Goal: Task Accomplishment & Management: Manage account settings

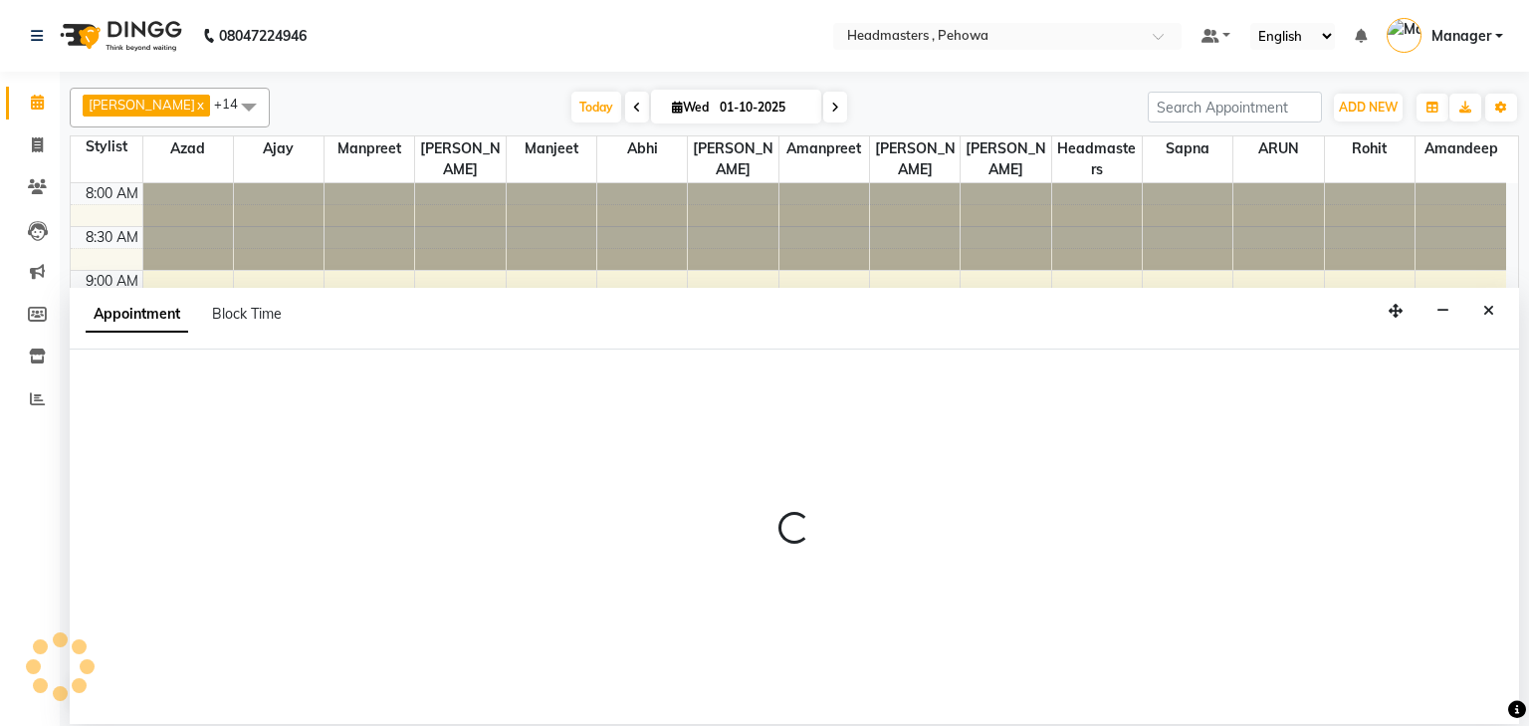
select select "71553"
select select "600"
select select "tentative"
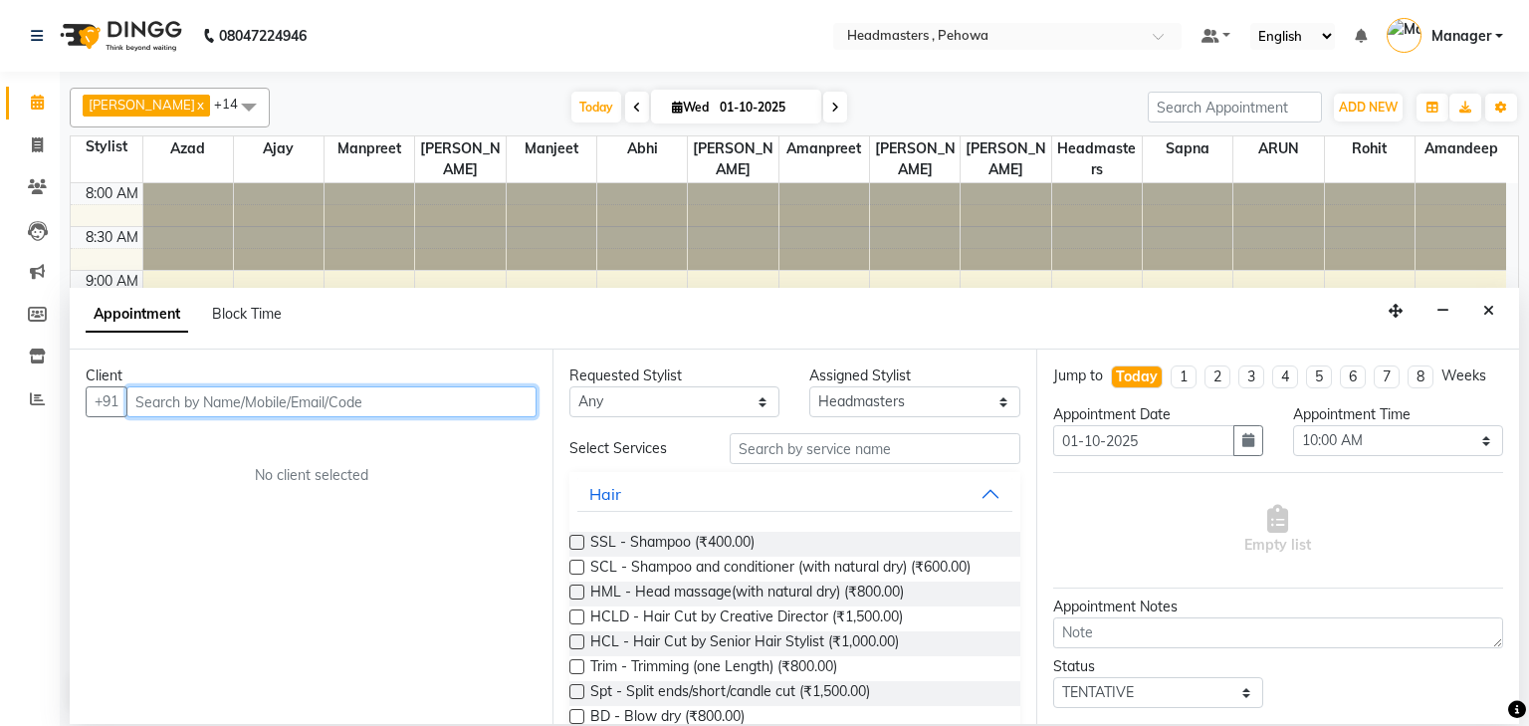
click at [462, 394] on input "text" at bounding box center [331, 401] width 410 height 31
type input "7988619871"
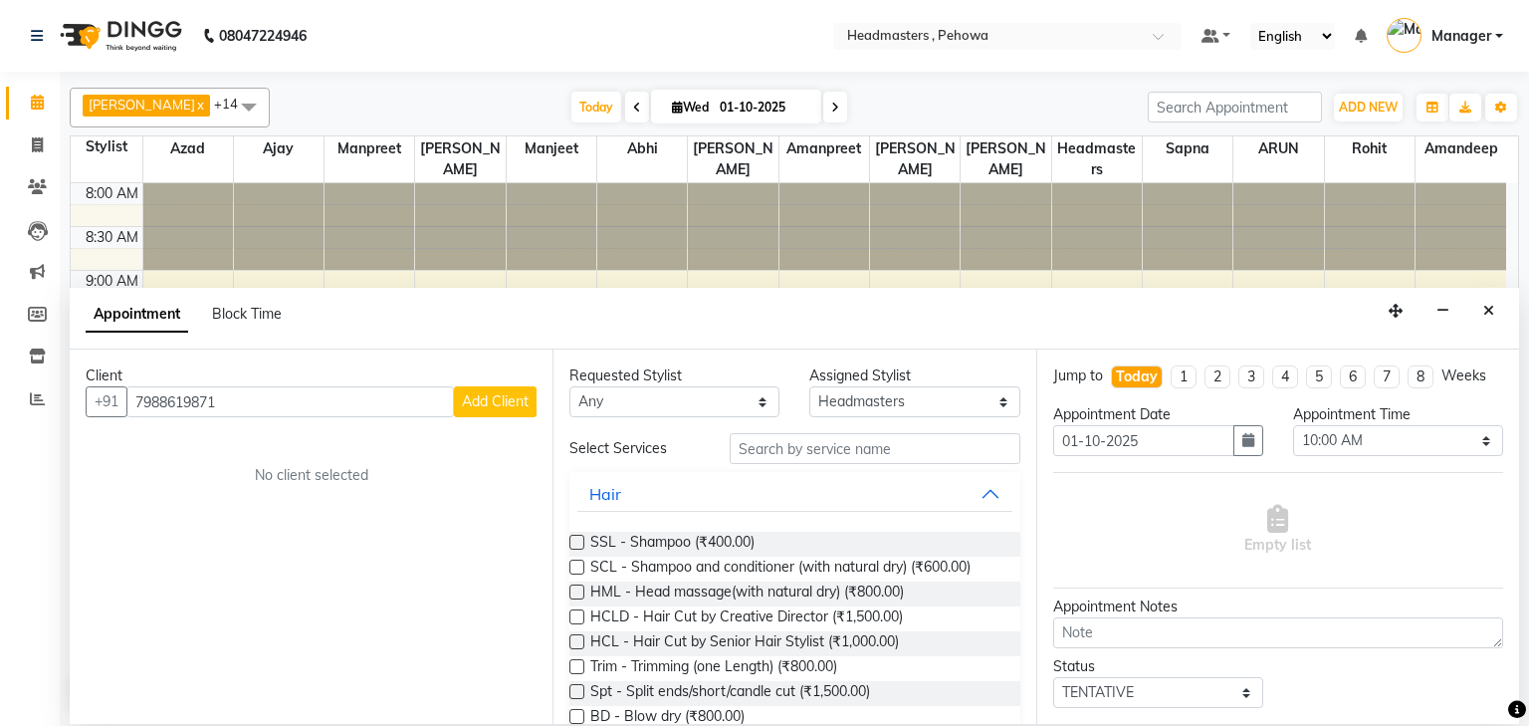
click at [486, 393] on span "Add Client" at bounding box center [495, 401] width 67 height 18
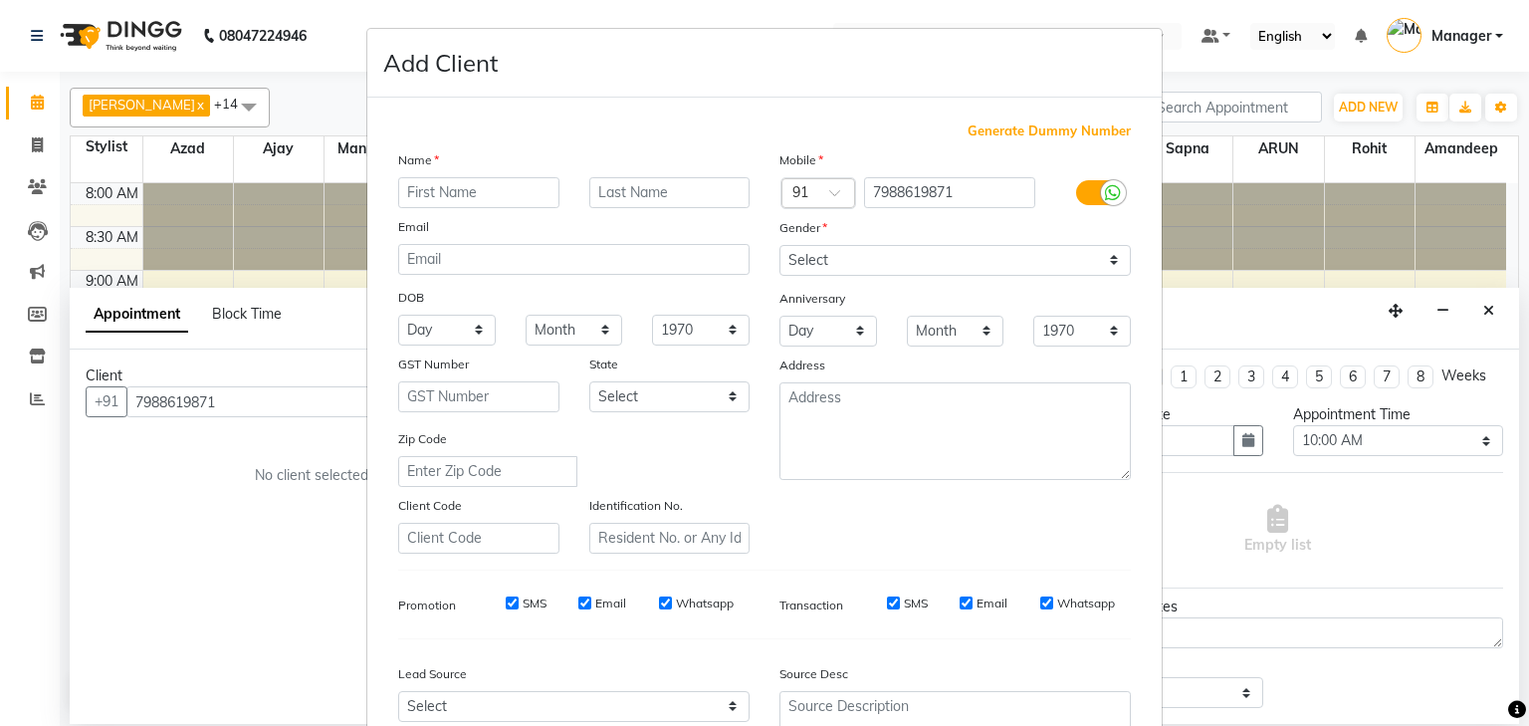
click at [492, 181] on input "text" at bounding box center [478, 192] width 161 height 31
type input "[PERSON_NAME]"
click at [928, 247] on select "Select [DEMOGRAPHIC_DATA] [DEMOGRAPHIC_DATA] Other Prefer Not To Say" at bounding box center [956, 260] width 352 height 31
select select "[DEMOGRAPHIC_DATA]"
click at [780, 246] on select "Select [DEMOGRAPHIC_DATA] [DEMOGRAPHIC_DATA] Other Prefer Not To Say" at bounding box center [956, 260] width 352 height 31
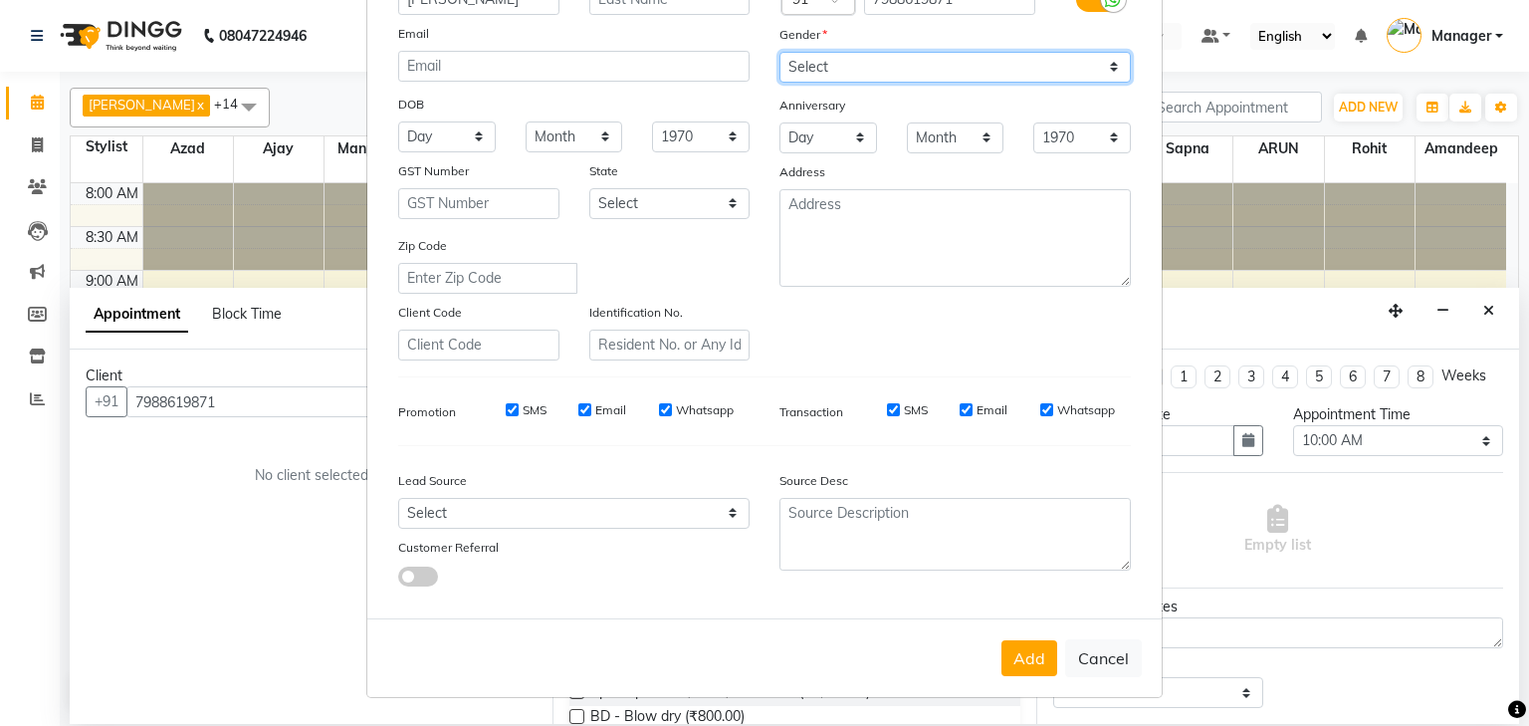
scroll to position [203, 0]
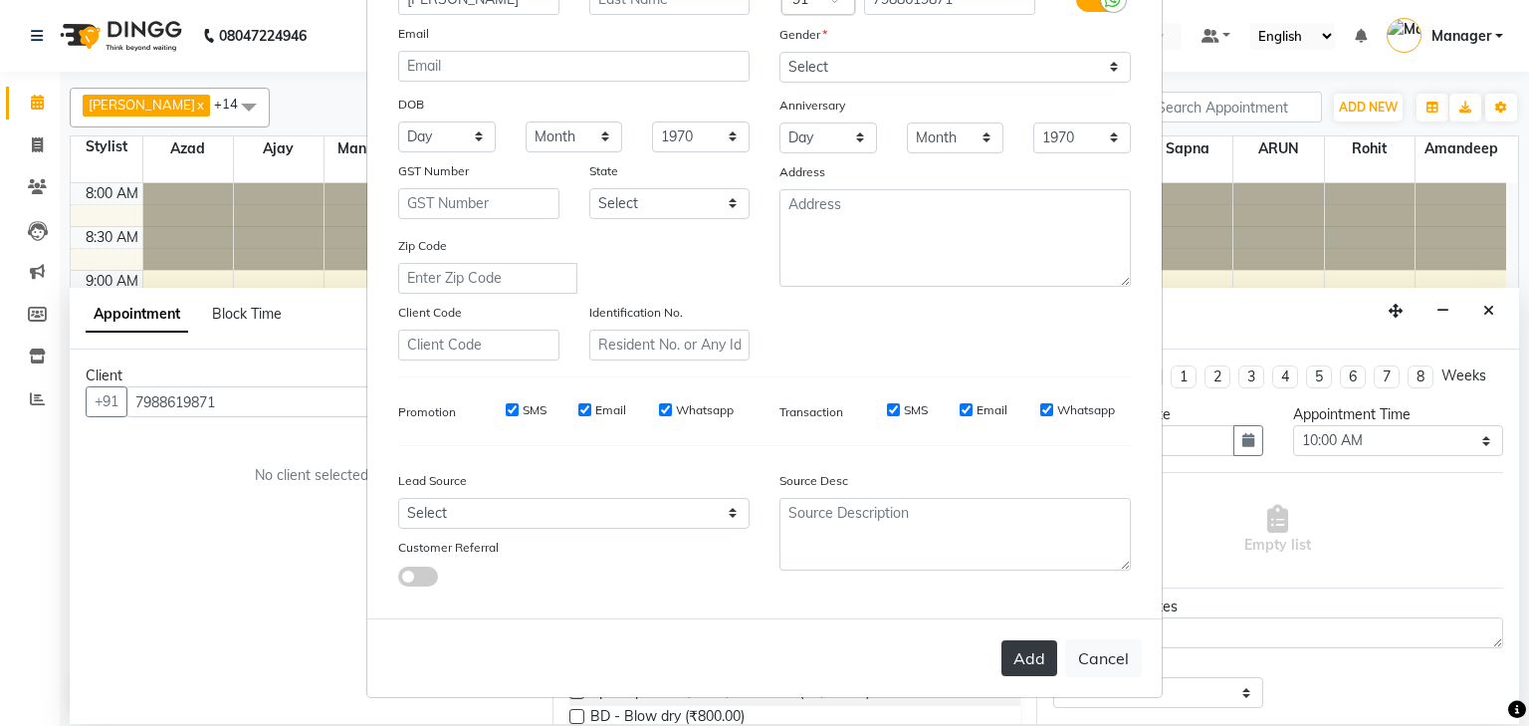
click at [1002, 659] on button "Add" at bounding box center [1030, 658] width 56 height 36
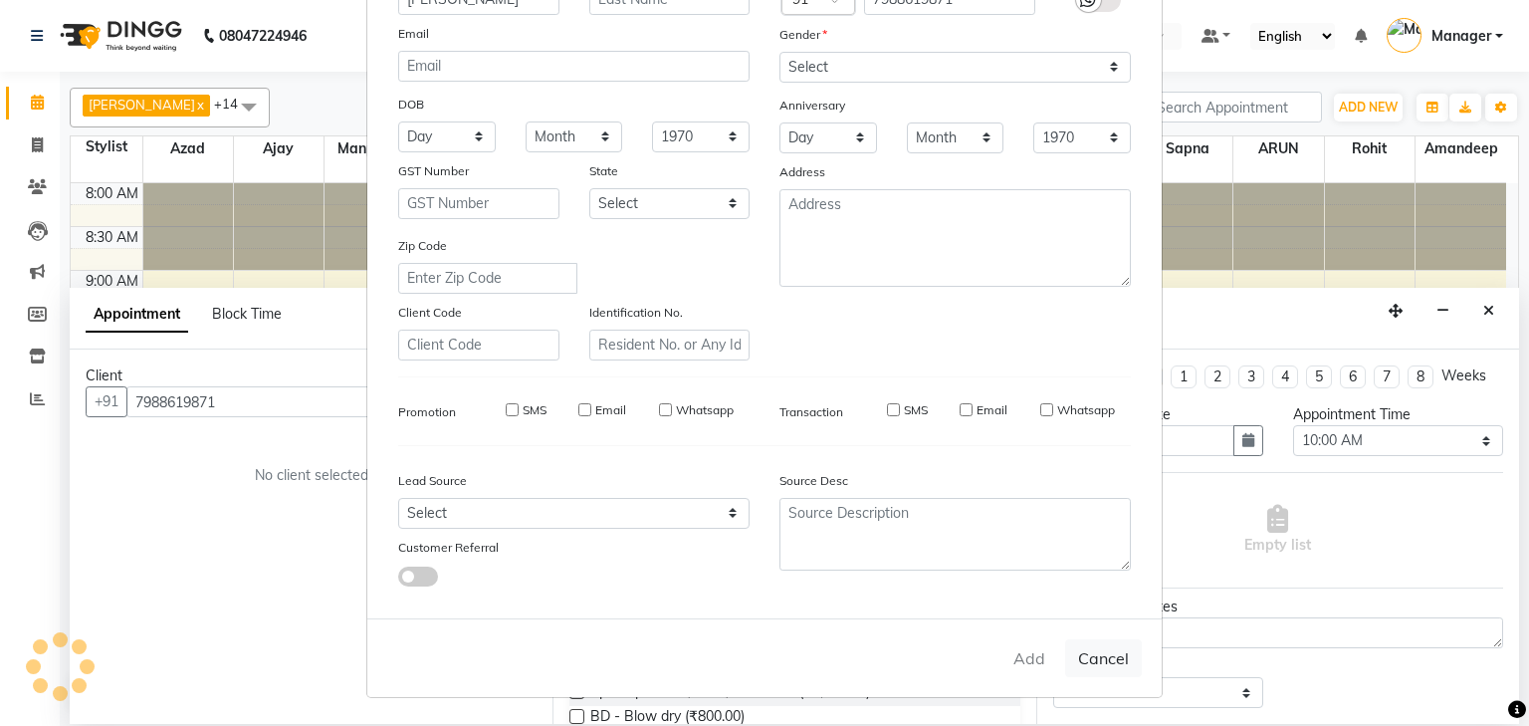
select select
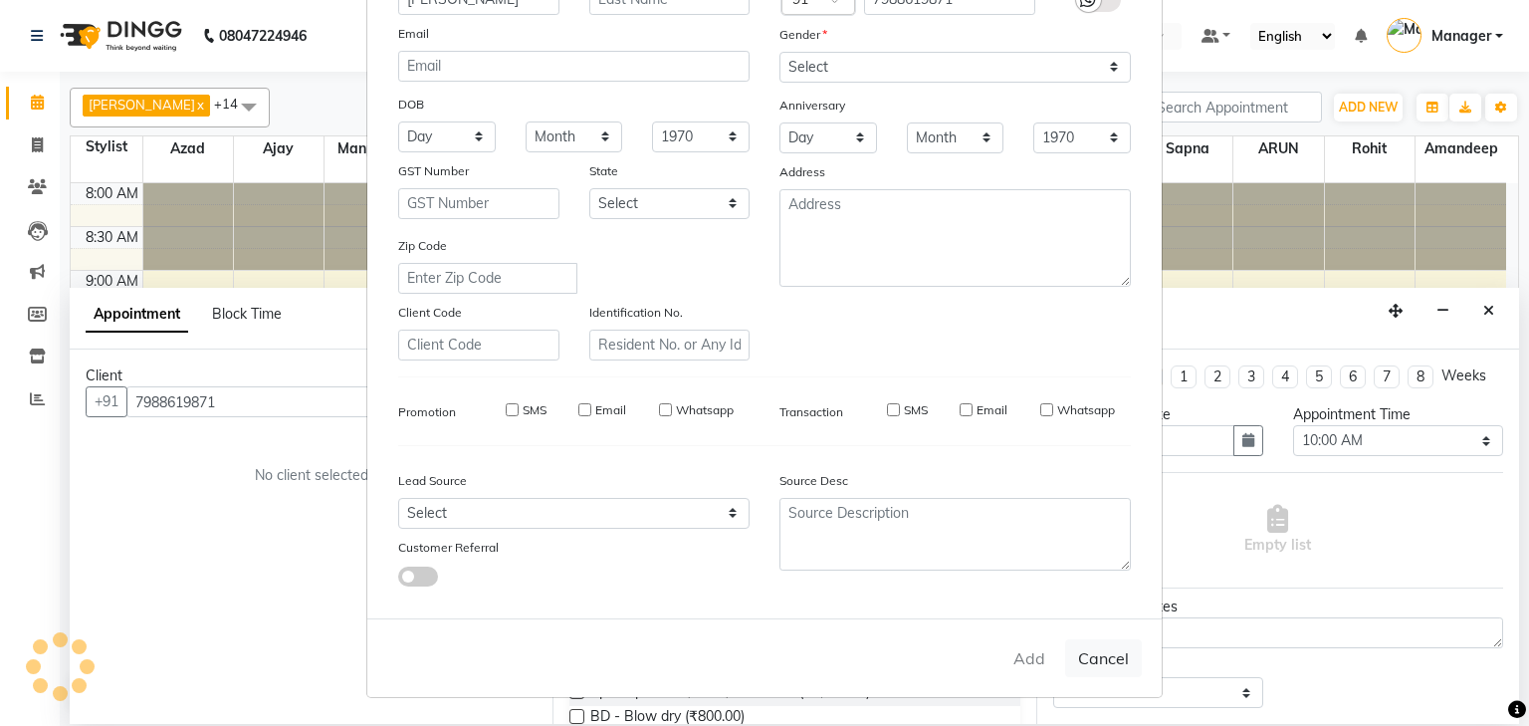
select select
checkbox input "false"
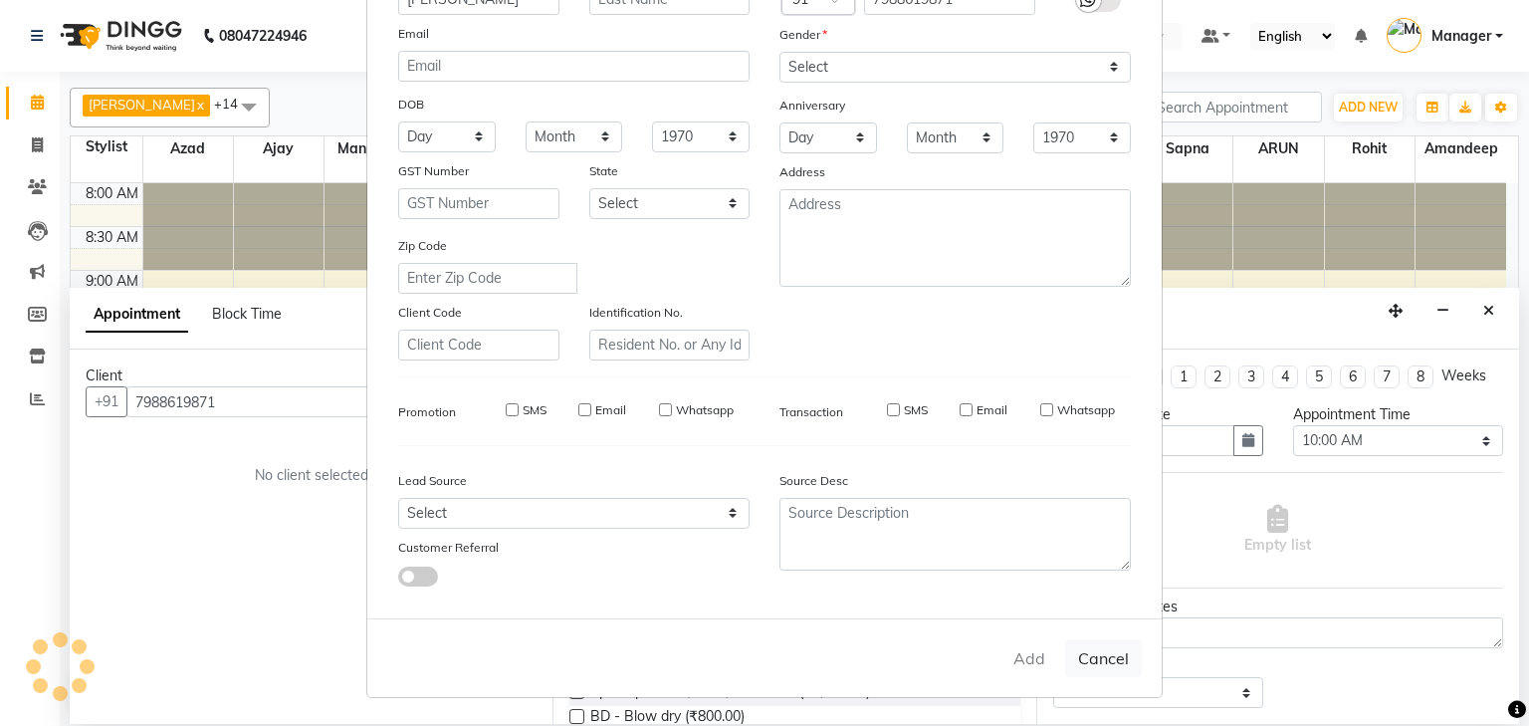
checkbox input "false"
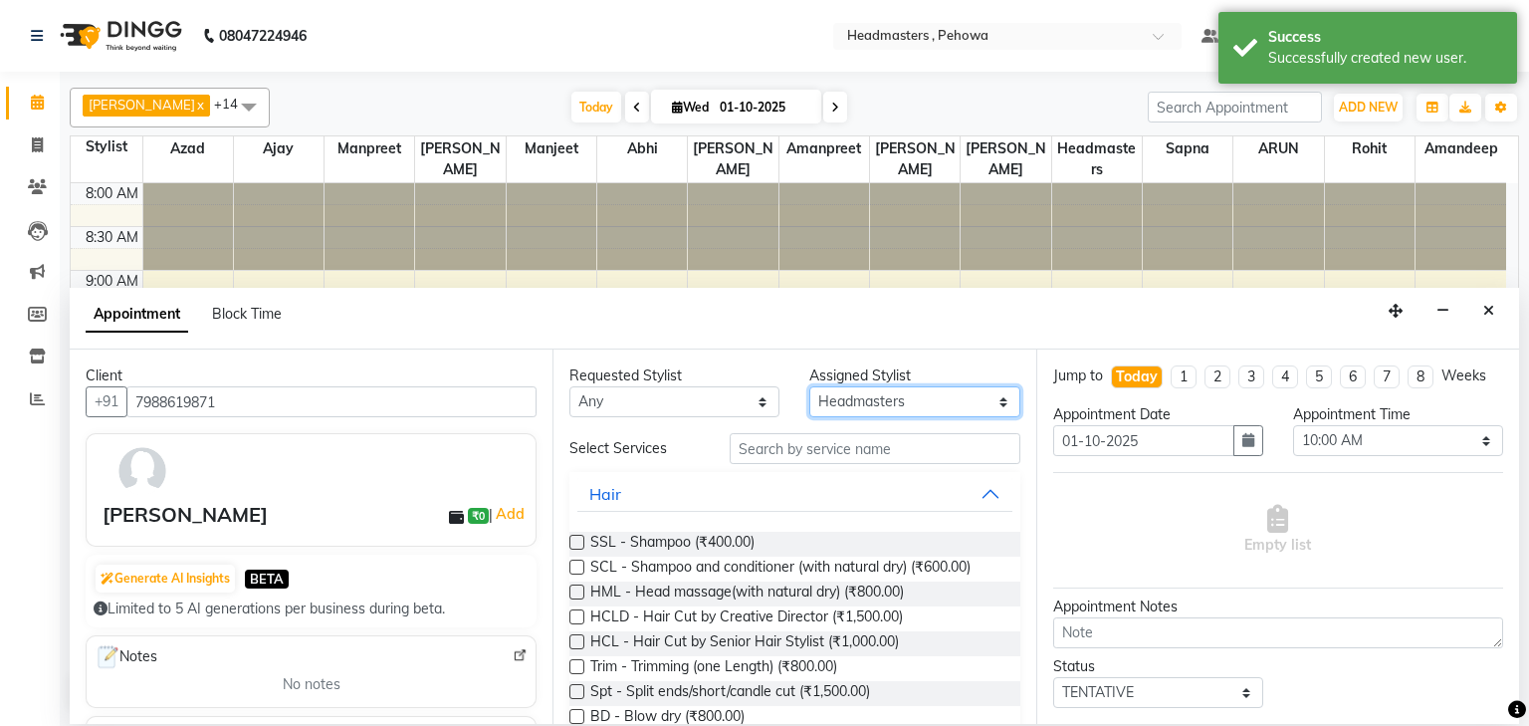
drag, startPoint x: 876, startPoint y: 404, endPoint x: 877, endPoint y: 390, distance: 14.0
click at [876, 404] on select "Select [PERSON_NAME] [PERSON_NAME] [PERSON_NAME] [PERSON_NAME] Headmasters [PER…" at bounding box center [915, 401] width 210 height 31
select select "69396"
click at [810, 386] on select "Select [PERSON_NAME] [PERSON_NAME] [PERSON_NAME] [PERSON_NAME] Headmasters [PER…" at bounding box center [915, 401] width 210 height 31
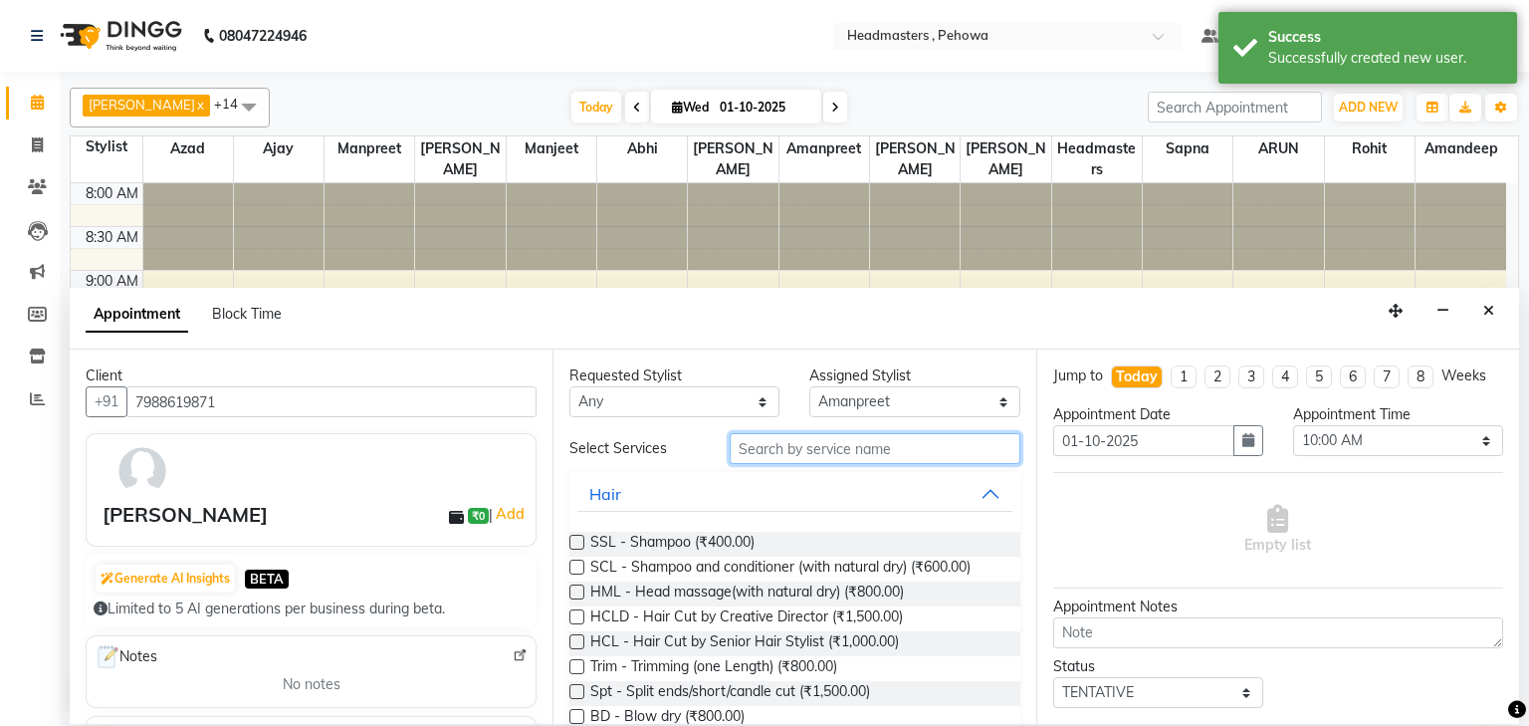
click at [864, 461] on input "text" at bounding box center [875, 448] width 291 height 31
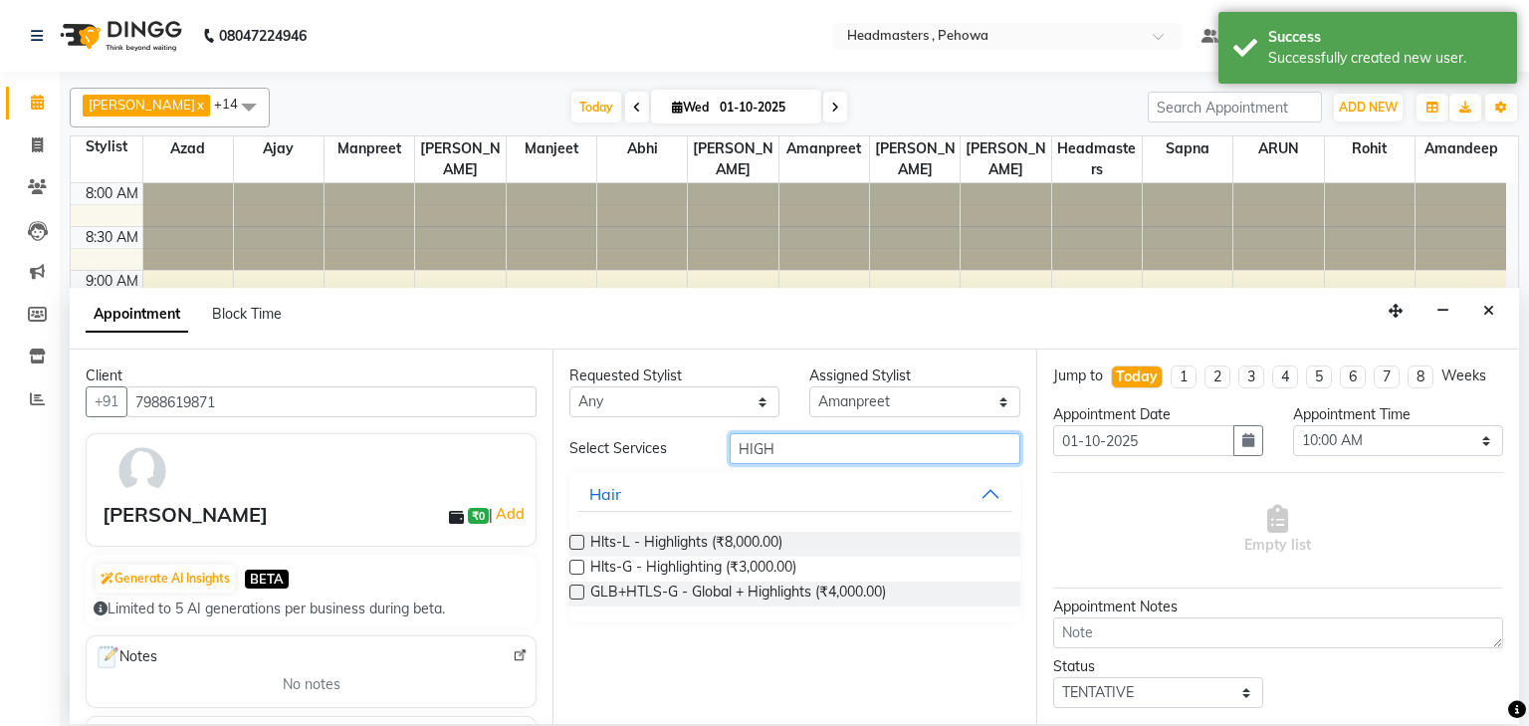
type input "HIGH"
click at [570, 542] on label at bounding box center [577, 542] width 15 height 15
click at [570, 542] on input "checkbox" at bounding box center [576, 544] width 13 height 13
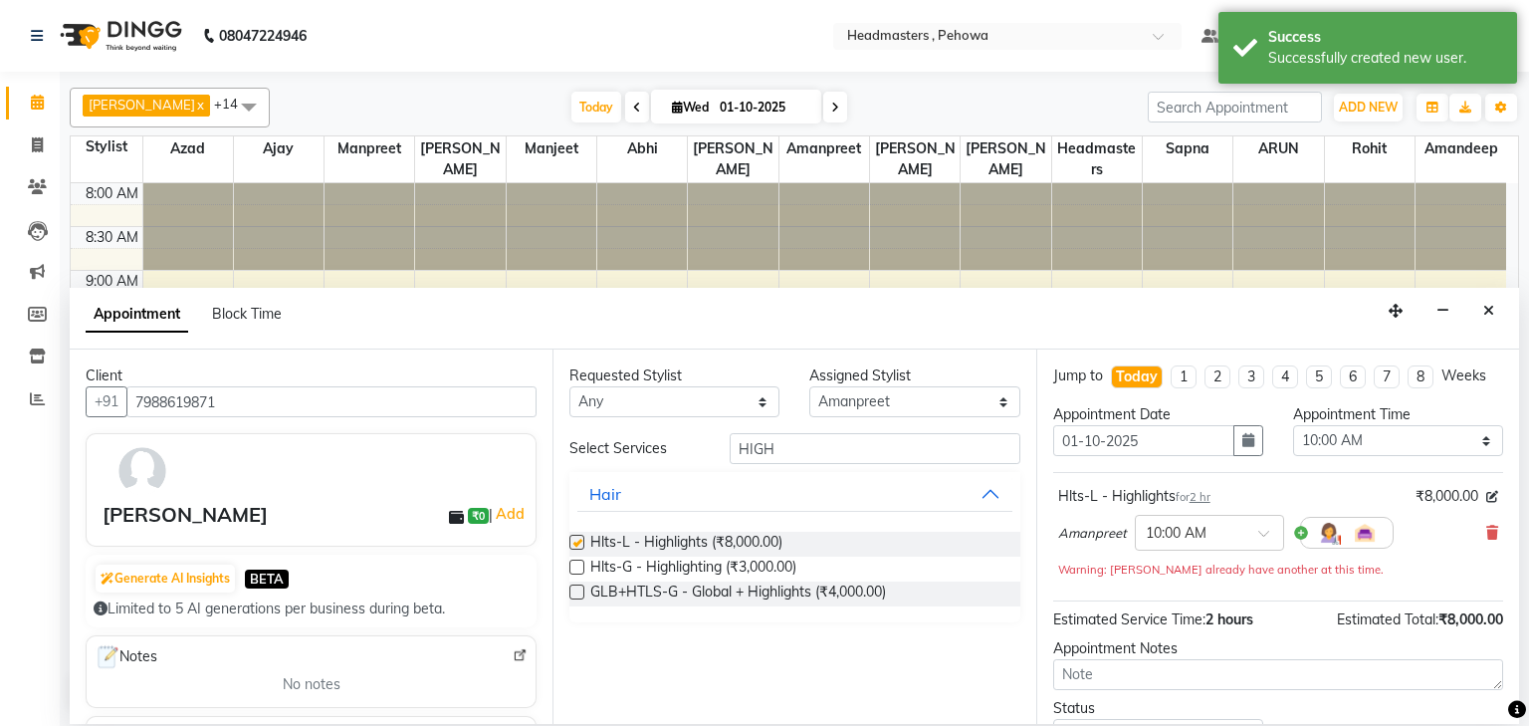
checkbox input "false"
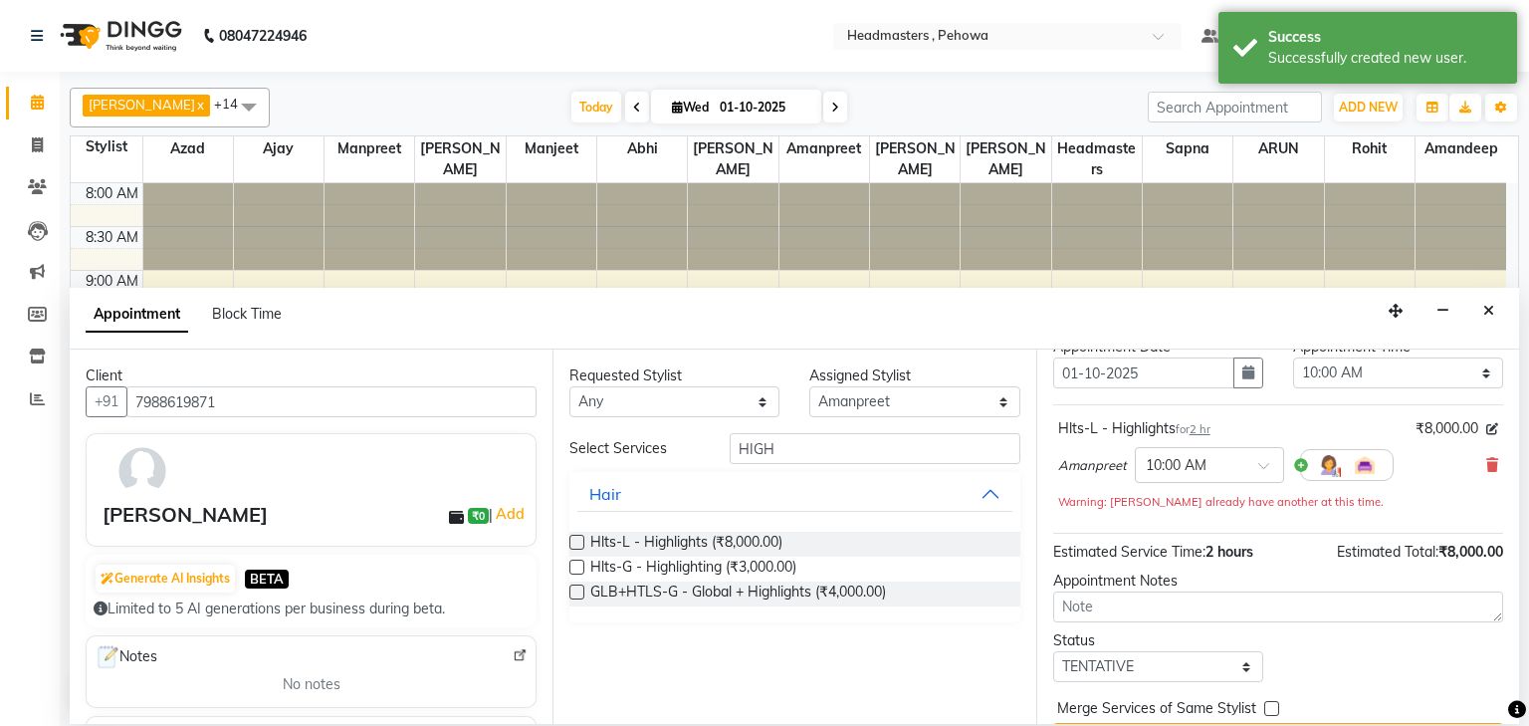
scroll to position [117, 0]
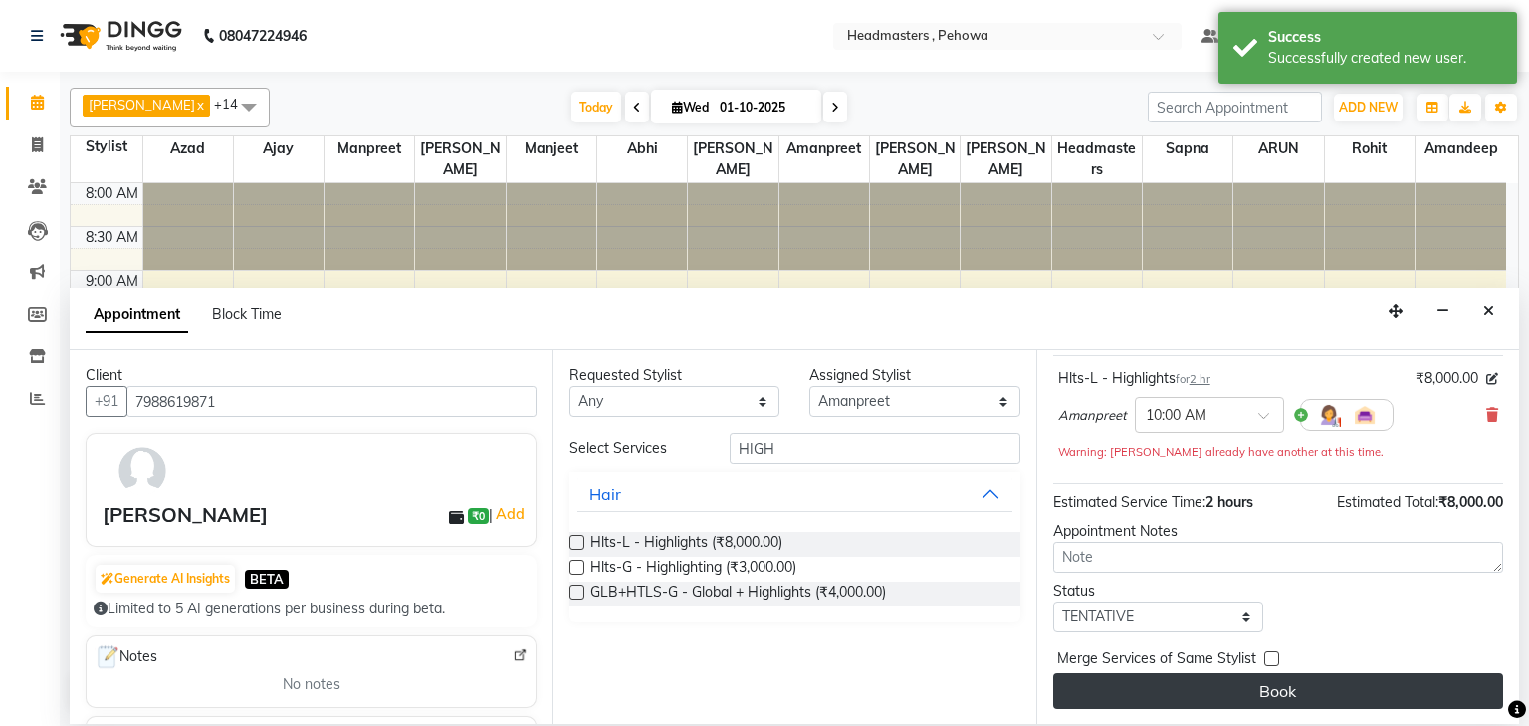
click at [1194, 691] on button "Book" at bounding box center [1279, 691] width 450 height 36
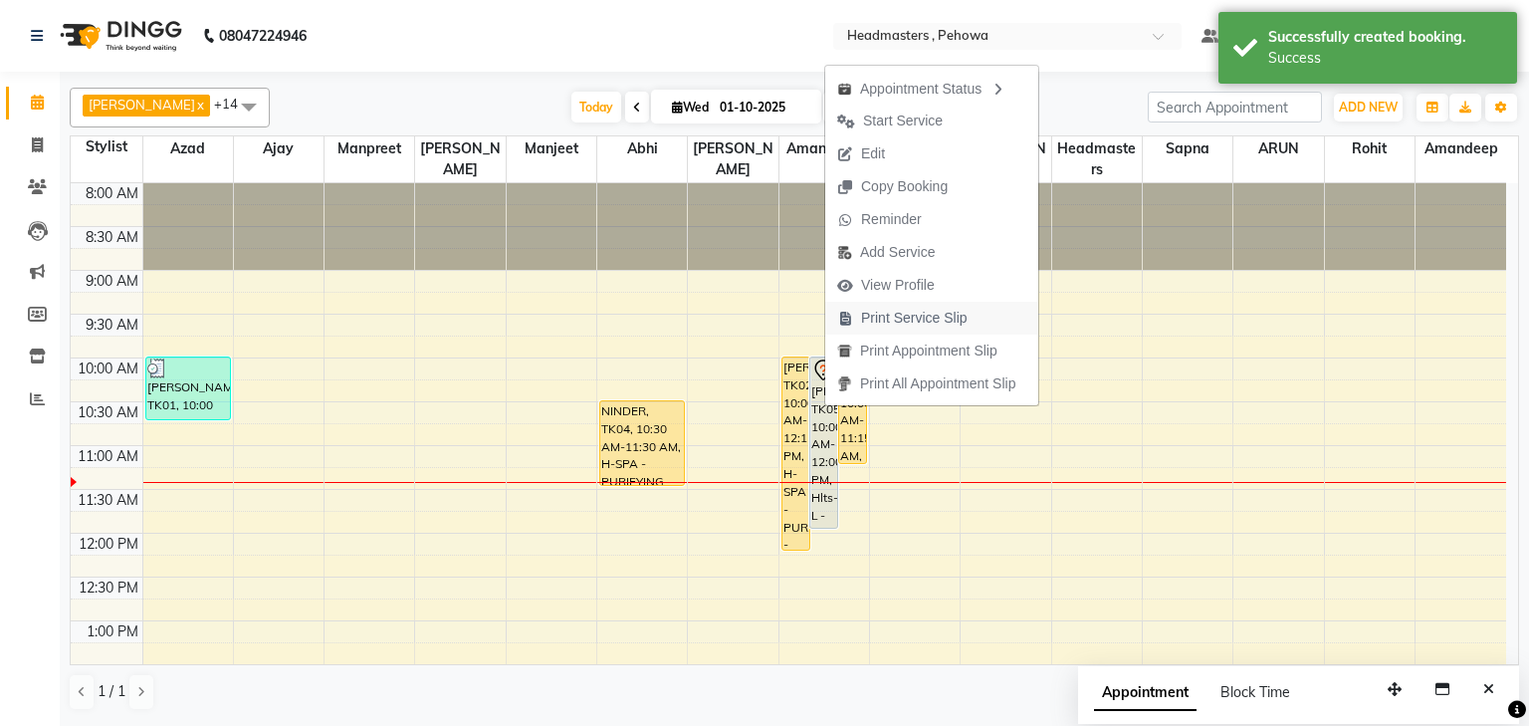
click at [861, 321] on span "Print Service Slip" at bounding box center [914, 318] width 107 height 21
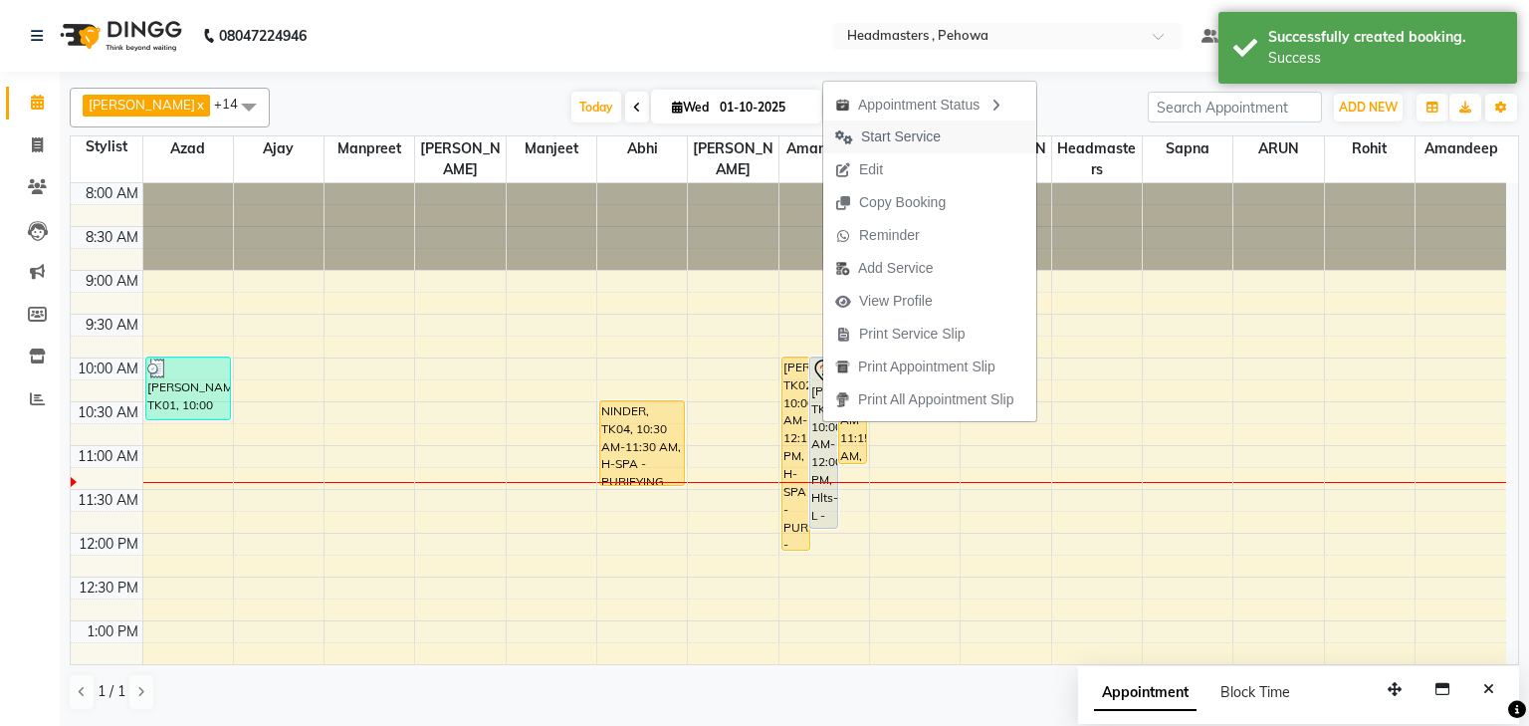
click at [861, 139] on span "Start Service" at bounding box center [901, 136] width 80 height 21
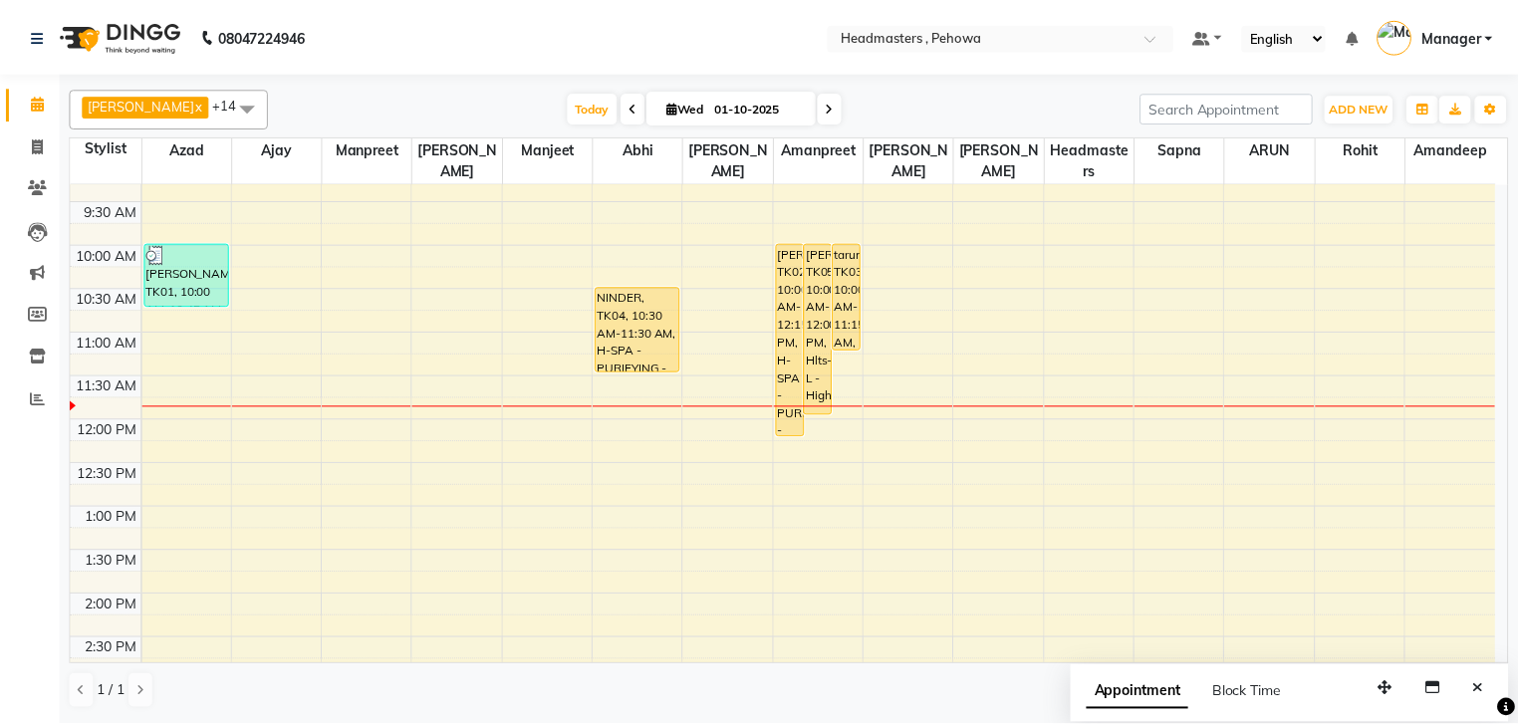
scroll to position [0, 0]
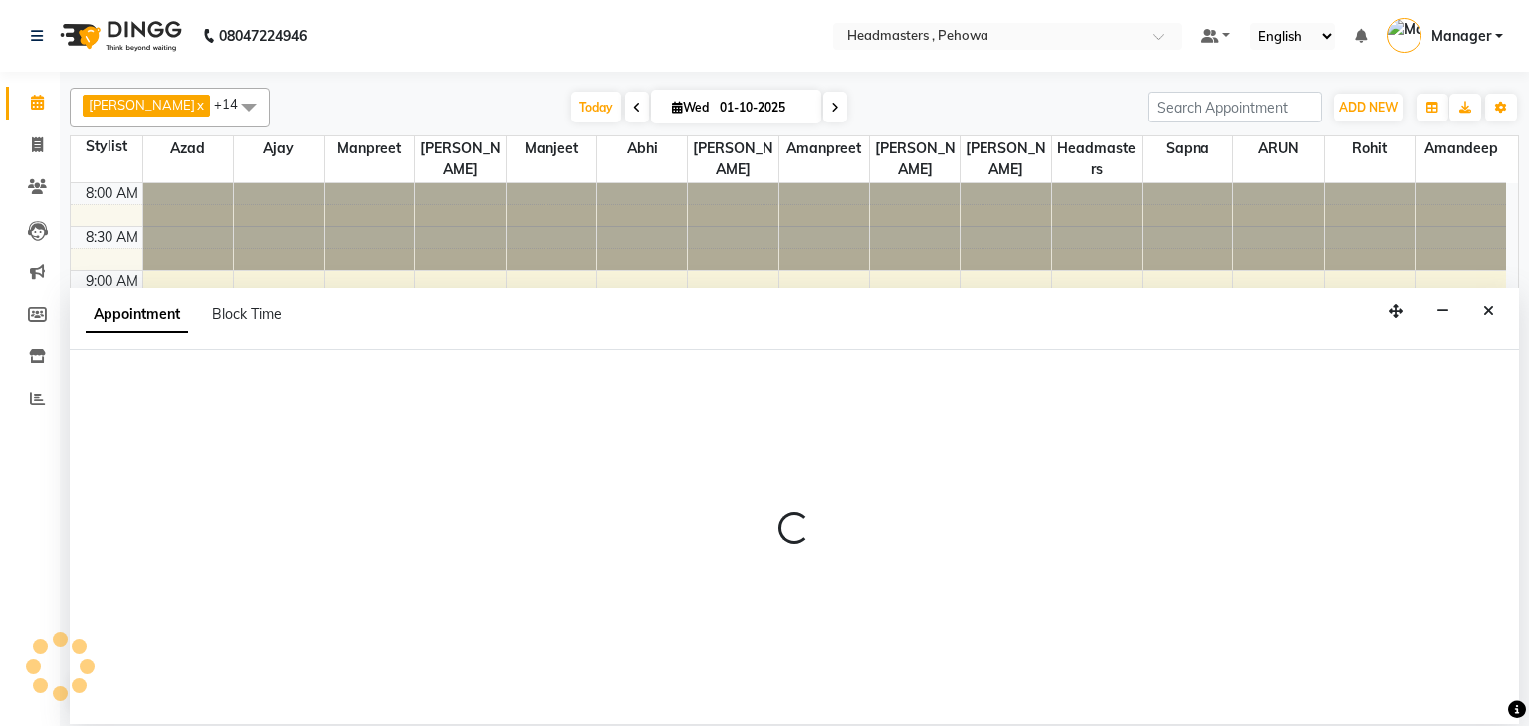
select select "69396"
select select "555"
select select "tentative"
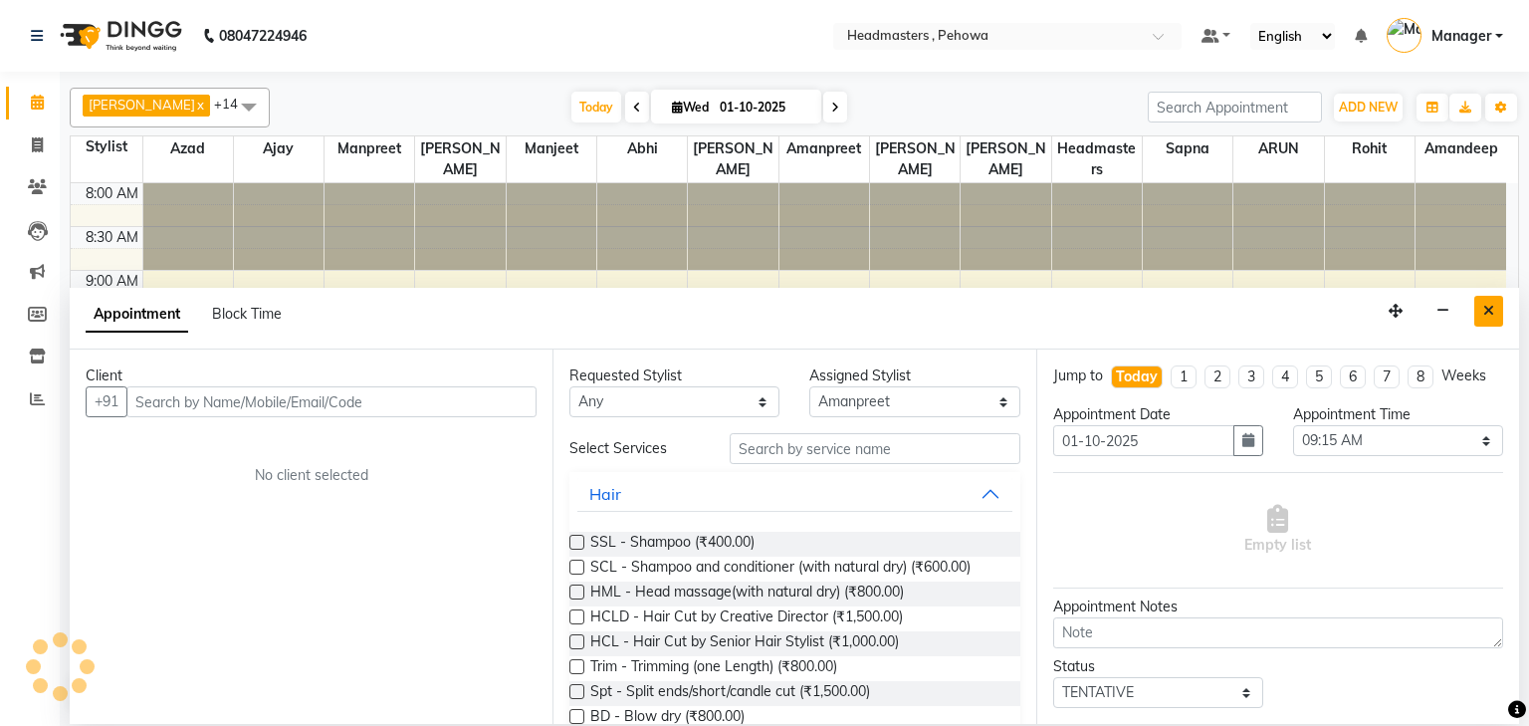
click at [1488, 310] on icon "Close" at bounding box center [1489, 311] width 11 height 14
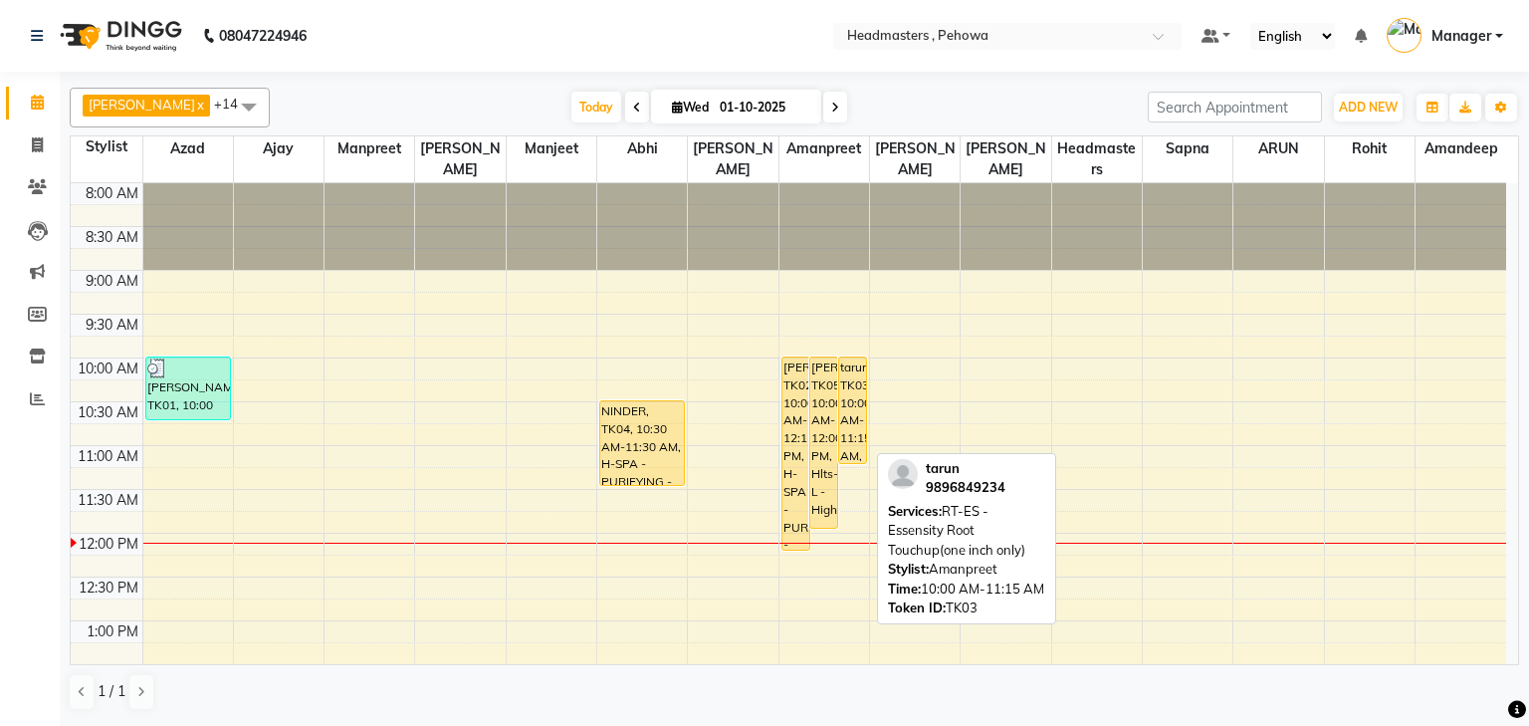
click at [863, 415] on div "tarun, TK03, 10:00 AM-11:15 AM, RT-ES - Essensity Root Touchup(one inch only)" at bounding box center [852, 410] width 27 height 106
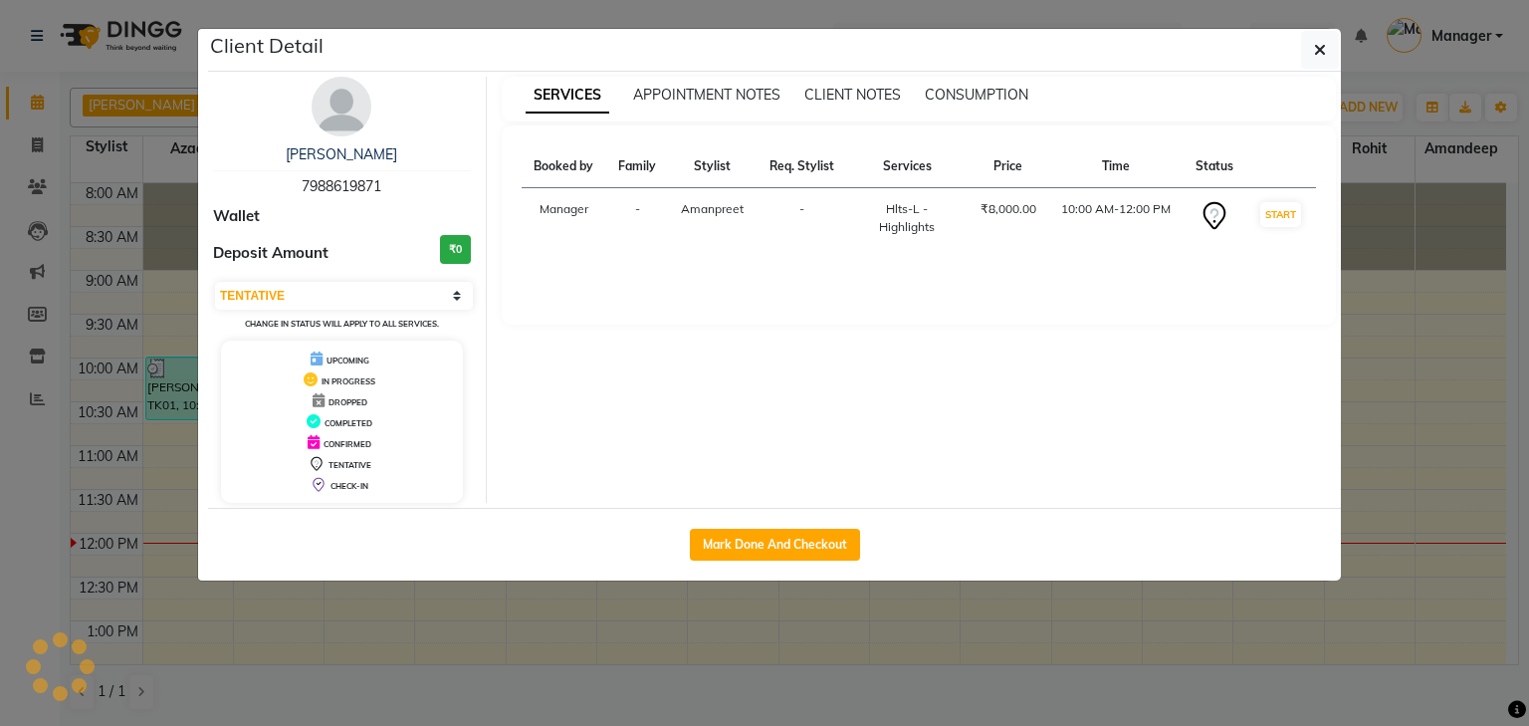
select select "1"
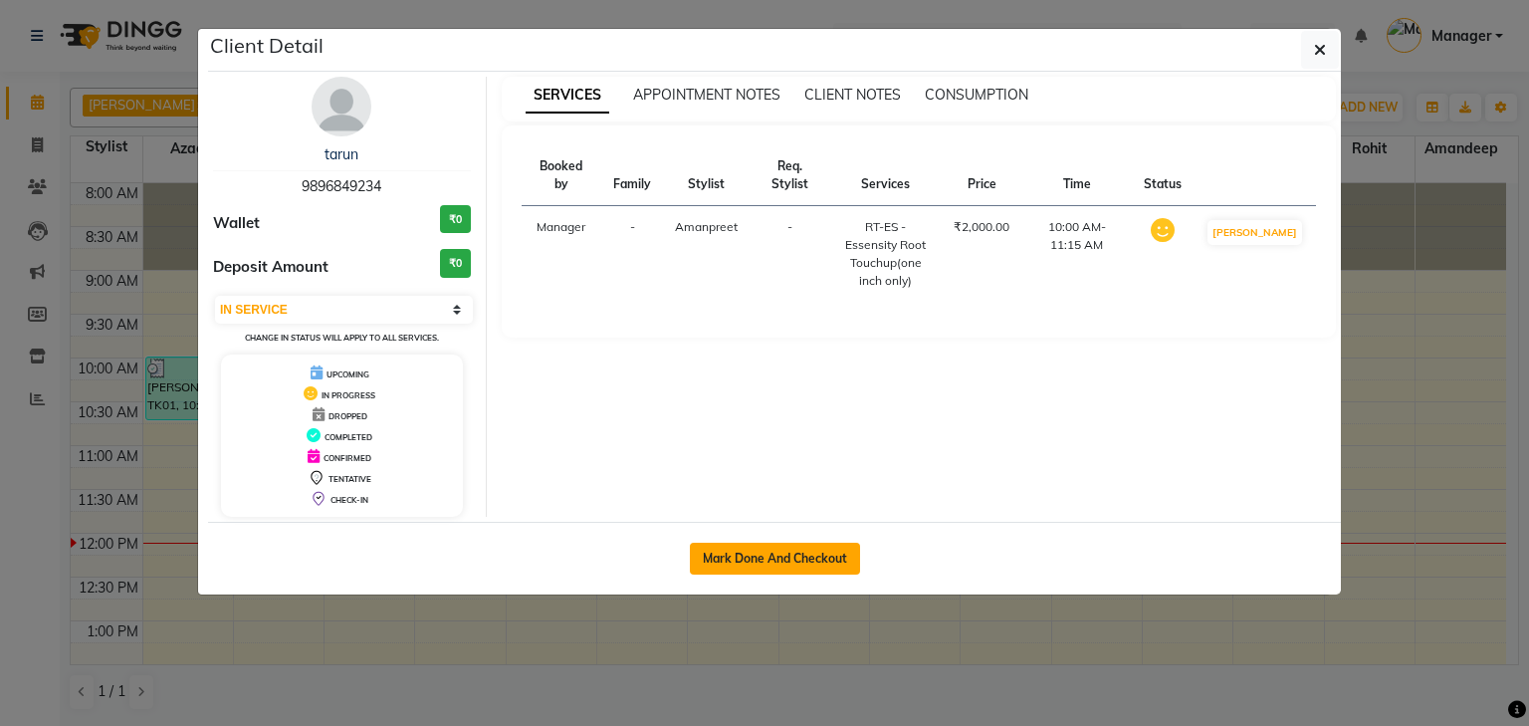
click at [764, 553] on button "Mark Done And Checkout" at bounding box center [775, 559] width 170 height 32
select select "service"
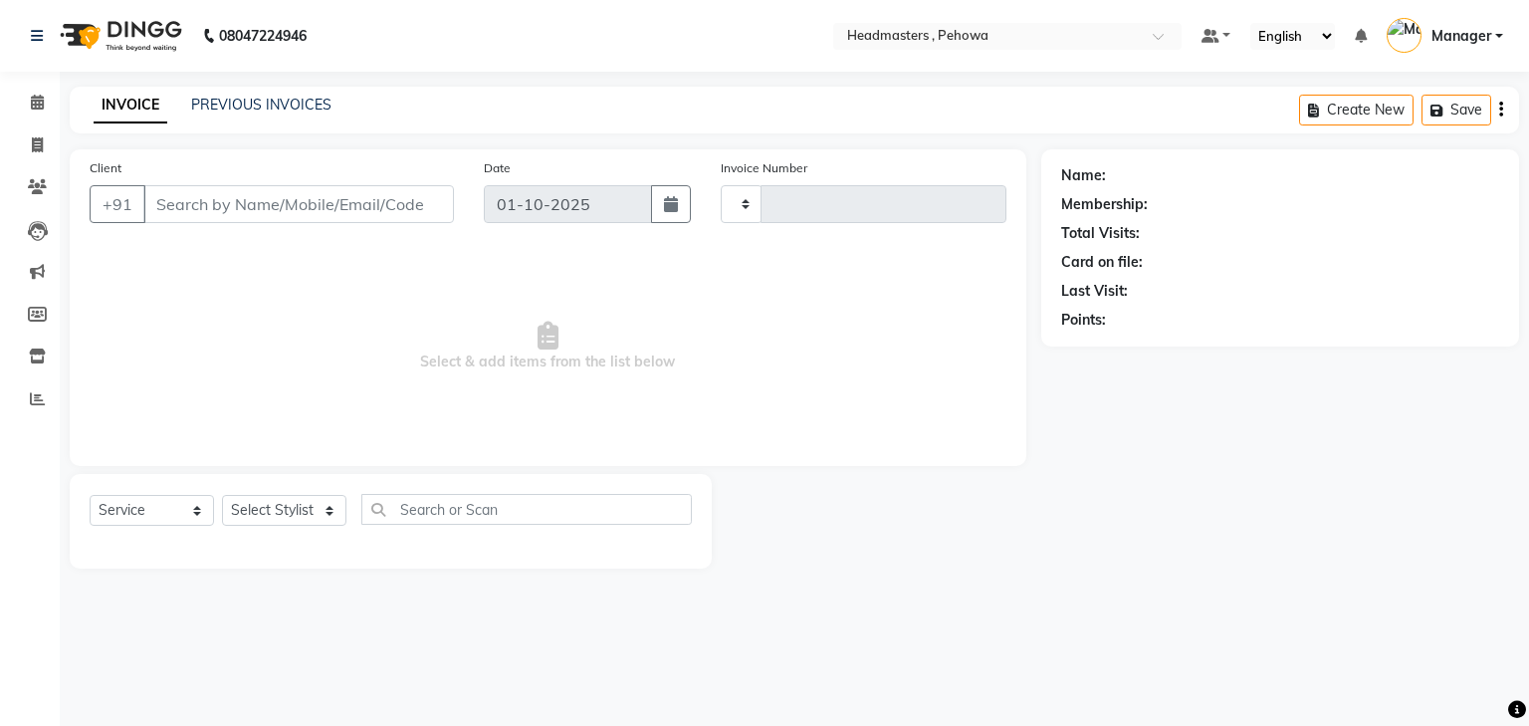
type input "2976"
select select "7727"
type input "9896849234"
select select "69396"
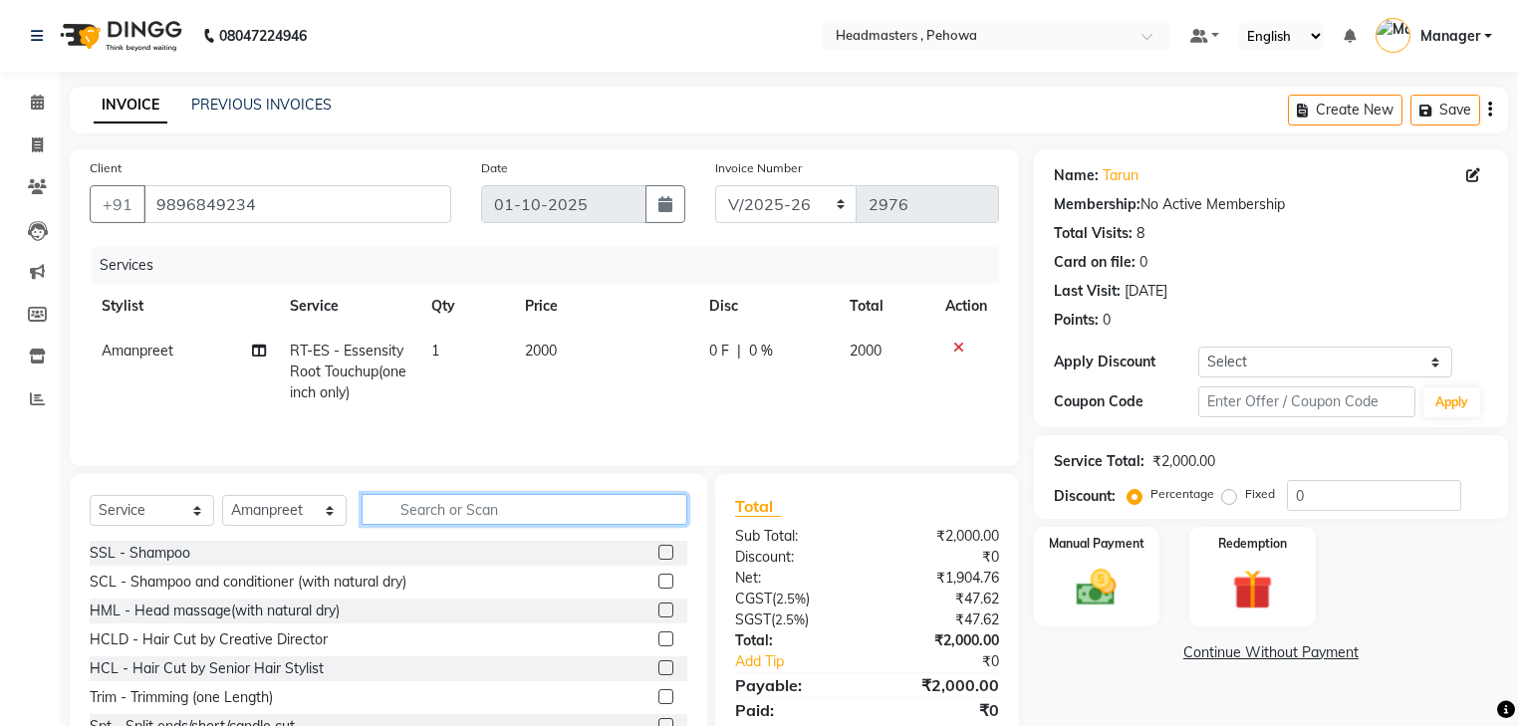
click at [414, 515] on input "text" at bounding box center [524, 509] width 326 height 31
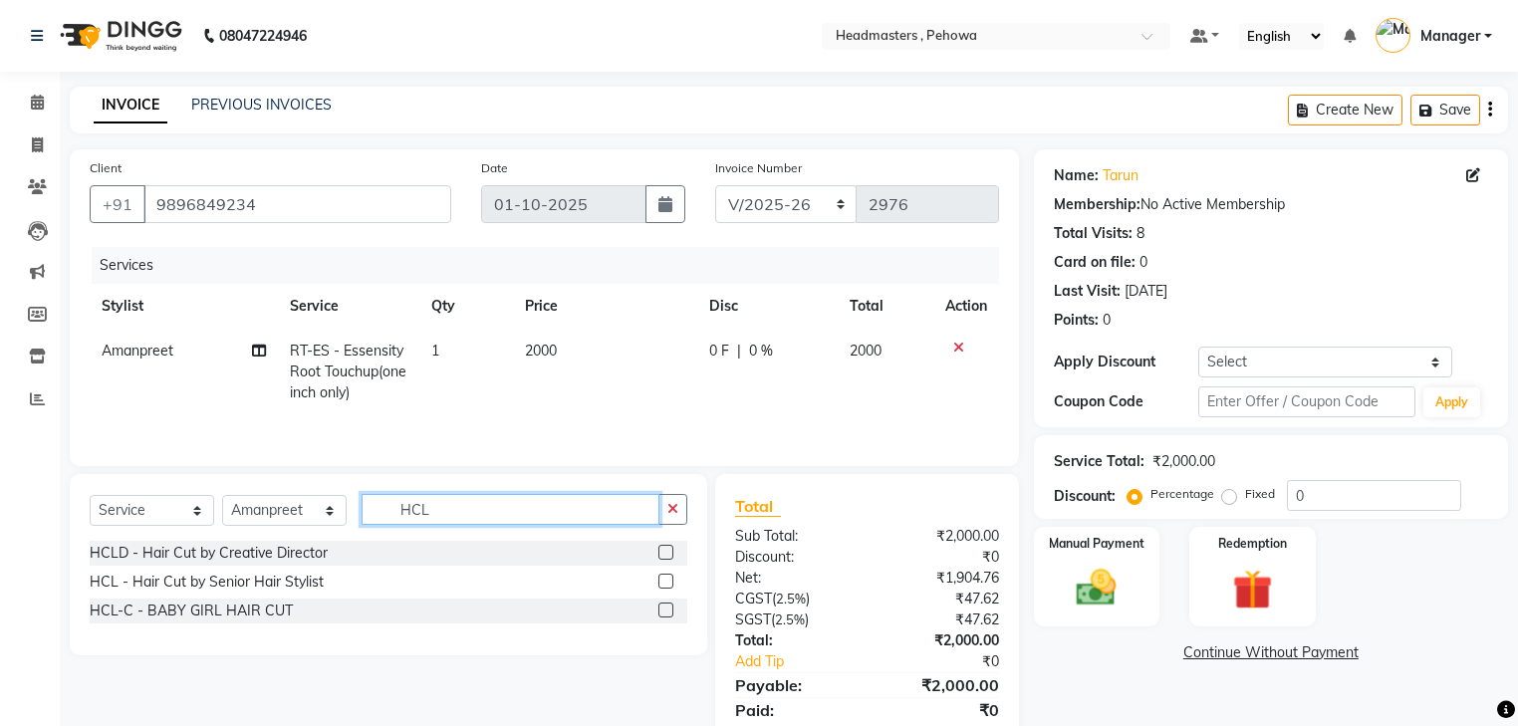
type input "HCL"
click at [666, 586] on label at bounding box center [665, 581] width 15 height 15
click at [666, 586] on input "checkbox" at bounding box center [664, 582] width 13 height 13
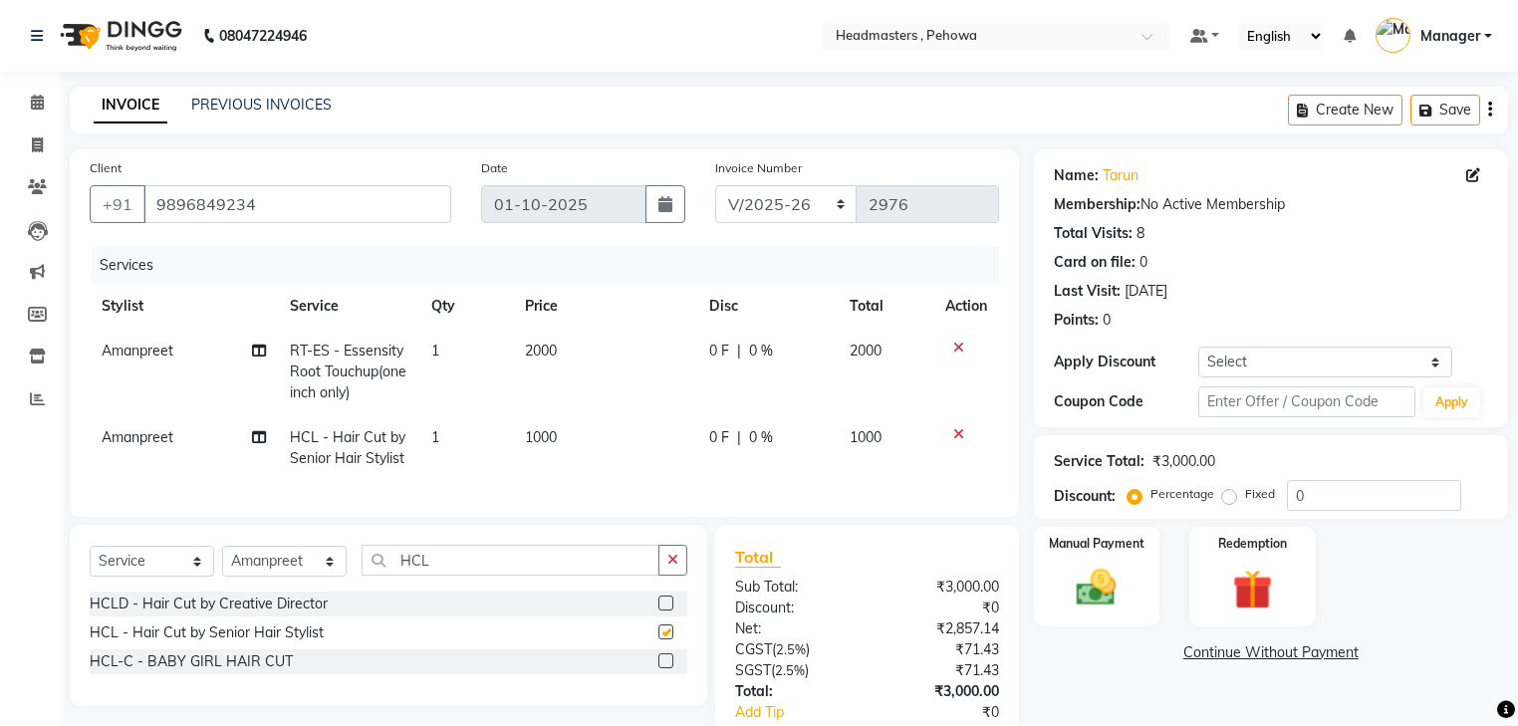
checkbox input "false"
click at [1297, 498] on input "0" at bounding box center [1374, 495] width 174 height 31
type input "50"
click at [1358, 615] on div "Manual Payment Redemption" at bounding box center [1271, 577] width 504 height 100
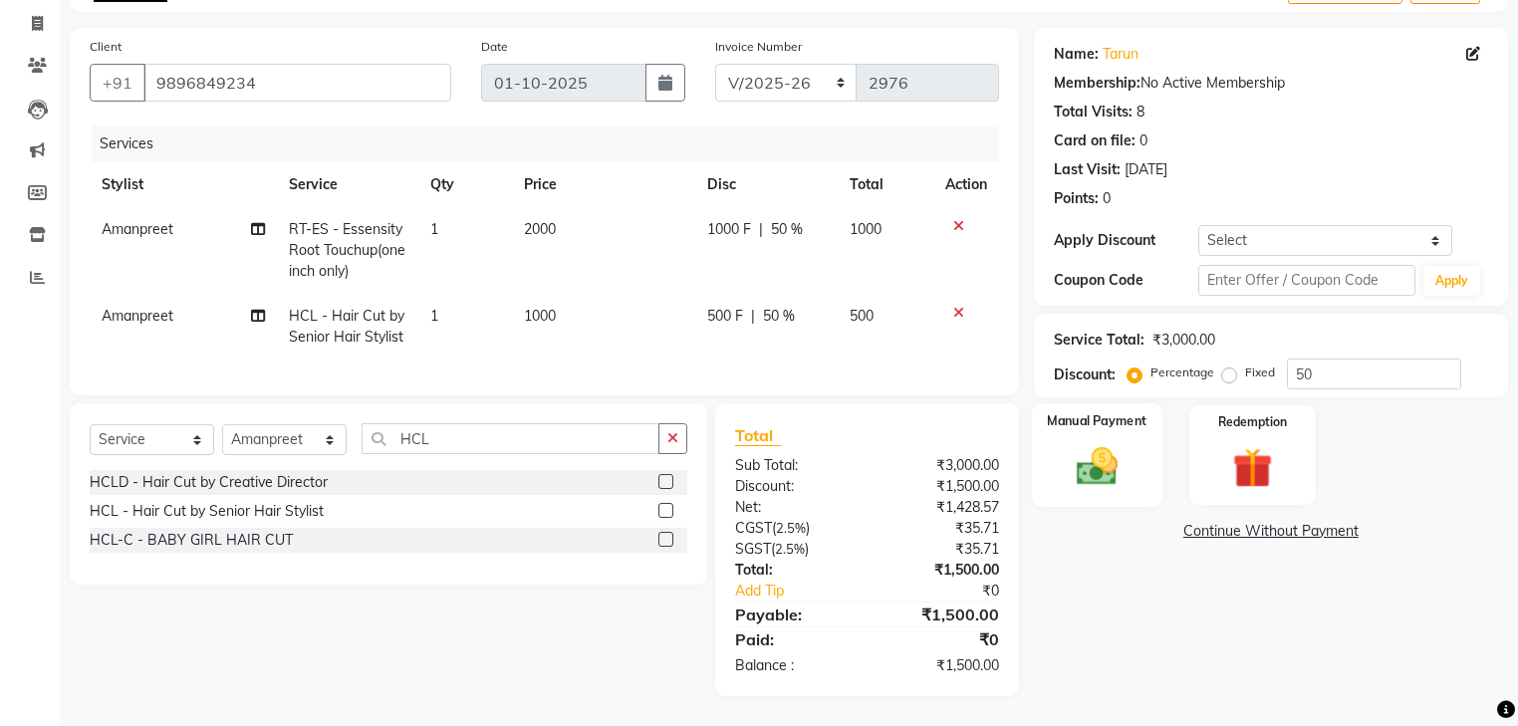
click at [1099, 473] on img at bounding box center [1096, 467] width 68 height 48
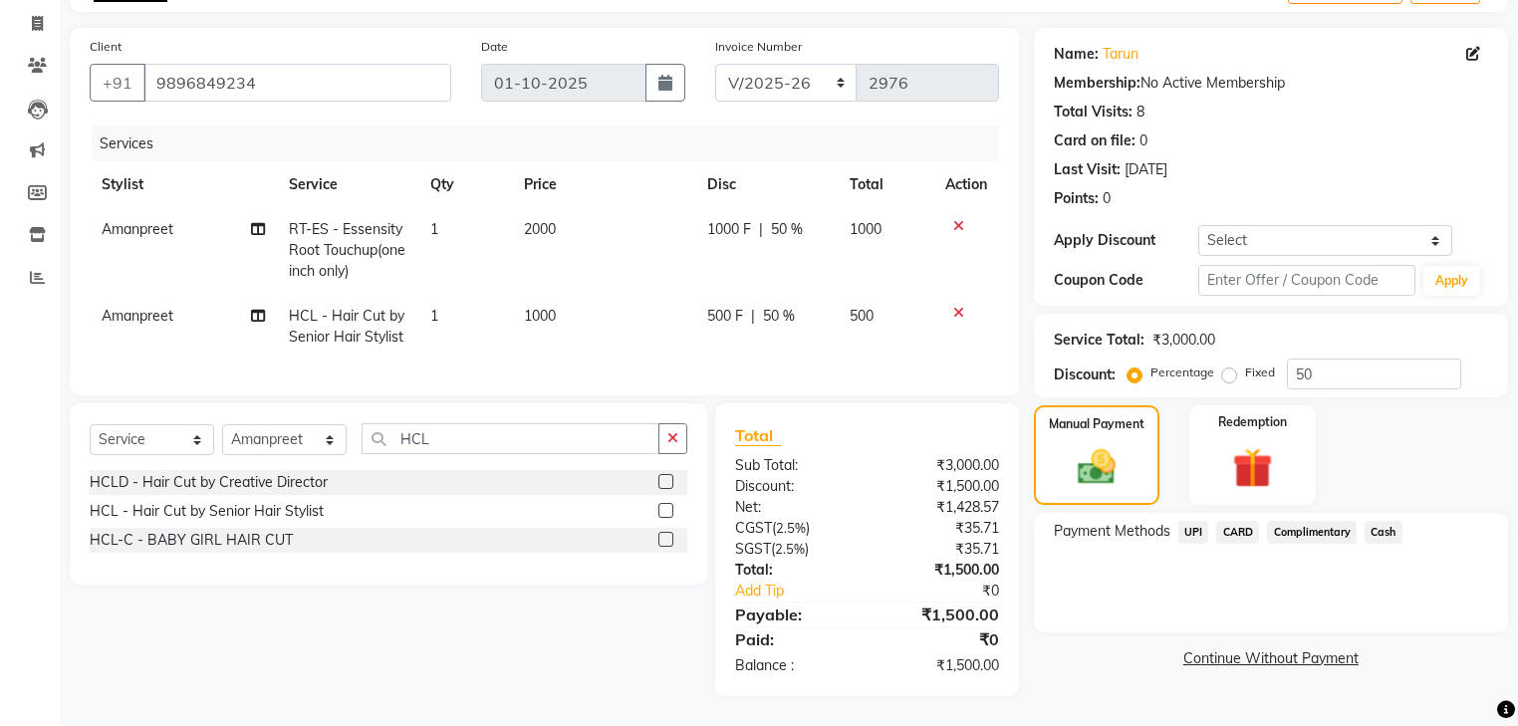
click at [1198, 522] on span "UPI" at bounding box center [1193, 532] width 31 height 23
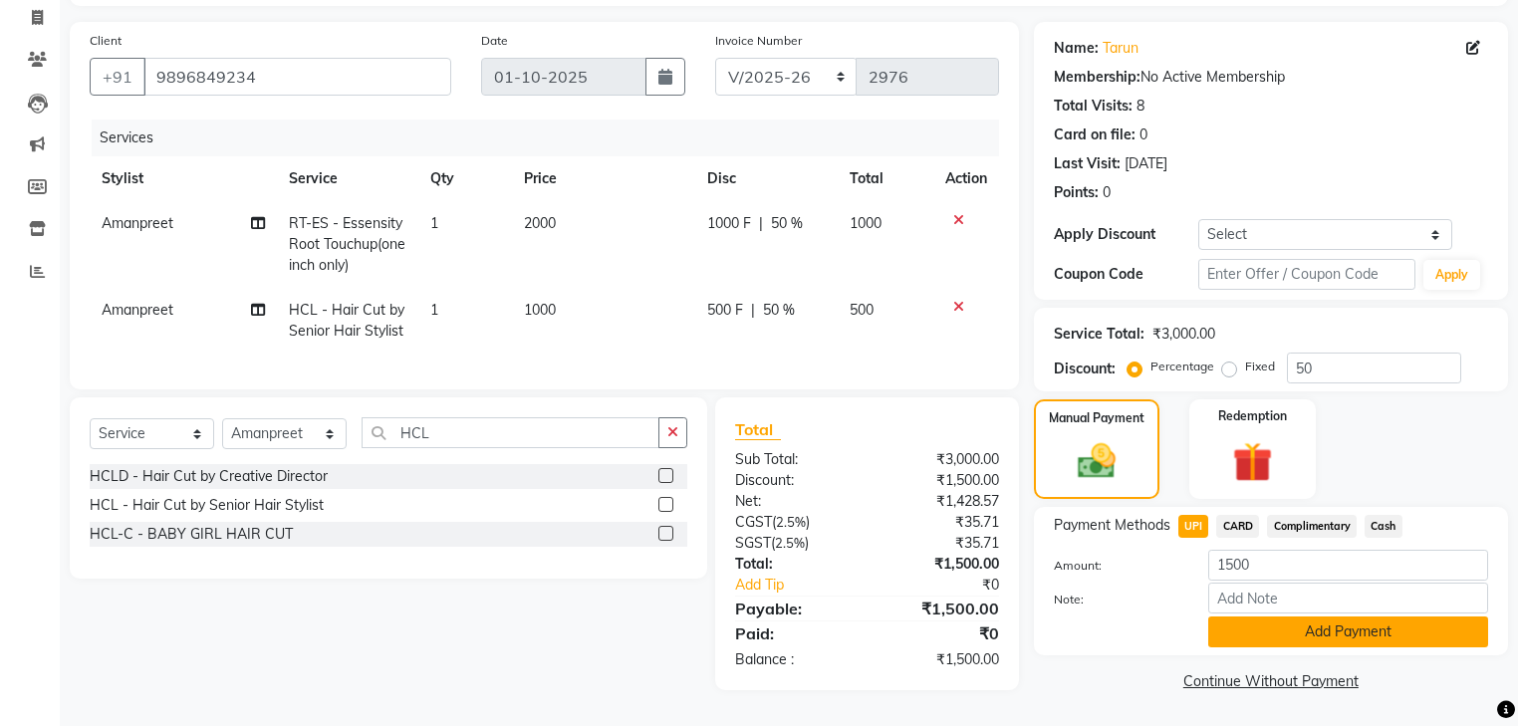
click at [1229, 635] on button "Add Payment" at bounding box center [1348, 631] width 280 height 31
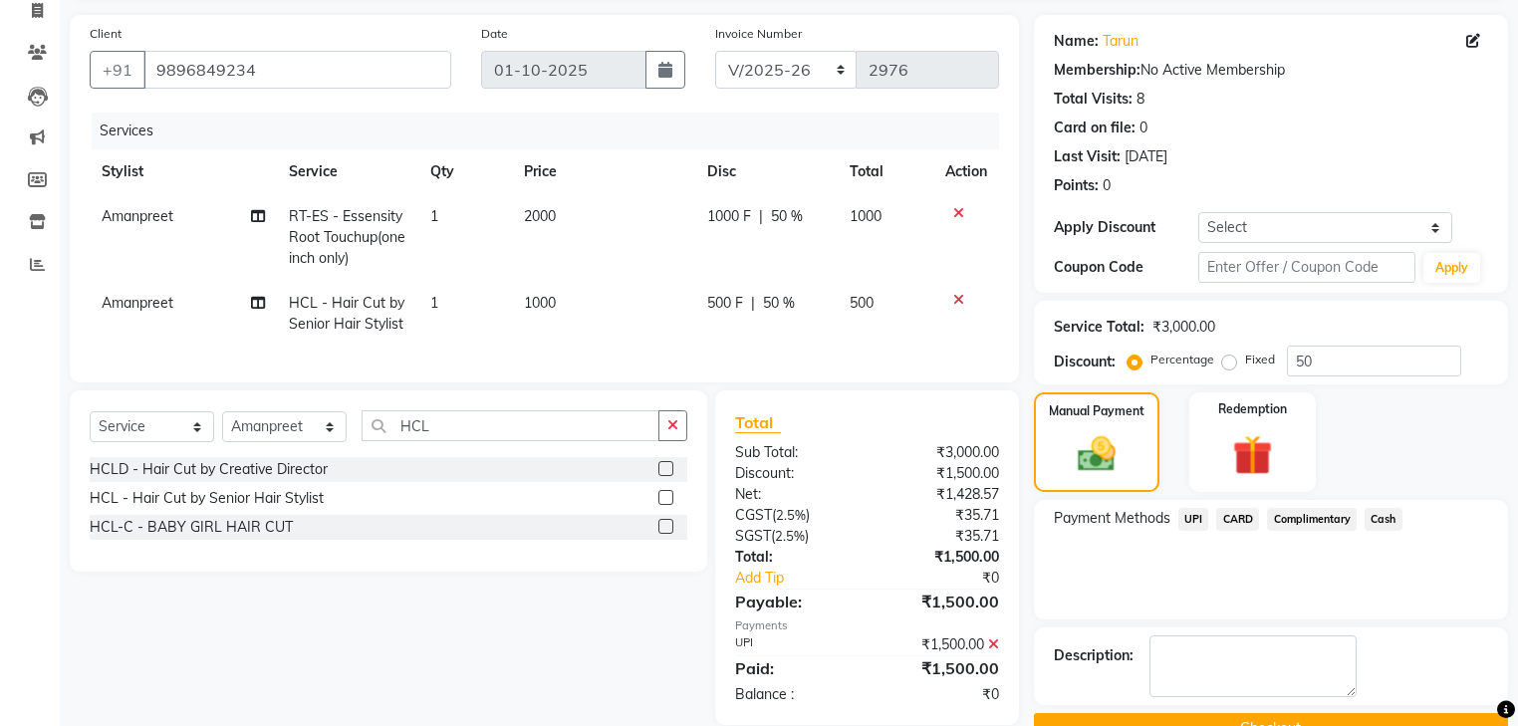
click at [1234, 713] on button "Checkout" at bounding box center [1271, 728] width 474 height 31
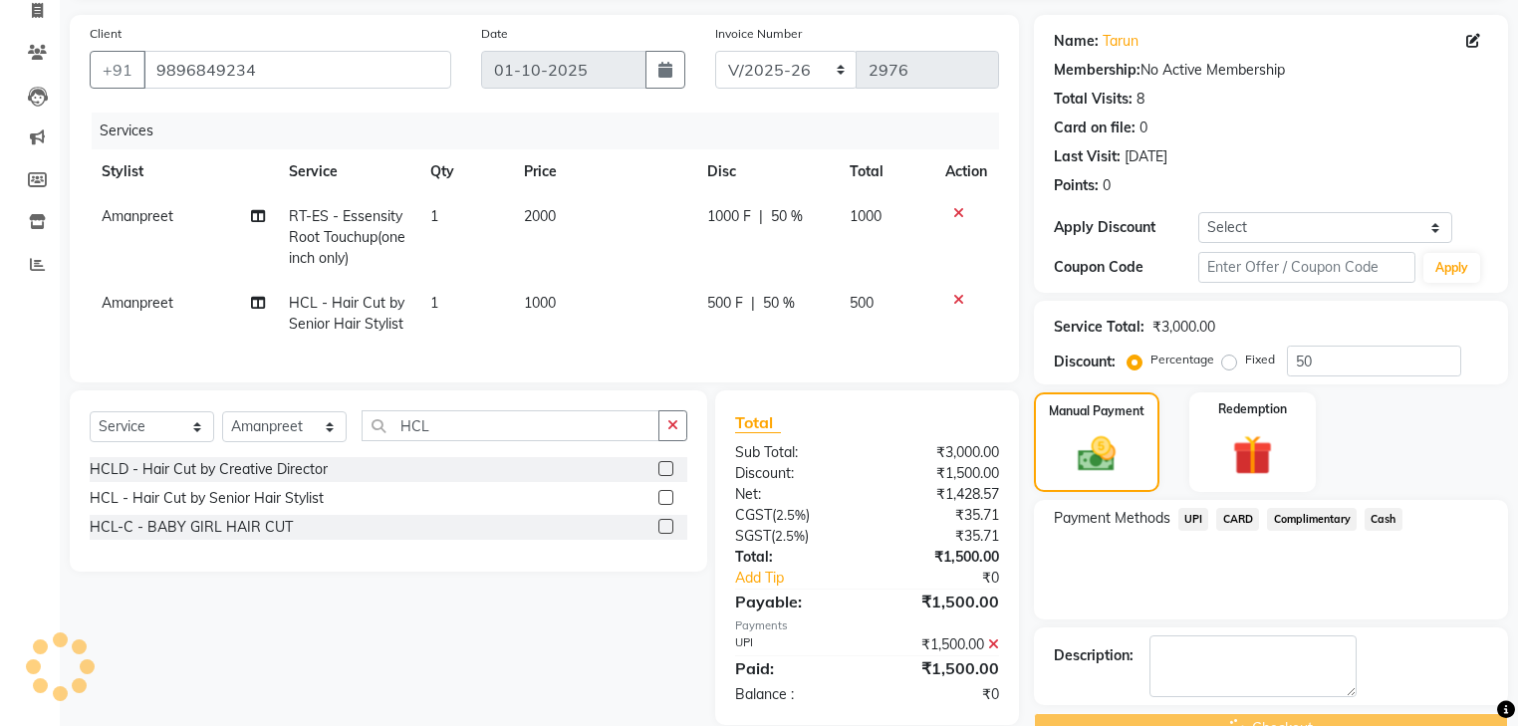
scroll to position [180, 0]
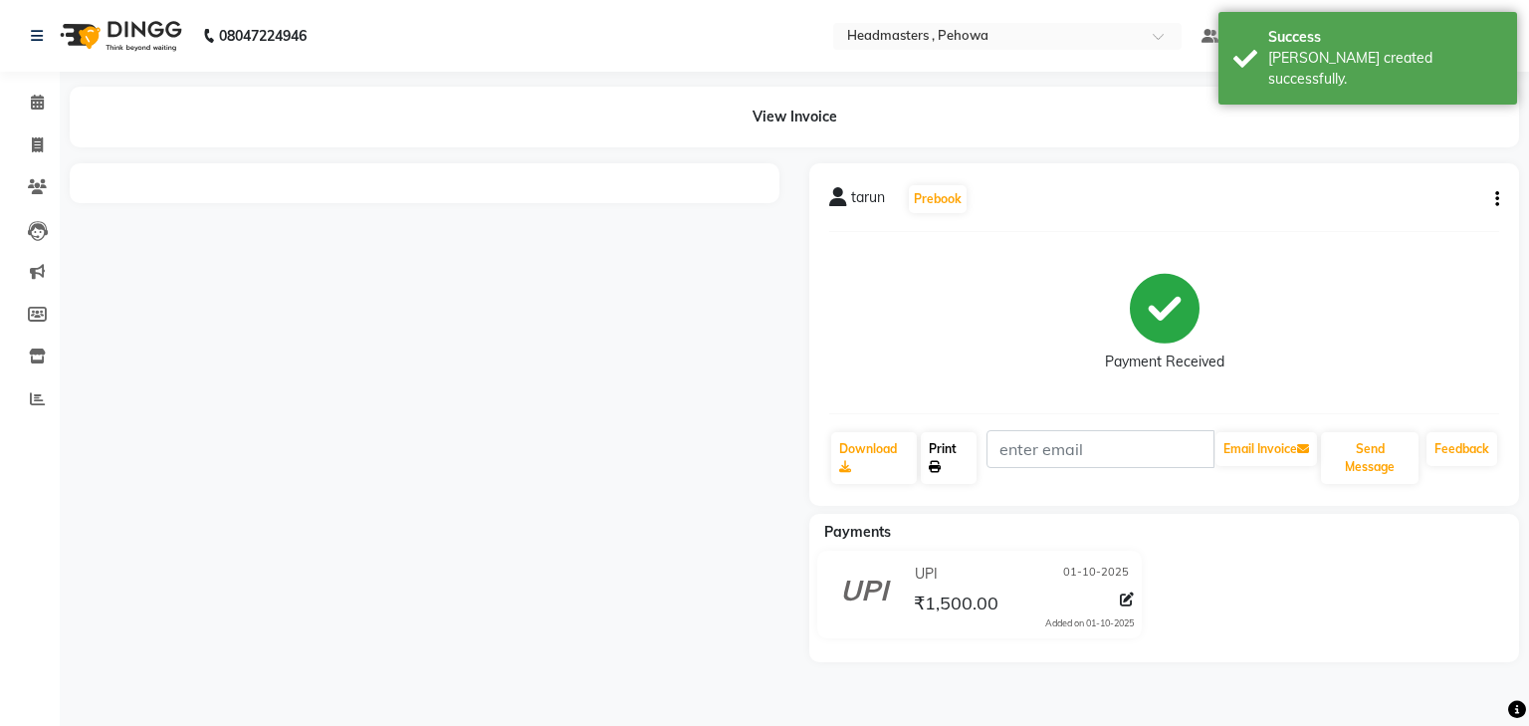
click at [974, 458] on link "Print" at bounding box center [949, 458] width 56 height 52
click at [952, 458] on link "Print" at bounding box center [949, 458] width 56 height 52
click at [944, 461] on link "Print" at bounding box center [949, 458] width 56 height 52
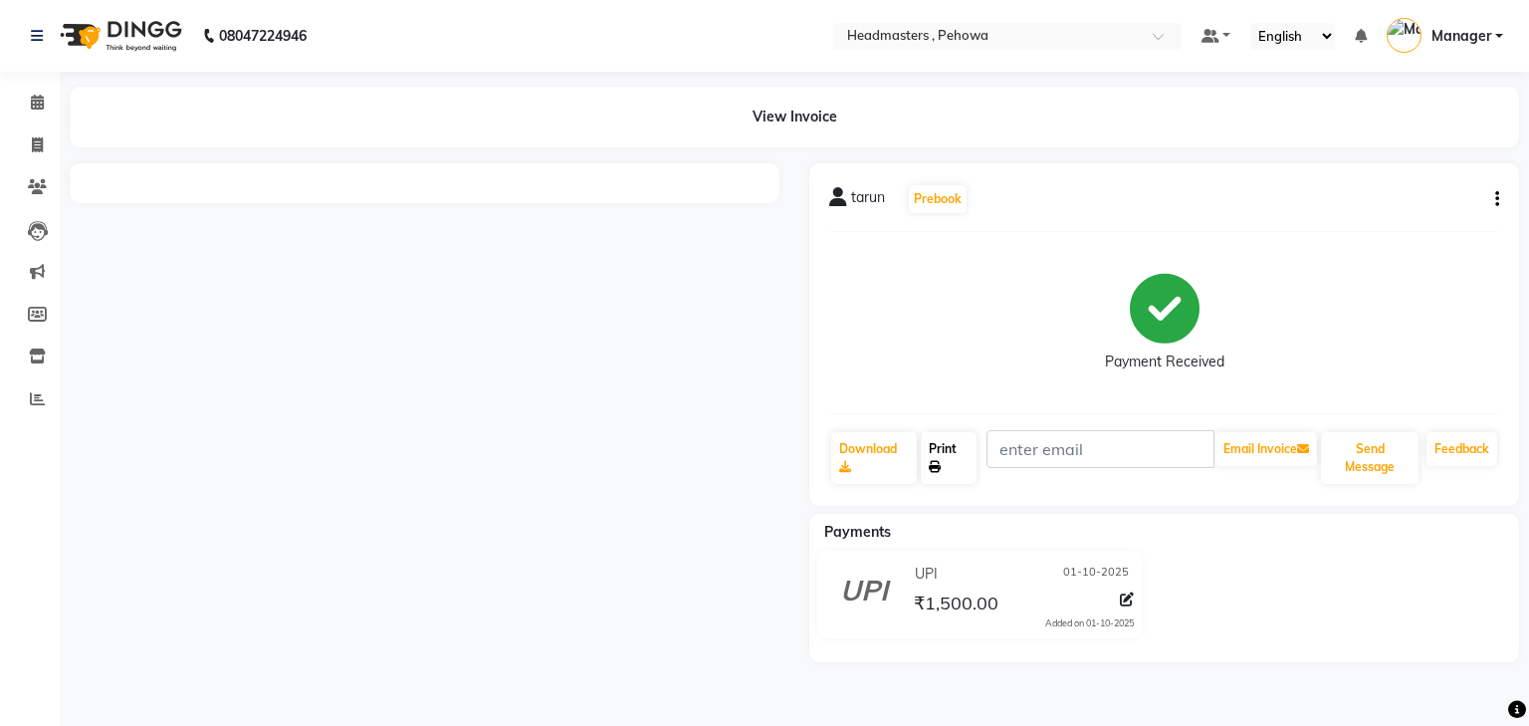
click at [946, 467] on link "Print" at bounding box center [949, 458] width 56 height 52
click at [945, 466] on link "Print" at bounding box center [949, 458] width 56 height 52
click at [1502, 323] on div "tarun Prebook Payment Received Download Print Email Invoice Send Message Feedba…" at bounding box center [1165, 334] width 710 height 343
click at [941, 462] on icon at bounding box center [935, 467] width 12 height 12
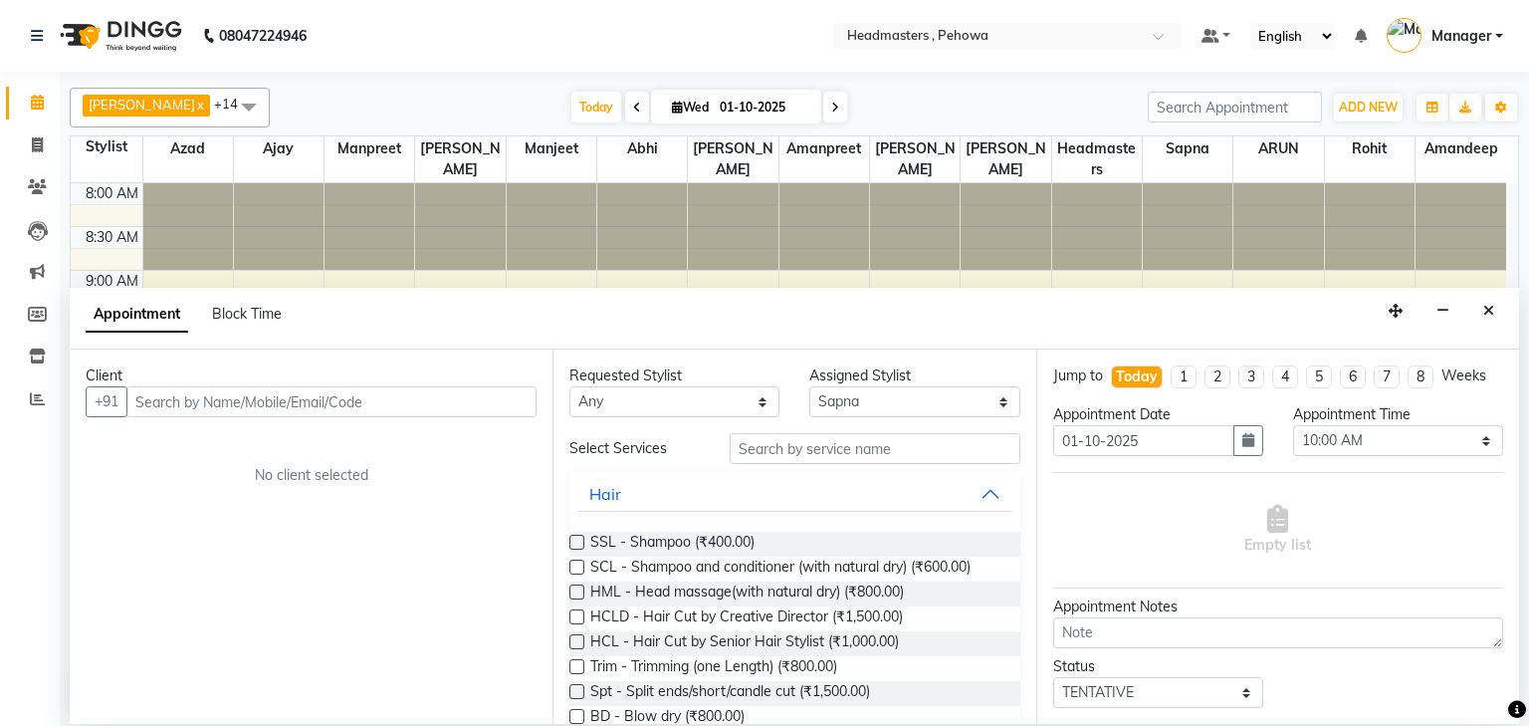
select select "79956"
select select "600"
select select "tentative"
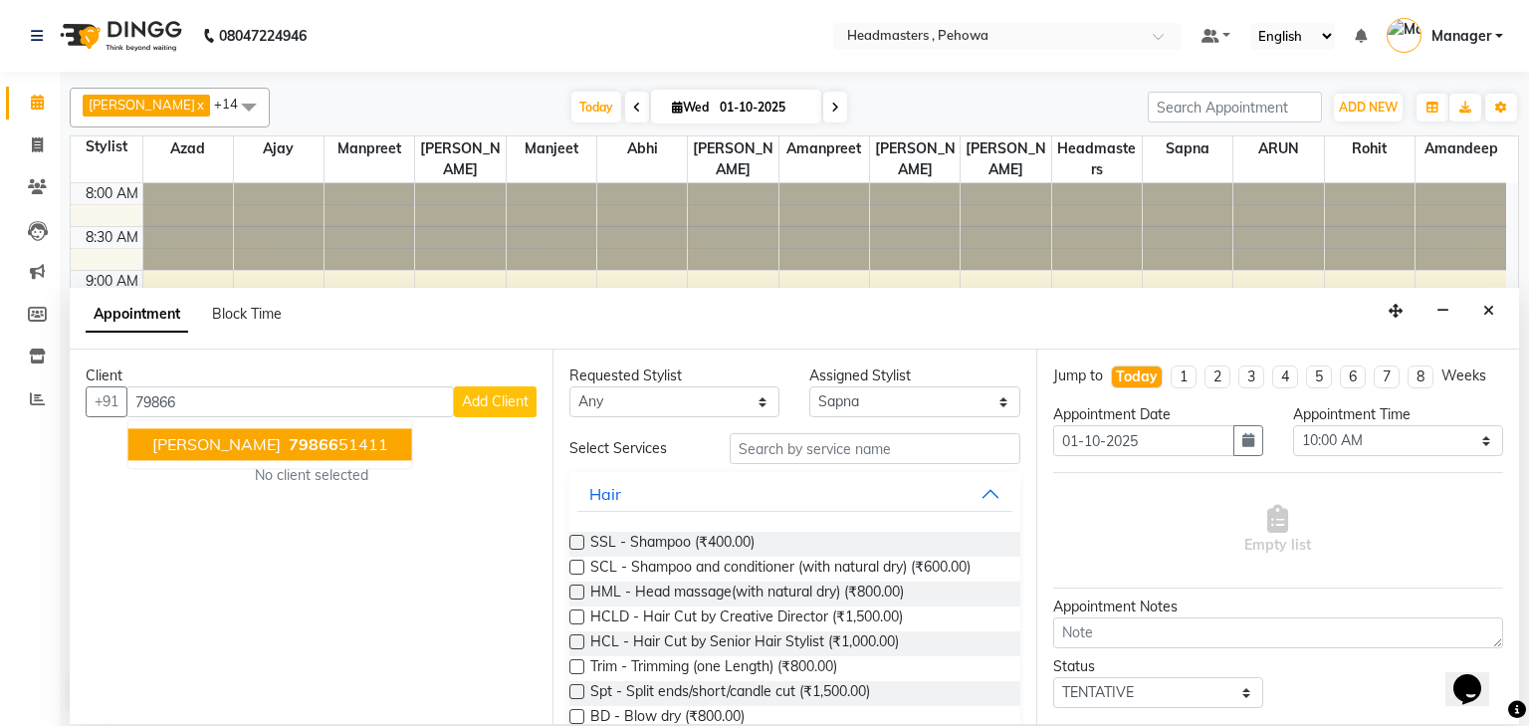
click at [285, 452] on ngb-highlight "79866 51411" at bounding box center [337, 445] width 104 height 20
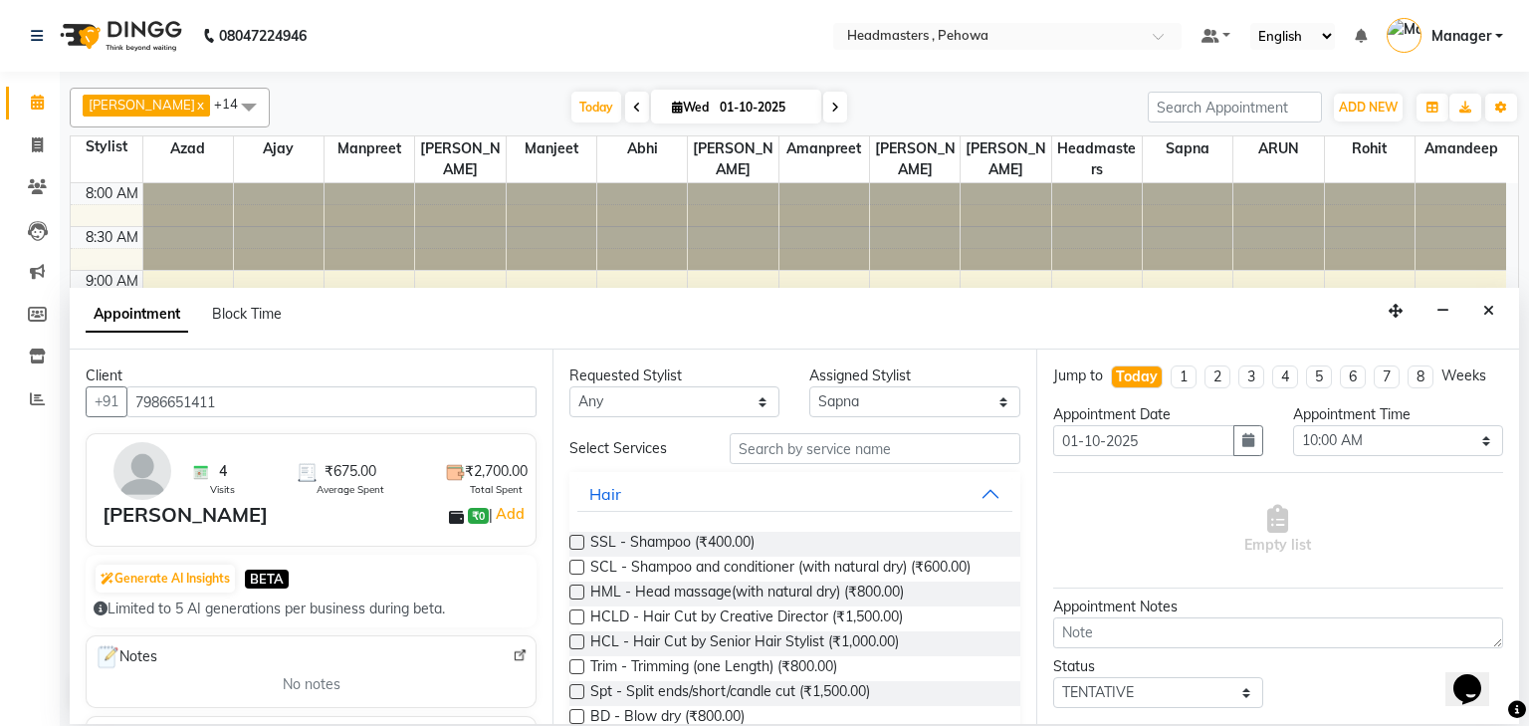
type input "7986651411"
click at [857, 453] on input "text" at bounding box center [875, 448] width 291 height 31
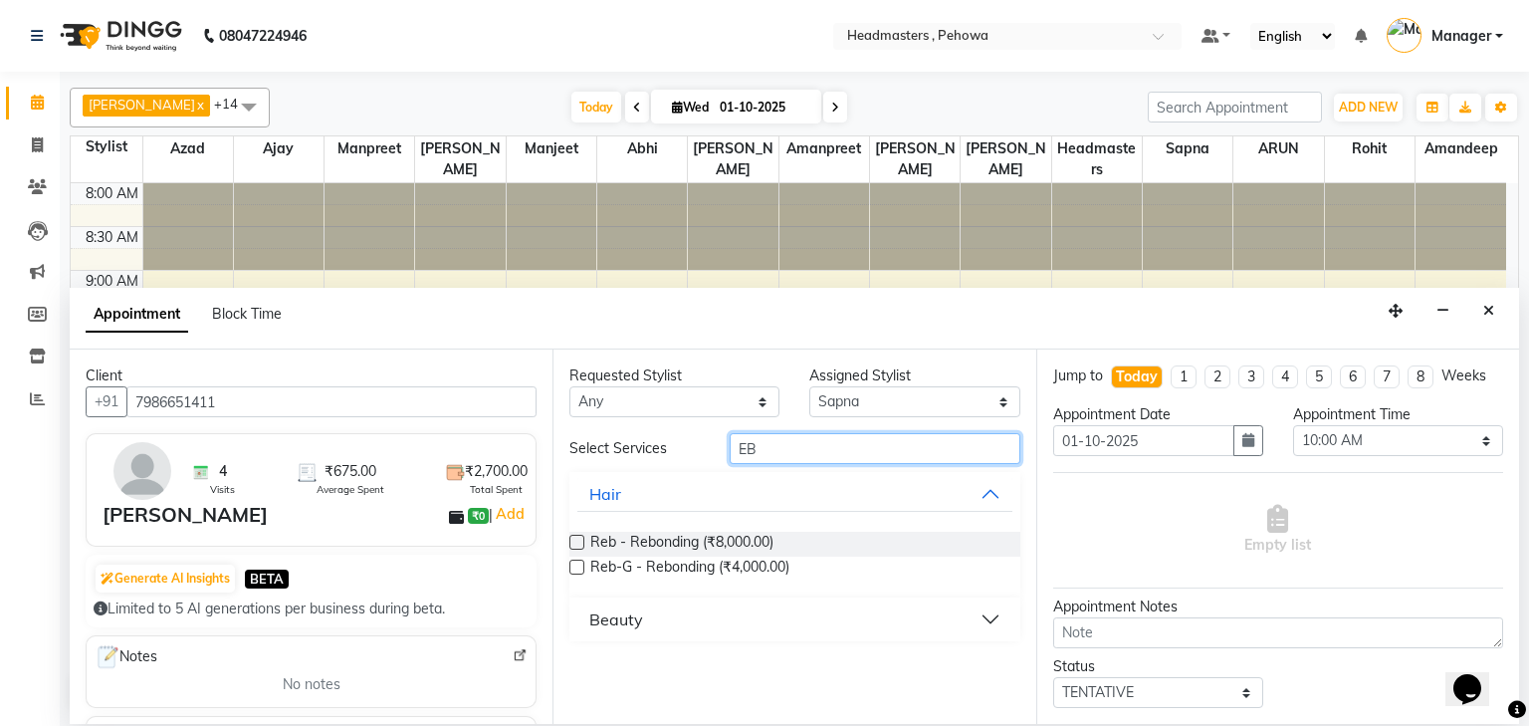
type input "EB"
click at [805, 632] on button "Beauty" at bounding box center [795, 619] width 434 height 36
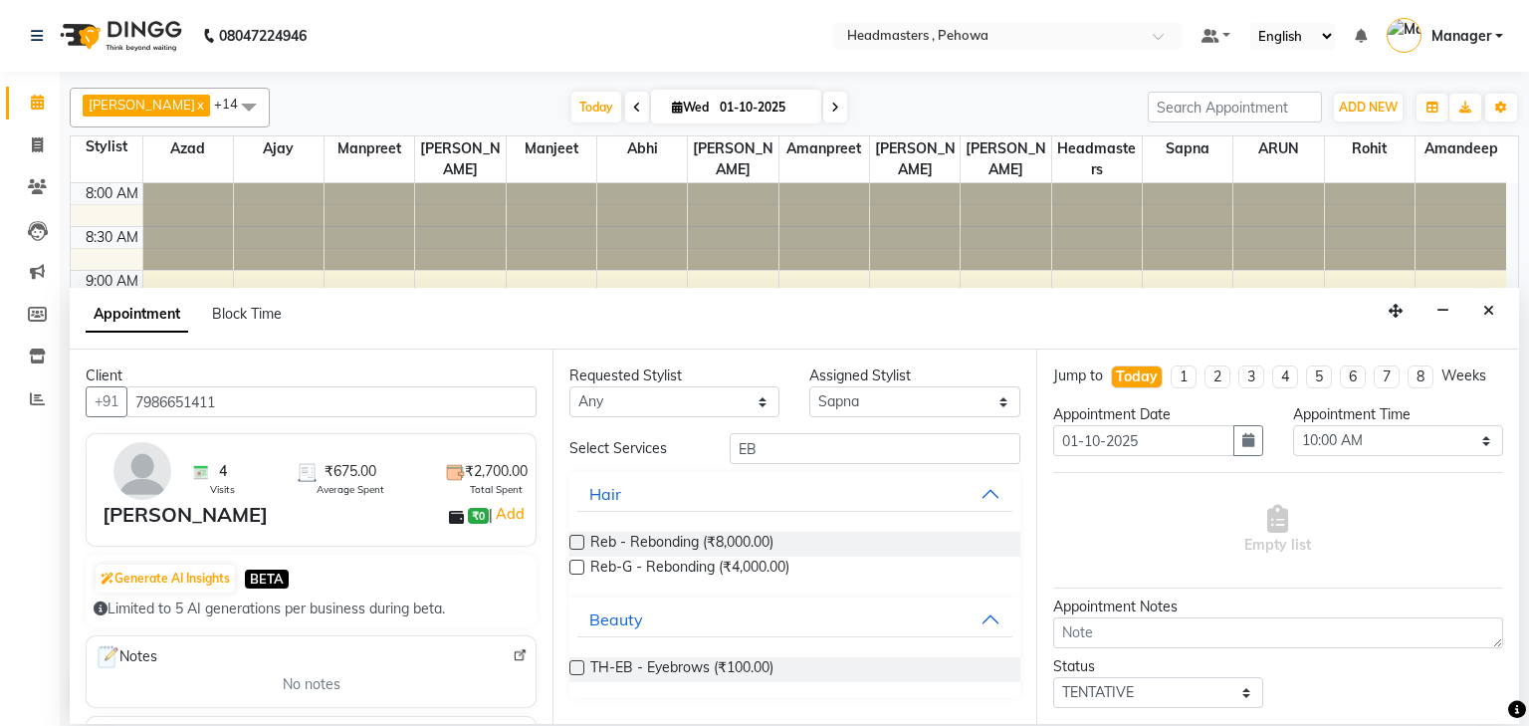
click at [582, 664] on label at bounding box center [577, 667] width 15 height 15
click at [582, 664] on input "checkbox" at bounding box center [576, 669] width 13 height 13
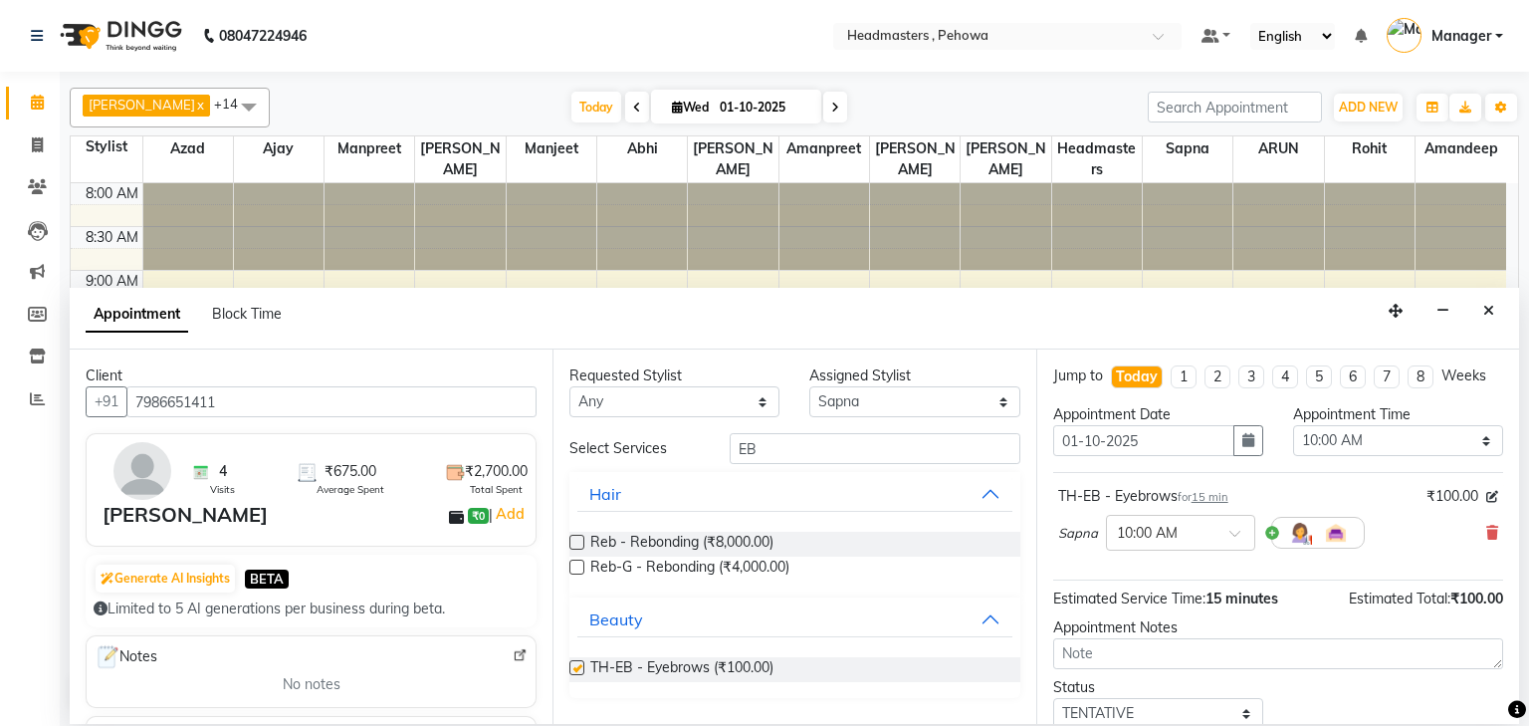
checkbox input "false"
drag, startPoint x: 769, startPoint y: 460, endPoint x: 677, endPoint y: 457, distance: 91.7
click at [681, 457] on div "Select Services EB" at bounding box center [795, 448] width 480 height 31
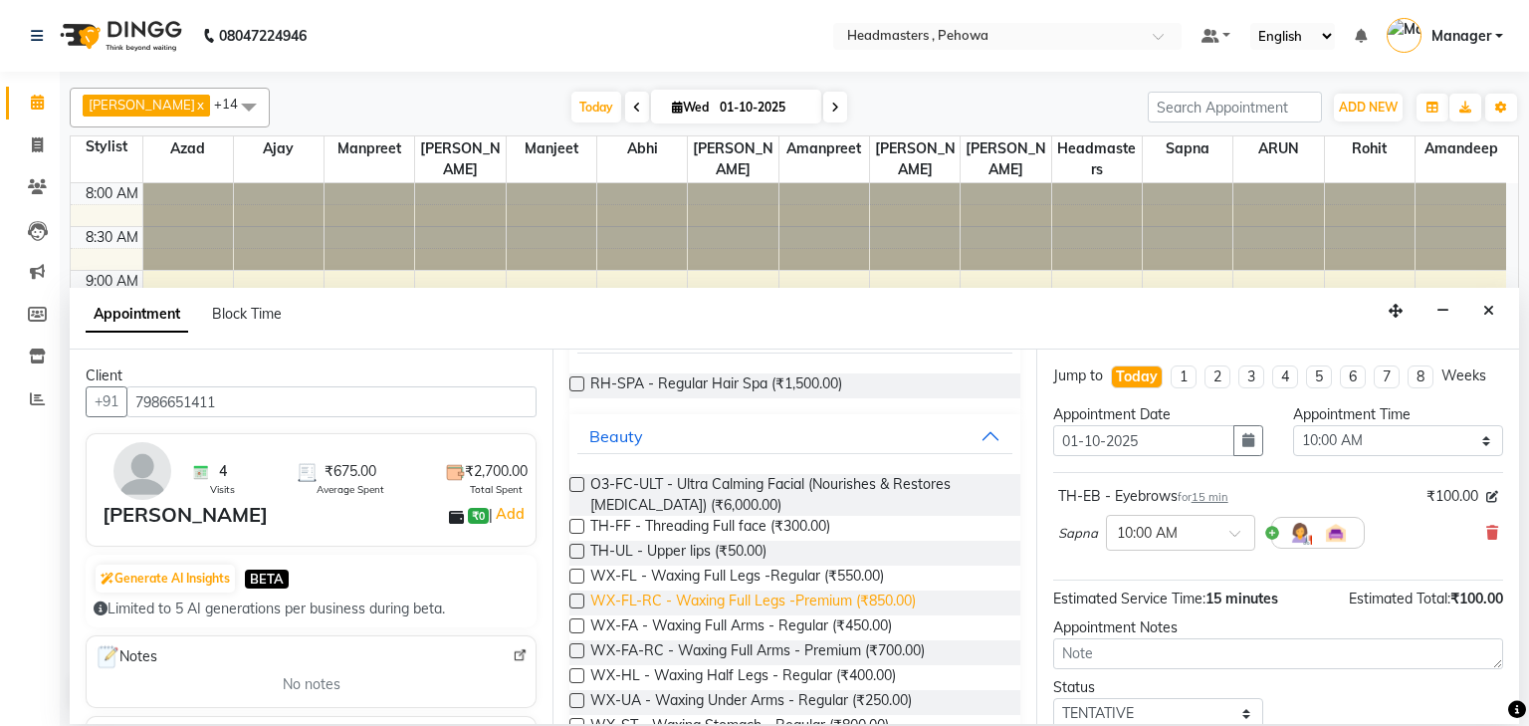
scroll to position [159, 0]
type input "UL"
click at [574, 552] on label at bounding box center [577, 550] width 15 height 15
click at [574, 552] on input "checkbox" at bounding box center [576, 552] width 13 height 13
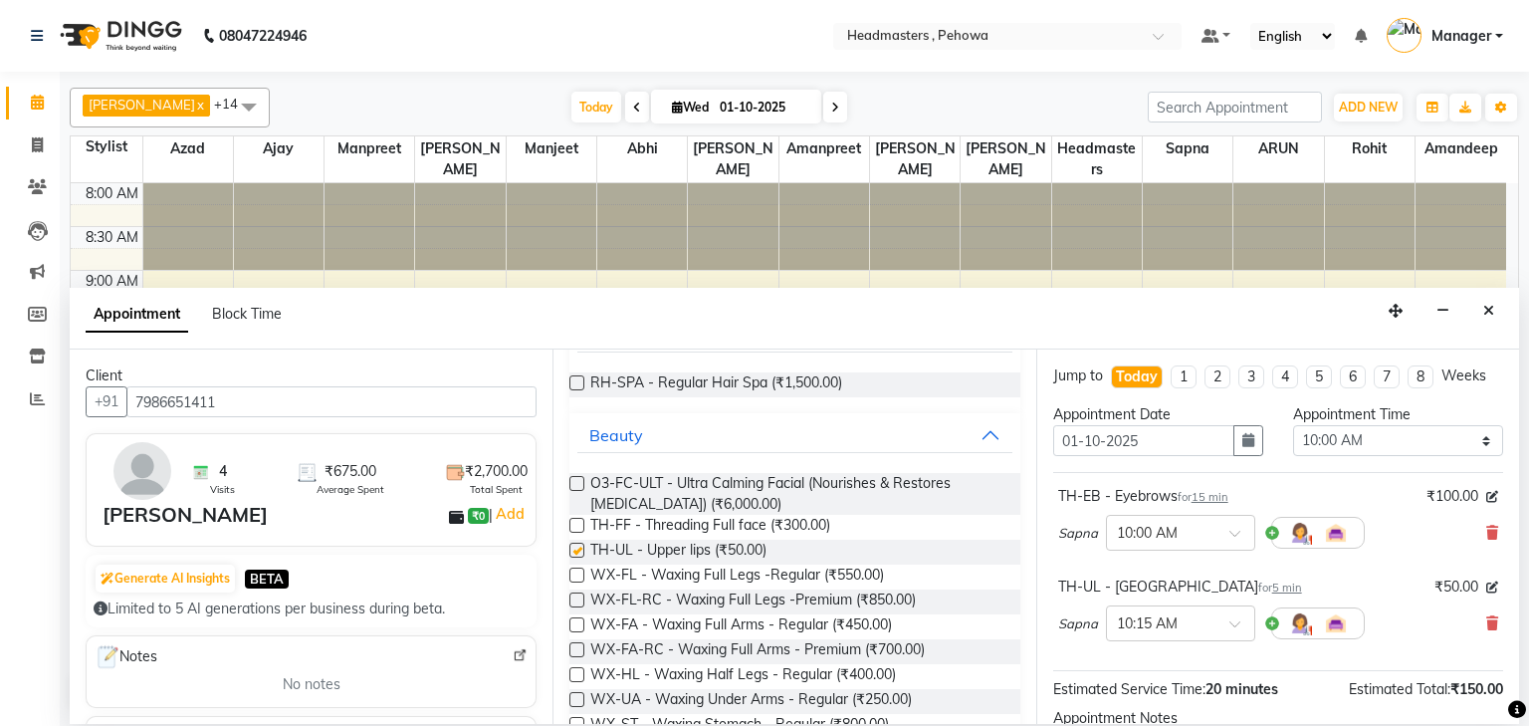
checkbox input "false"
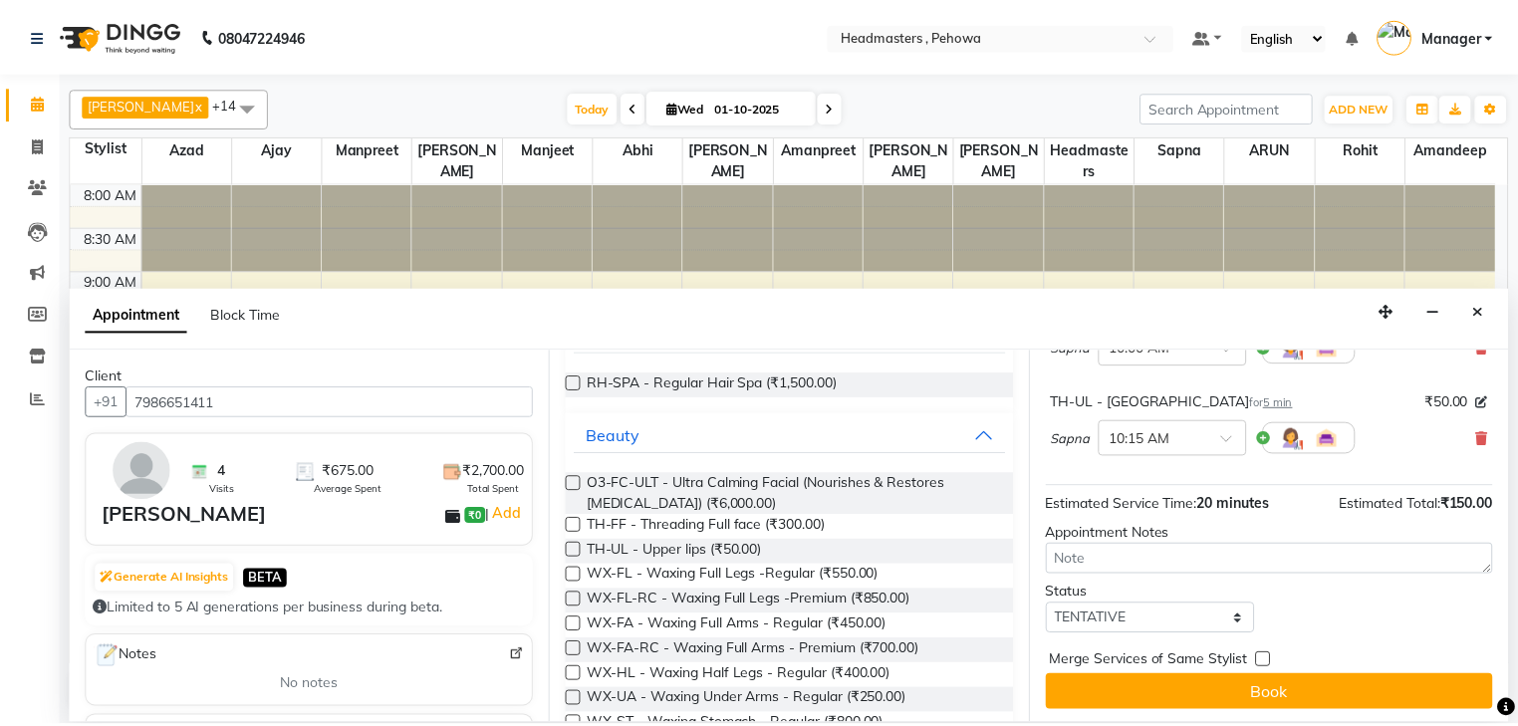
scroll to position [187, 0]
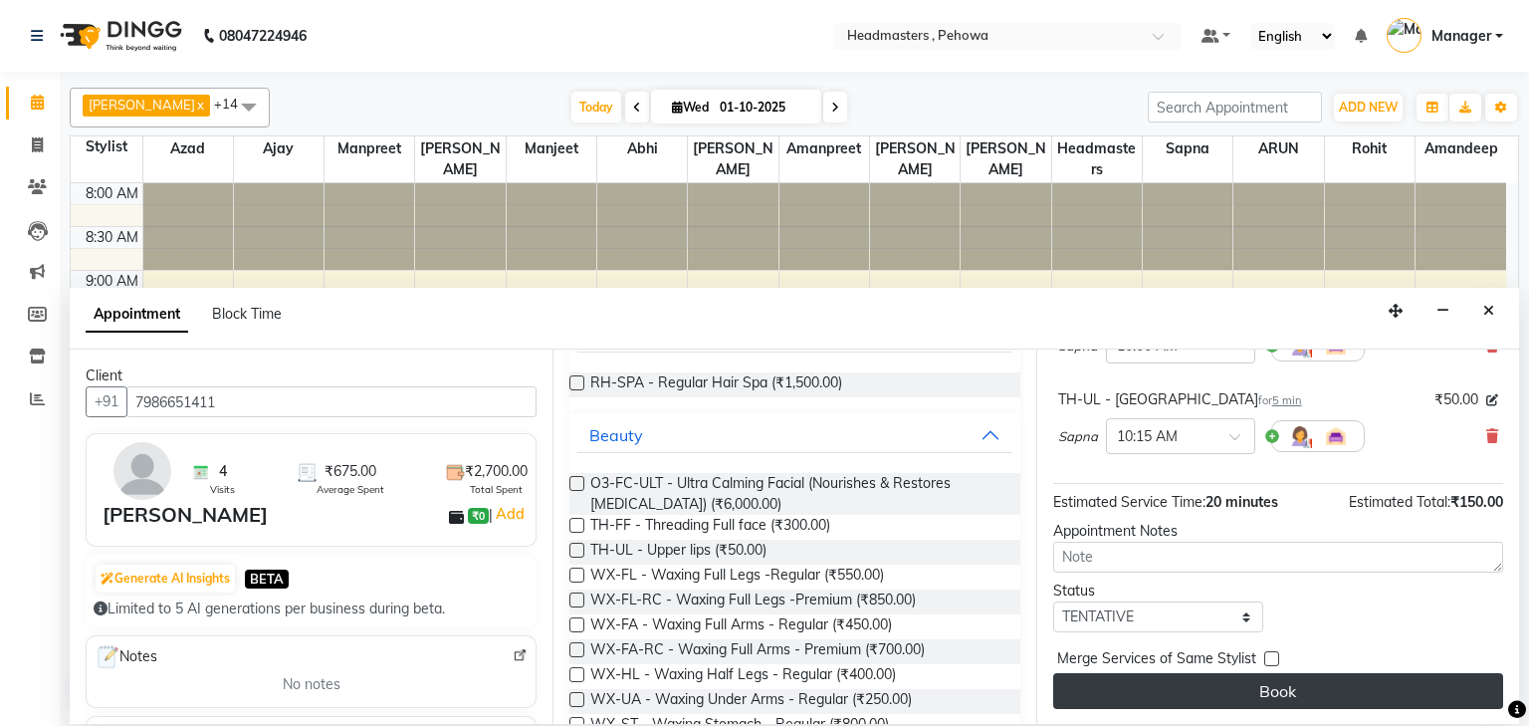
click at [1197, 684] on button "Book" at bounding box center [1279, 691] width 450 height 36
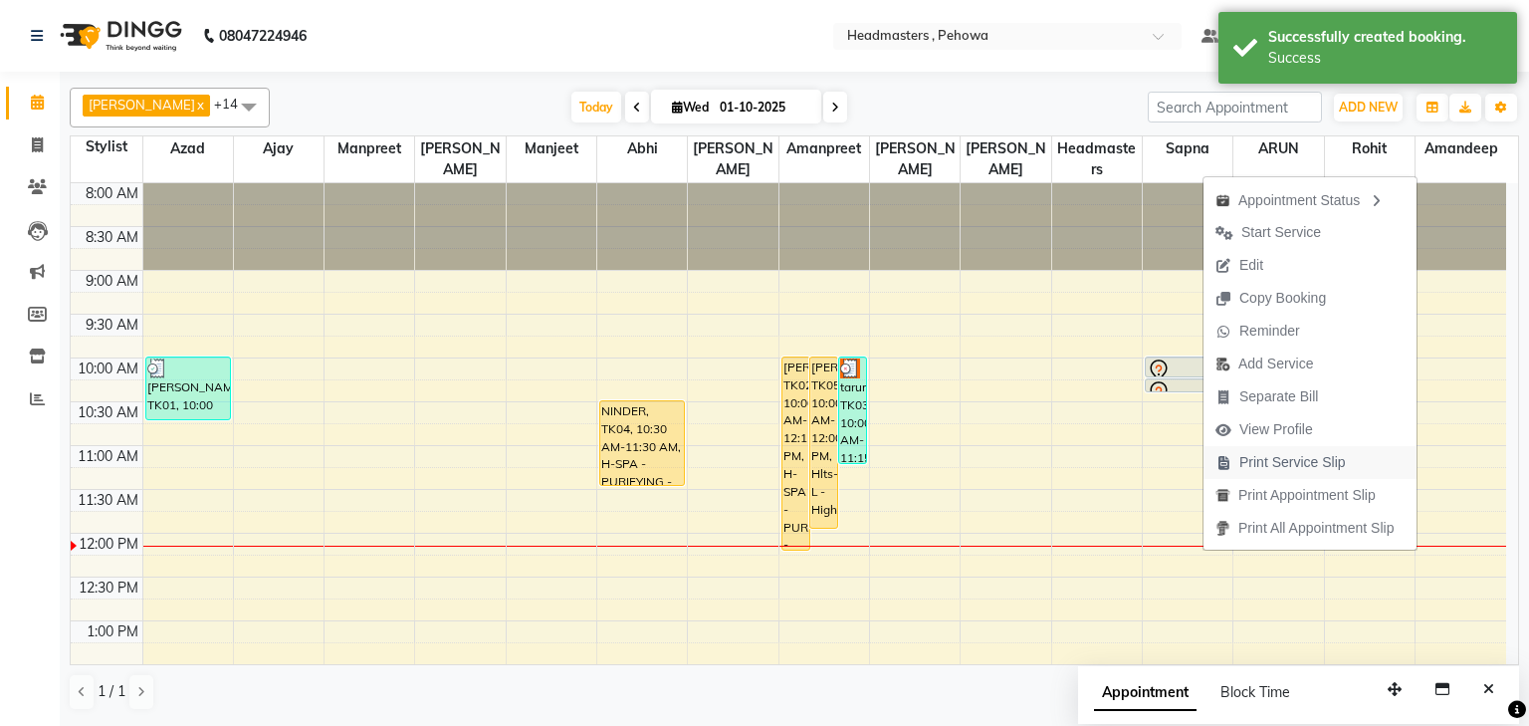
click at [1266, 459] on span "Print Service Slip" at bounding box center [1293, 462] width 107 height 21
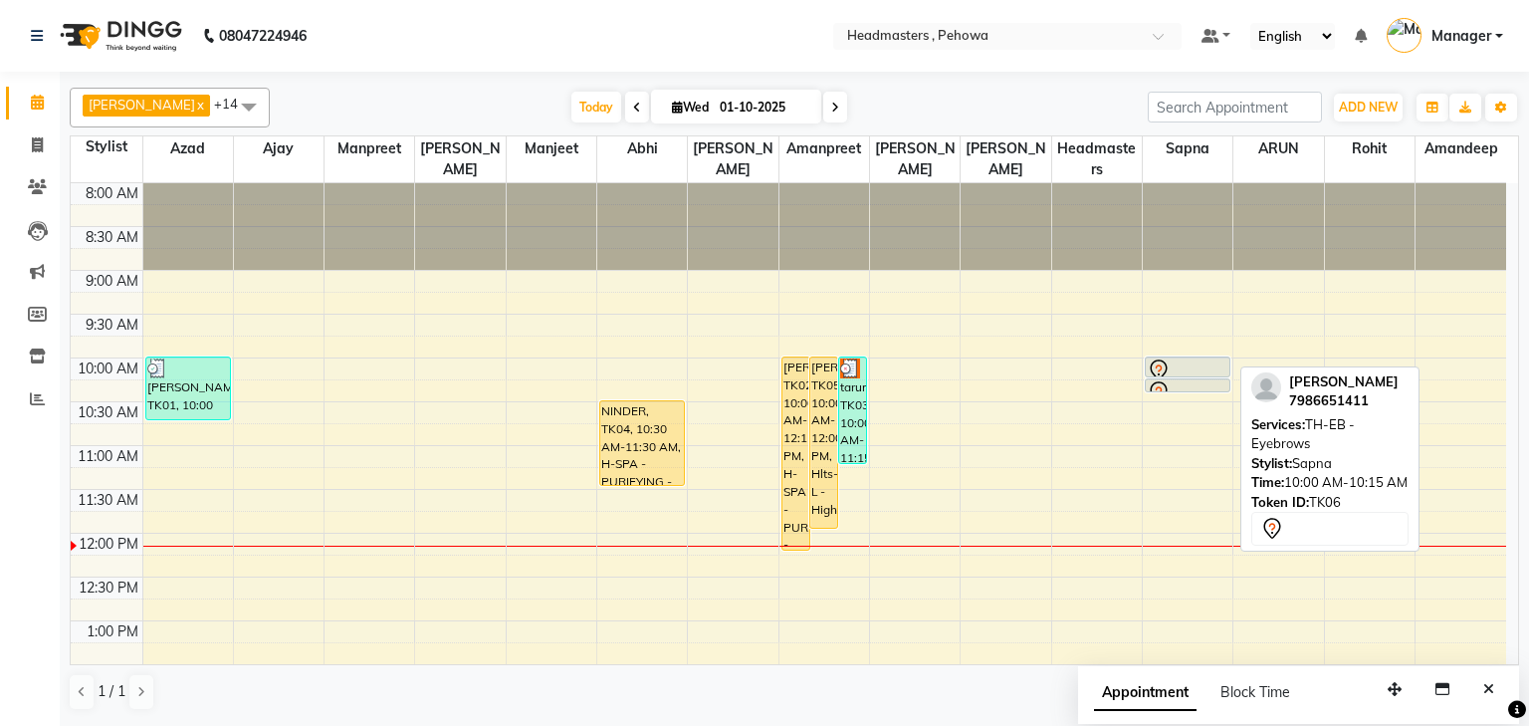
click at [1199, 372] on div at bounding box center [1188, 376] width 84 height 8
select select "7"
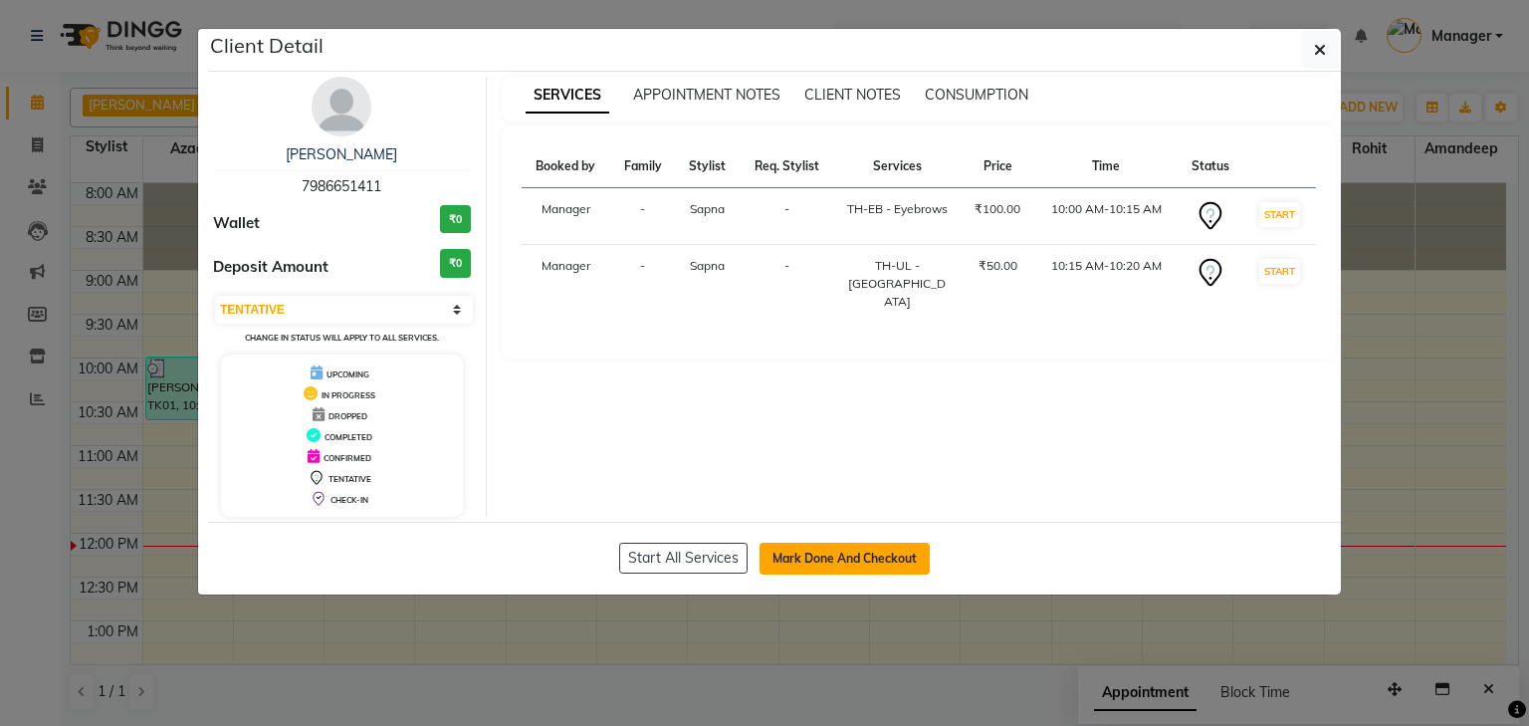
click at [821, 566] on button "Mark Done And Checkout" at bounding box center [845, 559] width 170 height 32
select select "service"
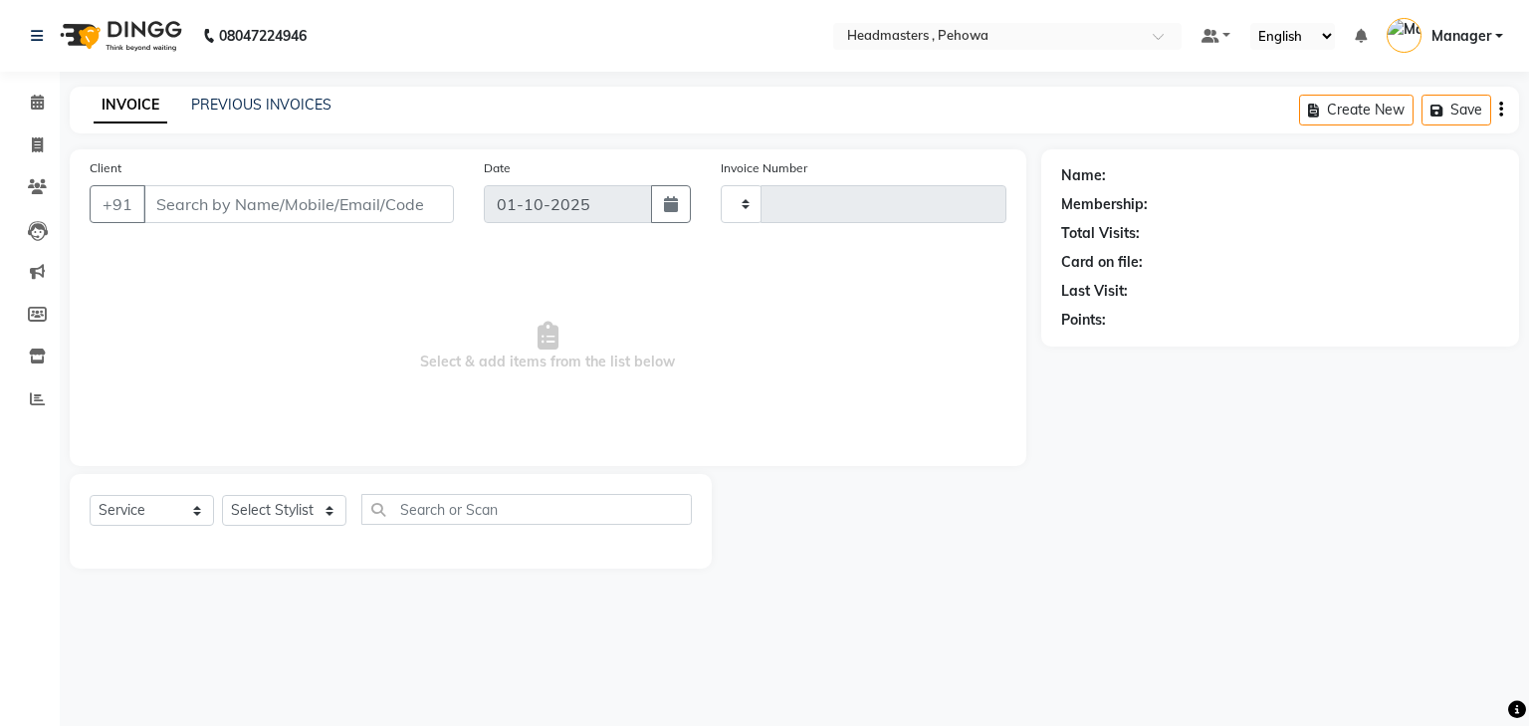
type input "2976"
select select "7727"
type input "7986651411"
select select "79956"
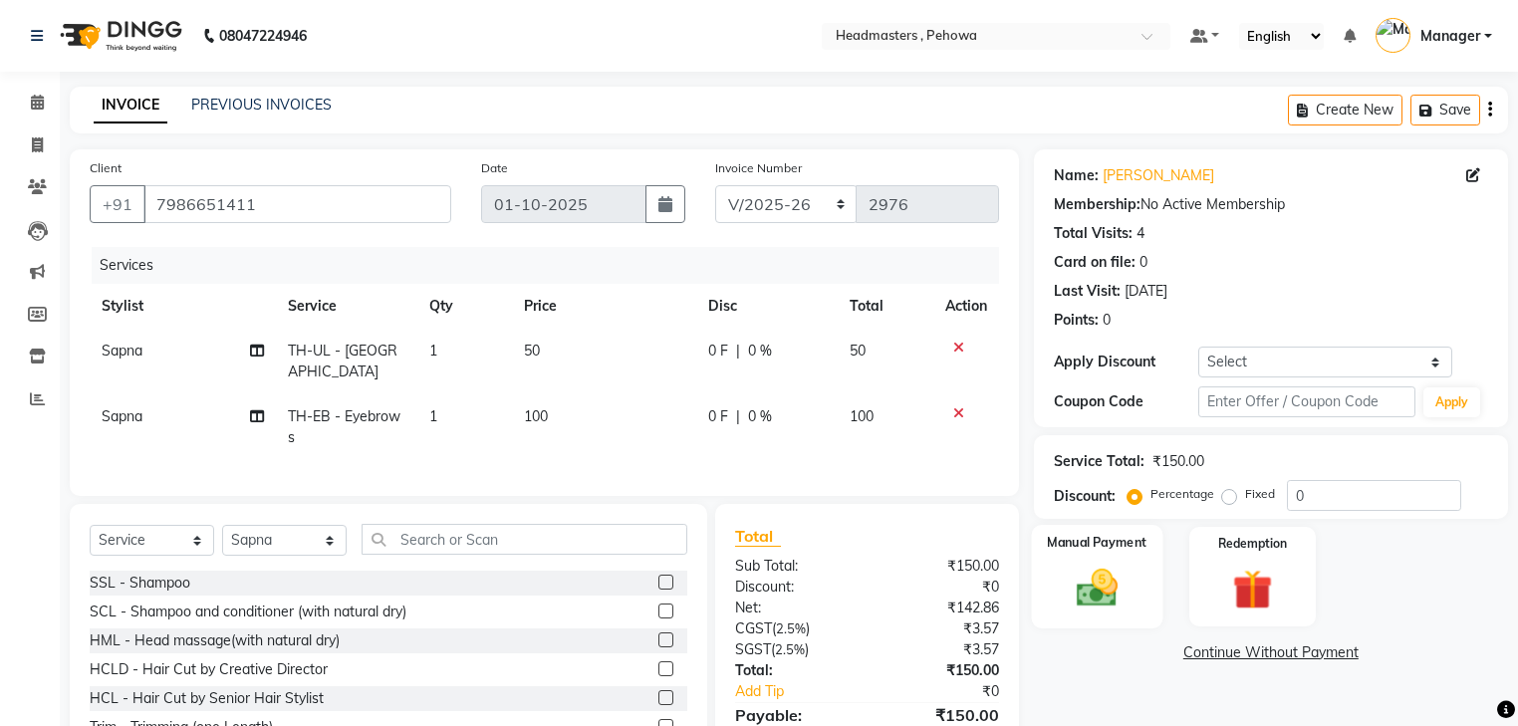
click at [1087, 581] on img at bounding box center [1096, 589] width 68 height 48
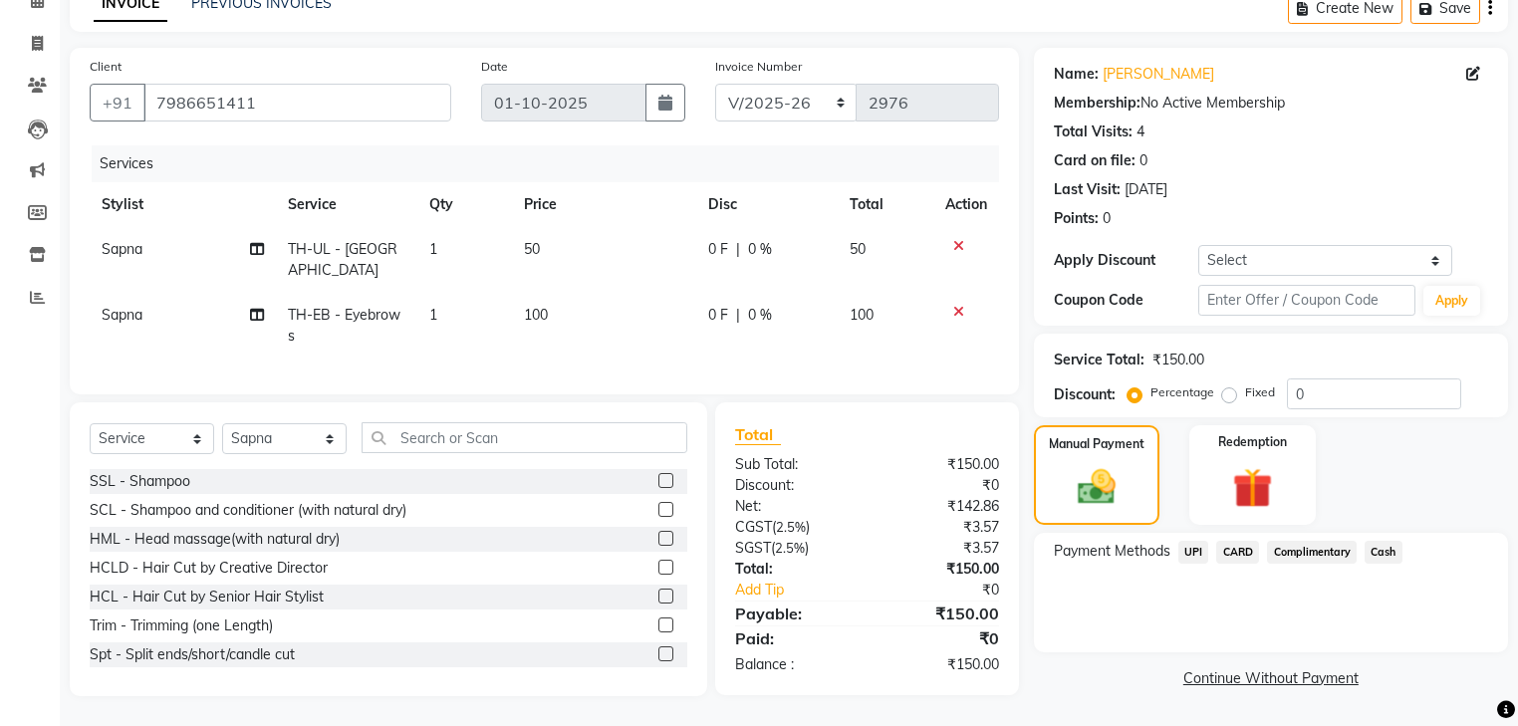
scroll to position [115, 0]
click at [1192, 546] on span "UPI" at bounding box center [1193, 552] width 31 height 23
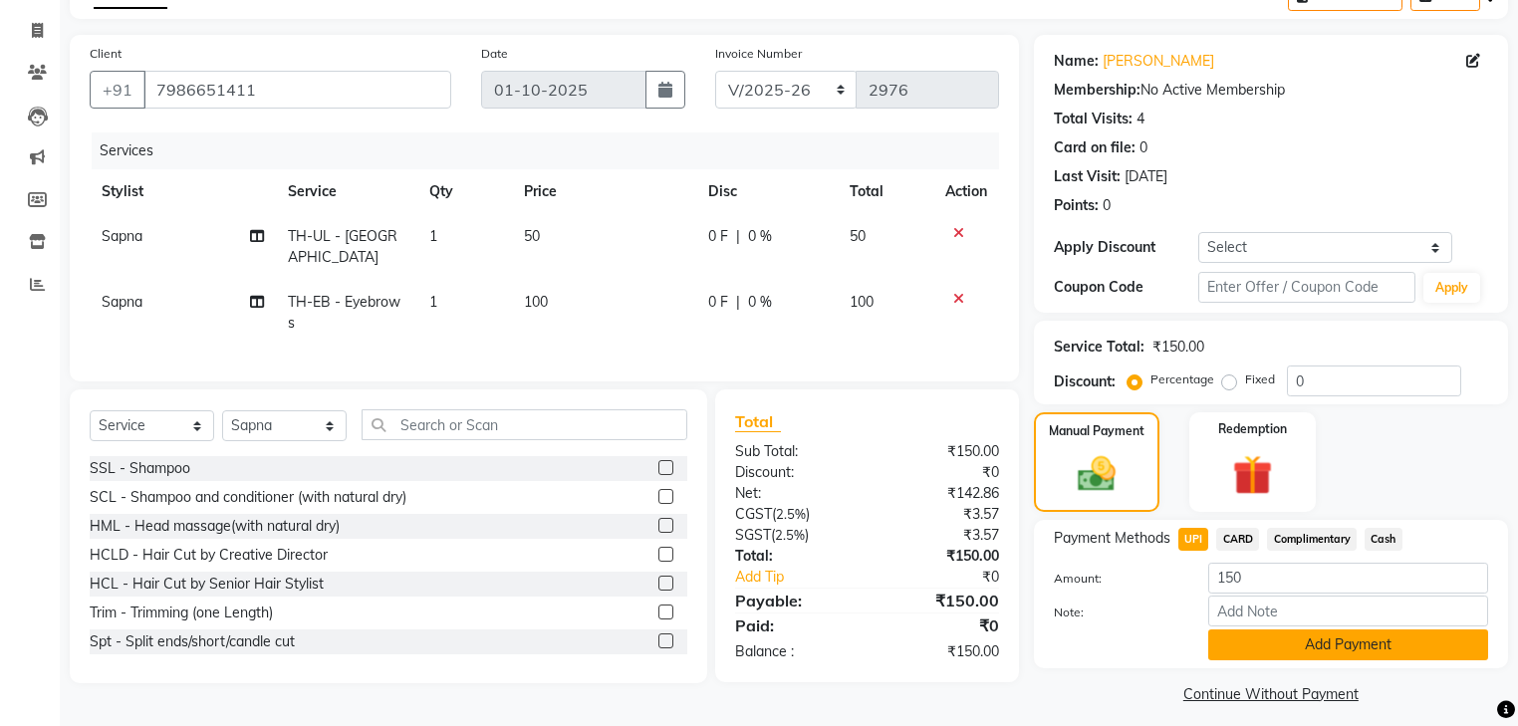
click at [1217, 645] on button "Add Payment" at bounding box center [1348, 644] width 280 height 31
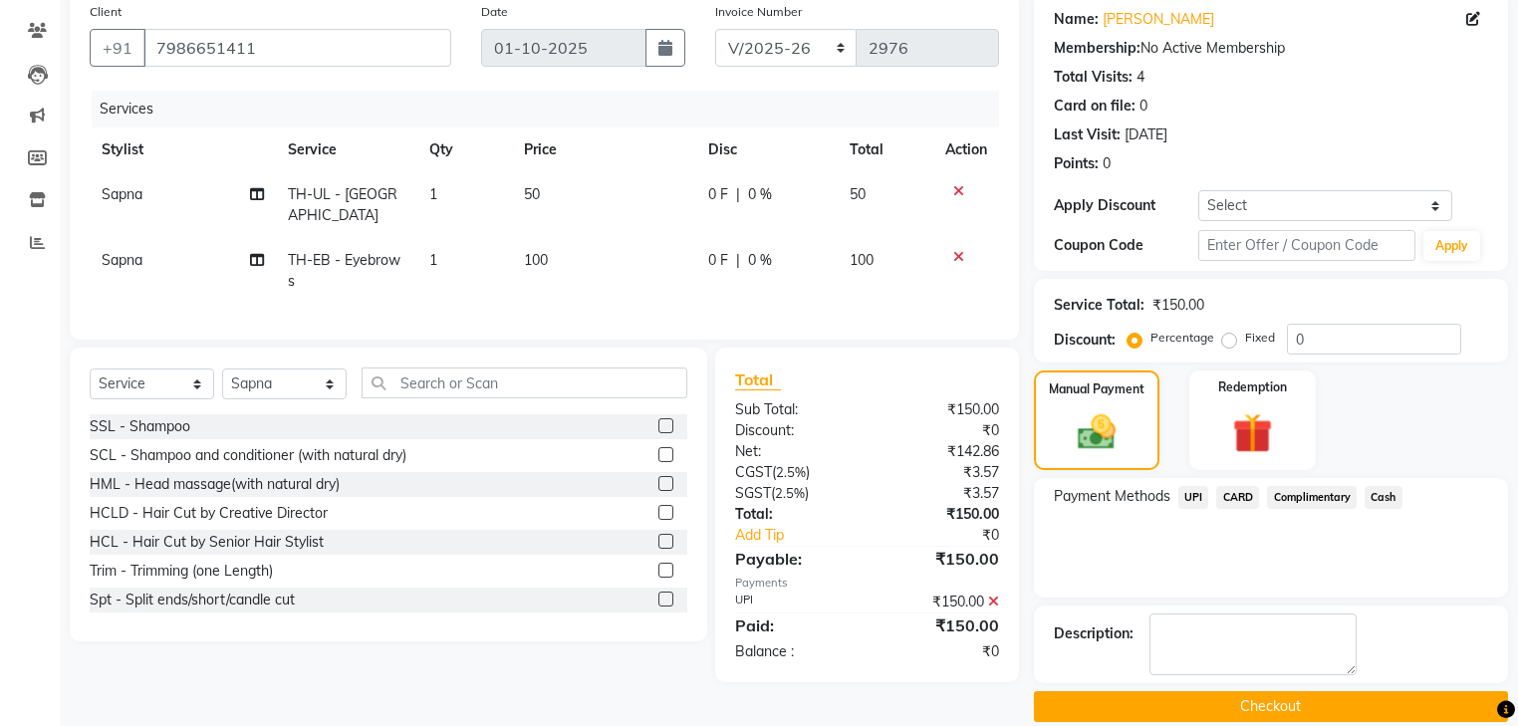
scroll to position [180, 0]
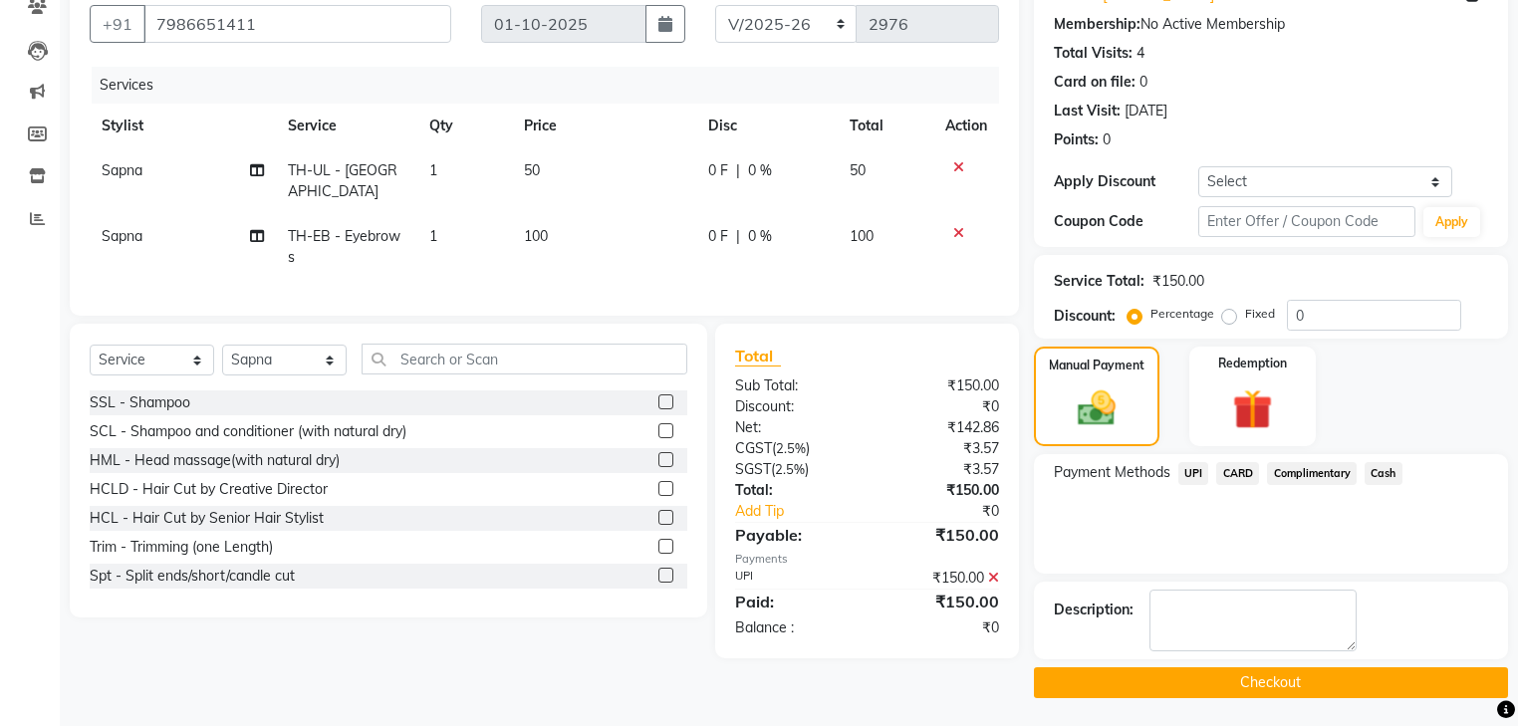
click at [1234, 679] on button "Checkout" at bounding box center [1271, 682] width 474 height 31
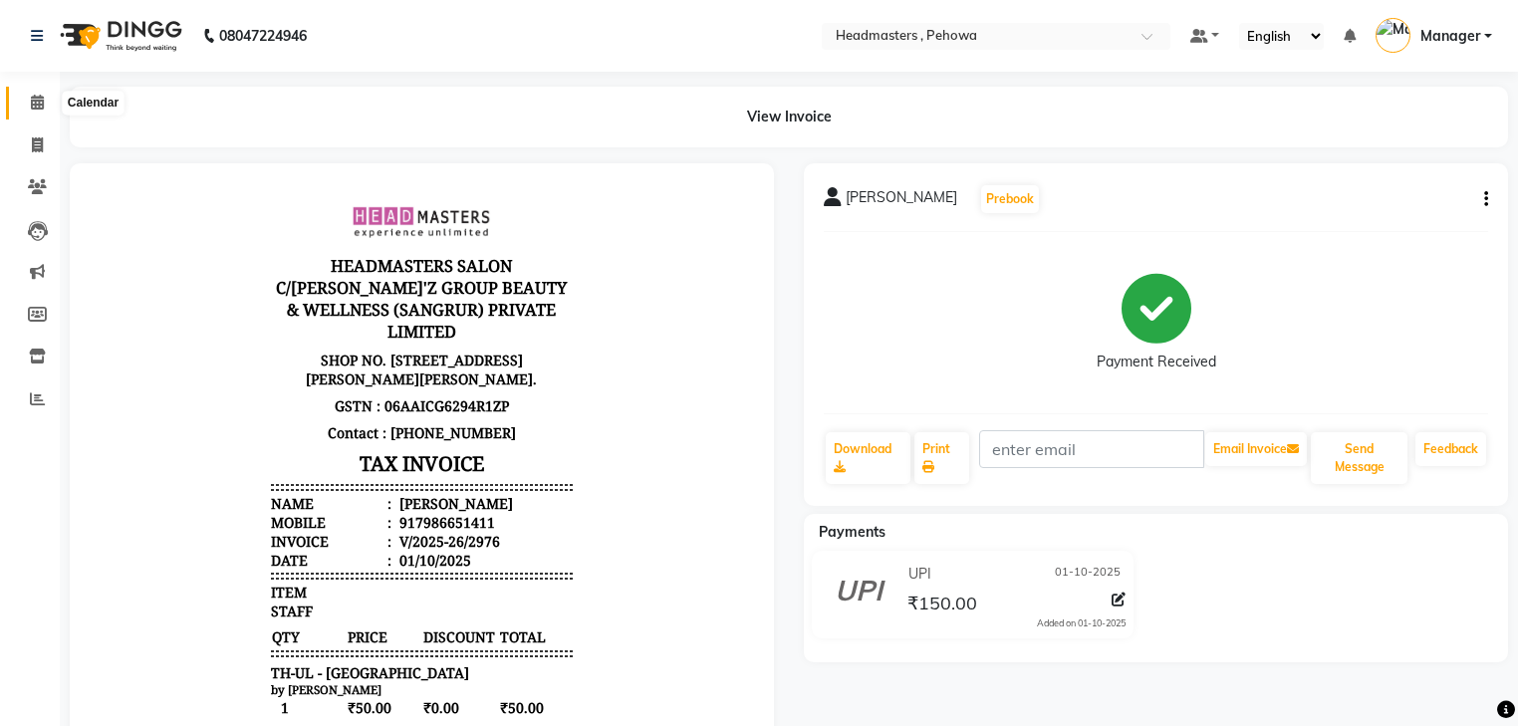
click at [42, 107] on icon at bounding box center [37, 102] width 13 height 15
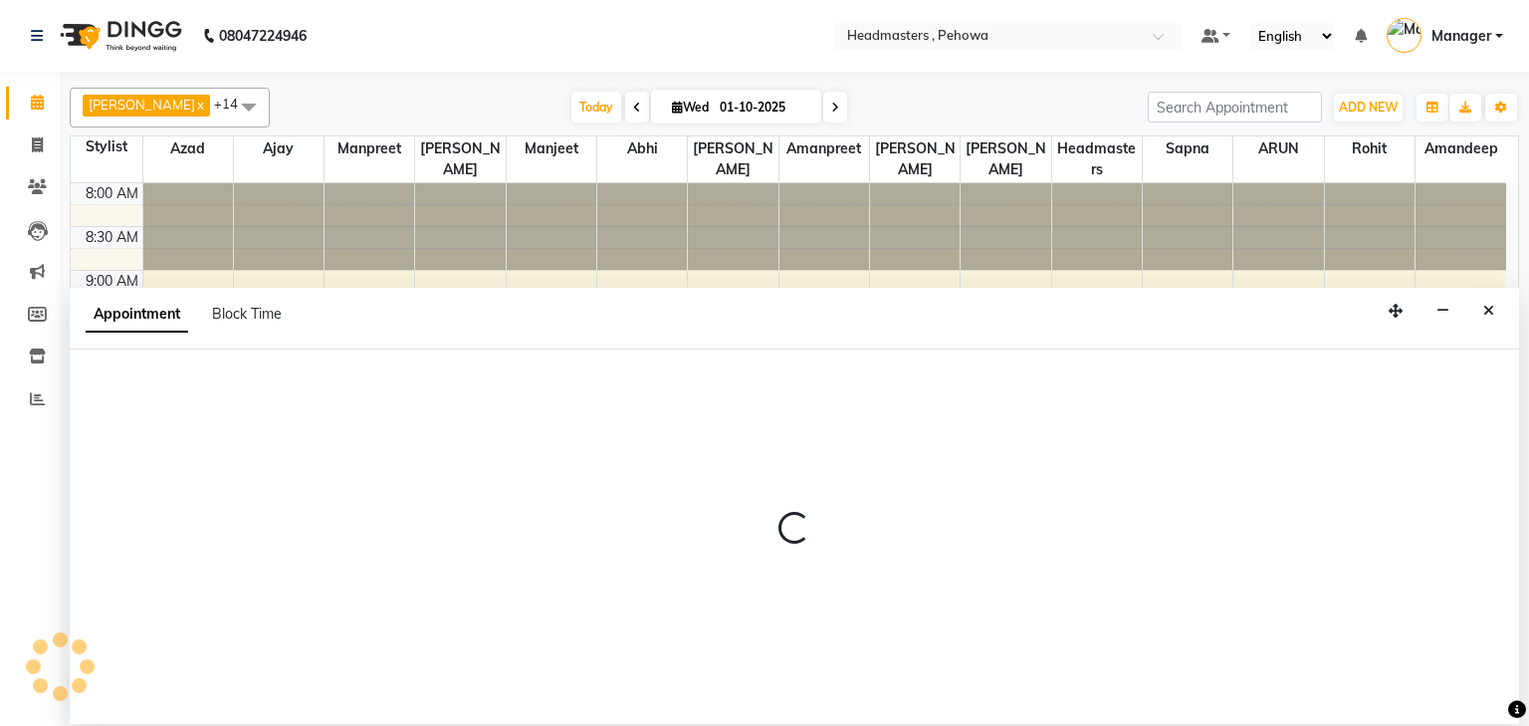
select select "68772"
select select "tentative"
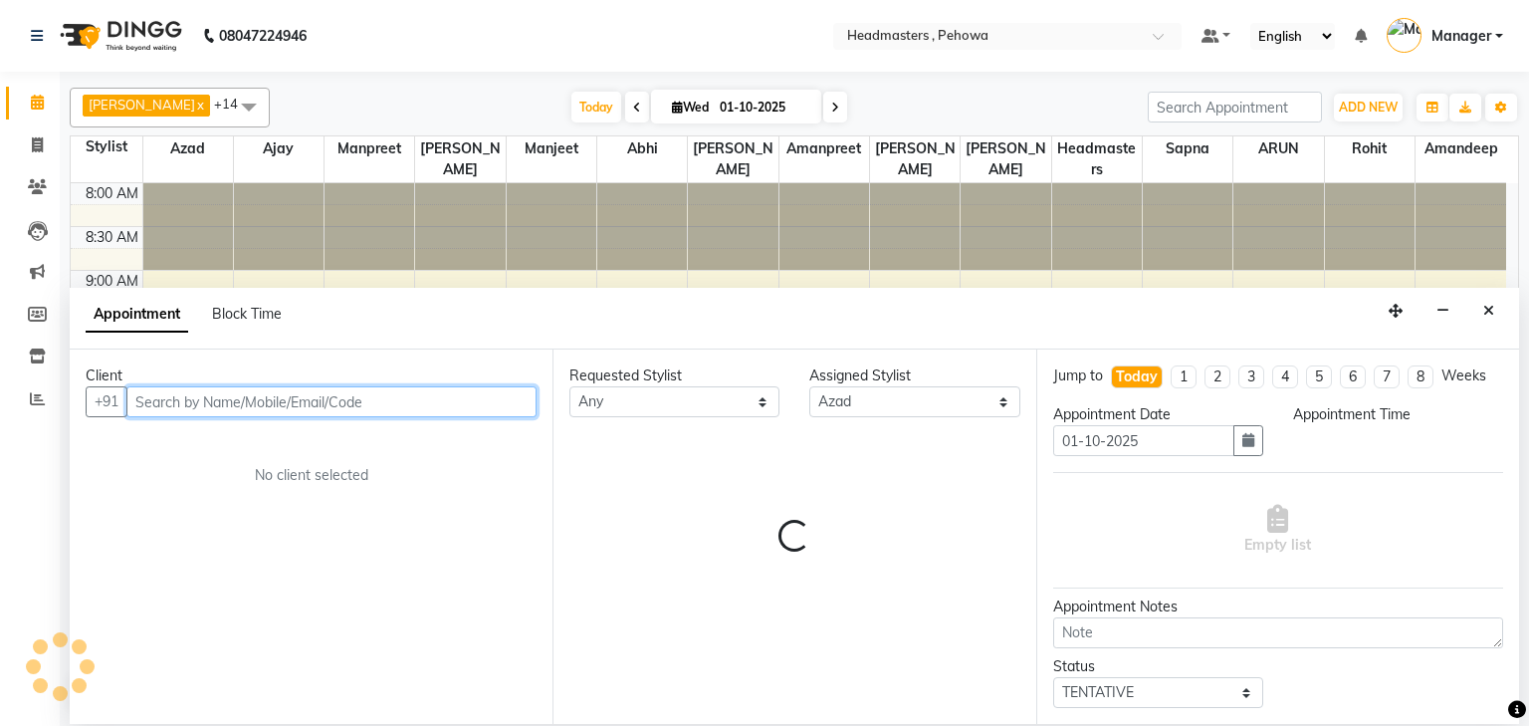
select select "660"
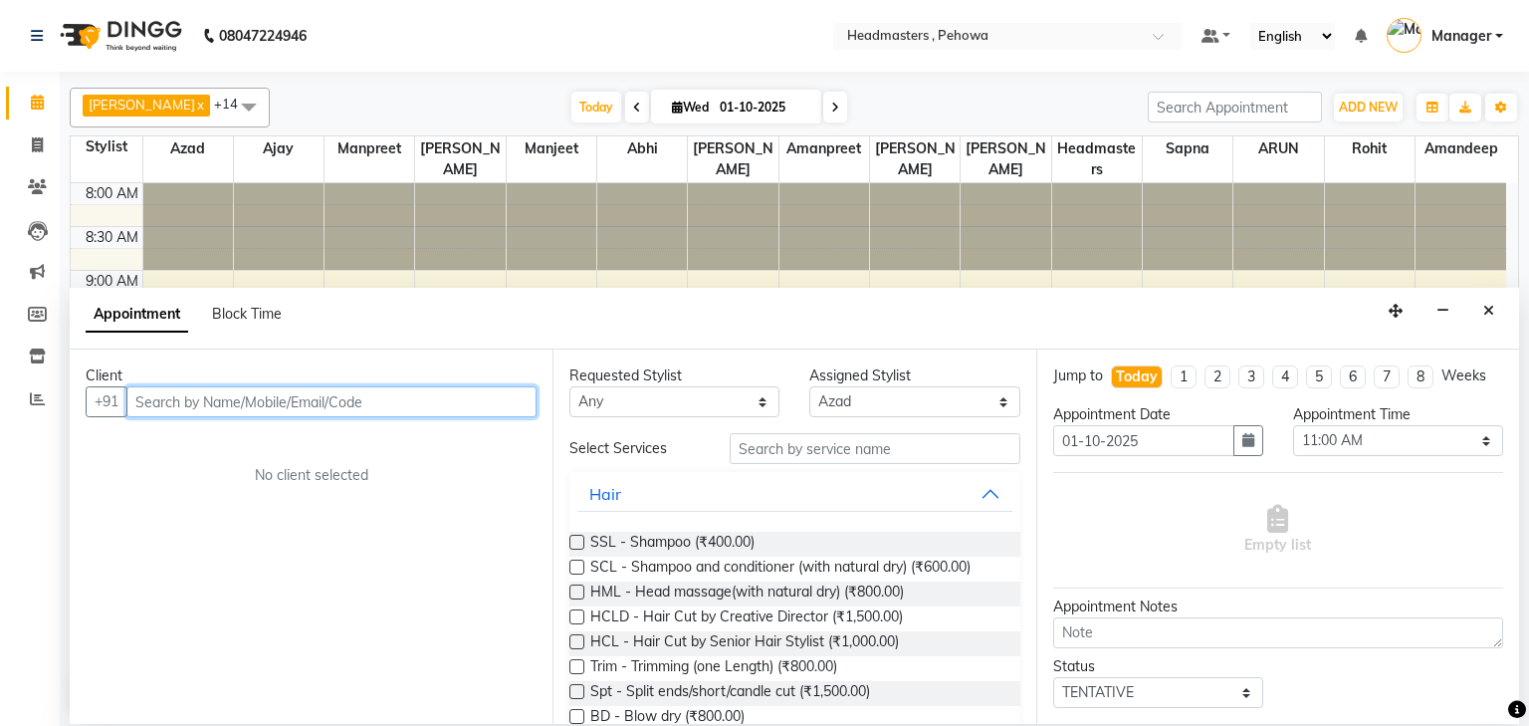
click at [210, 410] on input "text" at bounding box center [331, 401] width 410 height 31
click at [1489, 311] on icon "Close" at bounding box center [1489, 311] width 11 height 14
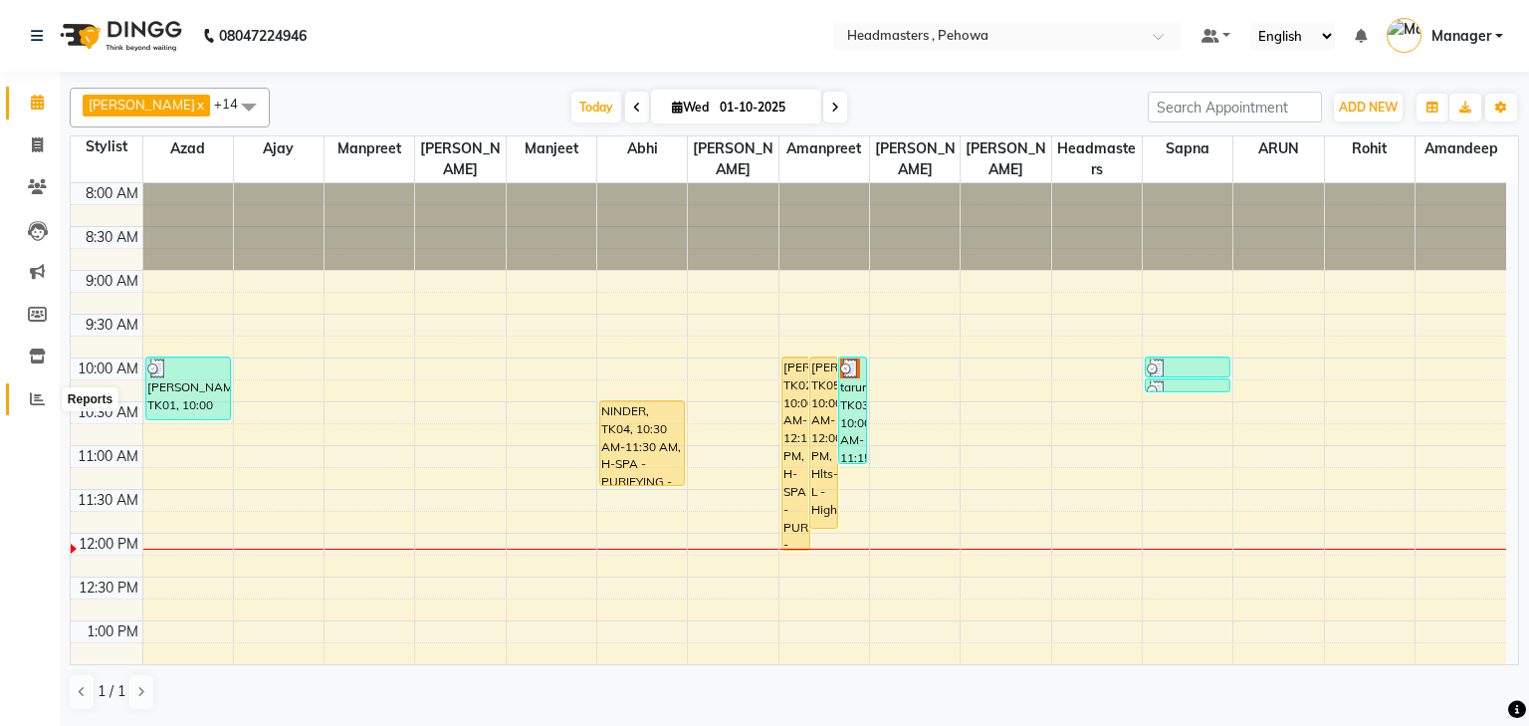
click at [39, 401] on icon at bounding box center [37, 398] width 15 height 15
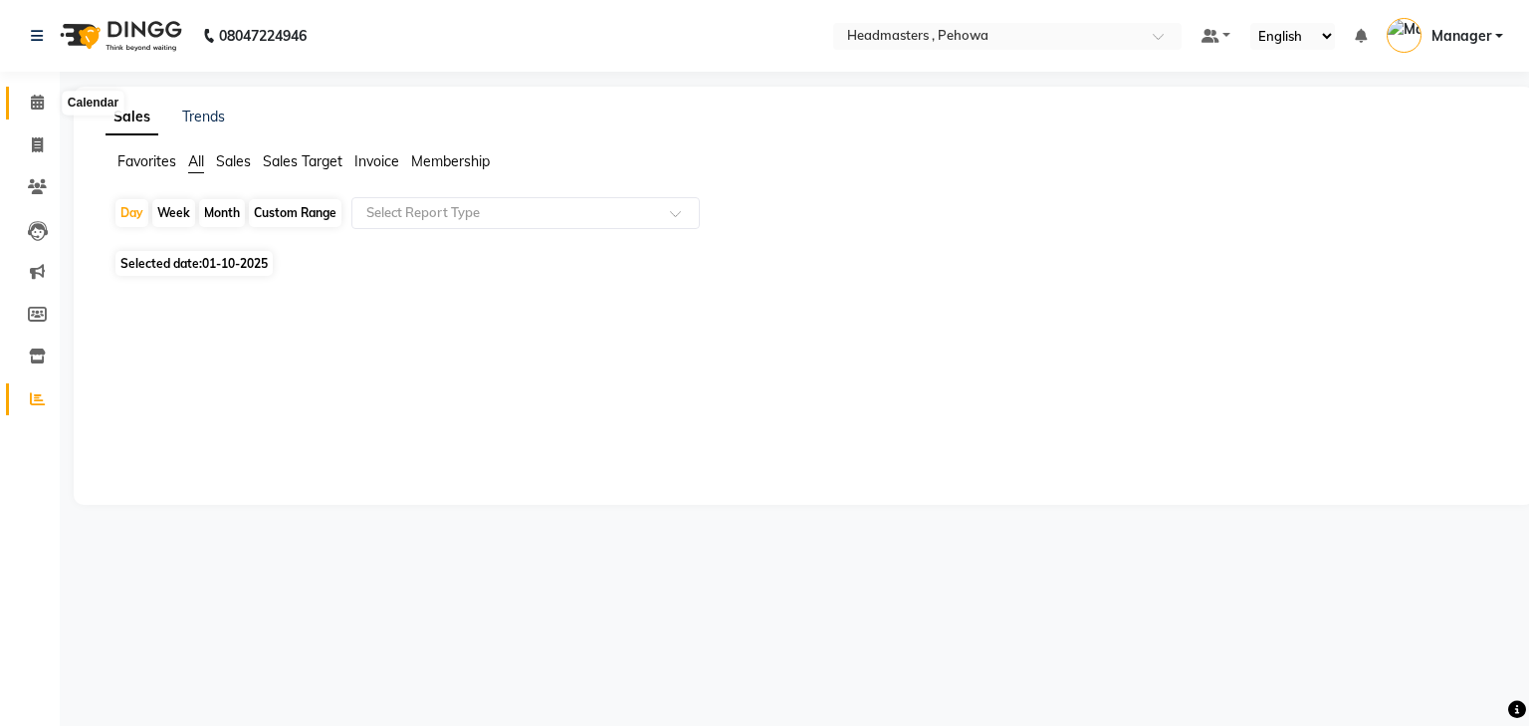
click at [35, 101] on icon at bounding box center [37, 102] width 13 height 15
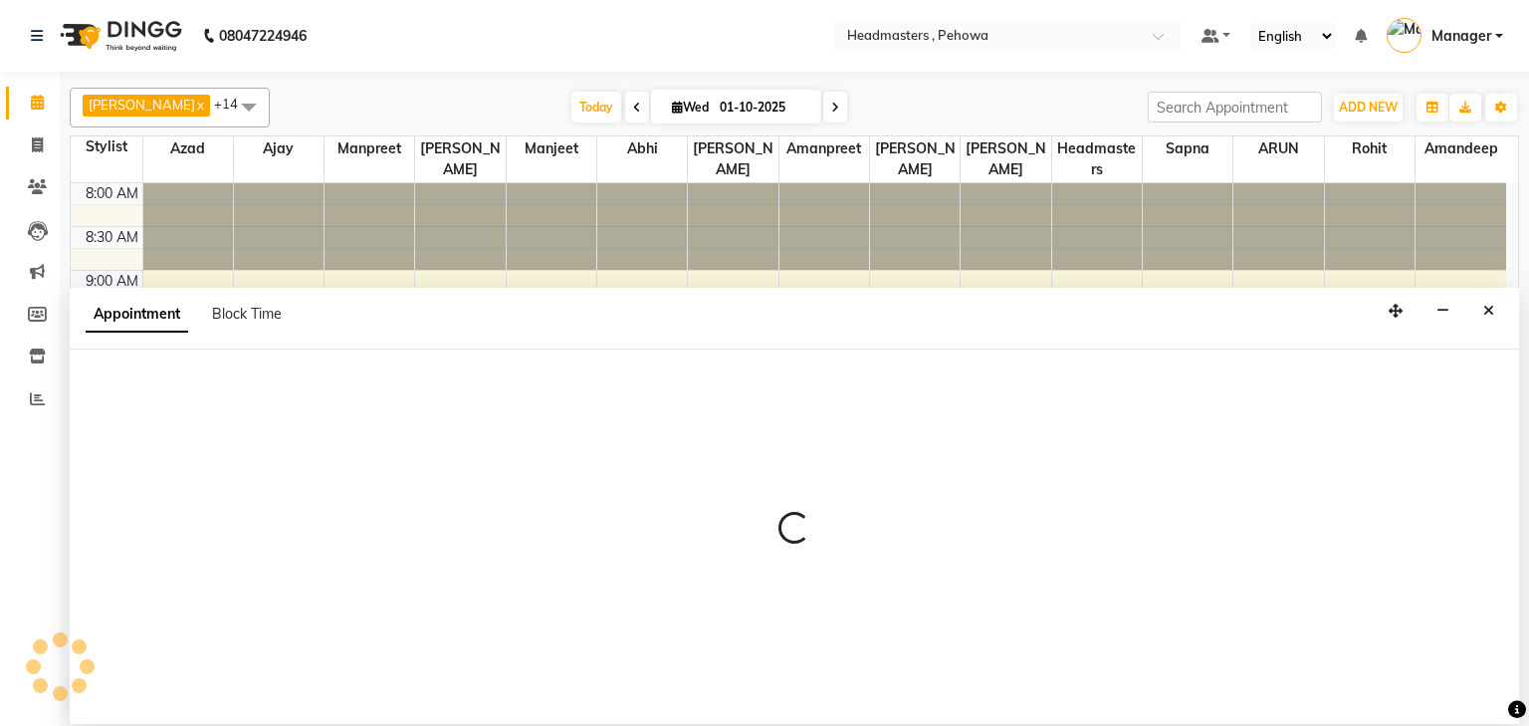
select select "68772"
select select "660"
select select "tentative"
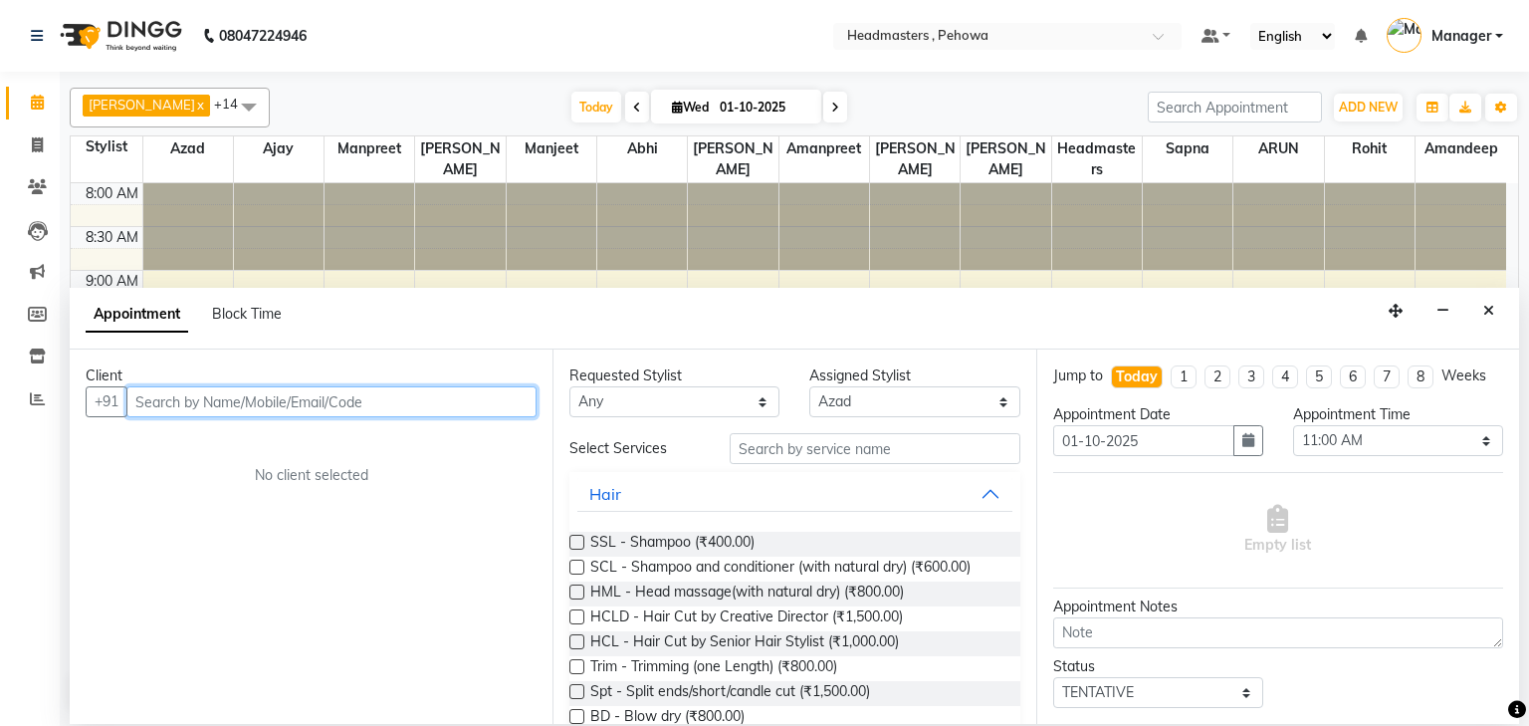
click at [302, 403] on input "text" at bounding box center [331, 401] width 410 height 31
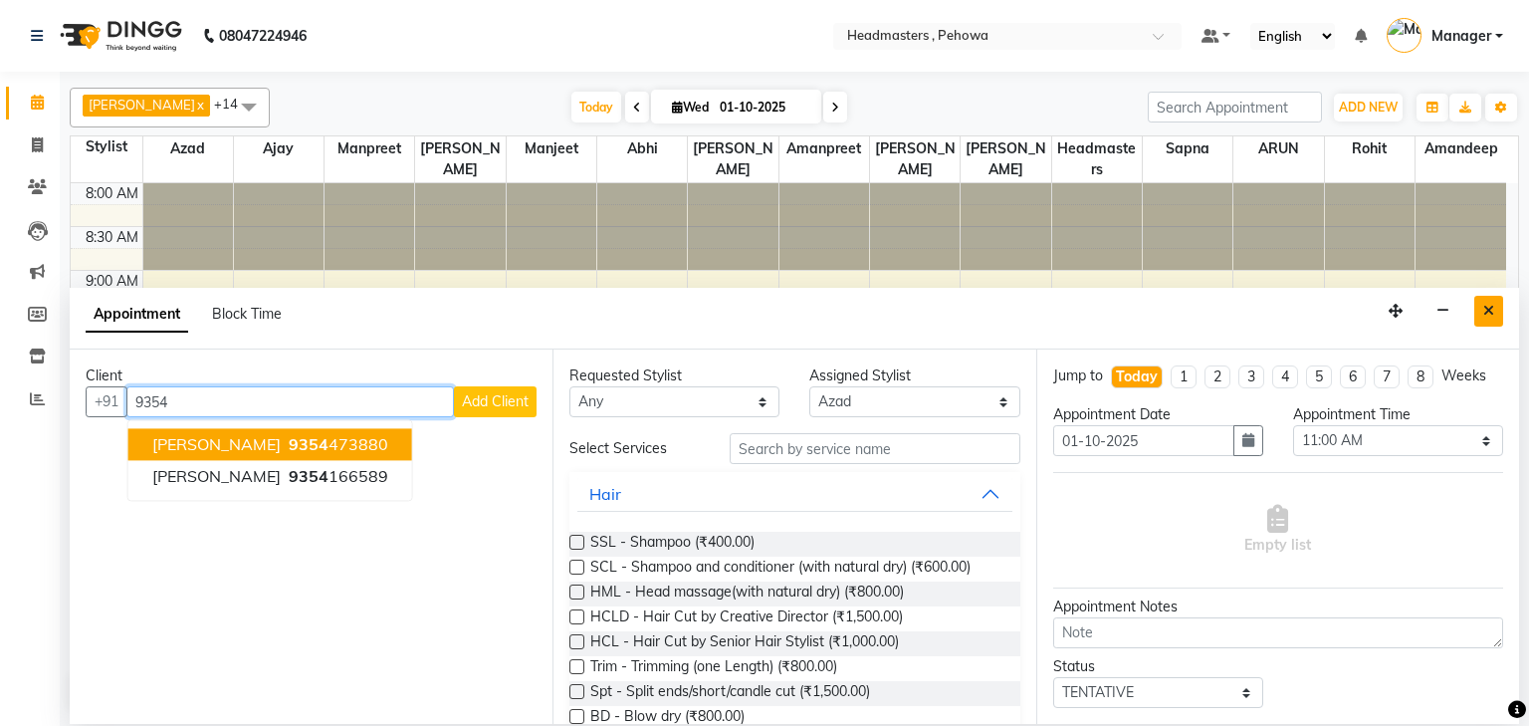
type input "9354"
click at [1488, 311] on icon "Close" at bounding box center [1489, 311] width 11 height 14
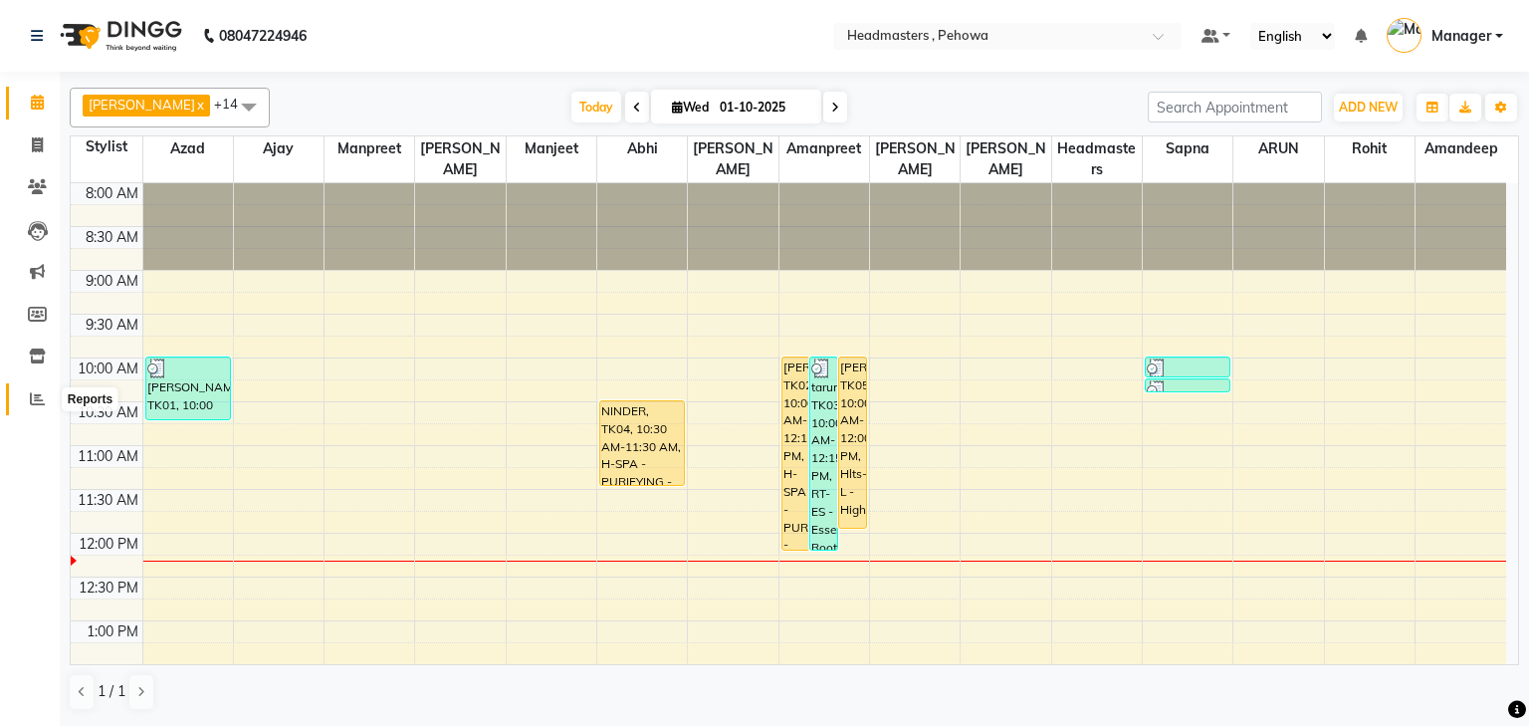
click at [34, 397] on icon at bounding box center [37, 398] width 15 height 15
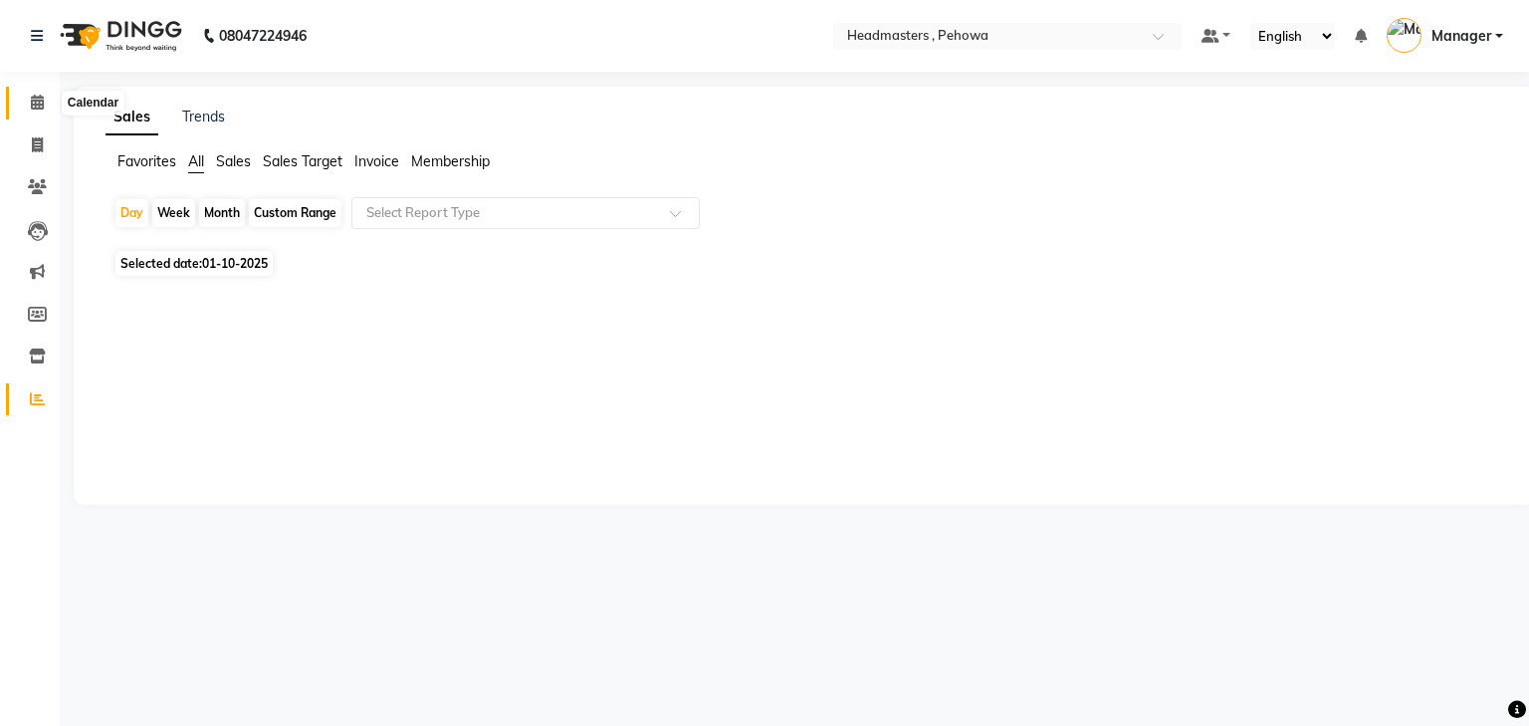
click at [36, 96] on icon at bounding box center [37, 102] width 13 height 15
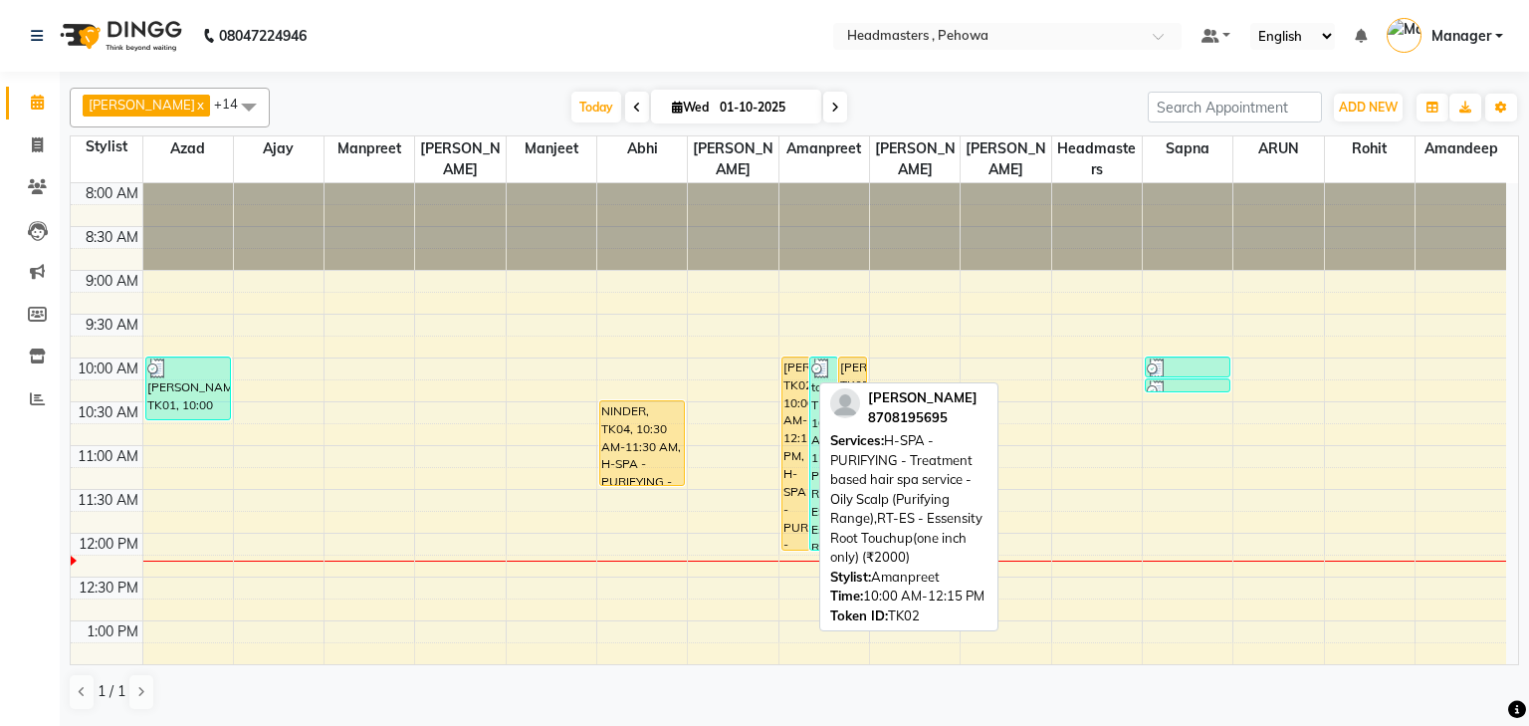
click at [797, 426] on div "[PERSON_NAME], TK02, 10:00 AM-12:15 PM, H-SPA - PURIFYING - Treatment based hai…" at bounding box center [796, 453] width 27 height 192
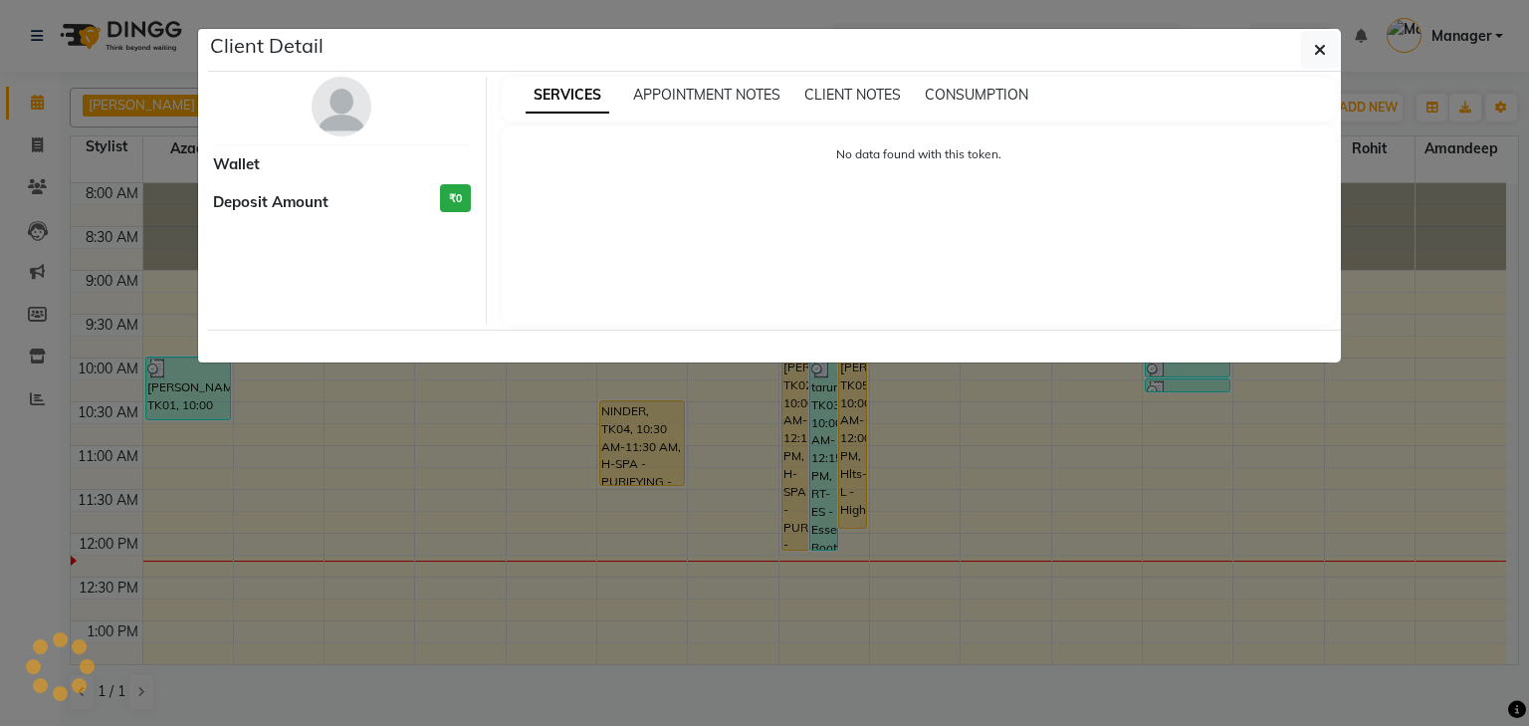
select select "1"
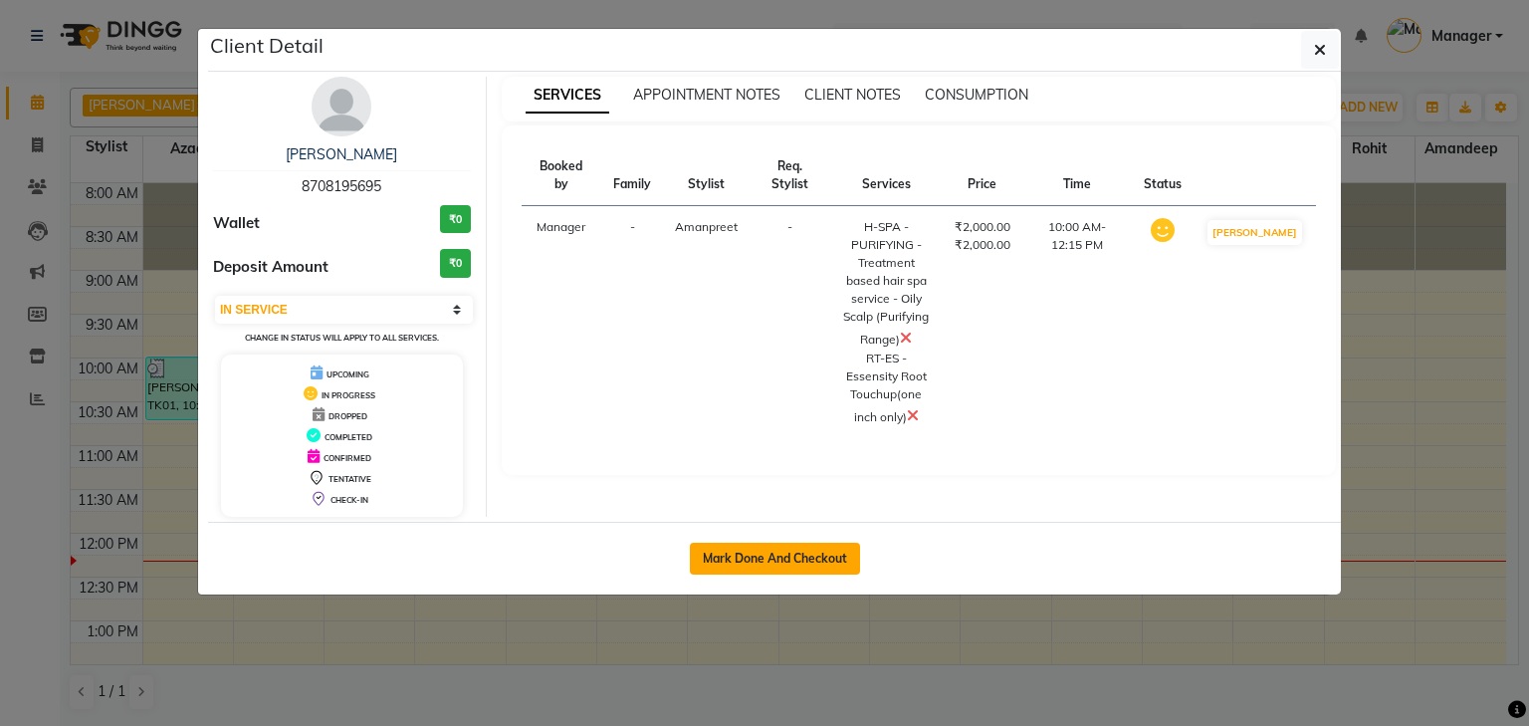
click at [796, 551] on button "Mark Done And Checkout" at bounding box center [775, 559] width 170 height 32
select select "service"
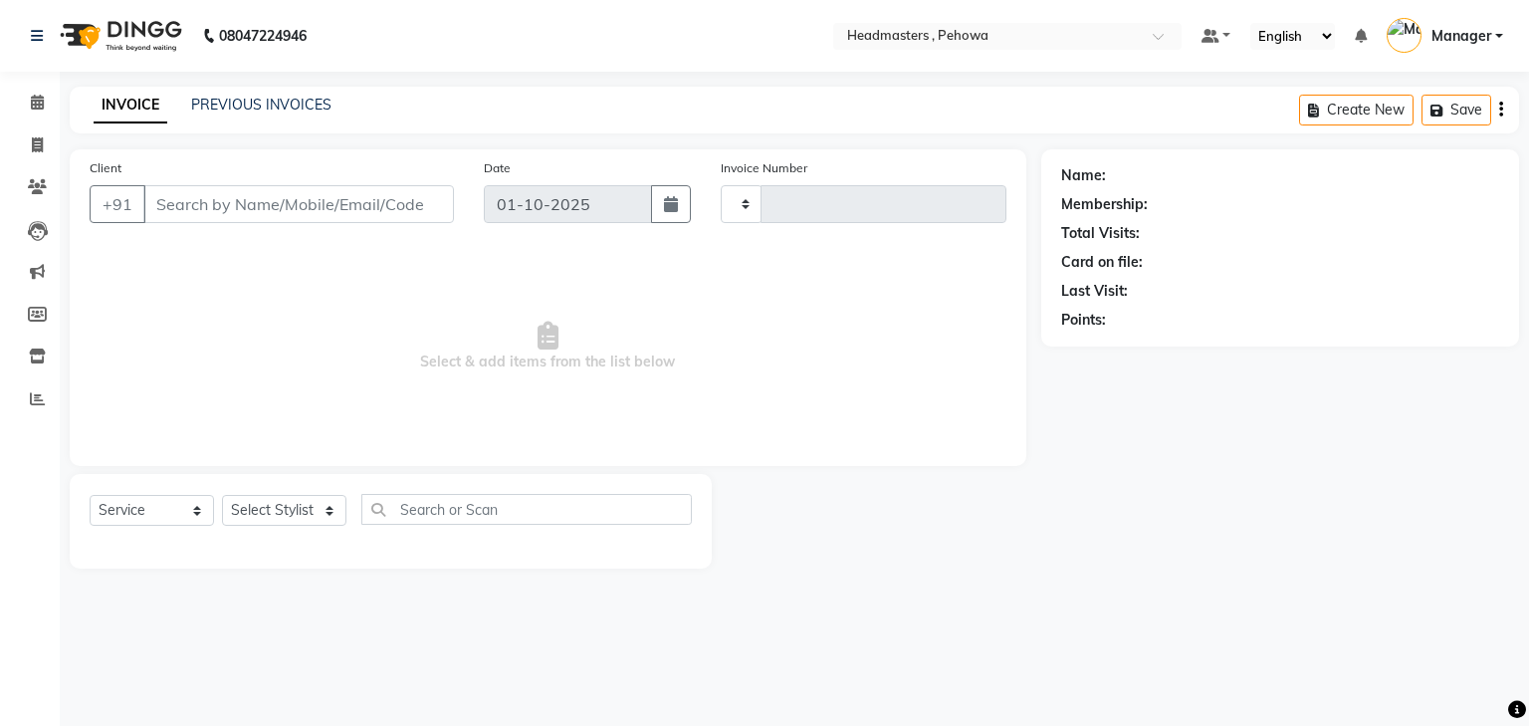
type input "2978"
select select "7727"
type input "8708195695"
select select "69396"
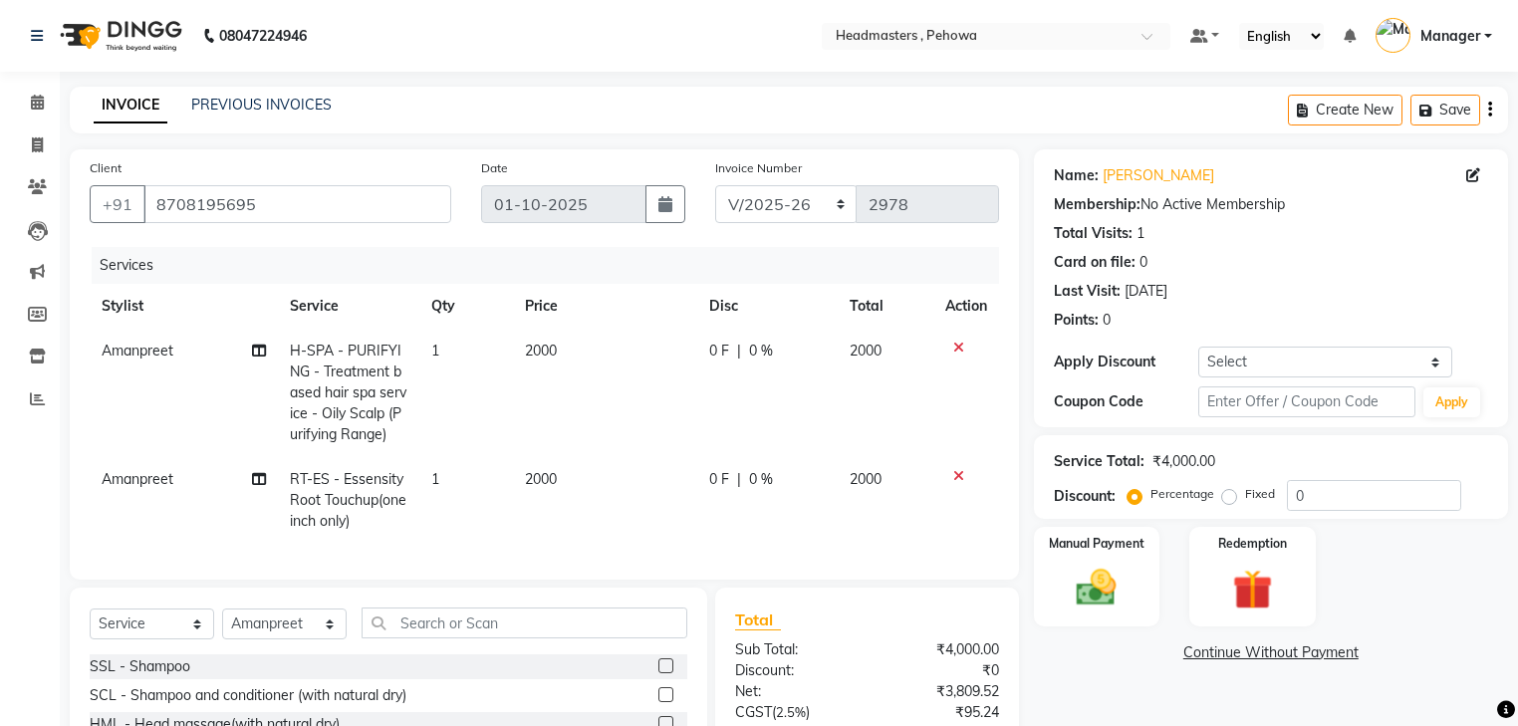
click at [394, 352] on span "H-SPA - PURIFYING - Treatment based hair spa service - Oily Scalp (Purifying Ra…" at bounding box center [348, 393] width 117 height 102
select select "69396"
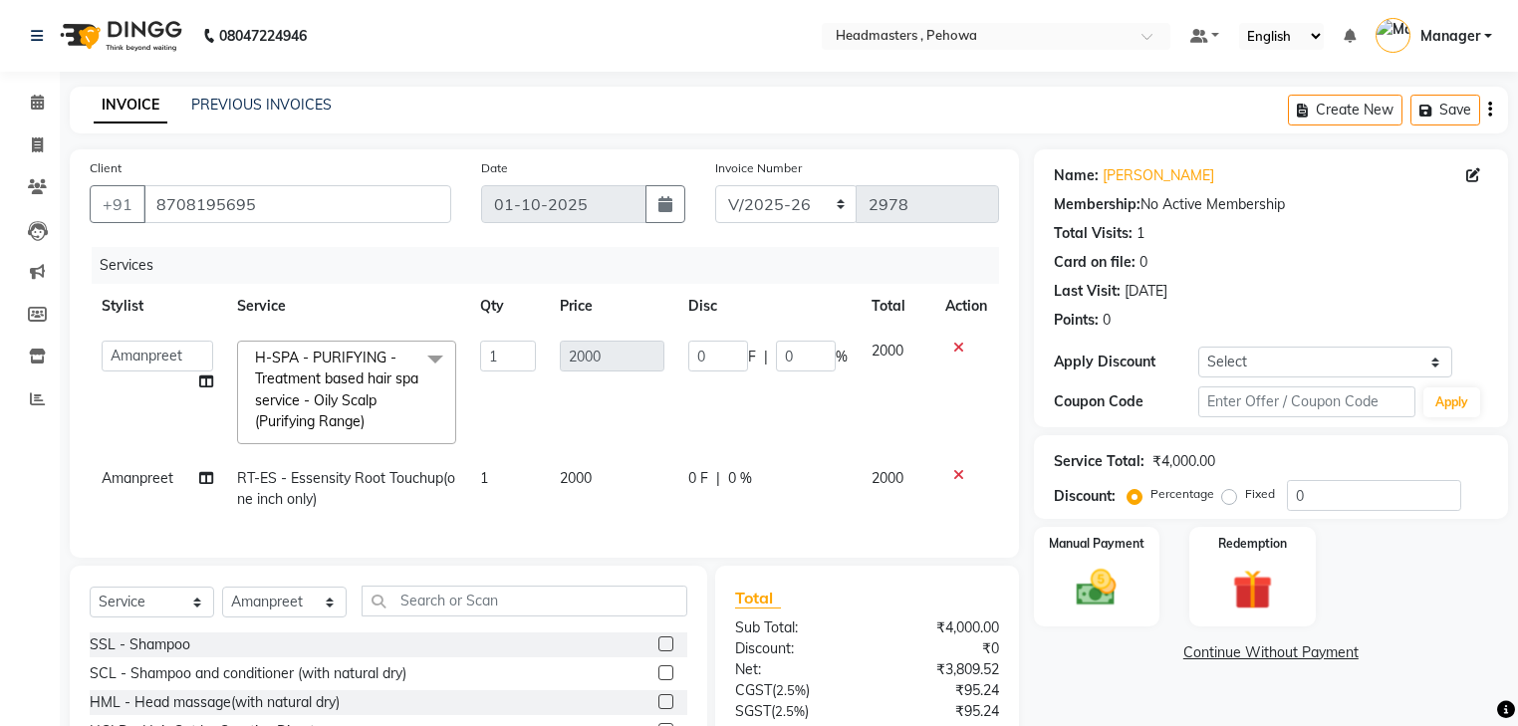
click at [434, 358] on span at bounding box center [435, 360] width 40 height 38
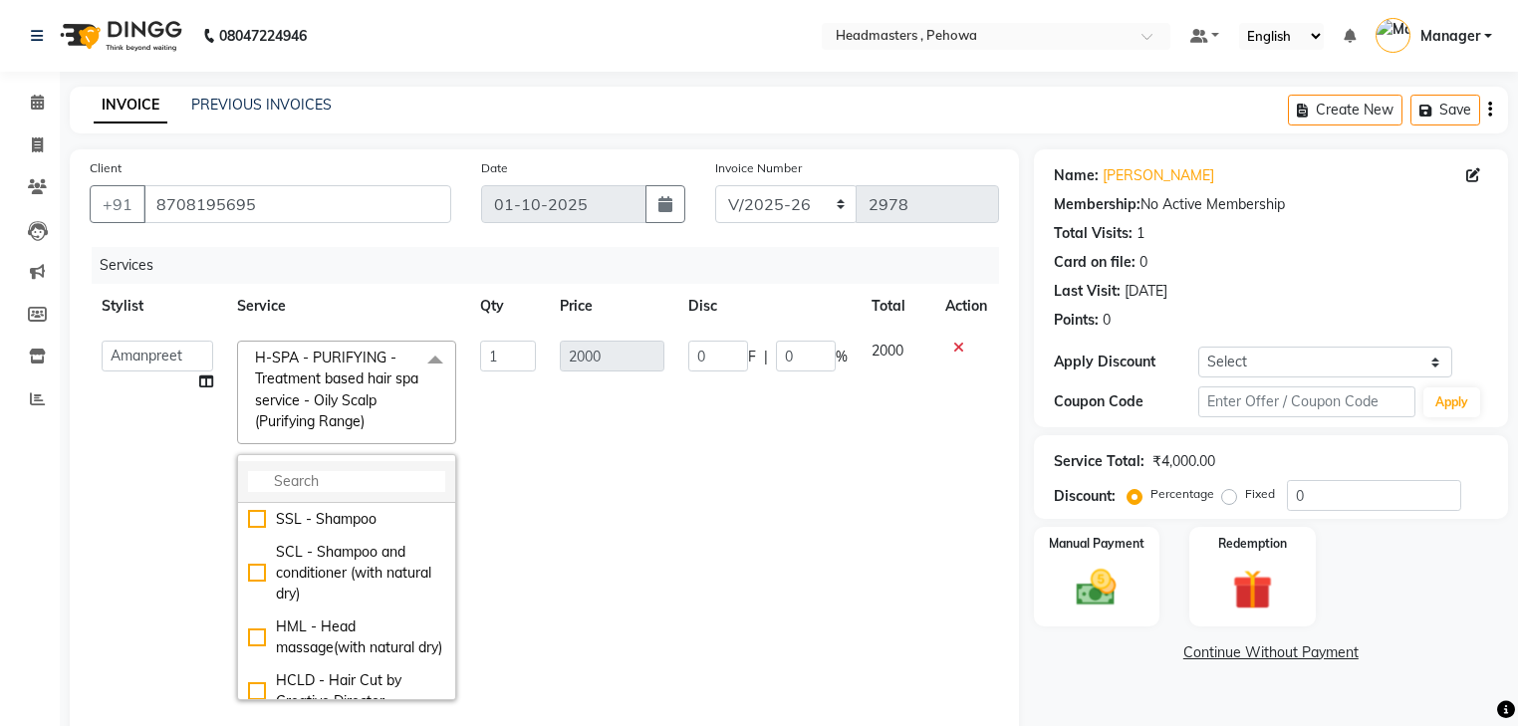
click at [354, 482] on input "multiselect-search" at bounding box center [346, 481] width 197 height 21
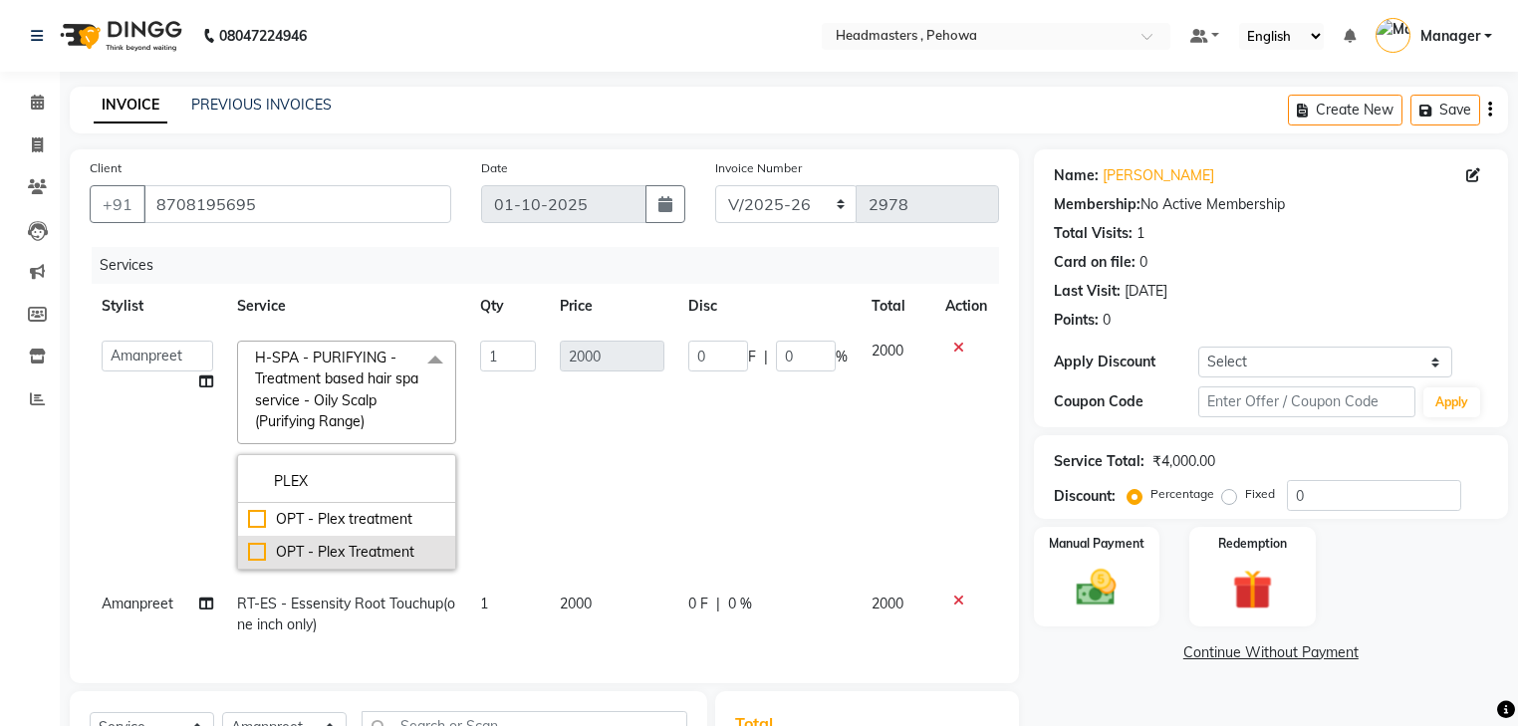
type input "PLEX"
click at [259, 550] on div "OPT - Plex Treatment" at bounding box center [346, 552] width 197 height 21
checkbox input "true"
type input "4000"
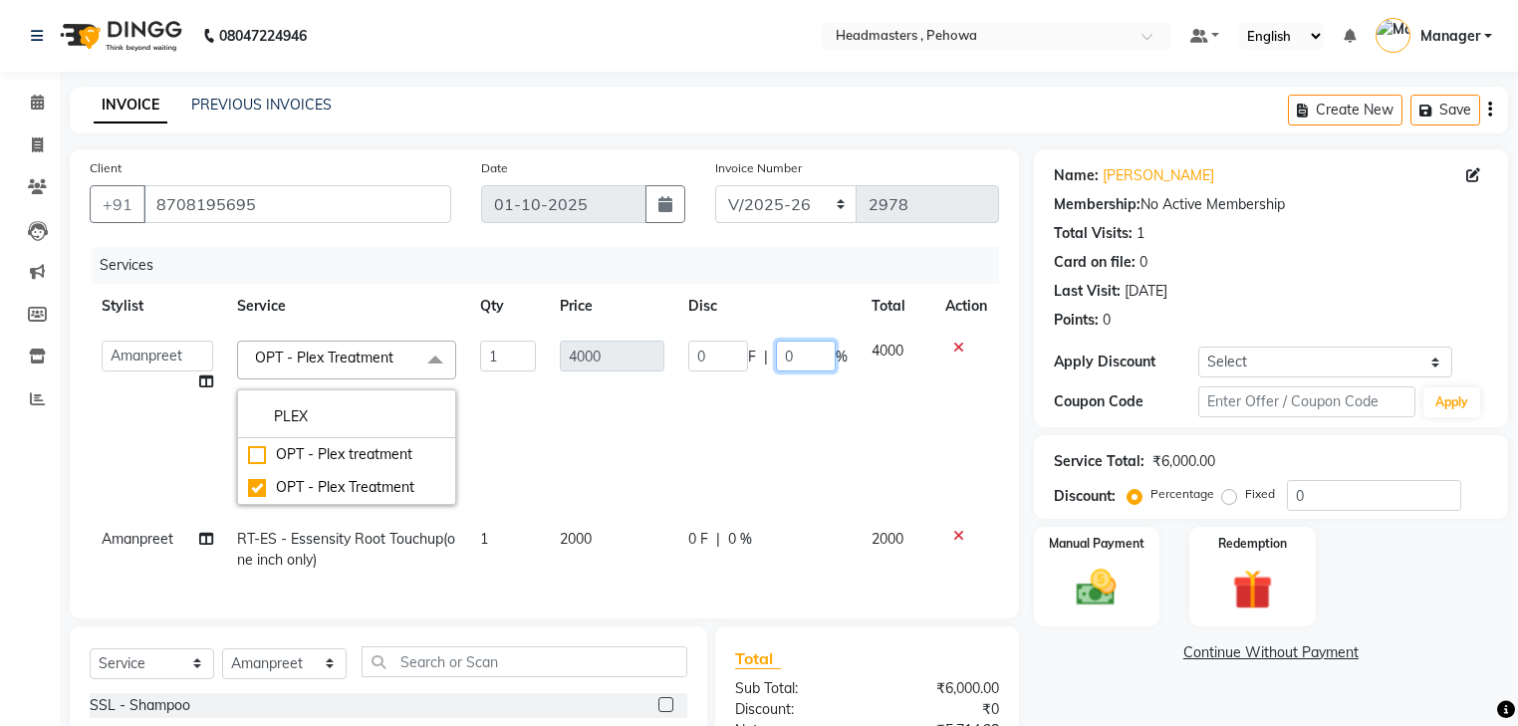
click at [789, 358] on input "0" at bounding box center [806, 356] width 60 height 31
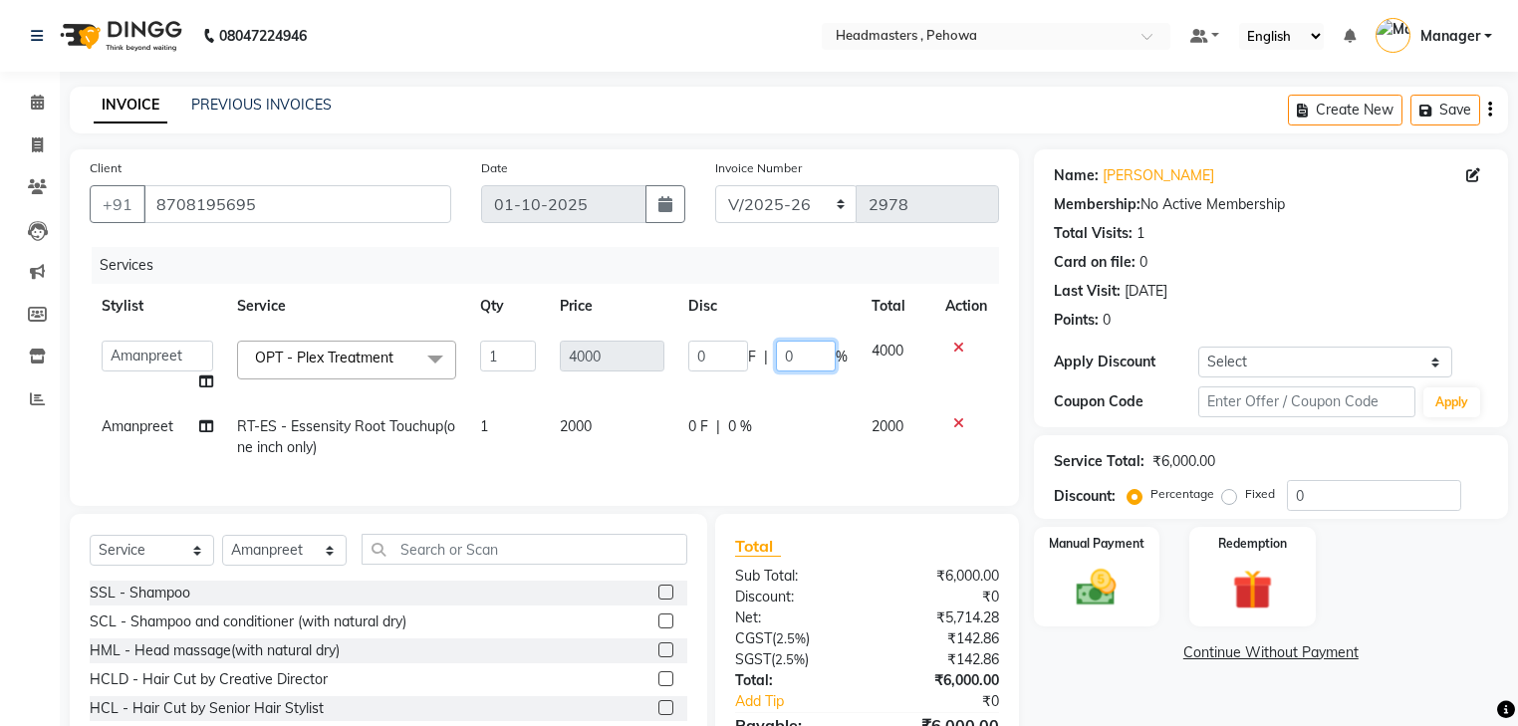
click at [781, 359] on input "0" at bounding box center [806, 356] width 60 height 31
type input "50"
click at [803, 430] on td "0 F | 0 %" at bounding box center [767, 437] width 183 height 66
select select "69396"
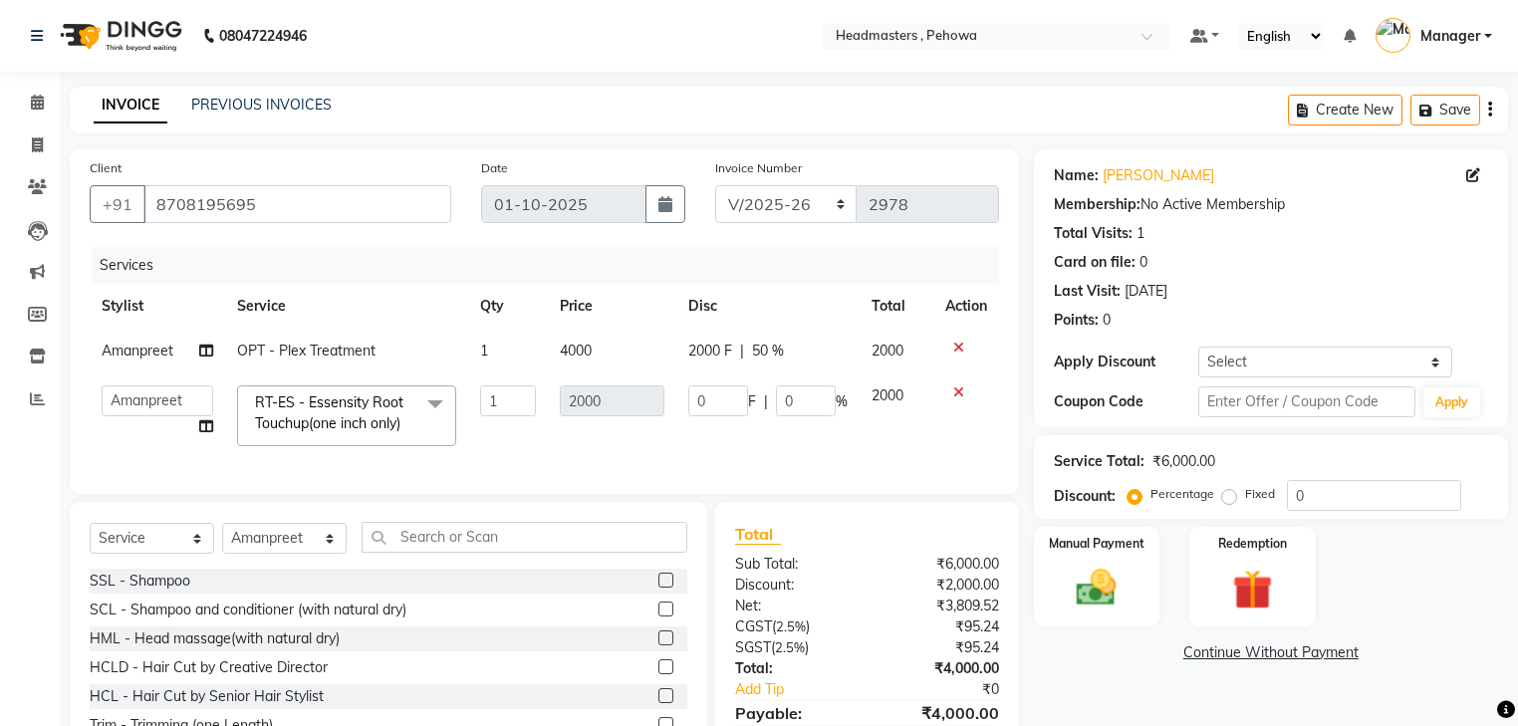
scroll to position [112, 0]
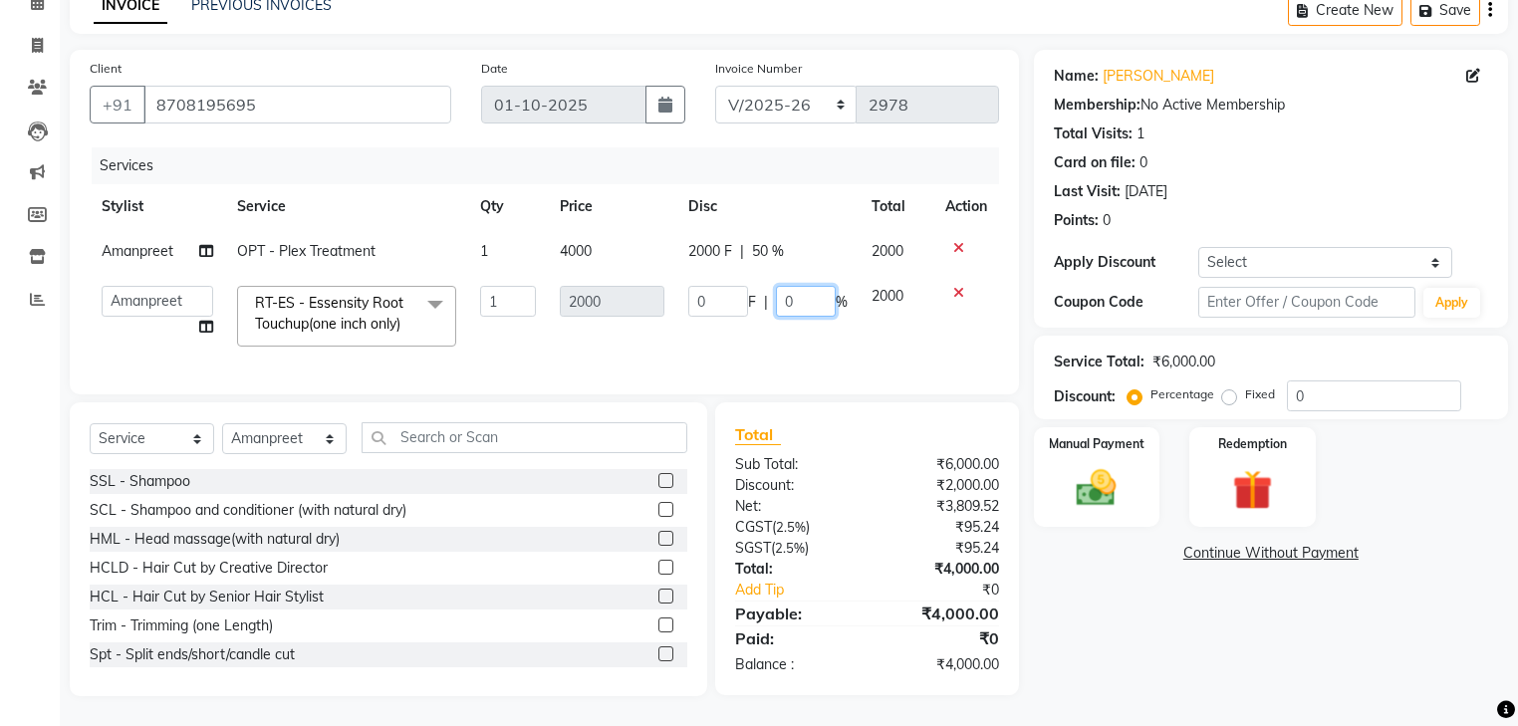
click at [784, 292] on input "0" at bounding box center [806, 301] width 60 height 31
type input "50"
click at [805, 327] on td "0 F | 50 %" at bounding box center [767, 316] width 183 height 85
select select "69396"
click at [433, 432] on input "text" at bounding box center [524, 437] width 326 height 31
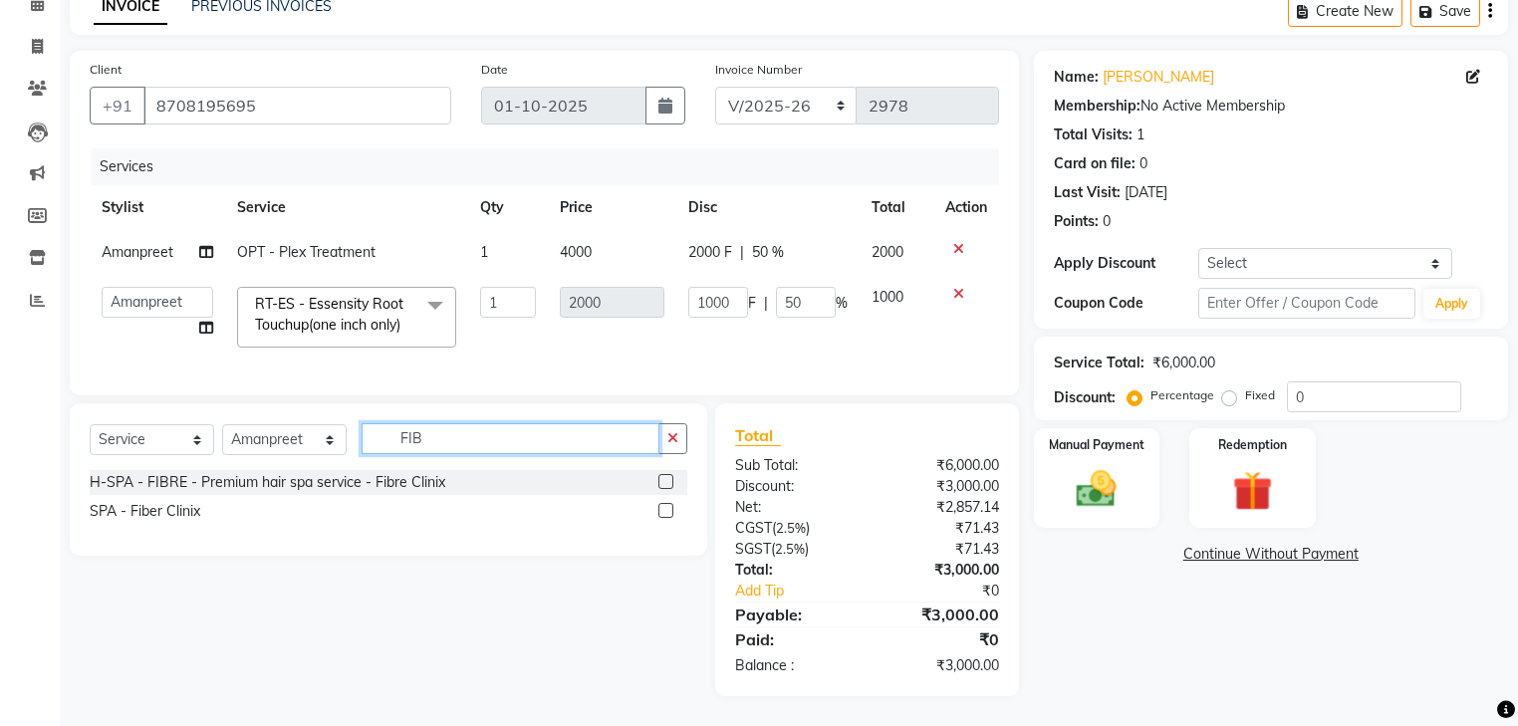
scroll to position [111, 0]
type input "FIBRE"
click at [663, 482] on label at bounding box center [665, 481] width 15 height 15
click at [663, 482] on input "checkbox" at bounding box center [664, 482] width 13 height 13
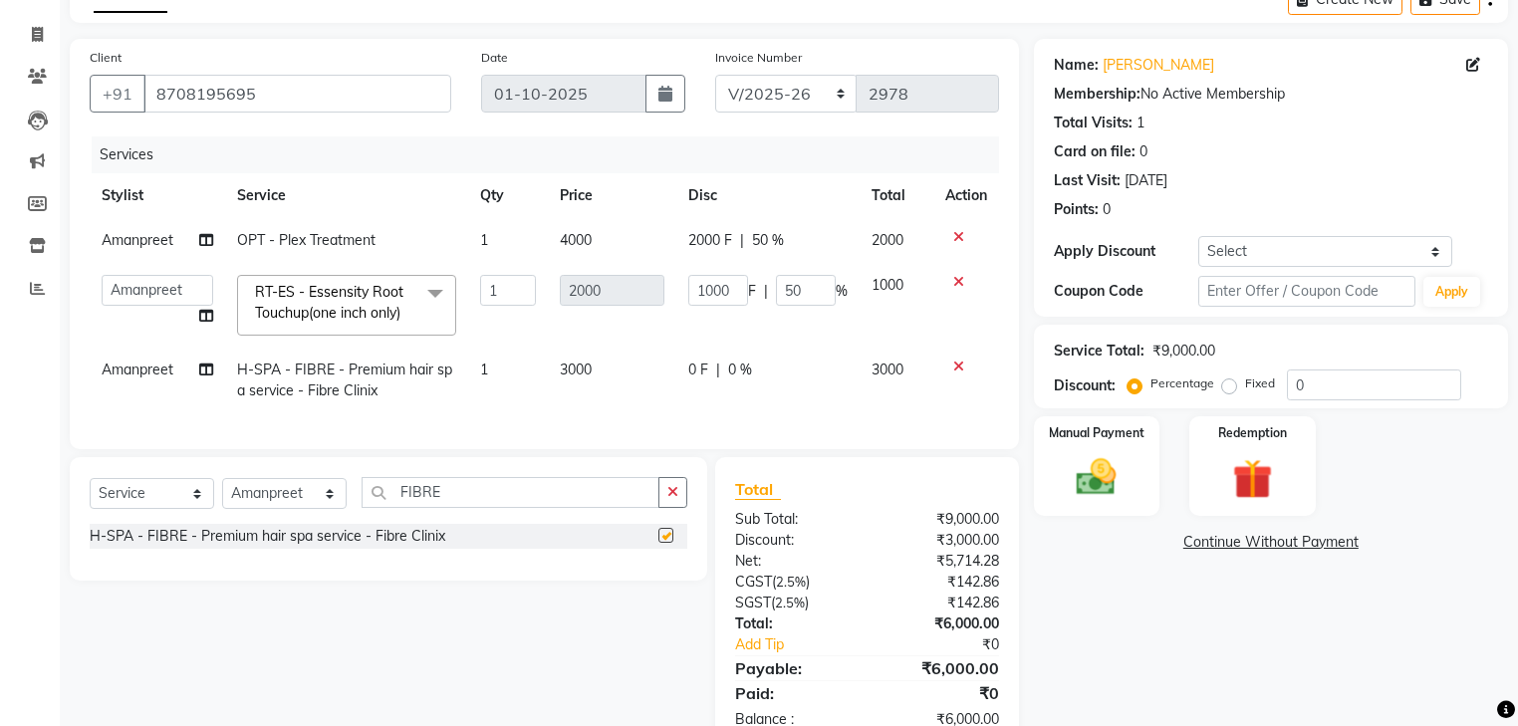
checkbox input "false"
click at [725, 352] on td "0 F | 0 %" at bounding box center [767, 381] width 183 height 66
select select "69396"
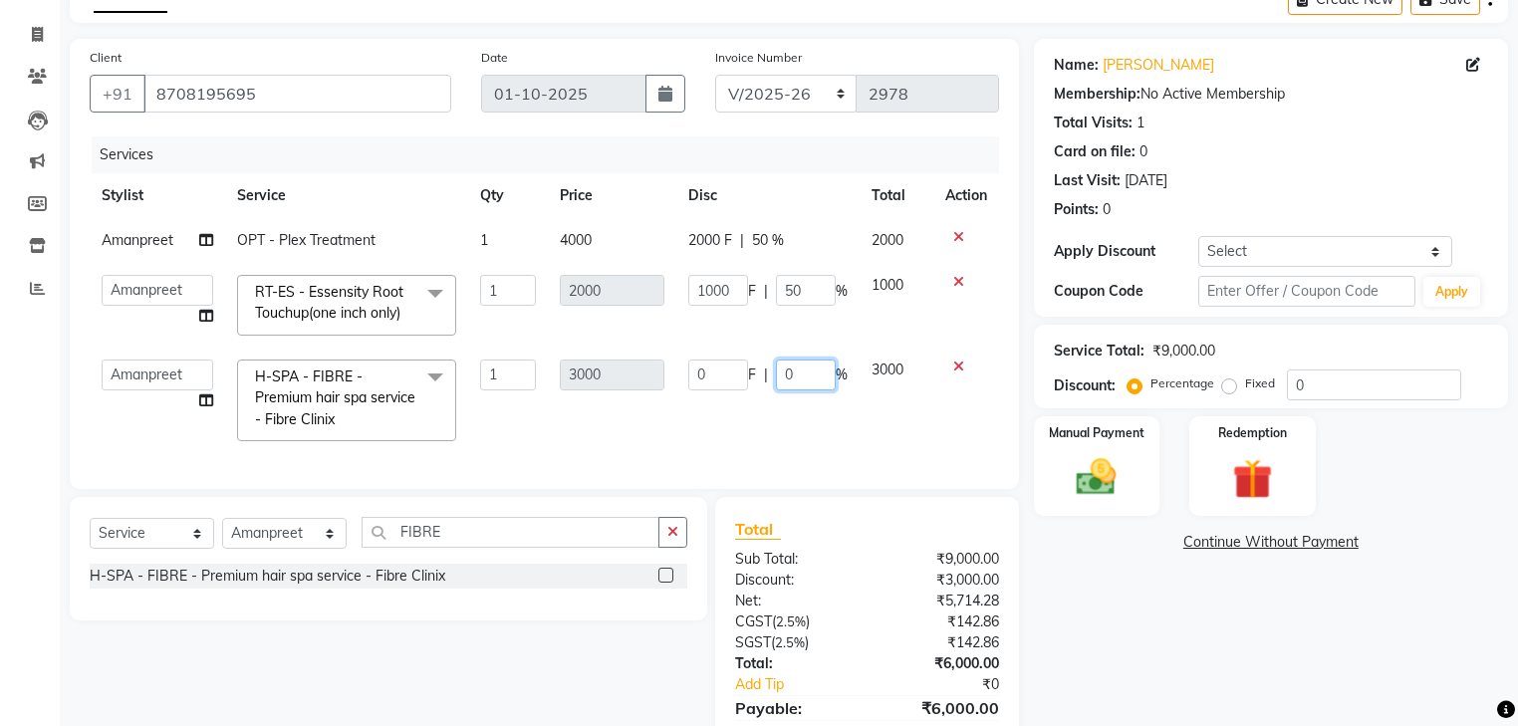
click at [777, 378] on input "0" at bounding box center [806, 374] width 60 height 31
type input "50"
click at [773, 442] on div "Client +91 8708195695 Date 01-10-2025 Invoice Number RET/2025-26 V/2025-26 2978…" at bounding box center [544, 264] width 949 height 450
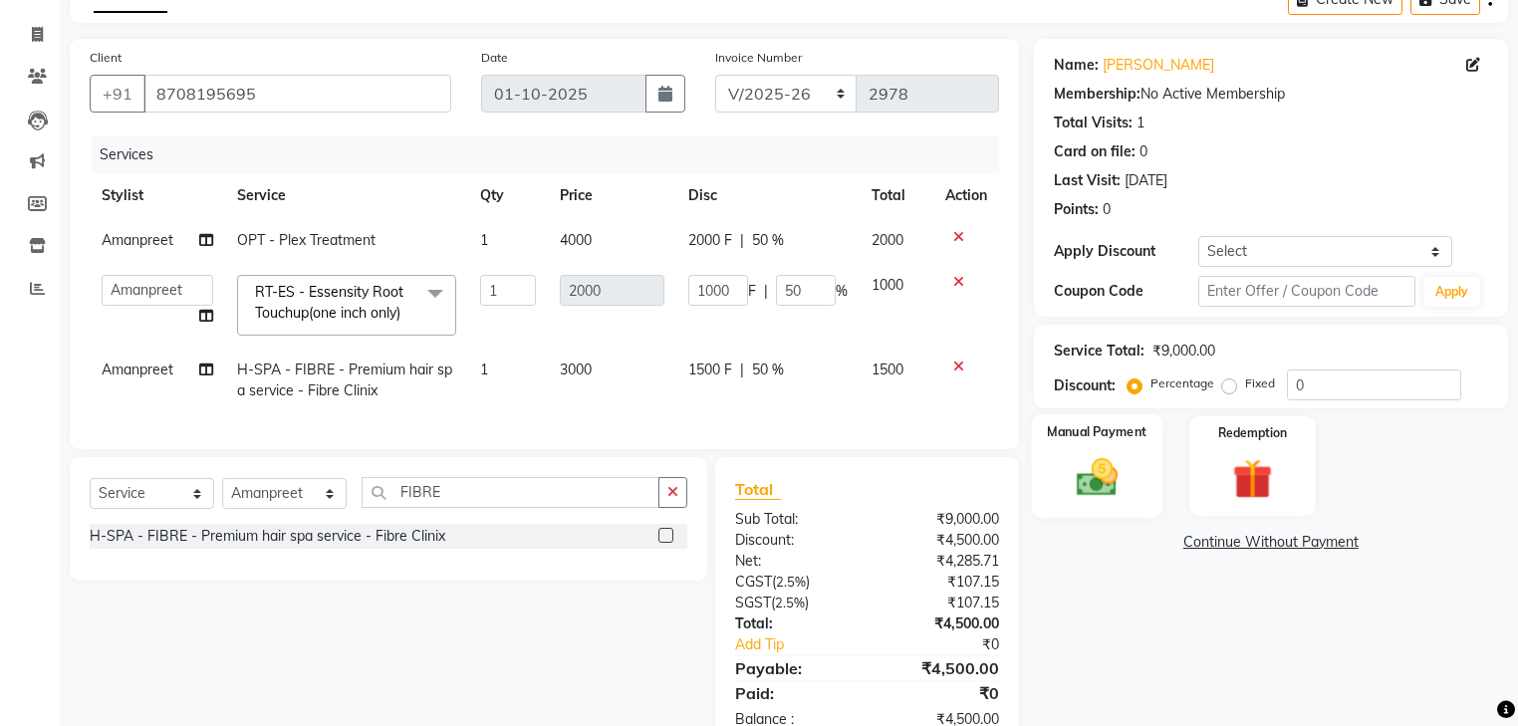
click at [1079, 500] on img at bounding box center [1096, 478] width 68 height 48
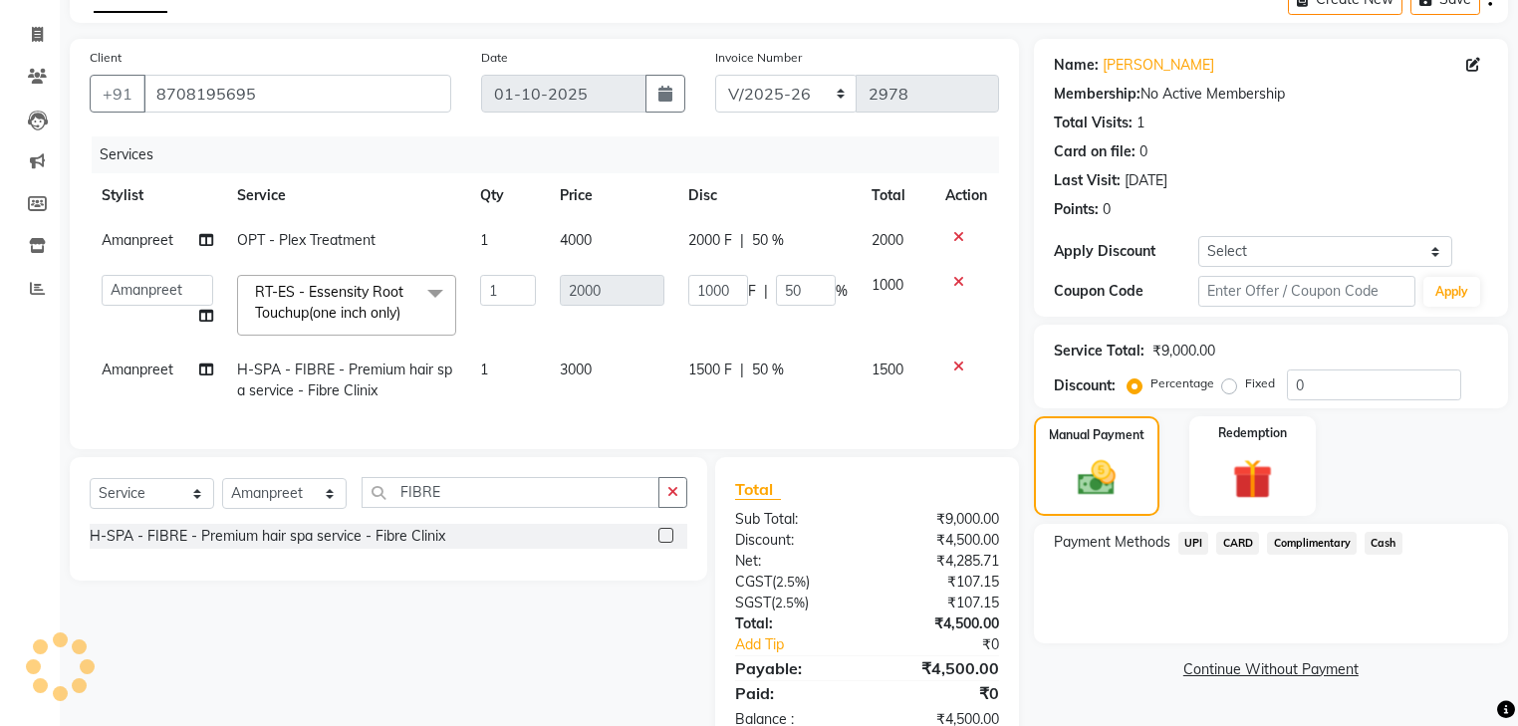
click at [1207, 543] on span "UPI" at bounding box center [1193, 543] width 31 height 23
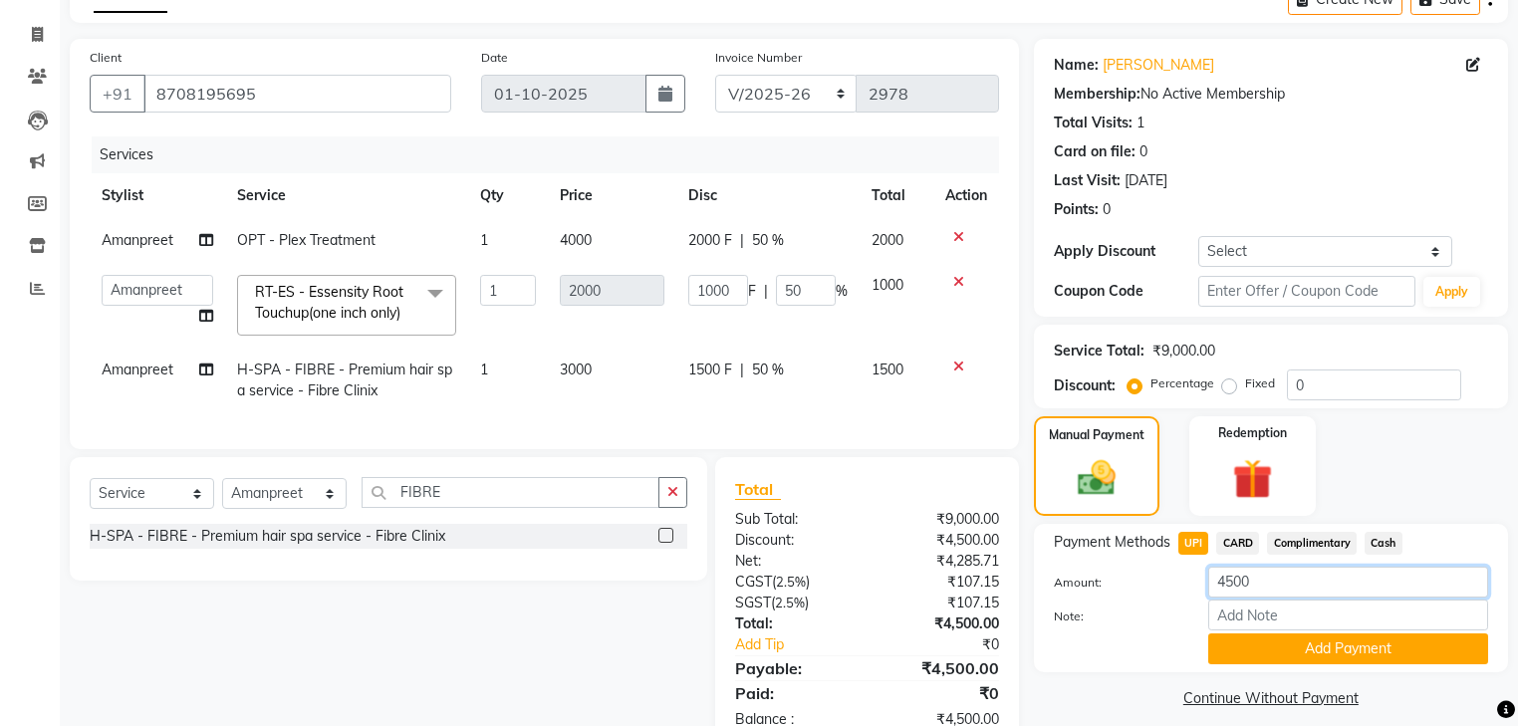
drag, startPoint x: 1258, startPoint y: 578, endPoint x: 1084, endPoint y: 578, distance: 173.3
click at [1084, 578] on div "Amount: 4500" at bounding box center [1271, 584] width 464 height 34
type input "3000"
click at [1326, 649] on button "Add Payment" at bounding box center [1348, 648] width 280 height 31
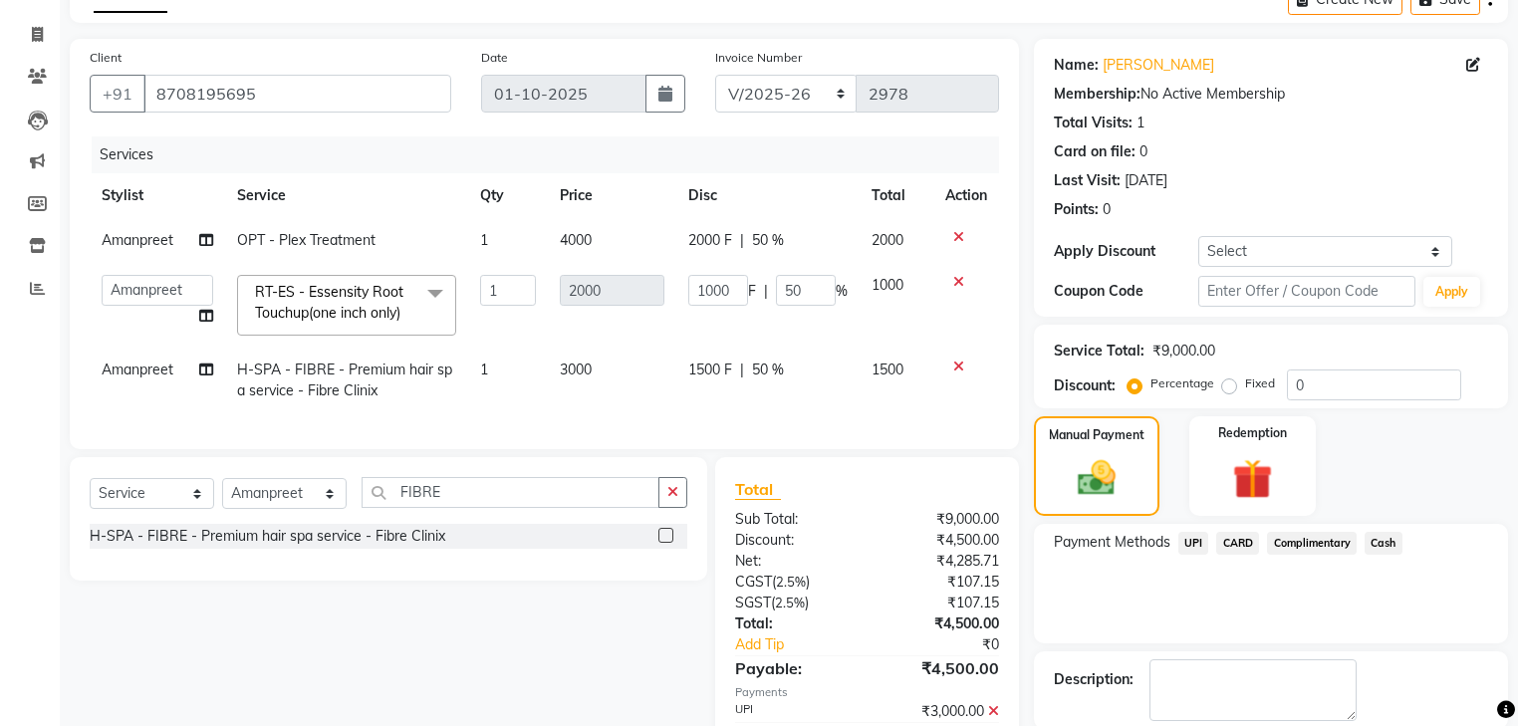
click at [1374, 538] on span "Cash" at bounding box center [1383, 543] width 38 height 23
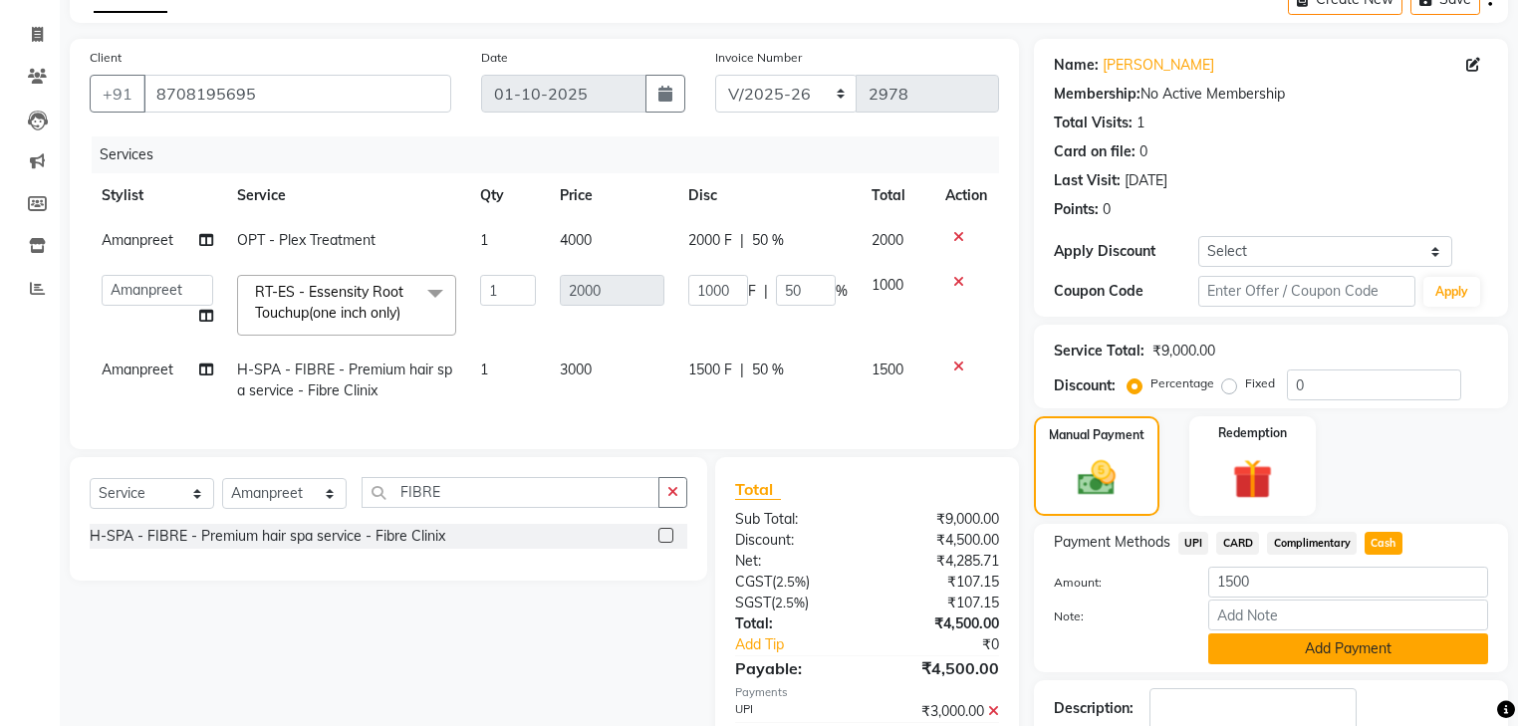
click at [1279, 655] on button "Add Payment" at bounding box center [1348, 648] width 280 height 31
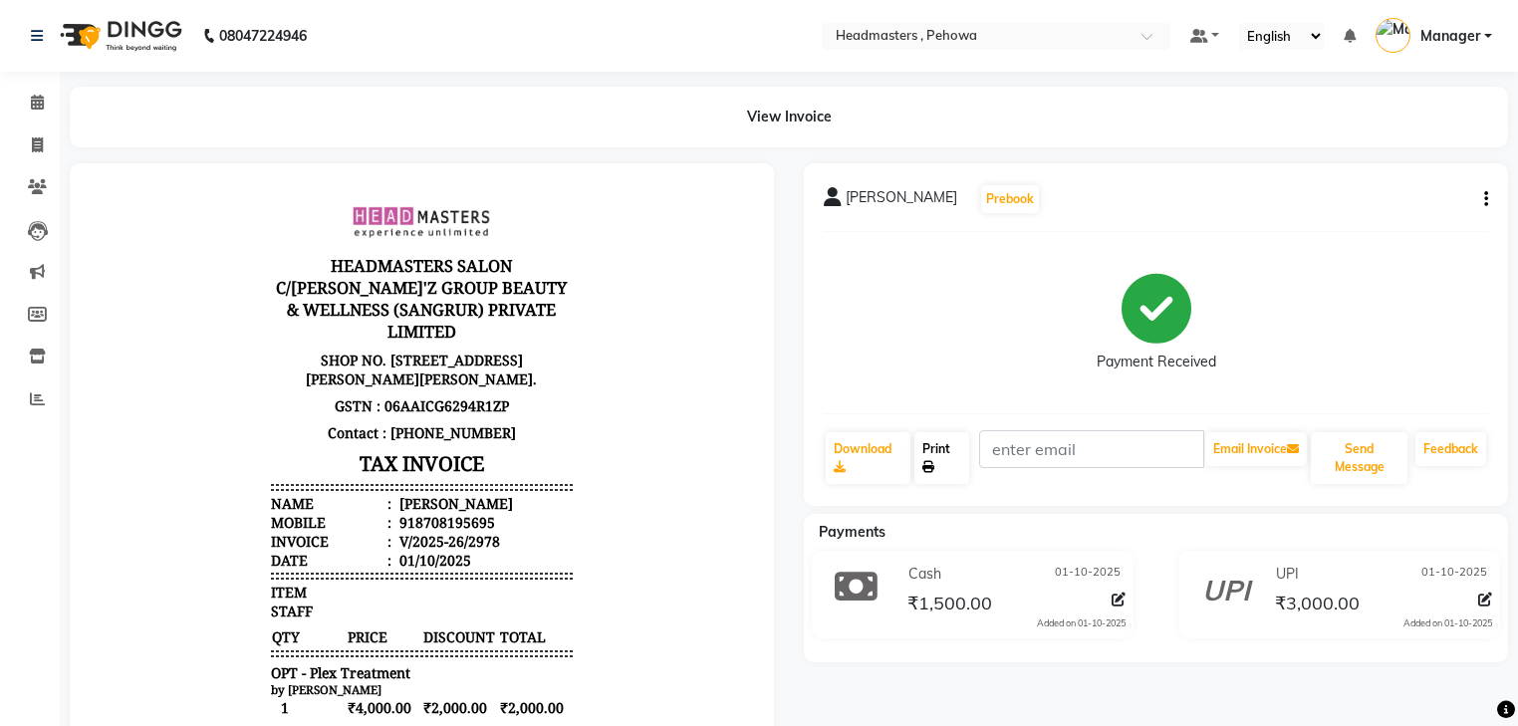
click at [956, 468] on link "Print" at bounding box center [941, 458] width 55 height 52
click at [41, 109] on icon at bounding box center [37, 102] width 13 height 15
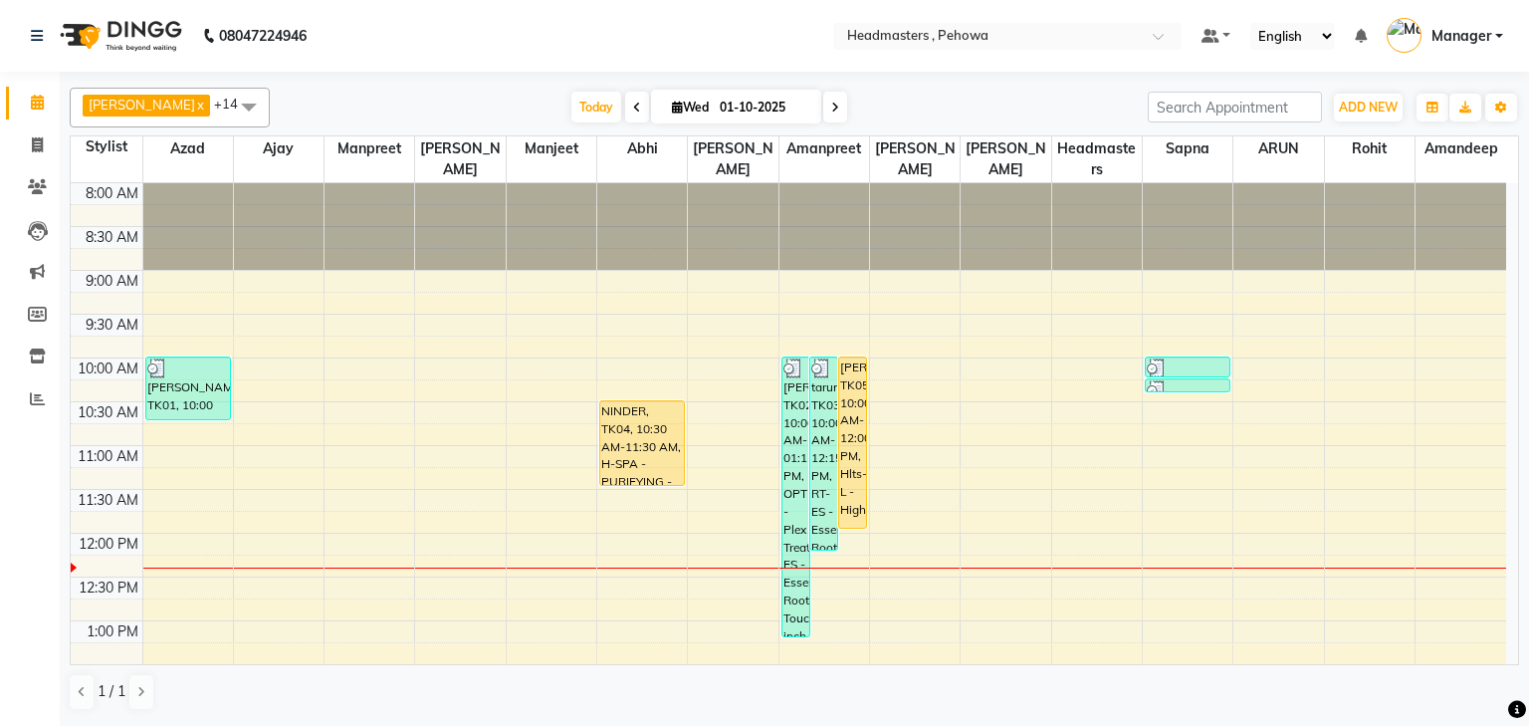
click at [1366, 36] on icon at bounding box center [1361, 36] width 12 height 14
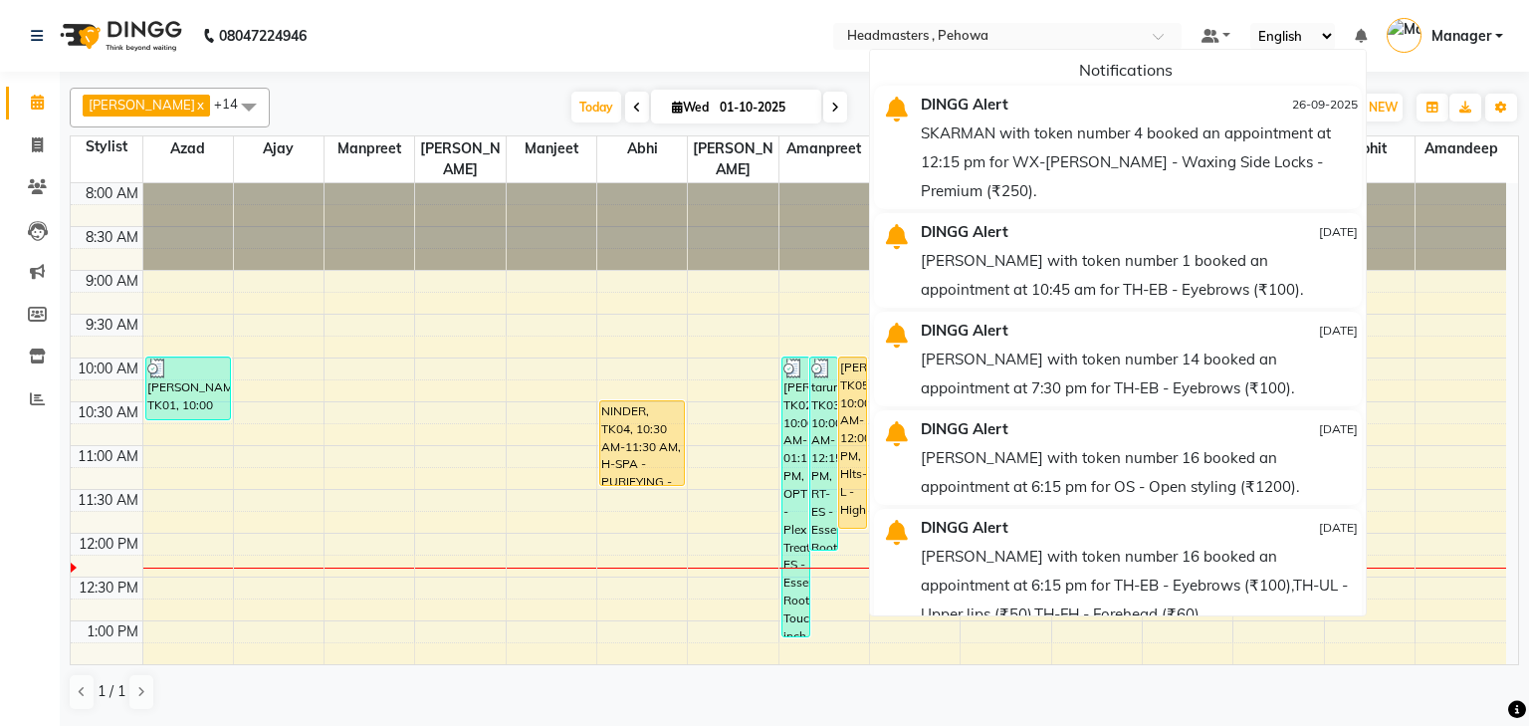
click at [1369, 50] on ul "Default Panel My Panel English ENGLISH Español العربية मराठी हिंदी ગુજરાતી தமிழ…" at bounding box center [1353, 36] width 322 height 33
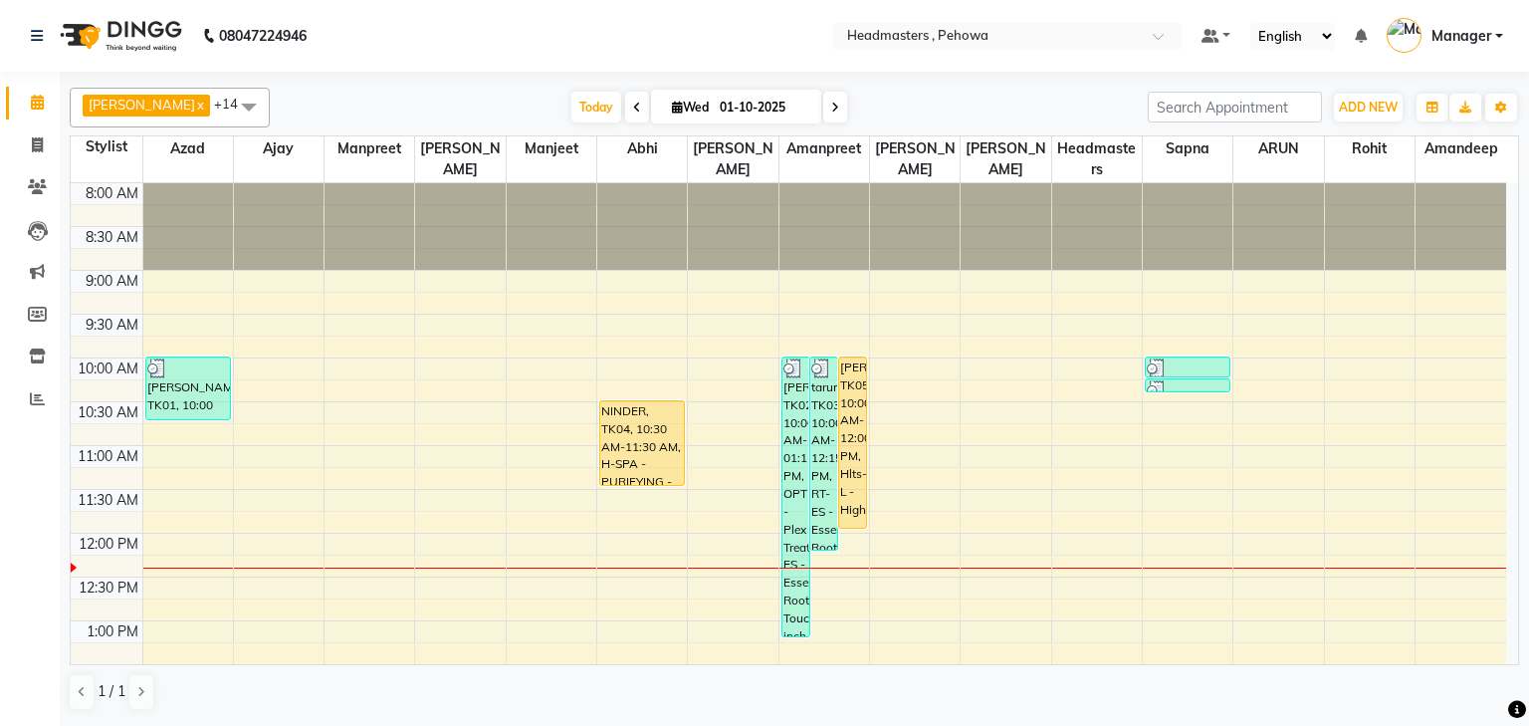
click at [1489, 39] on span "Manager" at bounding box center [1462, 36] width 60 height 21
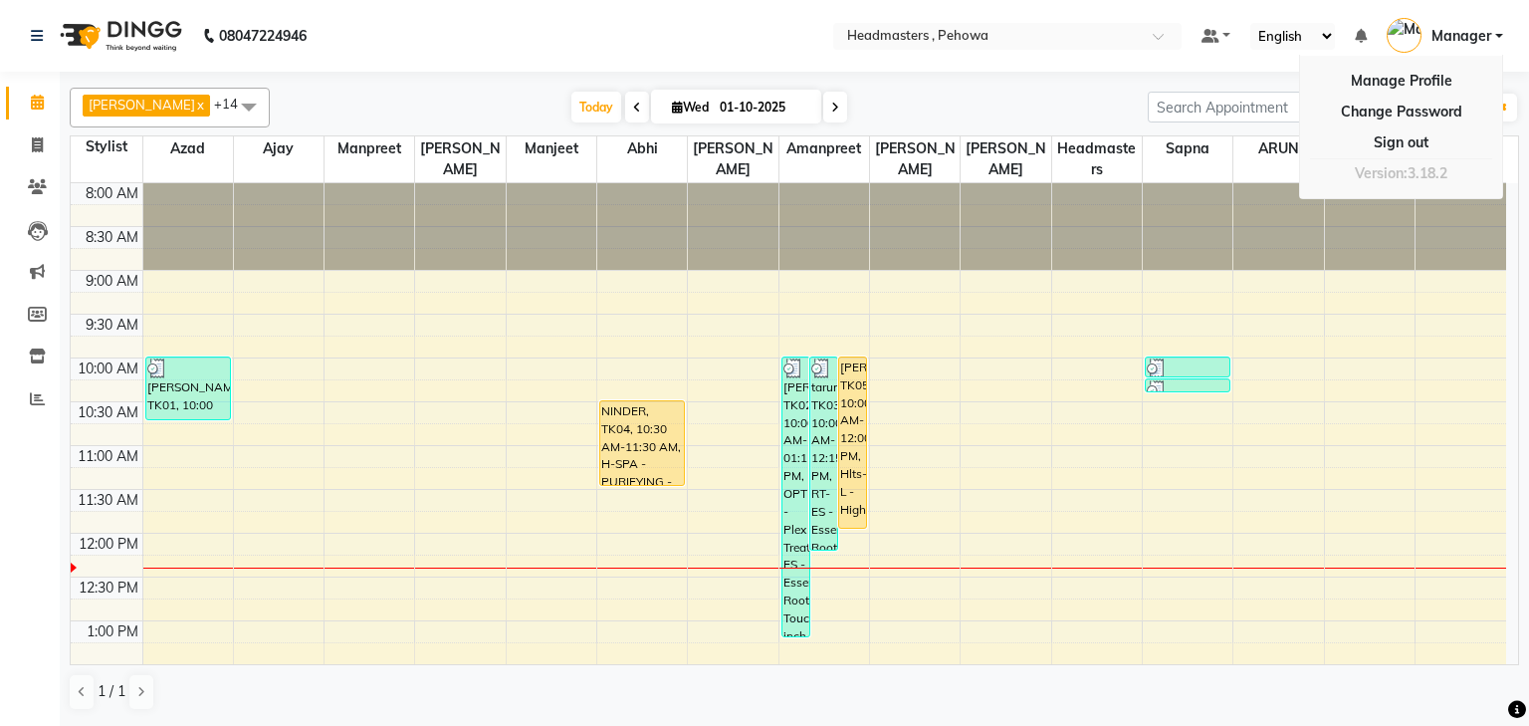
click at [1519, 36] on nav "08047224946 Select Location × Headmasters , Pehowa Default Panel My Panel Engli…" at bounding box center [764, 36] width 1529 height 72
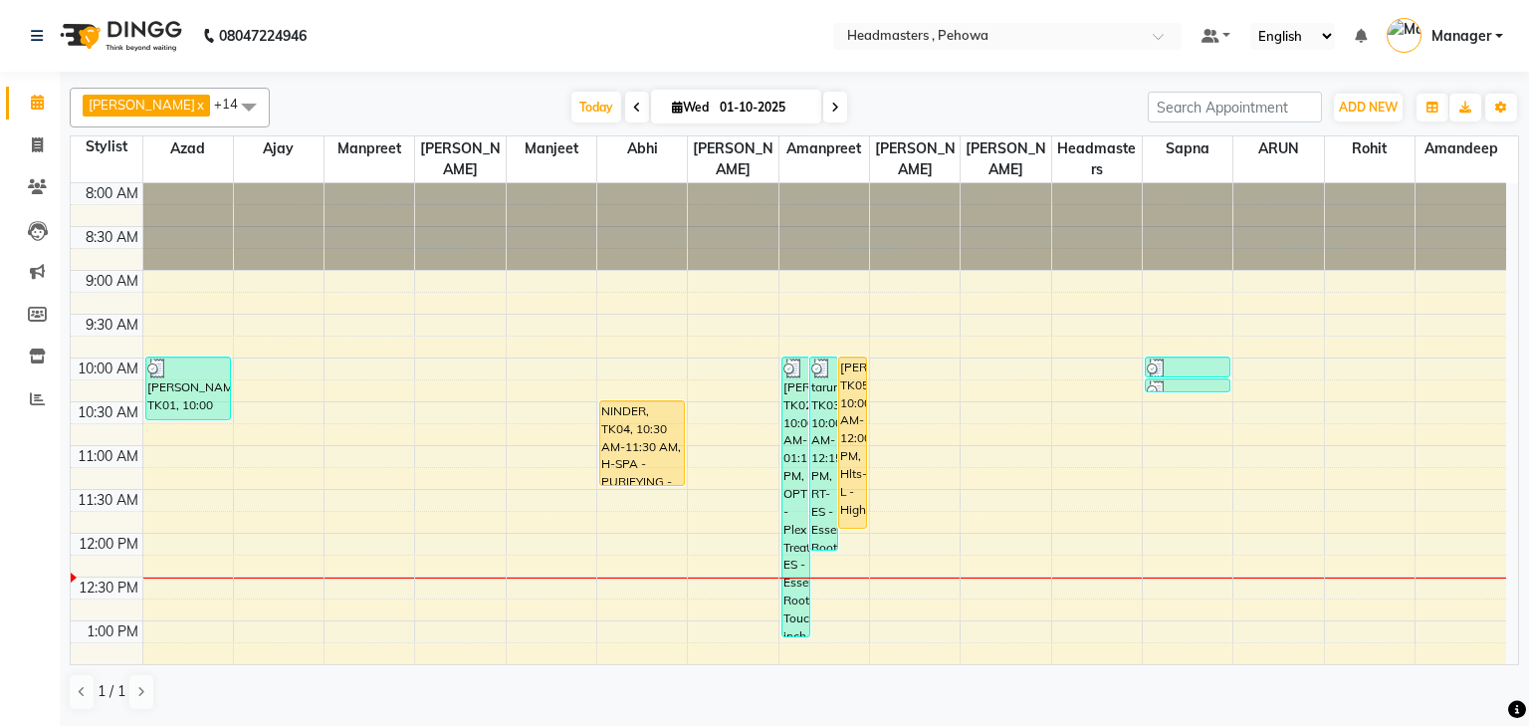
click at [229, 109] on span at bounding box center [249, 107] width 40 height 38
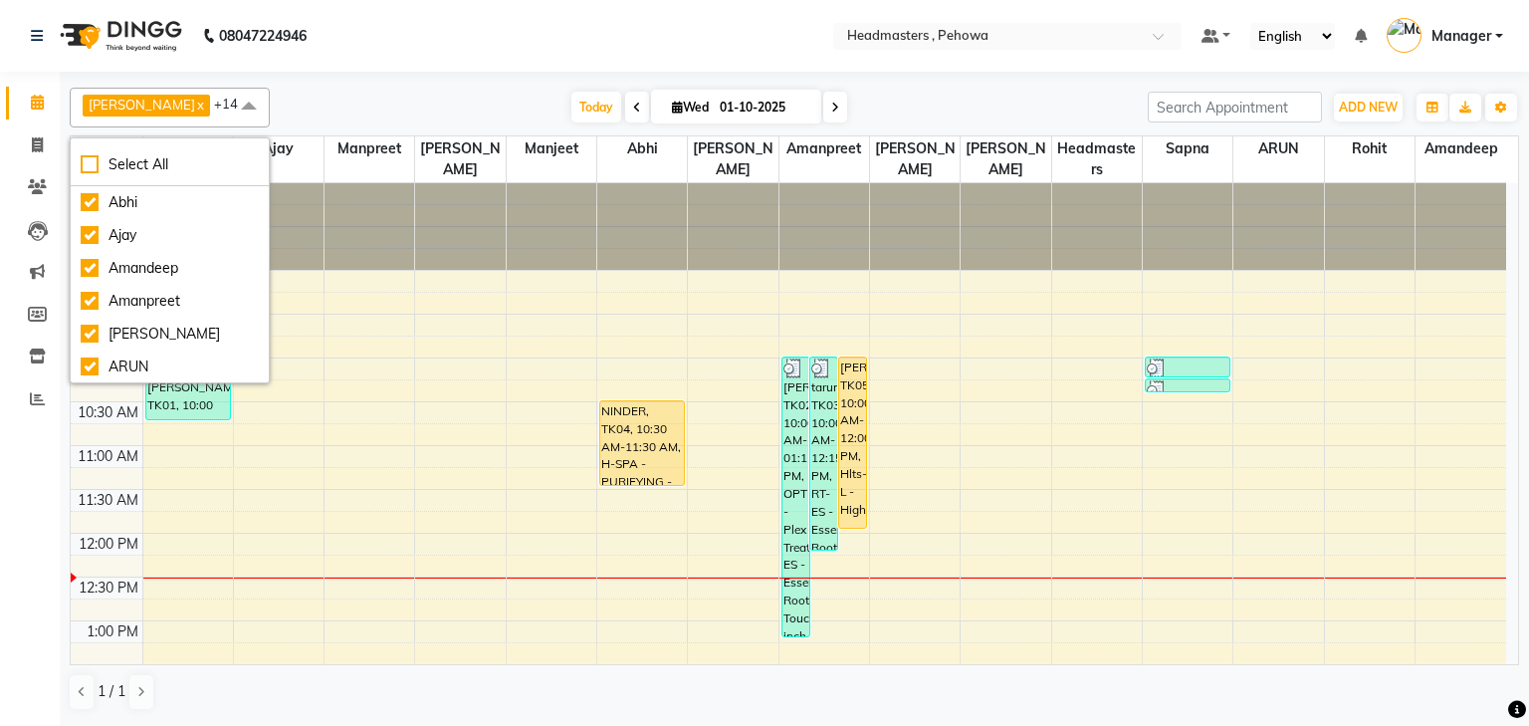
click at [229, 109] on span at bounding box center [249, 107] width 40 height 38
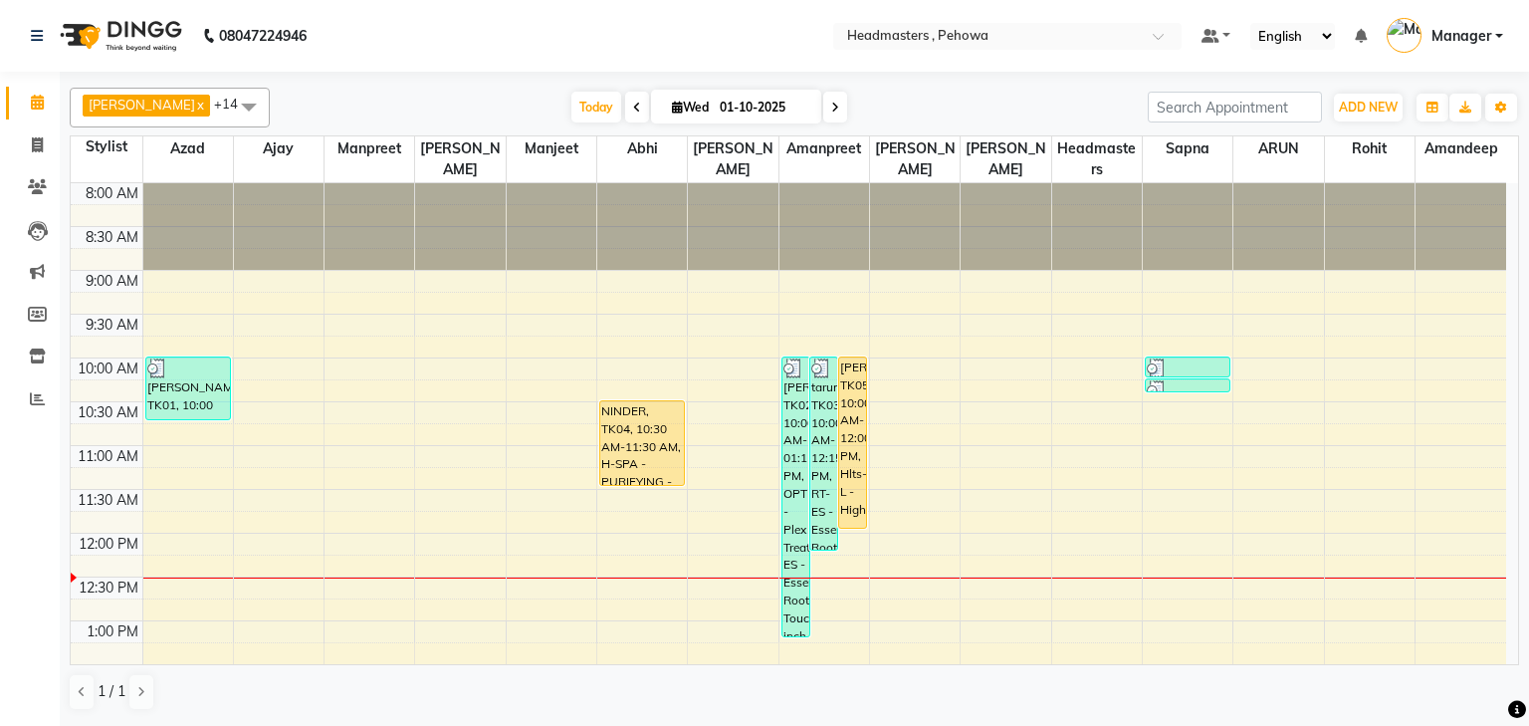
click at [235, 107] on span at bounding box center [249, 107] width 40 height 38
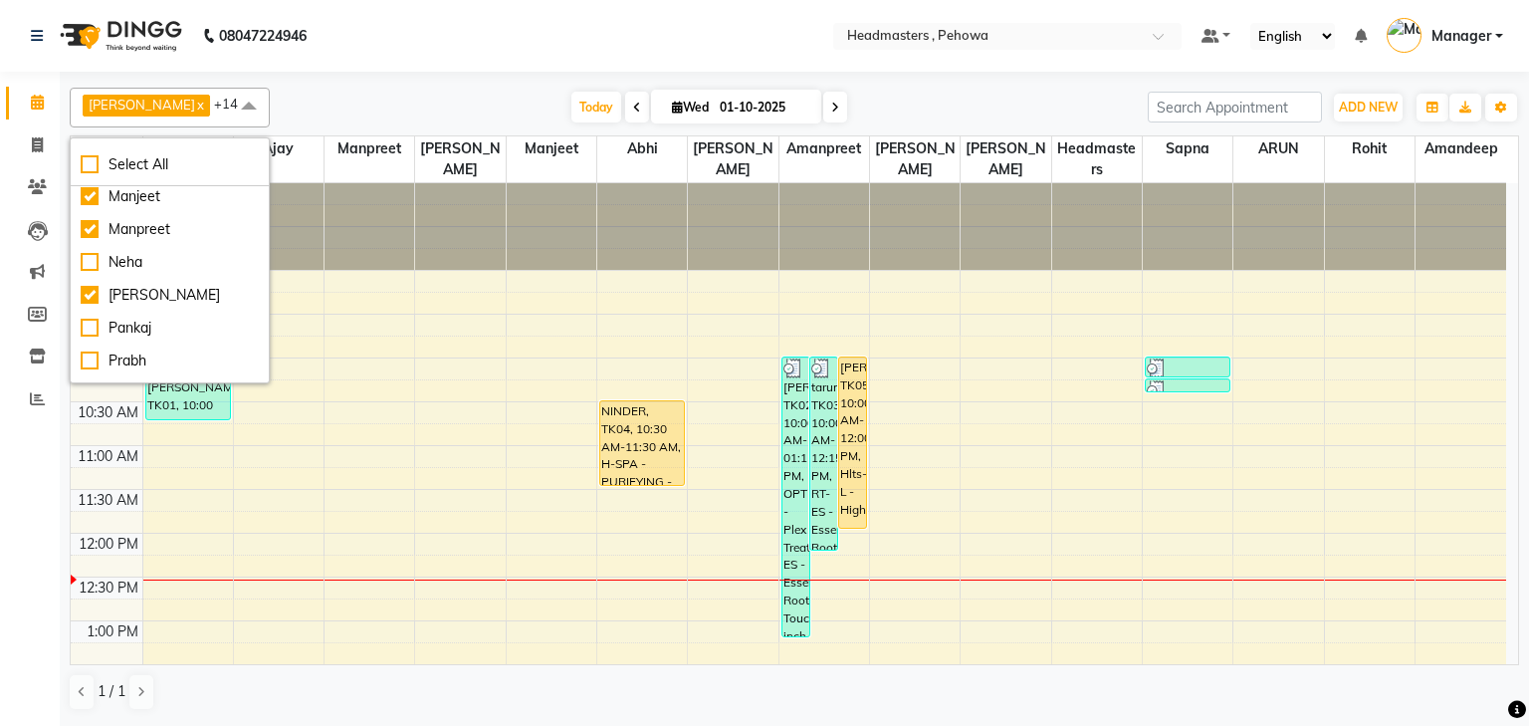
scroll to position [398, 0]
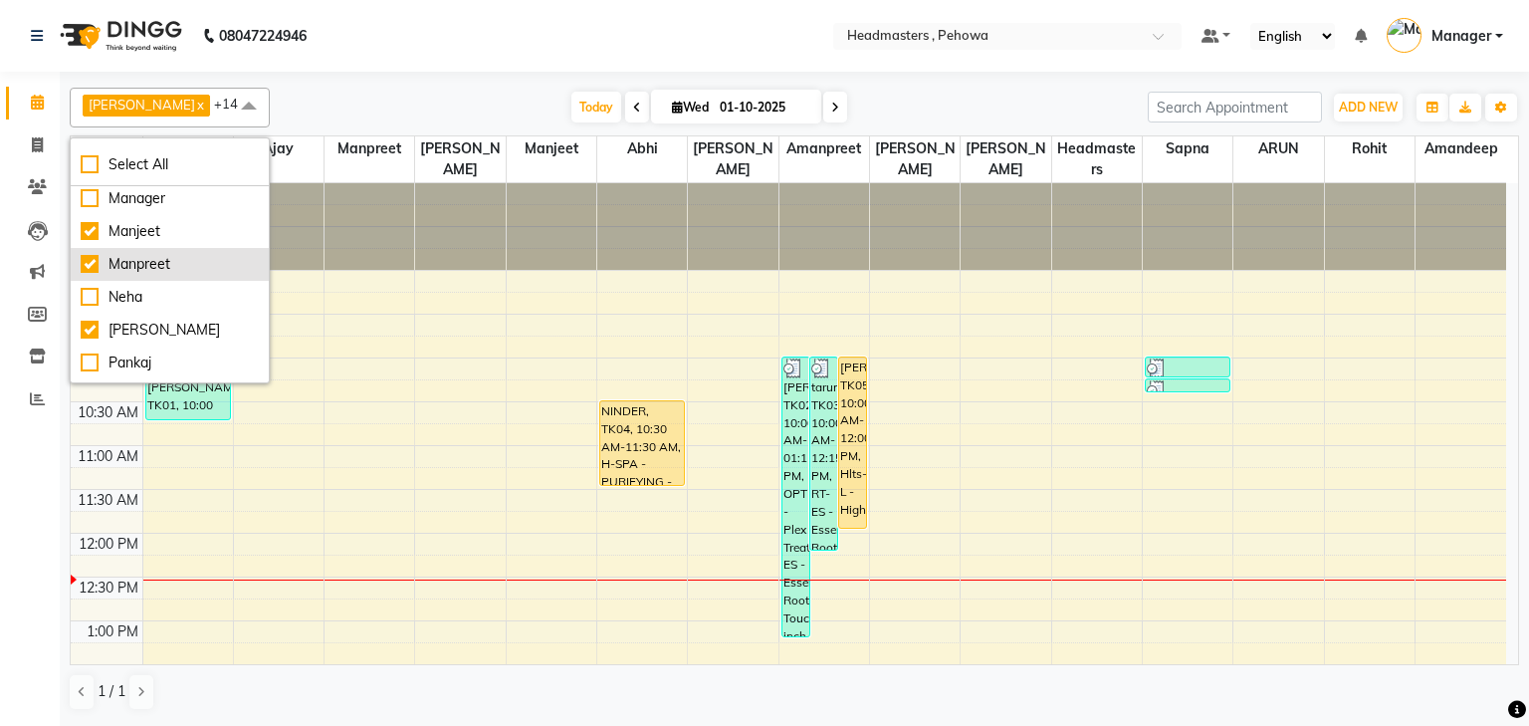
click at [83, 259] on div "Manpreet" at bounding box center [170, 264] width 178 height 21
checkbox input "false"
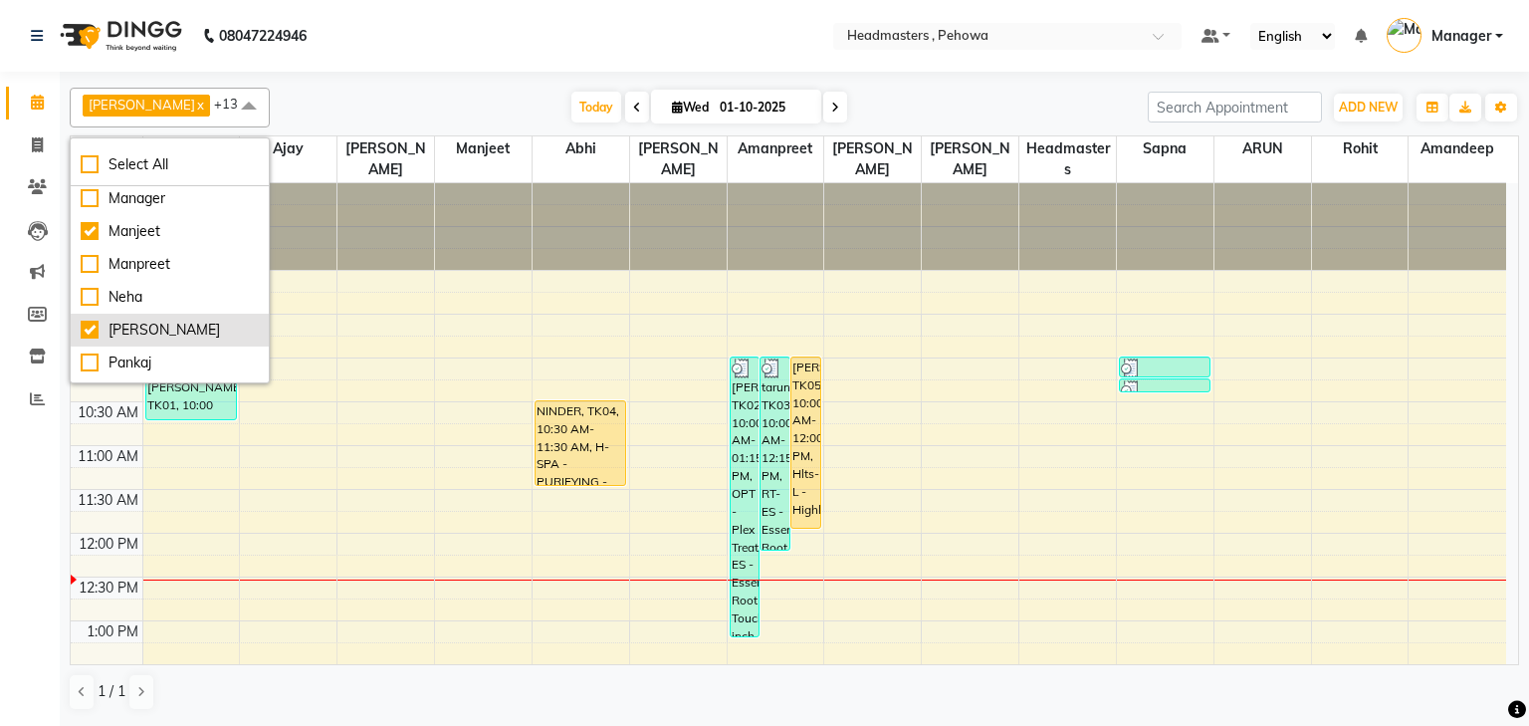
click at [90, 327] on div "[PERSON_NAME]" at bounding box center [170, 330] width 178 height 21
checkbox input "false"
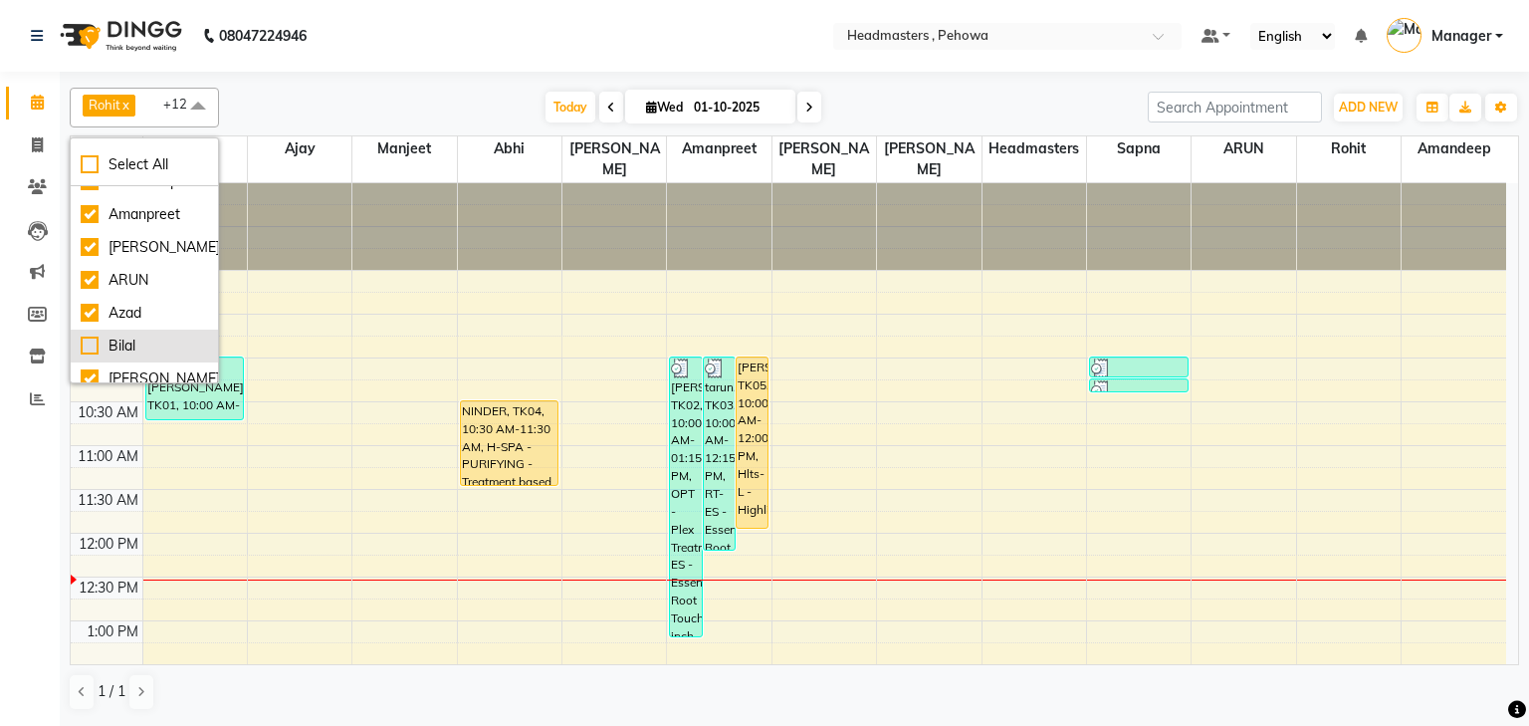
scroll to position [0, 0]
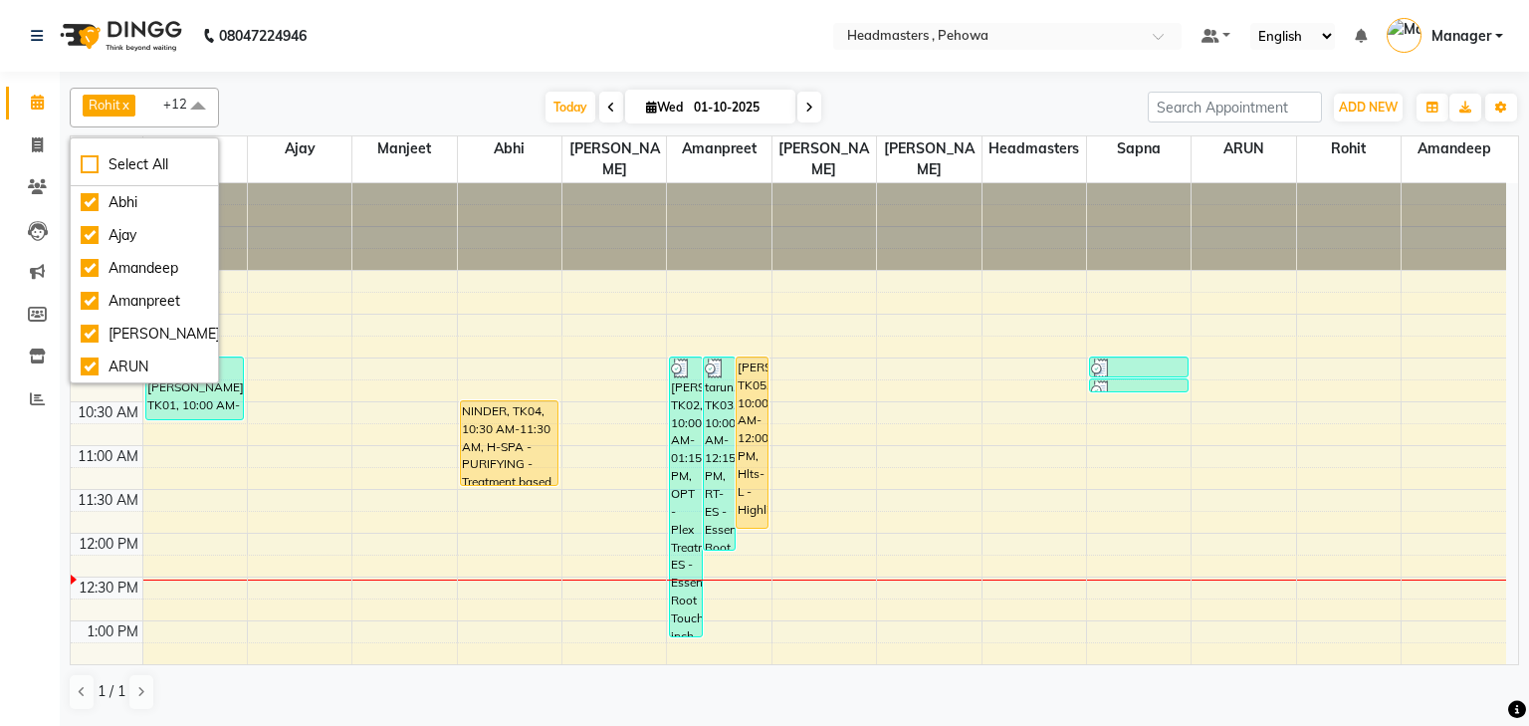
click at [419, 54] on nav "08047224946 Select Location × Headmasters , Pehowa Default Panel My Panel Engli…" at bounding box center [764, 36] width 1529 height 72
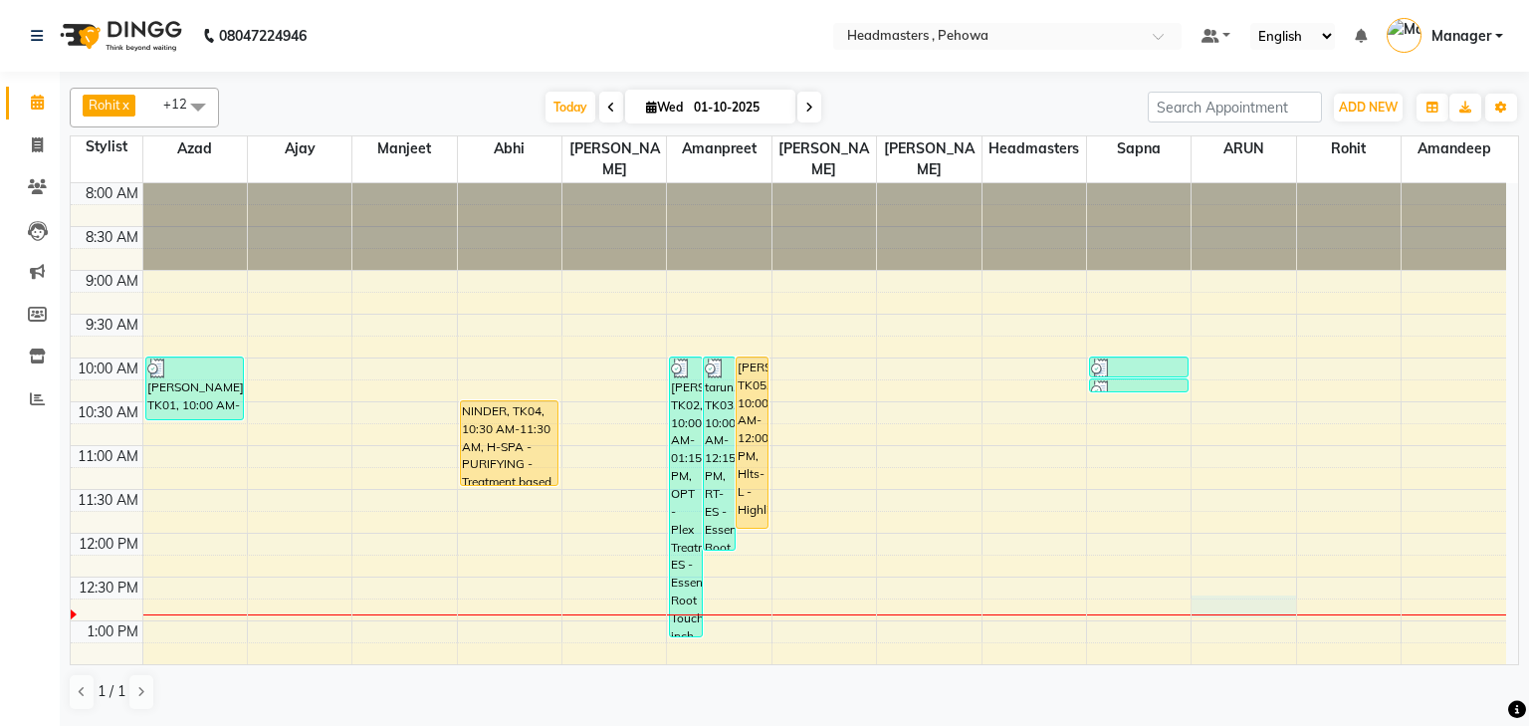
drag, startPoint x: 1253, startPoint y: 589, endPoint x: 1255, endPoint y: 574, distance: 16.1
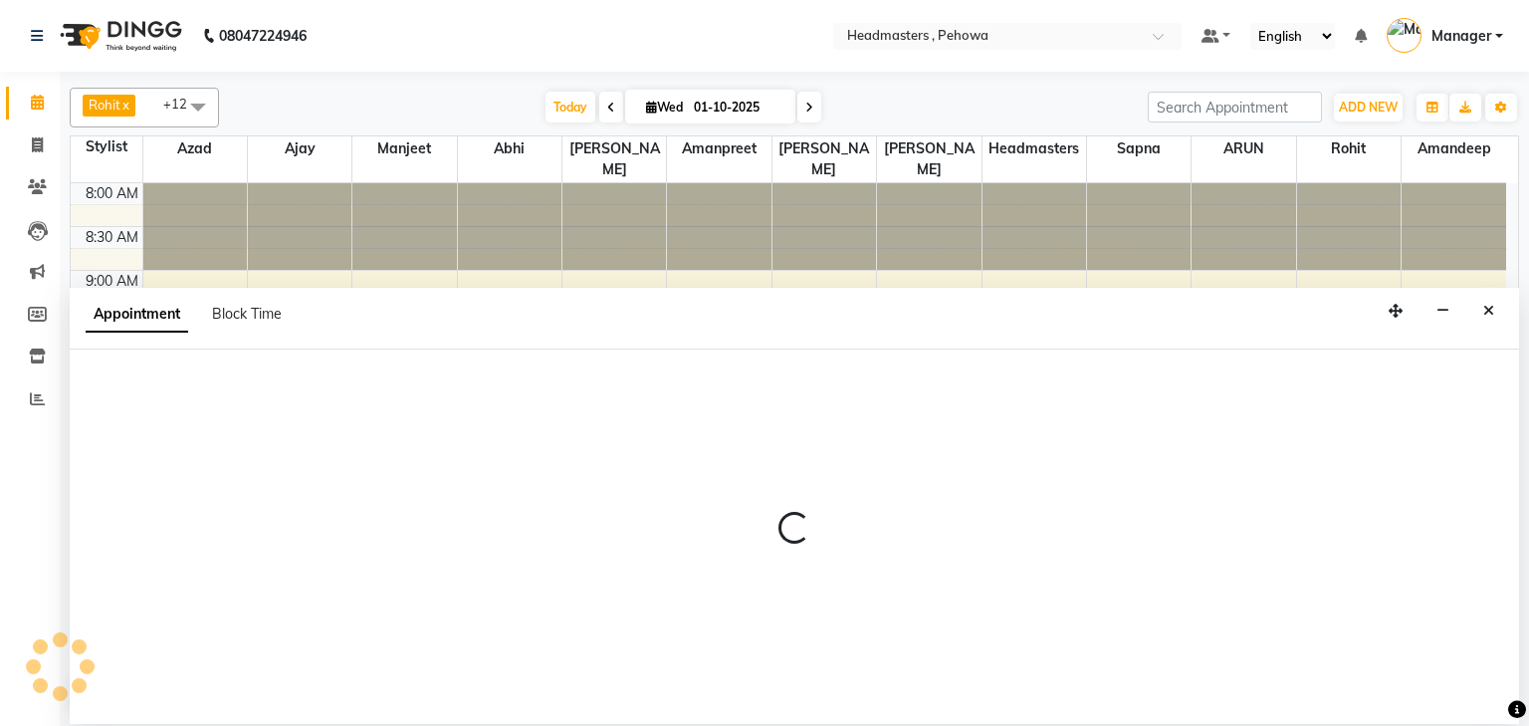
select select "82981"
select select "tentative"
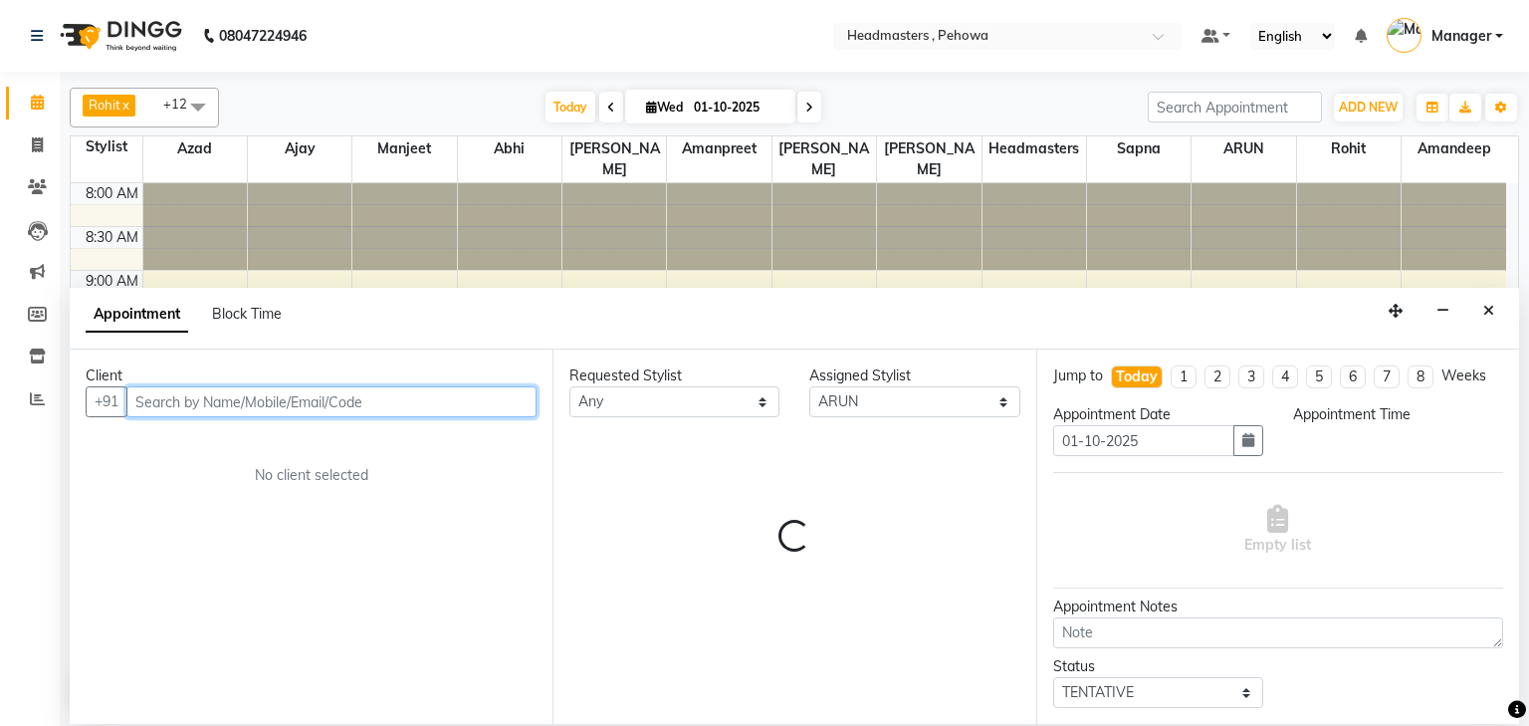
select select "765"
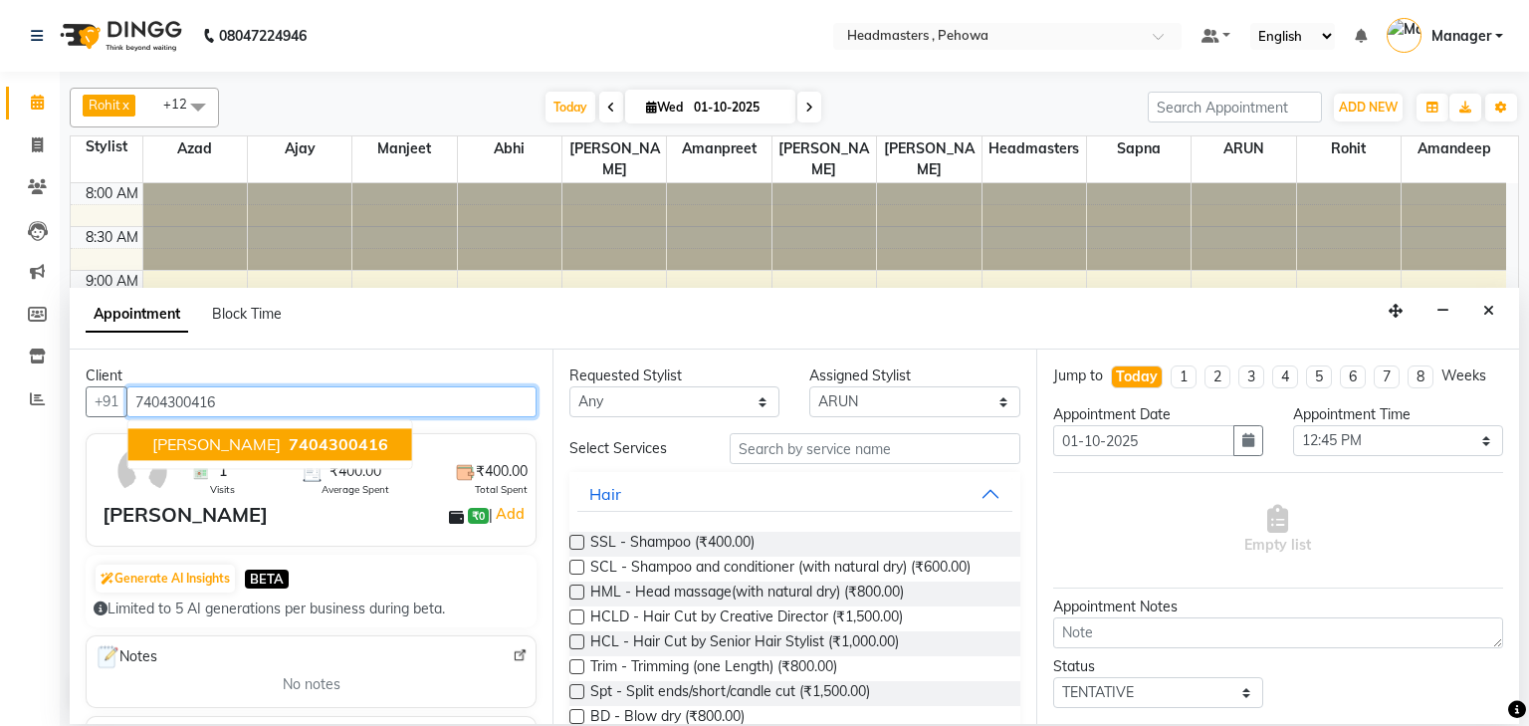
drag, startPoint x: 235, startPoint y: 439, endPoint x: 247, endPoint y: 429, distance: 15.6
click at [289, 438] on span "7404300416" at bounding box center [339, 445] width 100 height 20
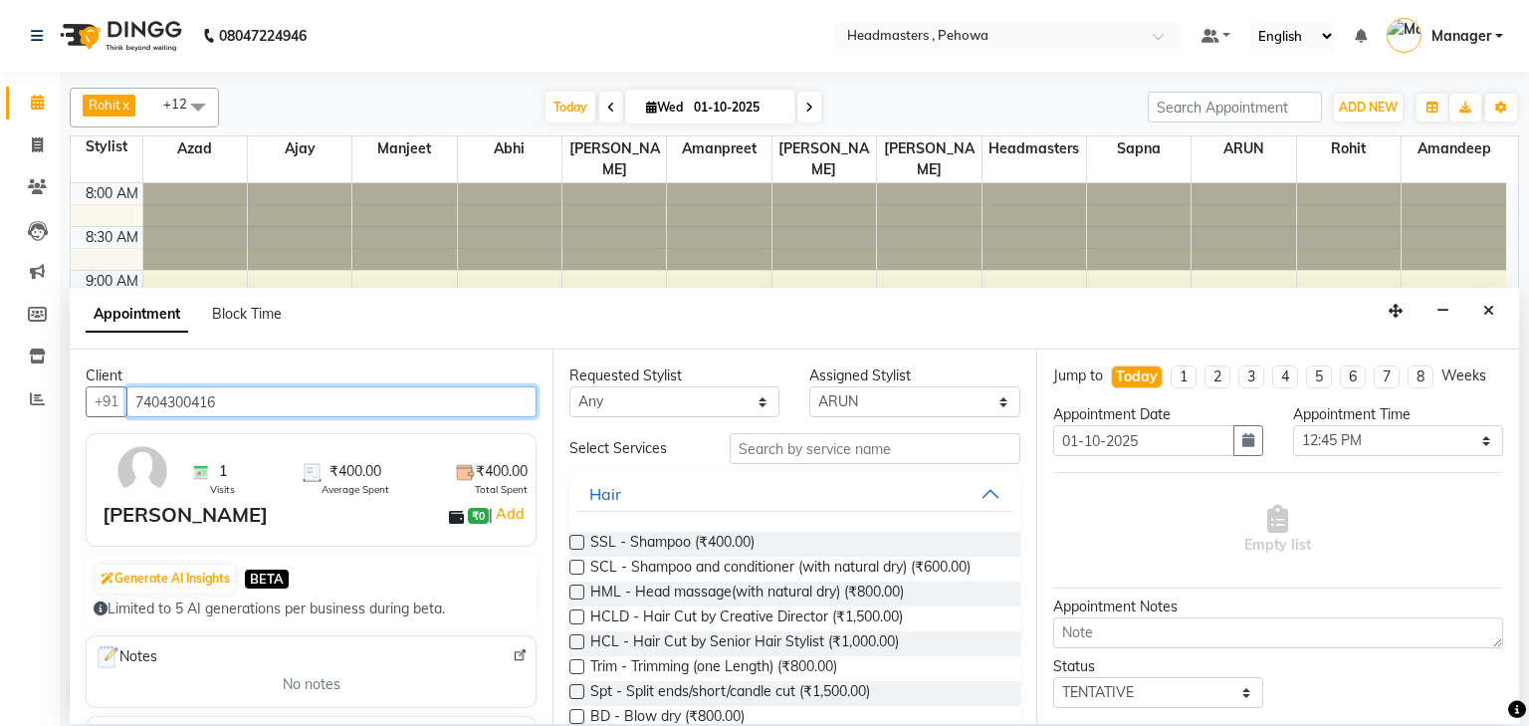
type input "7404300416"
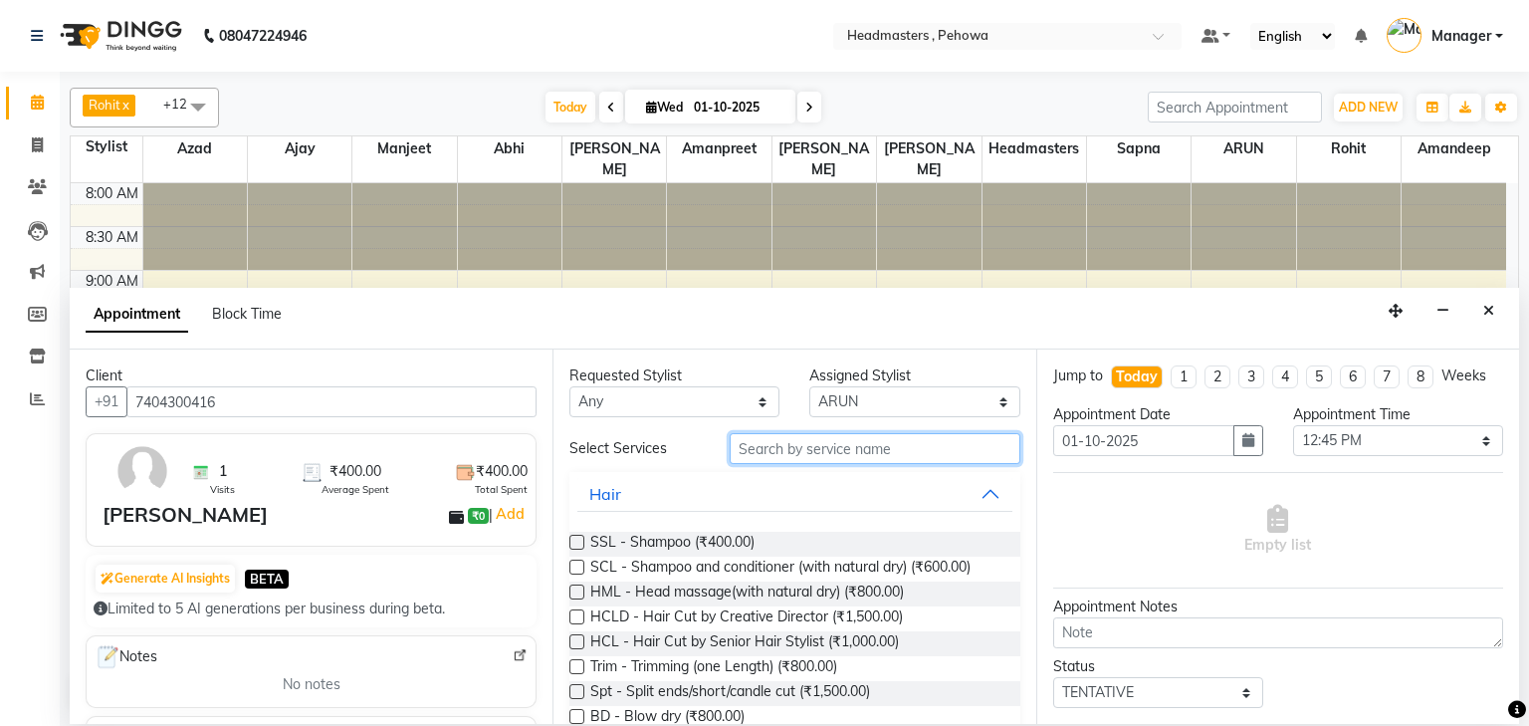
click at [815, 450] on input "text" at bounding box center [875, 448] width 291 height 31
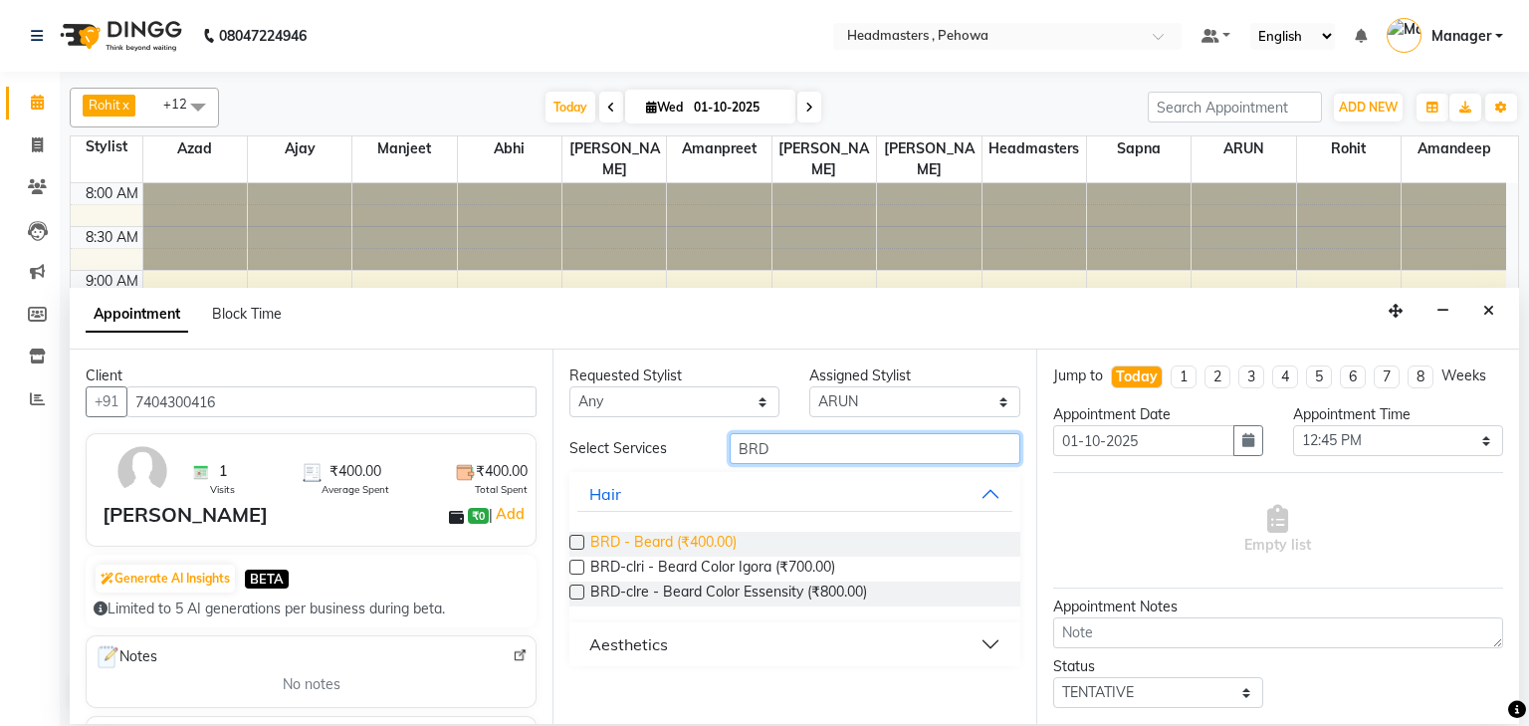
type input "BRD"
click at [675, 542] on span "BRD - Beard (₹400.00)" at bounding box center [663, 544] width 146 height 25
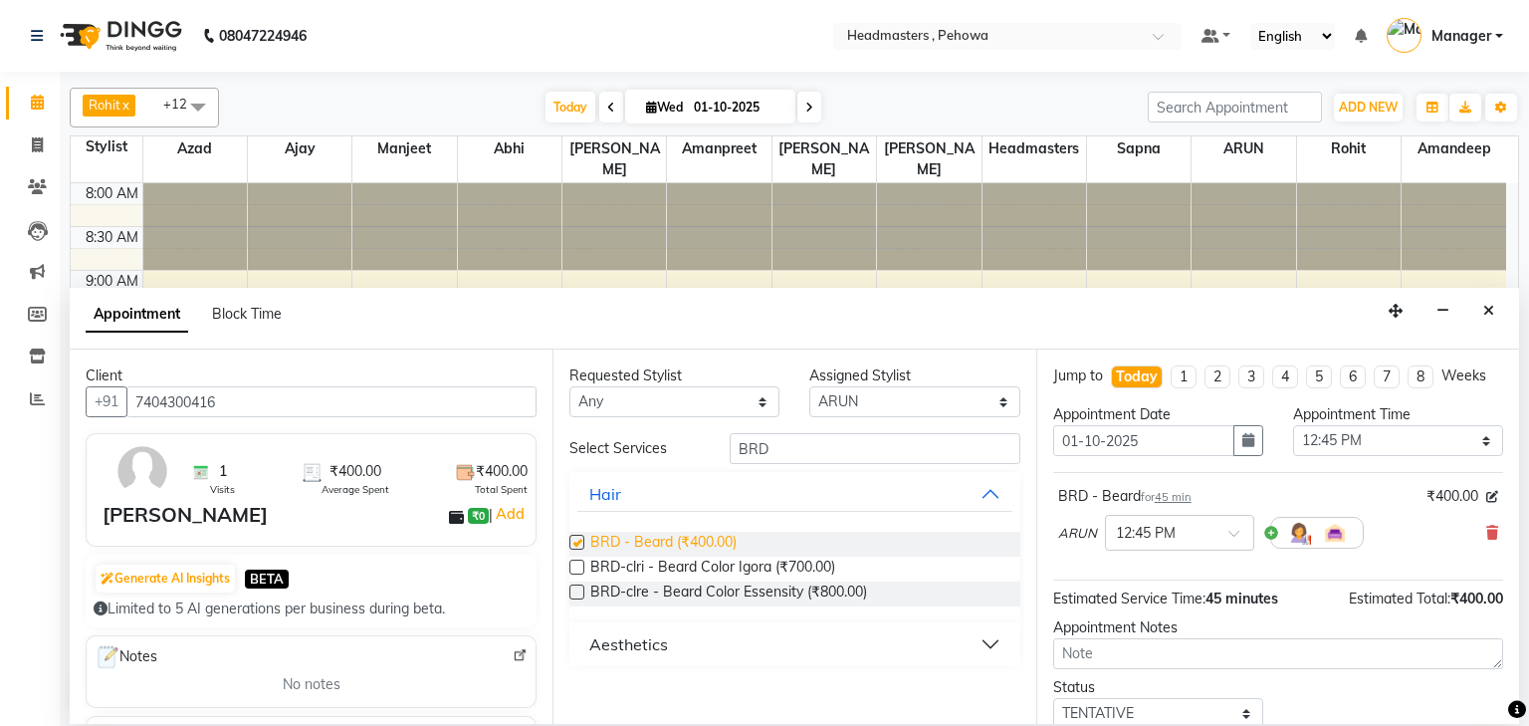
checkbox input "false"
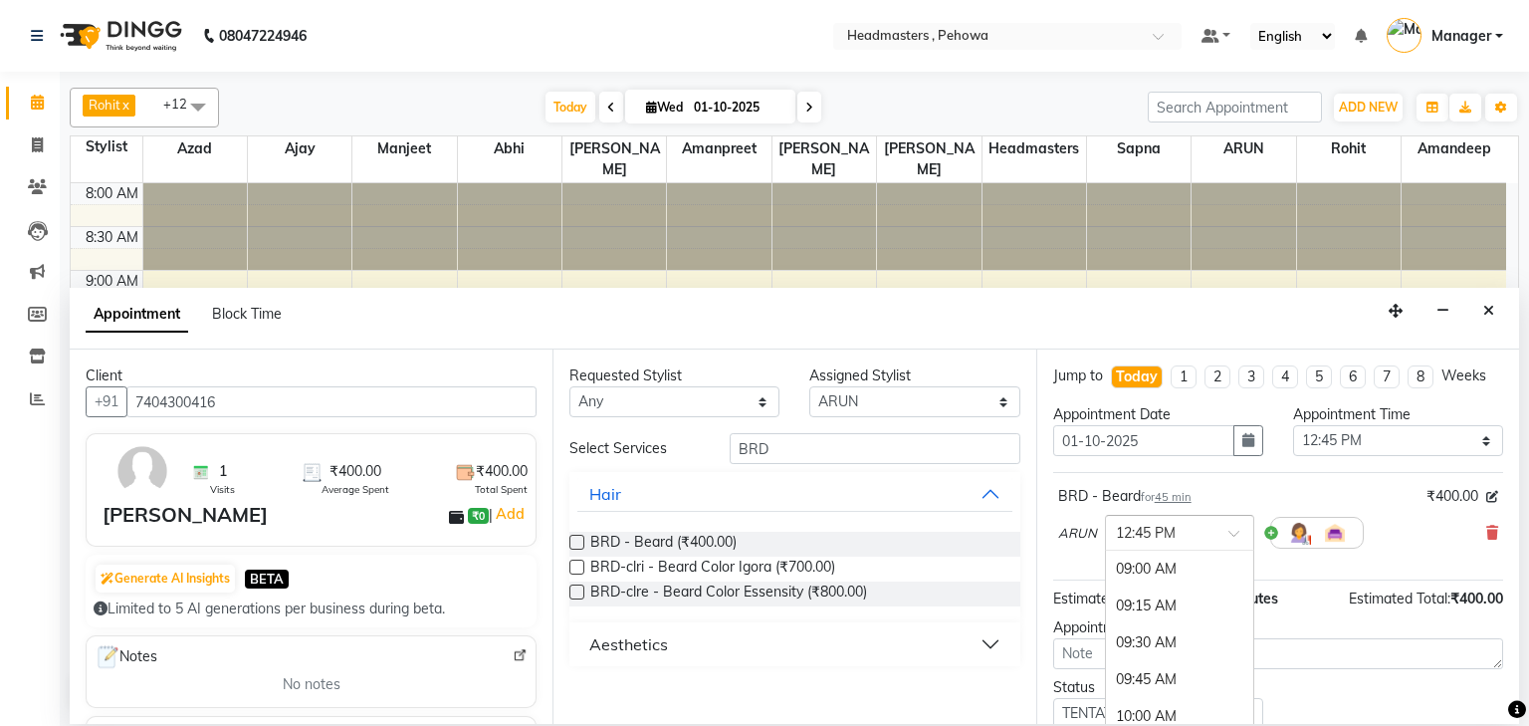
click at [1223, 532] on div at bounding box center [1179, 531] width 147 height 21
click at [1165, 594] on div "01:00 PM" at bounding box center [1179, 605] width 147 height 37
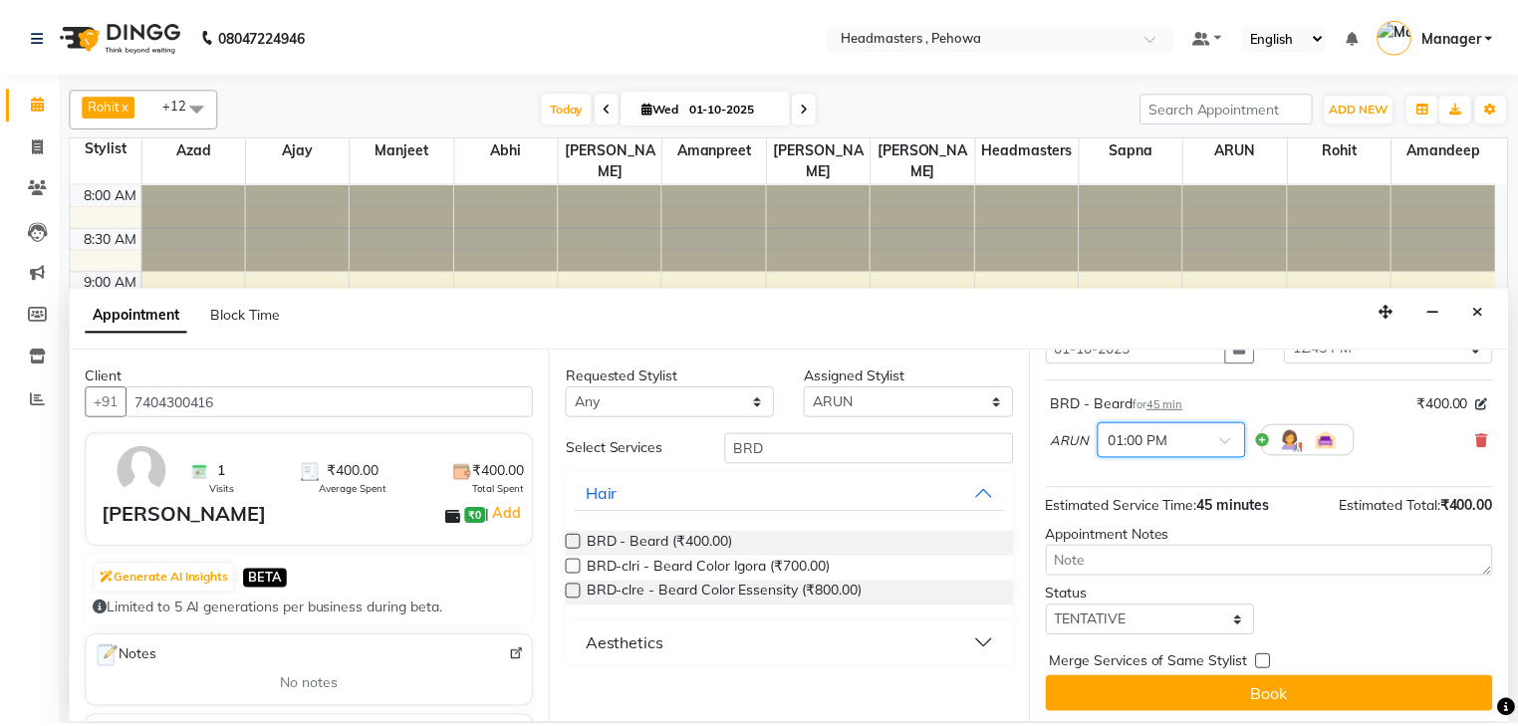
scroll to position [97, 0]
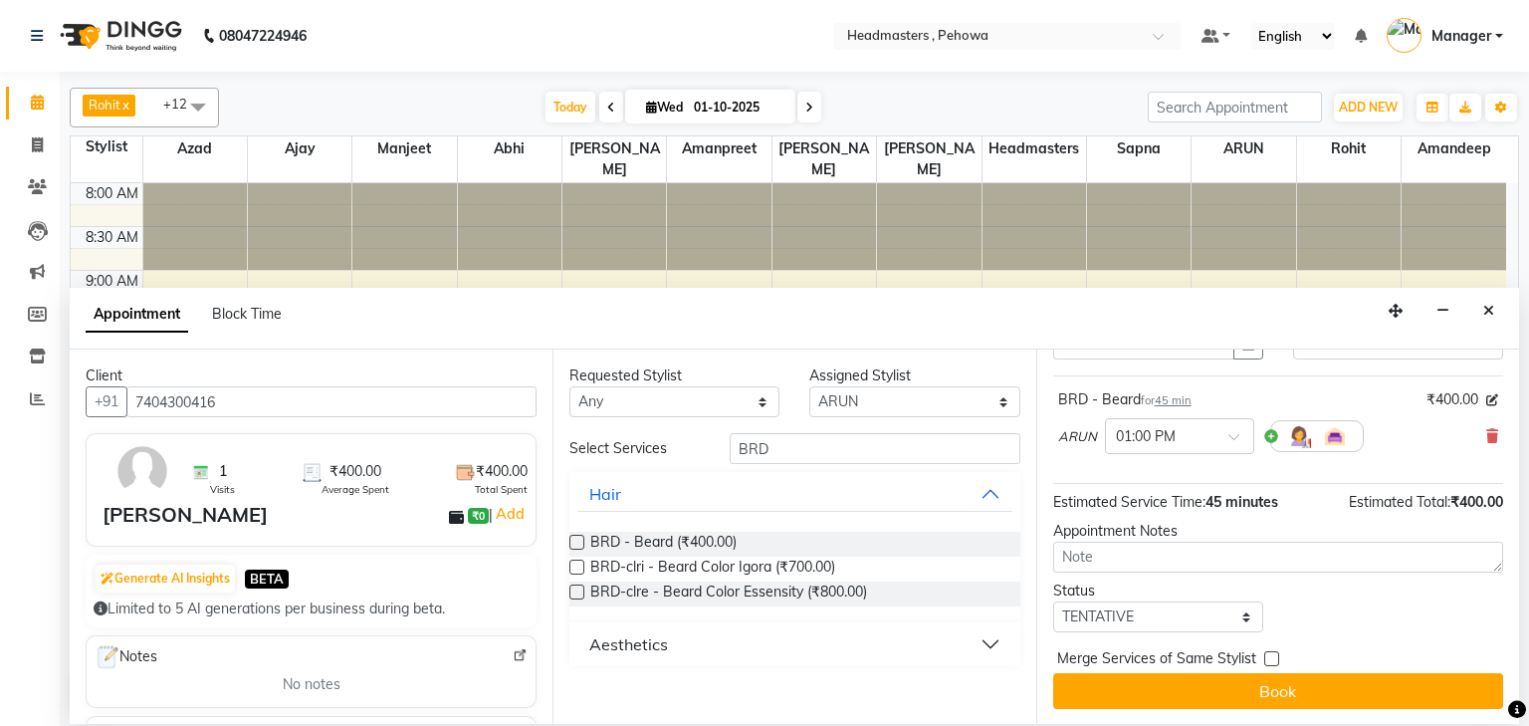
click at [1143, 674] on button "Book" at bounding box center [1279, 691] width 450 height 36
click at [1141, 675] on div "Book" at bounding box center [1279, 691] width 450 height 36
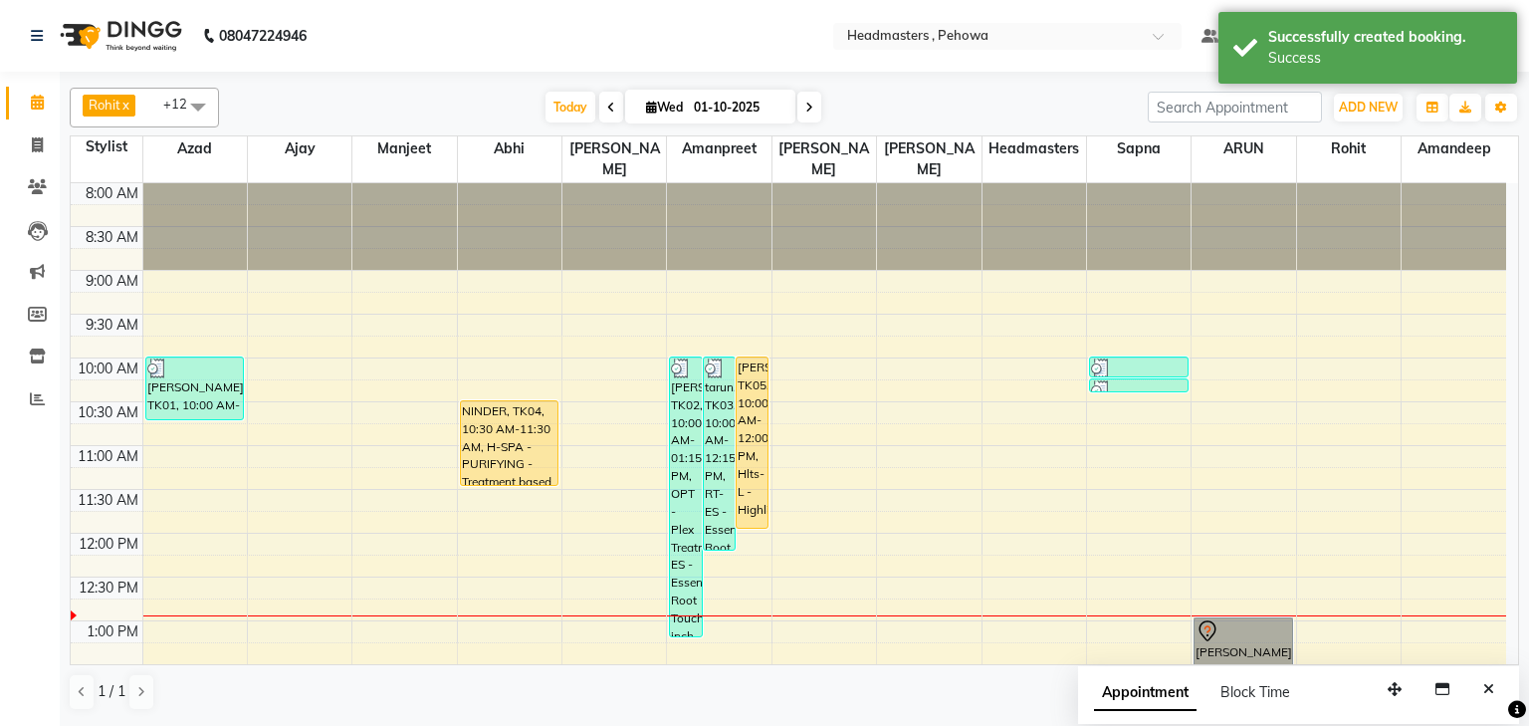
drag, startPoint x: 1247, startPoint y: 593, endPoint x: 1250, endPoint y: 638, distance: 44.9
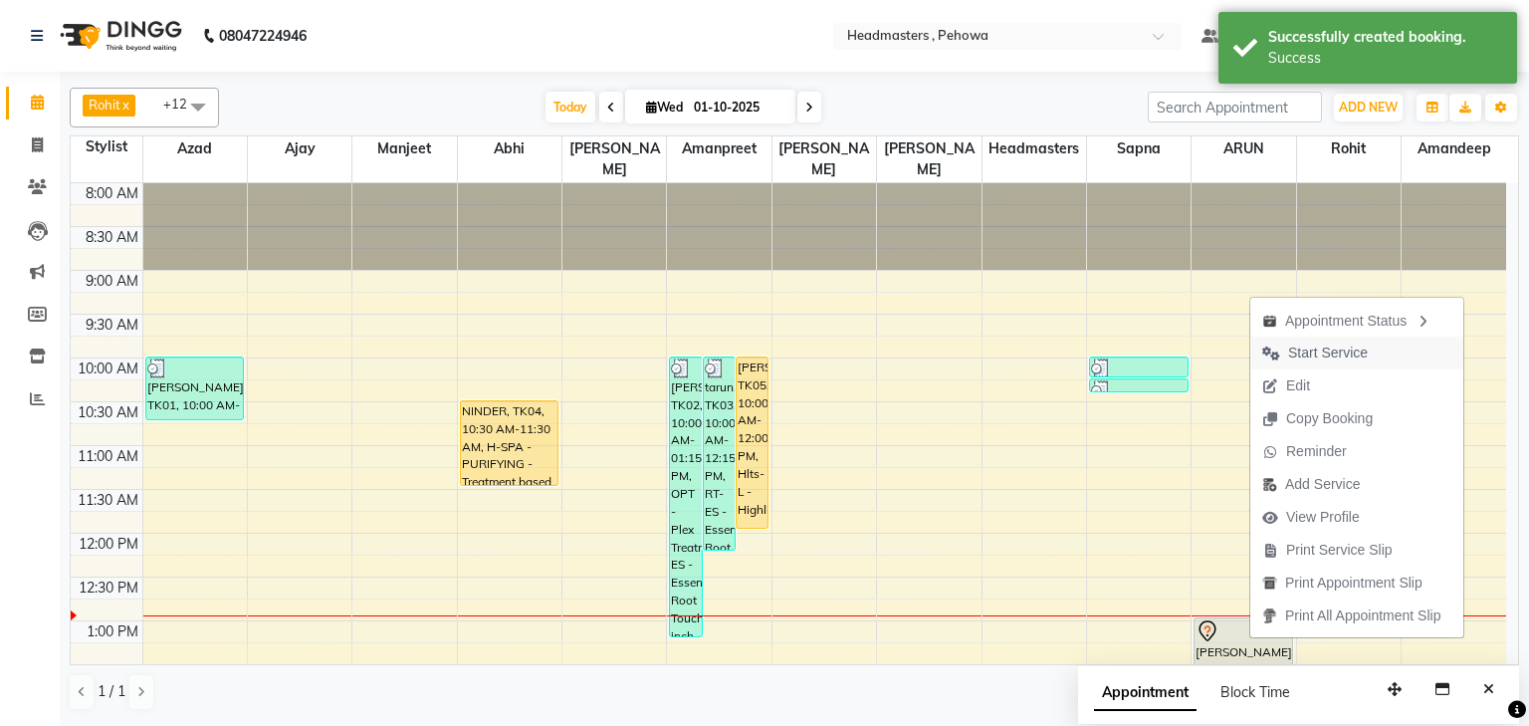
click at [1313, 356] on span "Start Service" at bounding box center [1329, 353] width 80 height 21
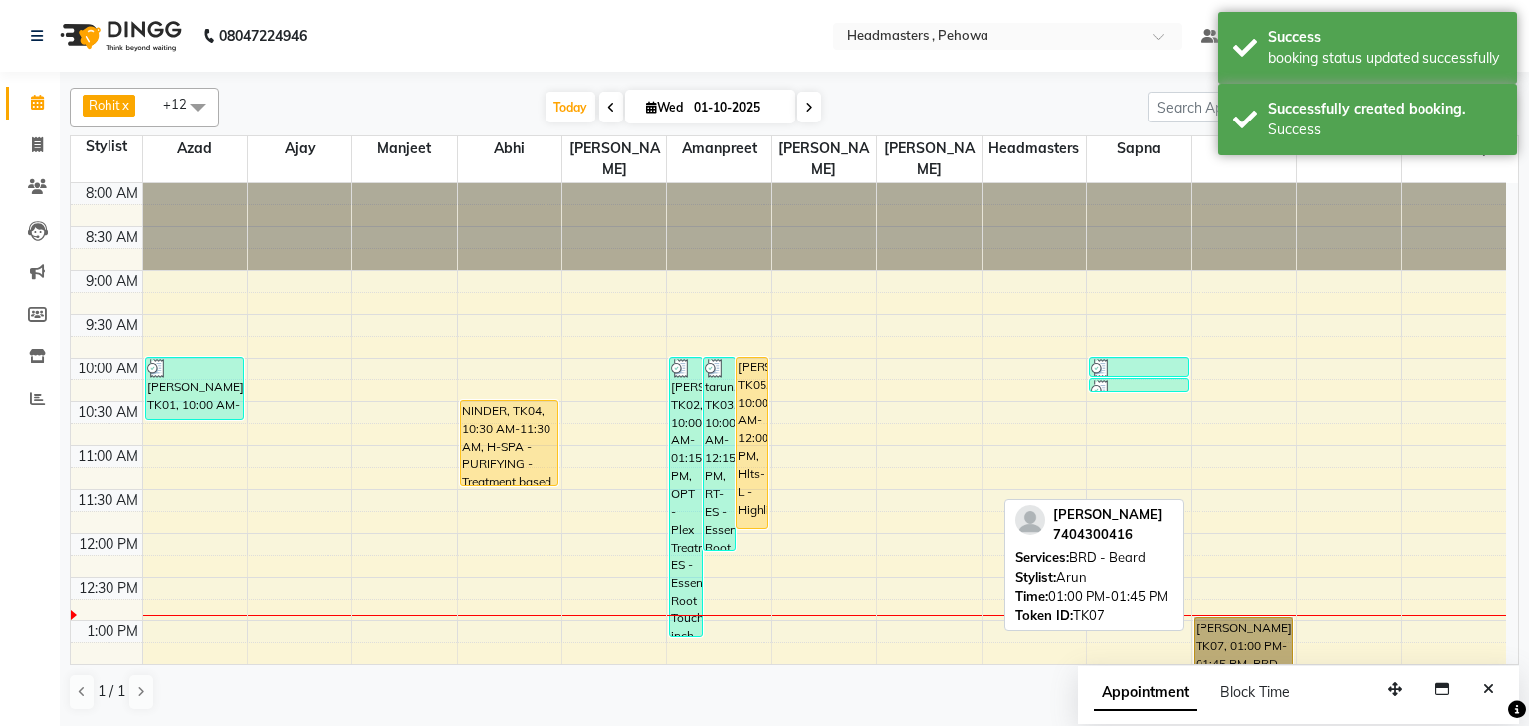
drag, startPoint x: 1206, startPoint y: 629, endPoint x: 1219, endPoint y: 622, distance: 14.7
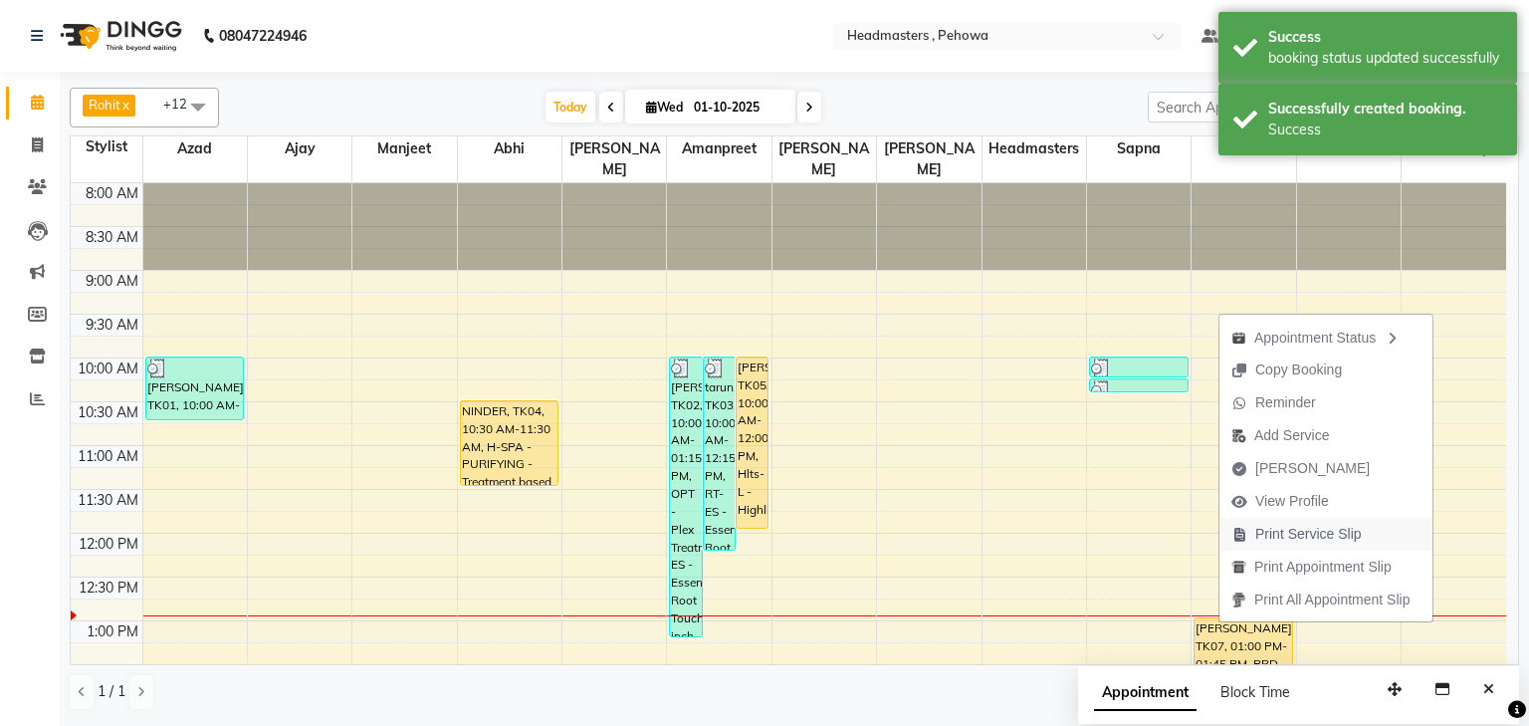
click at [1278, 542] on span "Print Service Slip" at bounding box center [1309, 534] width 107 height 21
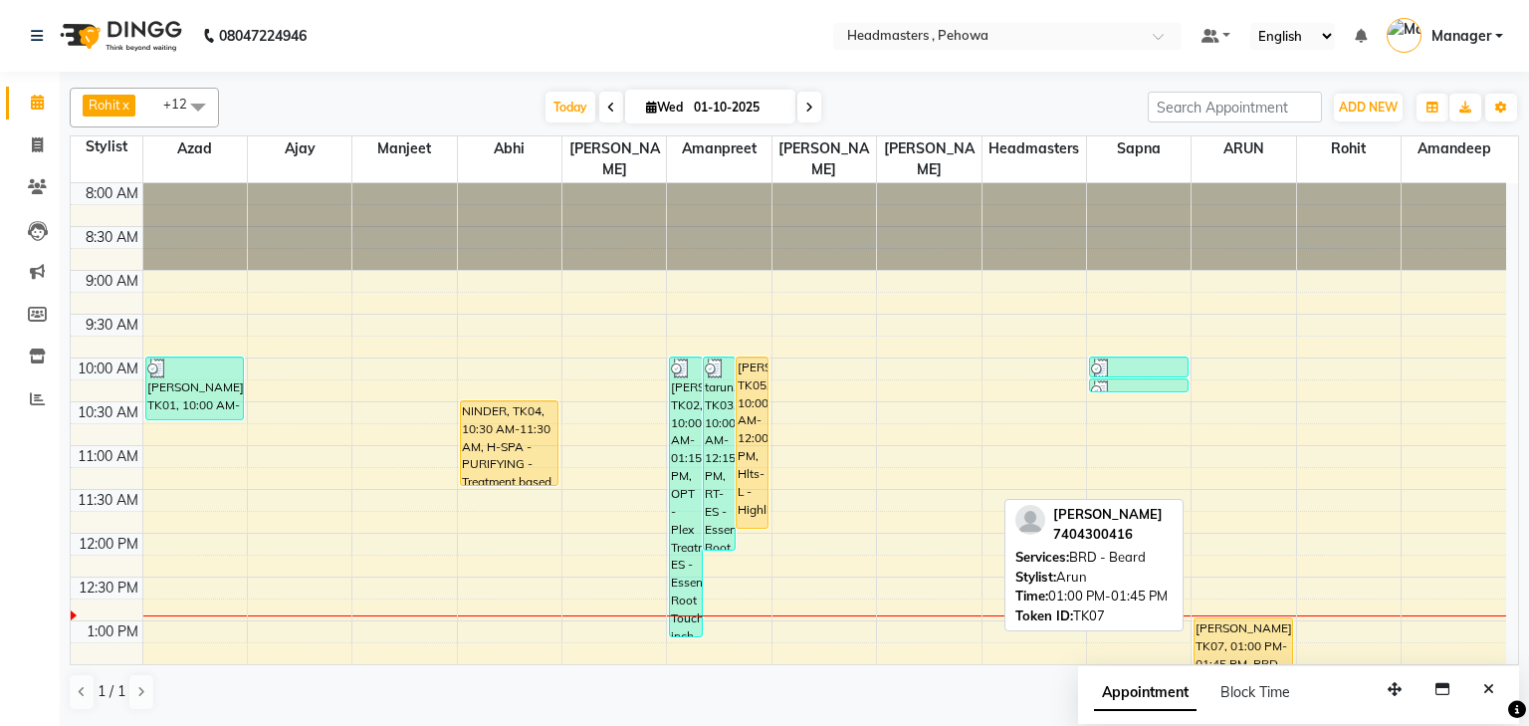
click at [1236, 625] on div "[PERSON_NAME], TK07, 01:00 PM-01:45 PM, BRD - [PERSON_NAME]" at bounding box center [1244, 649] width 98 height 62
select select "1"
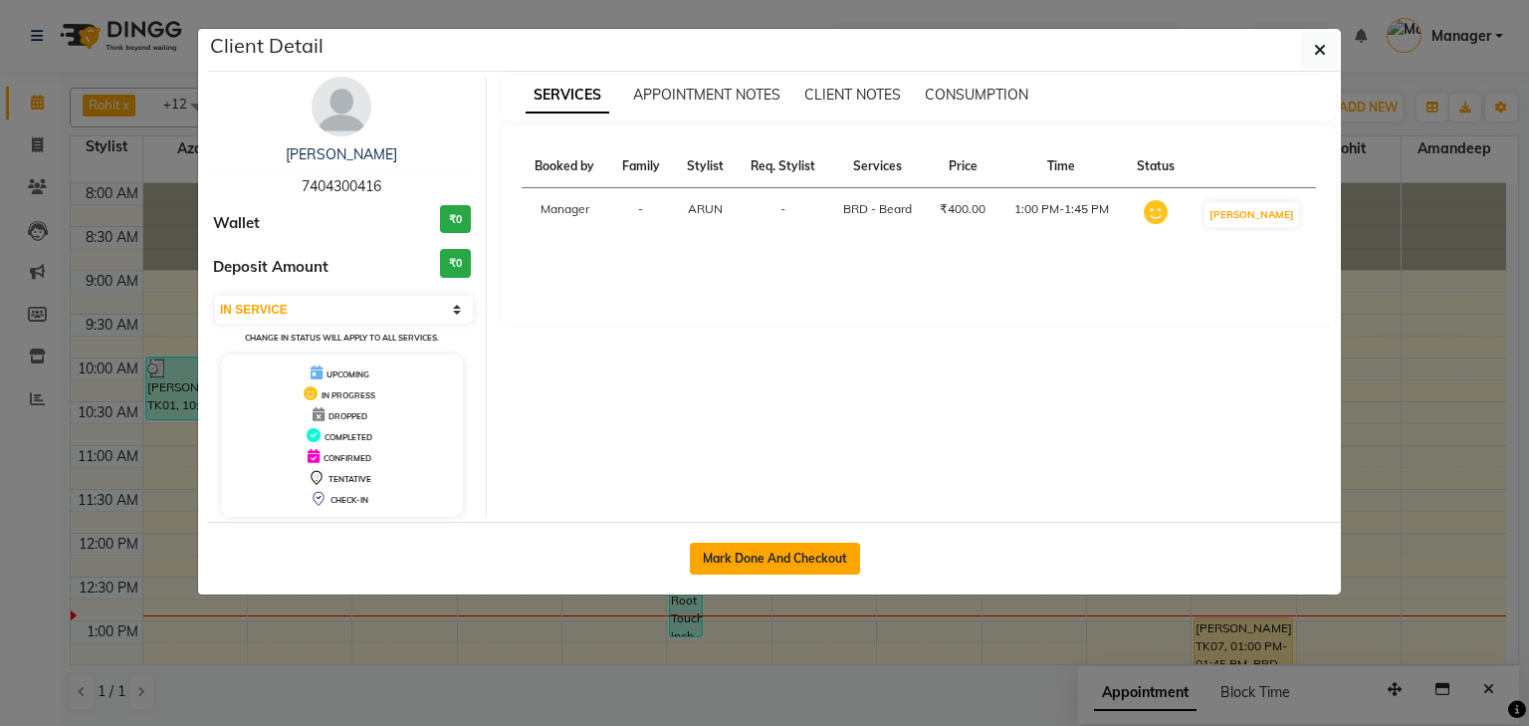
click at [818, 552] on button "Mark Done And Checkout" at bounding box center [775, 559] width 170 height 32
select select "service"
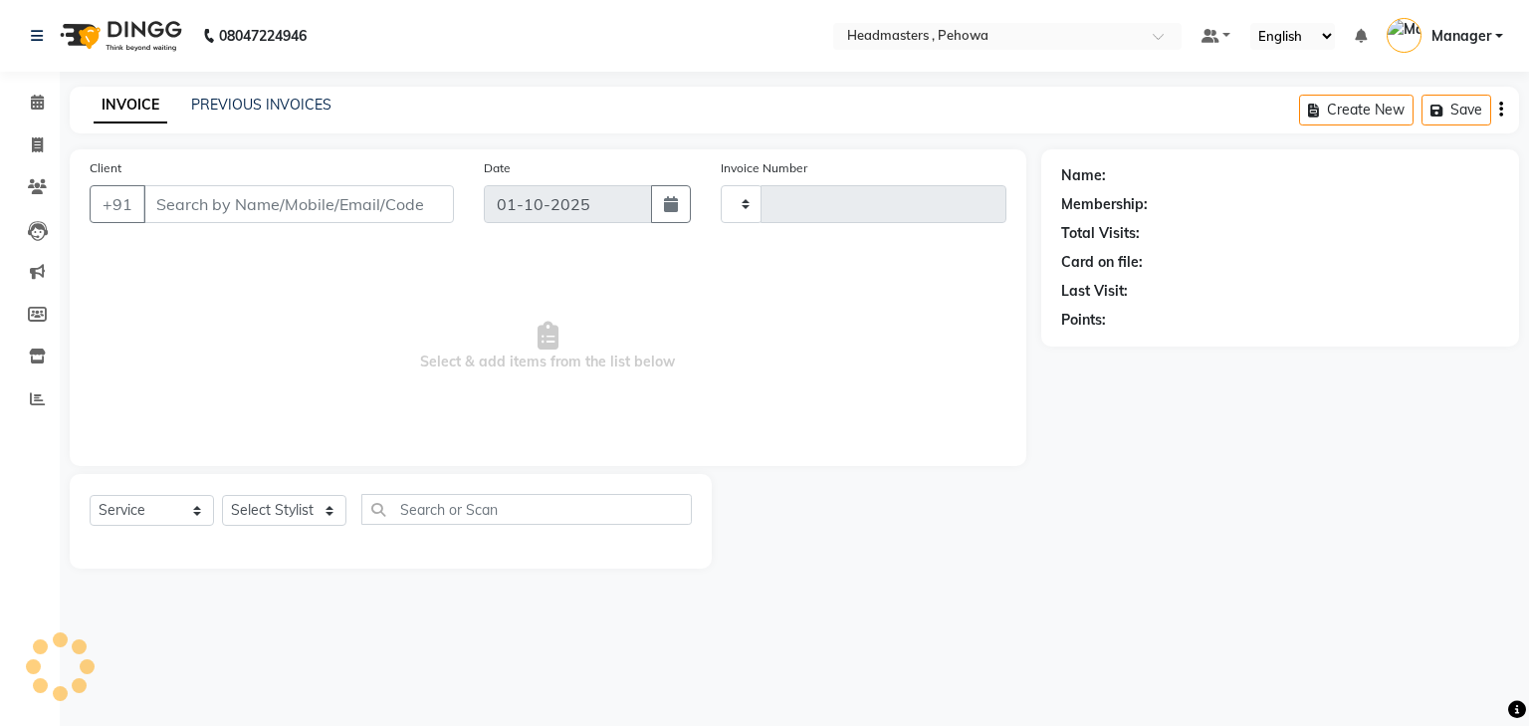
type input "2979"
select select "7727"
type input "7404300416"
select select "82981"
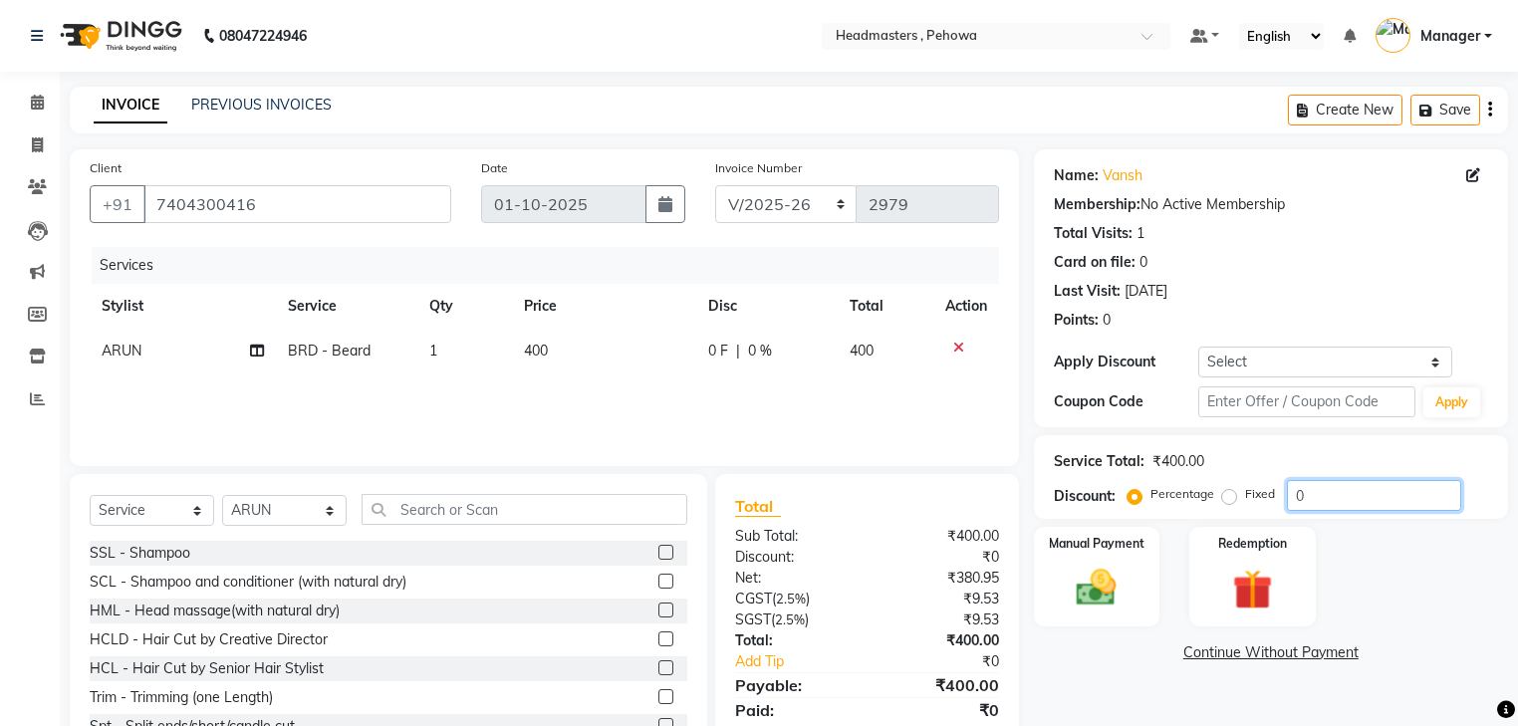
drag, startPoint x: 1291, startPoint y: 492, endPoint x: 1303, endPoint y: 492, distance: 12.9
click at [1303, 492] on input "0" at bounding box center [1374, 495] width 174 height 31
click at [1334, 489] on input "0" at bounding box center [1374, 495] width 174 height 31
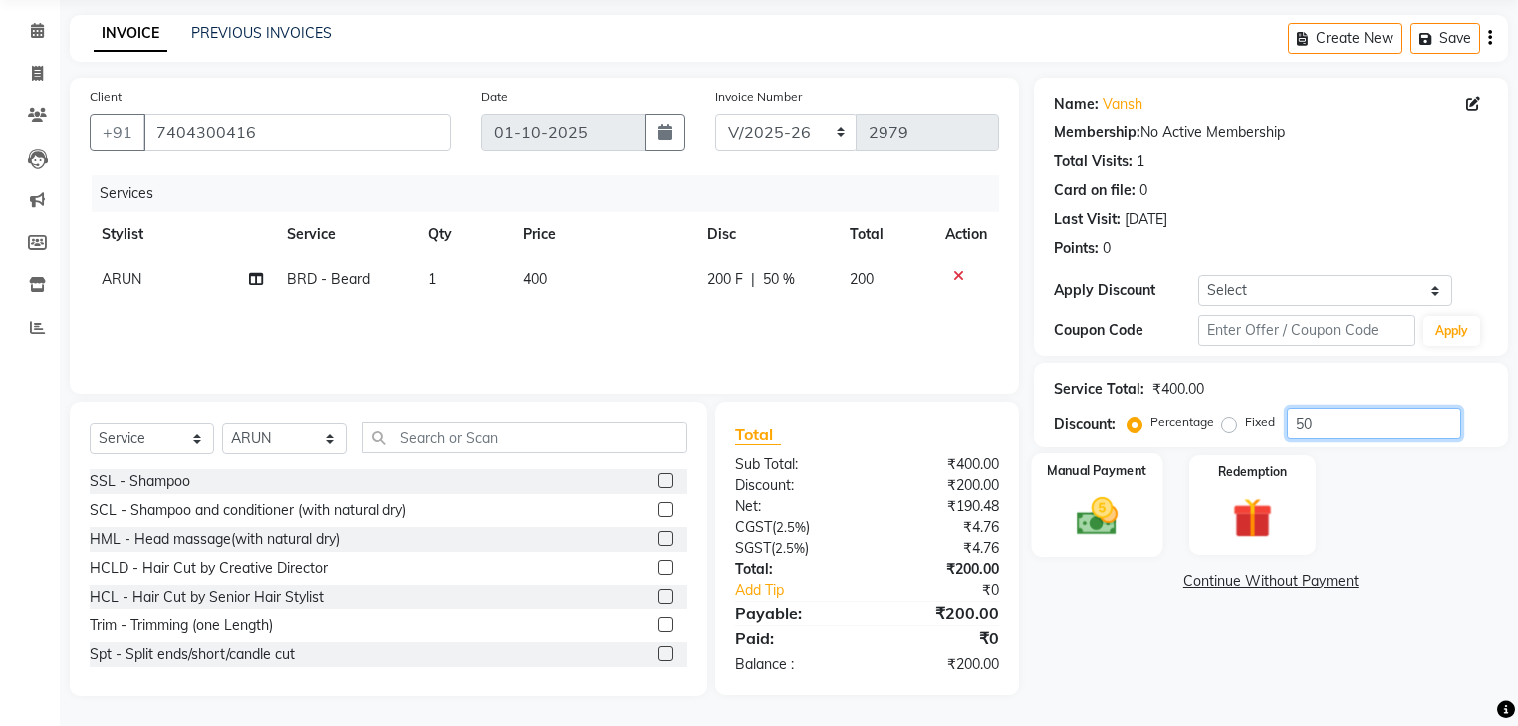
type input "50"
click at [1100, 476] on label "Manual Payment" at bounding box center [1097, 470] width 100 height 19
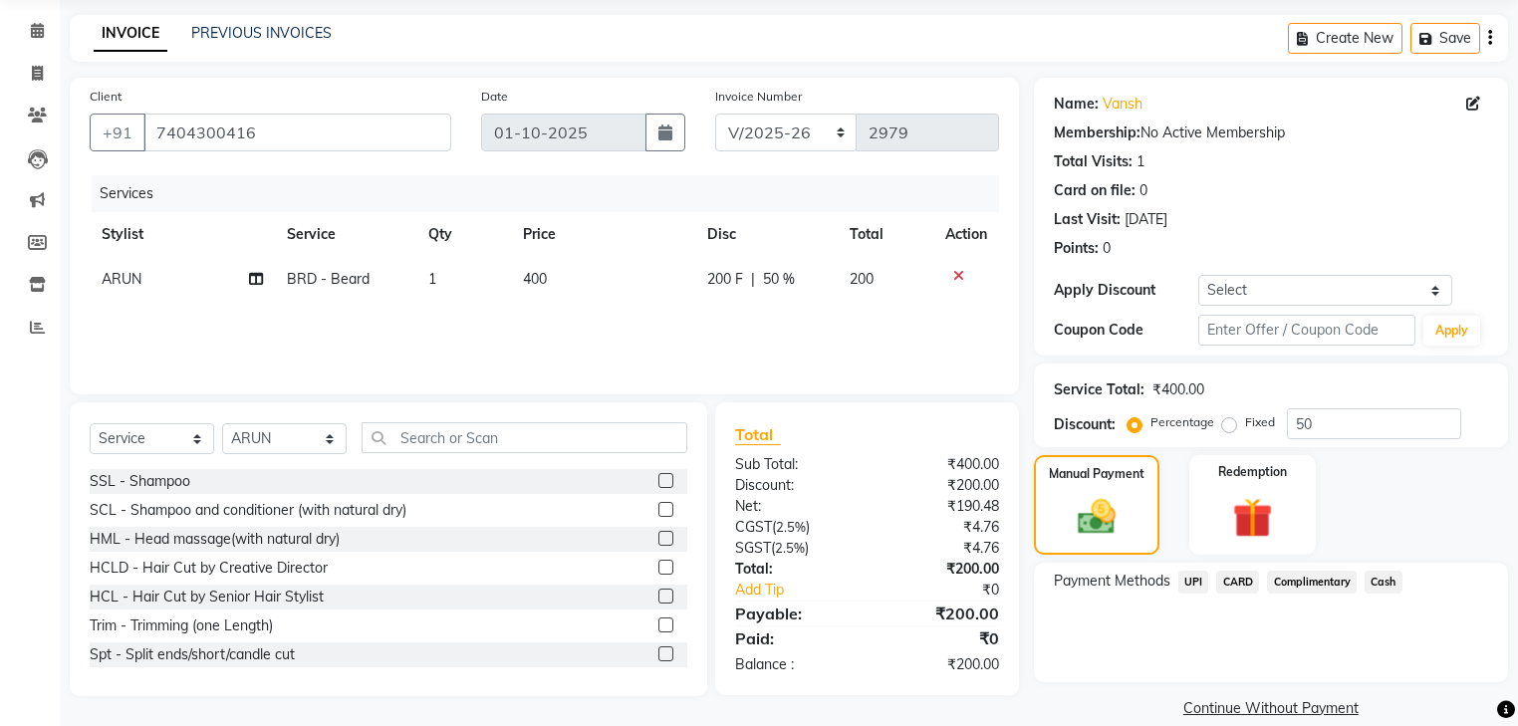
click at [1375, 587] on span "Cash" at bounding box center [1383, 582] width 38 height 23
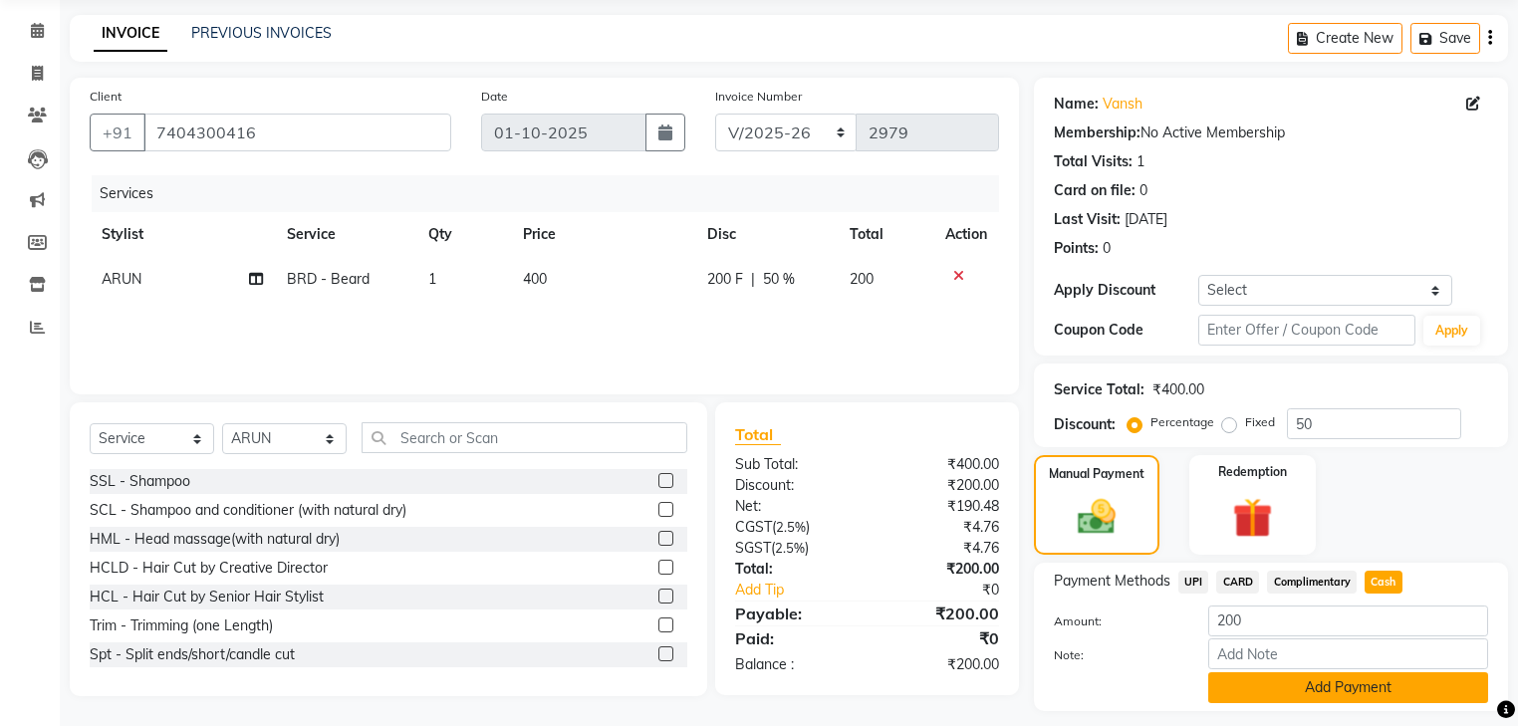
click at [1347, 672] on button "Add Payment" at bounding box center [1348, 687] width 280 height 31
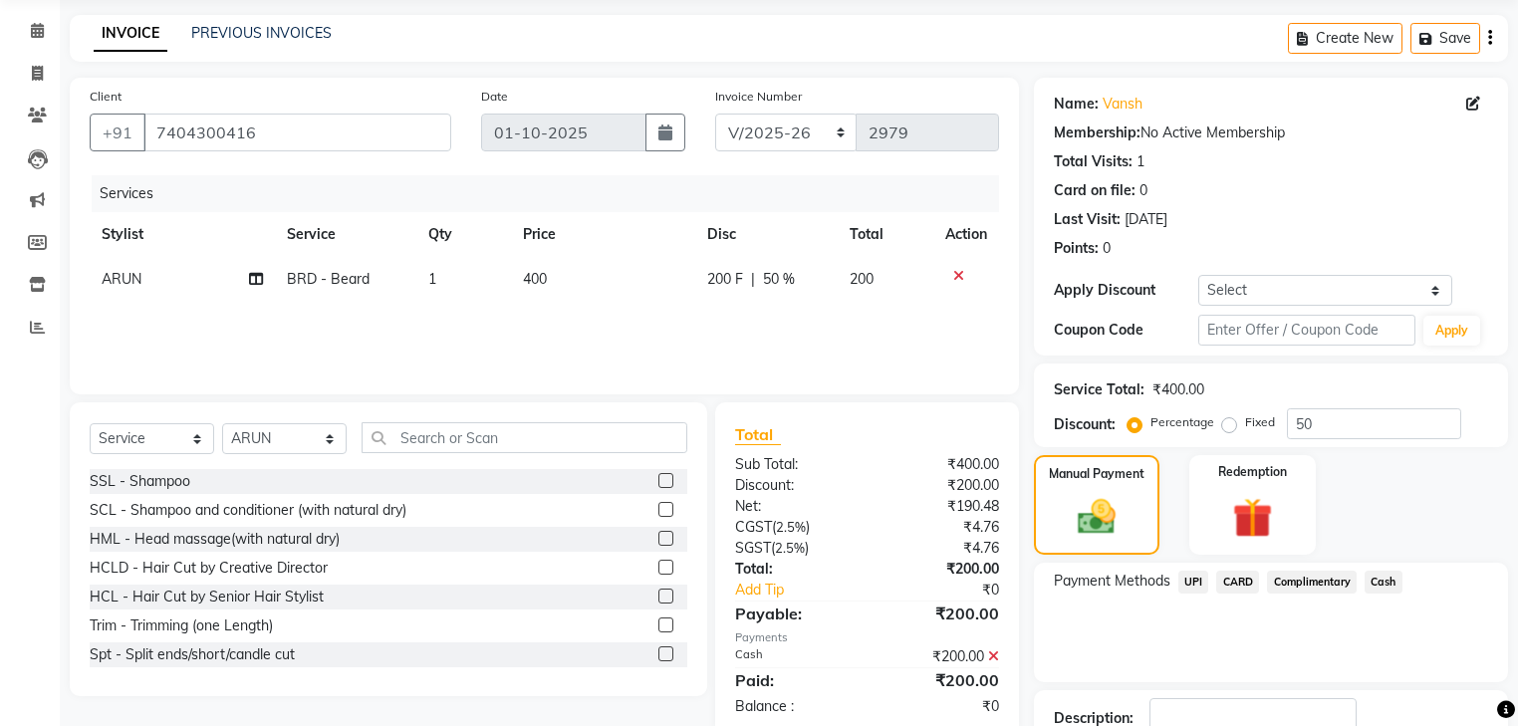
scroll to position [128, 0]
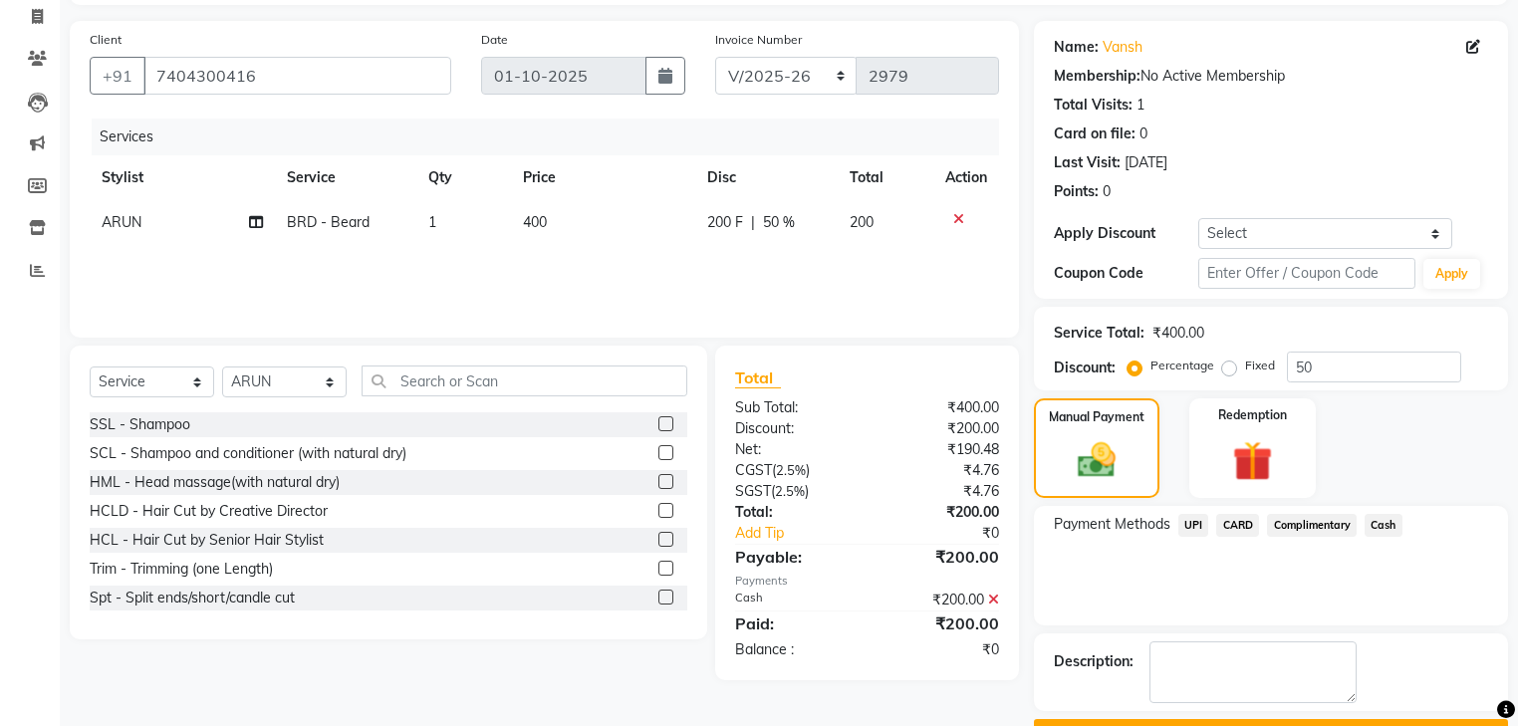
click at [1254, 719] on button "Checkout" at bounding box center [1271, 734] width 474 height 31
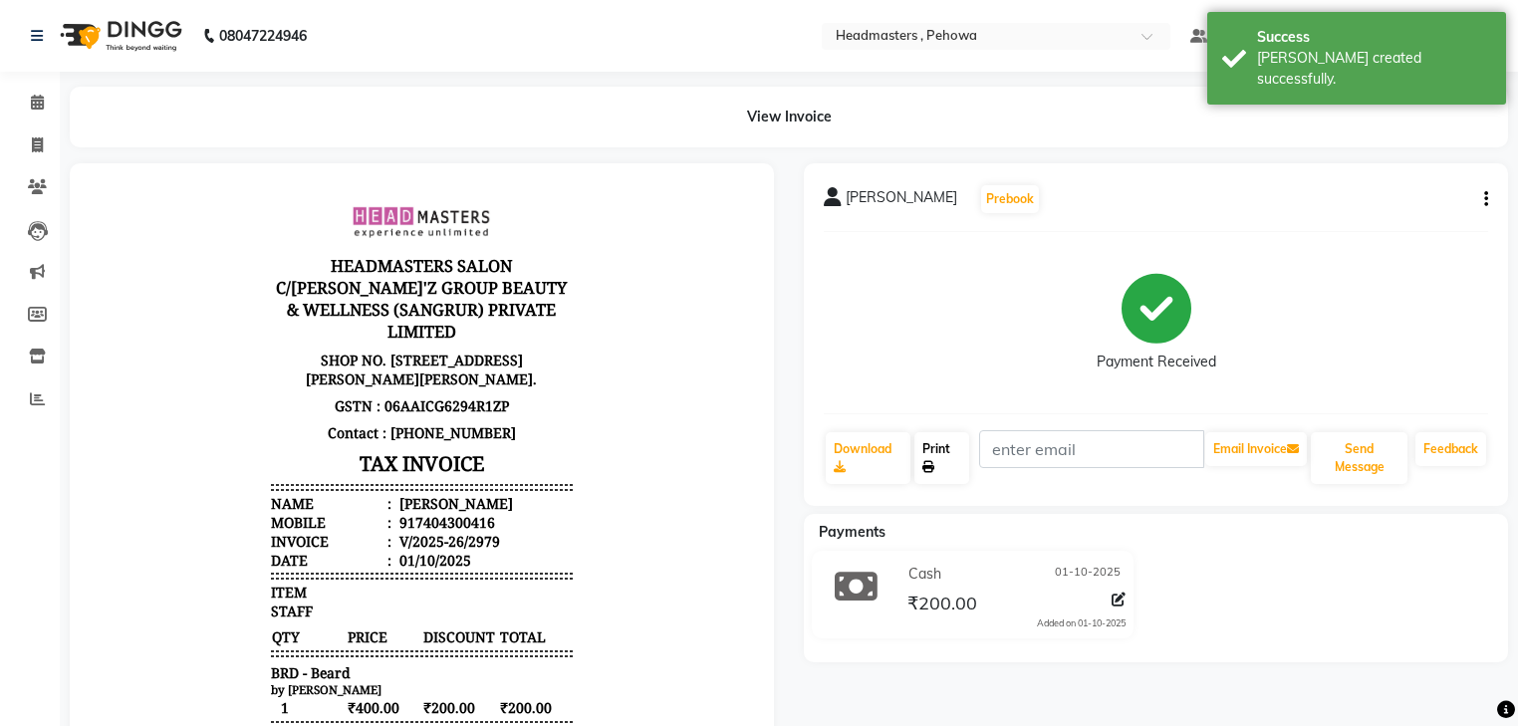
click at [923, 445] on link "Print" at bounding box center [941, 458] width 55 height 52
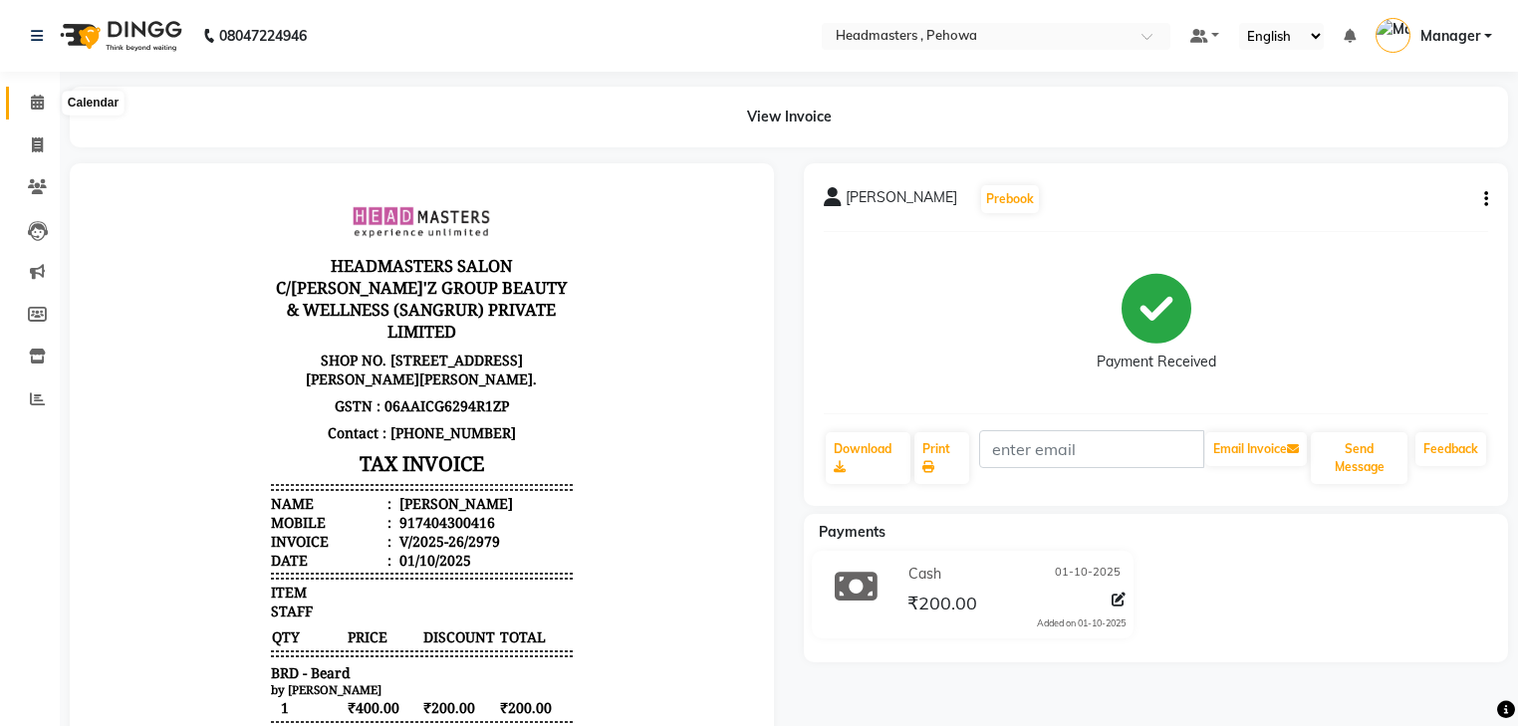
click at [51, 104] on span at bounding box center [37, 103] width 35 height 23
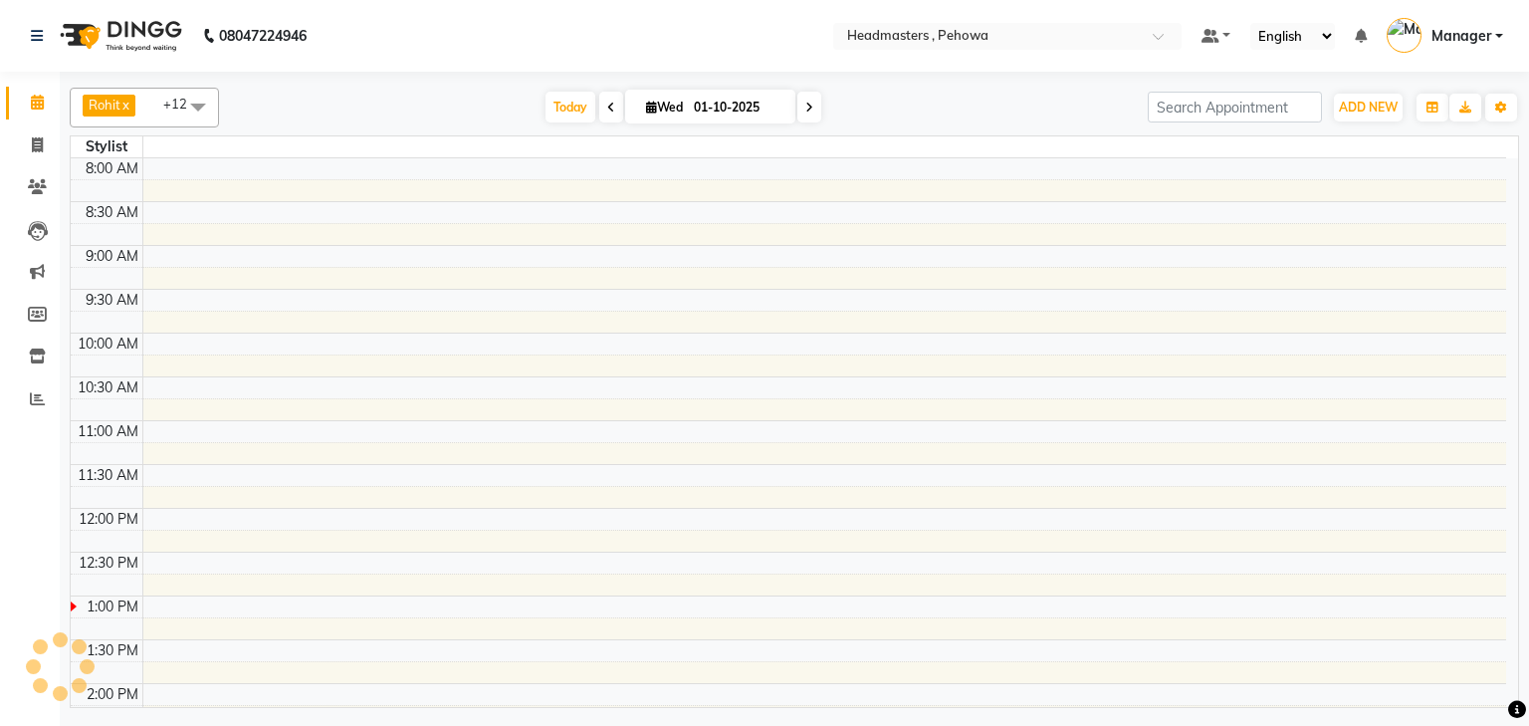
click at [52, 103] on span at bounding box center [37, 103] width 35 height 23
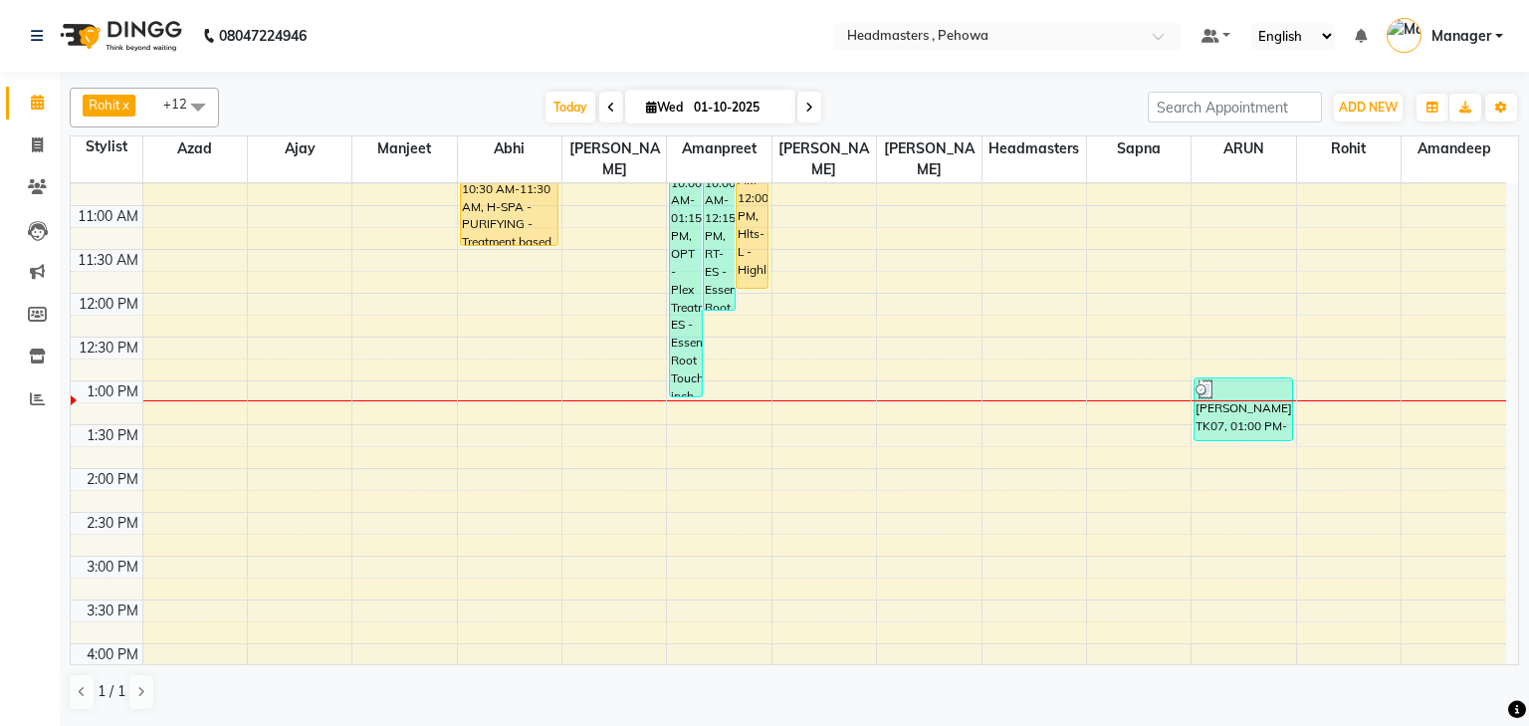
scroll to position [239, 0]
click at [161, 369] on div "8:00 AM 8:30 AM 9:00 AM 9:30 AM 10:00 AM 10:30 AM 11:00 AM 11:30 AM 12:00 PM 12…" at bounding box center [789, 557] width 1436 height 1226
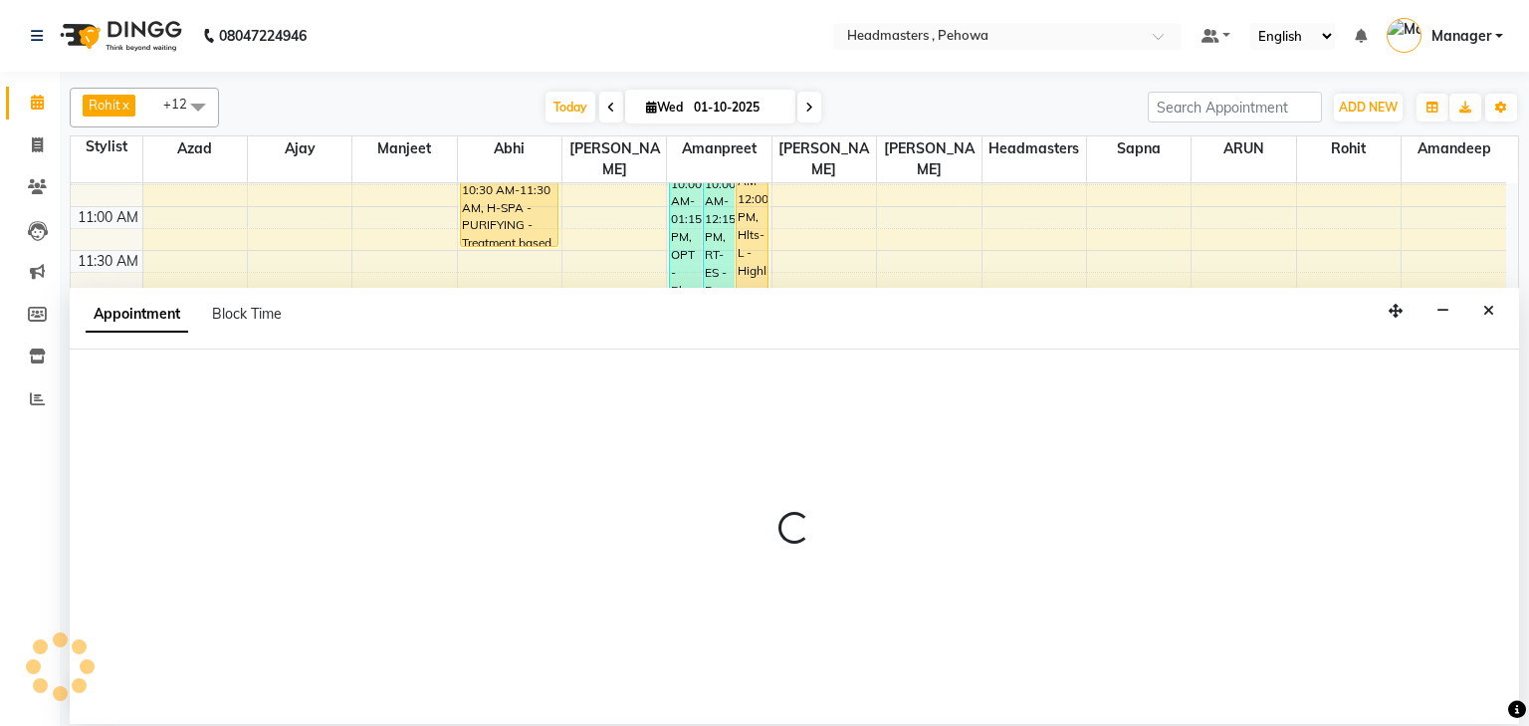
select select "68772"
select select "780"
select select "tentative"
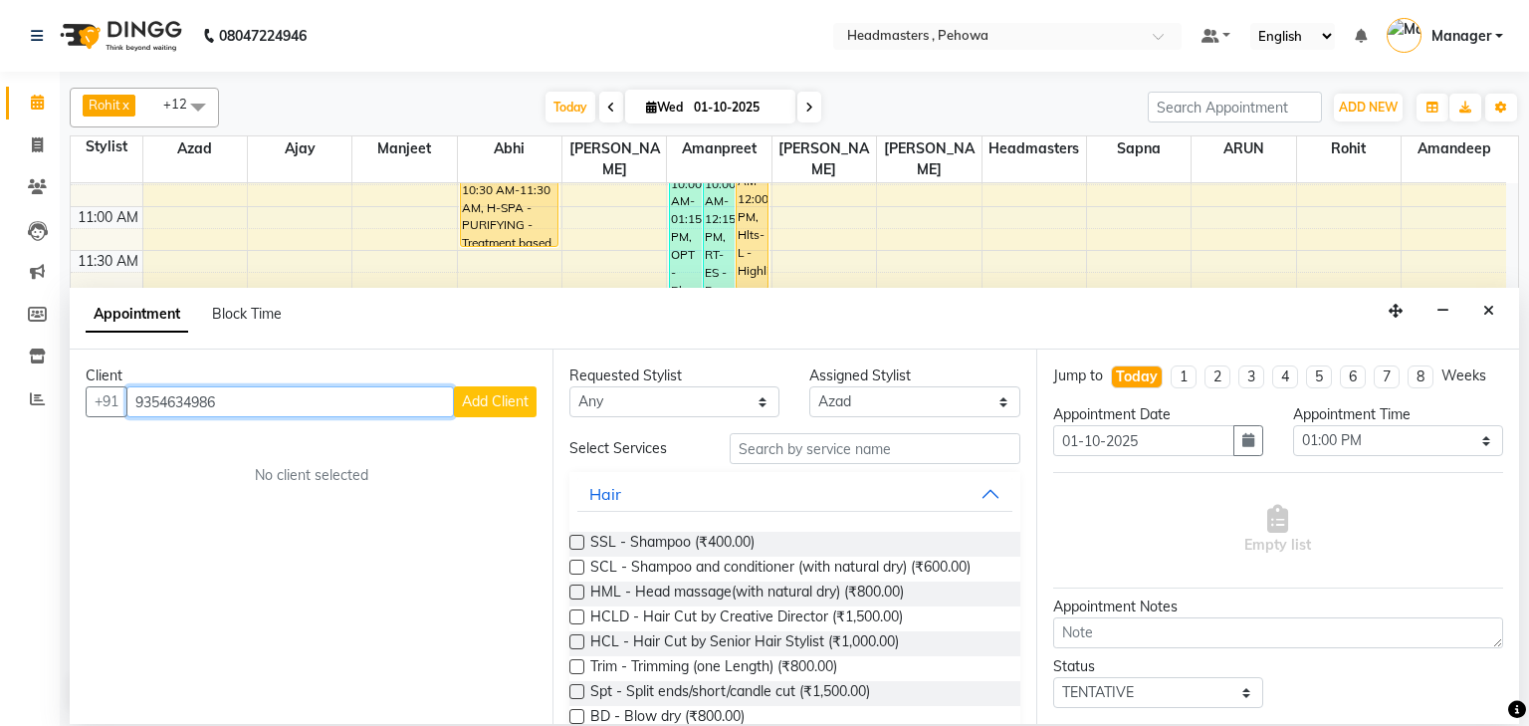
type input "9354634986"
click at [491, 396] on span "Add Client" at bounding box center [495, 401] width 67 height 18
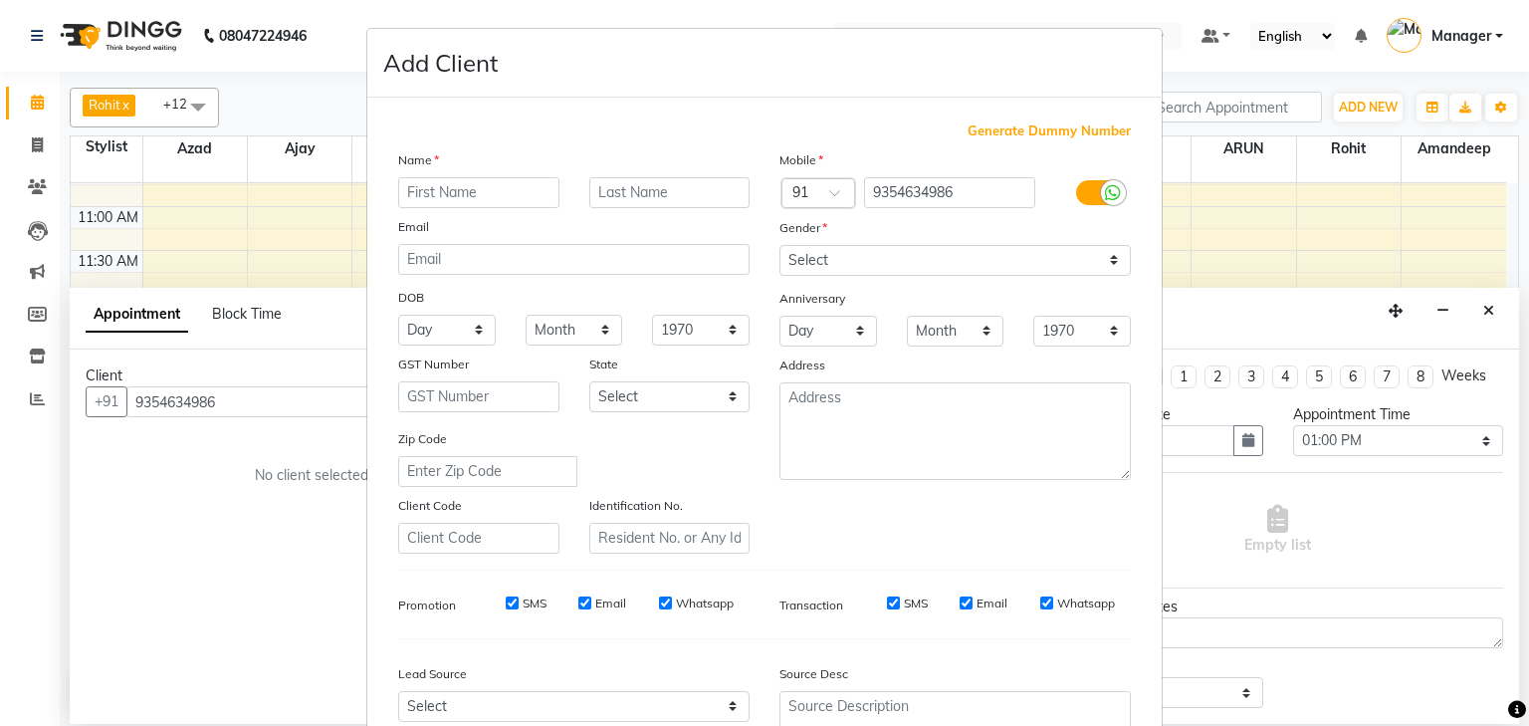
click at [460, 184] on input "text" at bounding box center [478, 192] width 161 height 31
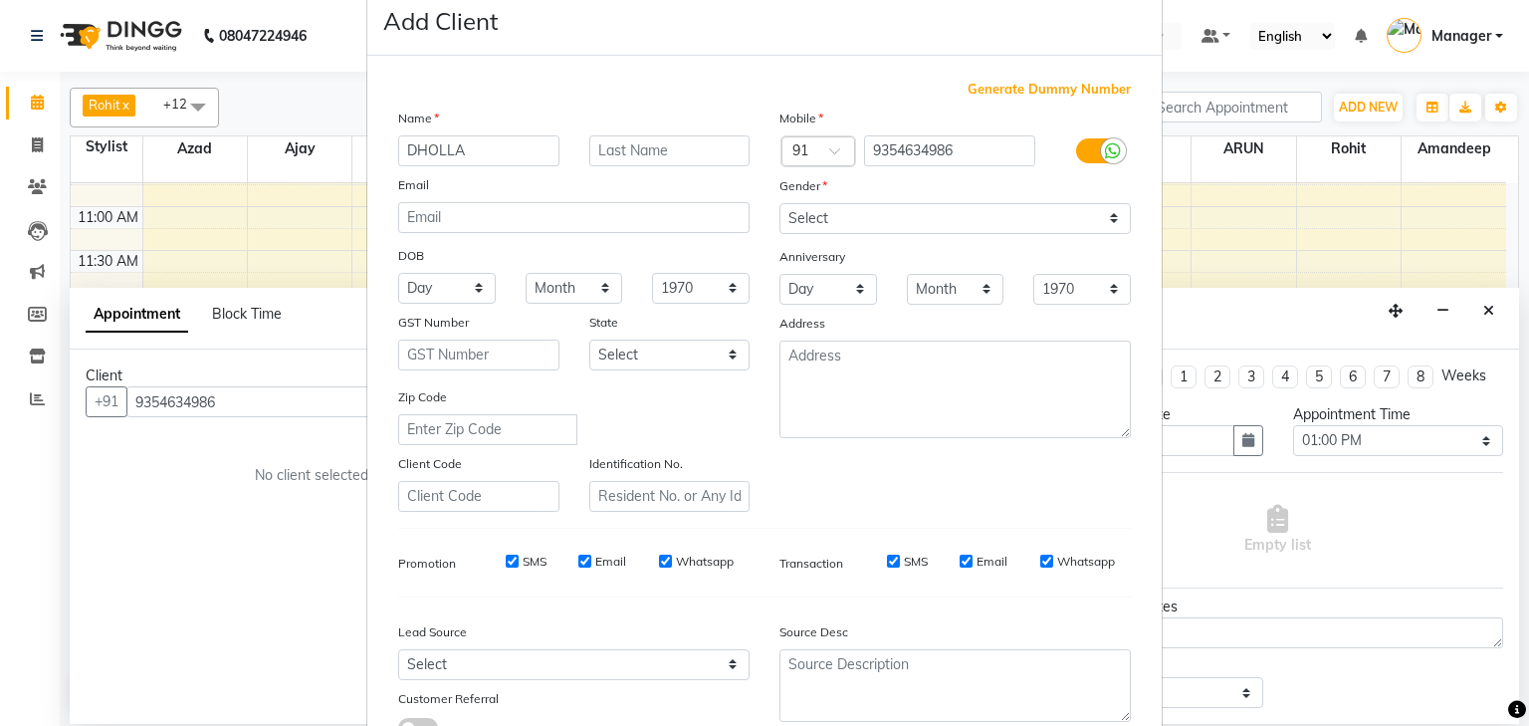
scroll to position [80, 0]
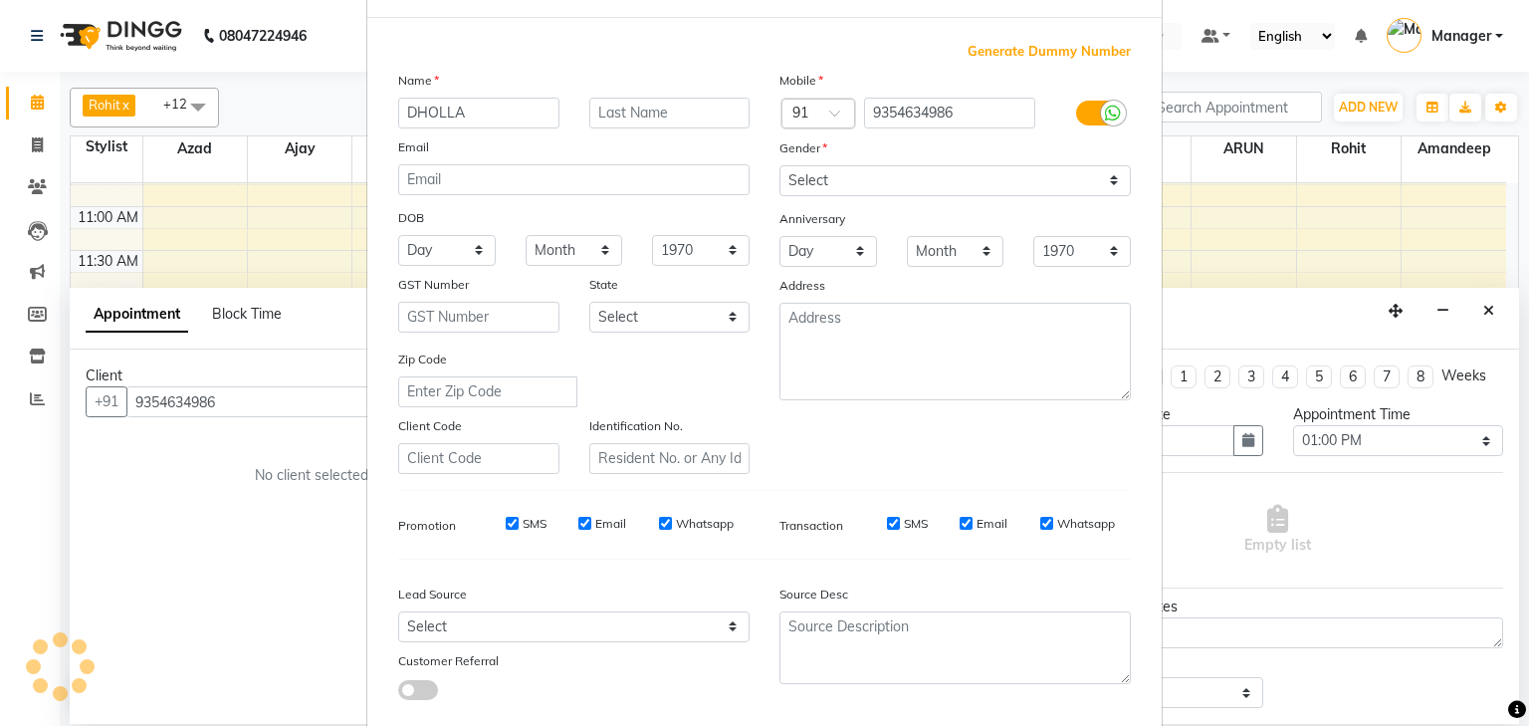
type input "DHOLLA"
click at [946, 180] on select "Select Male Female Other Prefer Not To Say" at bounding box center [956, 180] width 352 height 31
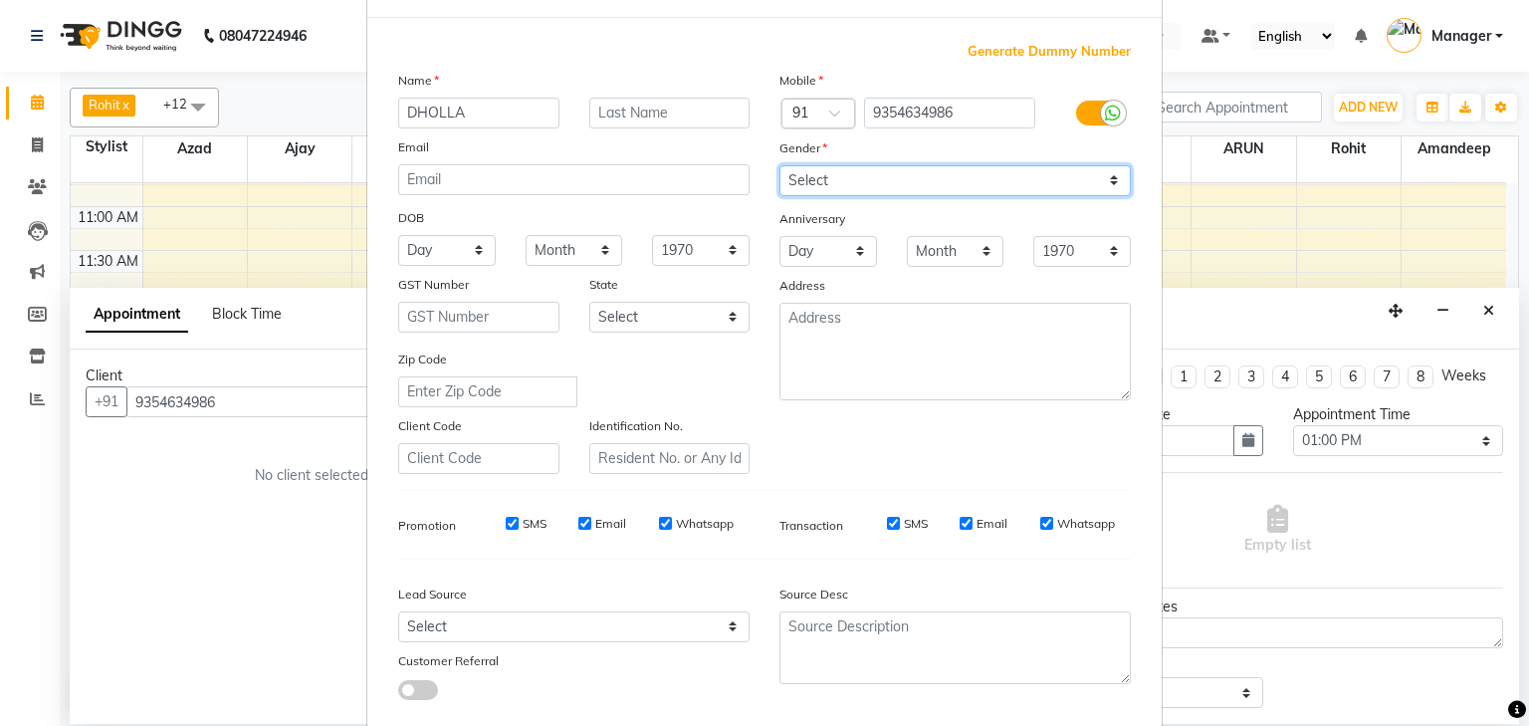
select select "male"
click at [780, 166] on select "Select Male Female Other Prefer Not To Say" at bounding box center [956, 180] width 352 height 31
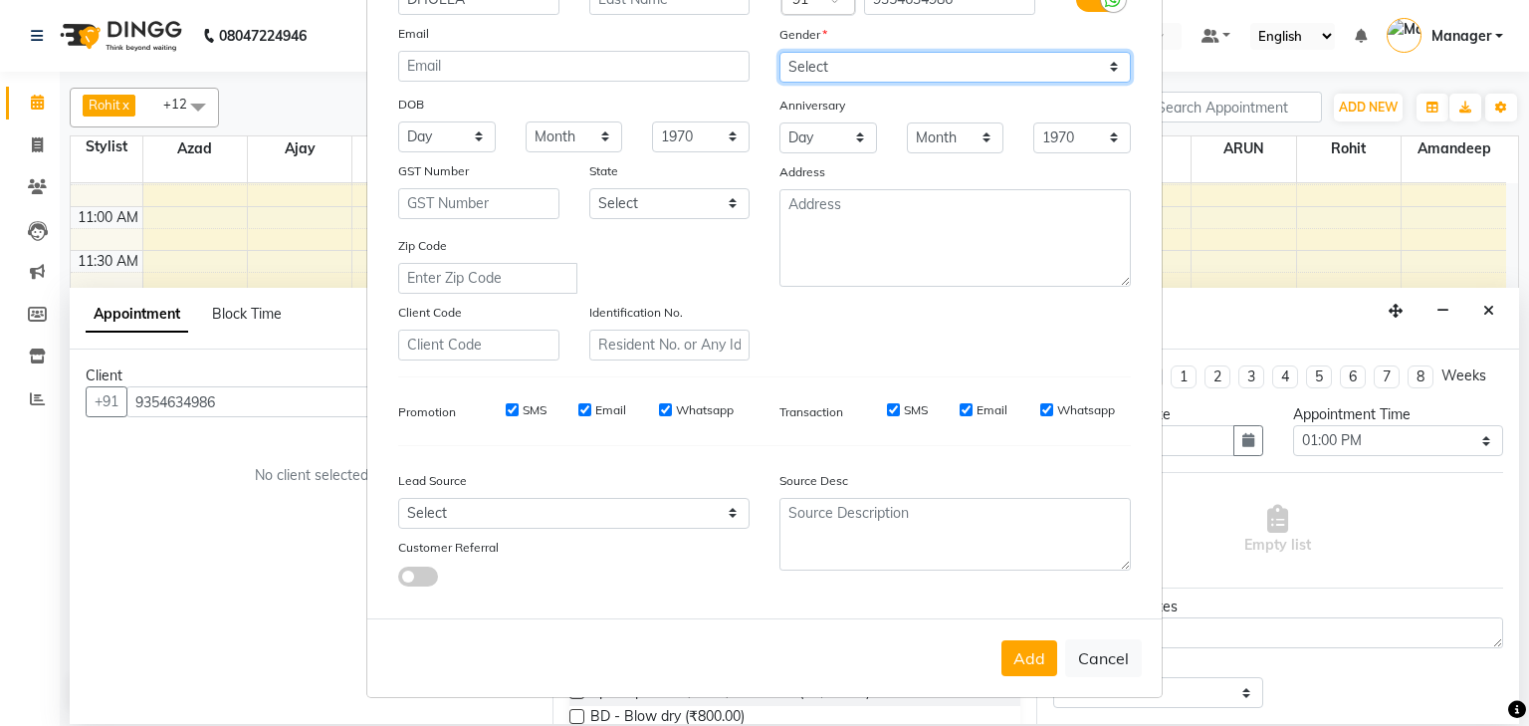
scroll to position [203, 0]
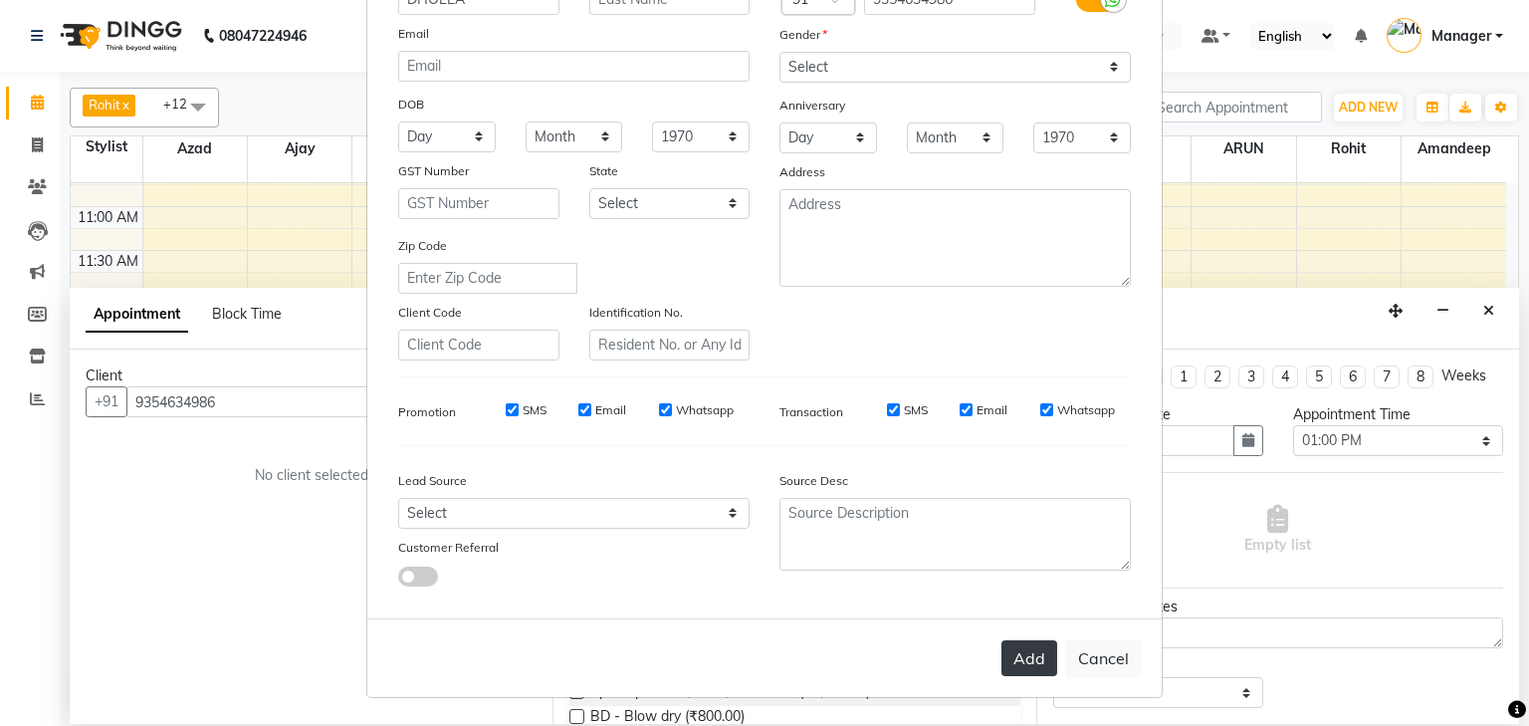
click at [1028, 647] on button "Add" at bounding box center [1030, 658] width 56 height 36
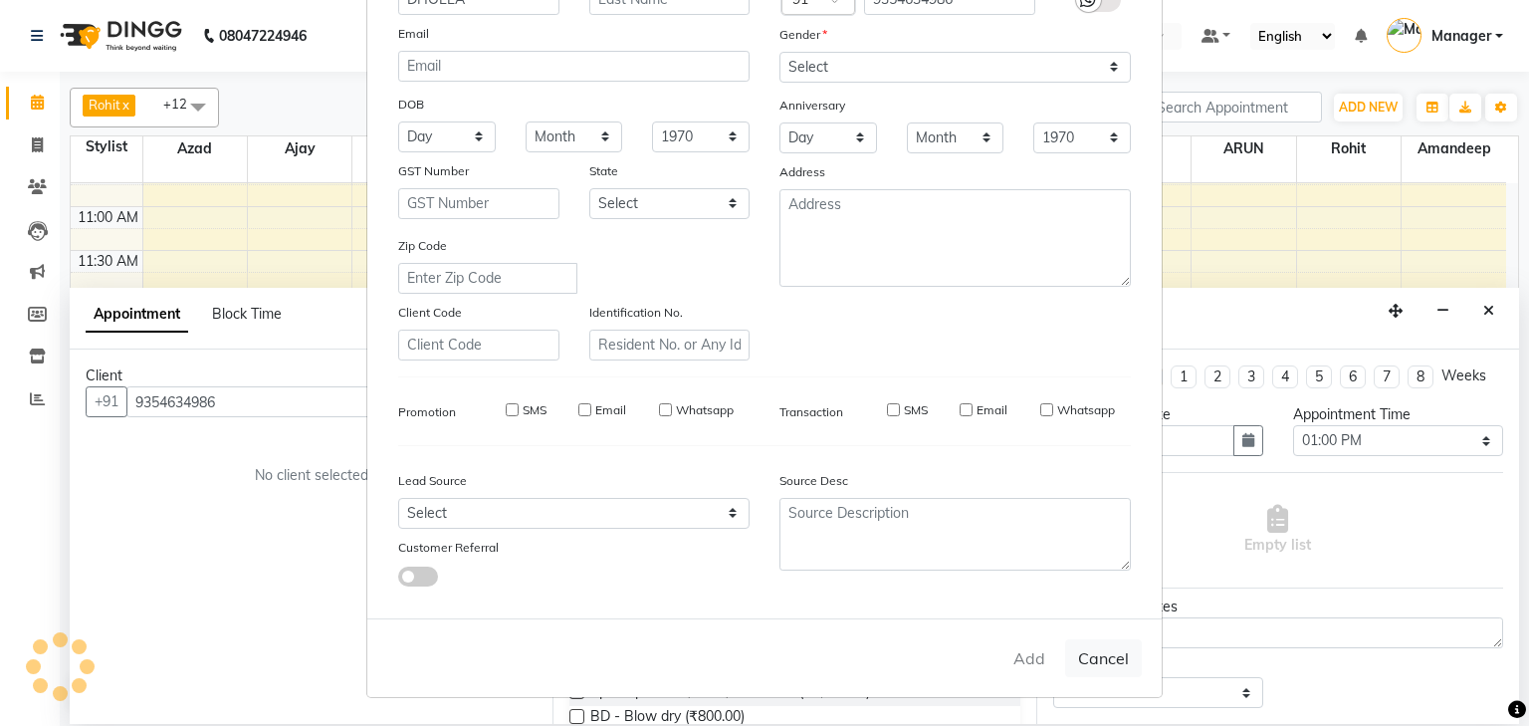
select select
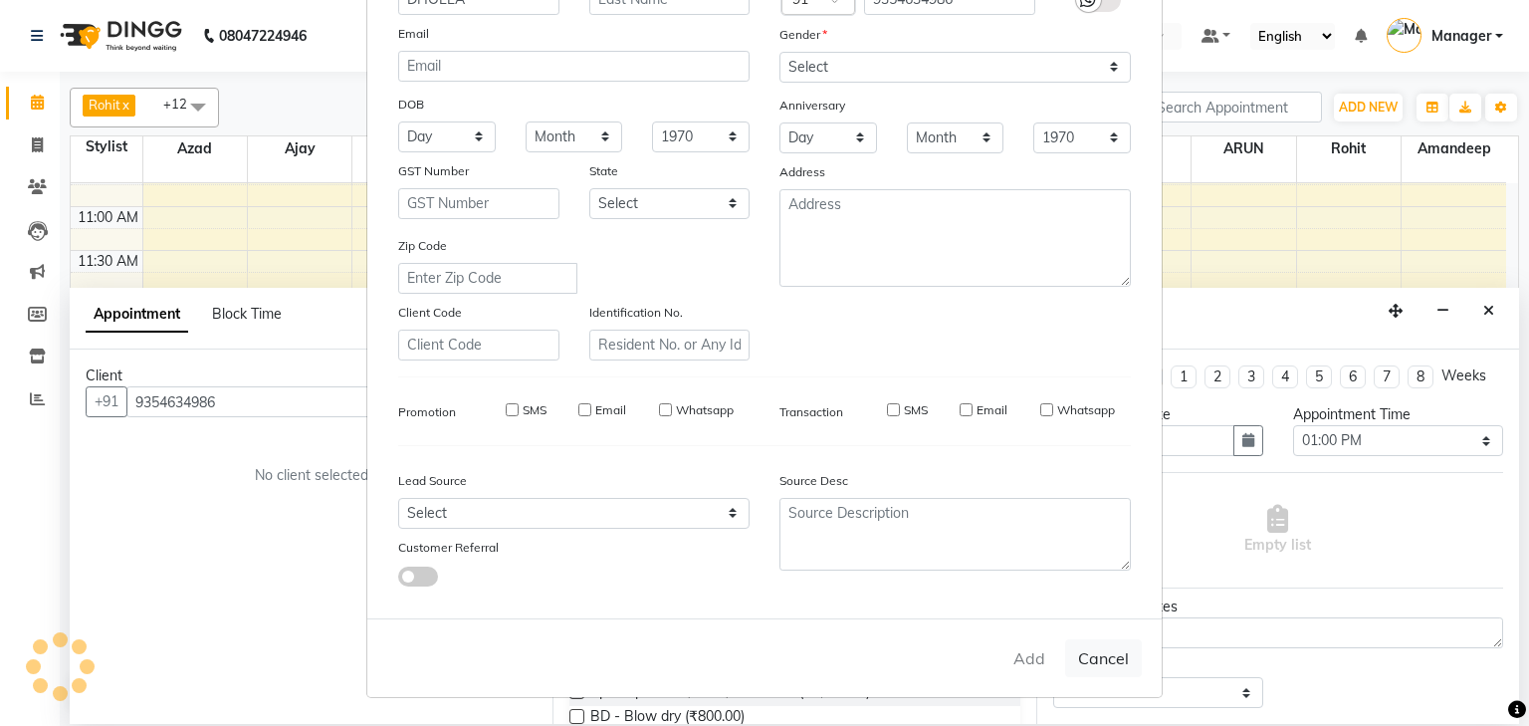
select select
checkbox input "false"
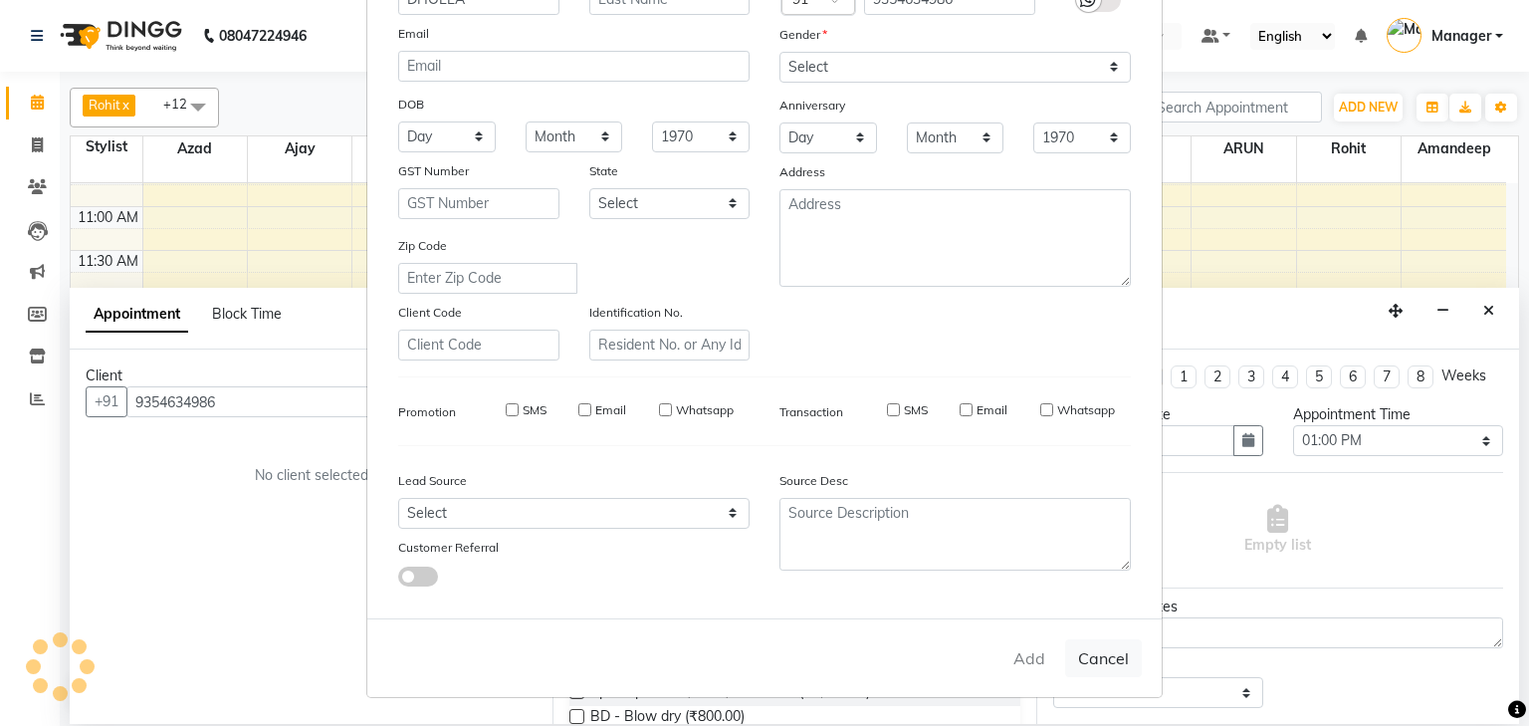
checkbox input "false"
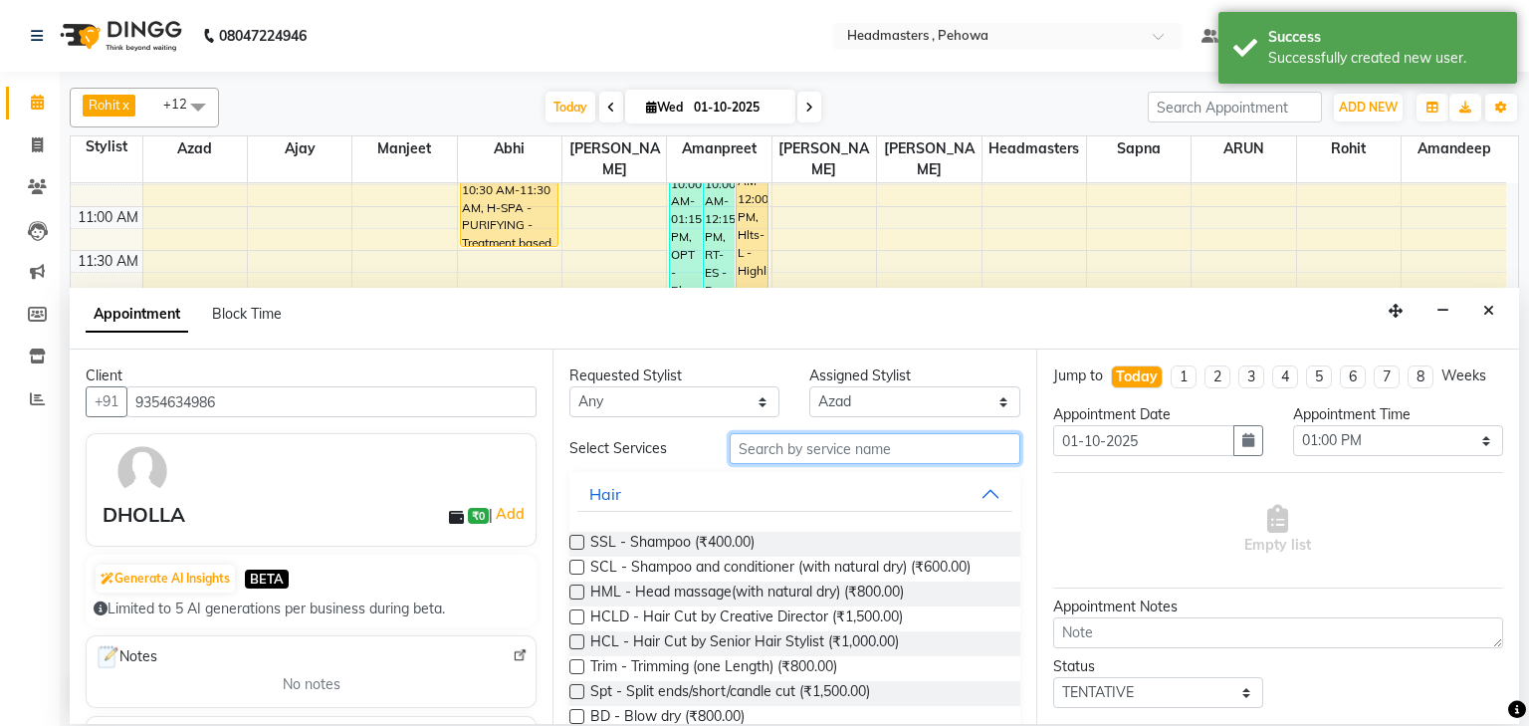
click at [835, 452] on input "text" at bounding box center [875, 448] width 291 height 31
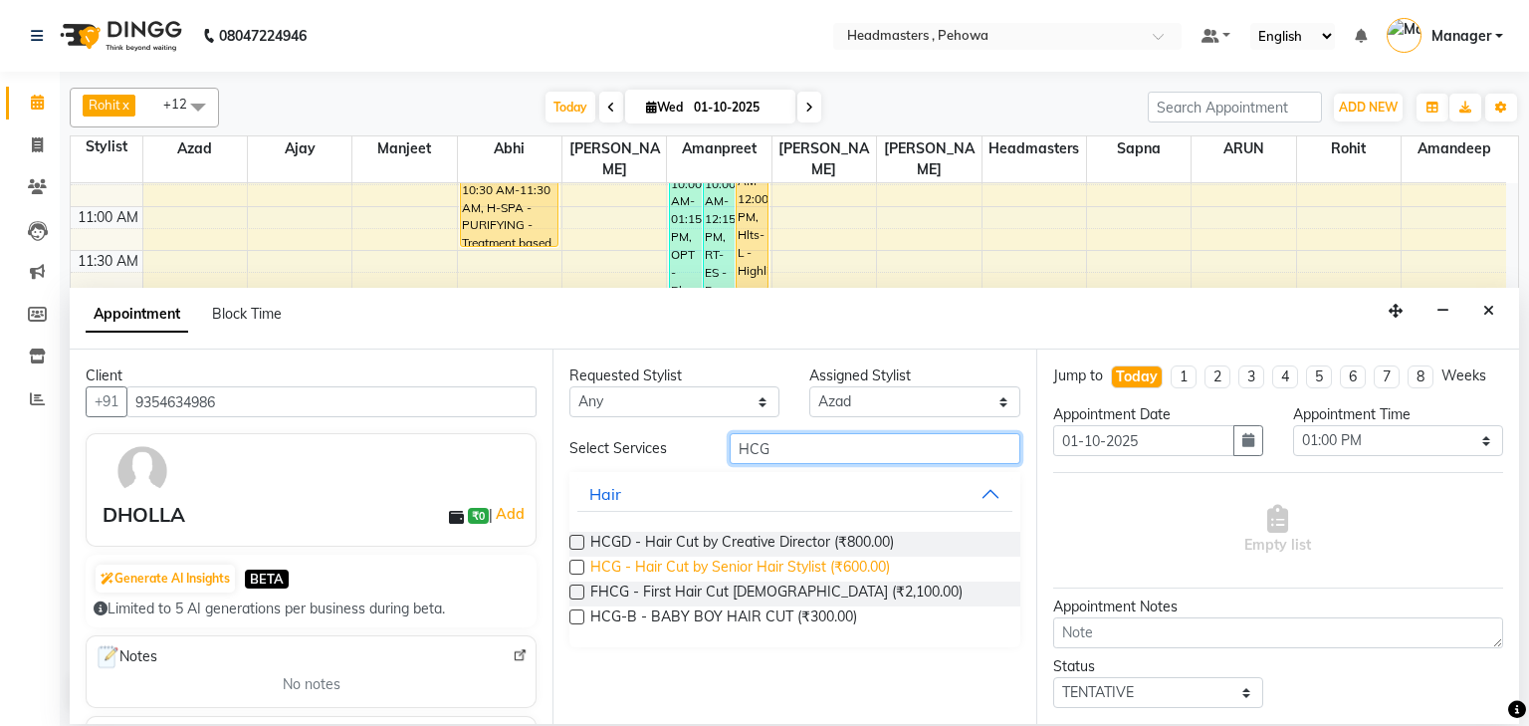
type input "HCG"
click at [815, 572] on span "HCG - Hair Cut by Senior Hair Stylist (₹600.00)" at bounding box center [740, 569] width 300 height 25
checkbox input "false"
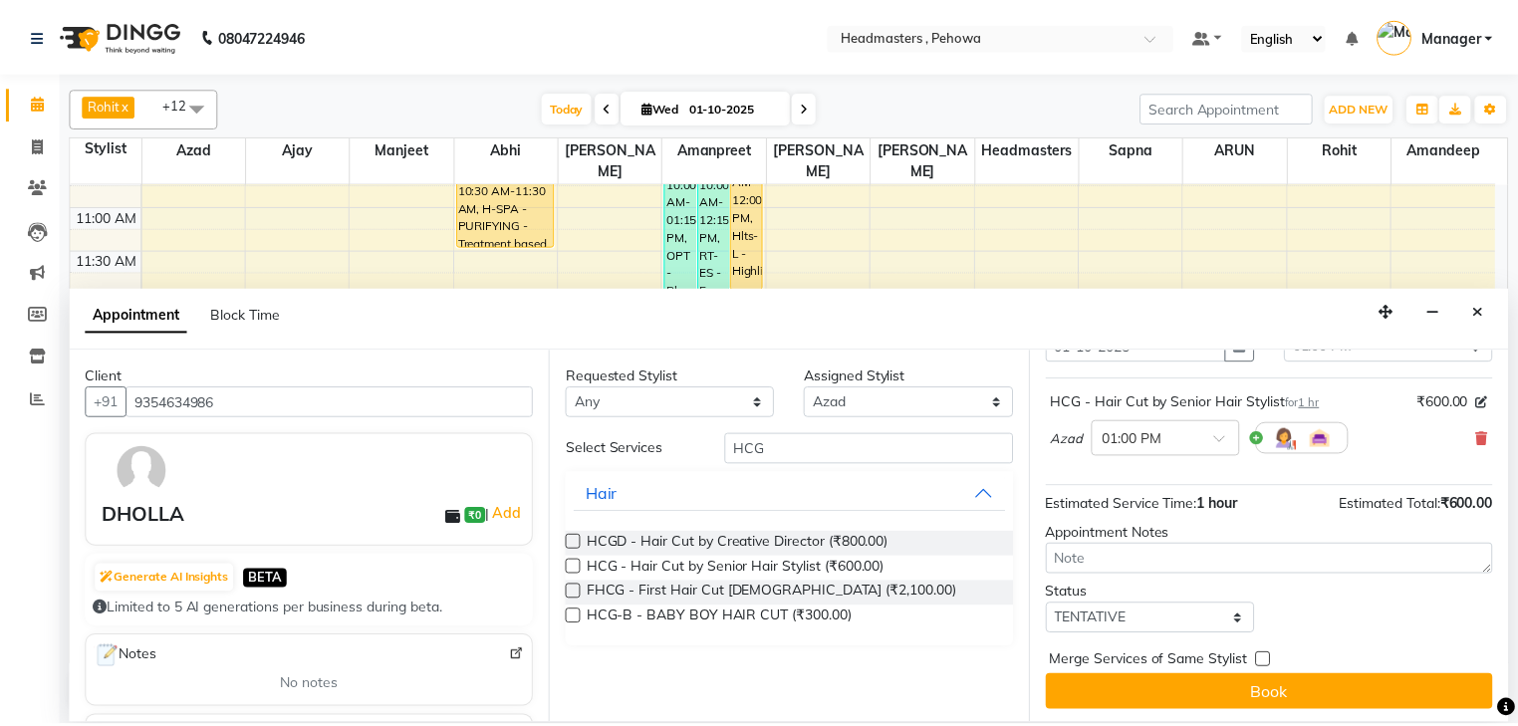
scroll to position [97, 0]
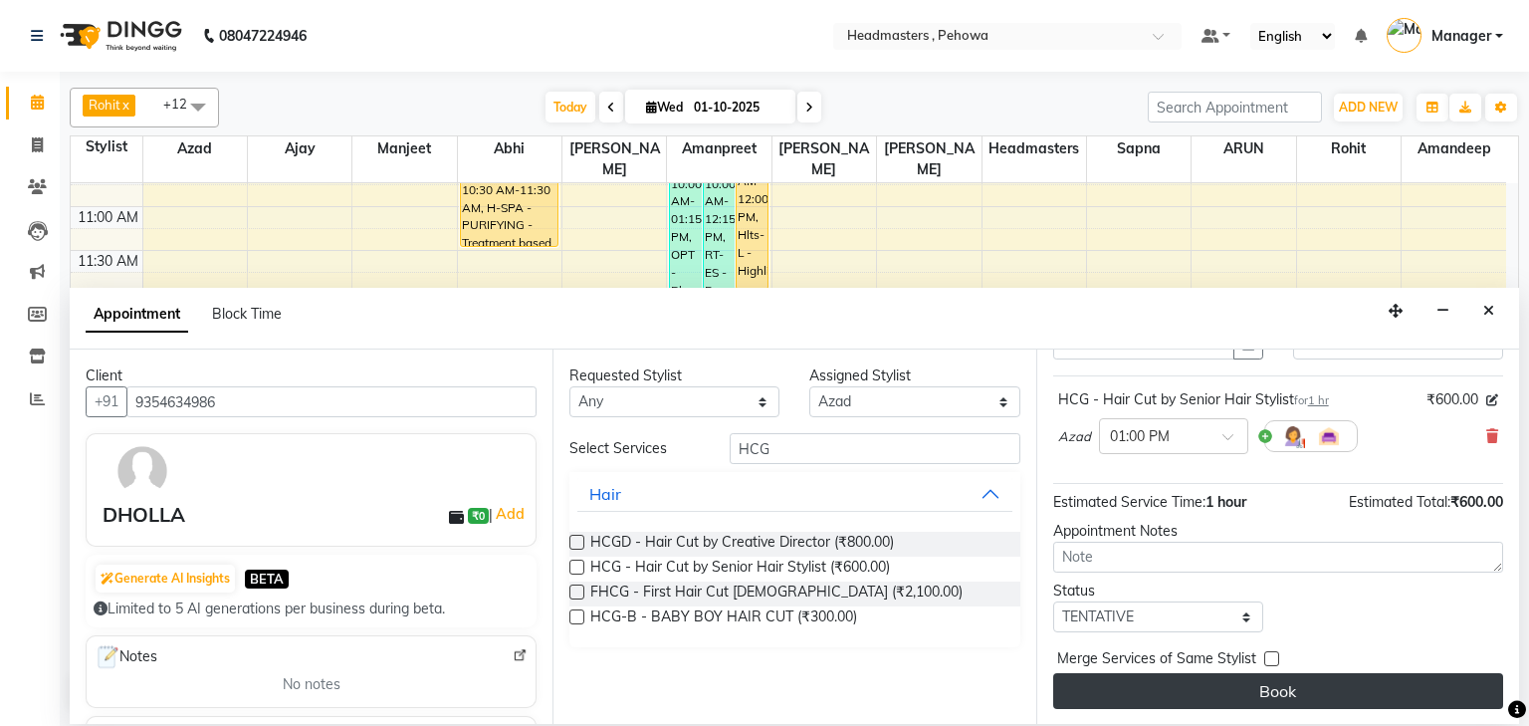
click at [1270, 678] on button "Book" at bounding box center [1279, 691] width 450 height 36
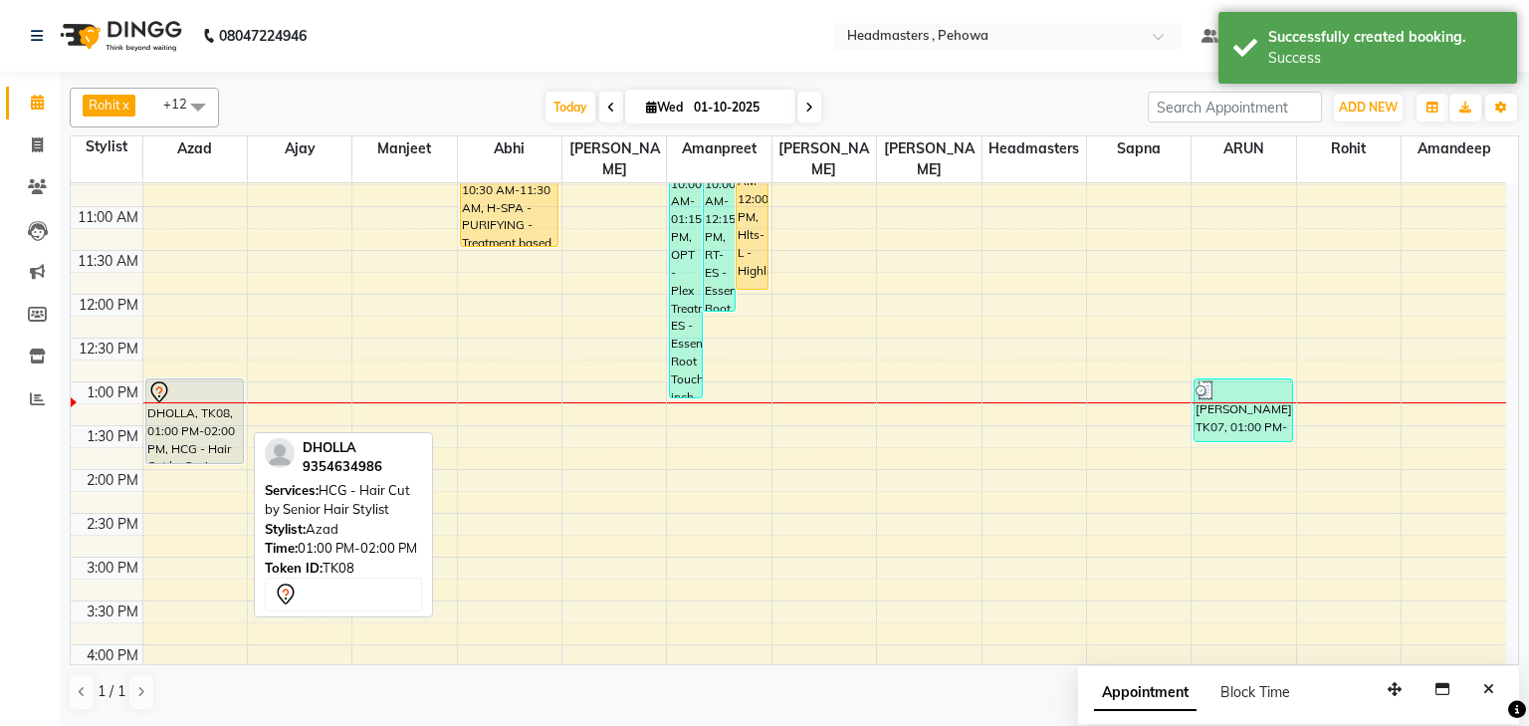
click at [195, 406] on div "DHOLLA, TK08, 01:00 PM-02:00 PM, HCG - Hair Cut by Senior Hair Stylist" at bounding box center [195, 421] width 98 height 84
select select "7"
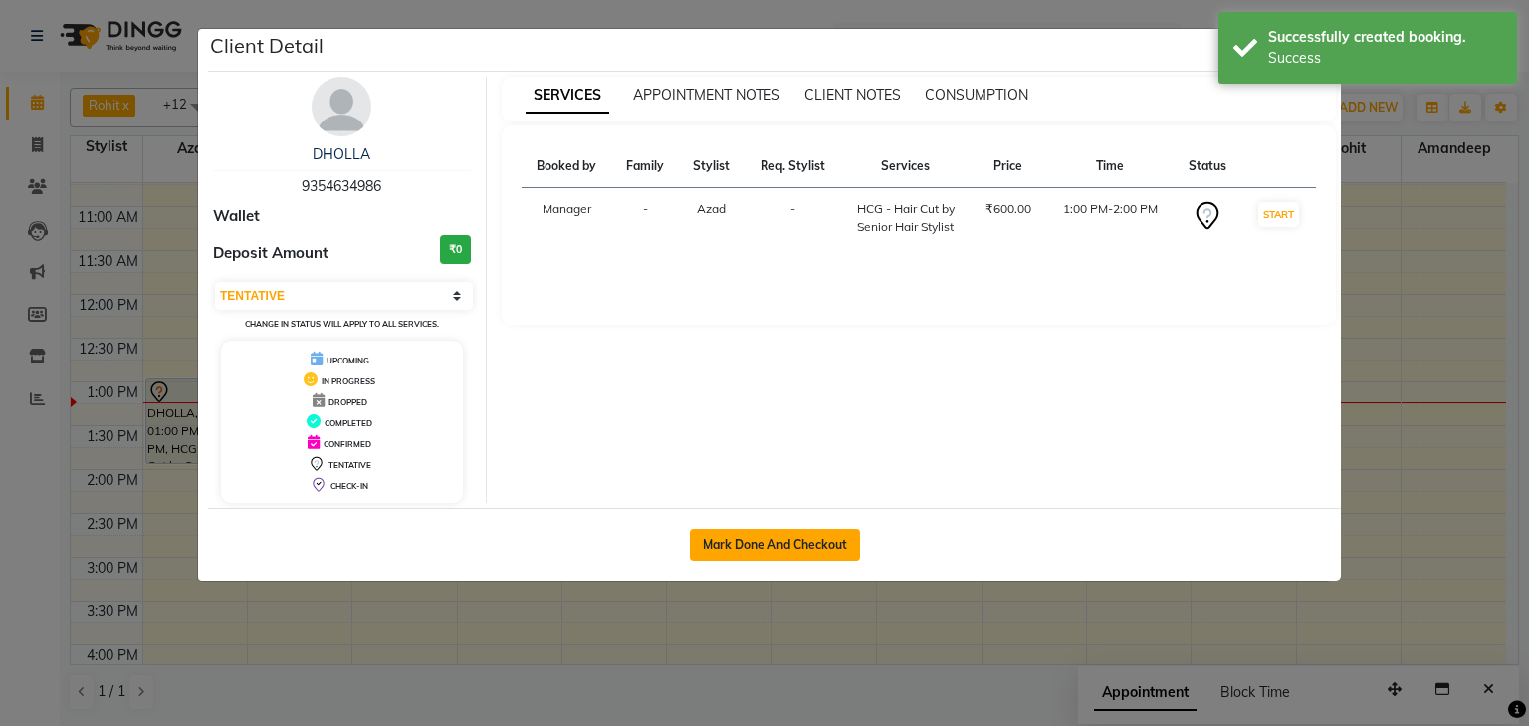
click at [790, 554] on button "Mark Done And Checkout" at bounding box center [775, 545] width 170 height 32
select select "service"
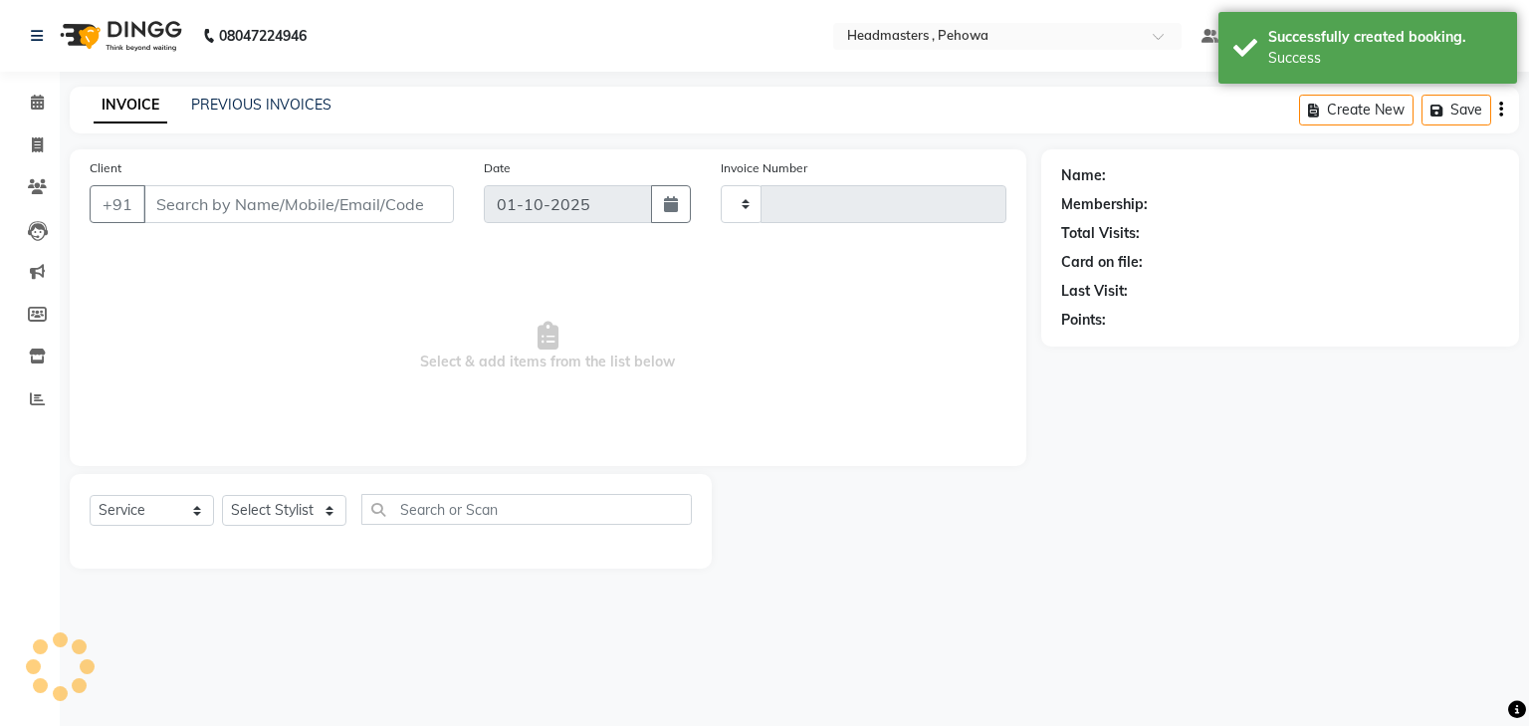
type input "2980"
select select "7727"
type input "9354634986"
select select "68772"
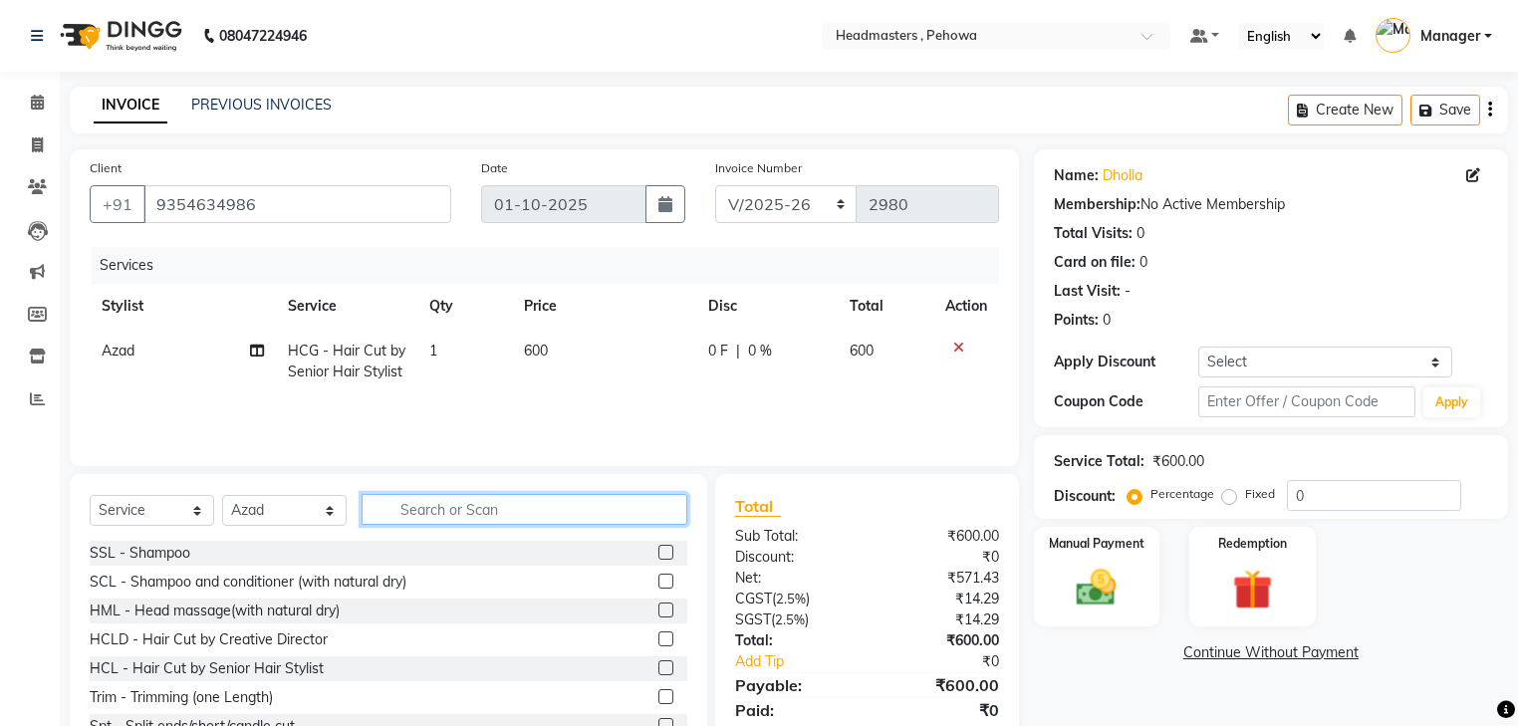
click at [481, 508] on input "text" at bounding box center [524, 509] width 326 height 31
type input "R"
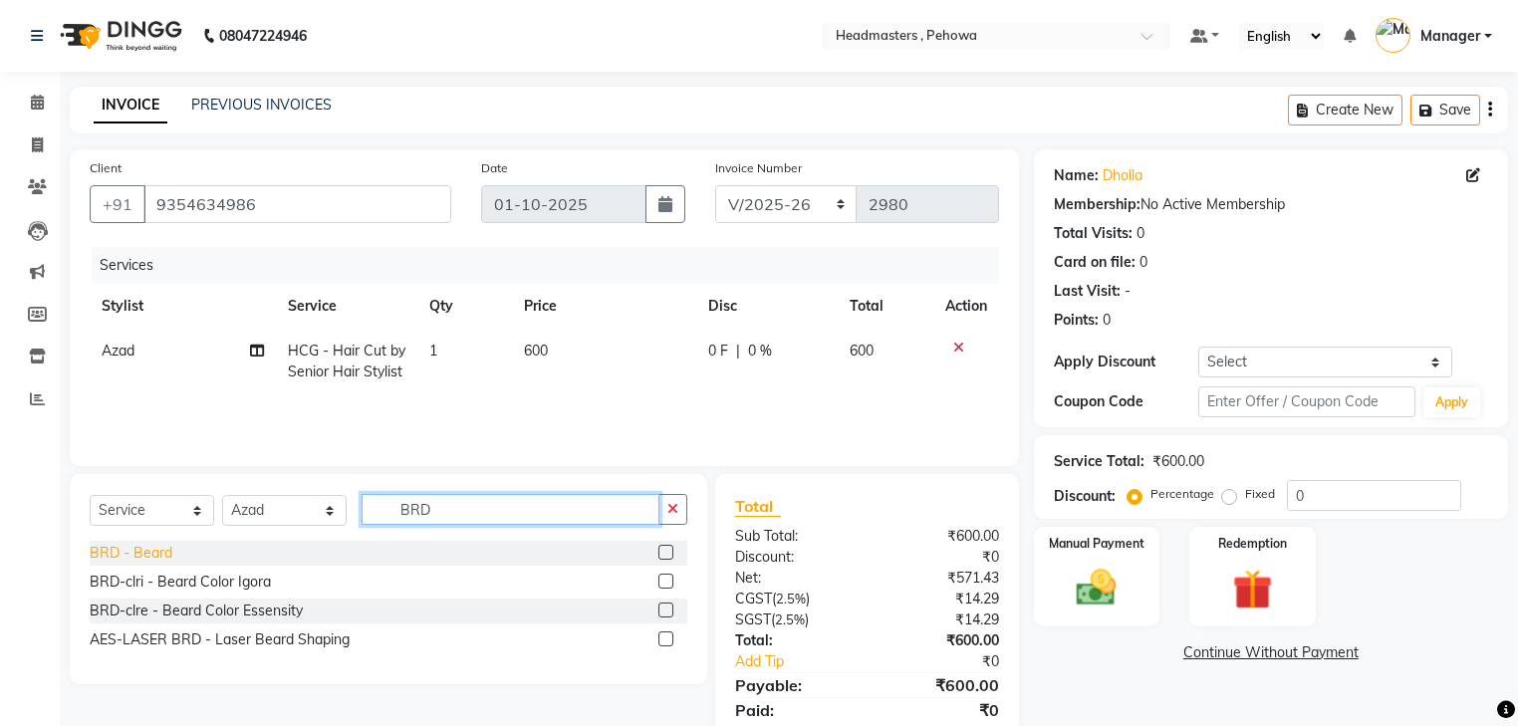
type input "BRD"
click at [129, 554] on div "BRD - Beard" at bounding box center [131, 553] width 83 height 21
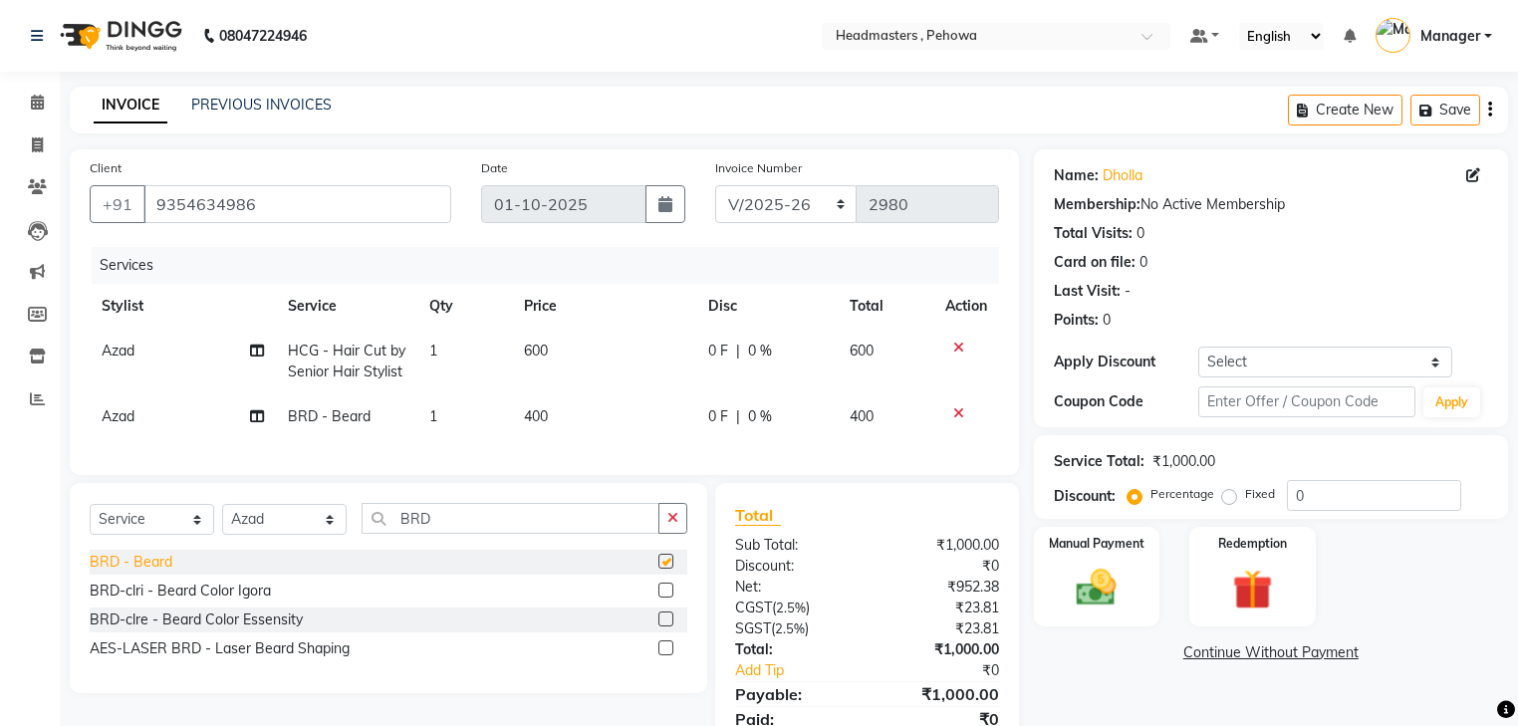
checkbox input "false"
drag, startPoint x: 1291, startPoint y: 490, endPoint x: 1323, endPoint y: 489, distance: 32.9
click at [1323, 489] on input "0" at bounding box center [1374, 495] width 174 height 31
type input "50"
click at [1087, 574] on img at bounding box center [1096, 589] width 68 height 48
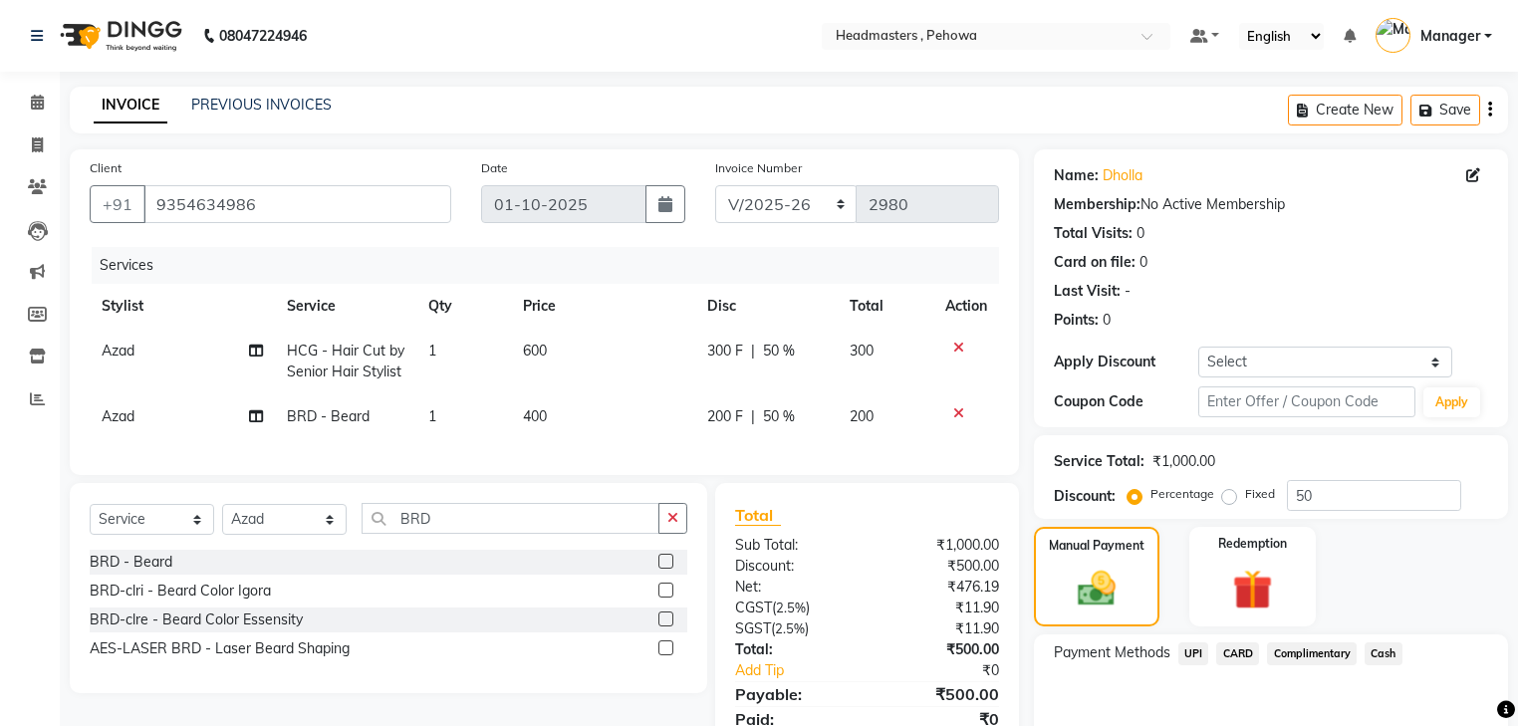
click at [1379, 653] on span "Cash" at bounding box center [1383, 653] width 38 height 23
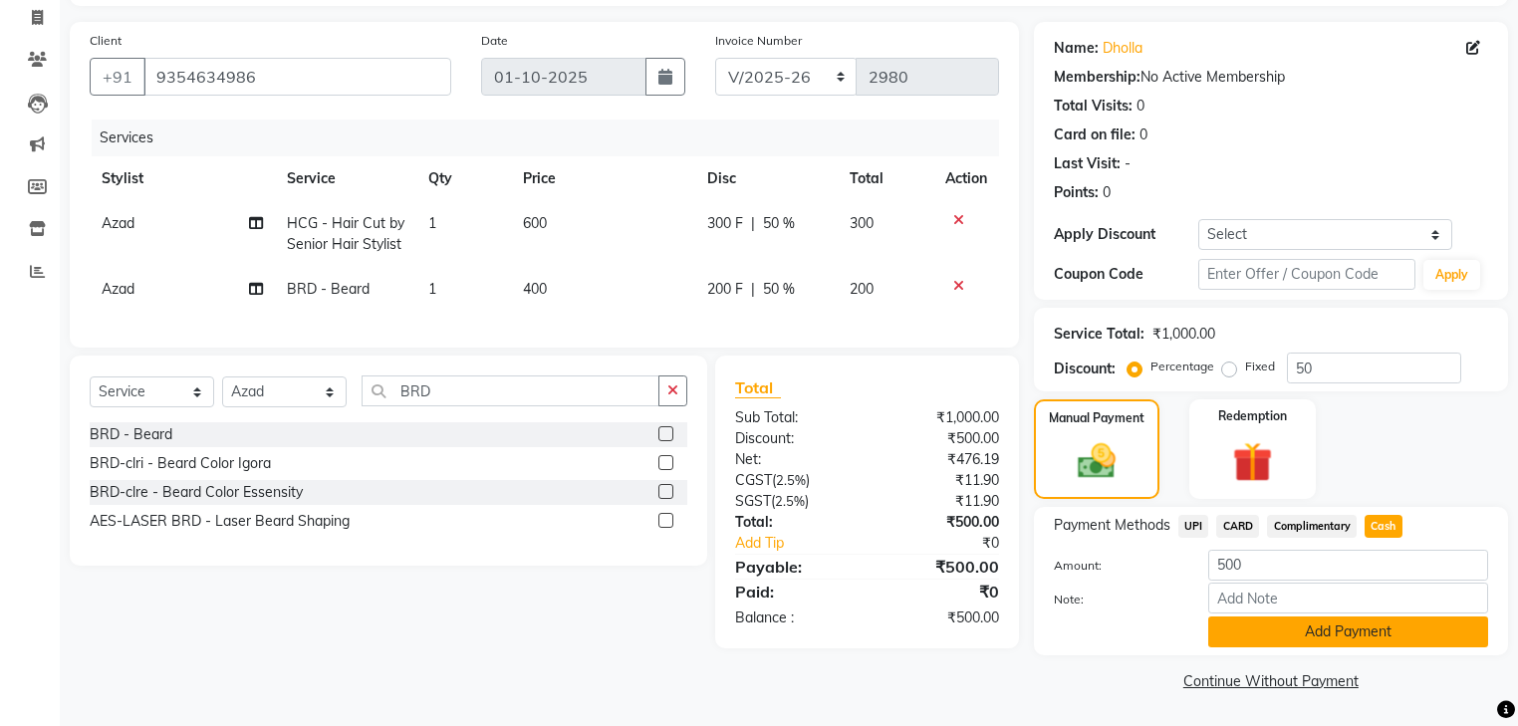
drag, startPoint x: 1342, startPoint y: 631, endPoint x: 1316, endPoint y: 621, distance: 27.7
click at [1326, 624] on button "Add Payment" at bounding box center [1348, 631] width 280 height 31
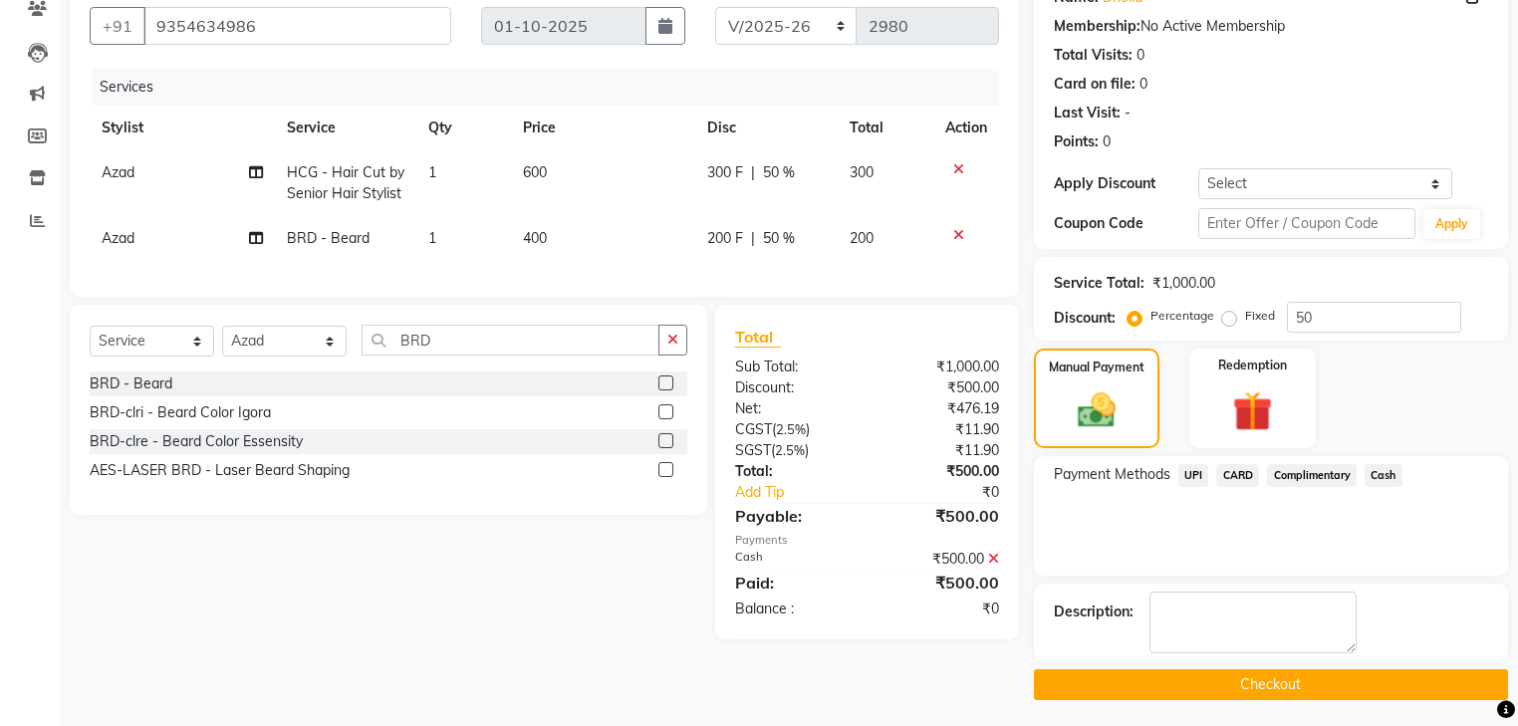
scroll to position [180, 0]
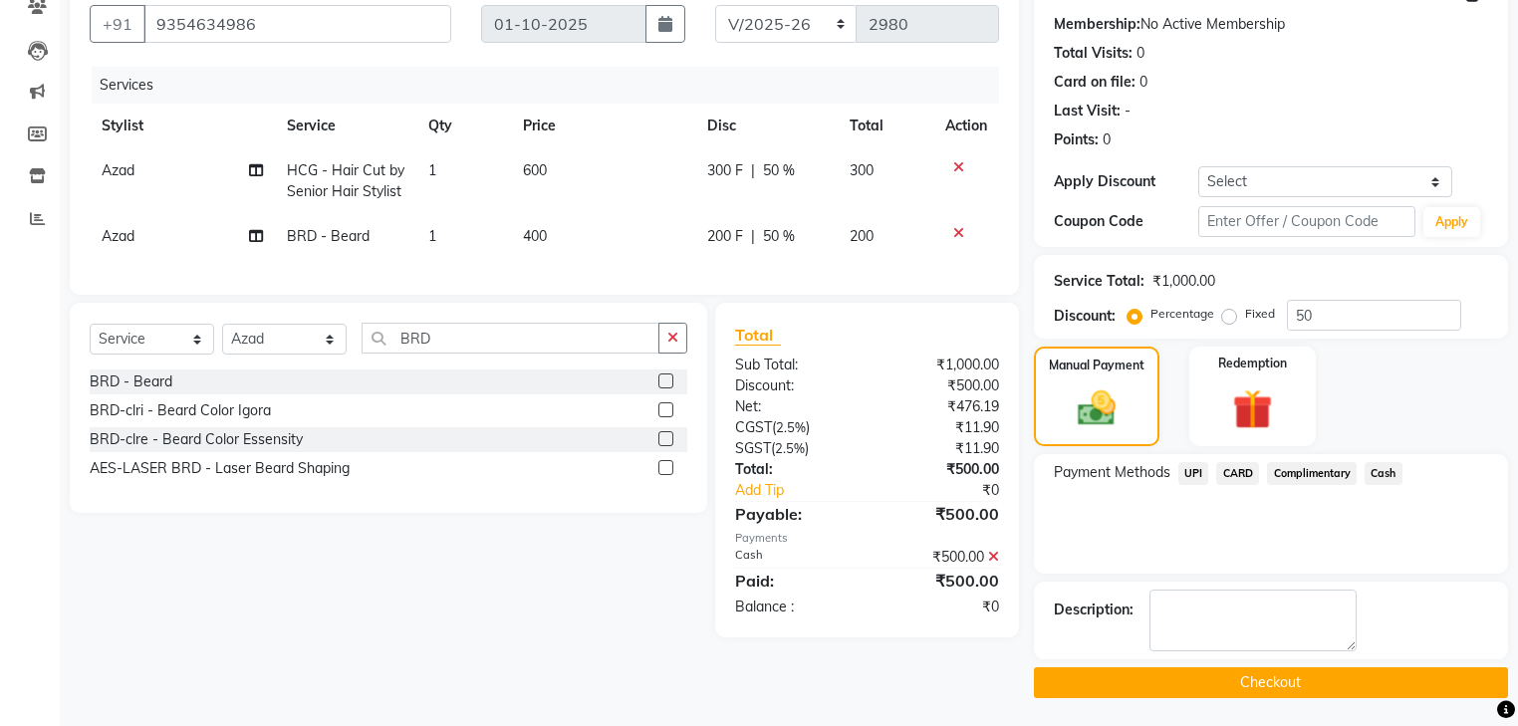
click at [1237, 679] on button "Checkout" at bounding box center [1271, 682] width 474 height 31
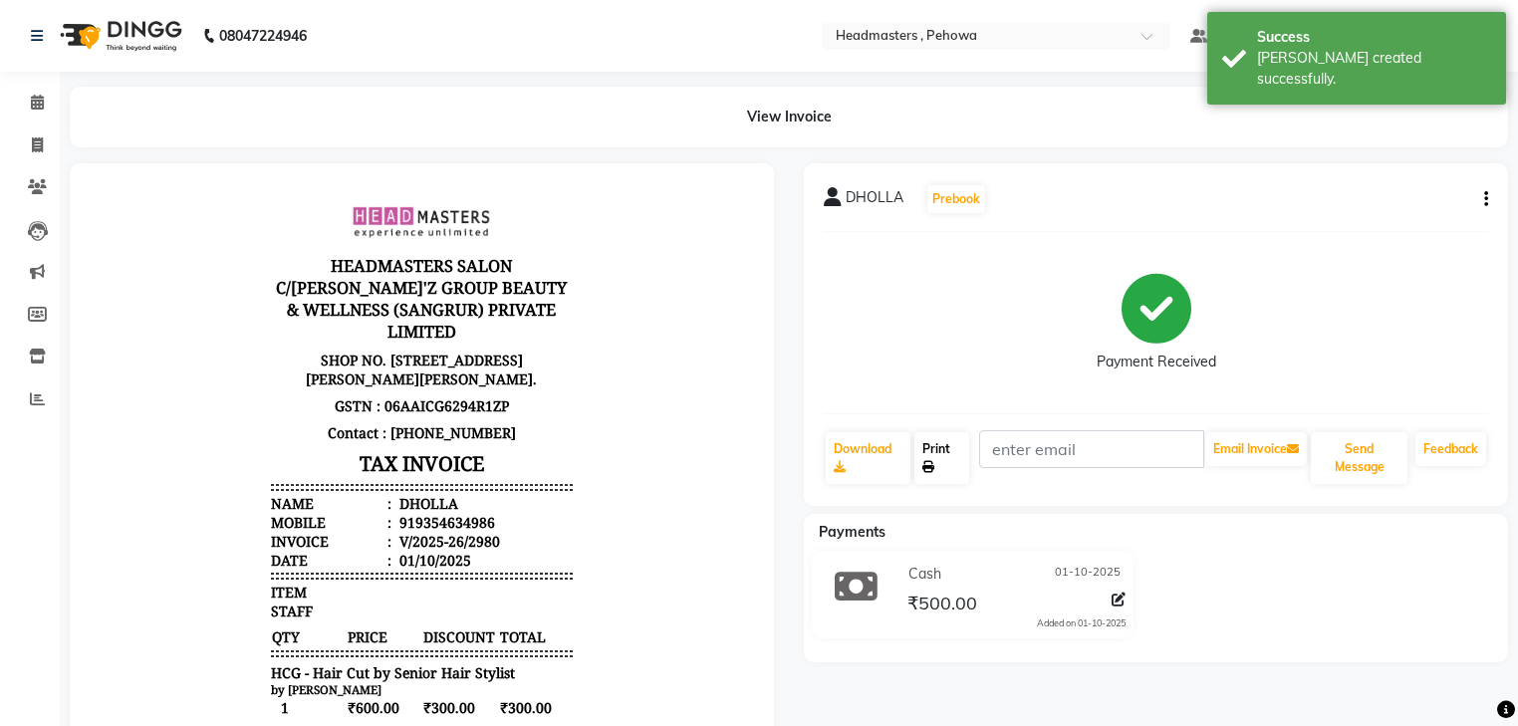
click at [916, 449] on link "Print" at bounding box center [941, 458] width 55 height 52
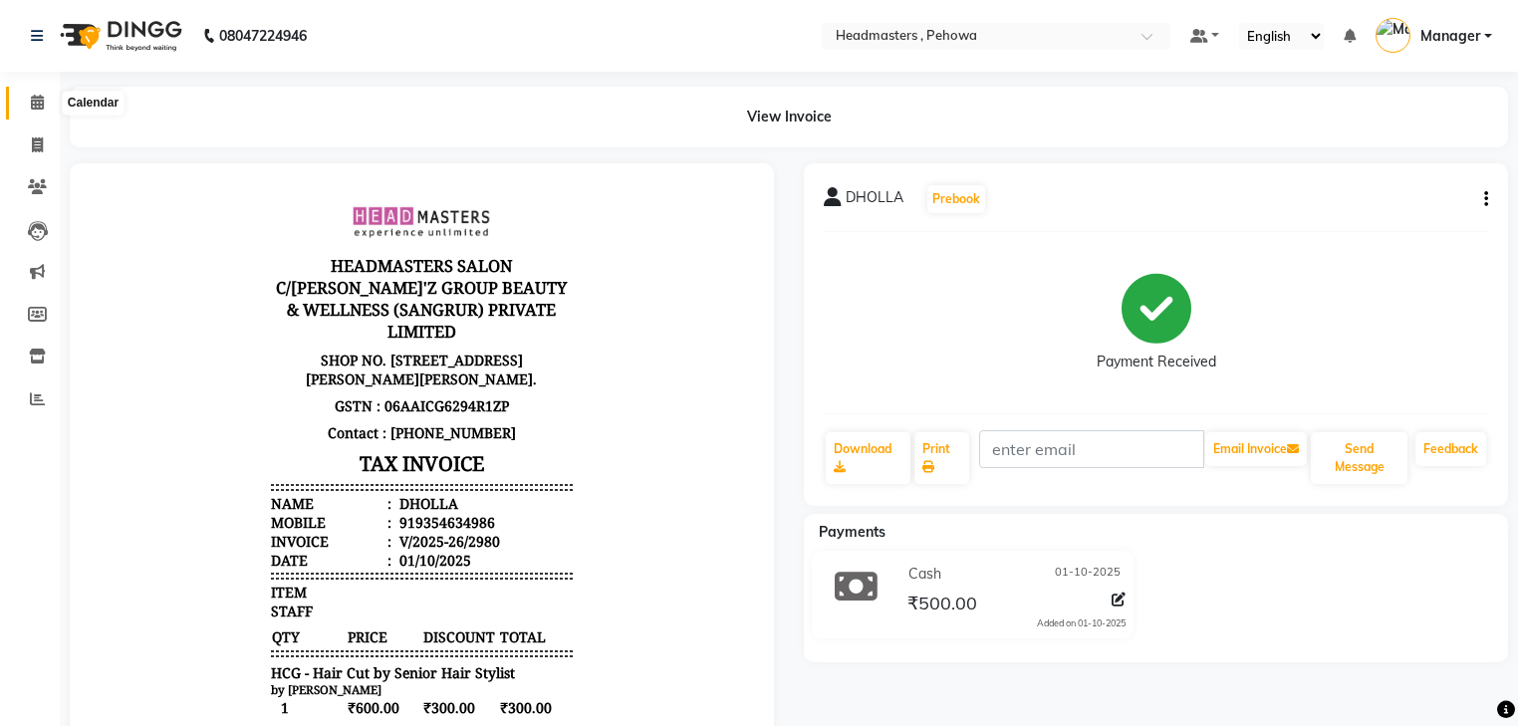
click at [34, 106] on icon at bounding box center [37, 102] width 13 height 15
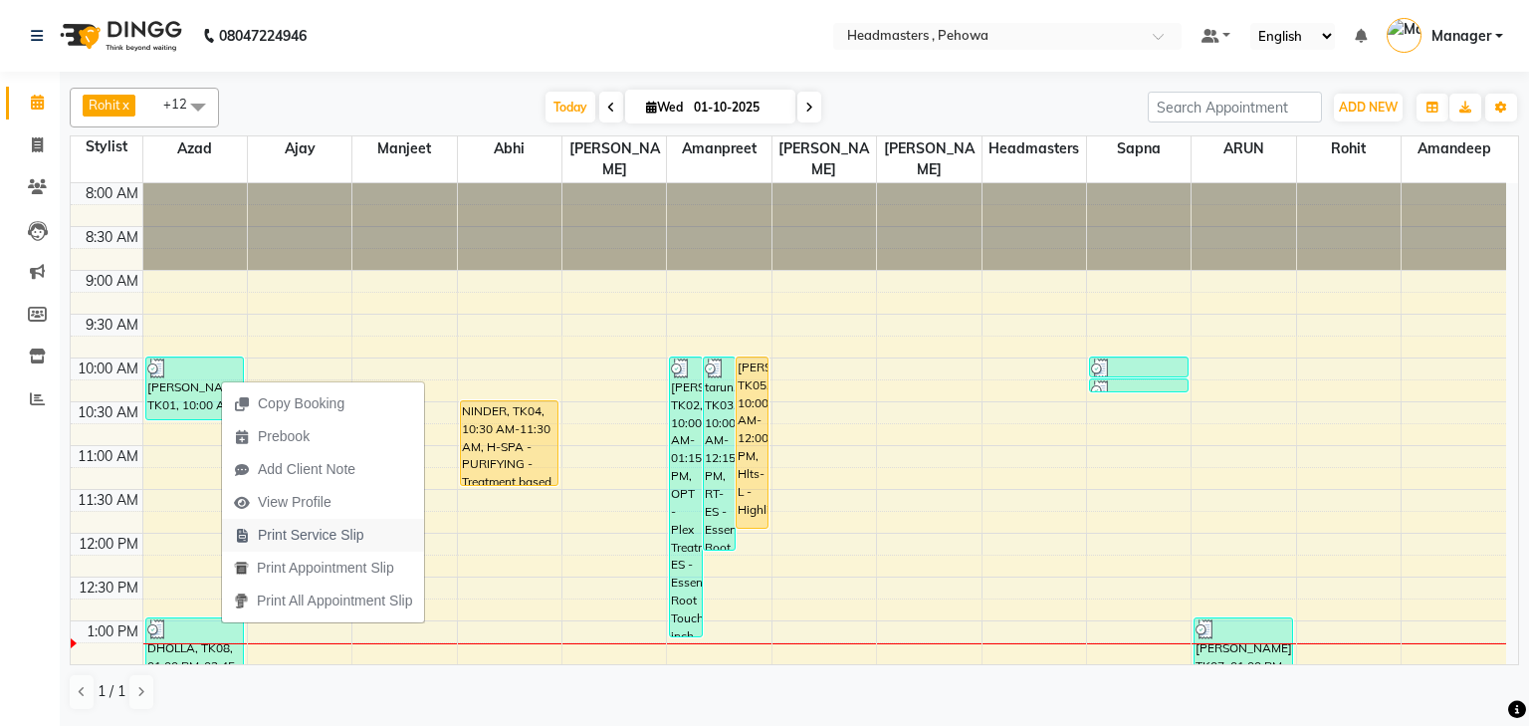
click at [285, 529] on span "Print Service Slip" at bounding box center [311, 535] width 107 height 21
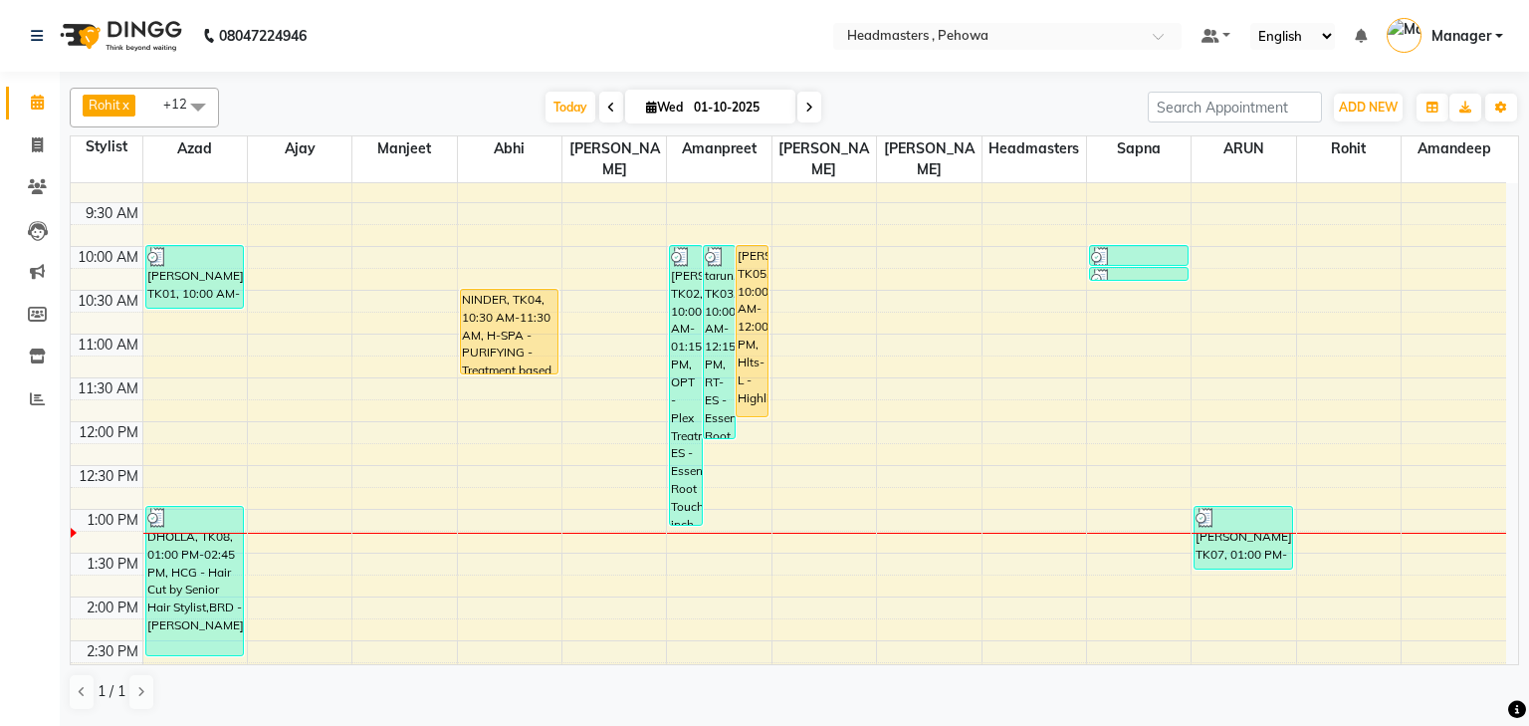
scroll to position [398, 0]
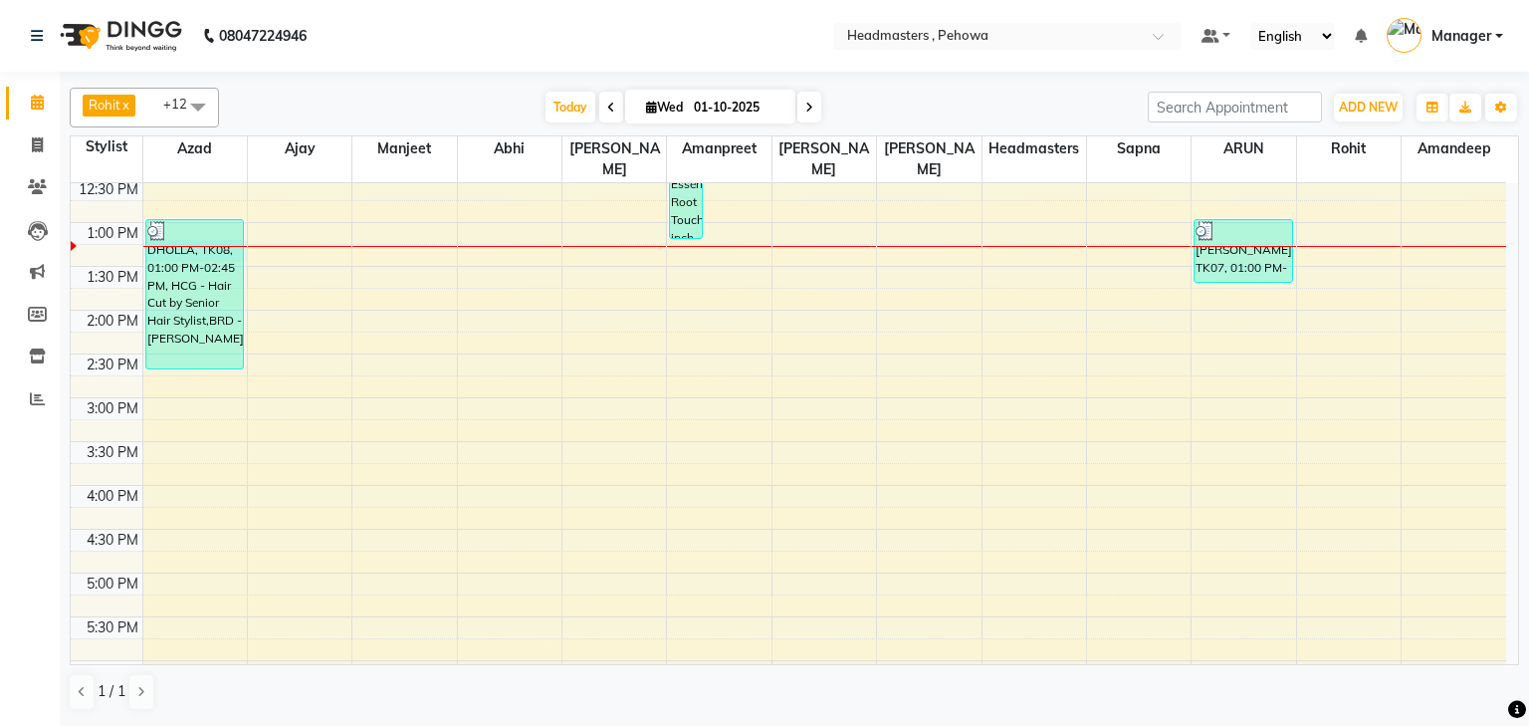
click at [245, 219] on div "8:00 AM 8:30 AM 9:00 AM 9:30 AM 10:00 AM 10:30 AM 11:00 AM 11:30 AM 12:00 PM 12…" at bounding box center [789, 398] width 1436 height 1226
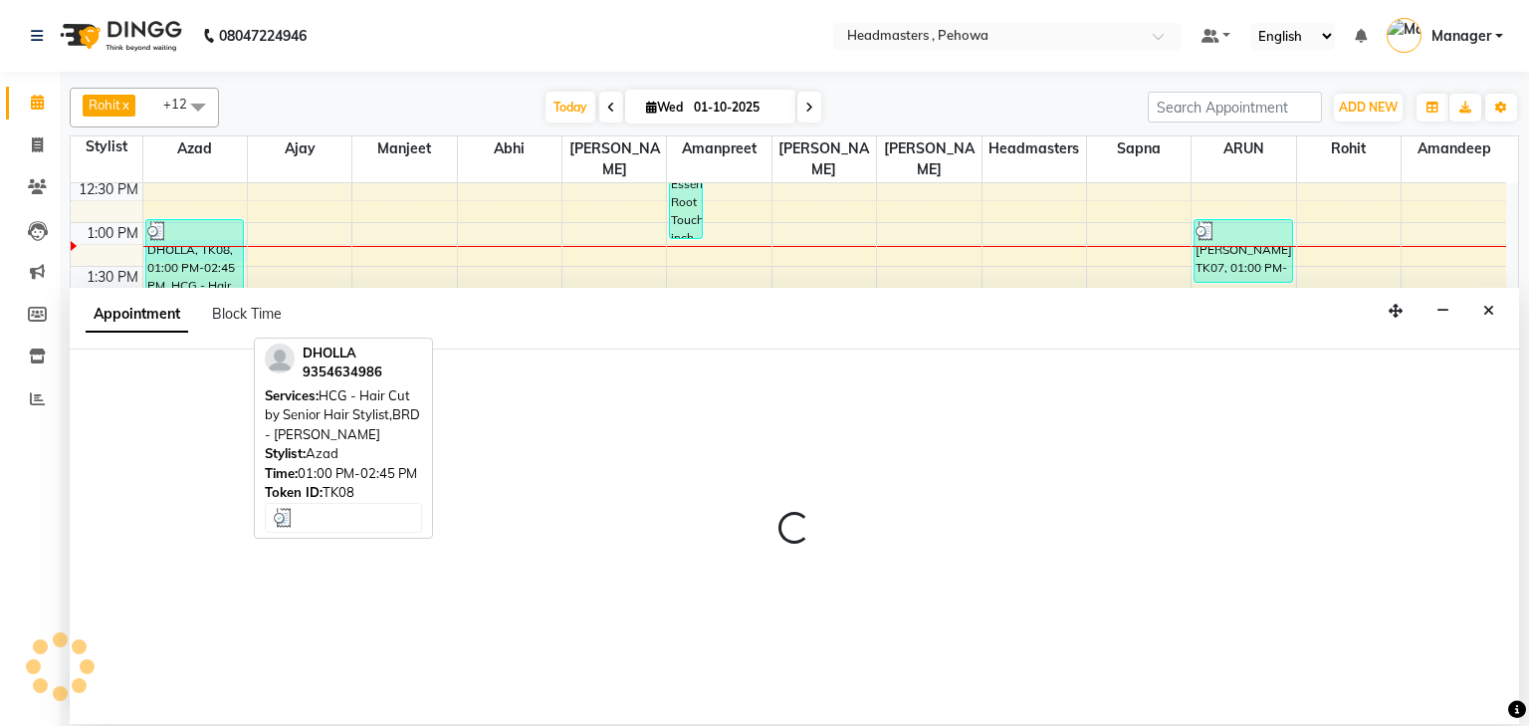
select select "68772"
select select "tentative"
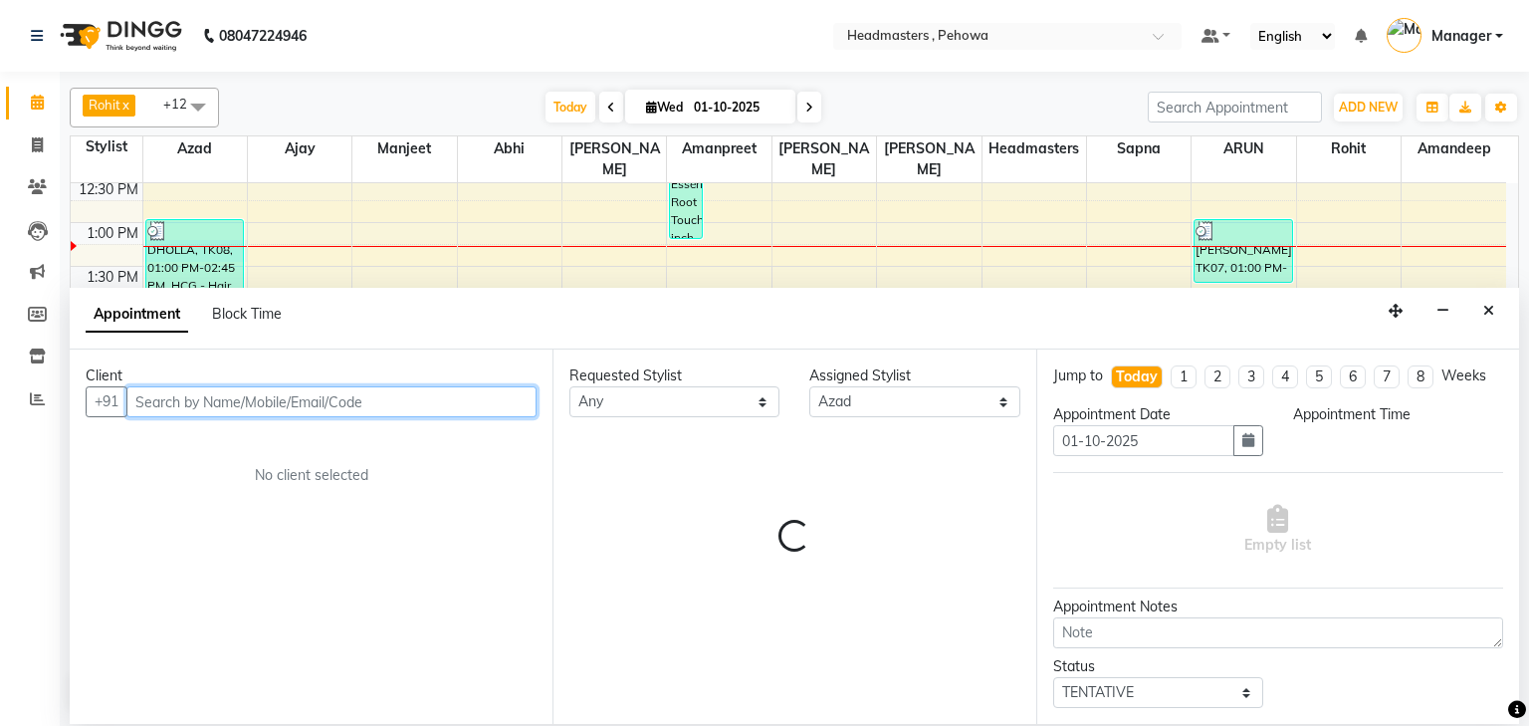
select select "795"
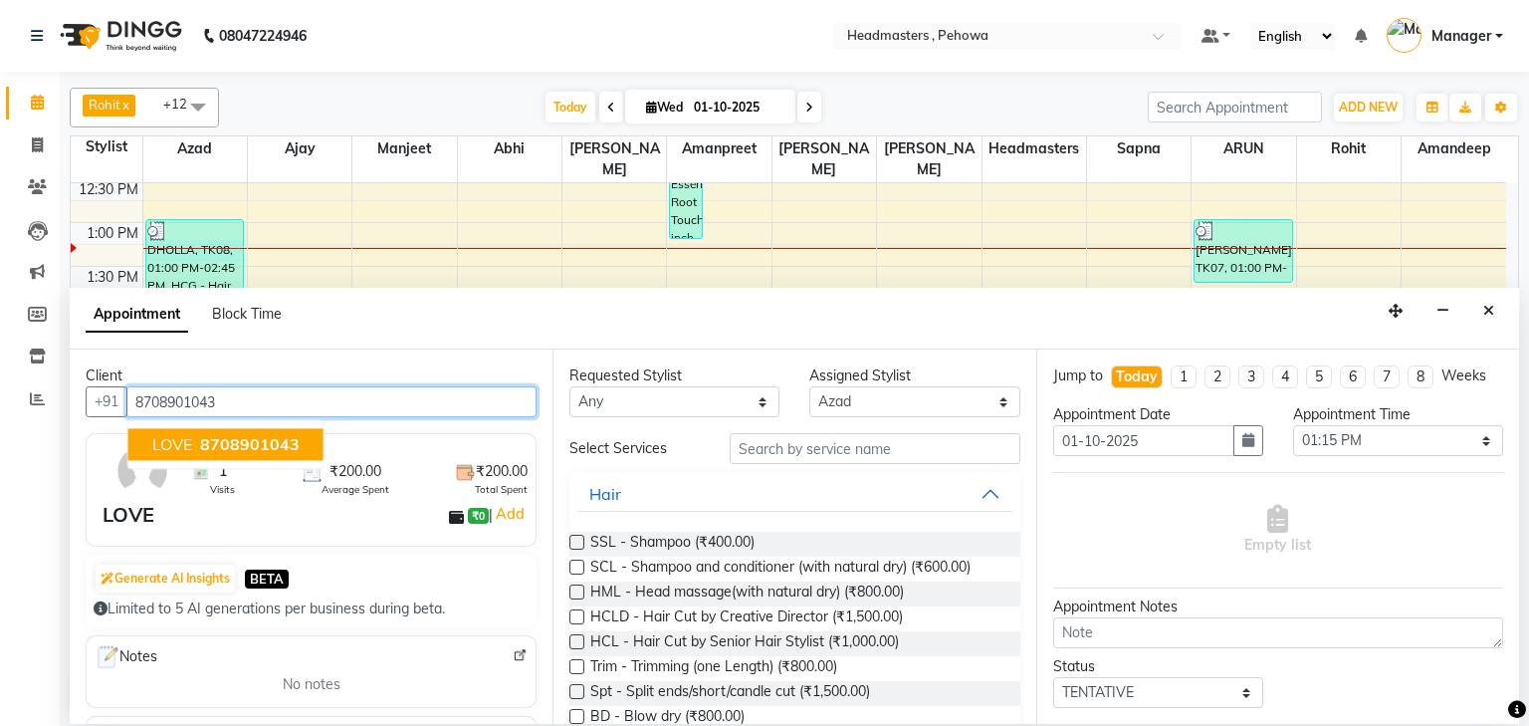
click at [267, 451] on span "8708901043" at bounding box center [250, 445] width 100 height 20
type input "8708901043"
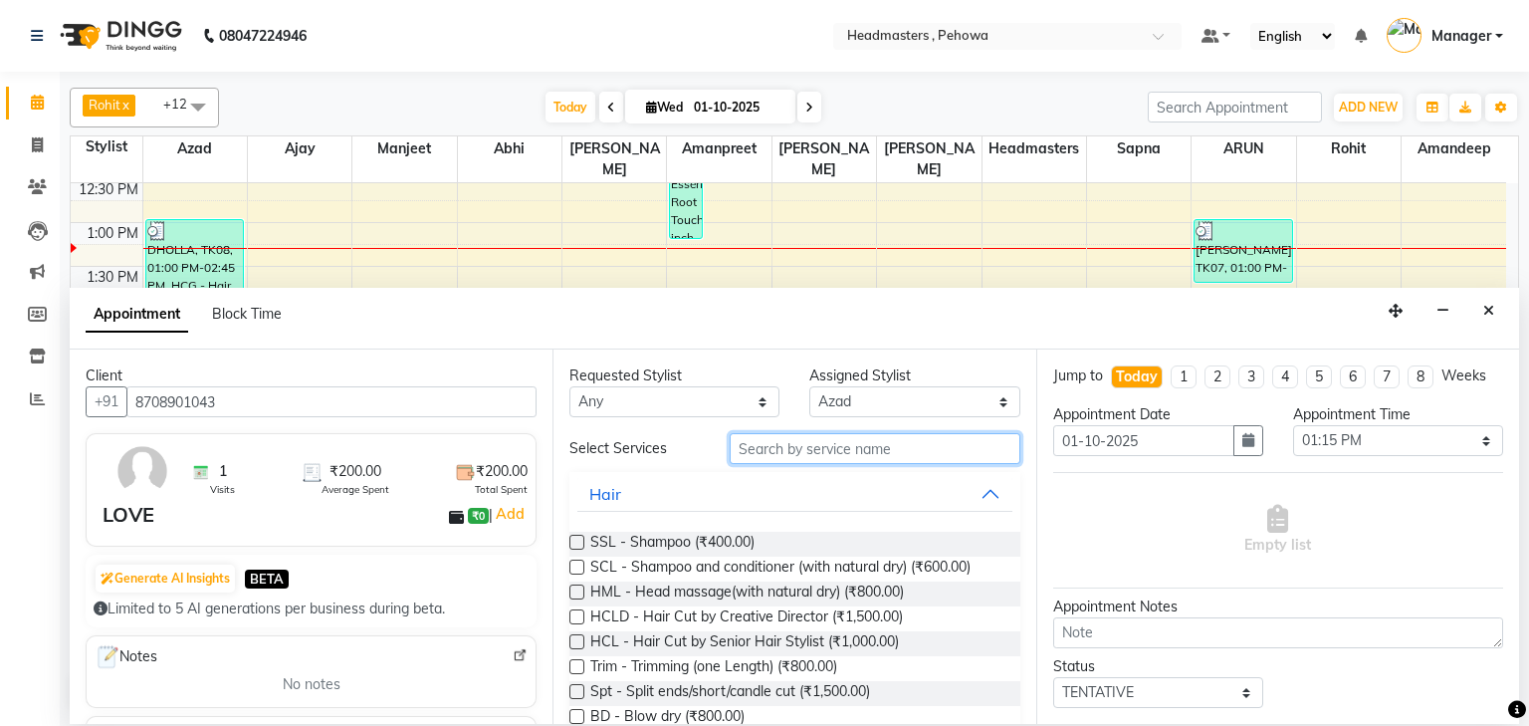
click at [776, 443] on input "text" at bounding box center [875, 448] width 291 height 31
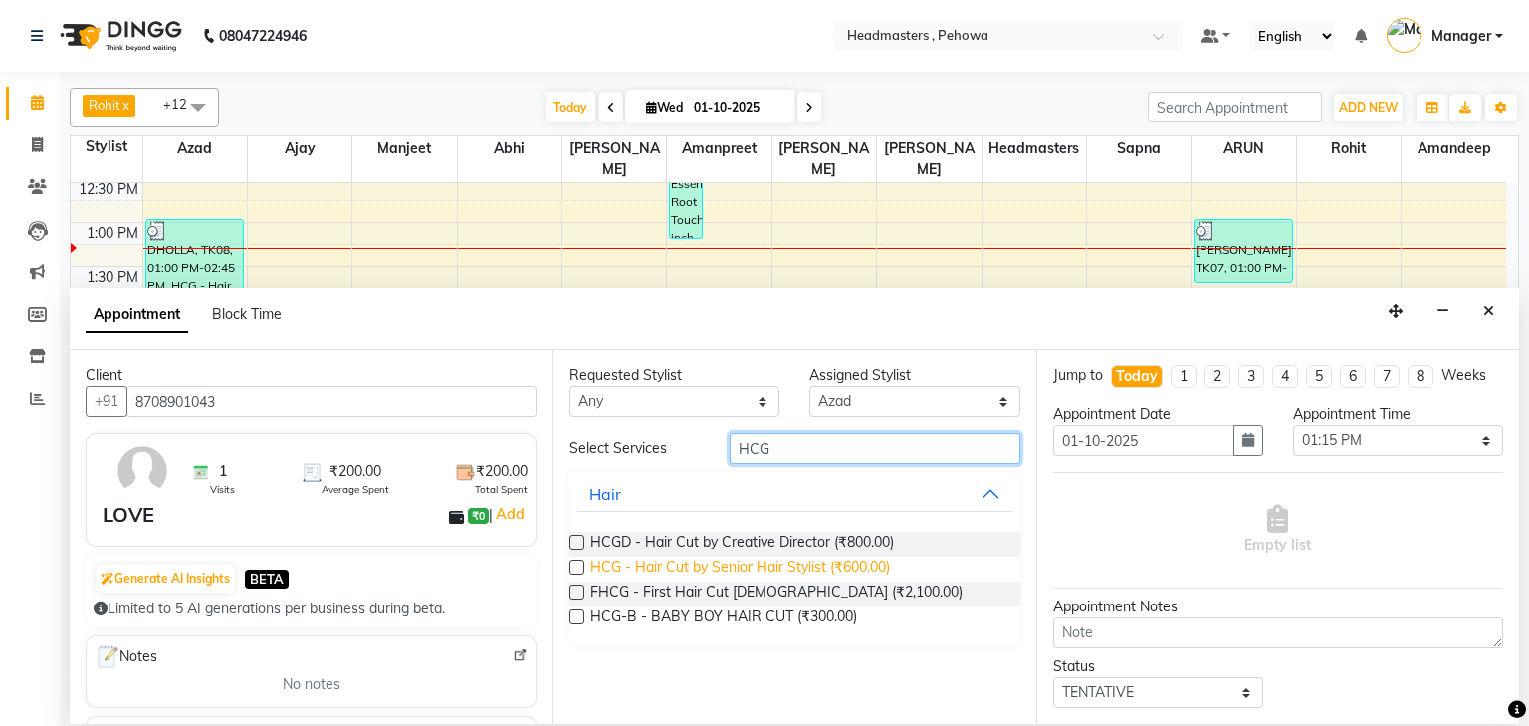
type input "HCG"
click at [870, 562] on span "HCG - Hair Cut by Senior Hair Stylist (₹600.00)" at bounding box center [740, 569] width 300 height 25
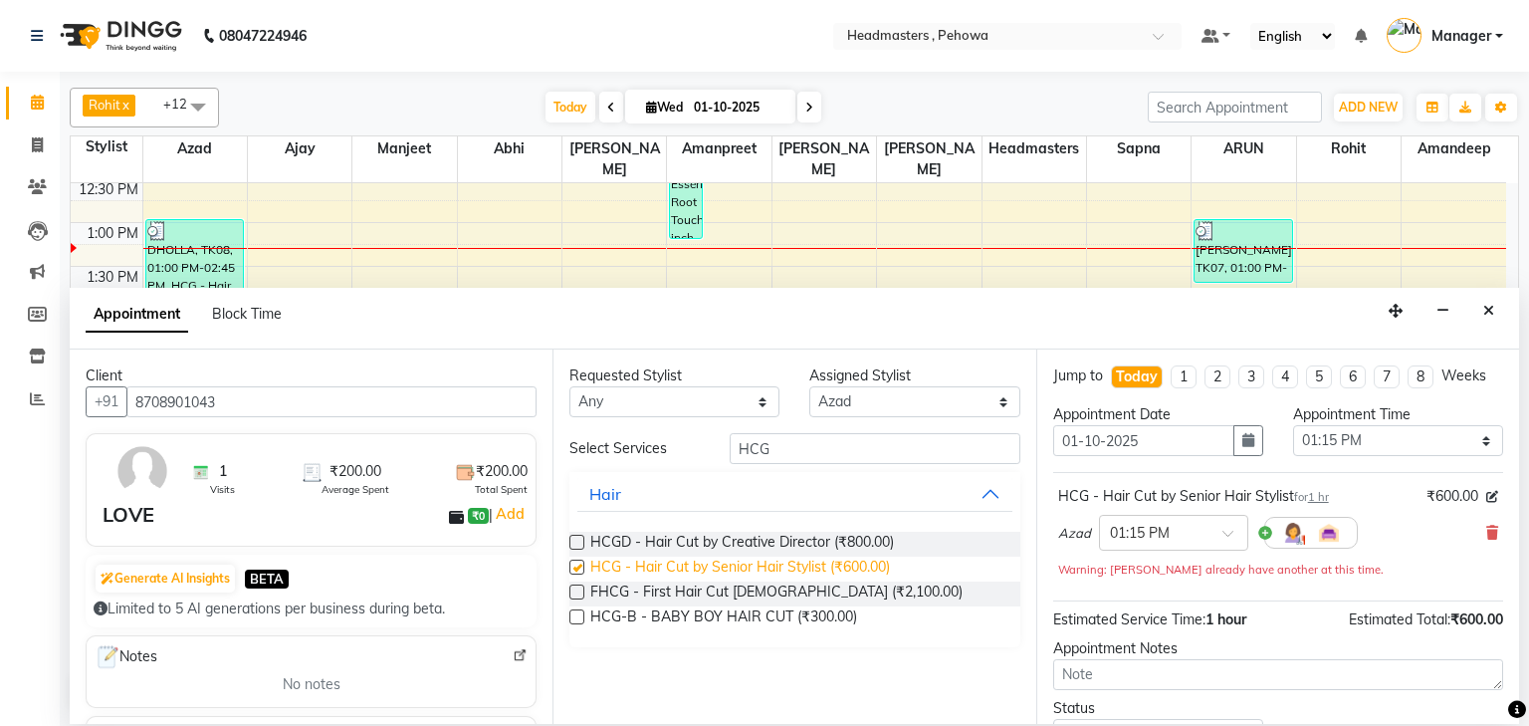
checkbox input "false"
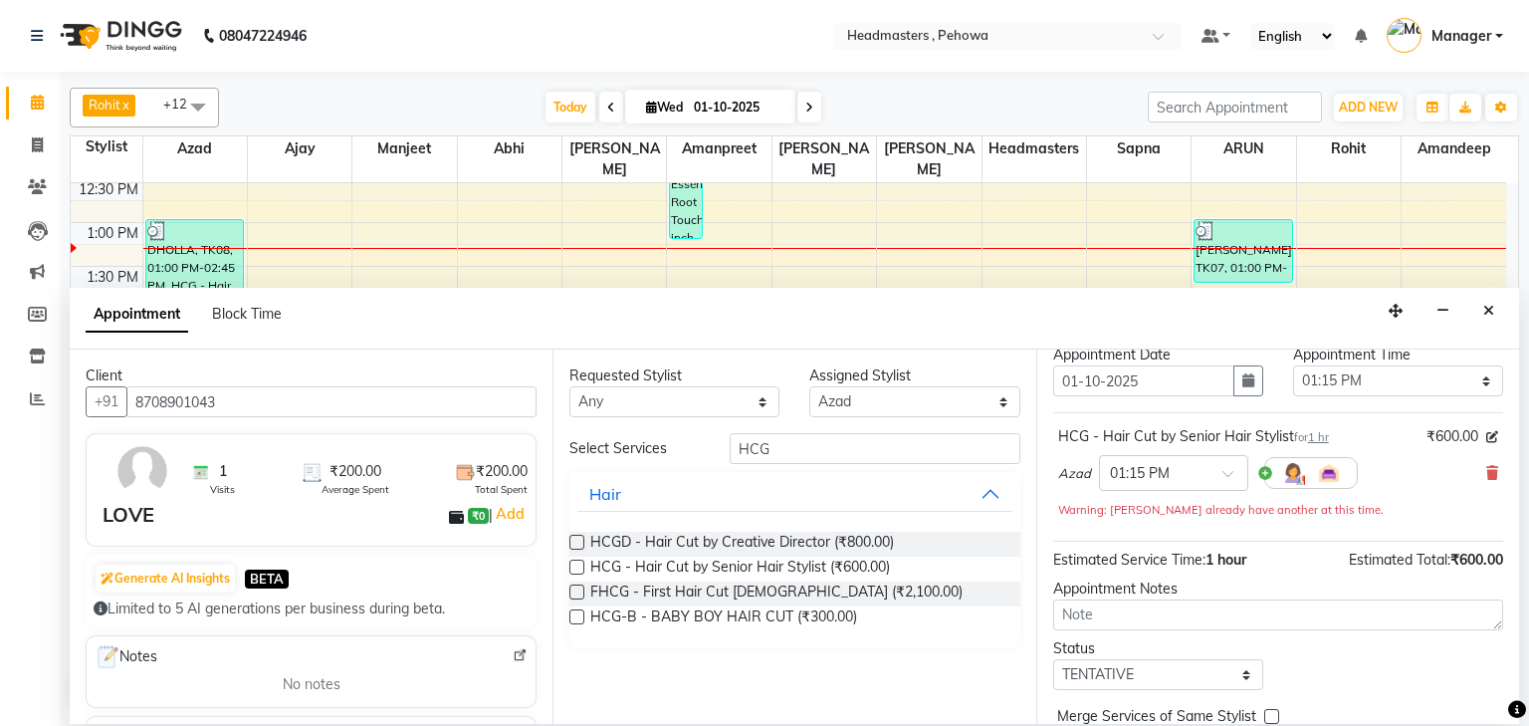
scroll to position [117, 0]
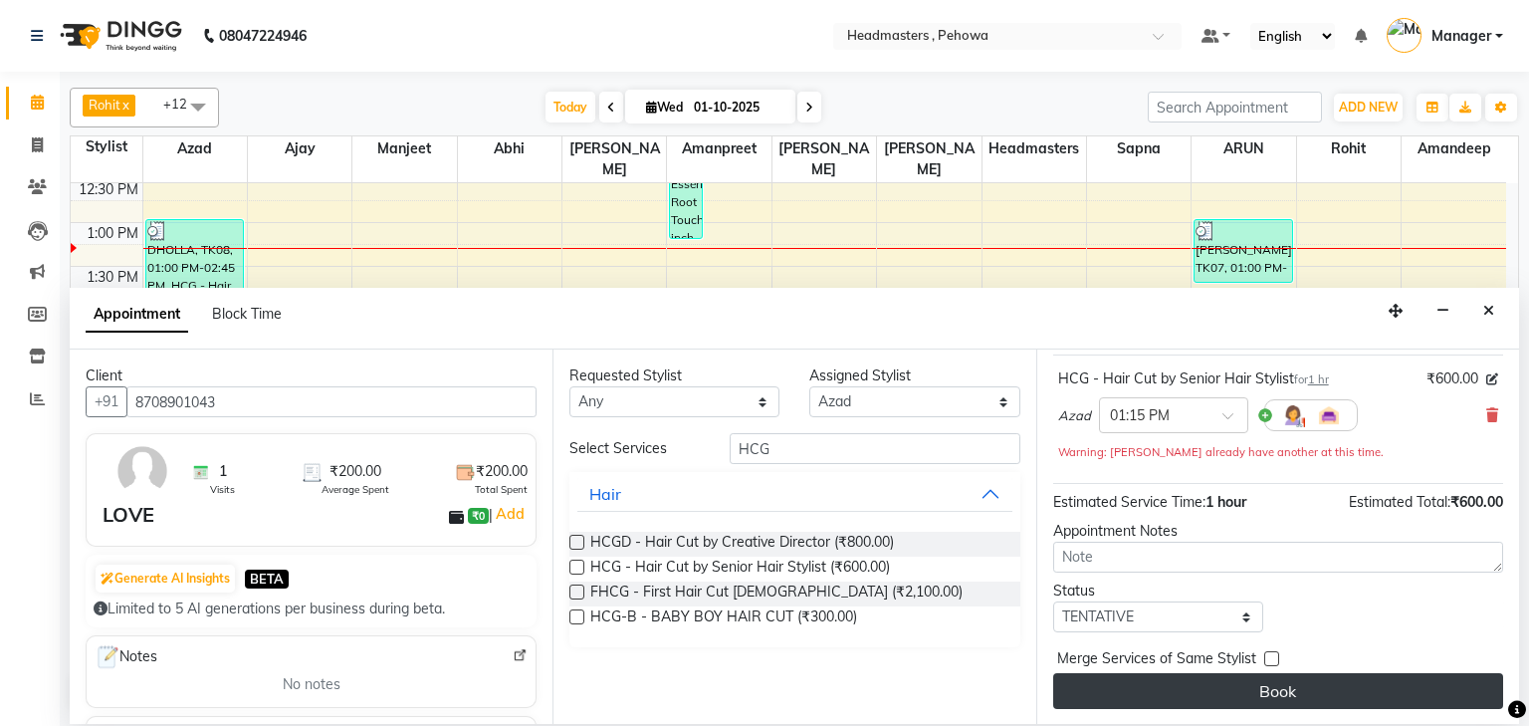
click at [1255, 682] on button "Book" at bounding box center [1279, 691] width 450 height 36
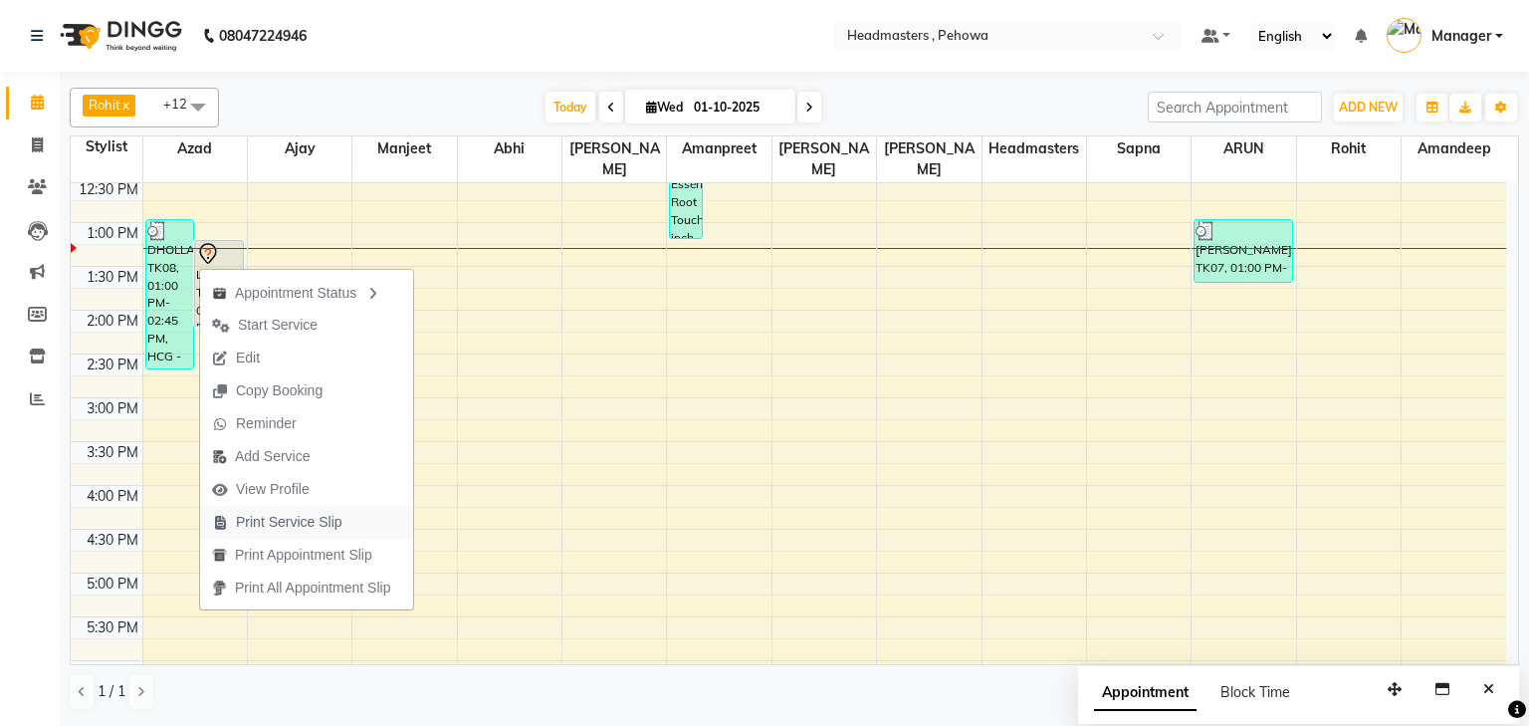
click at [290, 522] on span "Print Service Slip" at bounding box center [289, 522] width 107 height 21
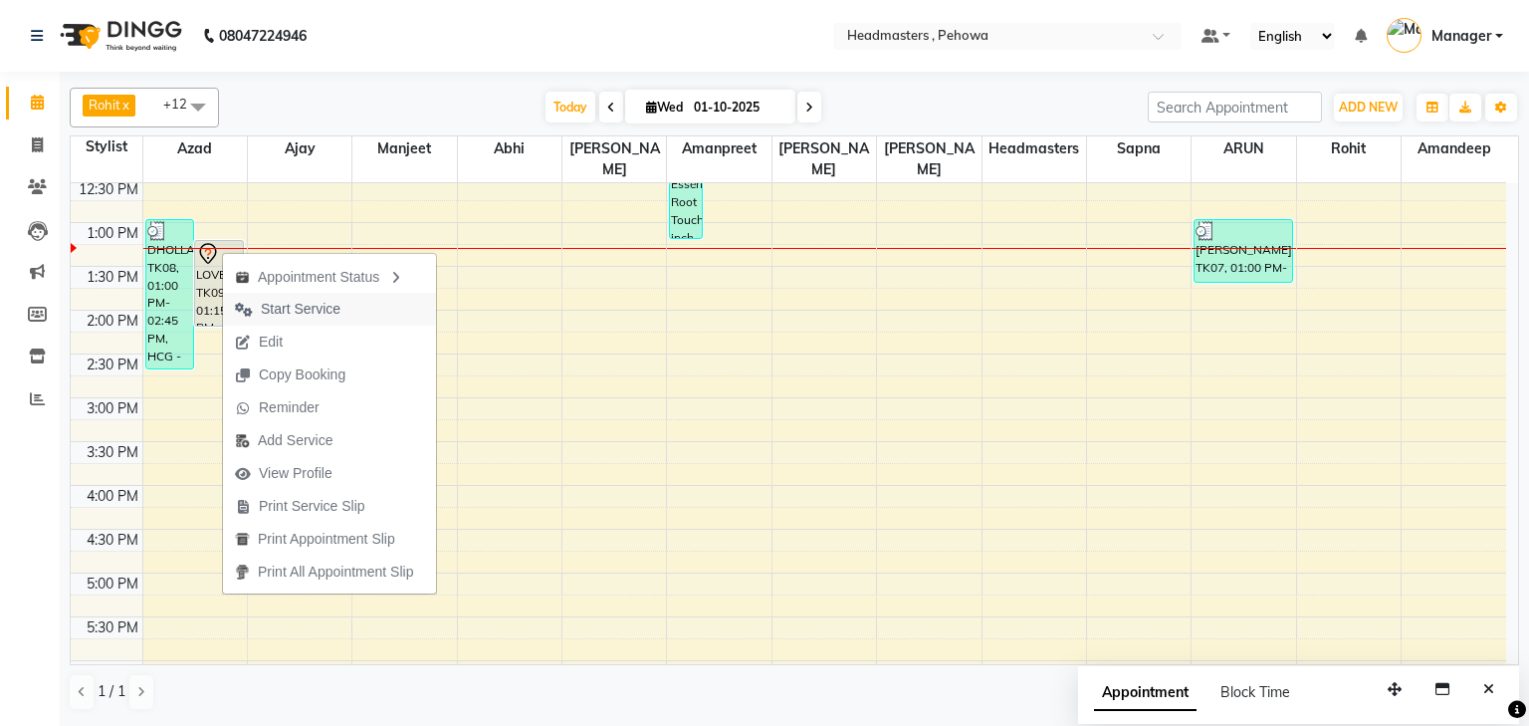
click at [293, 305] on span "Start Service" at bounding box center [301, 309] width 80 height 21
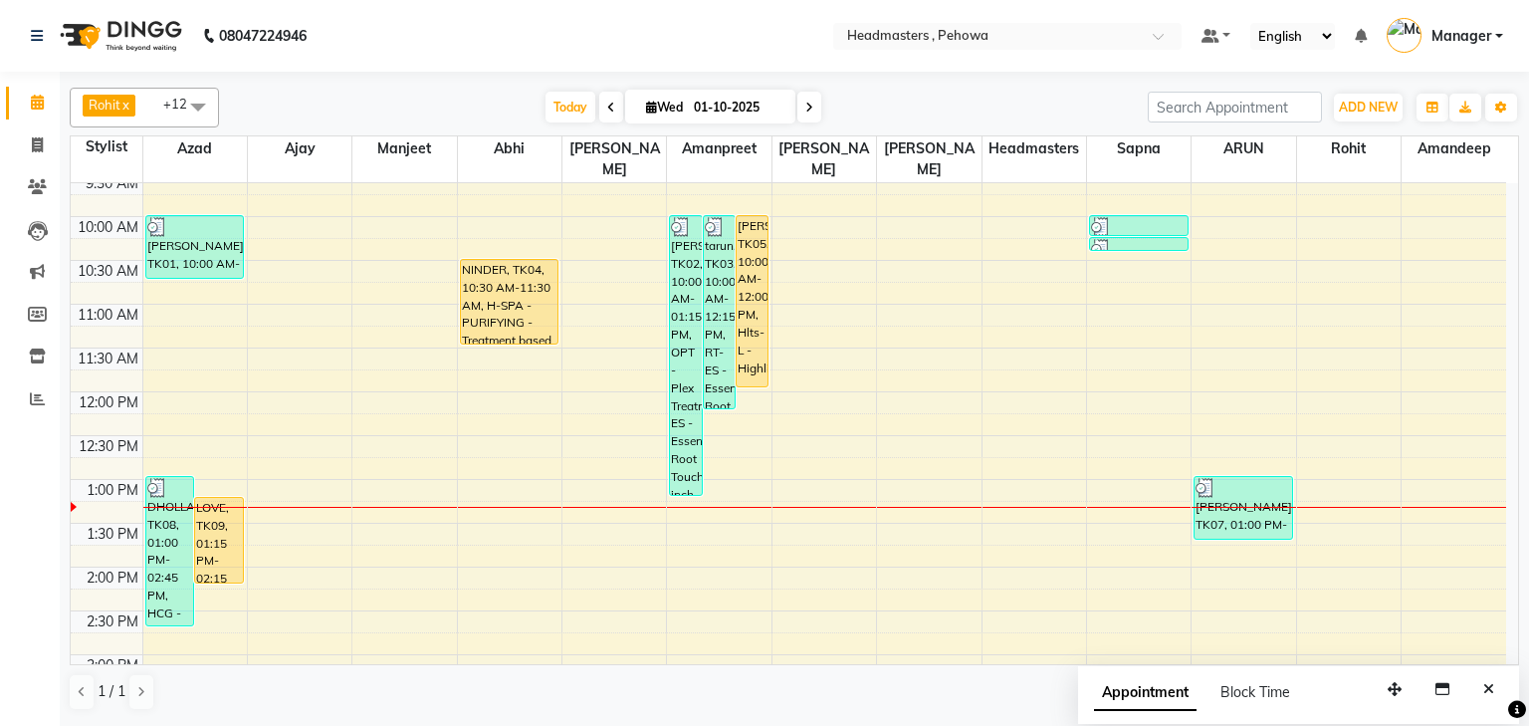
scroll to position [159, 0]
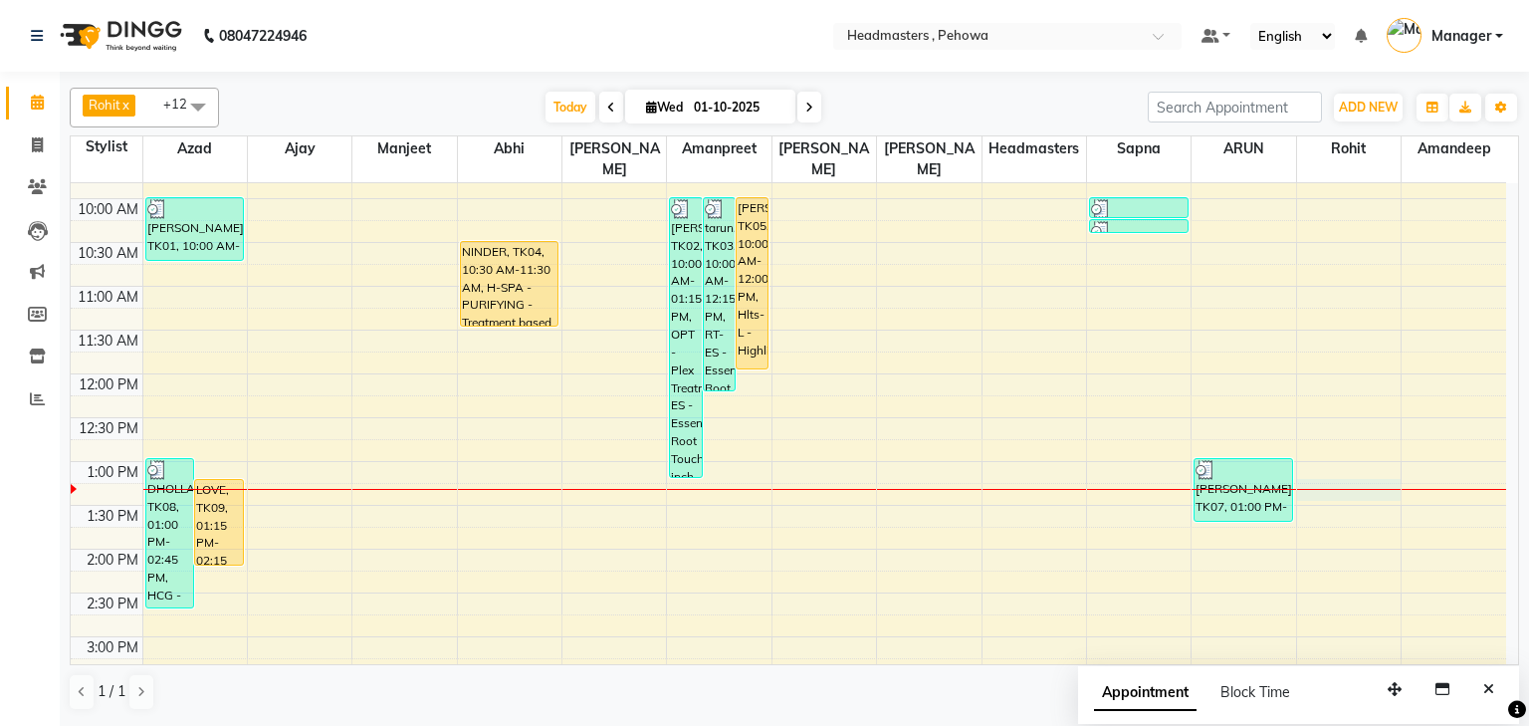
click at [1330, 463] on div "8:00 AM 8:30 AM 9:00 AM 9:30 AM 10:00 AM 10:30 AM 11:00 AM 11:30 AM 12:00 PM 12…" at bounding box center [789, 637] width 1436 height 1226
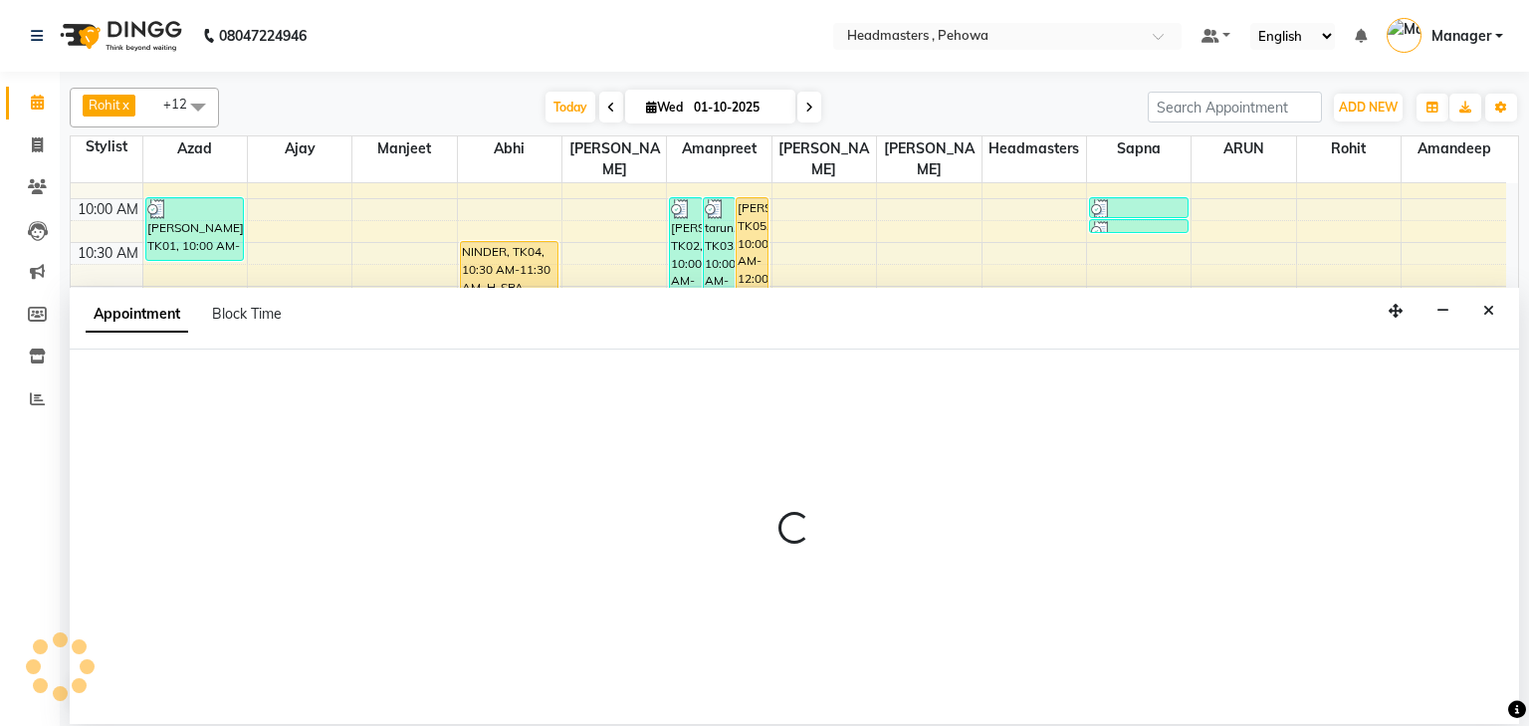
select select "82997"
select select "795"
select select "tentative"
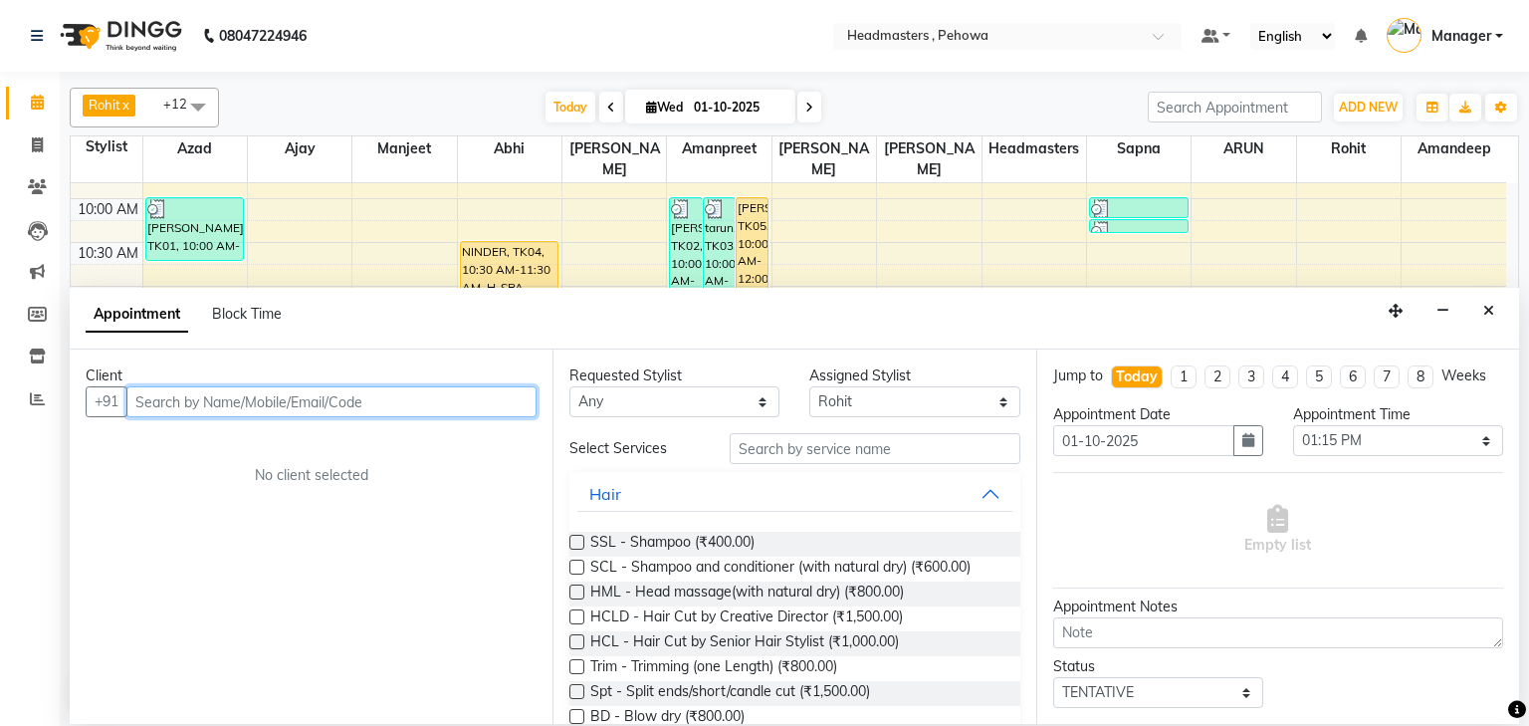
click at [163, 406] on input "text" at bounding box center [331, 401] width 410 height 31
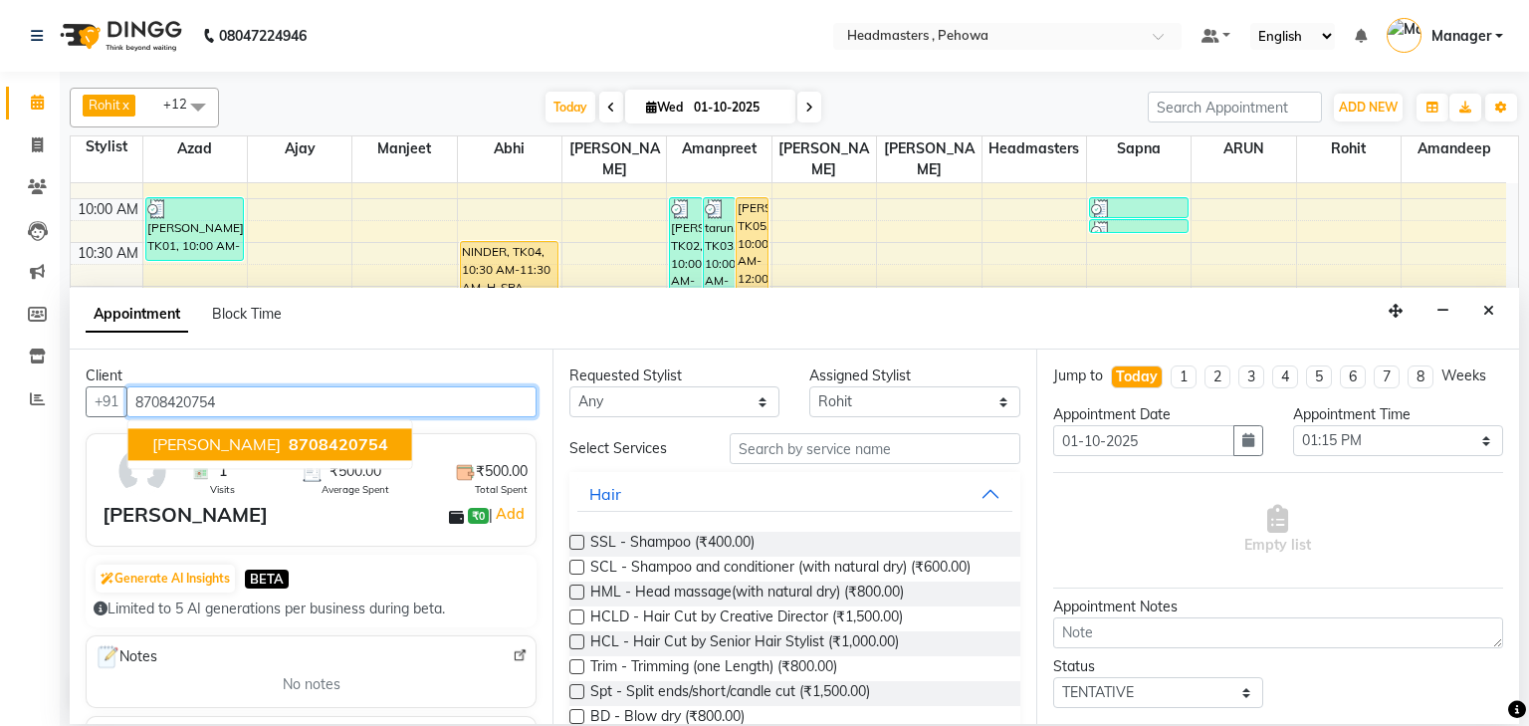
click at [289, 435] on span "8708420754" at bounding box center [339, 445] width 100 height 20
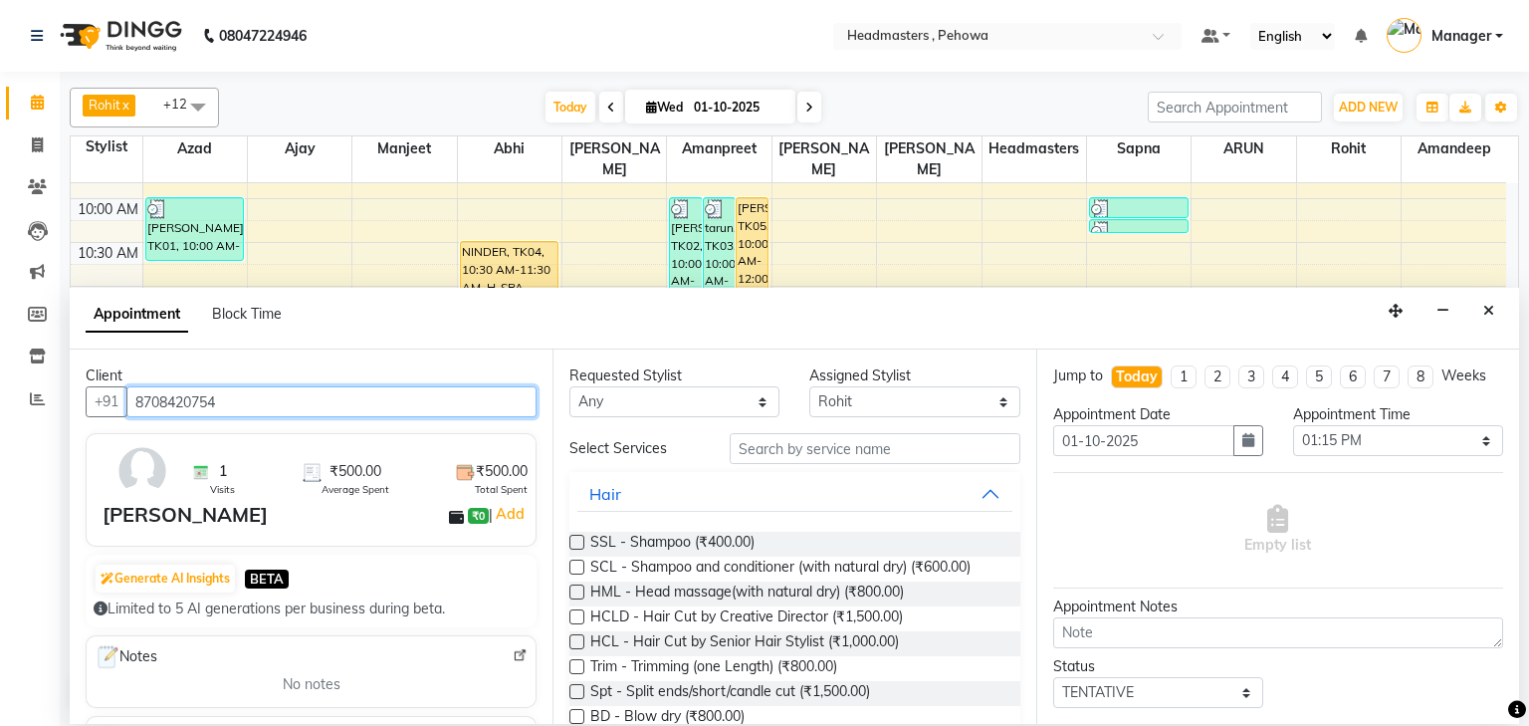
type input "8708420754"
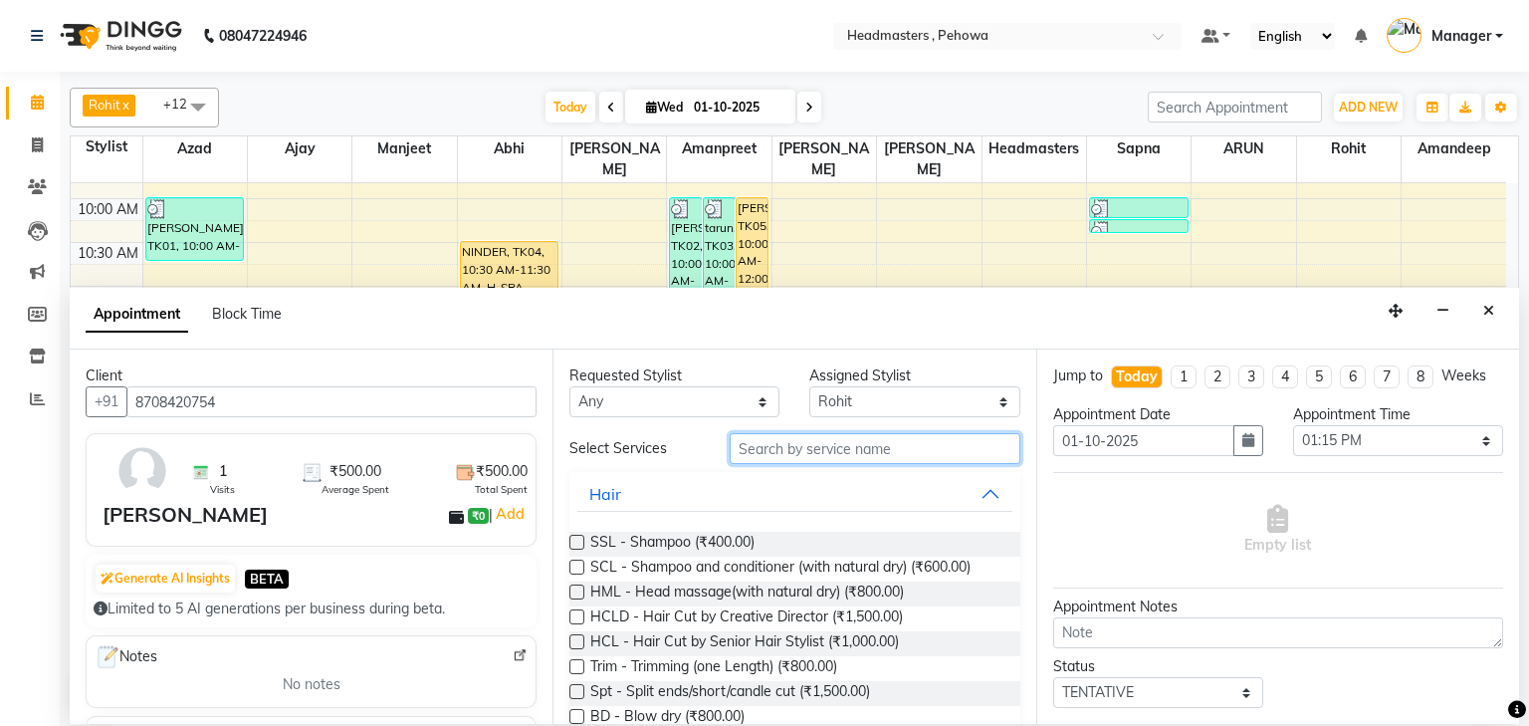
click at [753, 447] on input "text" at bounding box center [875, 448] width 291 height 31
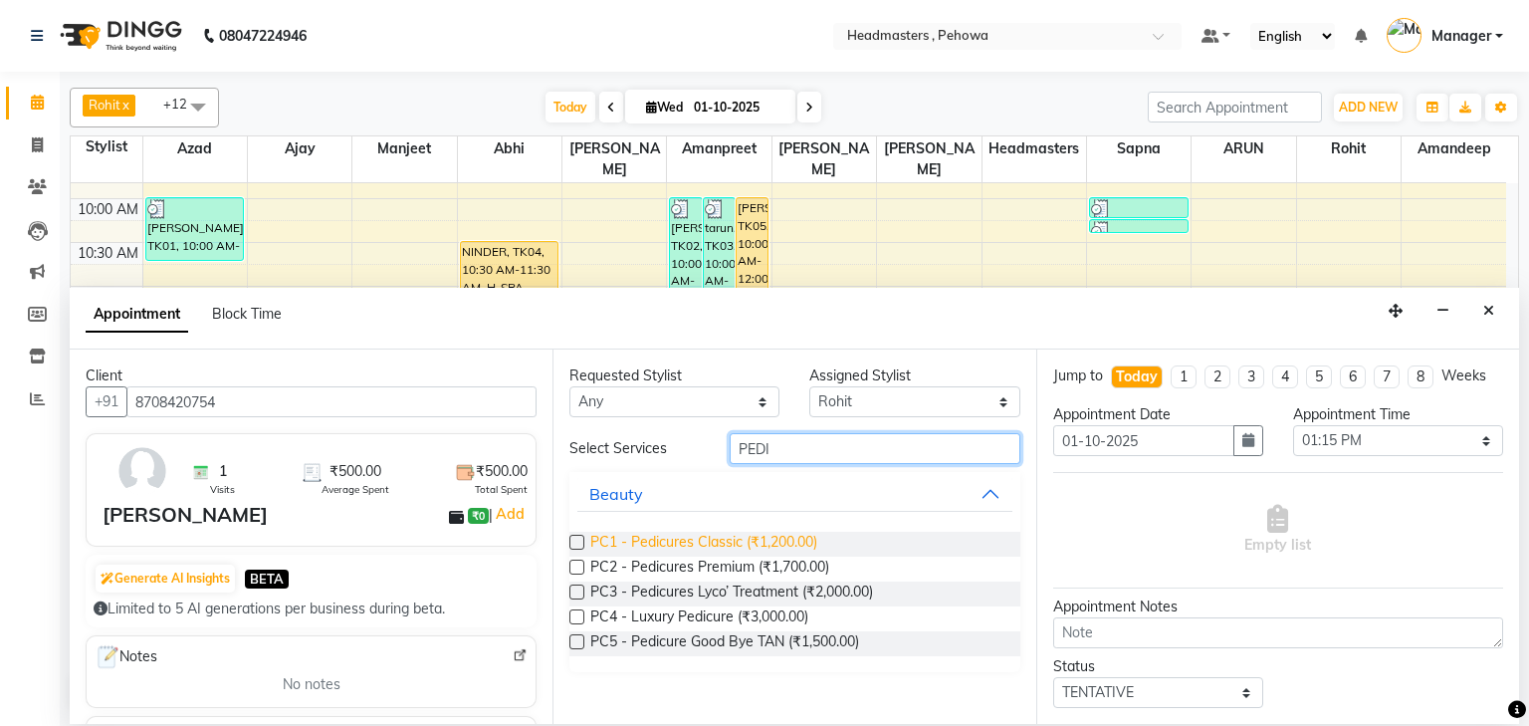
type input "PEDI"
click at [721, 546] on span "PC1 - Pedicures Classic (₹1,200.00)" at bounding box center [703, 544] width 227 height 25
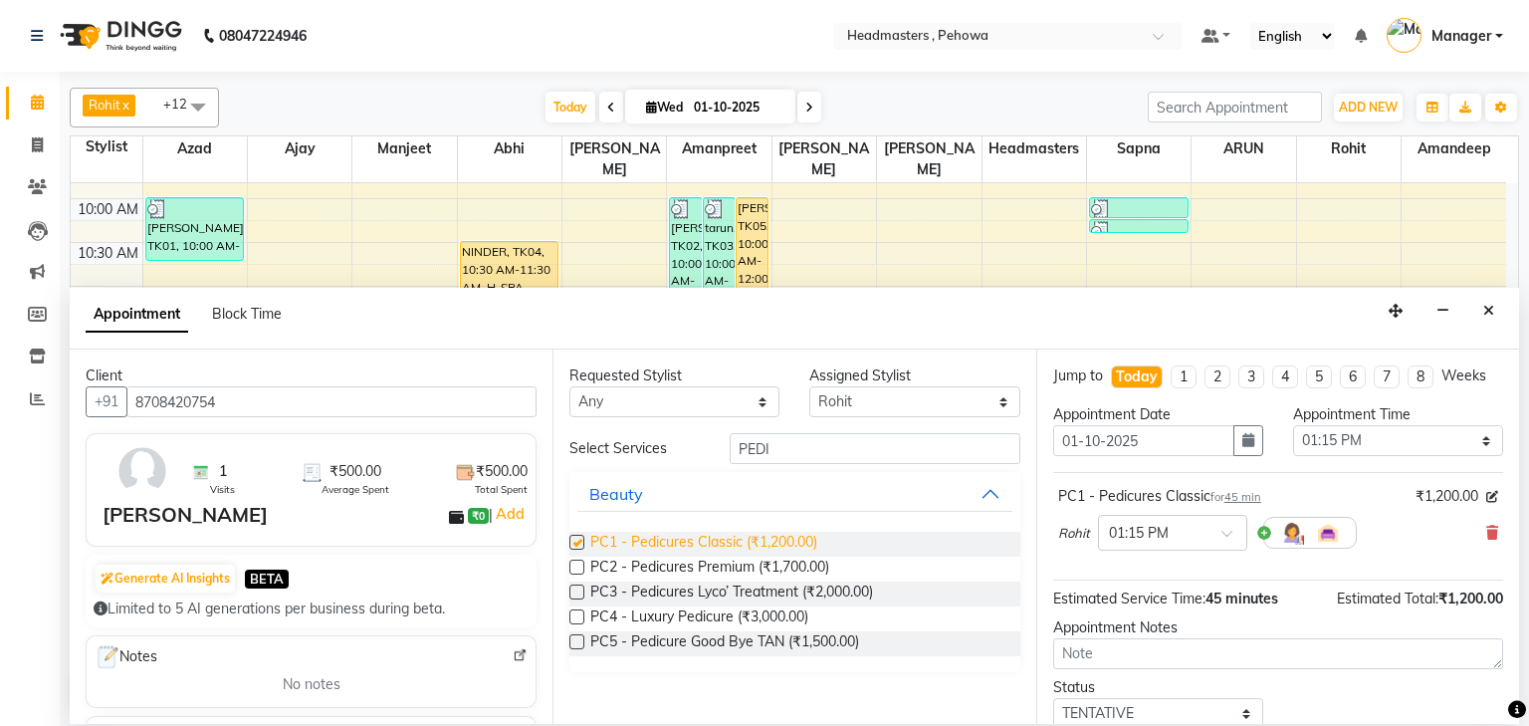
checkbox input "false"
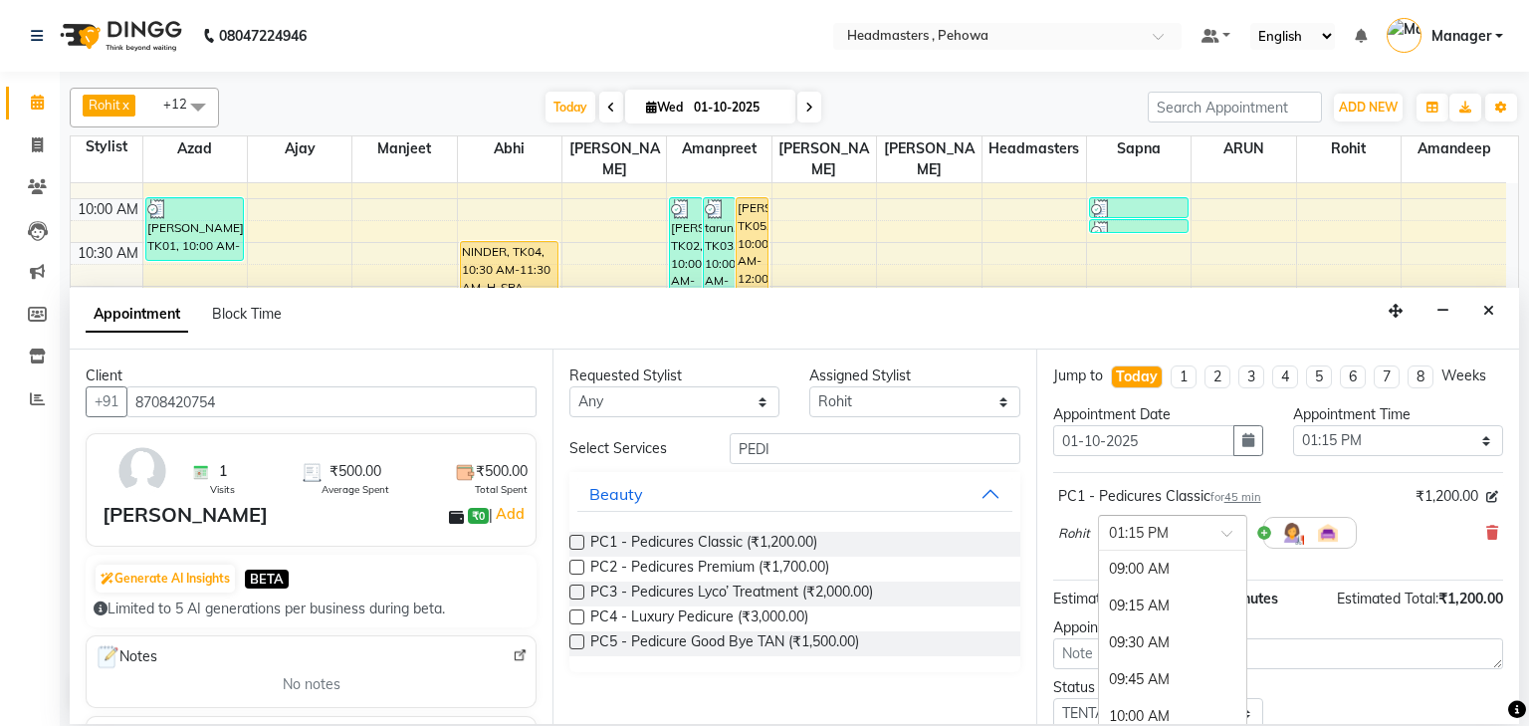
click at [1234, 533] on span at bounding box center [1234, 539] width 25 height 21
click at [1153, 573] on div "01:15 PM" at bounding box center [1172, 570] width 147 height 37
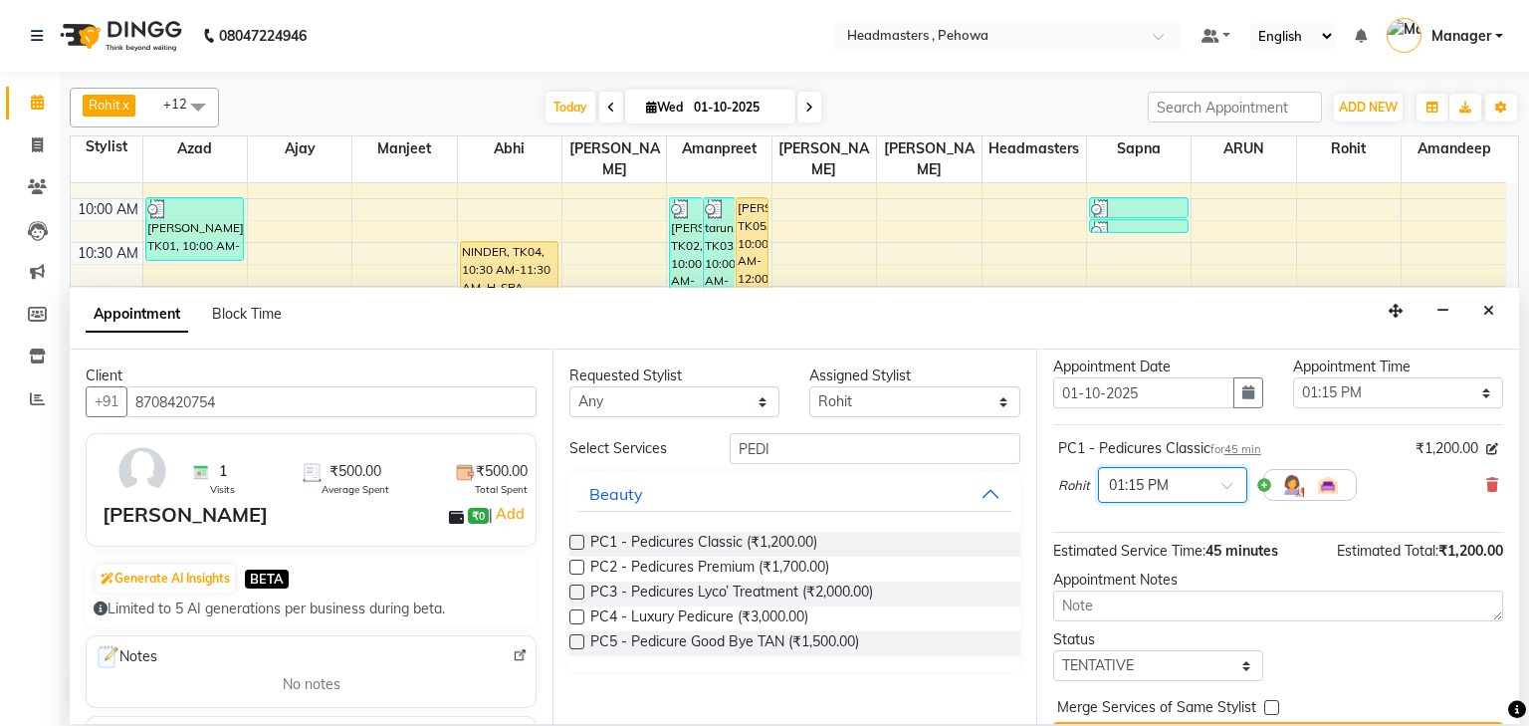
scroll to position [97, 0]
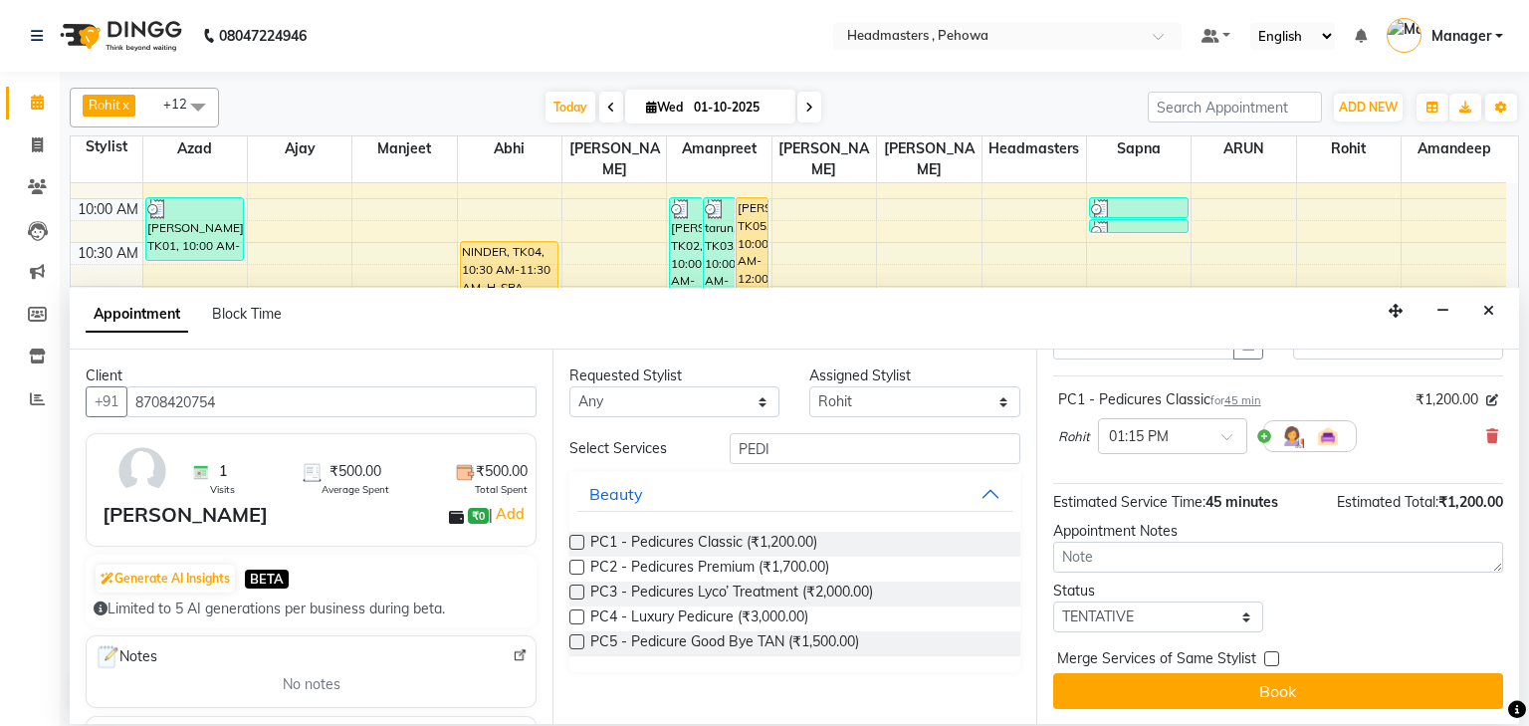
drag, startPoint x: 1209, startPoint y: 687, endPoint x: 1208, endPoint y: 675, distance: 12.0
click at [1209, 685] on button "Book" at bounding box center [1279, 691] width 450 height 36
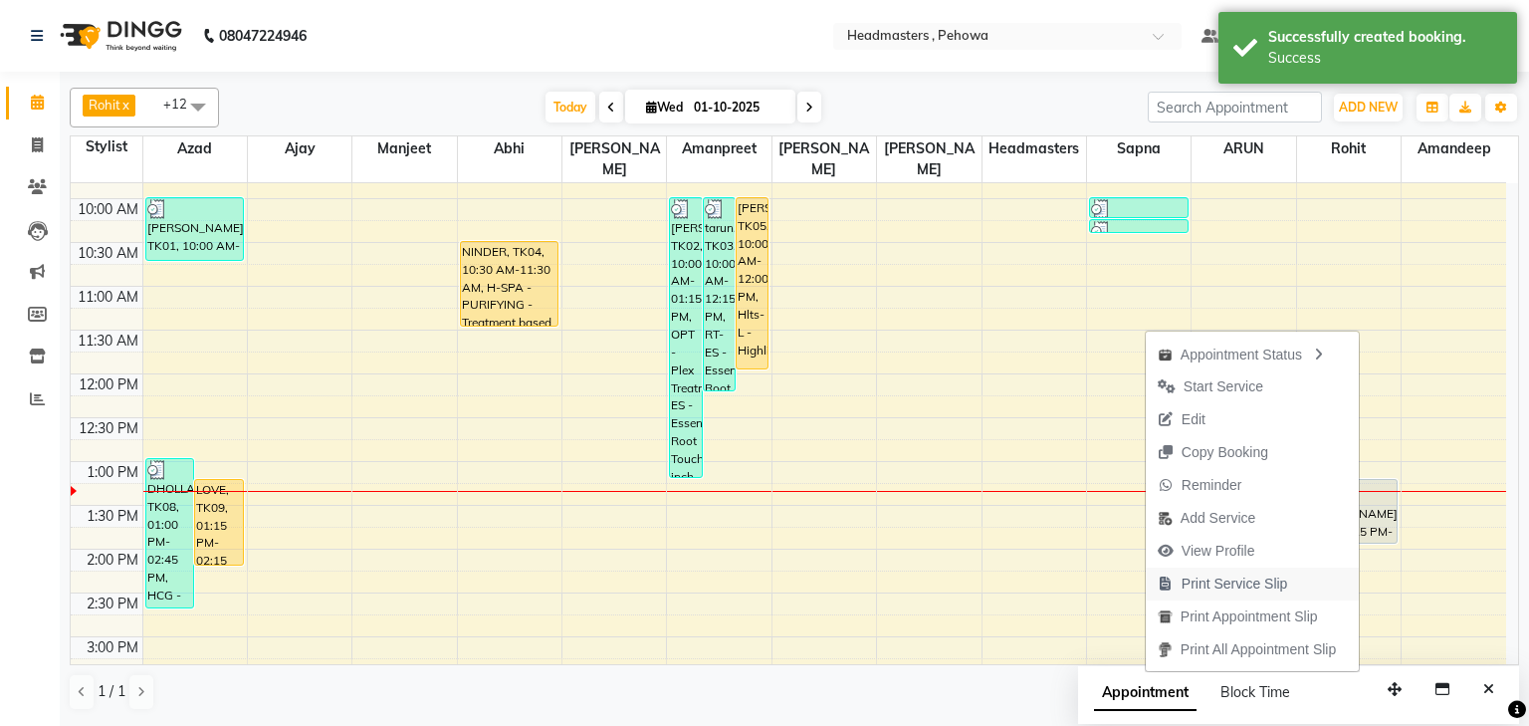
click at [1243, 583] on span "Print Service Slip" at bounding box center [1235, 584] width 107 height 21
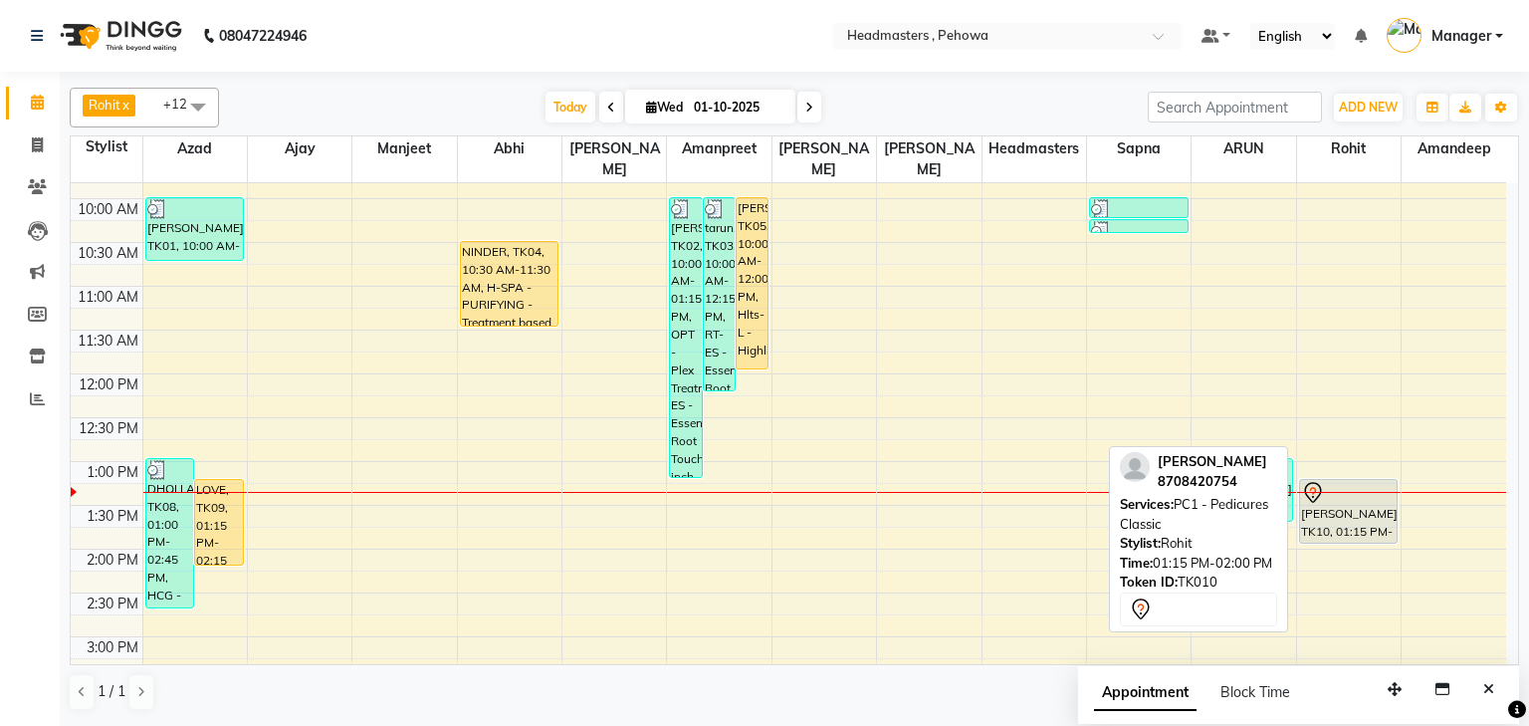
click at [1362, 506] on div "[PERSON_NAME], TK10, 01:15 PM-02:00 PM, PC1 - Pedicures Classic" at bounding box center [1349, 511] width 98 height 63
select select "7"
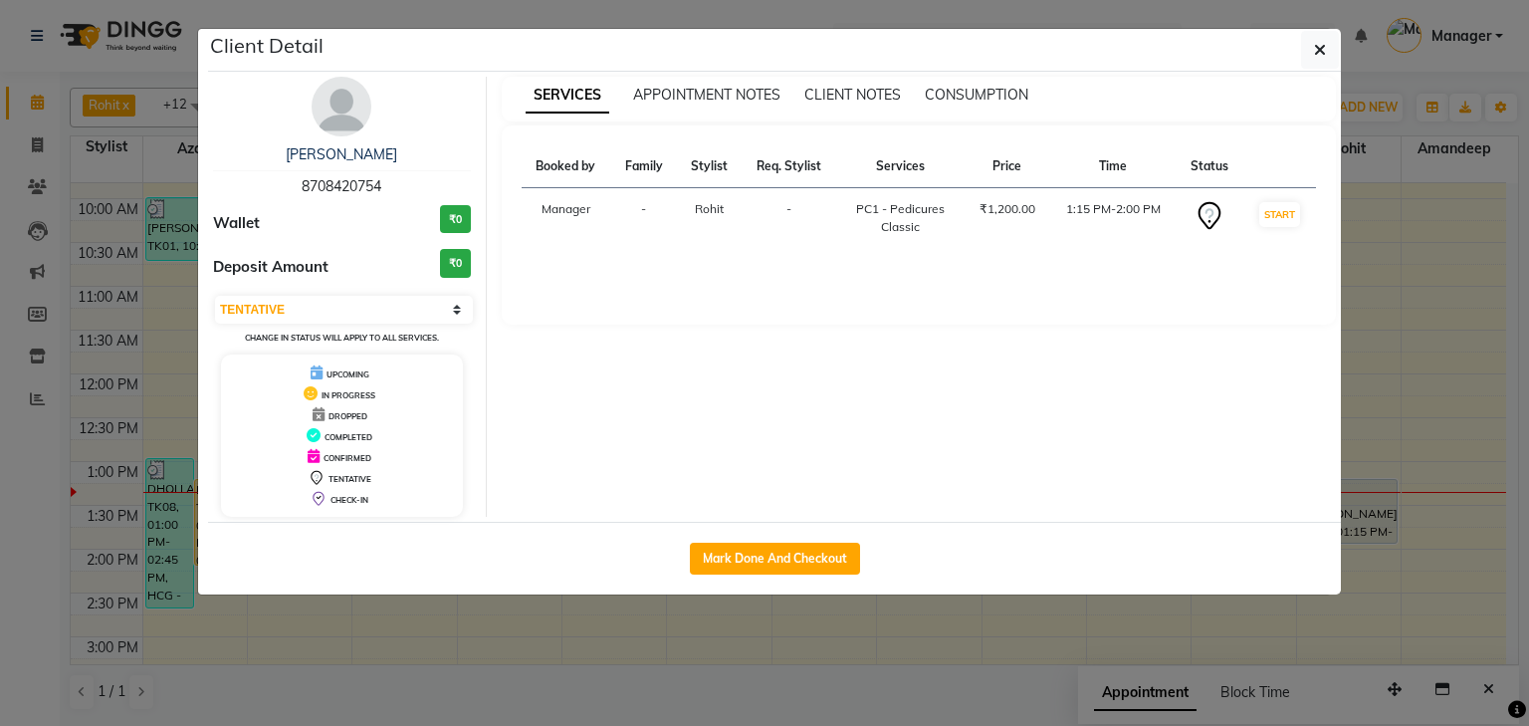
drag, startPoint x: 1350, startPoint y: 487, endPoint x: 1361, endPoint y: 484, distance: 11.4
drag, startPoint x: 1361, startPoint y: 484, endPoint x: 1470, endPoint y: 467, distance: 109.8
click at [1489, 458] on ngb-modal-window "Client Detail RINKI 8708420754 Wallet ₹0 Deposit Amount ₹0 Select IN SERVICE CO…" at bounding box center [764, 363] width 1529 height 726
click at [1447, 399] on ngb-modal-window "Client Detail RINKI 8708420754 Wallet ₹0 Deposit Amount ₹0 Select IN SERVICE CO…" at bounding box center [764, 363] width 1529 height 726
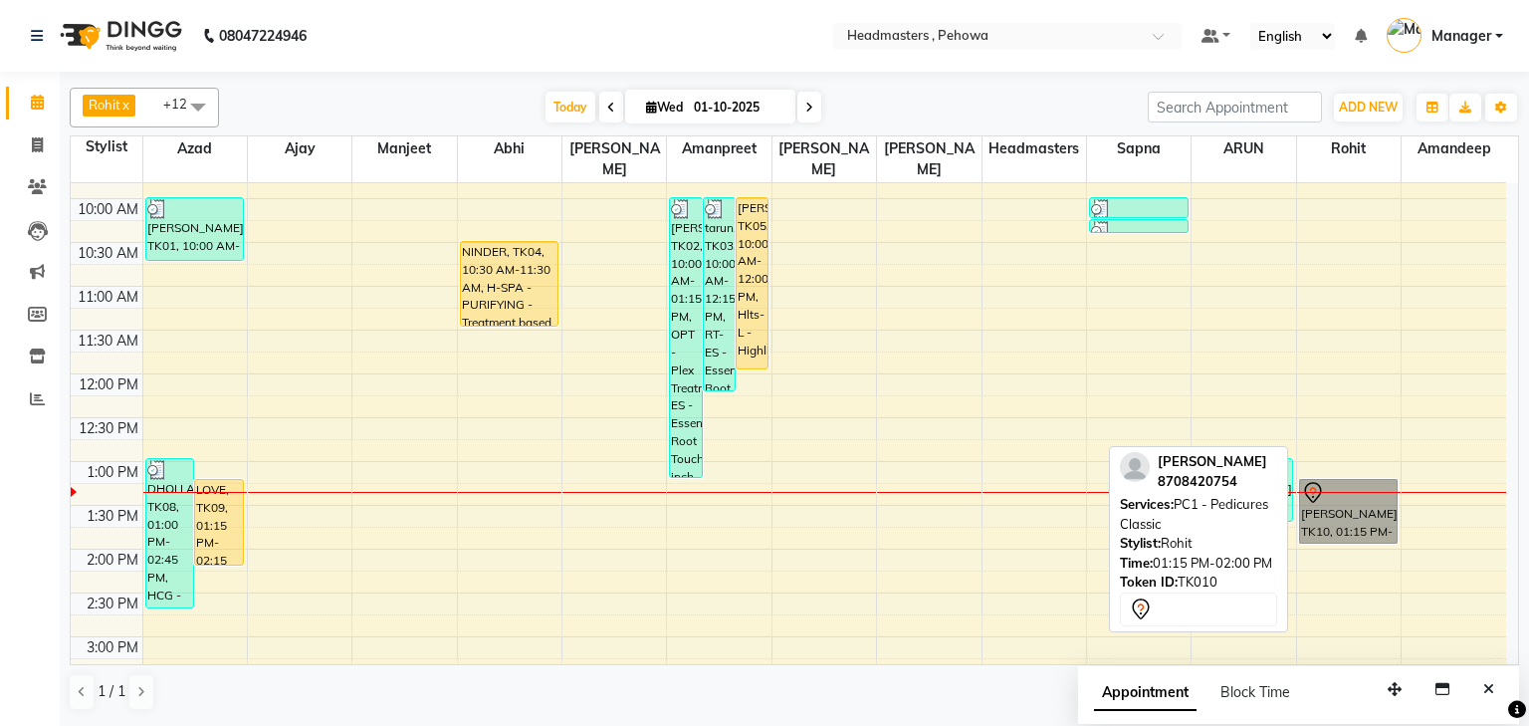
drag, startPoint x: 1358, startPoint y: 470, endPoint x: 1333, endPoint y: 478, distance: 26.1
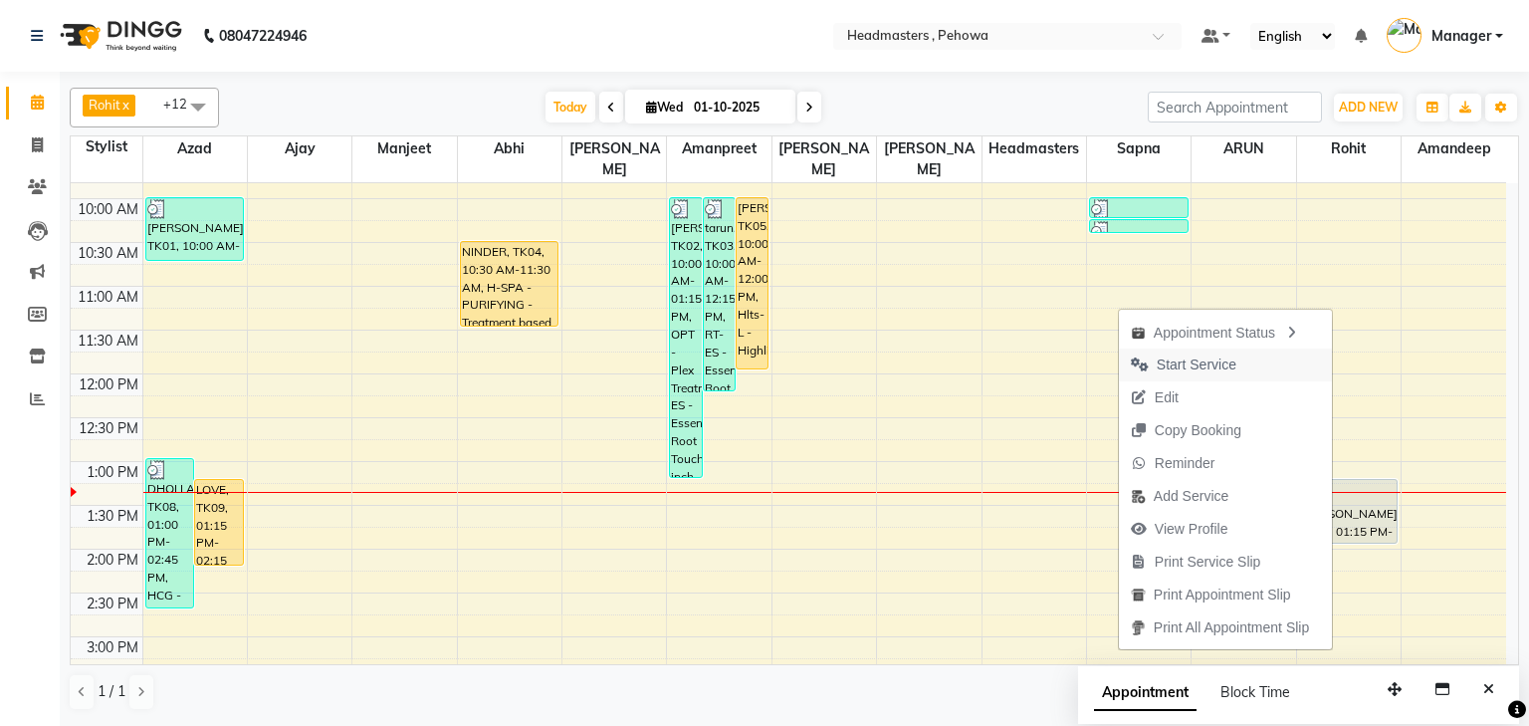
click at [1163, 358] on span "Start Service" at bounding box center [1197, 364] width 80 height 21
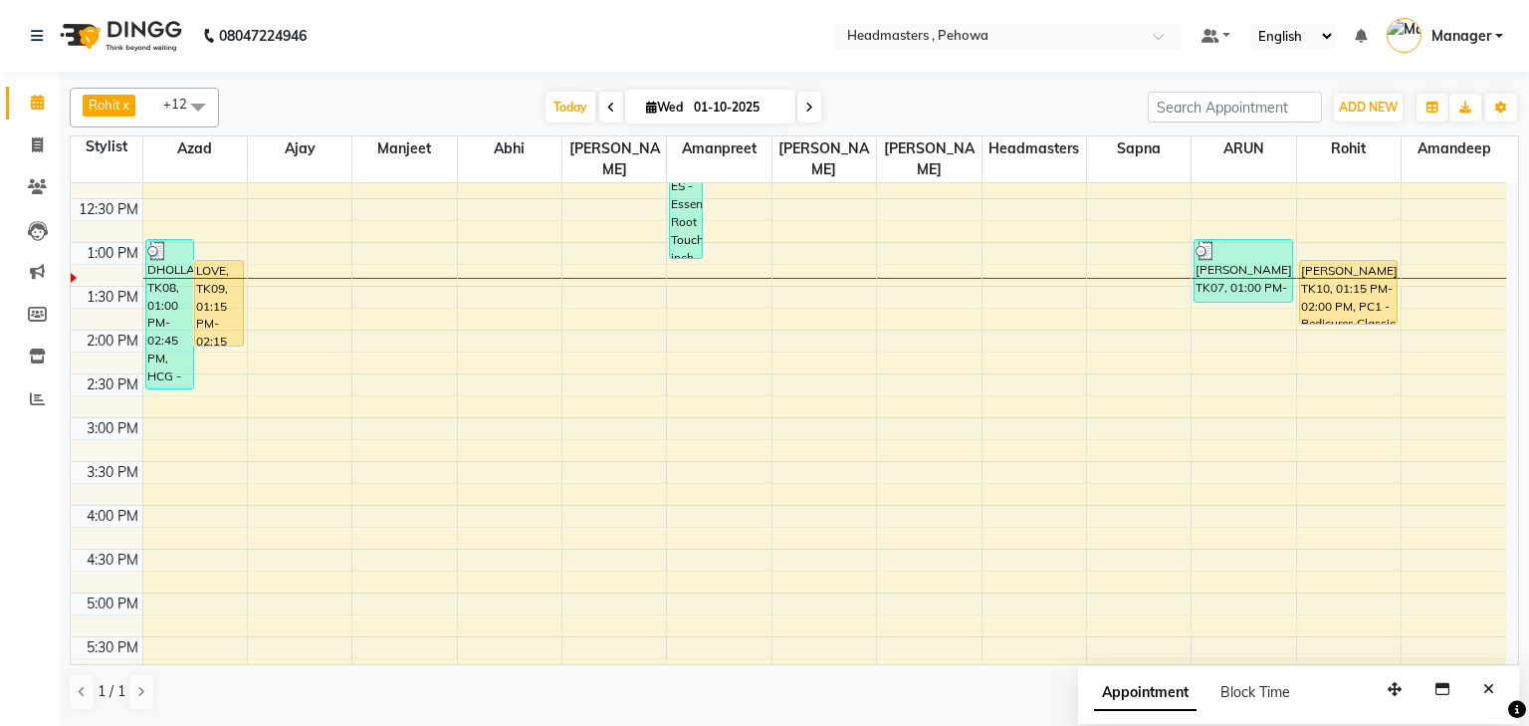
scroll to position [398, 0]
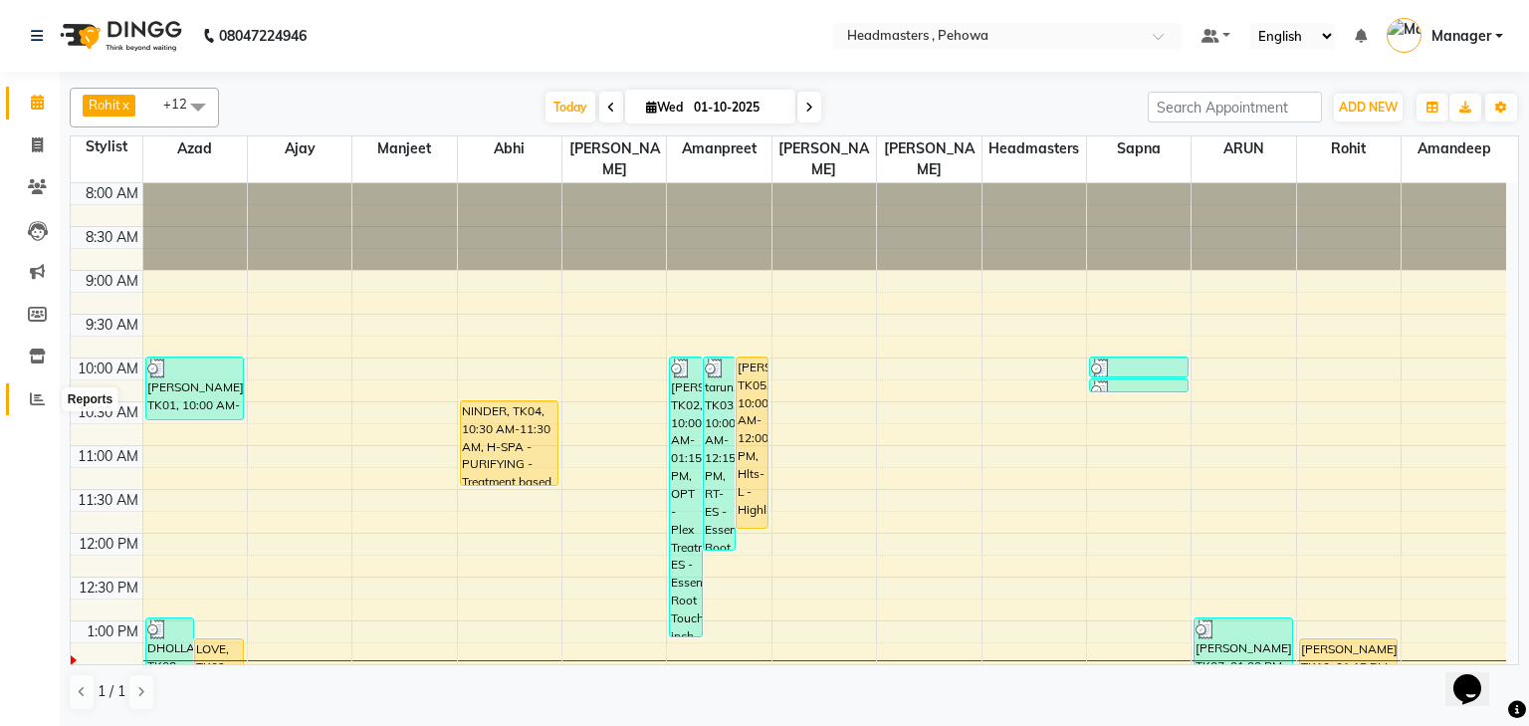
click at [44, 403] on icon at bounding box center [37, 398] width 15 height 15
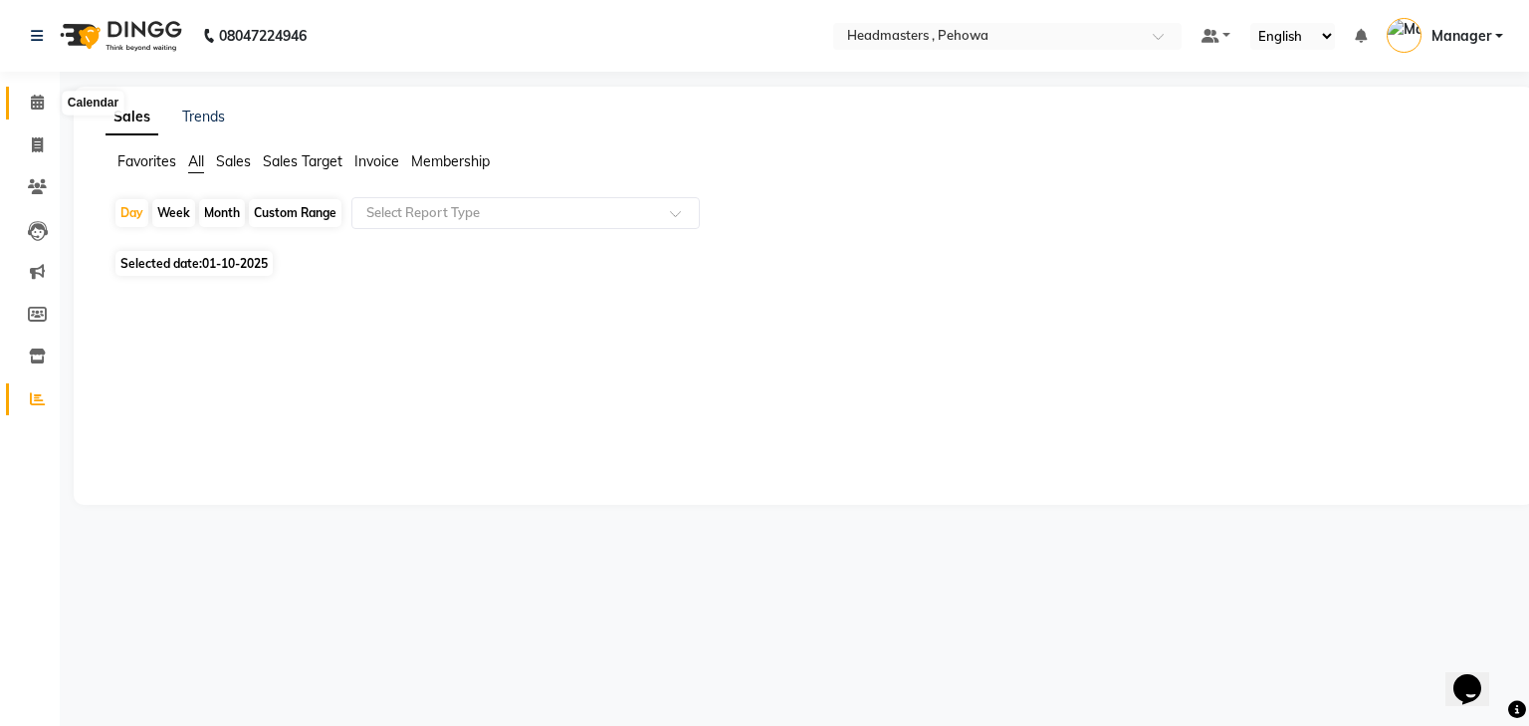
click at [31, 102] on icon at bounding box center [37, 102] width 13 height 15
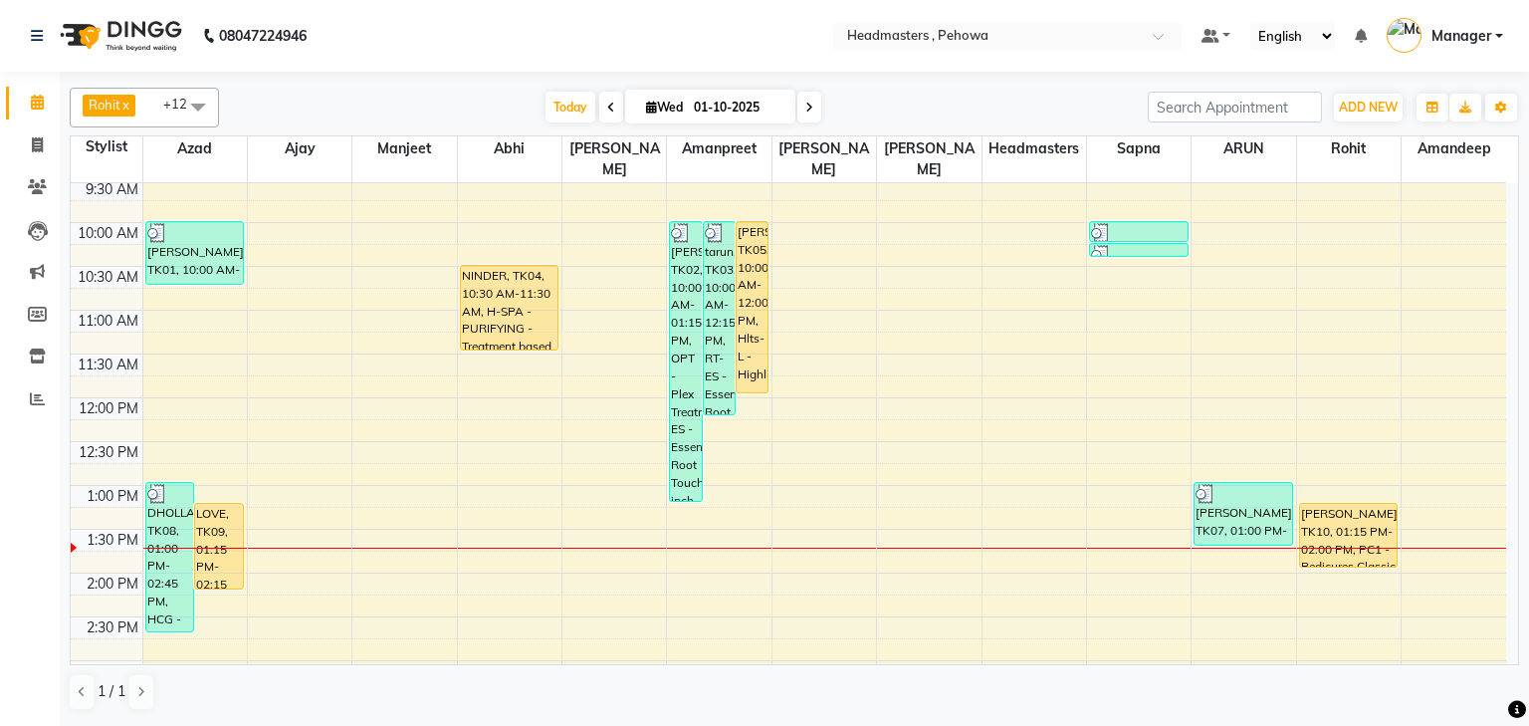
scroll to position [159, 0]
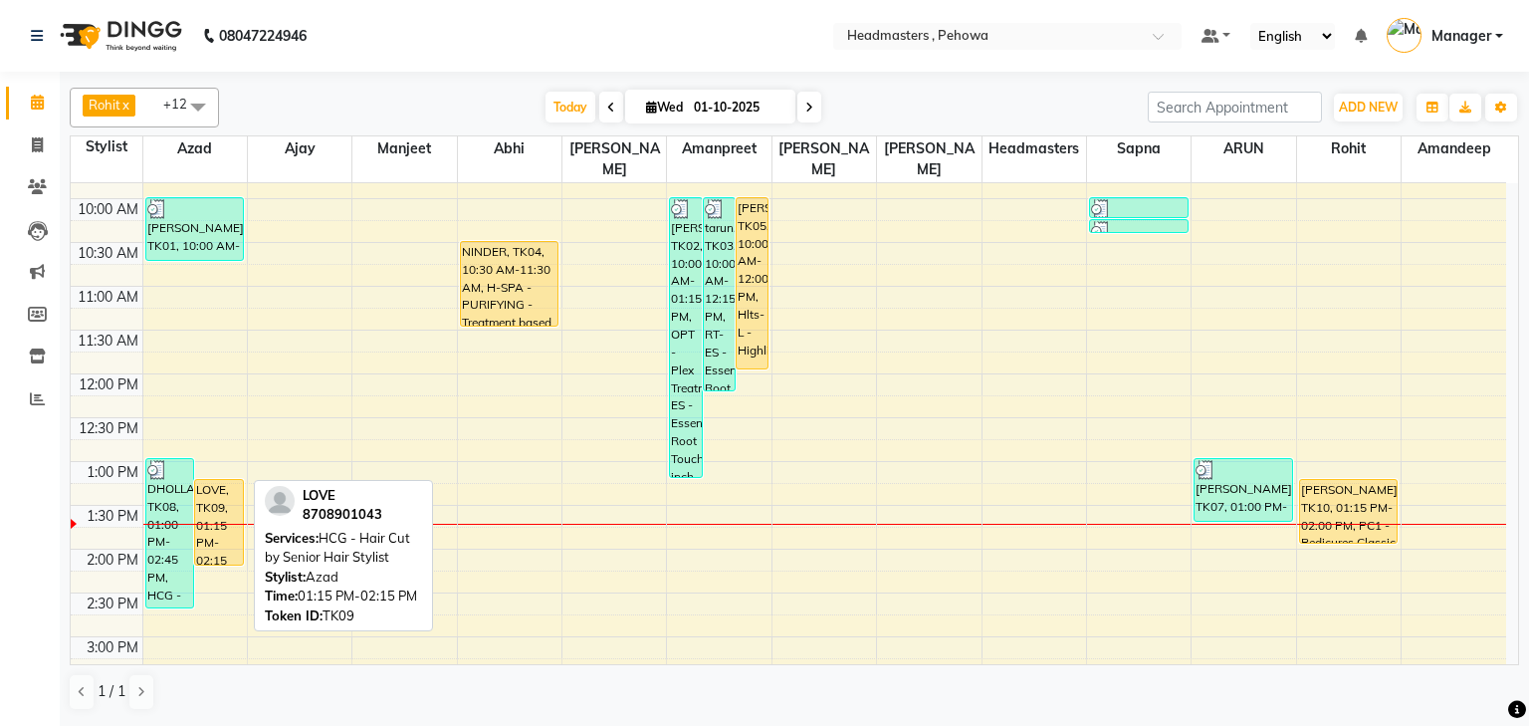
click at [227, 480] on div "LOVE, TK09, 01:15 PM-02:15 PM, HCG - Hair Cut by Senior Hair Stylist" at bounding box center [219, 522] width 48 height 85
select select "1"
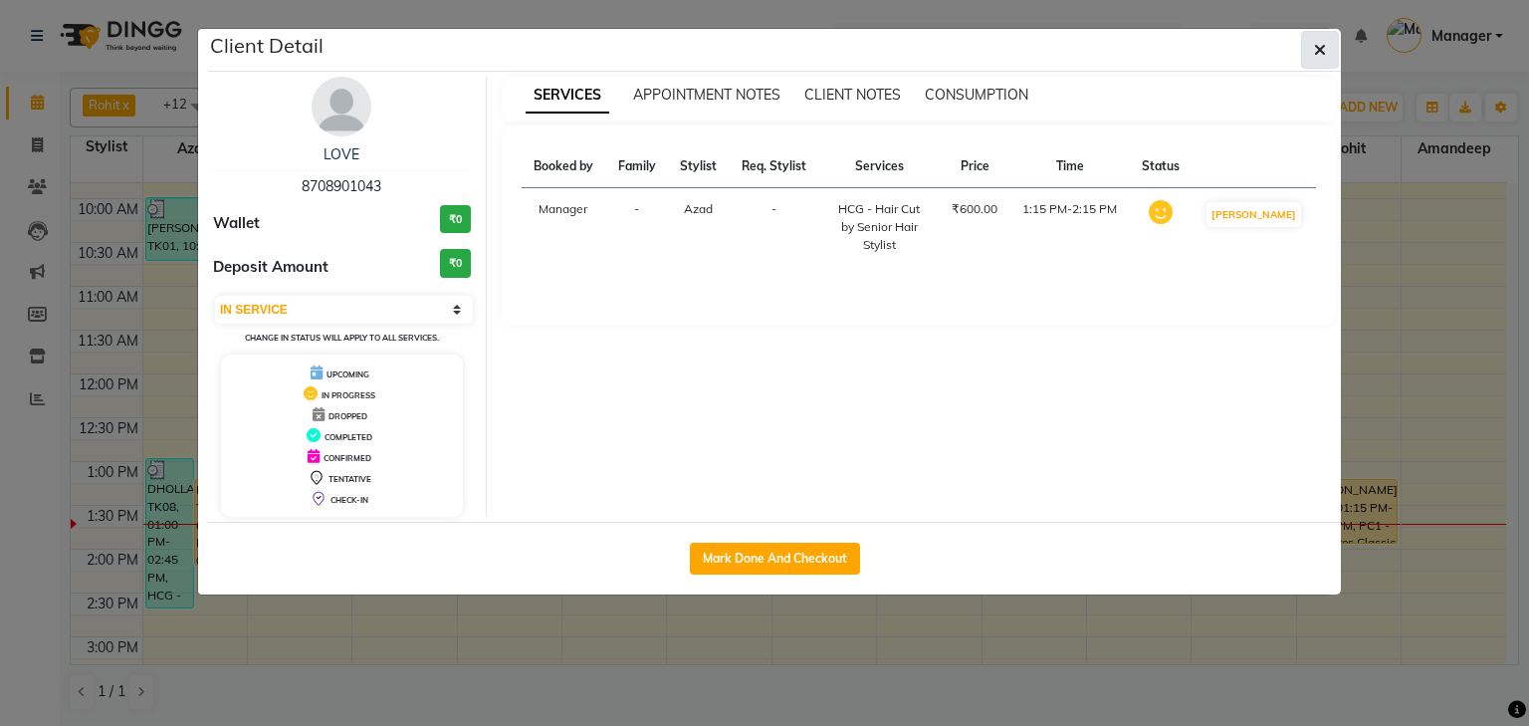
click at [1330, 47] on button "button" at bounding box center [1320, 50] width 38 height 38
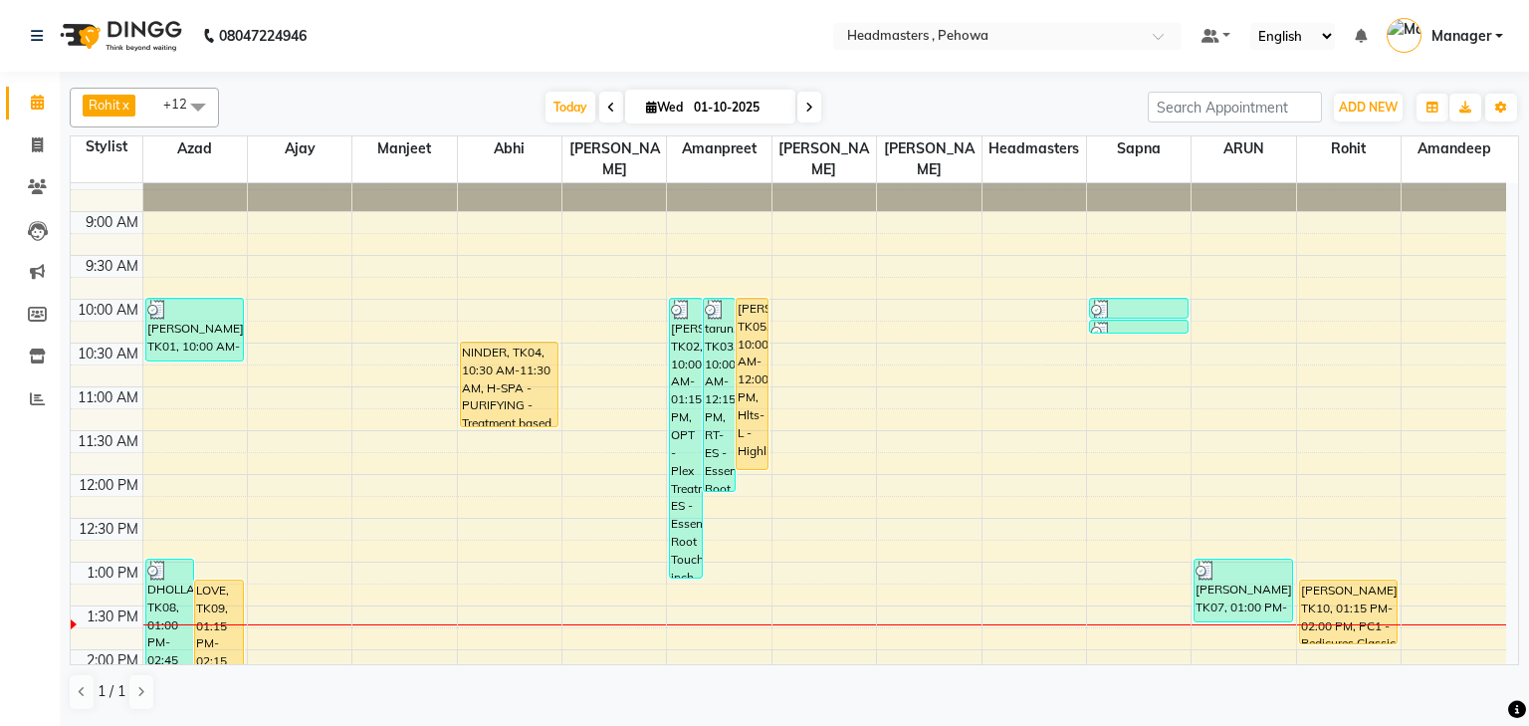
scroll to position [0, 0]
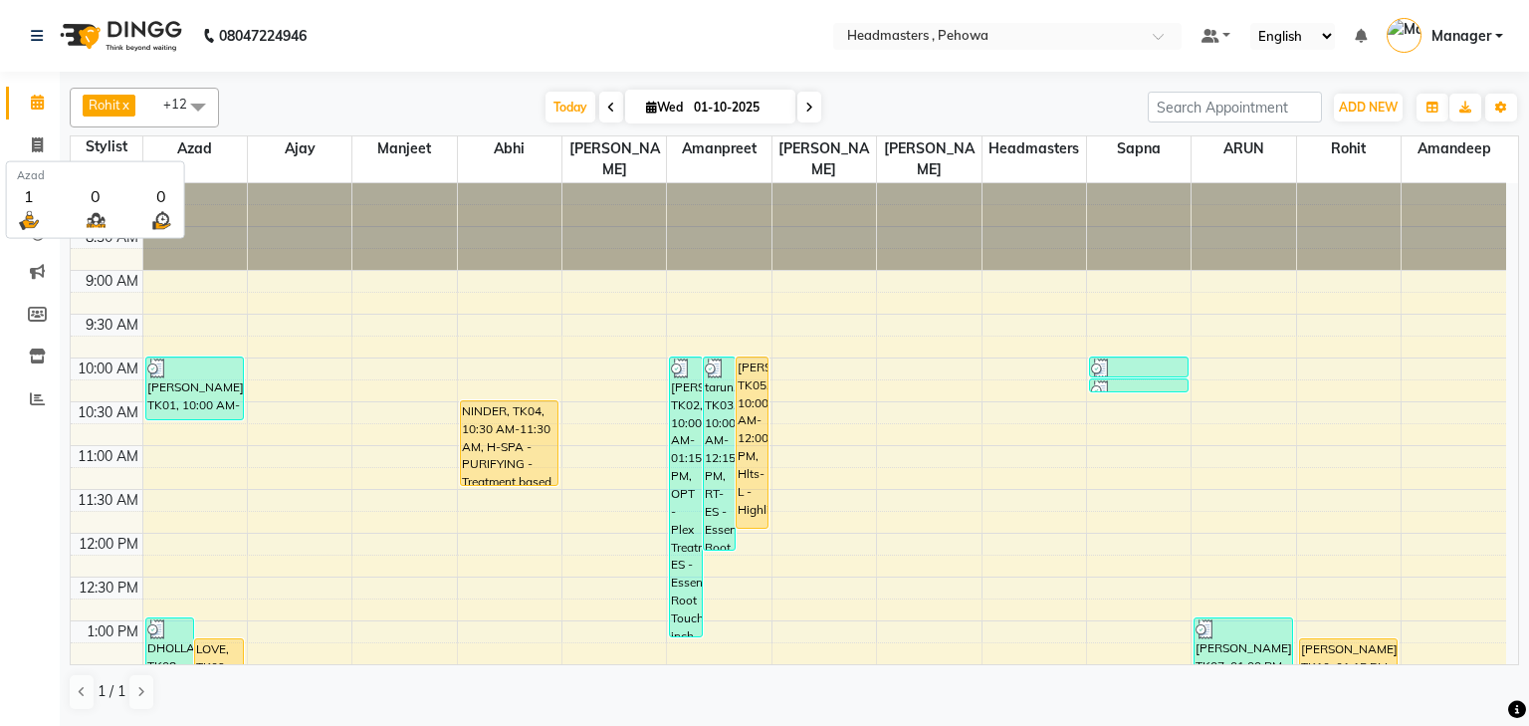
click at [203, 150] on span "Azad" at bounding box center [195, 148] width 104 height 25
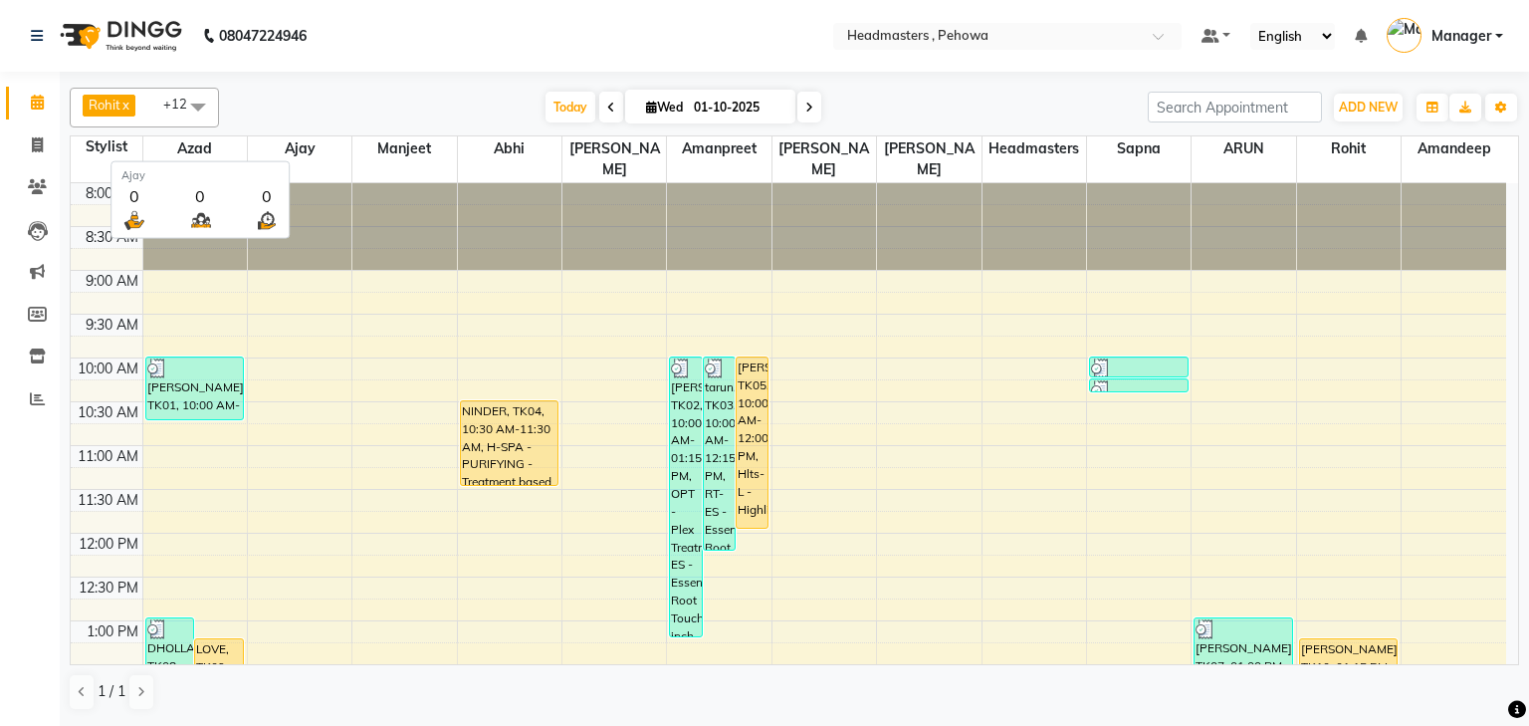
click at [303, 149] on span "Ajay" at bounding box center [300, 148] width 104 height 25
click at [405, 203] on div at bounding box center [404, 226] width 104 height 87
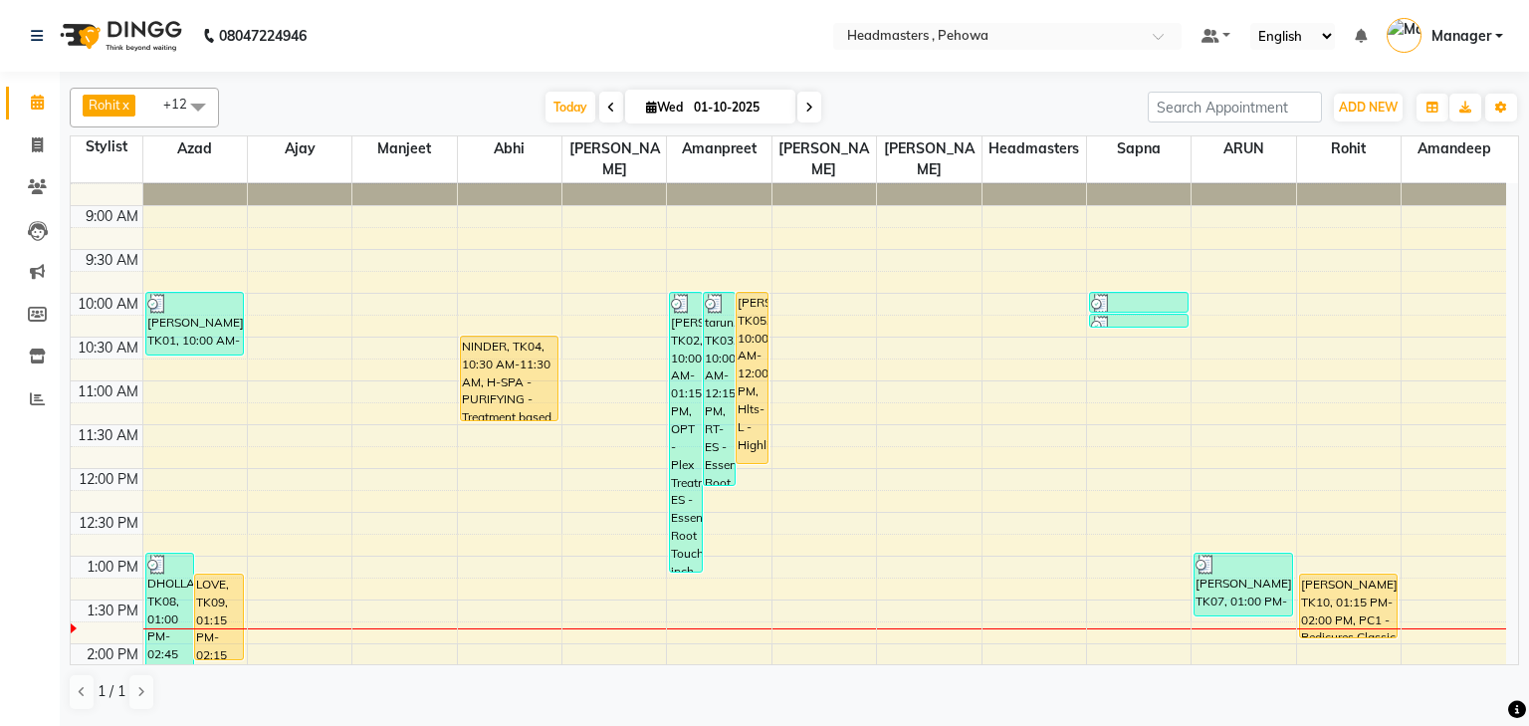
scroll to position [159, 0]
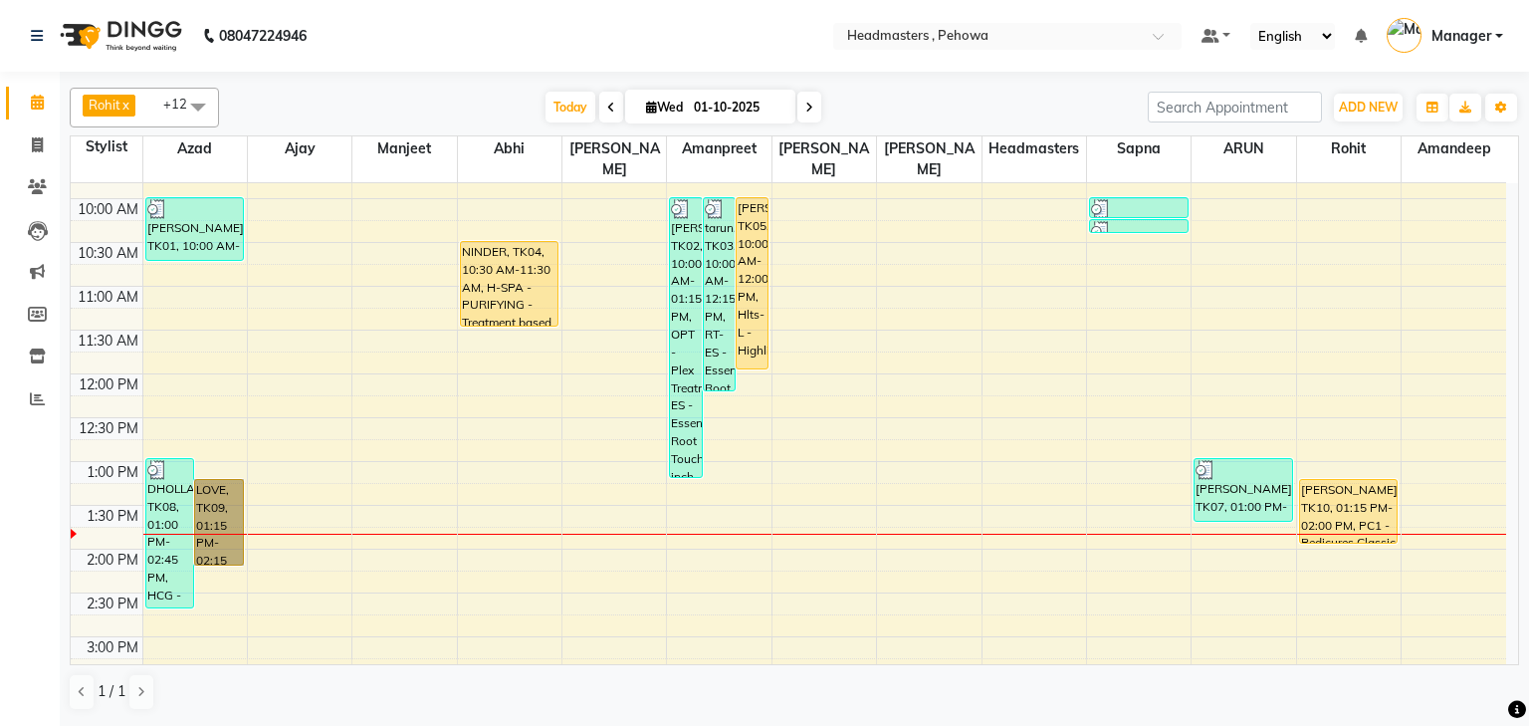
drag, startPoint x: 263, startPoint y: 497, endPoint x: 223, endPoint y: 495, distance: 39.9
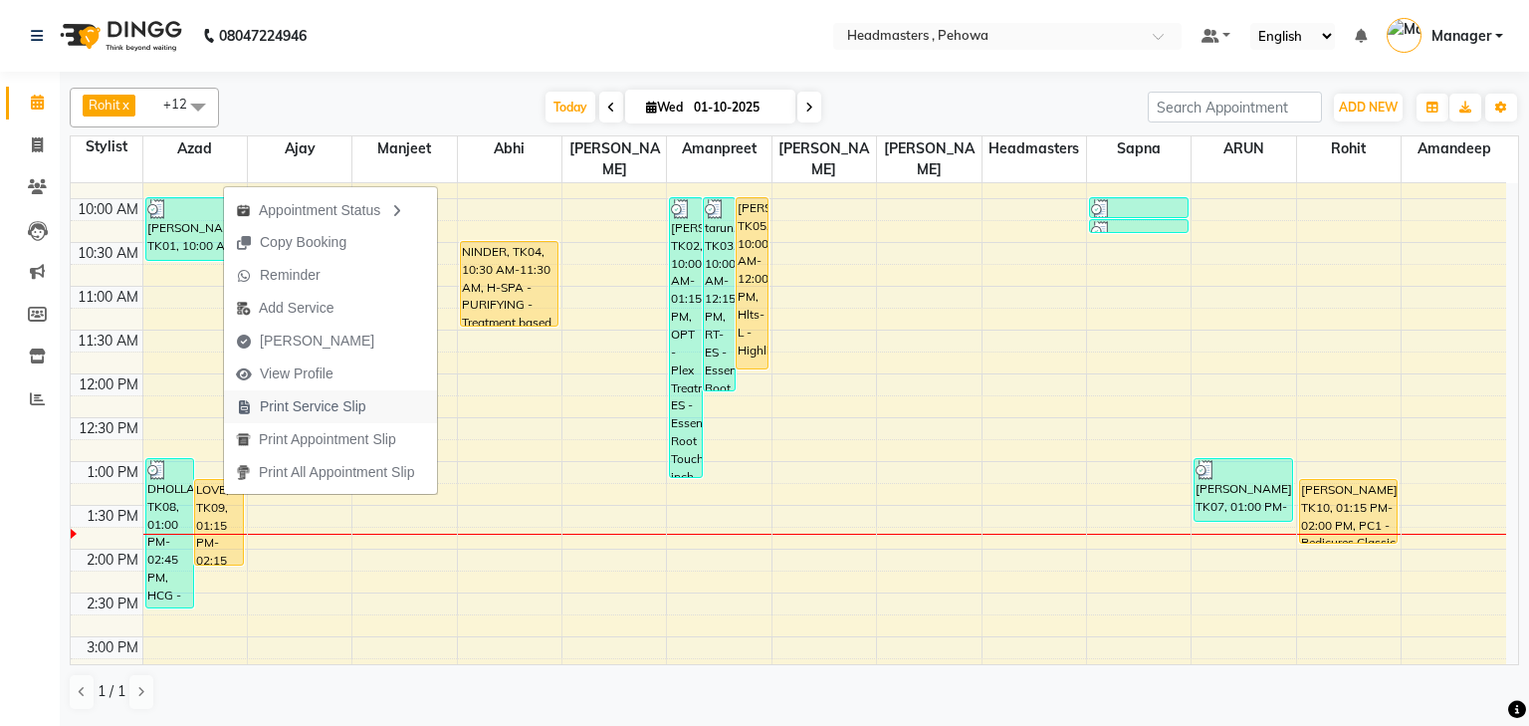
click at [299, 406] on span "Print Service Slip" at bounding box center [313, 406] width 107 height 21
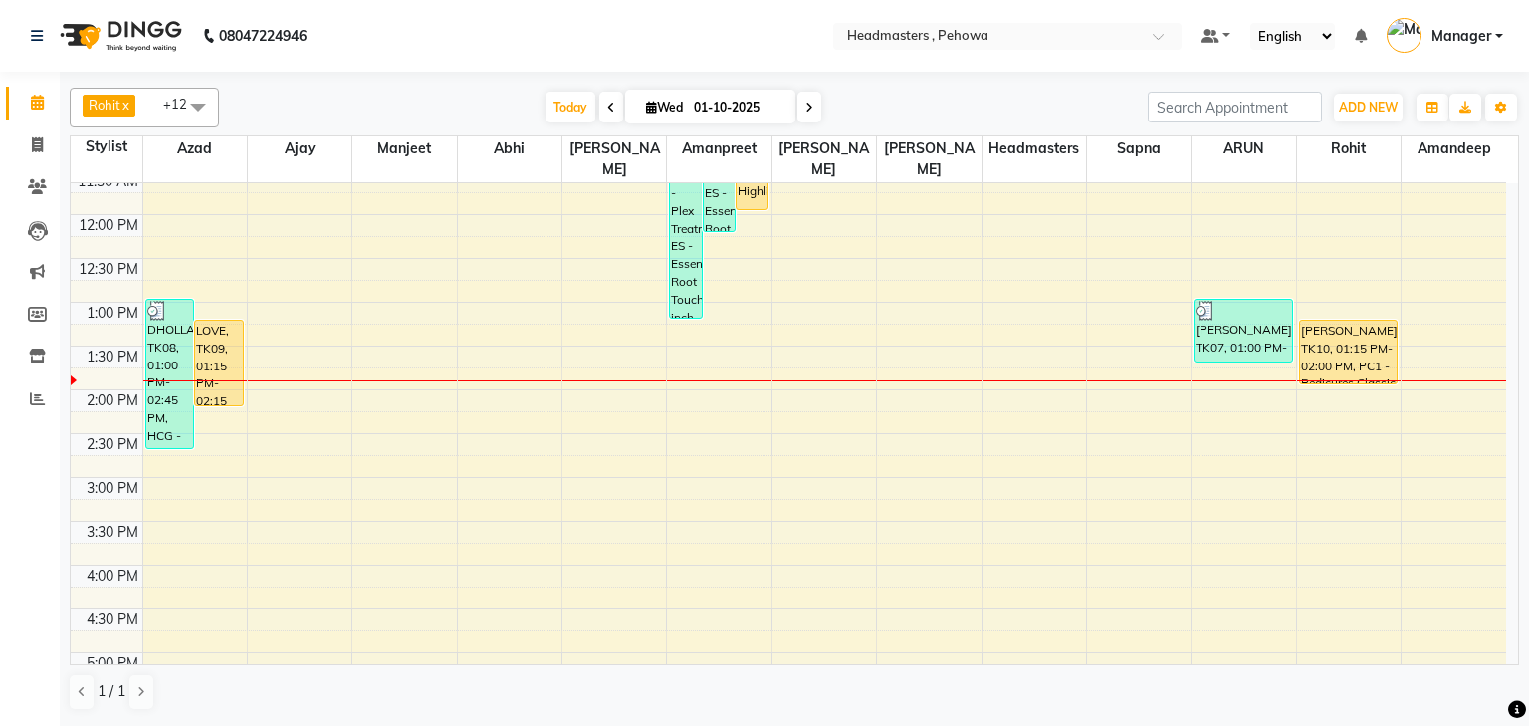
scroll to position [0, 0]
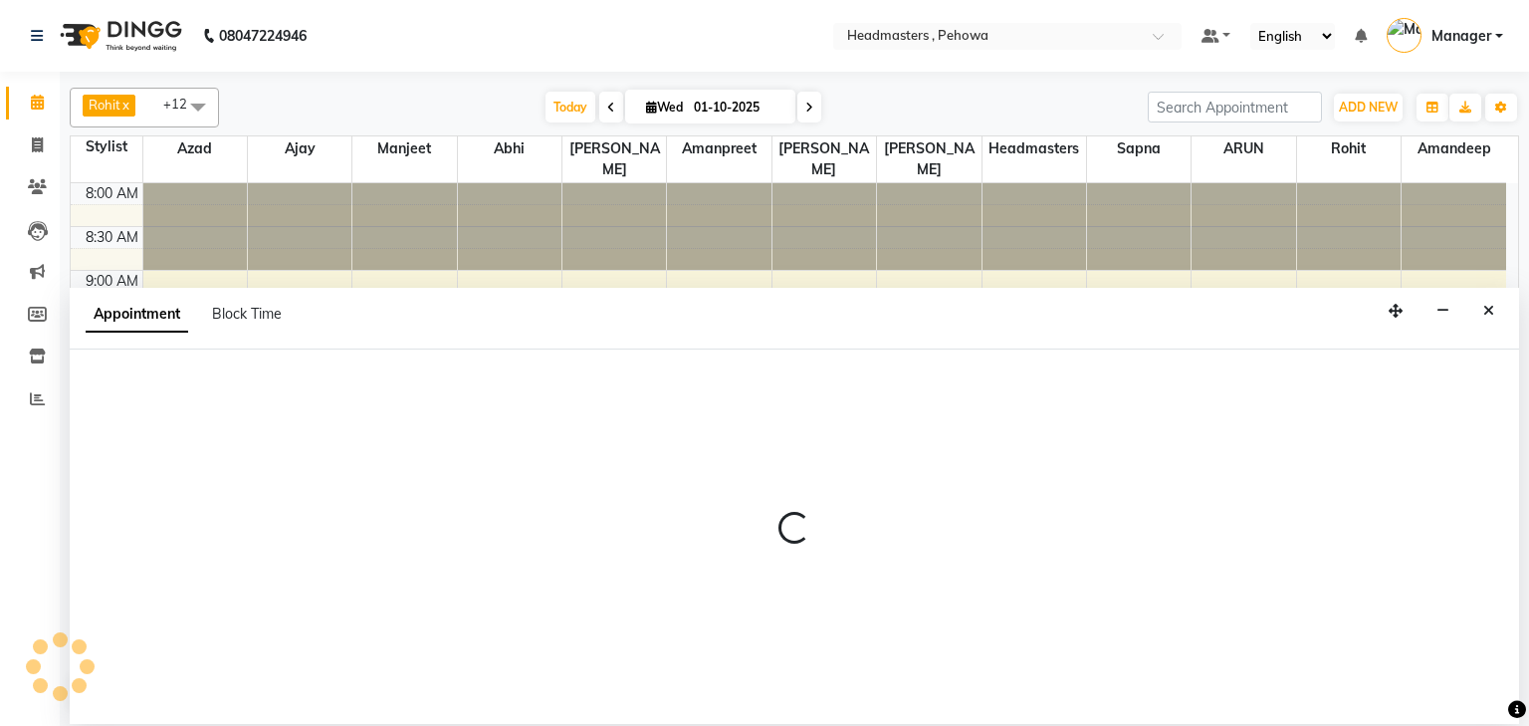
select select "68776"
select select "615"
select select "tentative"
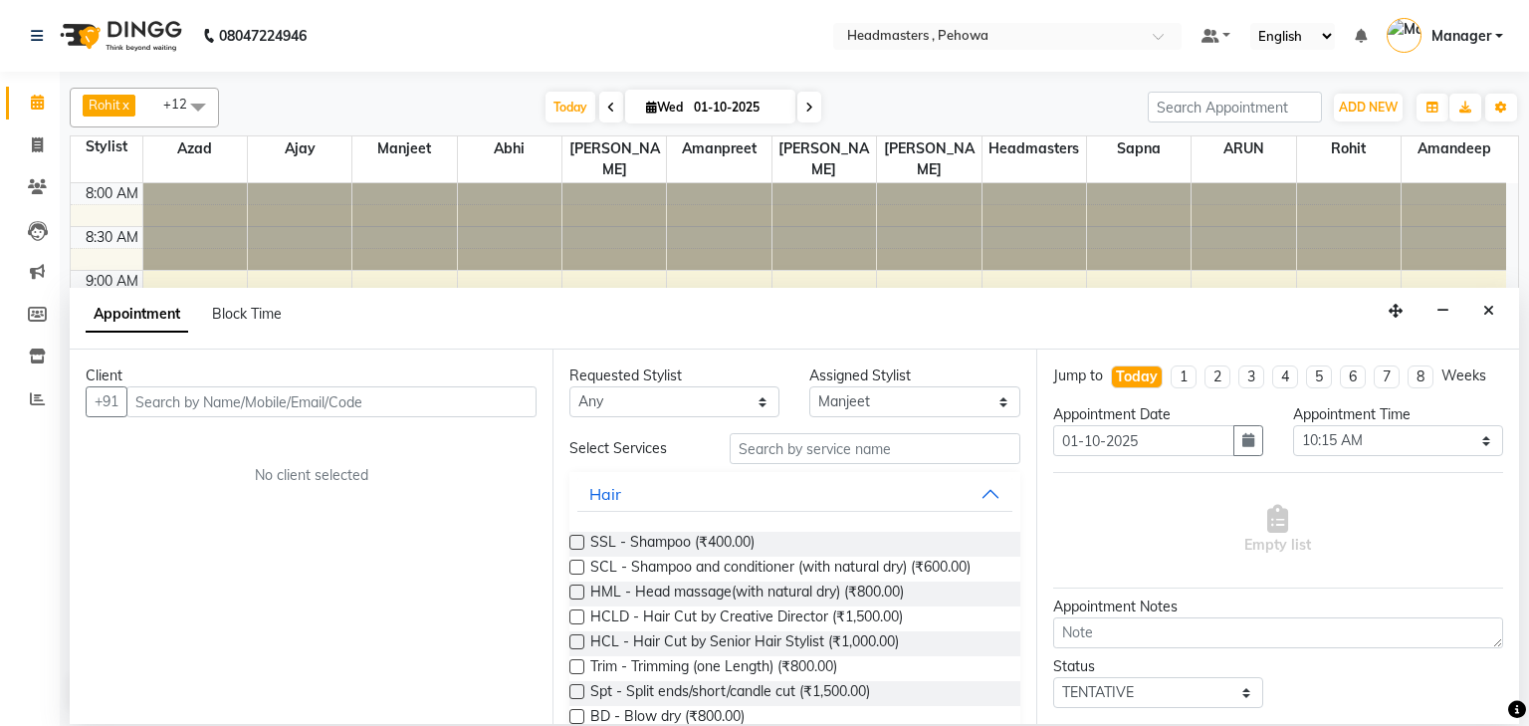
click at [378, 397] on input "text" at bounding box center [331, 401] width 410 height 31
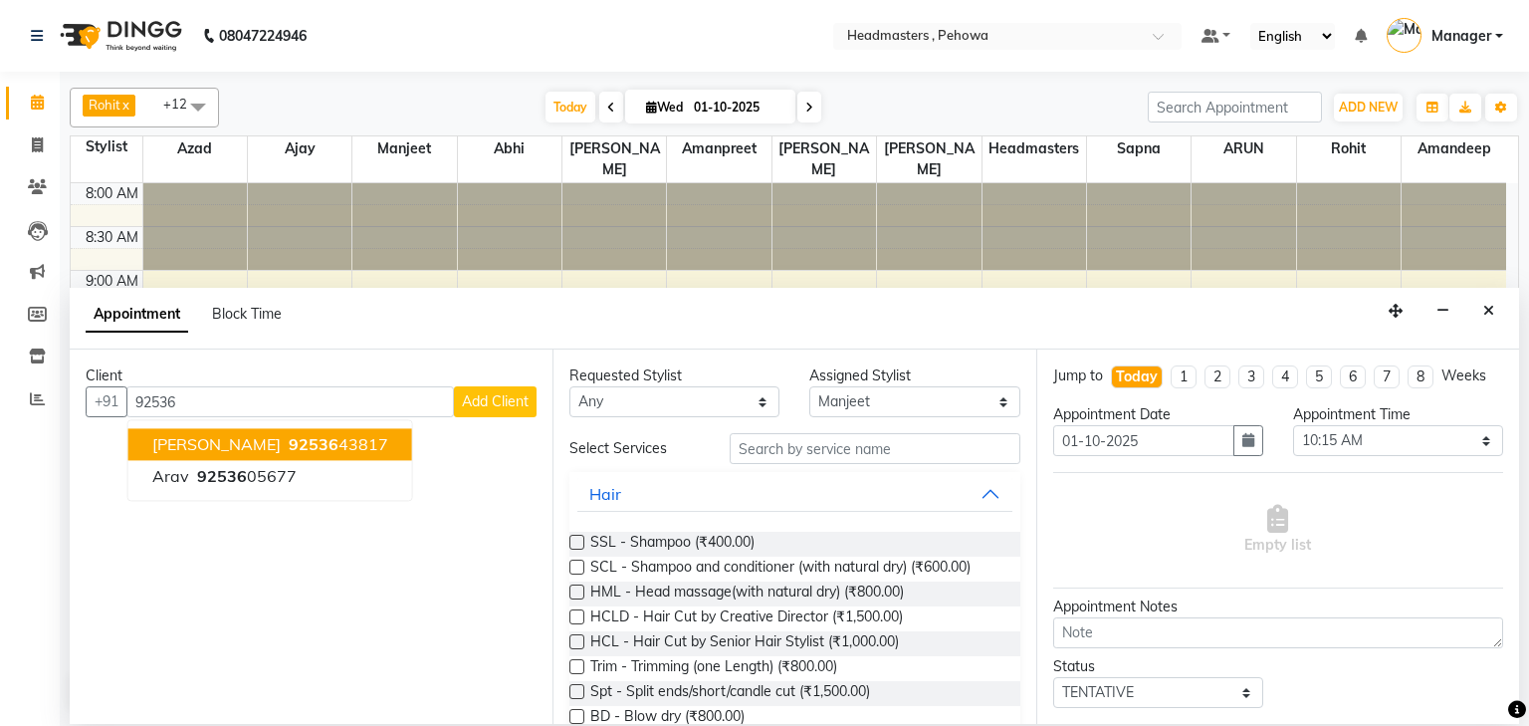
click at [341, 443] on ngb-highlight "92536 43817" at bounding box center [337, 445] width 104 height 20
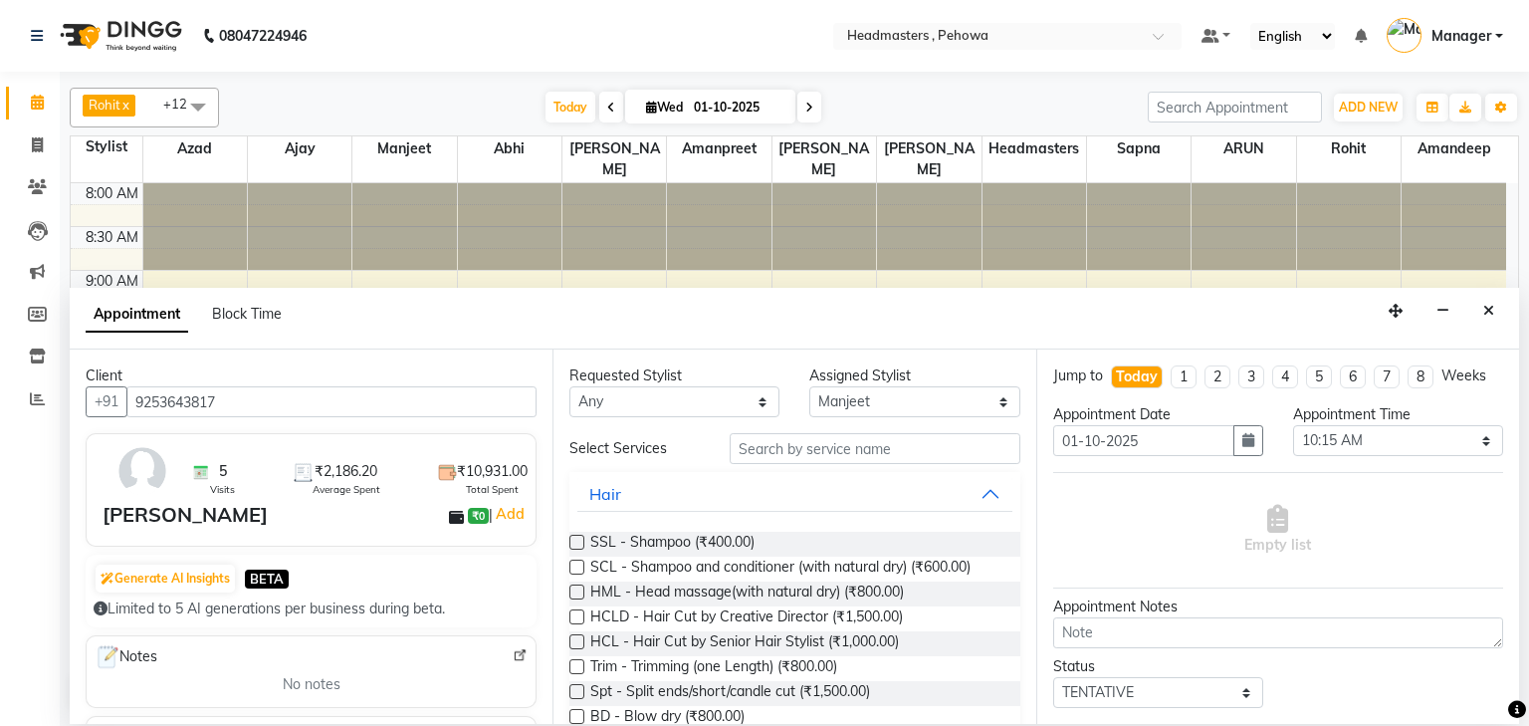
type input "9253643817"
click at [818, 446] on input "text" at bounding box center [875, 448] width 291 height 31
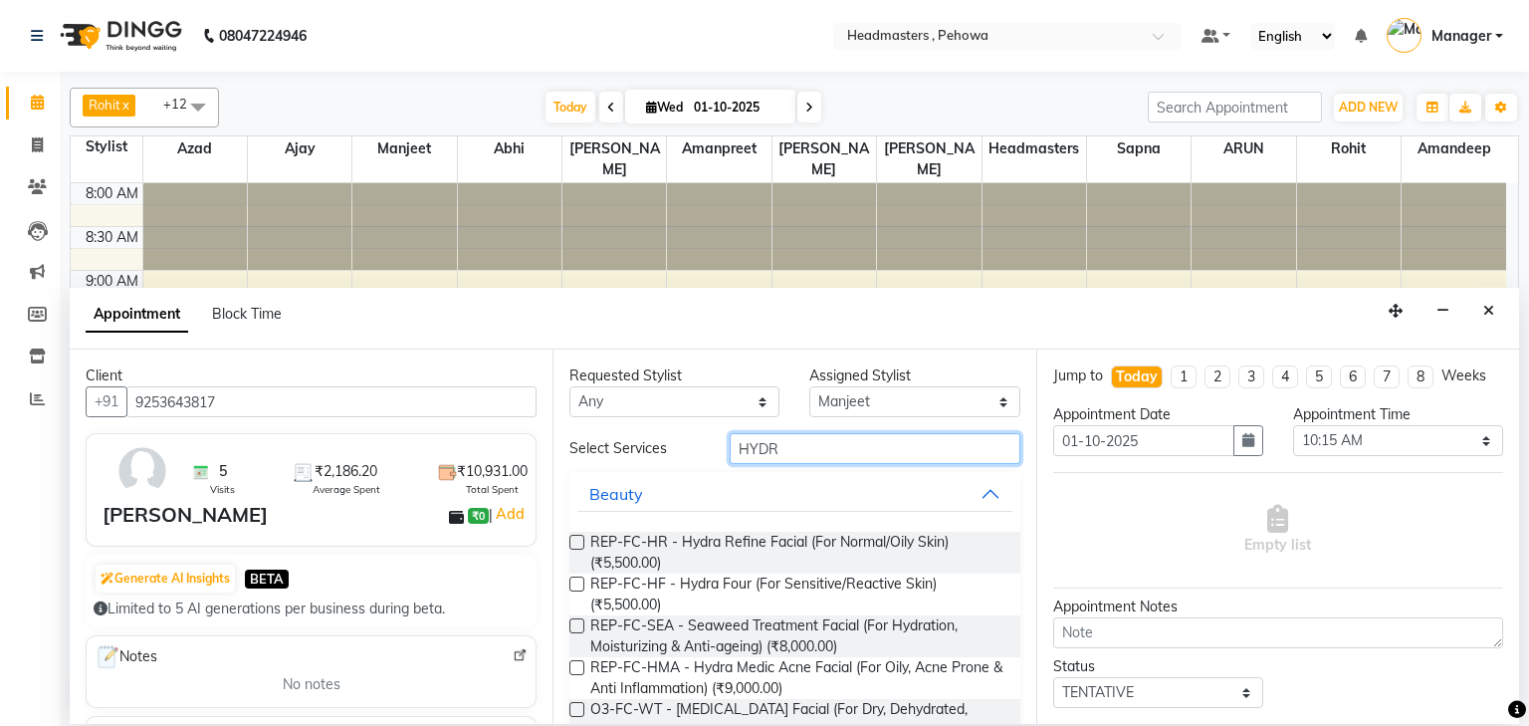
click at [832, 445] on input "HYDR" at bounding box center [875, 448] width 291 height 31
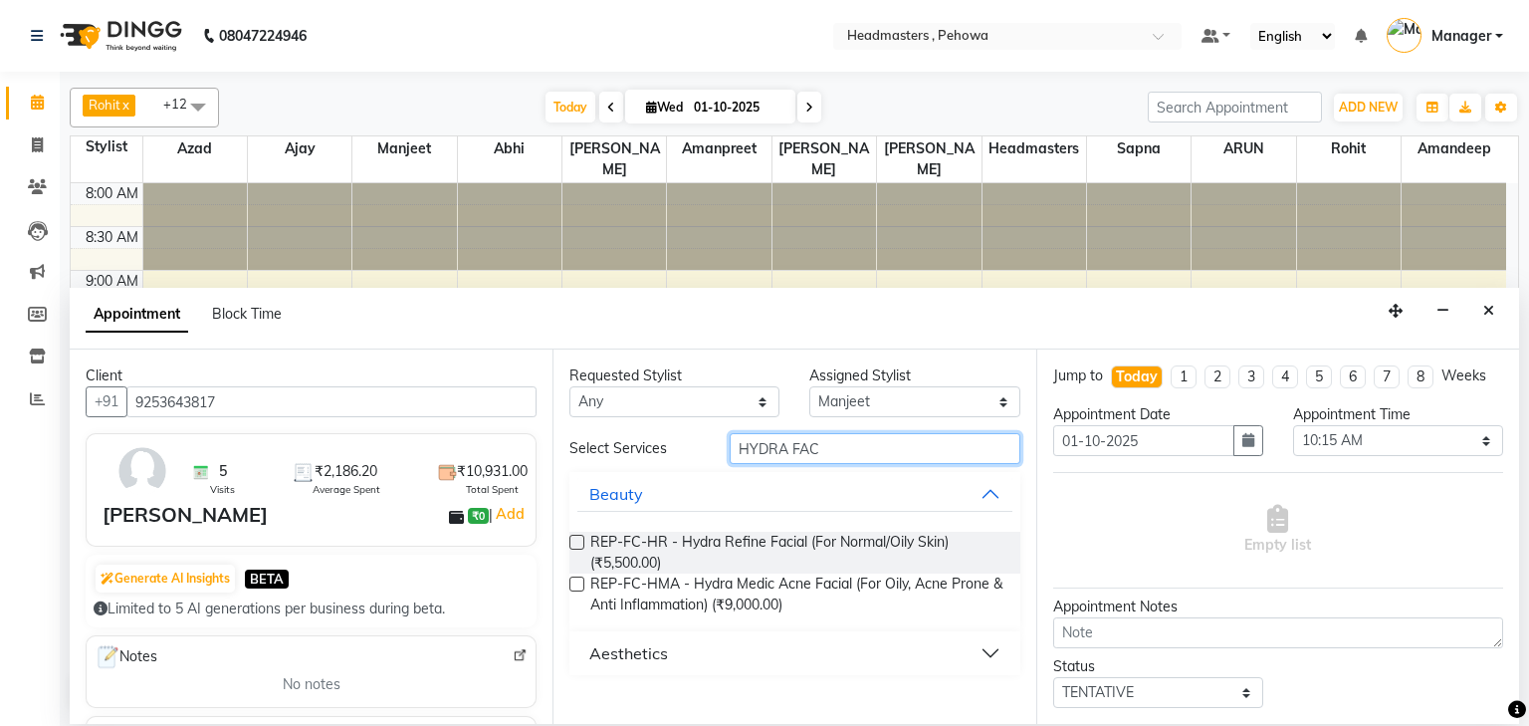
type input "HYDRA FAC"
click at [659, 646] on div "Aesthetics" at bounding box center [628, 653] width 79 height 24
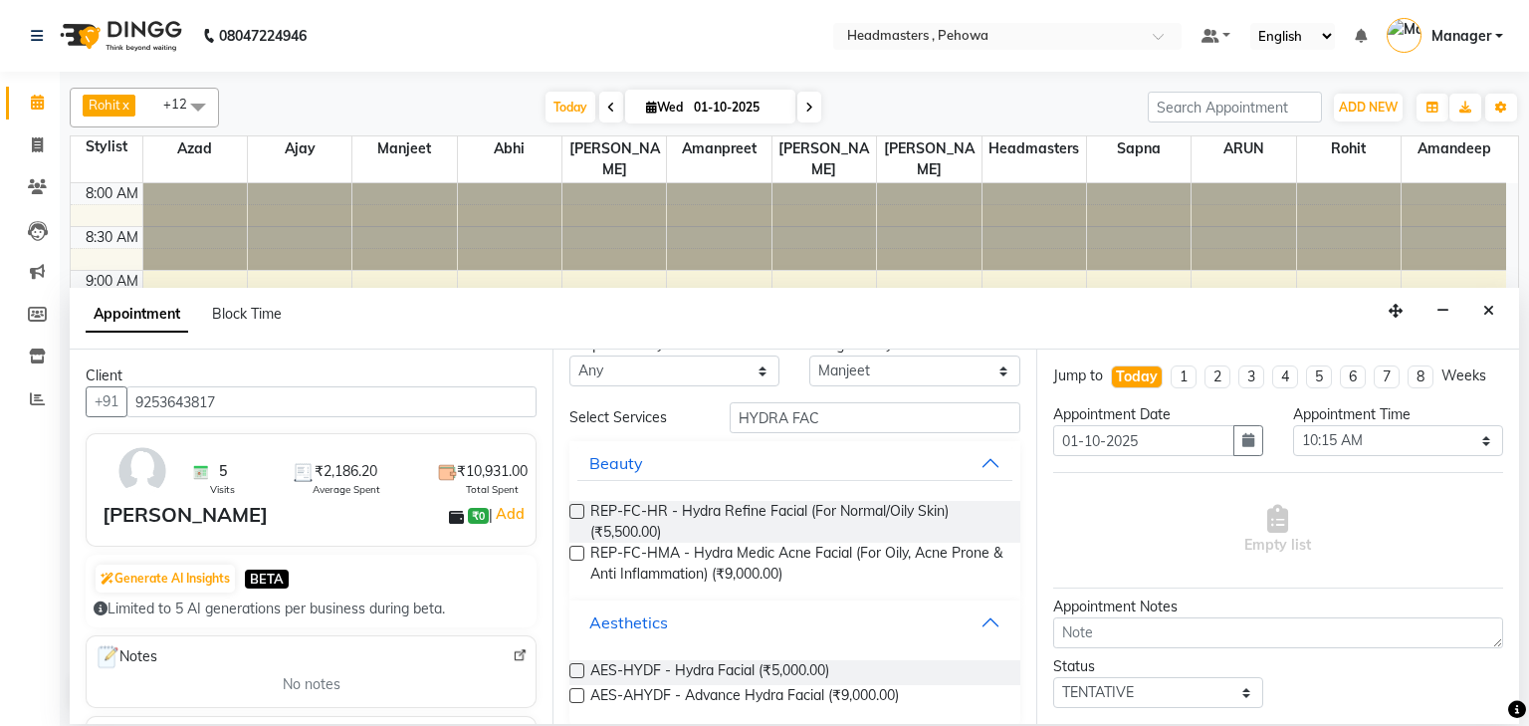
scroll to position [48, 0]
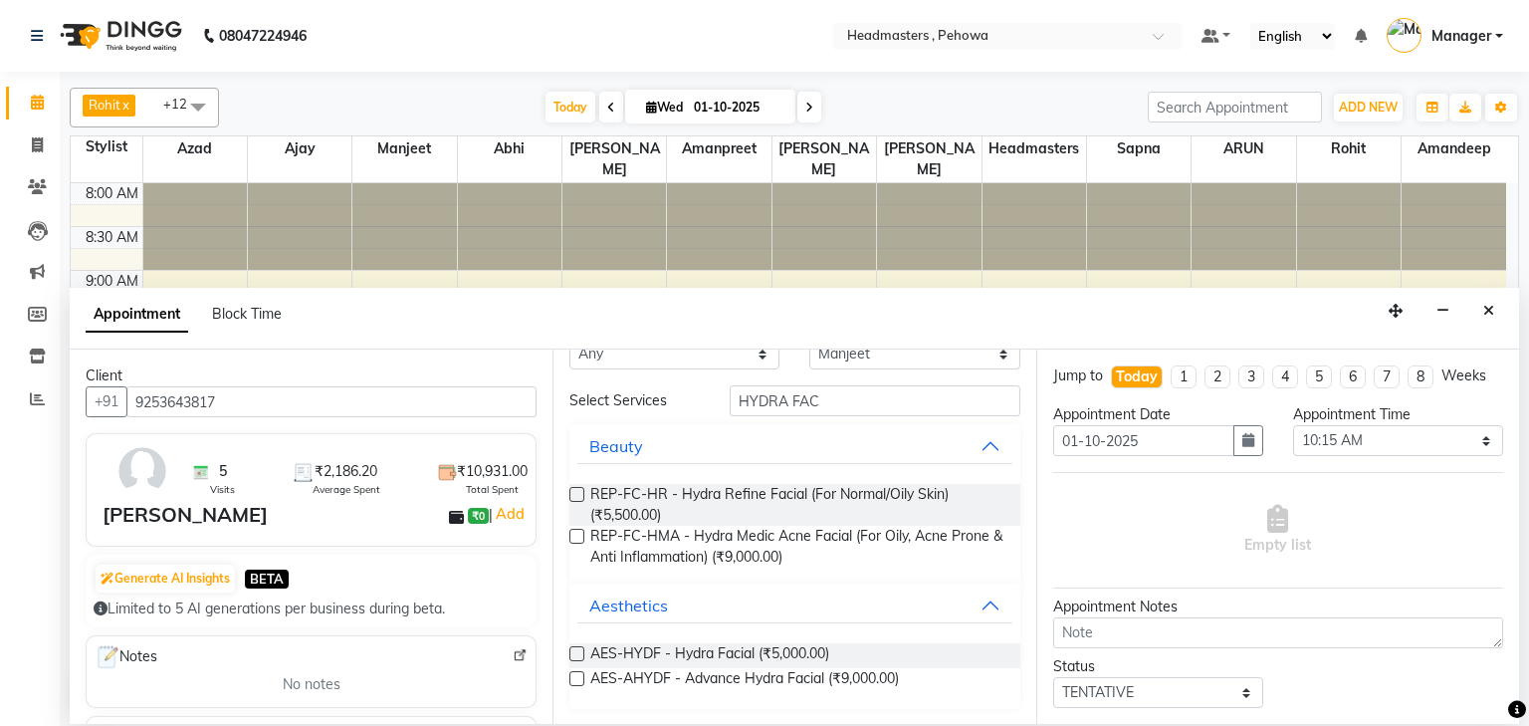
click at [582, 674] on label at bounding box center [577, 678] width 15 height 15
click at [582, 674] on input "checkbox" at bounding box center [576, 680] width 13 height 13
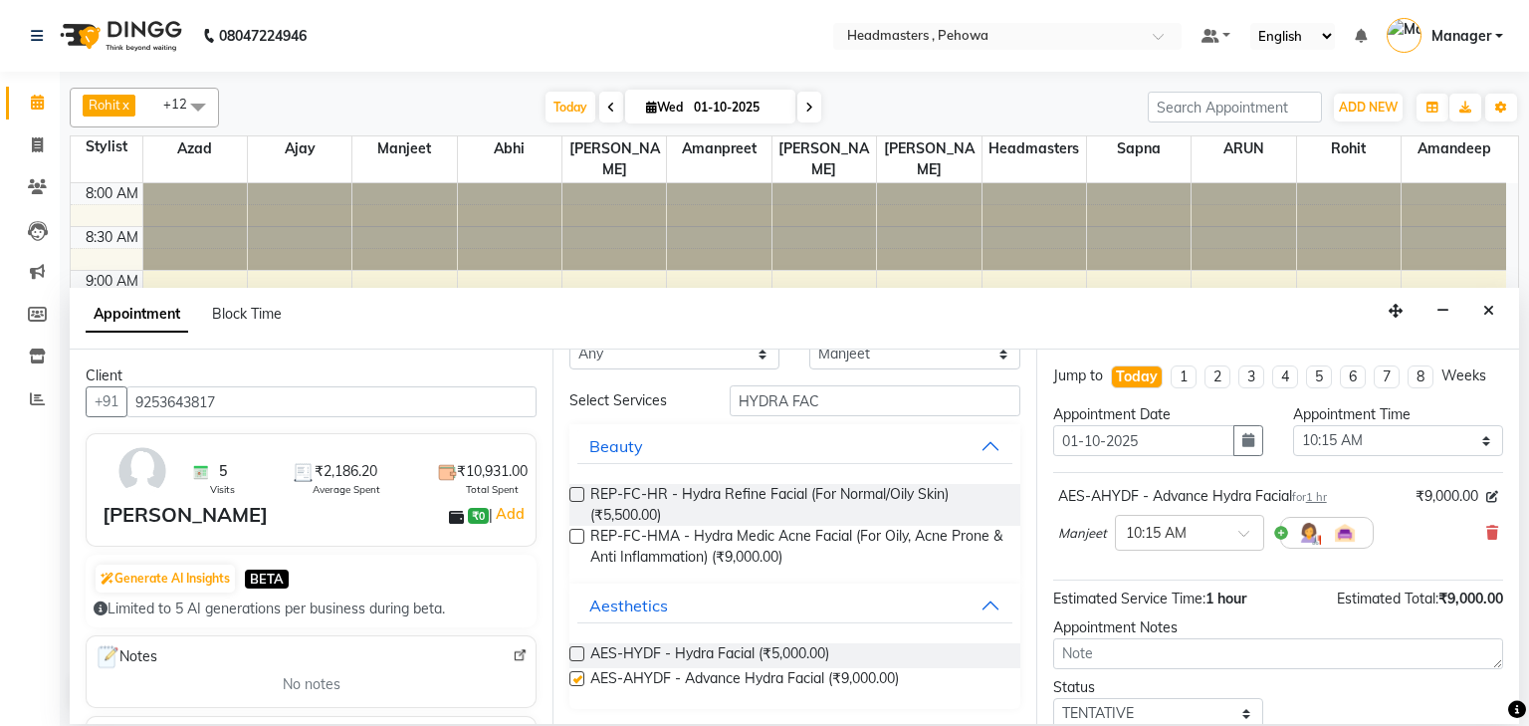
checkbox input "false"
click at [973, 444] on button "Beauty" at bounding box center [795, 446] width 434 height 36
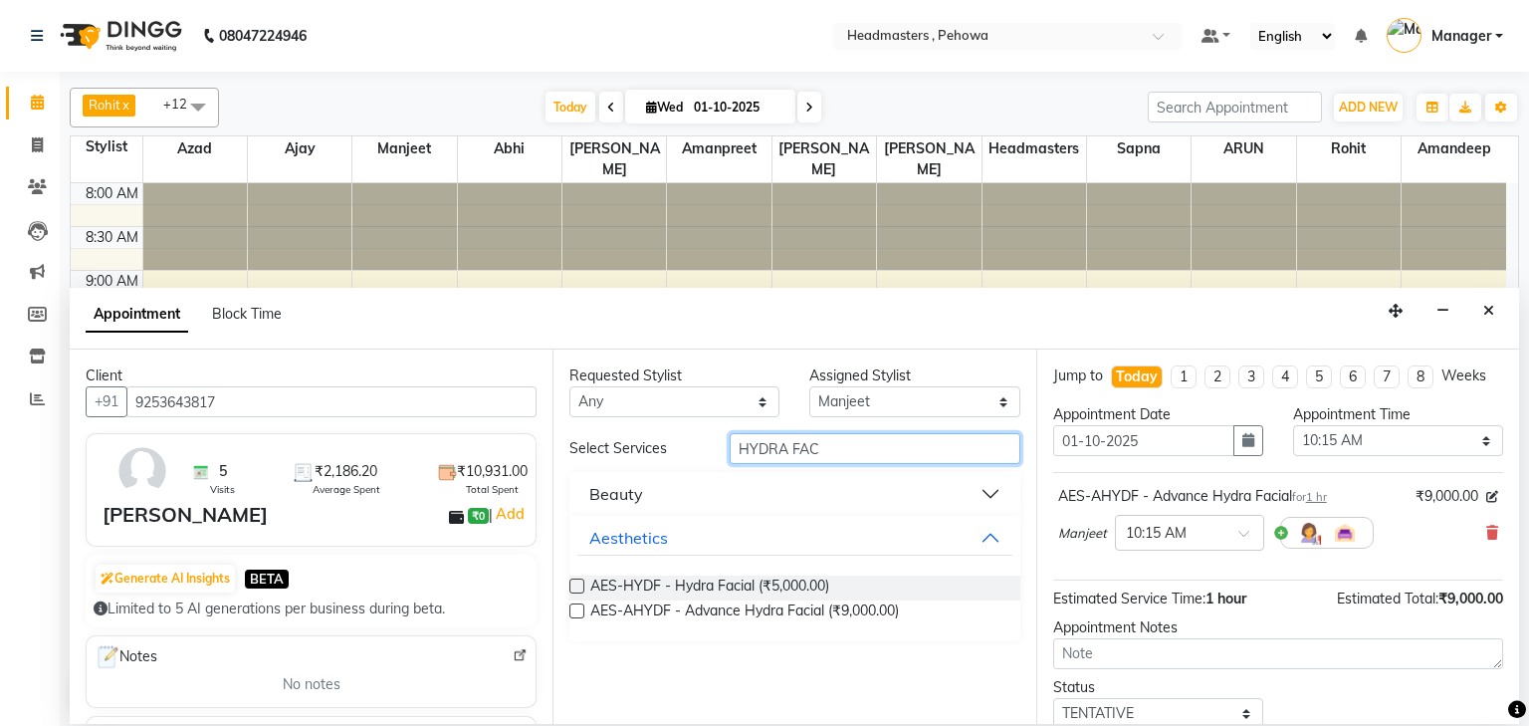
drag, startPoint x: 851, startPoint y: 458, endPoint x: 761, endPoint y: 468, distance: 91.2
click at [733, 462] on input "HYDRA FAC" at bounding box center [875, 448] width 291 height 31
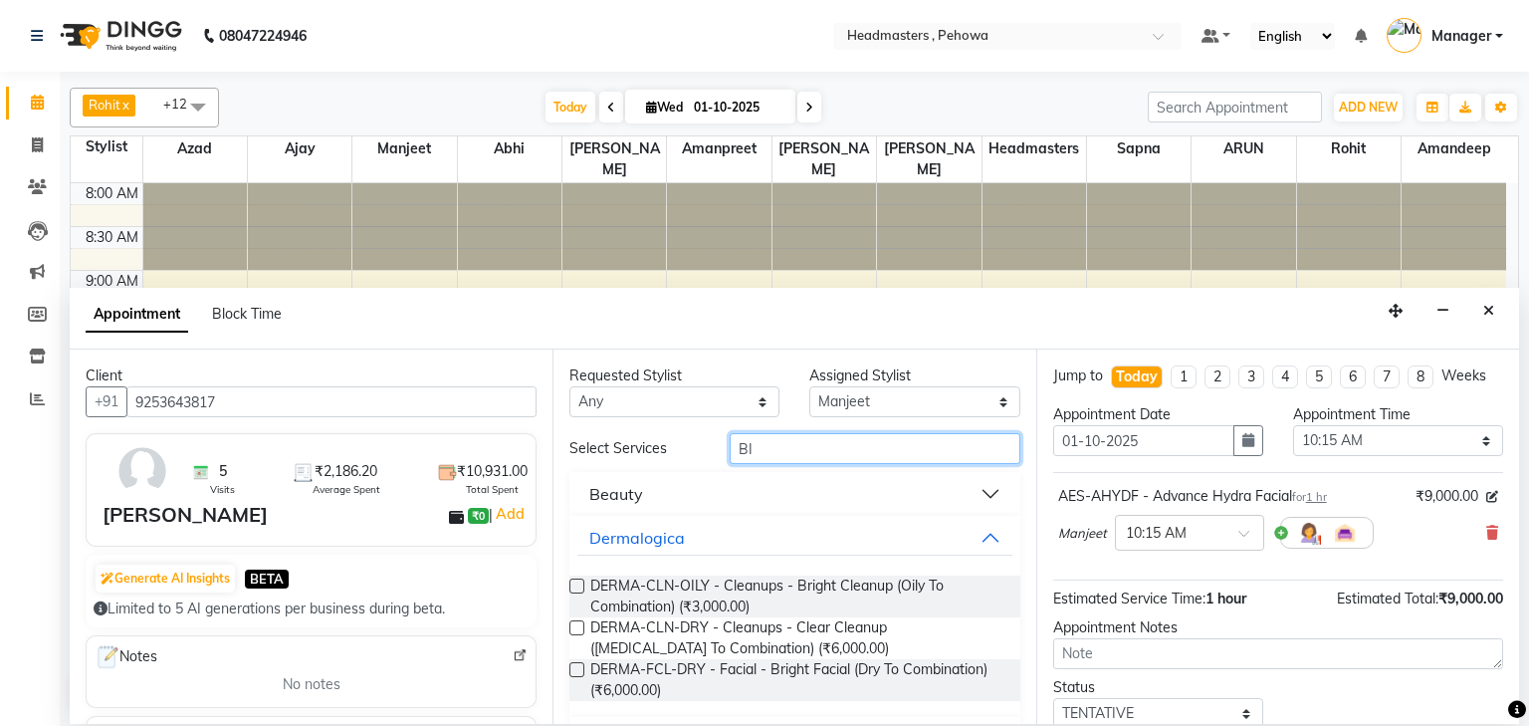
type input "B"
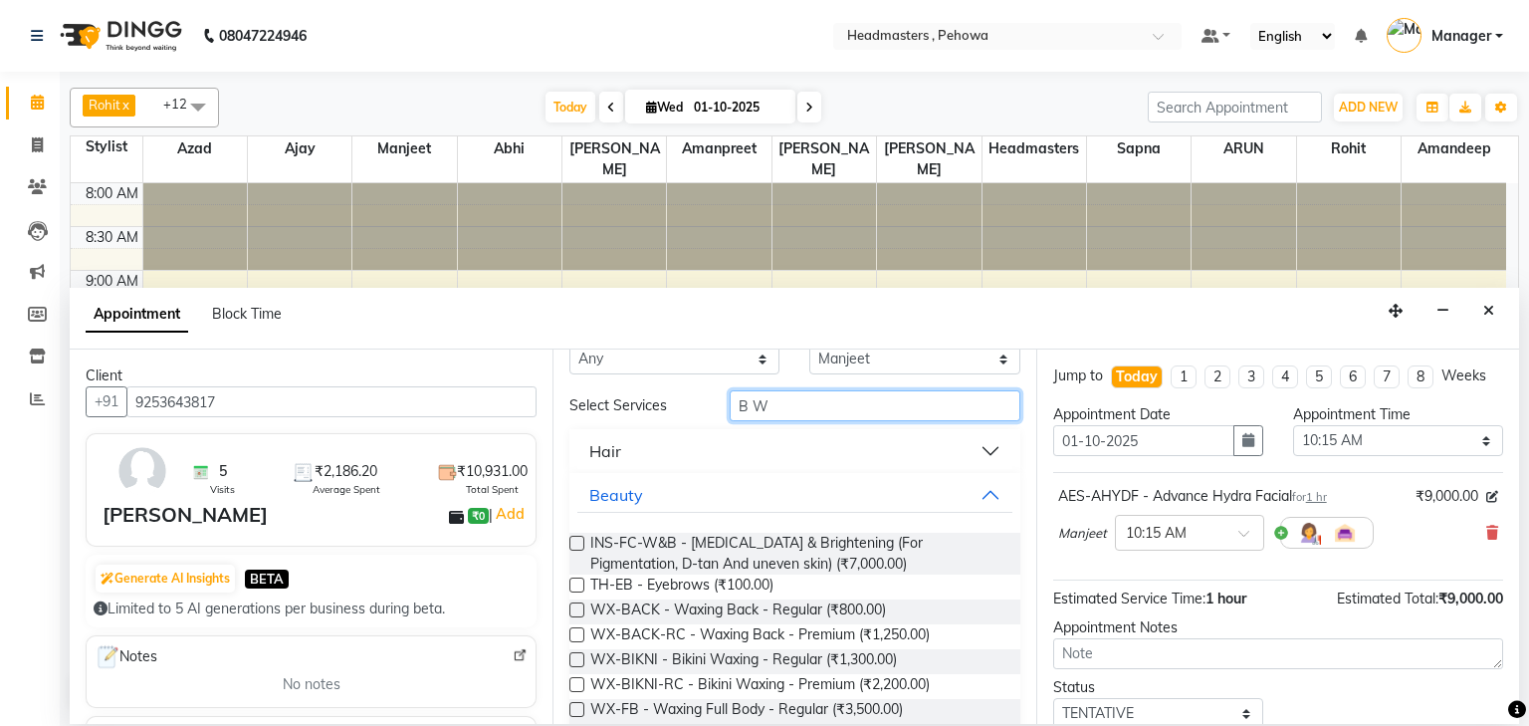
scroll to position [80, 0]
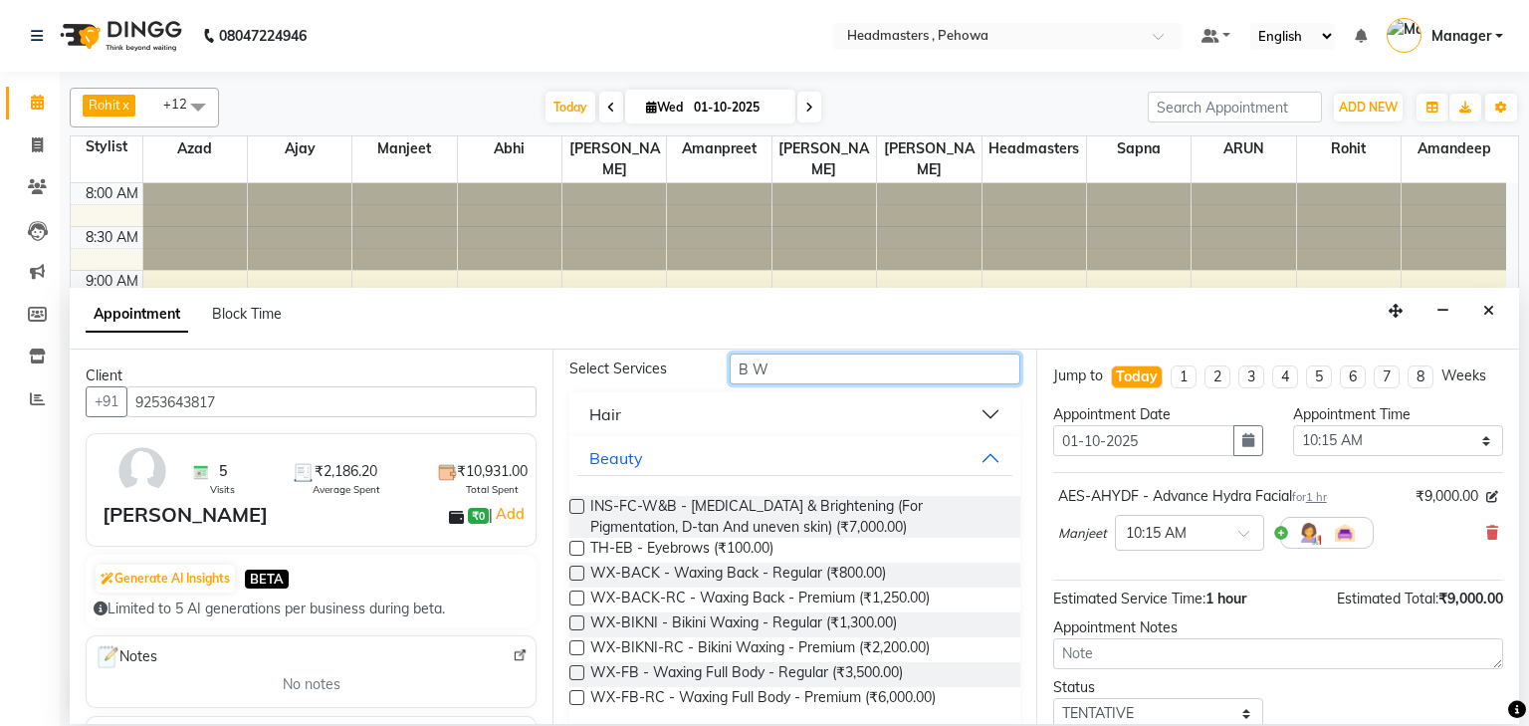
type input "B W"
click at [583, 647] on label at bounding box center [577, 647] width 15 height 15
click at [583, 647] on input "checkbox" at bounding box center [576, 649] width 13 height 13
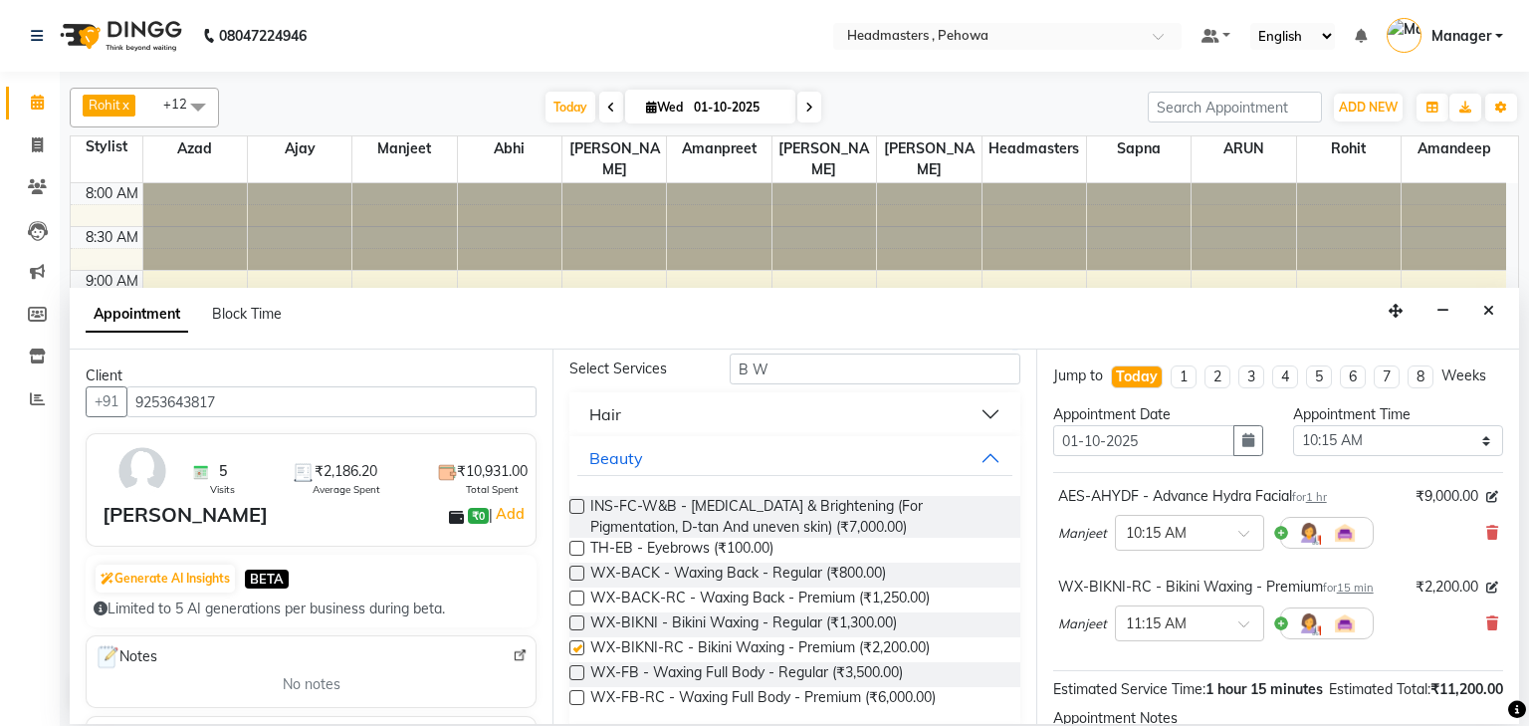
checkbox input "false"
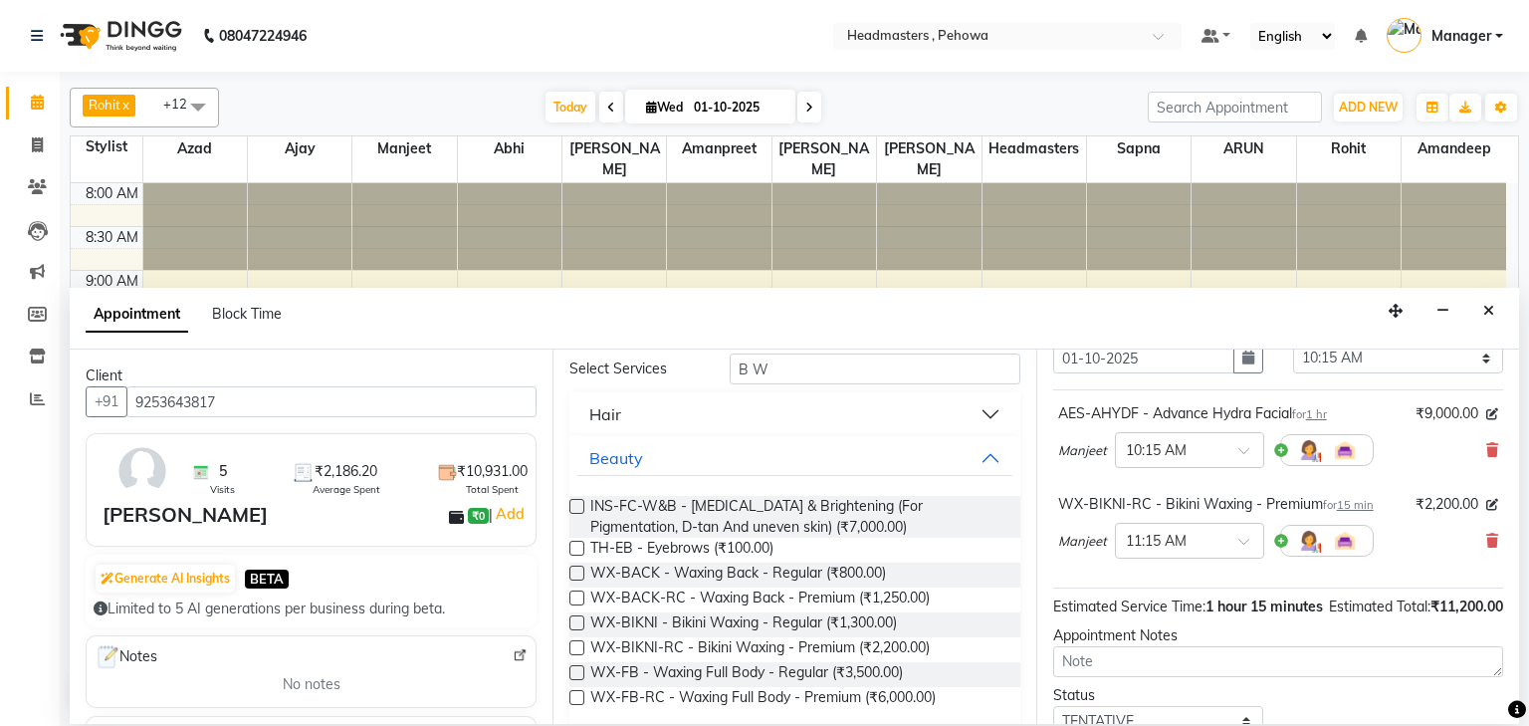
scroll to position [208, 0]
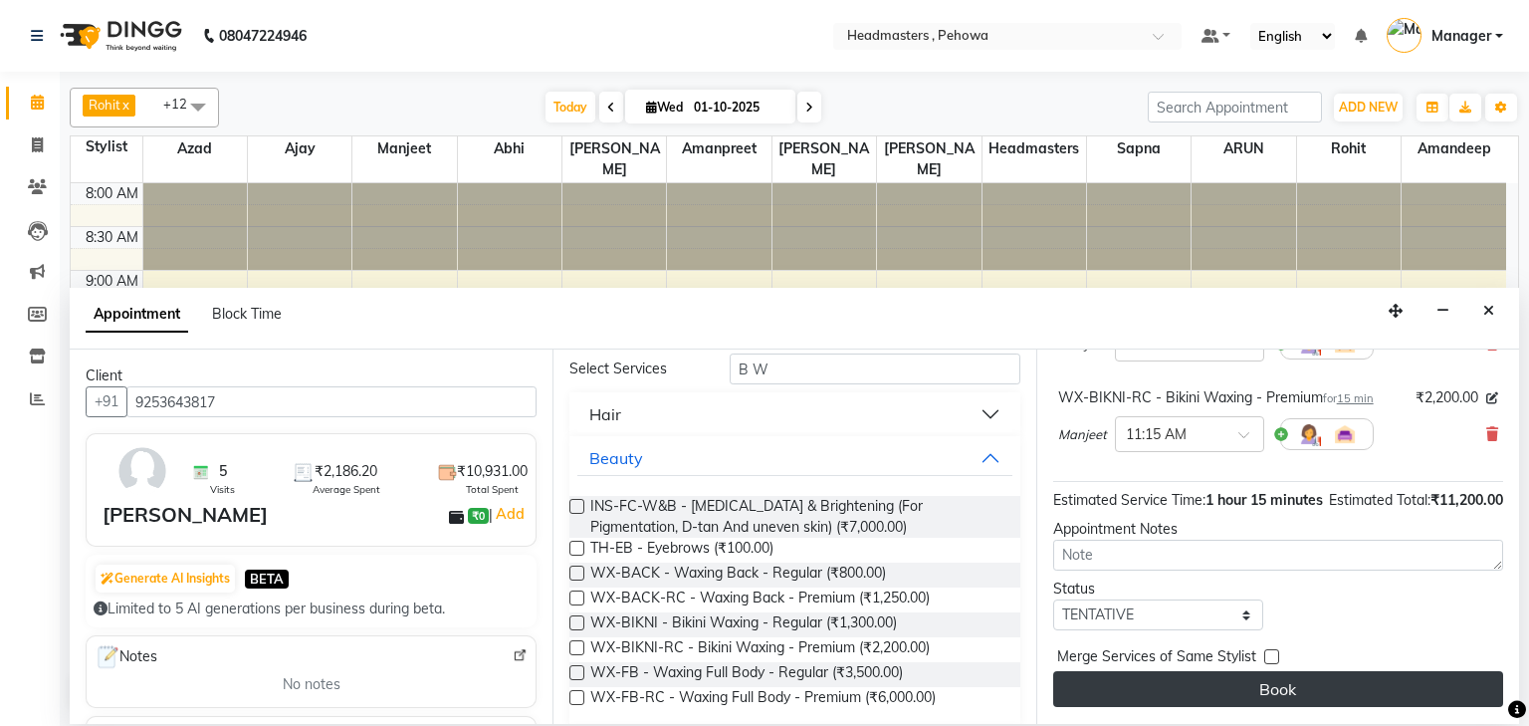
click at [1308, 678] on button "Book" at bounding box center [1279, 689] width 450 height 36
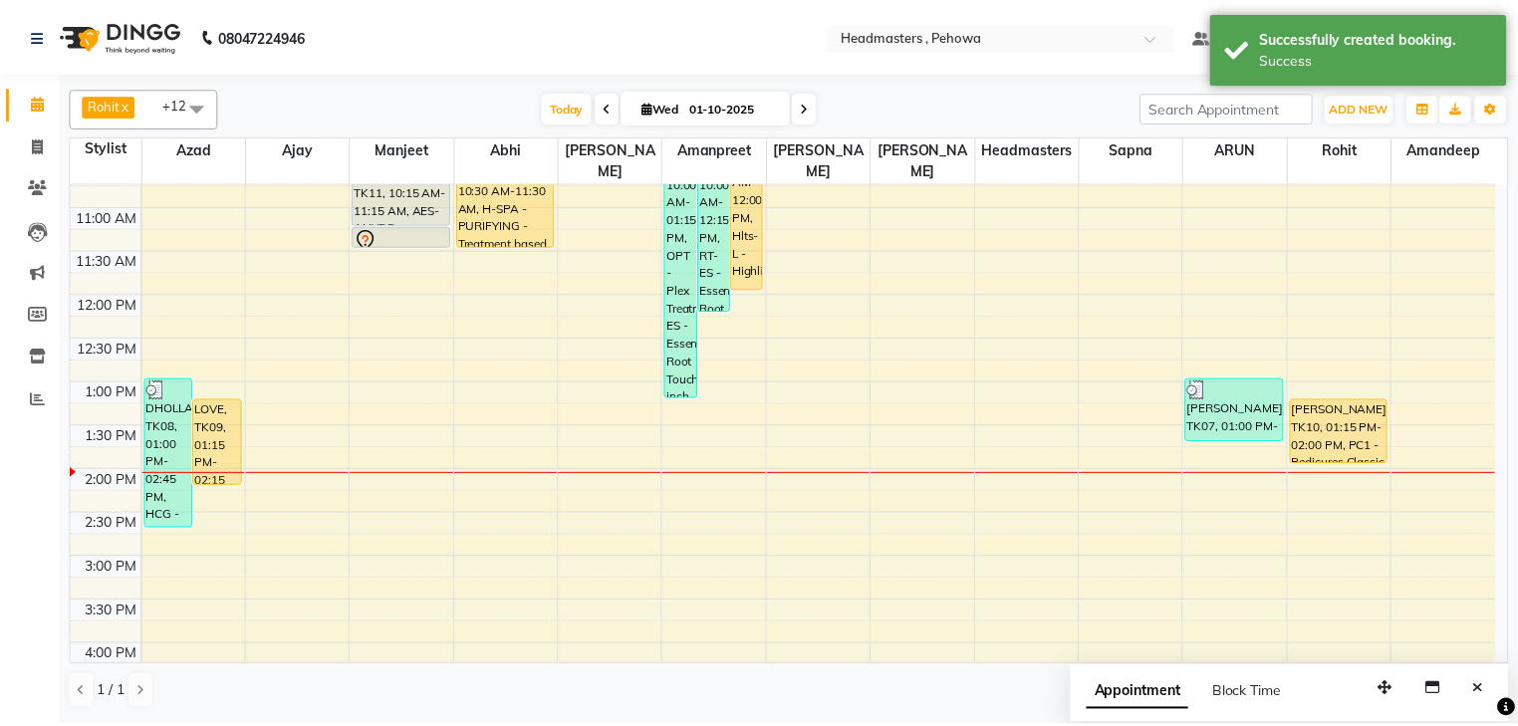
scroll to position [0, 0]
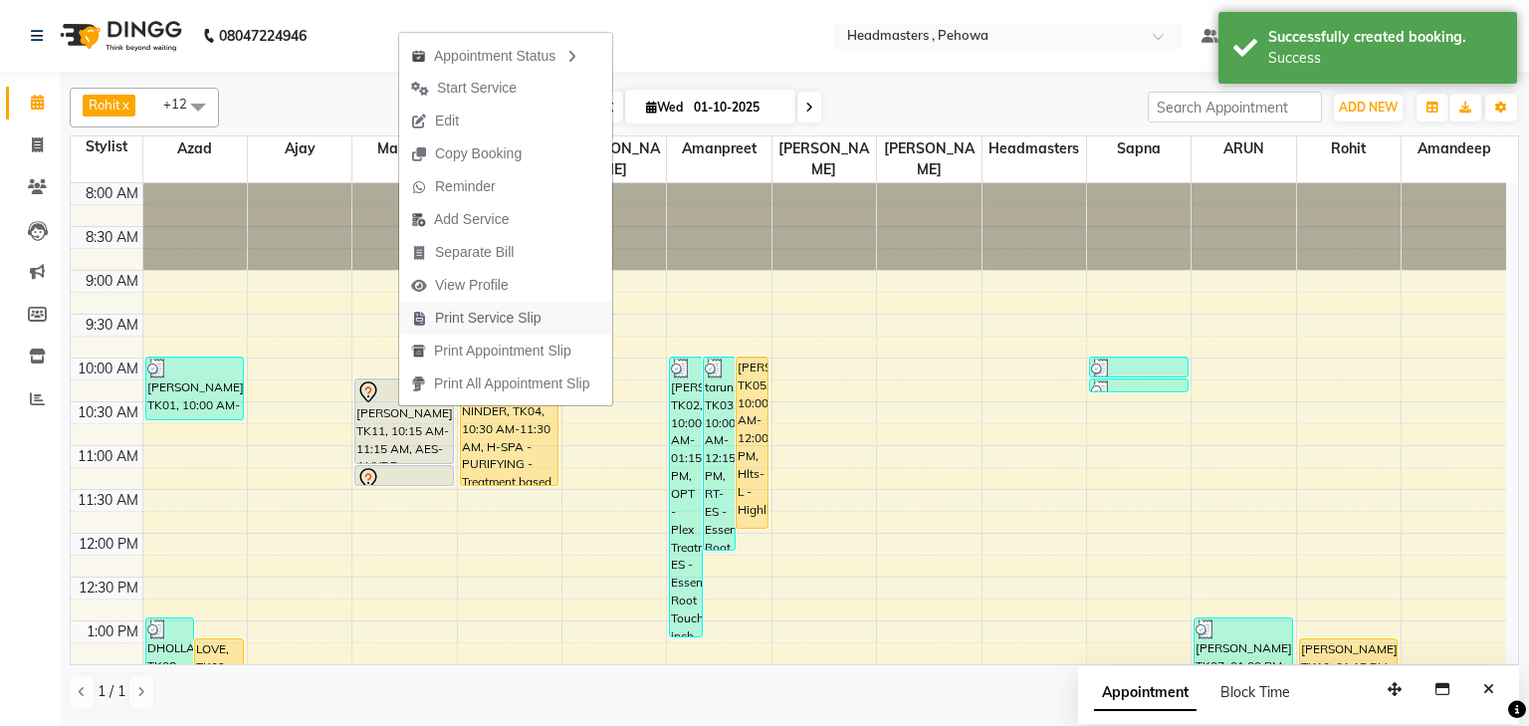
click at [483, 322] on span "Print Service Slip" at bounding box center [488, 318] width 107 height 21
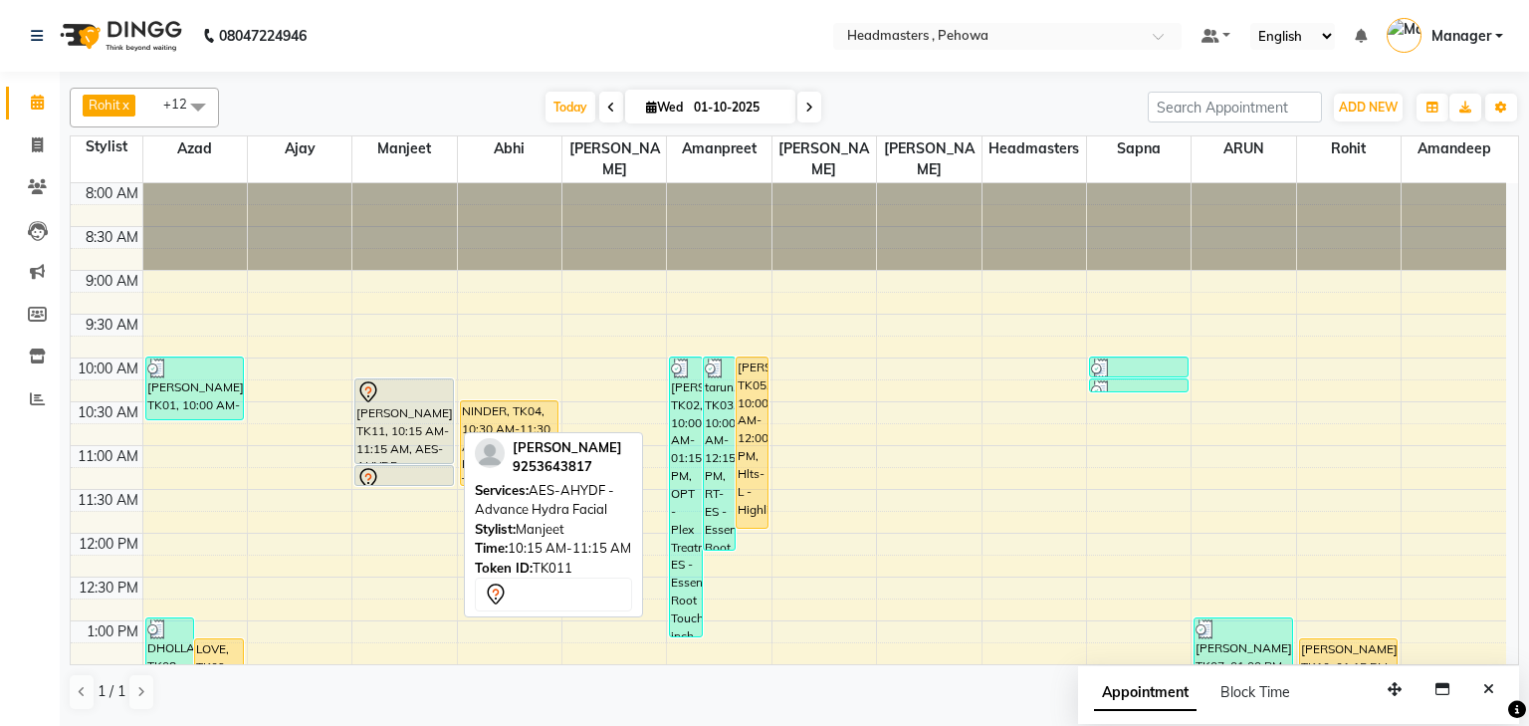
click at [420, 422] on div "MANJEET KAUR, TK11, 10:15 AM-11:15 AM, AES-AHYDF - Advance Hydra Facial" at bounding box center [404, 421] width 98 height 84
select select "7"
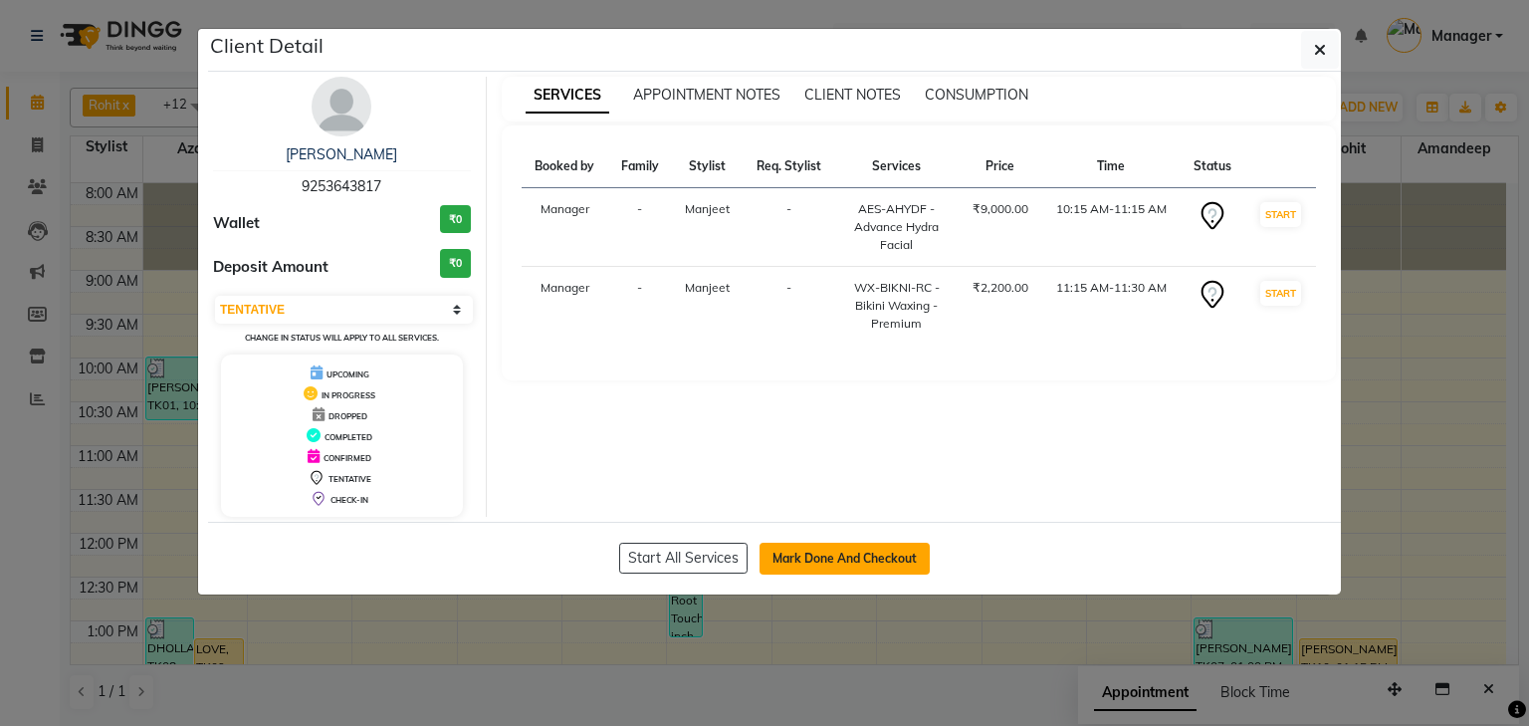
click at [840, 562] on button "Mark Done And Checkout" at bounding box center [845, 559] width 170 height 32
select select "service"
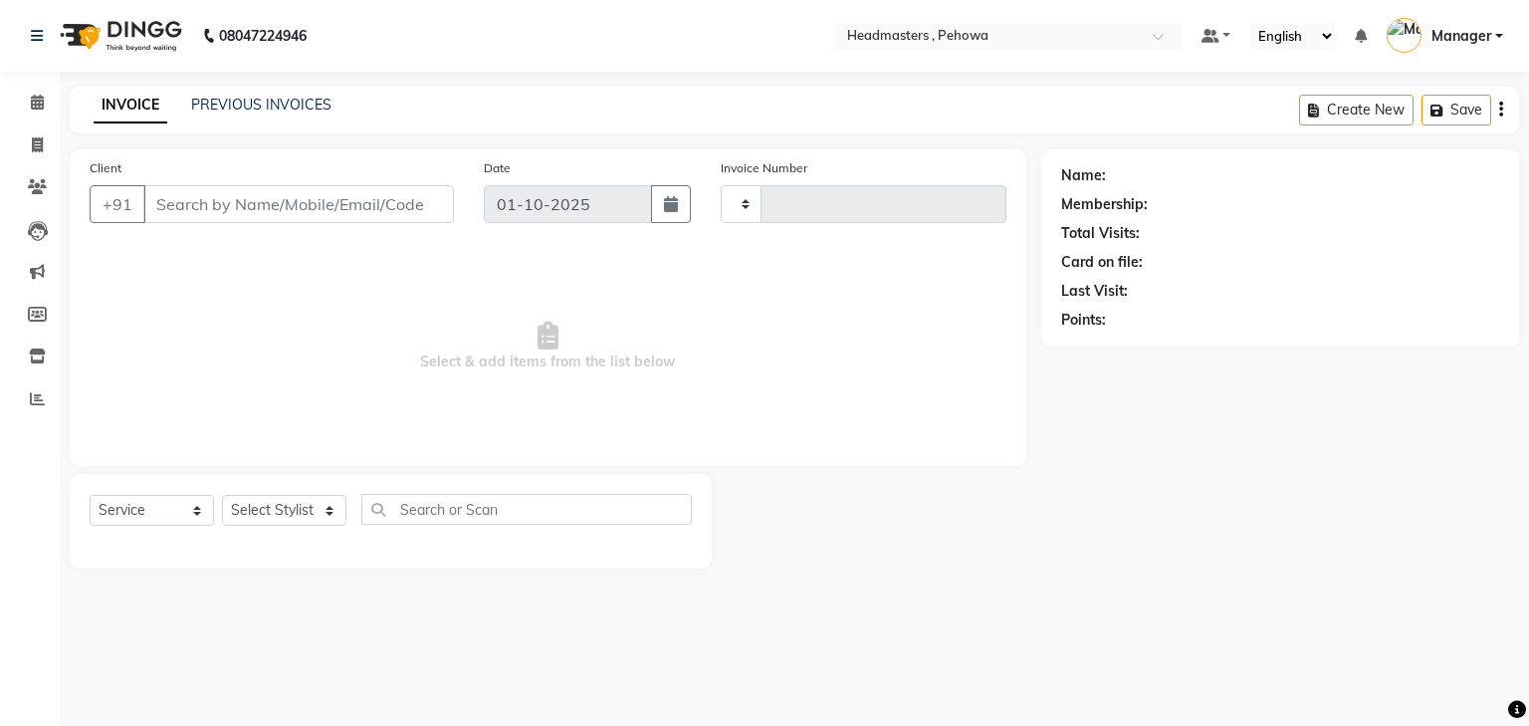
type input "2981"
select select "7727"
type input "9253643817"
select select "68776"
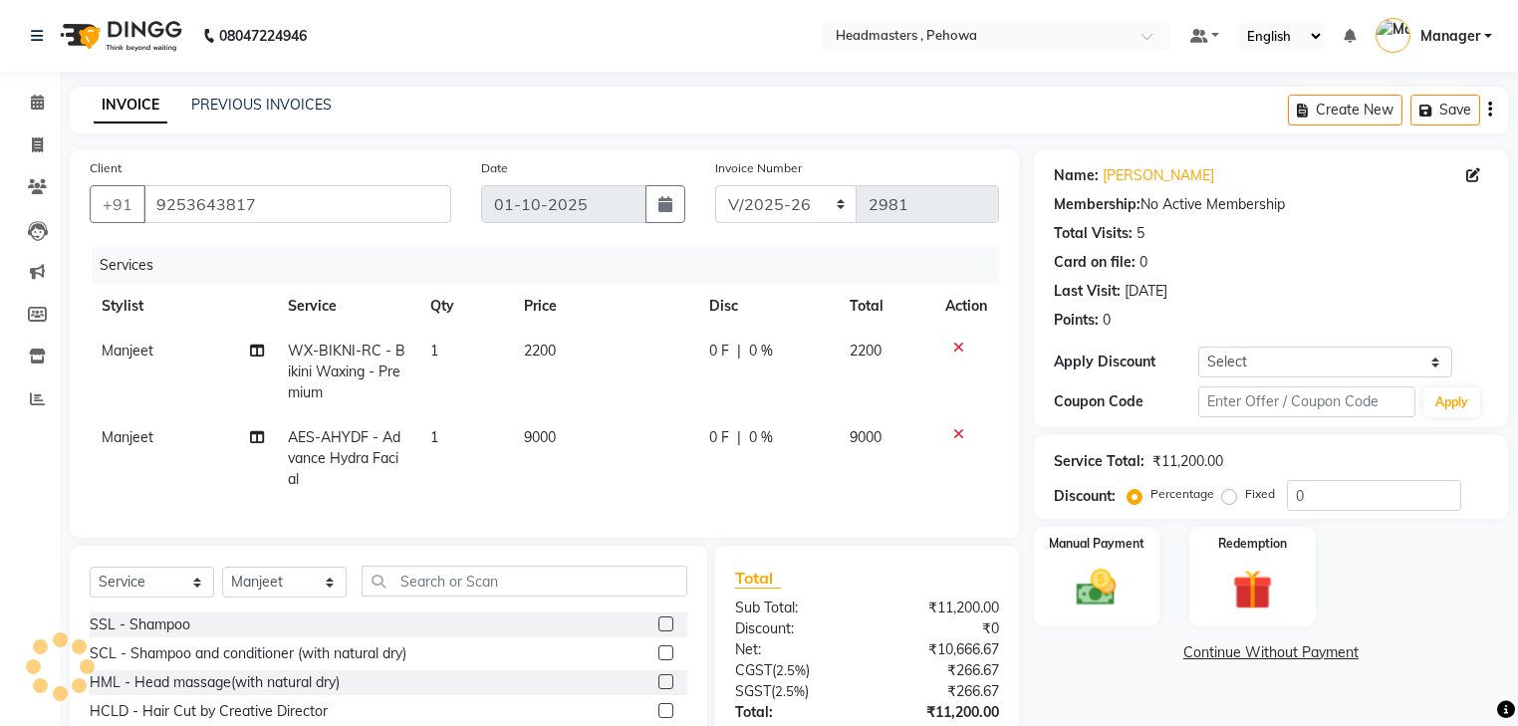
click at [872, 358] on span "2200" at bounding box center [865, 351] width 32 height 18
select select "68776"
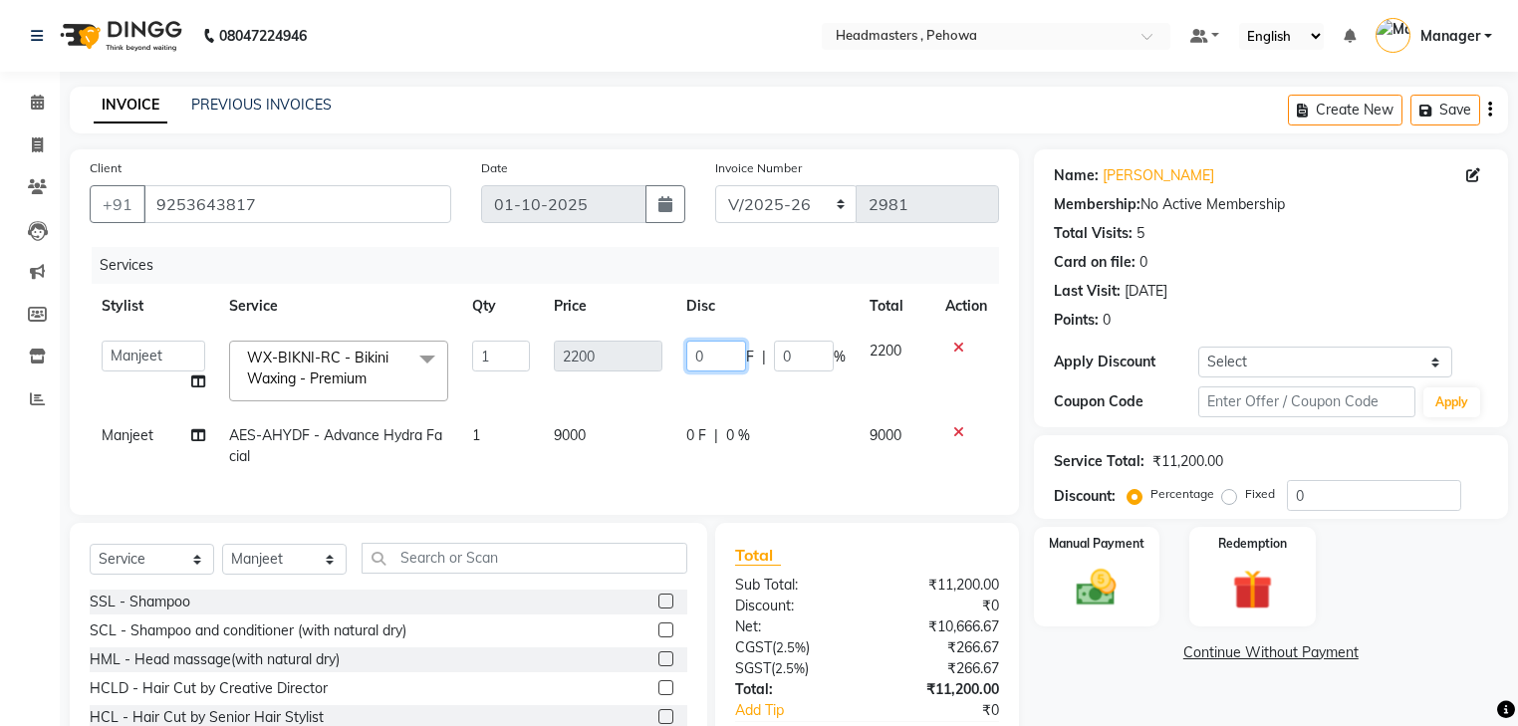
drag, startPoint x: 696, startPoint y: 358, endPoint x: 713, endPoint y: 366, distance: 18.7
click at [696, 361] on input "0" at bounding box center [716, 356] width 60 height 31
type input "700"
drag, startPoint x: 601, startPoint y: 399, endPoint x: 593, endPoint y: 408, distance: 12.0
click at [599, 404] on td "2200" at bounding box center [608, 371] width 132 height 85
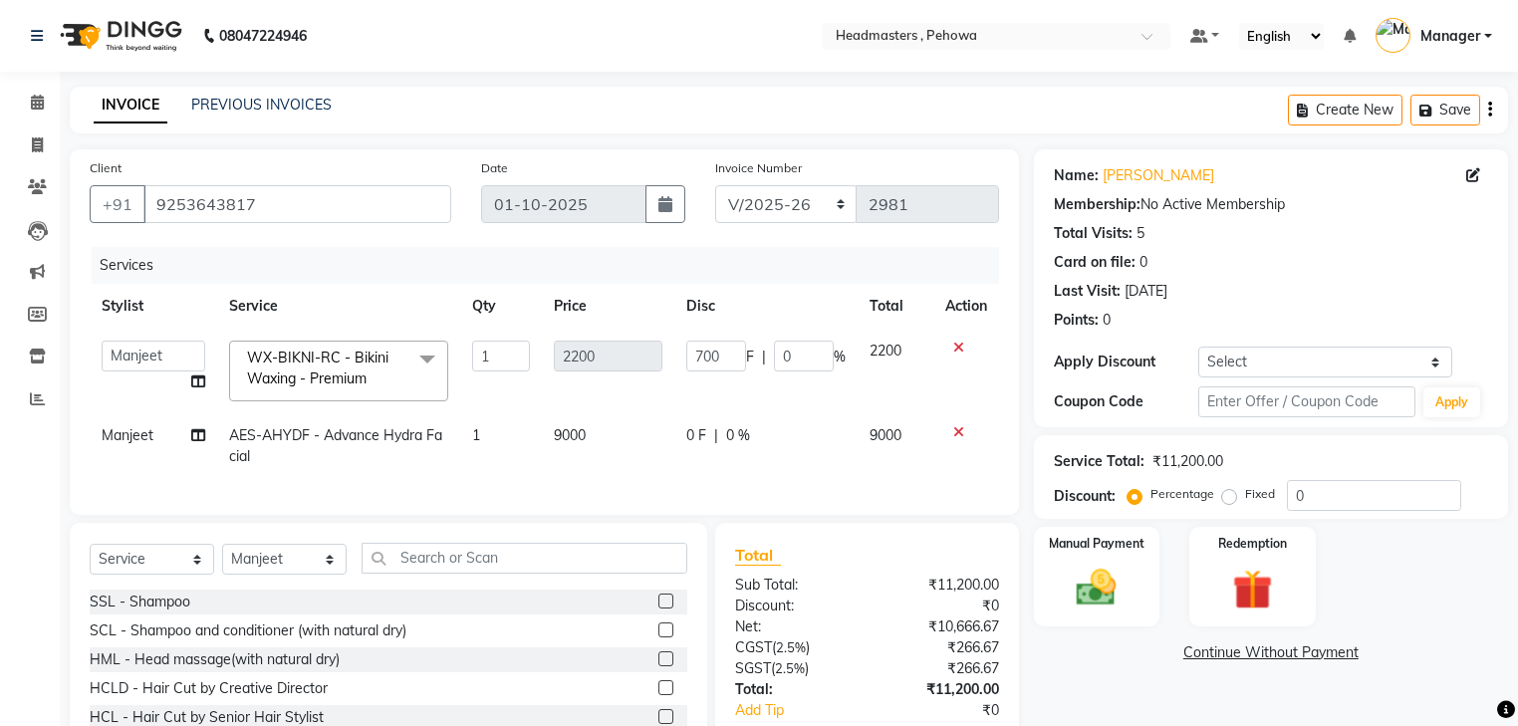
select select "68776"
click at [737, 442] on span "0 %" at bounding box center [738, 435] width 24 height 21
select select "68776"
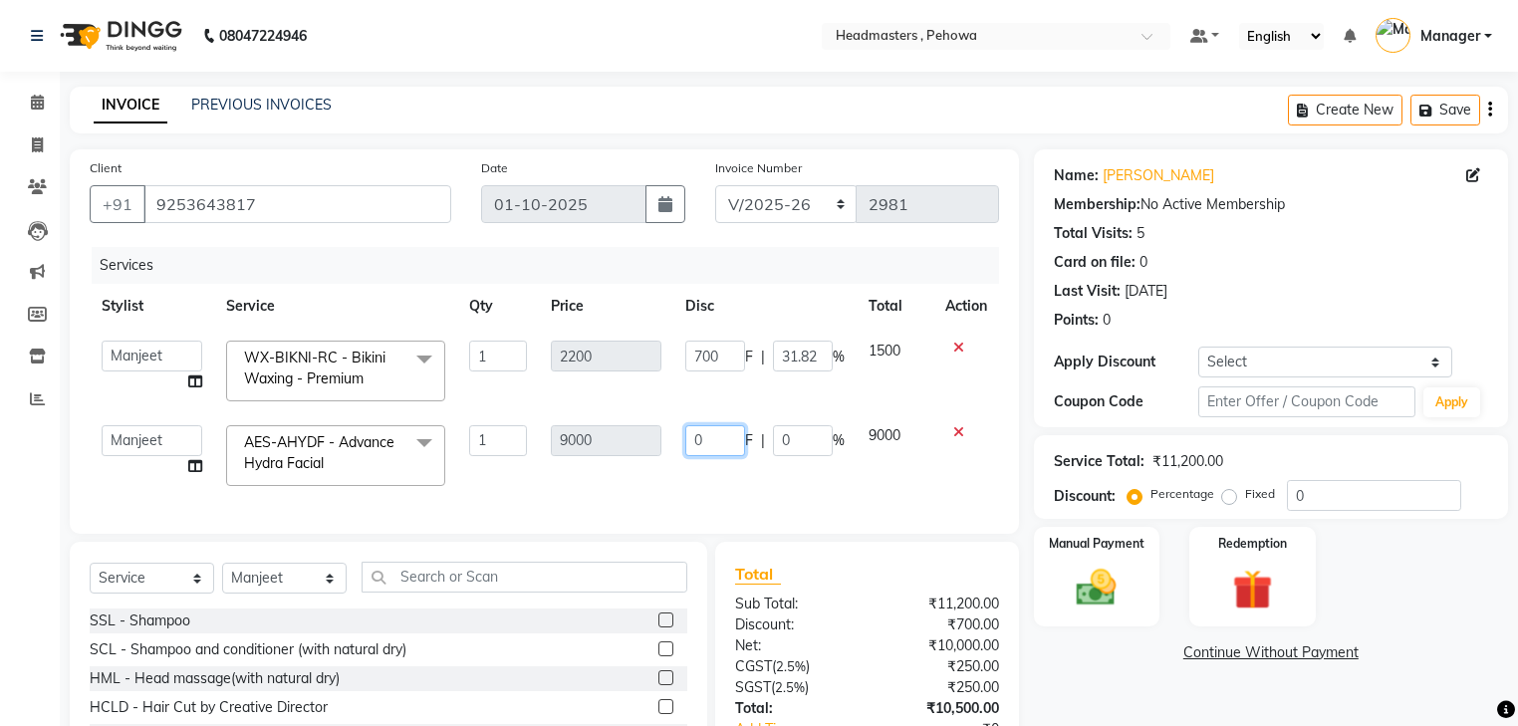
drag, startPoint x: 691, startPoint y: 443, endPoint x: 744, endPoint y: 434, distance: 53.5
click at [691, 444] on input "0" at bounding box center [715, 440] width 60 height 31
type input "4000"
click at [909, 463] on td "9000" at bounding box center [894, 455] width 76 height 85
select select "68776"
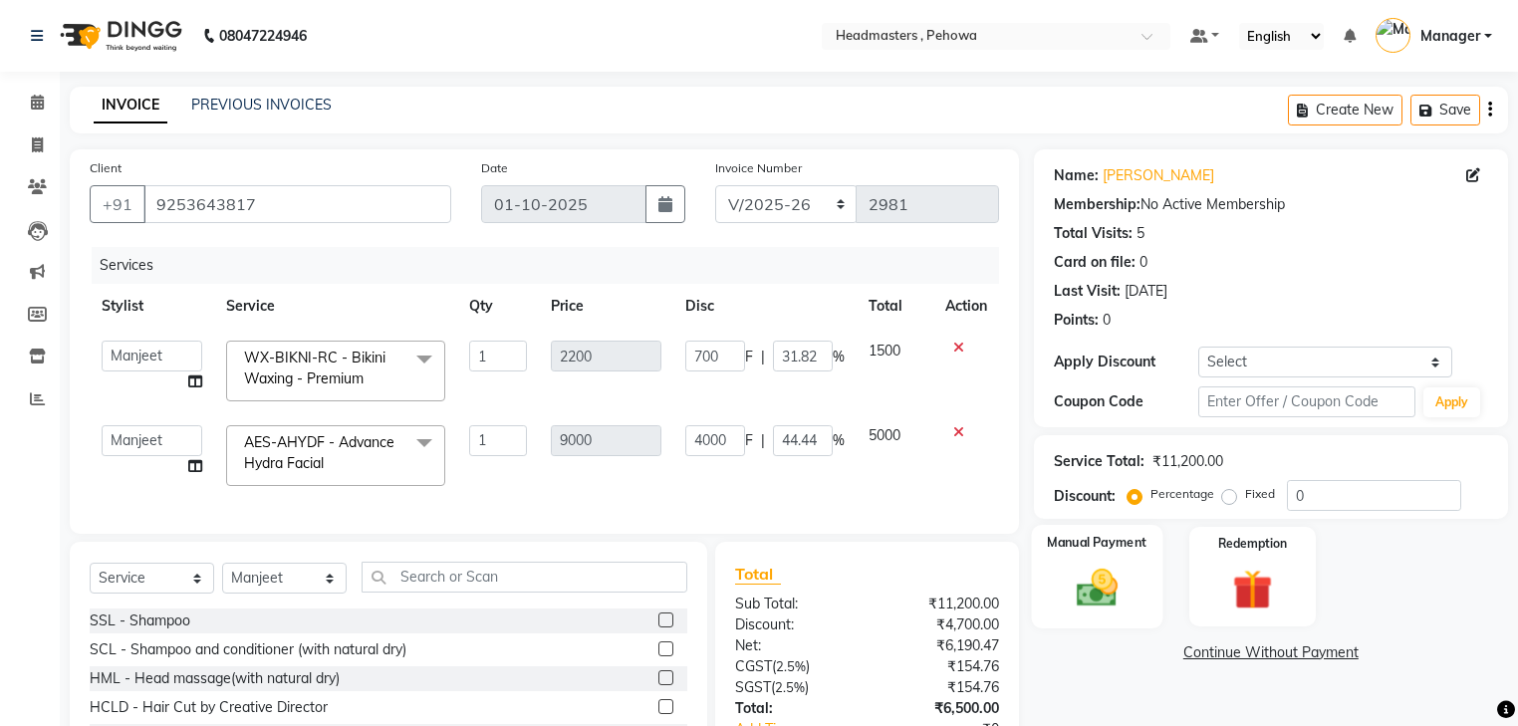
click at [1126, 597] on img at bounding box center [1096, 589] width 68 height 48
click at [1192, 642] on span "UPI" at bounding box center [1193, 653] width 31 height 23
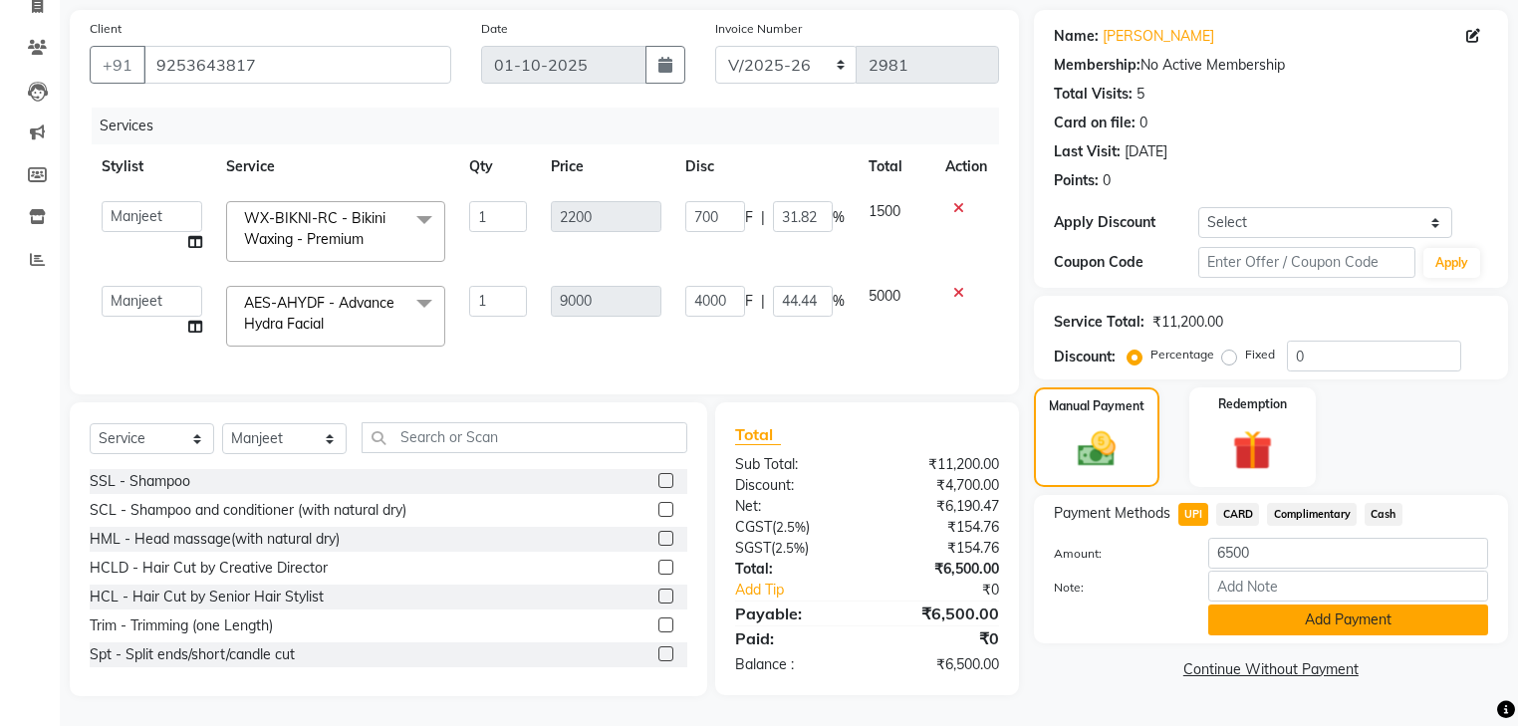
click at [1278, 604] on button "Add Payment" at bounding box center [1348, 619] width 280 height 31
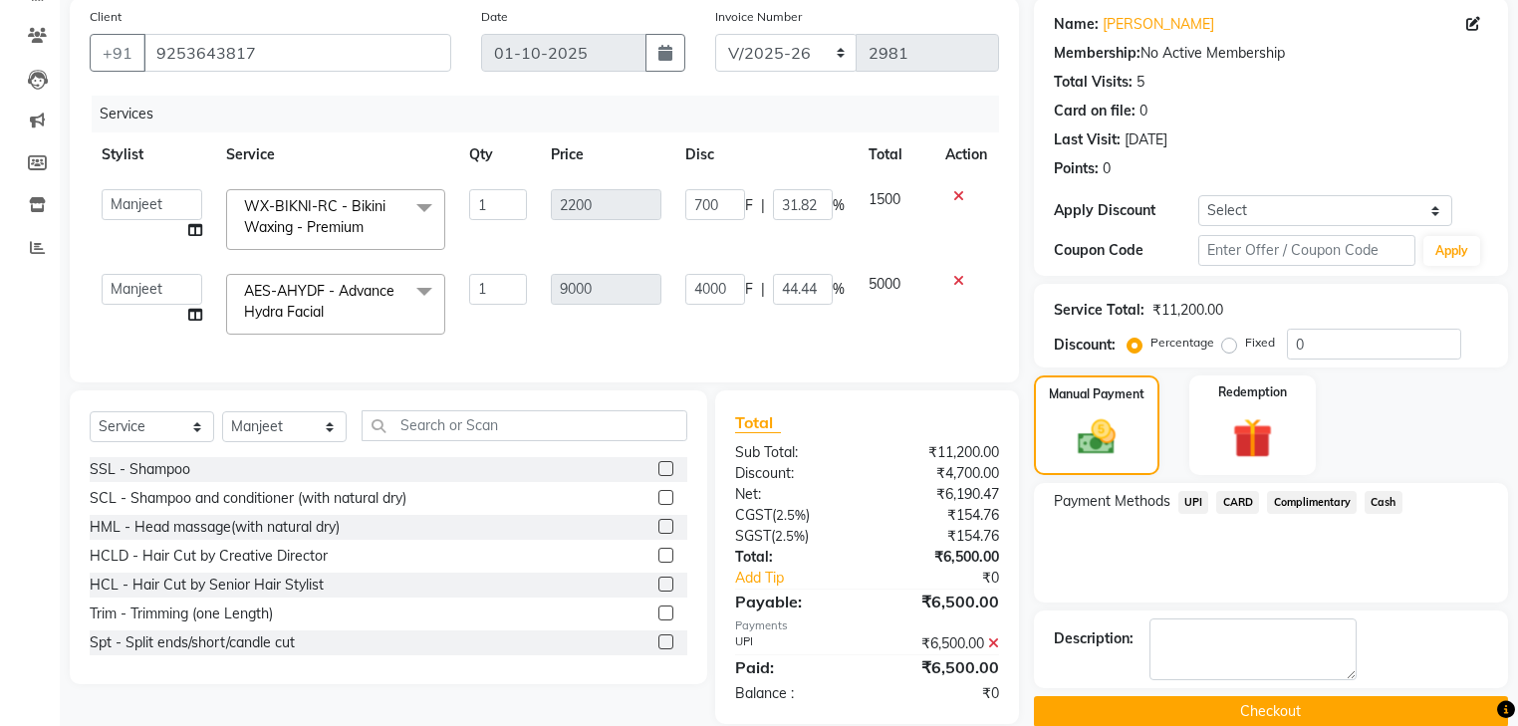
click at [1266, 696] on button "Checkout" at bounding box center [1271, 711] width 474 height 31
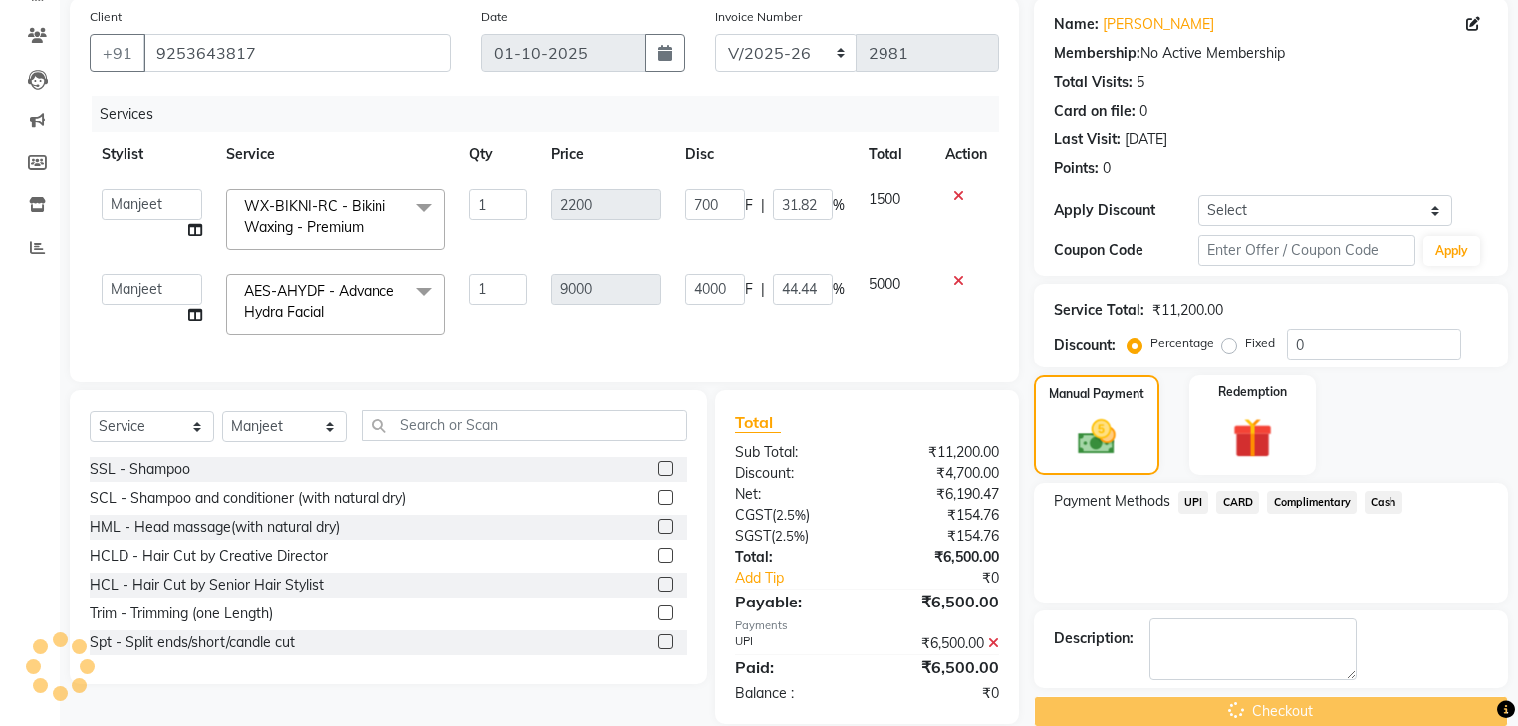
scroll to position [191, 0]
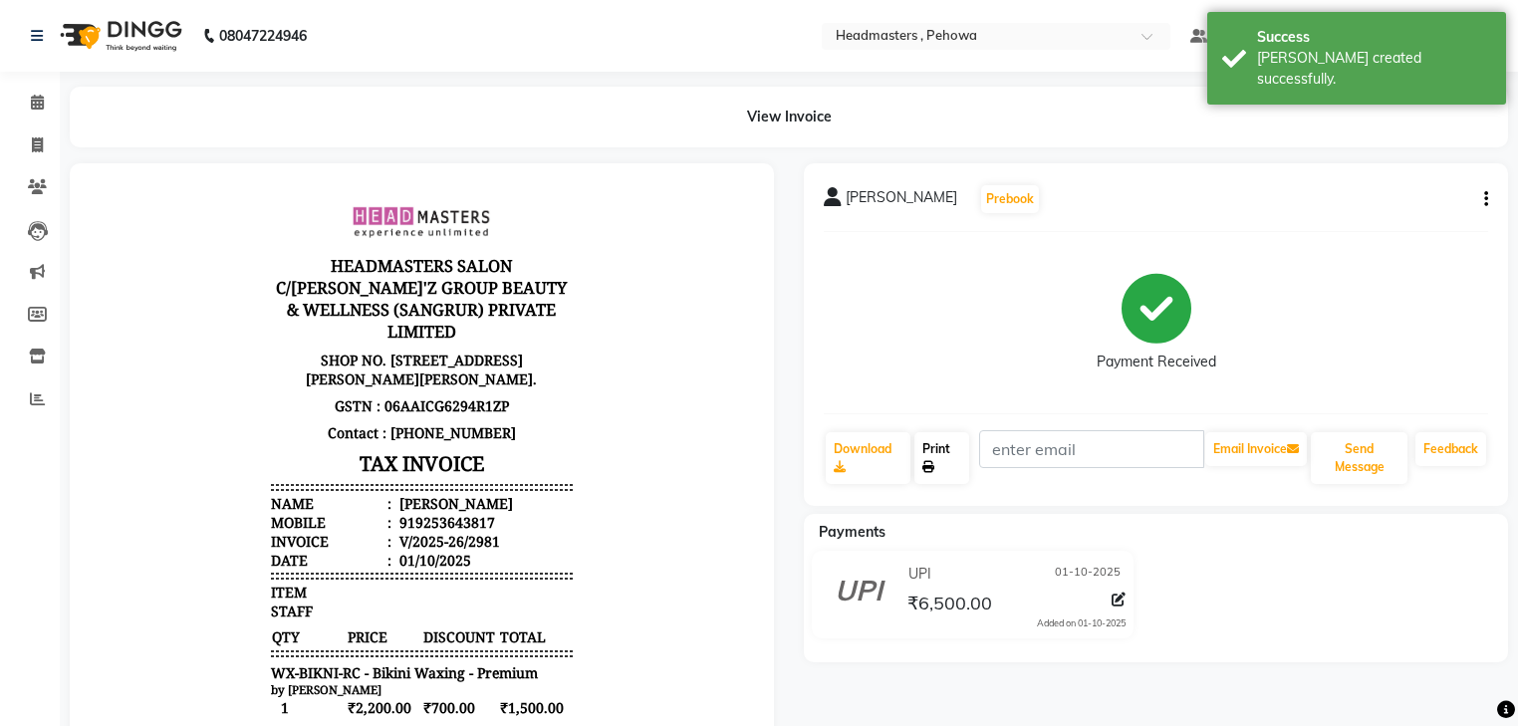
click at [945, 467] on link "Print" at bounding box center [941, 458] width 55 height 52
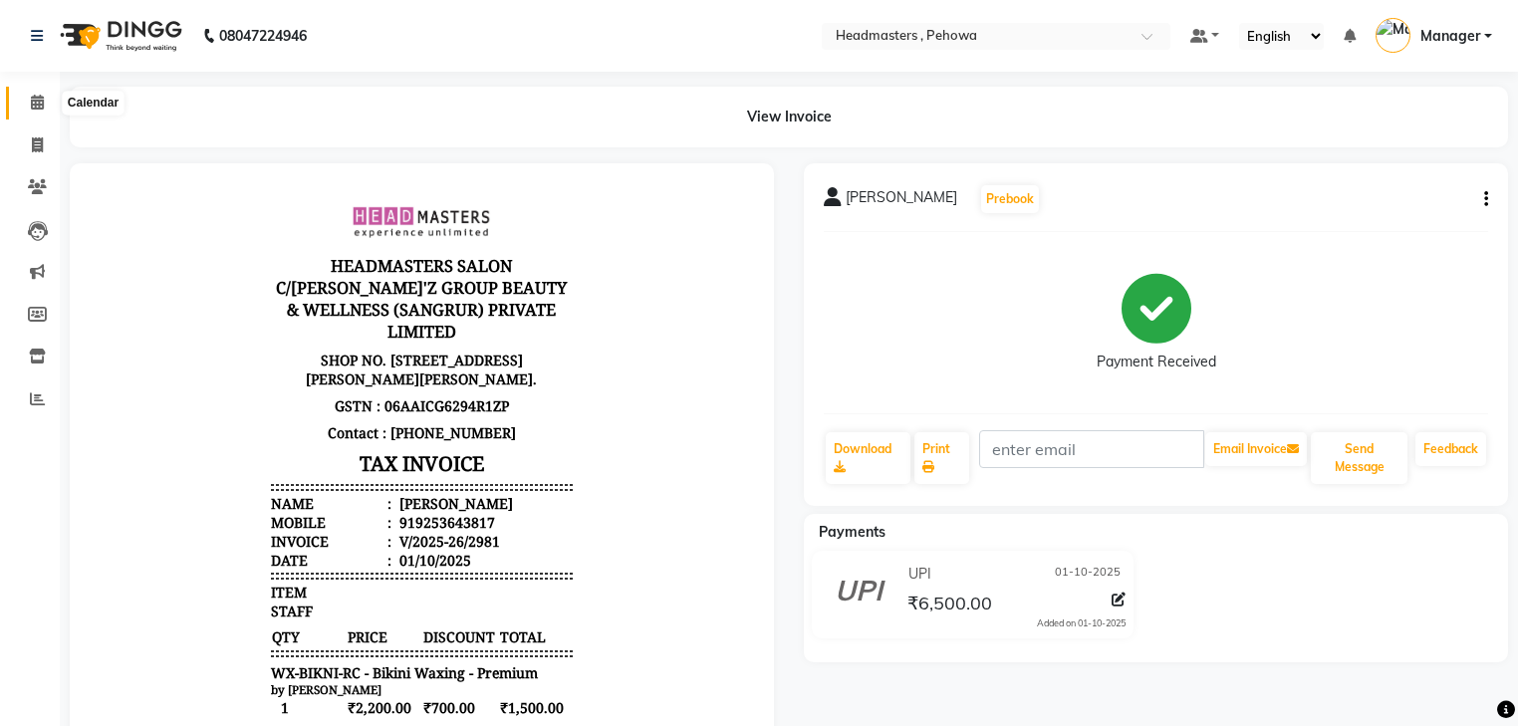
click at [31, 102] on icon at bounding box center [37, 102] width 13 height 15
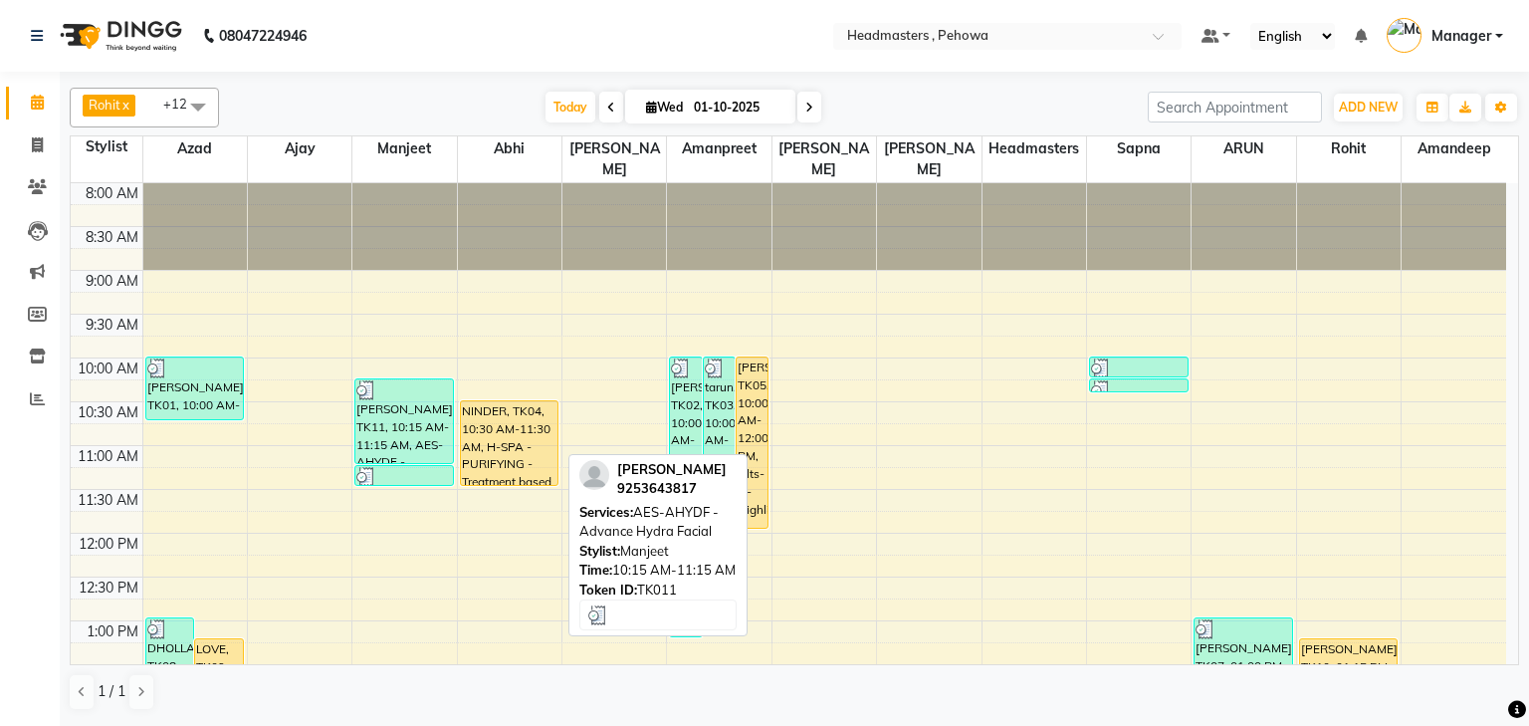
click at [401, 418] on div "MANJEET KAUR, TK11, 10:15 AM-11:15 AM, AES-AHYDF - Advance Hydra Facial" at bounding box center [404, 421] width 98 height 84
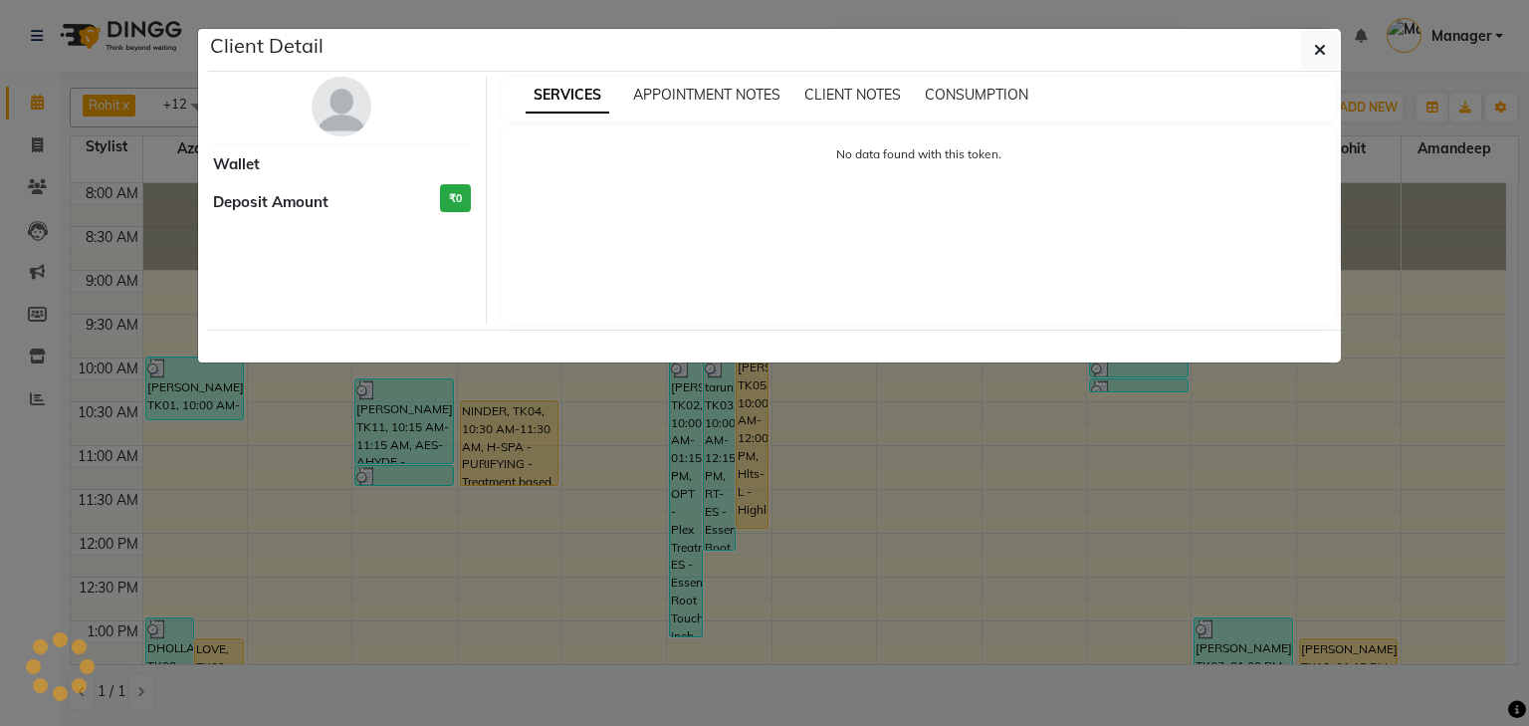
select select "3"
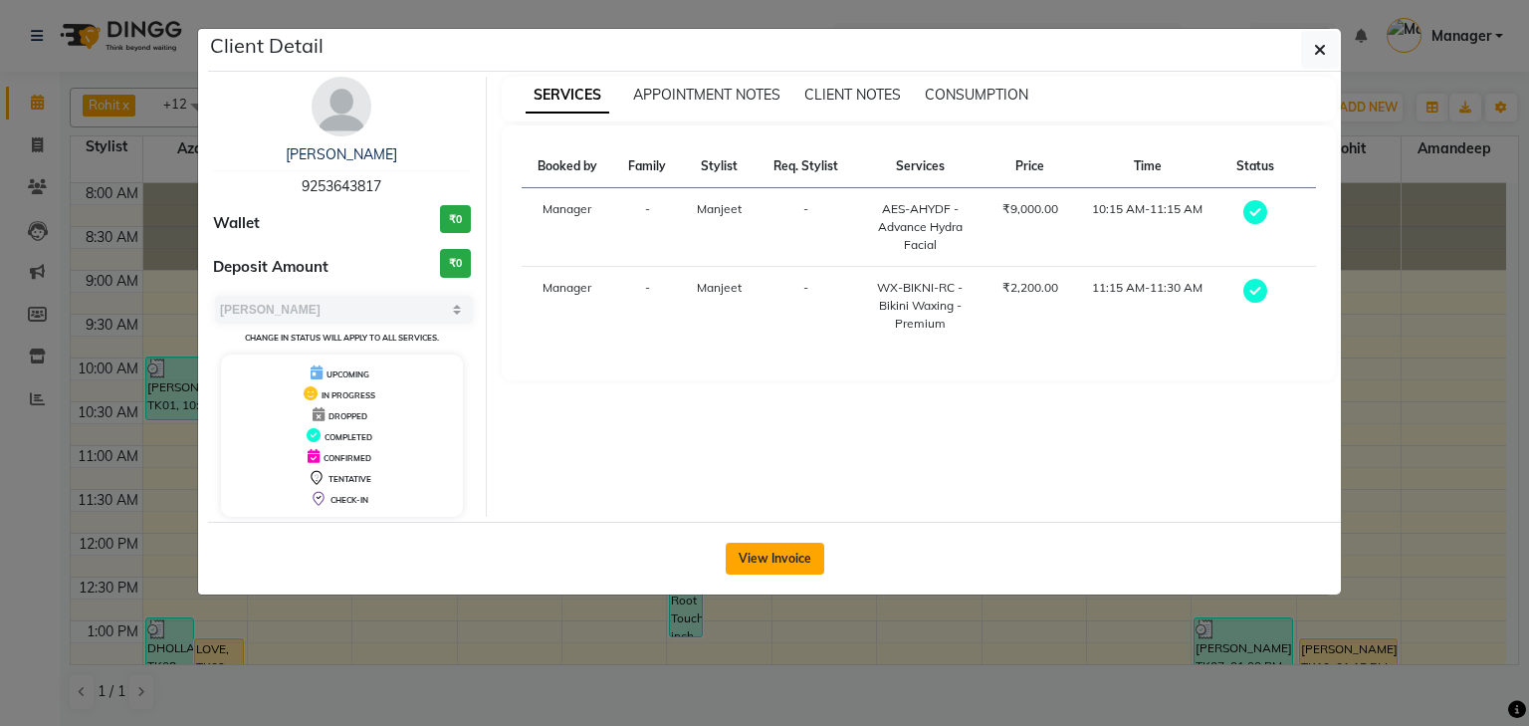
click at [777, 568] on button "View Invoice" at bounding box center [775, 559] width 99 height 32
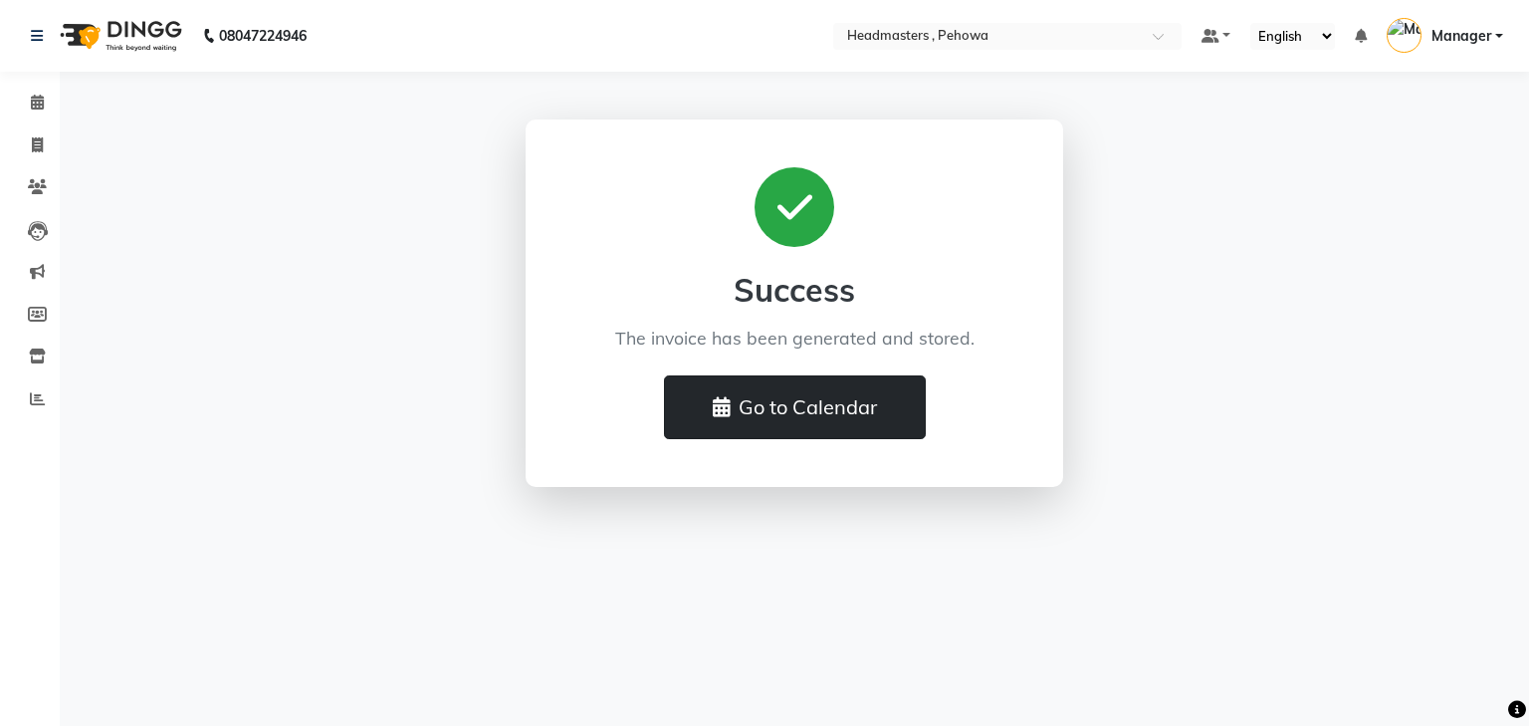
click at [786, 436] on button "Go to Calendar" at bounding box center [795, 407] width 262 height 64
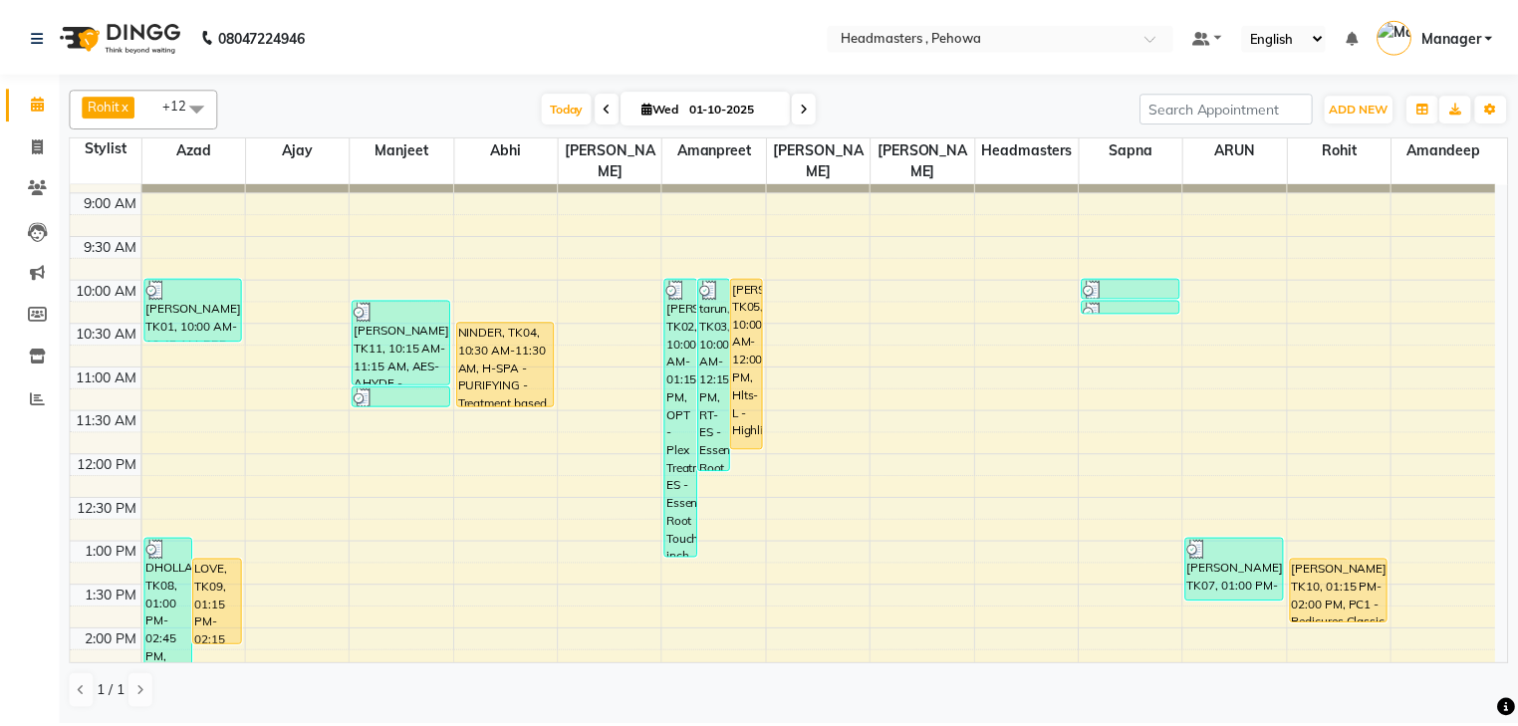
scroll to position [239, 0]
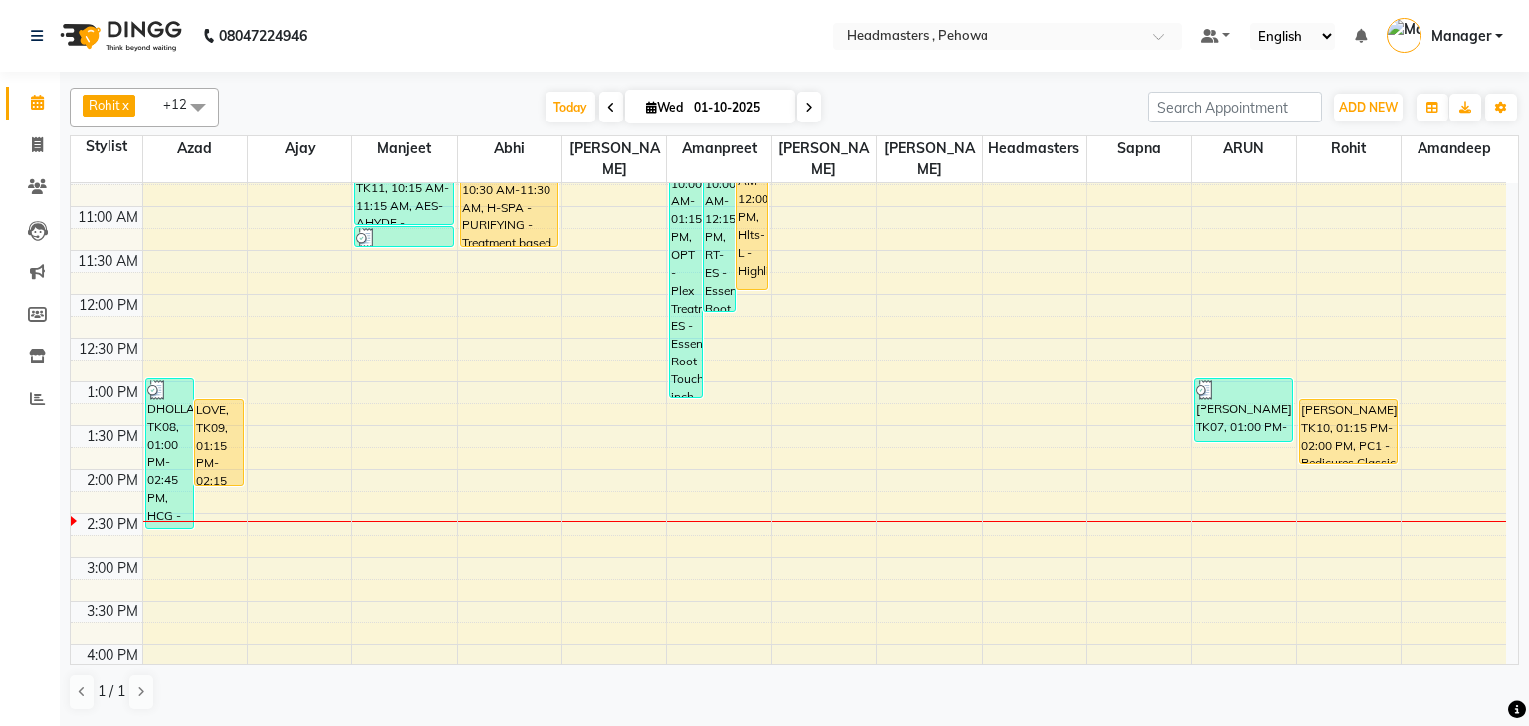
click at [1331, 368] on div "8:00 AM 8:30 AM 9:00 AM 9:30 AM 10:00 AM 10:30 AM 11:00 AM 11:30 AM 12:00 PM 12…" at bounding box center [789, 557] width 1436 height 1226
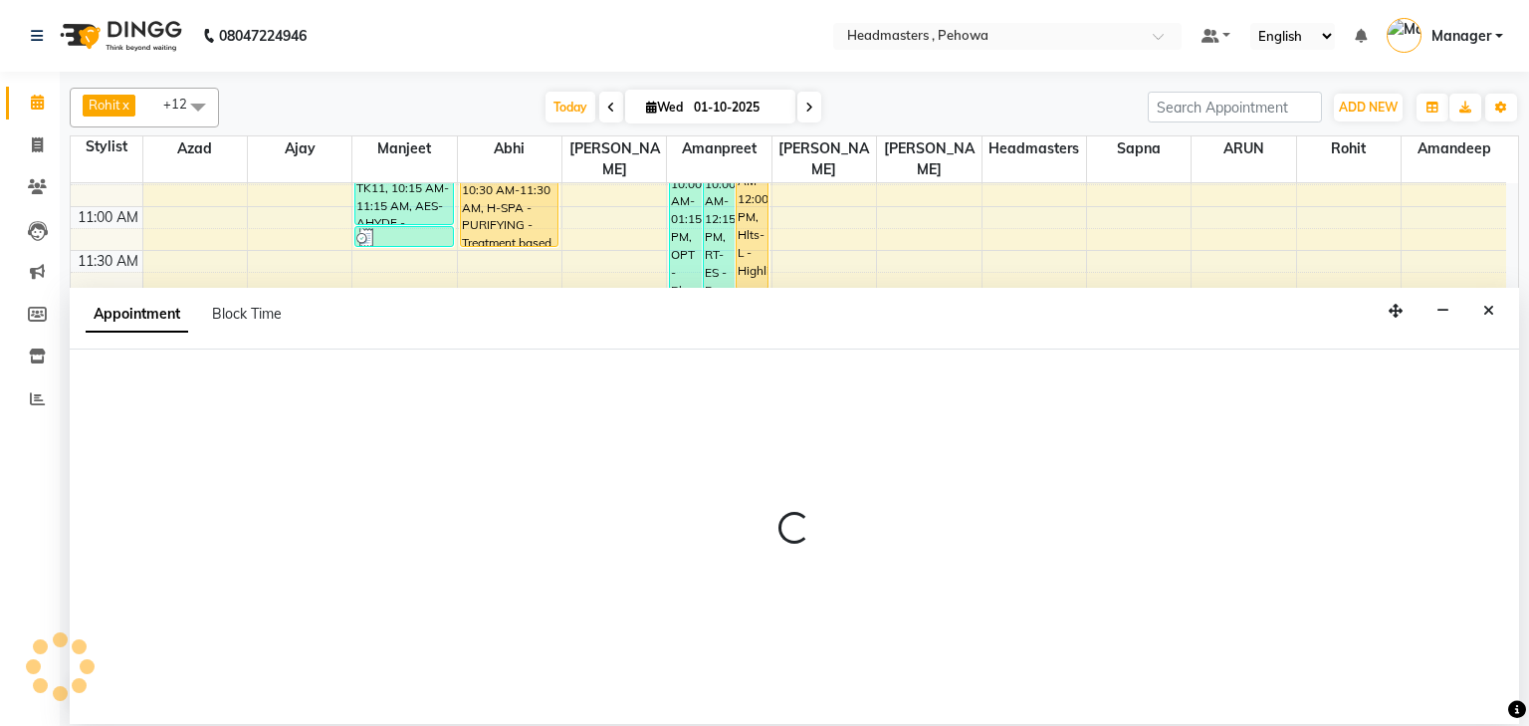
select select "82997"
select select "tentative"
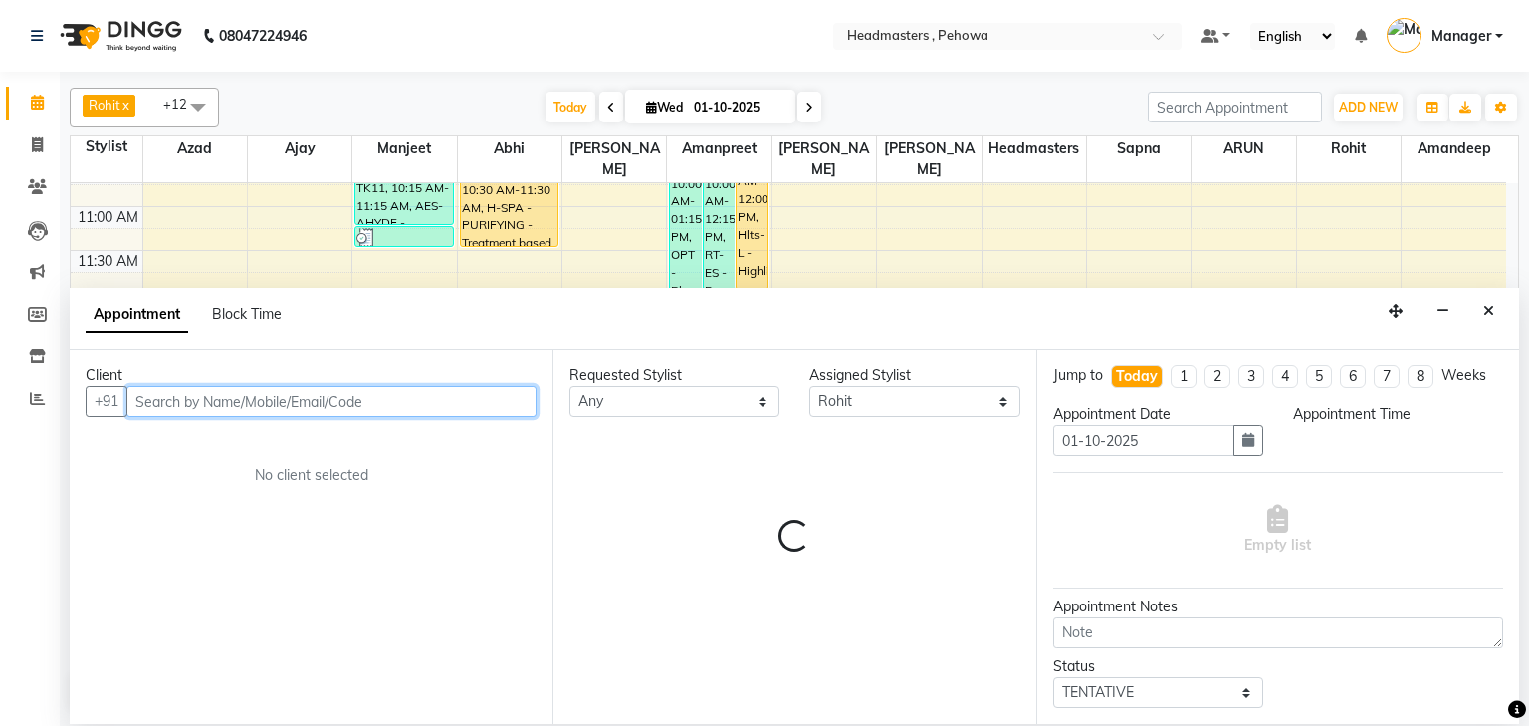
select select "780"
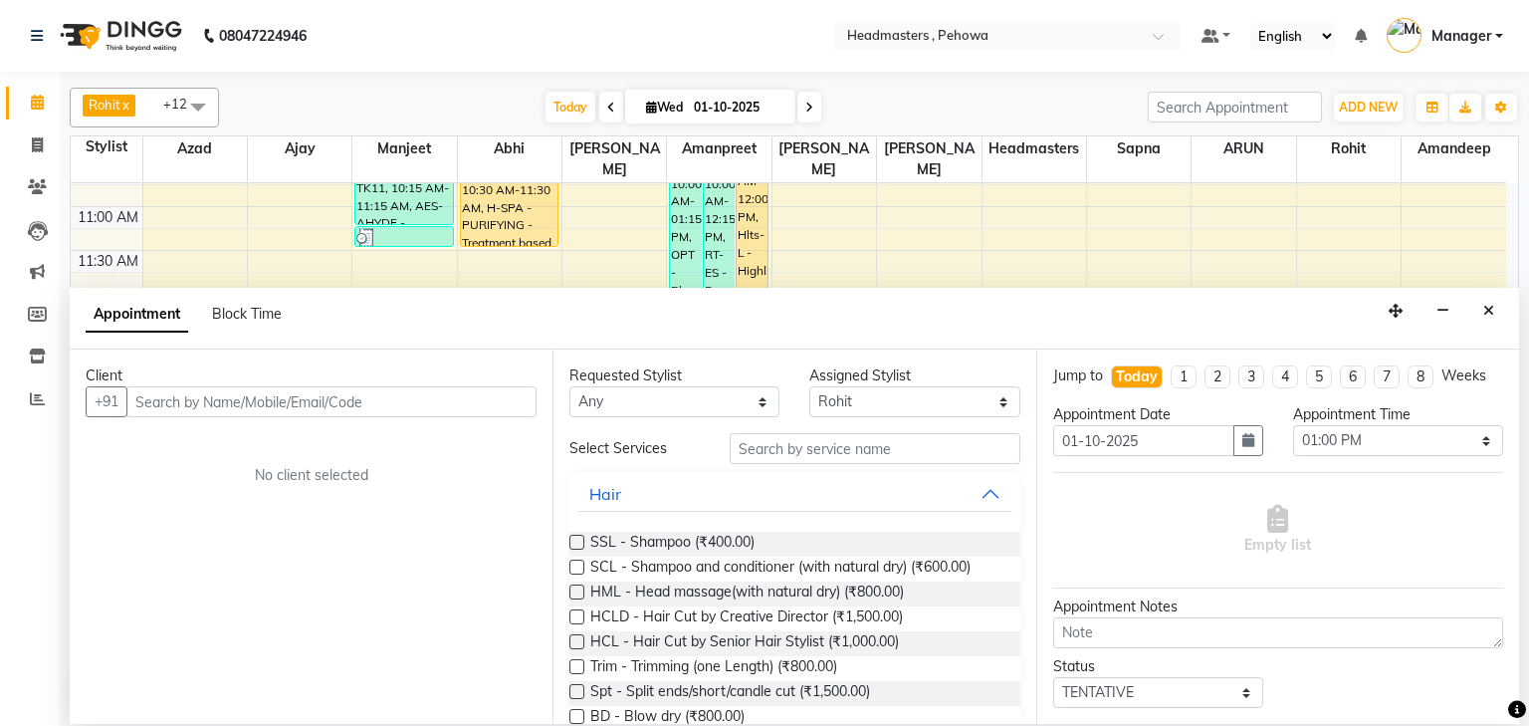
drag, startPoint x: 1481, startPoint y: 317, endPoint x: 1440, endPoint y: 331, distance: 43.1
click at [1481, 320] on button "Close" at bounding box center [1489, 311] width 29 height 31
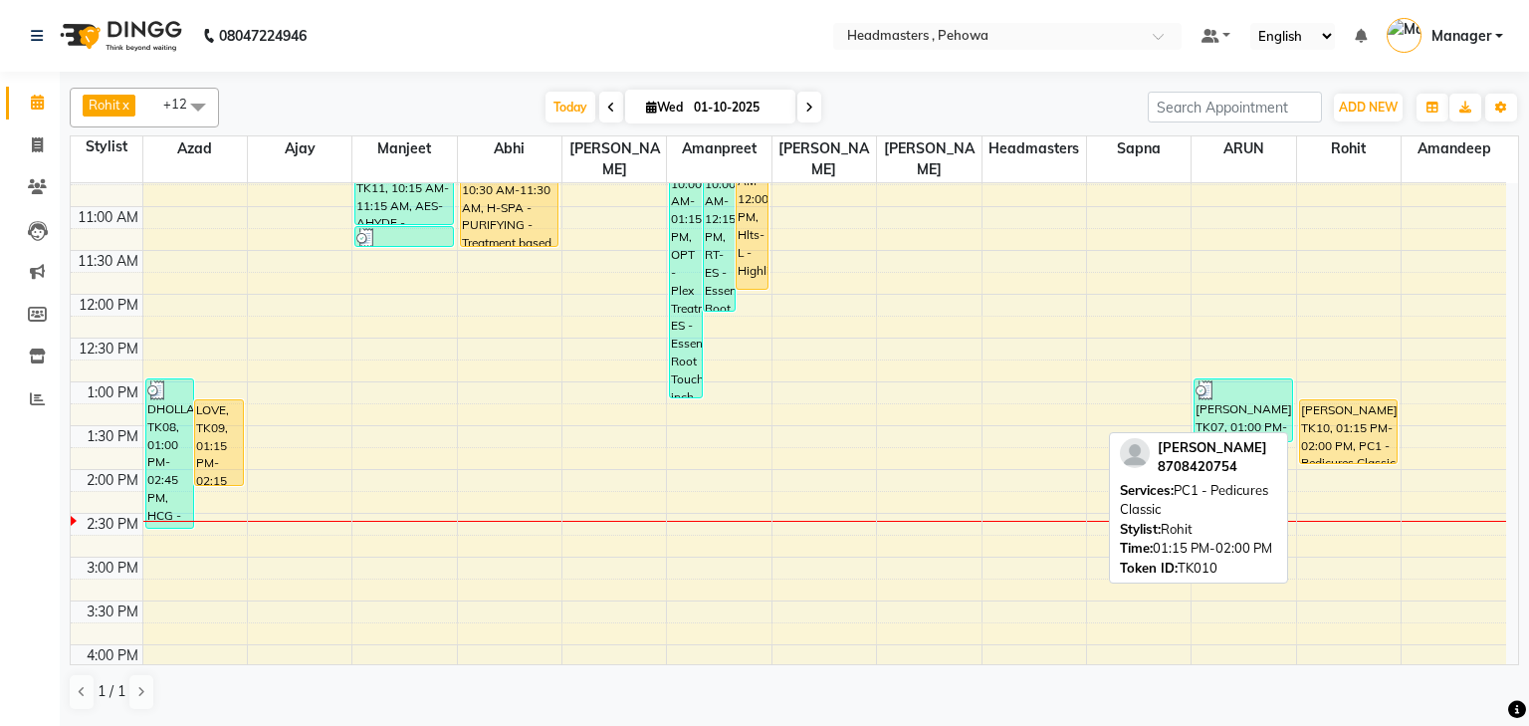
click at [1368, 410] on div "RINKI, TK10, 01:15 PM-02:00 PM, PC1 - Pedicures Classic" at bounding box center [1349, 431] width 98 height 63
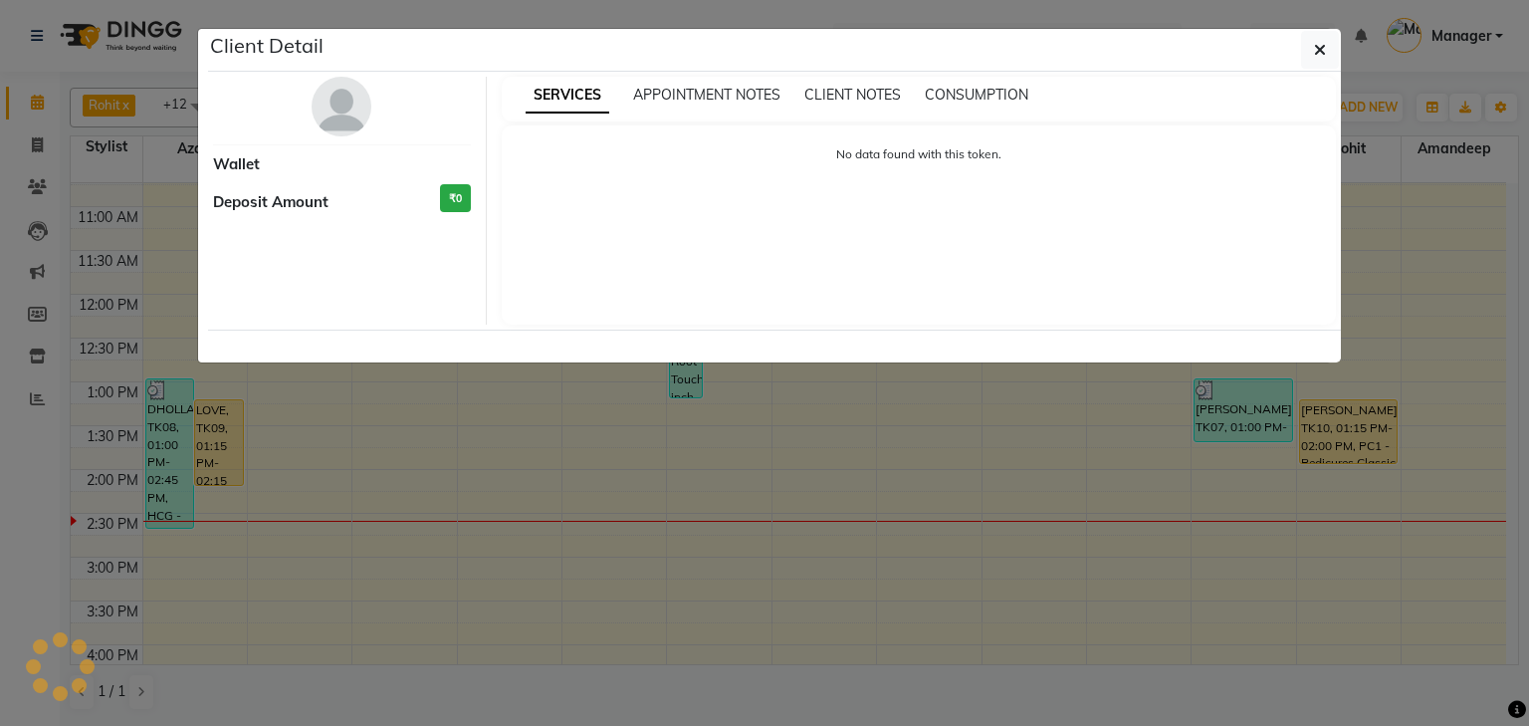
select select "1"
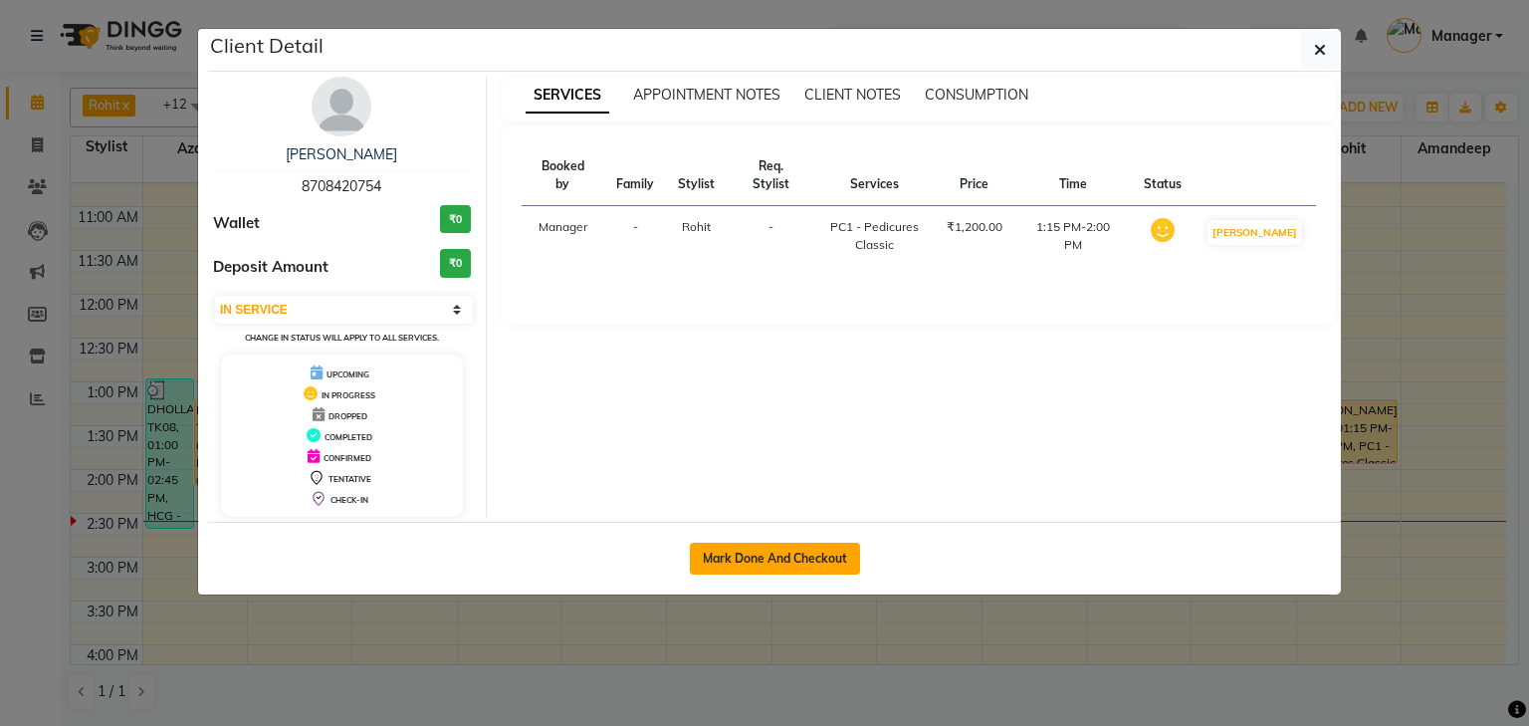
click at [810, 558] on button "Mark Done And Checkout" at bounding box center [775, 559] width 170 height 32
select select "service"
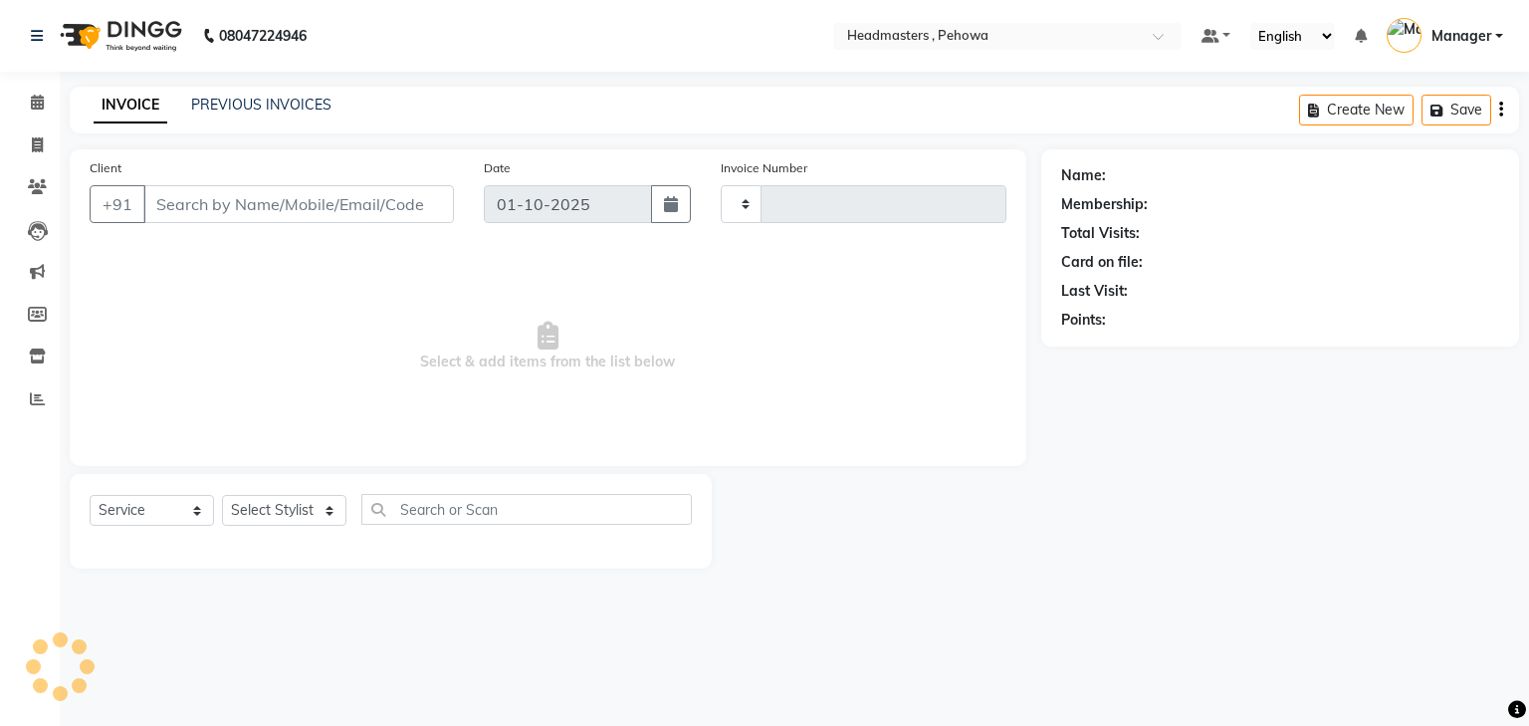
type input "2982"
select select "7727"
type input "8708420754"
select select "82997"
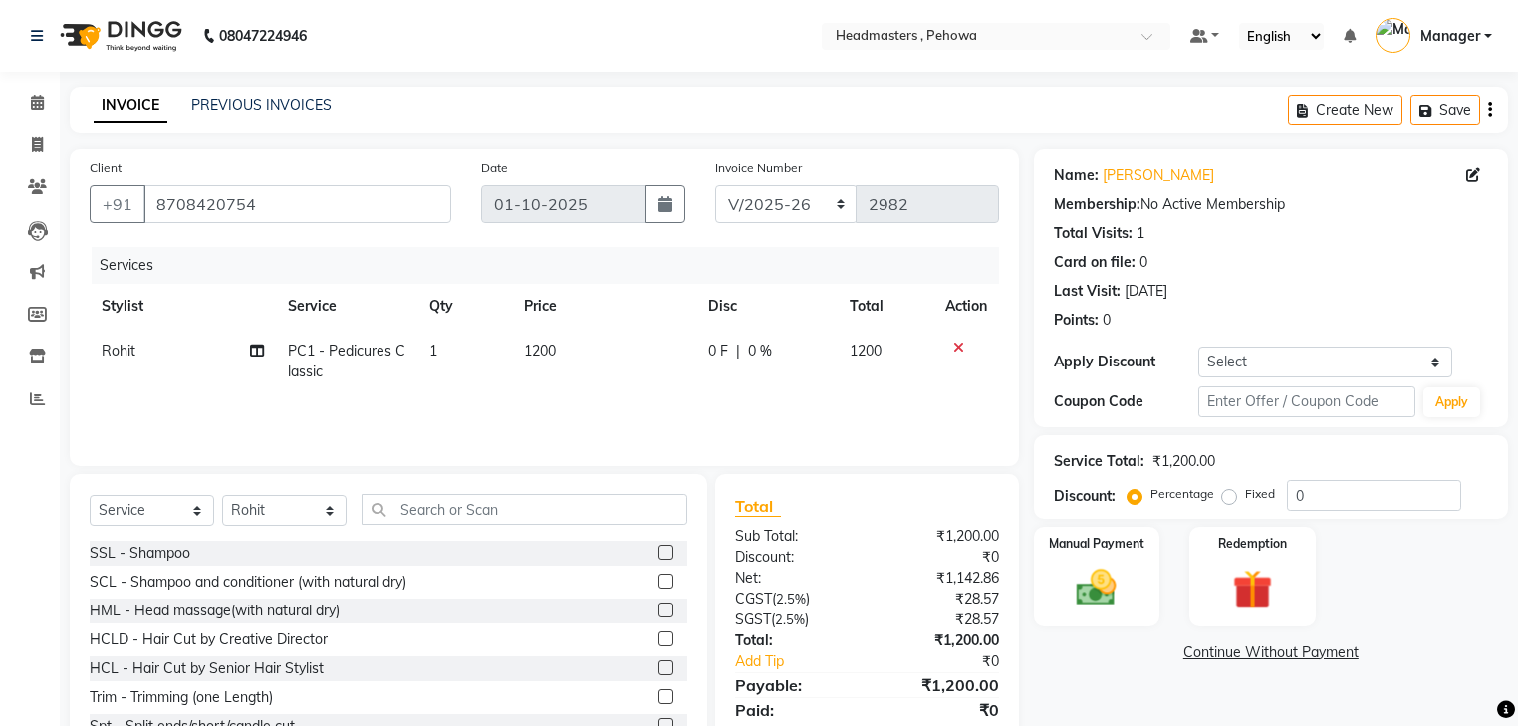
click at [799, 353] on div "0 F | 0 %" at bounding box center [766, 351] width 117 height 21
select select "82997"
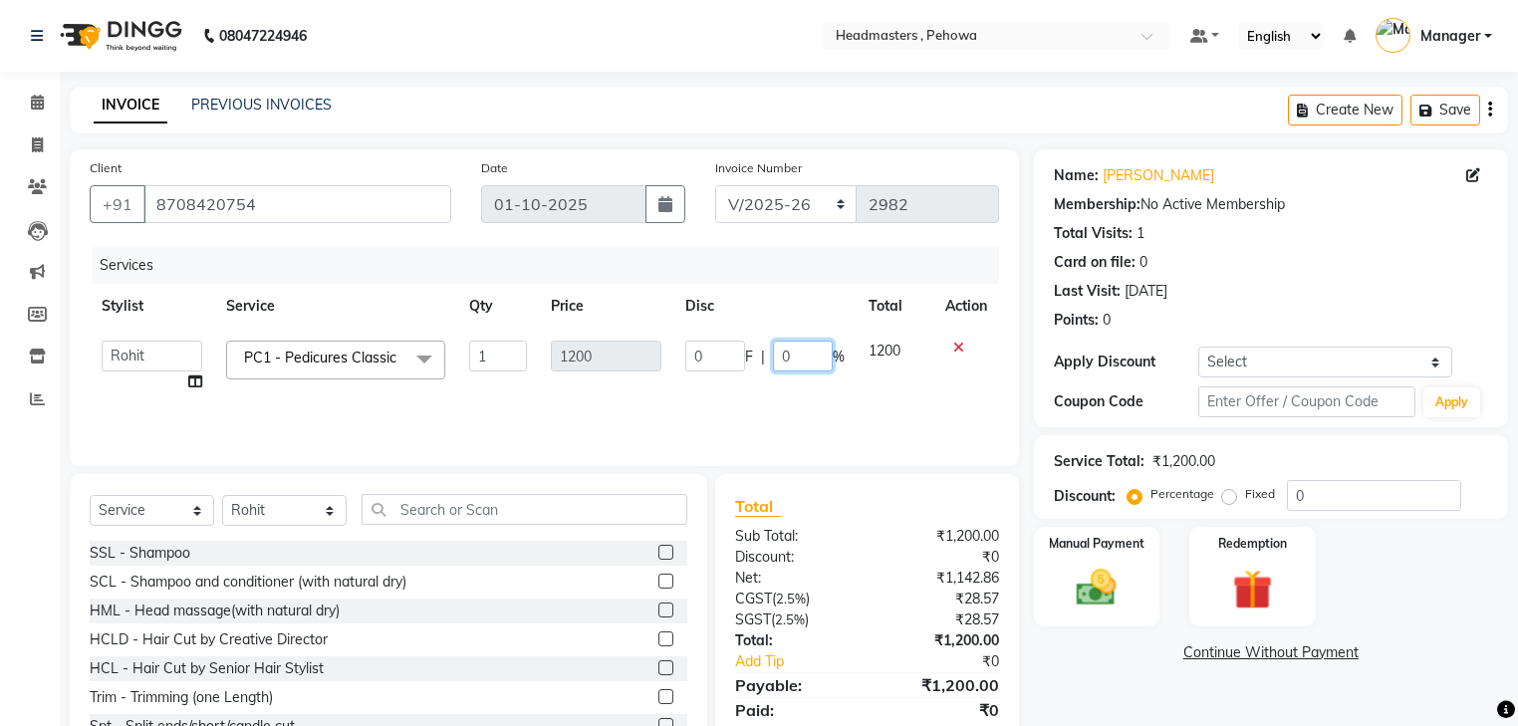
click at [778, 354] on input "0" at bounding box center [803, 356] width 60 height 31
type input "50"
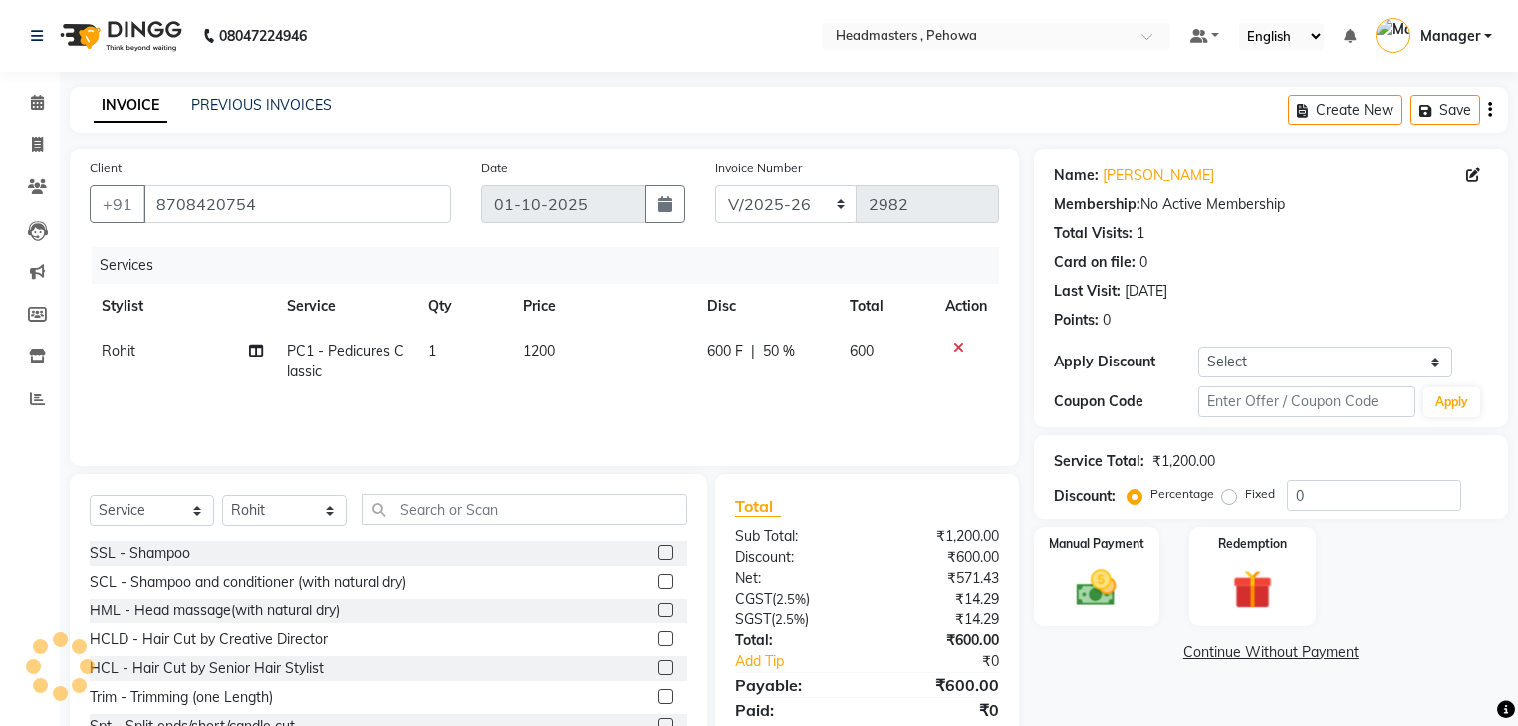
click at [852, 417] on div "Services Stylist Service Qty Price Disc Total Action Rohit PC1 - Pedicures Clas…" at bounding box center [544, 346] width 909 height 199
click at [1109, 618] on div "Manual Payment" at bounding box center [1096, 577] width 131 height 104
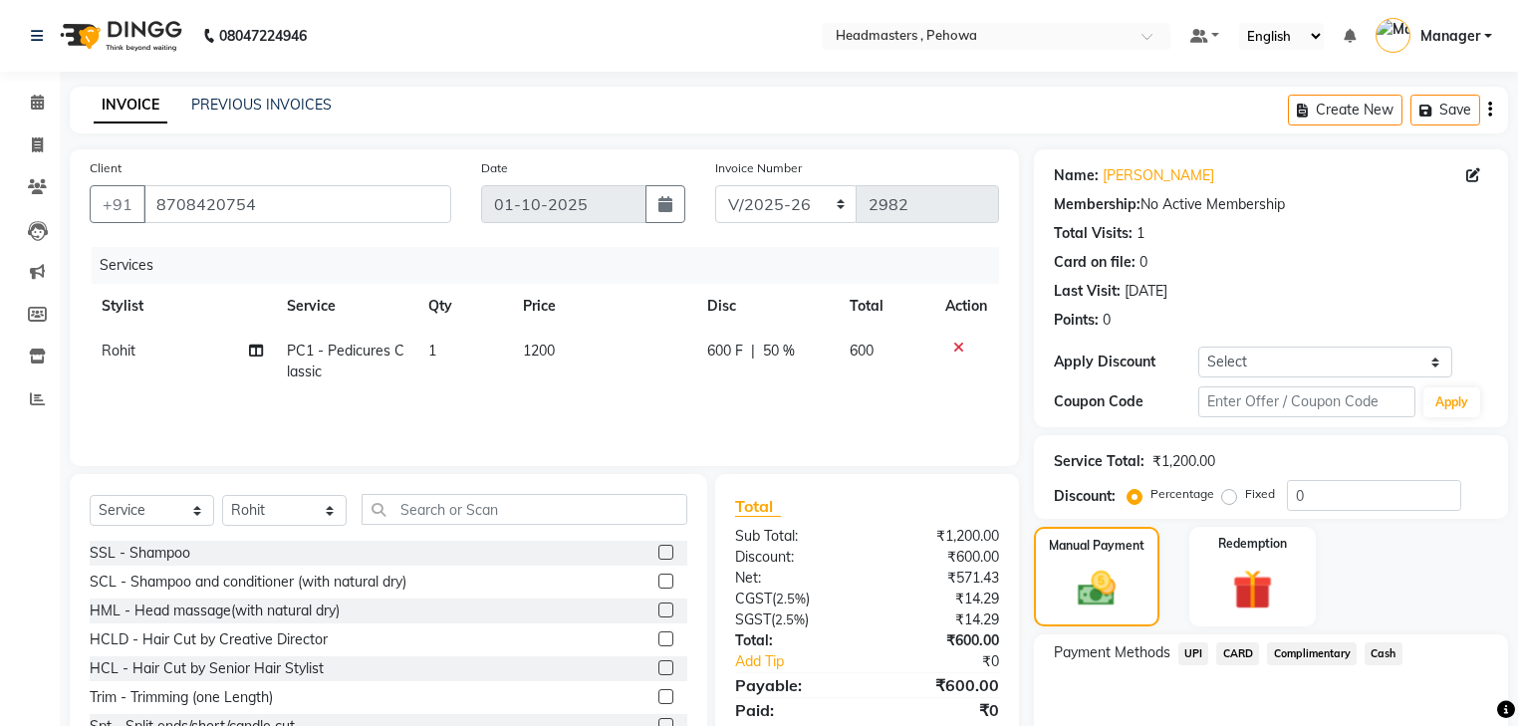
click at [1369, 657] on span "Cash" at bounding box center [1383, 653] width 38 height 23
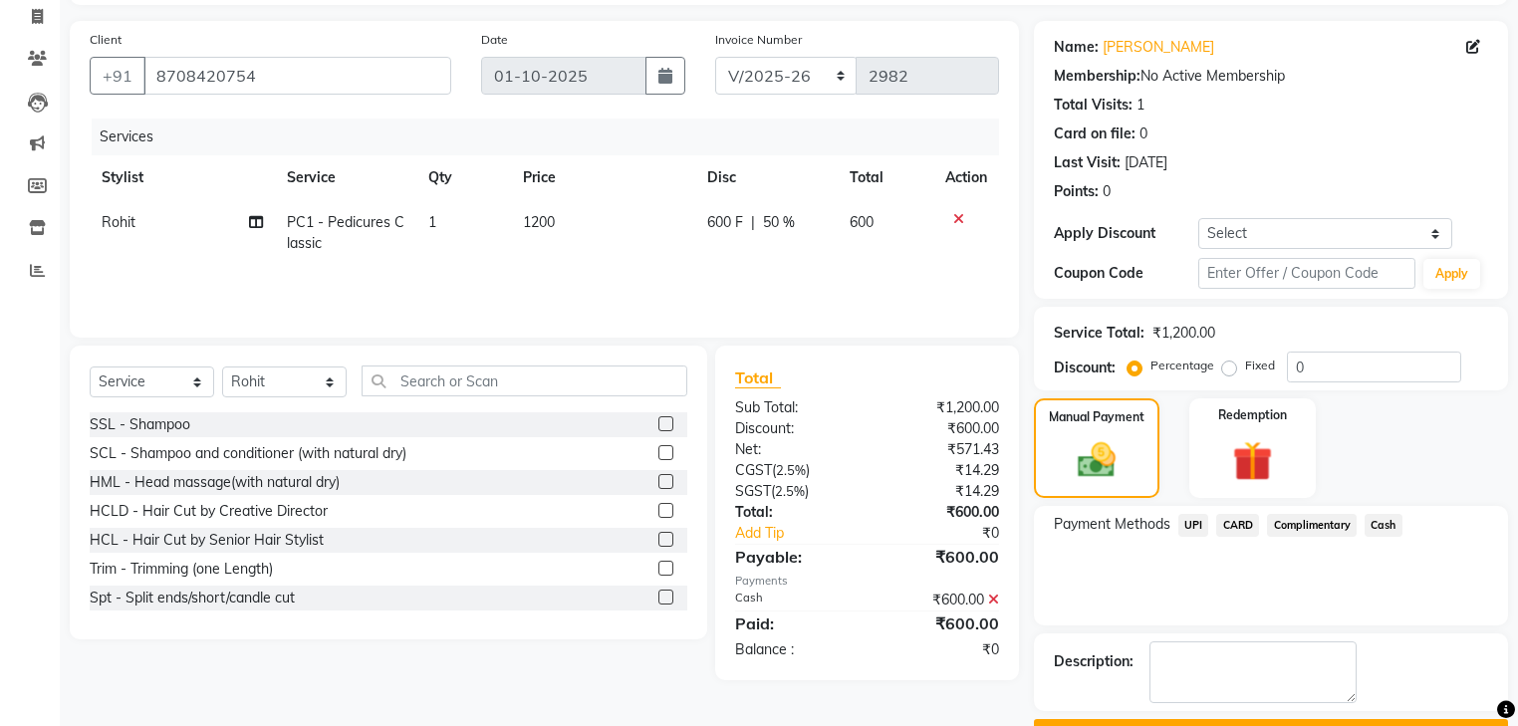
scroll to position [180, 0]
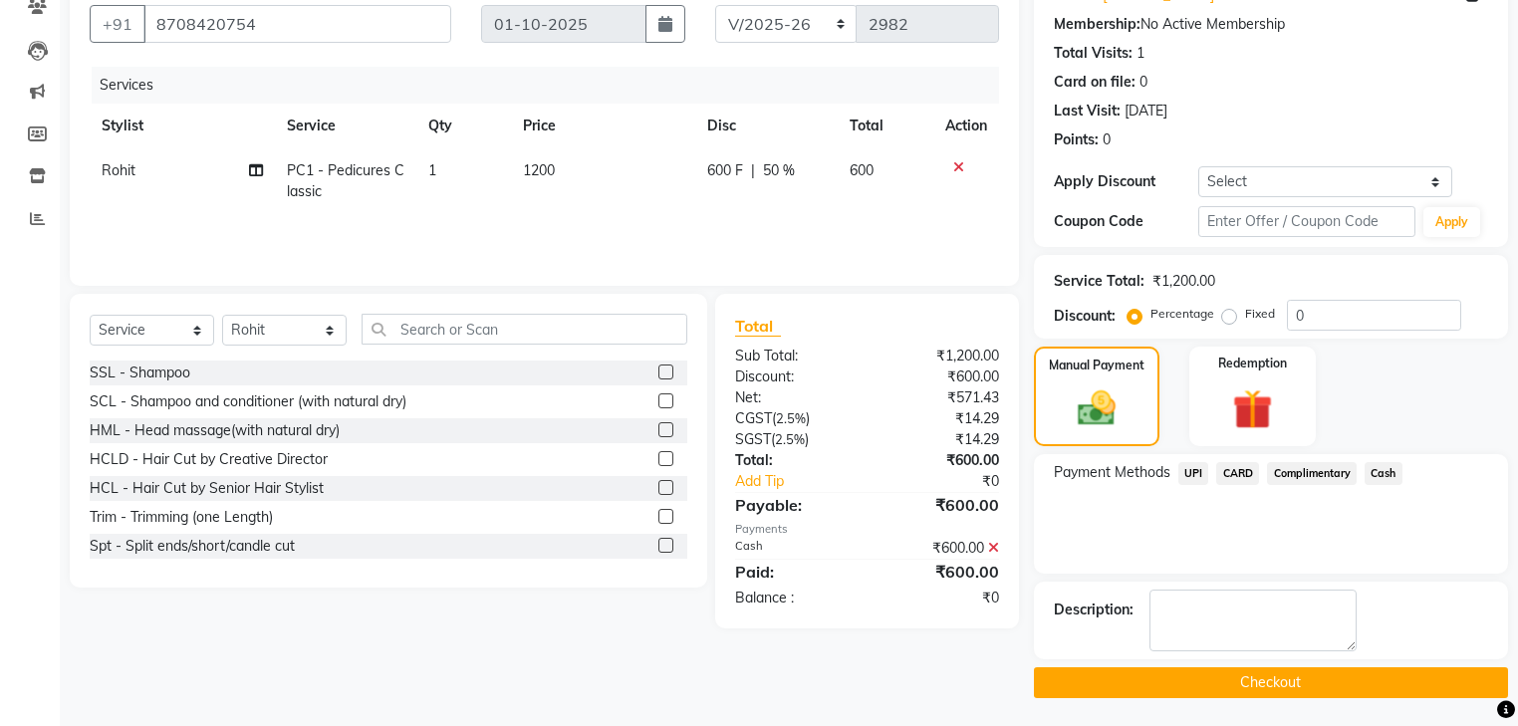
click at [1269, 681] on button "Checkout" at bounding box center [1271, 682] width 474 height 31
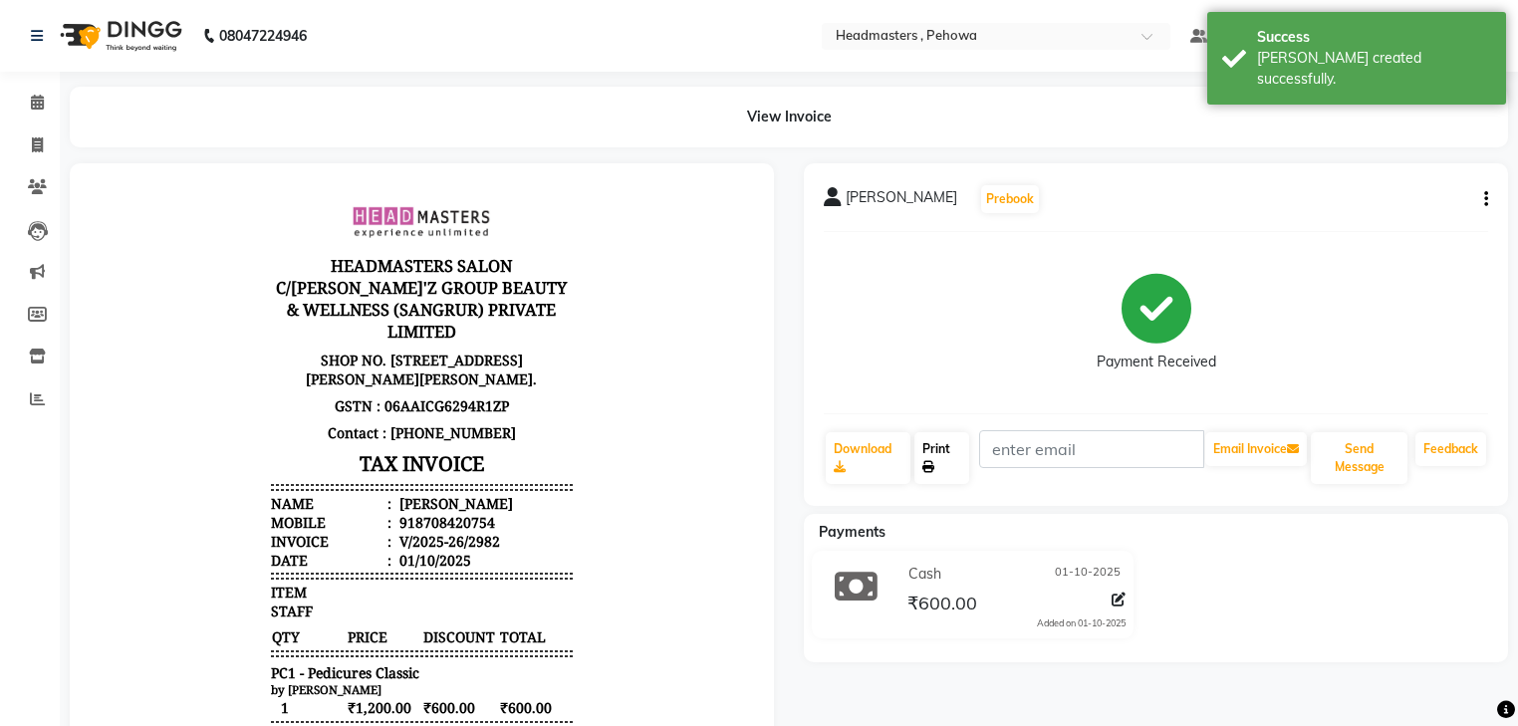
click at [955, 462] on link "Print" at bounding box center [941, 458] width 55 height 52
click at [46, 114] on span at bounding box center [37, 103] width 35 height 23
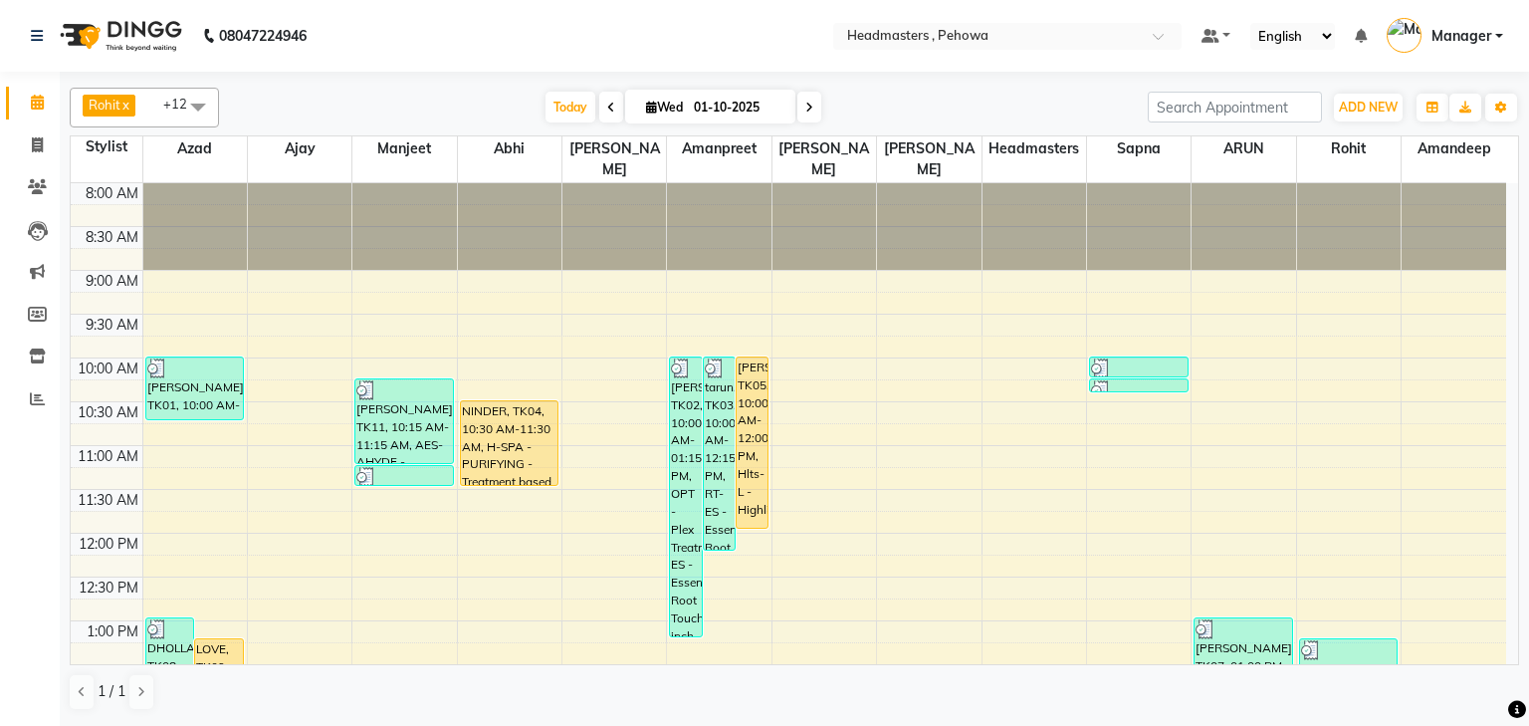
click at [940, 668] on div "Rohit x Sahil Machal x Azad x ARUN x Headmasters x Ajay x Anas x Davy x Manjeet…" at bounding box center [795, 399] width 1450 height 639
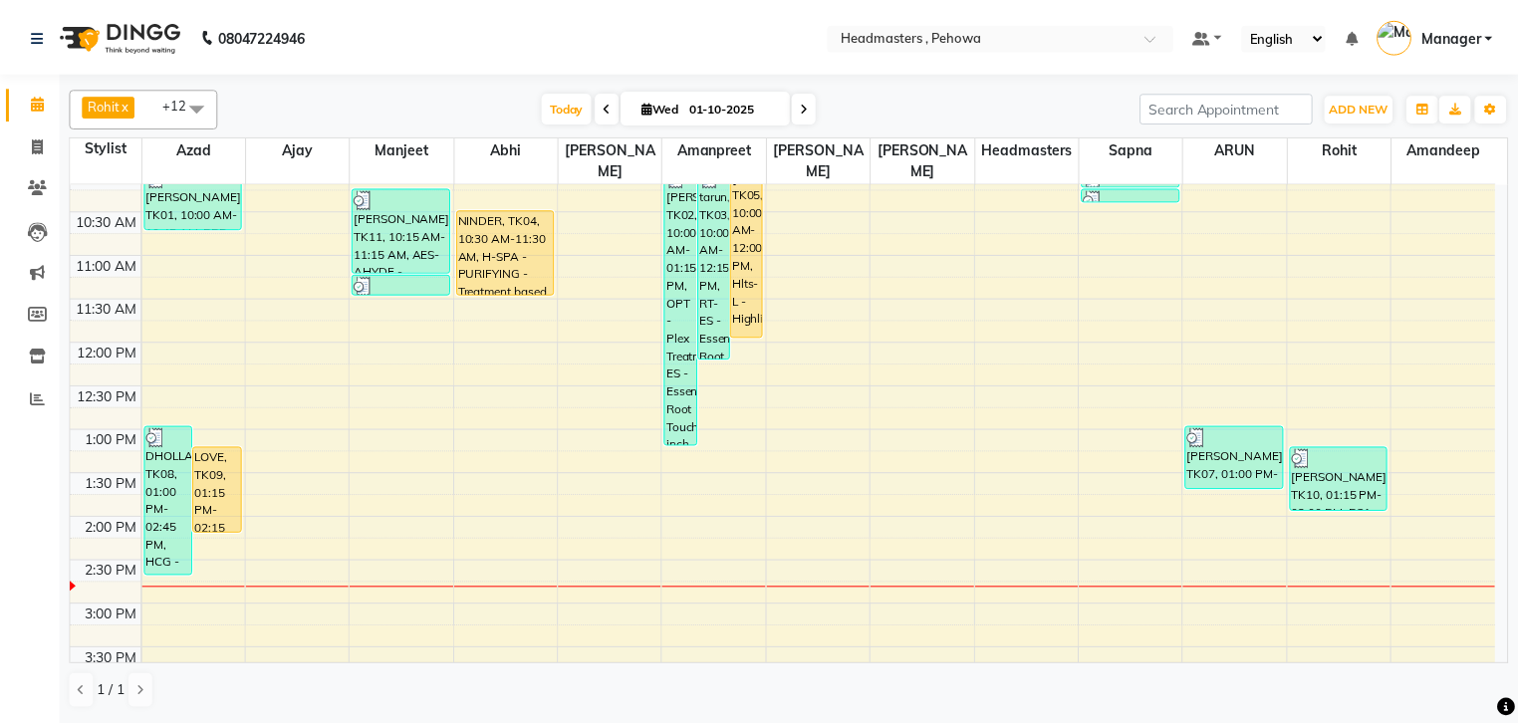
scroll to position [239, 0]
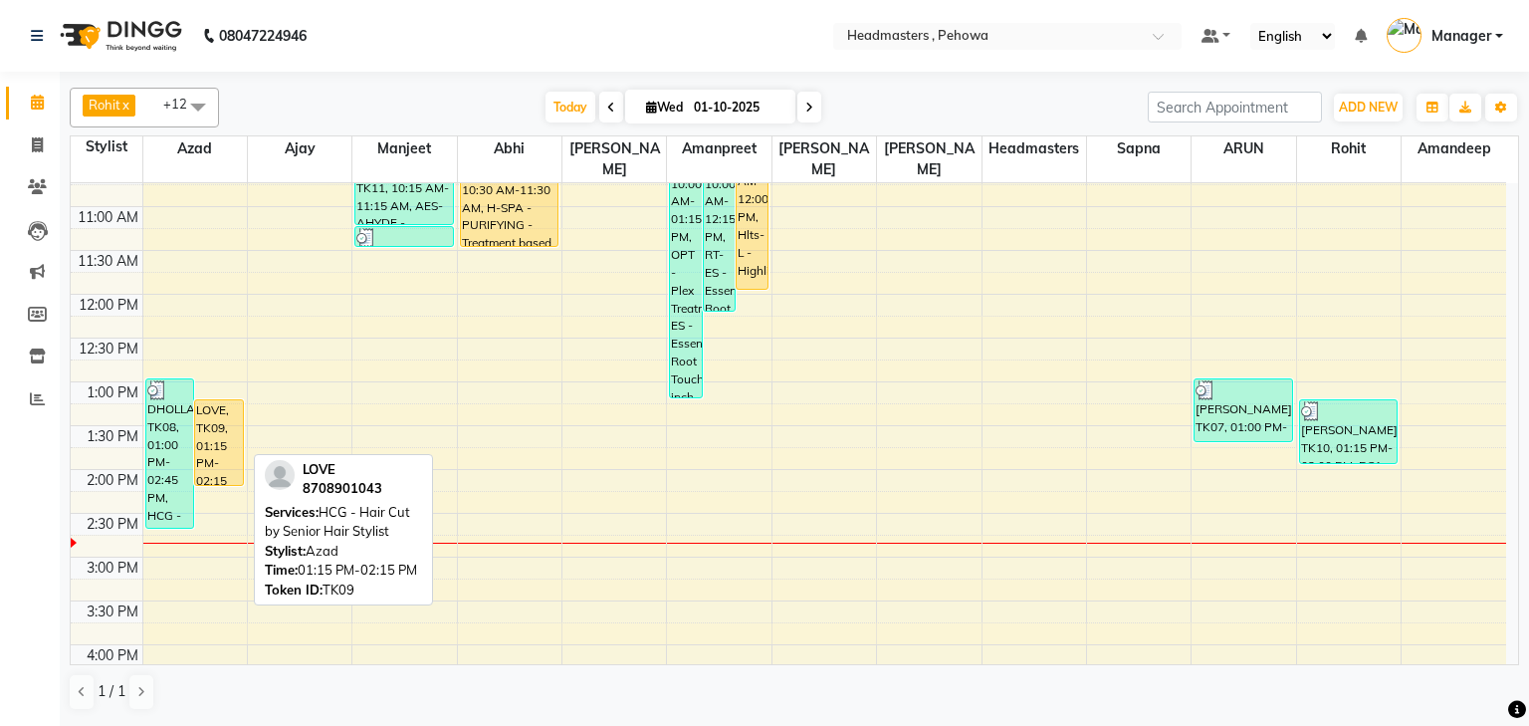
click at [206, 434] on div "LOVE, TK09, 01:15 PM-02:15 PM, HCG - Hair Cut by Senior Hair Stylist" at bounding box center [219, 442] width 48 height 85
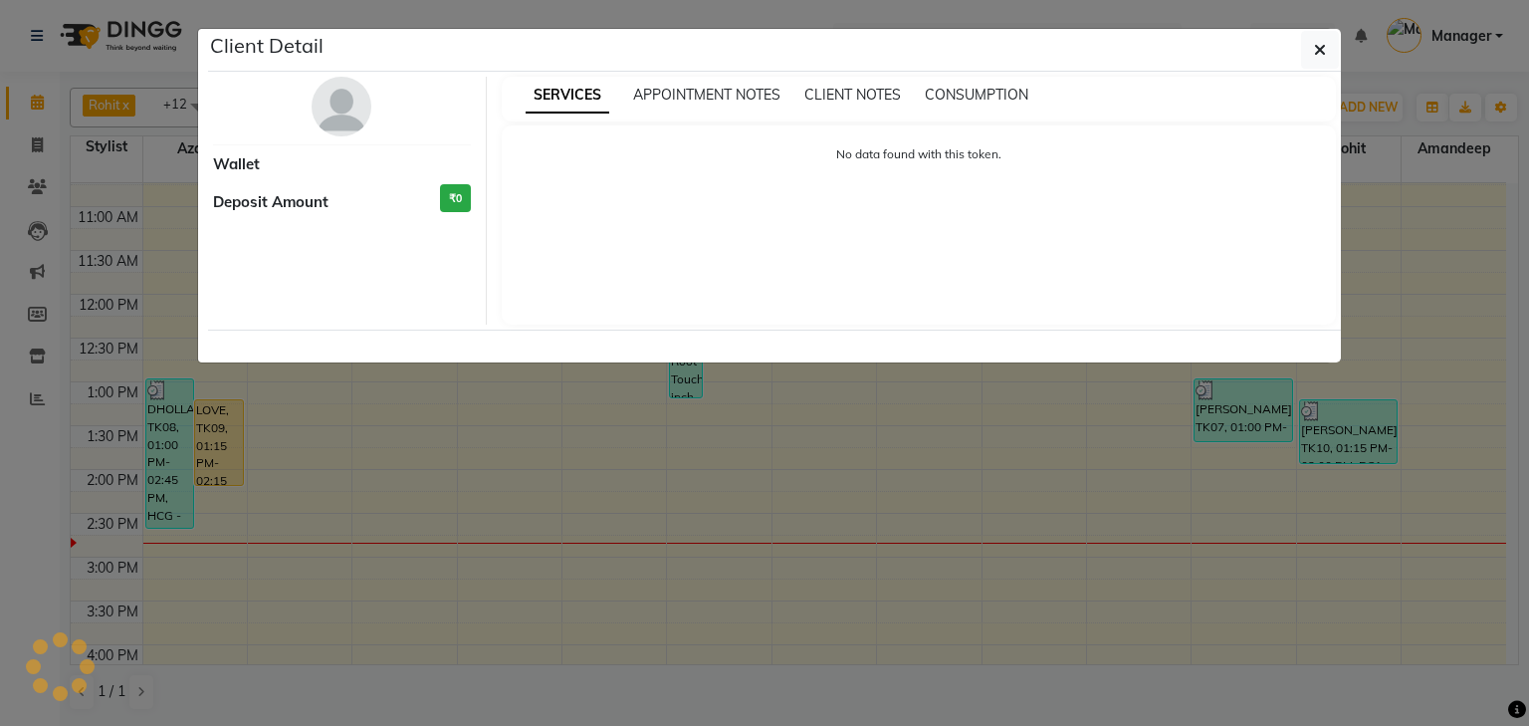
select select "1"
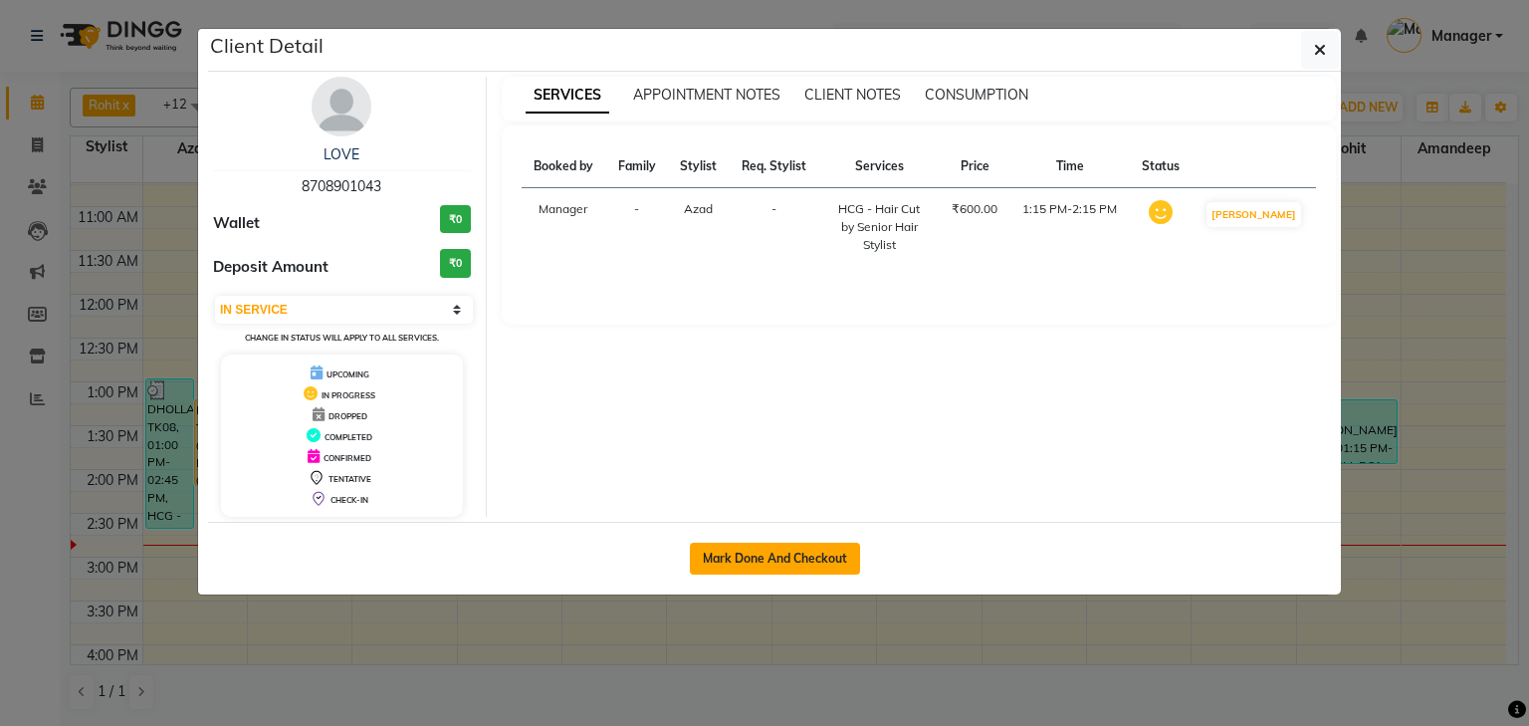
click at [776, 558] on button "Mark Done And Checkout" at bounding box center [775, 559] width 170 height 32
select select "7727"
select select "service"
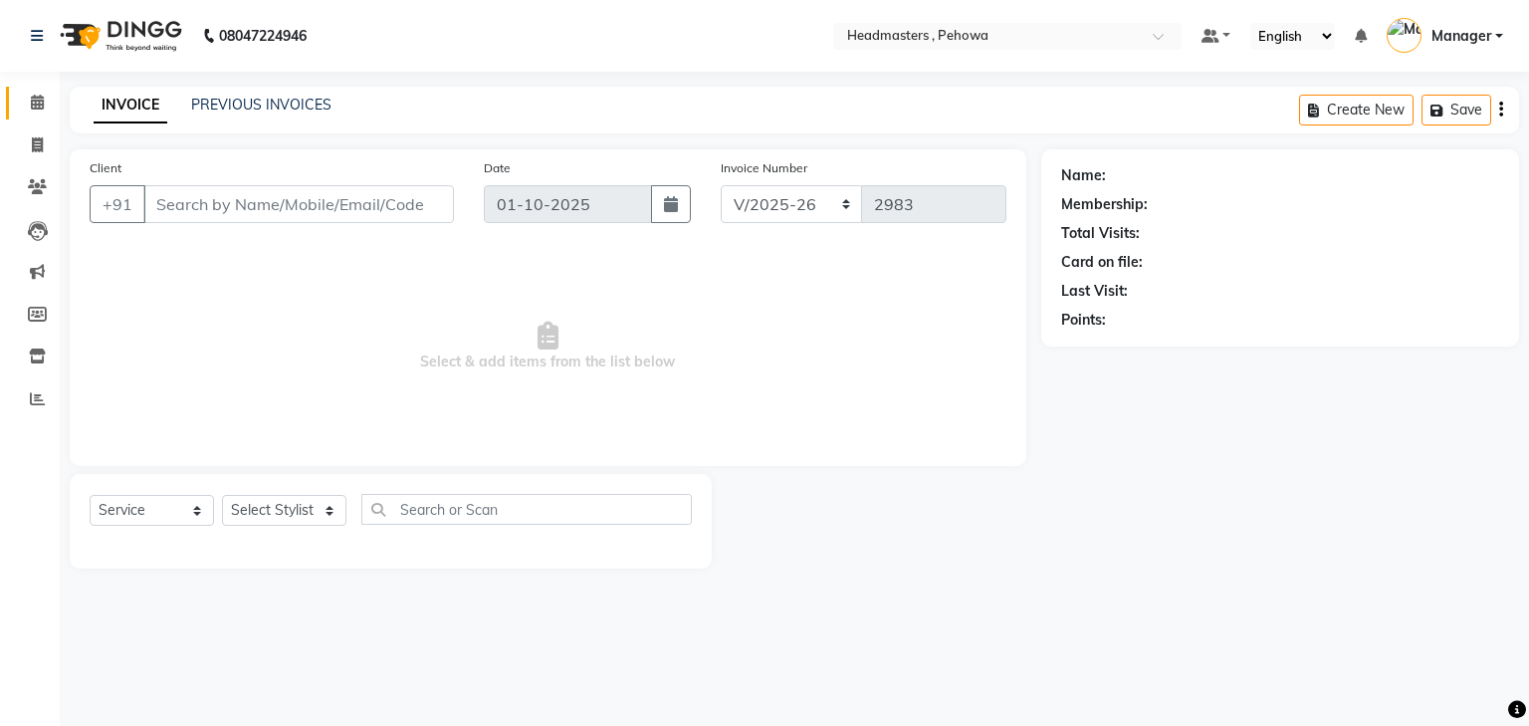
type input "8708901043"
select select "68772"
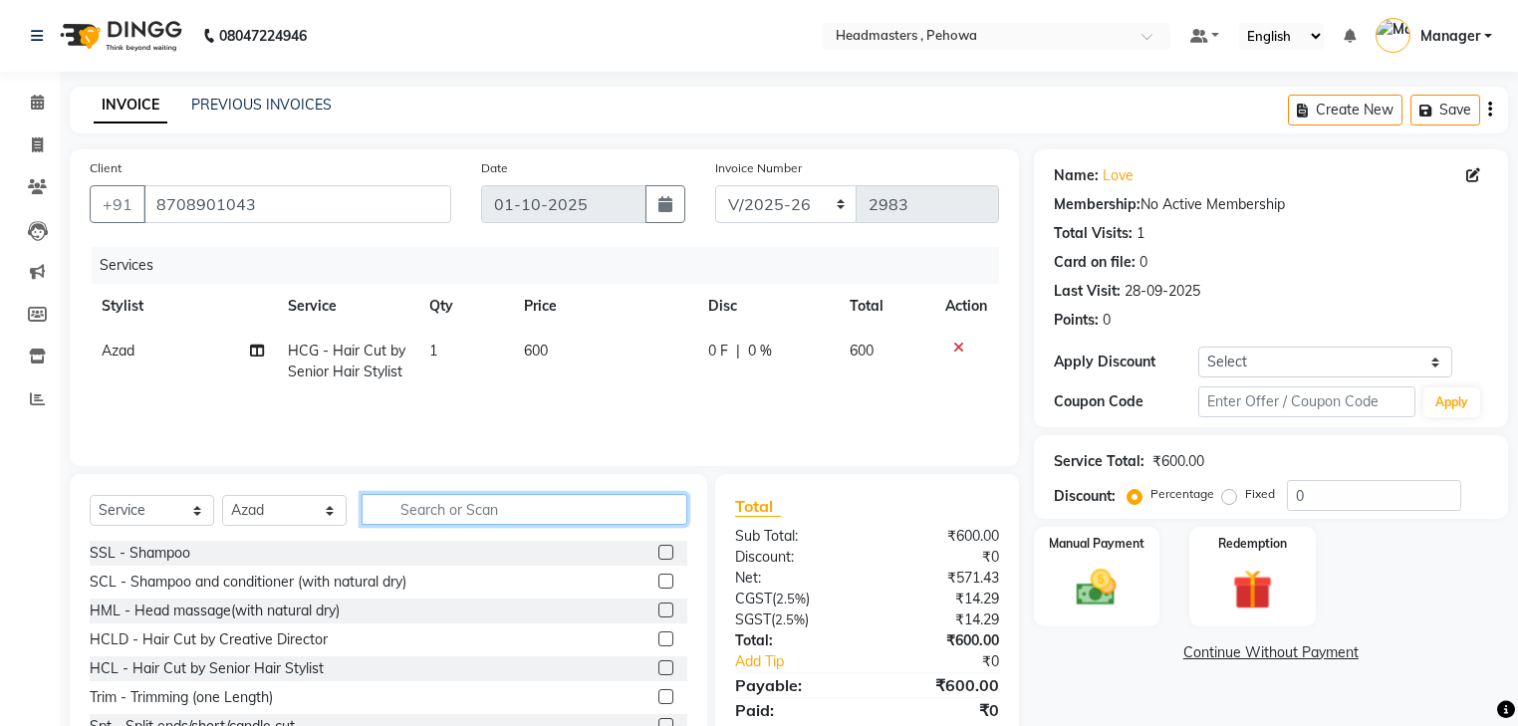
click at [418, 514] on input "text" at bounding box center [524, 509] width 326 height 31
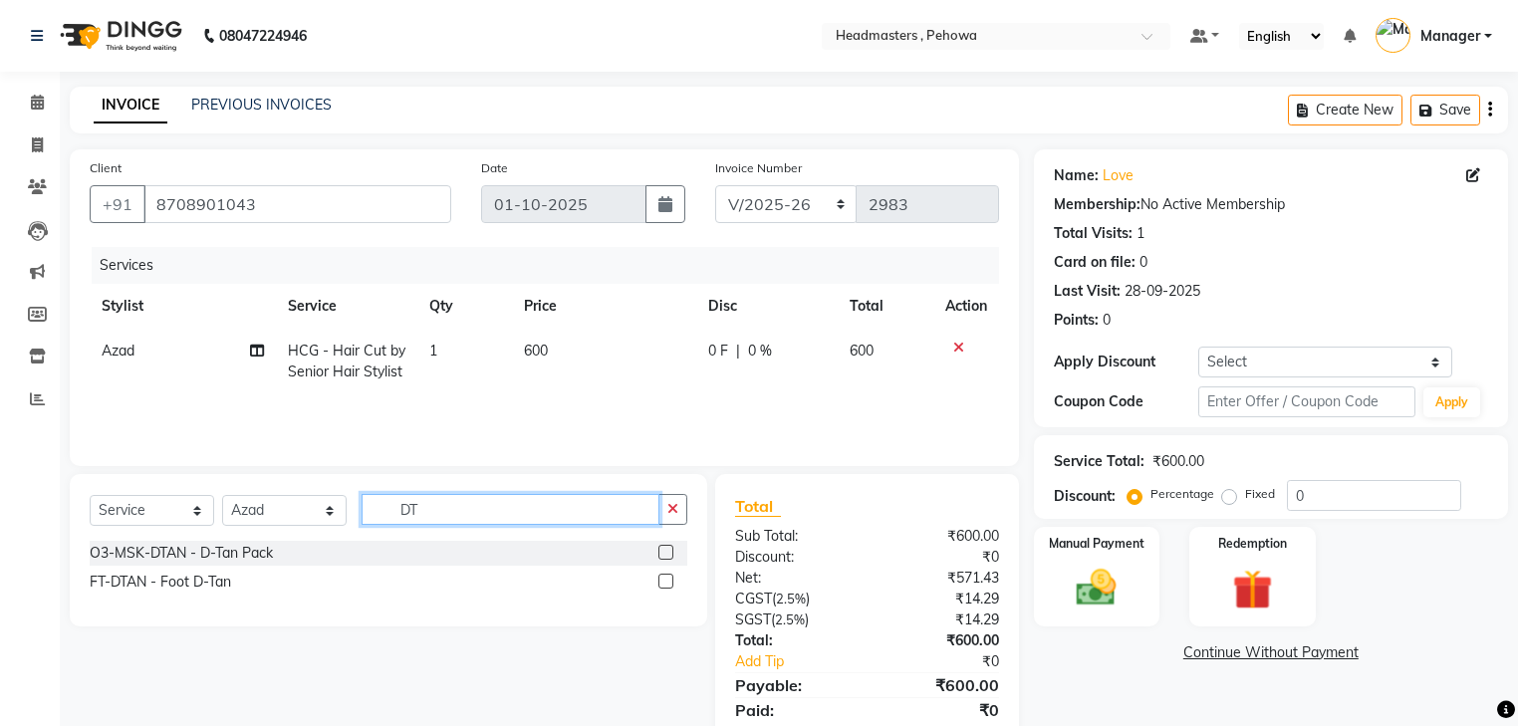
type input "DT"
click at [661, 553] on label at bounding box center [665, 552] width 15 height 15
click at [661, 553] on input "checkbox" at bounding box center [664, 553] width 13 height 13
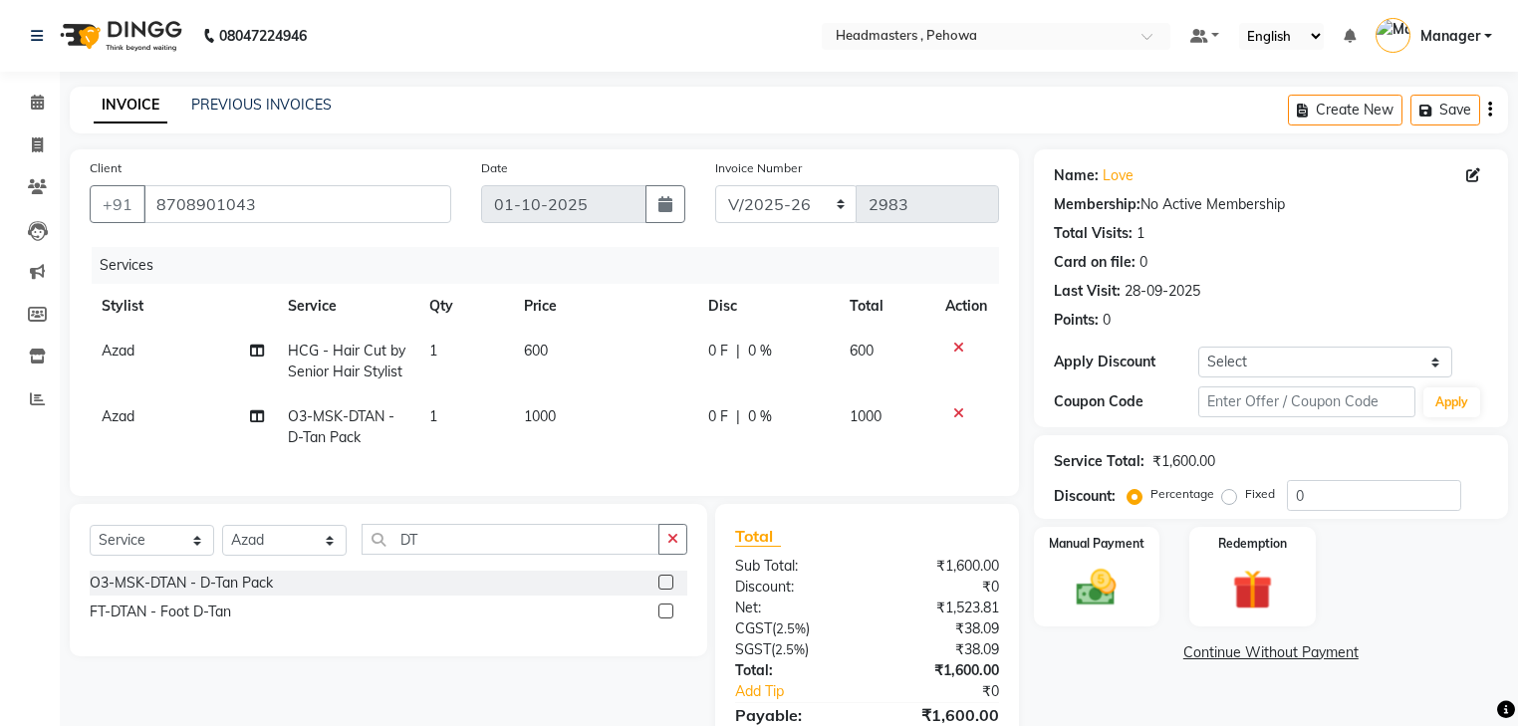
click at [660, 589] on label at bounding box center [665, 582] width 15 height 15
click at [660, 589] on input "checkbox" at bounding box center [664, 583] width 13 height 13
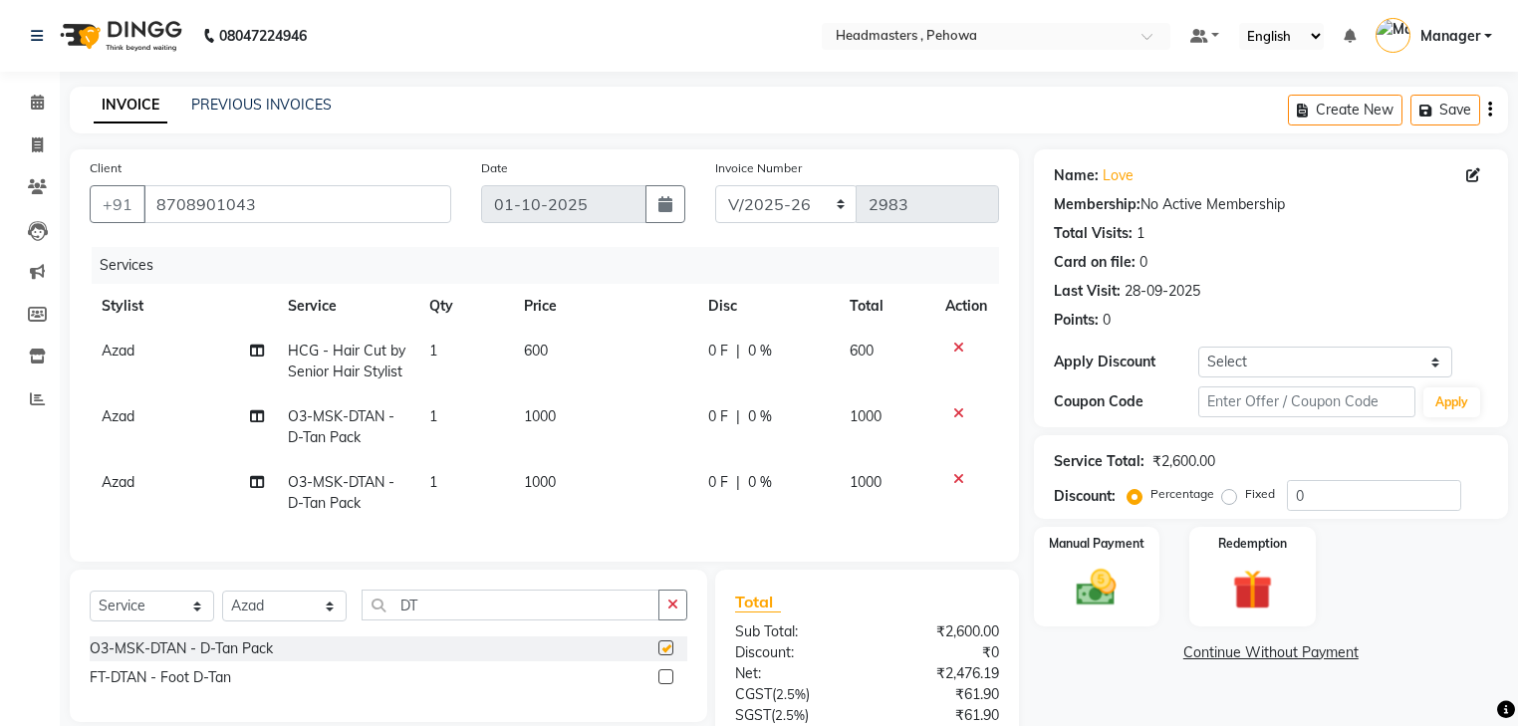
checkbox input "false"
click at [1310, 495] on input "0" at bounding box center [1374, 495] width 174 height 31
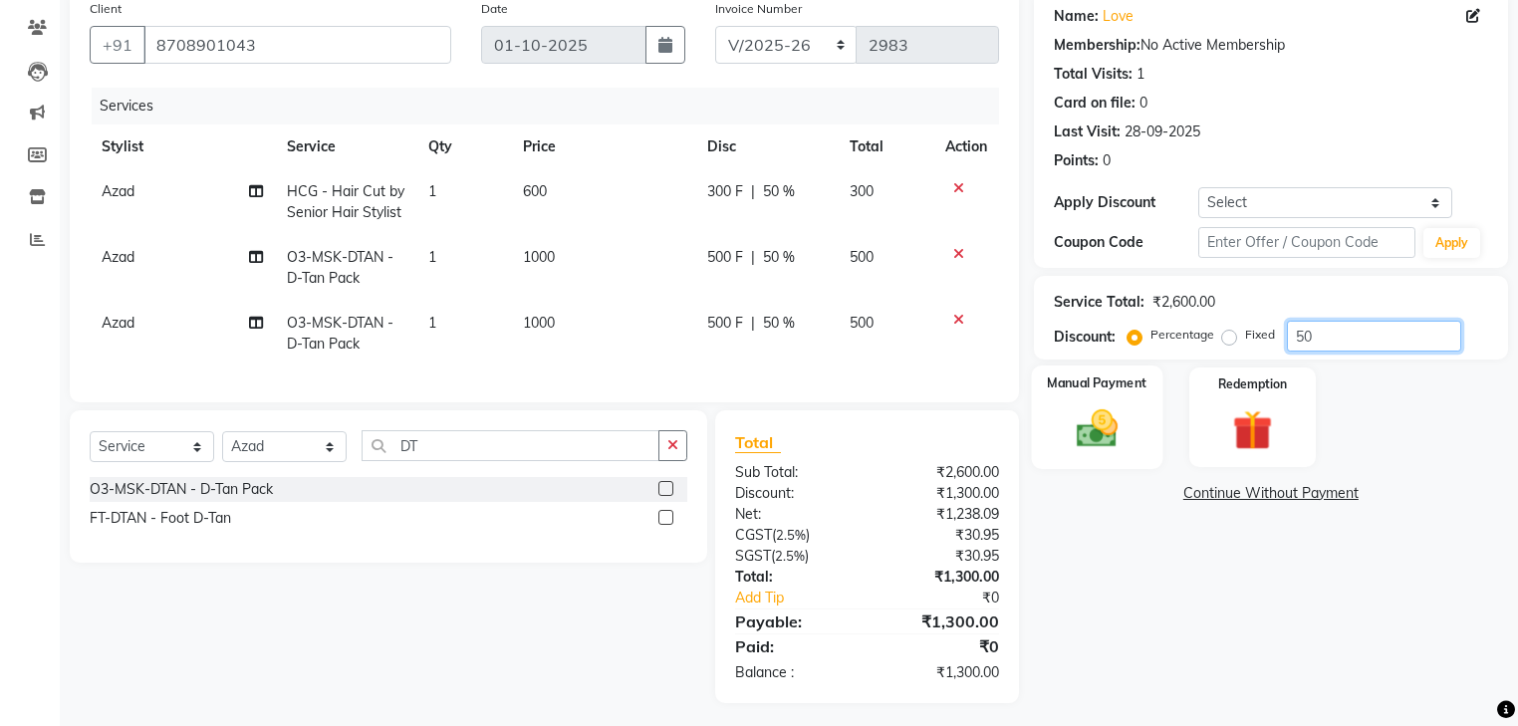
type input "50"
click at [1082, 426] on img at bounding box center [1096, 429] width 68 height 48
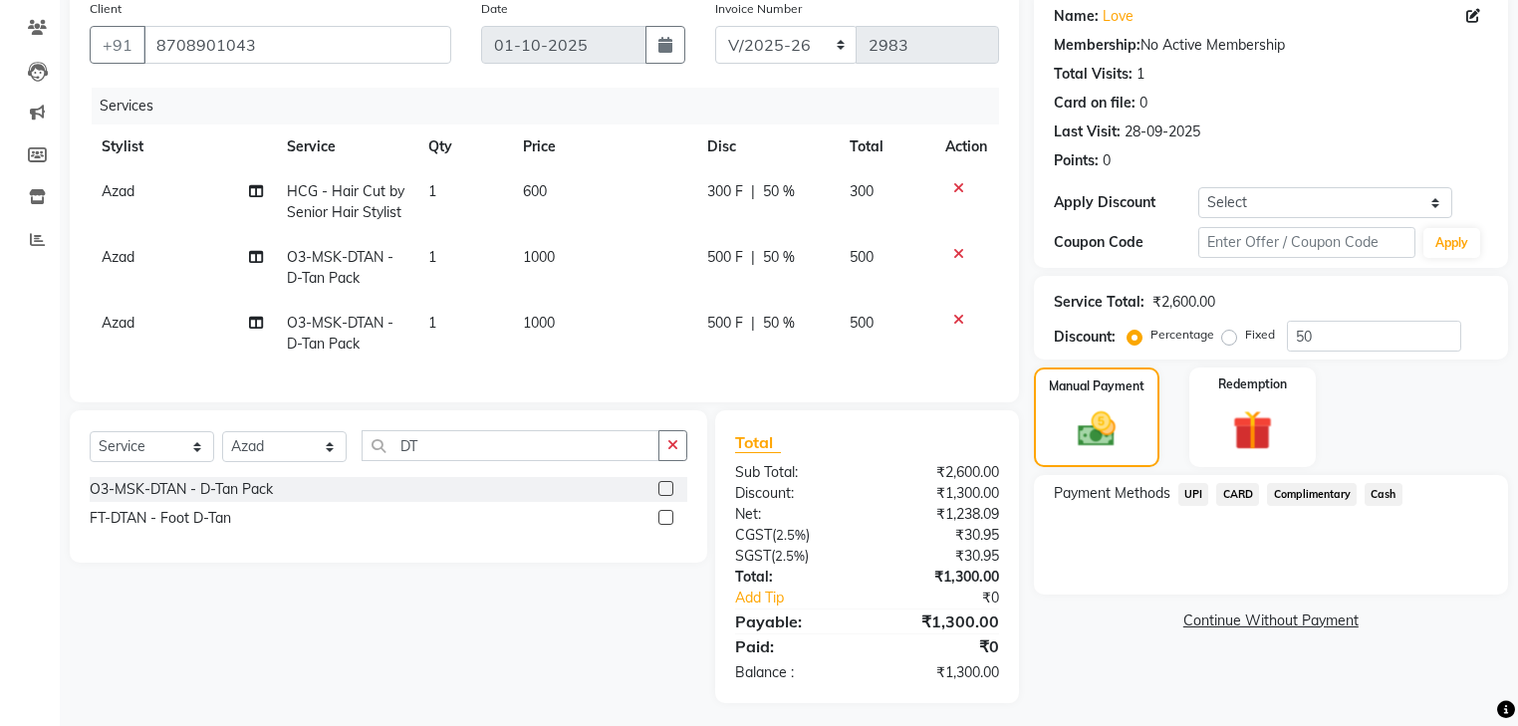
click at [133, 260] on span "Azad" at bounding box center [118, 257] width 33 height 18
select select "68772"
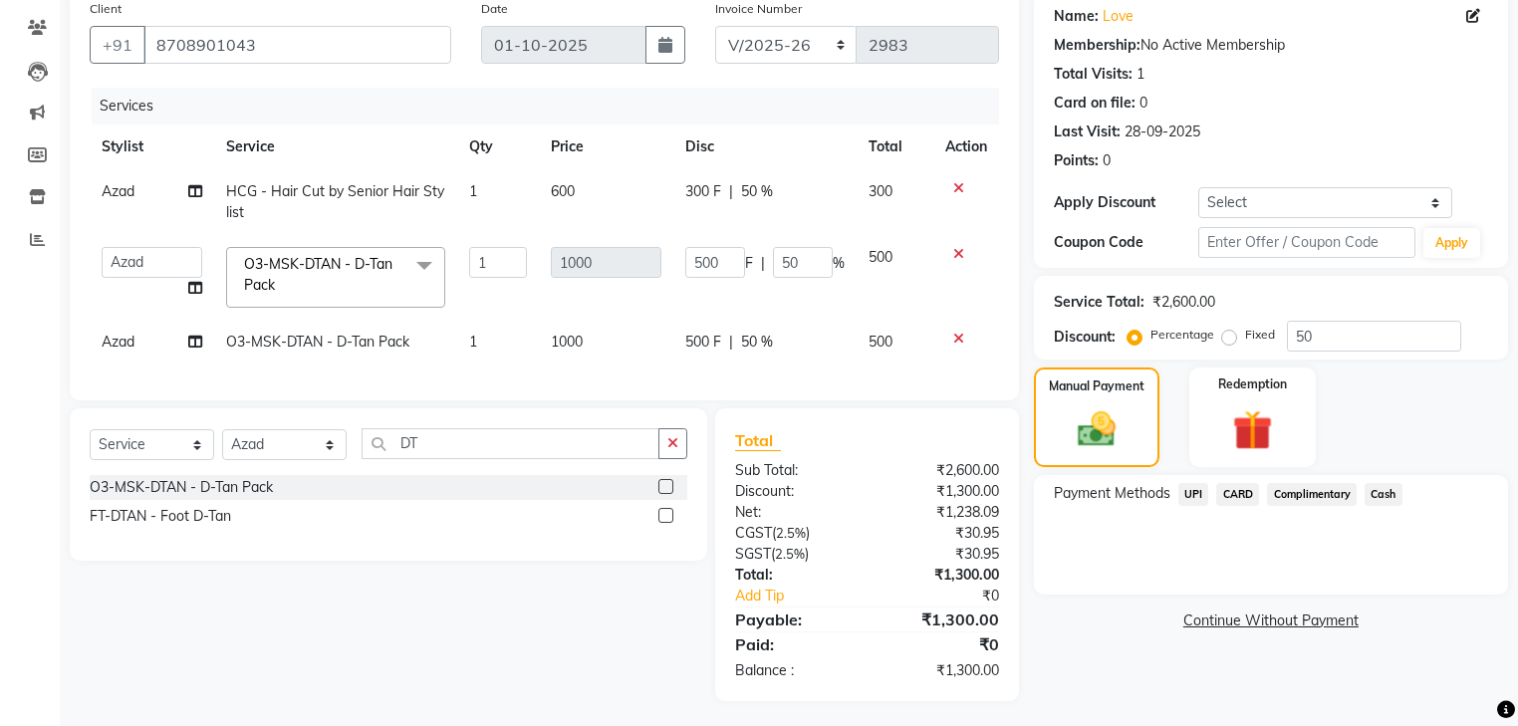
click at [133, 260] on select "Abhi Ajay Amandeep Amanpreet Anas ARUN Azad Bilal Davy Headmasters Jashan Kunal…" at bounding box center [152, 262] width 101 height 31
select select "82981"
click at [117, 350] on span "Azad" at bounding box center [118, 342] width 33 height 18
select select "68772"
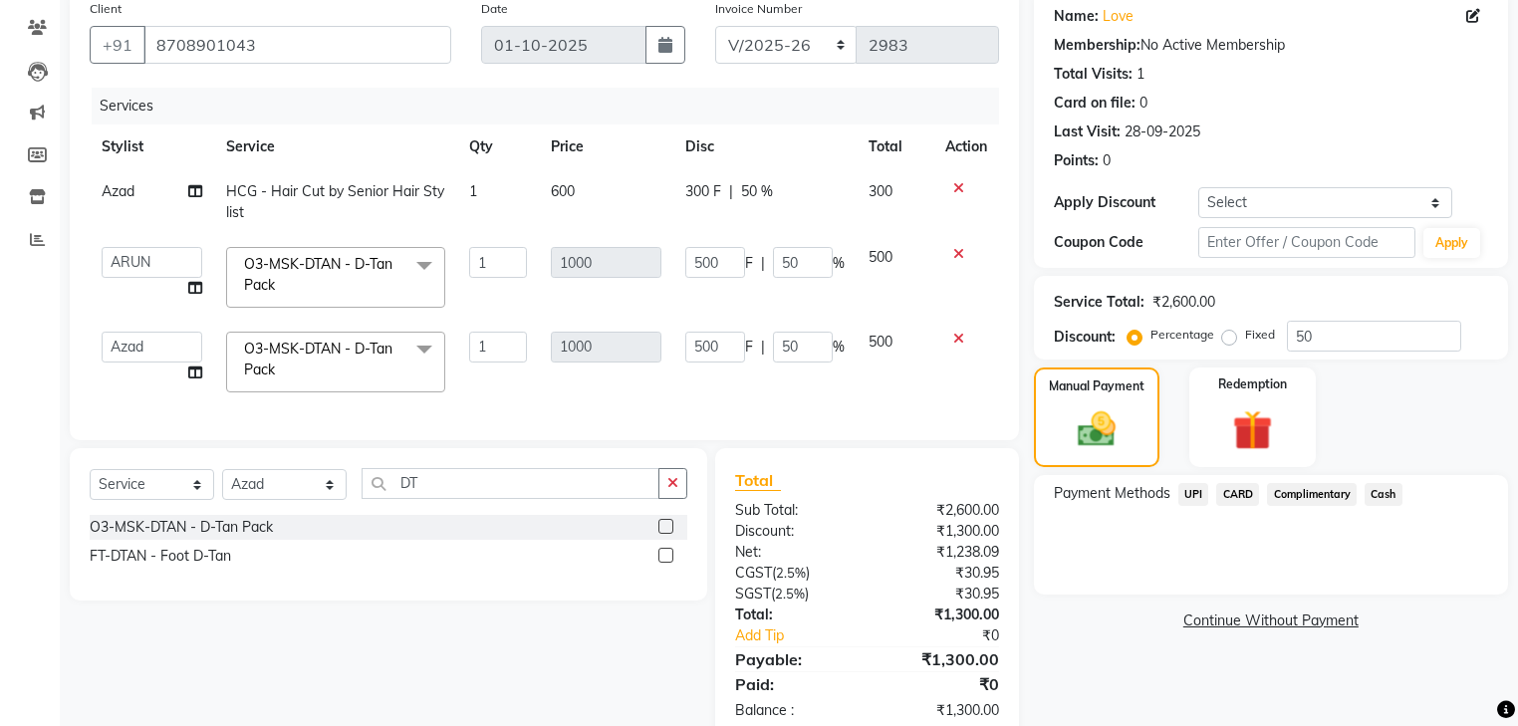
click at [115, 190] on span "Azad" at bounding box center [118, 191] width 33 height 18
select select "68772"
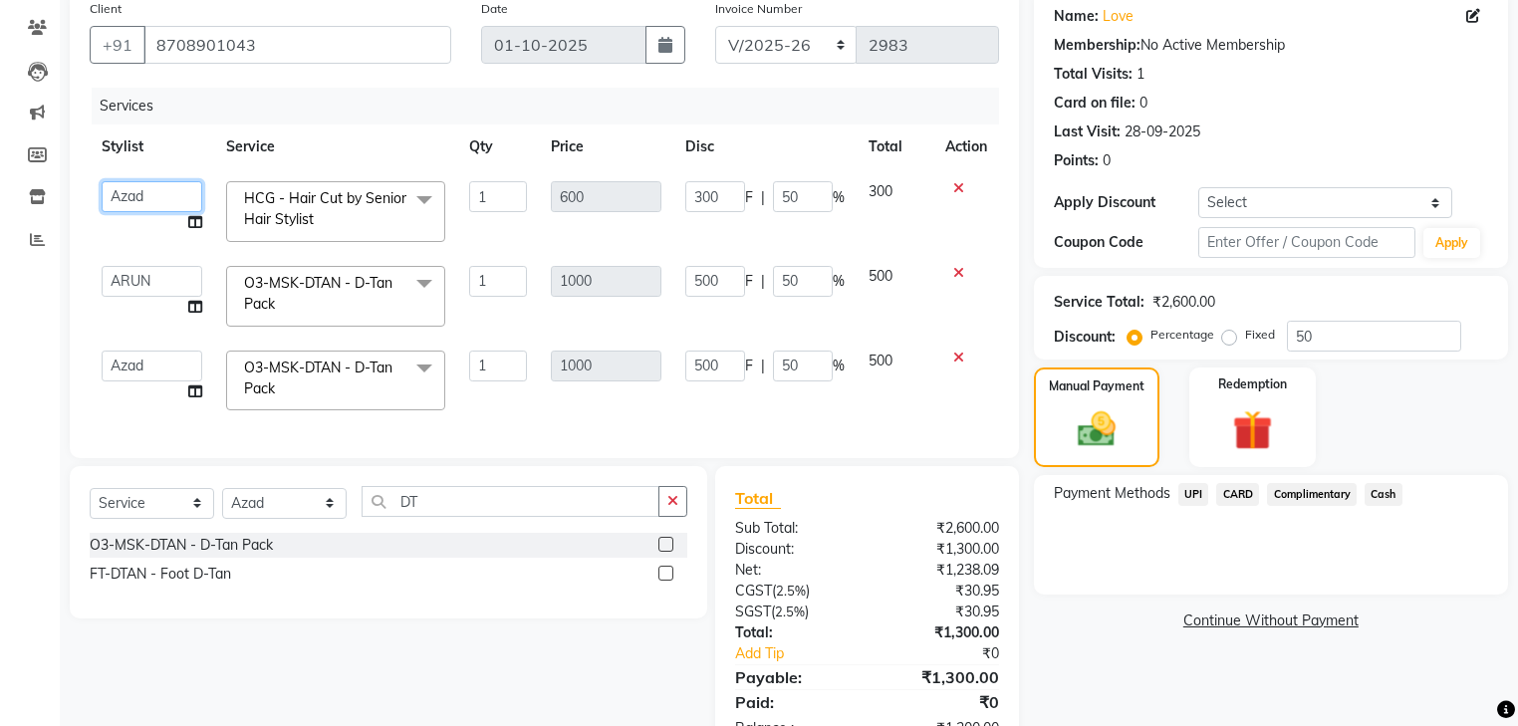
click at [155, 195] on select "Abhi Ajay Amandeep Amanpreet Anas ARUN Azad Bilal Davy Headmasters Jashan Kunal…" at bounding box center [152, 196] width 101 height 31
select select "82981"
click at [1185, 490] on span "UPI" at bounding box center [1193, 494] width 31 height 23
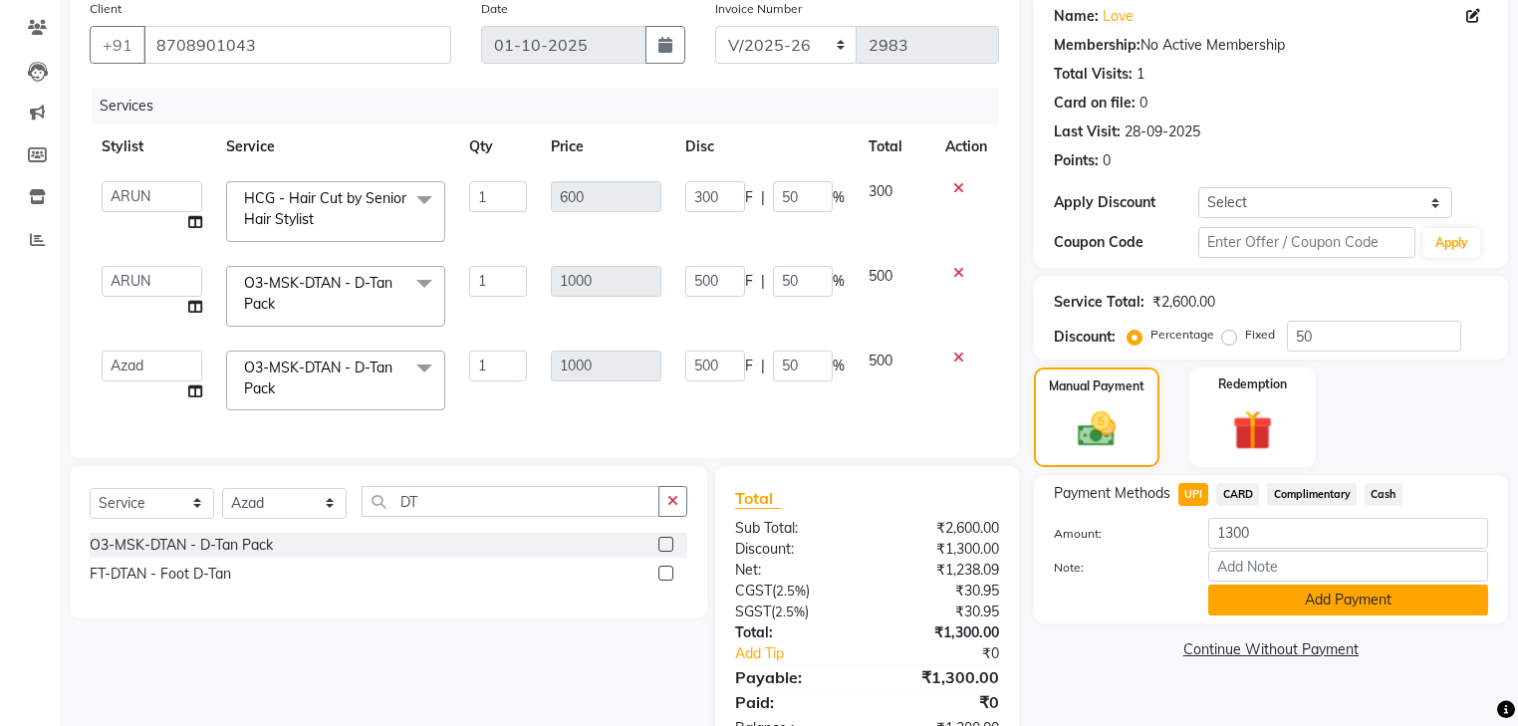
click at [1272, 599] on button "Add Payment" at bounding box center [1348, 600] width 280 height 31
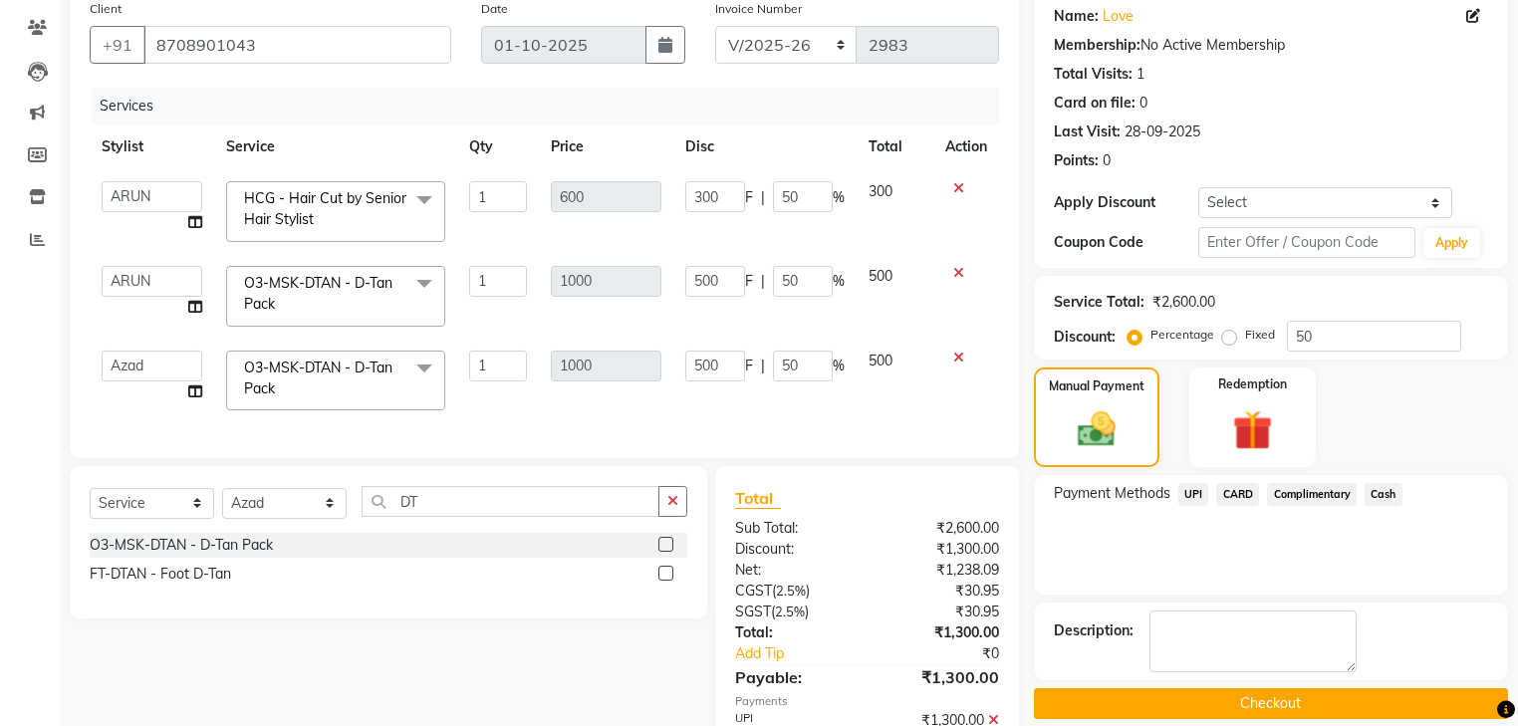
click at [1280, 702] on button "Checkout" at bounding box center [1271, 703] width 474 height 31
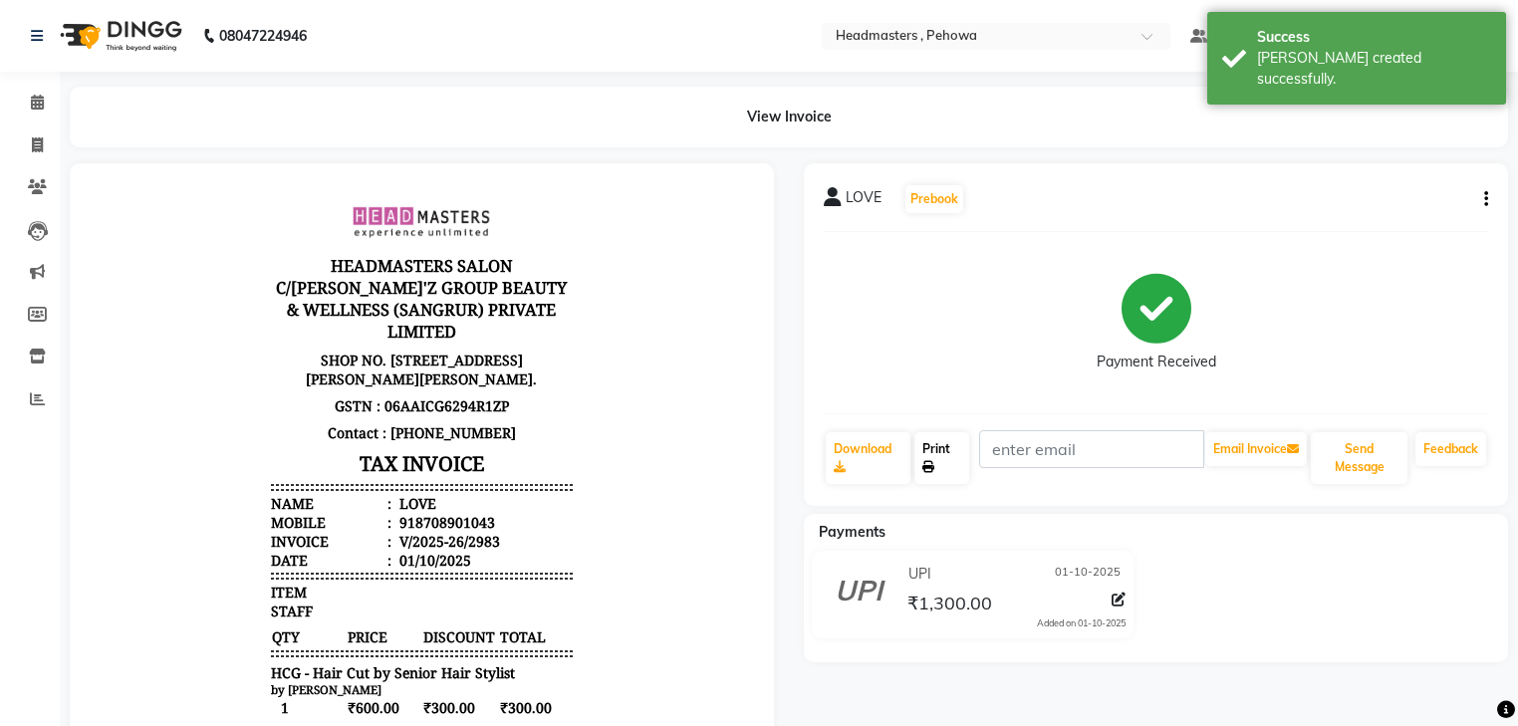
click at [928, 464] on icon at bounding box center [928, 467] width 12 height 12
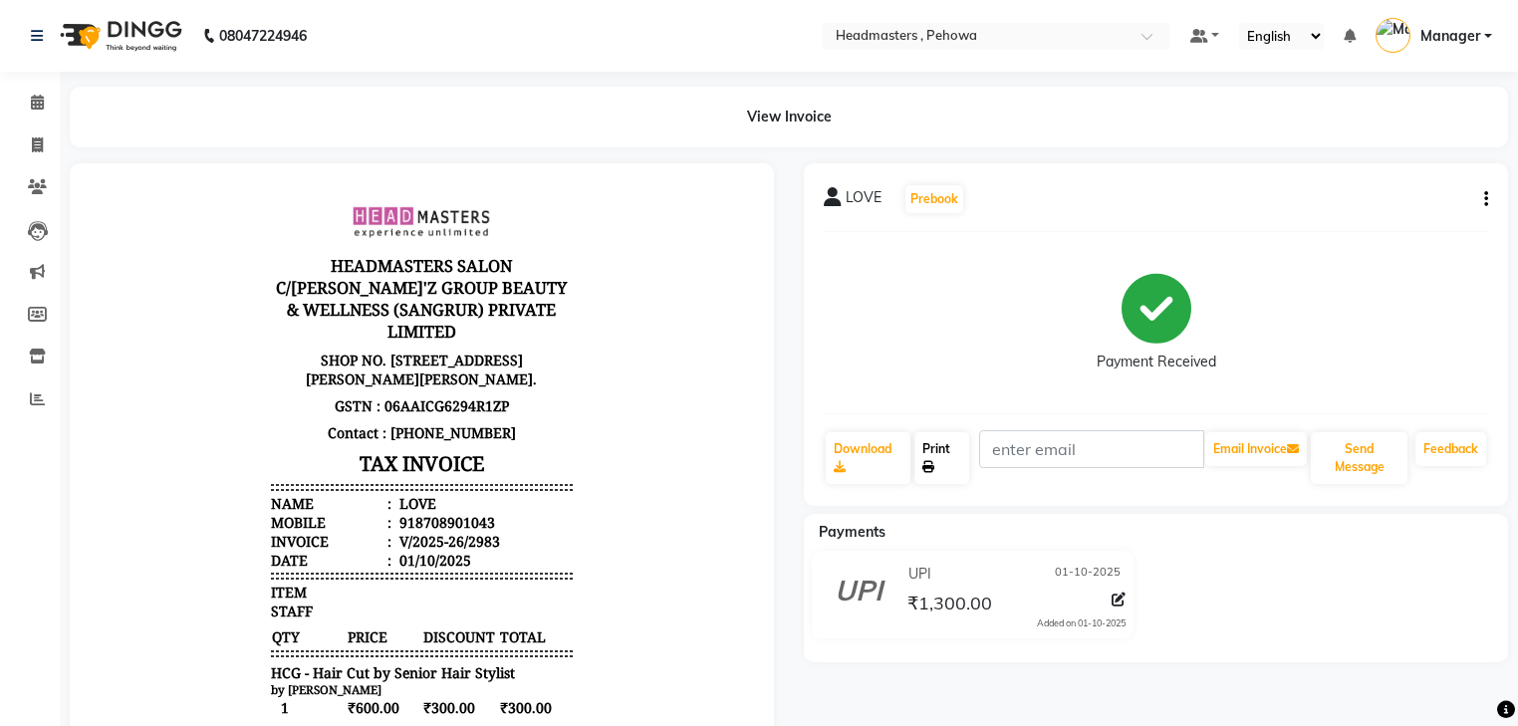
click at [928, 457] on link "Print" at bounding box center [941, 458] width 55 height 52
click at [43, 101] on icon at bounding box center [37, 102] width 13 height 15
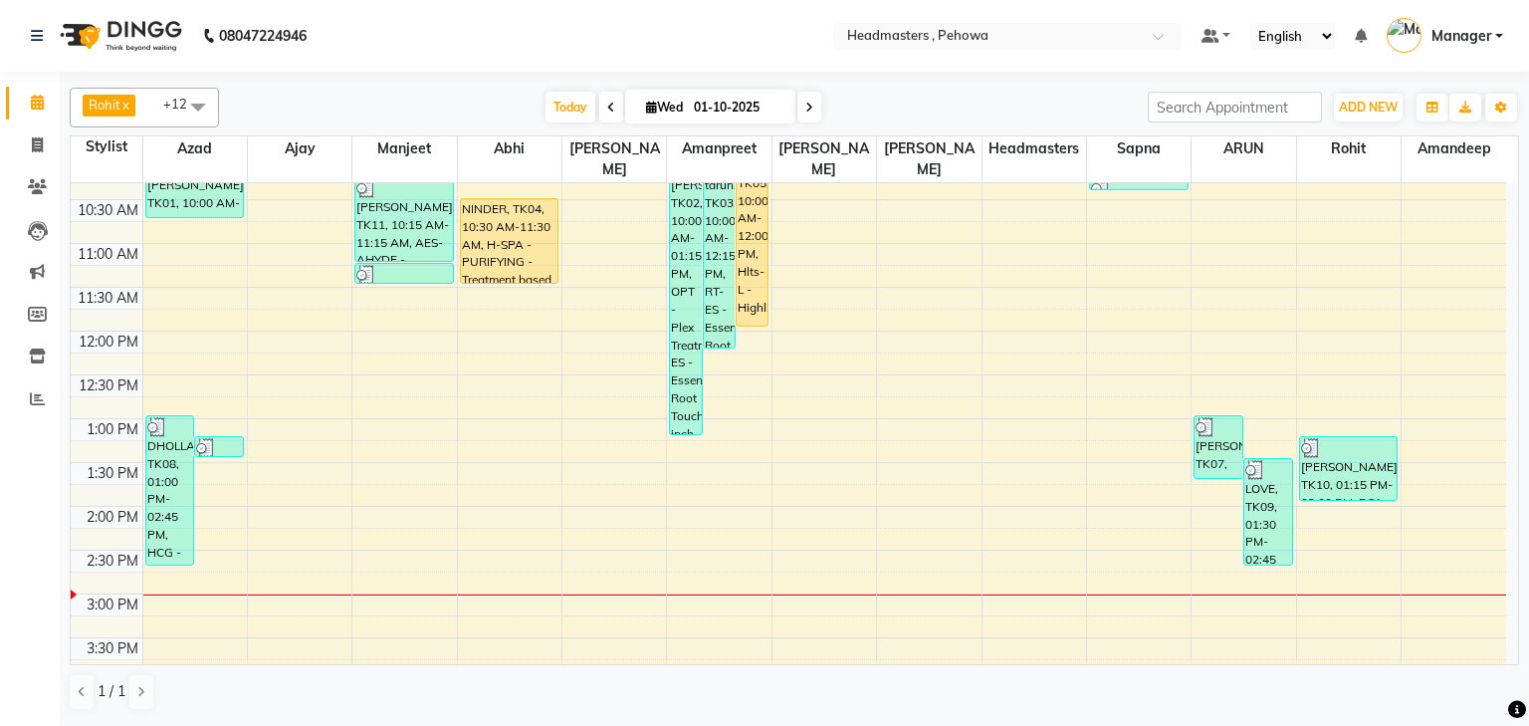
scroll to position [239, 0]
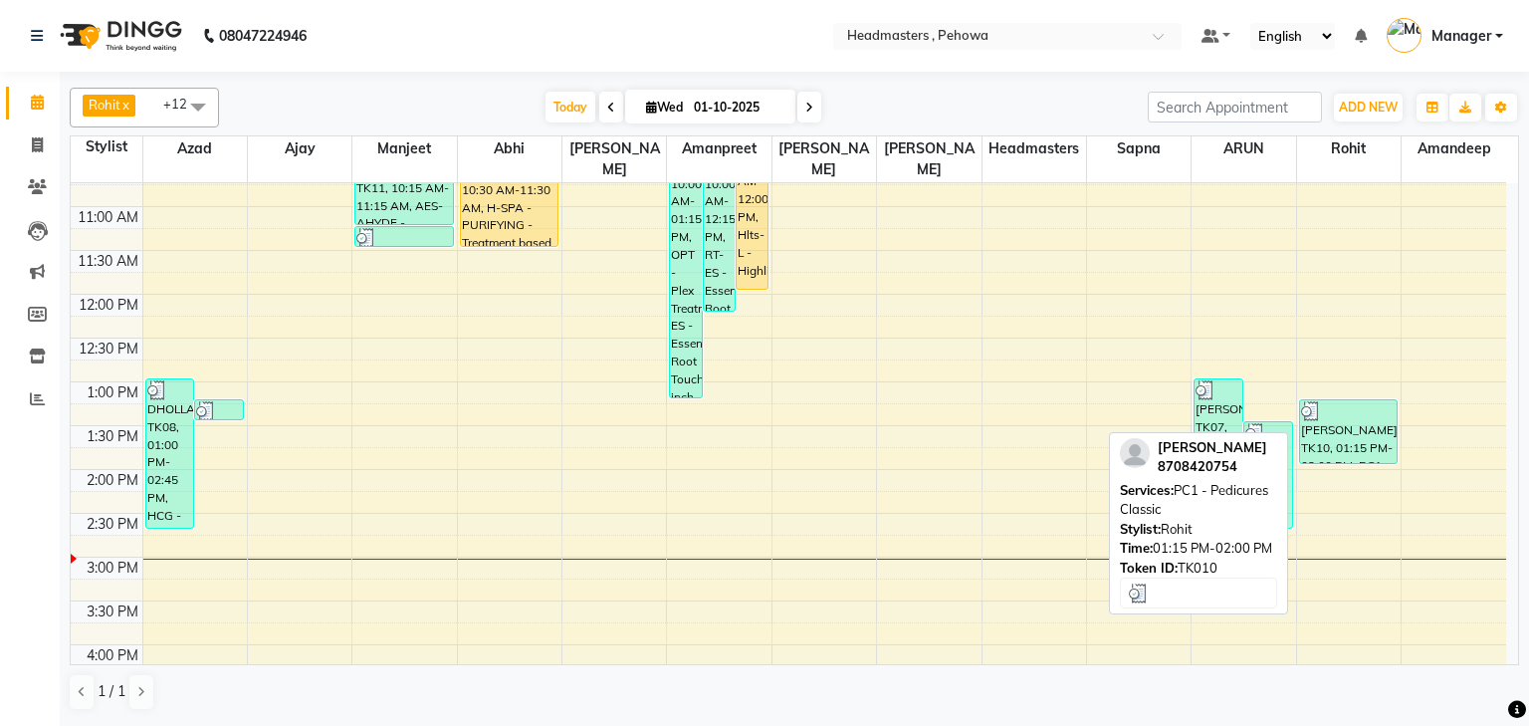
click at [1329, 425] on div "RINKI, TK10, 01:15 PM-02:00 PM, PC1 - Pedicures Classic" at bounding box center [1349, 431] width 98 height 63
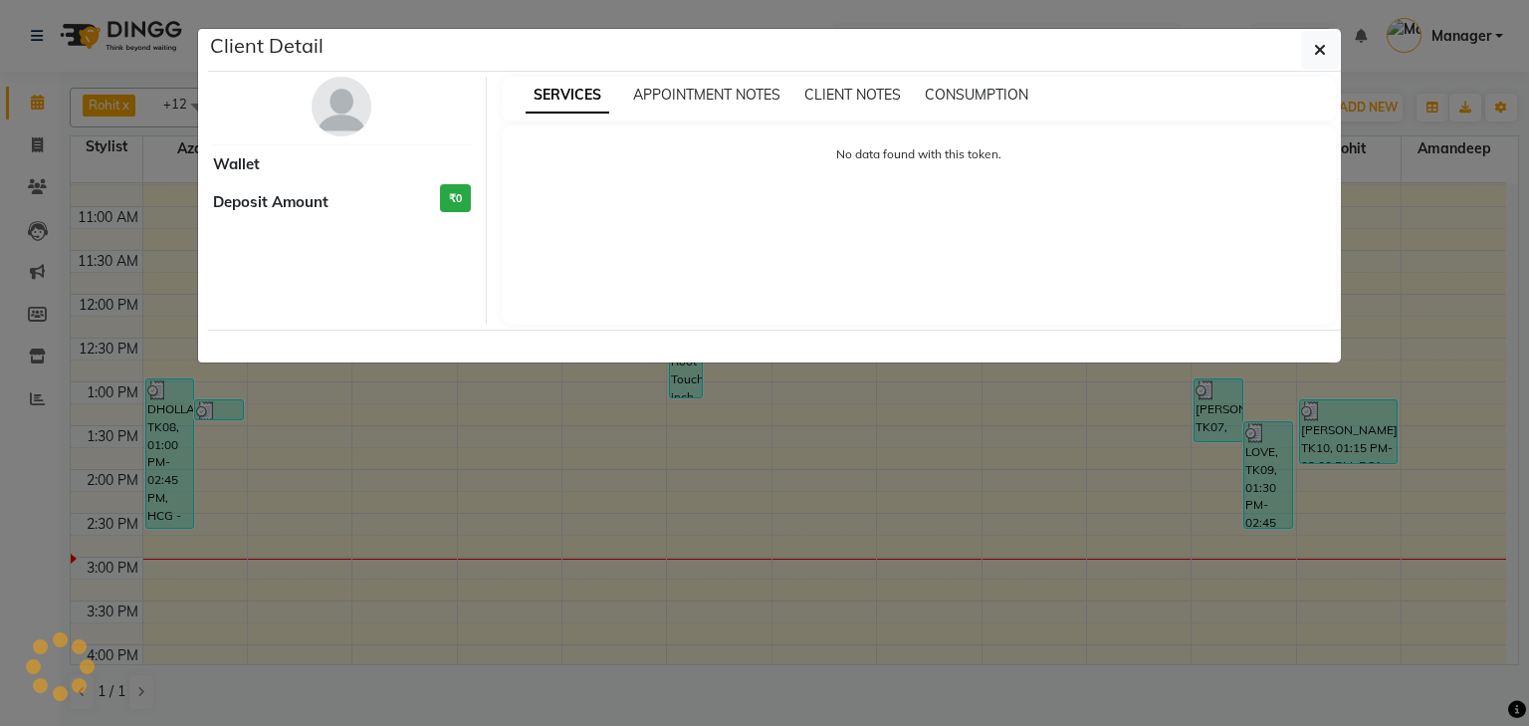
select select "3"
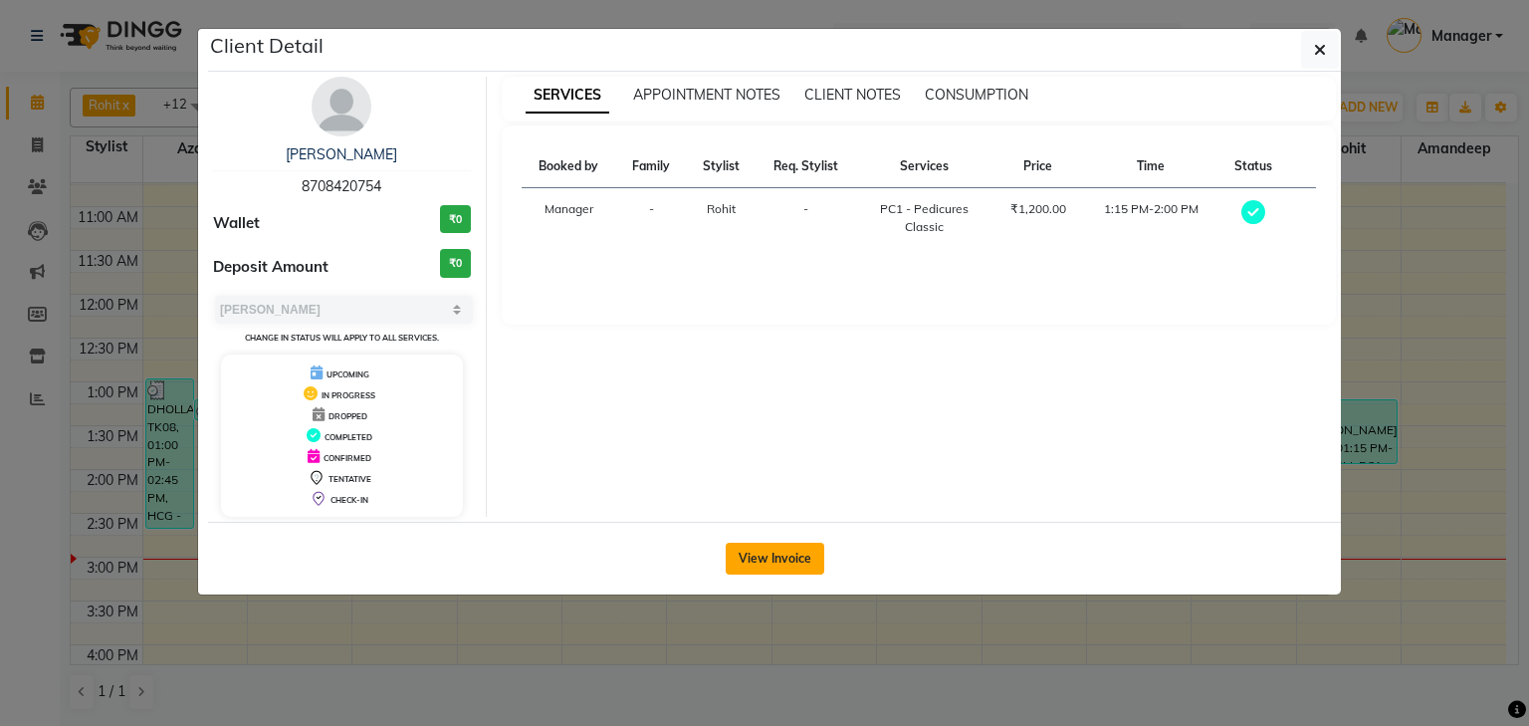
click at [789, 555] on button "View Invoice" at bounding box center [775, 559] width 99 height 32
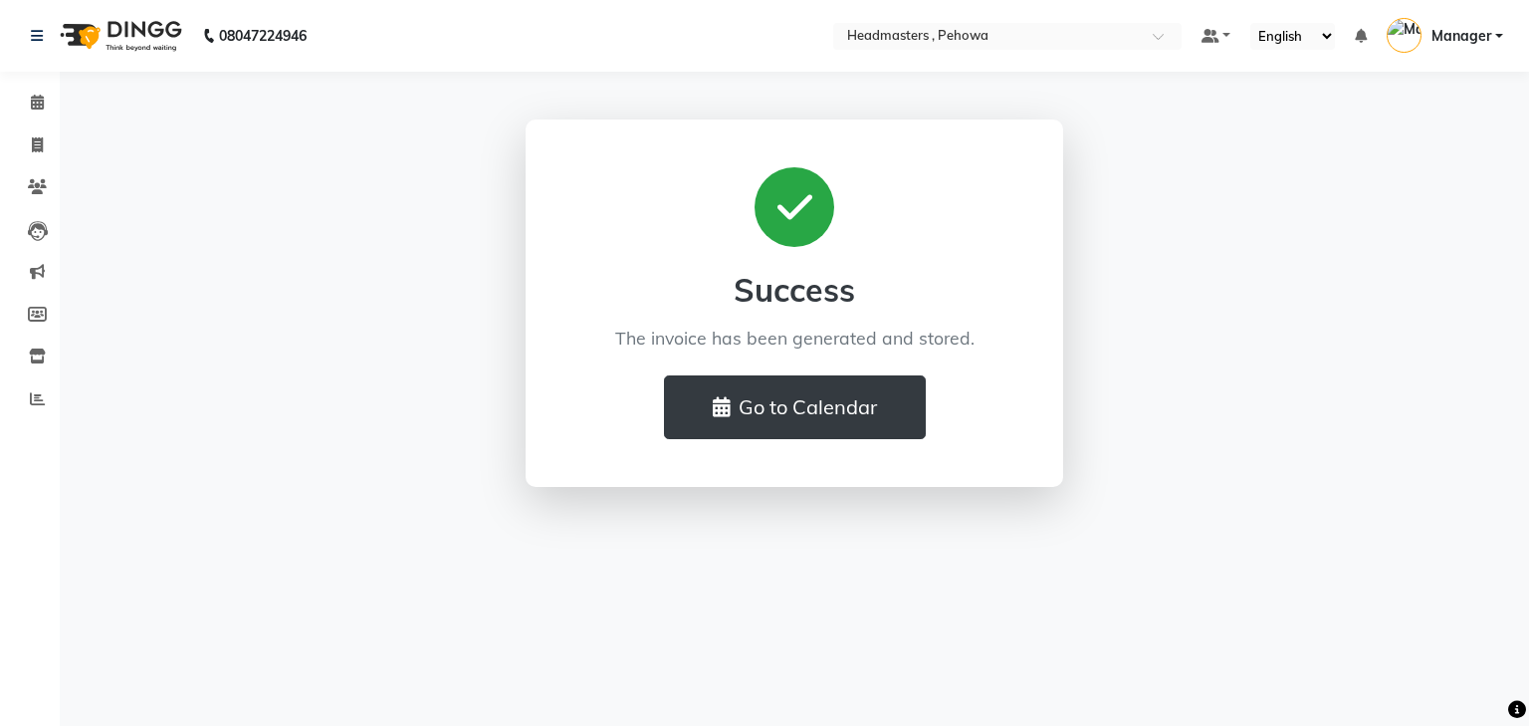
click at [789, 495] on div "View Invoice" at bounding box center [774, 458] width 1133 height 73
click at [36, 106] on icon at bounding box center [37, 102] width 13 height 15
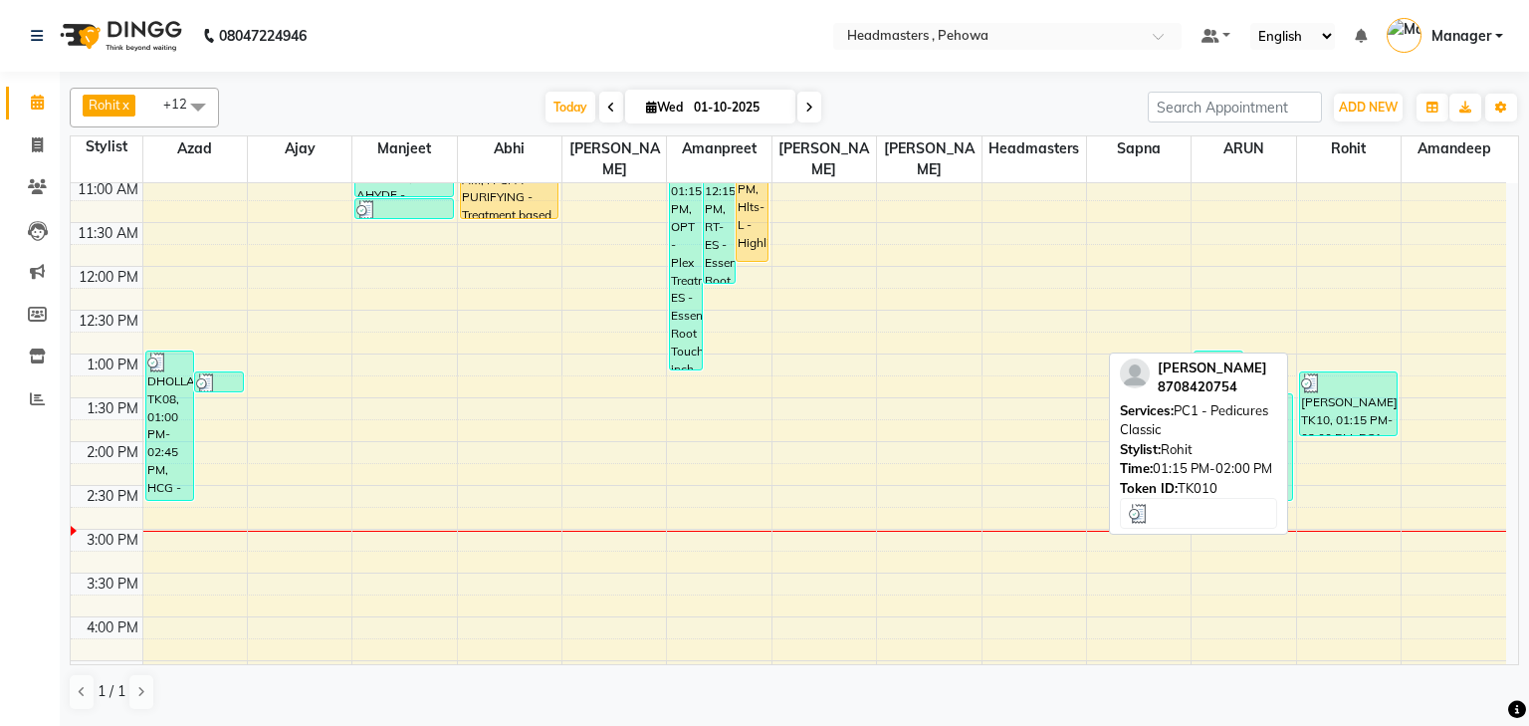
scroll to position [239, 0]
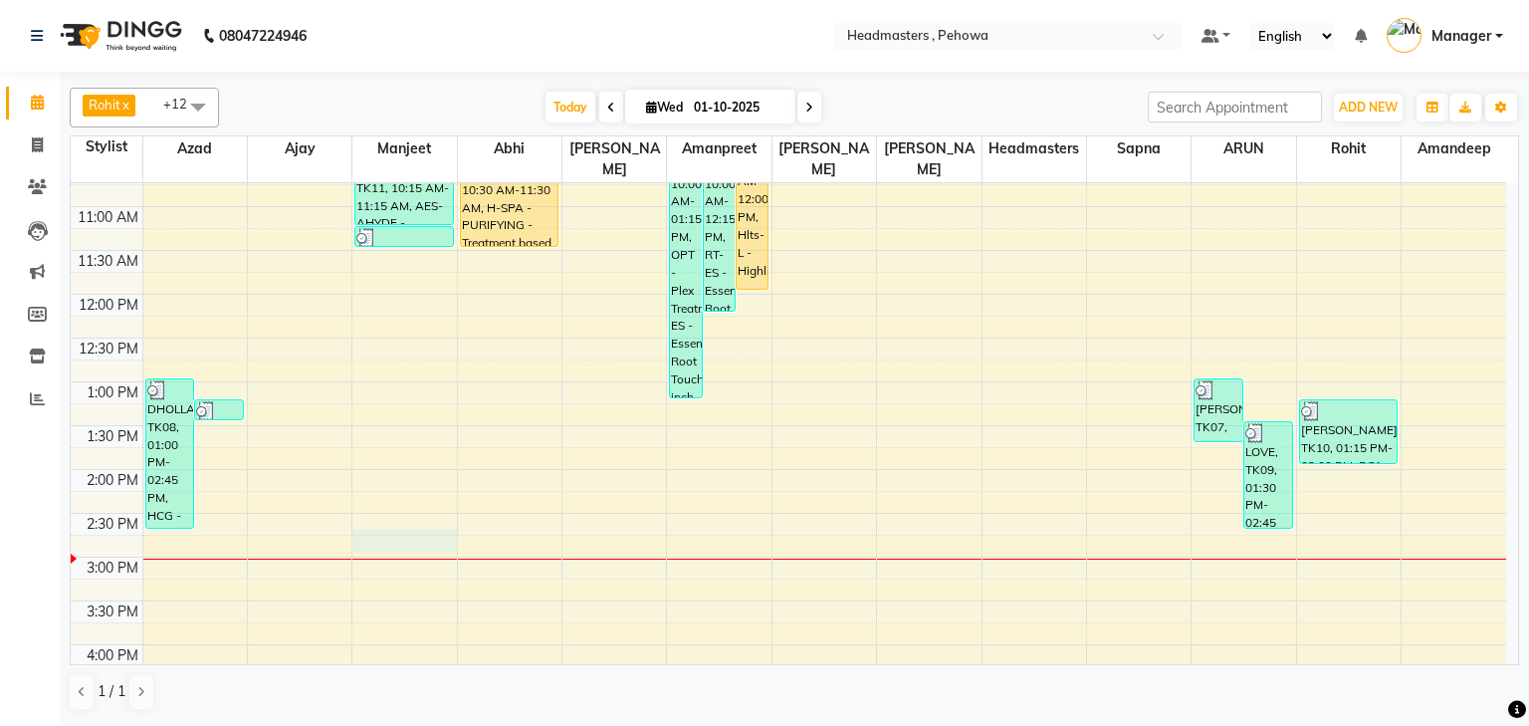
click at [388, 513] on div "8:00 AM 8:30 AM 9:00 AM 9:30 AM 10:00 AM 10:30 AM 11:00 AM 11:30 AM 12:00 PM 12…" at bounding box center [789, 557] width 1436 height 1226
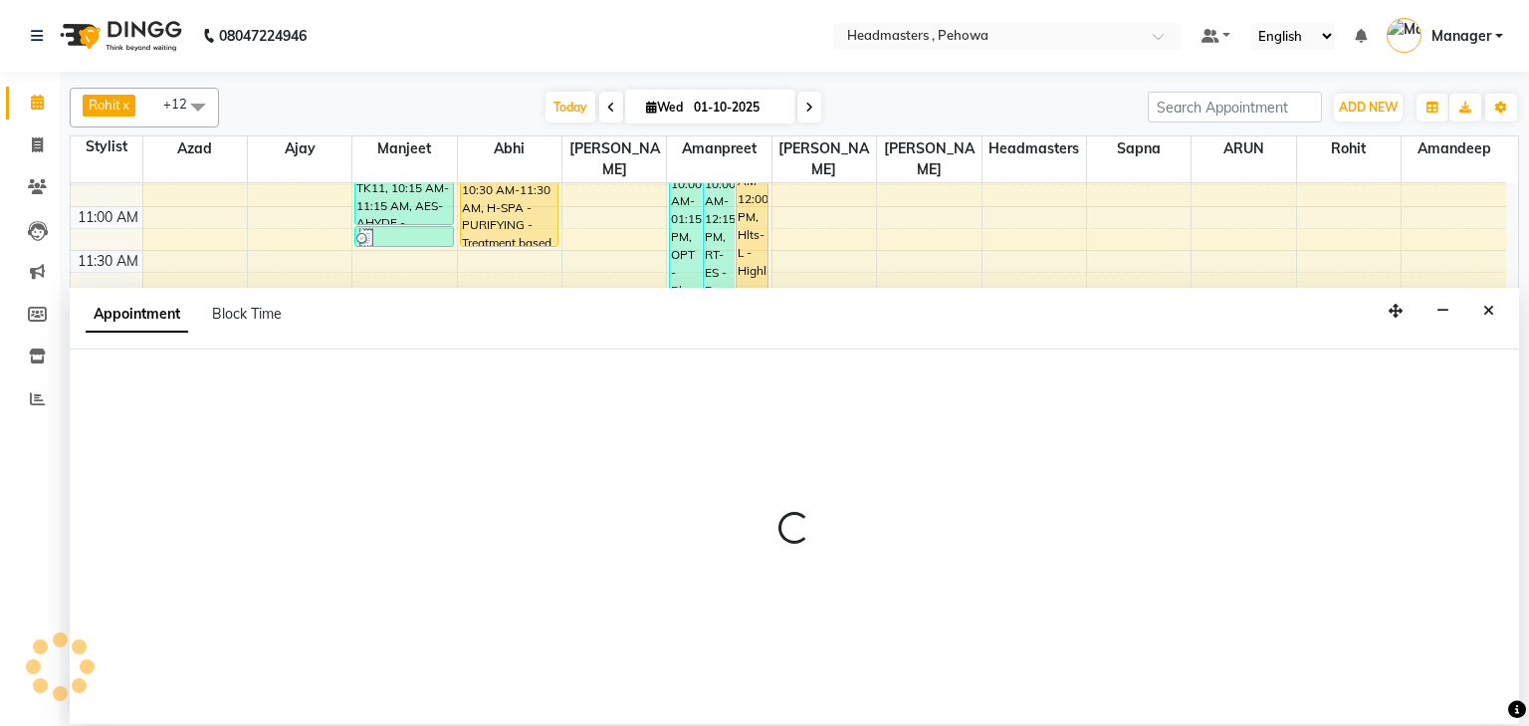
select select "68776"
select select "885"
select select "tentative"
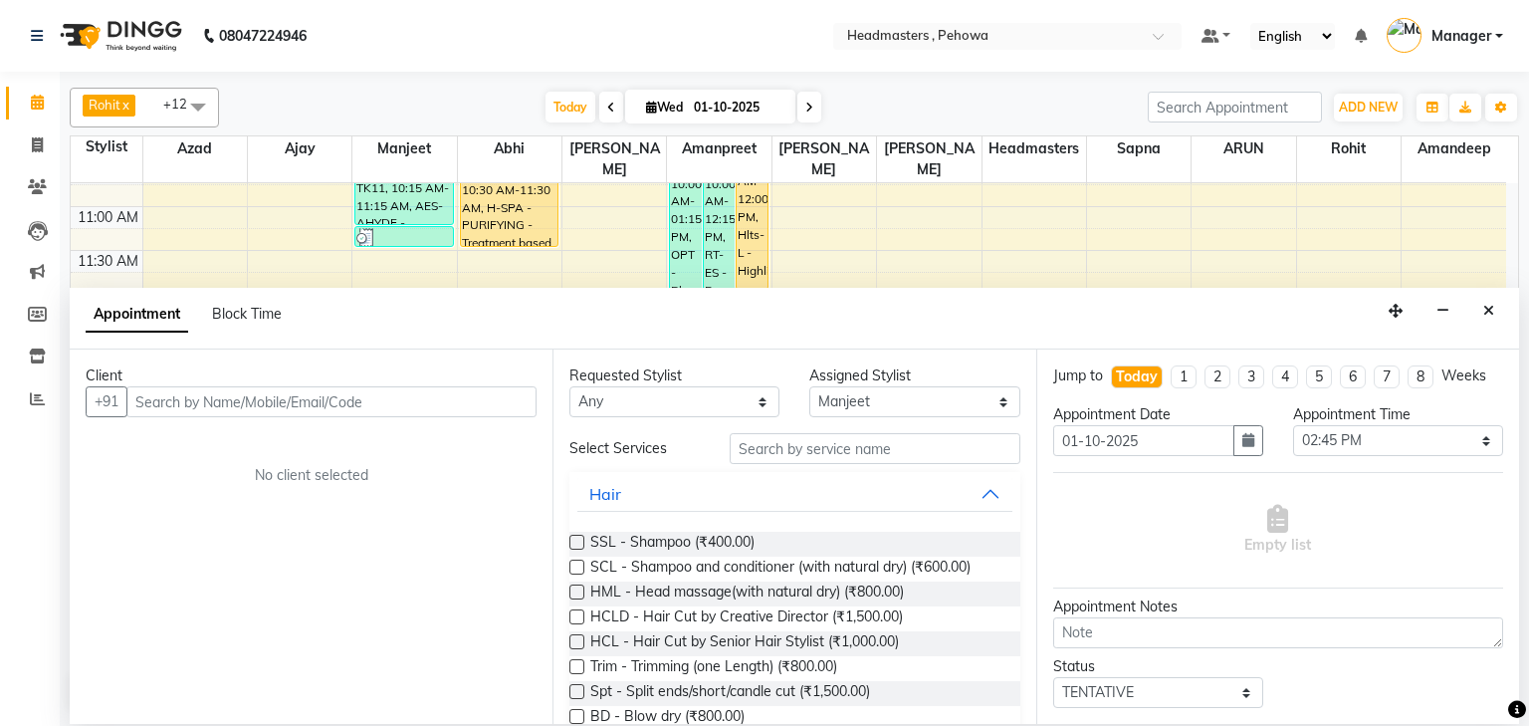
click at [171, 401] on input "text" at bounding box center [331, 401] width 410 height 31
click at [1494, 311] on icon "Close" at bounding box center [1489, 311] width 11 height 14
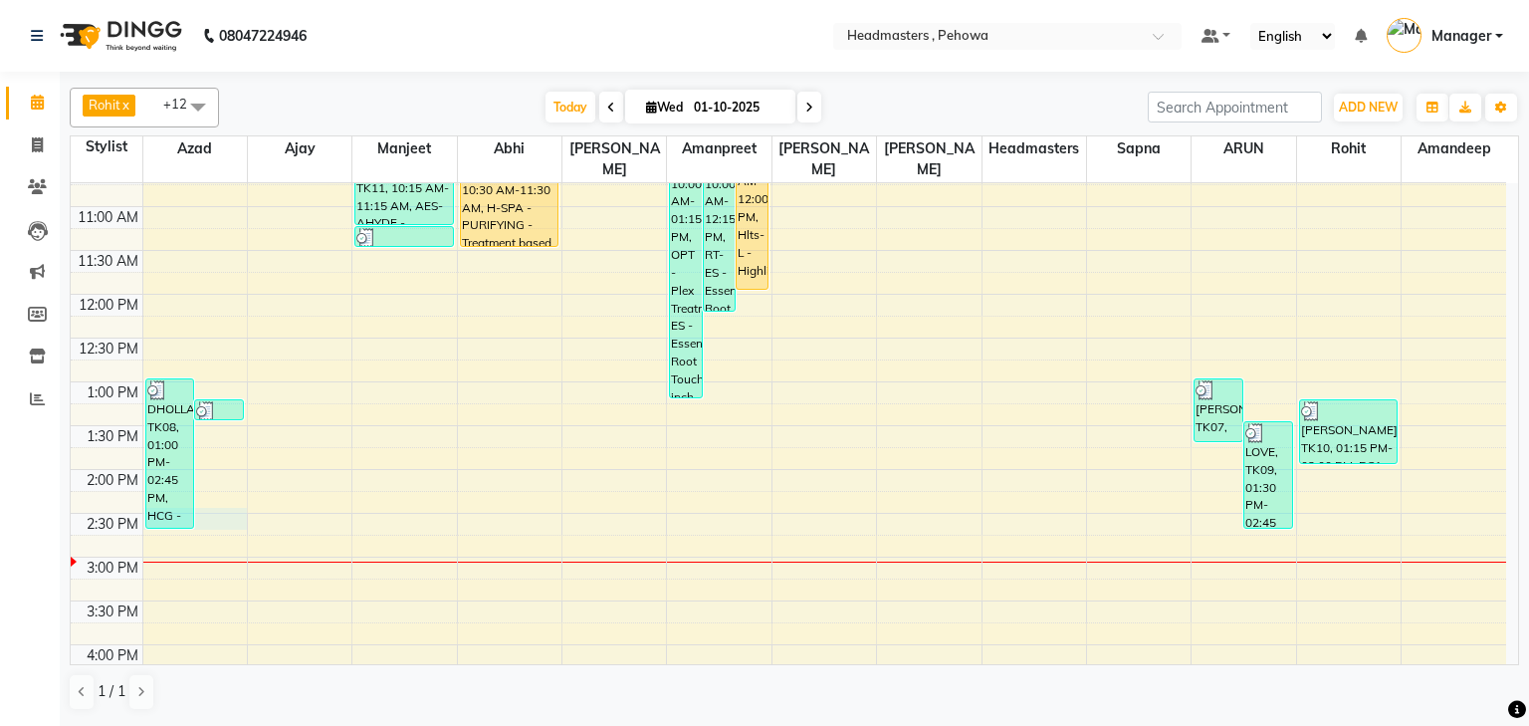
click at [211, 493] on div "8:00 AM 8:30 AM 9:00 AM 9:30 AM 10:00 AM 10:30 AM 11:00 AM 11:30 AM 12:00 PM 12…" at bounding box center [789, 557] width 1436 height 1226
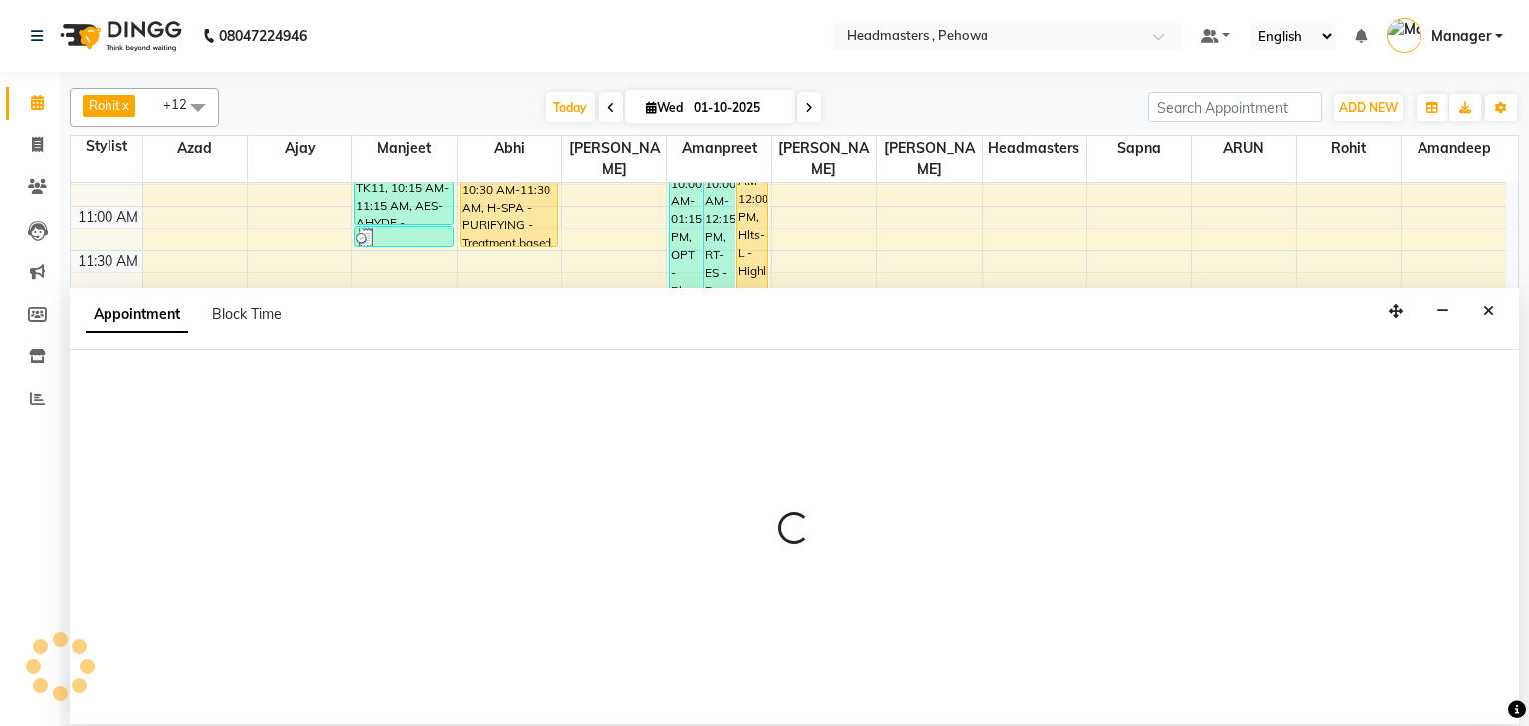
select select "68772"
select select "tentative"
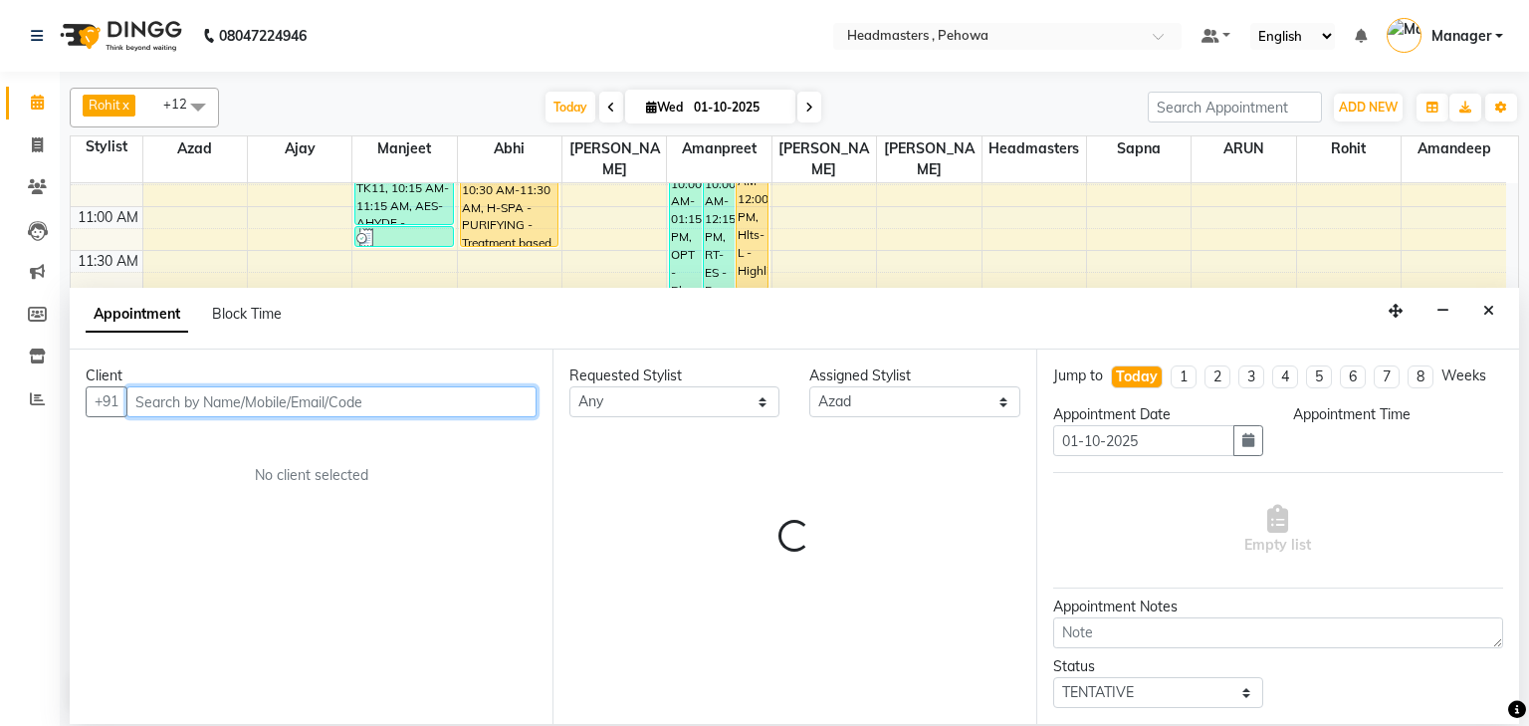
select select "870"
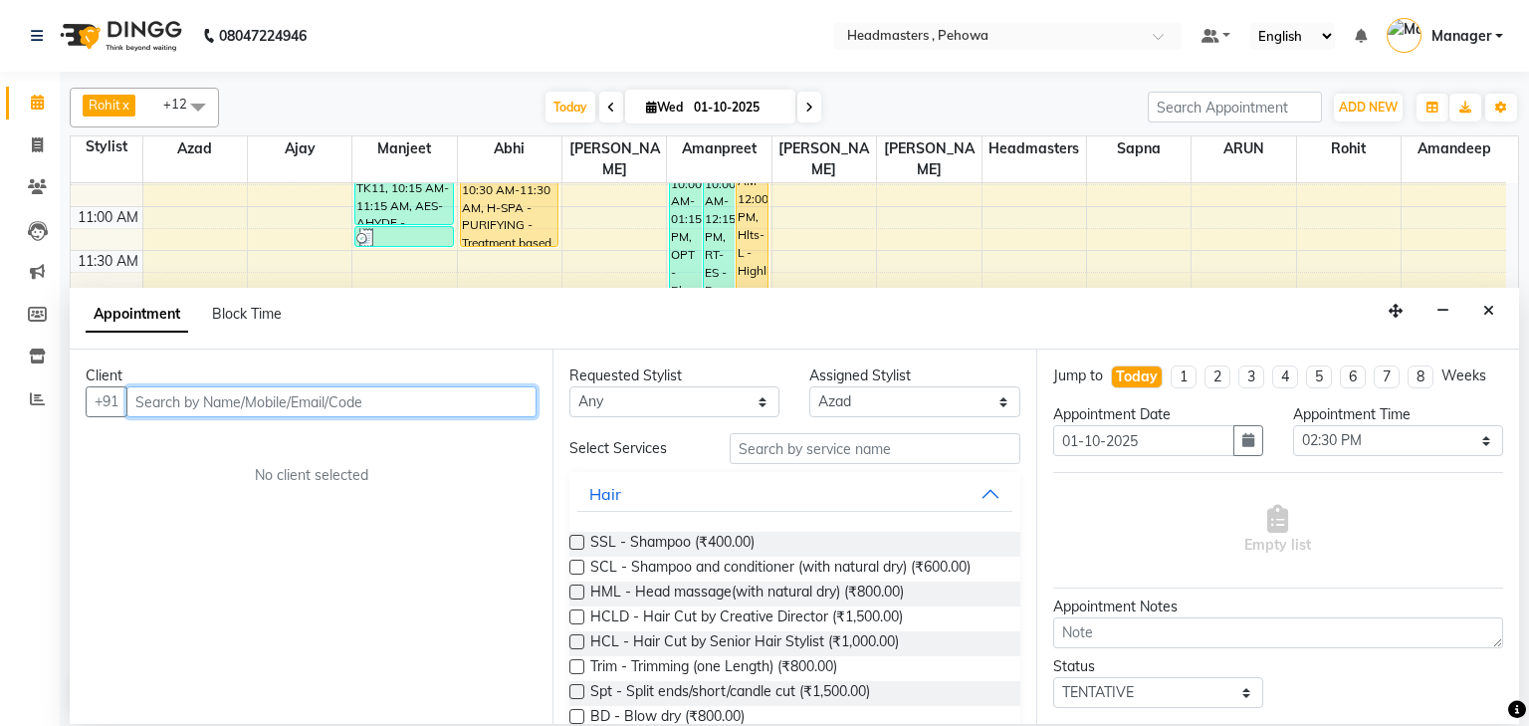
click at [203, 409] on input "text" at bounding box center [331, 401] width 410 height 31
type input "a"
click at [155, 398] on input "text" at bounding box center [331, 401] width 410 height 31
click at [132, 398] on input "text" at bounding box center [331, 401] width 410 height 31
type input "a"
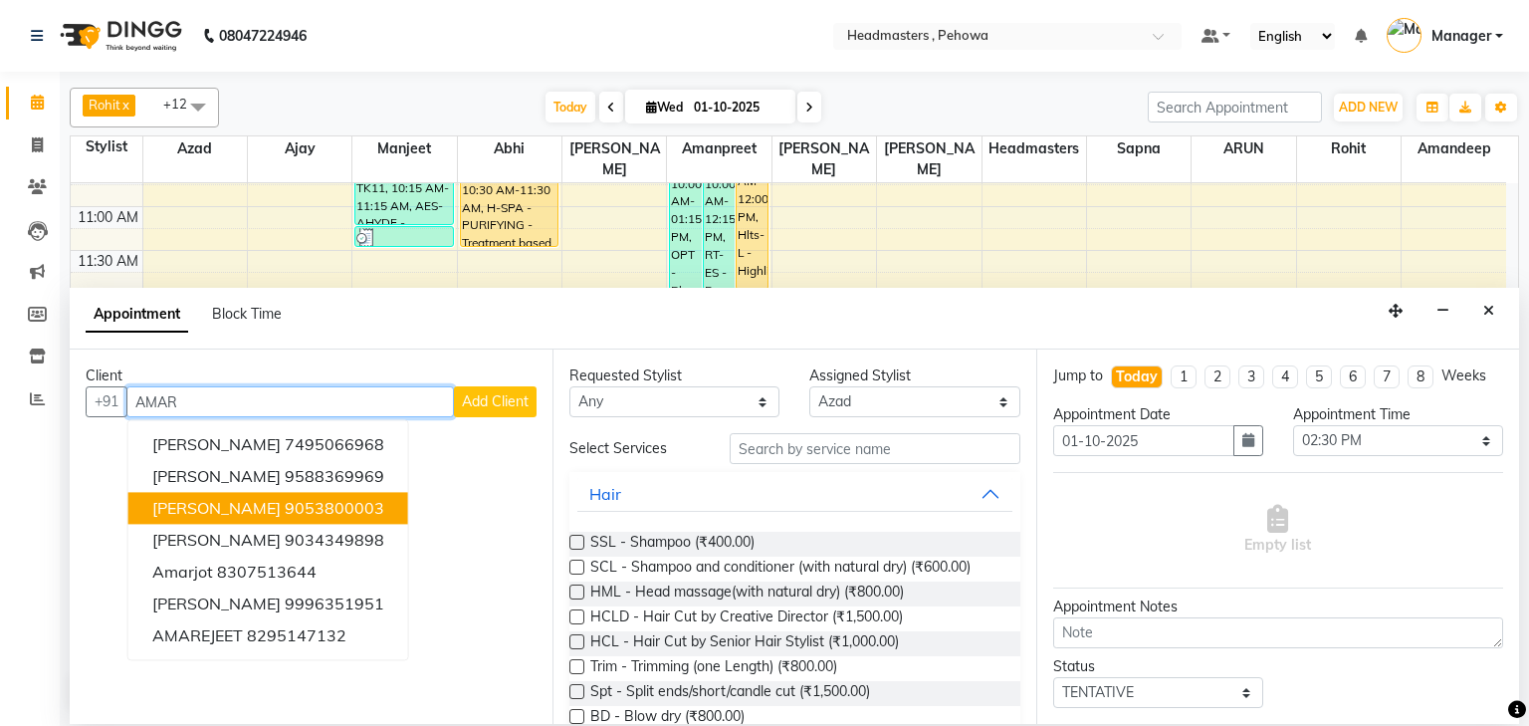
click at [311, 506] on ngb-highlight "9053800003" at bounding box center [335, 509] width 100 height 20
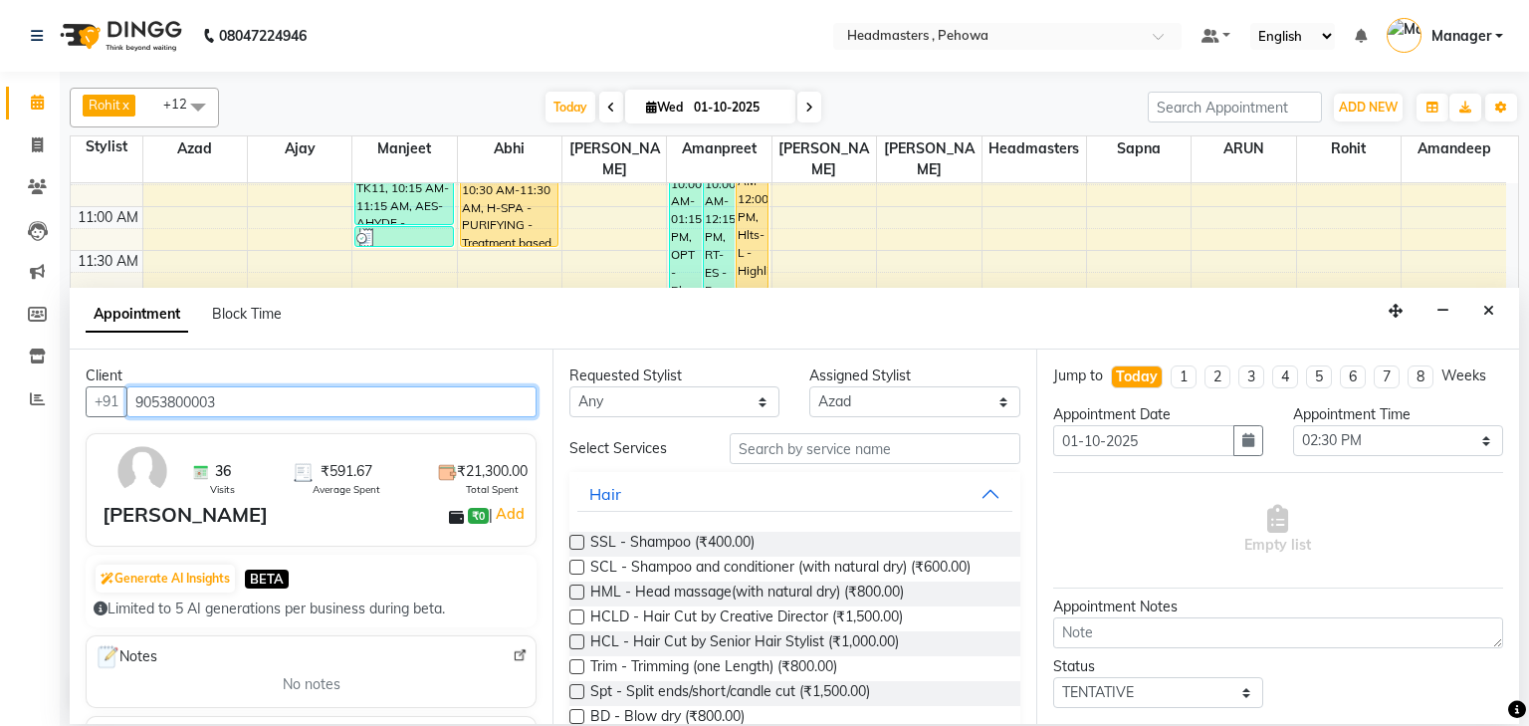
type input "9053800003"
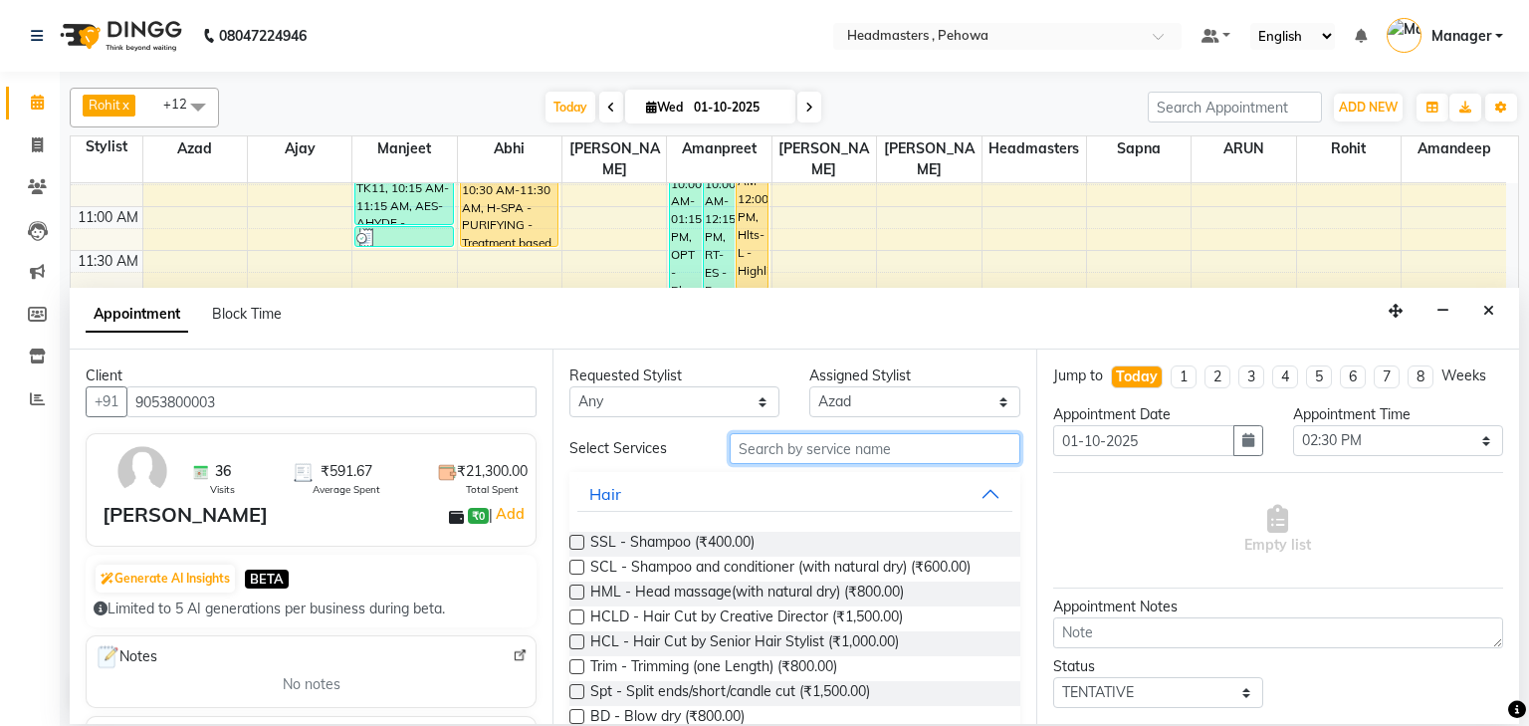
click at [736, 446] on input "text" at bounding box center [875, 448] width 291 height 31
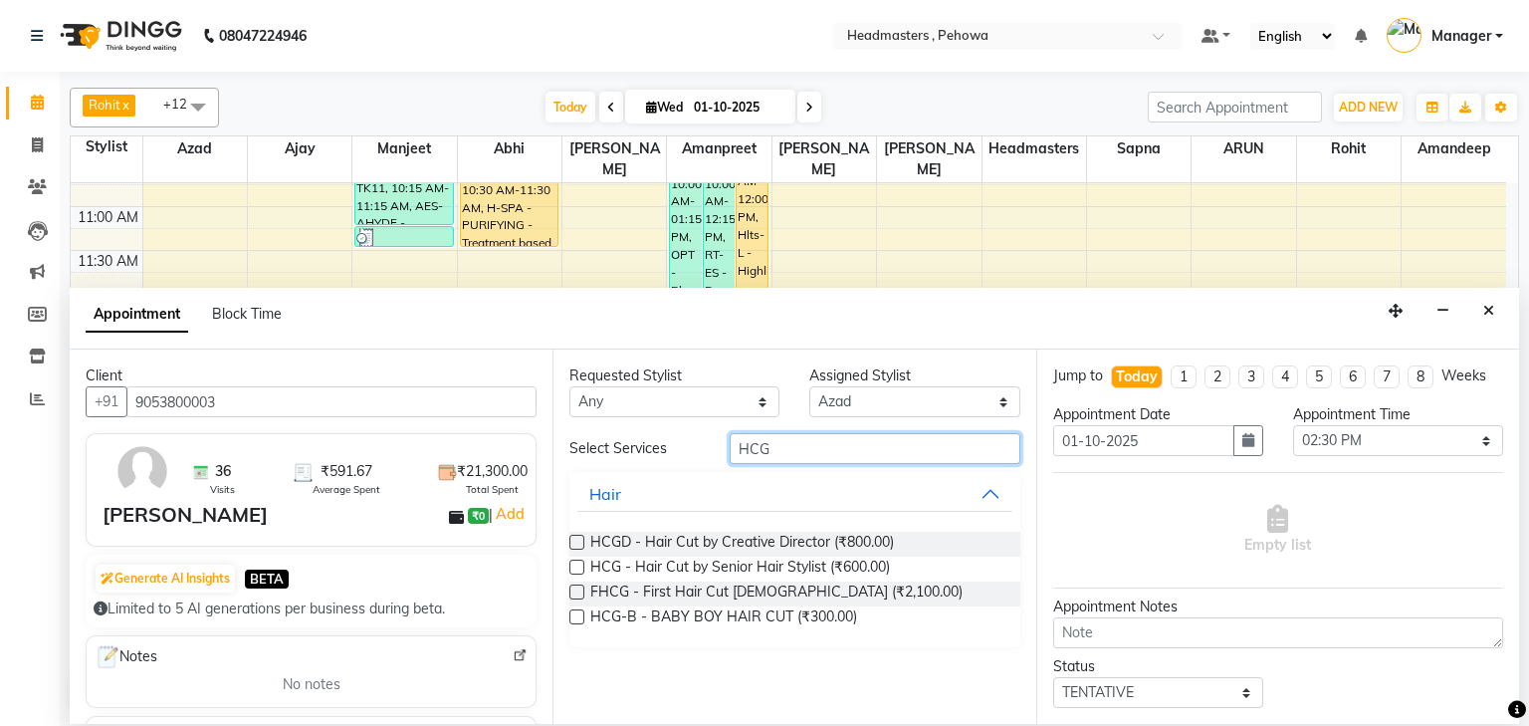
type input "HCG"
click at [579, 562] on label at bounding box center [577, 567] width 15 height 15
click at [579, 563] on input "checkbox" at bounding box center [576, 569] width 13 height 13
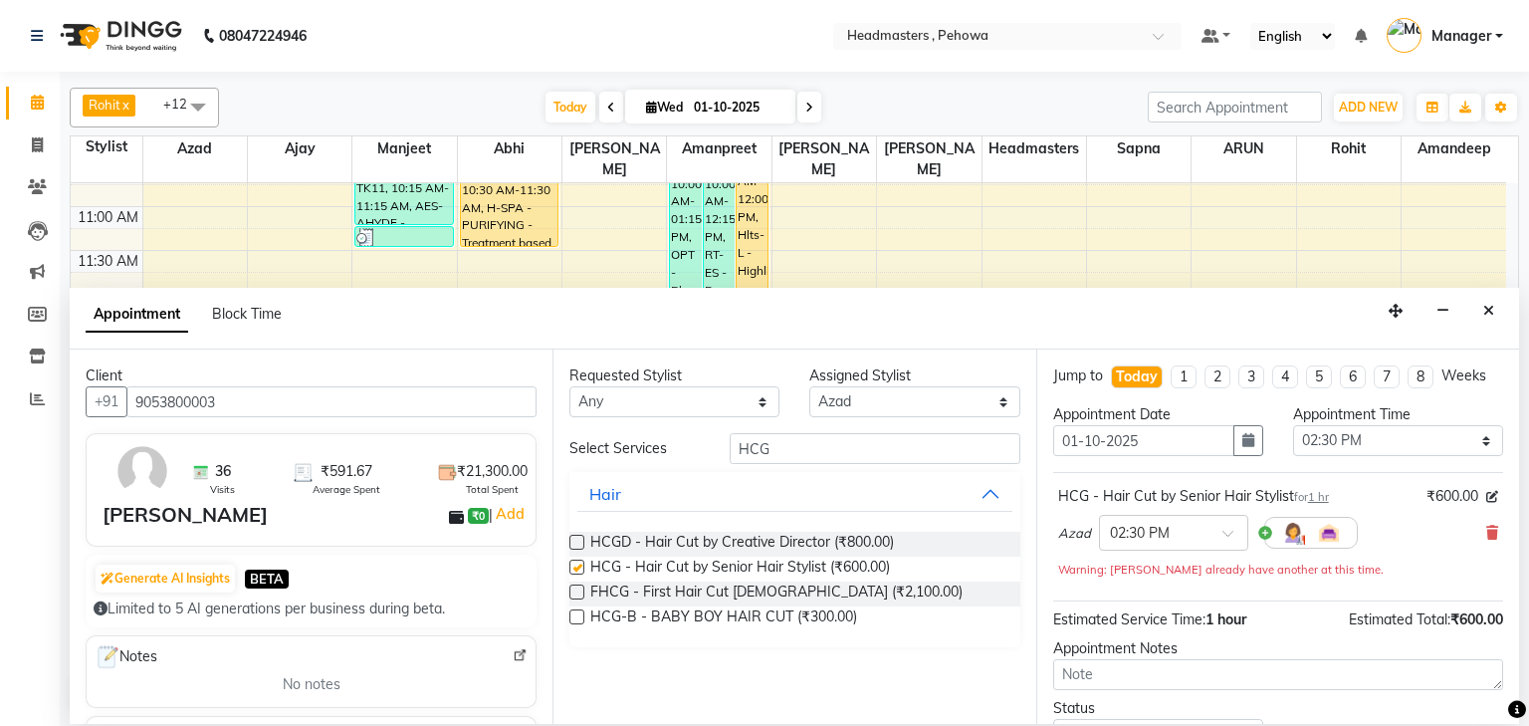
checkbox input "false"
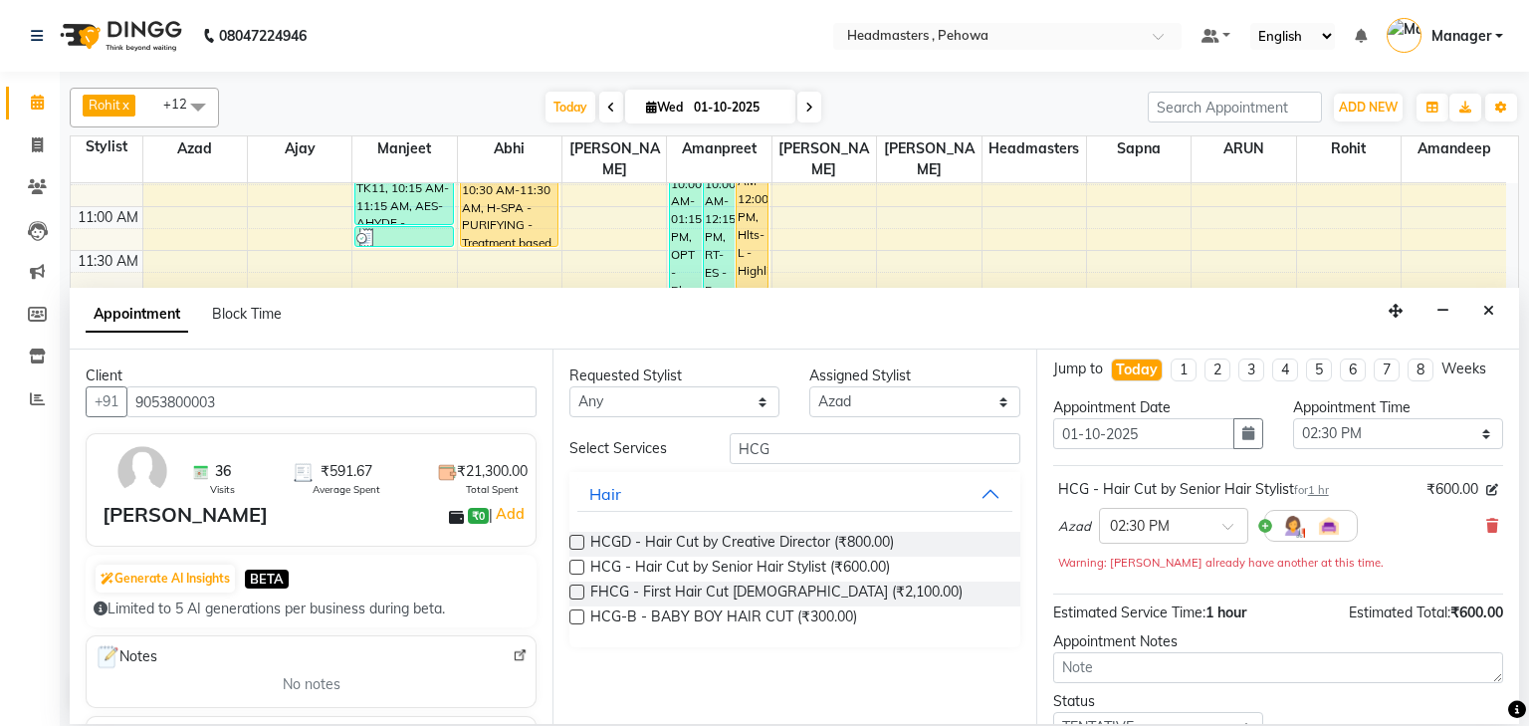
scroll to position [0, 0]
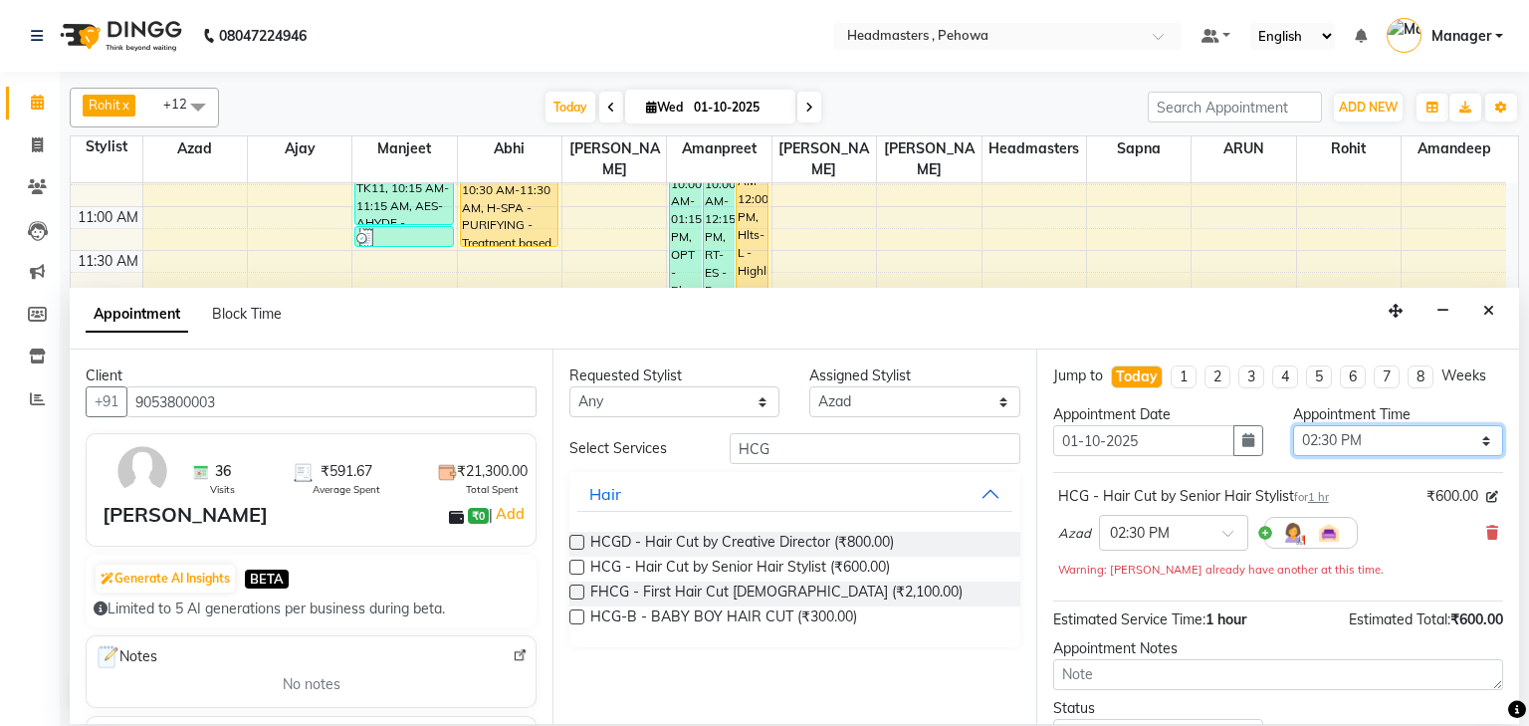
click at [1472, 439] on select "Select 09:00 AM 09:15 AM 09:30 AM 09:45 AM 10:00 AM 10:15 AM 10:30 AM 10:45 AM …" at bounding box center [1398, 440] width 210 height 31
select select "915"
click at [1293, 425] on select "Select 09:00 AM 09:15 AM 09:30 AM 09:45 AM 10:00 AM 10:15 AM 10:30 AM 10:45 AM …" at bounding box center [1398, 440] width 210 height 31
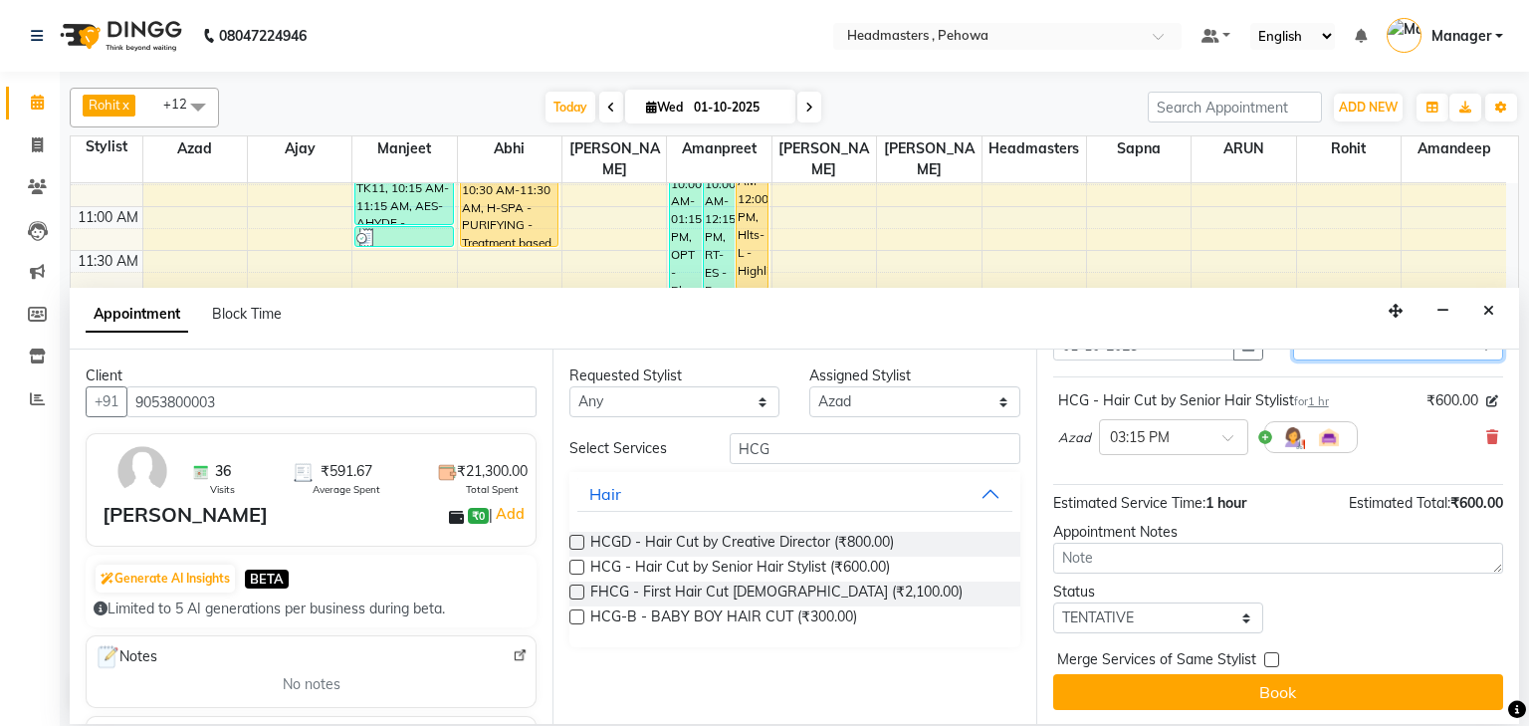
scroll to position [97, 0]
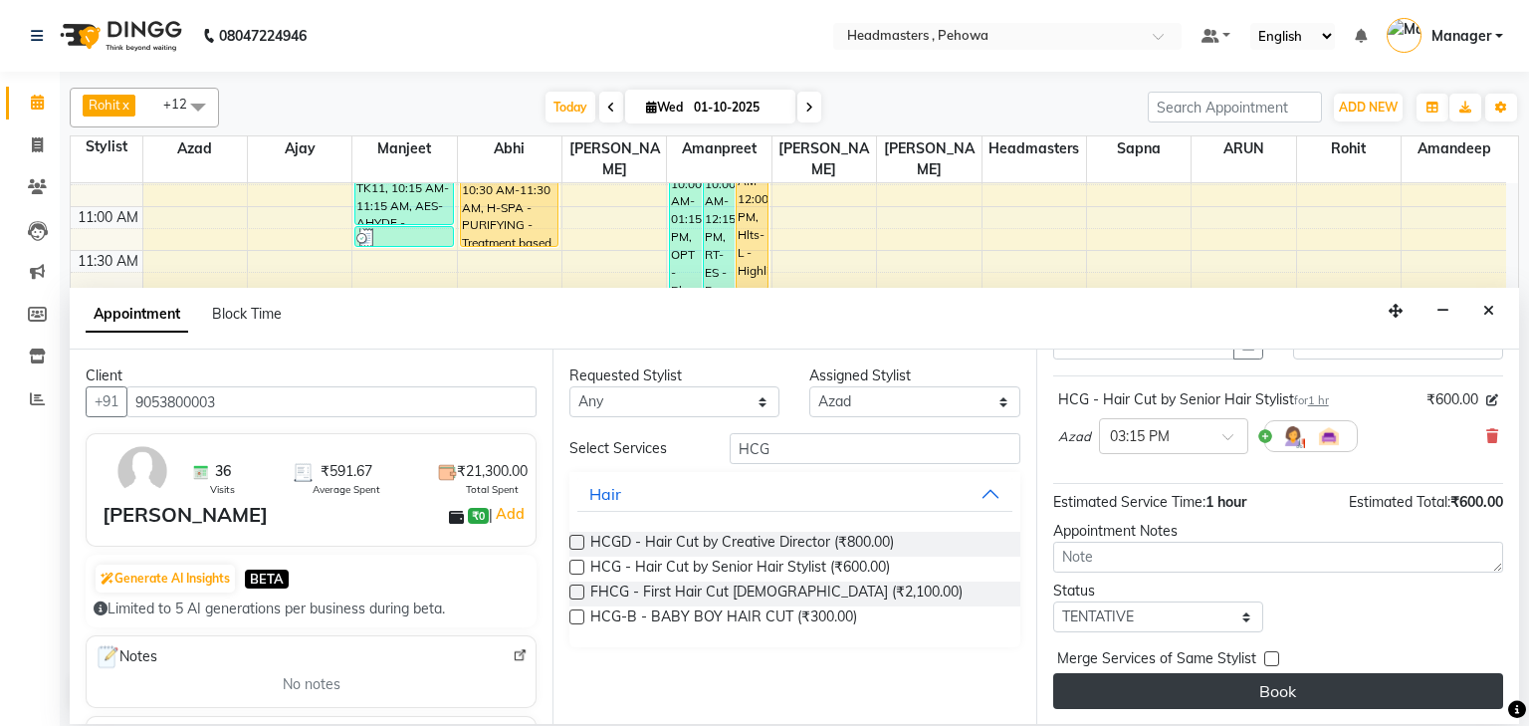
click at [1291, 690] on button "Book" at bounding box center [1279, 691] width 450 height 36
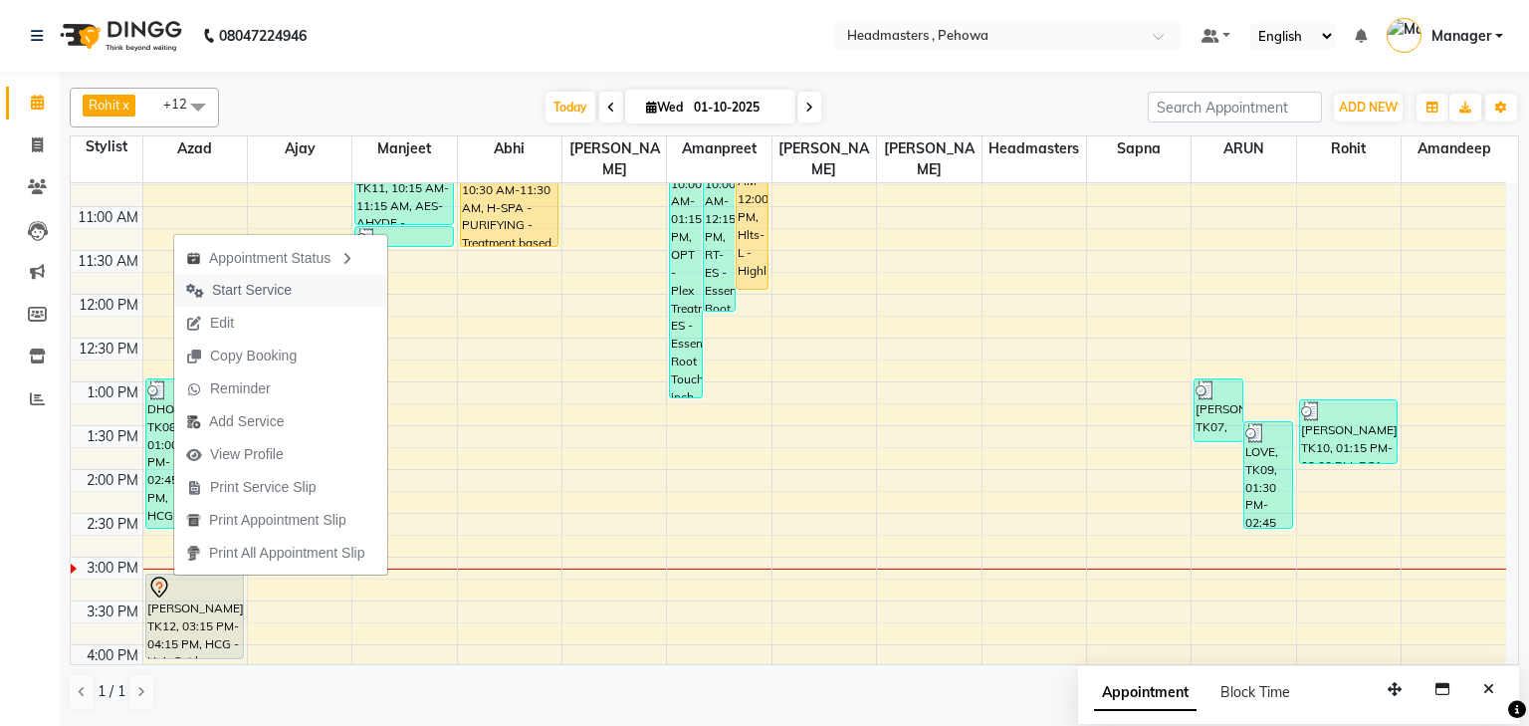
click at [295, 287] on span "Start Service" at bounding box center [238, 290] width 129 height 33
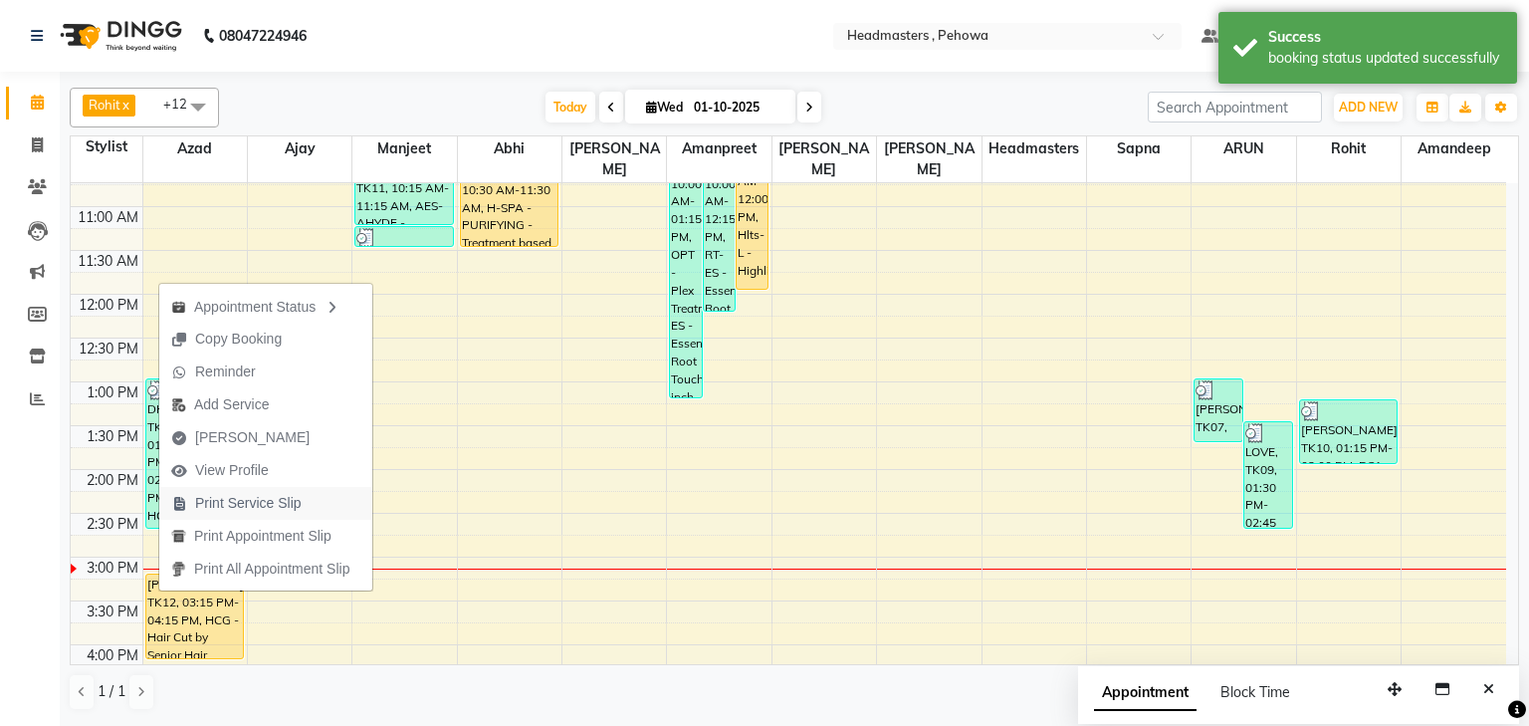
click at [234, 500] on span "Print Service Slip" at bounding box center [248, 503] width 107 height 21
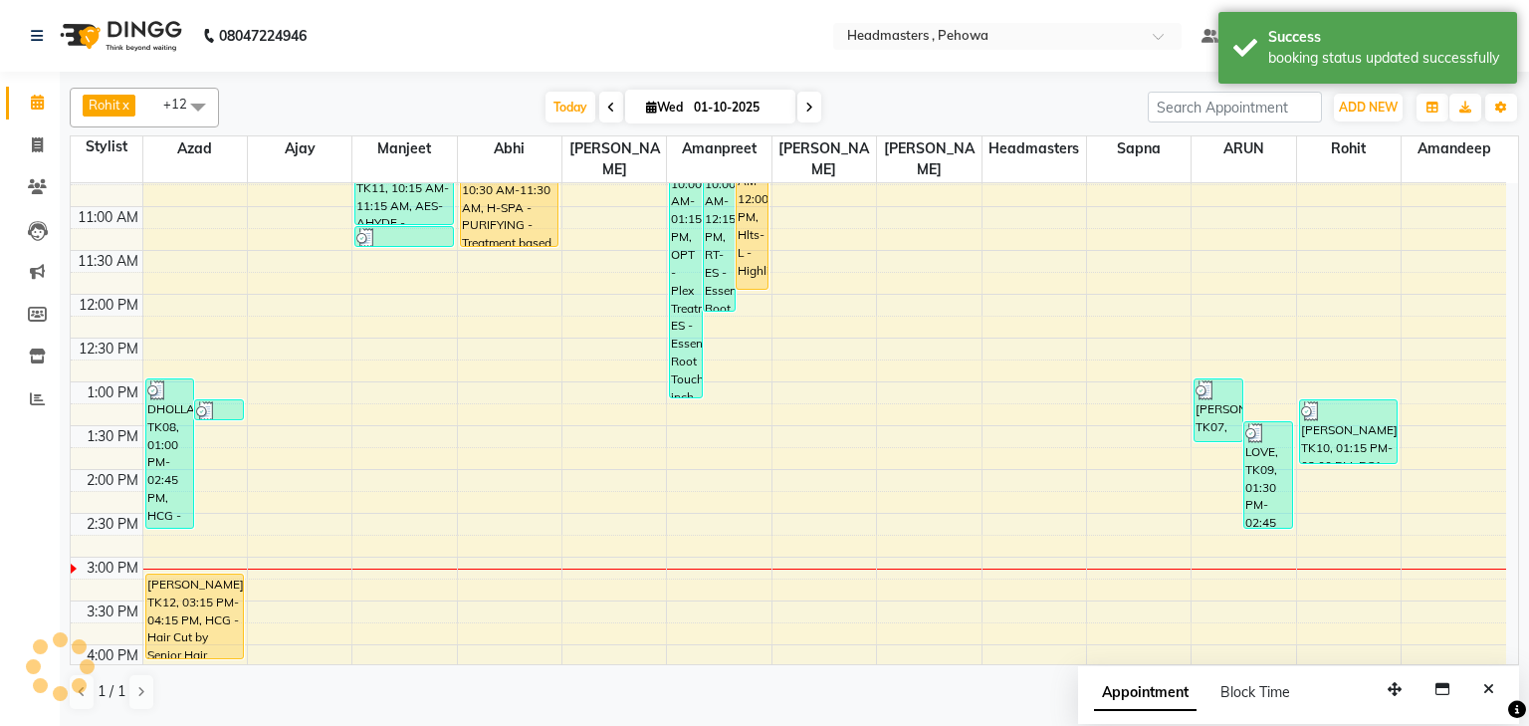
click at [234, 500] on div "8:00 AM 8:30 AM 9:00 AM 9:30 AM 10:00 AM 10:30 AM 11:00 AM 11:30 AM 12:00 PM 12…" at bounding box center [789, 557] width 1436 height 1226
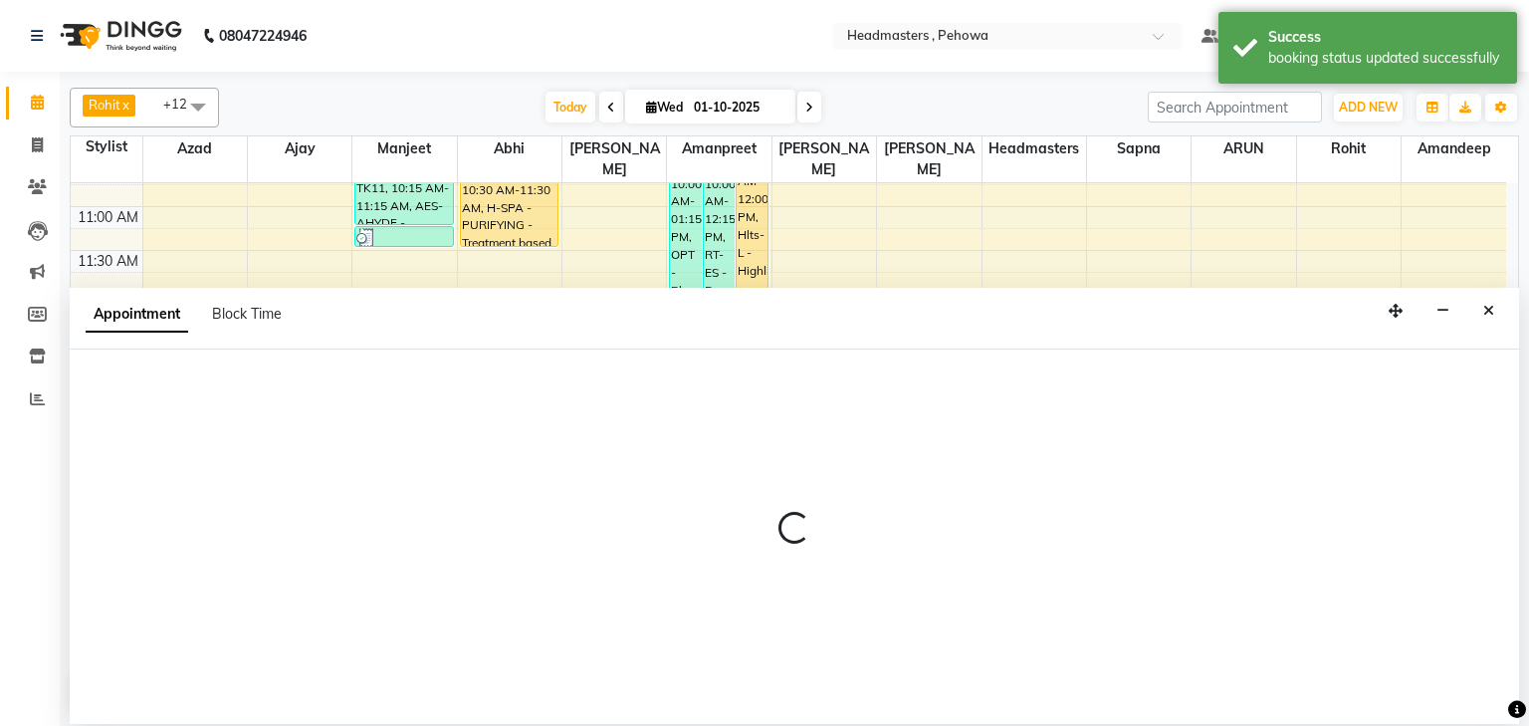
select select "68772"
select select "870"
select select "tentative"
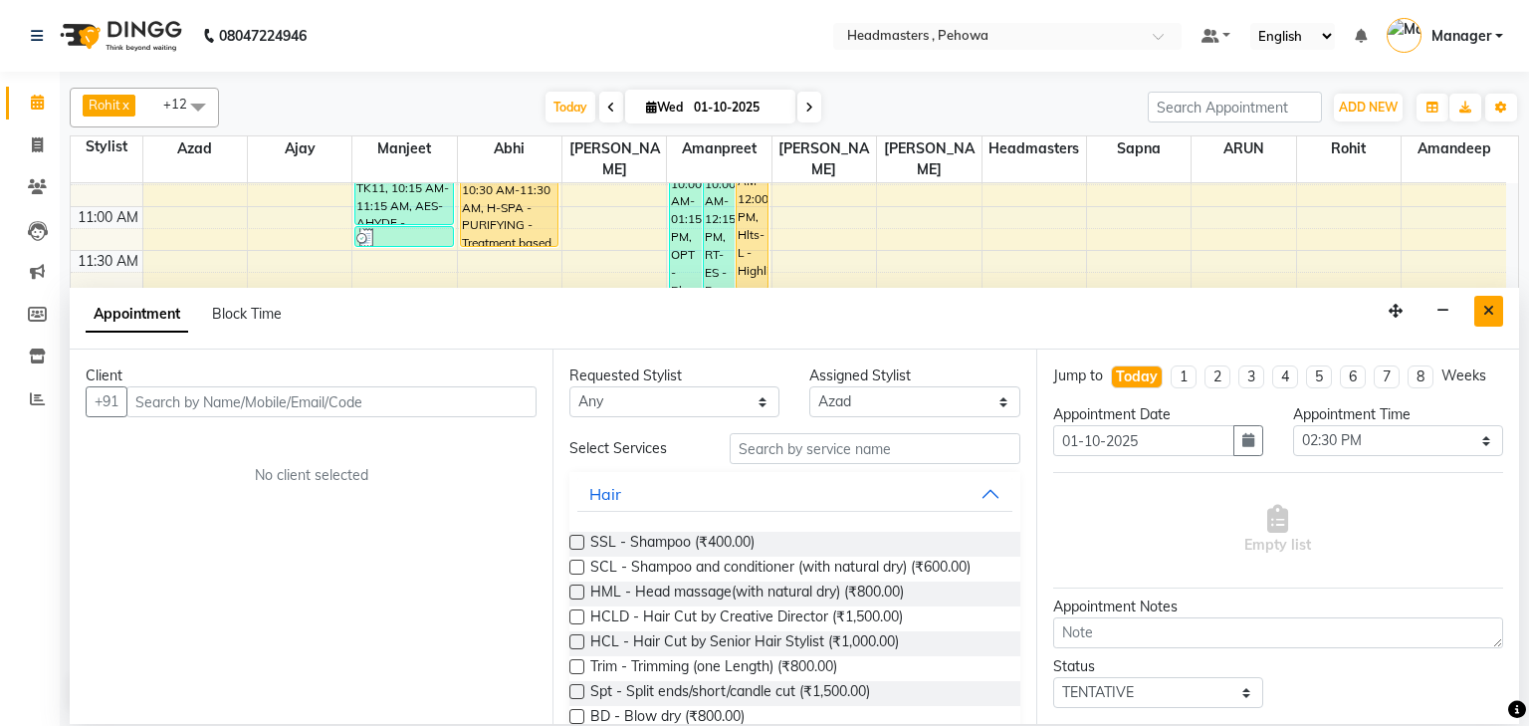
click at [1493, 312] on icon "Close" at bounding box center [1489, 311] width 11 height 14
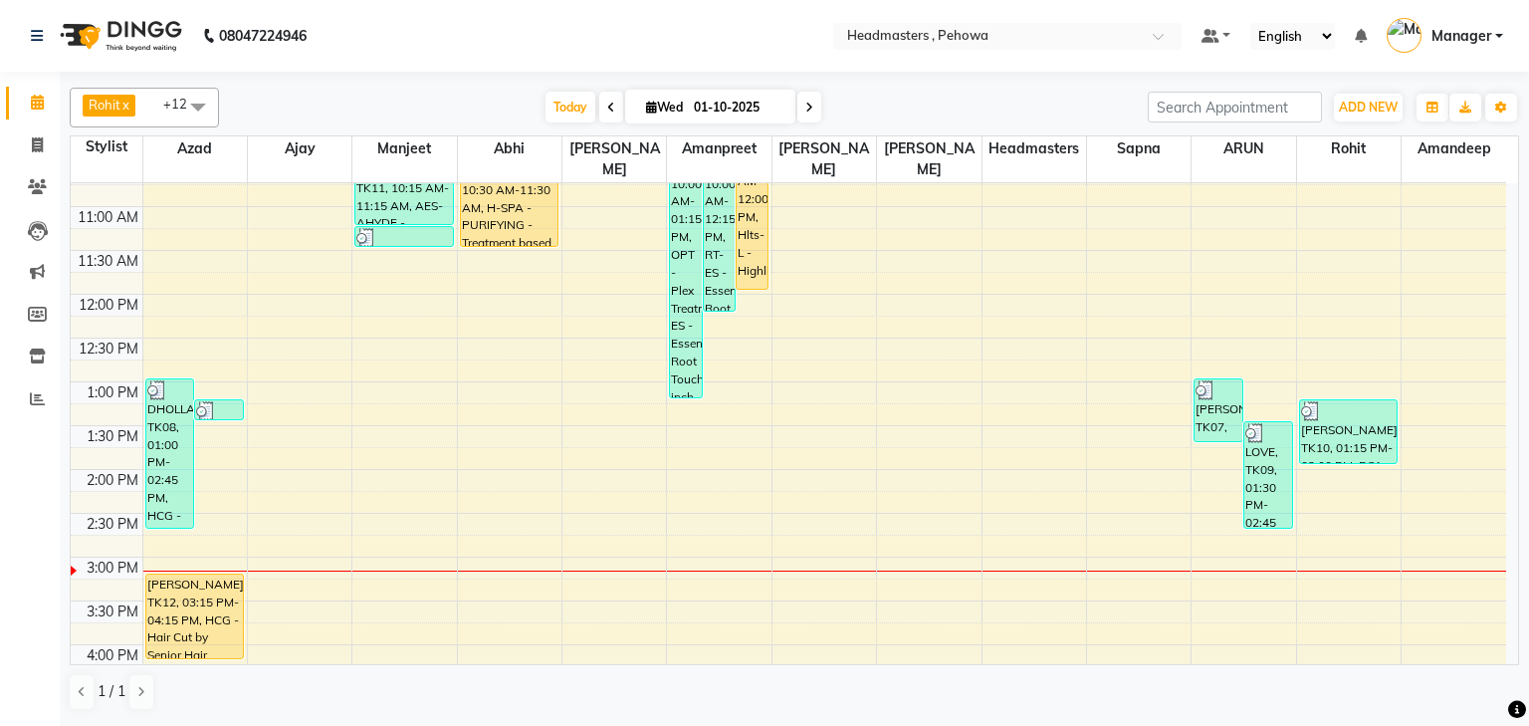
click at [683, 384] on div "8:00 AM 8:30 AM 9:00 AM 9:30 AM 10:00 AM 10:30 AM 11:00 AM 11:30 AM 12:00 PM 12…" at bounding box center [789, 557] width 1436 height 1226
select select "69396"
select select "tentative"
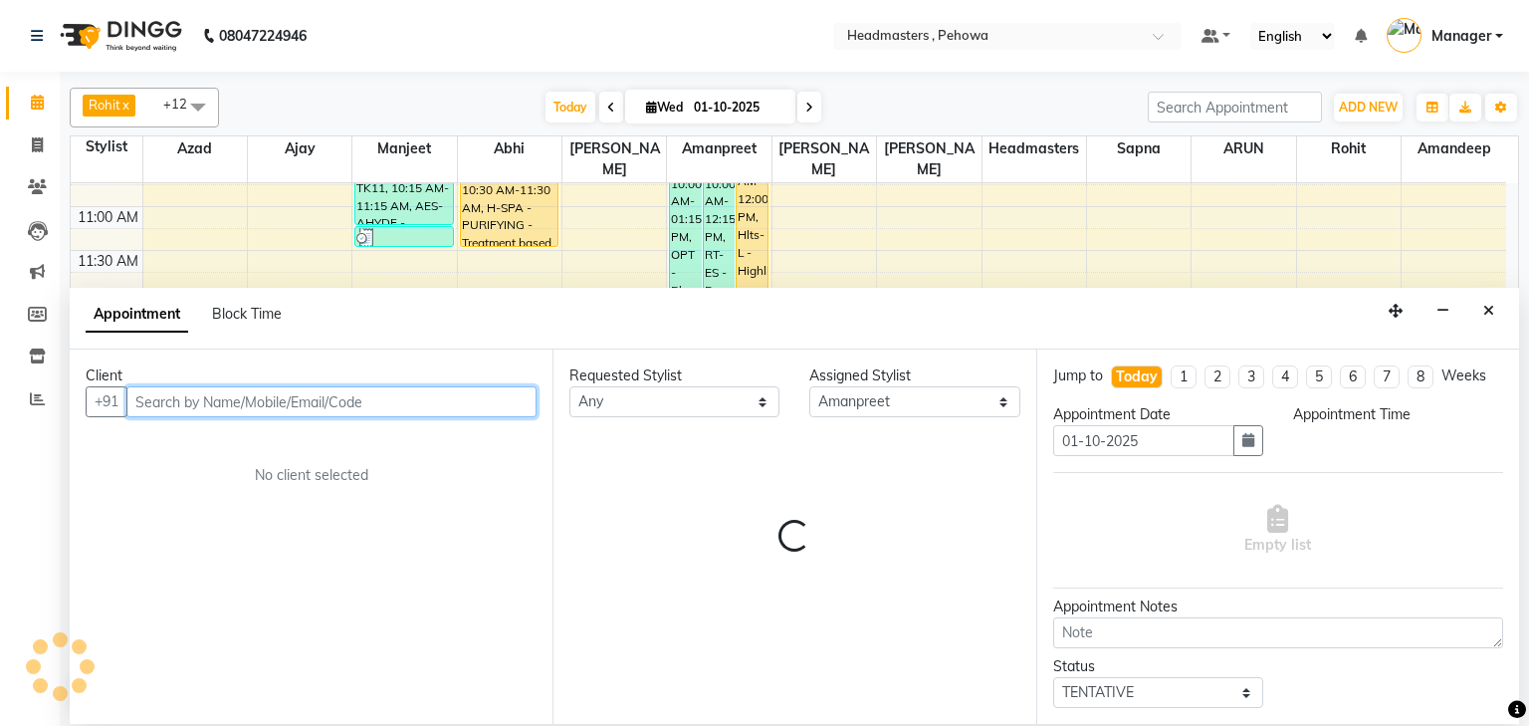
select select "795"
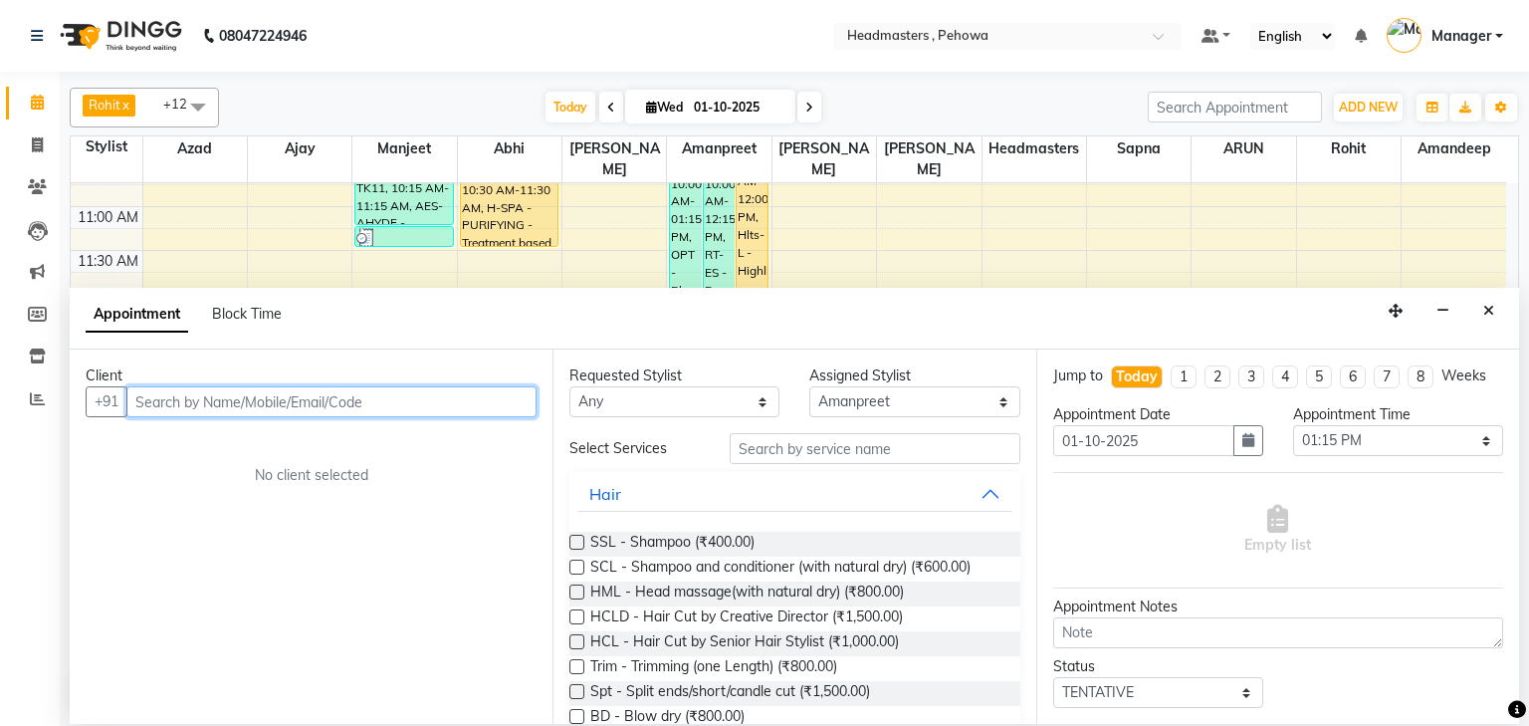
click at [191, 398] on input "text" at bounding box center [331, 401] width 410 height 31
type input "9729460917"
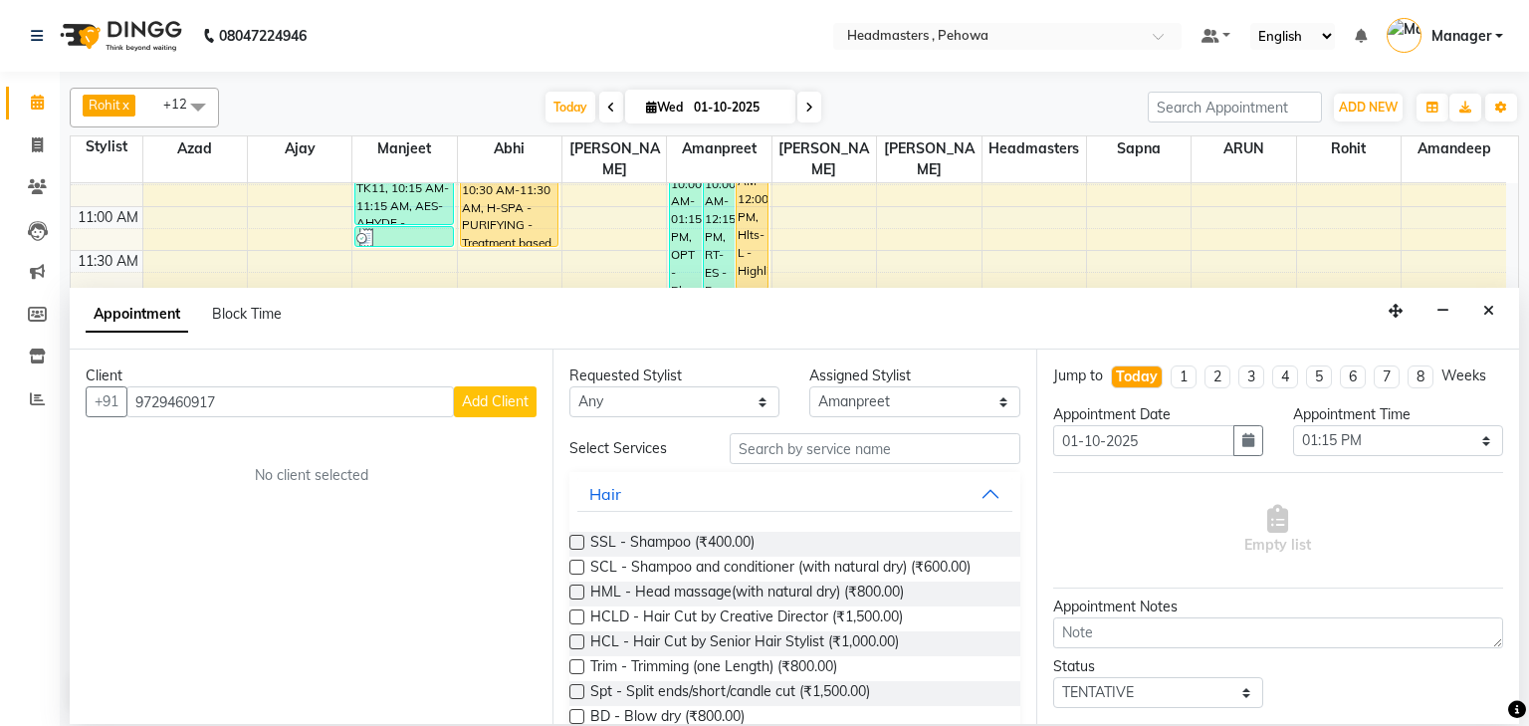
click at [514, 398] on span "Add Client" at bounding box center [495, 401] width 67 height 18
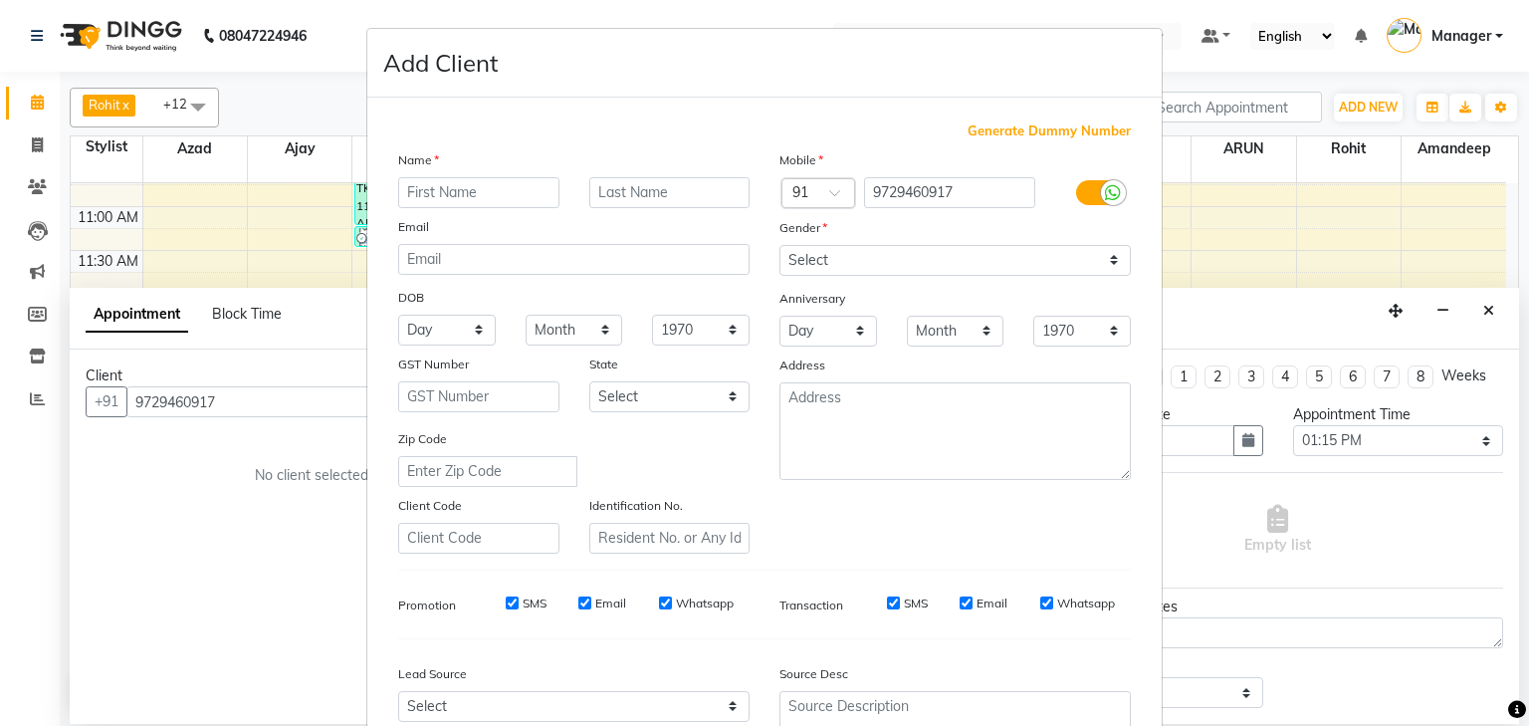
click at [470, 195] on input "text" at bounding box center [478, 192] width 161 height 31
click at [418, 201] on input "text" at bounding box center [478, 192] width 161 height 31
type input "s"
type input "SONAL"
click at [1105, 265] on select "Select [DEMOGRAPHIC_DATA] [DEMOGRAPHIC_DATA] Other Prefer Not To Say" at bounding box center [956, 260] width 352 height 31
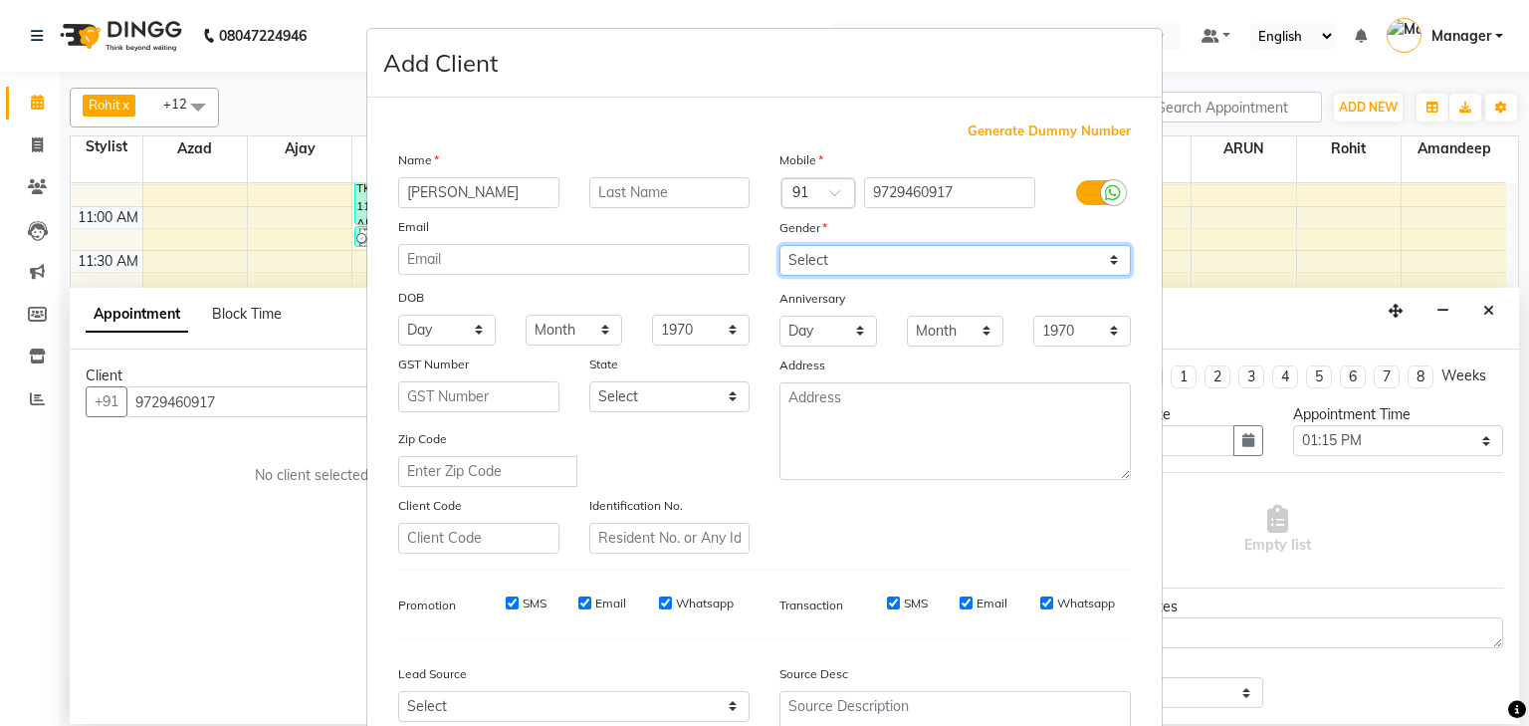
select select "[DEMOGRAPHIC_DATA]"
click at [780, 246] on select "Select [DEMOGRAPHIC_DATA] [DEMOGRAPHIC_DATA] Other Prefer Not To Say" at bounding box center [956, 260] width 352 height 31
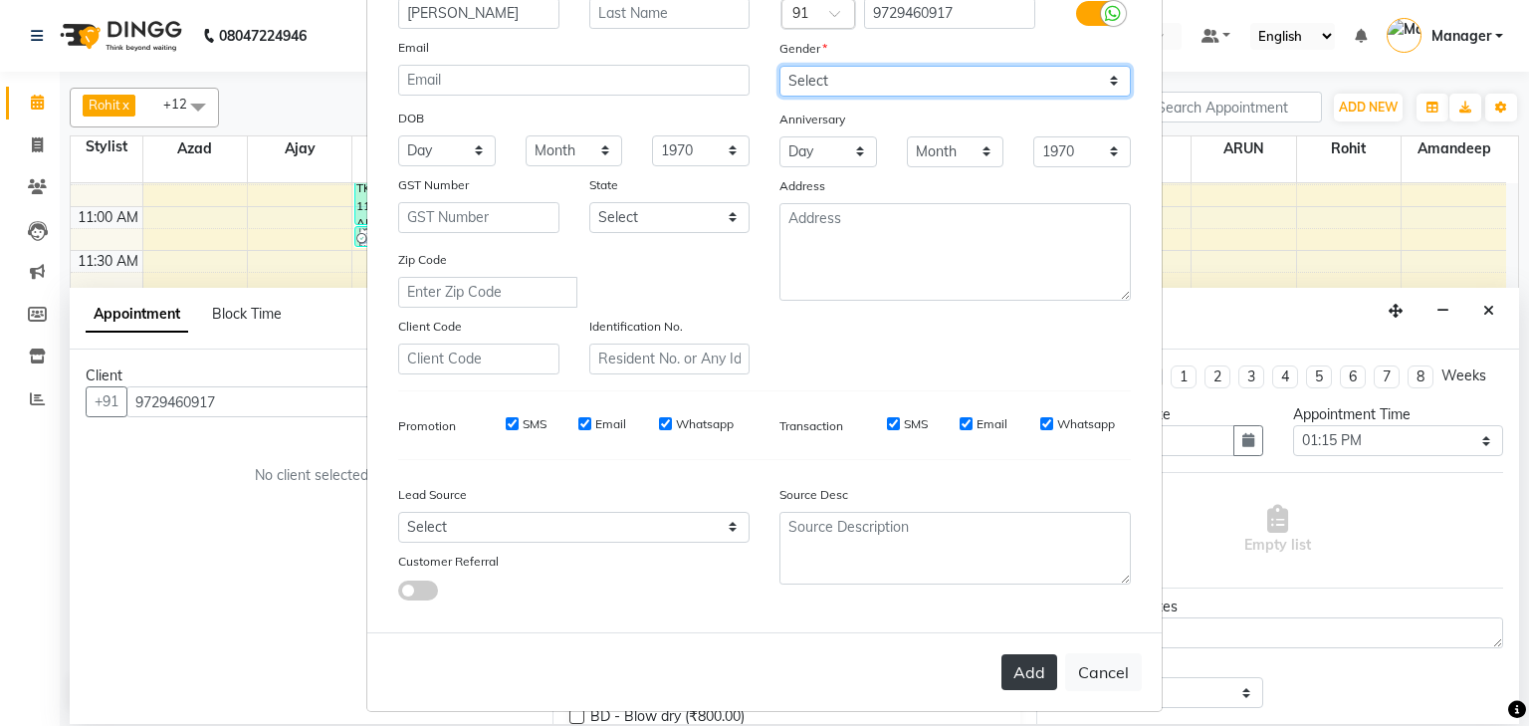
scroll to position [203, 0]
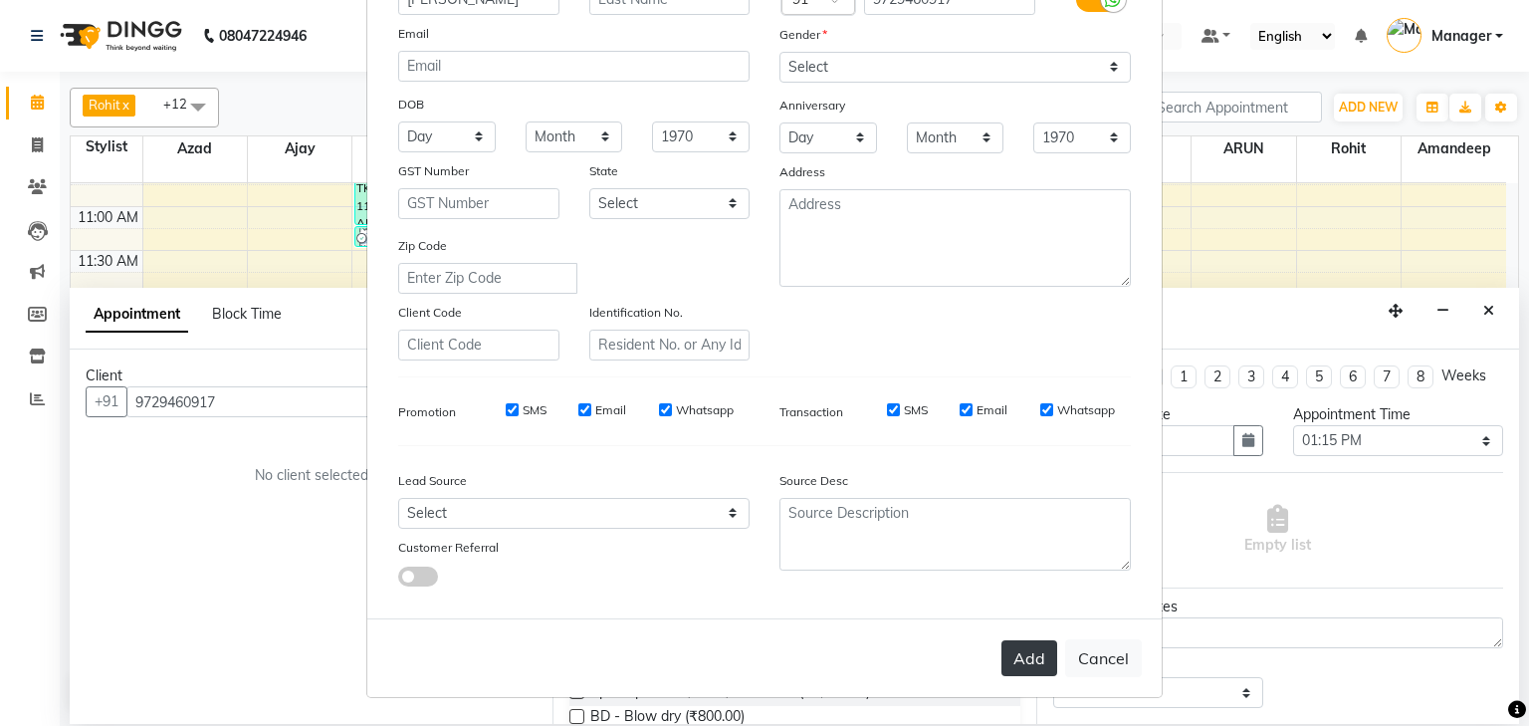
click at [1026, 662] on button "Add" at bounding box center [1030, 658] width 56 height 36
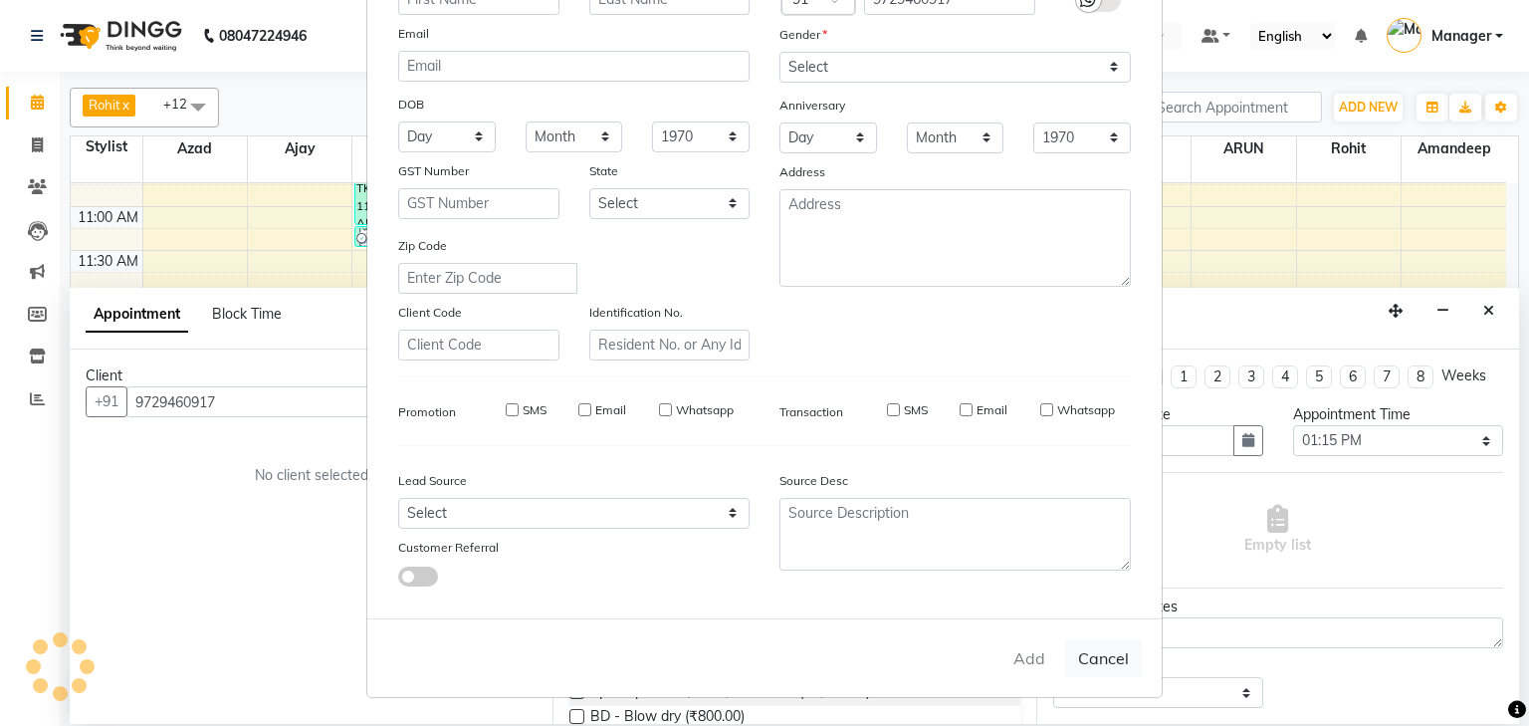
select select
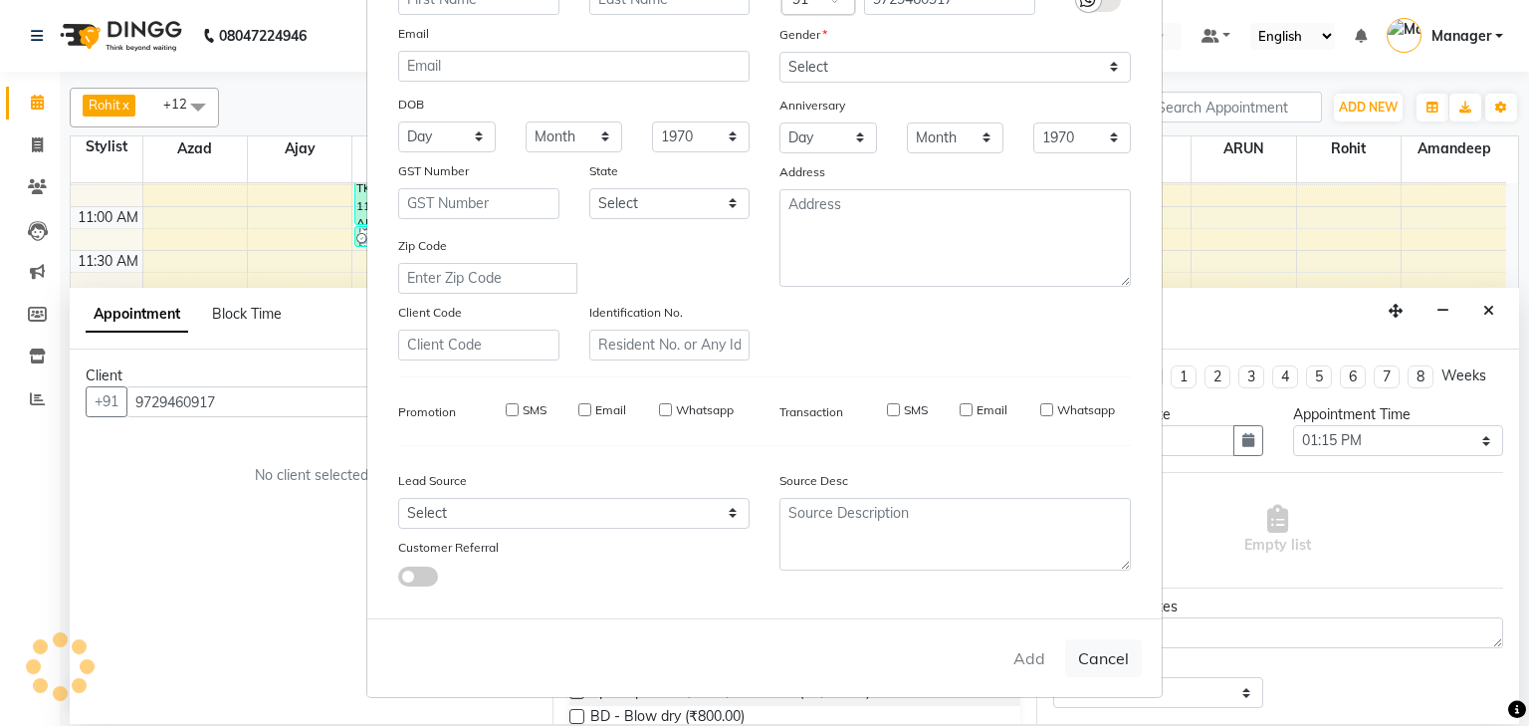
select select
checkbox input "false"
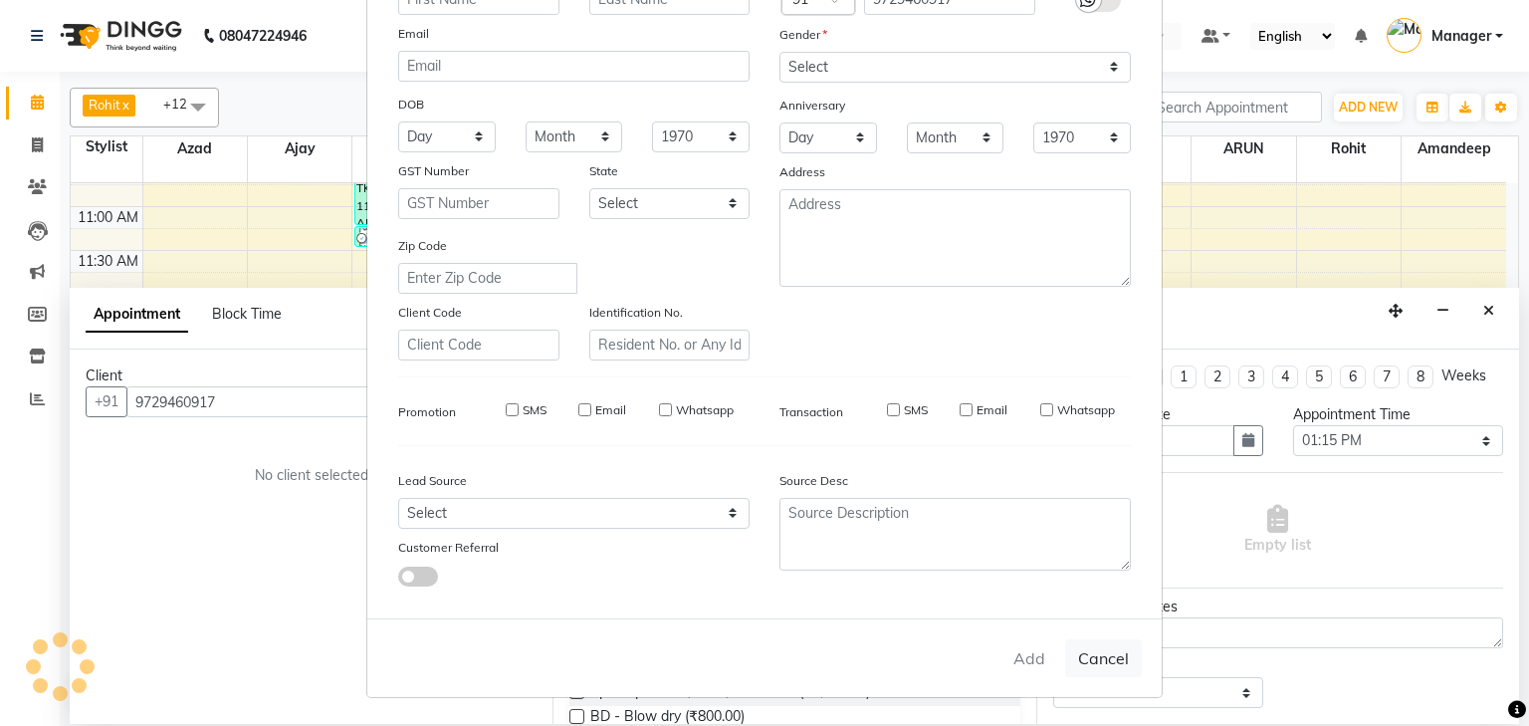
checkbox input "false"
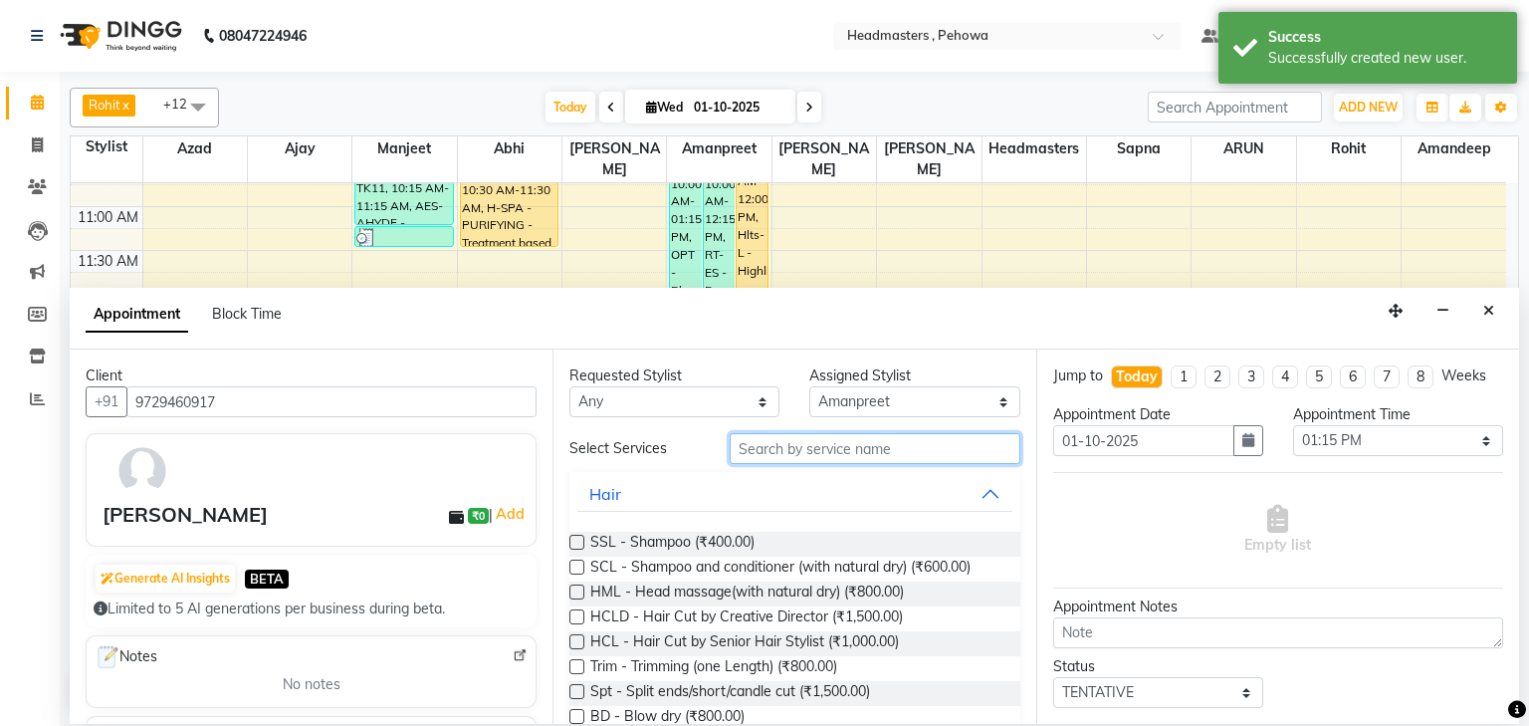
click at [777, 451] on input "text" at bounding box center [875, 448] width 291 height 31
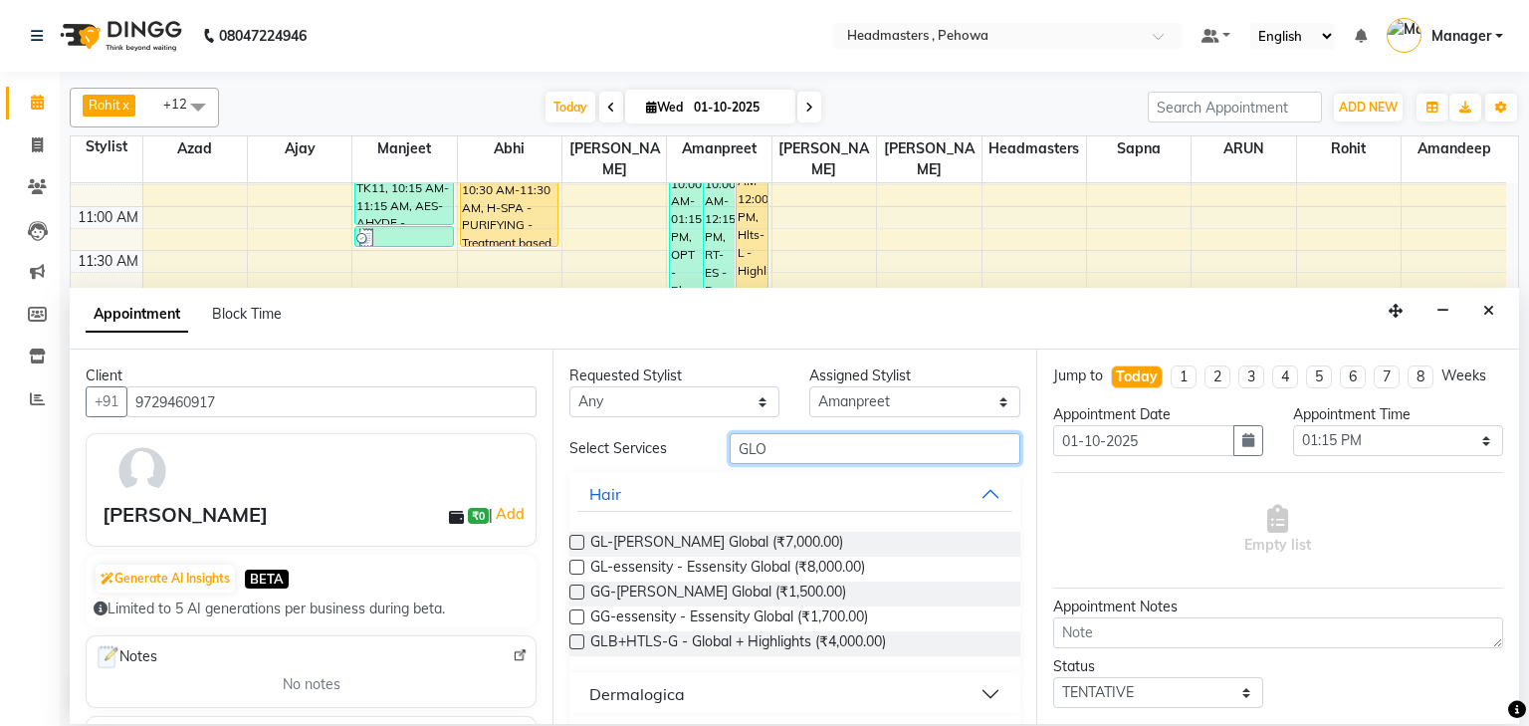
type input "GLO"
click at [574, 564] on label at bounding box center [577, 567] width 15 height 15
click at [574, 564] on input "checkbox" at bounding box center [576, 569] width 13 height 13
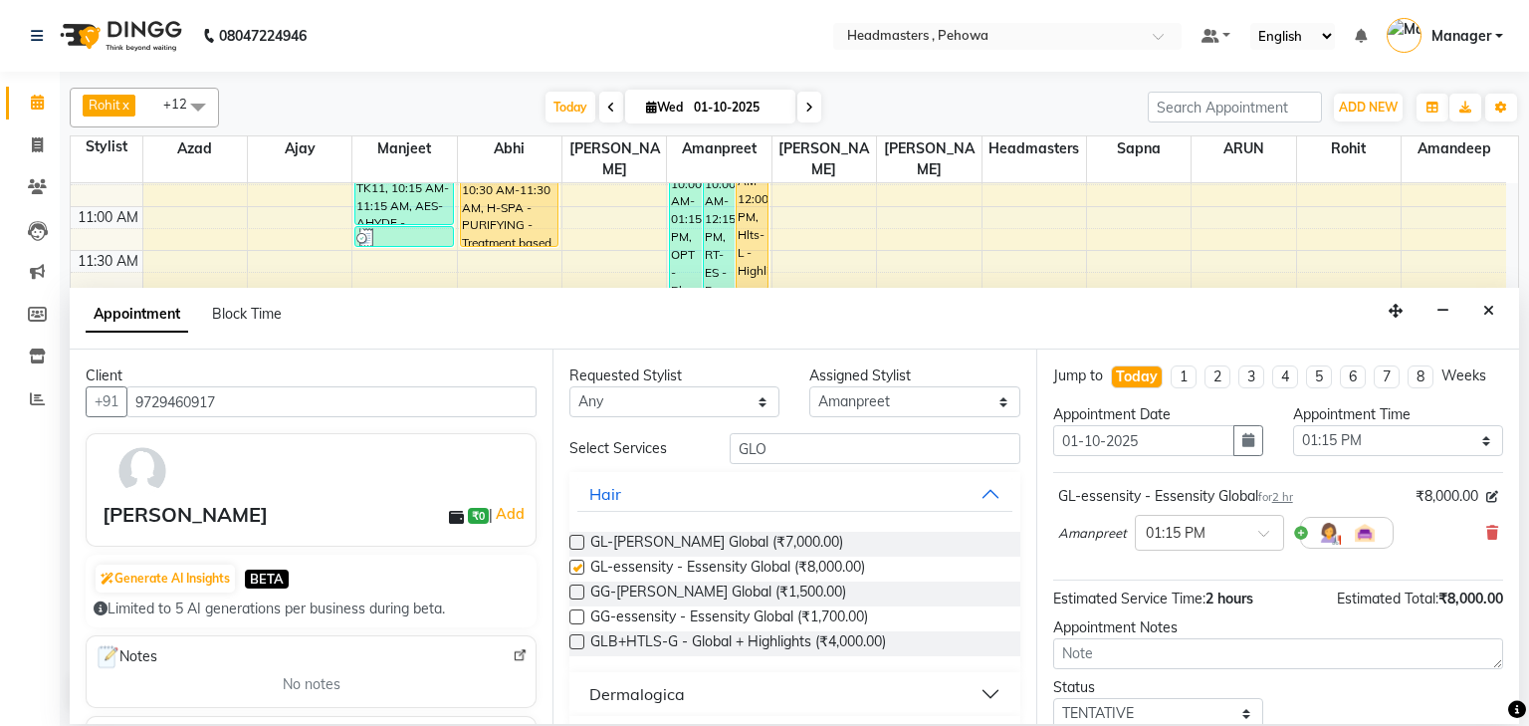
checkbox input "false"
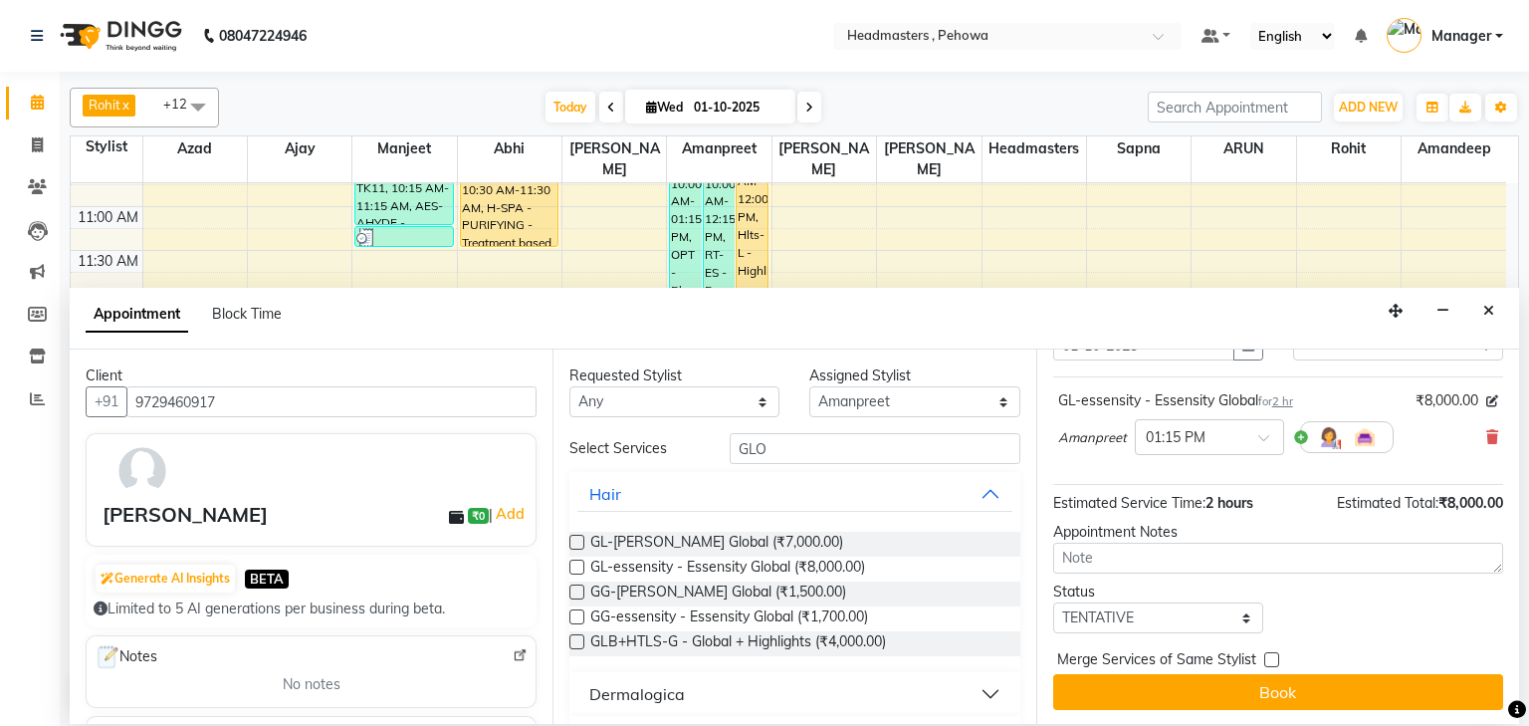
scroll to position [97, 0]
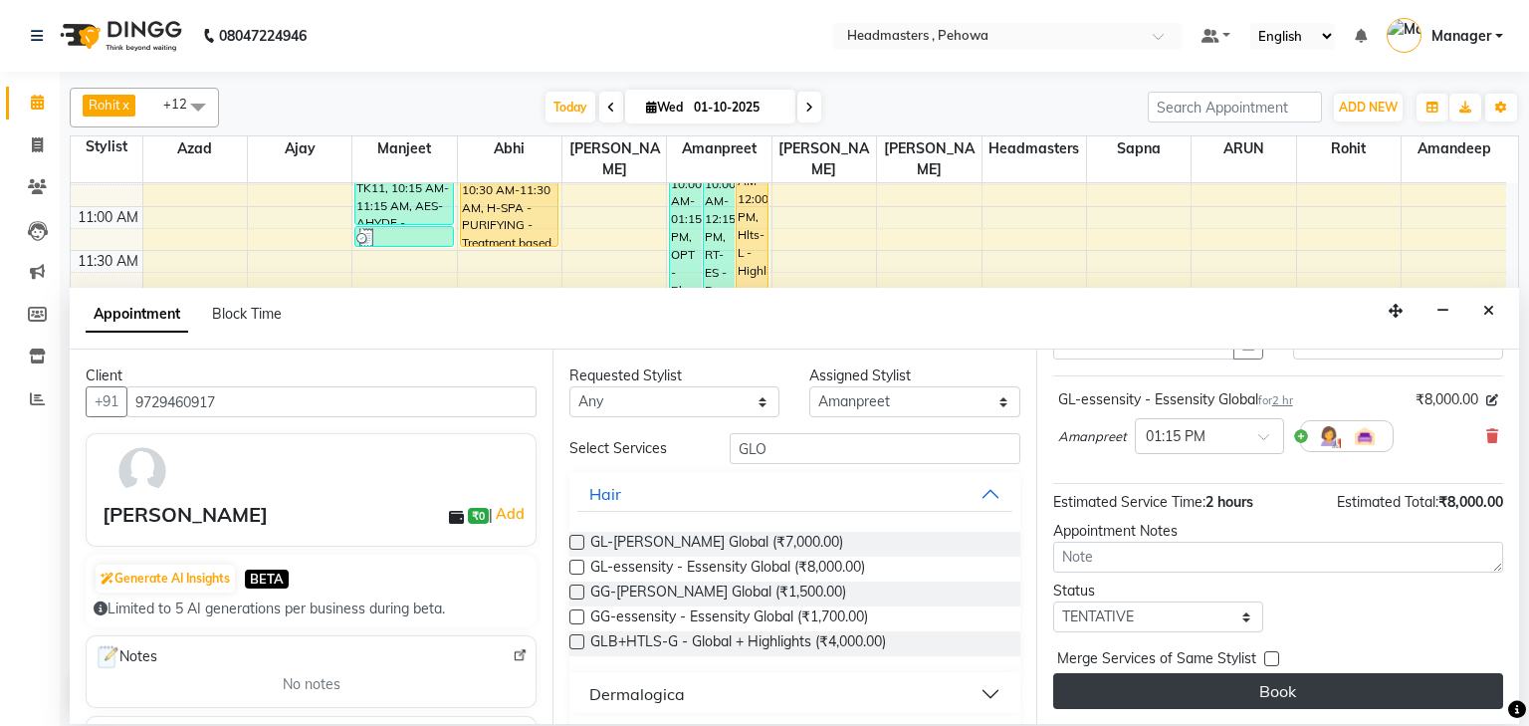
click at [1220, 680] on button "Book" at bounding box center [1279, 691] width 450 height 36
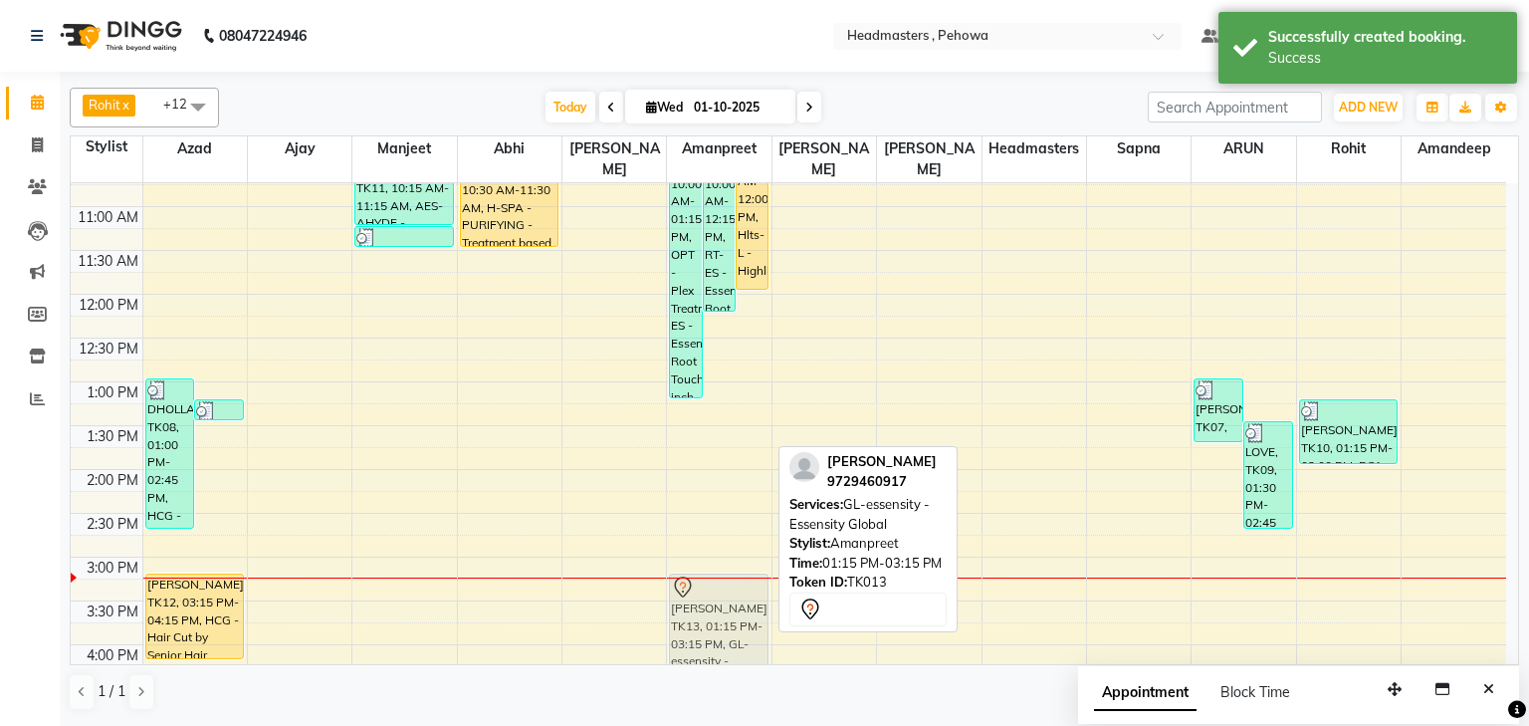
drag, startPoint x: 709, startPoint y: 420, endPoint x: 692, endPoint y: 584, distance: 164.2
click at [692, 584] on div "MANDEEP, TK02, 10:00 AM-01:15 PM, OPT - Plex Treatment,RT-ES - Essensity Root T…" at bounding box center [719, 557] width 104 height 1226
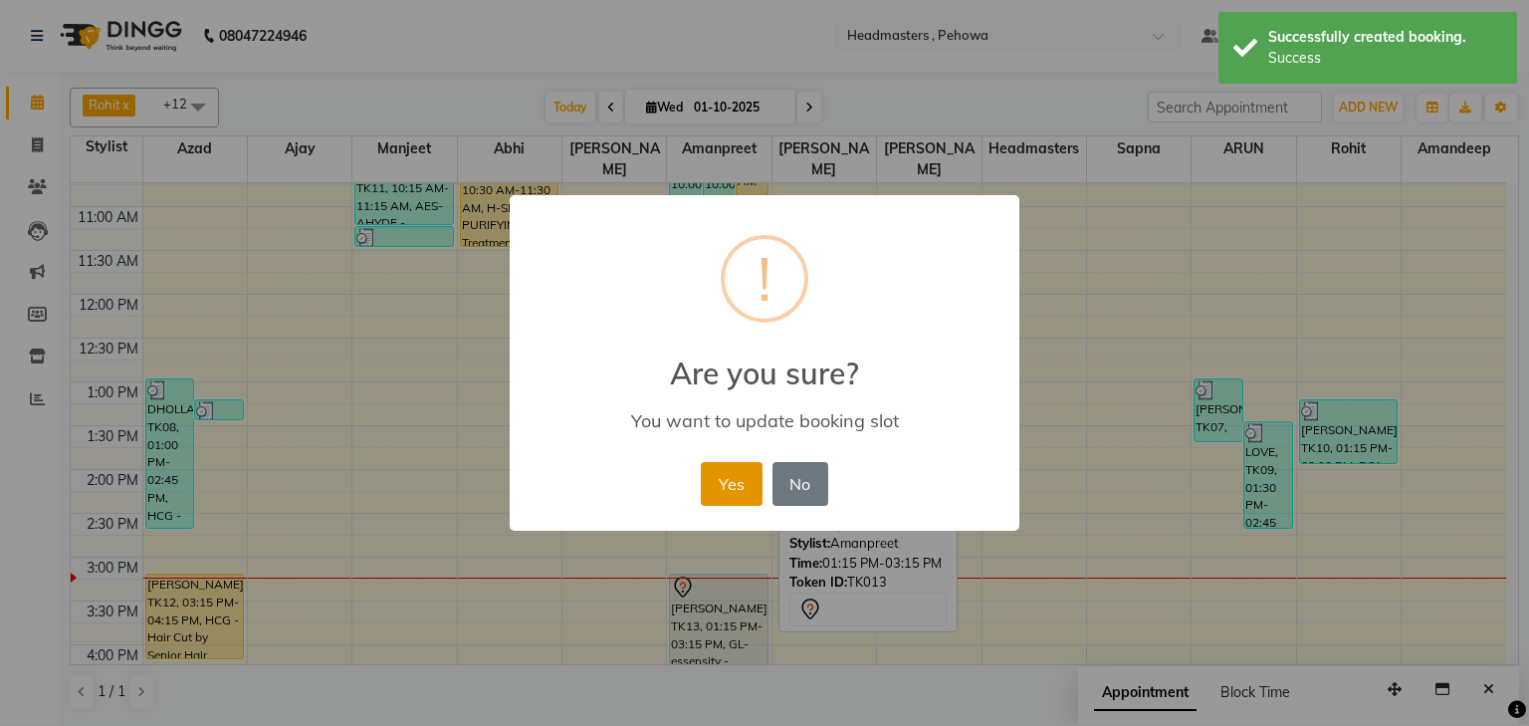
click at [725, 489] on button "Yes" at bounding box center [731, 484] width 61 height 44
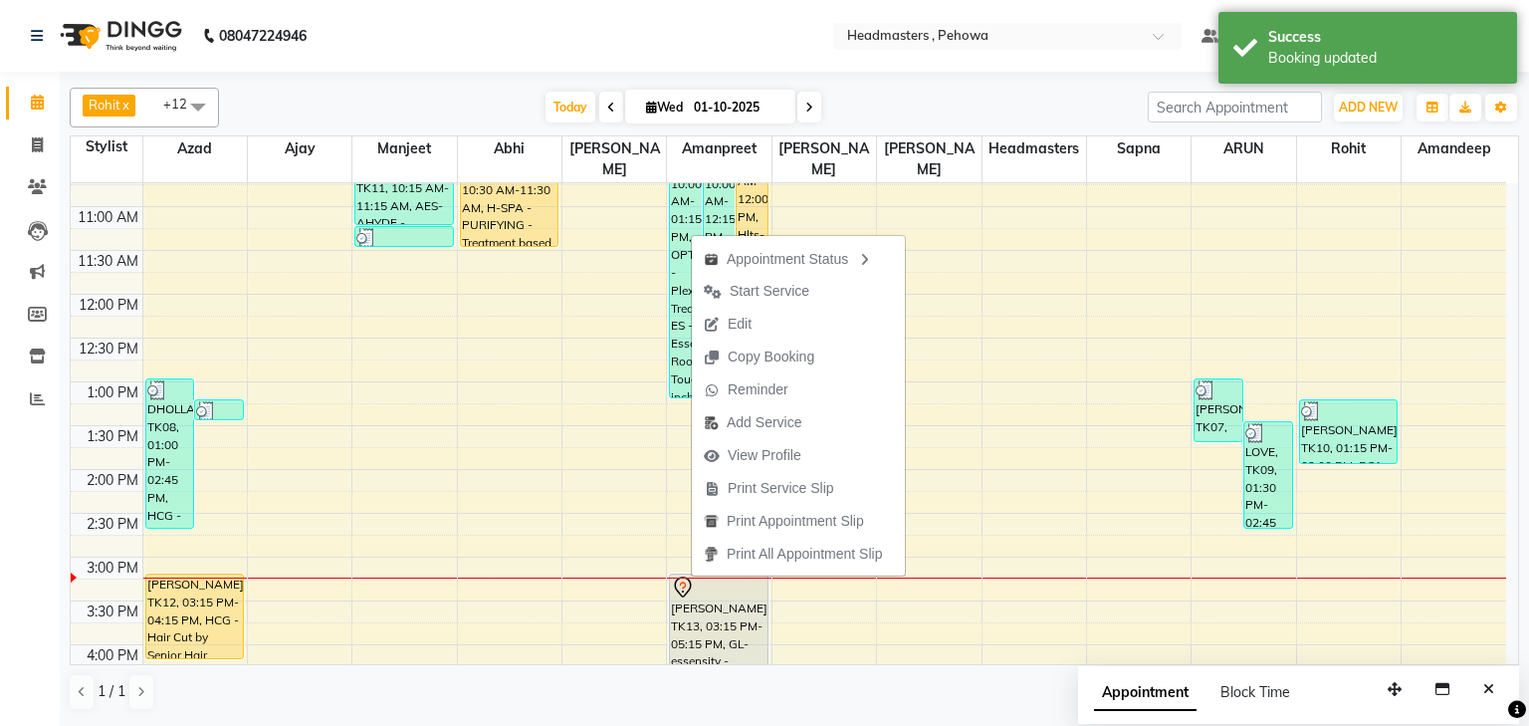
click at [766, 290] on span "Start Service" at bounding box center [770, 291] width 80 height 21
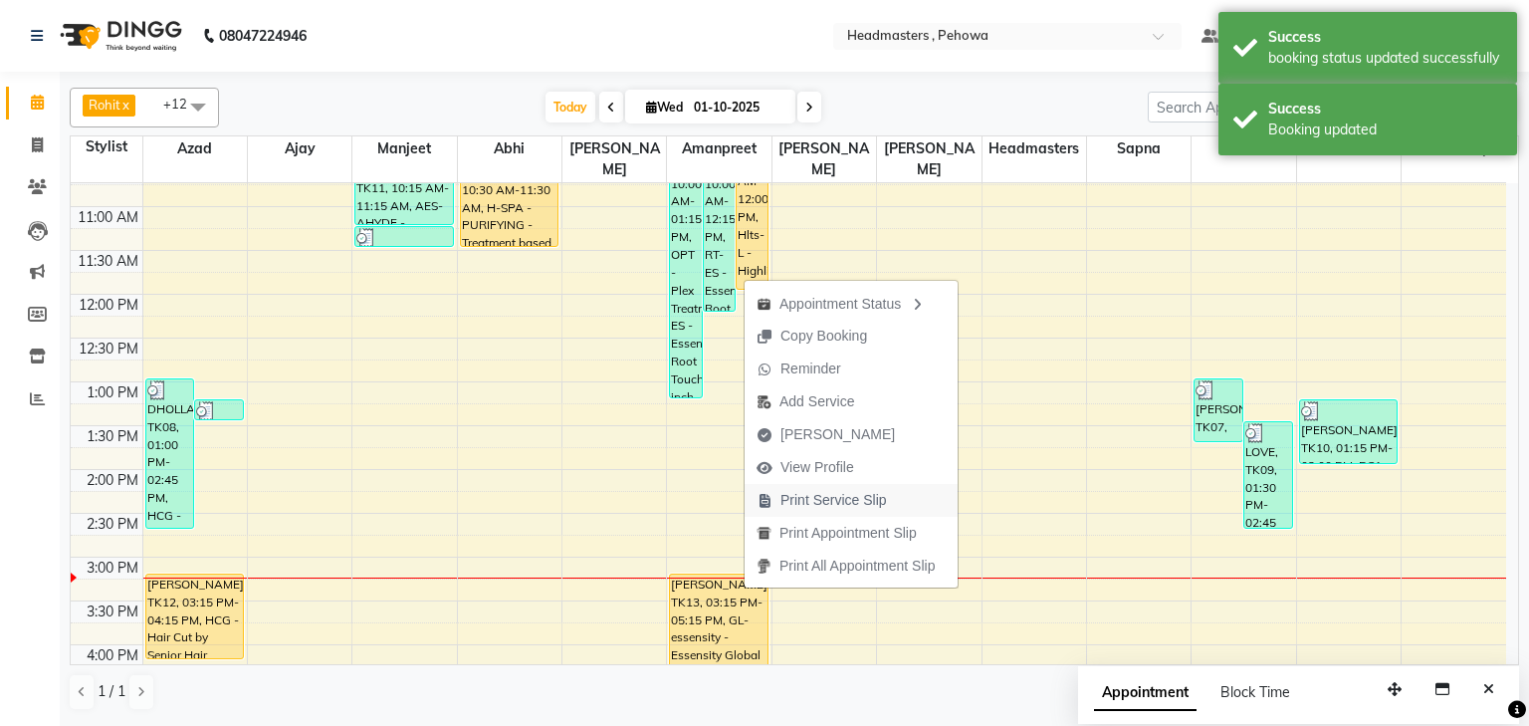
click at [832, 496] on span "Print Service Slip" at bounding box center [834, 500] width 107 height 21
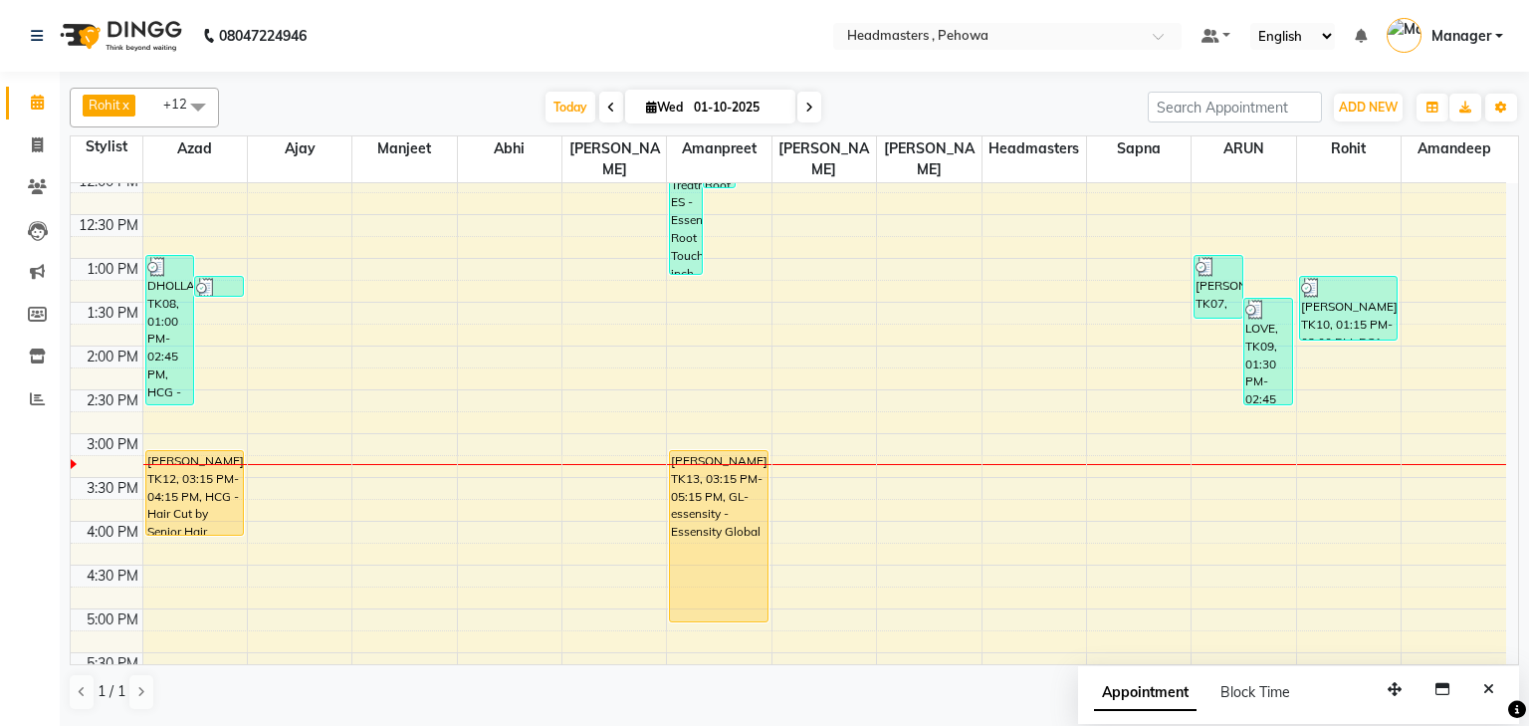
scroll to position [398, 0]
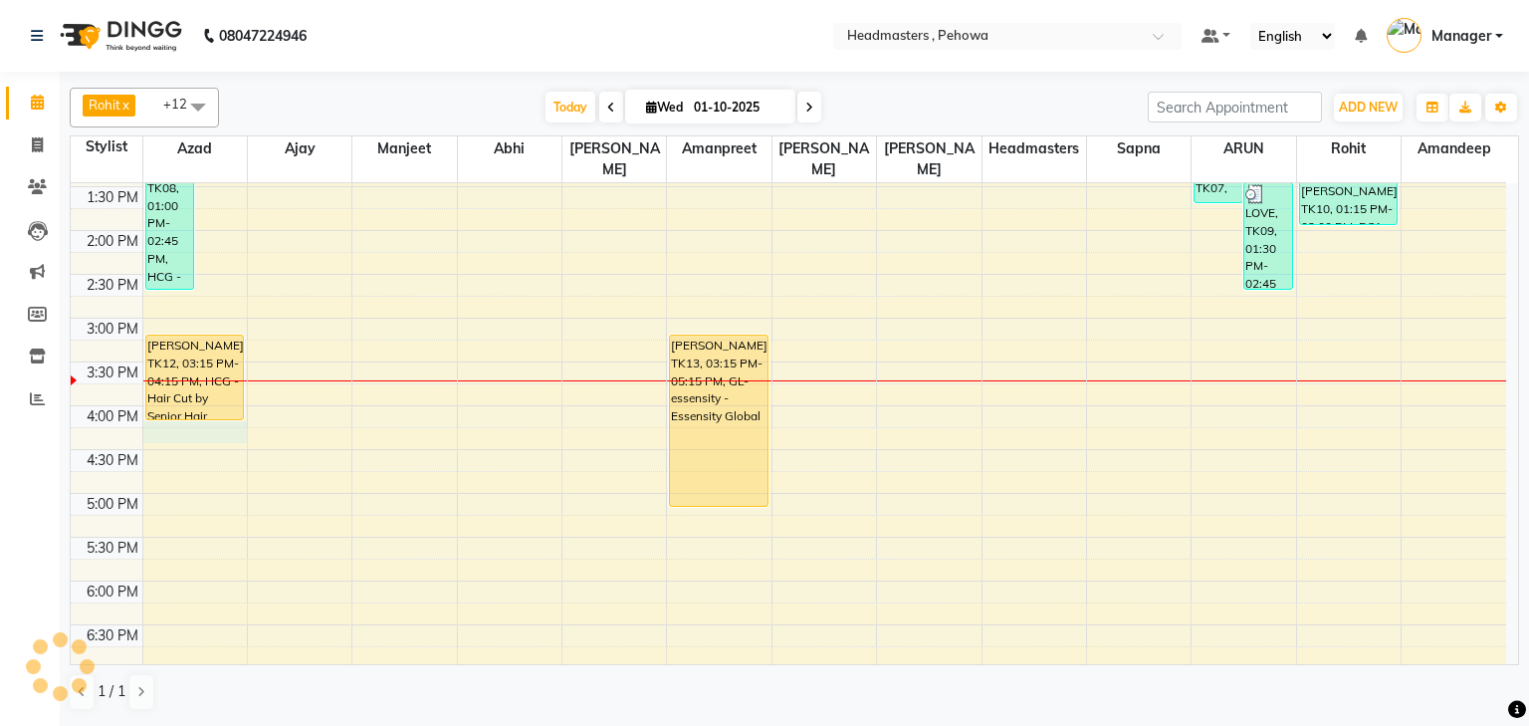
click at [154, 411] on div "8:00 AM 8:30 AM 9:00 AM 9:30 AM 10:00 AM 10:30 AM 11:00 AM 11:30 AM 12:00 PM 12…" at bounding box center [789, 318] width 1436 height 1226
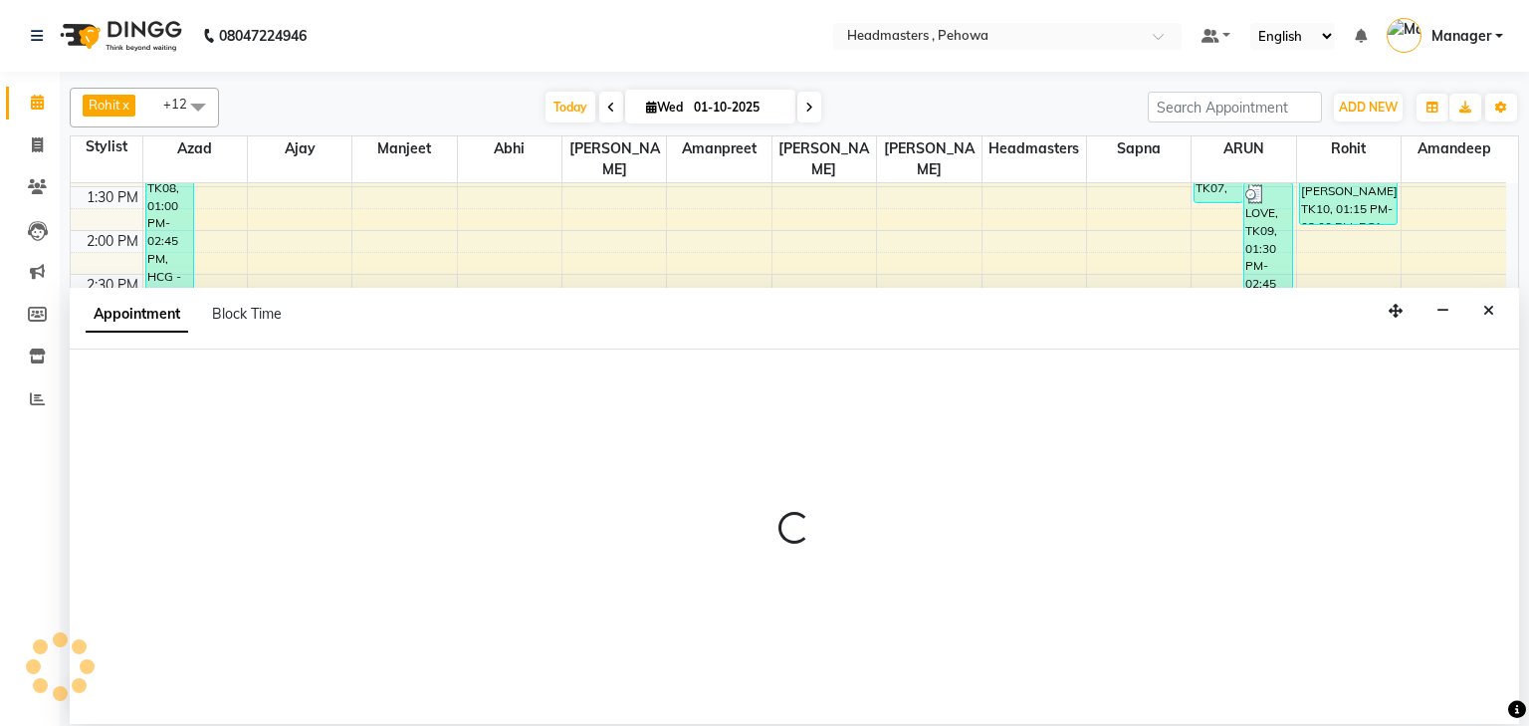
select select "68772"
select select "975"
select select "tentative"
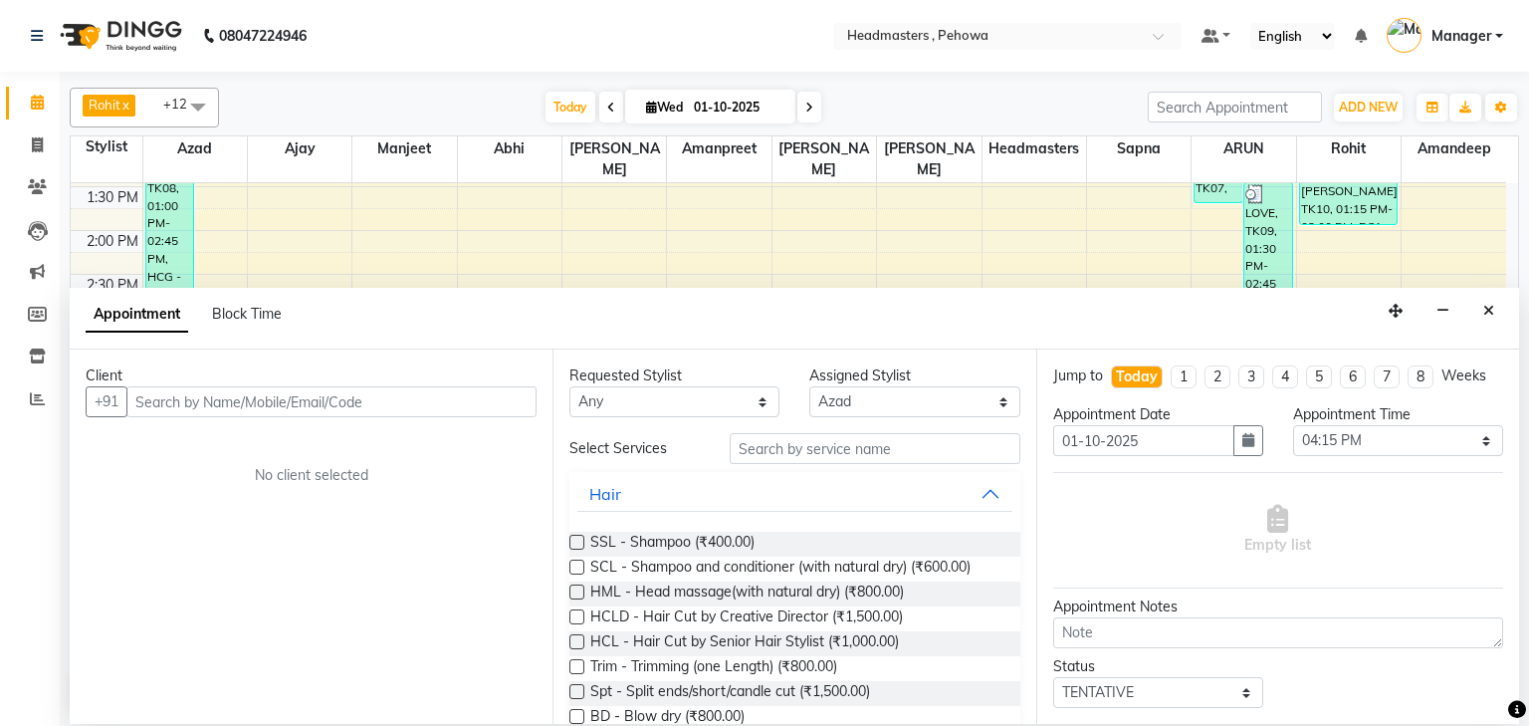
click at [166, 402] on input "text" at bounding box center [331, 401] width 410 height 31
click at [145, 401] on input "text" at bounding box center [331, 401] width 410 height 31
click at [1492, 311] on icon "Close" at bounding box center [1489, 311] width 11 height 14
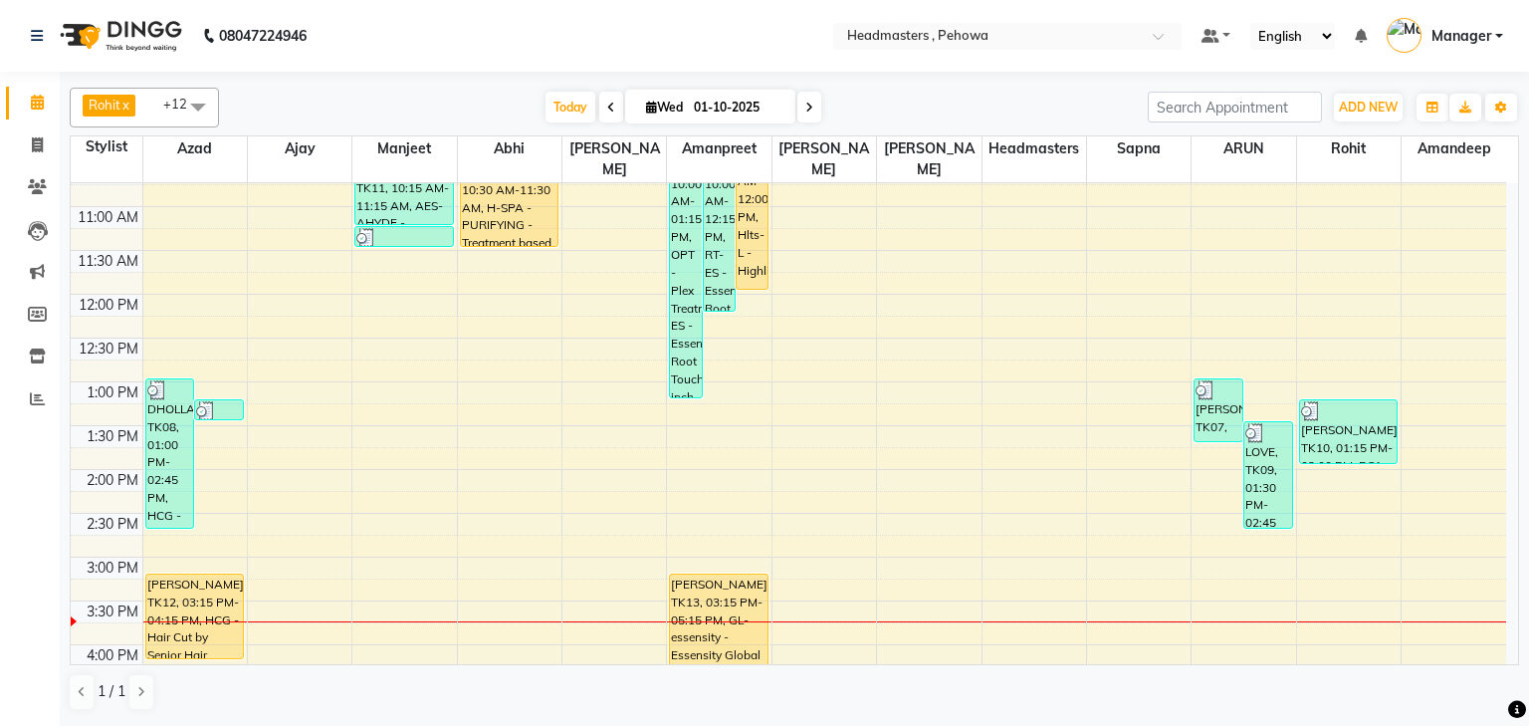
scroll to position [319, 0]
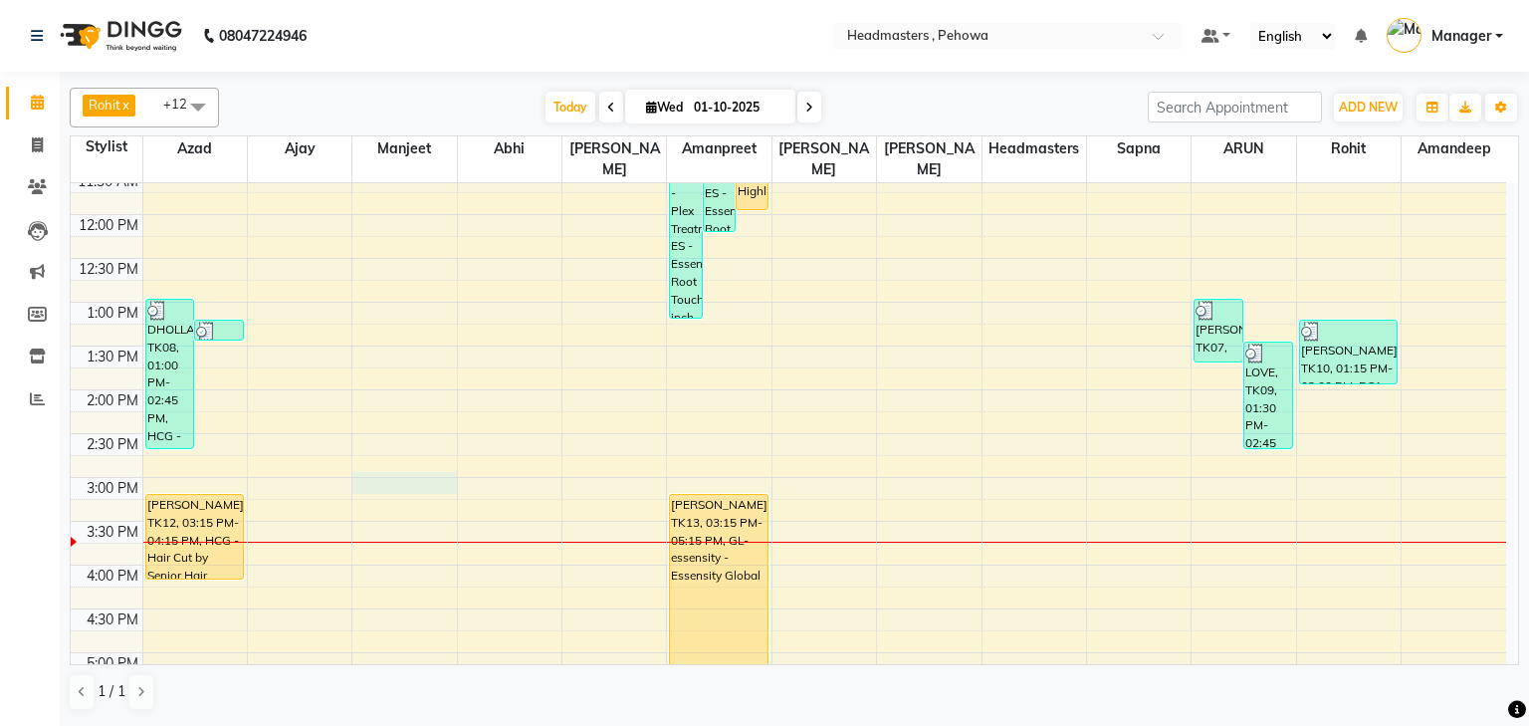
click at [375, 460] on div "8:00 AM 8:30 AM 9:00 AM 9:30 AM 10:00 AM 10:30 AM 11:00 AM 11:30 AM 12:00 PM 12…" at bounding box center [789, 478] width 1436 height 1226
select select "68776"
select select "900"
select select "tentative"
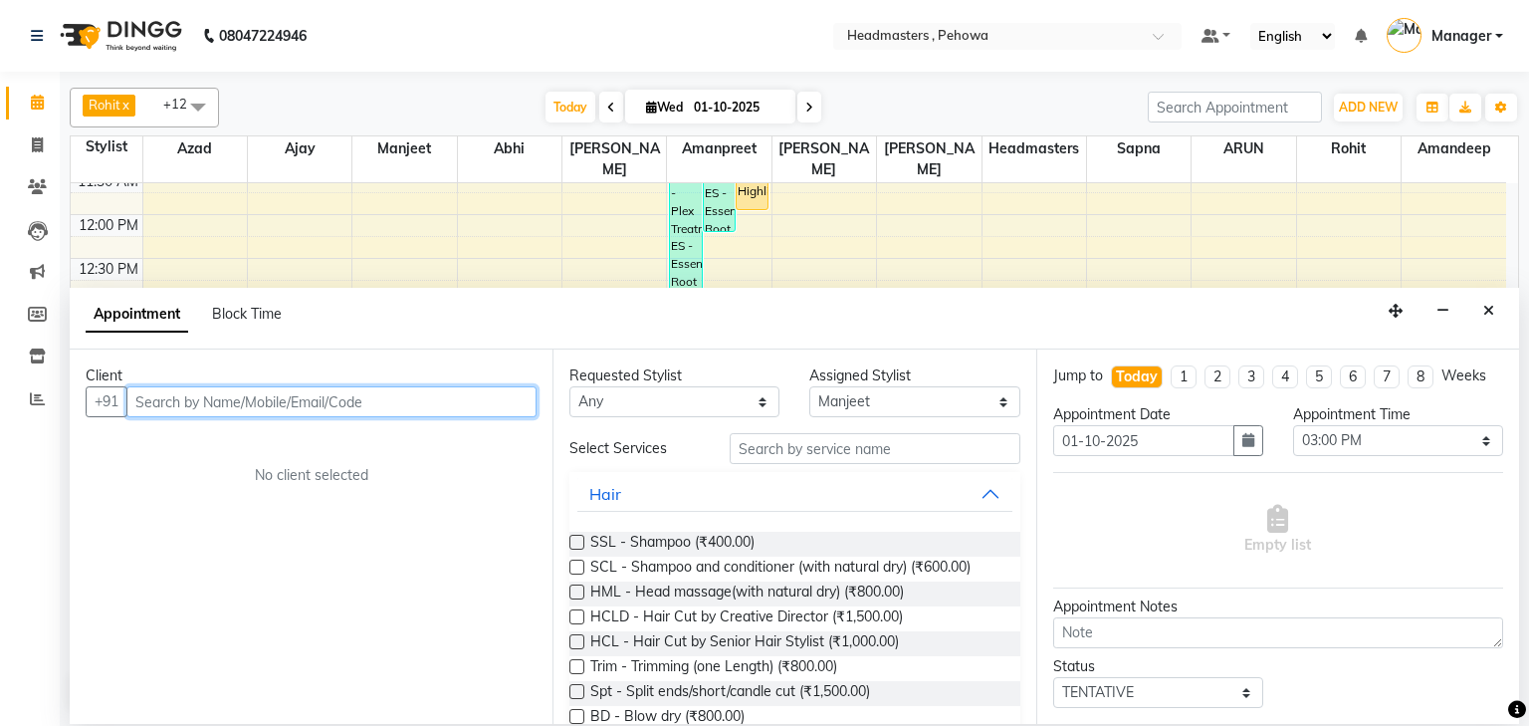
click at [237, 402] on input "text" at bounding box center [331, 401] width 410 height 31
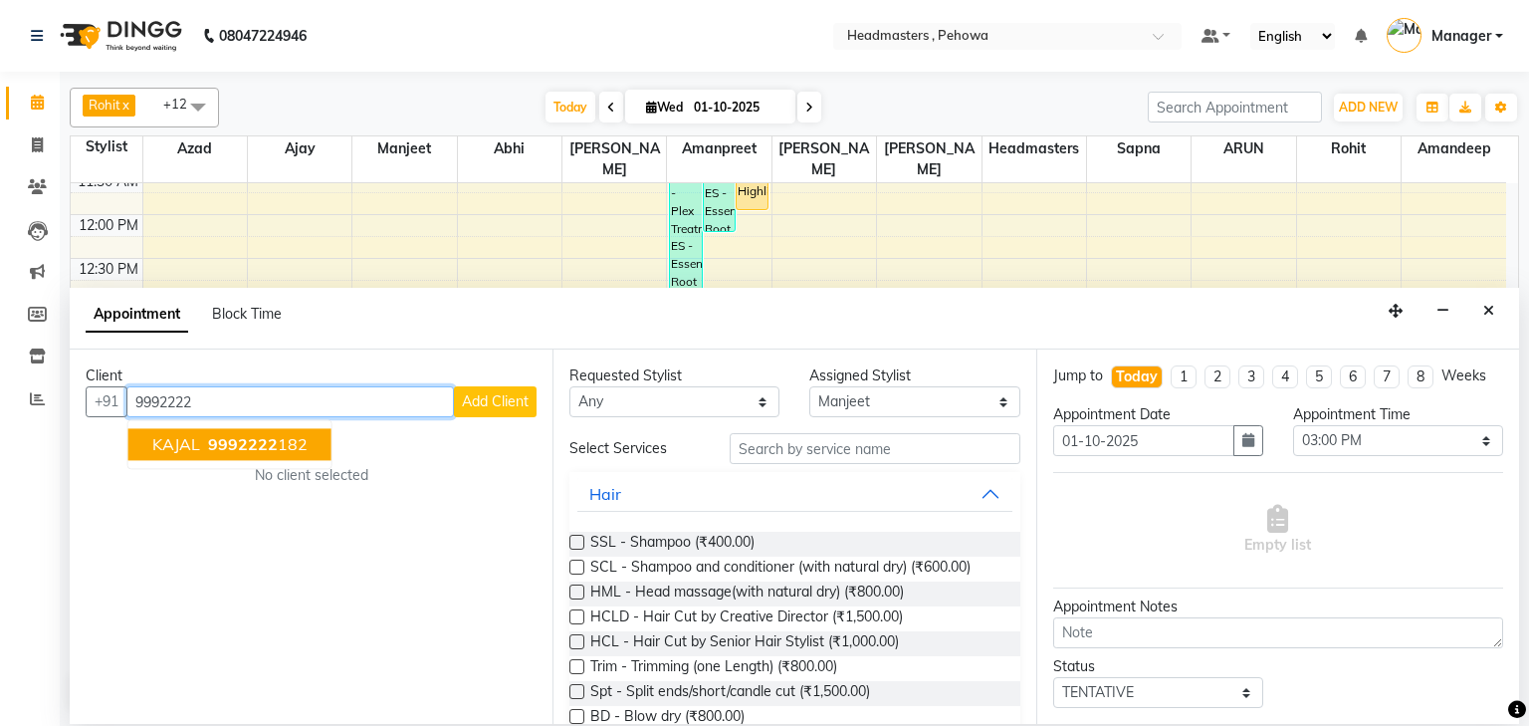
click at [246, 429] on button "KAJAL 9992222 182" at bounding box center [229, 445] width 203 height 32
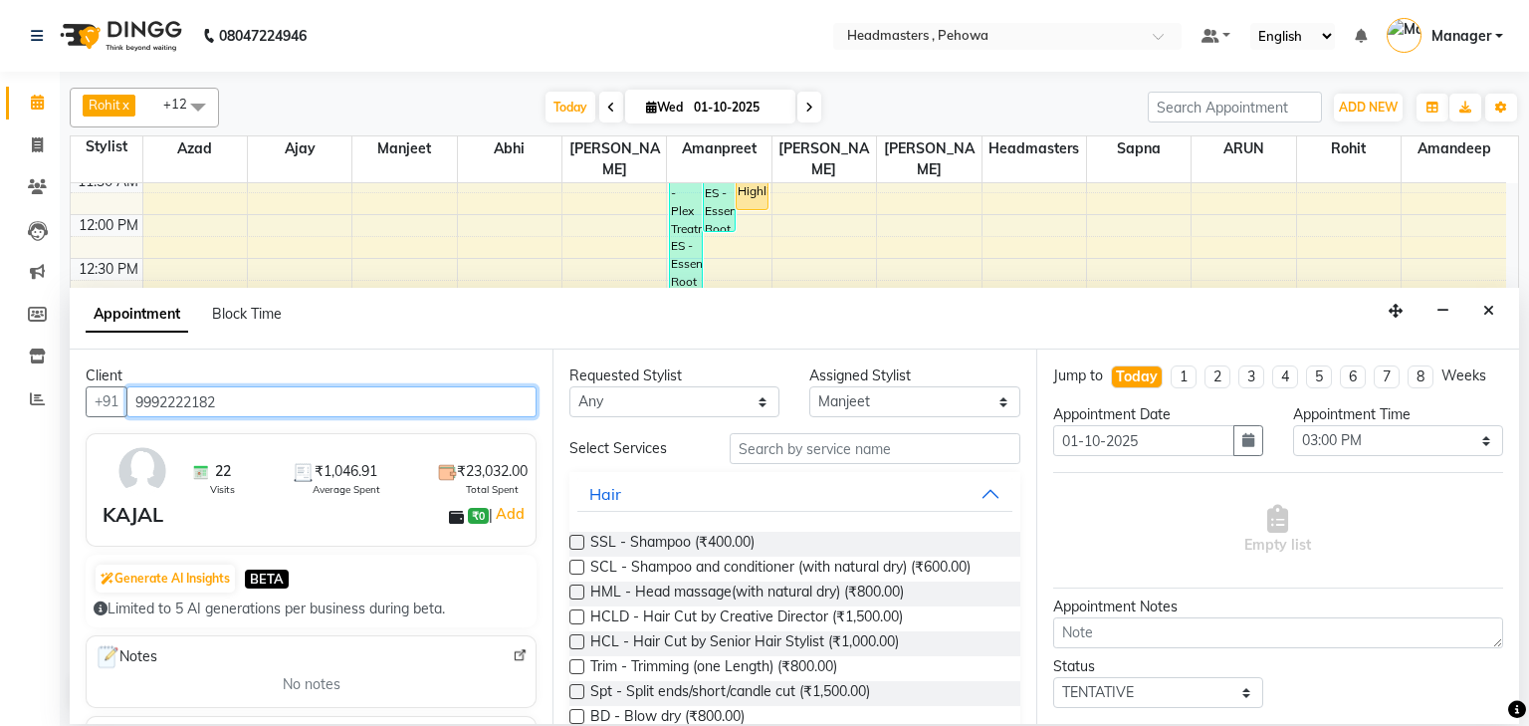
type input "9992222182"
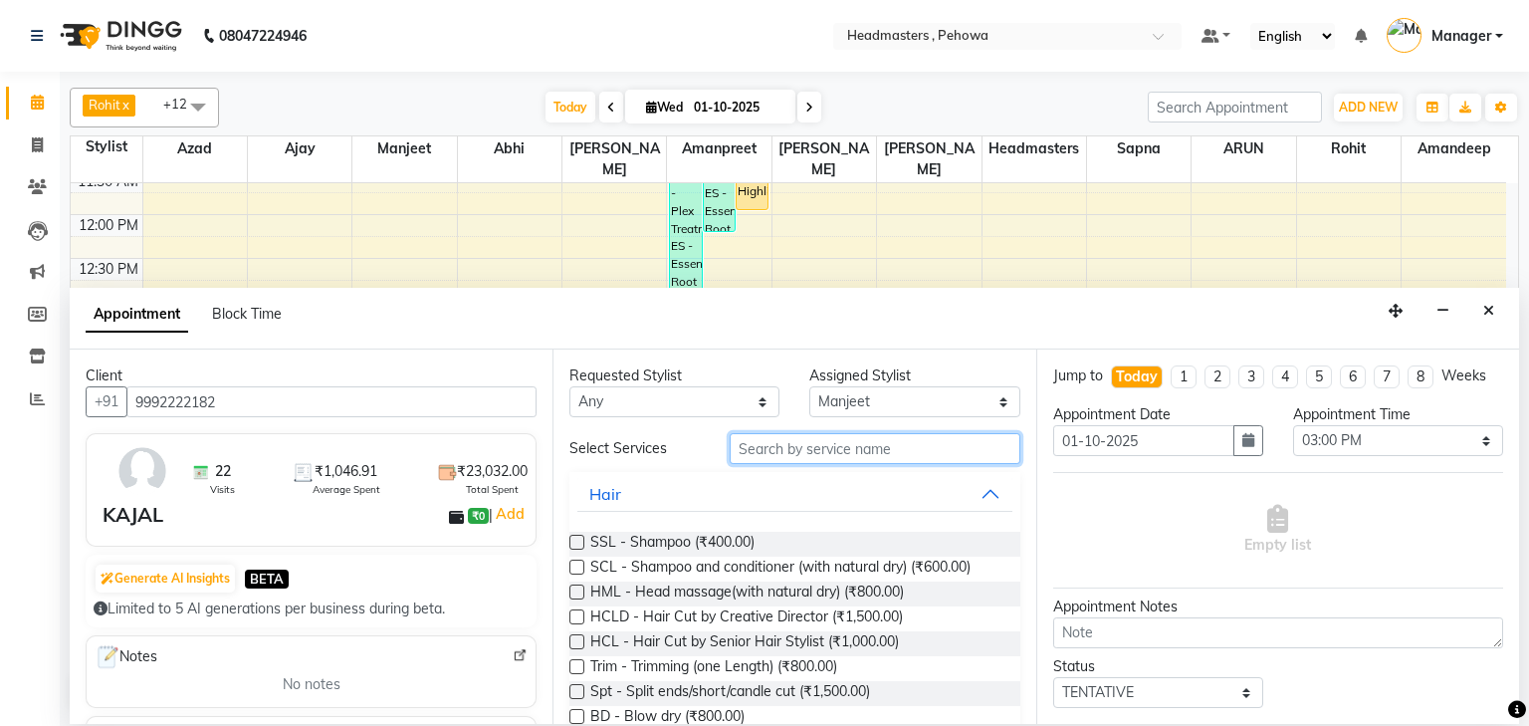
click at [750, 442] on input "text" at bounding box center [875, 448] width 291 height 31
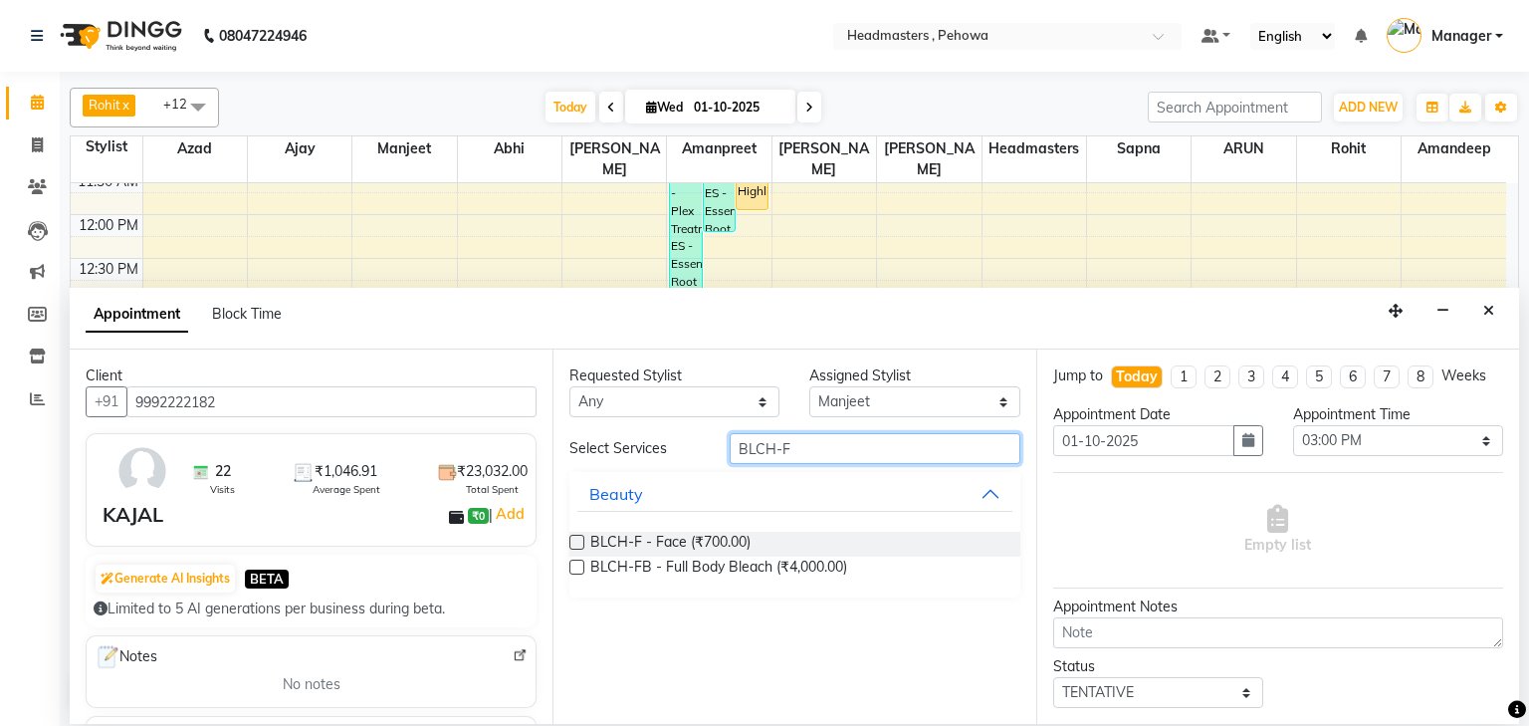
type input "BLCH-F"
click at [577, 540] on label at bounding box center [577, 542] width 15 height 15
click at [577, 540] on input "checkbox" at bounding box center [576, 544] width 13 height 13
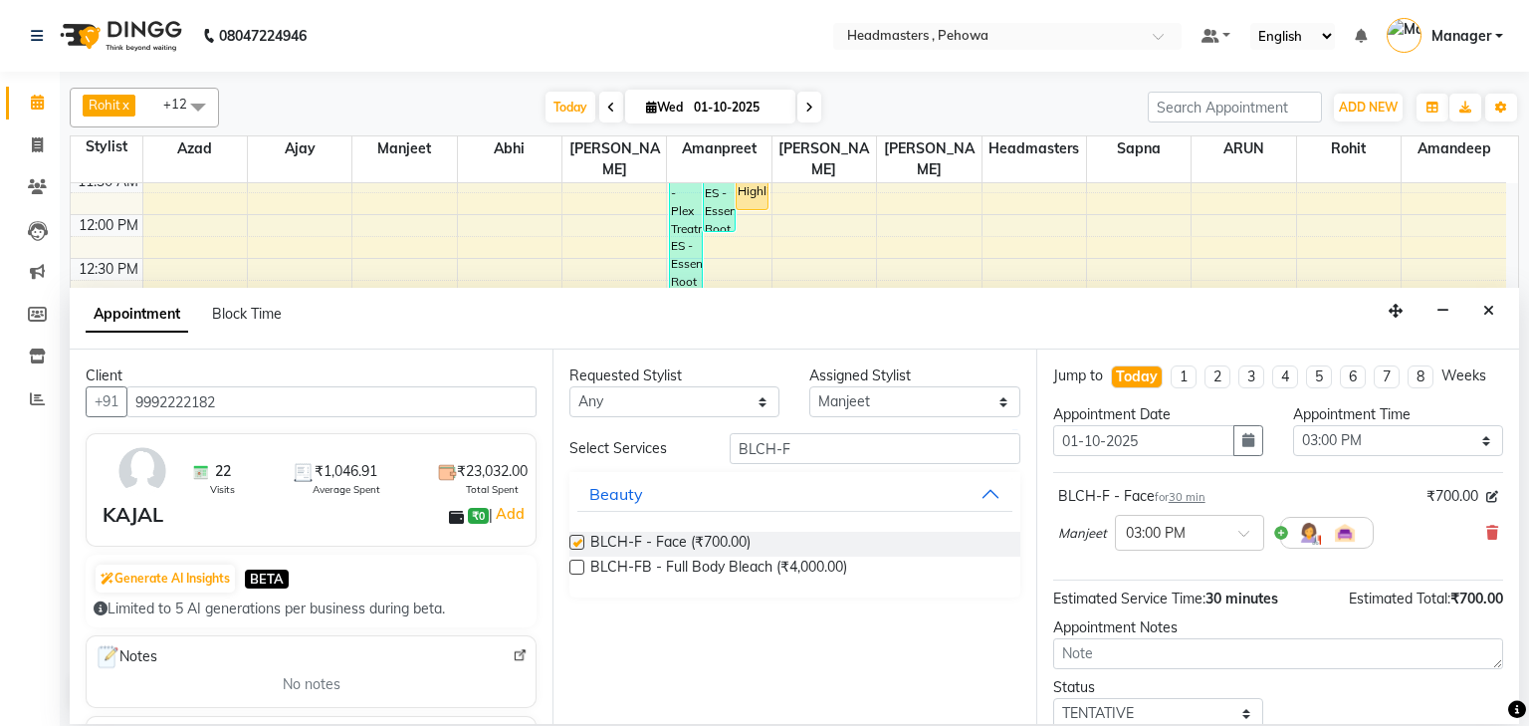
checkbox input "false"
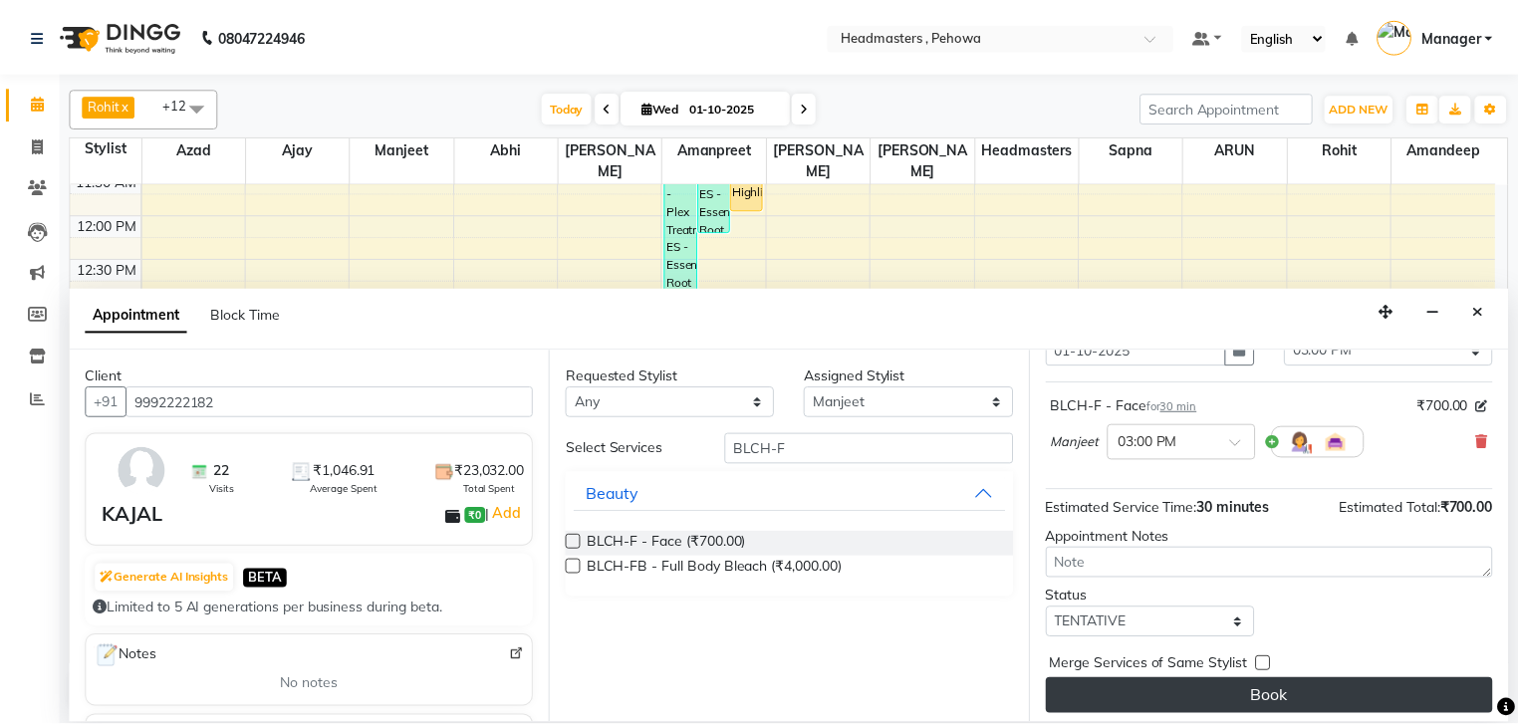
scroll to position [97, 0]
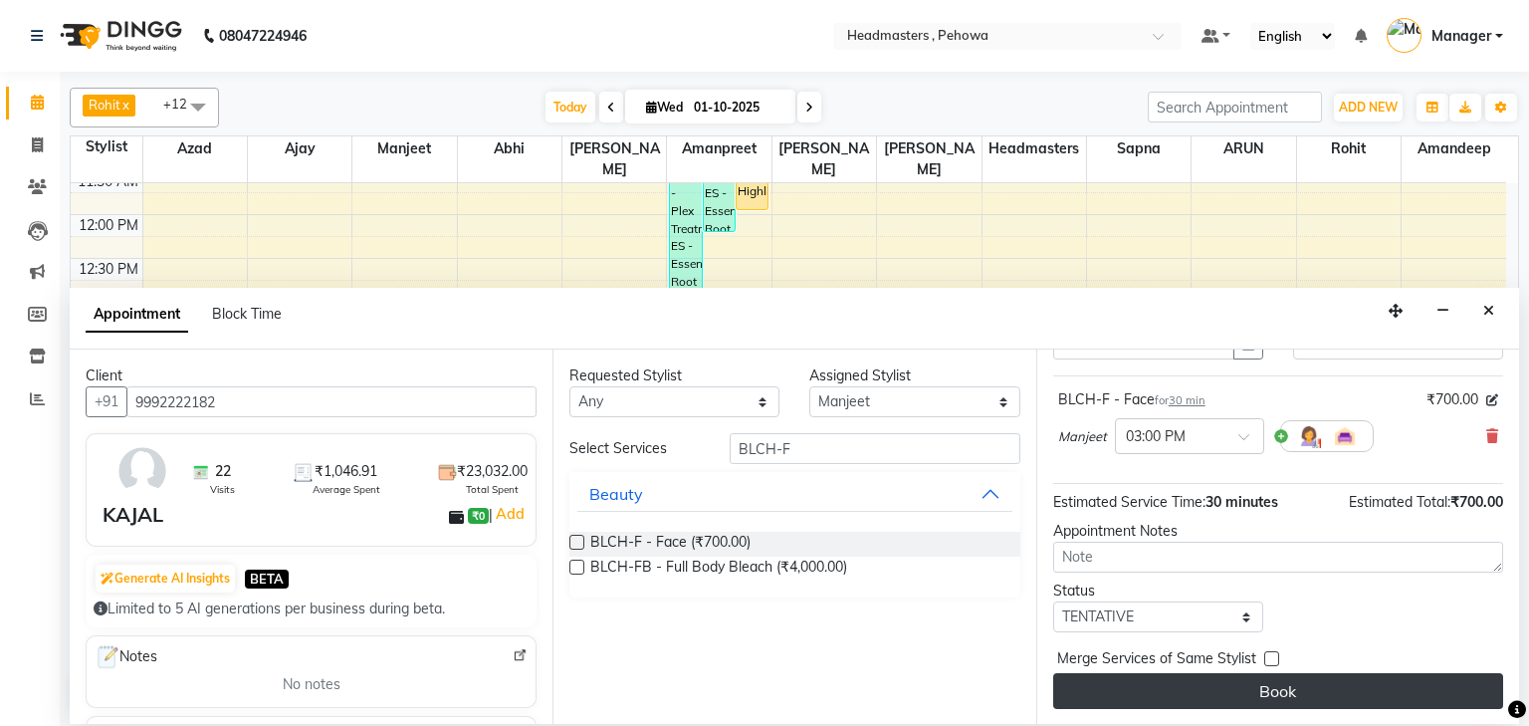
click at [1135, 680] on button "Book" at bounding box center [1279, 691] width 450 height 36
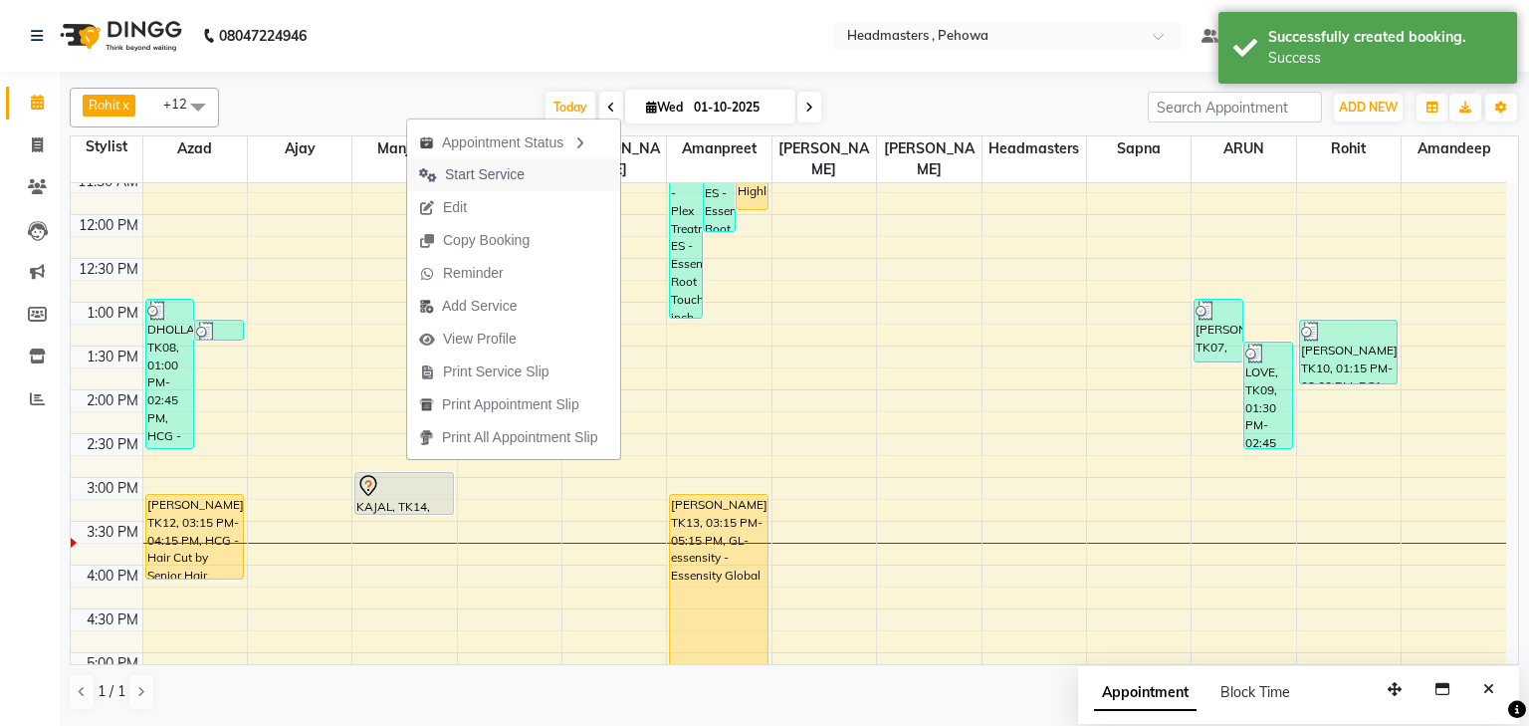
click at [470, 164] on span "Start Service" at bounding box center [485, 174] width 80 height 21
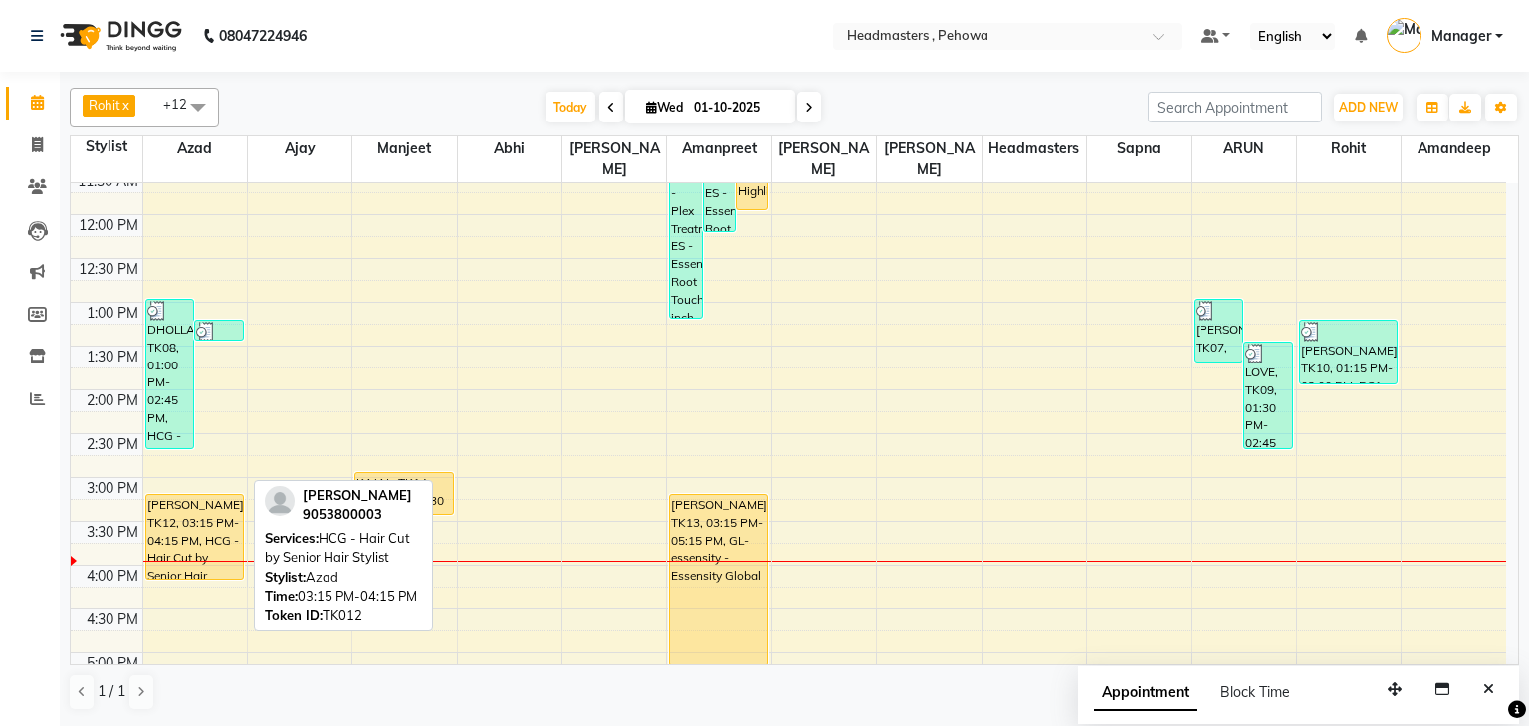
click at [225, 495] on div "AMARJEET, TK12, 03:15 PM-04:15 PM, HCG - Hair Cut by Senior Hair Stylist" at bounding box center [195, 537] width 98 height 84
select select "1"
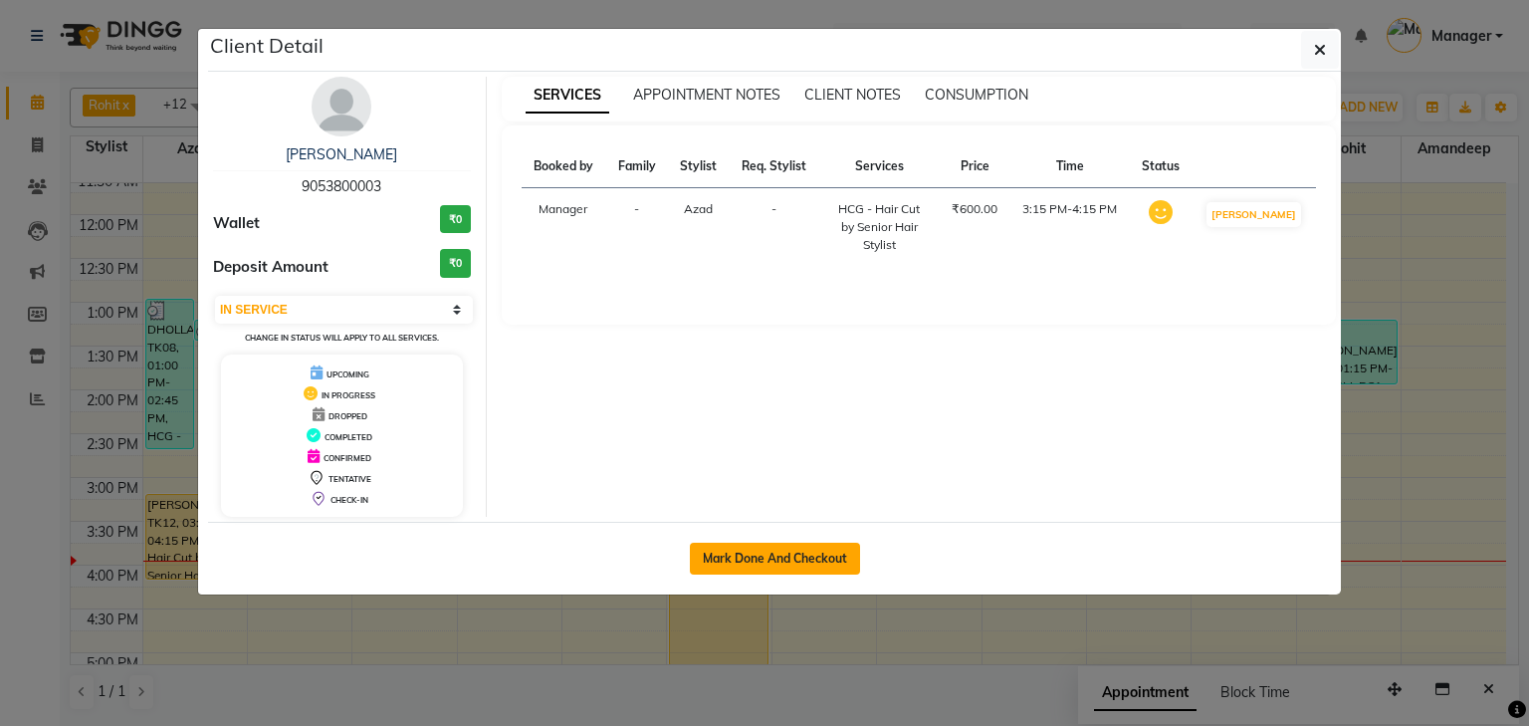
click at [820, 562] on button "Mark Done And Checkout" at bounding box center [775, 559] width 170 height 32
select select "service"
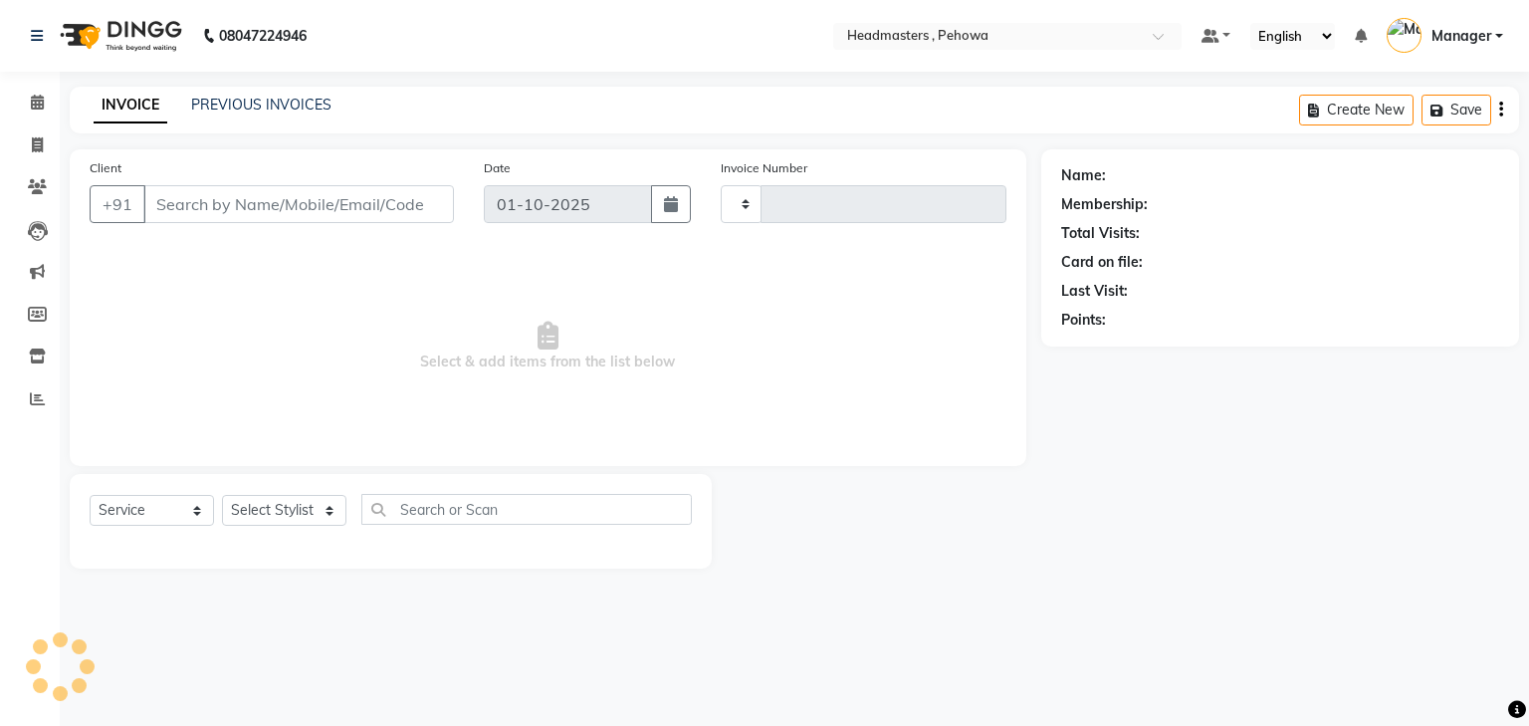
click at [820, 475] on button "Mark Done And Checkout" at bounding box center [775, 459] width 170 height 32
type input "2984"
select select "7727"
select select "3"
type input "9053800003"
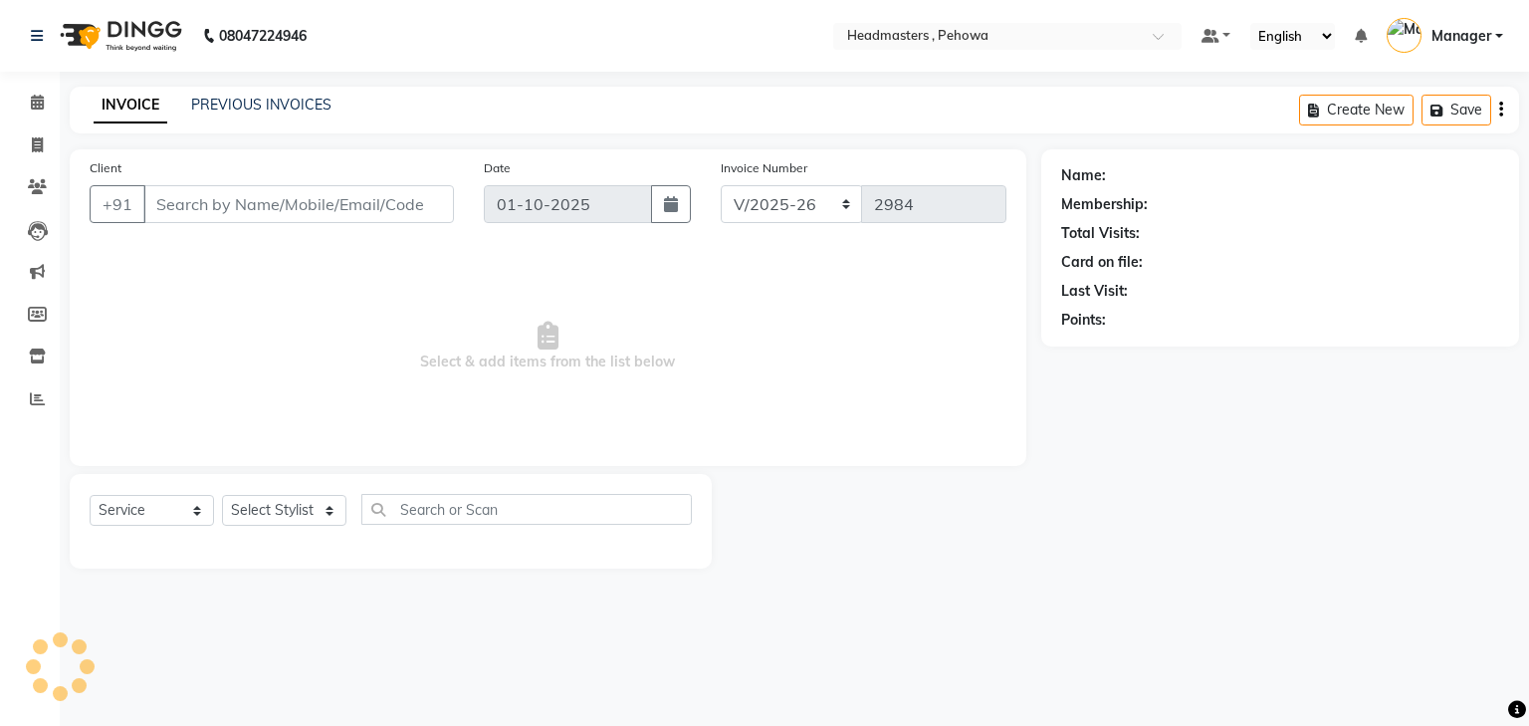
select select "68772"
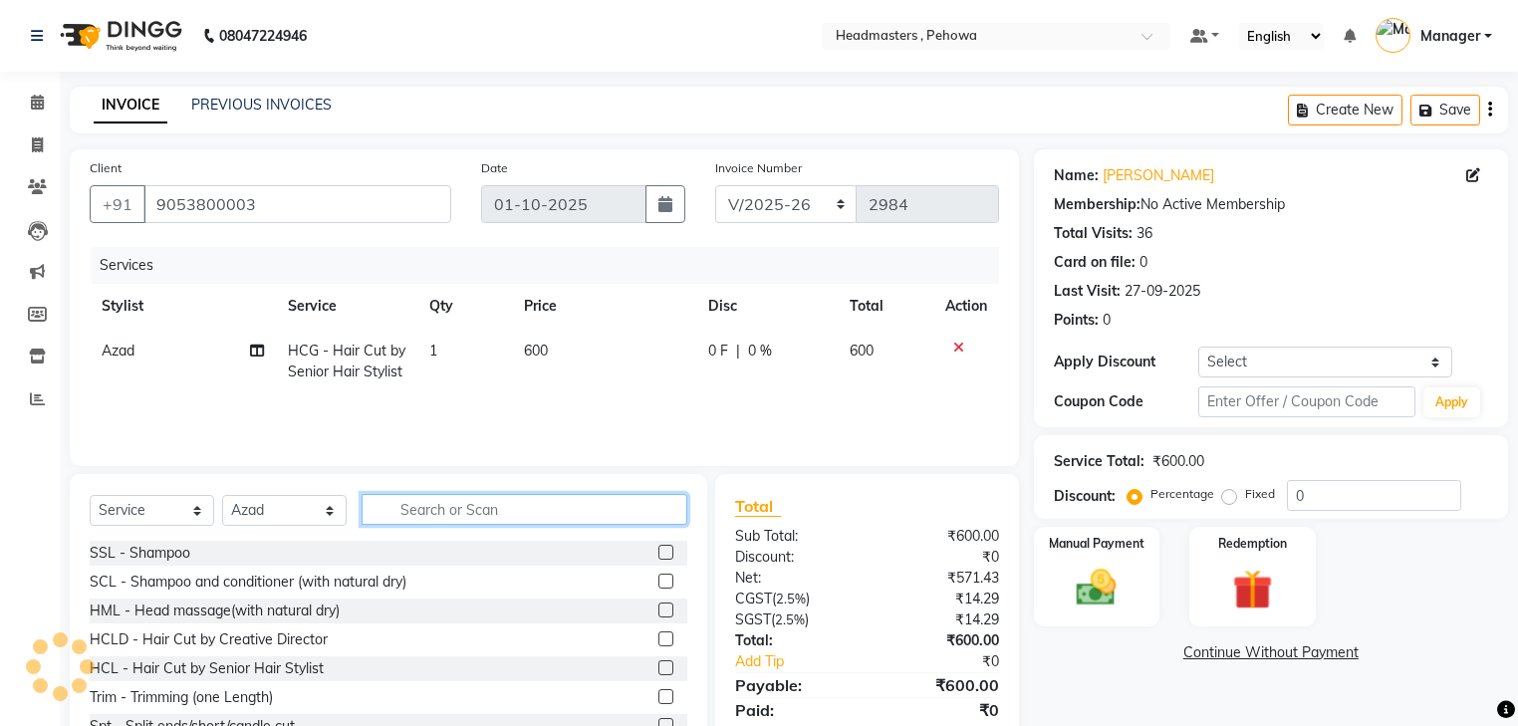
click at [434, 507] on input "text" at bounding box center [524, 509] width 326 height 31
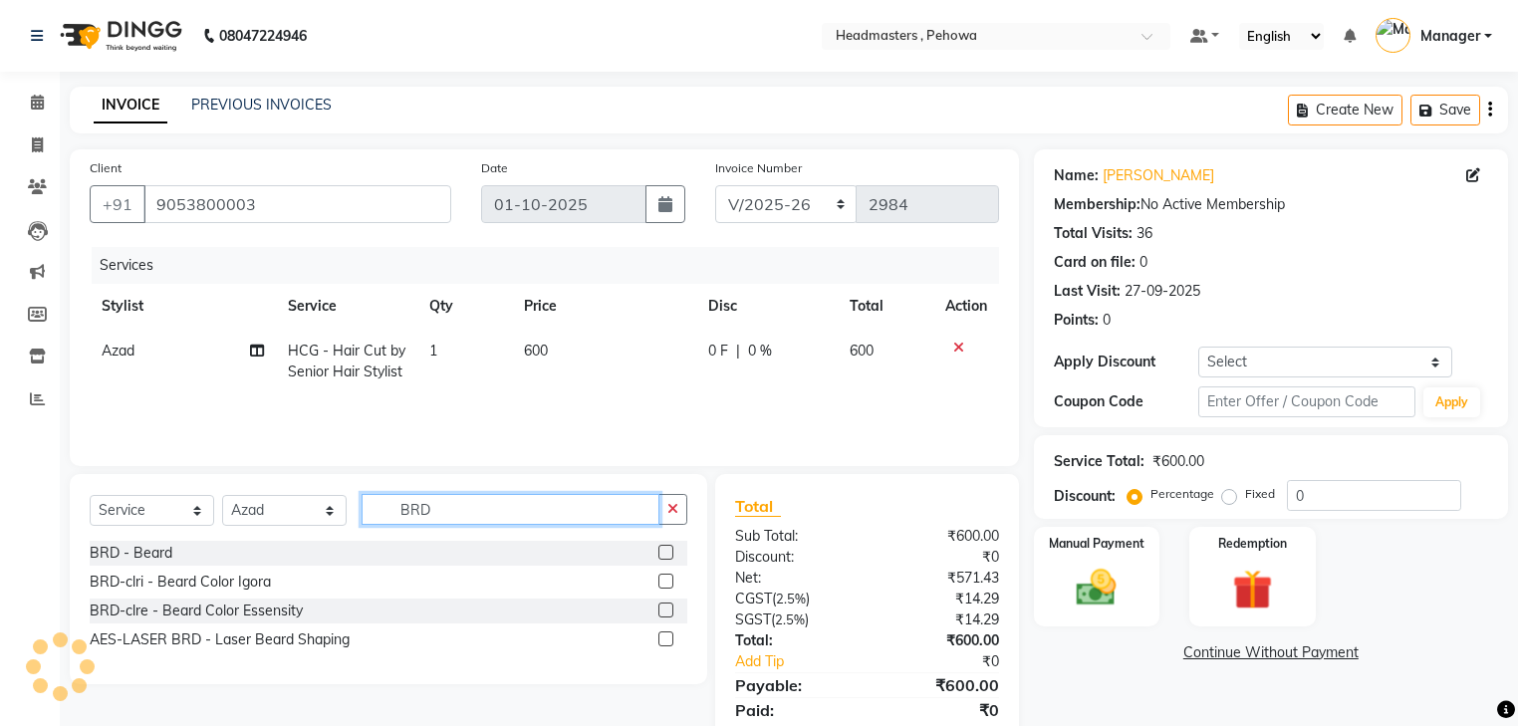
type input "BRD"
click at [665, 558] on label at bounding box center [665, 552] width 15 height 15
click at [665, 558] on input "checkbox" at bounding box center [664, 553] width 13 height 13
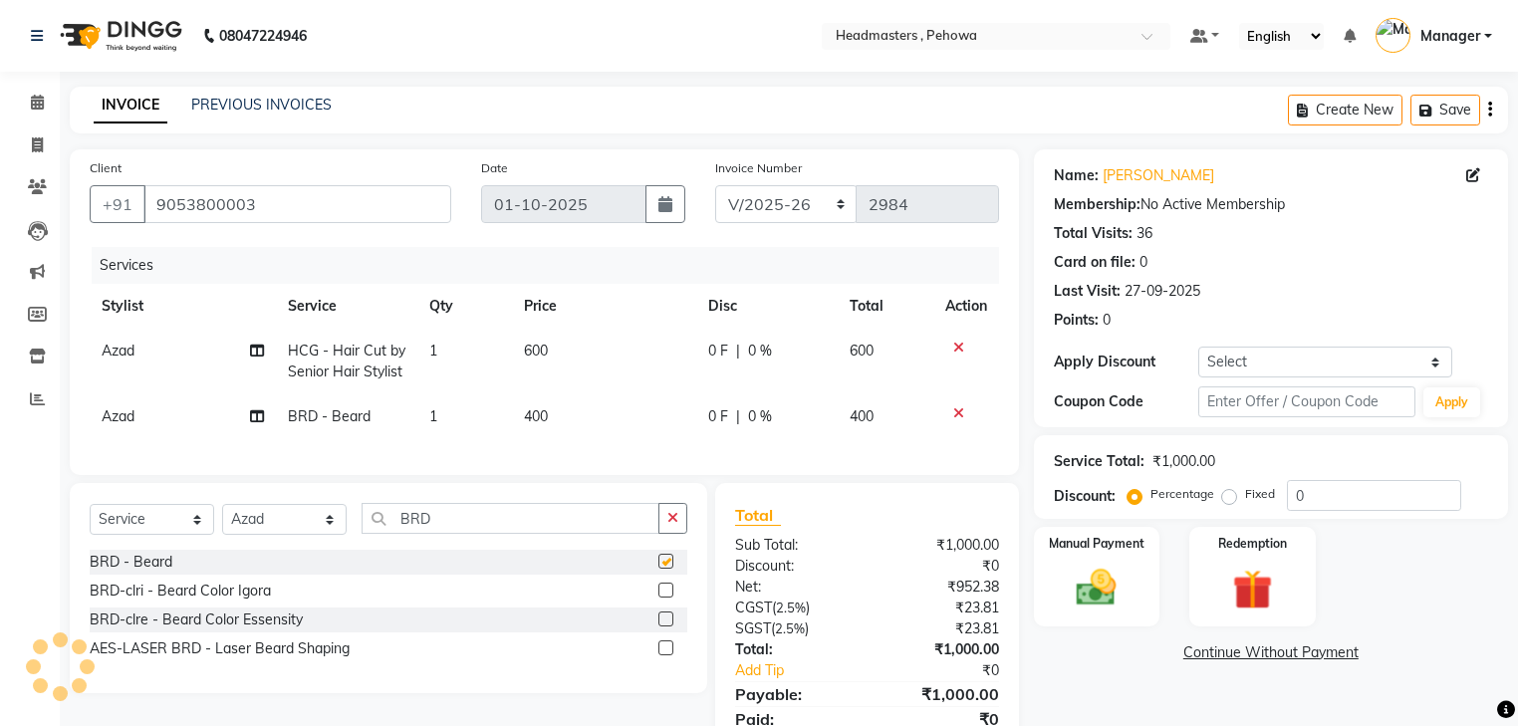
checkbox input "false"
click at [1313, 493] on input "0" at bounding box center [1374, 495] width 174 height 31
type input "50"
click at [1141, 575] on div "Manual Payment" at bounding box center [1096, 577] width 131 height 104
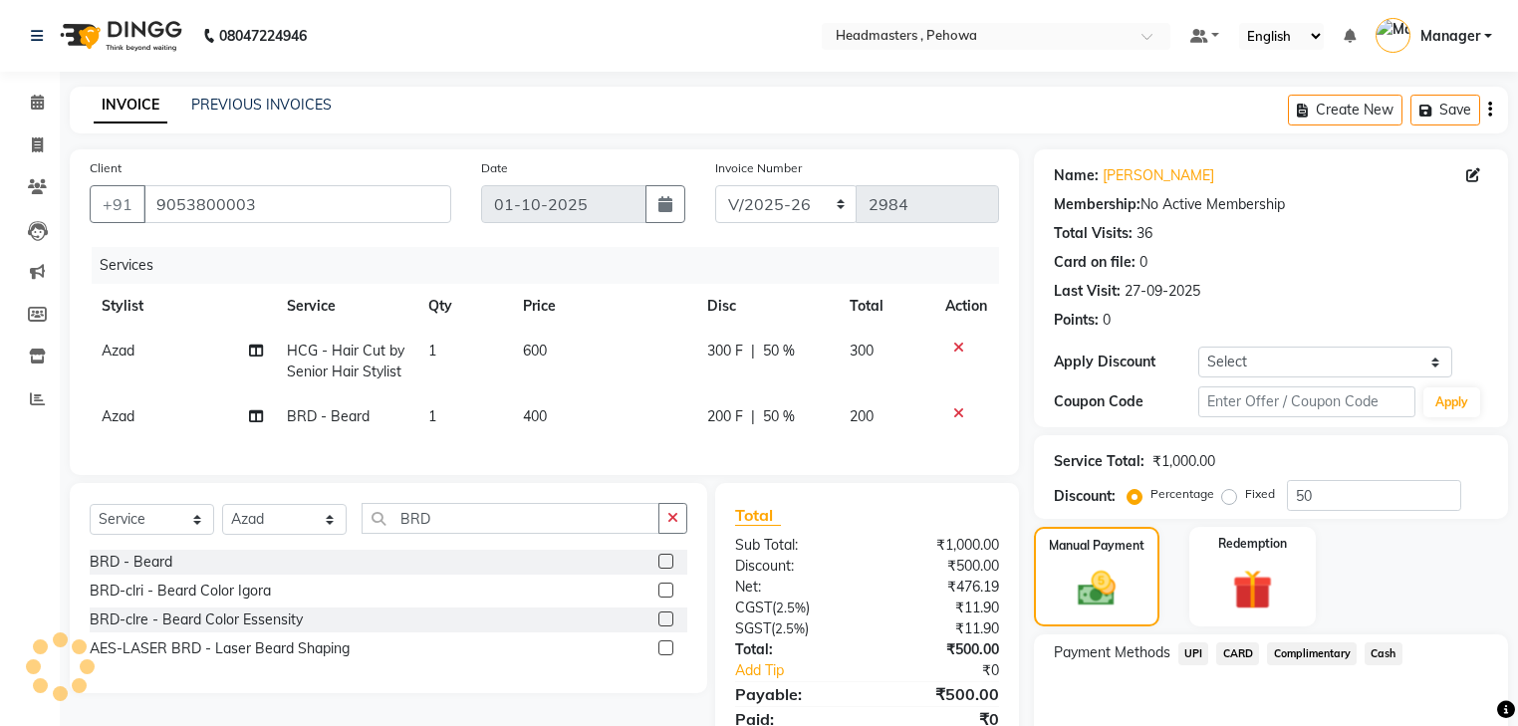
click at [1195, 653] on span "UPI" at bounding box center [1193, 653] width 31 height 23
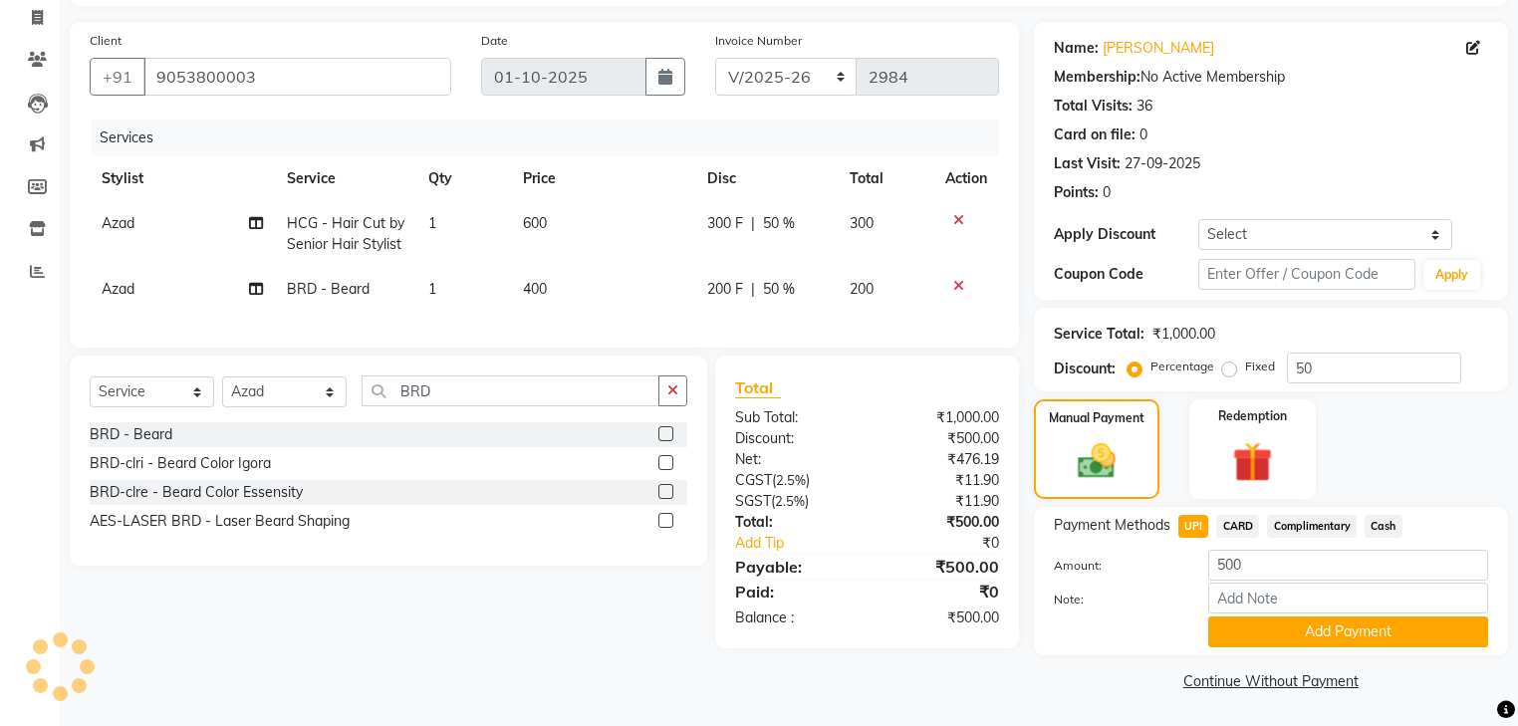
scroll to position [128, 0]
click at [1289, 637] on button "Add Payment" at bounding box center [1348, 631] width 280 height 31
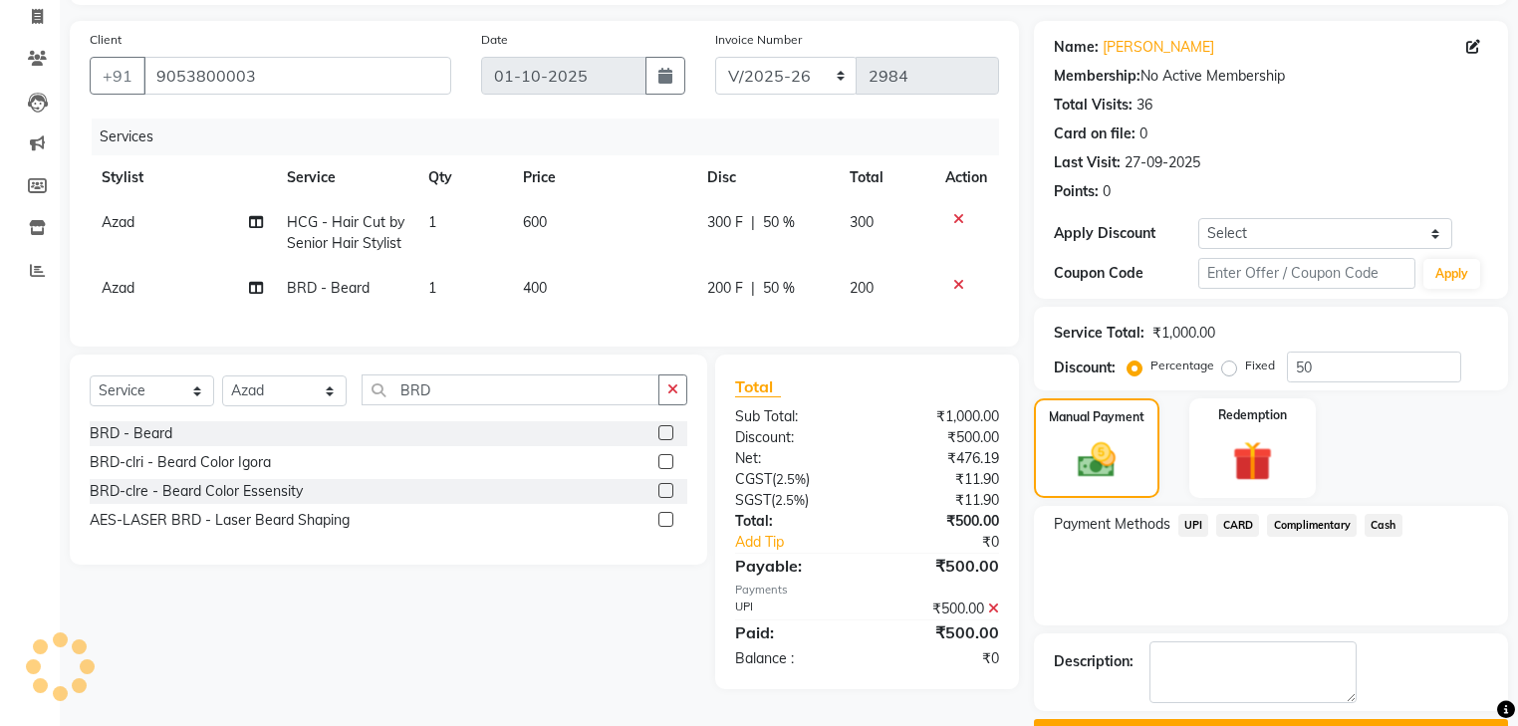
scroll to position [180, 0]
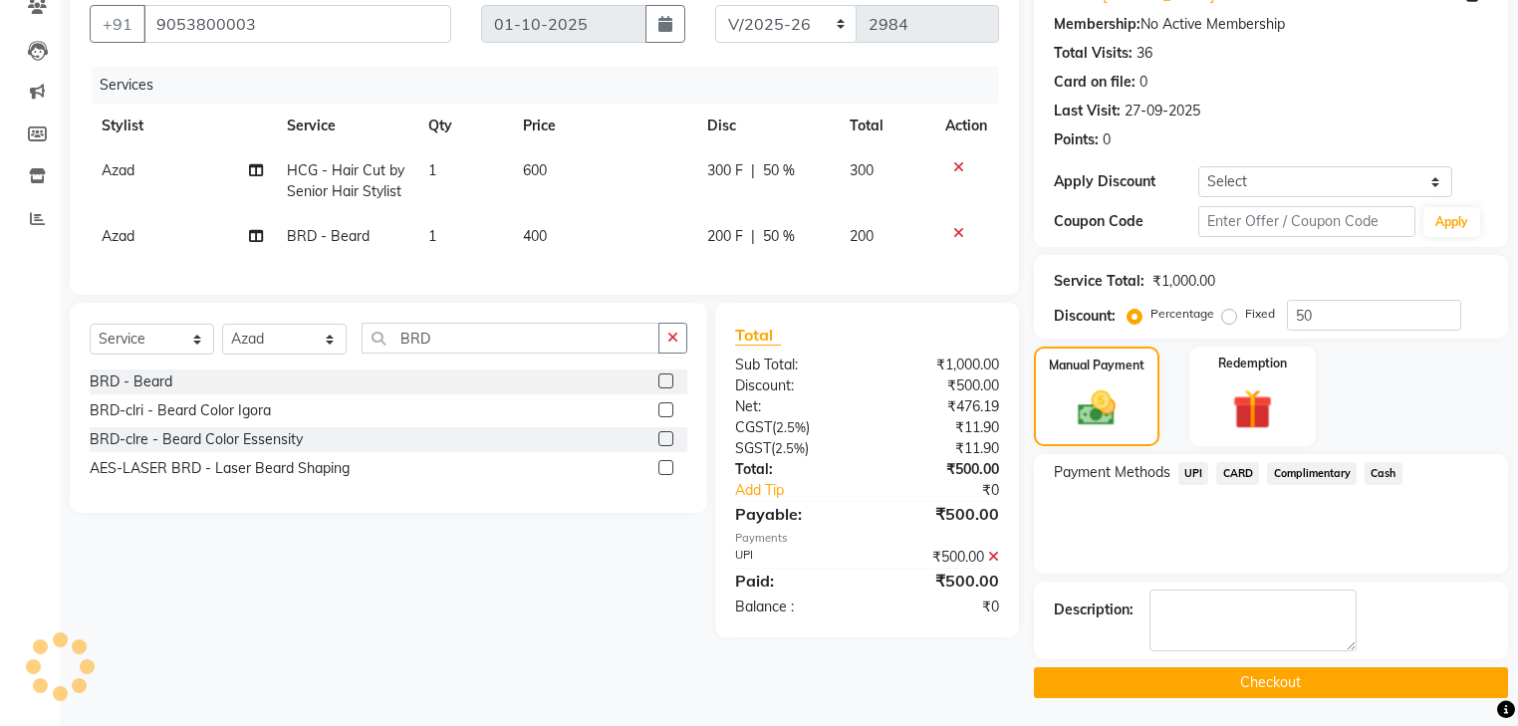
click at [1297, 685] on button "Checkout" at bounding box center [1271, 682] width 474 height 31
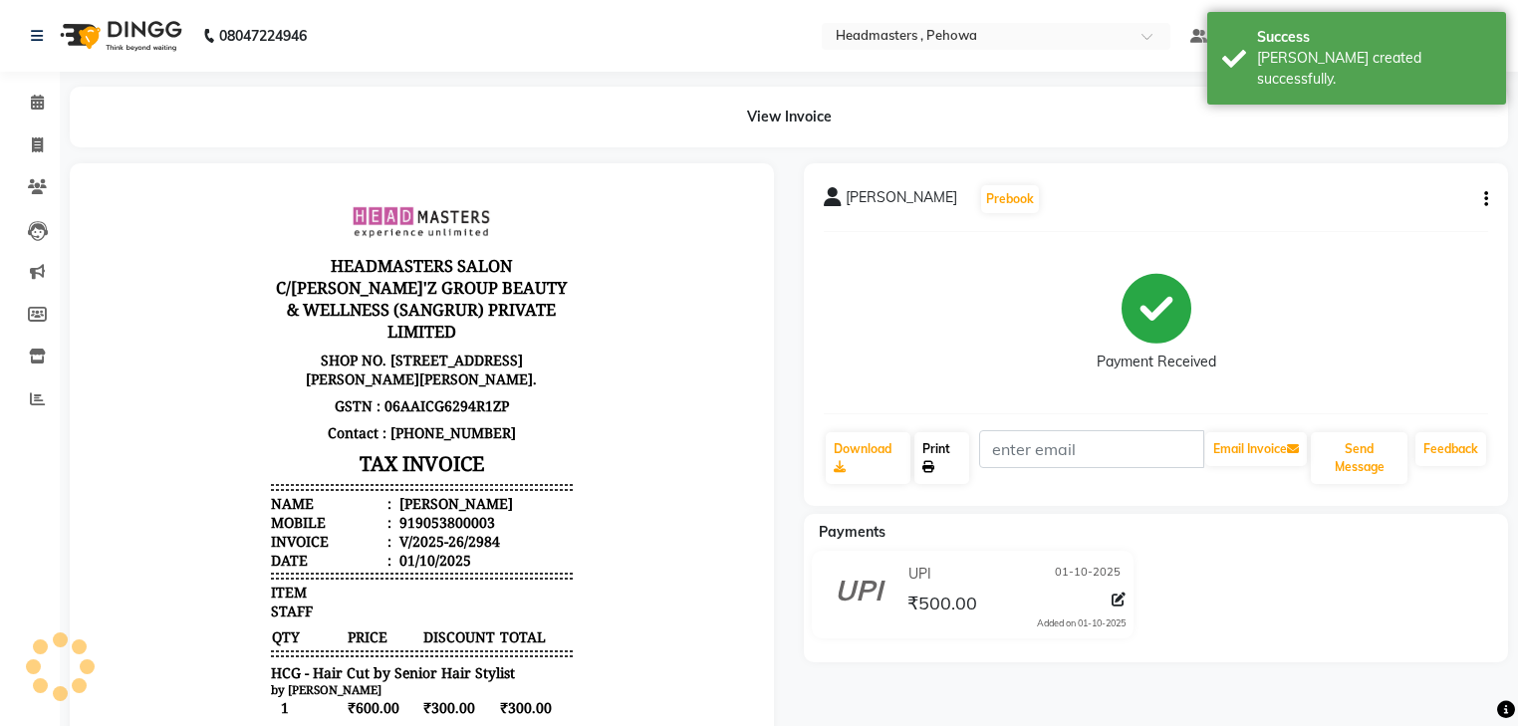
click at [933, 446] on link "Print" at bounding box center [941, 458] width 55 height 52
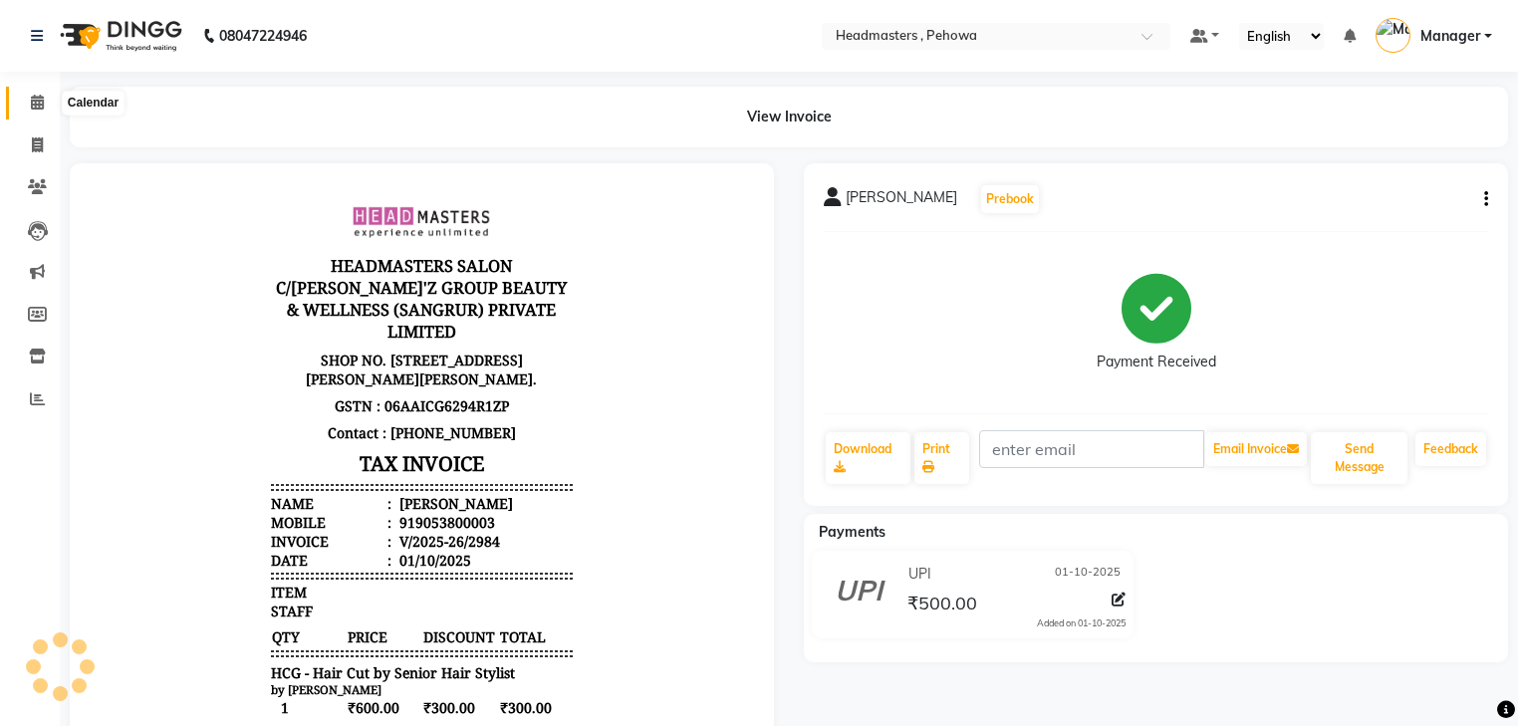
click at [40, 102] on icon at bounding box center [37, 102] width 13 height 15
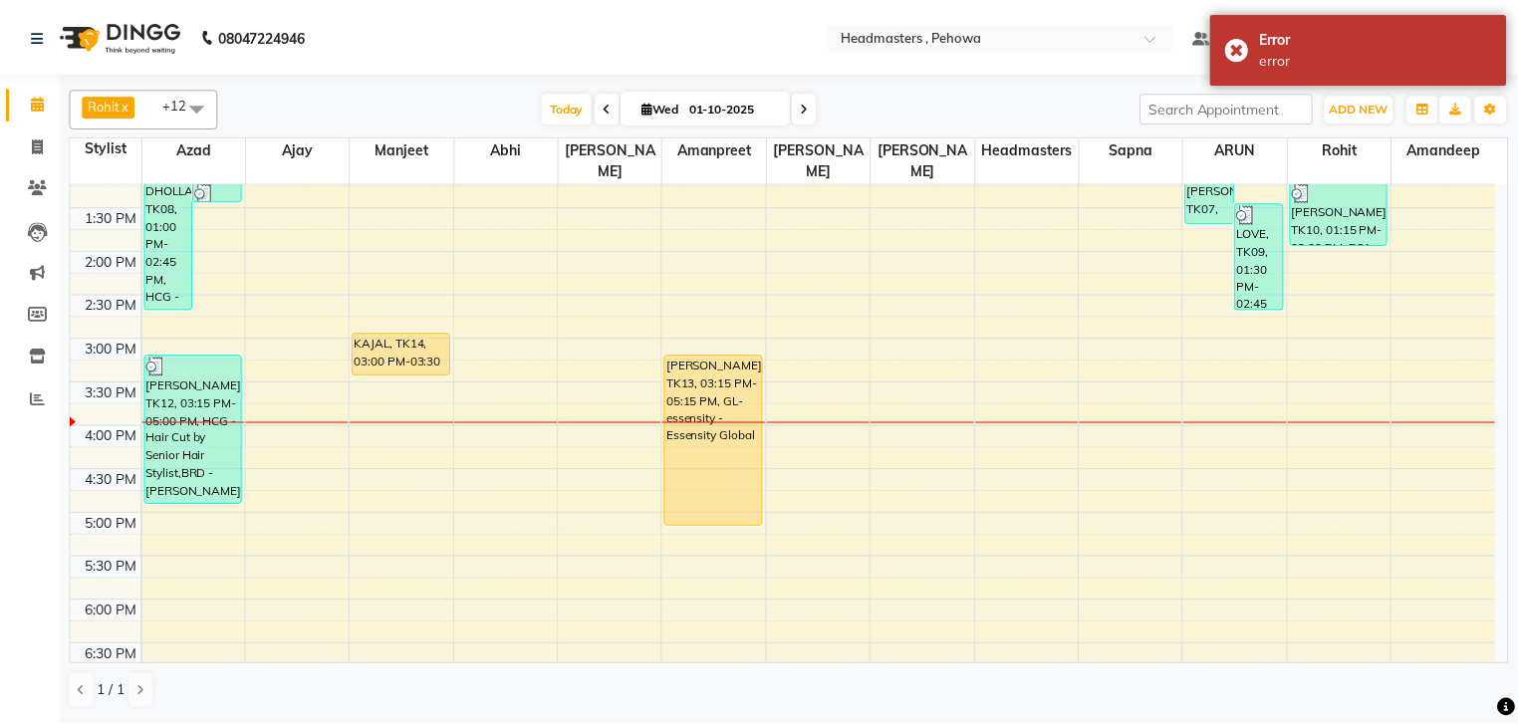
scroll to position [558, 0]
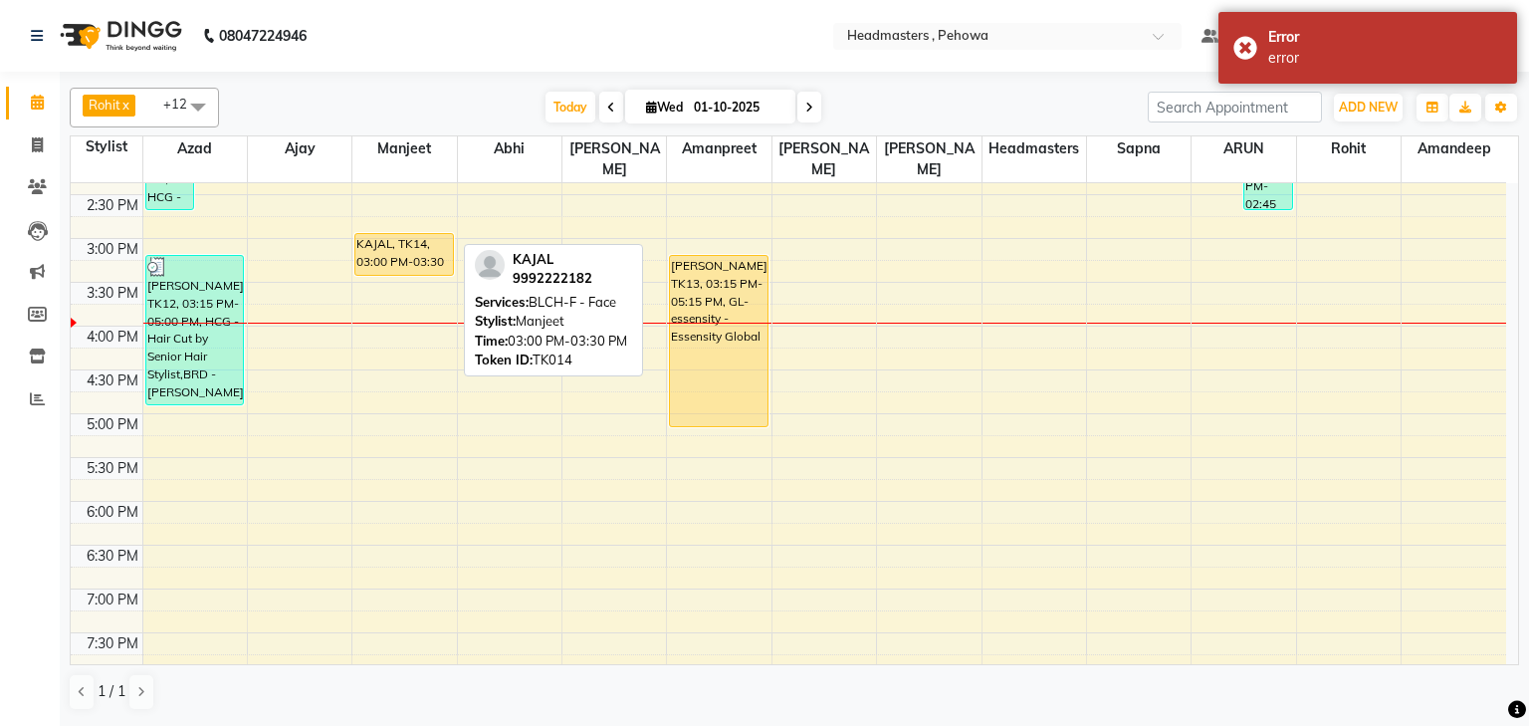
click at [404, 234] on div "KAJAL, TK14, 03:00 PM-03:30 PM, BLCH-F - Face" at bounding box center [404, 254] width 98 height 41
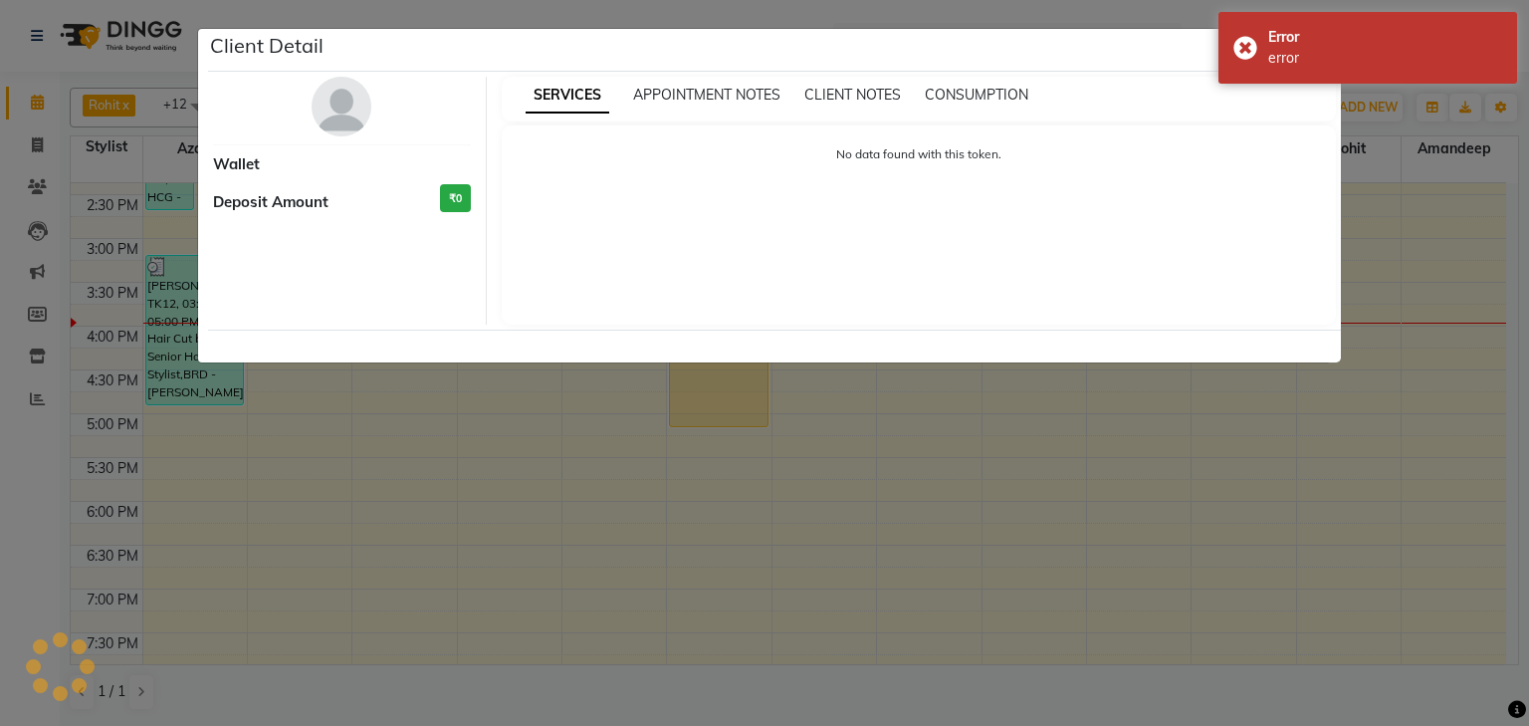
select select "1"
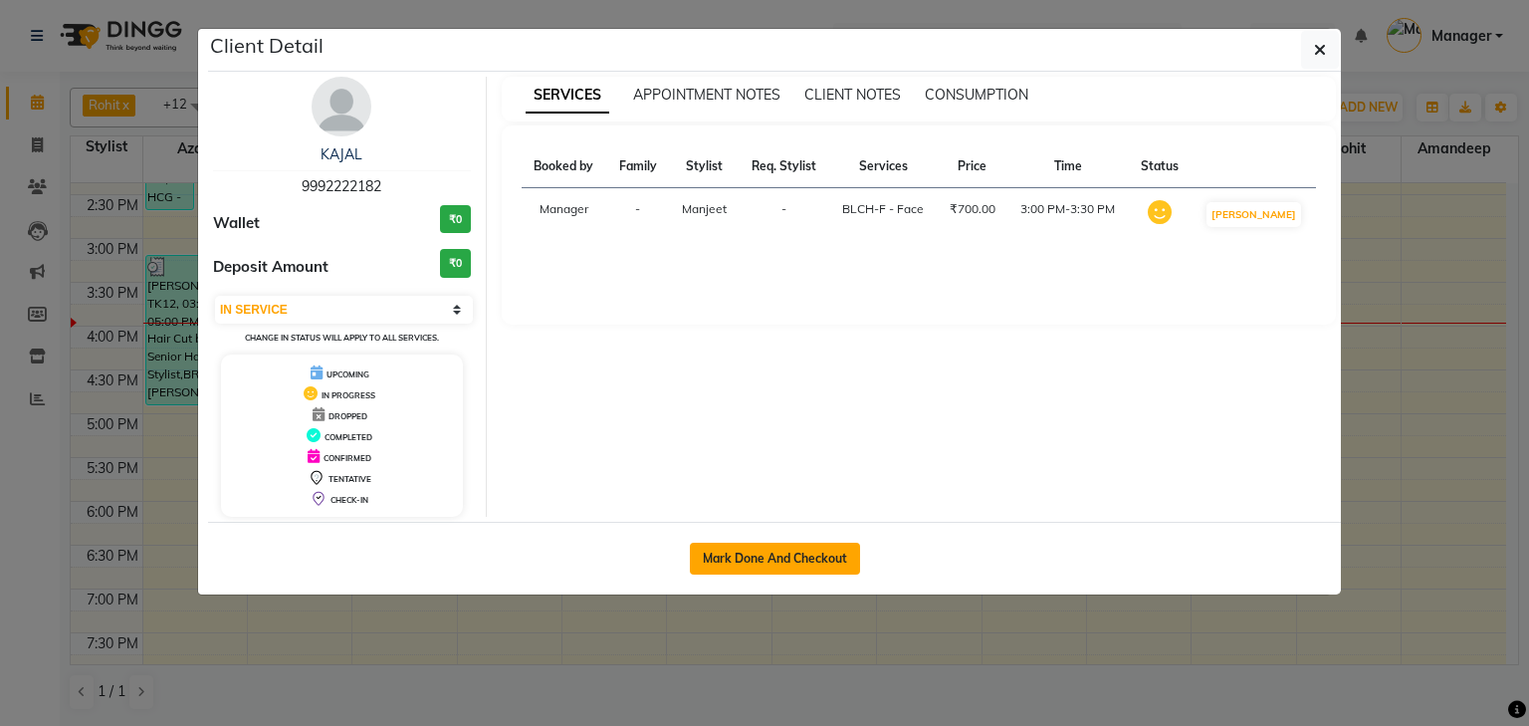
click at [744, 556] on button "Mark Done And Checkout" at bounding box center [775, 559] width 170 height 32
select select "service"
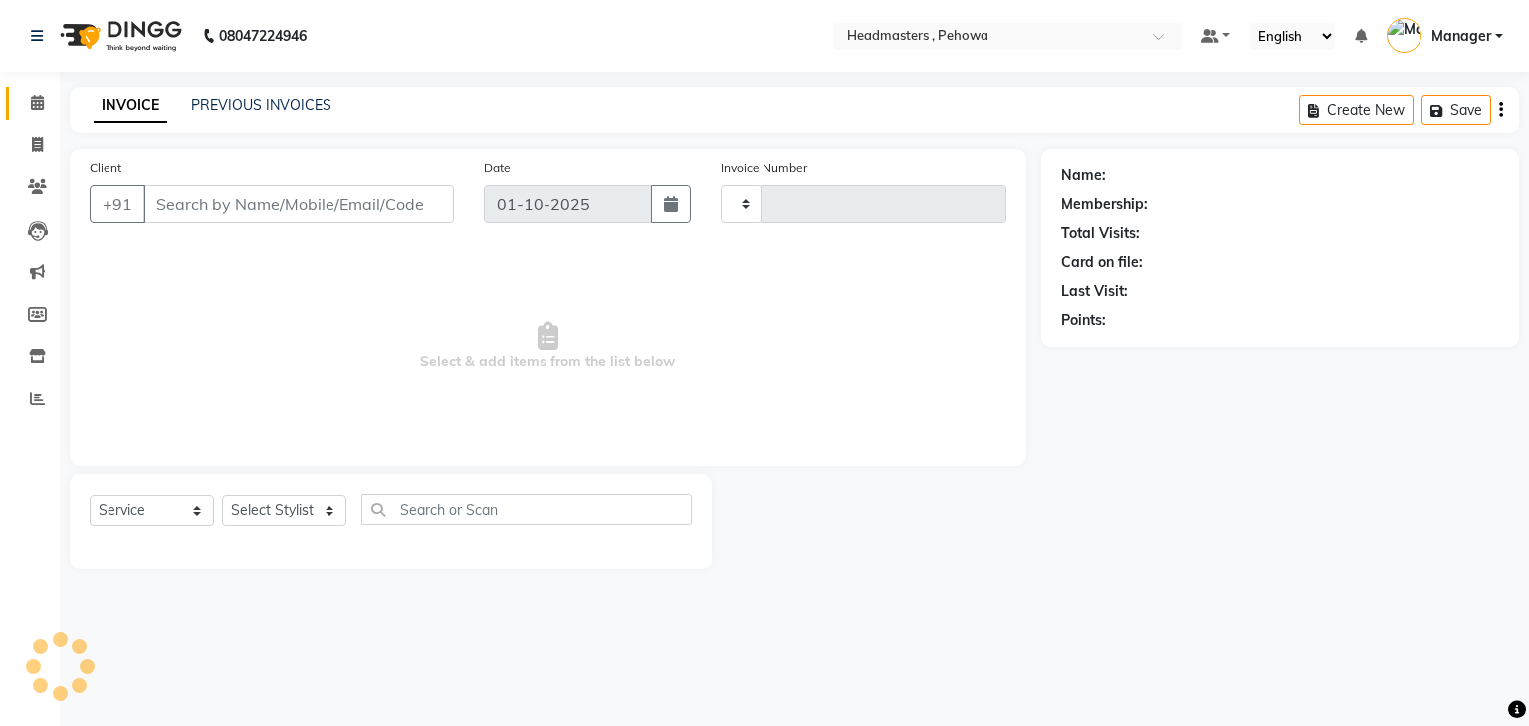
type input "2985"
select select "7727"
type input "9992222182"
select select "68776"
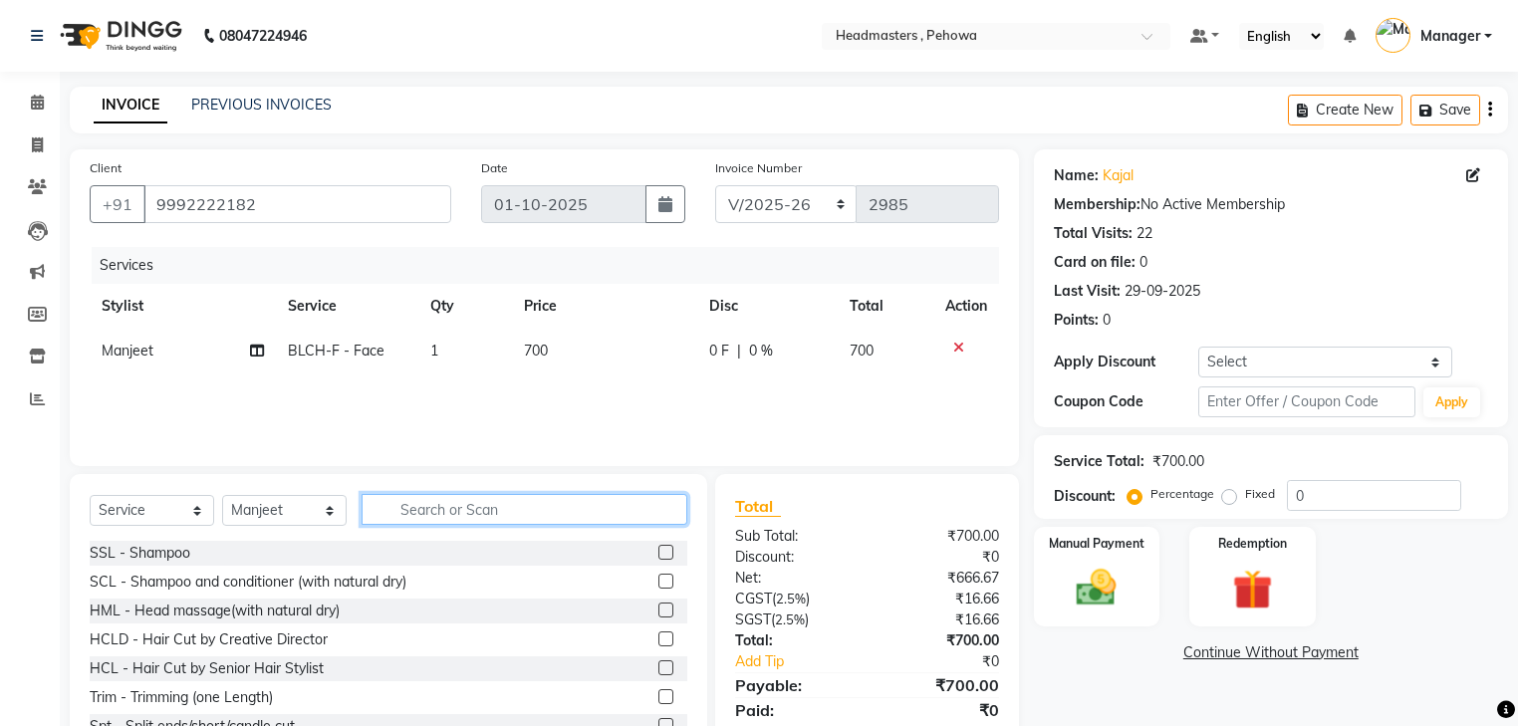
click at [417, 502] on input "text" at bounding box center [524, 509] width 326 height 31
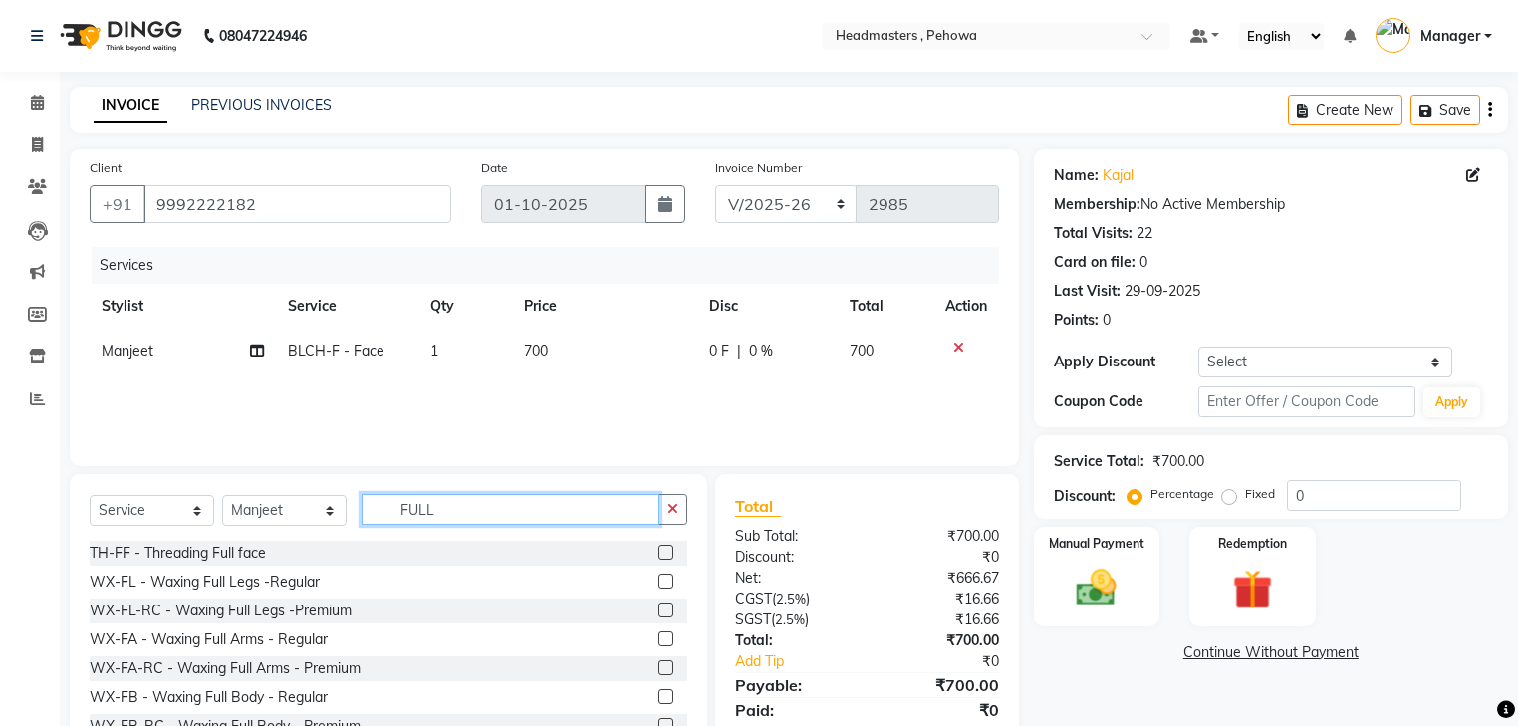
type input "FULL"
click at [645, 667] on div "WX-FA-RC - Waxing Full Arms - Premium" at bounding box center [388, 668] width 597 height 25
click at [658, 667] on label at bounding box center [665, 667] width 15 height 15
click at [658, 667] on input "checkbox" at bounding box center [664, 668] width 13 height 13
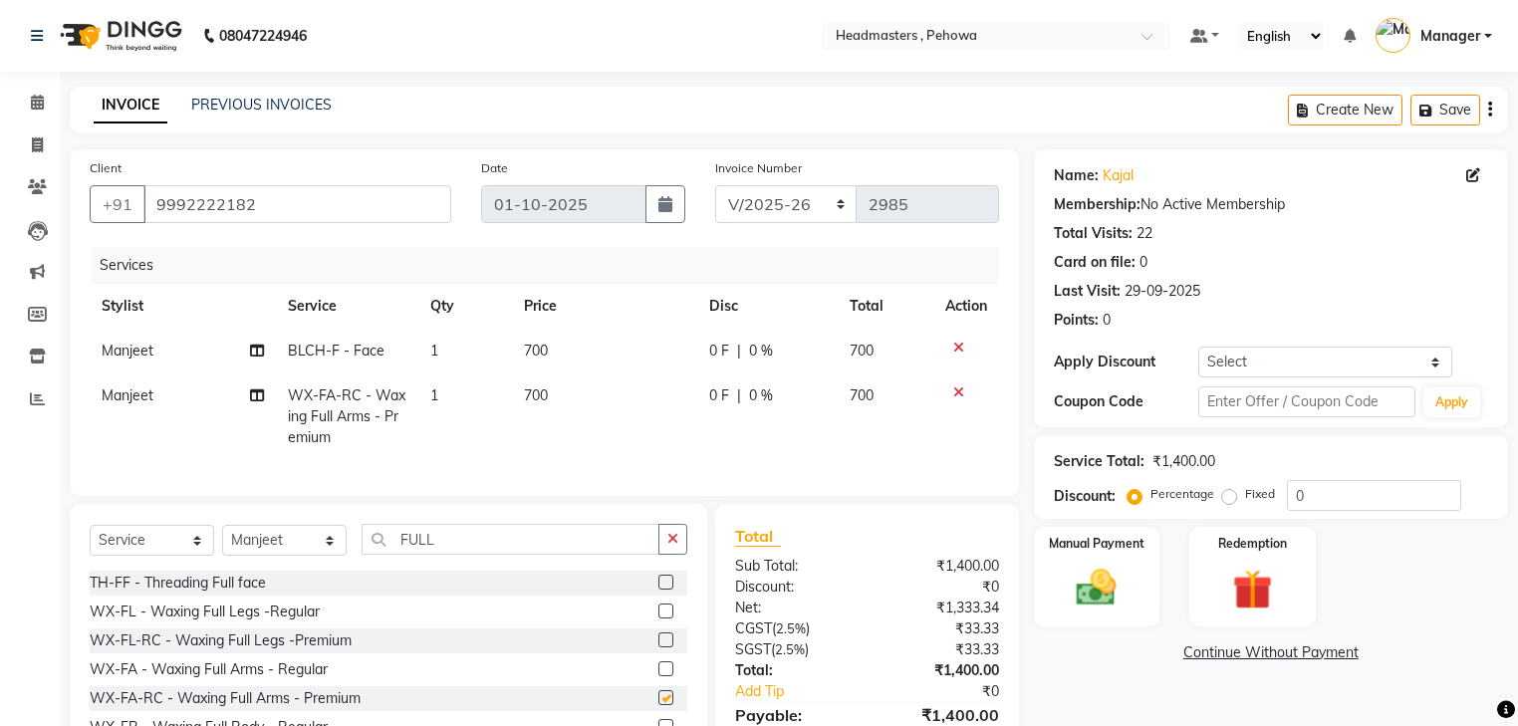
checkbox input "false"
click at [1327, 498] on input "0" at bounding box center [1374, 495] width 174 height 31
type input "5"
click at [1331, 493] on input "number" at bounding box center [1374, 495] width 174 height 31
type input "50"
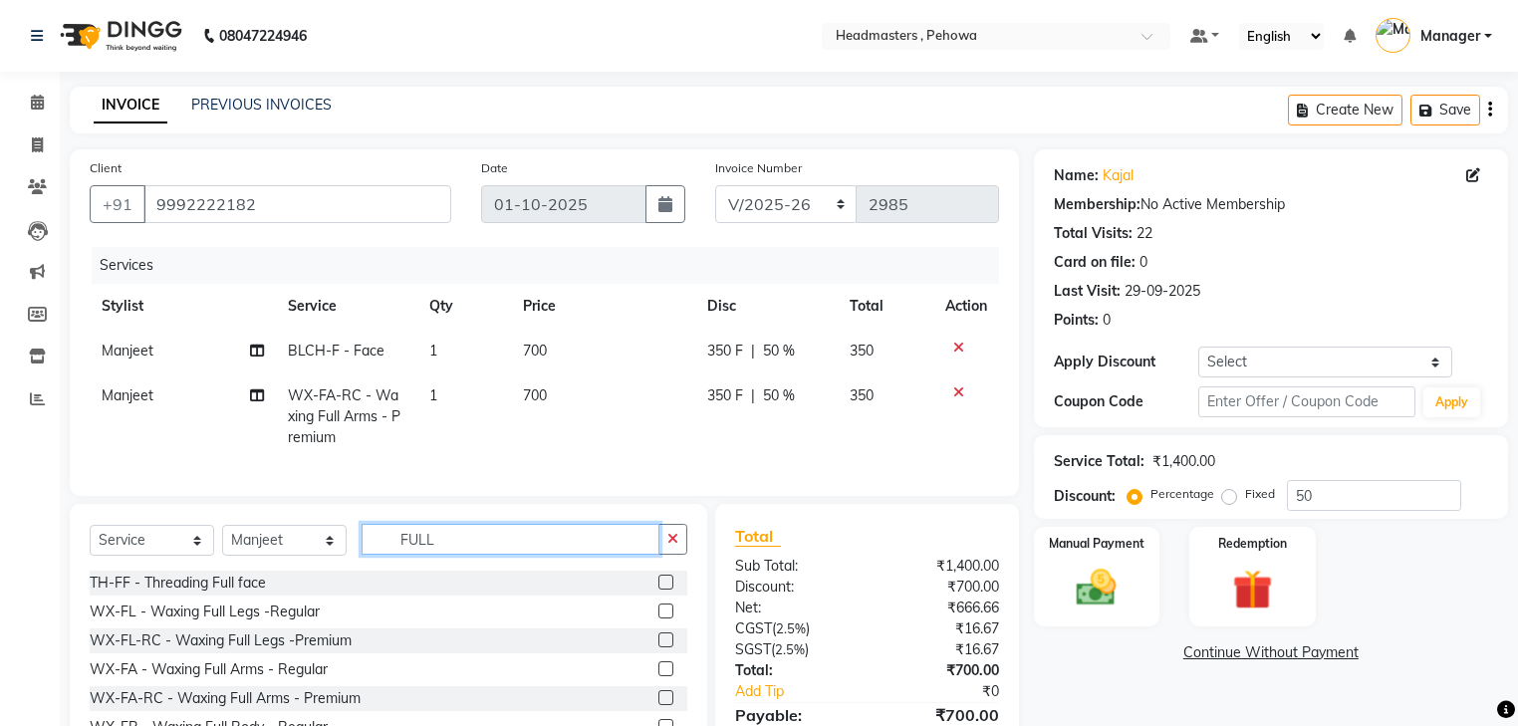
click at [437, 554] on input "FULL" at bounding box center [510, 539] width 298 height 31
type input "F"
click at [428, 548] on input "text" at bounding box center [524, 539] width 326 height 31
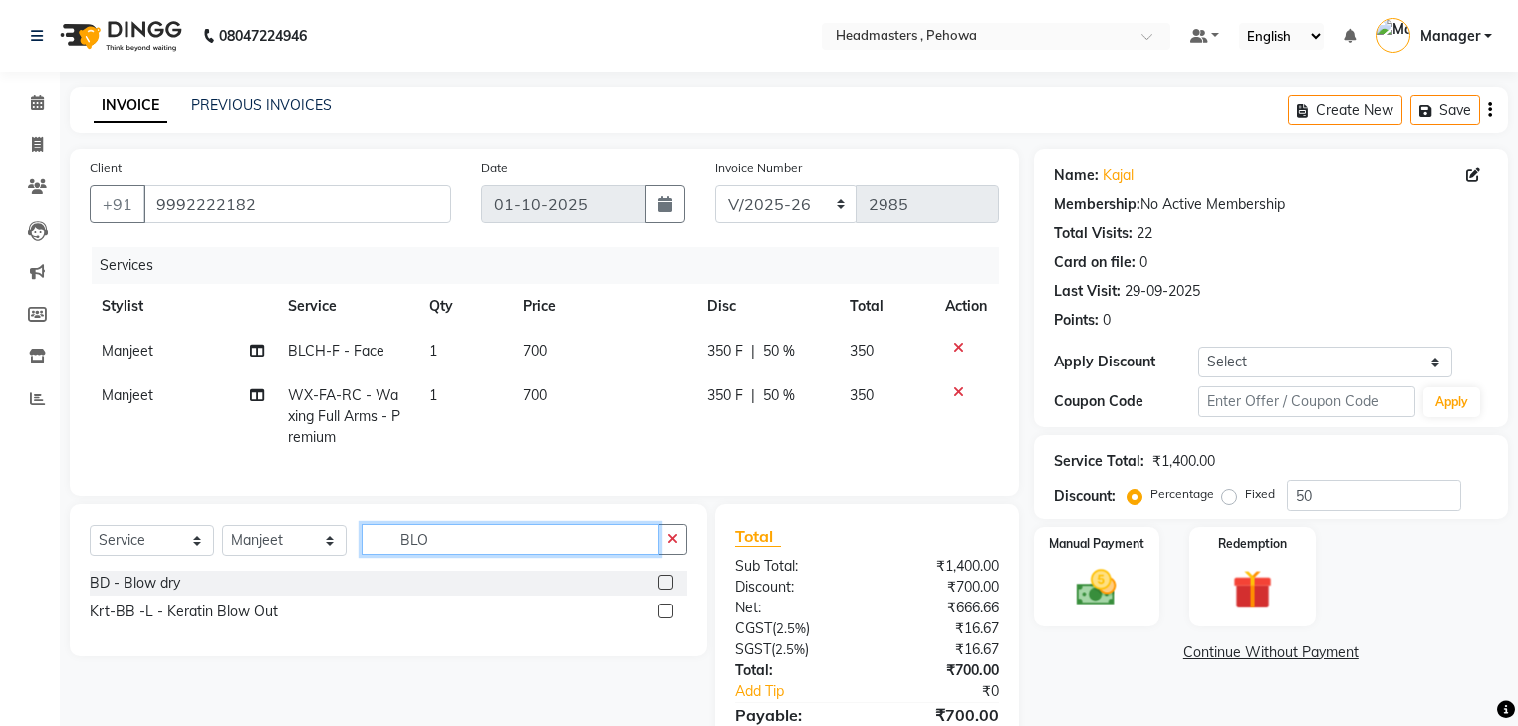
type input "BLO"
click at [662, 589] on label at bounding box center [665, 582] width 15 height 15
click at [662, 589] on input "checkbox" at bounding box center [664, 583] width 13 height 13
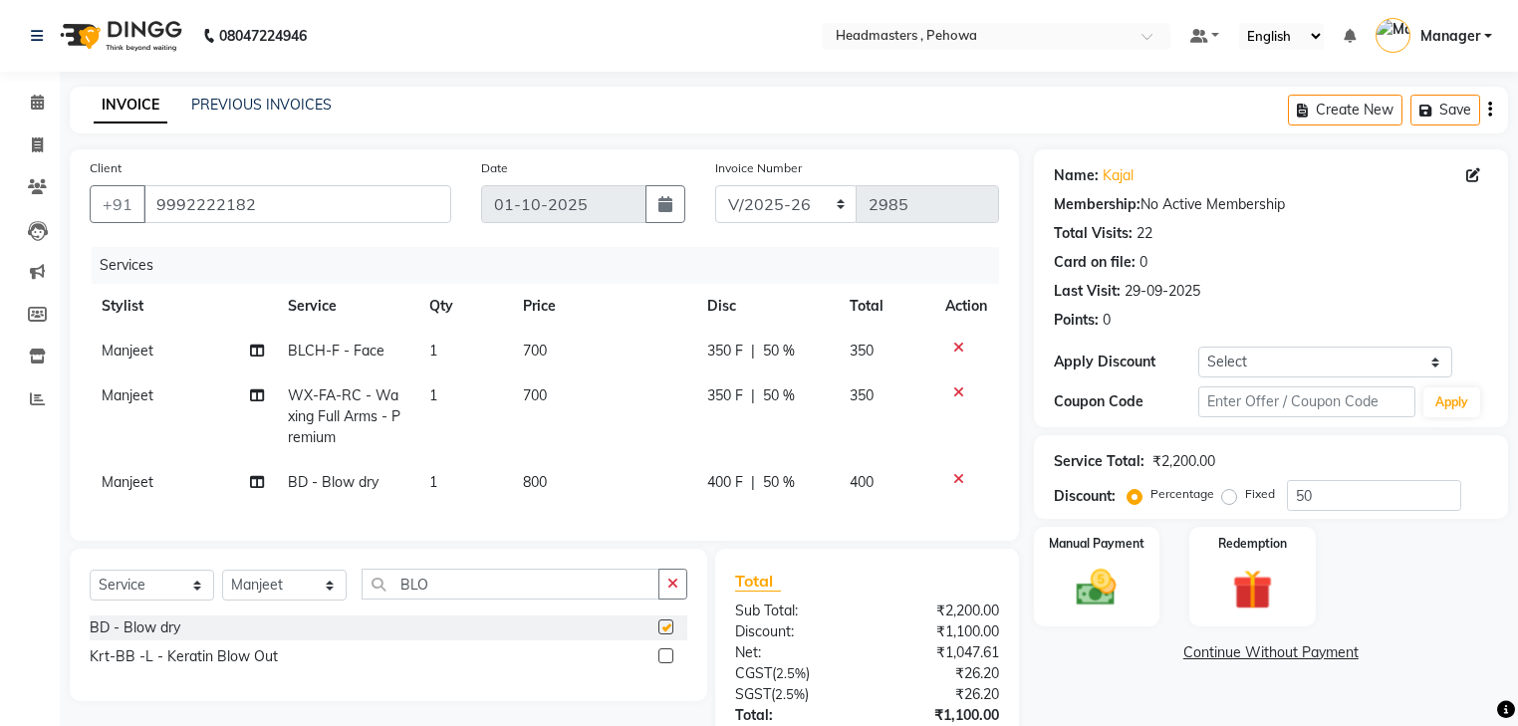
checkbox input "false"
click at [959, 479] on icon at bounding box center [958, 479] width 11 height 14
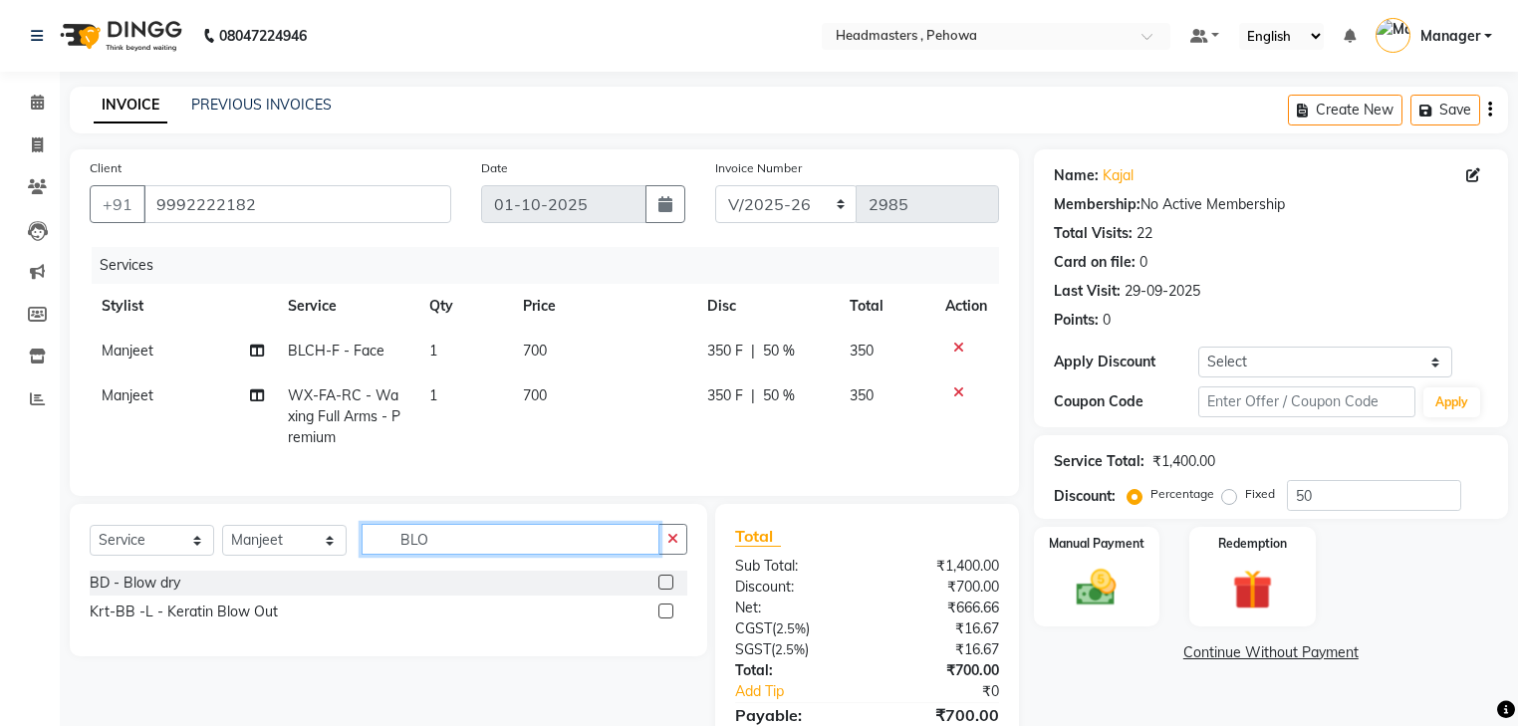
click at [467, 554] on input "BLO" at bounding box center [510, 539] width 298 height 31
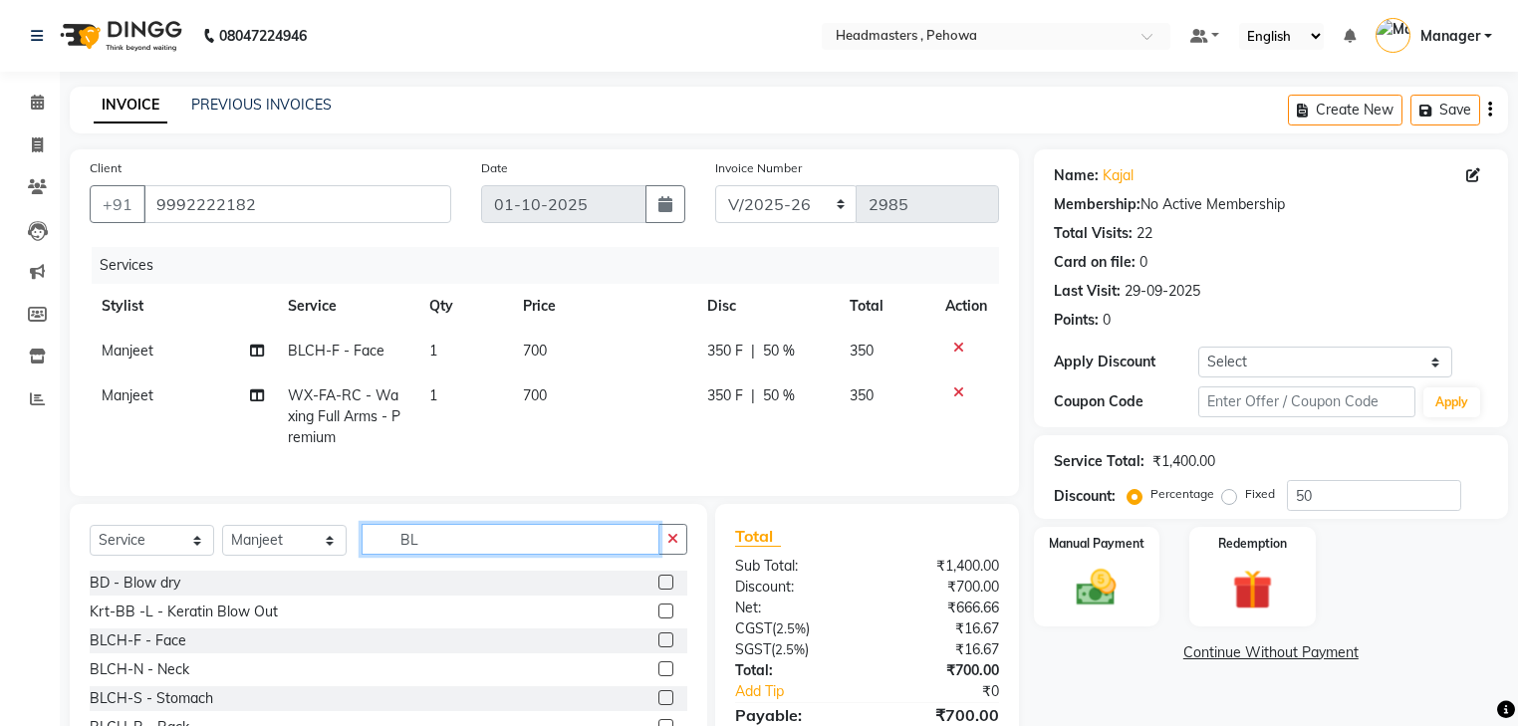
type input "B"
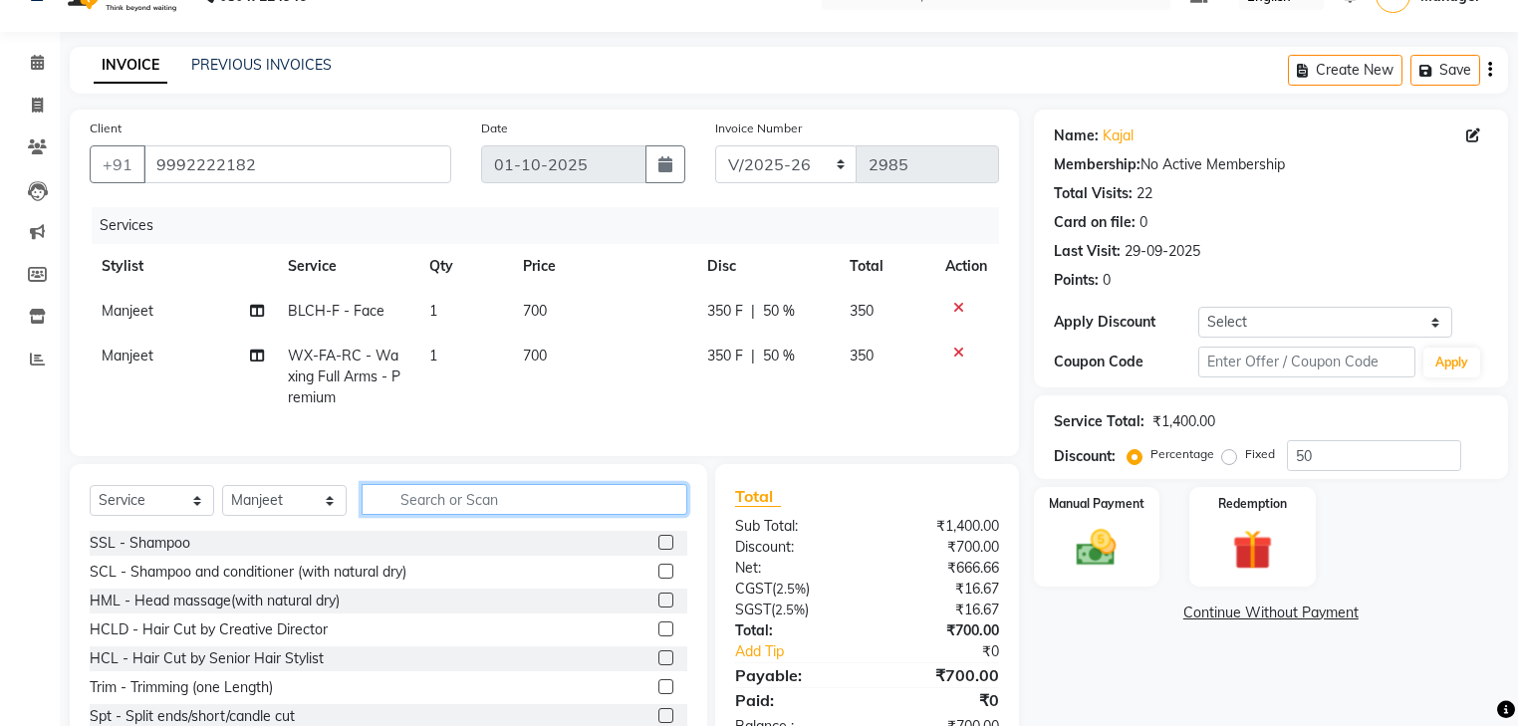
scroll to position [80, 0]
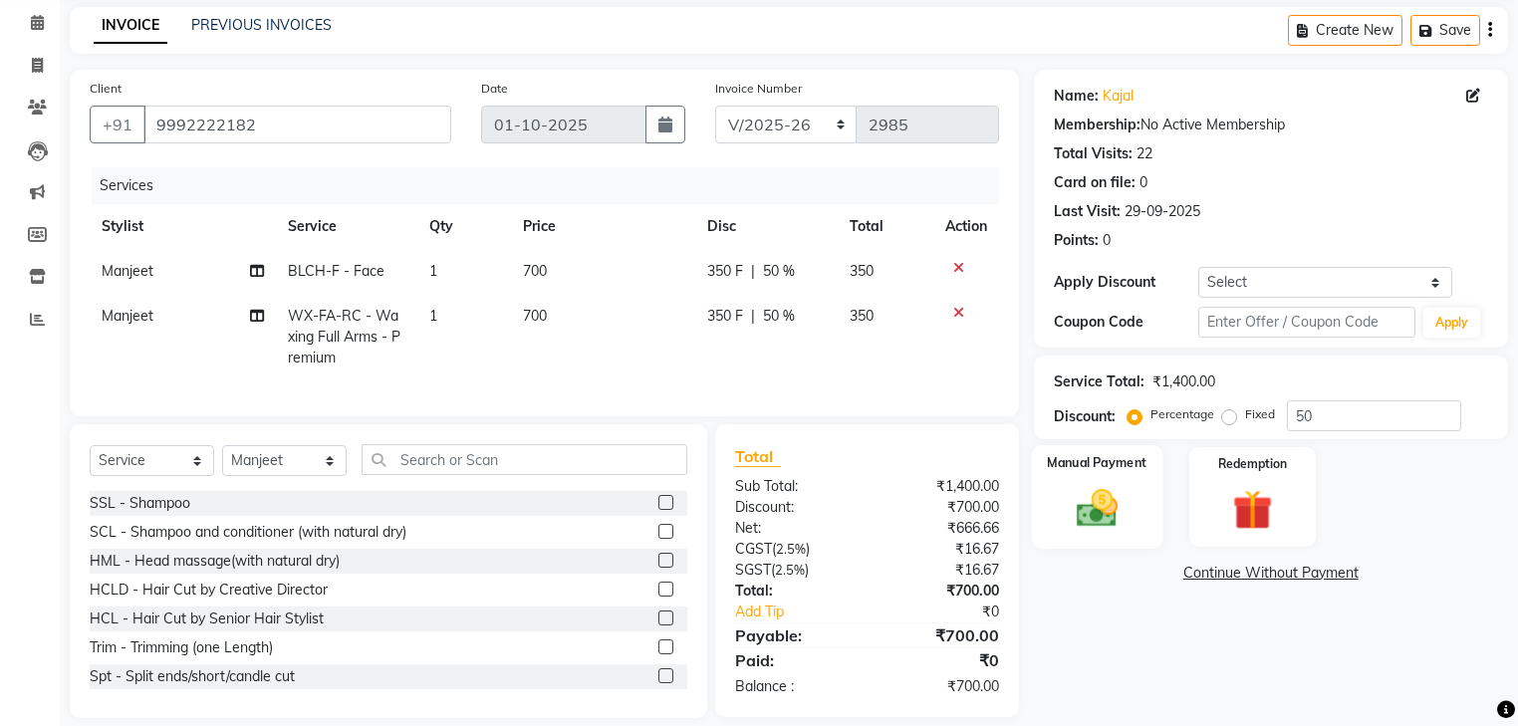
click at [1097, 502] on img at bounding box center [1096, 509] width 68 height 48
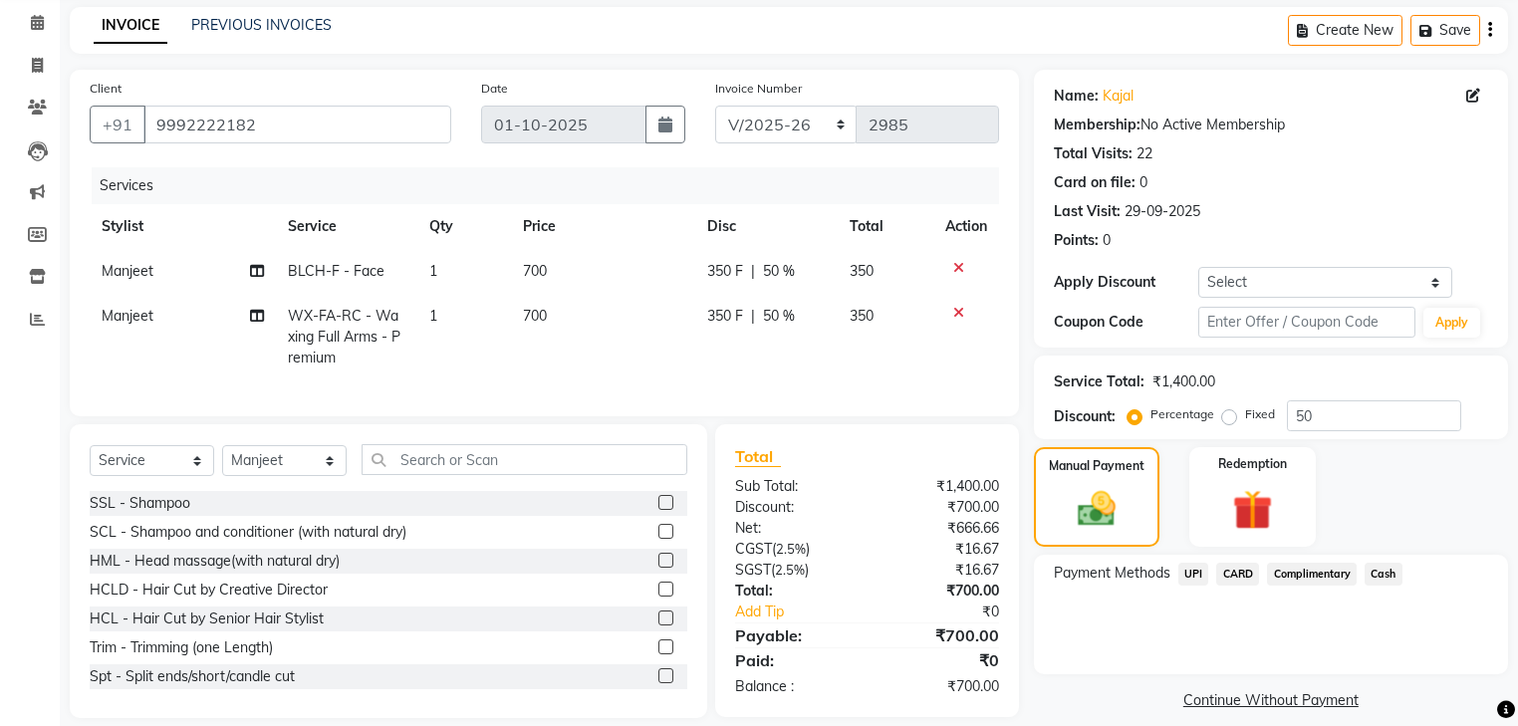
click at [1394, 574] on span "Cash" at bounding box center [1383, 574] width 38 height 23
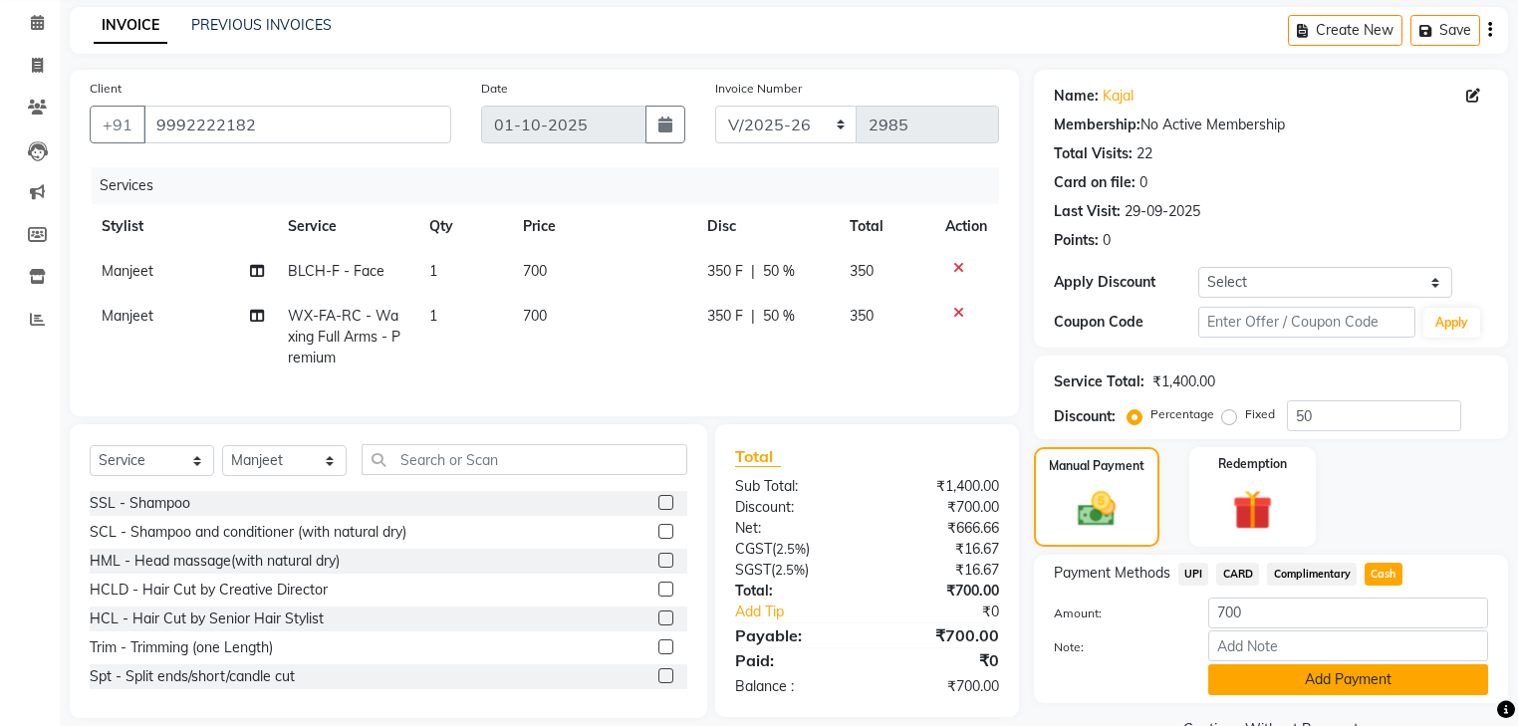
click at [1362, 681] on button "Add Payment" at bounding box center [1348, 679] width 280 height 31
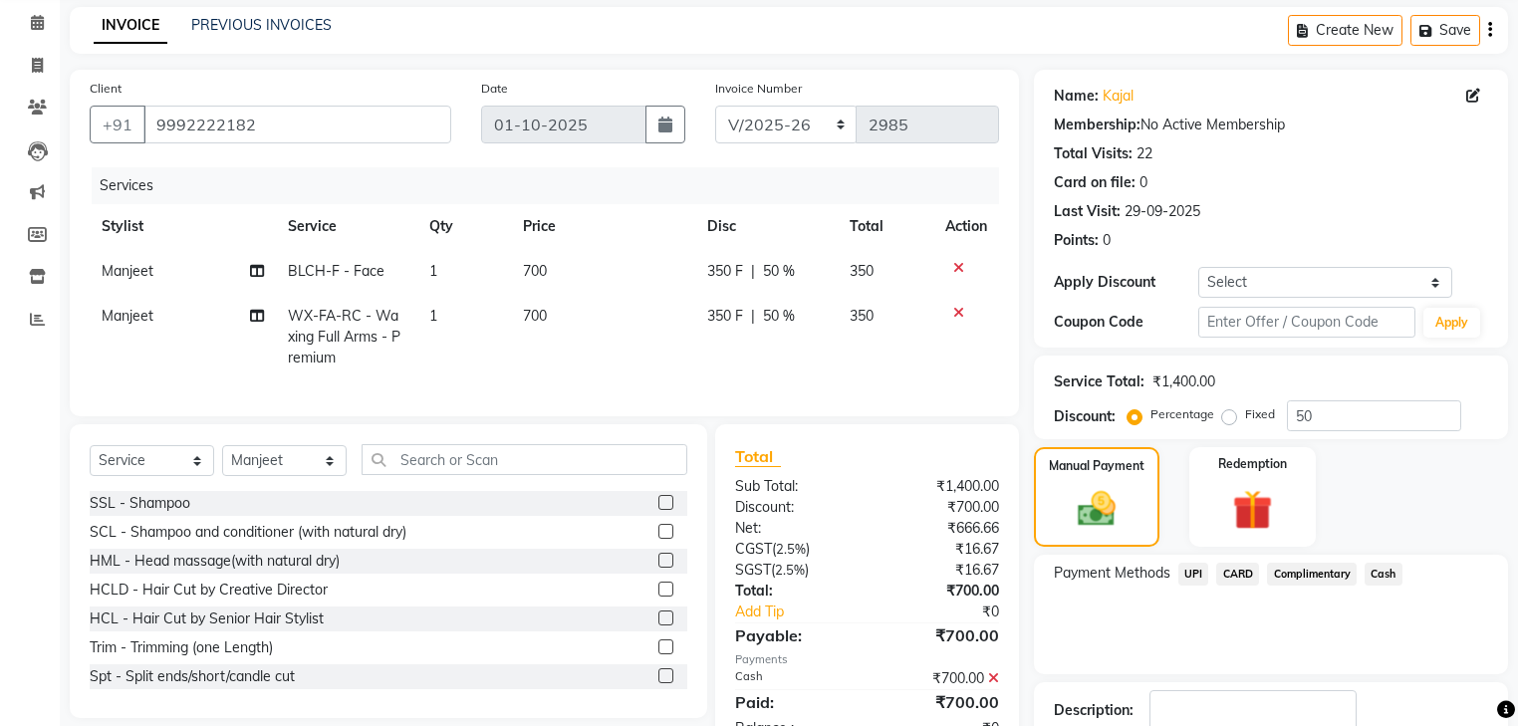
scroll to position [180, 0]
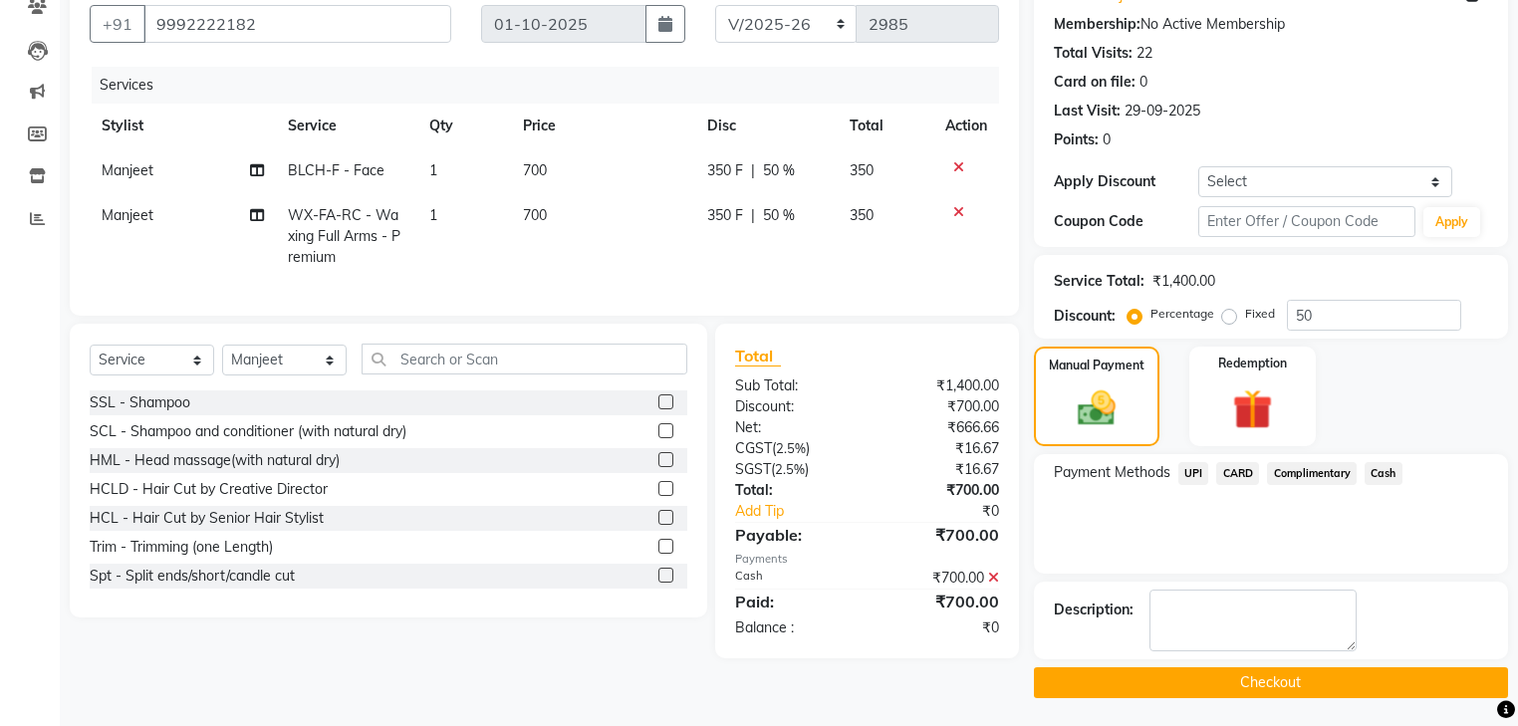
click at [1292, 681] on button "Checkout" at bounding box center [1271, 682] width 474 height 31
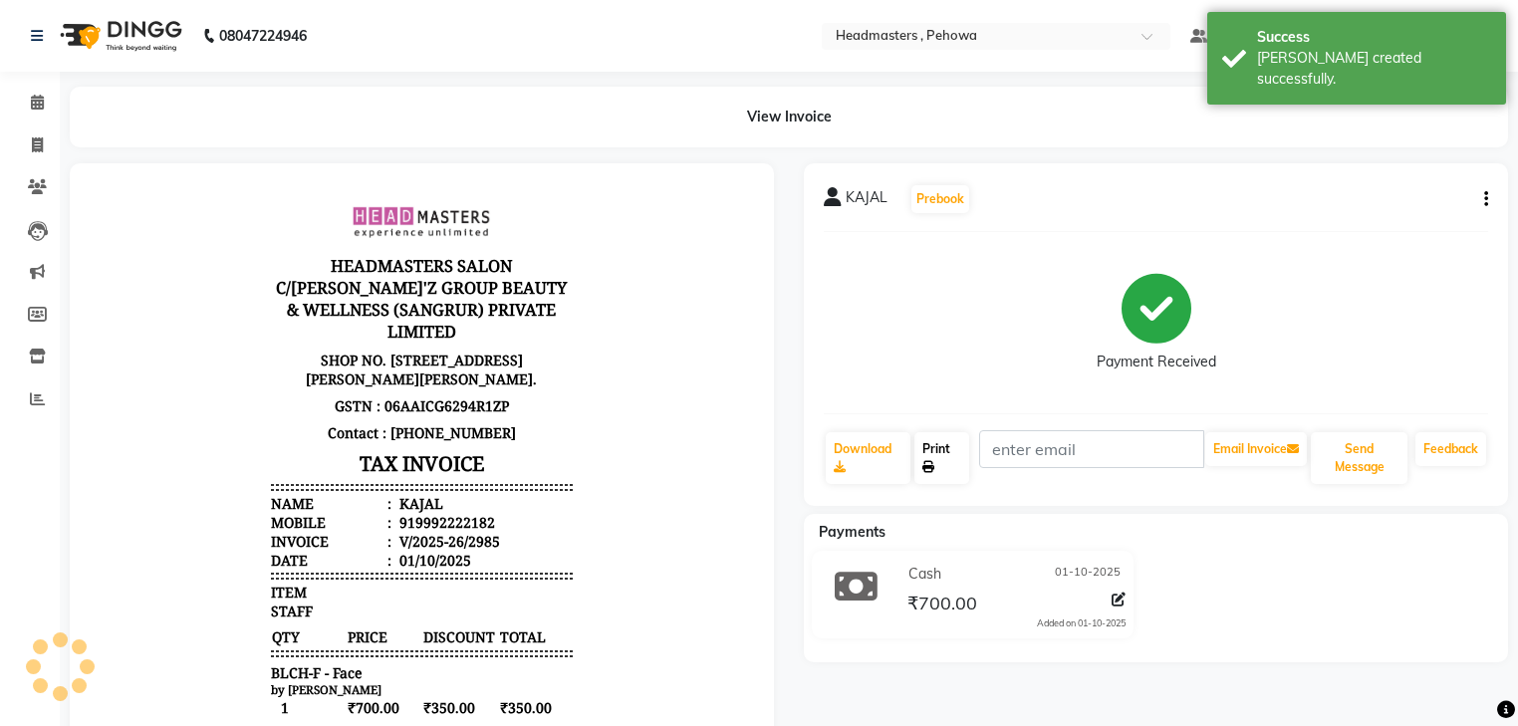
click at [948, 463] on link "Print" at bounding box center [941, 458] width 55 height 52
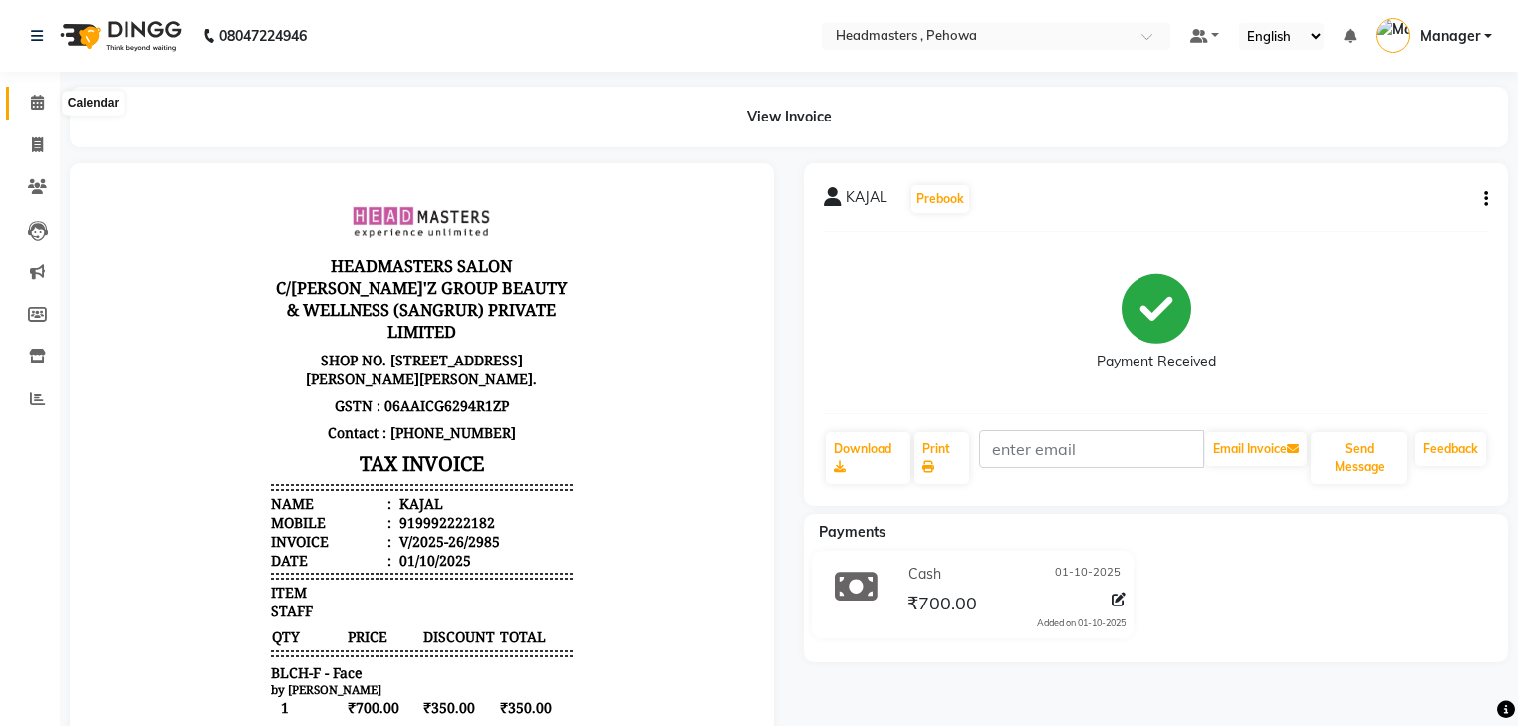
click at [32, 102] on icon at bounding box center [37, 102] width 13 height 15
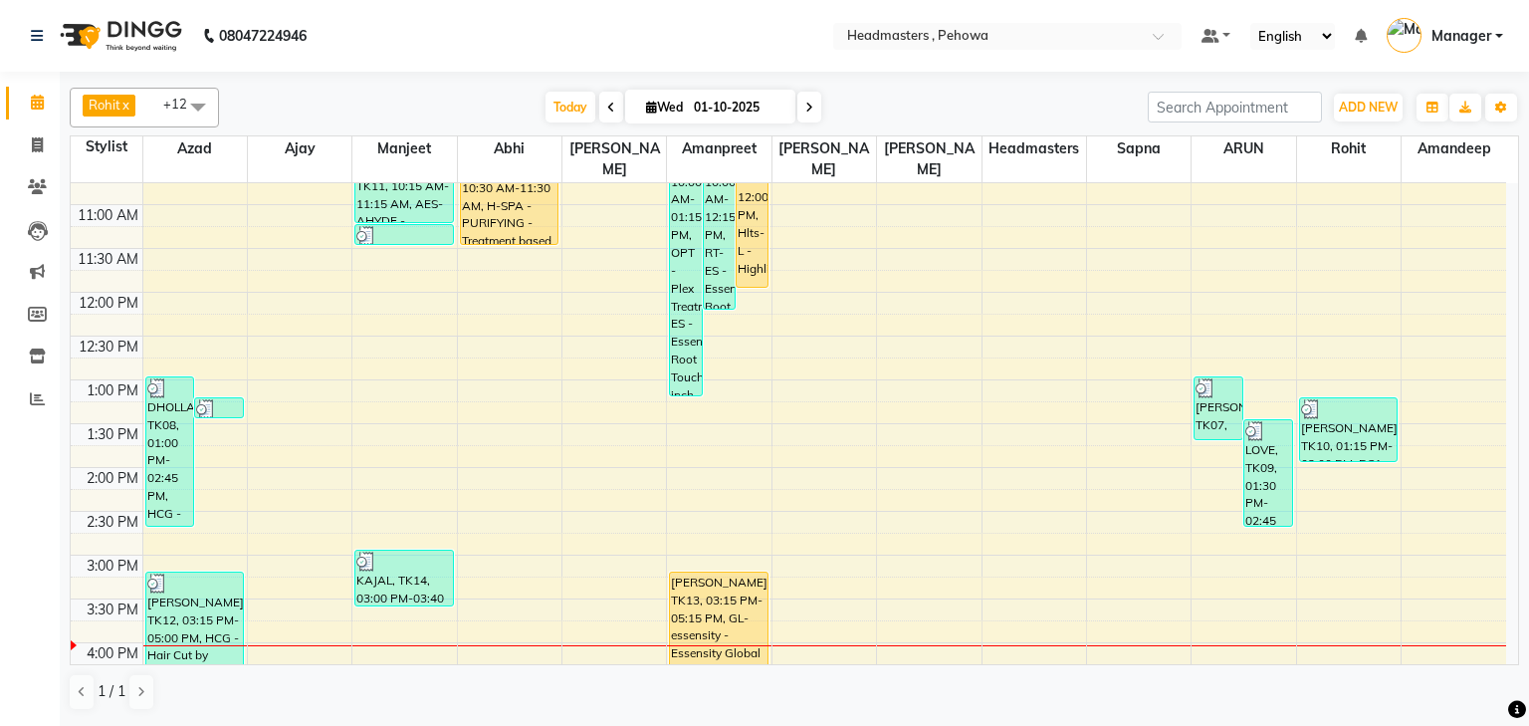
scroll to position [478, 0]
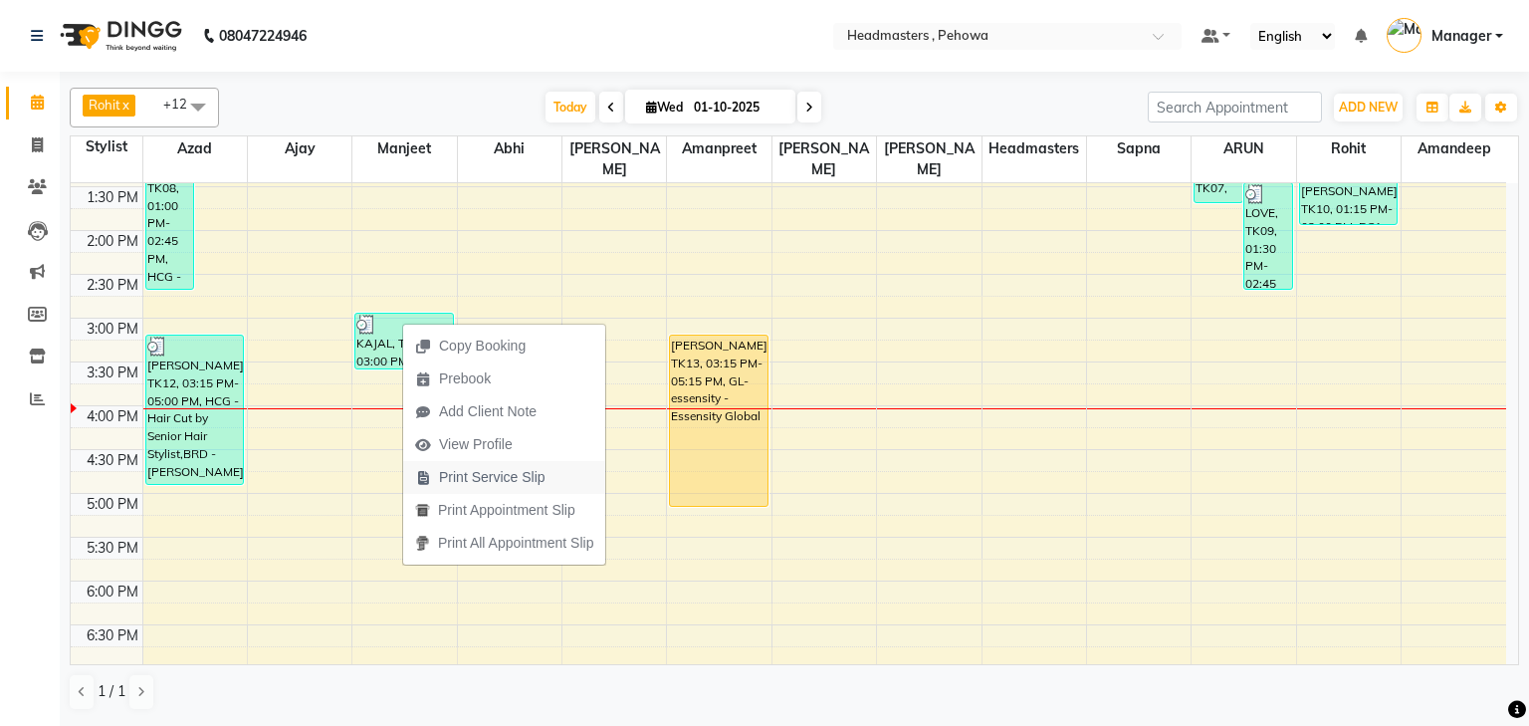
click at [490, 474] on span "Print Service Slip" at bounding box center [492, 477] width 107 height 21
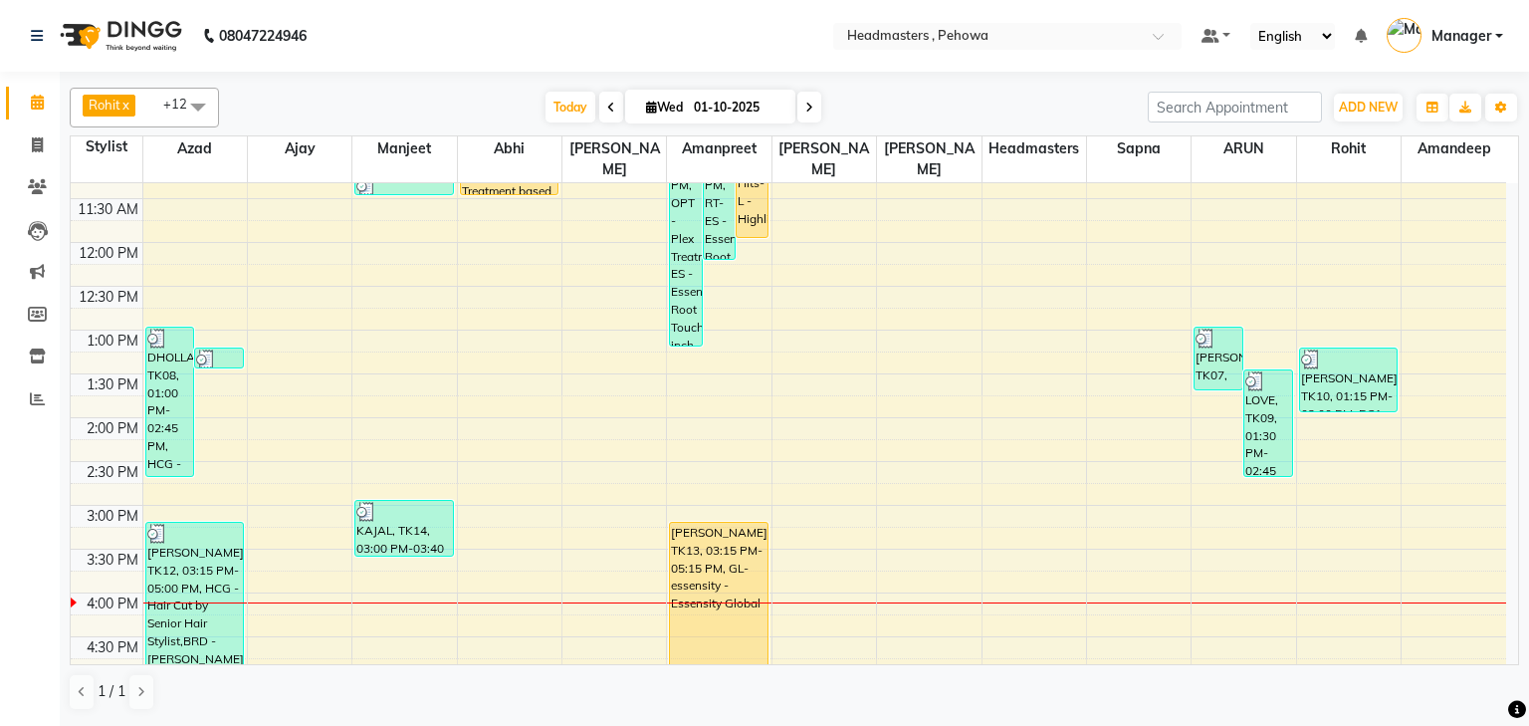
scroll to position [319, 0]
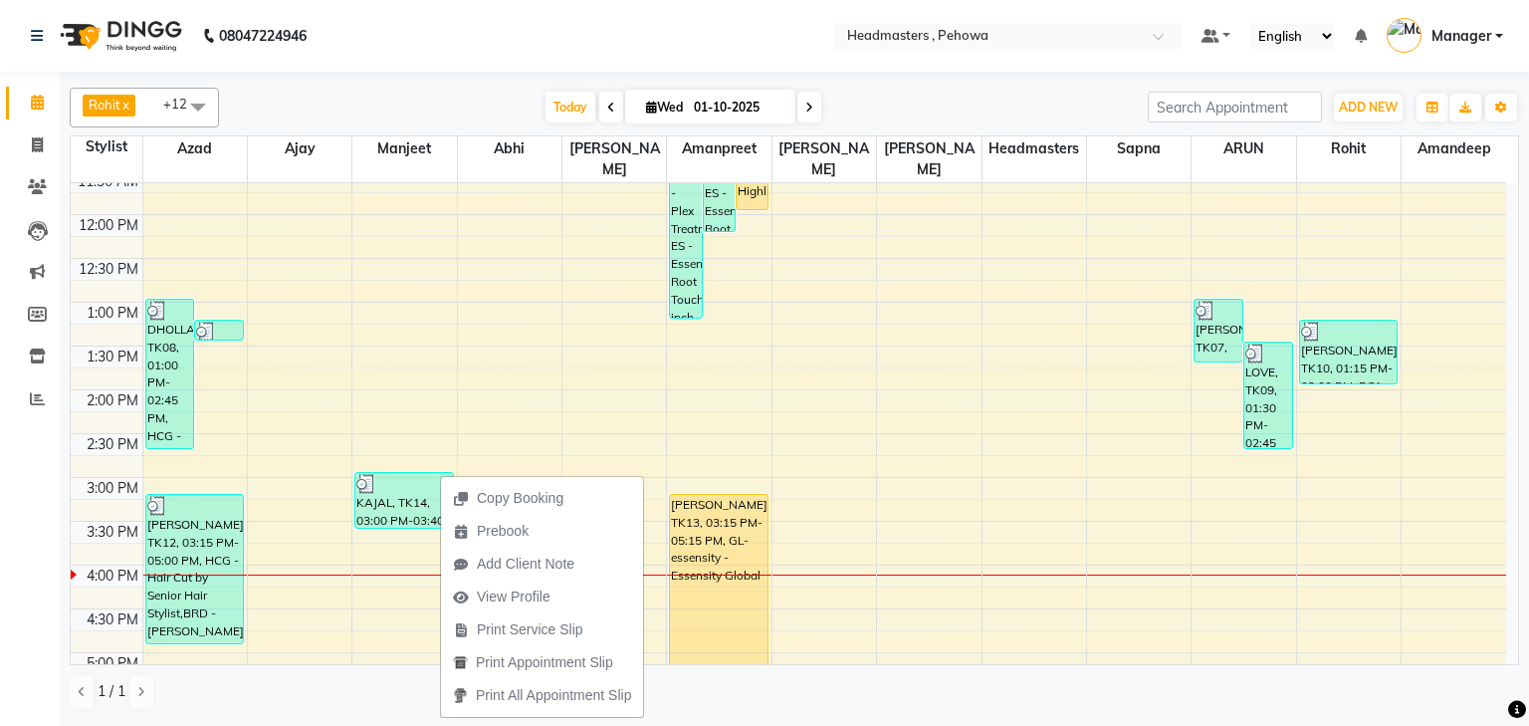
click at [1528, 297] on div "Rohit x Sahil Machal x Azad x ARUN x Headmasters x Ajay x Anas x Davy x Manjeet…" at bounding box center [795, 398] width 1470 height 652
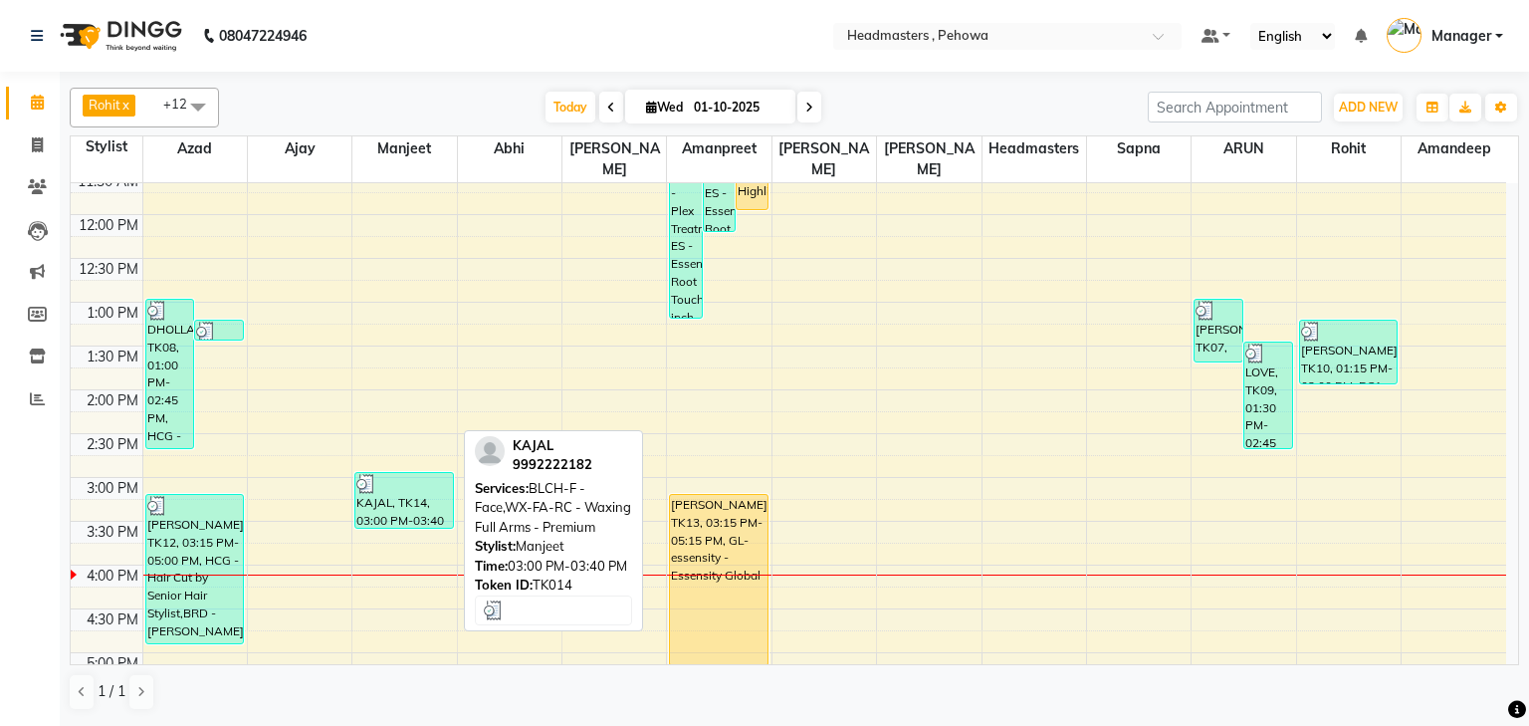
click at [389, 486] on div "KAJAL, TK14, 03:00 PM-03:40 PM, BLCH-F - Face,WX-FA-RC - Waxing Full Arms - Pre…" at bounding box center [404, 500] width 98 height 55
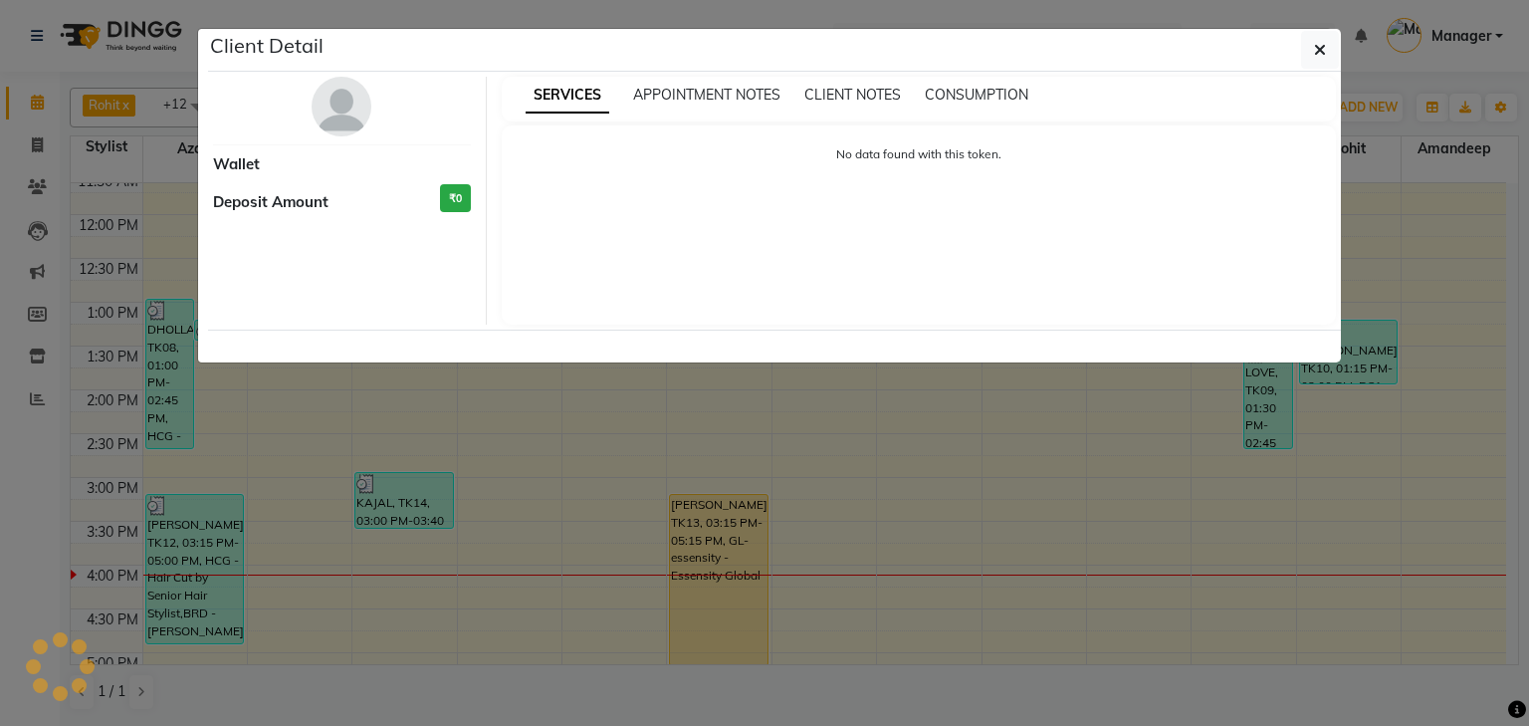
select select "3"
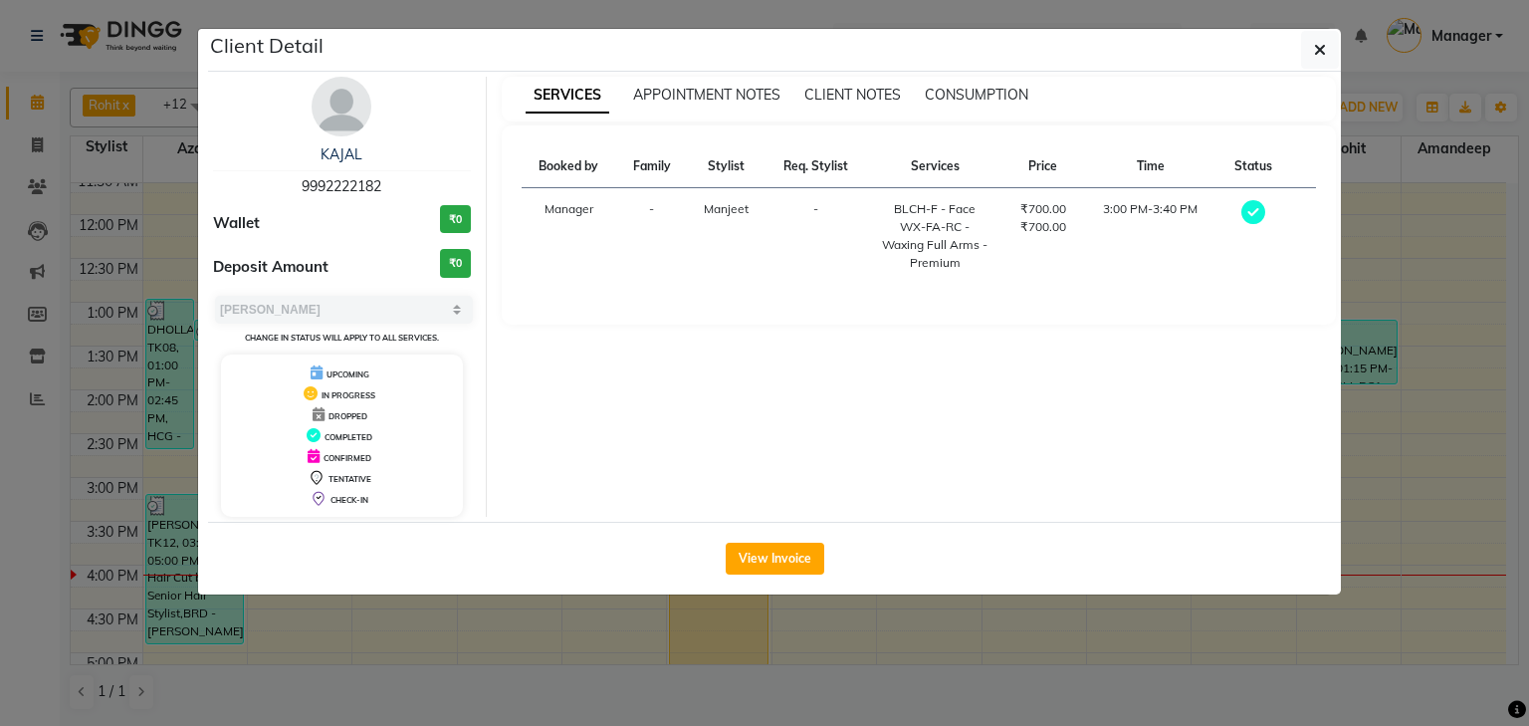
drag, startPoint x: 384, startPoint y: 189, endPoint x: 235, endPoint y: 181, distance: 149.6
click at [235, 181] on div "KAJAL 9992222182" at bounding box center [342, 170] width 258 height 53
copy span "9992222182"
click at [1325, 35] on button "button" at bounding box center [1320, 50] width 38 height 38
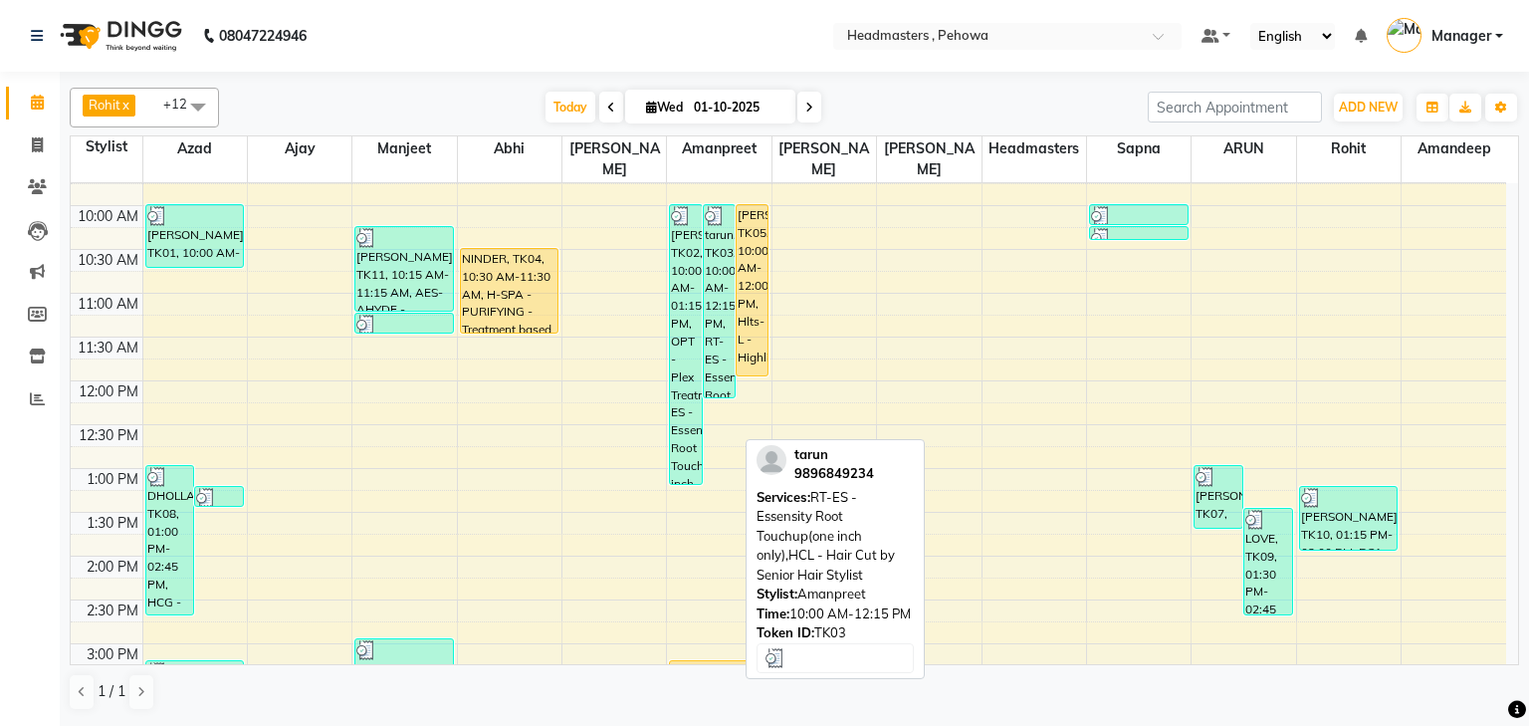
scroll to position [159, 0]
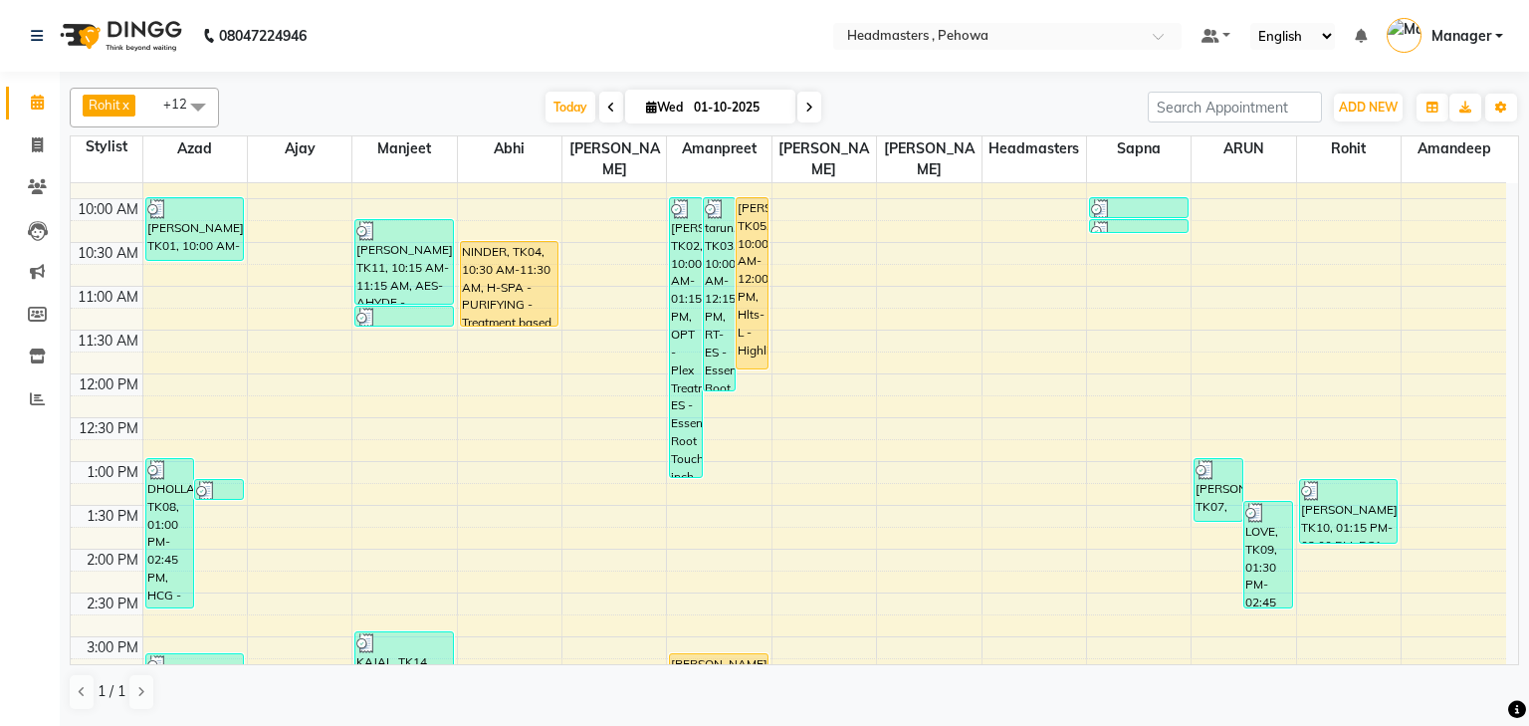
click at [525, 371] on div "8:00 AM 8:30 AM 9:00 AM 9:30 AM 10:00 AM 10:30 AM 11:00 AM 11:30 AM 12:00 PM 12…" at bounding box center [789, 637] width 1436 height 1226
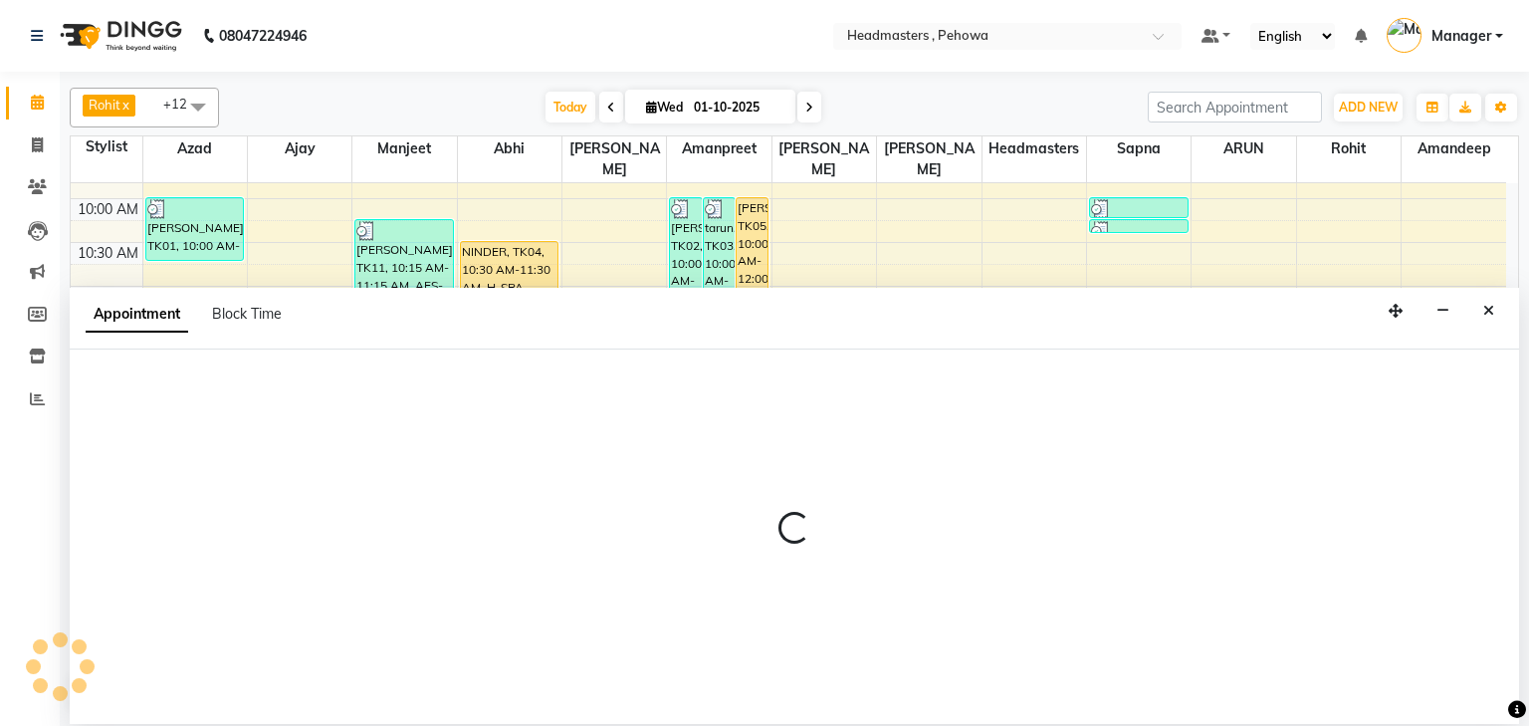
select select "68782"
select select "735"
select select "tentative"
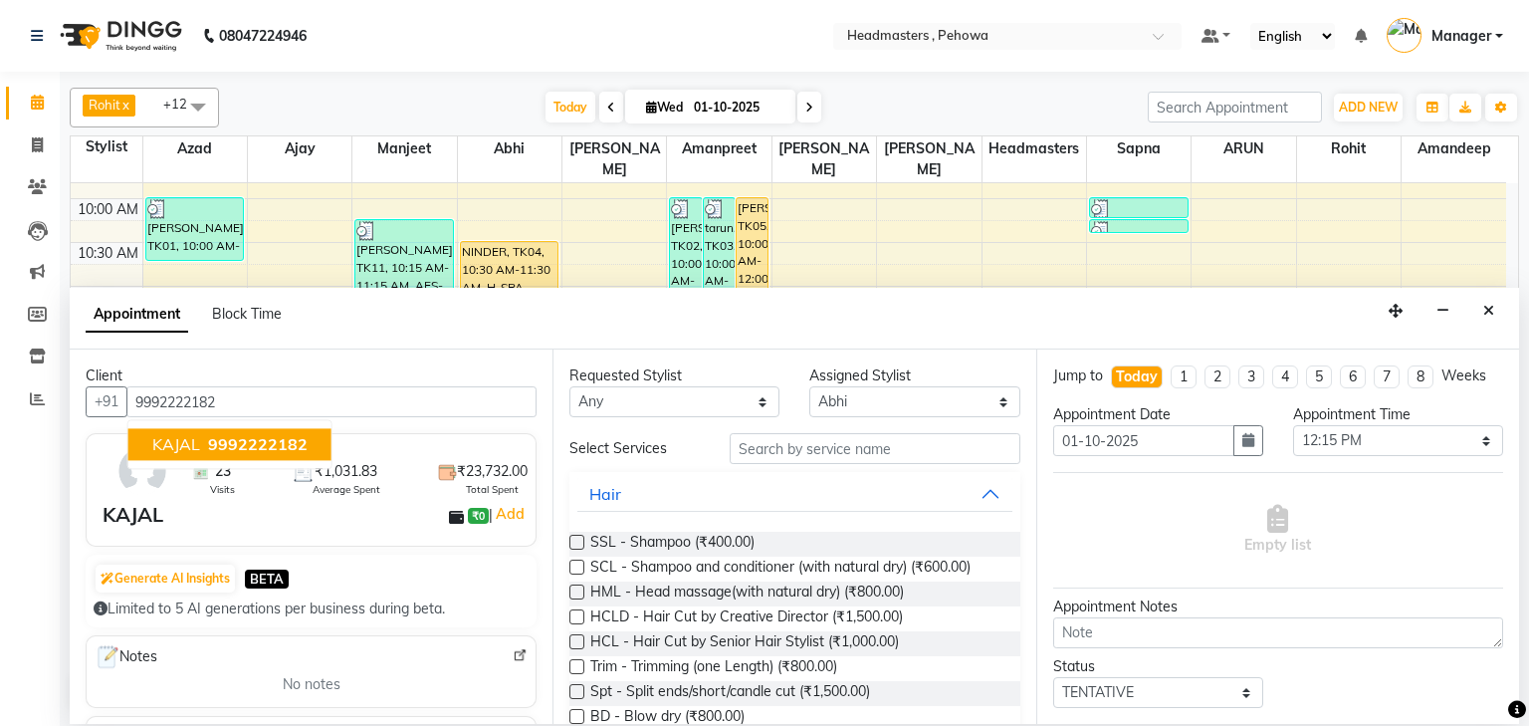
type input "9992222182"
click at [789, 448] on input "text" at bounding box center [875, 448] width 291 height 31
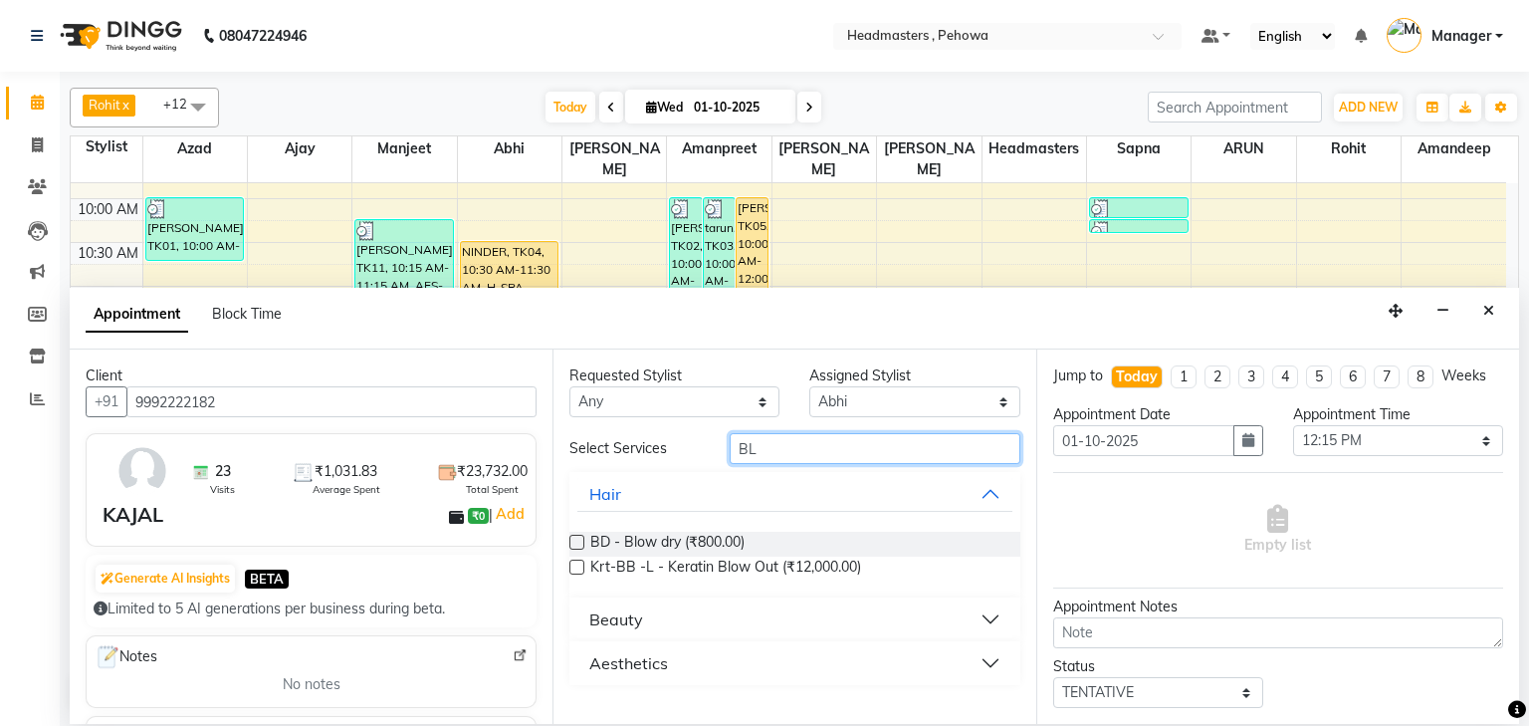
type input "BL"
click at [578, 543] on label at bounding box center [577, 542] width 15 height 15
click at [578, 543] on input "checkbox" at bounding box center [576, 544] width 13 height 13
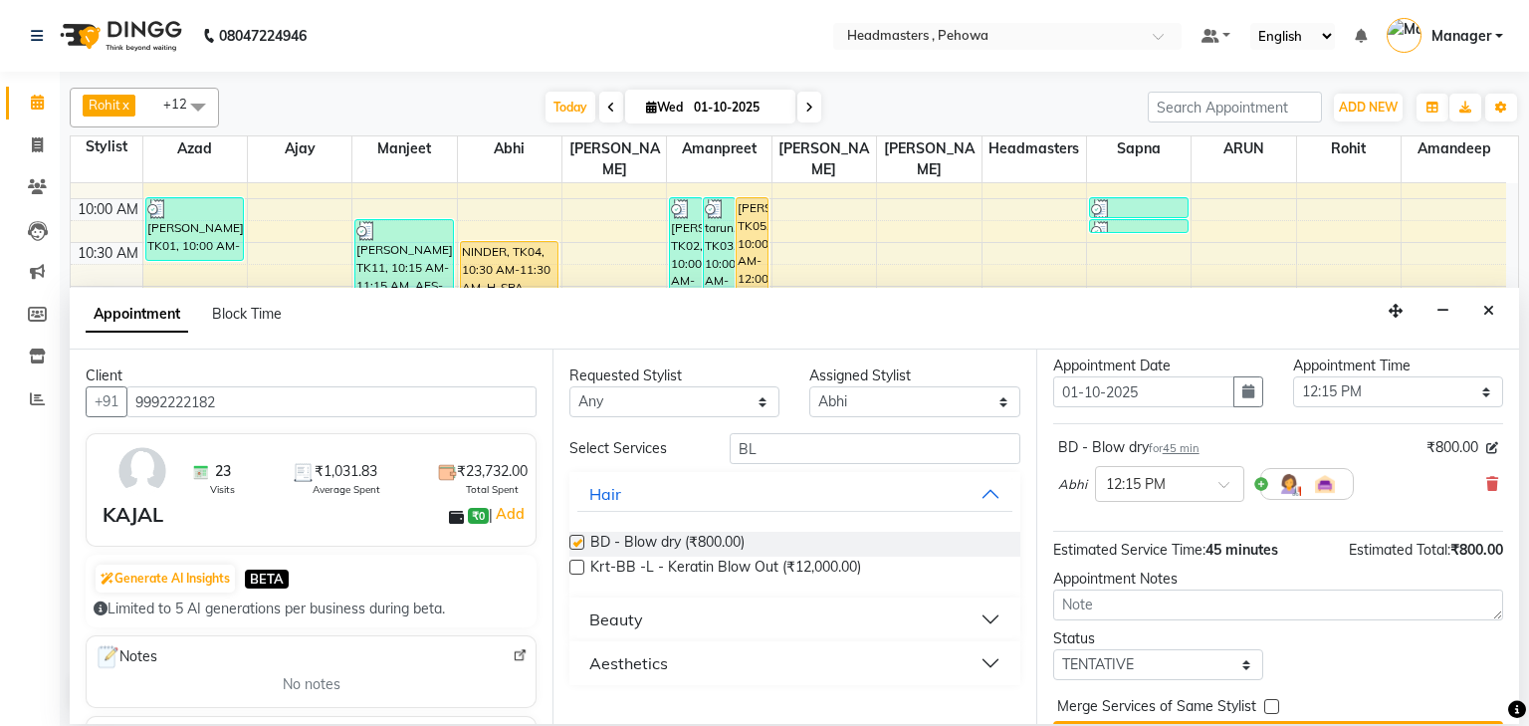
checkbox input "false"
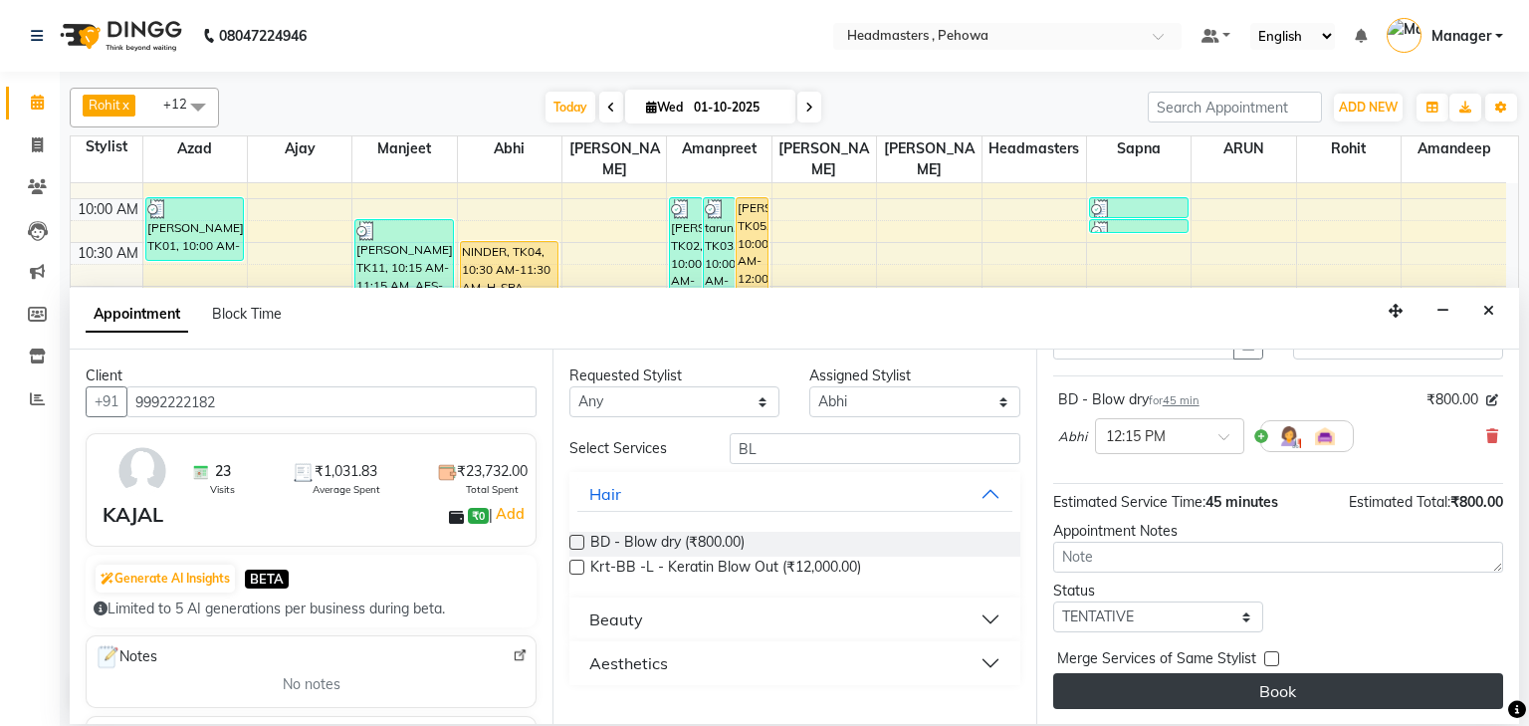
click at [1180, 677] on button "Book" at bounding box center [1279, 691] width 450 height 36
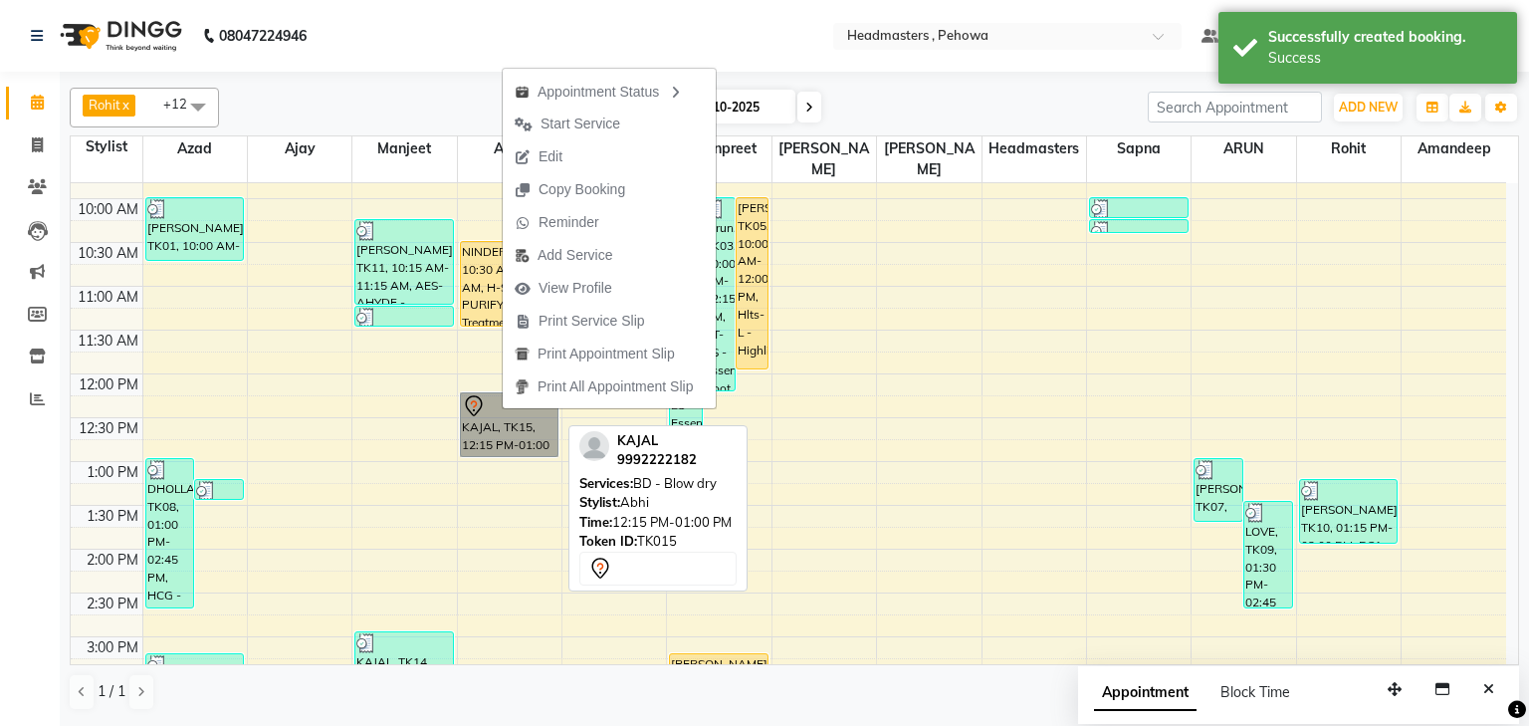
click at [518, 415] on link "KAJAL, TK15, 12:15 PM-01:00 PM, BD - Blow dry" at bounding box center [510, 424] width 100 height 65
select select "7"
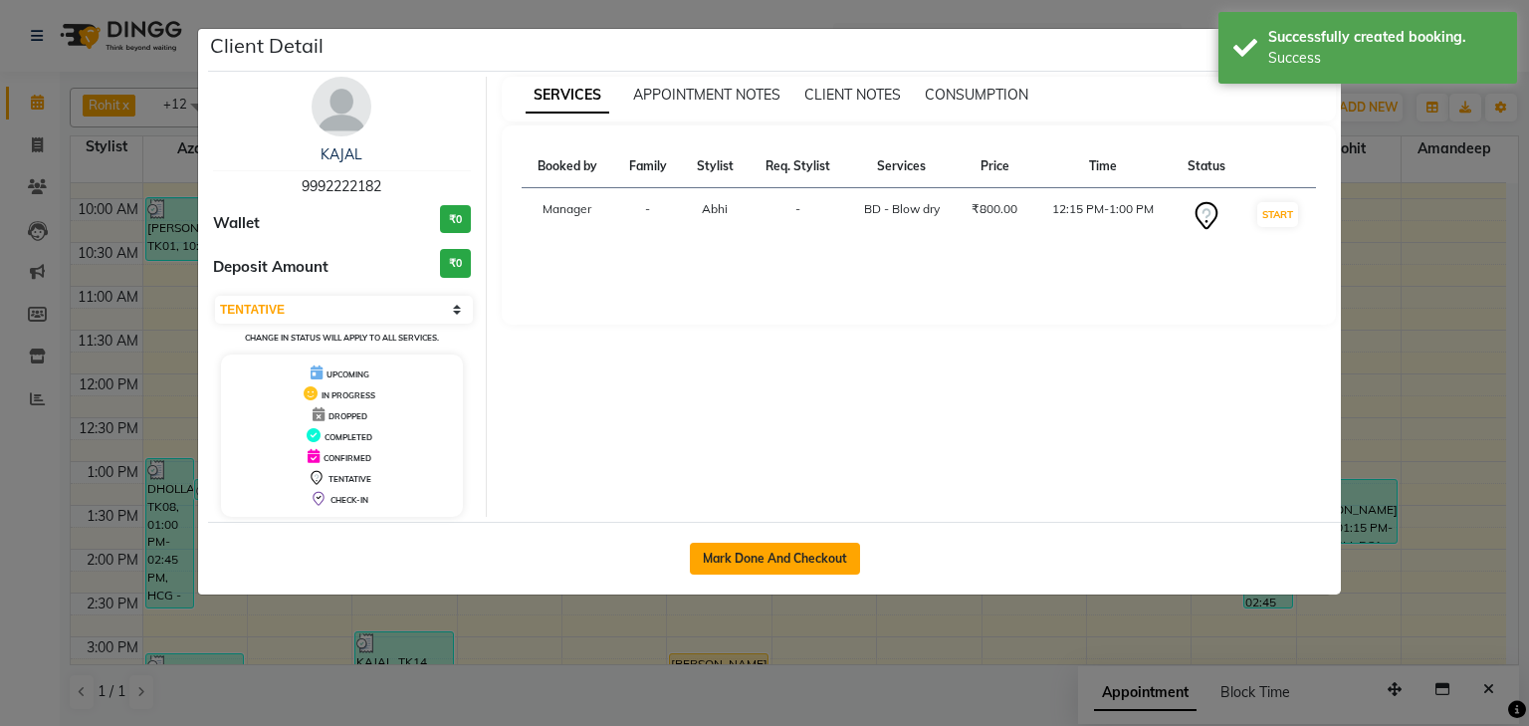
click at [770, 542] on div "Mark Done And Checkout" at bounding box center [774, 558] width 1133 height 73
click at [773, 547] on button "Mark Done And Checkout" at bounding box center [775, 559] width 170 height 32
select select "service"
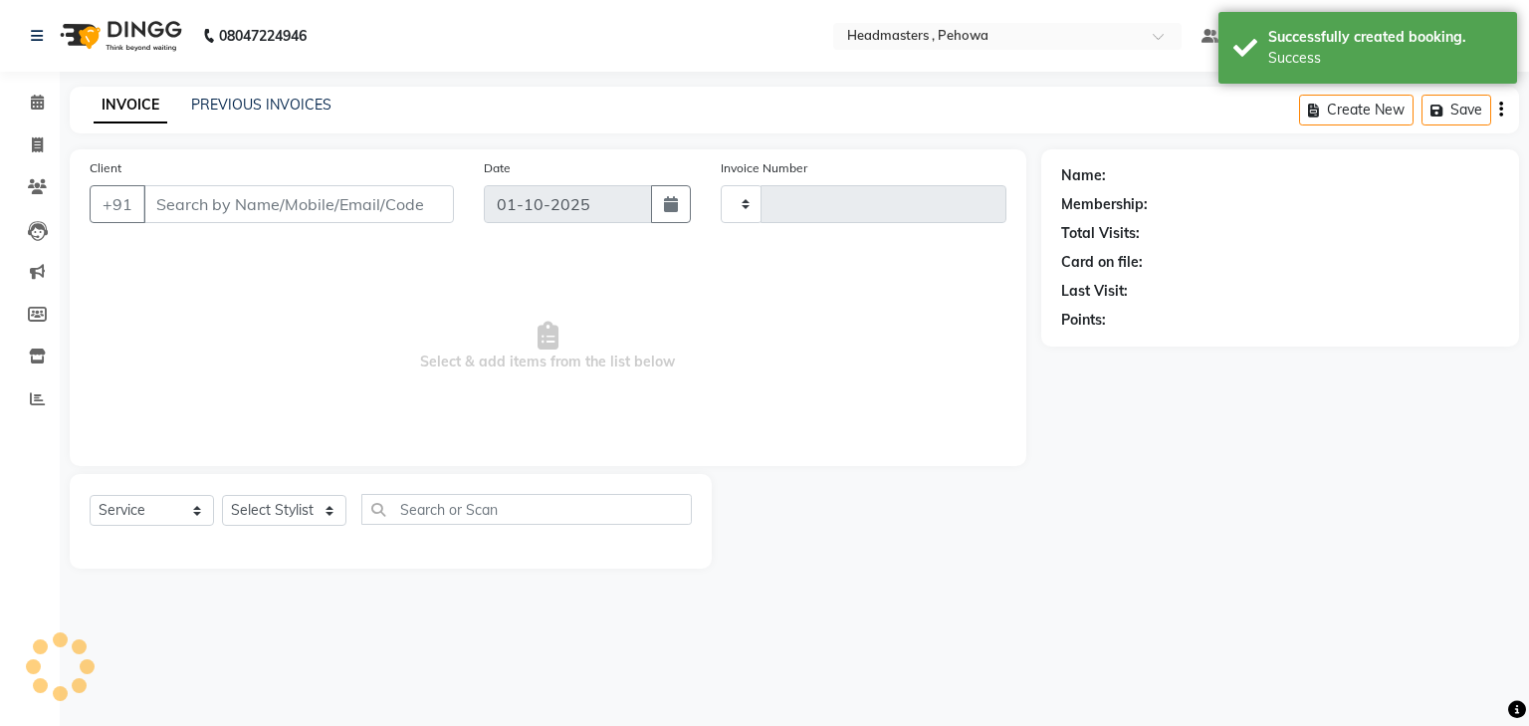
type input "2986"
select select "7727"
type input "9992222182"
select select "68782"
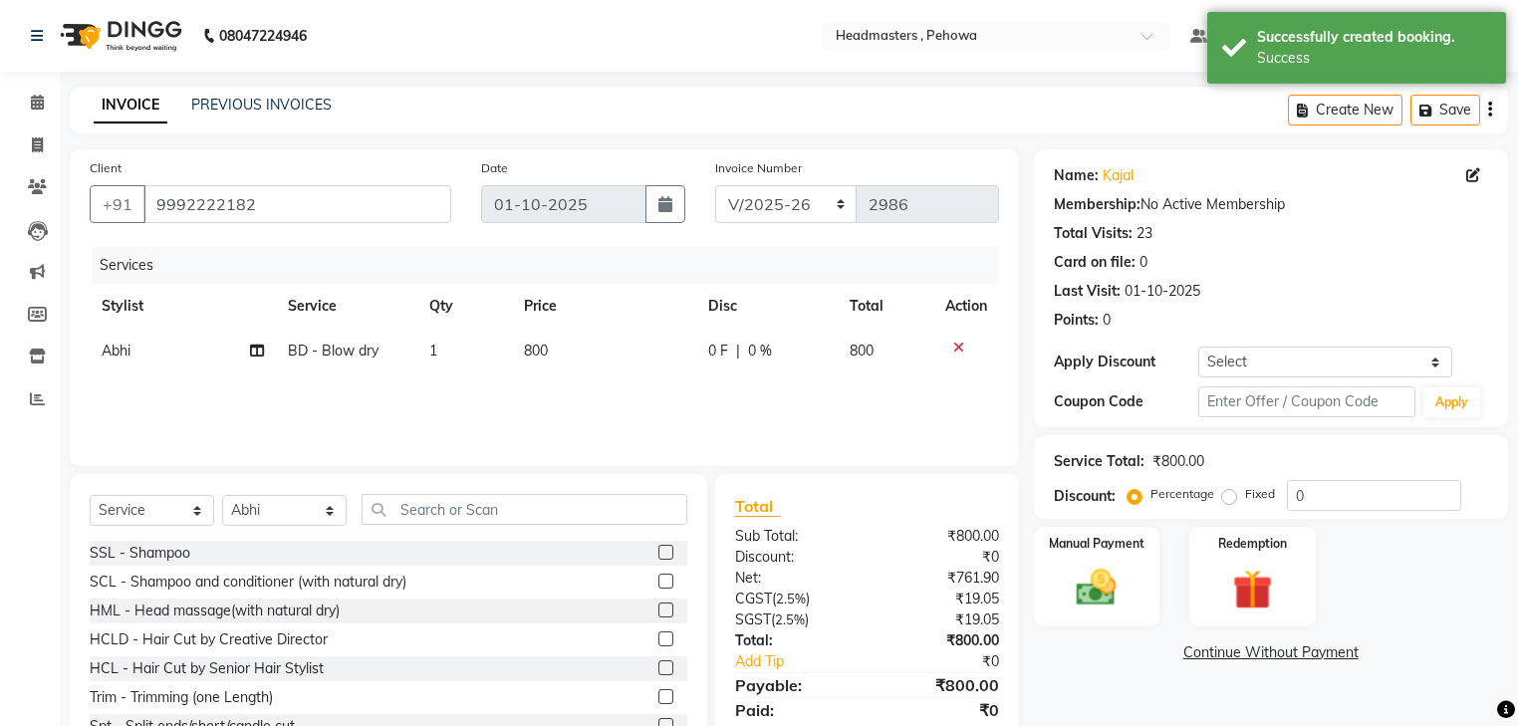
click at [805, 354] on div "0 F | 0 %" at bounding box center [766, 351] width 117 height 21
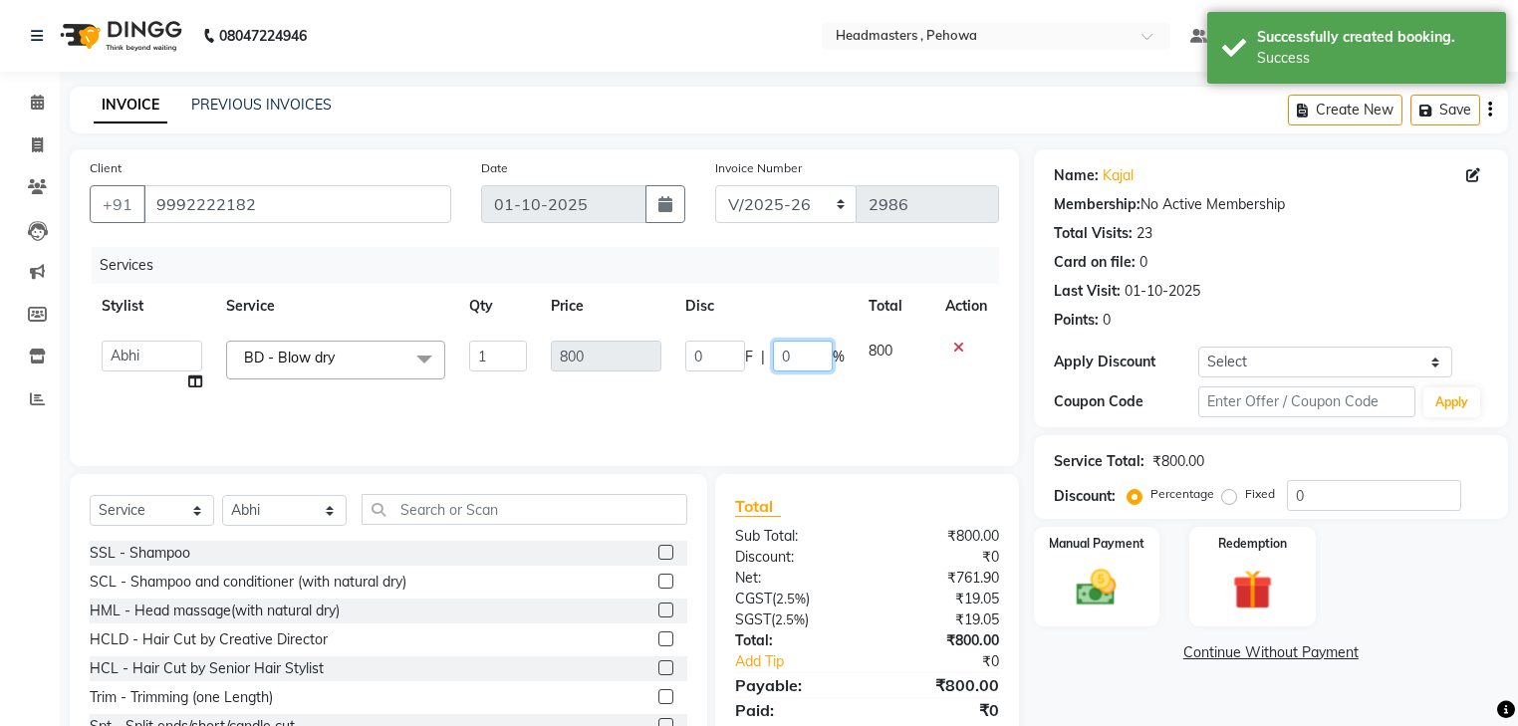
click at [785, 360] on input "0" at bounding box center [803, 356] width 60 height 31
type input "50"
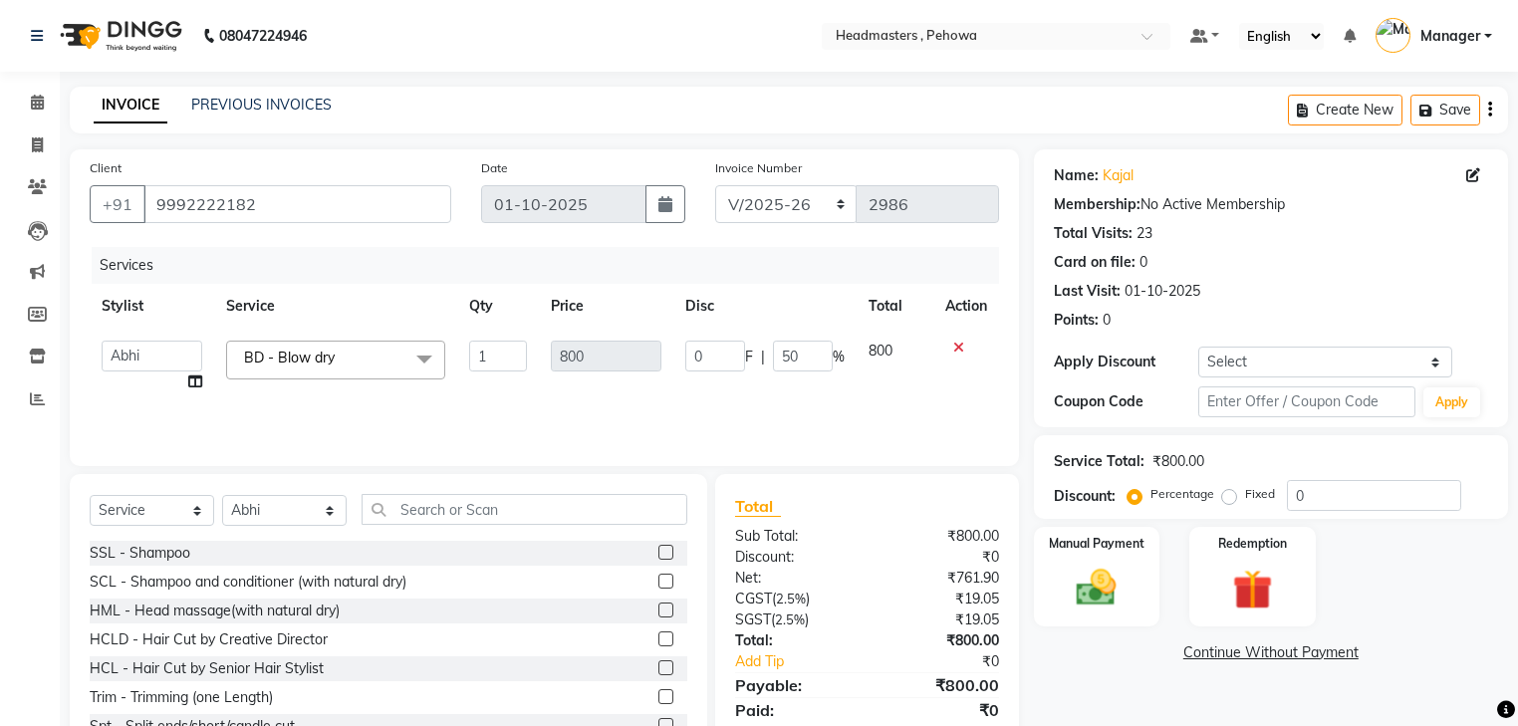
click at [1250, 700] on div "Name: Kajal Membership: No Active Membership Total Visits: 23 Card on file: 0 L…" at bounding box center [1278, 458] width 489 height 618
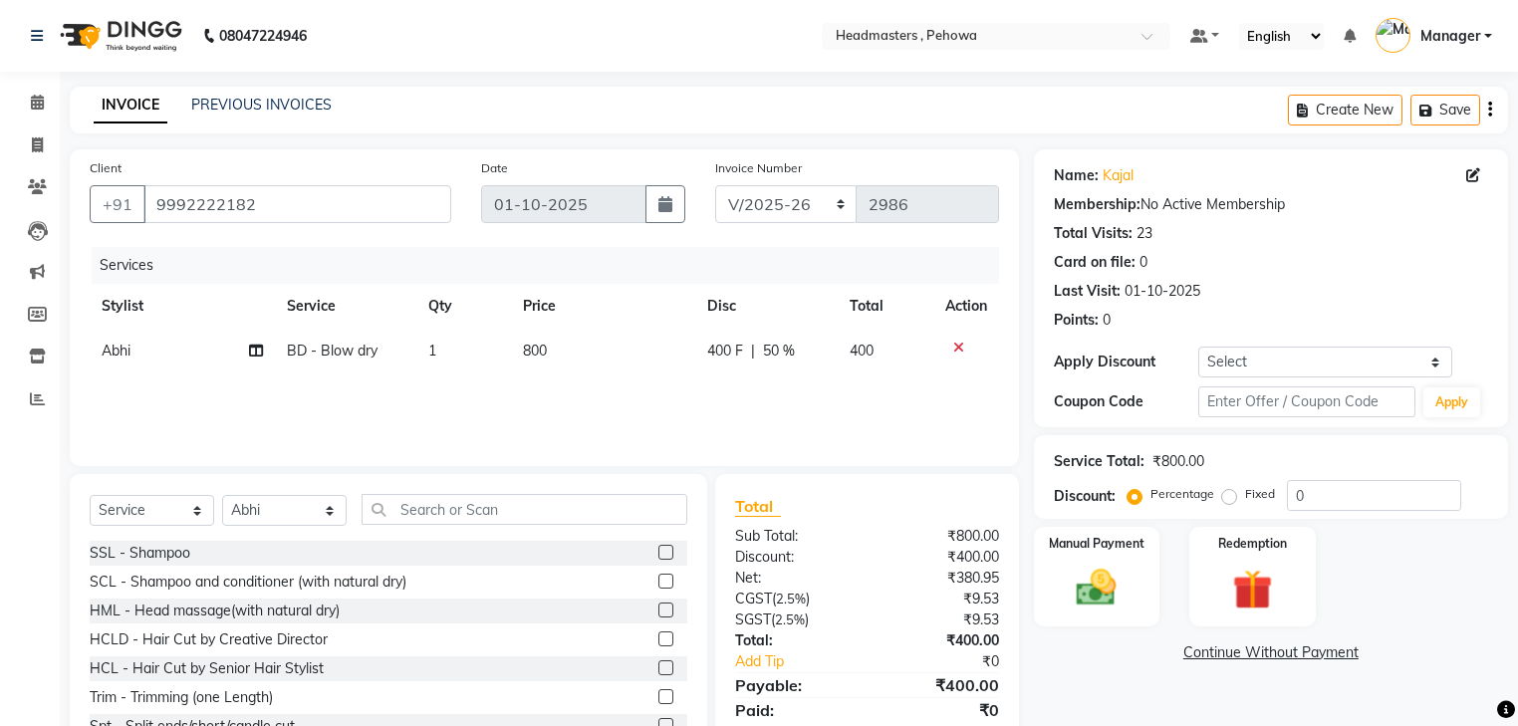
click at [1166, 591] on div "Manual Payment Redemption" at bounding box center [1271, 577] width 504 height 100
click at [1133, 587] on div "Manual Payment" at bounding box center [1096, 577] width 131 height 104
click at [1194, 656] on span "UPI" at bounding box center [1193, 653] width 31 height 23
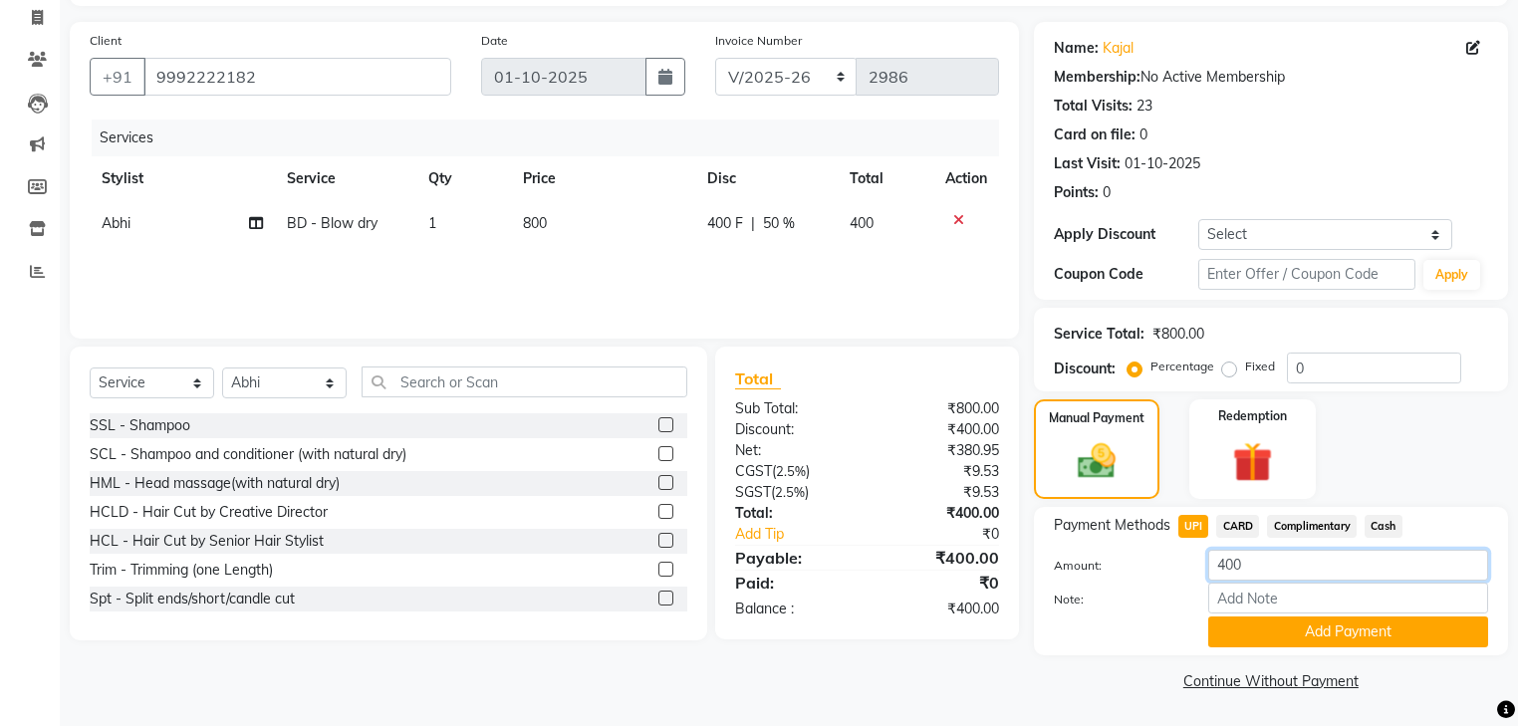
drag, startPoint x: 1278, startPoint y: 573, endPoint x: 1087, endPoint y: 553, distance: 191.2
click at [1082, 551] on div "Amount: 400" at bounding box center [1271, 567] width 464 height 34
type input "200"
click at [1271, 626] on button "Add Payment" at bounding box center [1348, 631] width 280 height 31
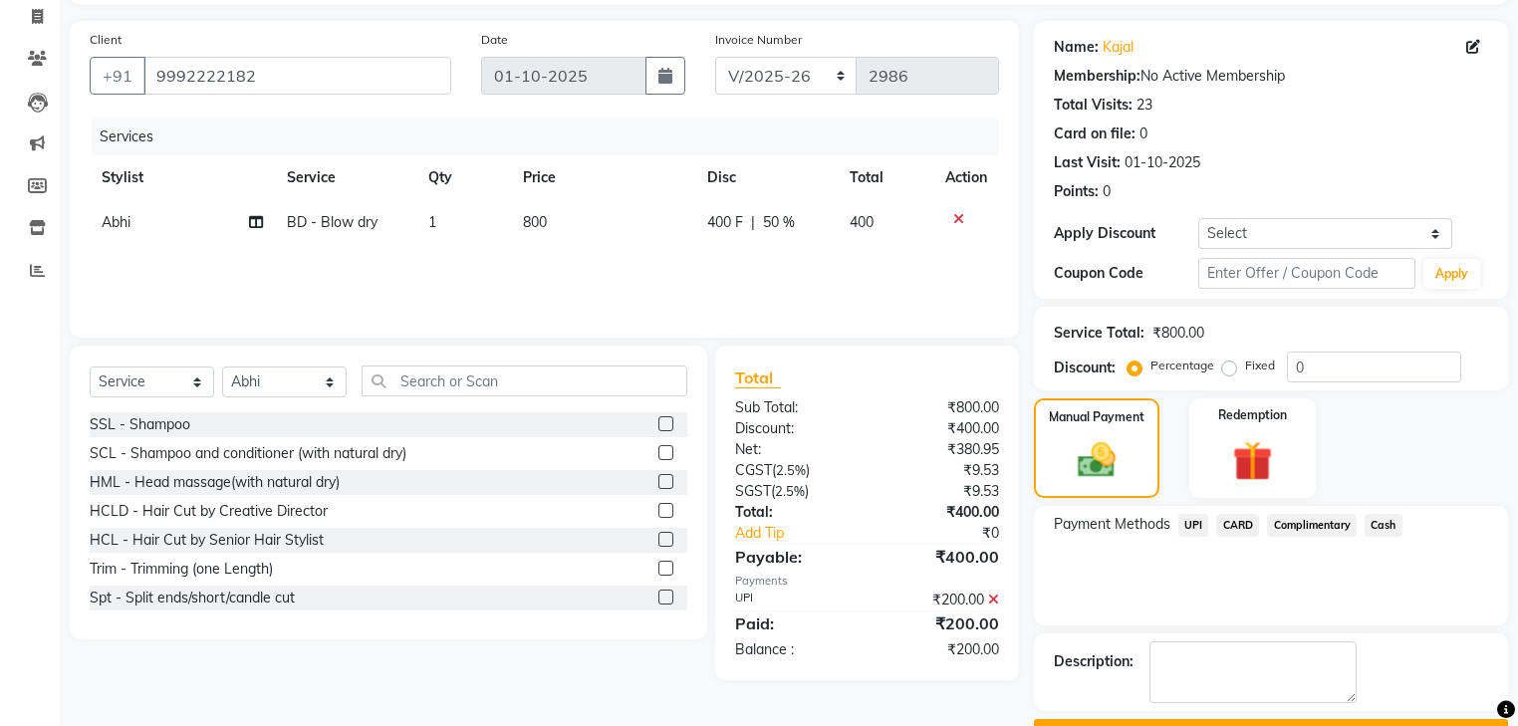
click at [1368, 524] on span "Cash" at bounding box center [1383, 525] width 38 height 23
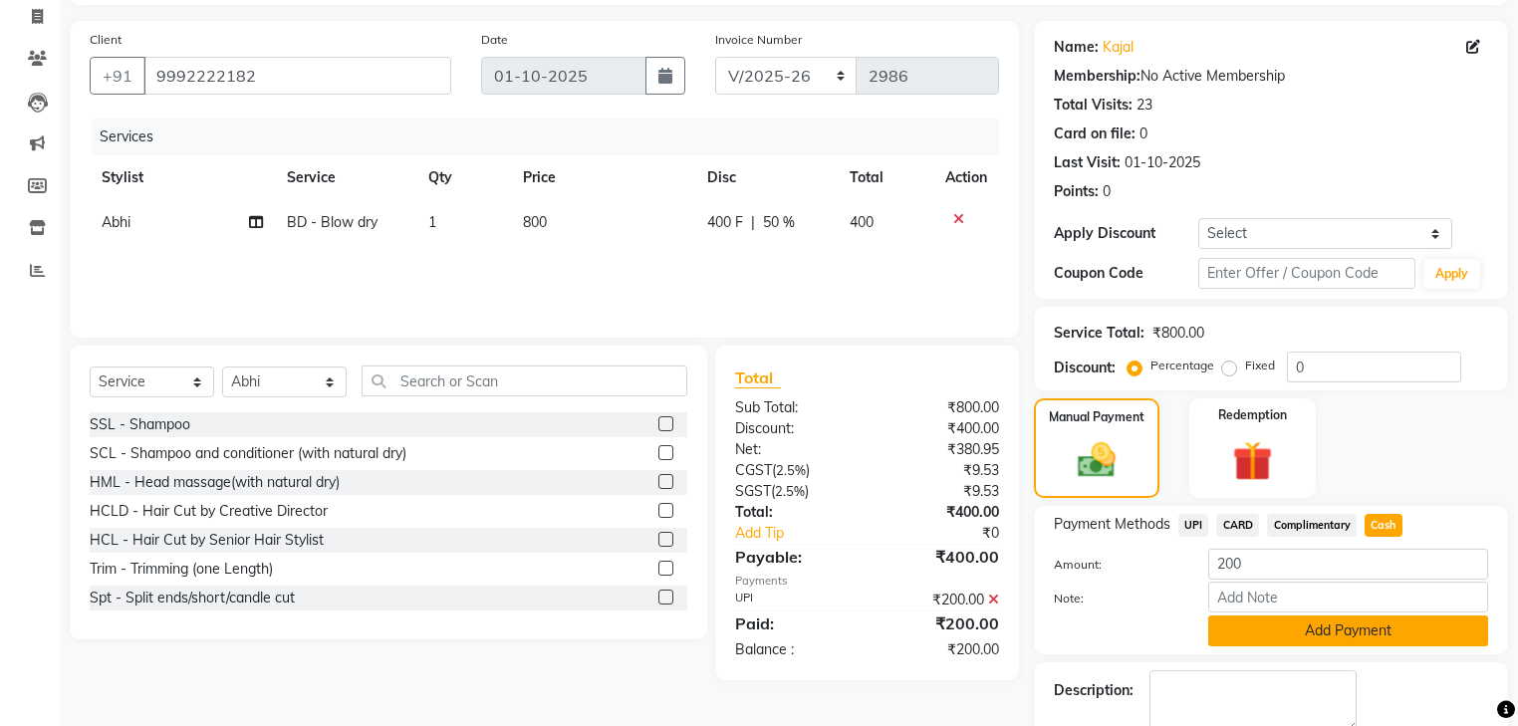
click at [1366, 615] on button "Add Payment" at bounding box center [1348, 630] width 280 height 31
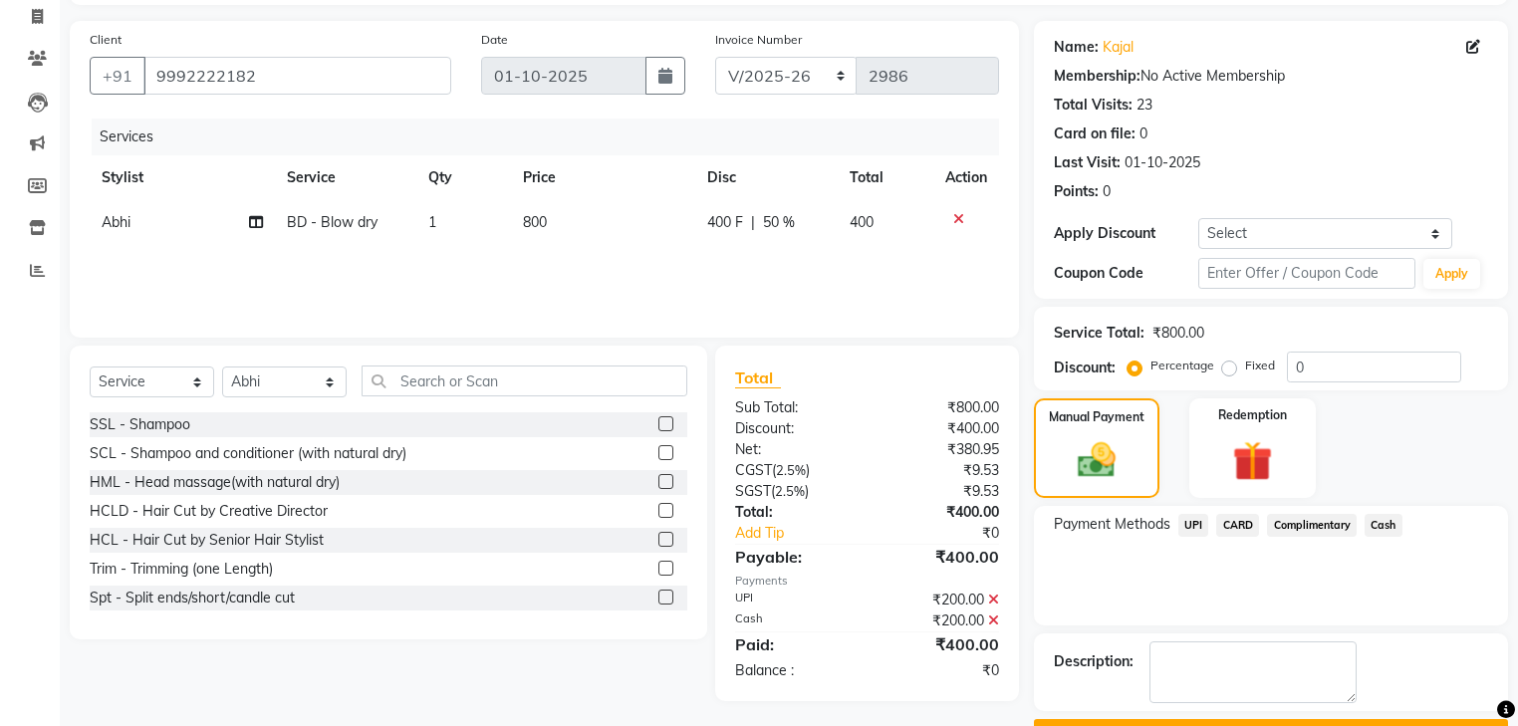
scroll to position [180, 0]
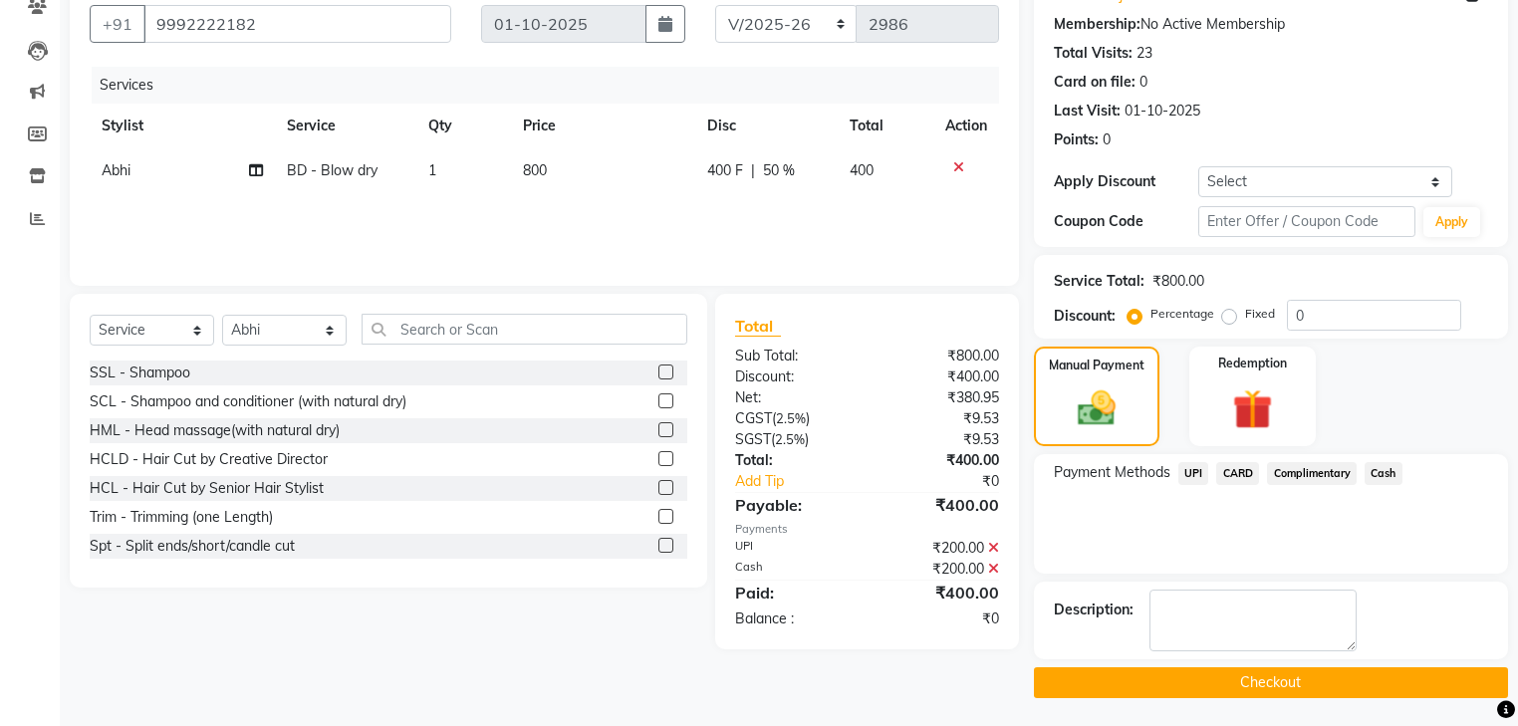
click at [1331, 681] on button "Checkout" at bounding box center [1271, 682] width 474 height 31
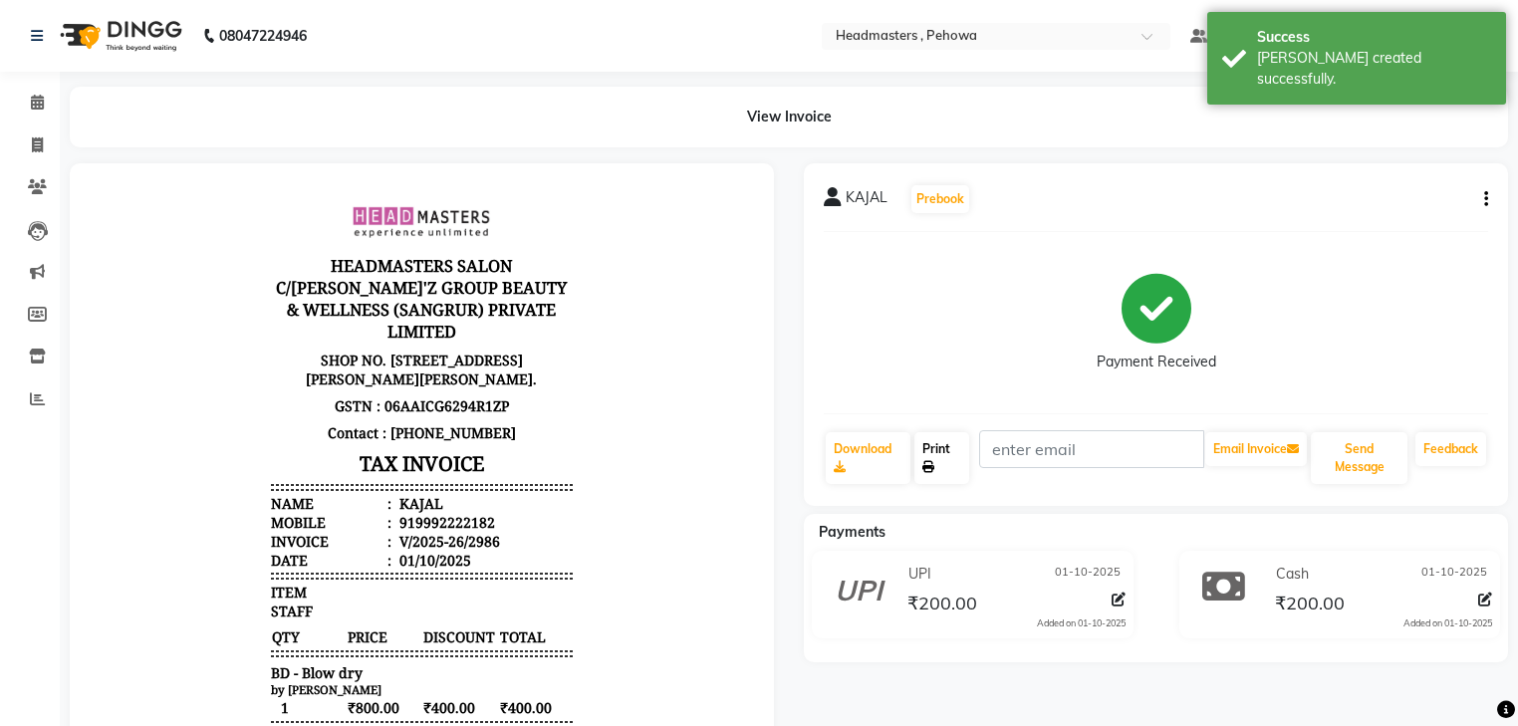
click at [949, 479] on link "Print" at bounding box center [941, 458] width 55 height 52
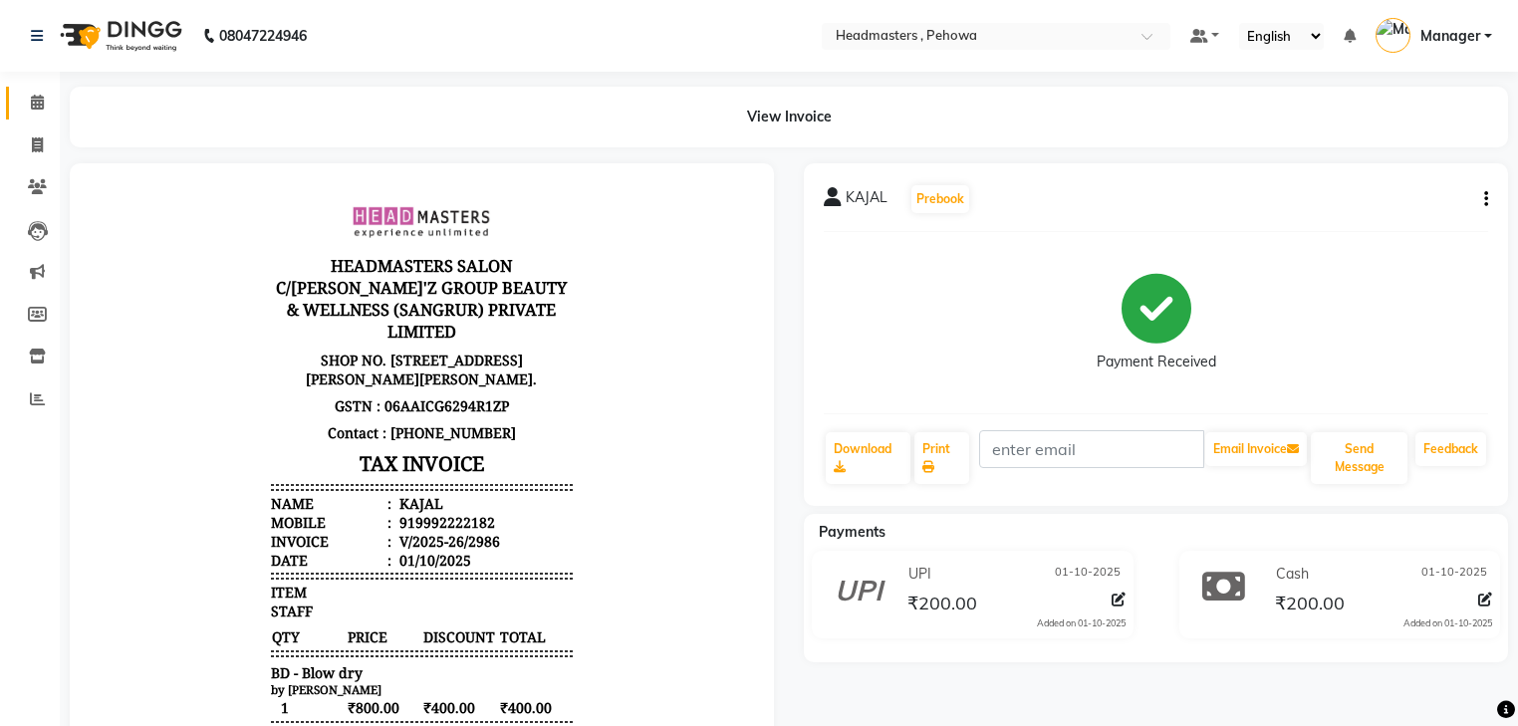
click at [17, 87] on link "Calendar" at bounding box center [30, 103] width 48 height 33
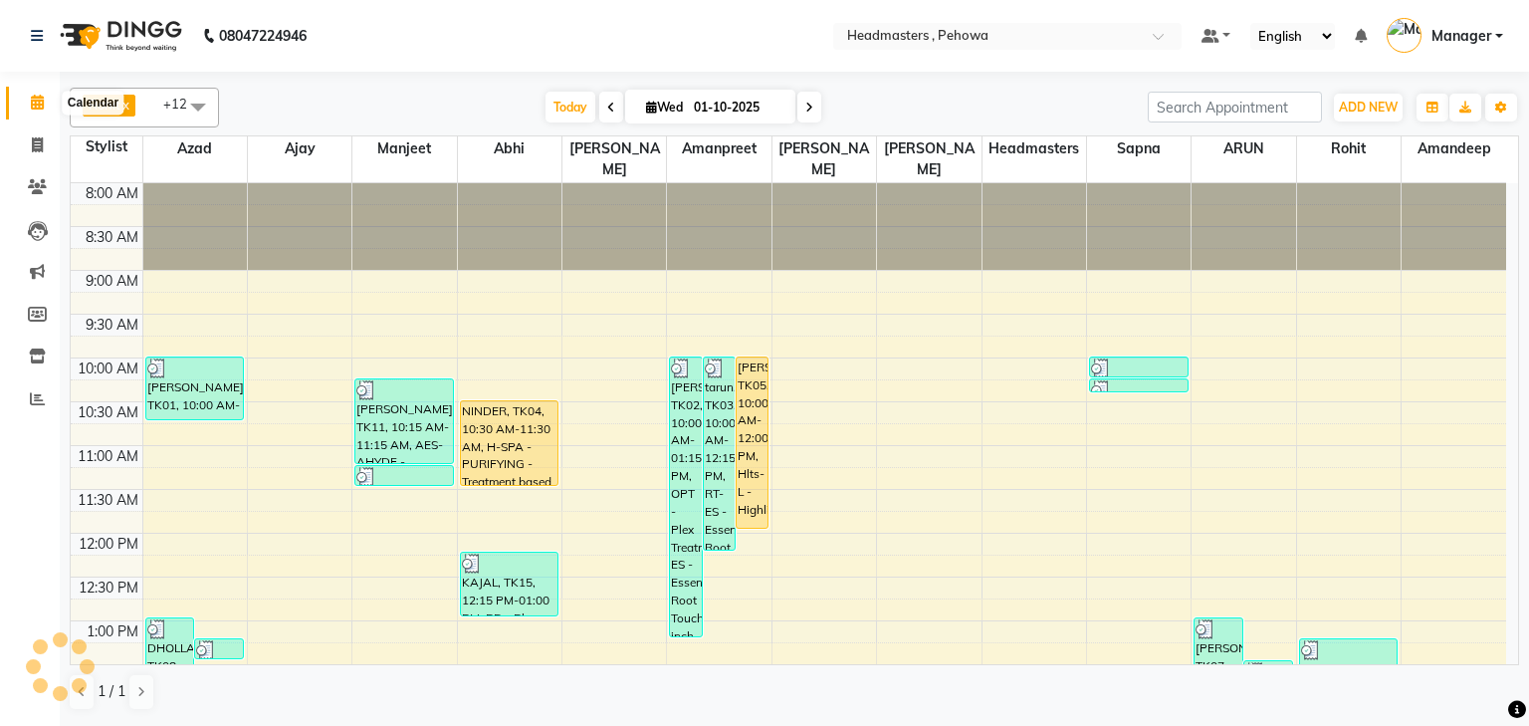
click at [37, 99] on icon at bounding box center [37, 102] width 13 height 15
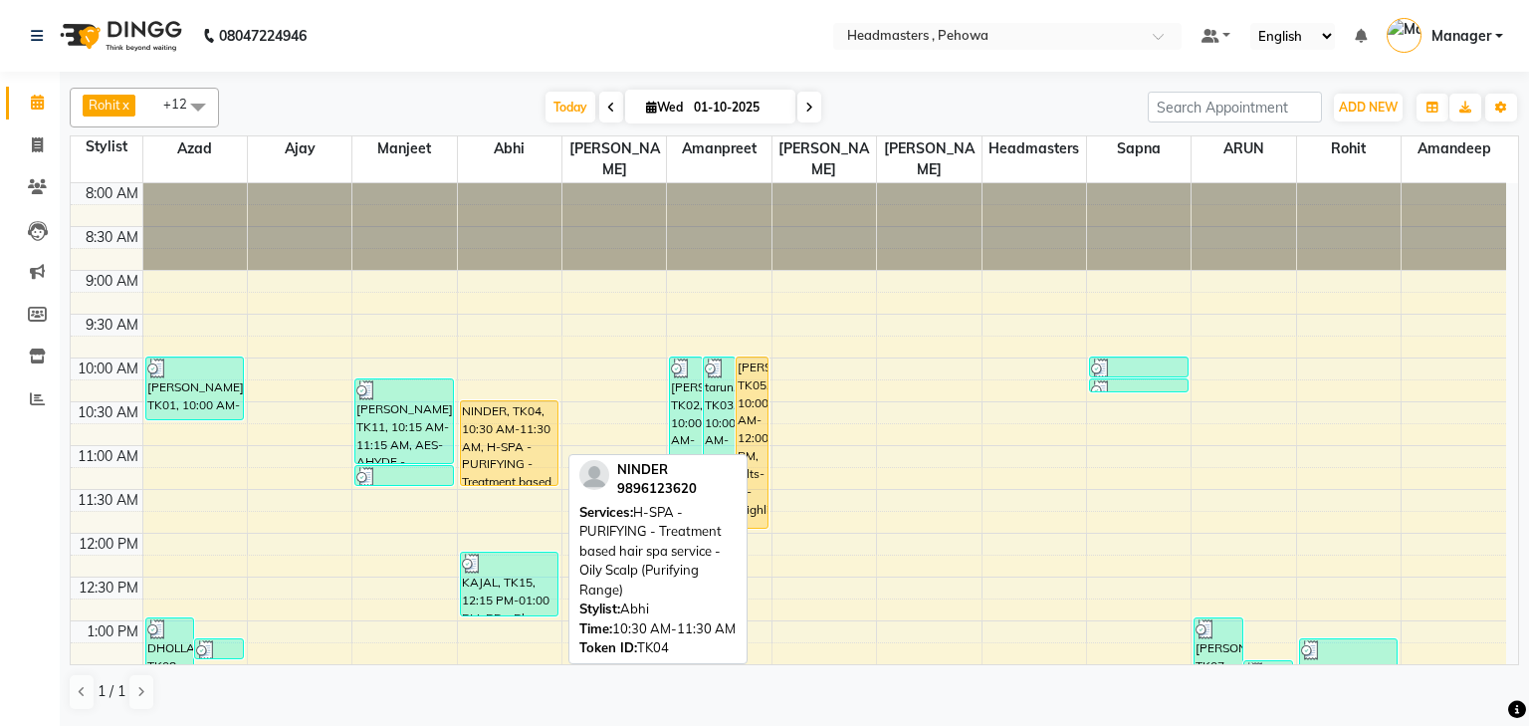
click at [532, 415] on div "NINDER, TK04, 10:30 AM-11:30 AM, H-SPA - PURIFYING - Treatment based hair spa s…" at bounding box center [510, 443] width 98 height 84
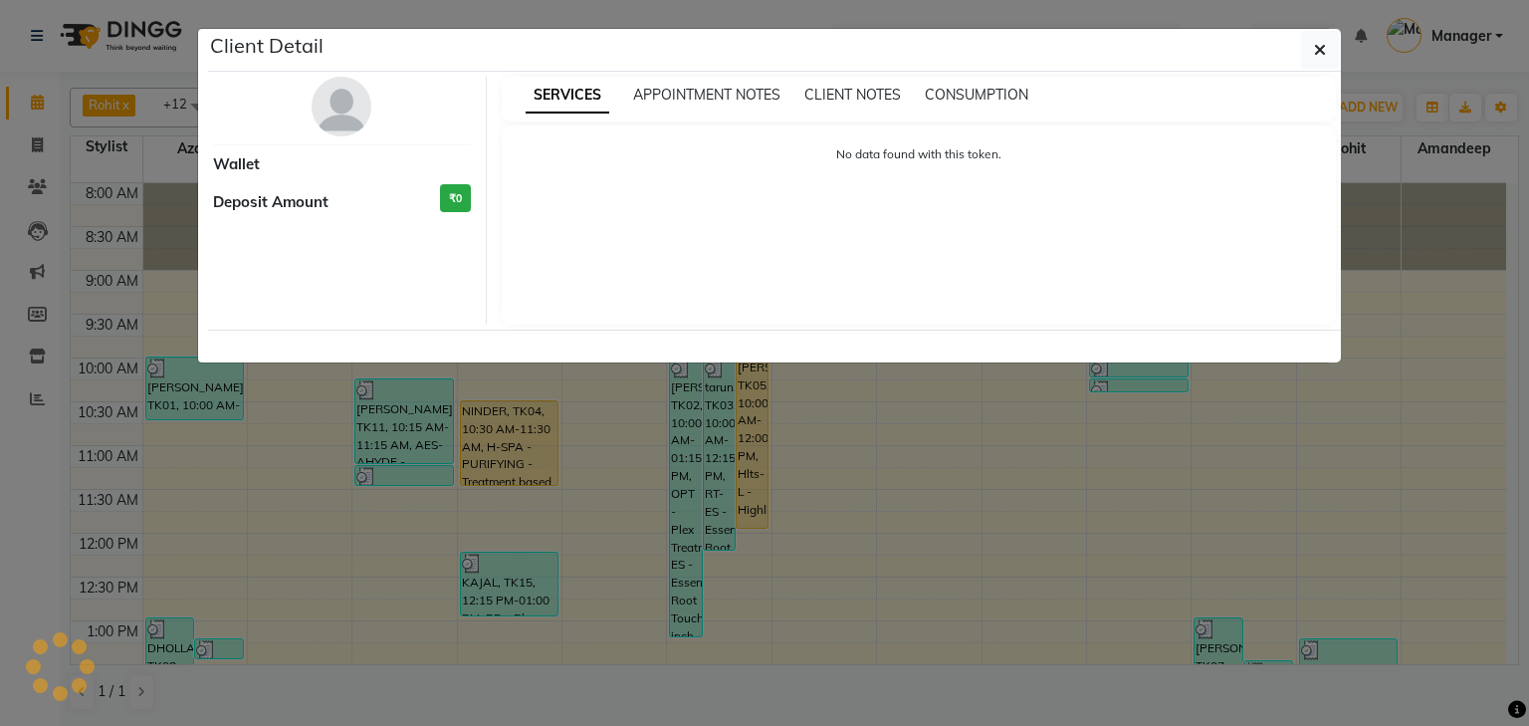
select select "1"
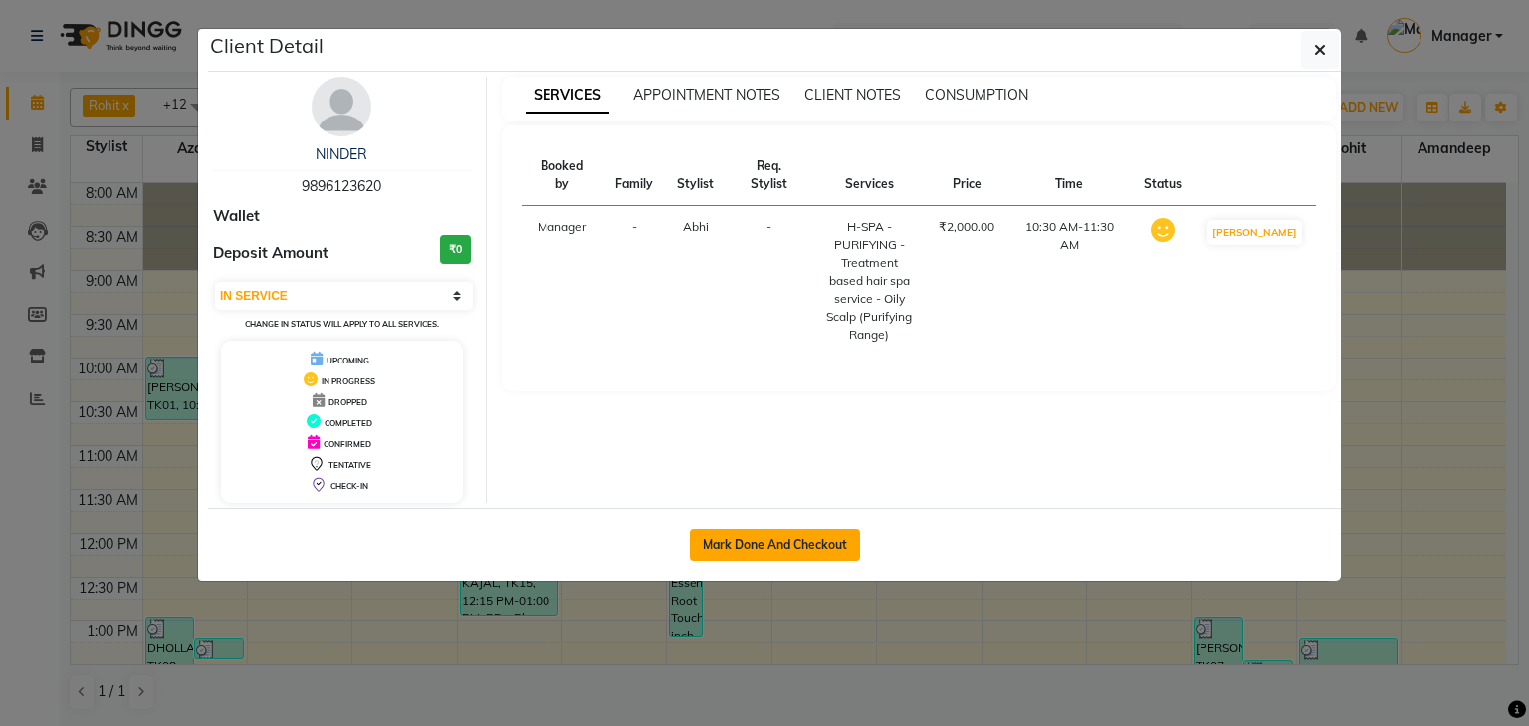
click at [812, 549] on button "Mark Done And Checkout" at bounding box center [775, 545] width 170 height 32
select select "7727"
select select "service"
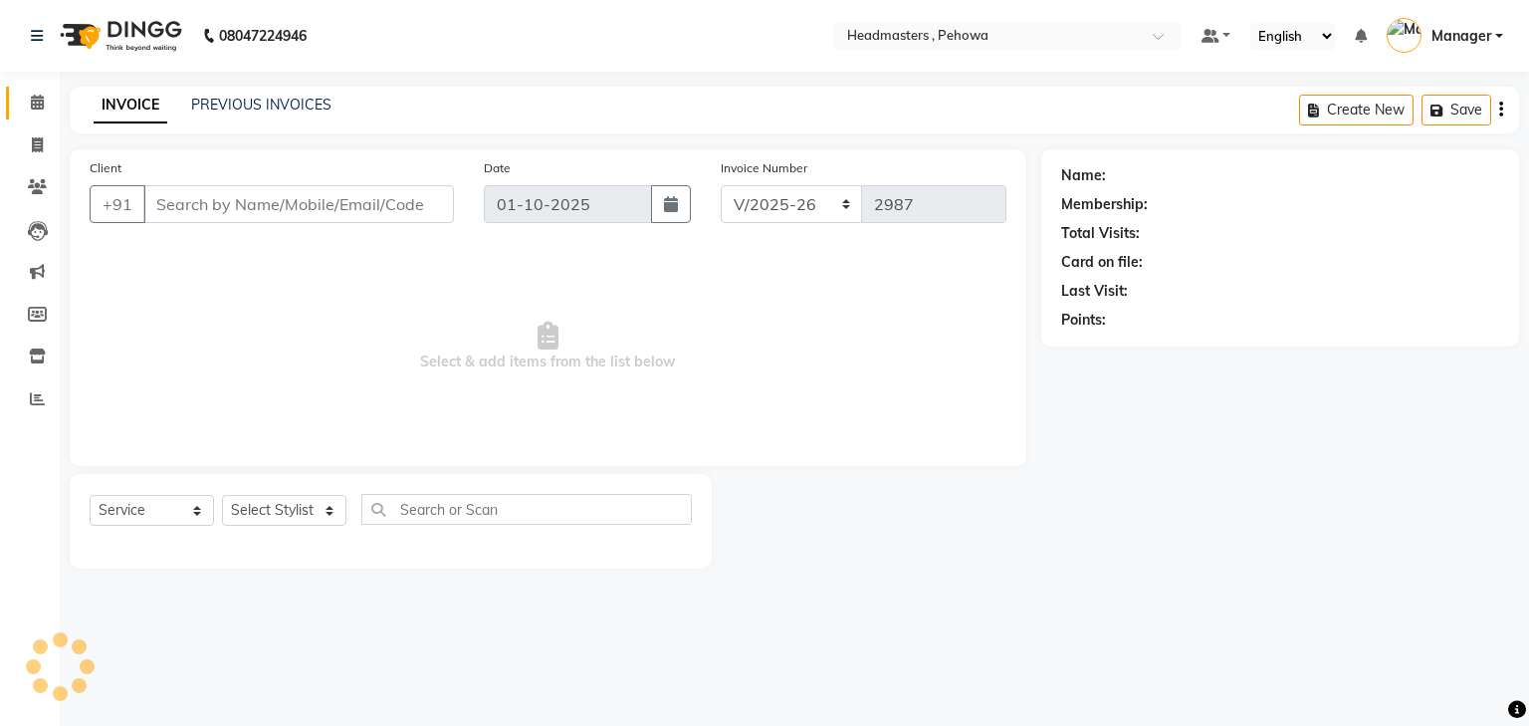
type input "9896123620"
select select "68782"
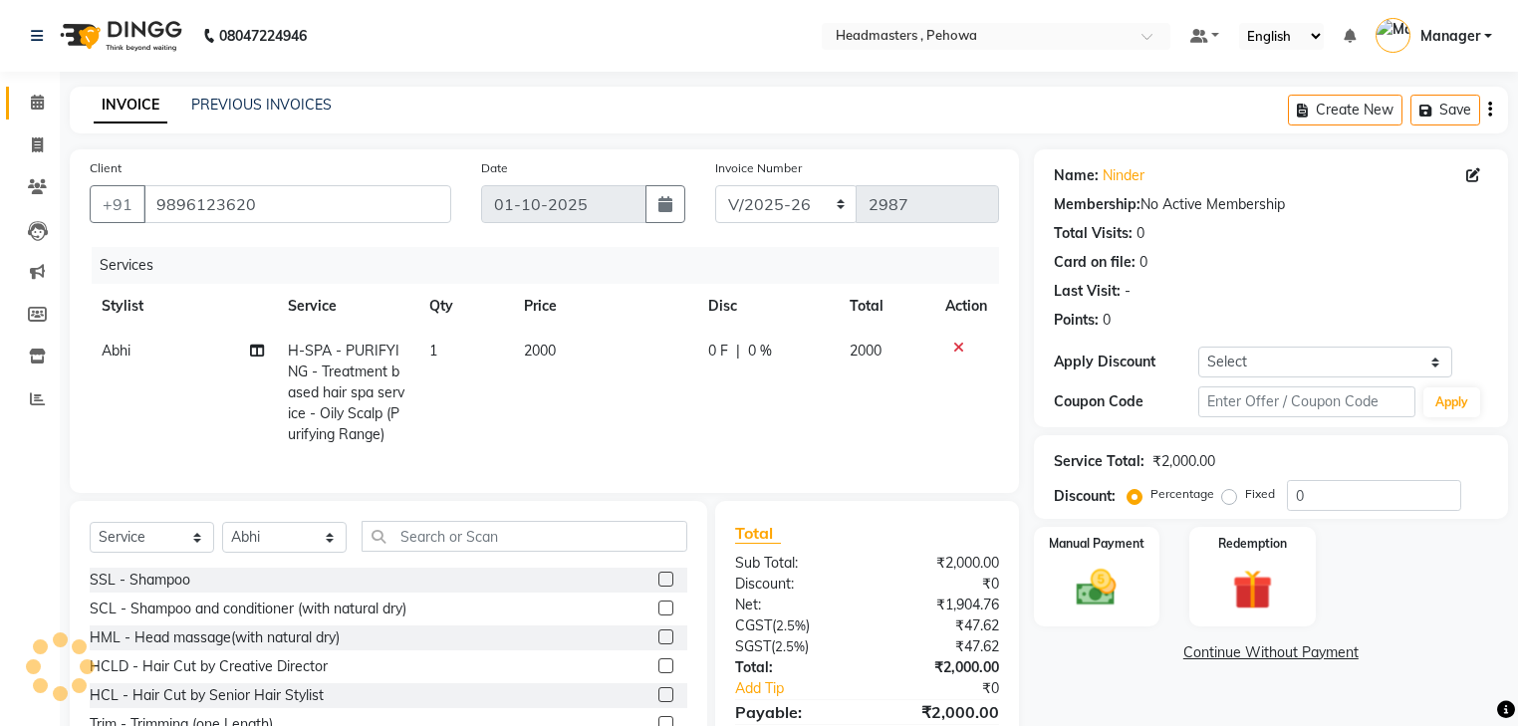
scroll to position [112, 0]
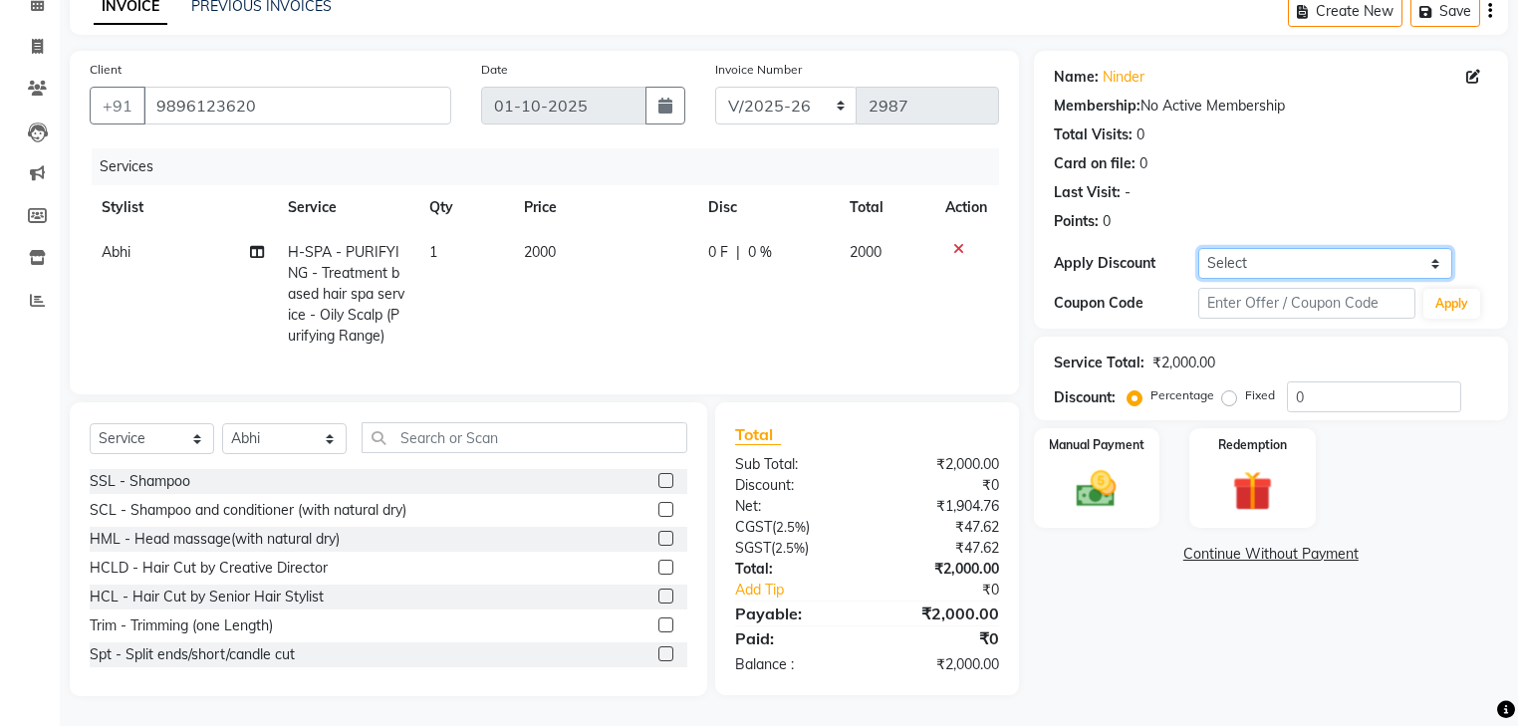
click at [1308, 251] on select "Select Coupon → Wrong Job Card Coupon → Complimentary Coupon → Correction Coupo…" at bounding box center [1325, 263] width 254 height 31
select select "9: Object"
click at [1198, 248] on select "Select Coupon → Wrong Job Card Coupon → Complimentary Coupon → Correction Coupo…" at bounding box center [1325, 263] width 254 height 31
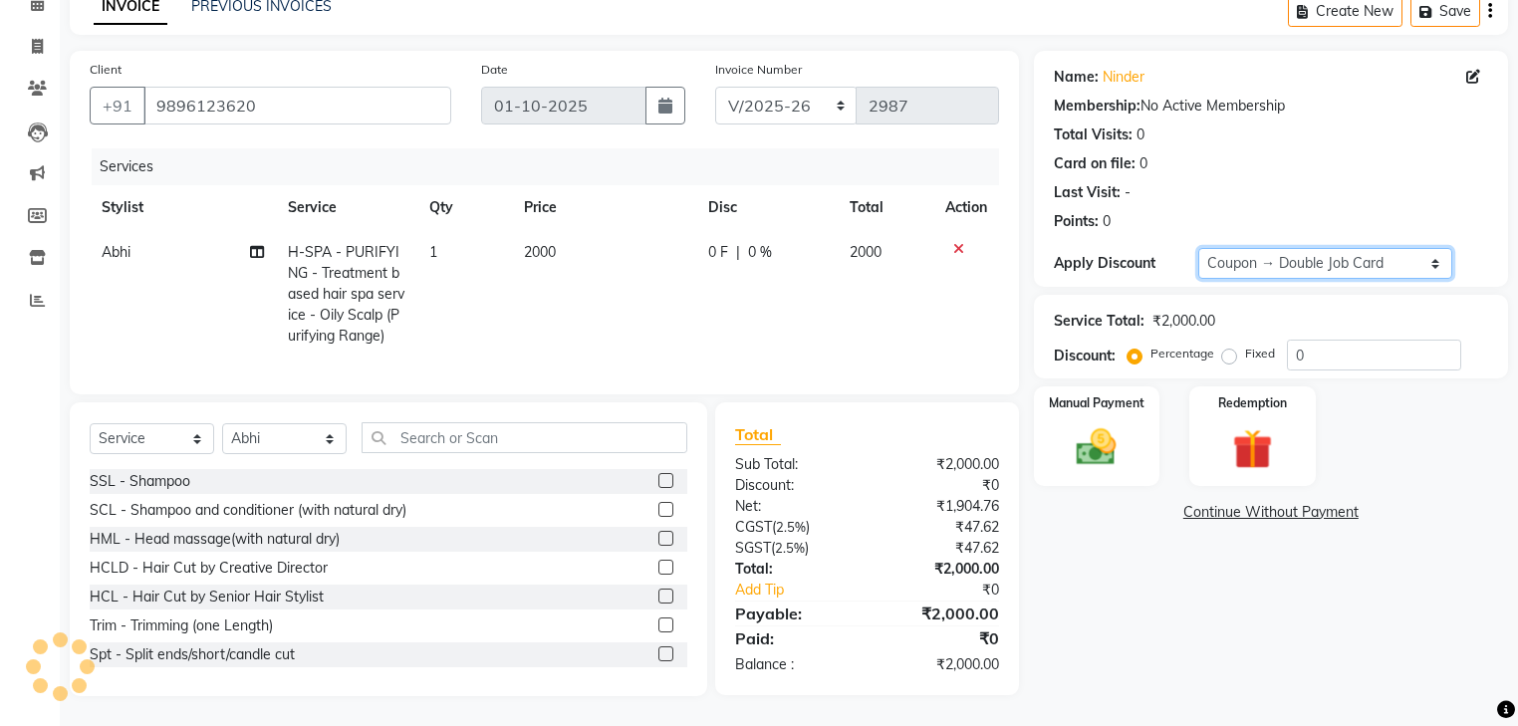
type input "100"
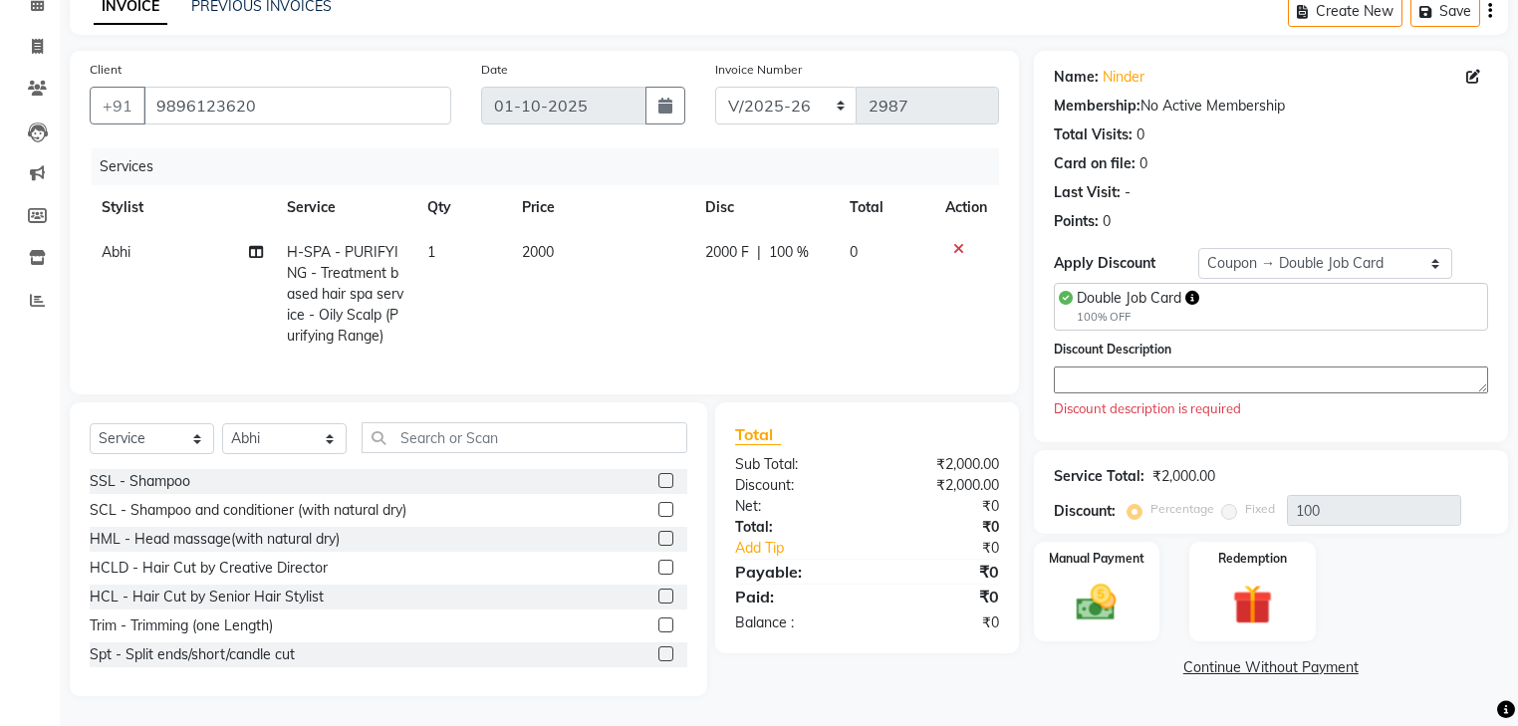
click at [1191, 370] on textarea at bounding box center [1271, 379] width 434 height 27
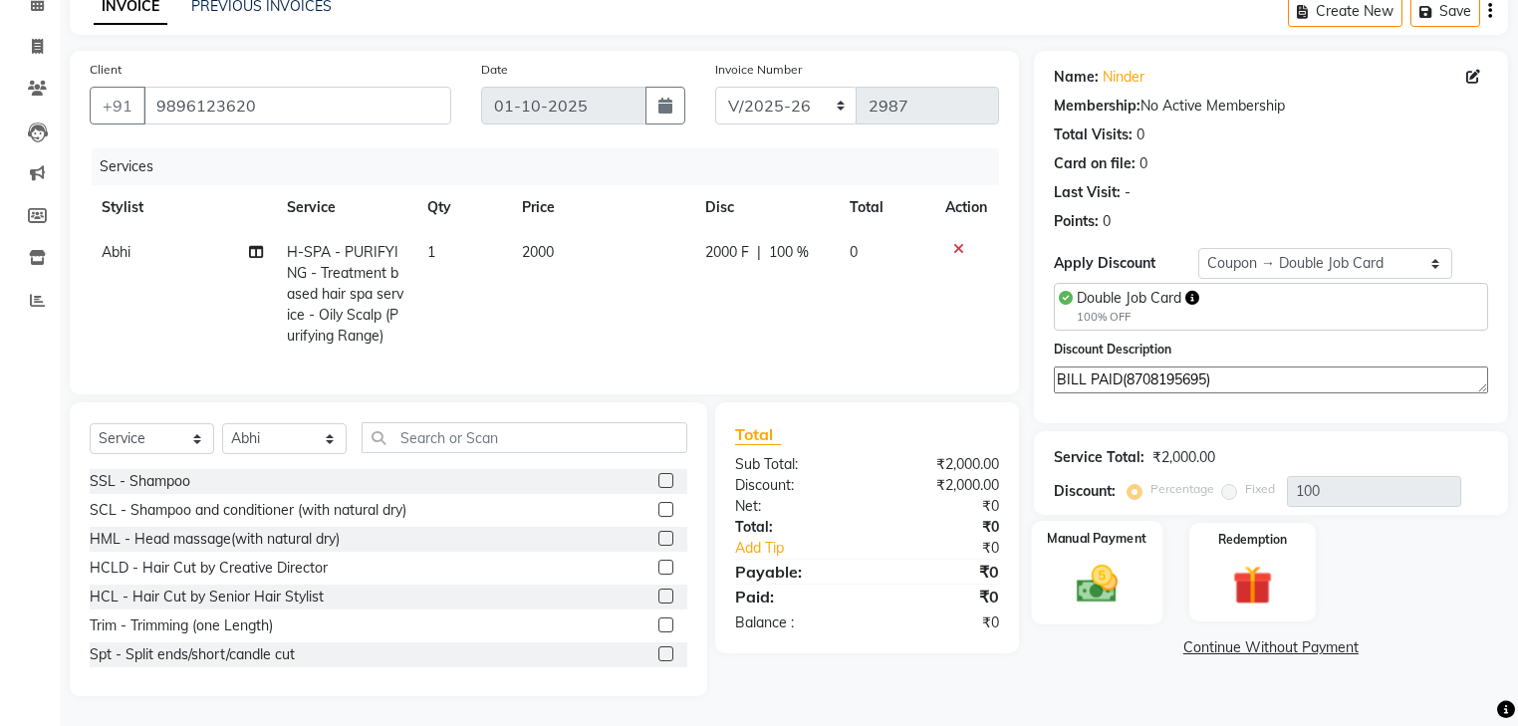
type textarea "BILL PAID(8708195695)"
click at [1080, 572] on img at bounding box center [1096, 584] width 68 height 48
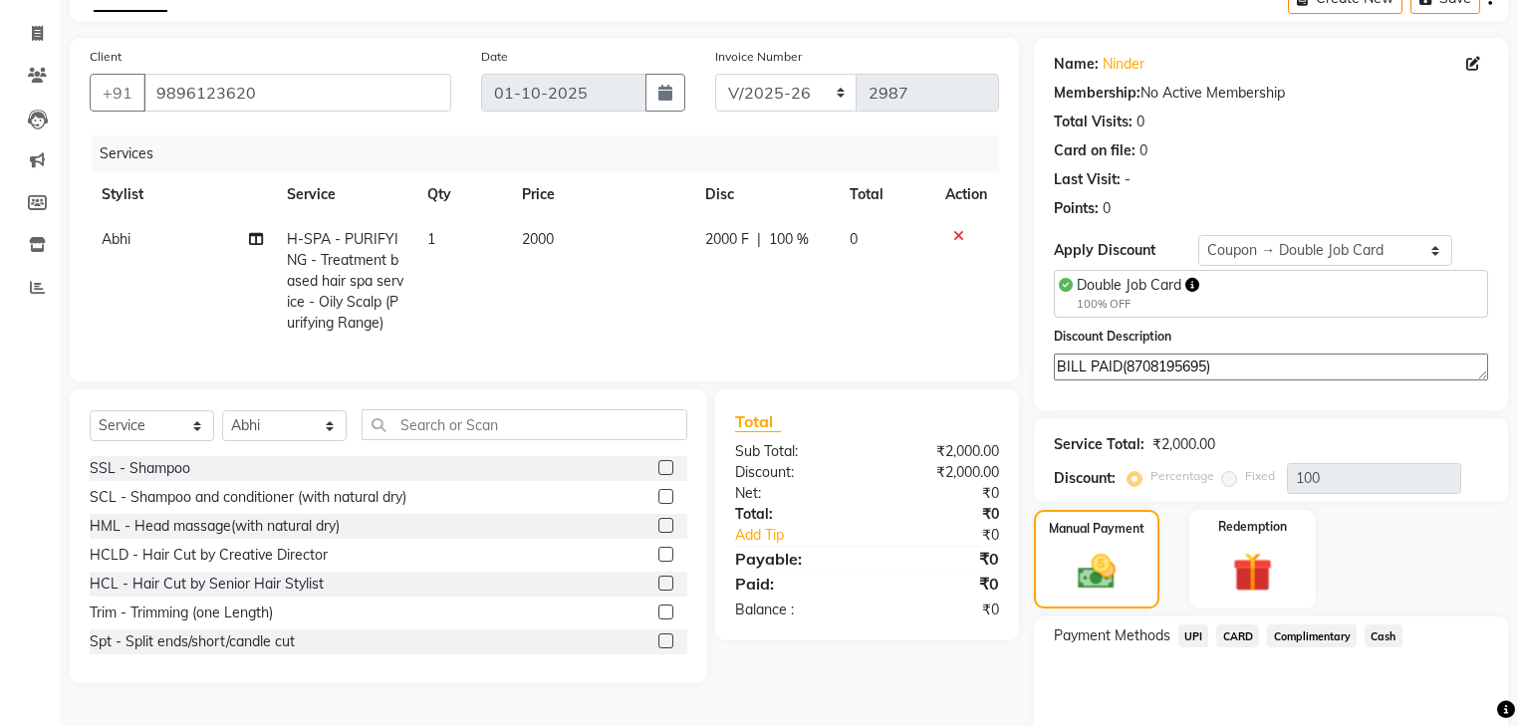
click at [1327, 639] on span "Complimentary" at bounding box center [1312, 635] width 90 height 23
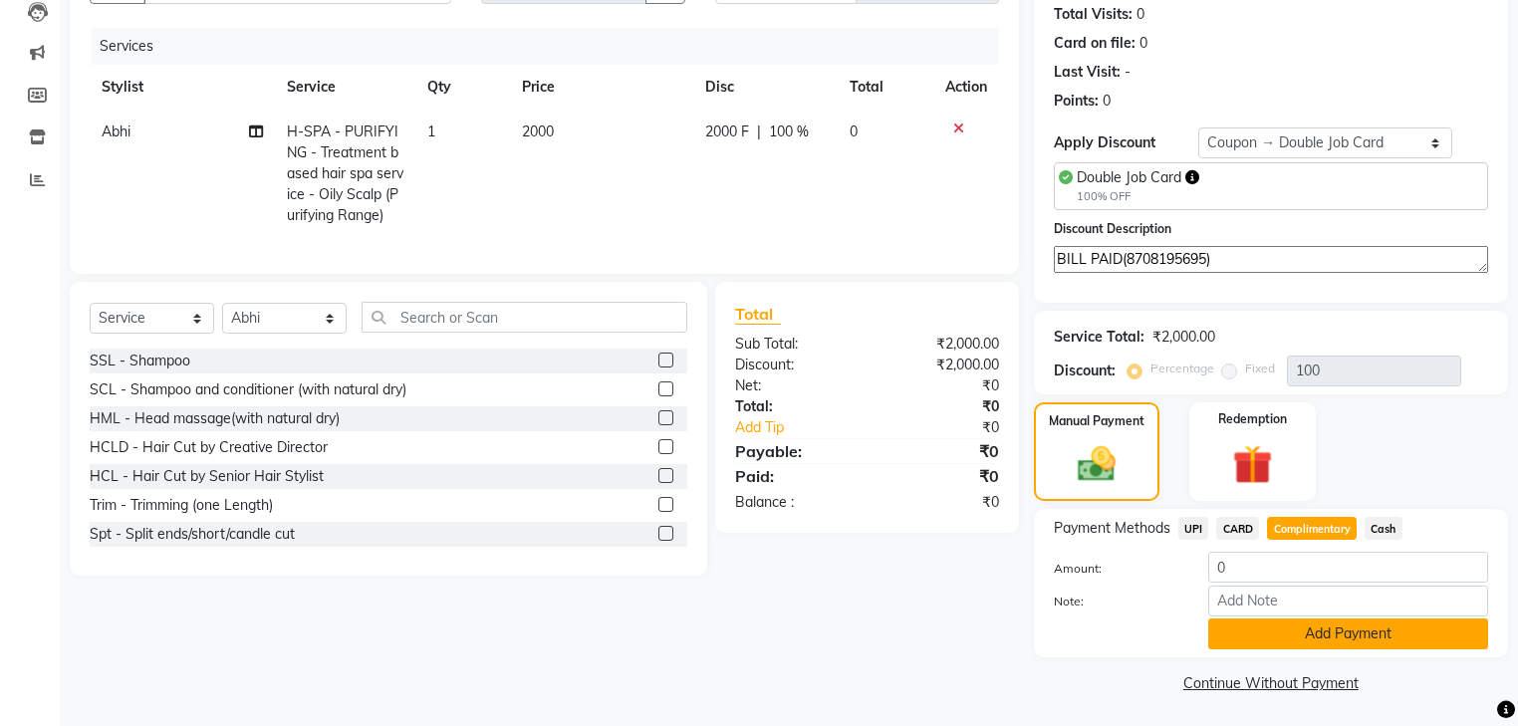
scroll to position [223, 0]
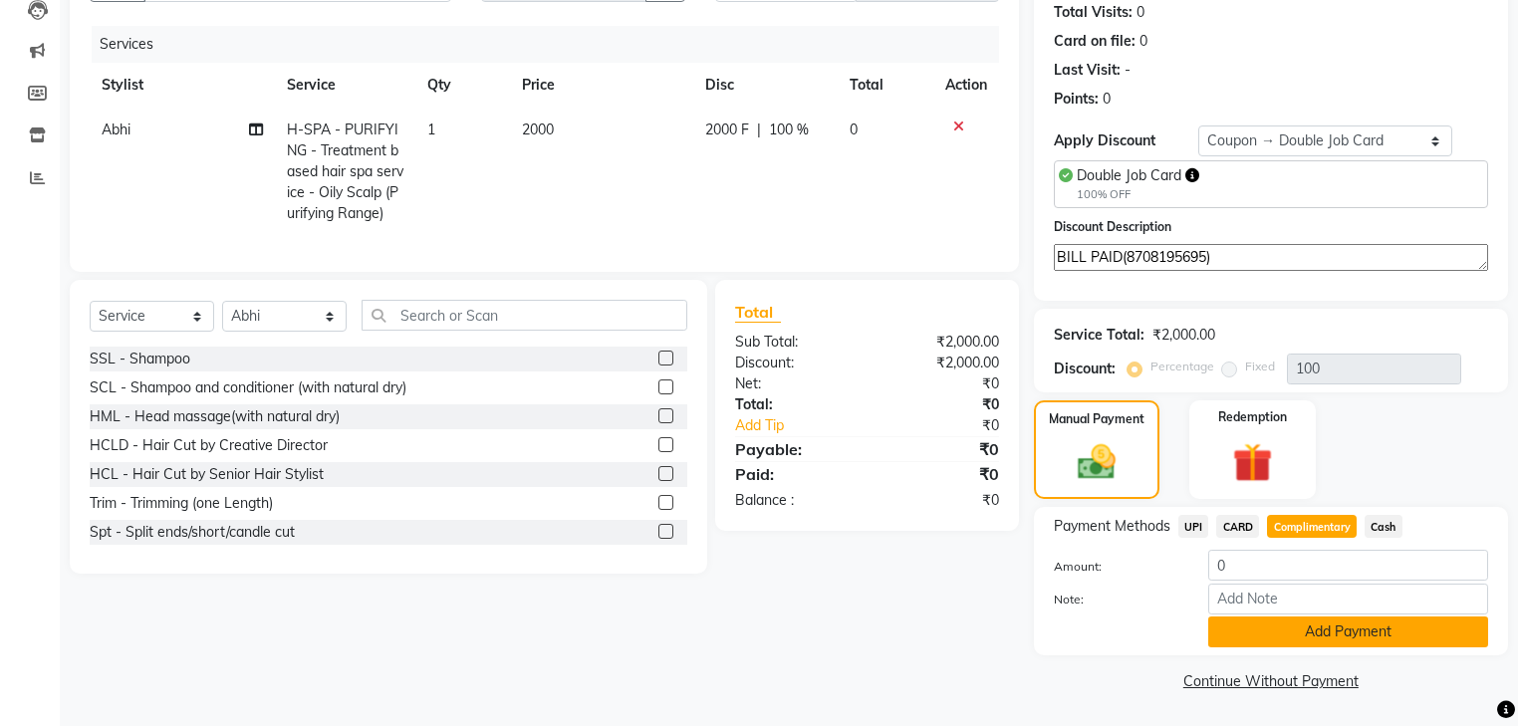
click at [1322, 633] on button "Add Payment" at bounding box center [1348, 631] width 280 height 31
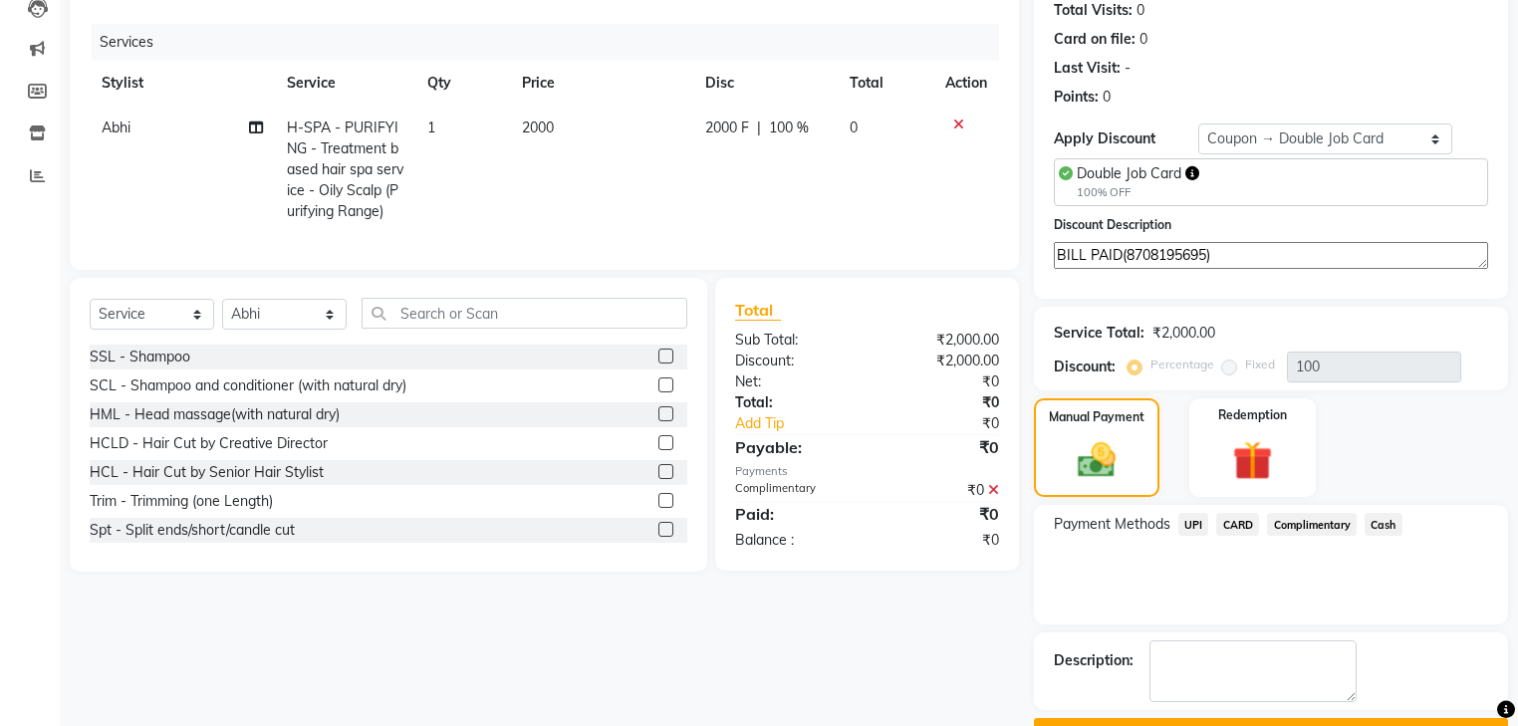
scroll to position [275, 0]
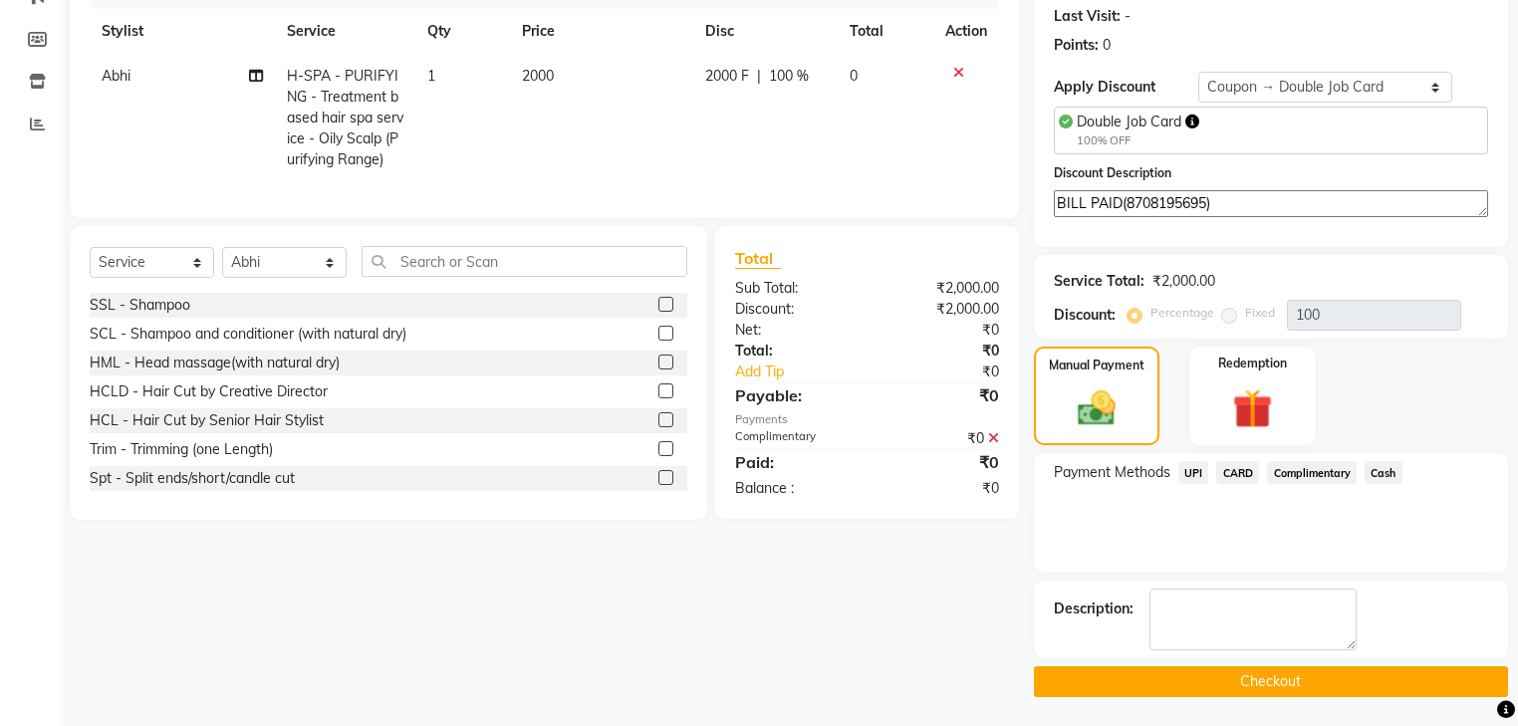
click at [1291, 683] on button "Checkout" at bounding box center [1271, 681] width 474 height 31
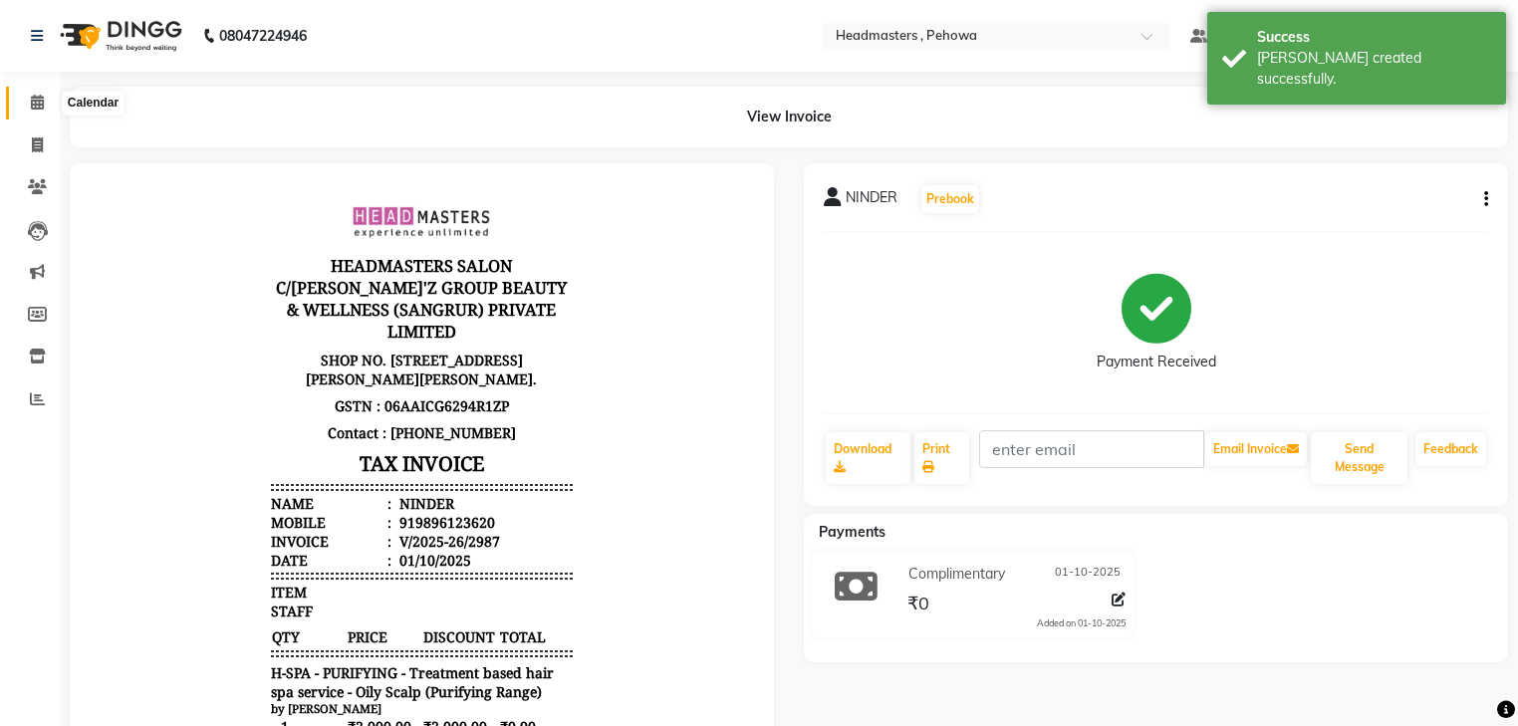
click at [44, 99] on span at bounding box center [37, 103] width 35 height 23
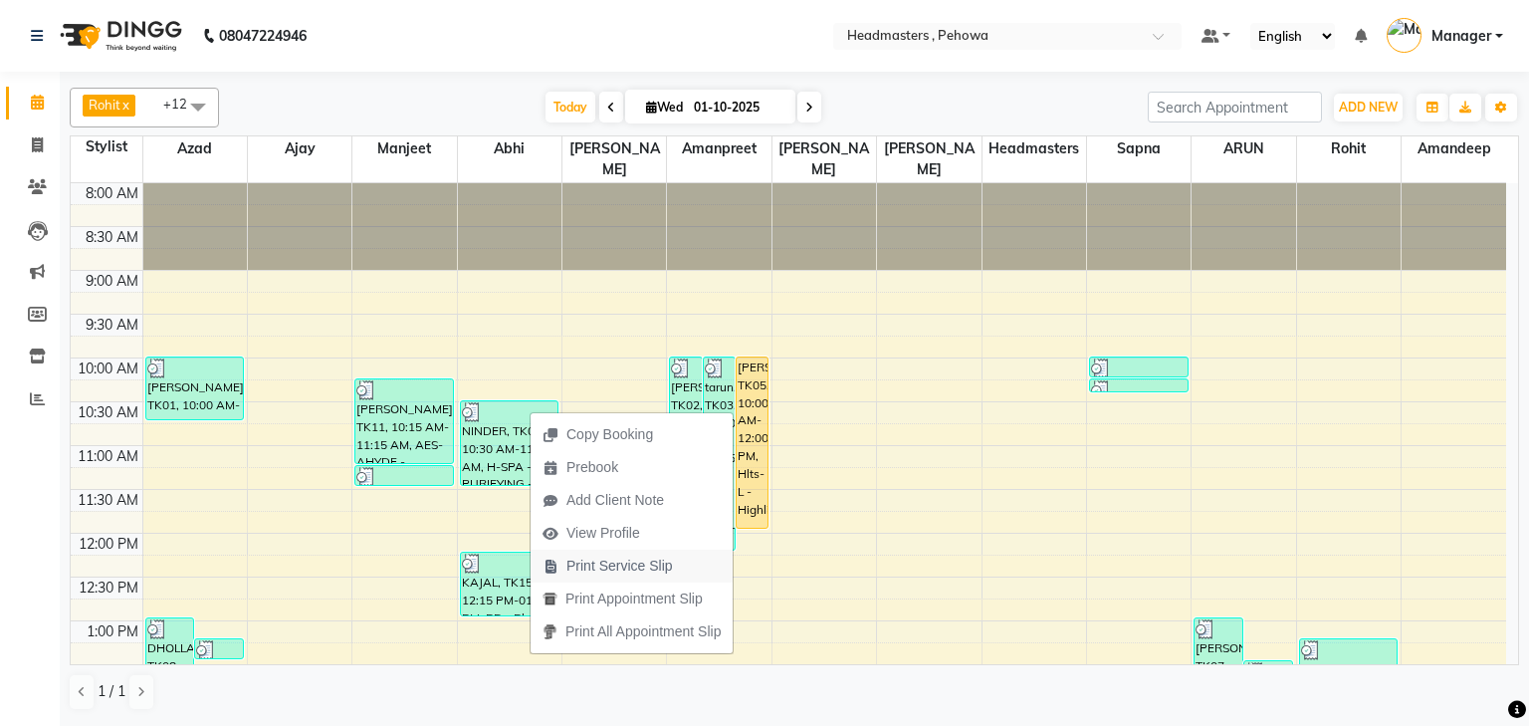
click at [653, 562] on span "Print Service Slip" at bounding box center [620, 566] width 107 height 21
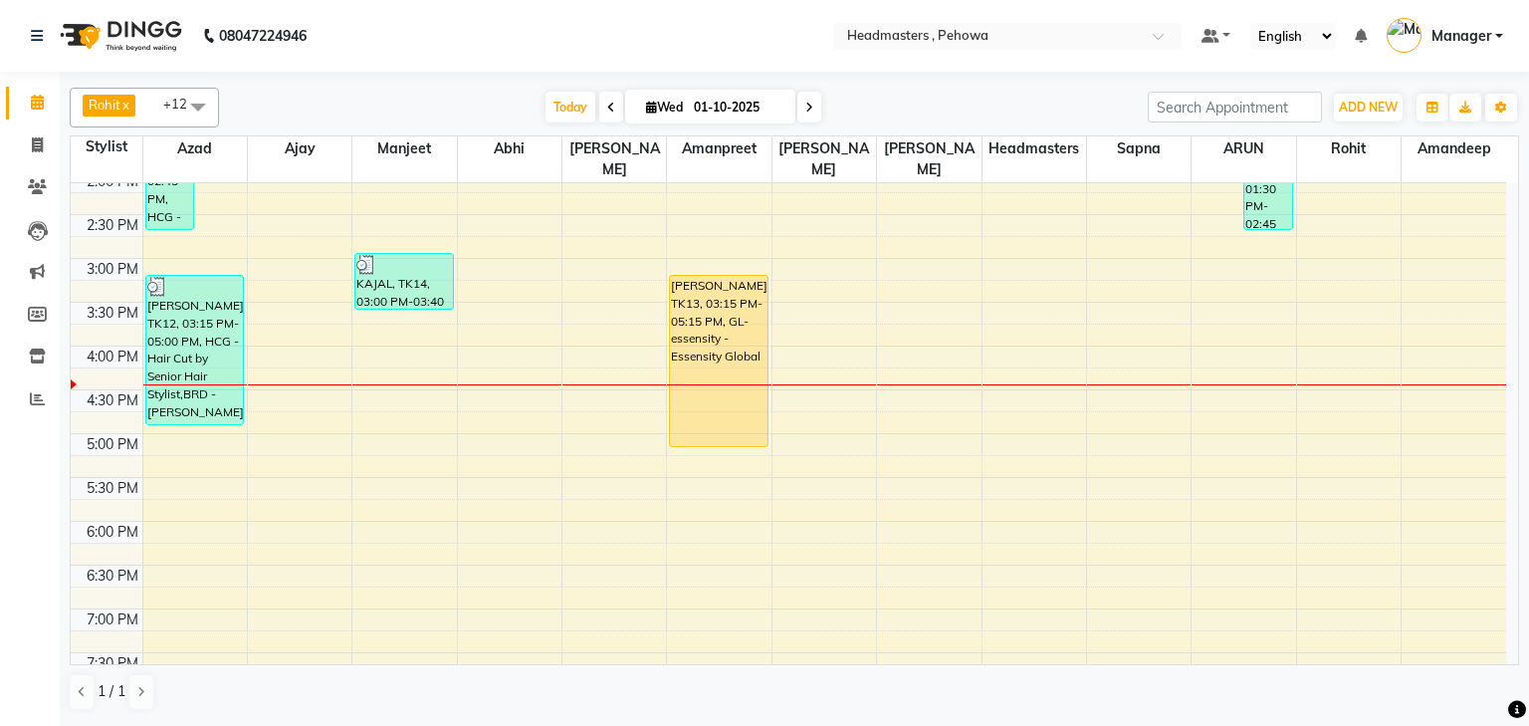
scroll to position [558, 0]
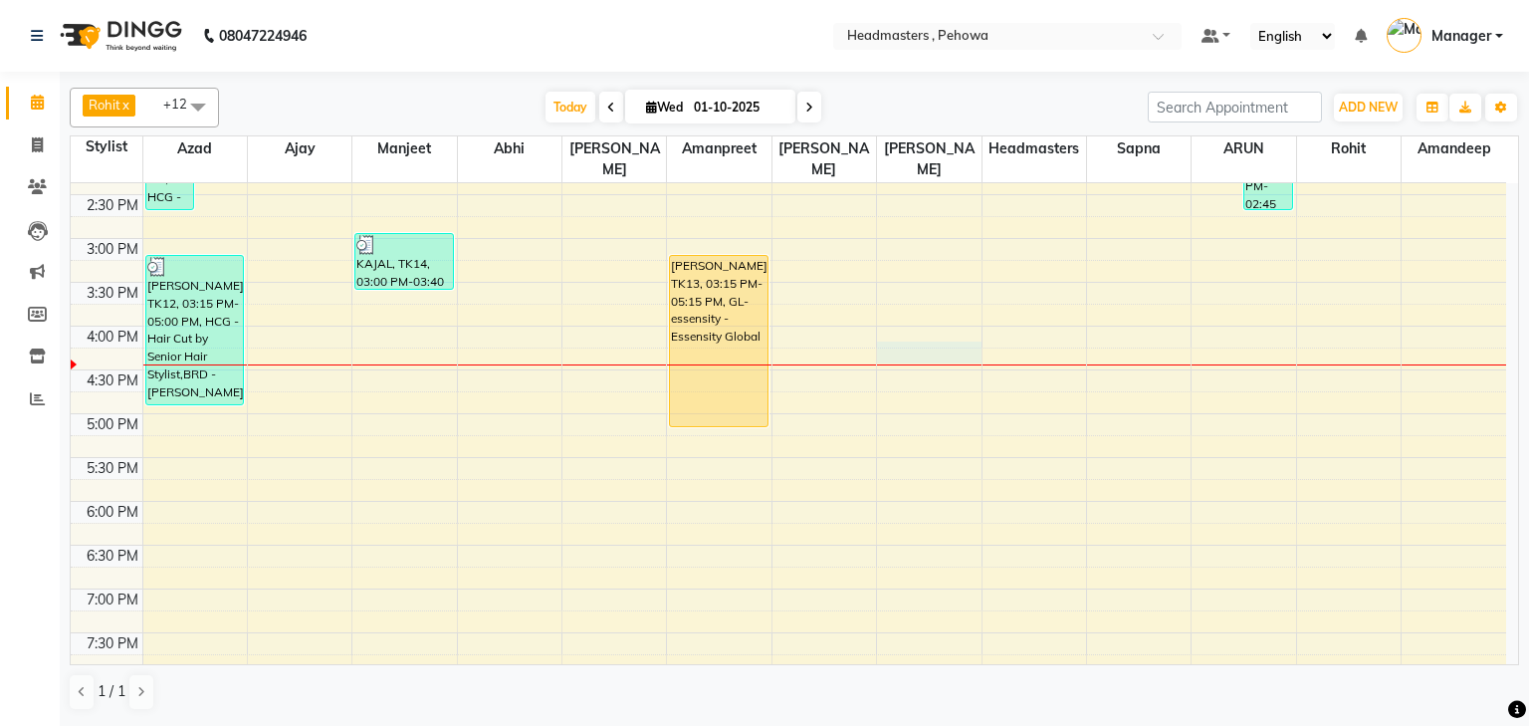
click at [908, 335] on div "8:00 AM 8:30 AM 9:00 AM 9:30 AM 10:00 AM 10:30 AM 11:00 AM 11:30 AM 12:00 PM 12…" at bounding box center [789, 239] width 1436 height 1226
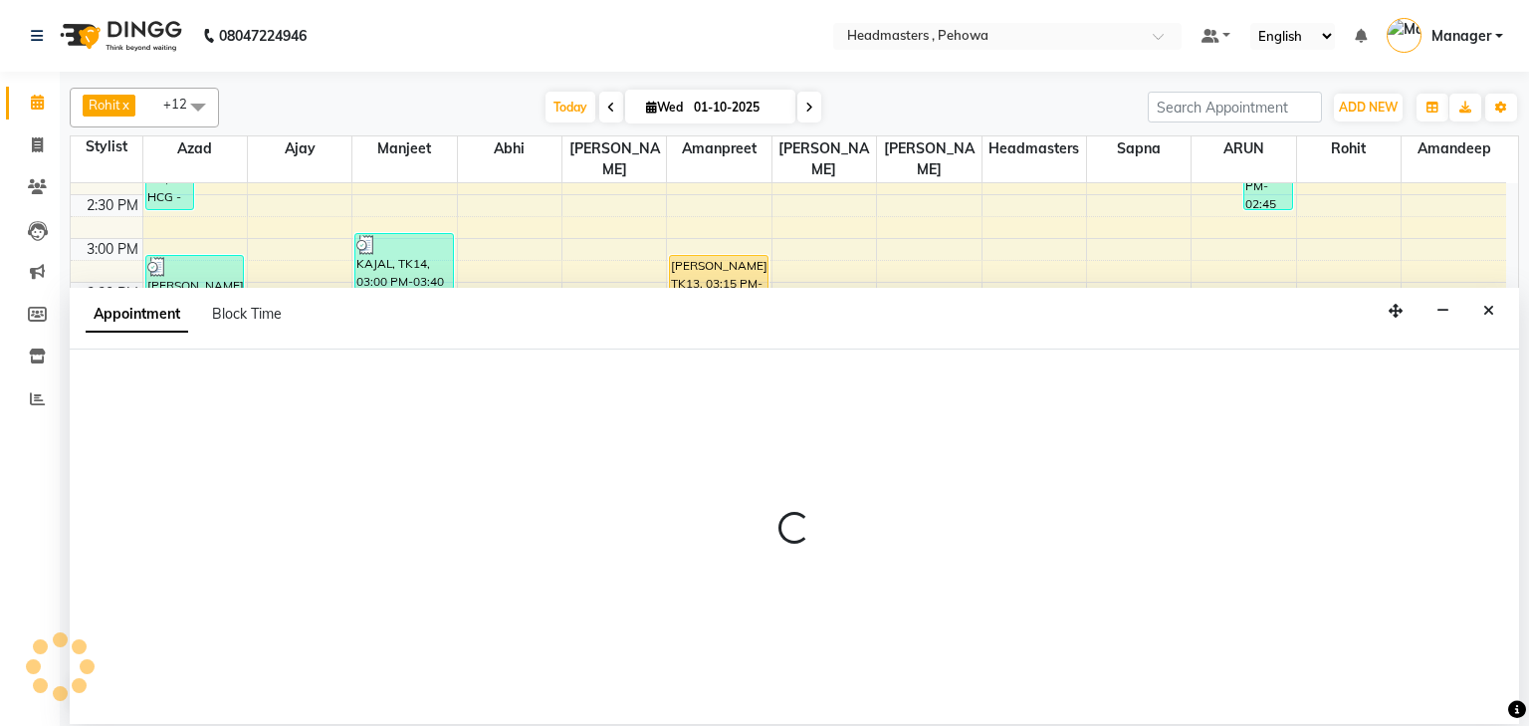
select select "71125"
select select "975"
select select "tentative"
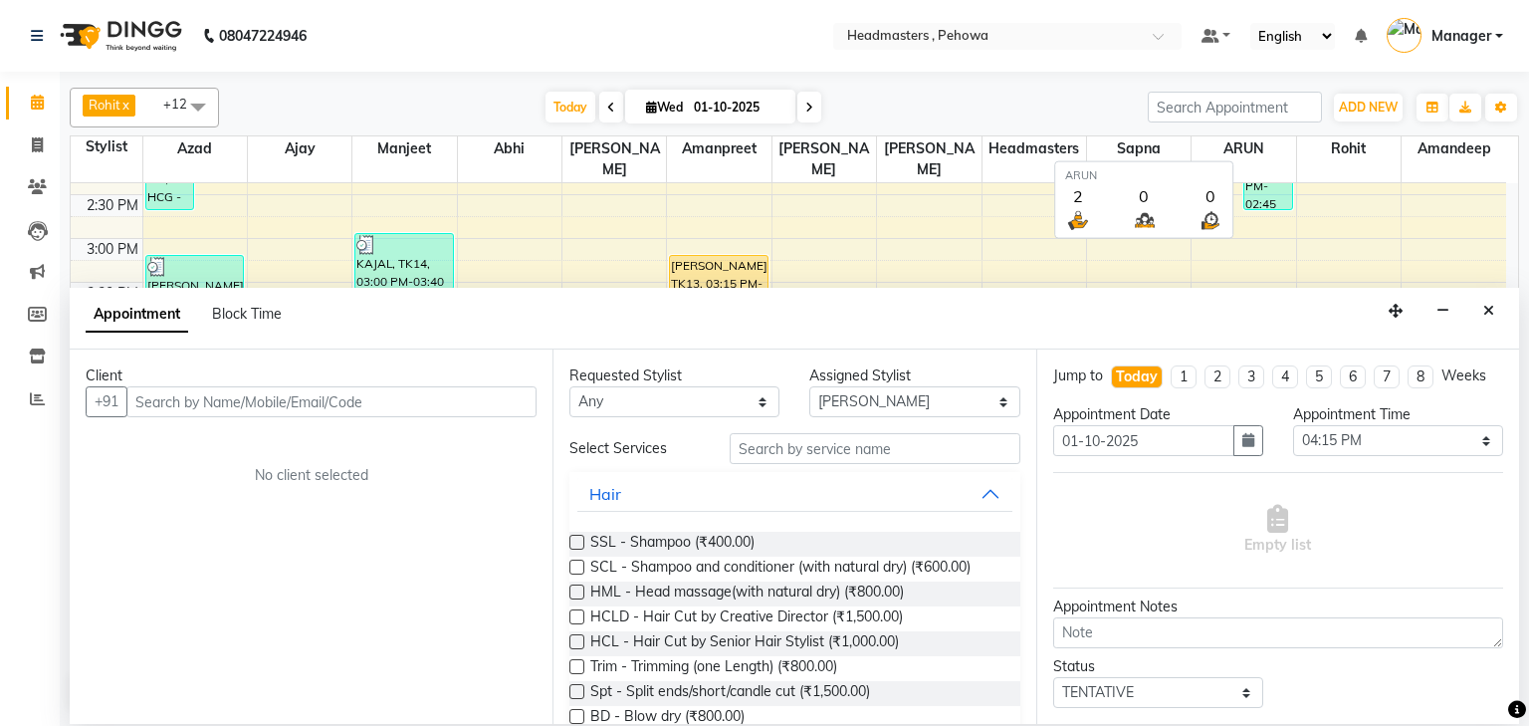
drag, startPoint x: 1228, startPoint y: 152, endPoint x: 1235, endPoint y: 201, distance: 49.3
click at [1228, 155] on span "ARUN" at bounding box center [1244, 148] width 104 height 25
click at [1243, 245] on div "8:00 AM 8:30 AM 9:00 AM 9:30 AM 10:00 AM 10:30 AM 11:00 AM 11:30 AM 12:00 PM 12…" at bounding box center [789, 239] width 1436 height 1226
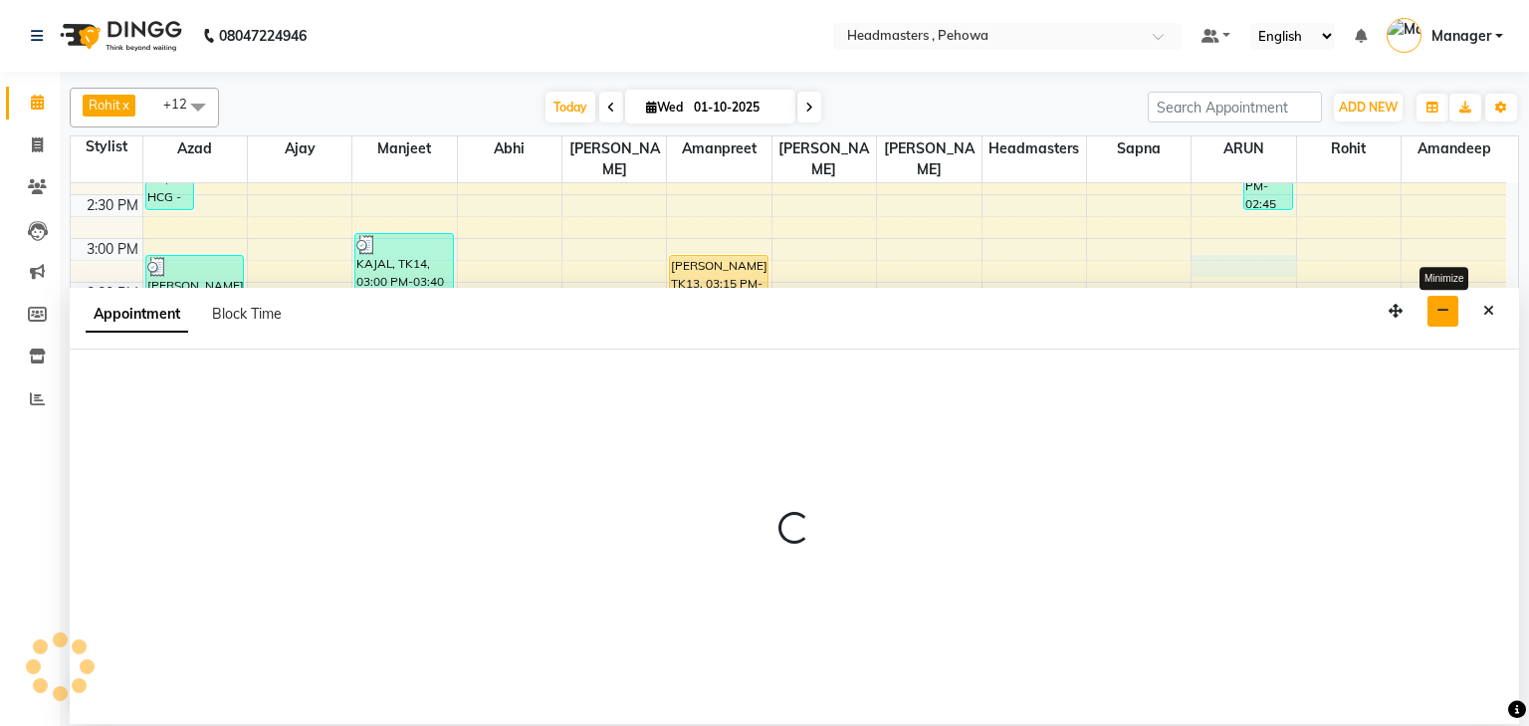
click at [1441, 314] on icon "button" at bounding box center [1443, 311] width 13 height 14
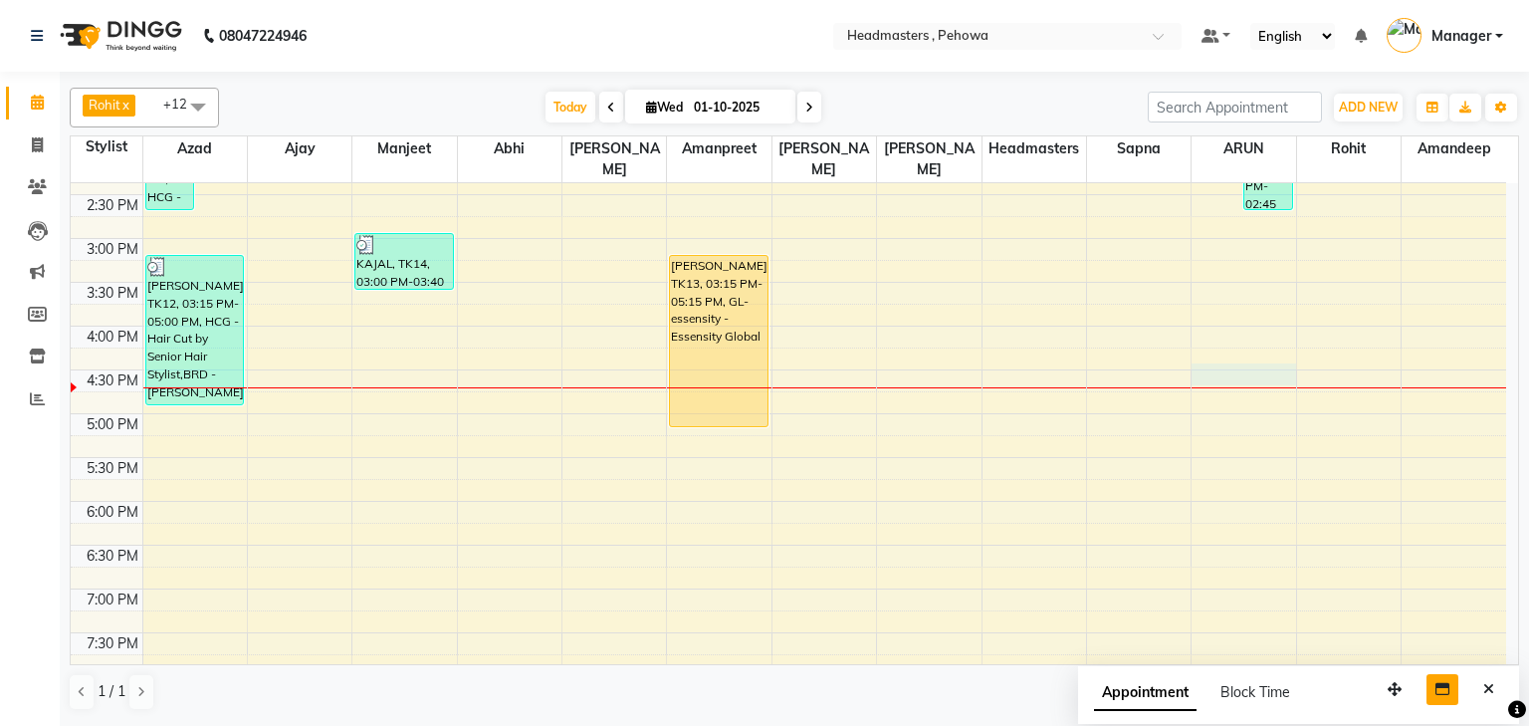
click at [1229, 359] on div "8:00 AM 8:30 AM 9:00 AM 9:30 AM 10:00 AM 10:30 AM 11:00 AM 11:30 AM 12:00 PM 12…" at bounding box center [789, 239] width 1436 height 1226
select select "82981"
select select "990"
select select "tentative"
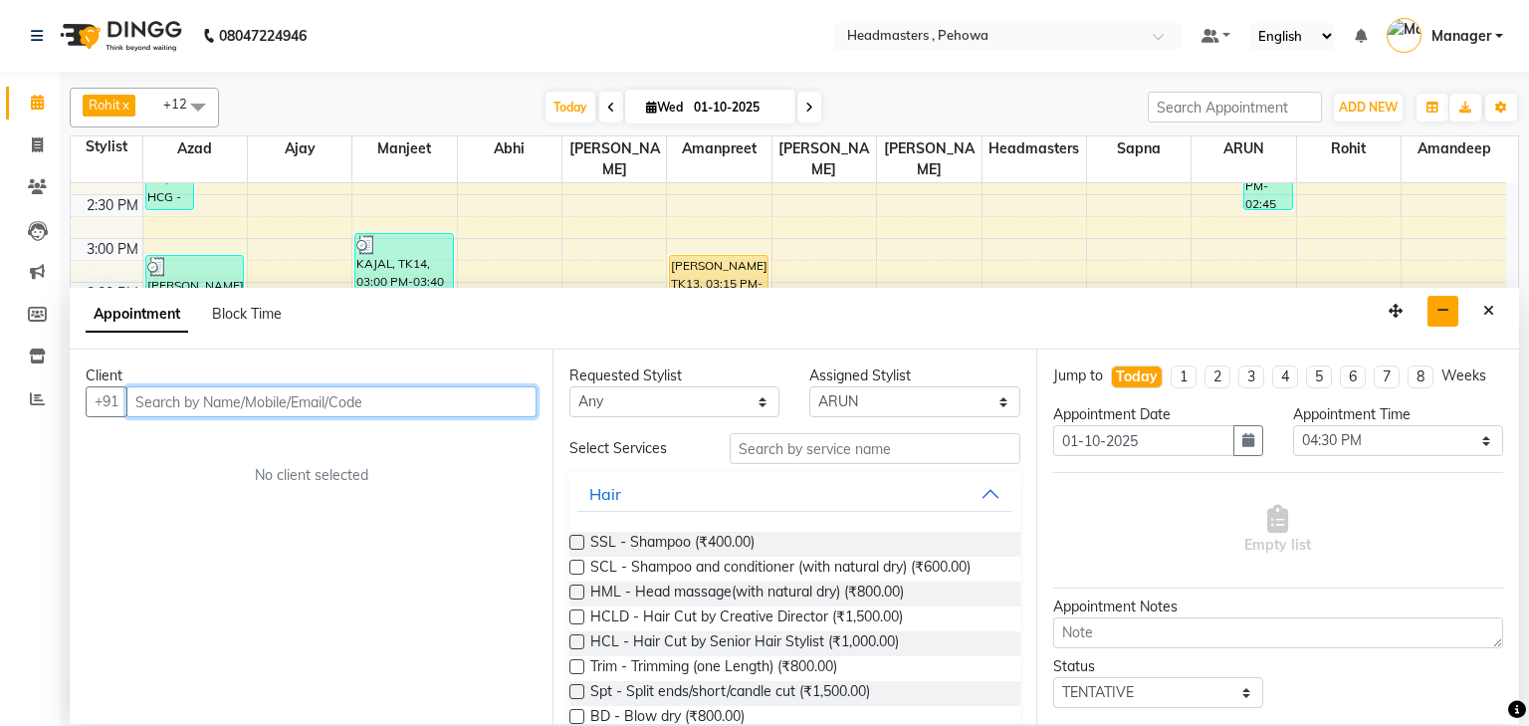
click at [331, 399] on input "text" at bounding box center [331, 401] width 410 height 31
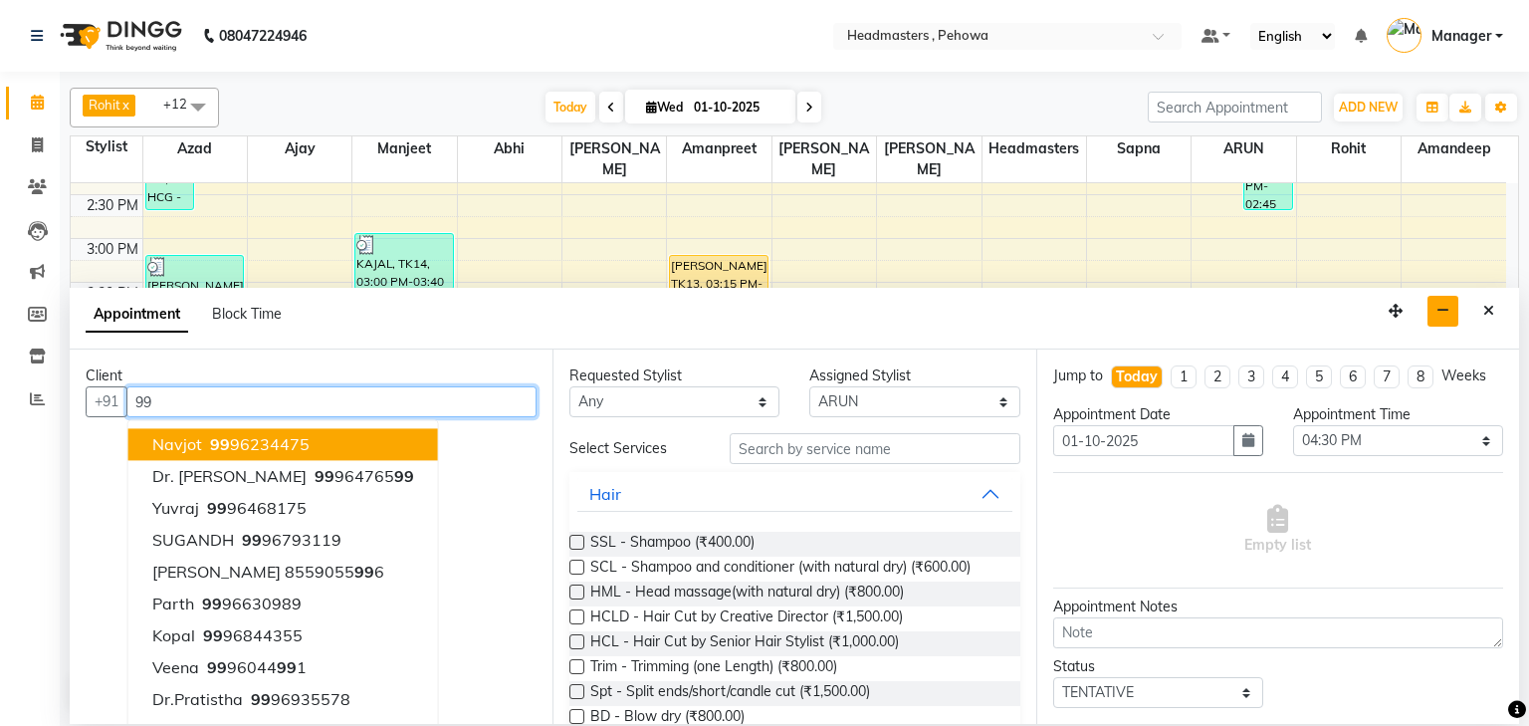
type input "9"
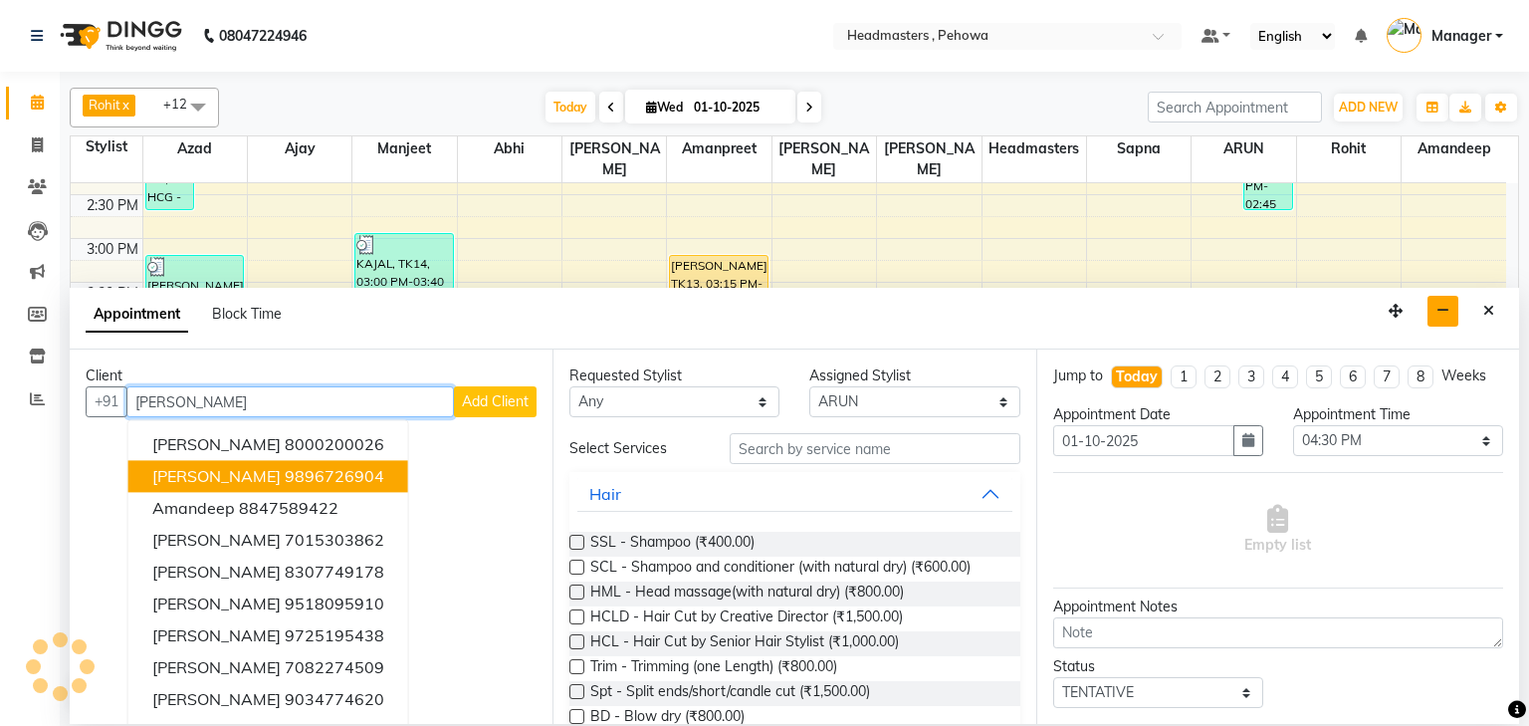
click at [289, 477] on ngb-highlight "9896726904" at bounding box center [335, 477] width 100 height 20
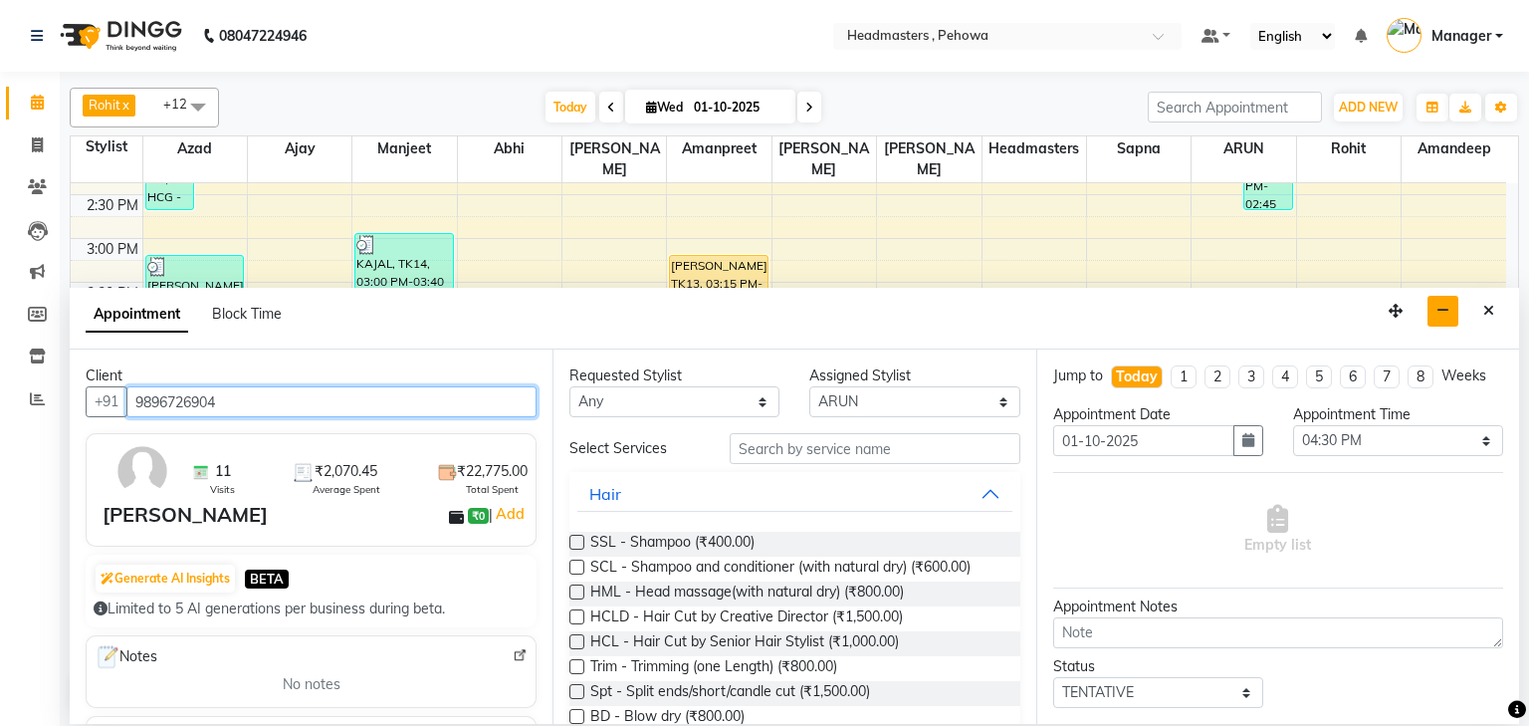
type input "9896726904"
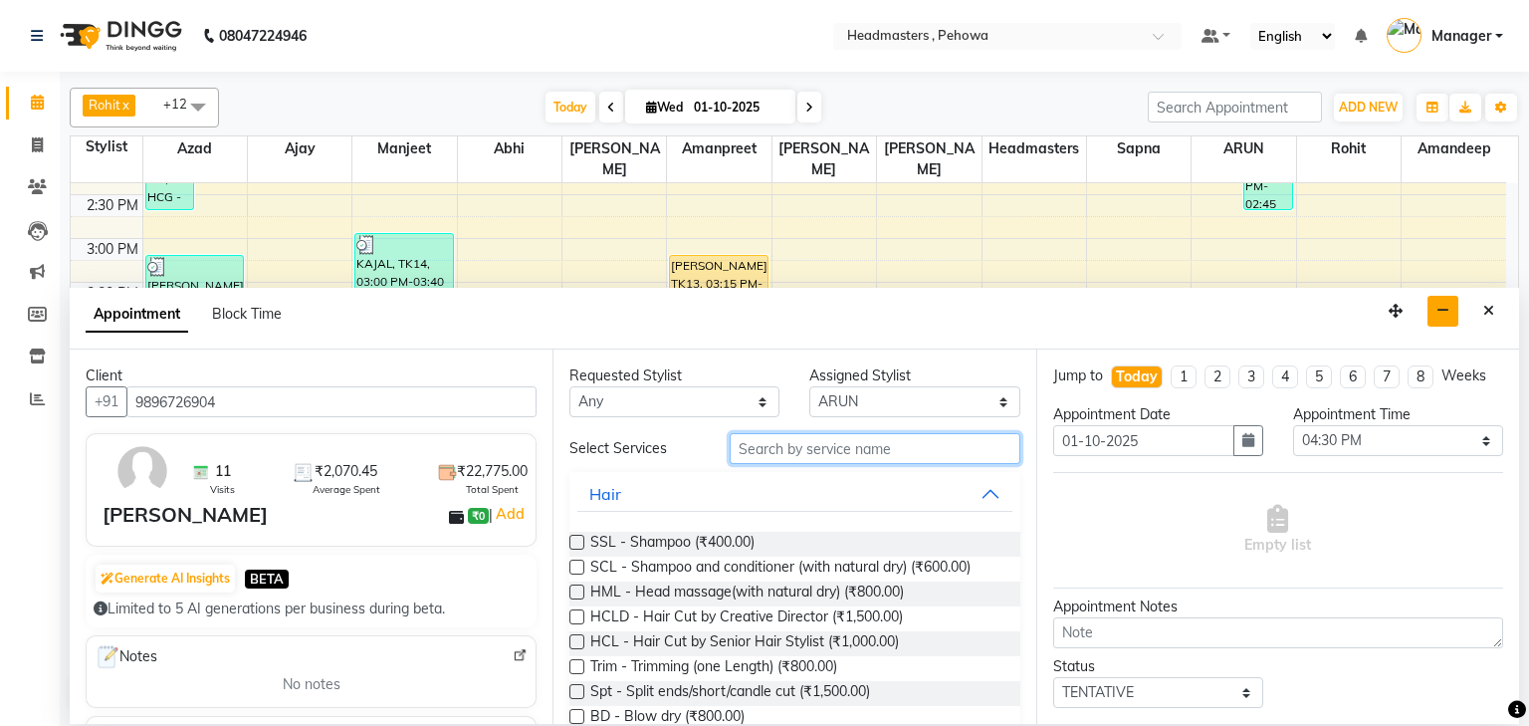
click at [789, 450] on input "text" at bounding box center [875, 448] width 291 height 31
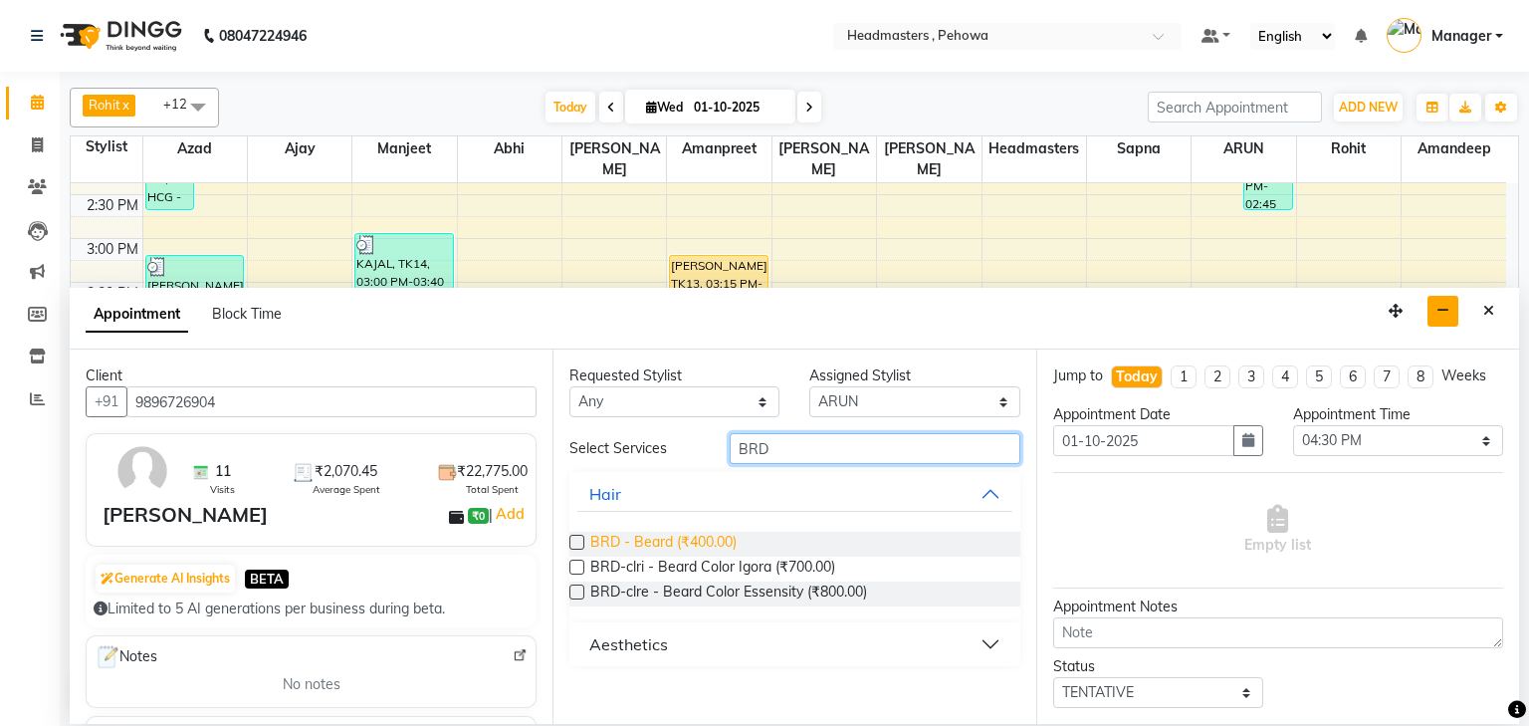
type input "BRD"
click at [704, 550] on span "BRD - Beard (₹400.00)" at bounding box center [663, 544] width 146 height 25
checkbox input "false"
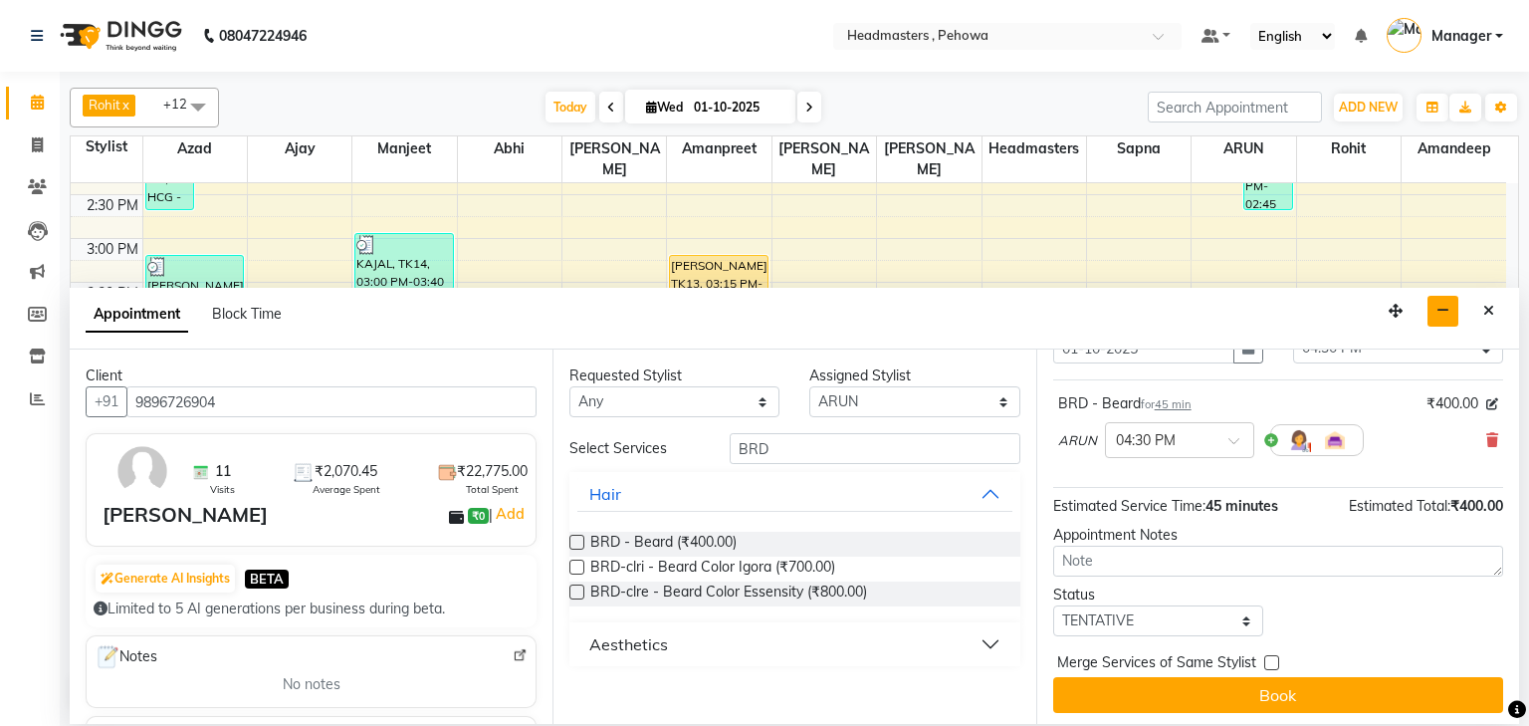
scroll to position [97, 0]
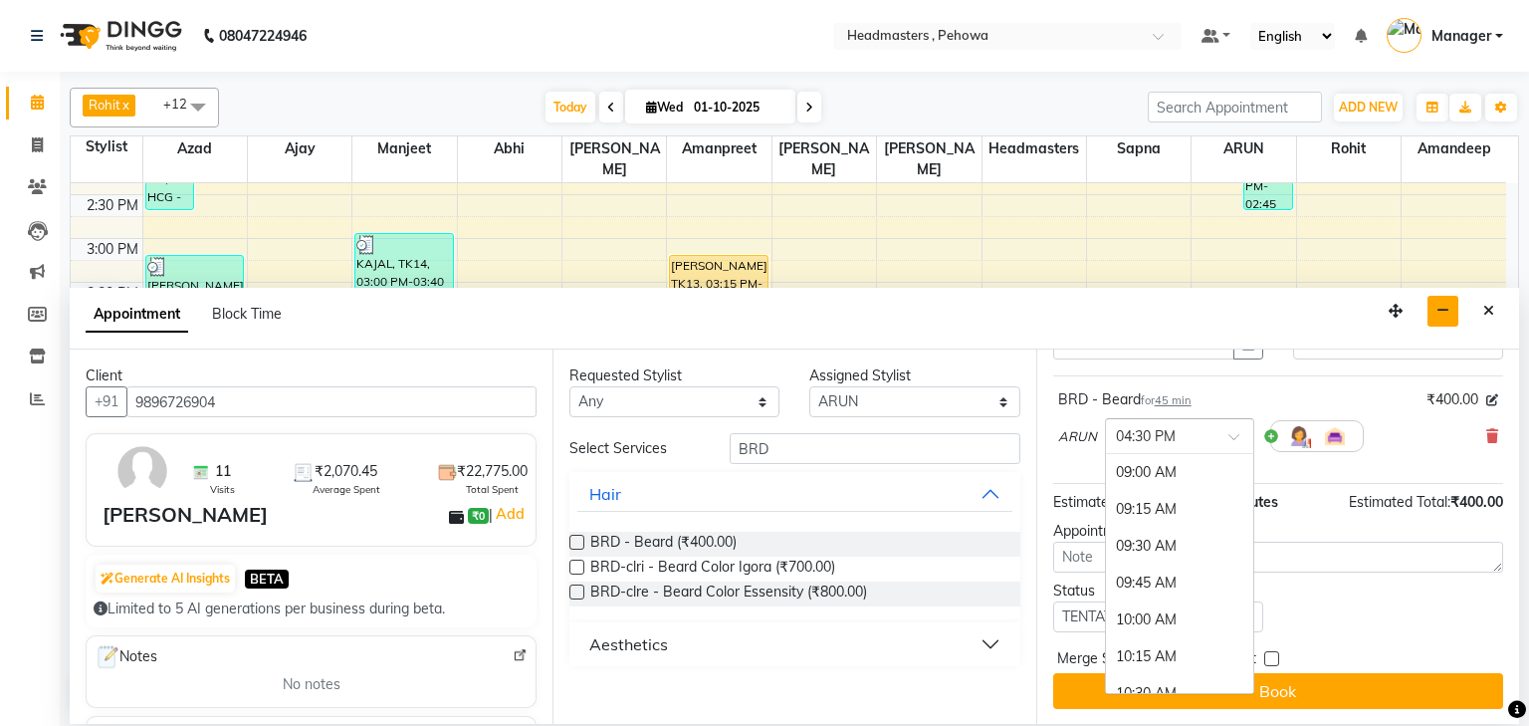
click at [1229, 432] on span at bounding box center [1241, 442] width 25 height 21
click at [1142, 510] on div "04:45 PM" at bounding box center [1179, 513] width 147 height 37
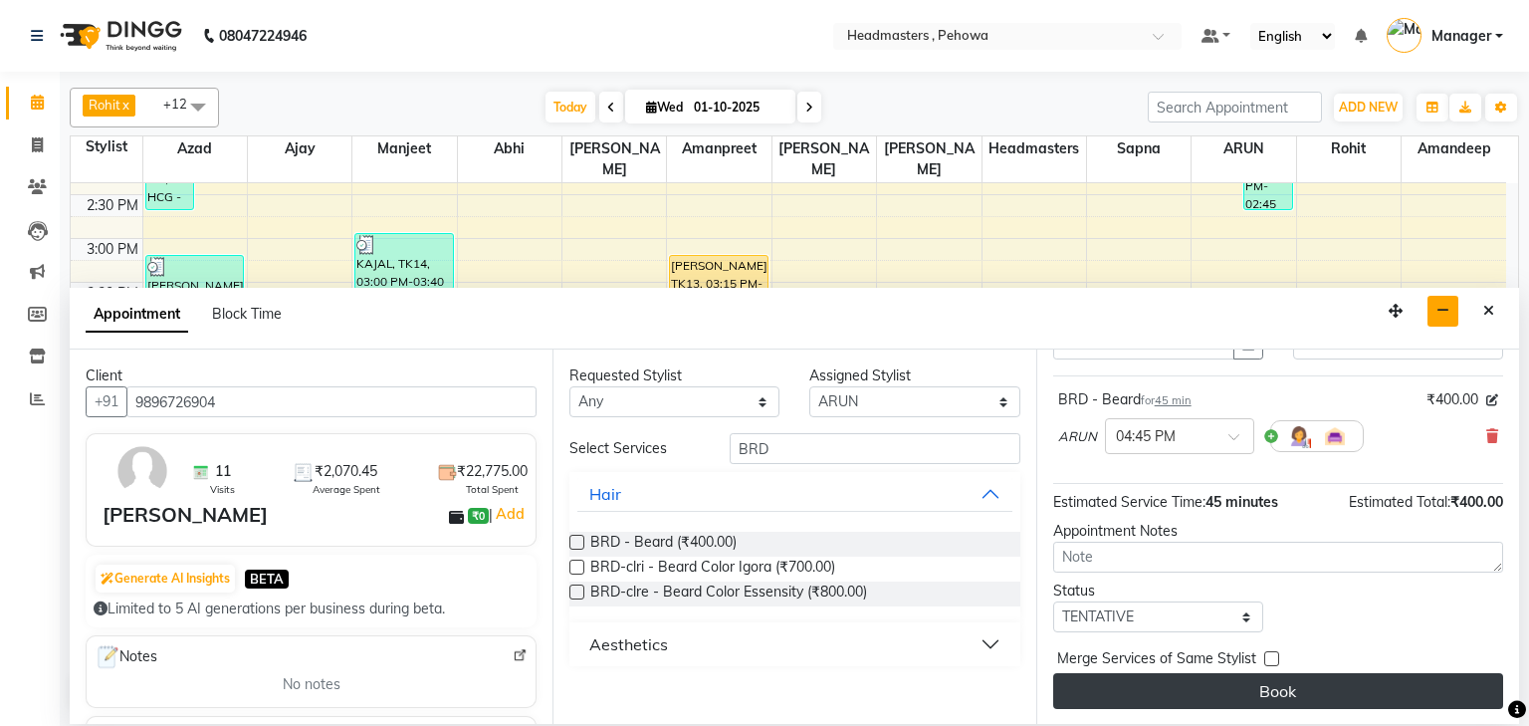
click at [1283, 690] on button "Book" at bounding box center [1279, 691] width 450 height 36
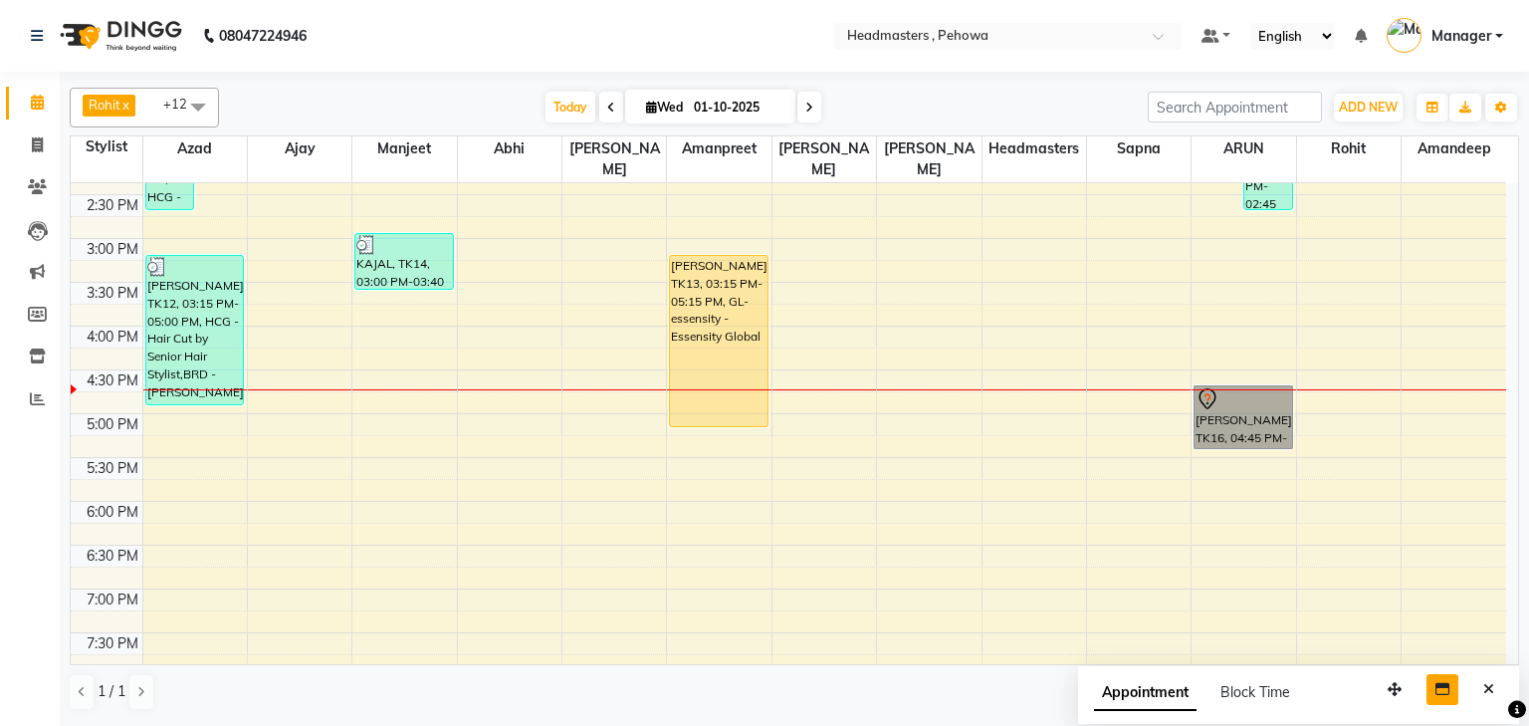
drag, startPoint x: 1191, startPoint y: 376, endPoint x: 1214, endPoint y: 380, distance: 23.2
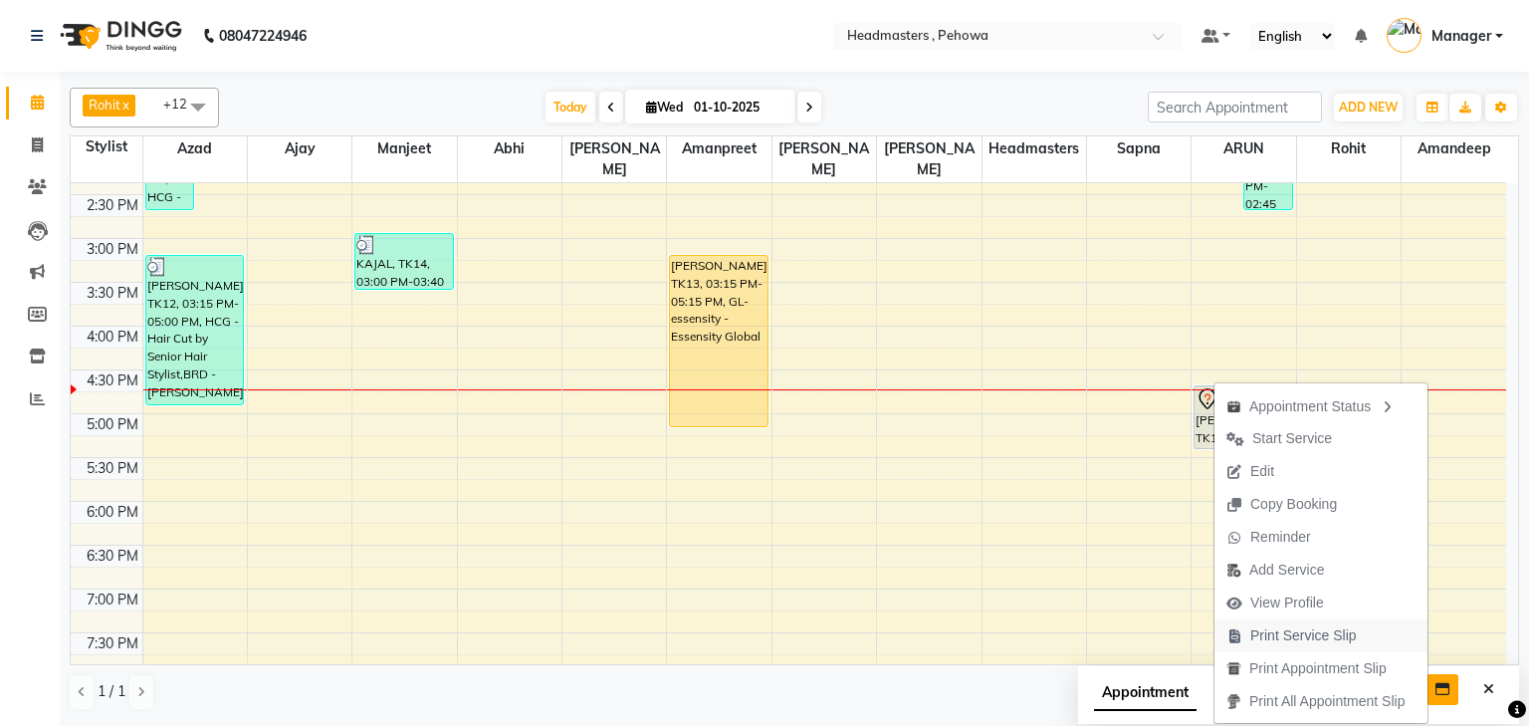
click at [1325, 637] on span "Print Service Slip" at bounding box center [1304, 635] width 107 height 21
click at [1295, 432] on span "Start Service" at bounding box center [1298, 434] width 80 height 21
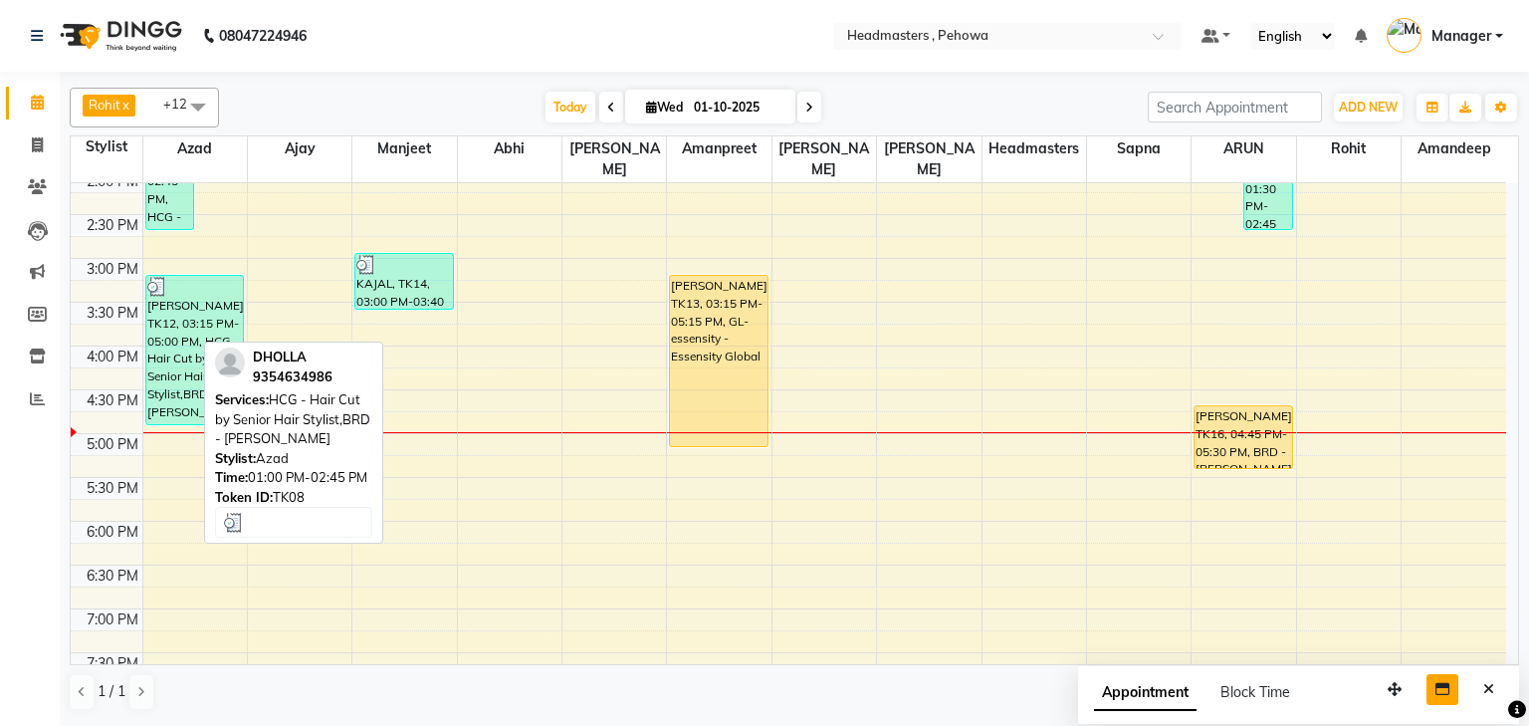
scroll to position [553, 0]
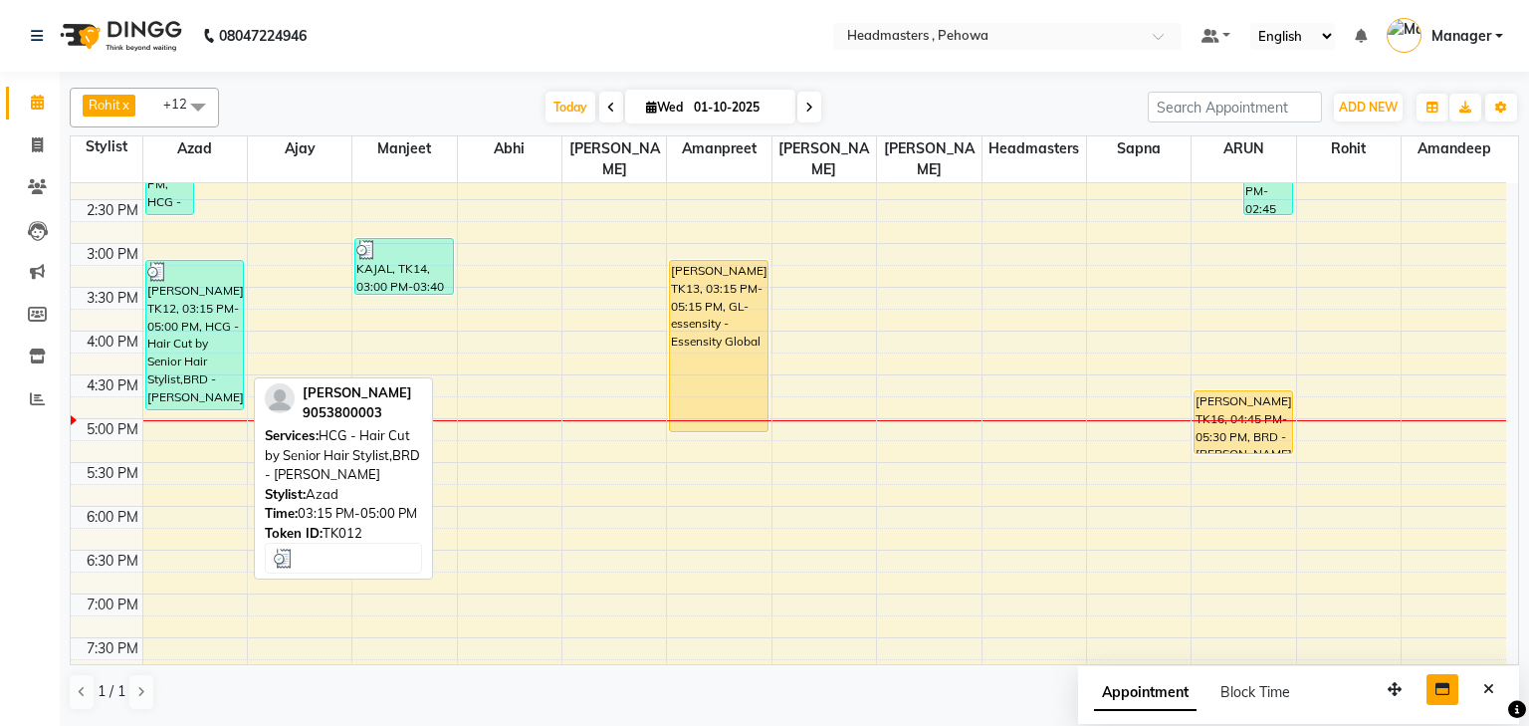
click at [179, 311] on div "AMARJEET, TK12, 03:15 PM-05:00 PM, HCG - Hair Cut by Senior Hair Stylist,BRD - …" at bounding box center [195, 335] width 98 height 148
select select "3"
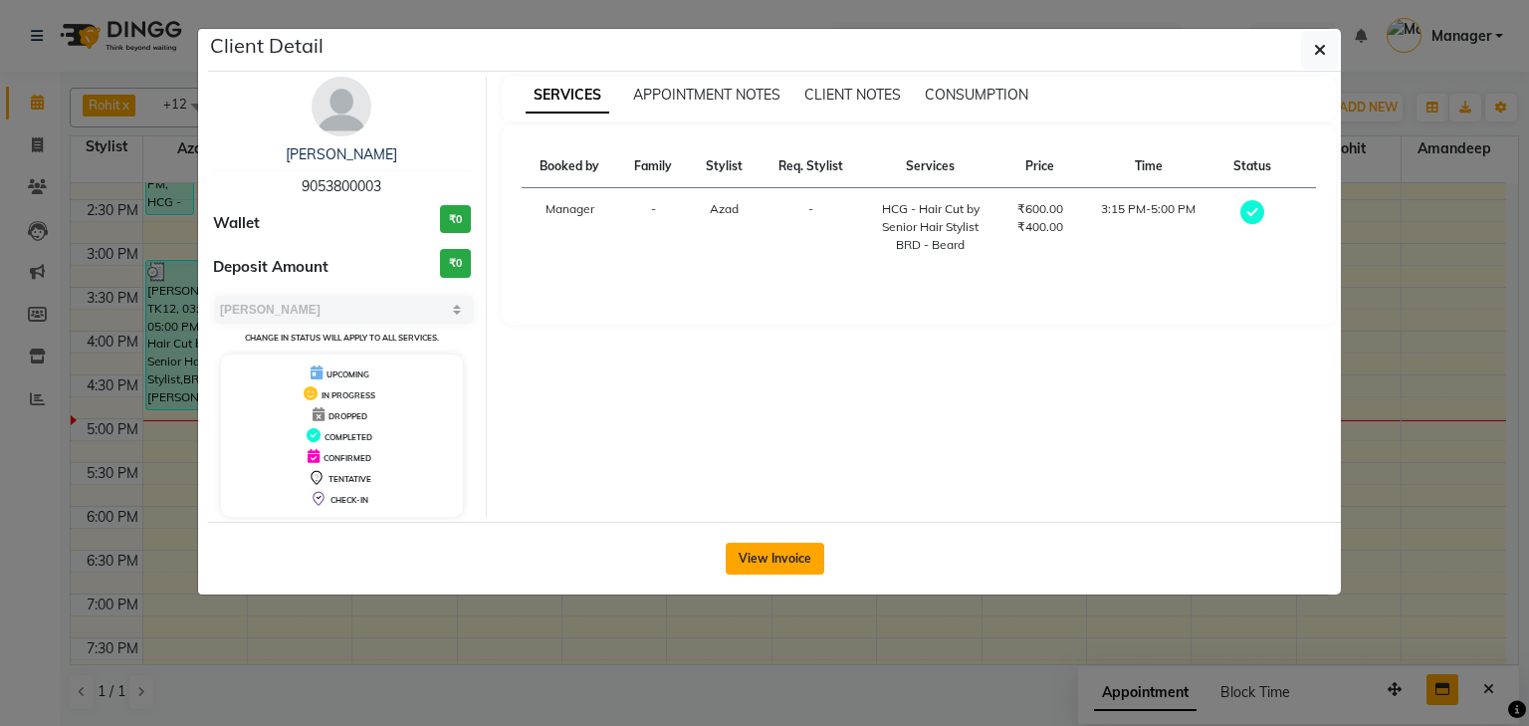
click at [777, 557] on button "View Invoice" at bounding box center [775, 559] width 99 height 32
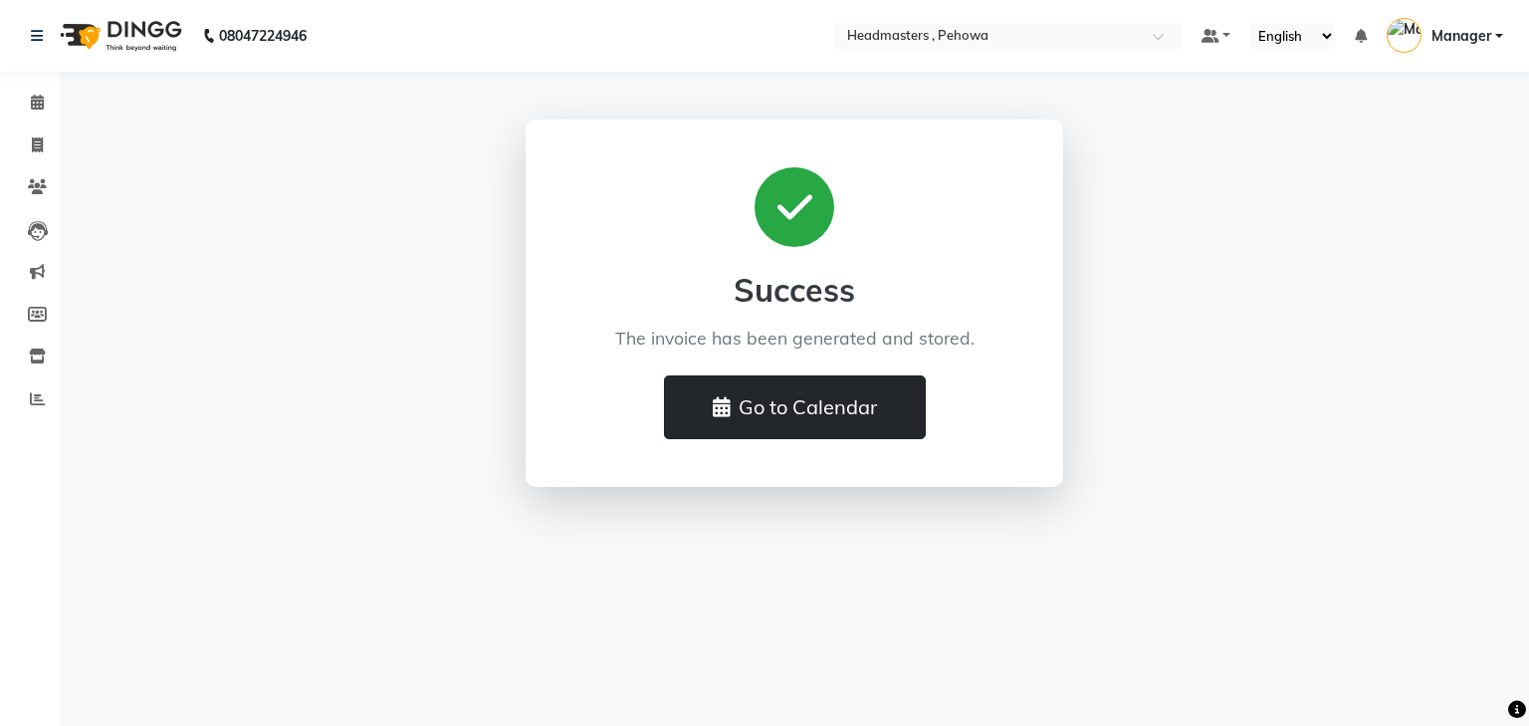
click at [761, 415] on button "Go to Calendar" at bounding box center [795, 407] width 262 height 64
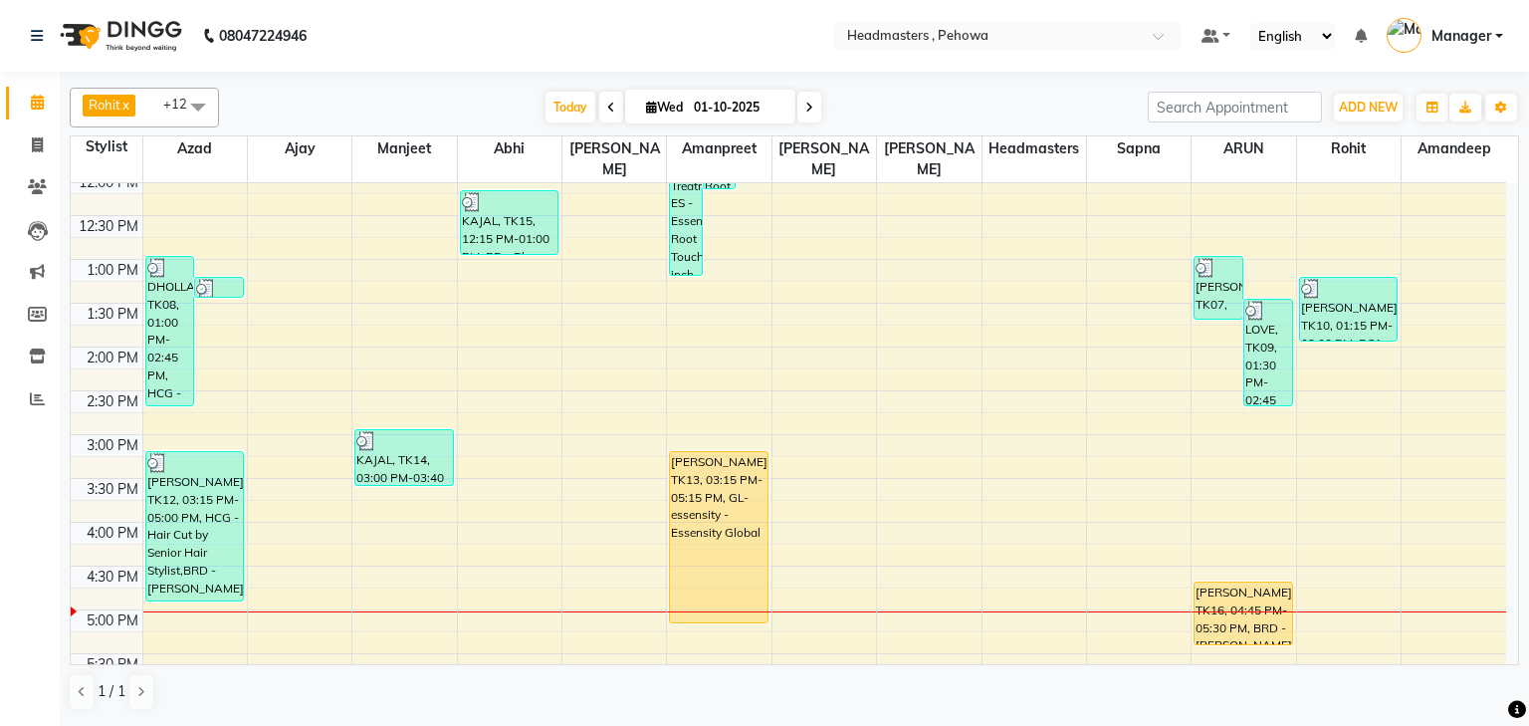
scroll to position [398, 0]
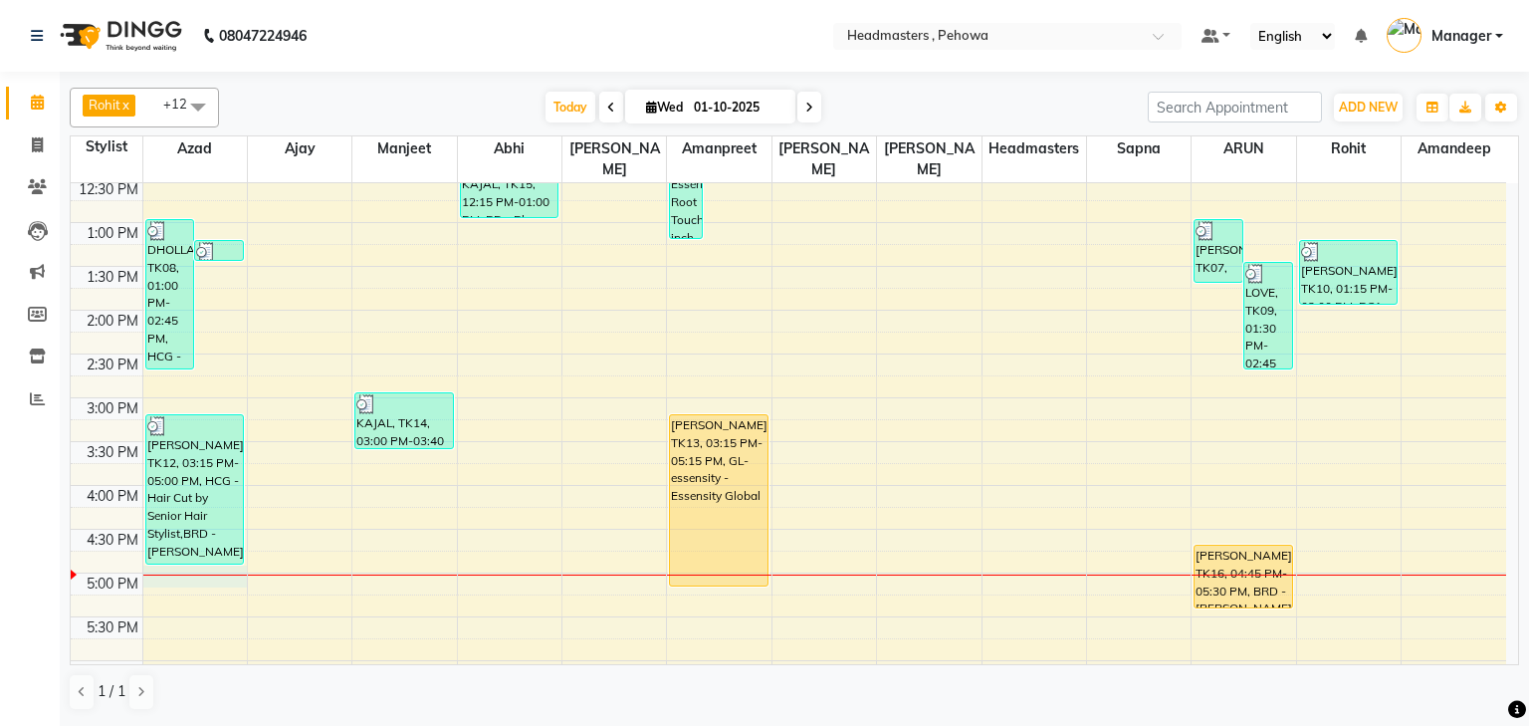
click at [195, 549] on div "8:00 AM 8:30 AM 9:00 AM 9:30 AM 10:00 AM 10:30 AM 11:00 AM 11:30 AM 12:00 PM 12…" at bounding box center [789, 398] width 1436 height 1226
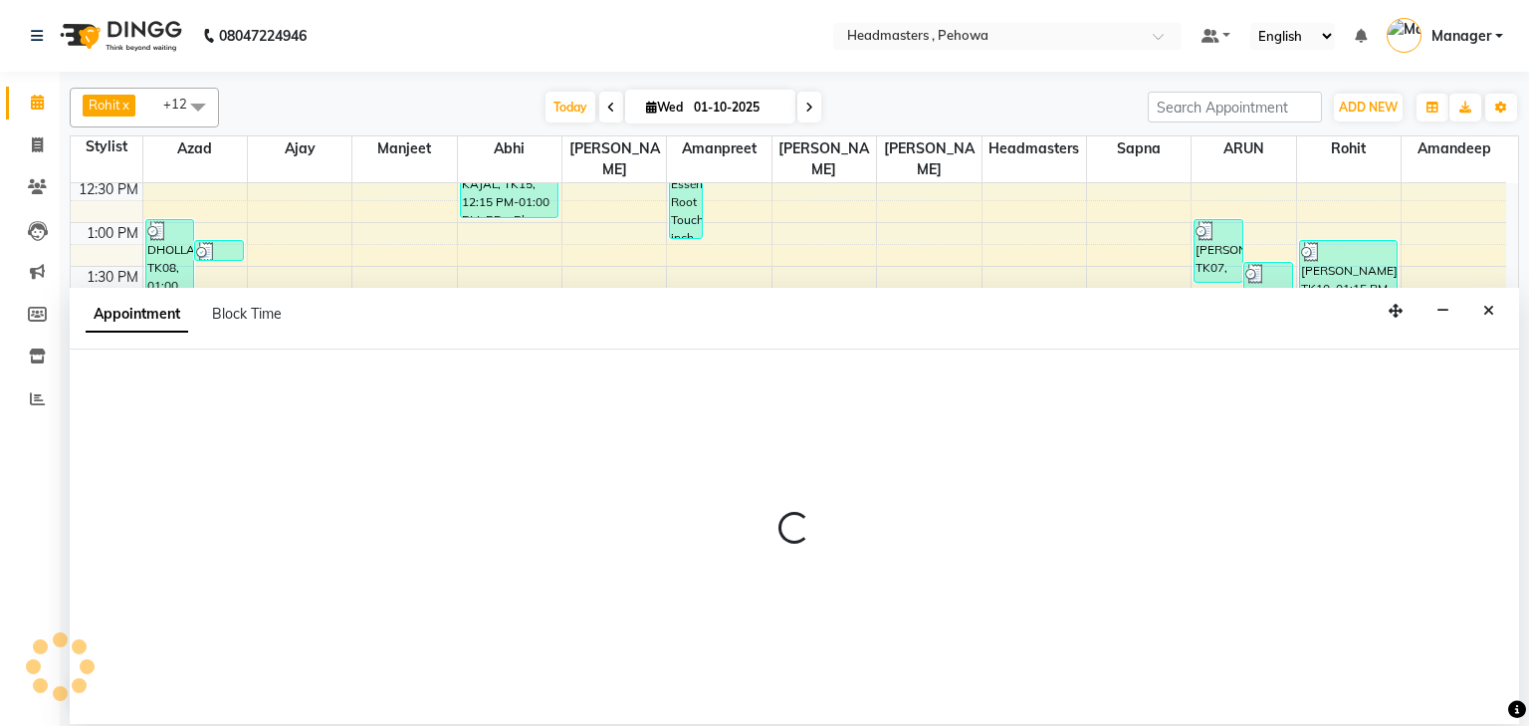
select select "68772"
select select "1020"
select select "tentative"
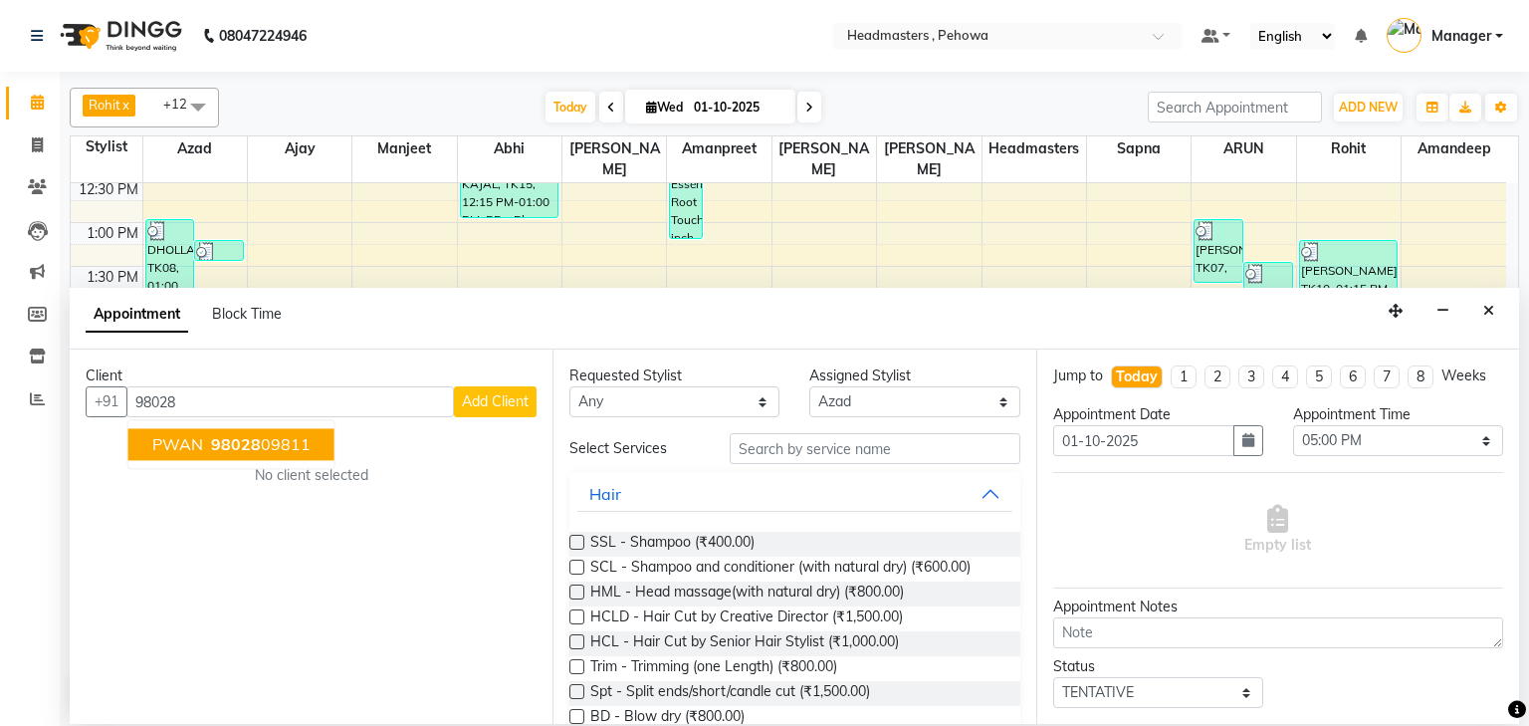
click at [218, 427] on ngb-typeahead-window "PWAN 98028 09811" at bounding box center [231, 445] width 208 height 50
click at [215, 432] on button "PWAN 98028 09811" at bounding box center [231, 445] width 206 height 32
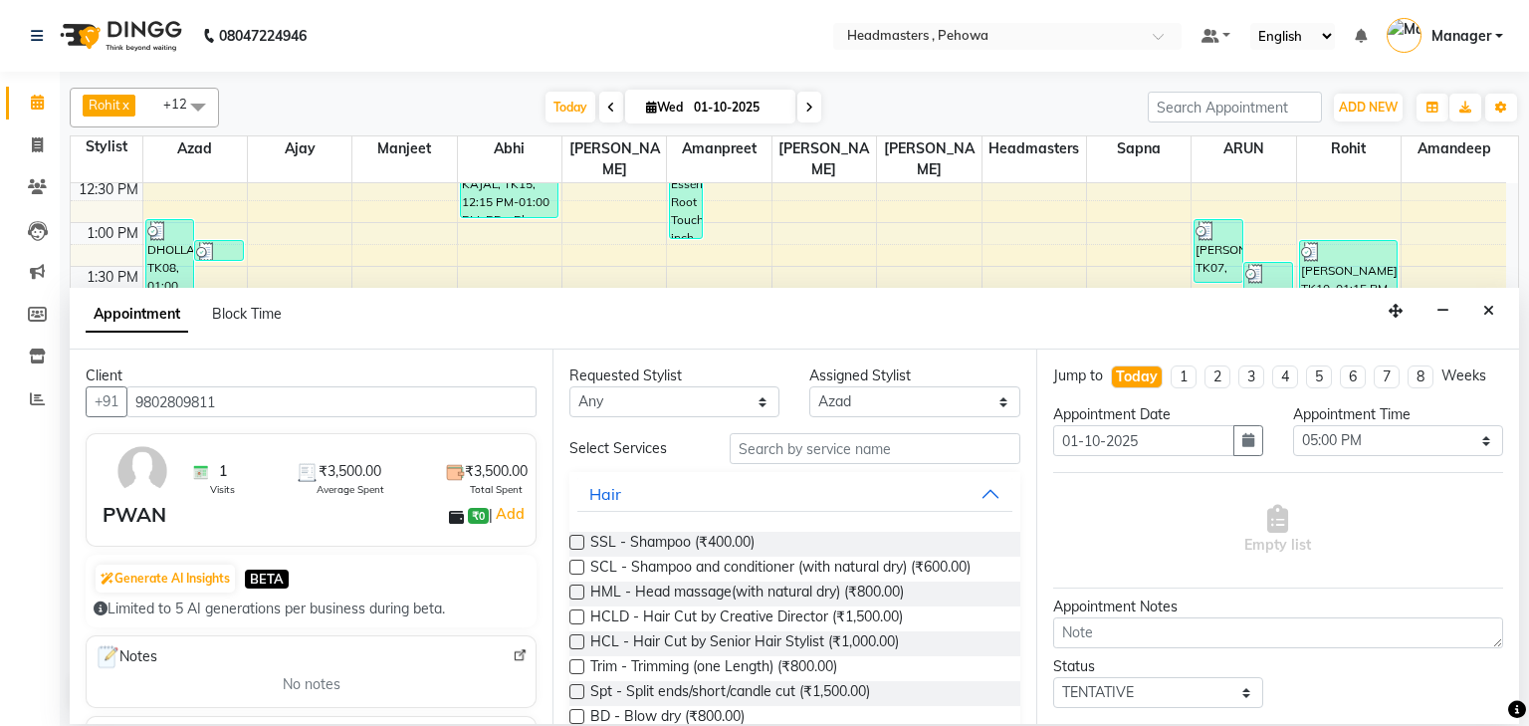
type input "9802809811"
click at [749, 450] on input "text" at bounding box center [875, 448] width 291 height 31
click at [751, 450] on input "text" at bounding box center [875, 448] width 291 height 31
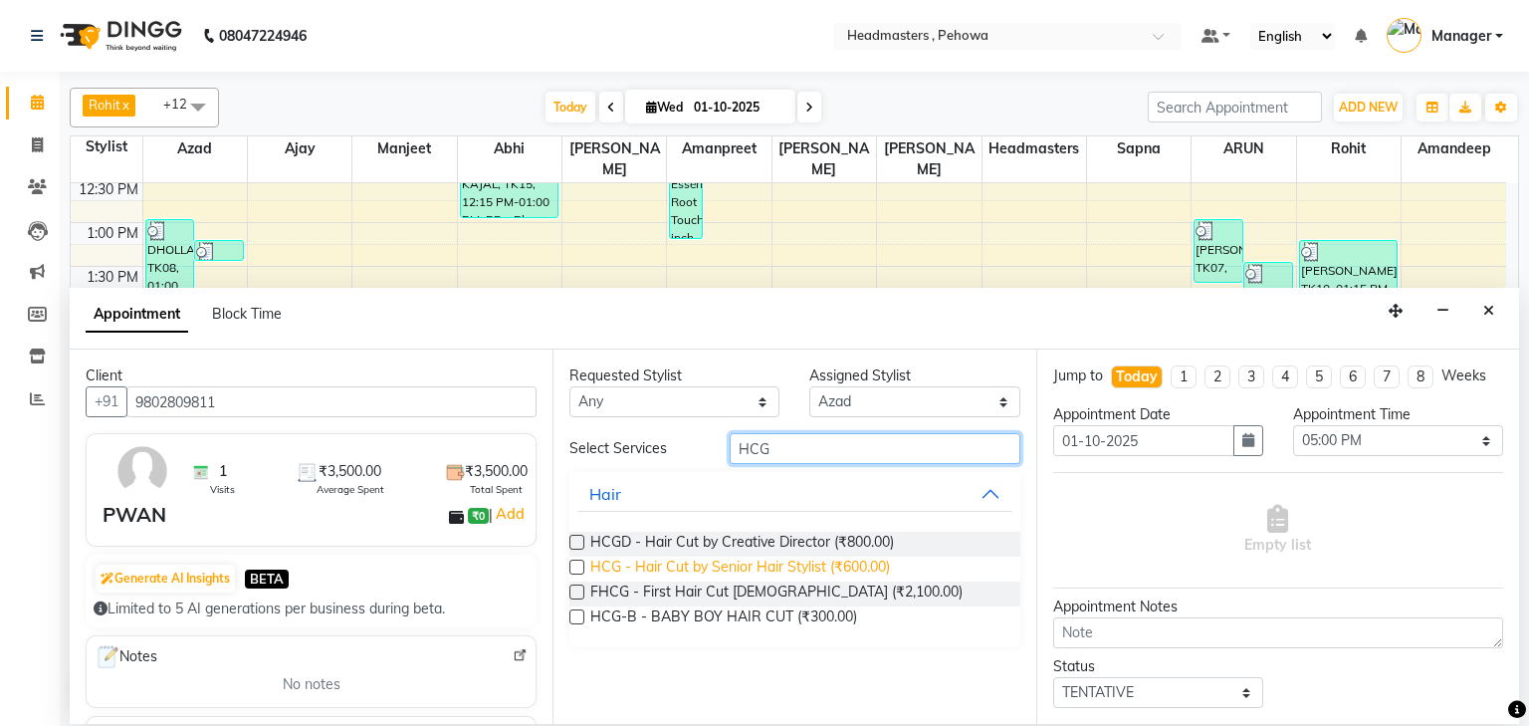
type input "HCG"
drag, startPoint x: 860, startPoint y: 566, endPoint x: 869, endPoint y: 574, distance: 12.0
click at [868, 571] on span "HCG - Hair Cut by Senior Hair Stylist (₹600.00)" at bounding box center [740, 569] width 300 height 25
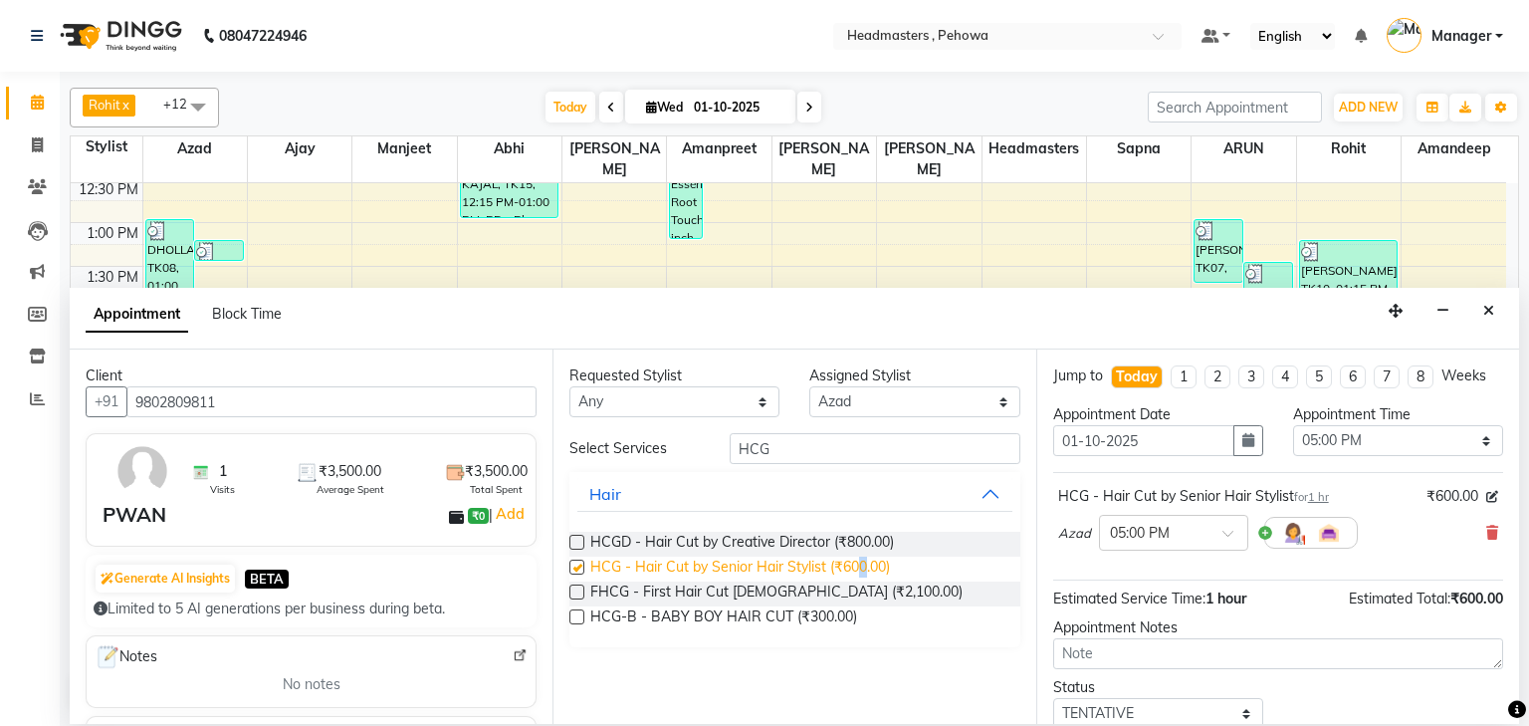
checkbox input "false"
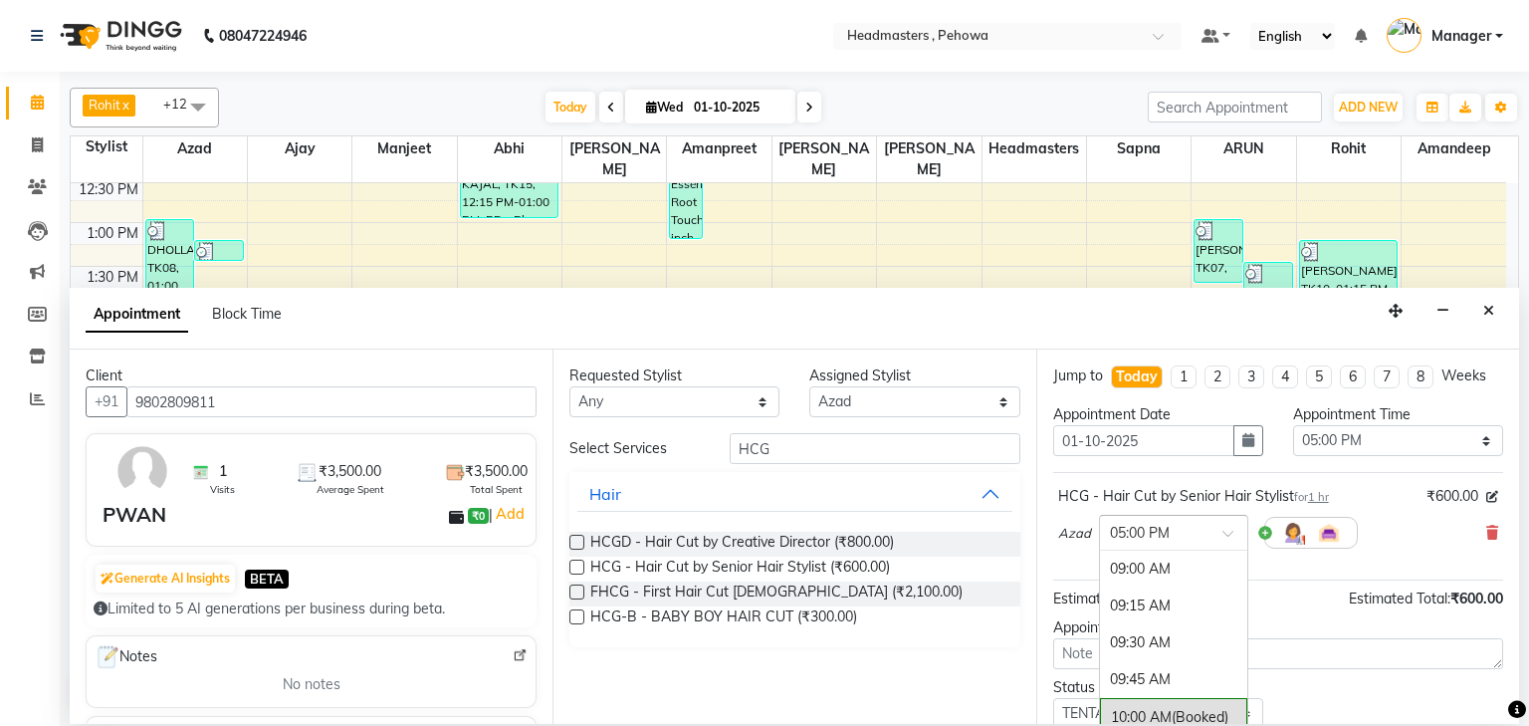
click at [1229, 529] on span at bounding box center [1235, 539] width 25 height 21
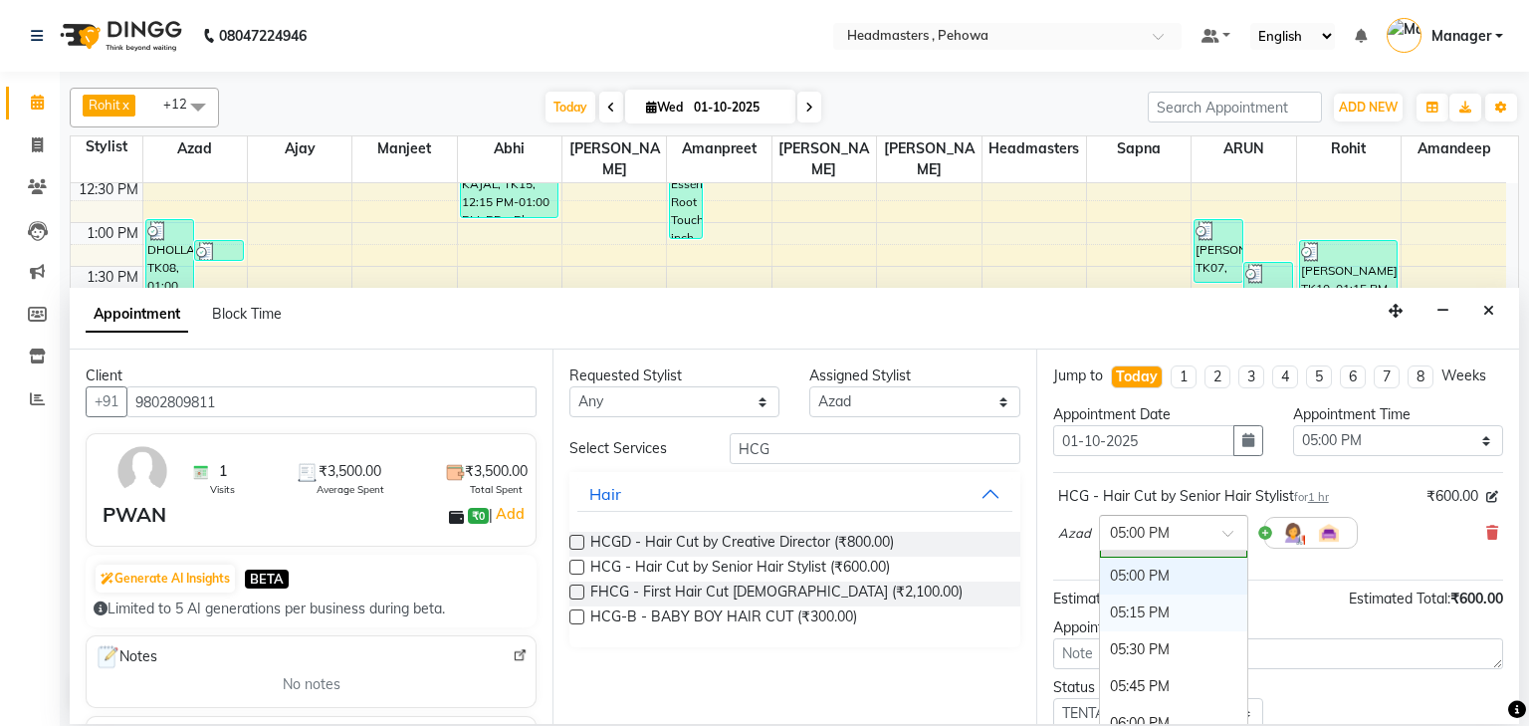
click at [1183, 597] on div "05:15 PM" at bounding box center [1173, 612] width 147 height 37
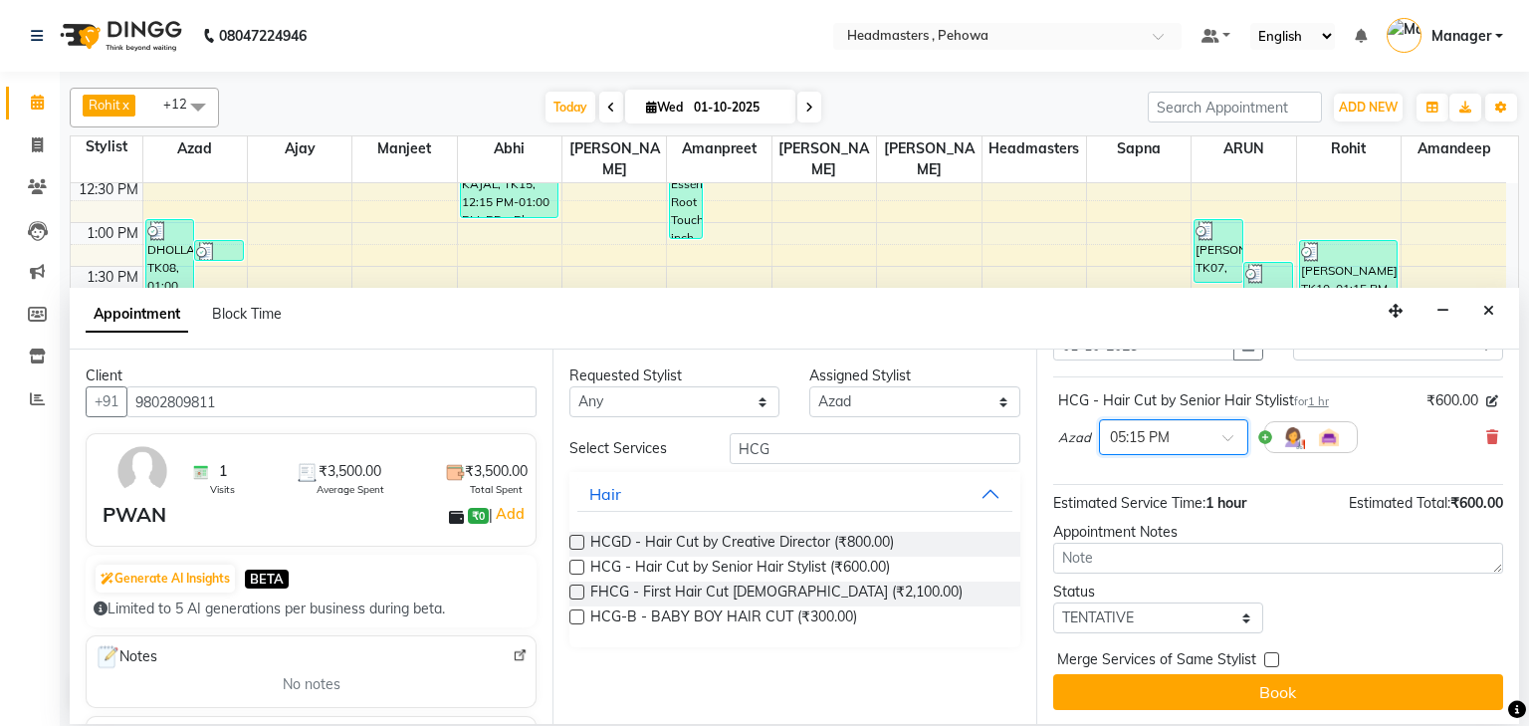
scroll to position [97, 0]
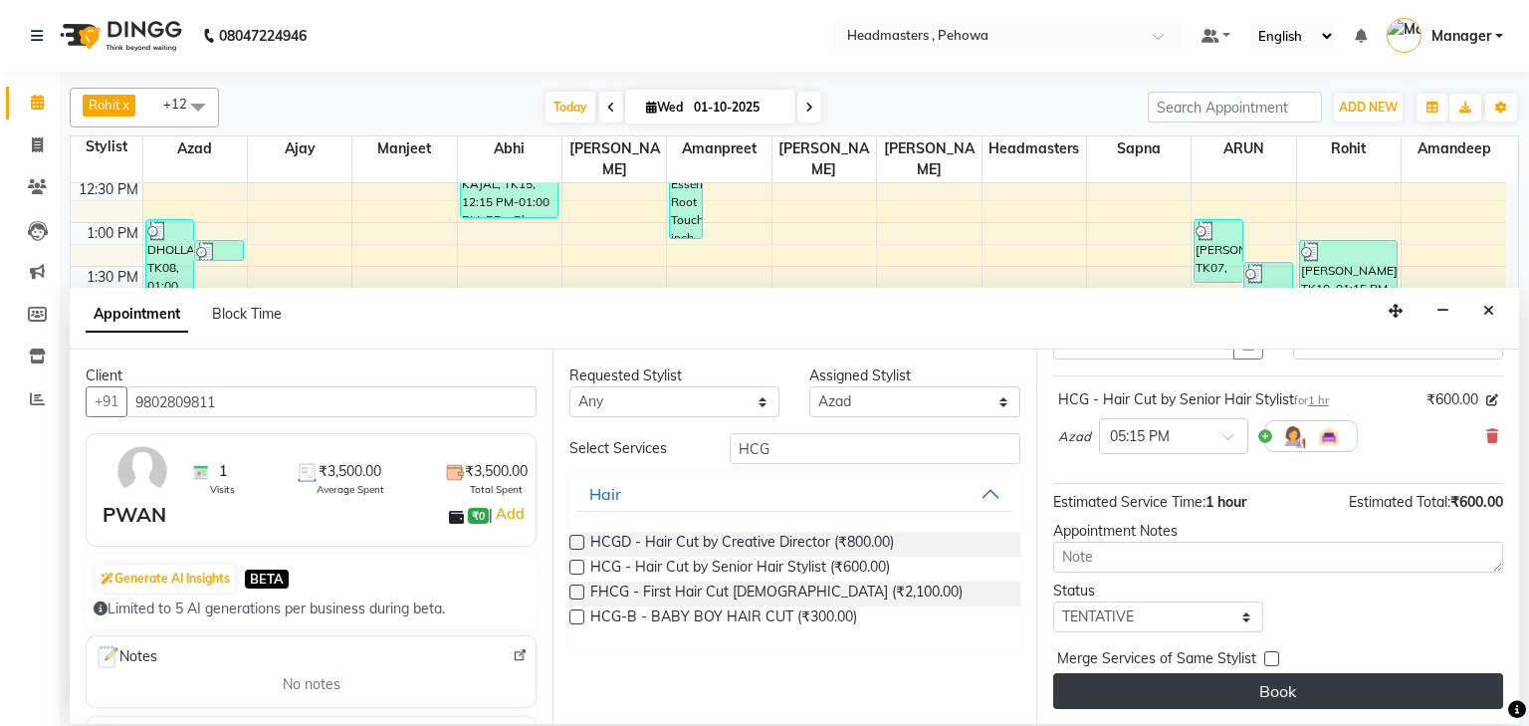
click at [1250, 690] on button "Book" at bounding box center [1279, 691] width 450 height 36
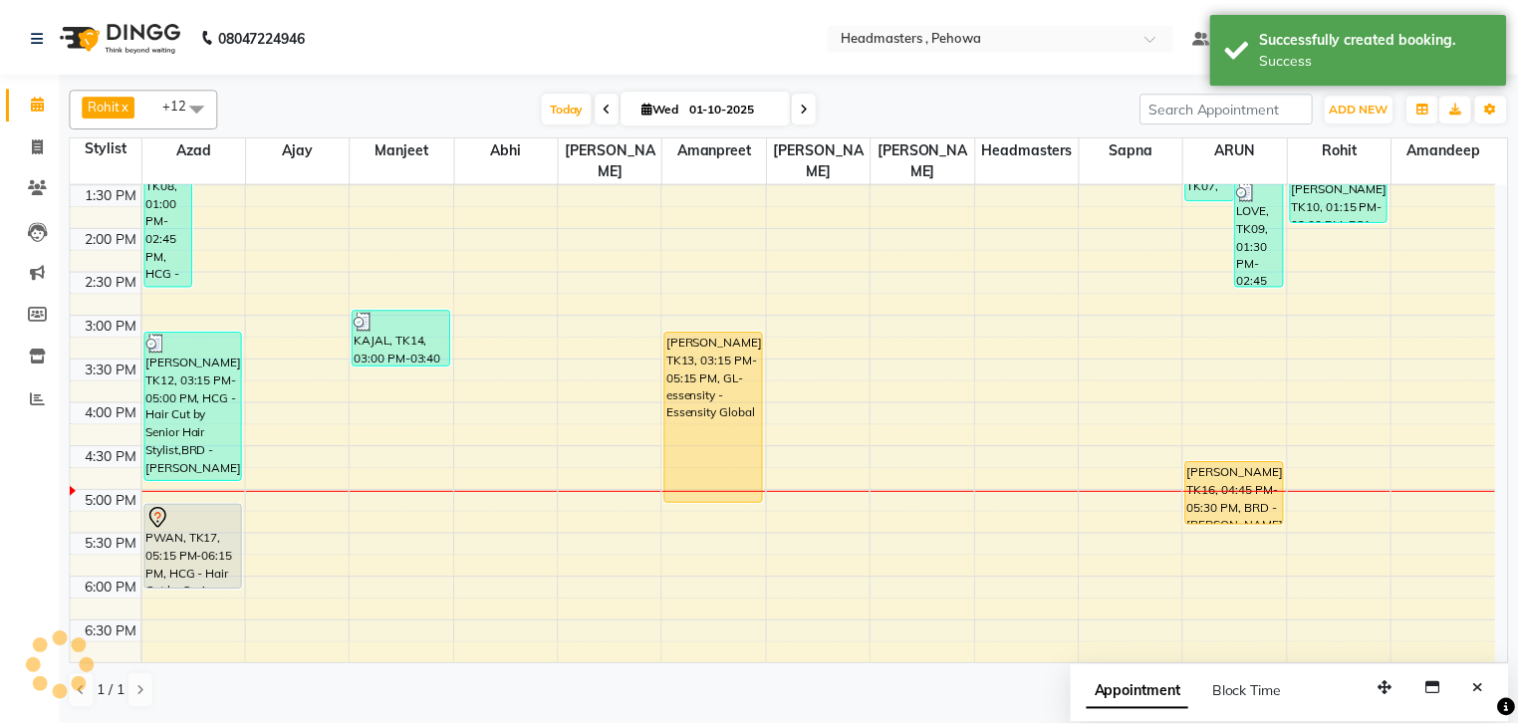
scroll to position [637, 0]
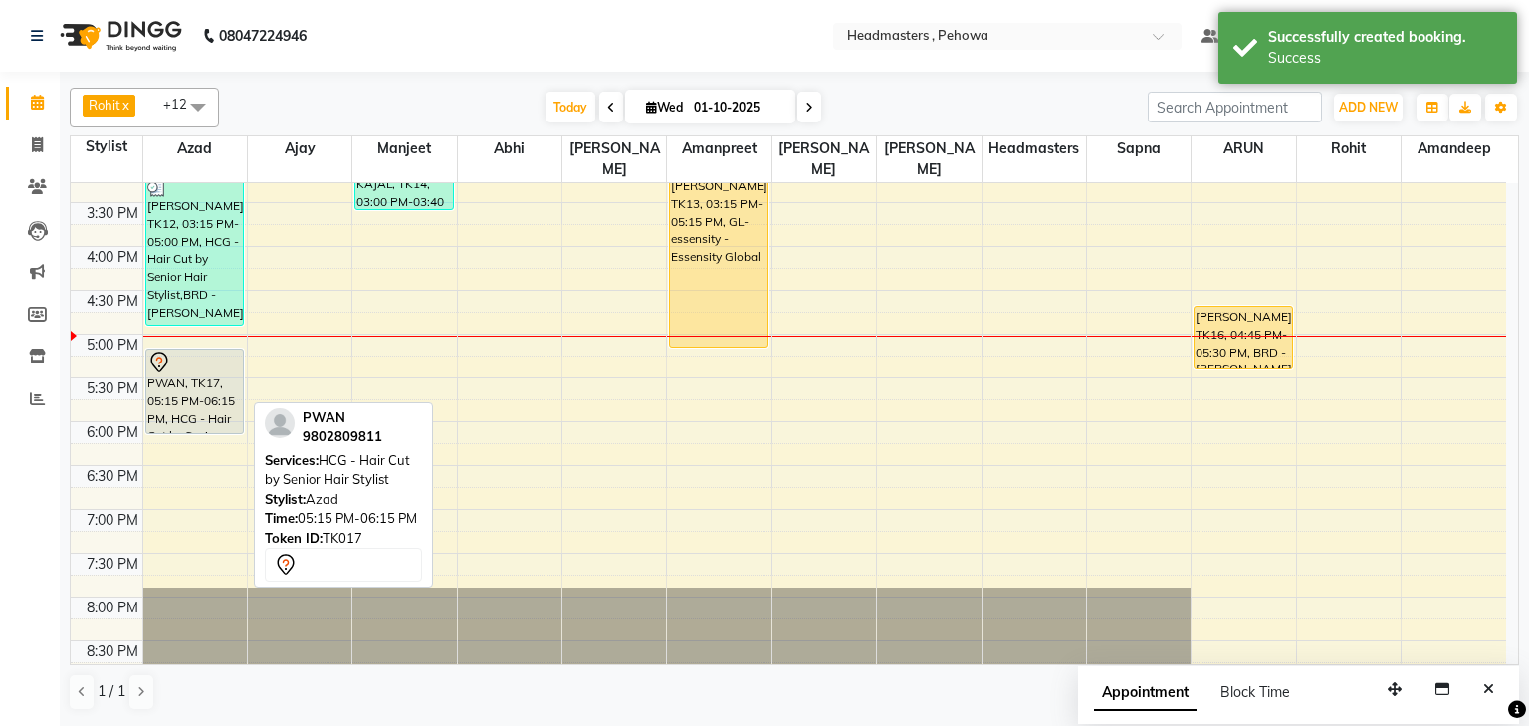
click at [190, 378] on div "PWAN, TK17, 05:15 PM-06:15 PM, HCG - Hair Cut by Senior Hair Stylist" at bounding box center [195, 392] width 98 height 84
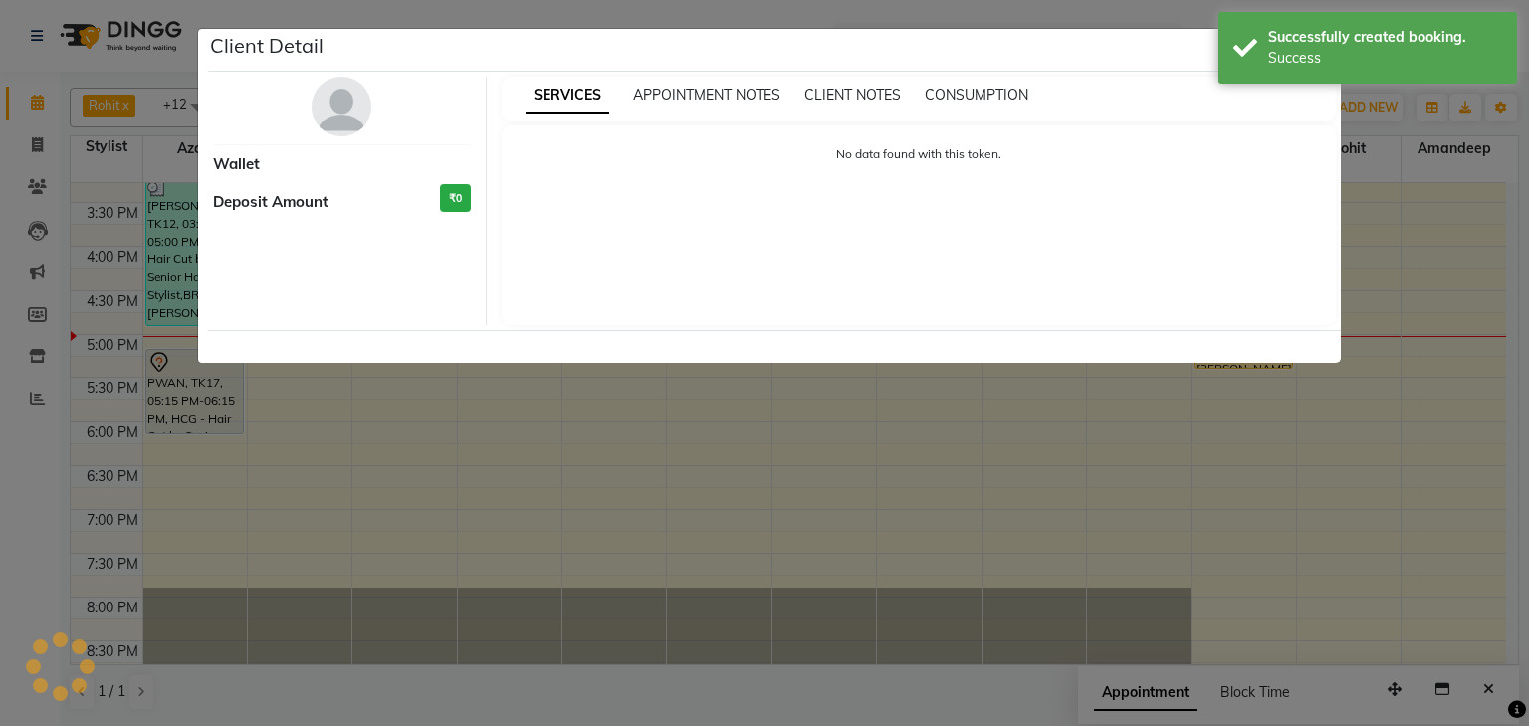
select select "7"
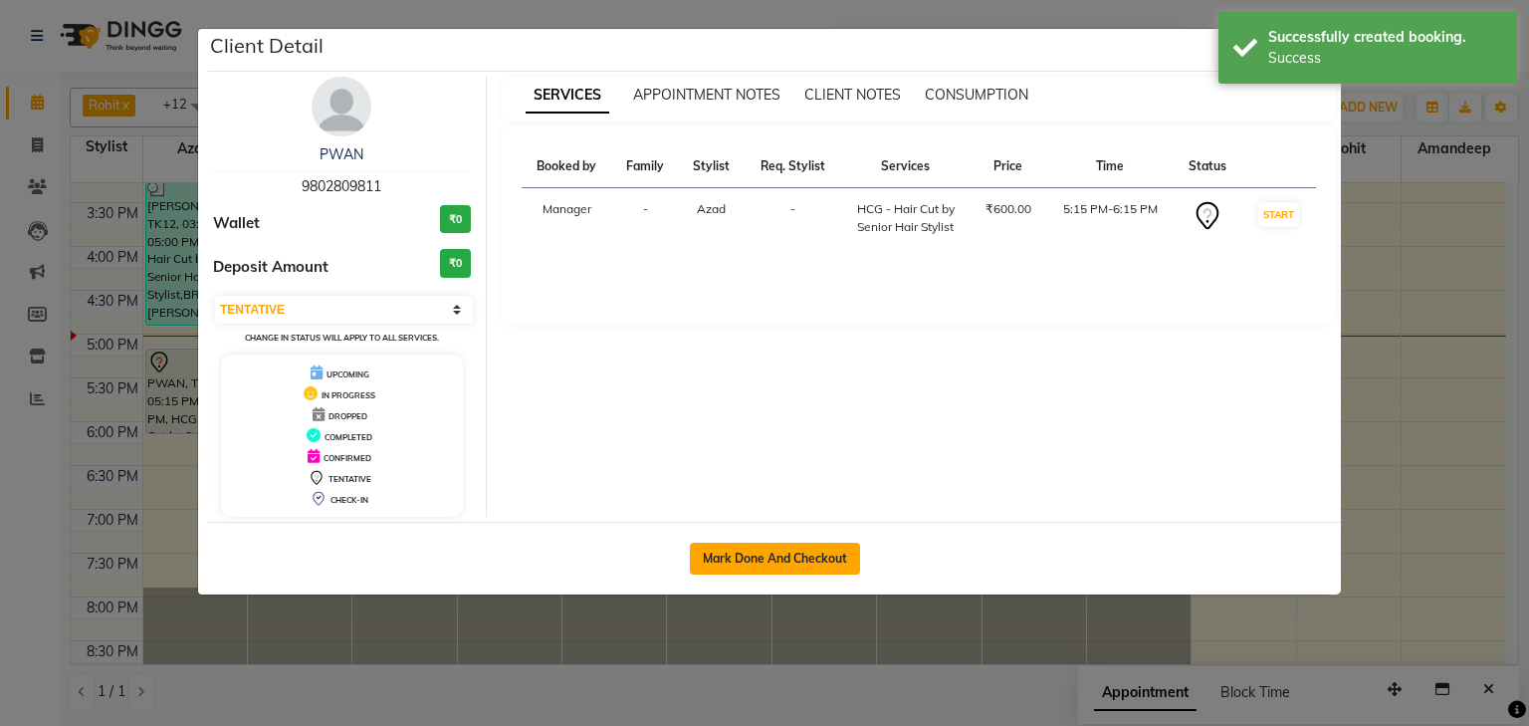
click at [787, 552] on button "Mark Done And Checkout" at bounding box center [775, 559] width 170 height 32
select select "7727"
select select "service"
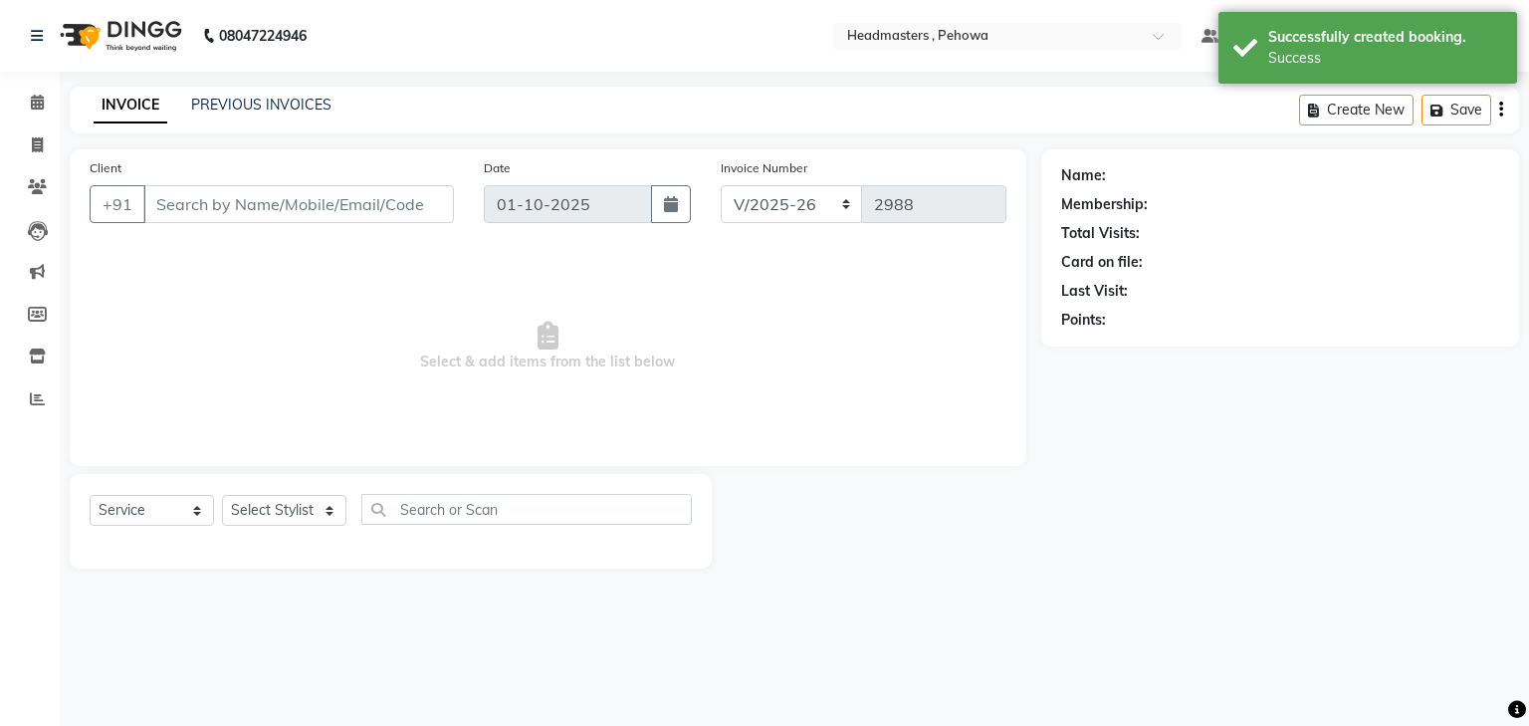
type input "9802809811"
select select "68772"
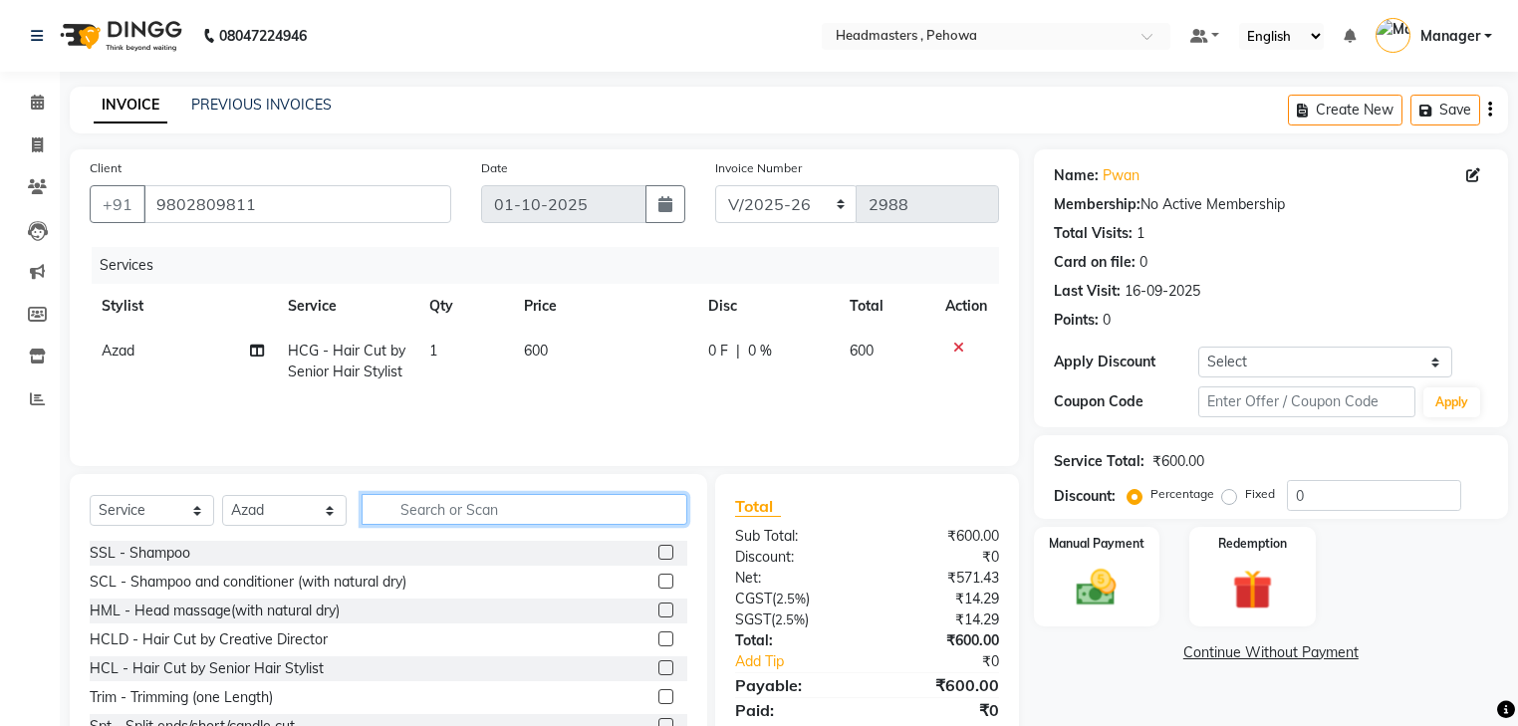
click at [403, 502] on input "text" at bounding box center [524, 509] width 326 height 31
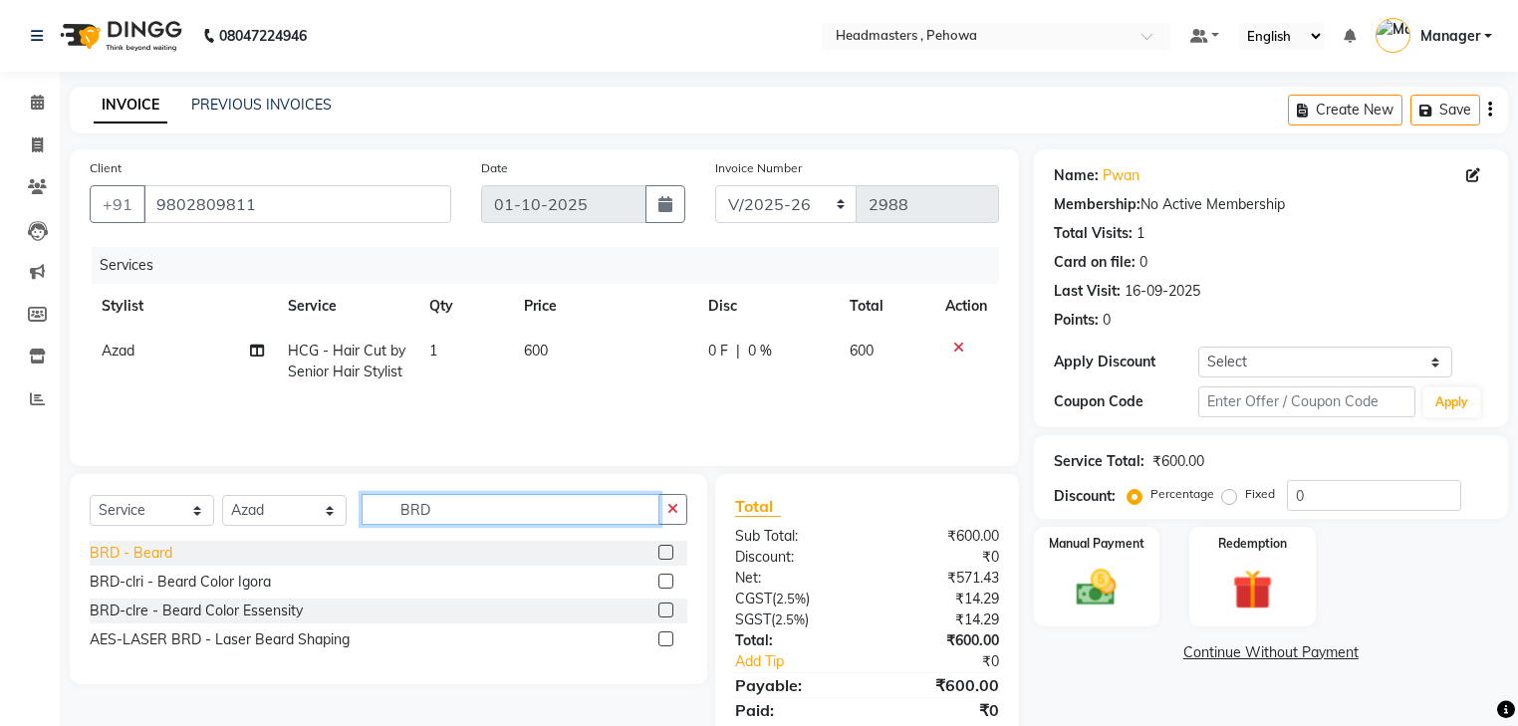
type input "BRD"
click at [150, 550] on div "BRD - Beard" at bounding box center [131, 553] width 83 height 21
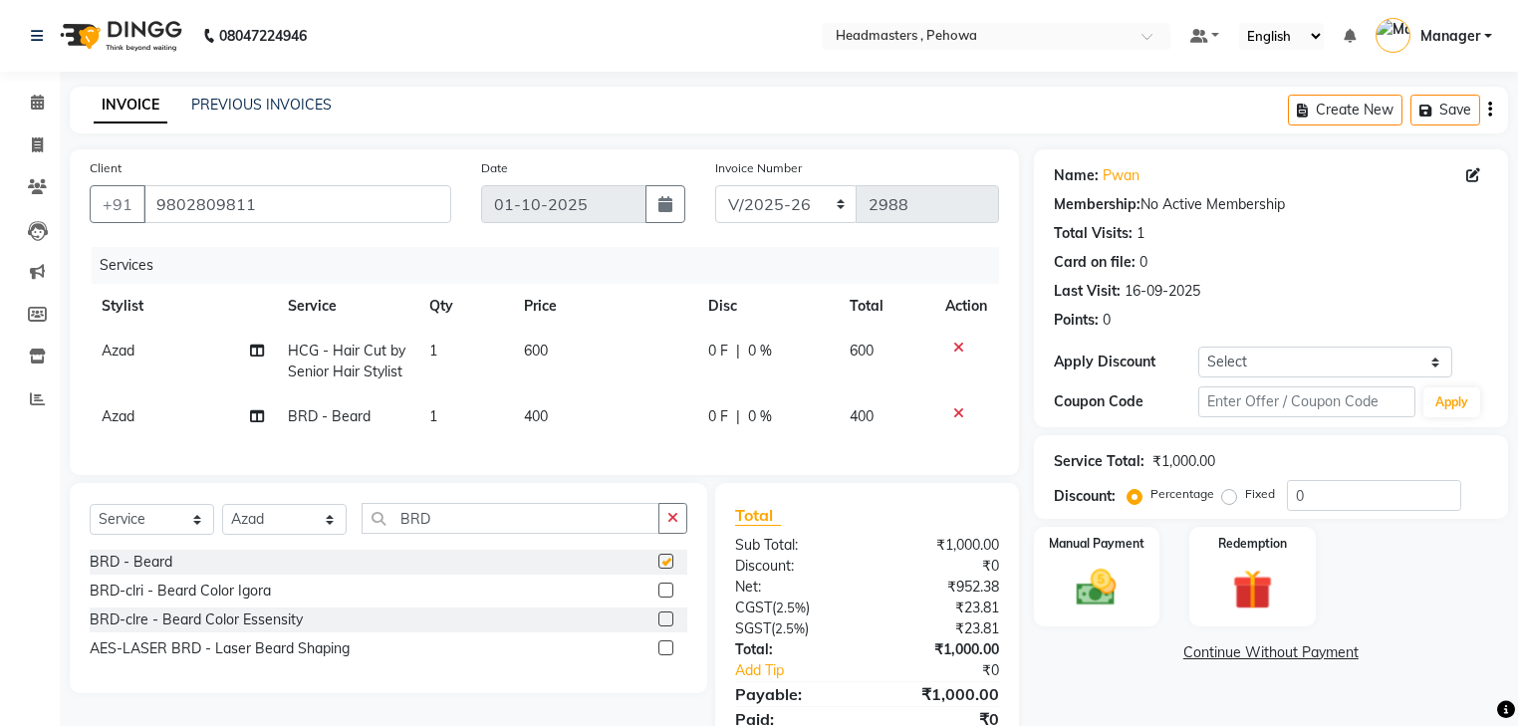
checkbox input "false"
click at [1290, 494] on input "0" at bounding box center [1374, 495] width 174 height 31
drag, startPoint x: 1291, startPoint y: 494, endPoint x: 1315, endPoint y: 490, distance: 25.2
click at [1314, 490] on input "0" at bounding box center [1374, 495] width 174 height 31
drag, startPoint x: 669, startPoint y: 534, endPoint x: 652, endPoint y: 534, distance: 16.9
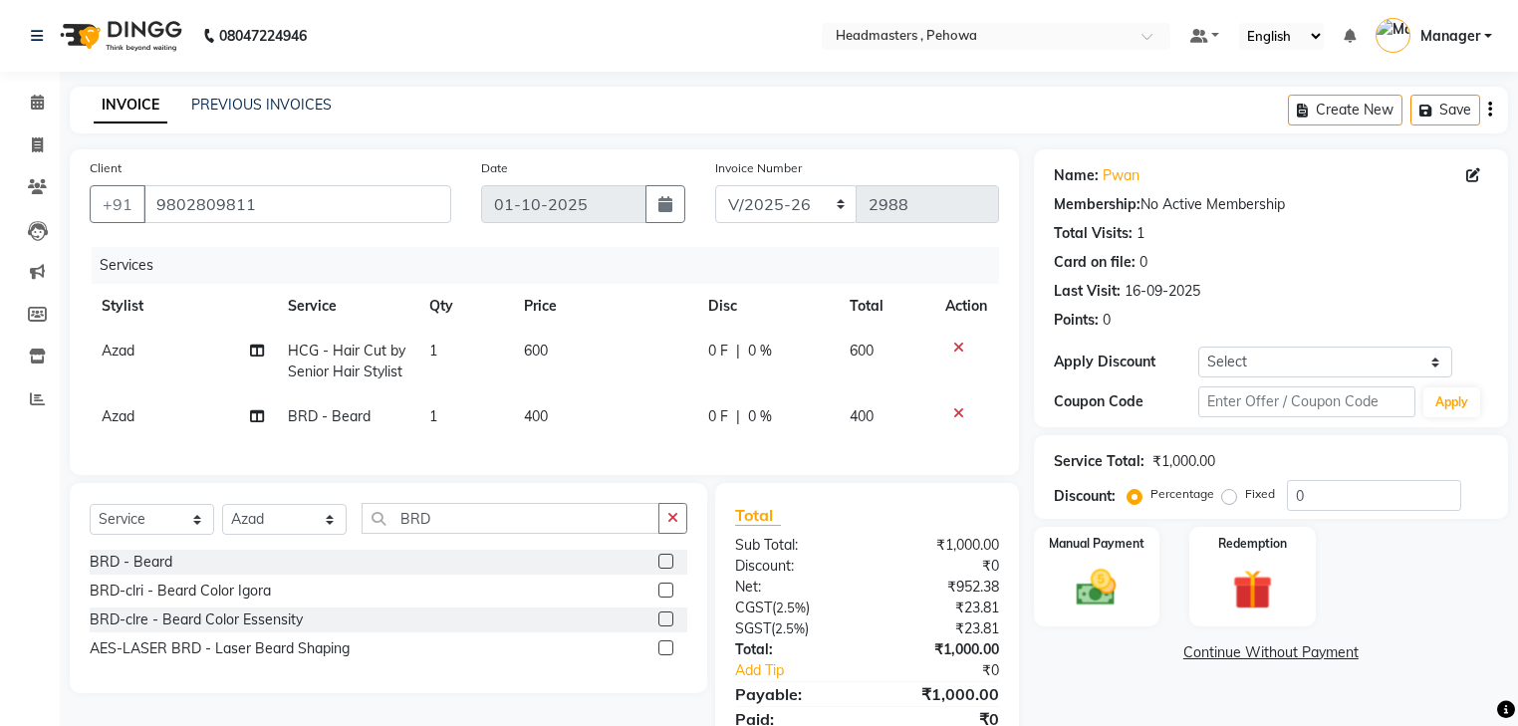
click at [663, 534] on button "button" at bounding box center [672, 518] width 29 height 31
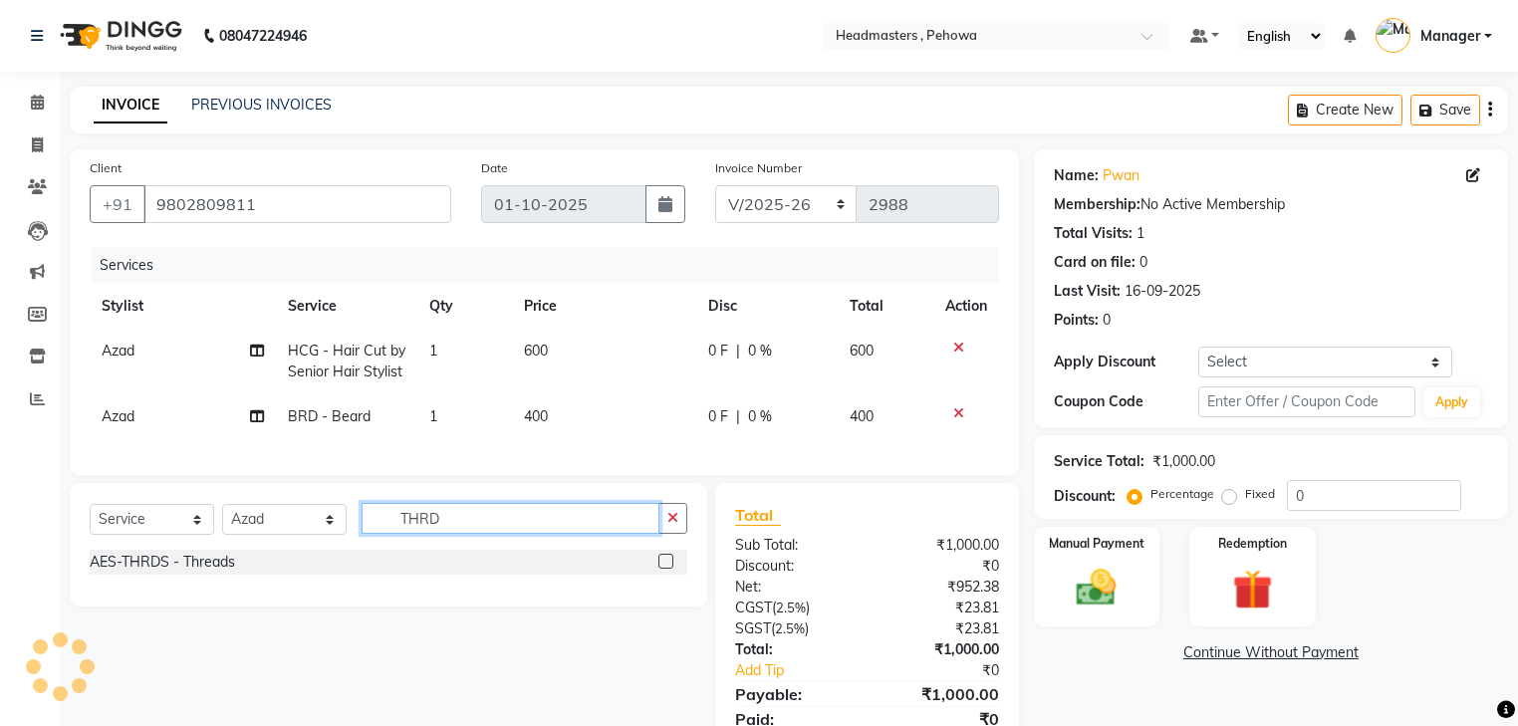
type input "THRD"
click at [665, 569] on label at bounding box center [665, 561] width 15 height 15
click at [665, 569] on input "checkbox" at bounding box center [664, 562] width 13 height 13
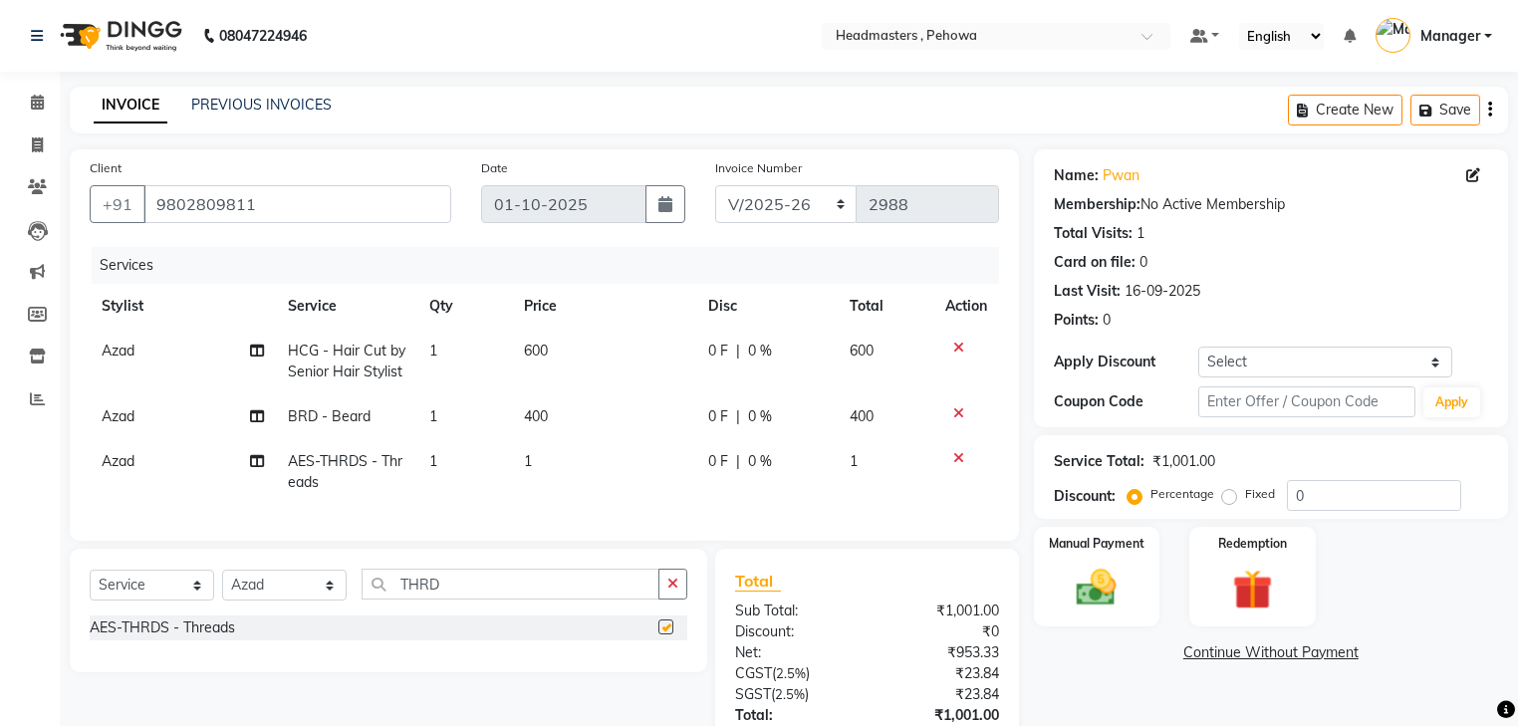
checkbox input "false"
click at [952, 448] on td at bounding box center [966, 472] width 66 height 66
click at [955, 453] on icon at bounding box center [958, 458] width 11 height 14
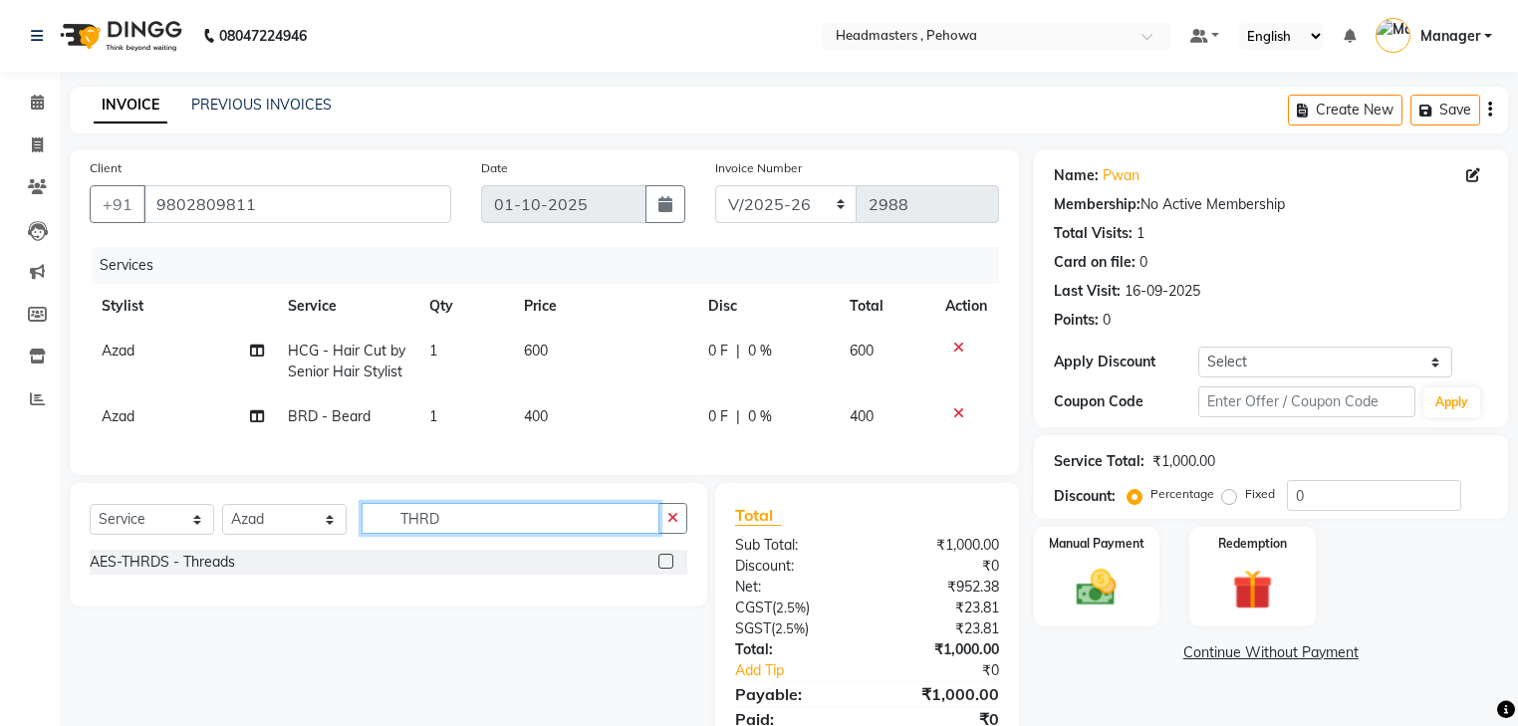
drag, startPoint x: 492, startPoint y: 538, endPoint x: 498, endPoint y: 523, distance: 16.1
click at [491, 534] on input "THRD" at bounding box center [510, 518] width 298 height 31
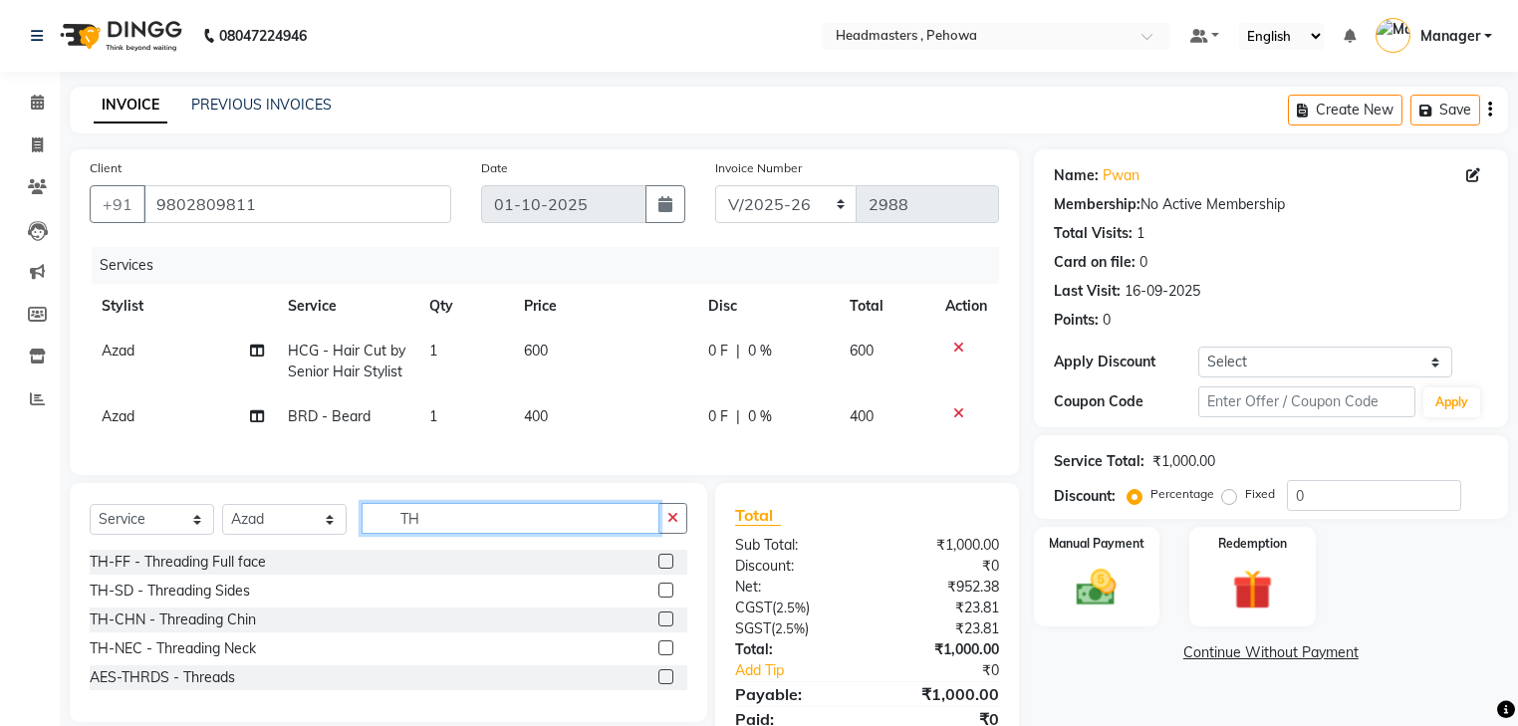
type input "T"
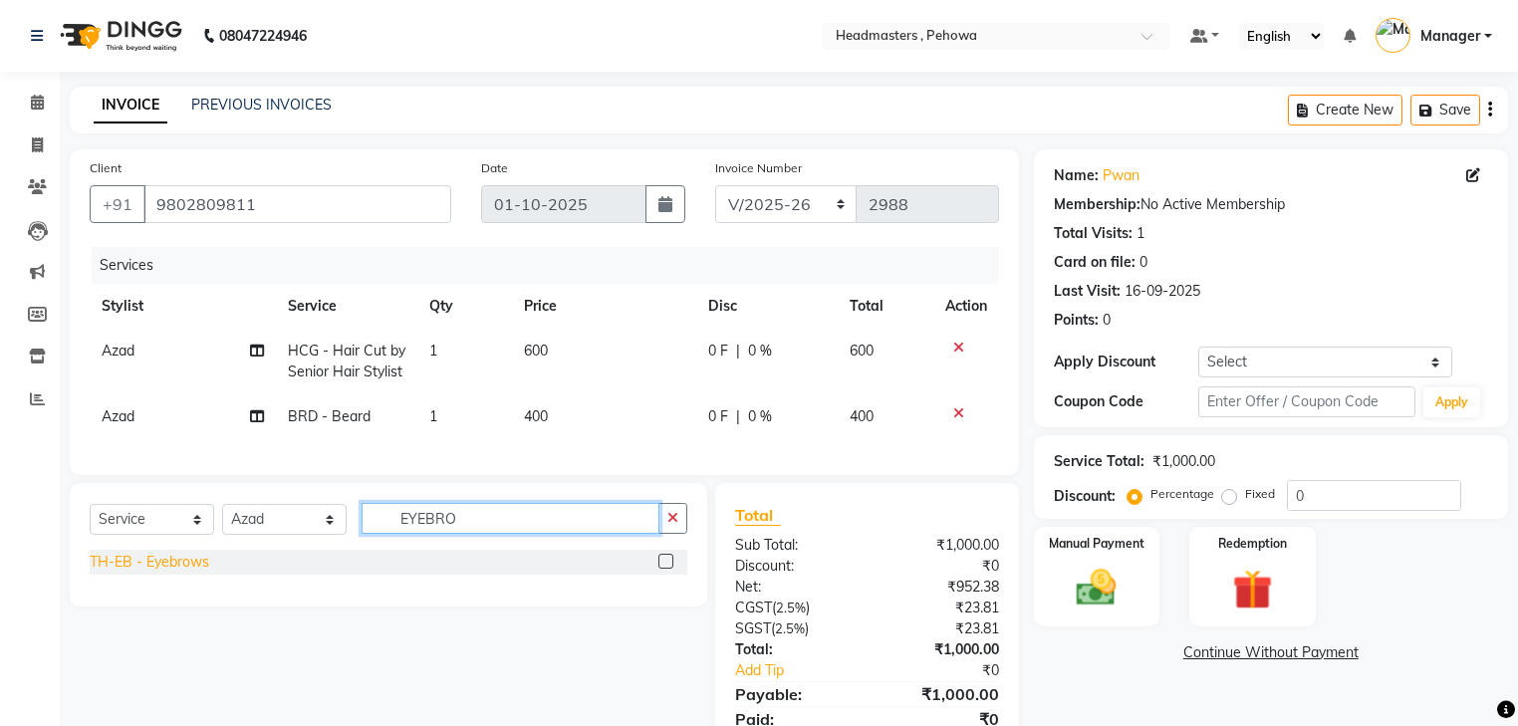
type input "EYEBRO"
click at [150, 573] on div "TH-EB - Eyebrows" at bounding box center [149, 562] width 119 height 21
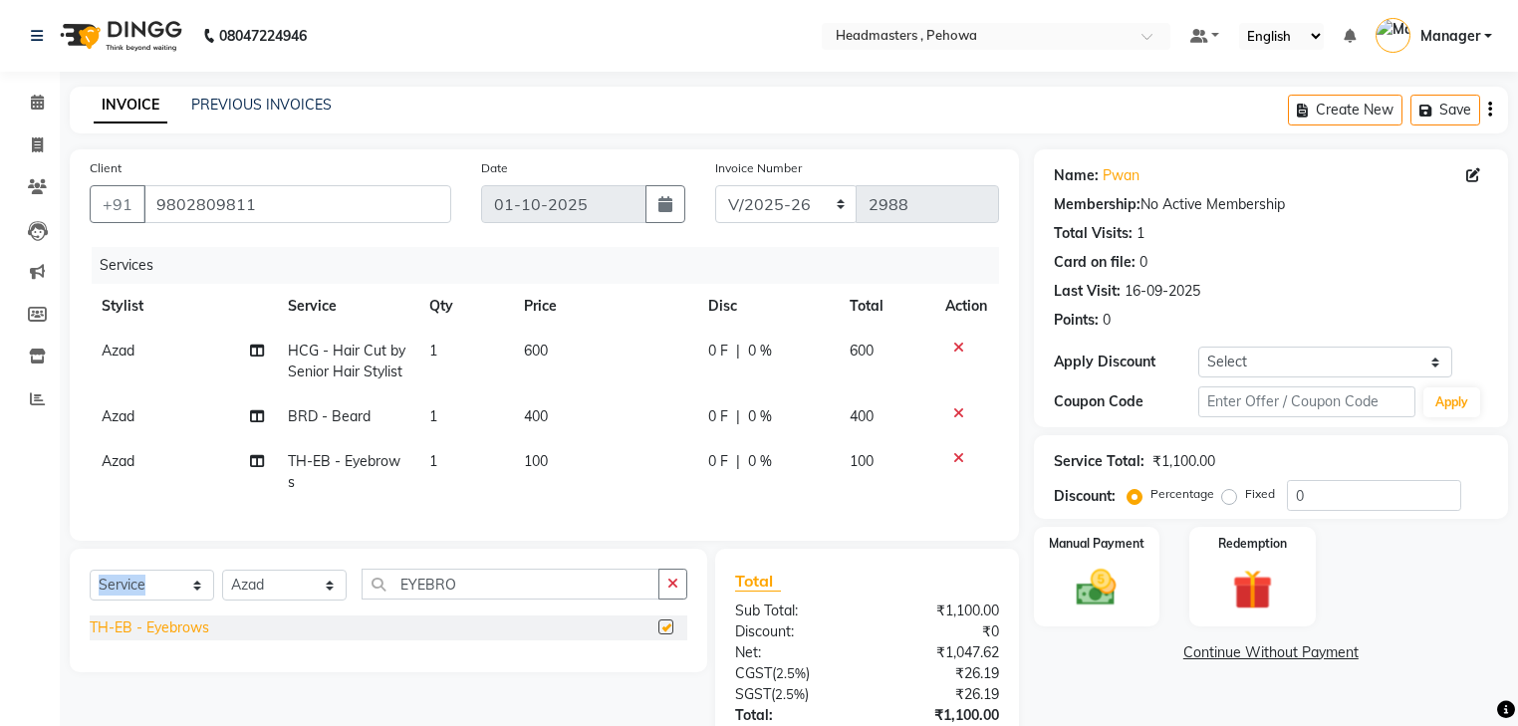
click at [150, 580] on div "Select Service Product Membership Package Voucher Prepaid Gift Card Select Styl…" at bounding box center [388, 610] width 637 height 123
checkbox input "false"
click at [762, 351] on span "0 %" at bounding box center [760, 351] width 24 height 21
select select "68772"
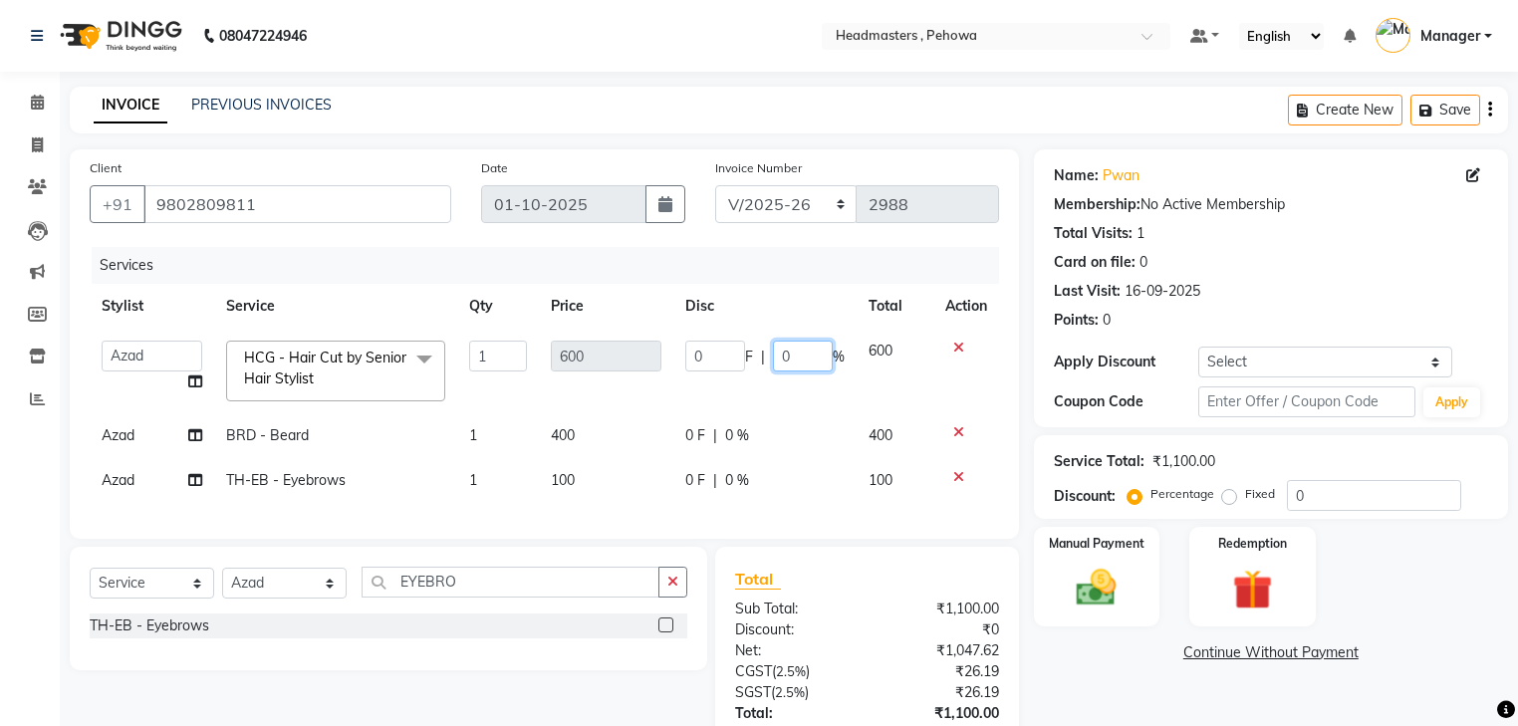
click at [793, 355] on input "0" at bounding box center [803, 356] width 60 height 31
type input "050"
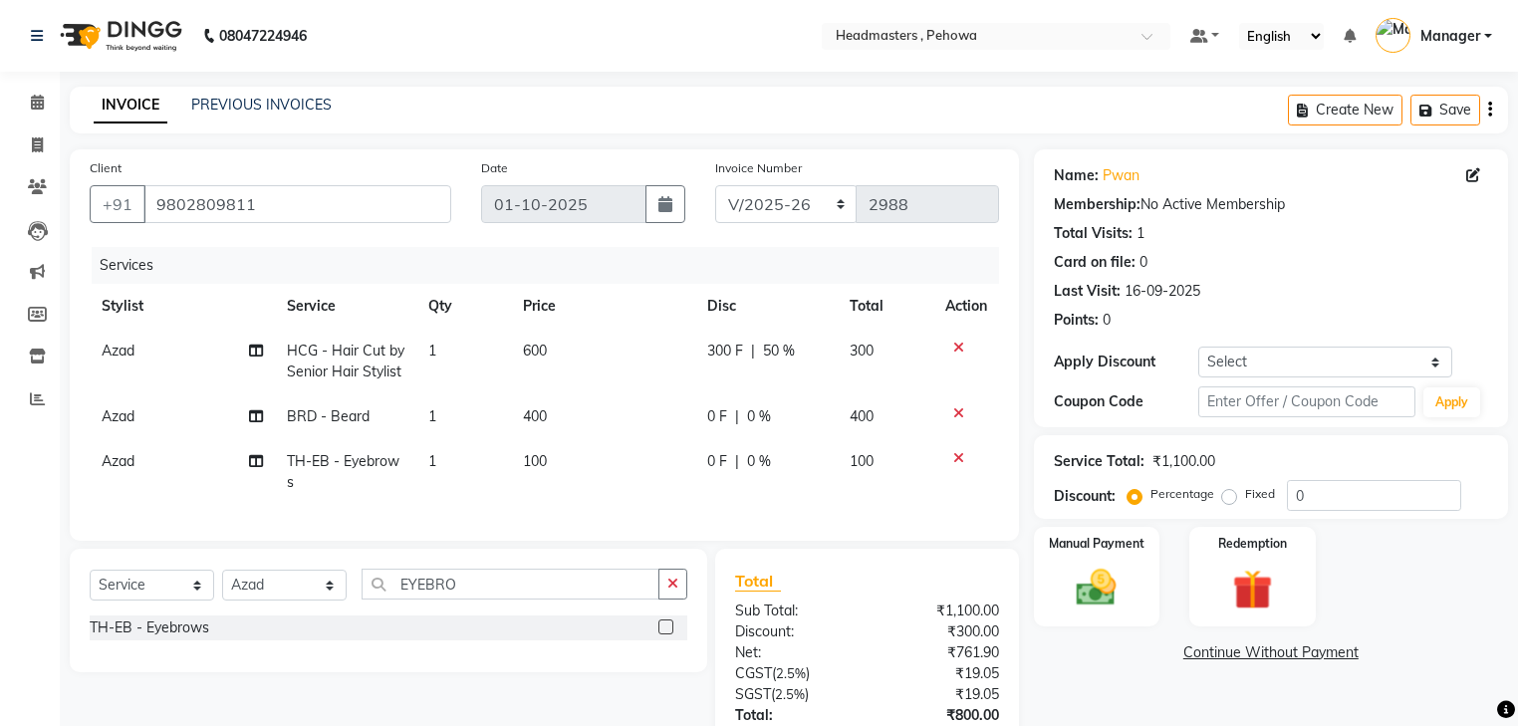
click at [737, 432] on td "0 F | 0 %" at bounding box center [766, 416] width 142 height 45
select select "68772"
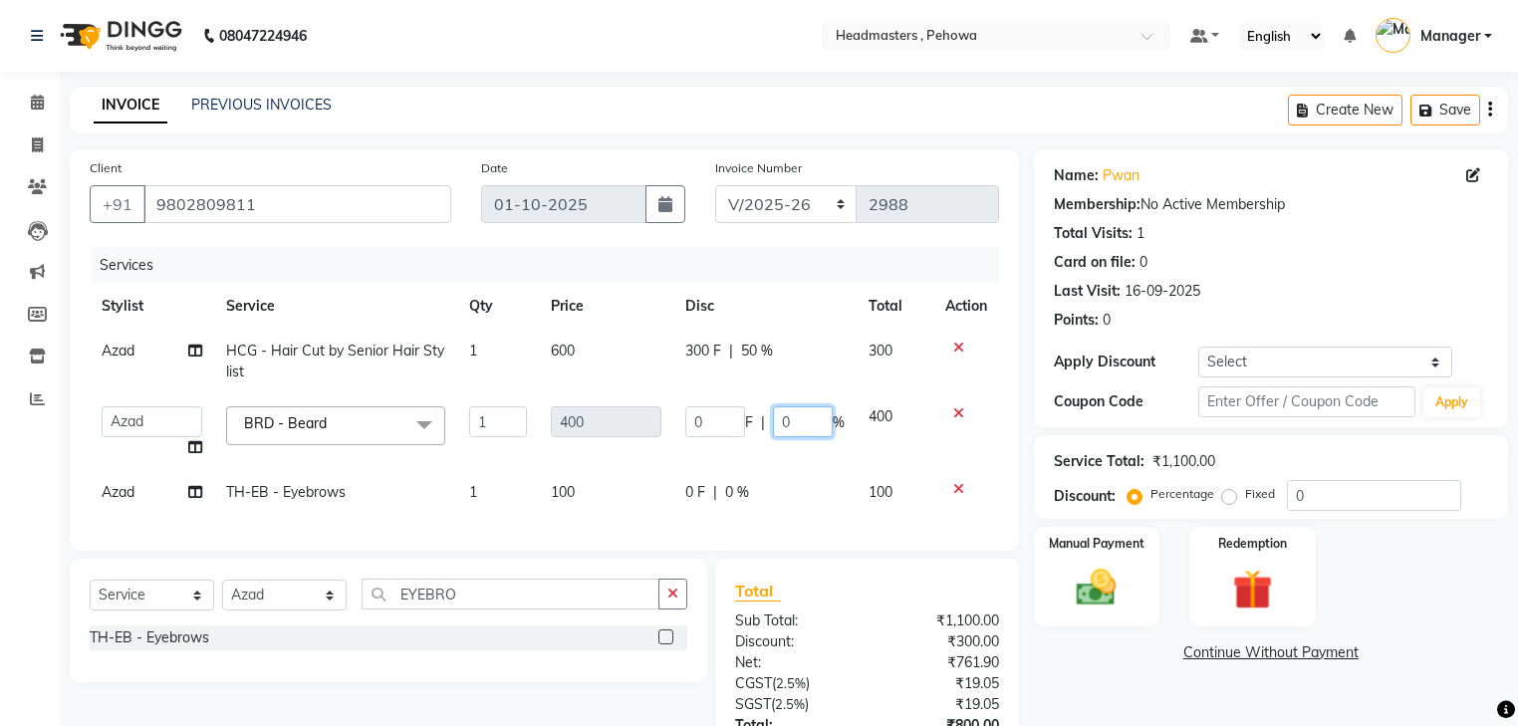
click at [797, 420] on input "0" at bounding box center [803, 421] width 60 height 31
type input "050"
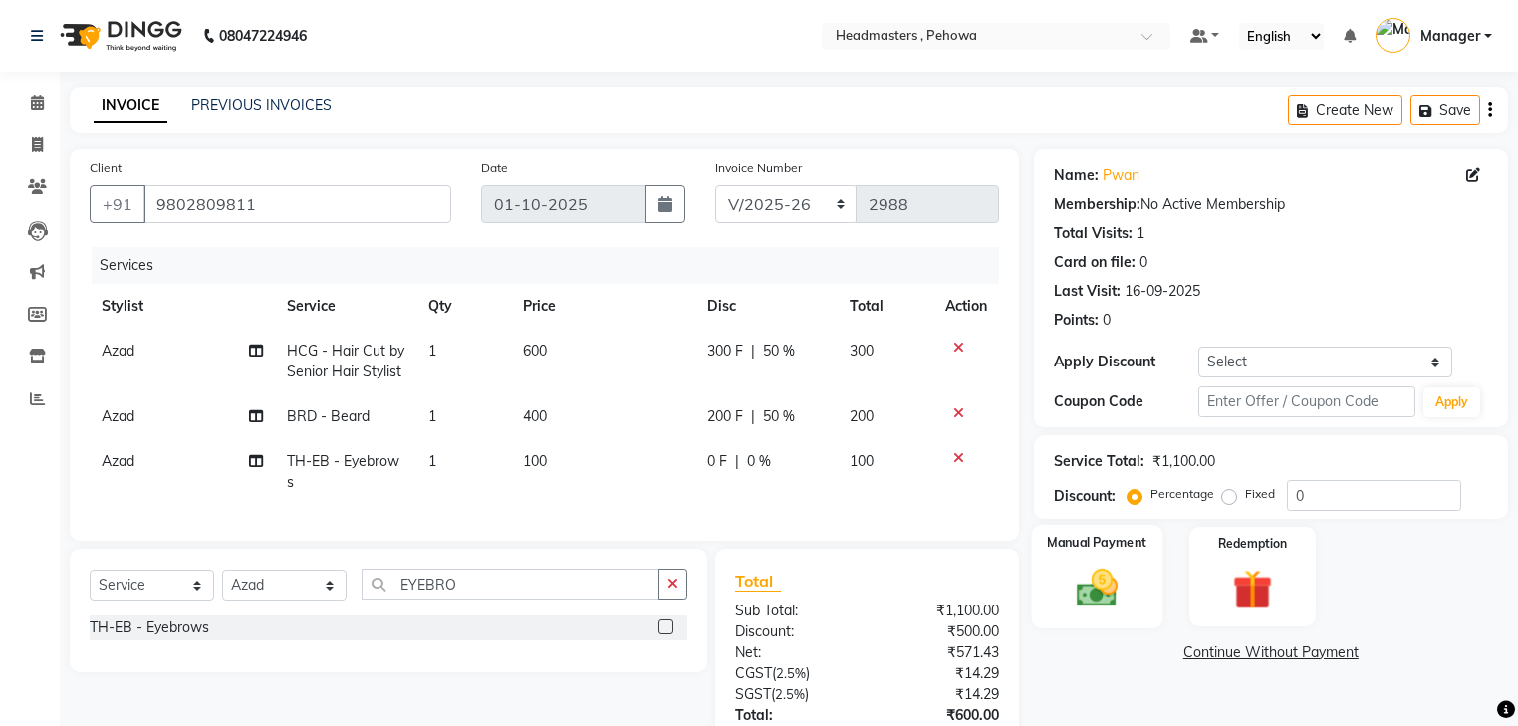
click at [1077, 538] on label "Manual Payment" at bounding box center [1097, 542] width 100 height 19
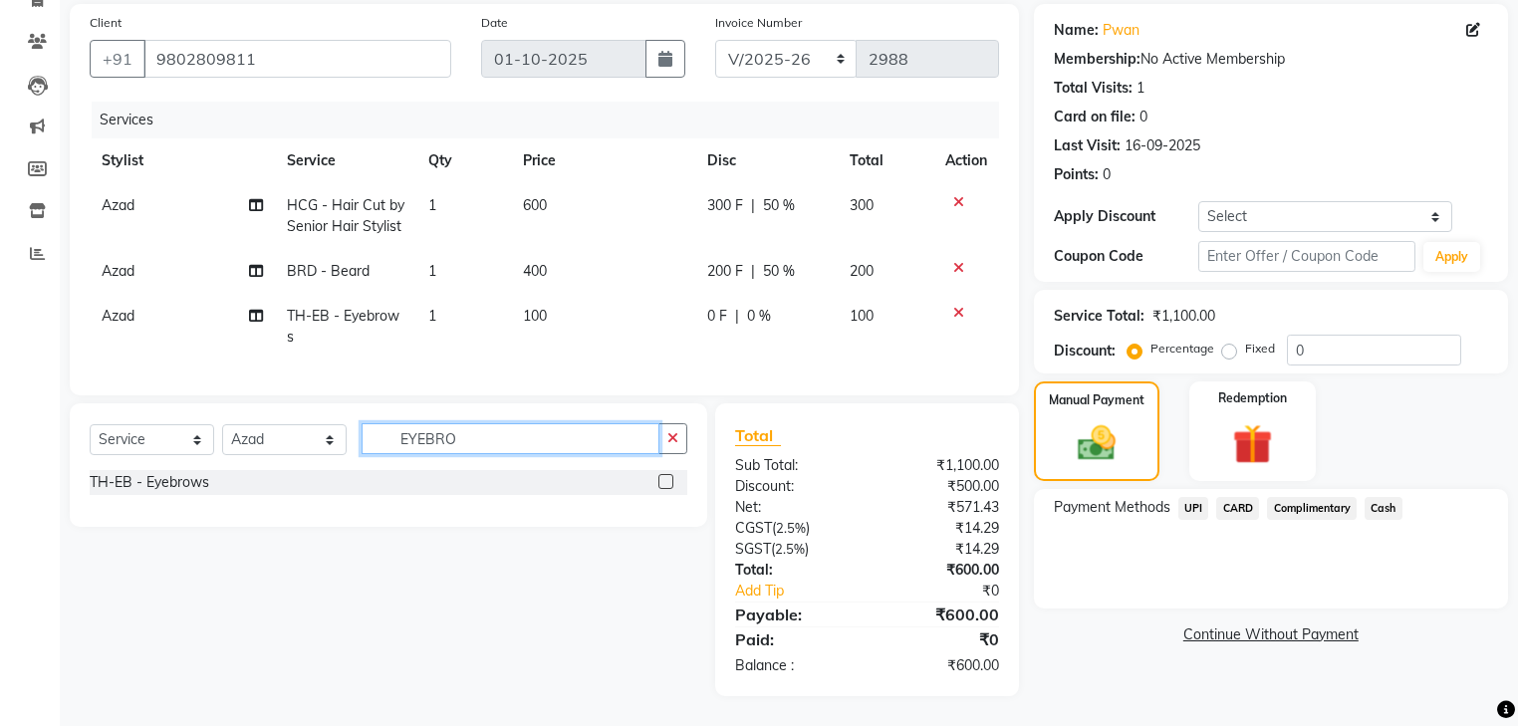
click at [589, 444] on input "EYEBRO" at bounding box center [510, 438] width 298 height 31
click at [474, 434] on input "EYEBR" at bounding box center [510, 438] width 298 height 31
type input "E"
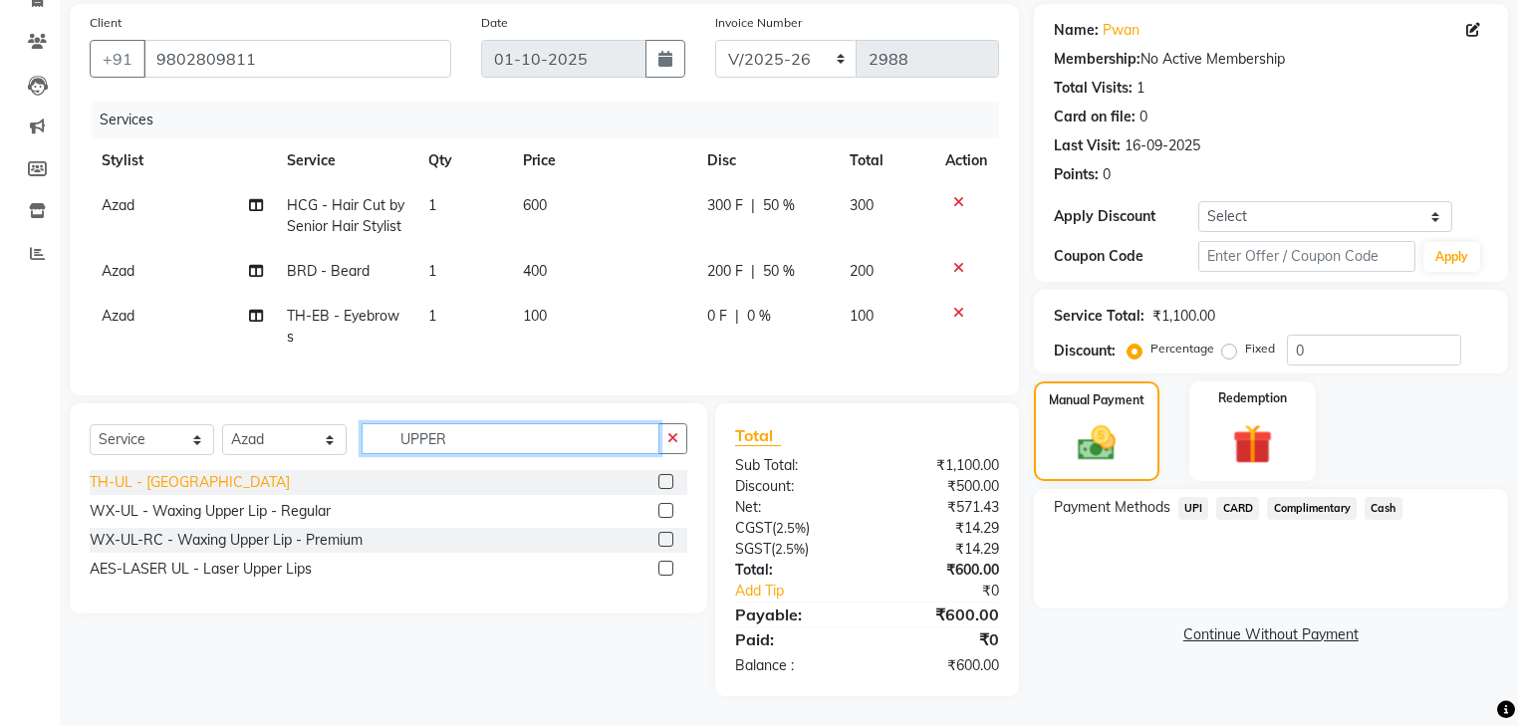
type input "UPPER"
click at [191, 478] on div "TH-UL - Upper lips" at bounding box center [190, 482] width 200 height 21
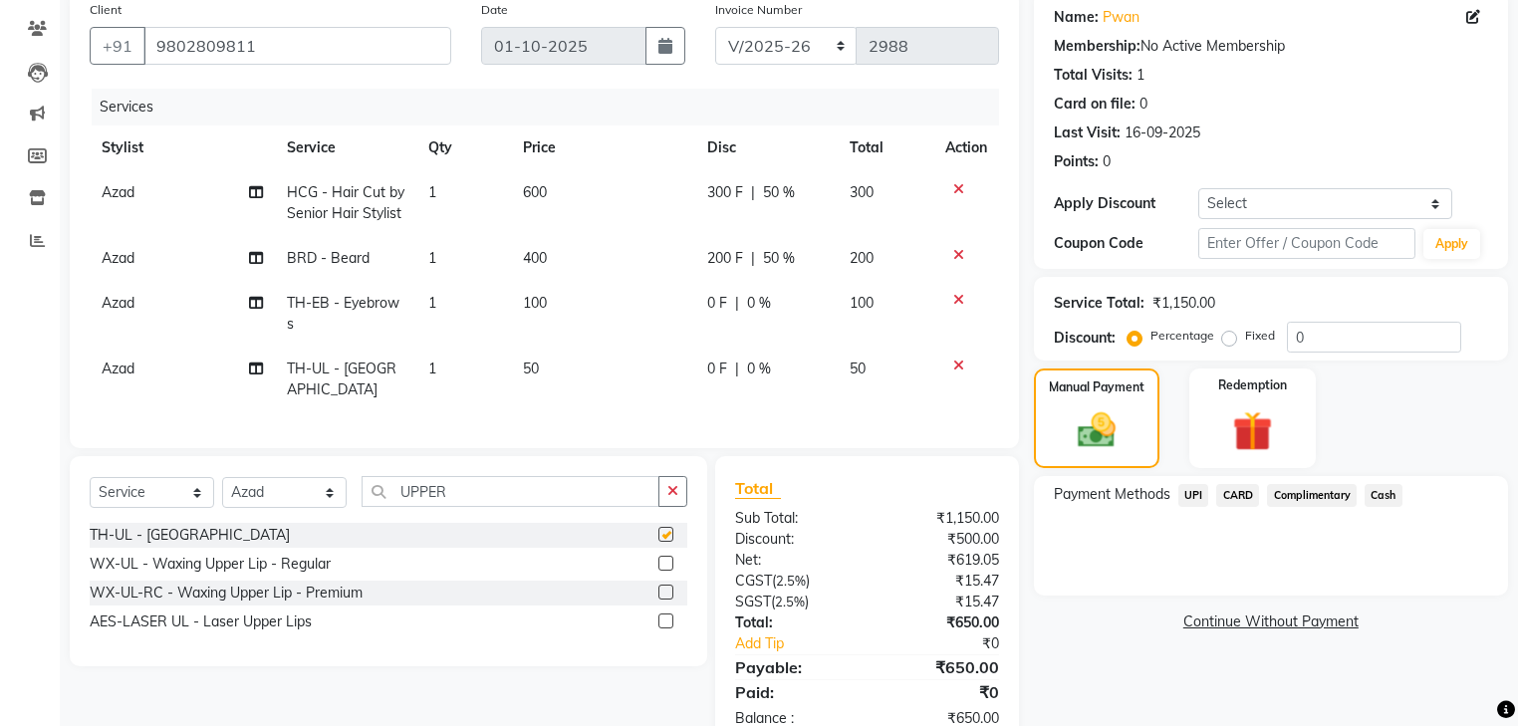
checkbox input "false"
click at [1374, 494] on span "Cash" at bounding box center [1383, 495] width 38 height 23
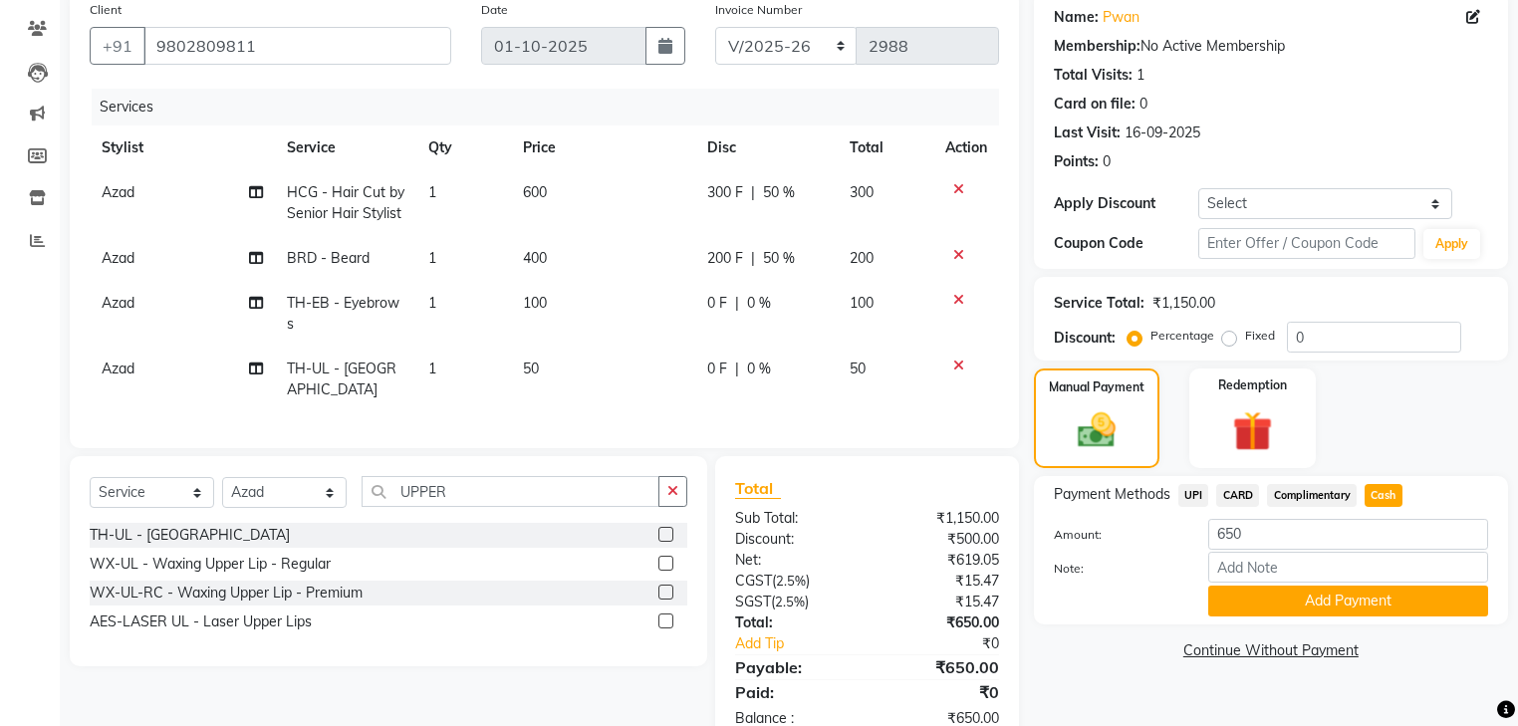
scroll to position [223, 0]
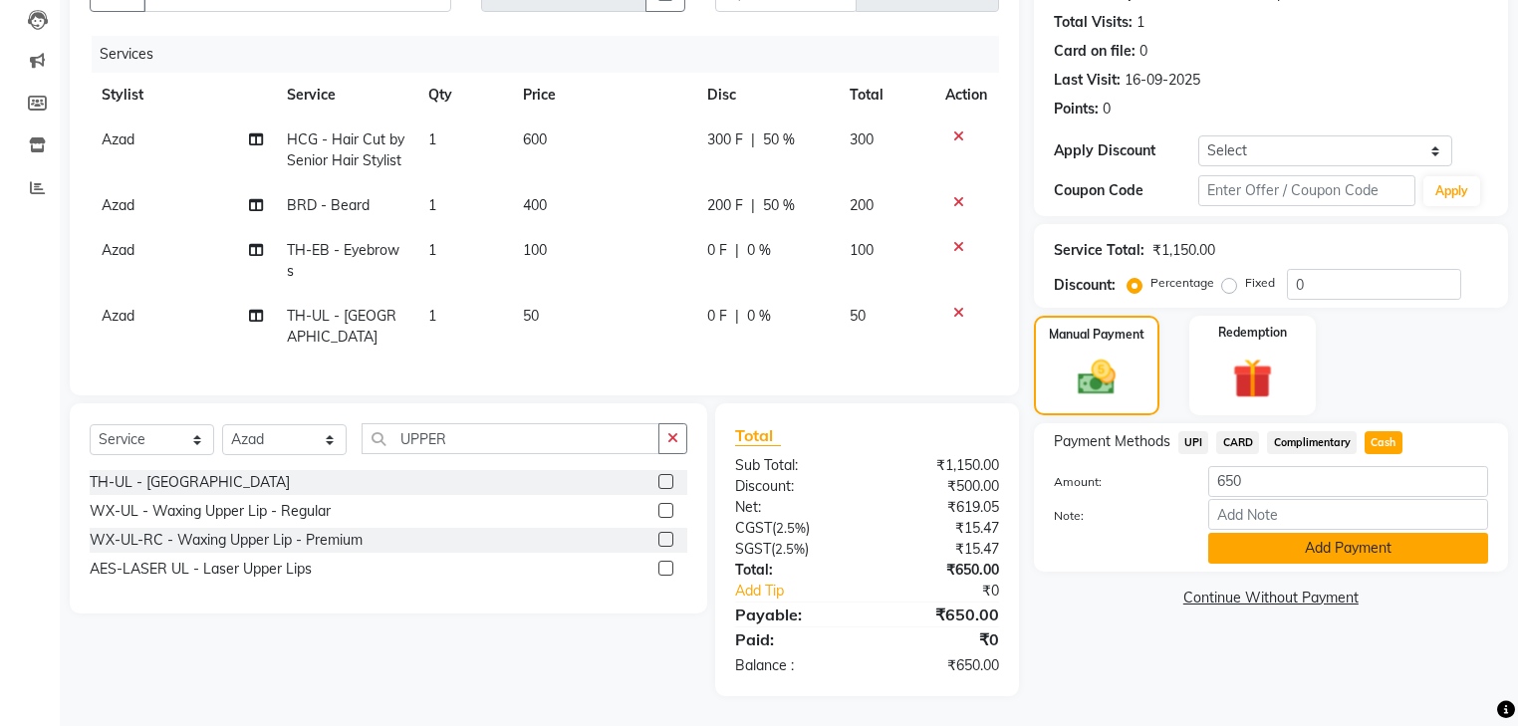
click at [1304, 542] on button "Add Payment" at bounding box center [1348, 548] width 280 height 31
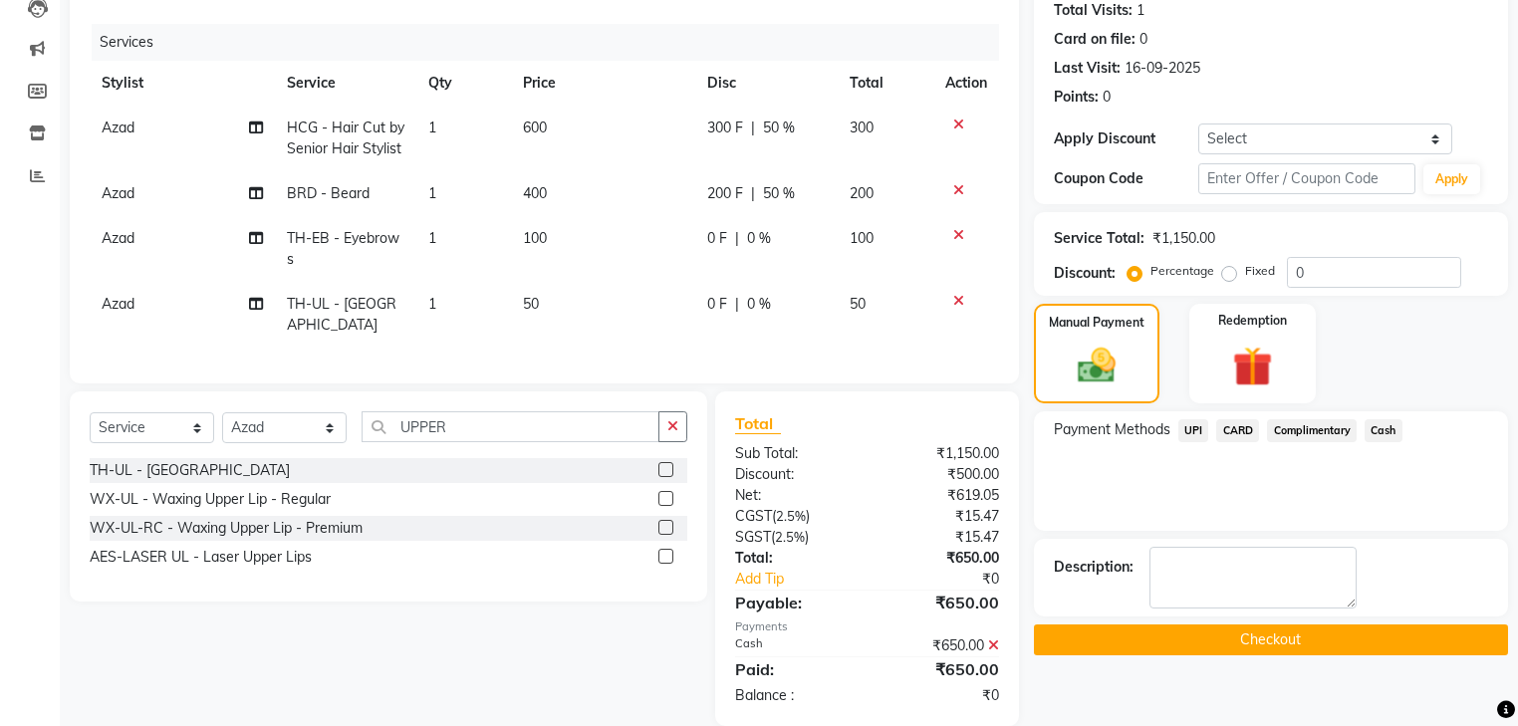
scroll to position [265, 0]
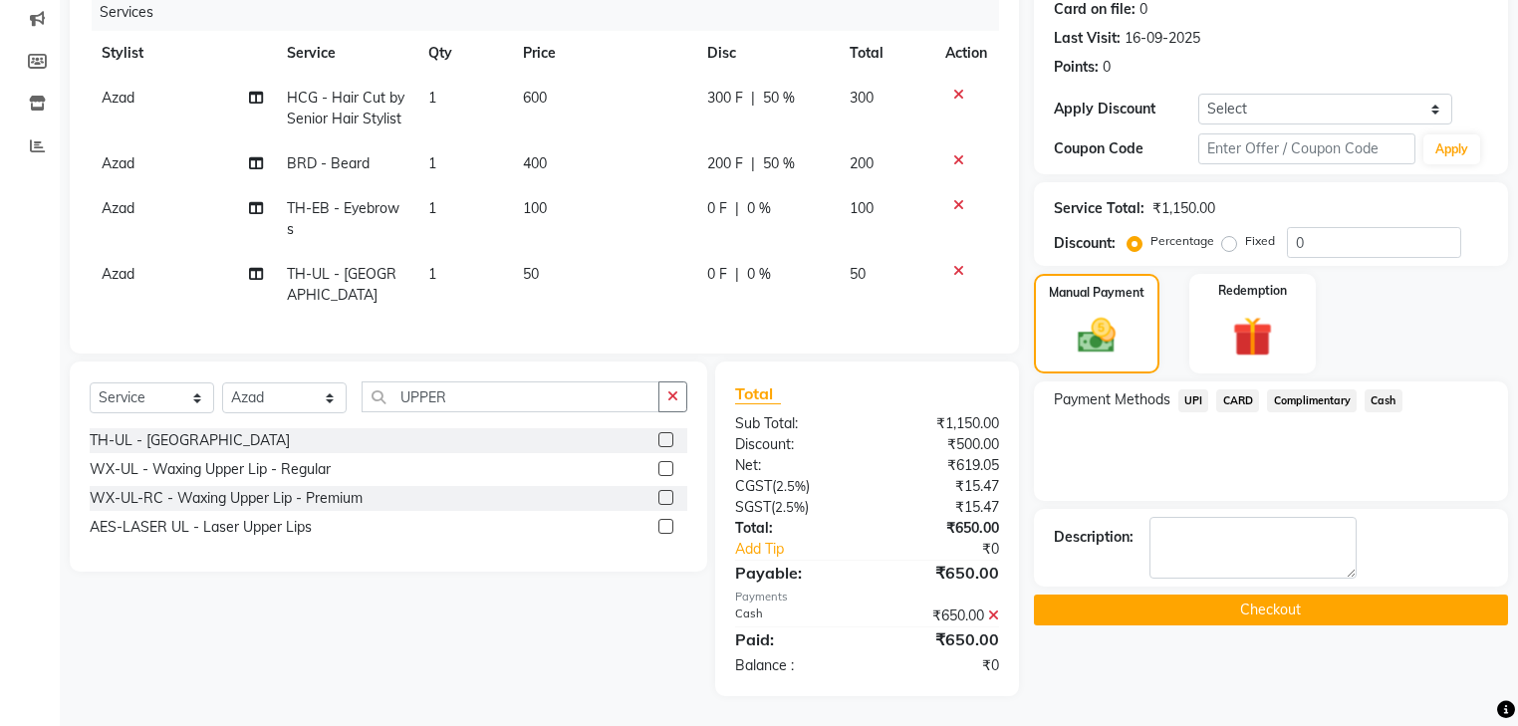
click at [1269, 594] on button "Checkout" at bounding box center [1271, 609] width 474 height 31
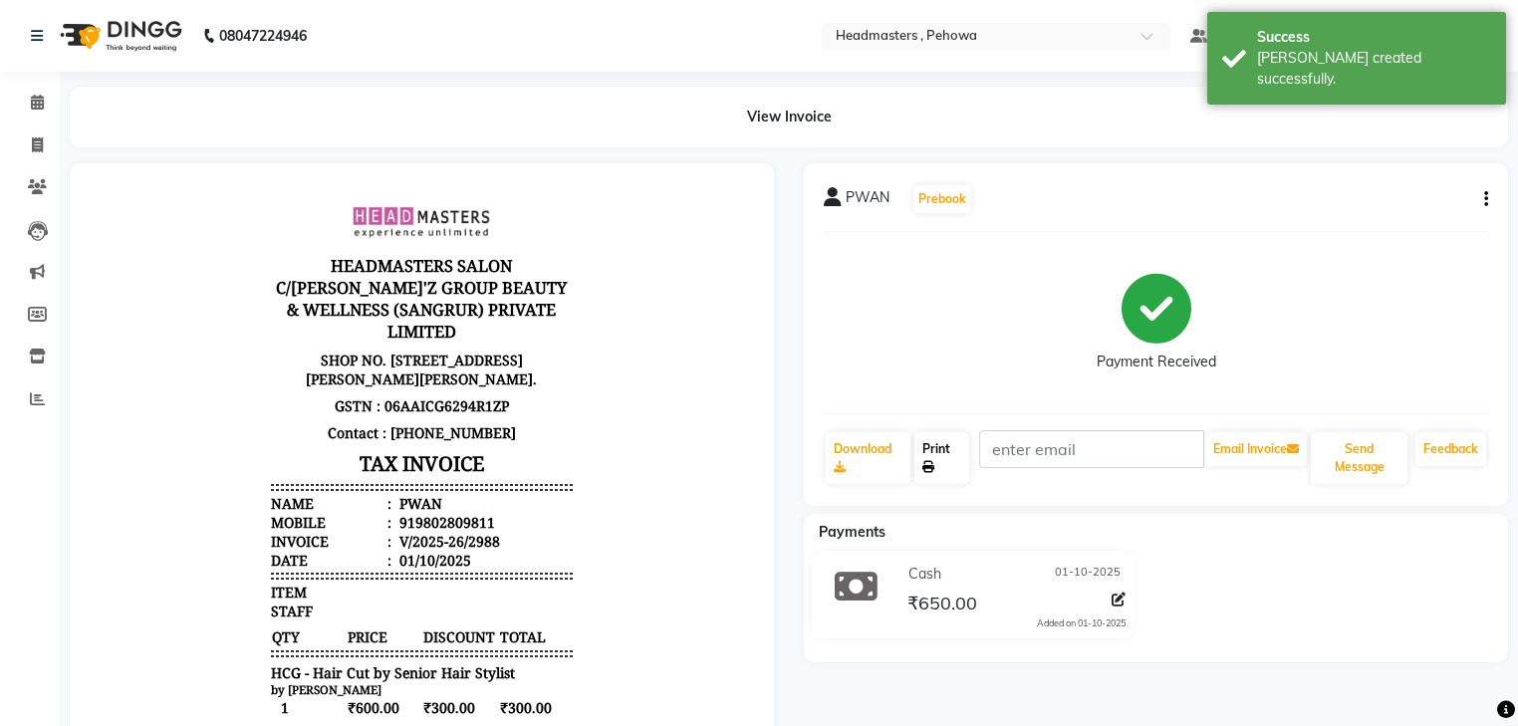
click at [943, 459] on link "Print" at bounding box center [941, 458] width 55 height 52
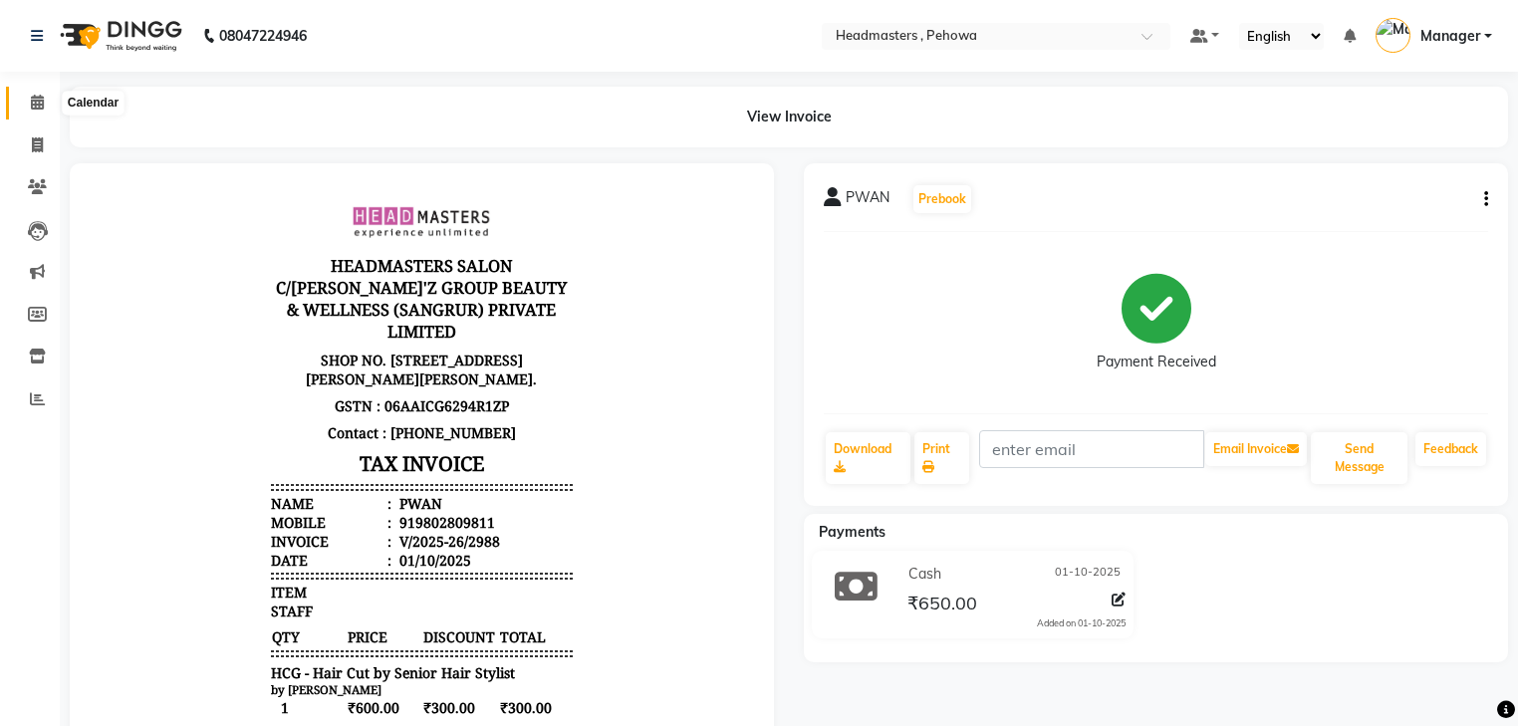
drag, startPoint x: 36, startPoint y: 99, endPoint x: 38, endPoint y: 115, distance: 16.1
click at [36, 99] on icon at bounding box center [37, 102] width 13 height 15
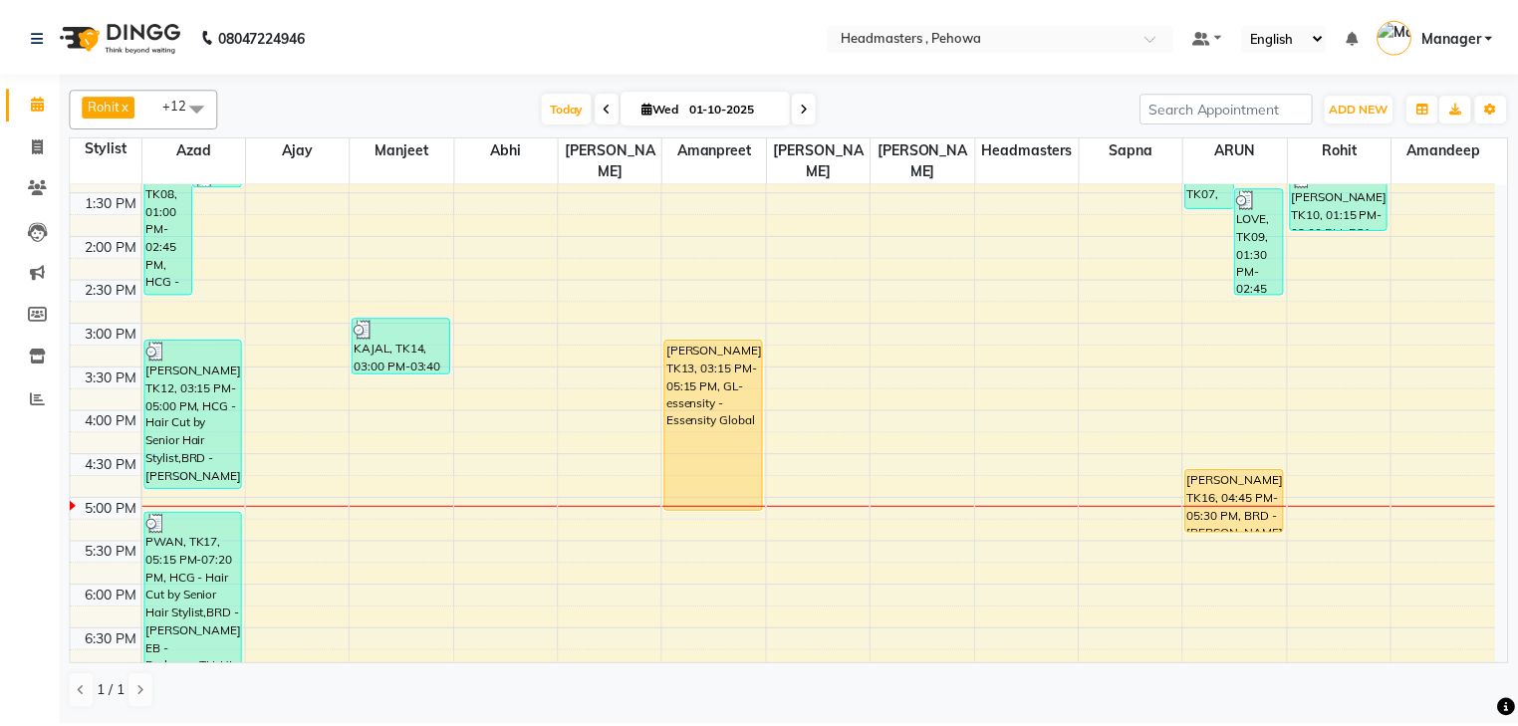
scroll to position [553, 0]
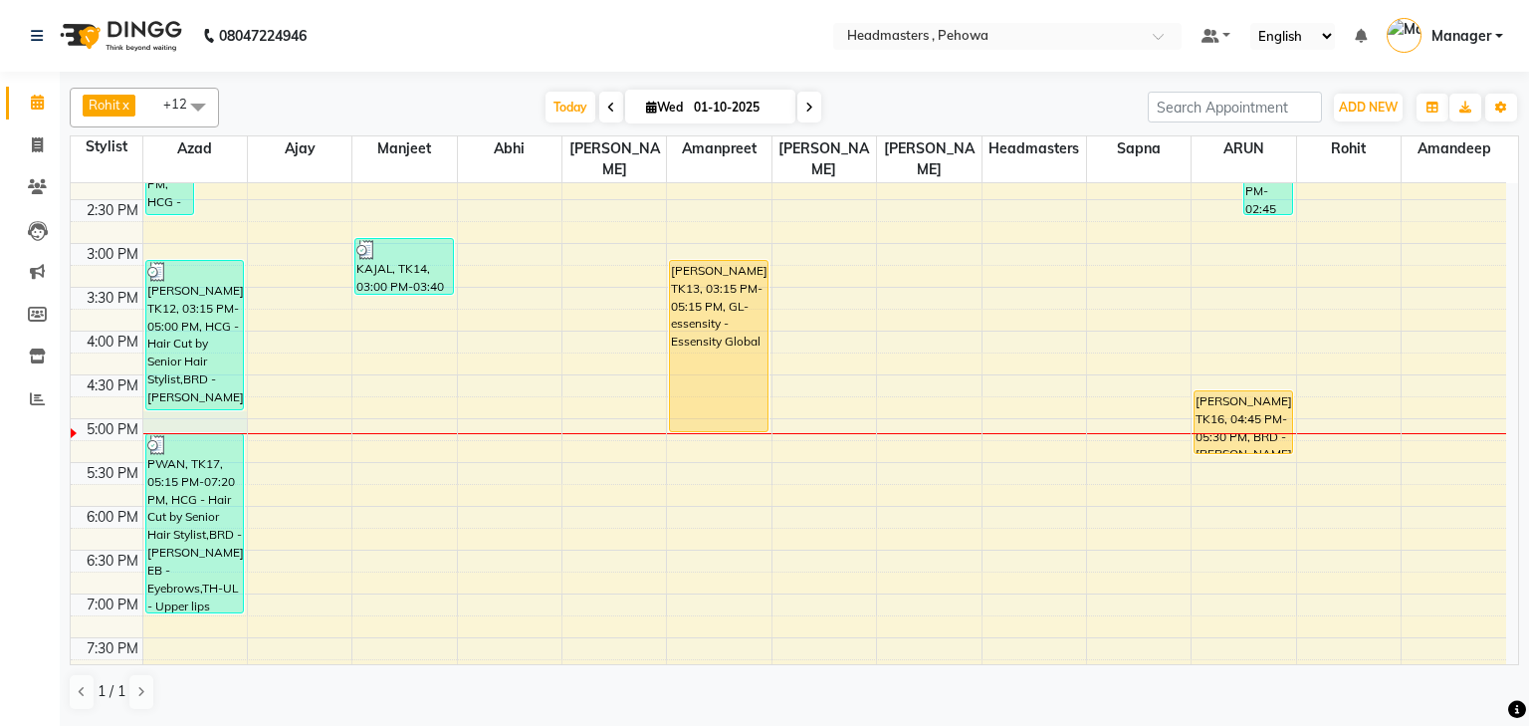
click at [189, 402] on div "8:00 AM 8:30 AM 9:00 AM 9:30 AM 10:00 AM 10:30 AM 11:00 AM 11:30 AM 12:00 PM 12…" at bounding box center [789, 244] width 1436 height 1226
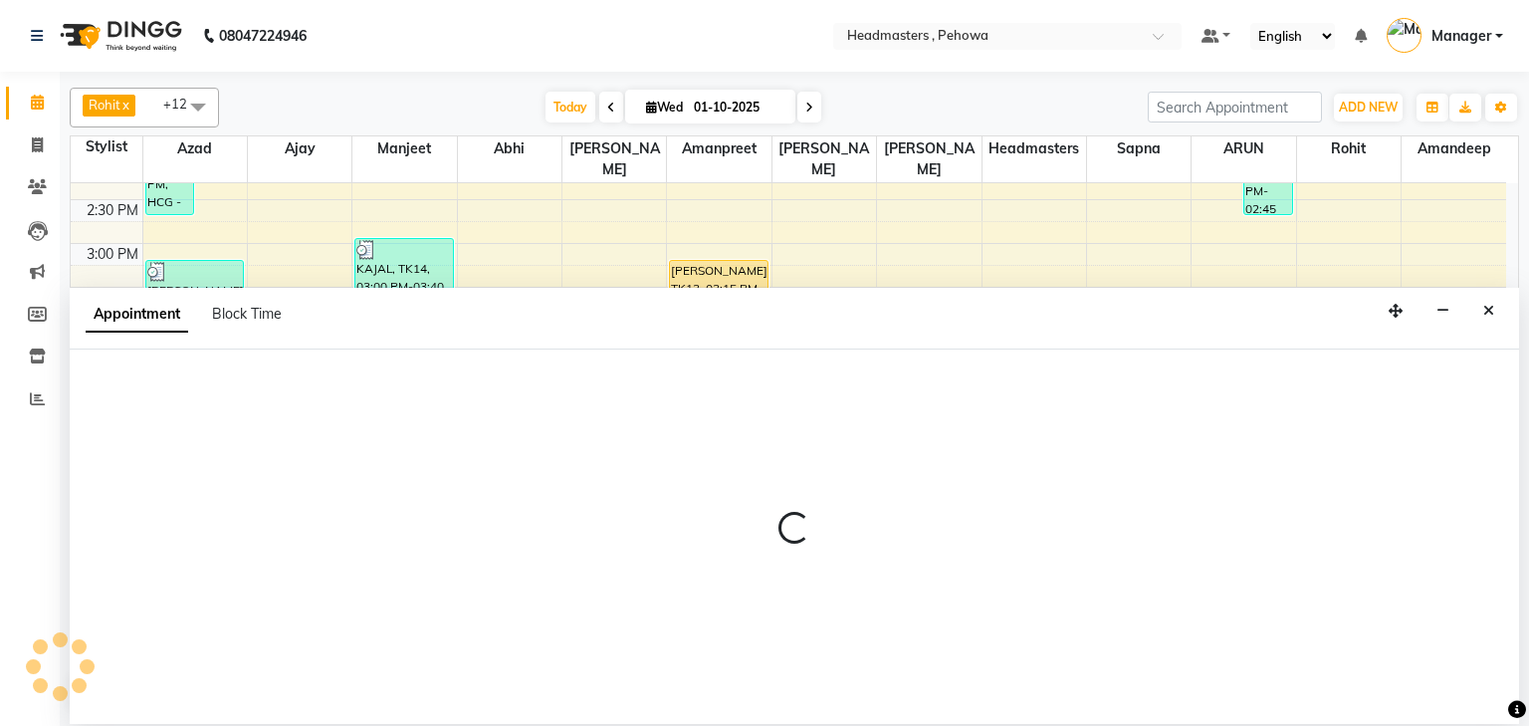
select select "68772"
select select "1020"
select select "tentative"
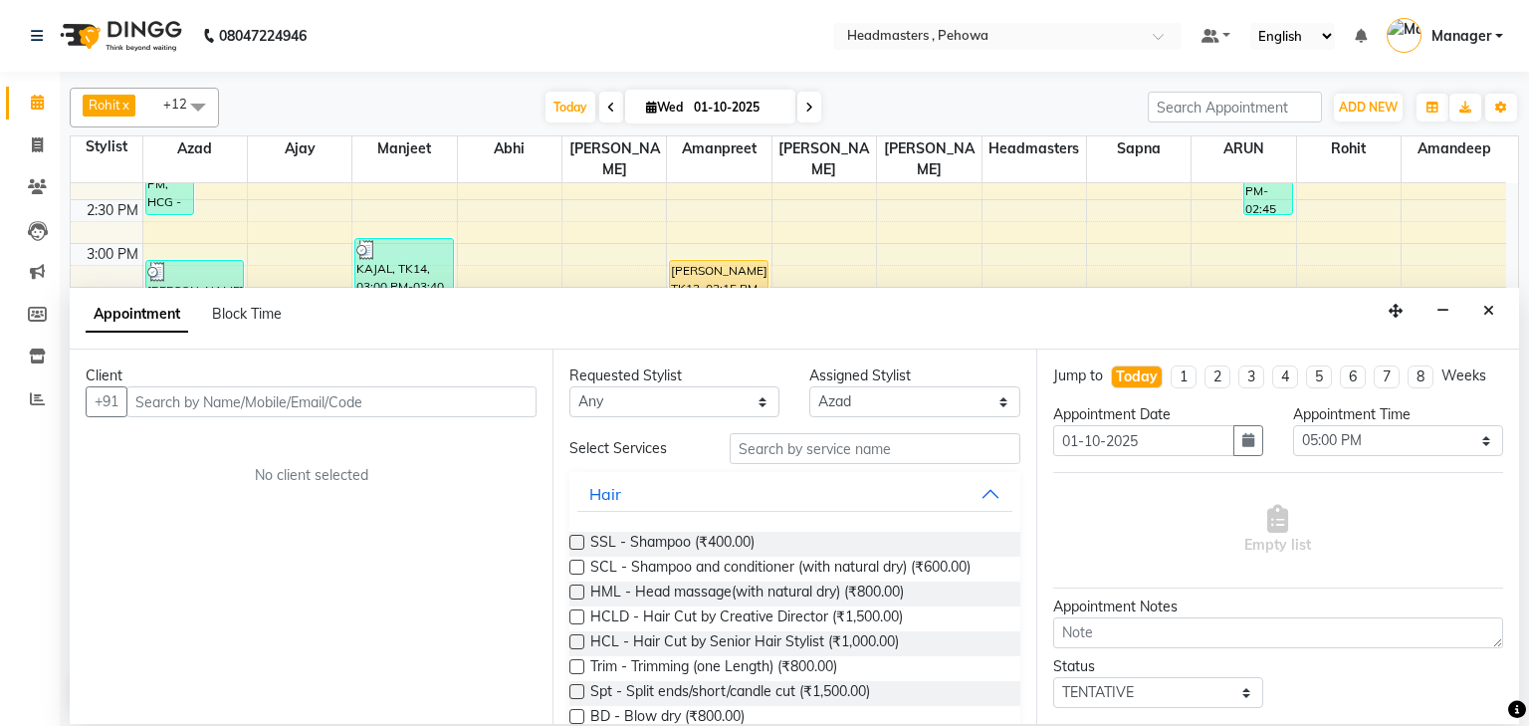
click at [191, 392] on input "text" at bounding box center [331, 401] width 410 height 31
click at [1446, 304] on icon "button" at bounding box center [1443, 311] width 13 height 14
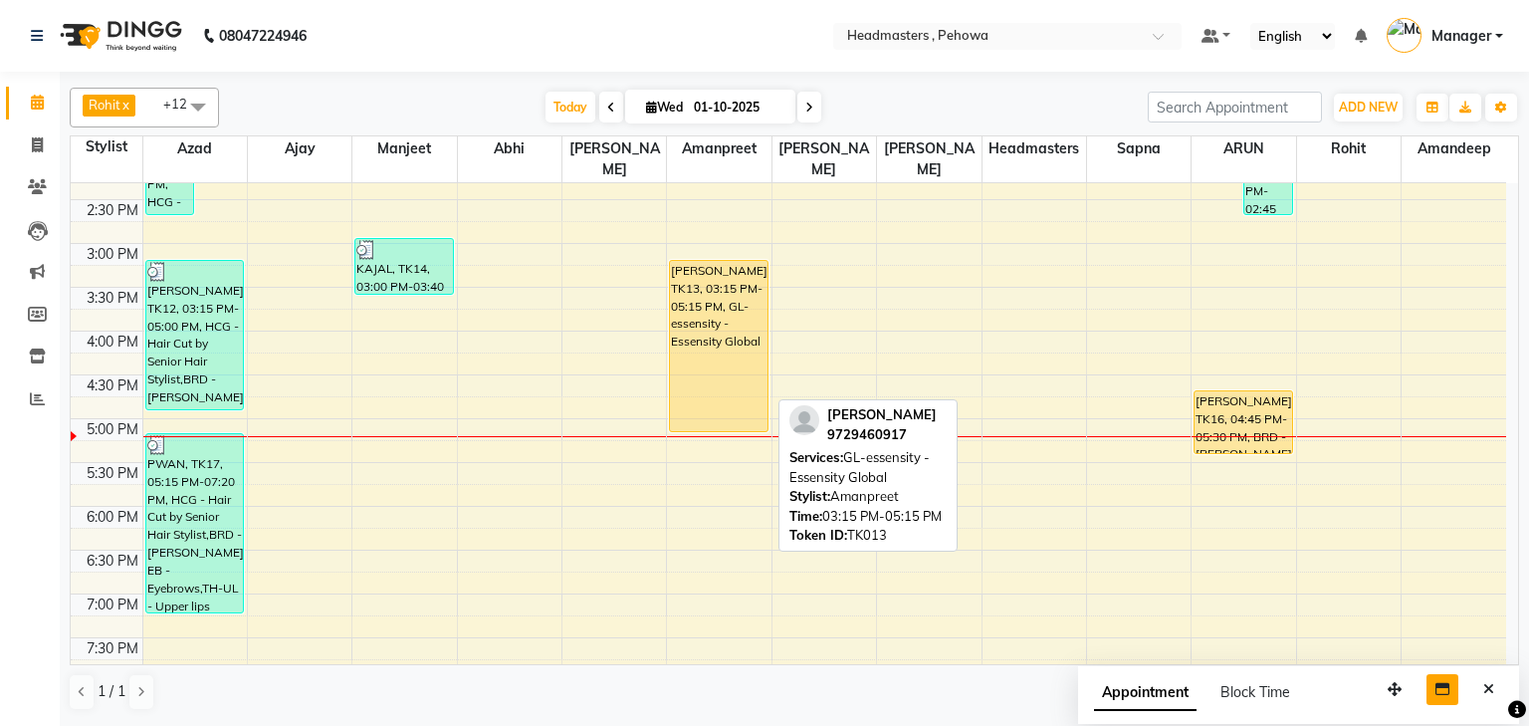
click at [700, 282] on div "SONAL, TK13, 03:15 PM-05:15 PM, GL-essensity - Essensity Global" at bounding box center [719, 346] width 98 height 170
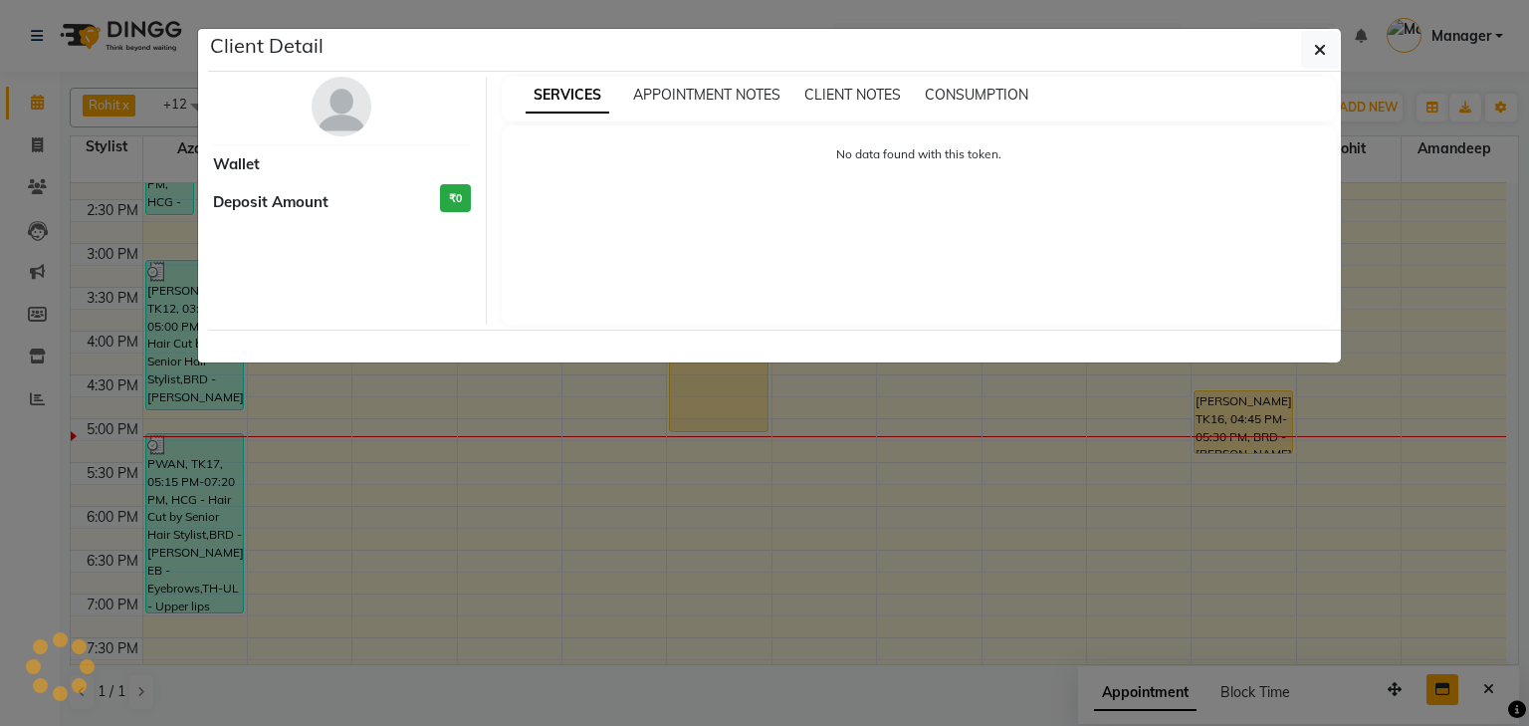
select select "1"
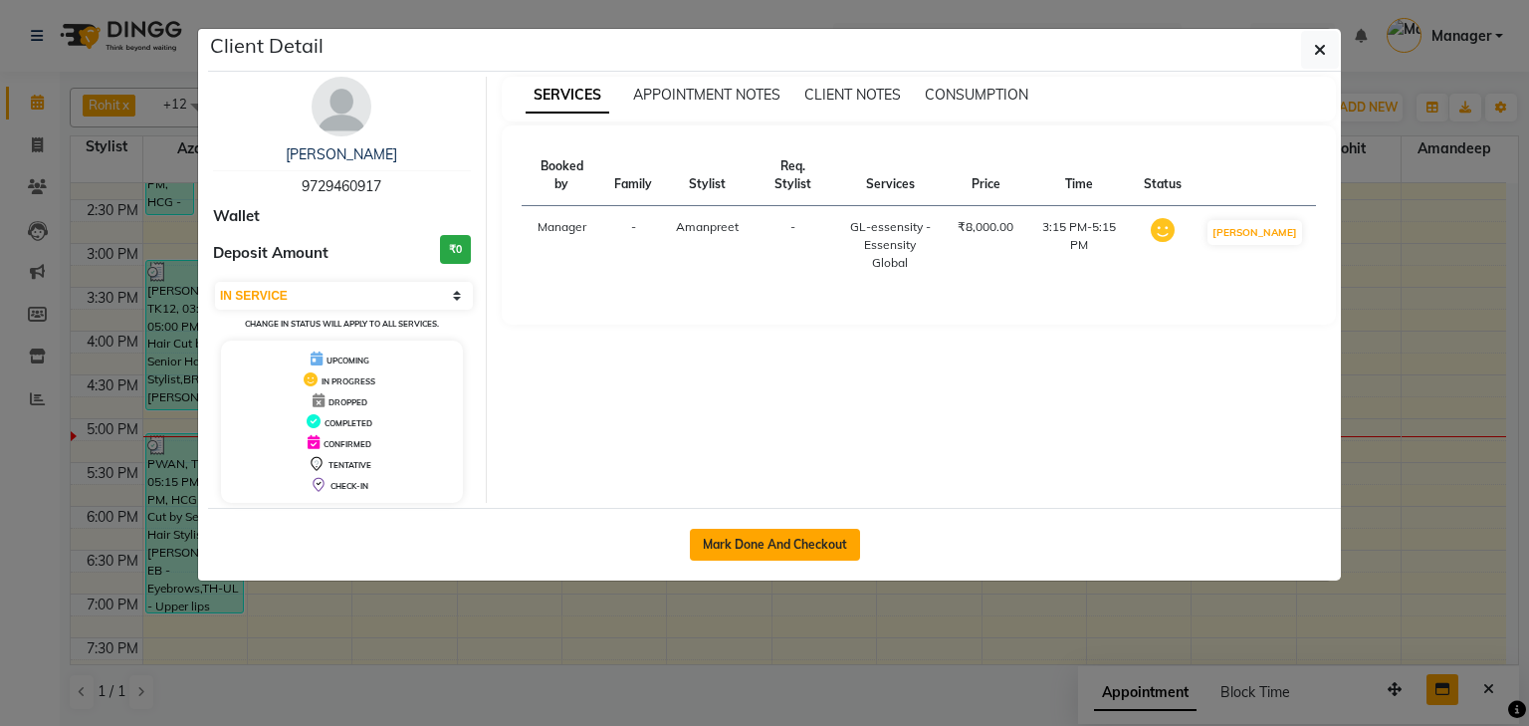
click at [793, 537] on button "Mark Done And Checkout" at bounding box center [775, 545] width 170 height 32
select select "service"
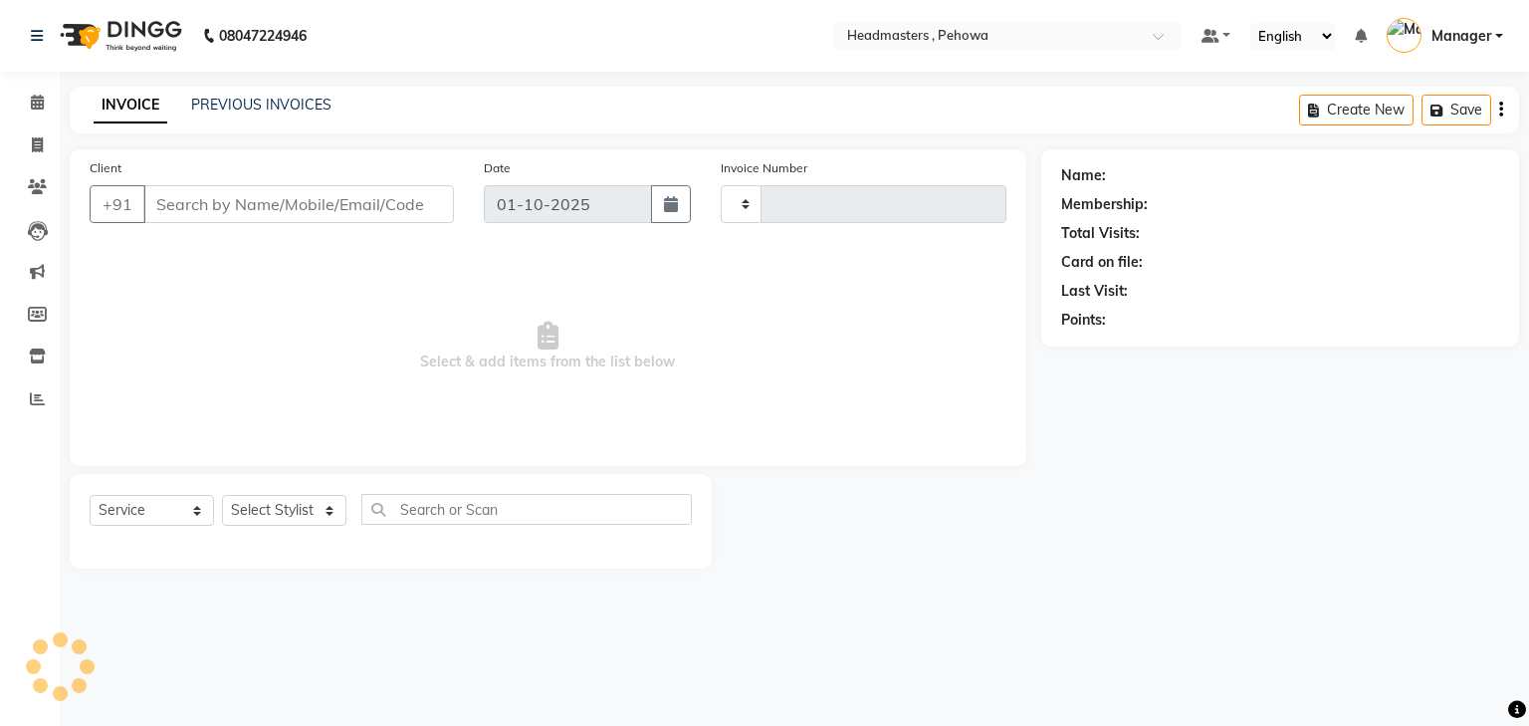
type input "2989"
select select "7727"
type input "9729460917"
select select "69396"
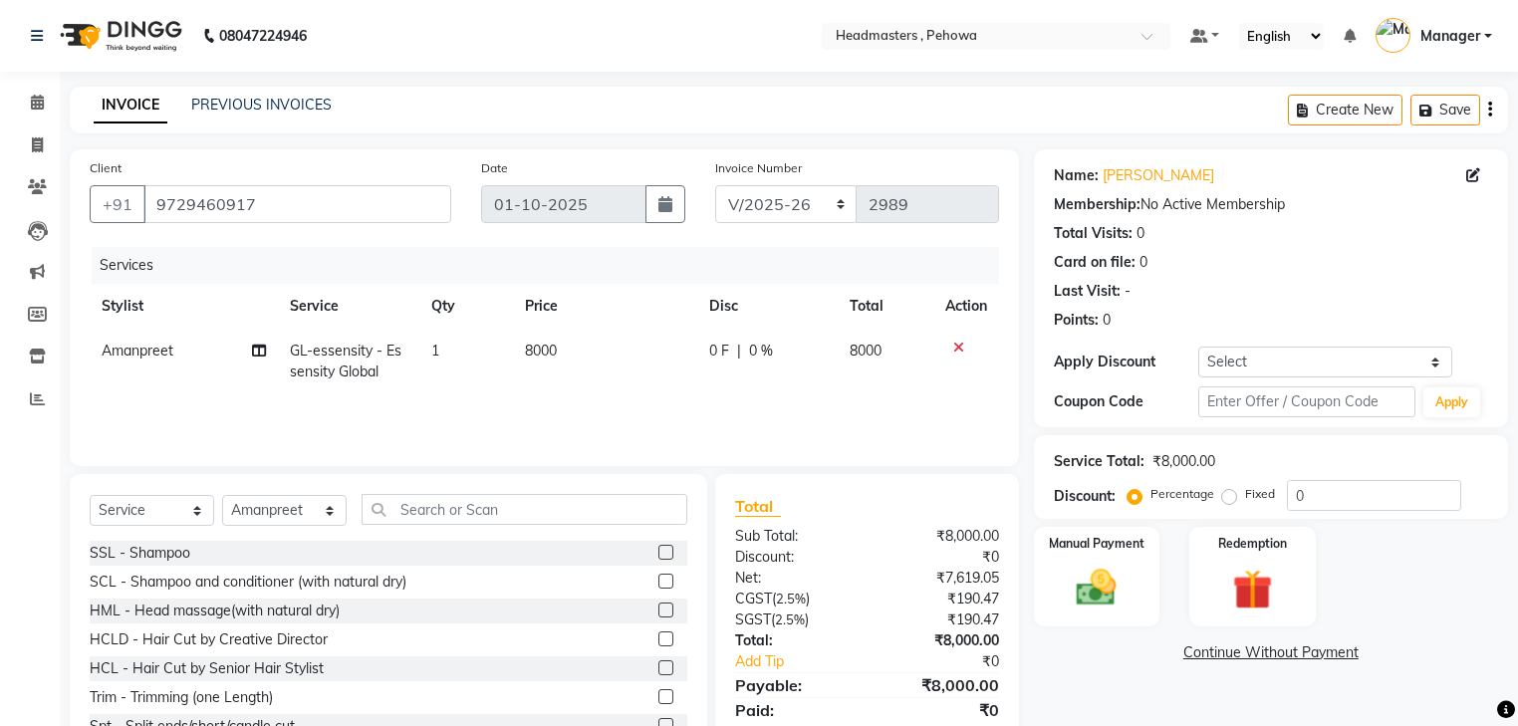
click at [717, 351] on span "0 F" at bounding box center [719, 351] width 20 height 21
select select "69396"
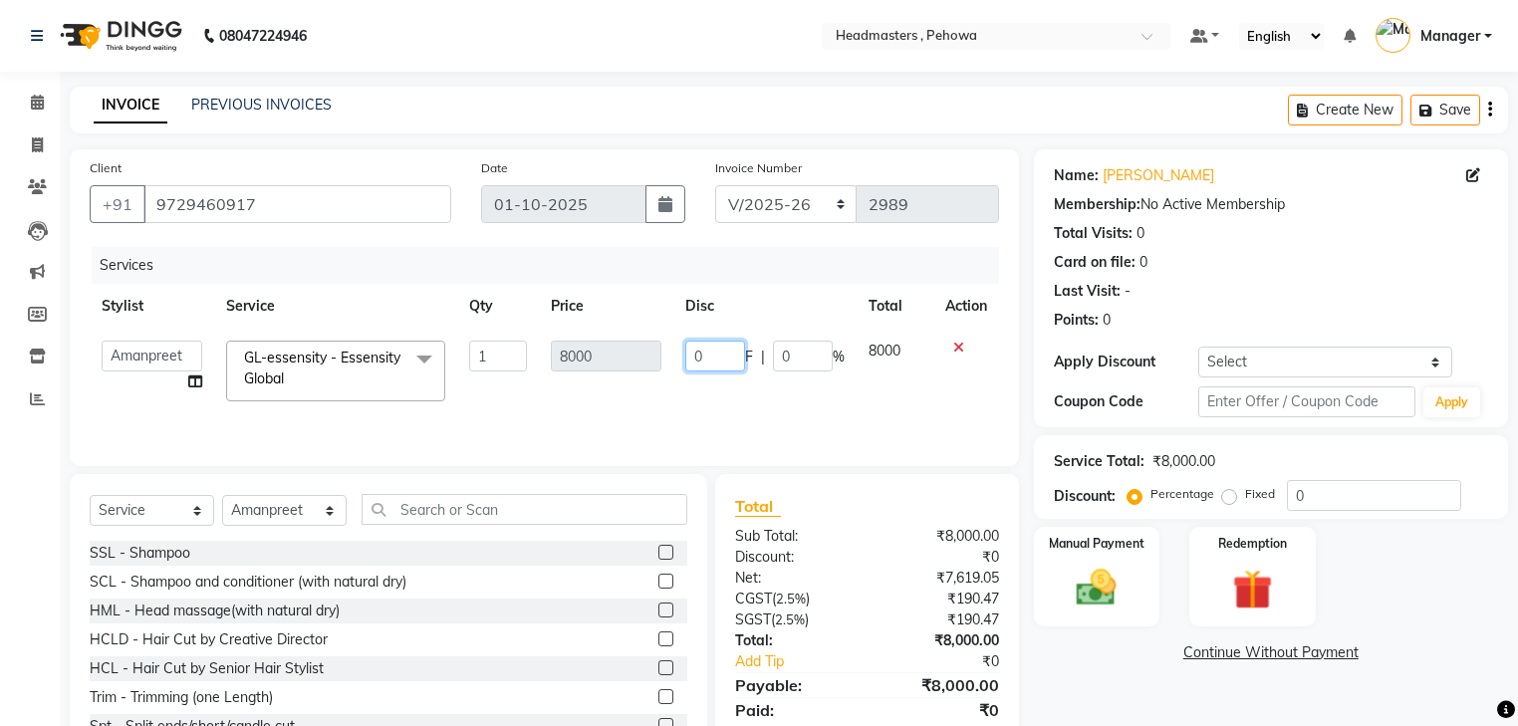
click at [710, 356] on input "0" at bounding box center [715, 356] width 60 height 31
type input "02000"
click at [410, 510] on input "text" at bounding box center [524, 509] width 326 height 31
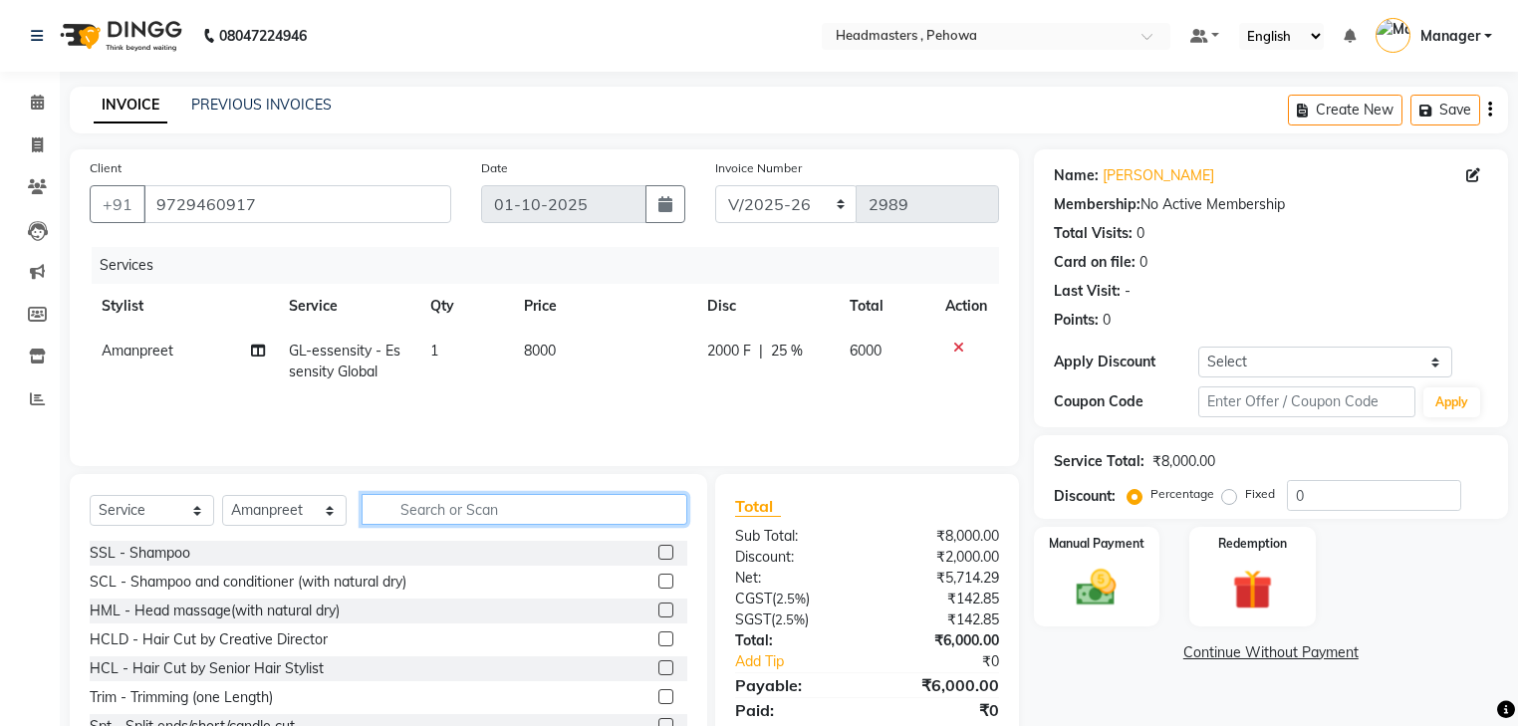
click at [410, 510] on input "text" at bounding box center [524, 509] width 326 height 31
click at [323, 512] on select "Select Stylist Abhi [PERSON_NAME] [PERSON_NAME] [PERSON_NAME] [PERSON_NAME] Hea…" at bounding box center [284, 510] width 124 height 31
select select "79956"
click at [222, 496] on select "Select Stylist Abhi [PERSON_NAME] [PERSON_NAME] [PERSON_NAME] [PERSON_NAME] Hea…" at bounding box center [284, 510] width 124 height 31
click at [405, 508] on input "text" at bounding box center [524, 509] width 326 height 31
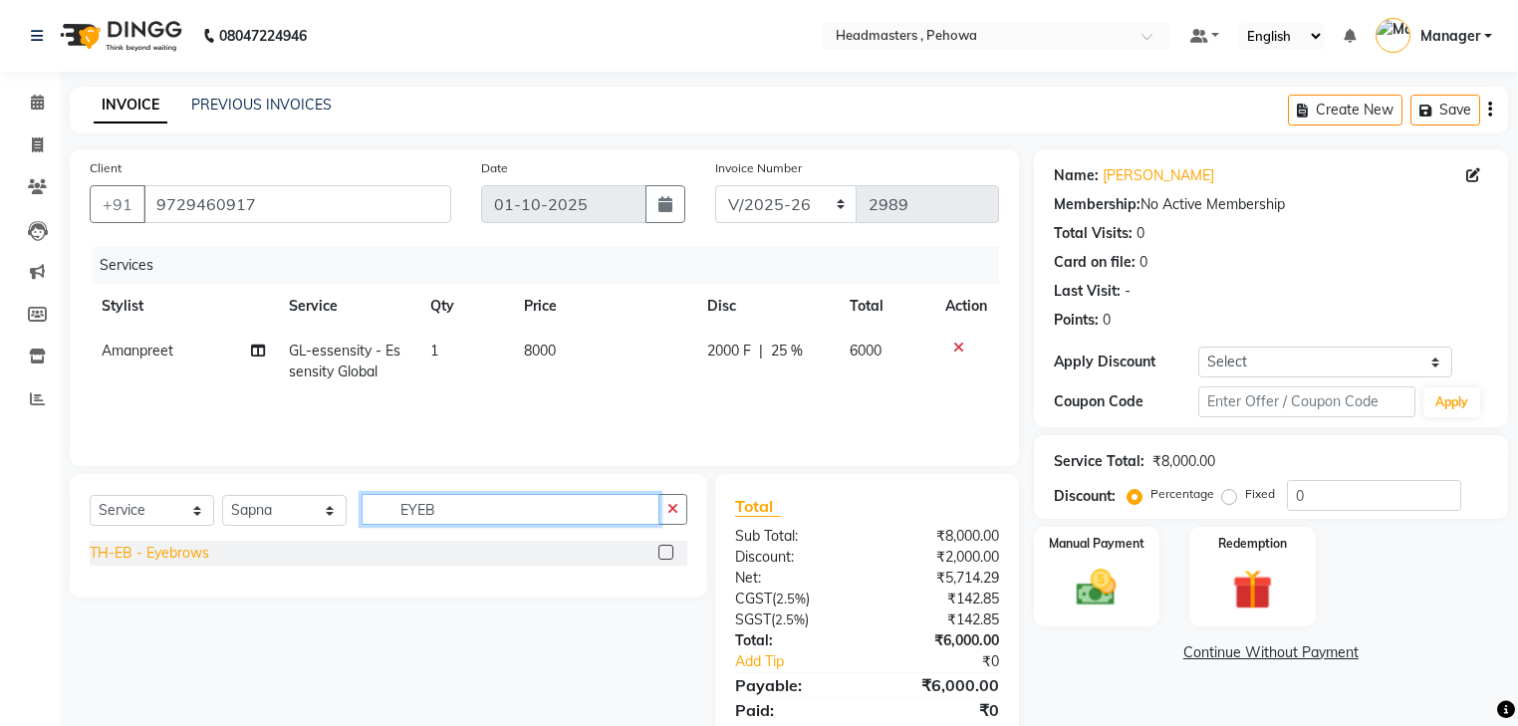
type input "EYEB"
click at [167, 561] on div "TH-EB - Eyebrows" at bounding box center [149, 553] width 119 height 21
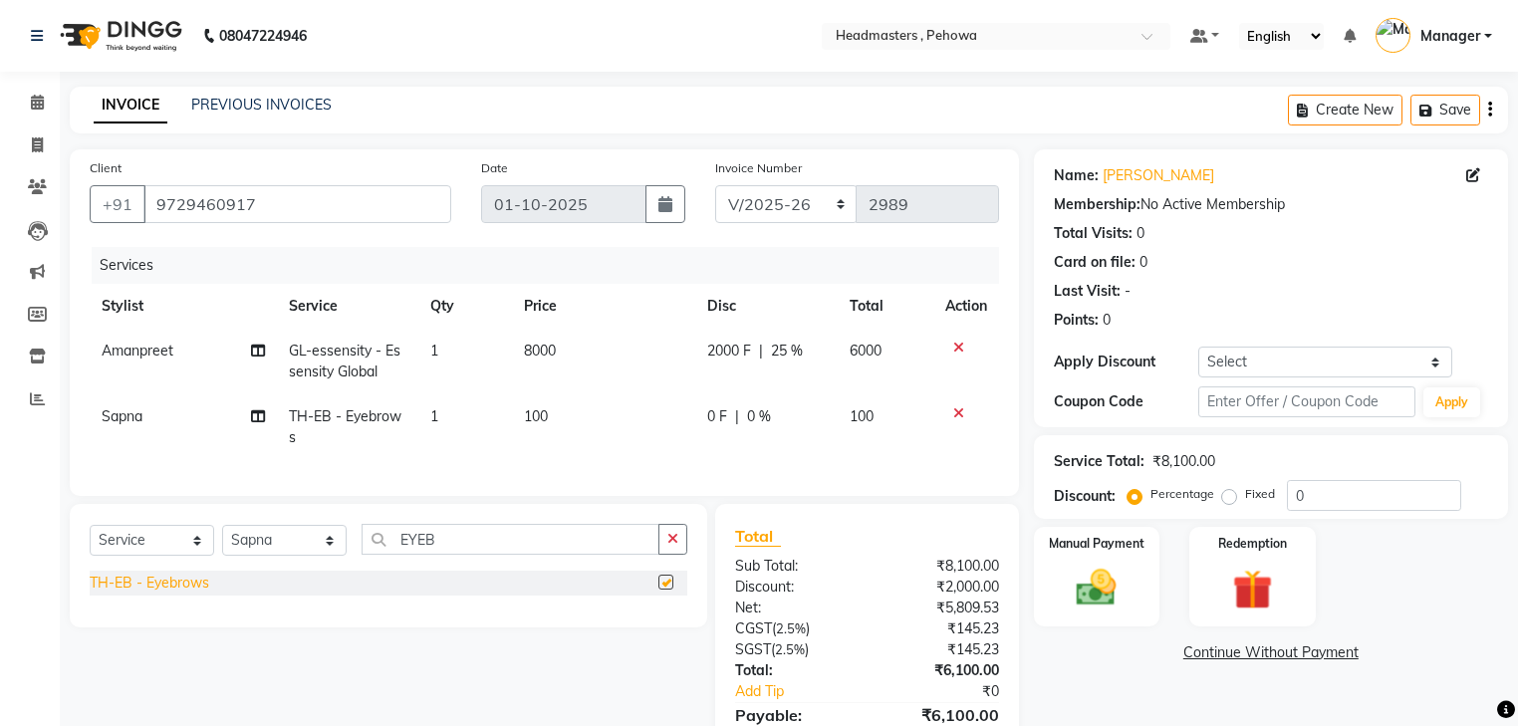
checkbox input "false"
drag, startPoint x: 275, startPoint y: 203, endPoint x: 56, endPoint y: 202, distance: 219.1
click at [56, 202] on div "Client +91 9729460917 Date 01-10-2025 Invoice Number RET/2025-26 V/2025-26 2989…" at bounding box center [544, 472] width 979 height 647
drag, startPoint x: 478, startPoint y: 546, endPoint x: 345, endPoint y: 547, distance: 133.4
click at [345, 547] on div "Select Service Product Membership Package Voucher Prepaid Gift Card Select Styl…" at bounding box center [388, 547] width 597 height 47
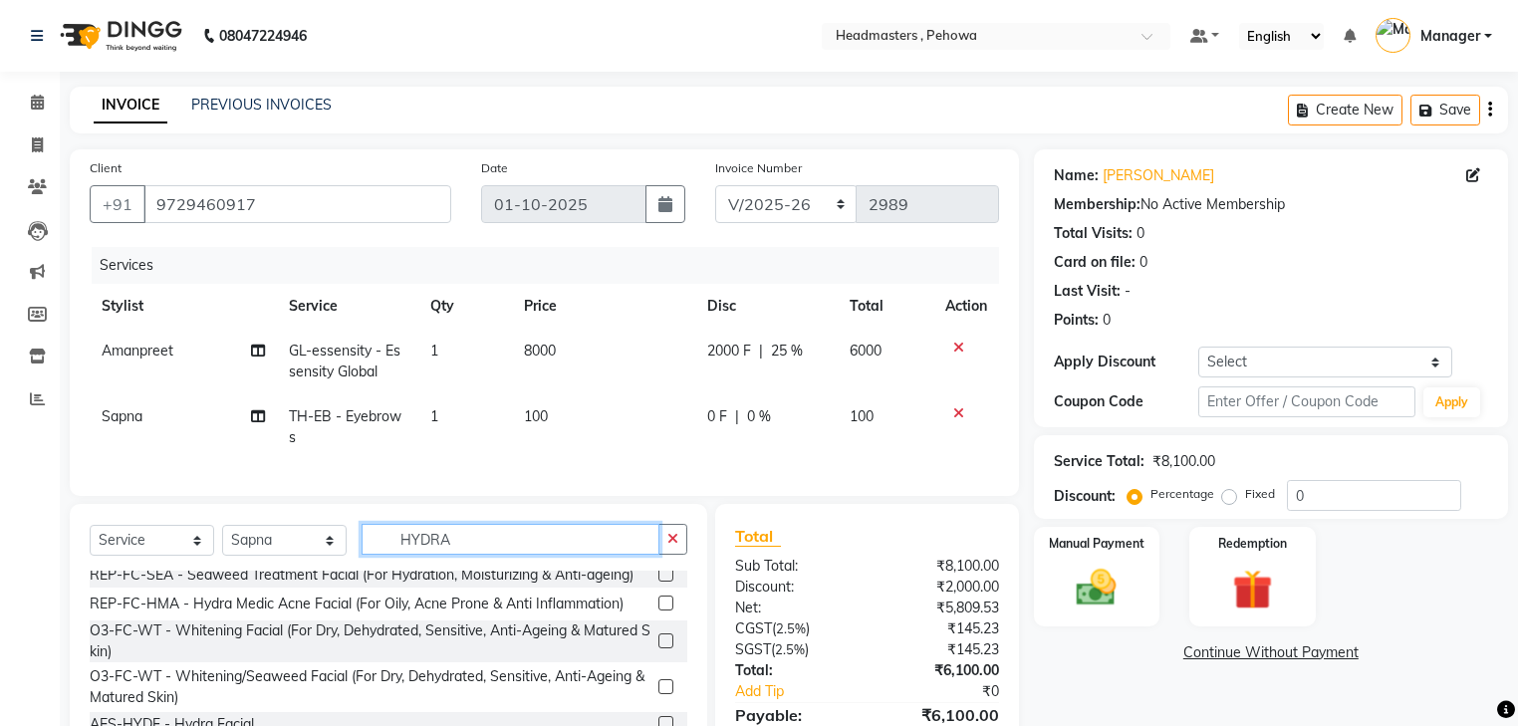
scroll to position [115, 0]
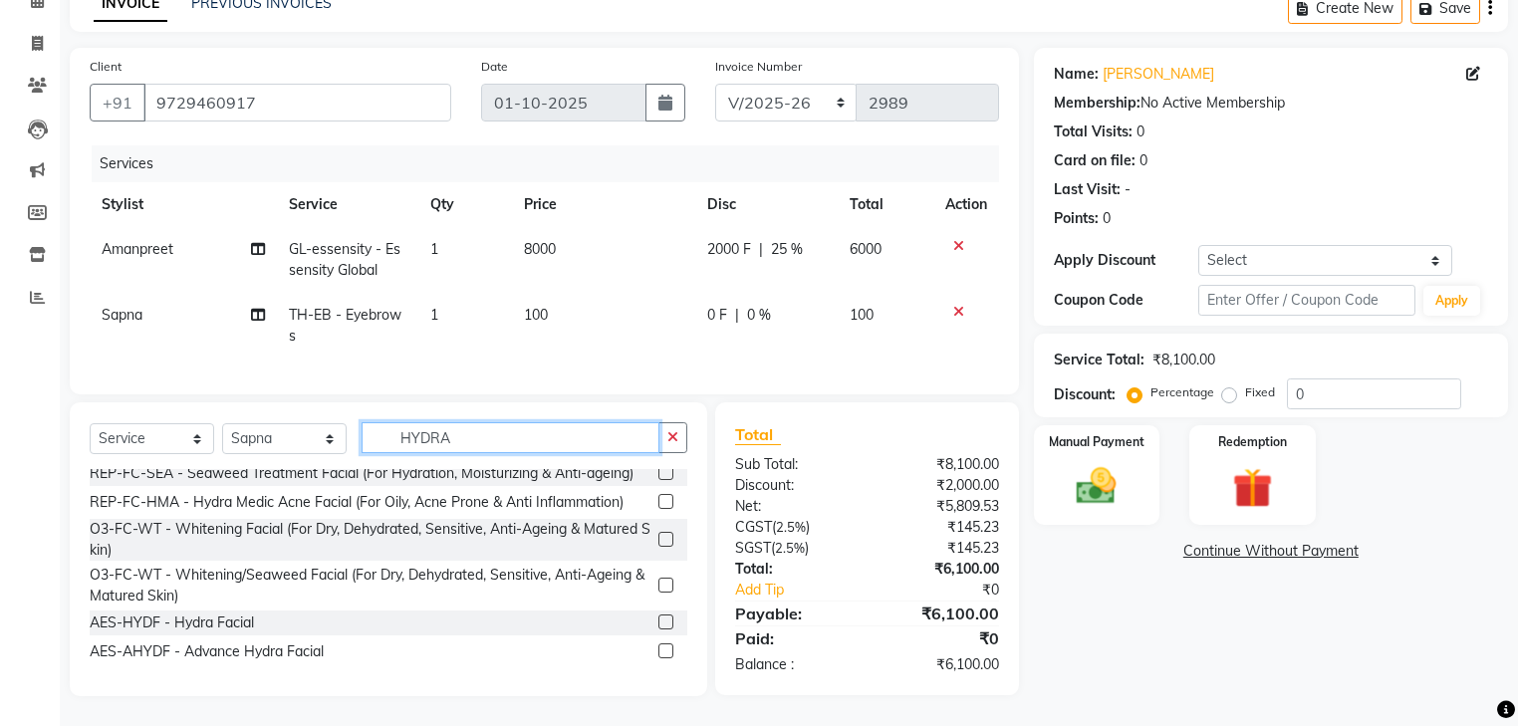
type input "HYDRA"
click at [658, 647] on label at bounding box center [665, 650] width 15 height 15
click at [658, 647] on input "checkbox" at bounding box center [664, 651] width 13 height 13
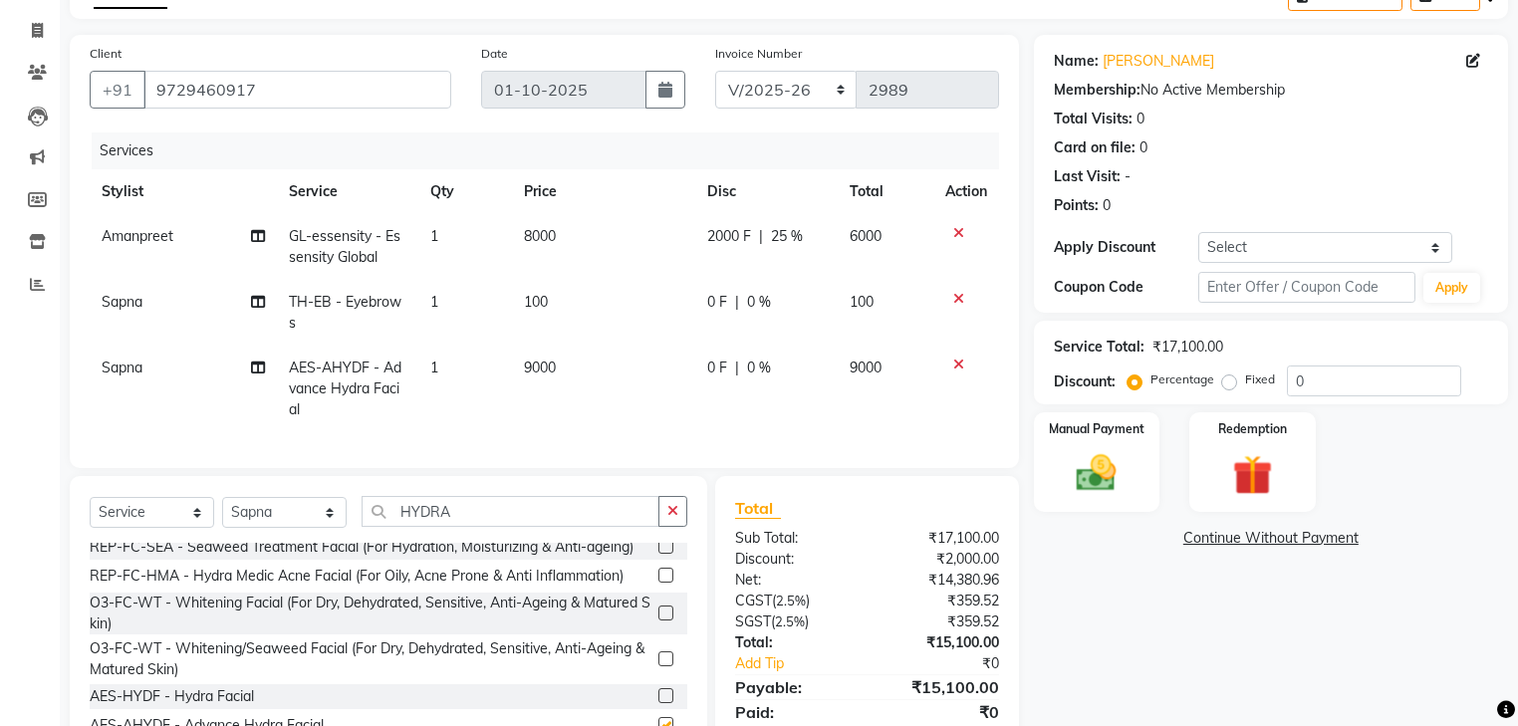
checkbox input "false"
click at [690, 361] on td "9000" at bounding box center [603, 389] width 183 height 87
select select "79956"
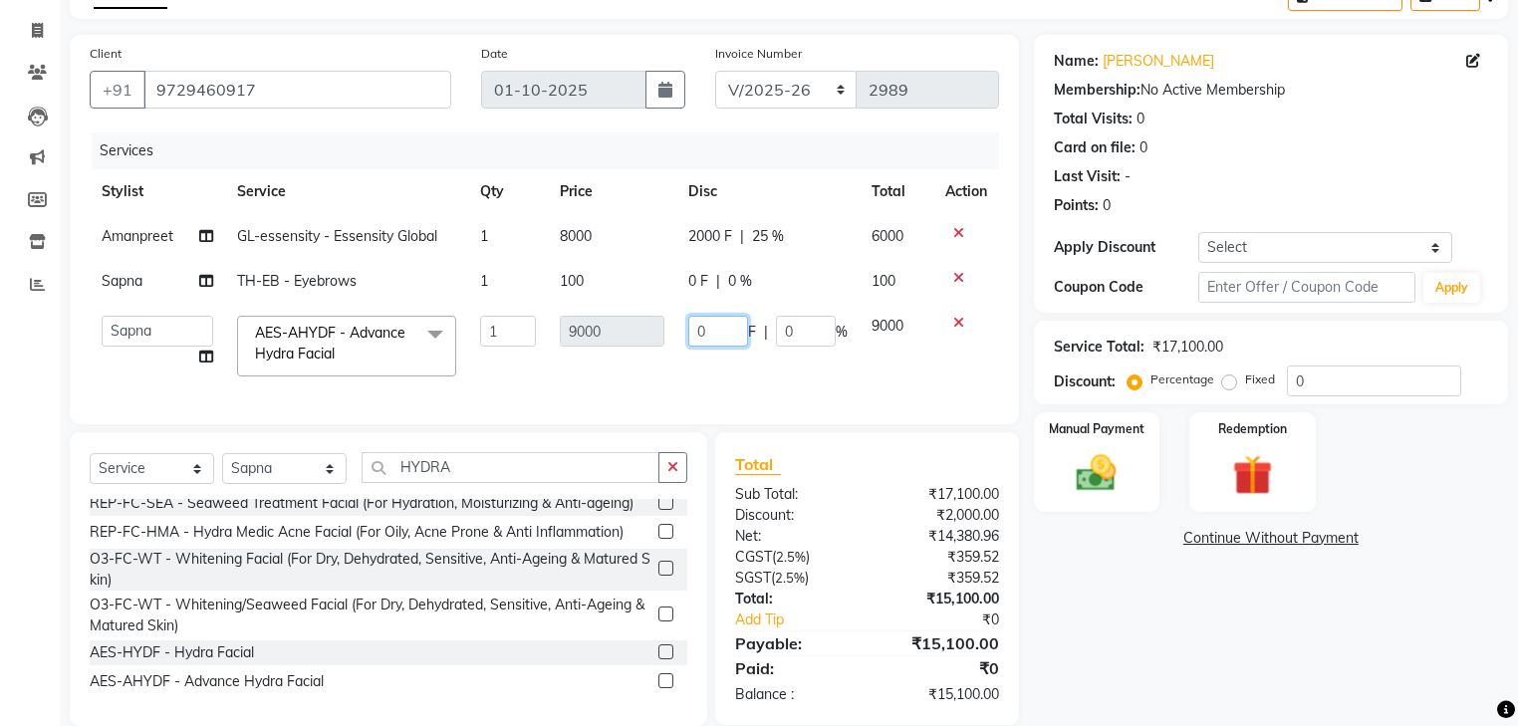
click at [697, 336] on input "0" at bounding box center [718, 331] width 60 height 31
type input "4000"
click at [766, 382] on td "4000 F | 0 %" at bounding box center [767, 346] width 183 height 85
select select "79956"
click at [953, 277] on icon at bounding box center [958, 278] width 11 height 14
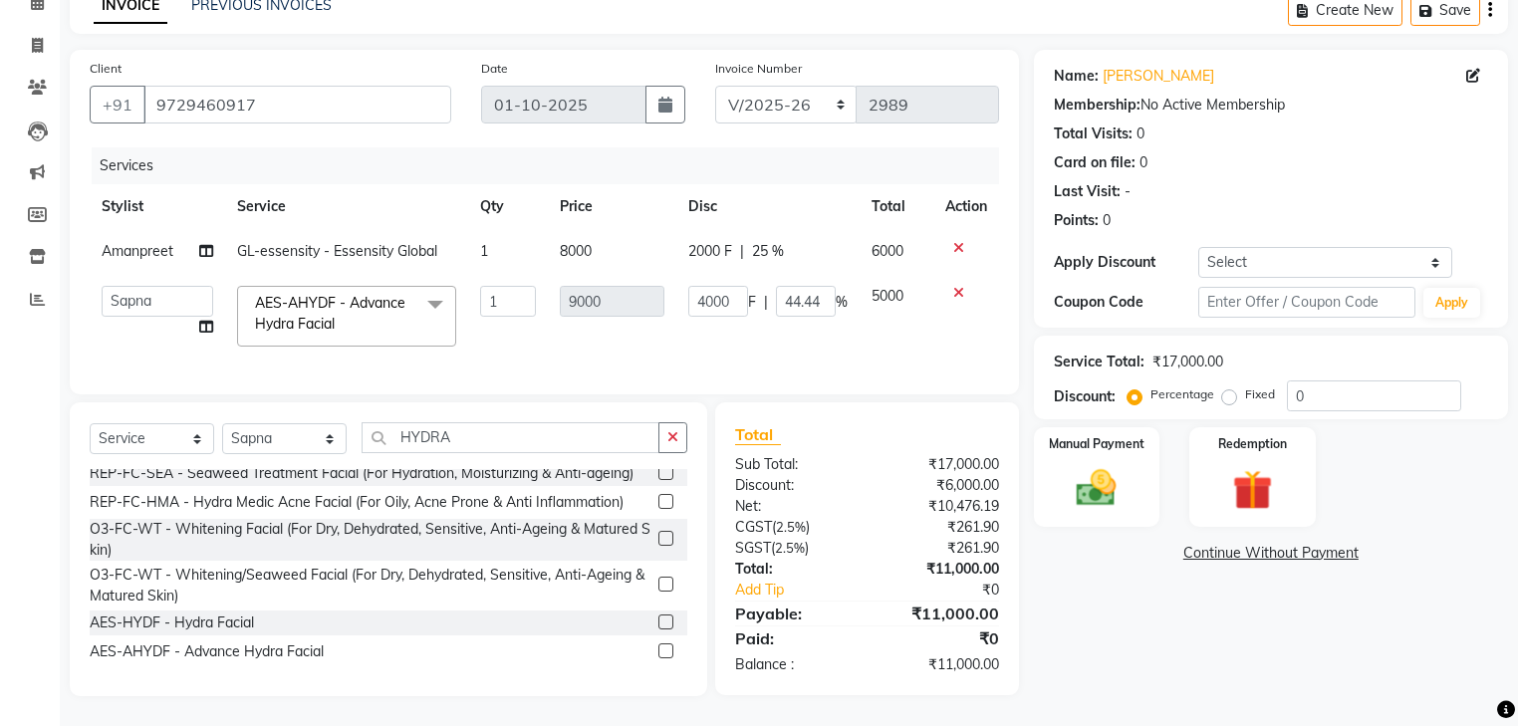
scroll to position [112, 0]
click at [876, 351] on div "Services Stylist Service Qty Price Disc Total Action Amanpreet GL-essensity - E…" at bounding box center [544, 260] width 909 height 227
click at [558, 357] on div "Services Stylist Service Qty Price Disc Total Action Amanpreet GL-essensity - E…" at bounding box center [544, 260] width 909 height 227
click at [519, 239] on td "1" at bounding box center [508, 251] width 81 height 45
select select "69396"
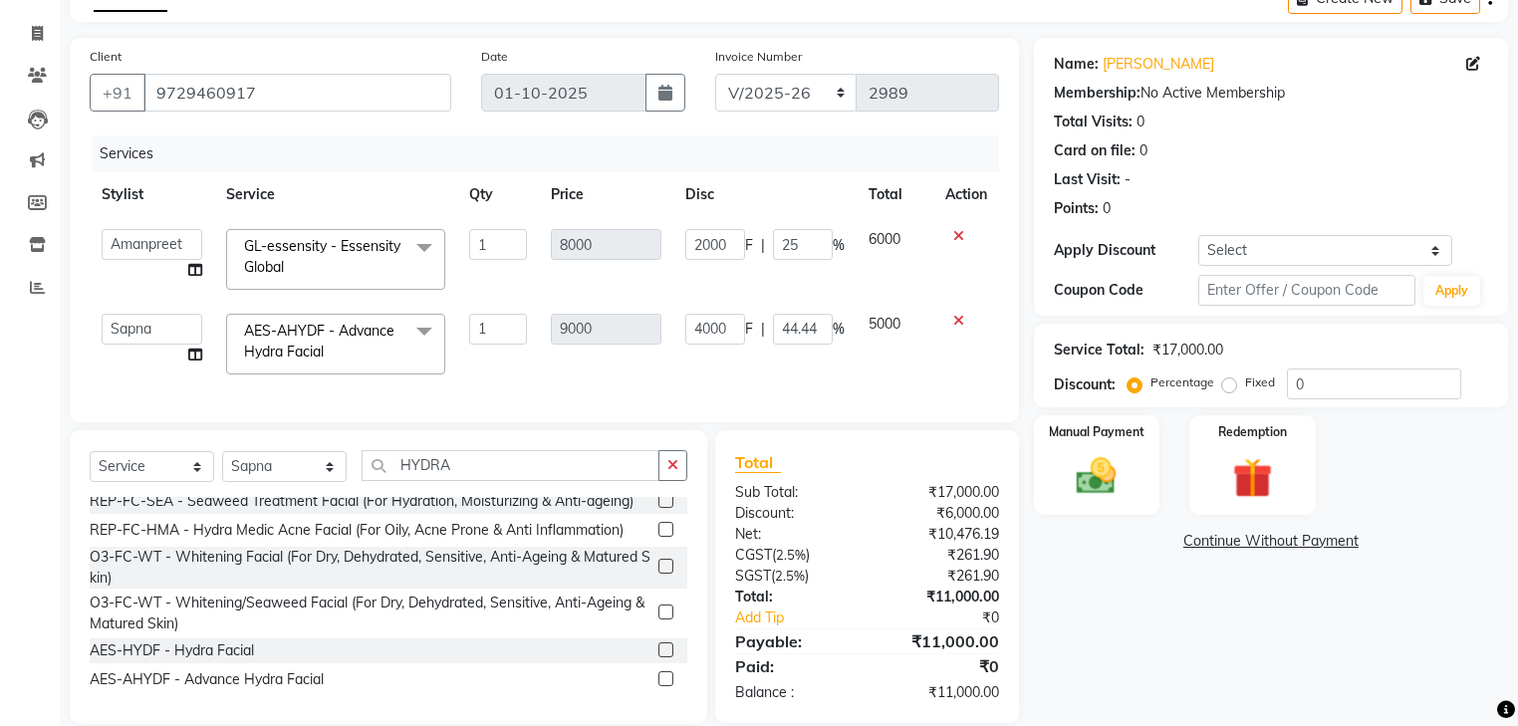
scroll to position [115, 0]
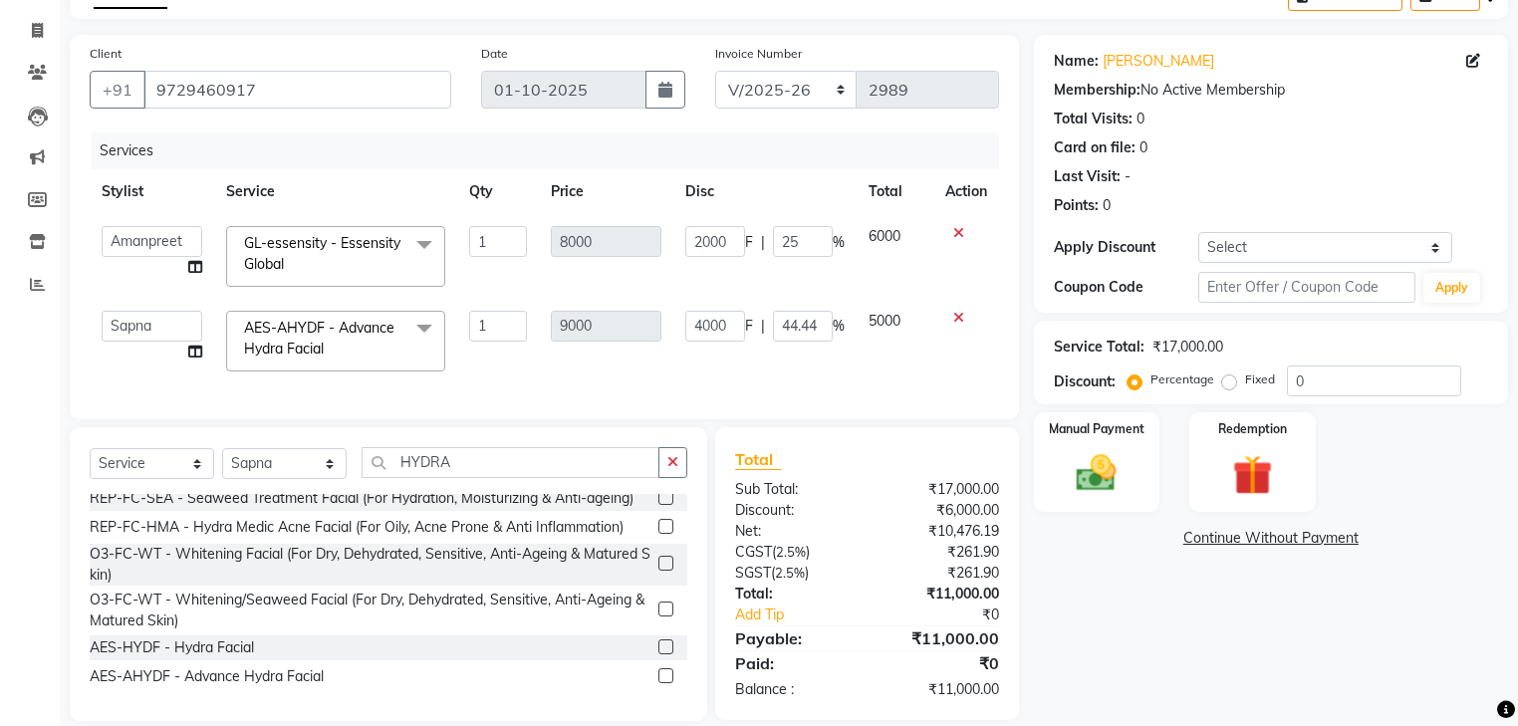
click at [959, 319] on icon at bounding box center [958, 318] width 11 height 14
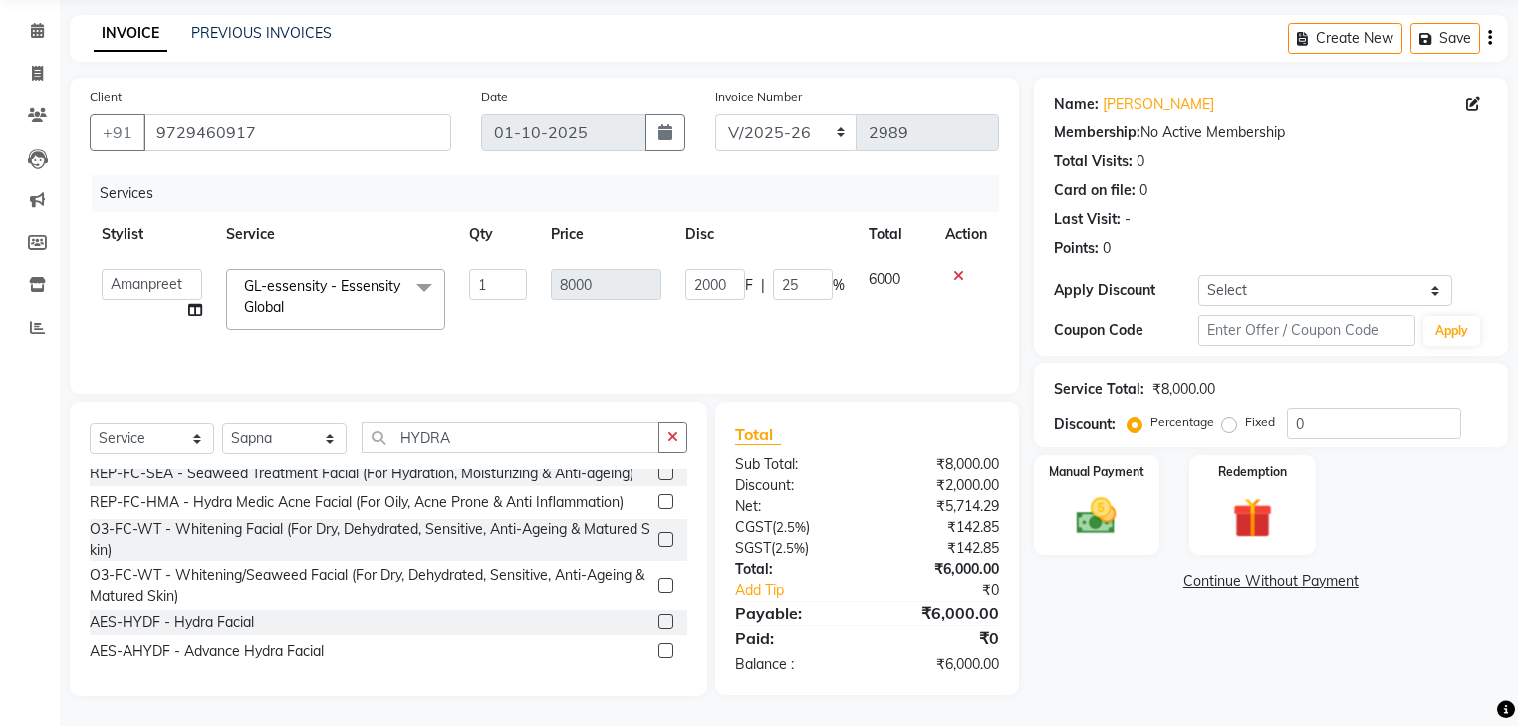
scroll to position [72, 0]
drag, startPoint x: 453, startPoint y: 438, endPoint x: 333, endPoint y: 430, distance: 120.7
click at [333, 430] on div "Select Service Product Membership Package Voucher Prepaid Gift Card Select Styl…" at bounding box center [388, 445] width 597 height 47
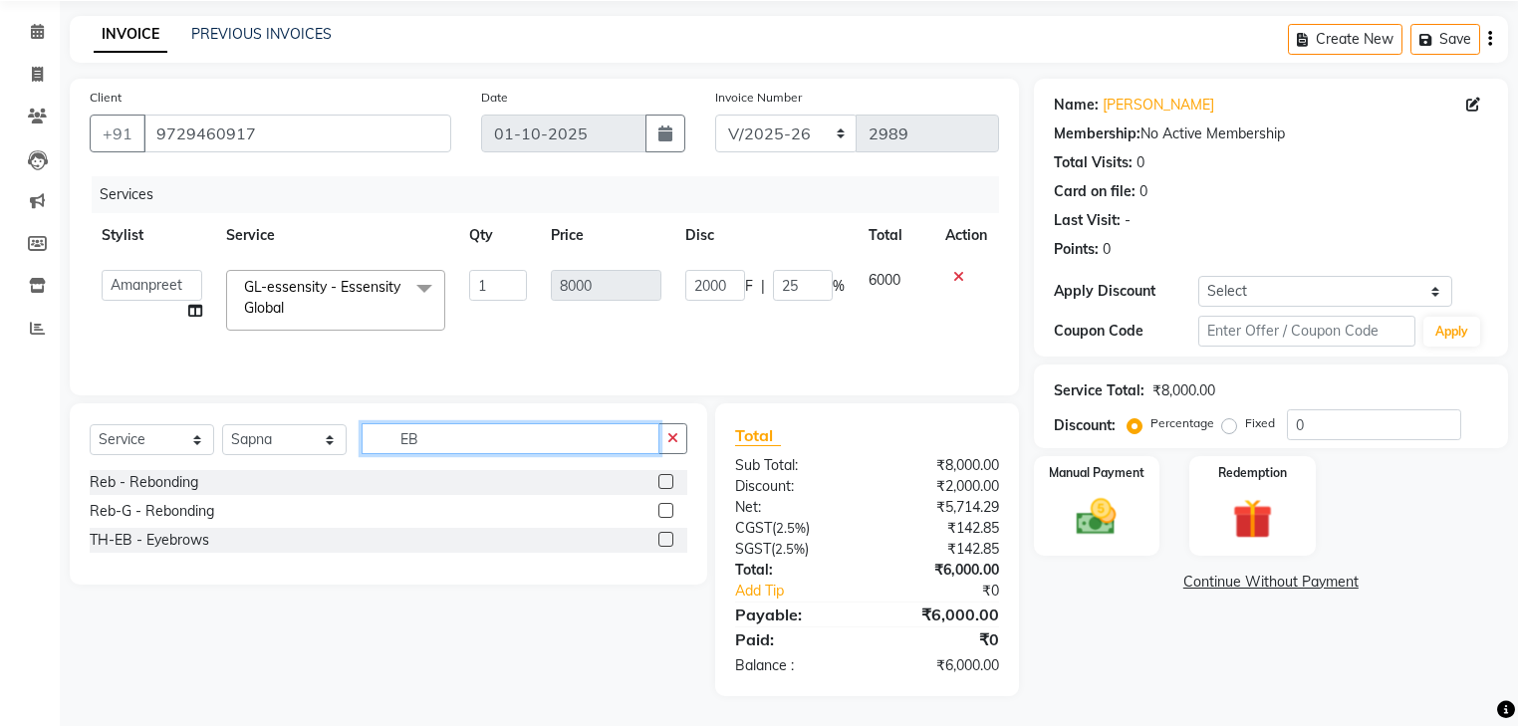
type input "EB"
click at [670, 540] on label at bounding box center [665, 539] width 15 height 15
click at [670, 540] on input "checkbox" at bounding box center [664, 540] width 13 height 13
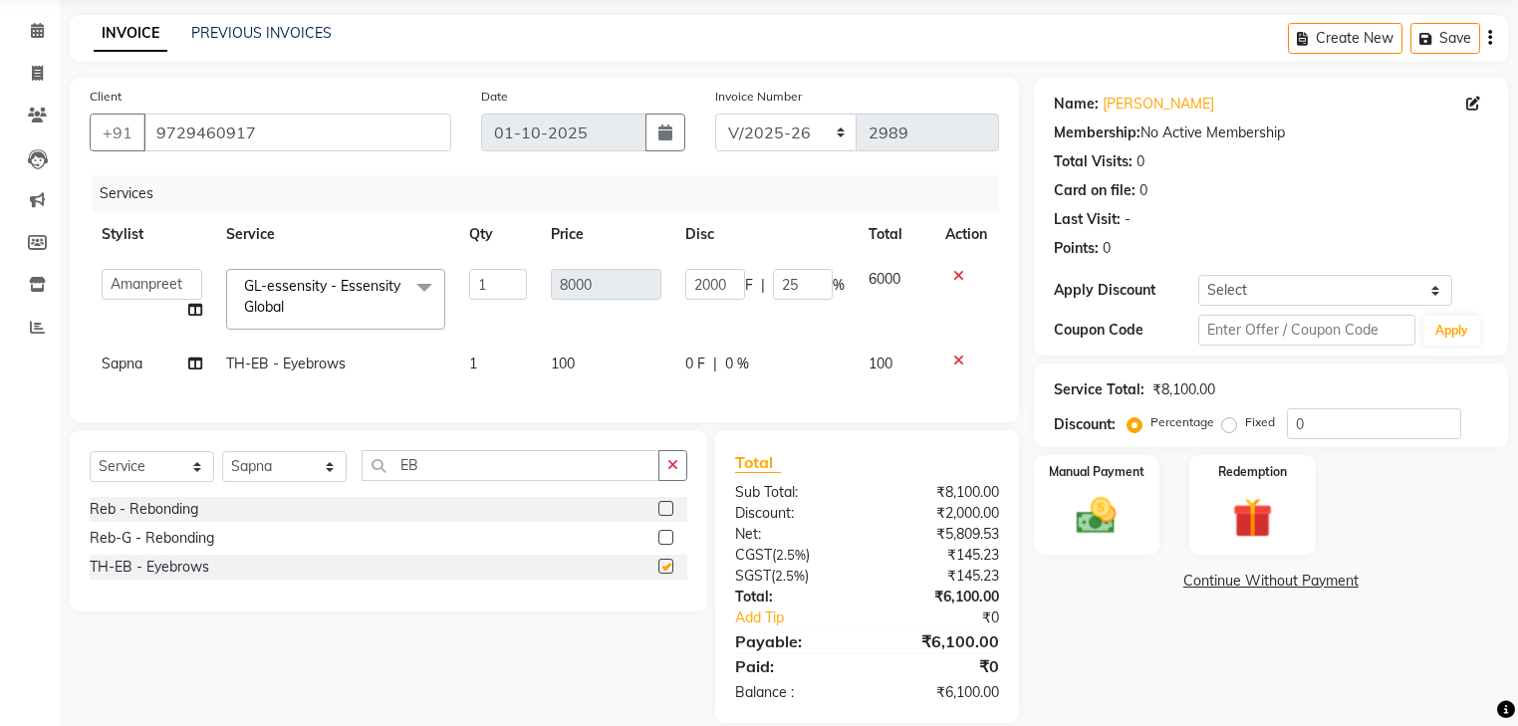
checkbox input "false"
click at [1099, 534] on img at bounding box center [1096, 517] width 68 height 48
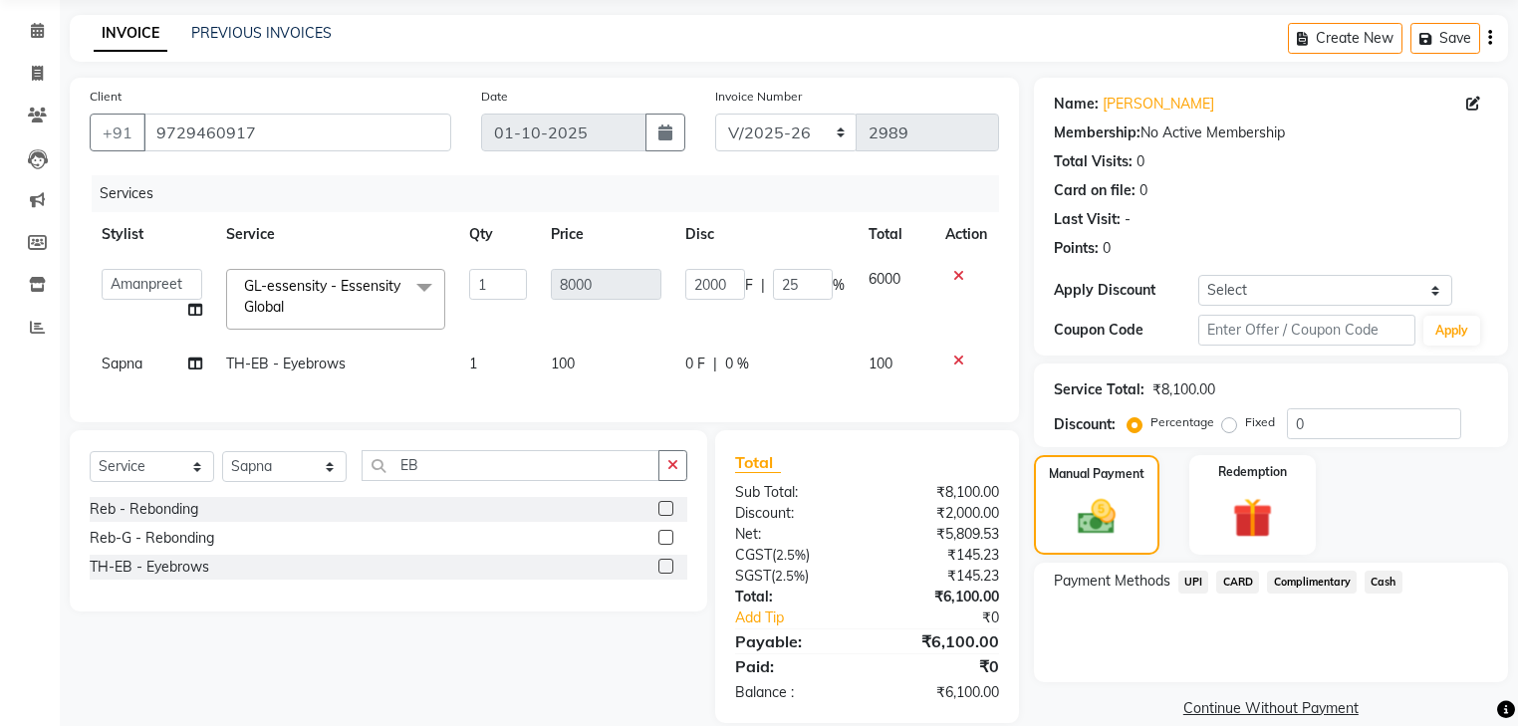
click at [1198, 596] on div "UPI" at bounding box center [1189, 584] width 39 height 27
click at [1197, 590] on span "UPI" at bounding box center [1193, 582] width 31 height 23
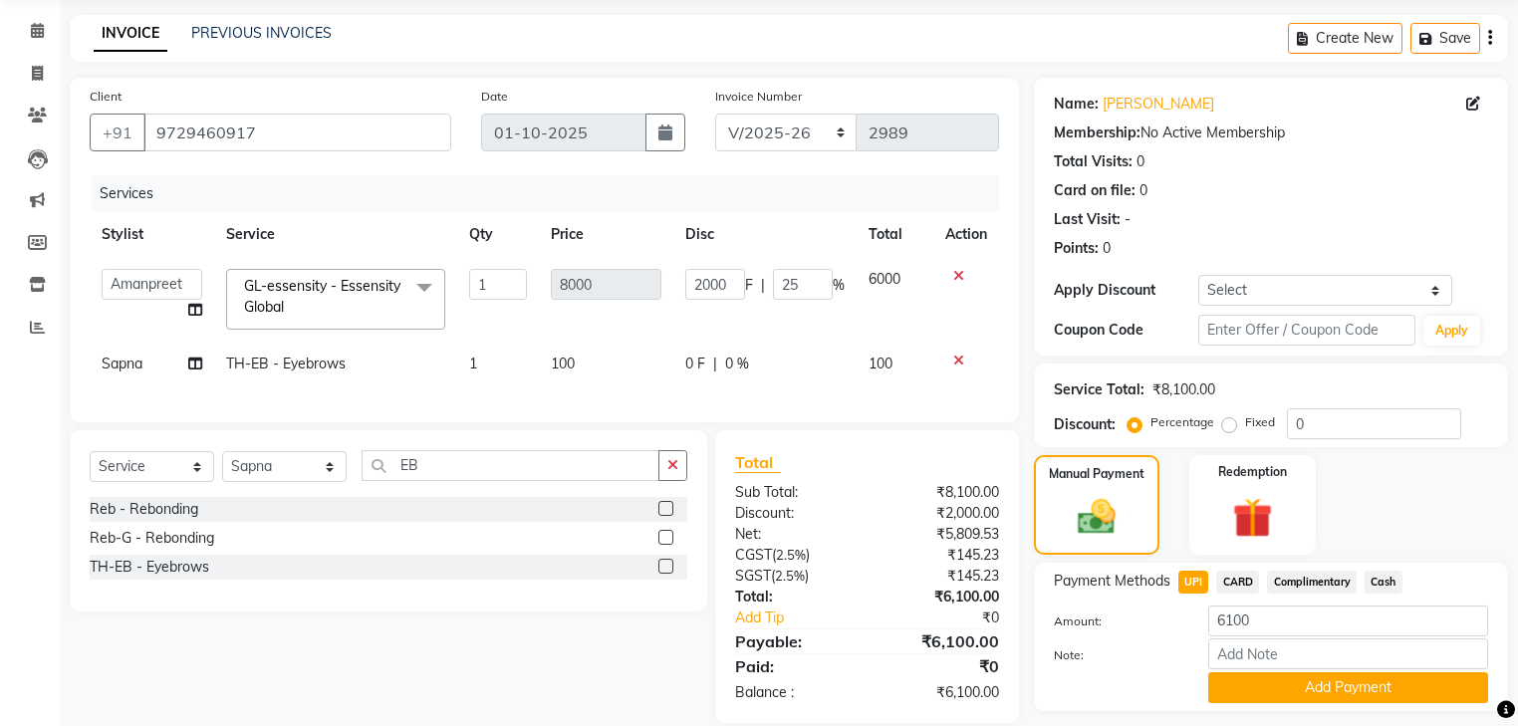
click at [1247, 685] on button "Add Payment" at bounding box center [1348, 687] width 280 height 31
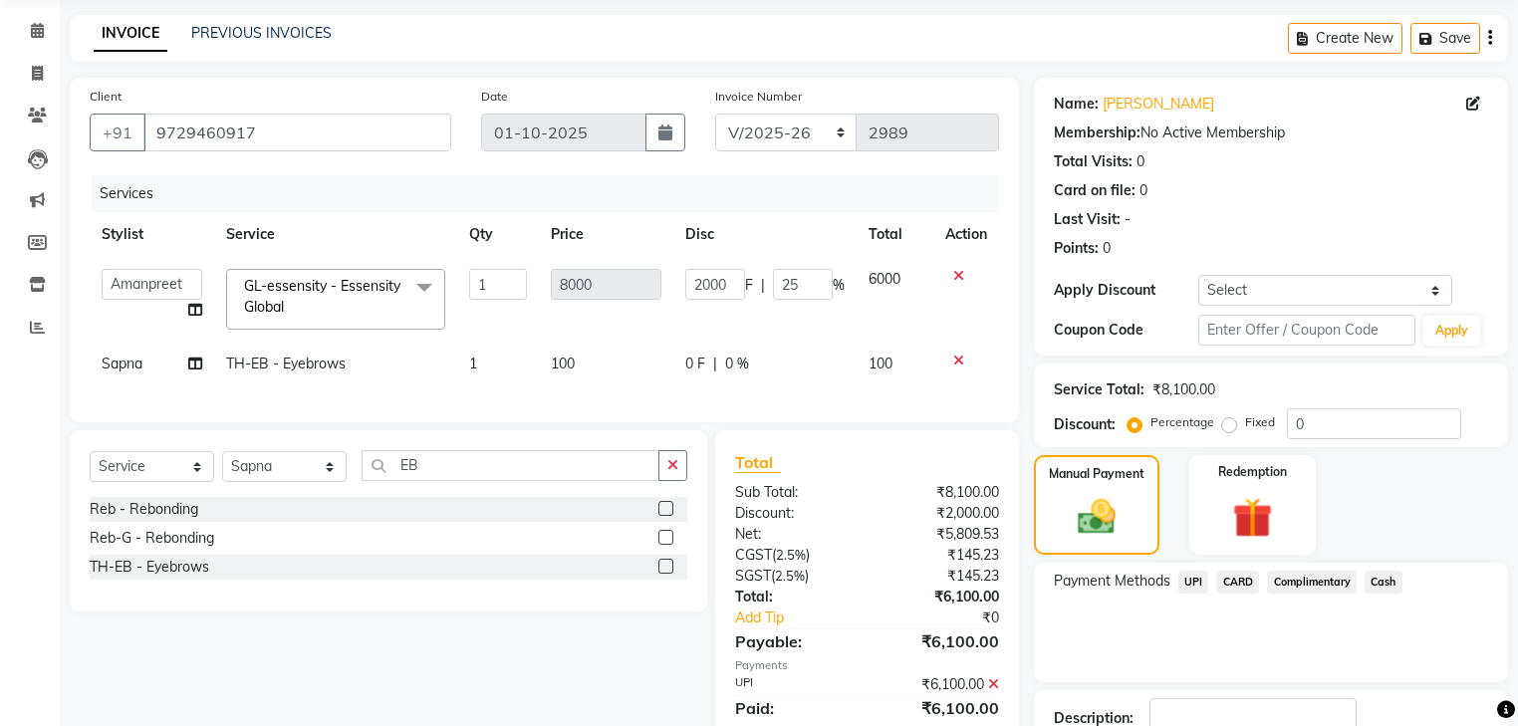
scroll to position [171, 0]
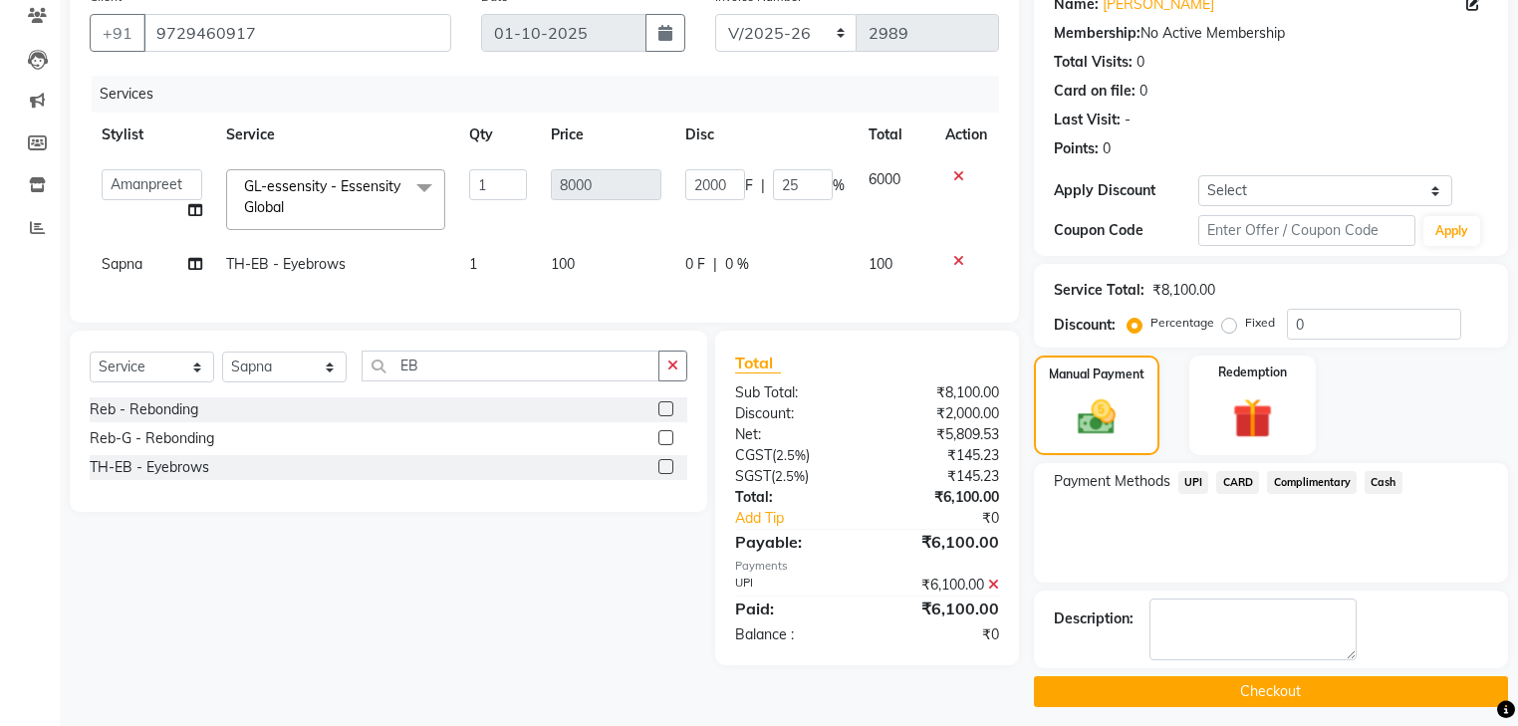
click at [1242, 680] on button "Checkout" at bounding box center [1271, 691] width 474 height 31
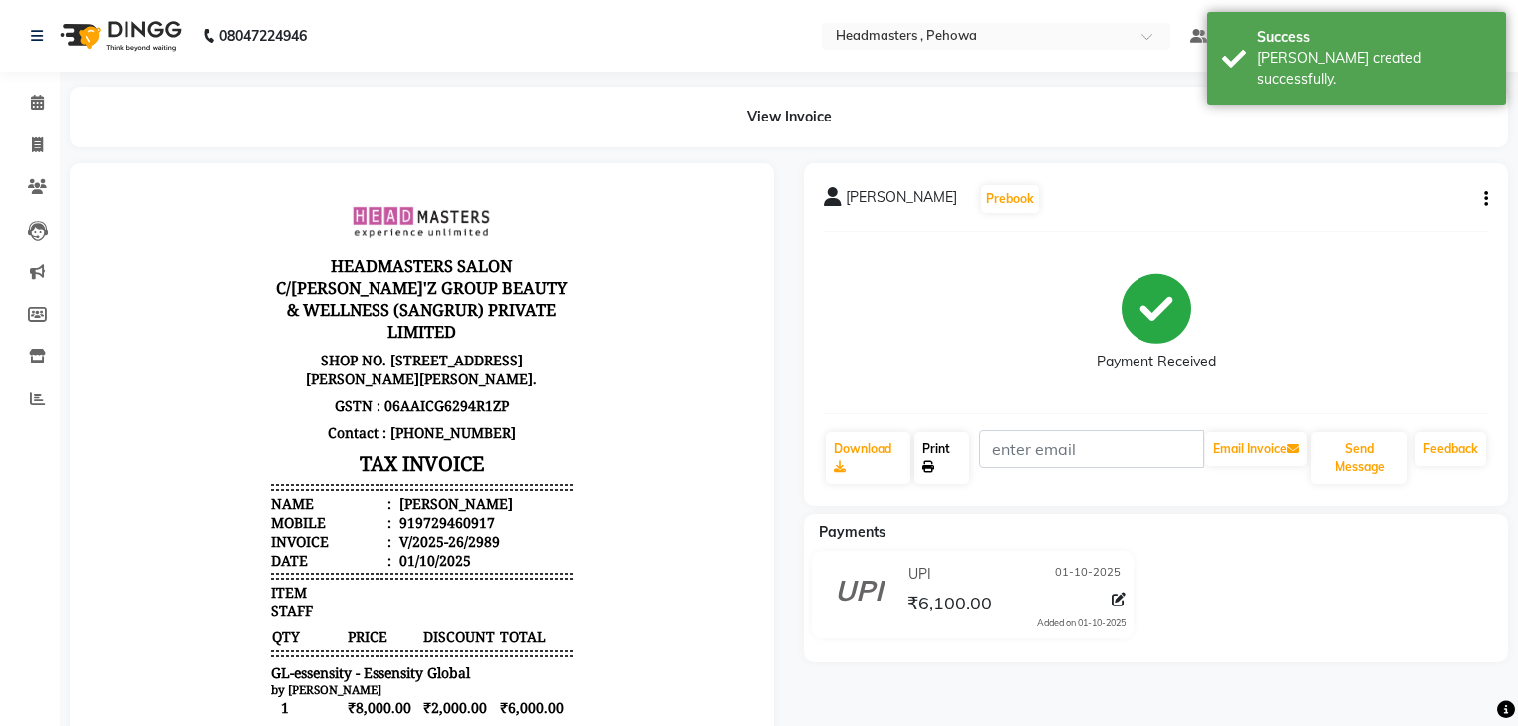
click at [944, 471] on link "Print" at bounding box center [941, 458] width 55 height 52
click at [39, 110] on icon at bounding box center [37, 102] width 13 height 15
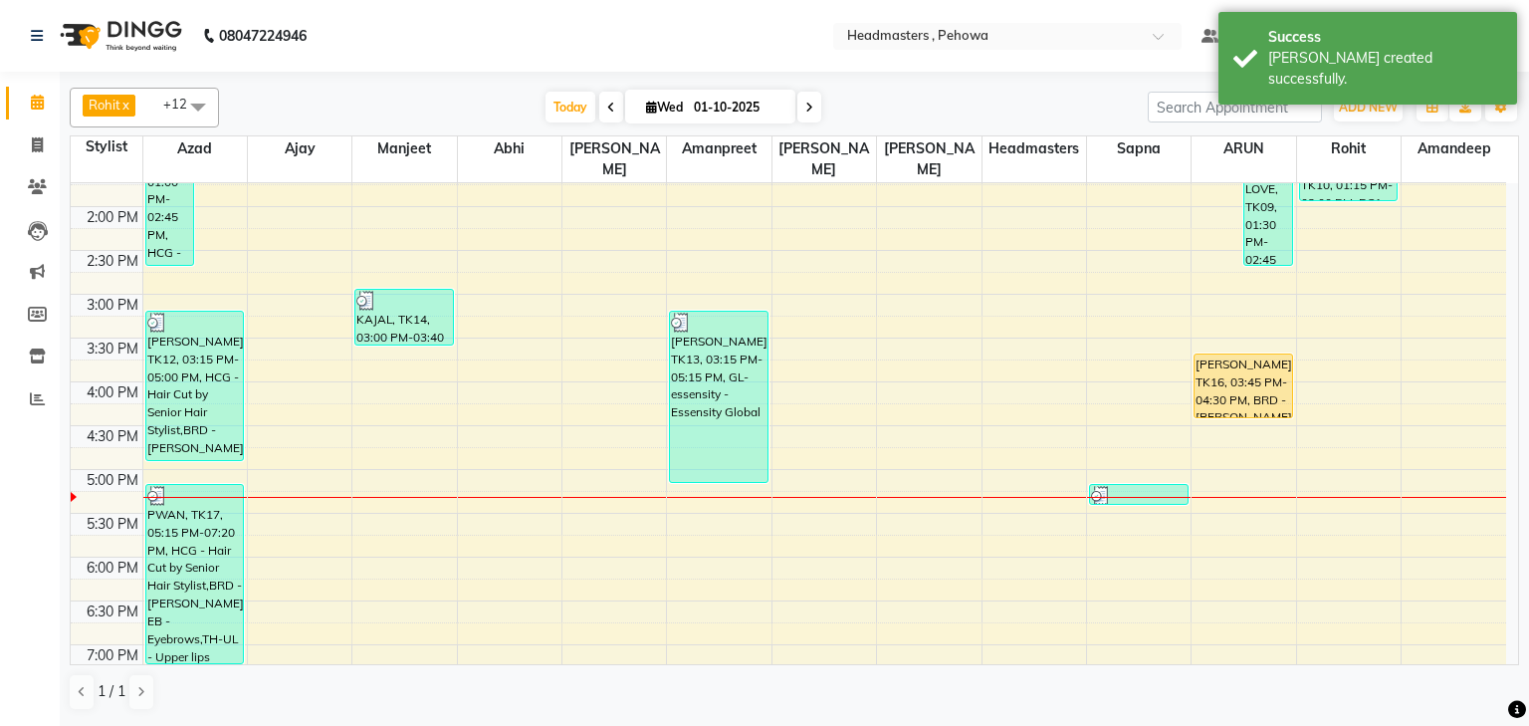
scroll to position [393, 0]
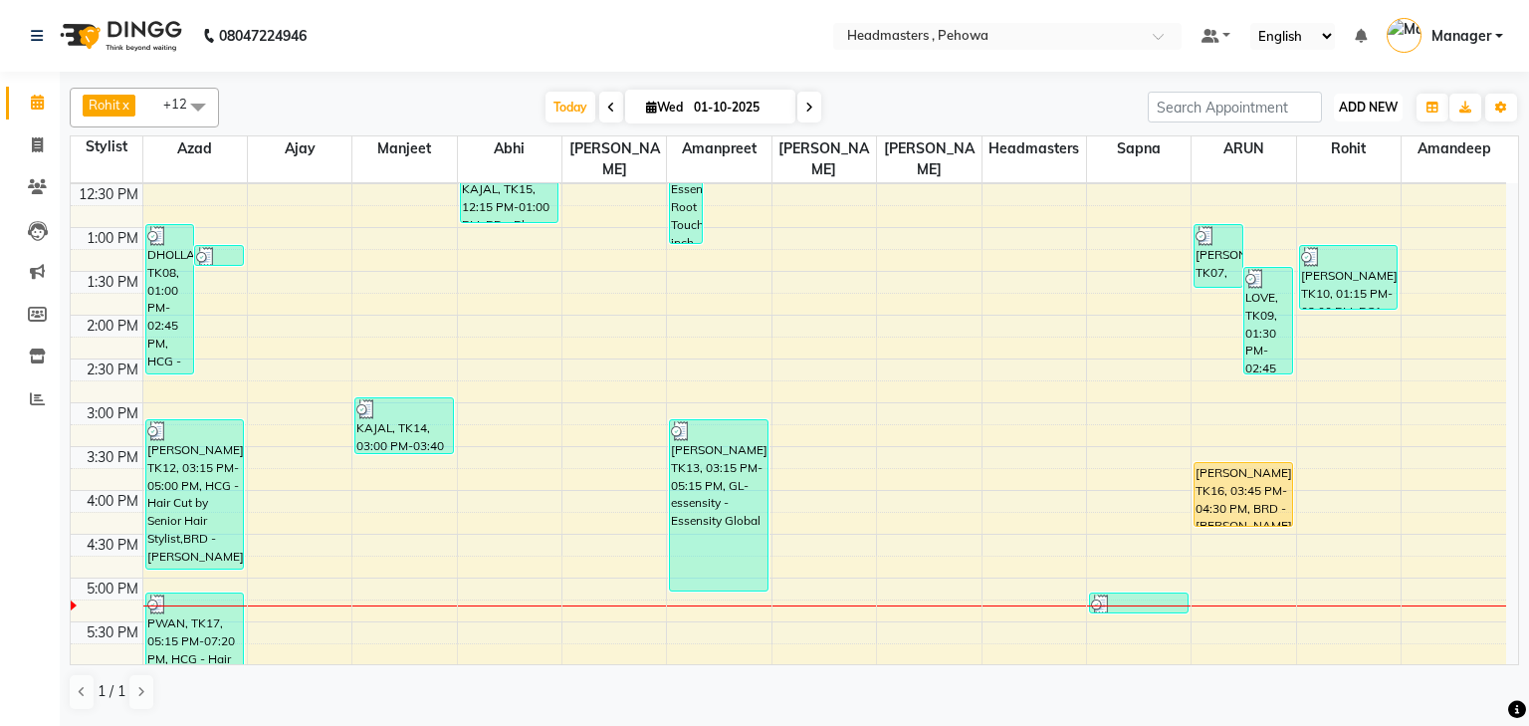
click at [1358, 112] on span "ADD NEW" at bounding box center [1368, 107] width 59 height 15
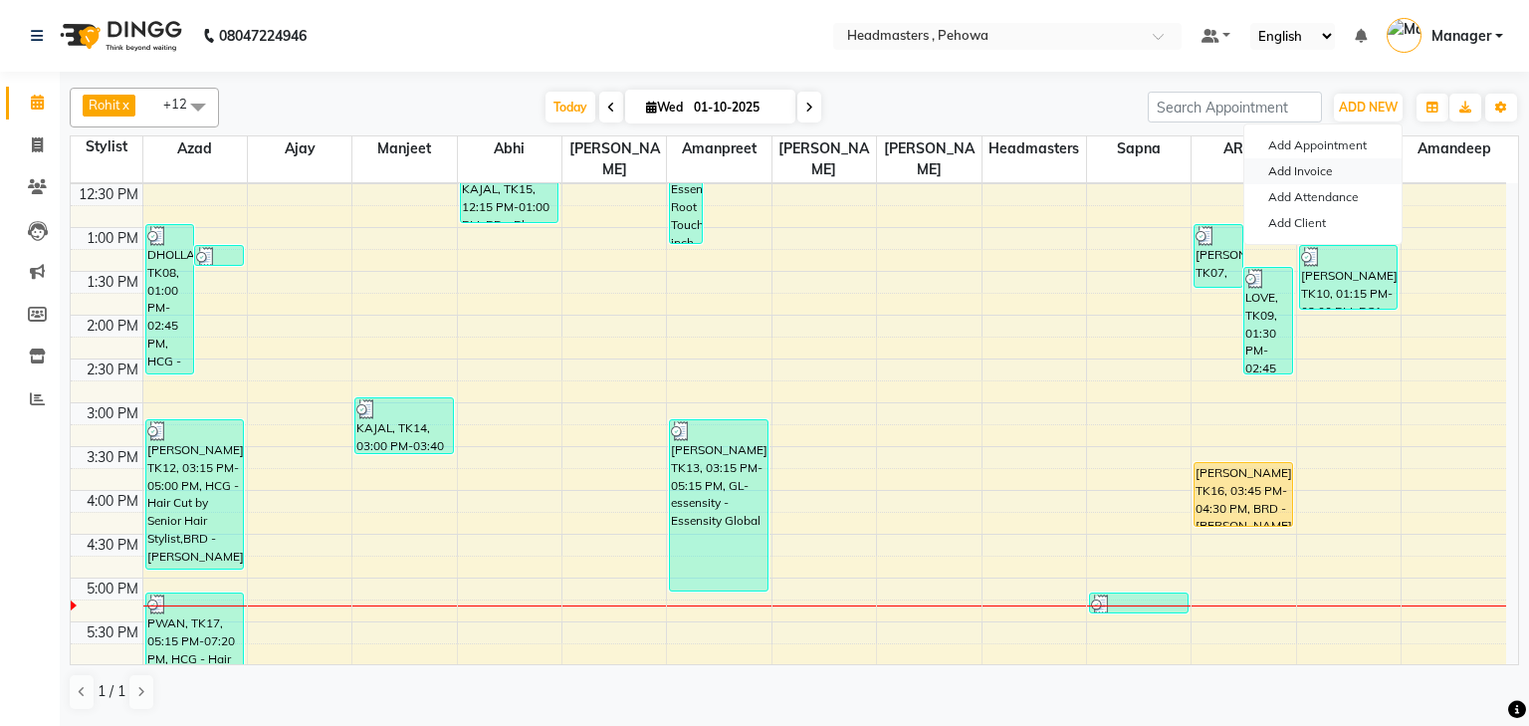
click at [1323, 174] on link "Add Invoice" at bounding box center [1323, 171] width 157 height 26
select select "service"
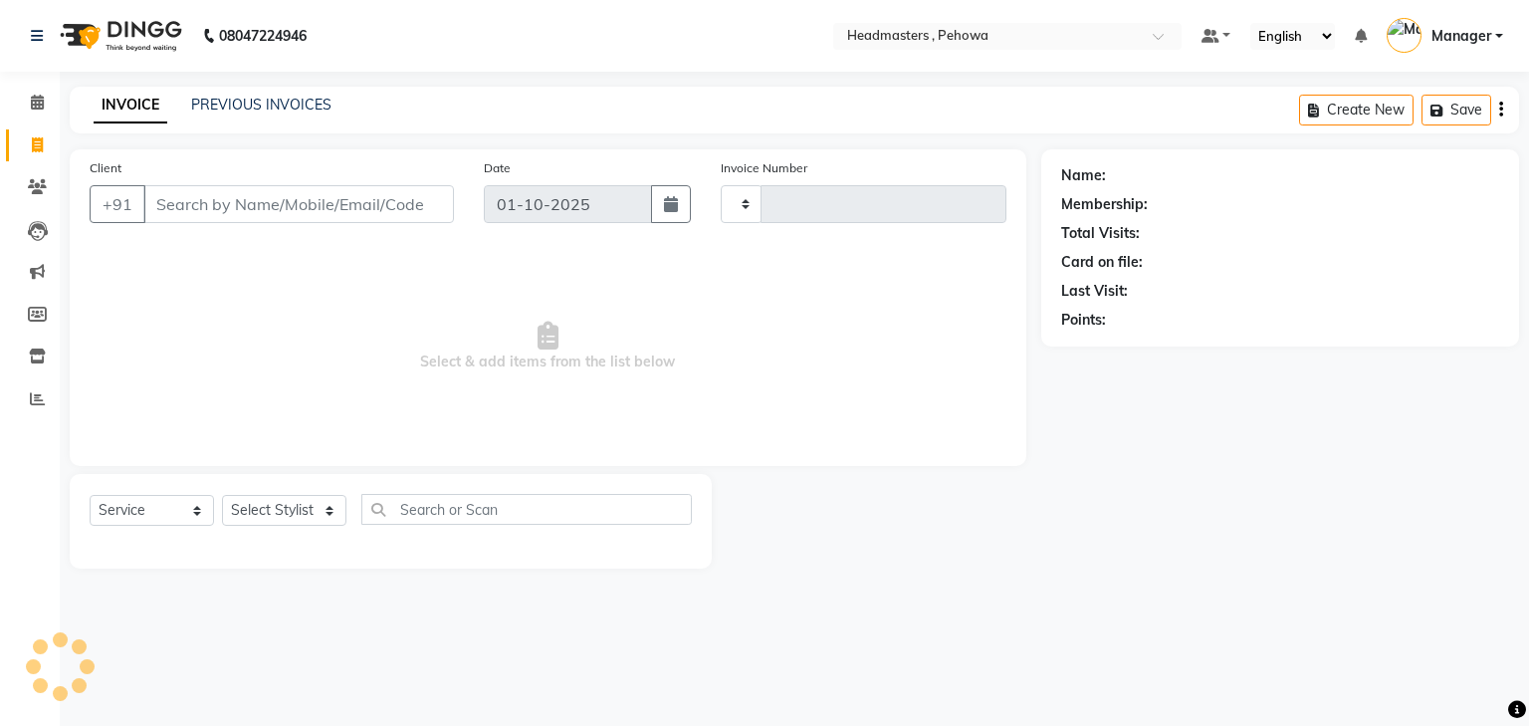
type input "2990"
select select "7727"
click at [43, 100] on icon at bounding box center [37, 102] width 13 height 15
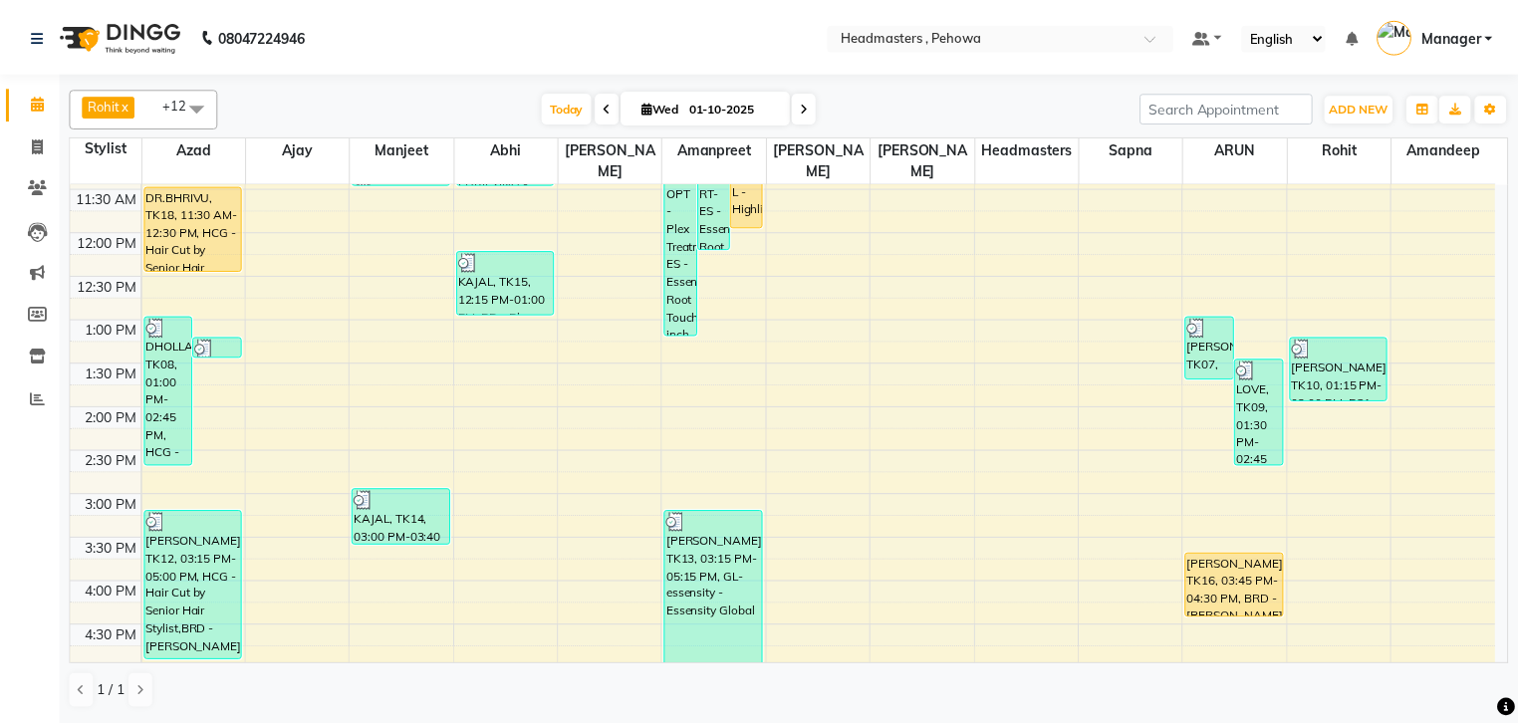
scroll to position [398, 0]
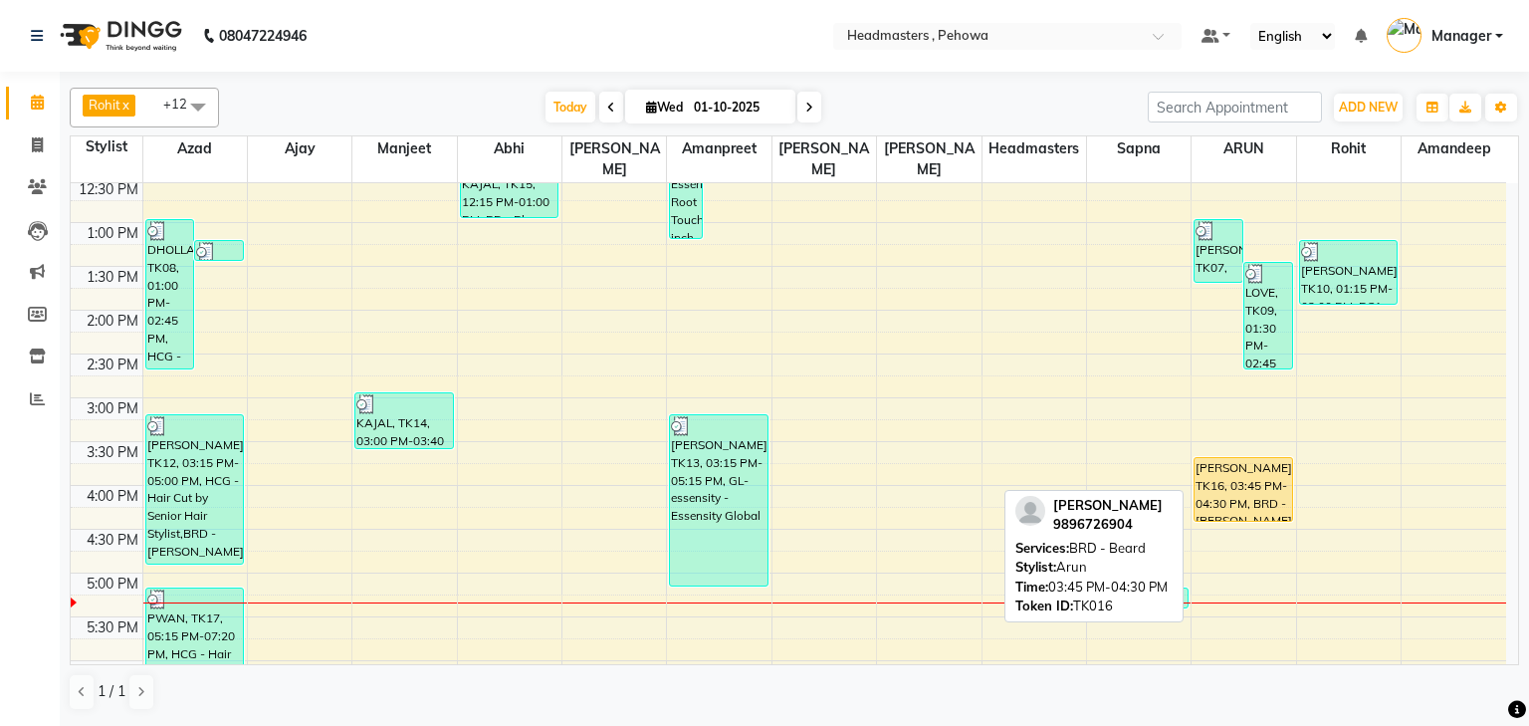
click at [1251, 460] on div "[PERSON_NAME], TK16, 03:45 PM-04:30 PM, BRD - [PERSON_NAME]" at bounding box center [1244, 489] width 98 height 63
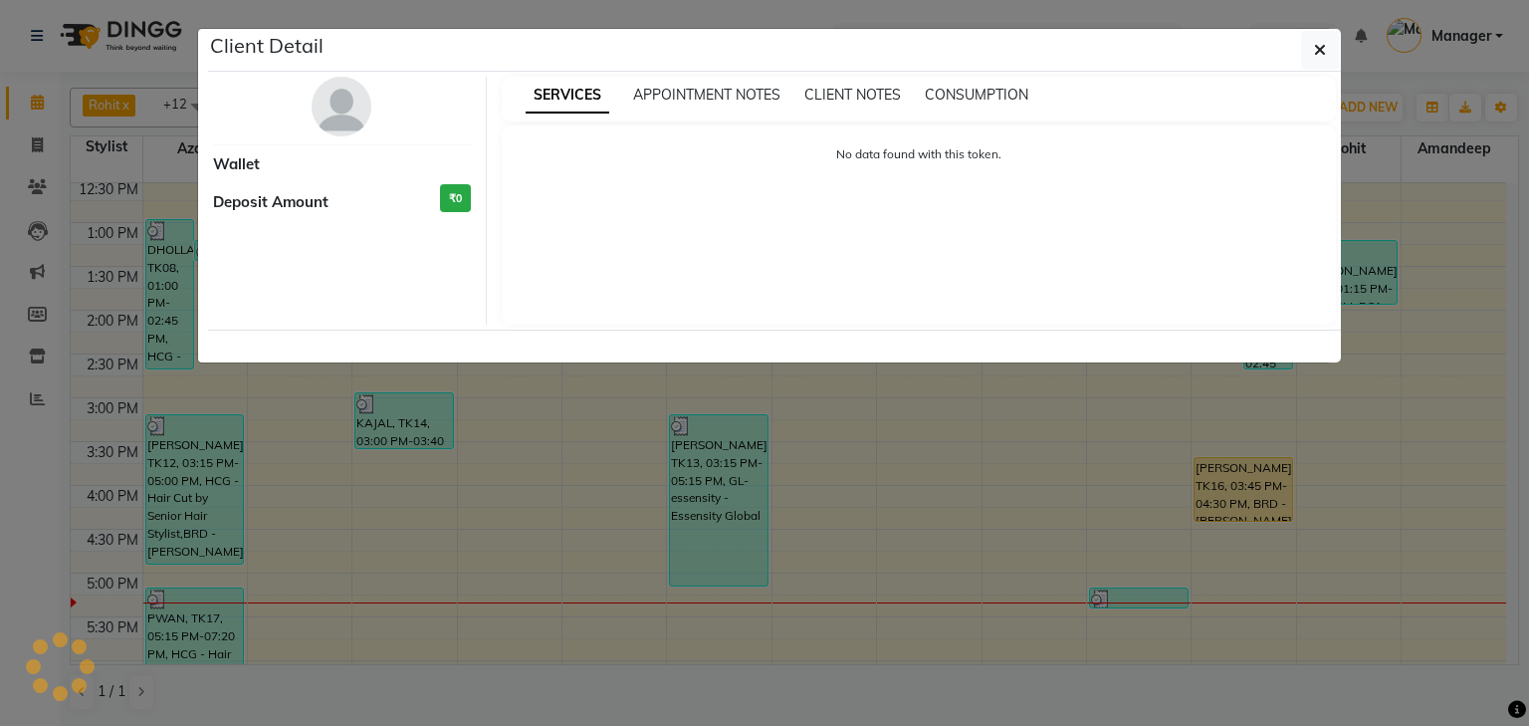
select select "1"
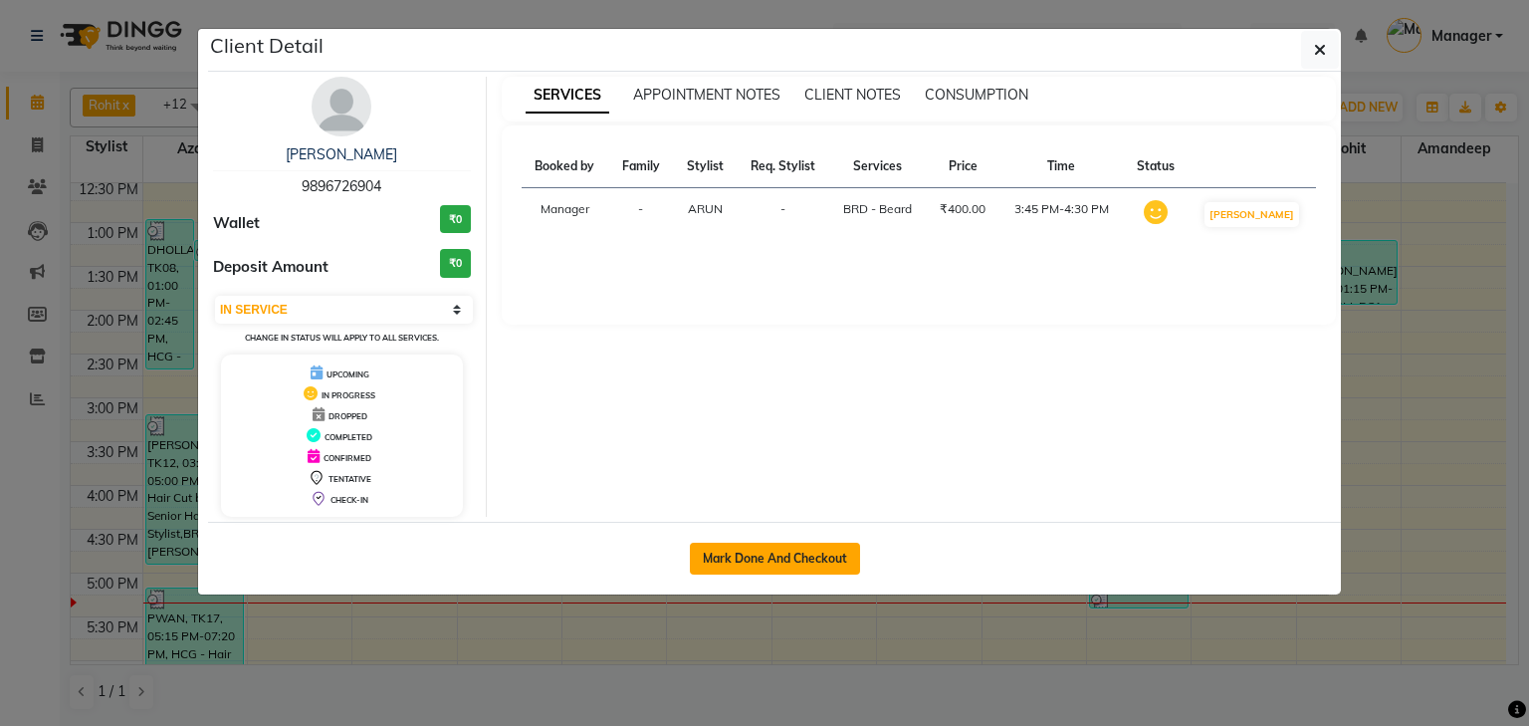
click at [811, 556] on button "Mark Done And Checkout" at bounding box center [775, 559] width 170 height 32
select select "7727"
select select "service"
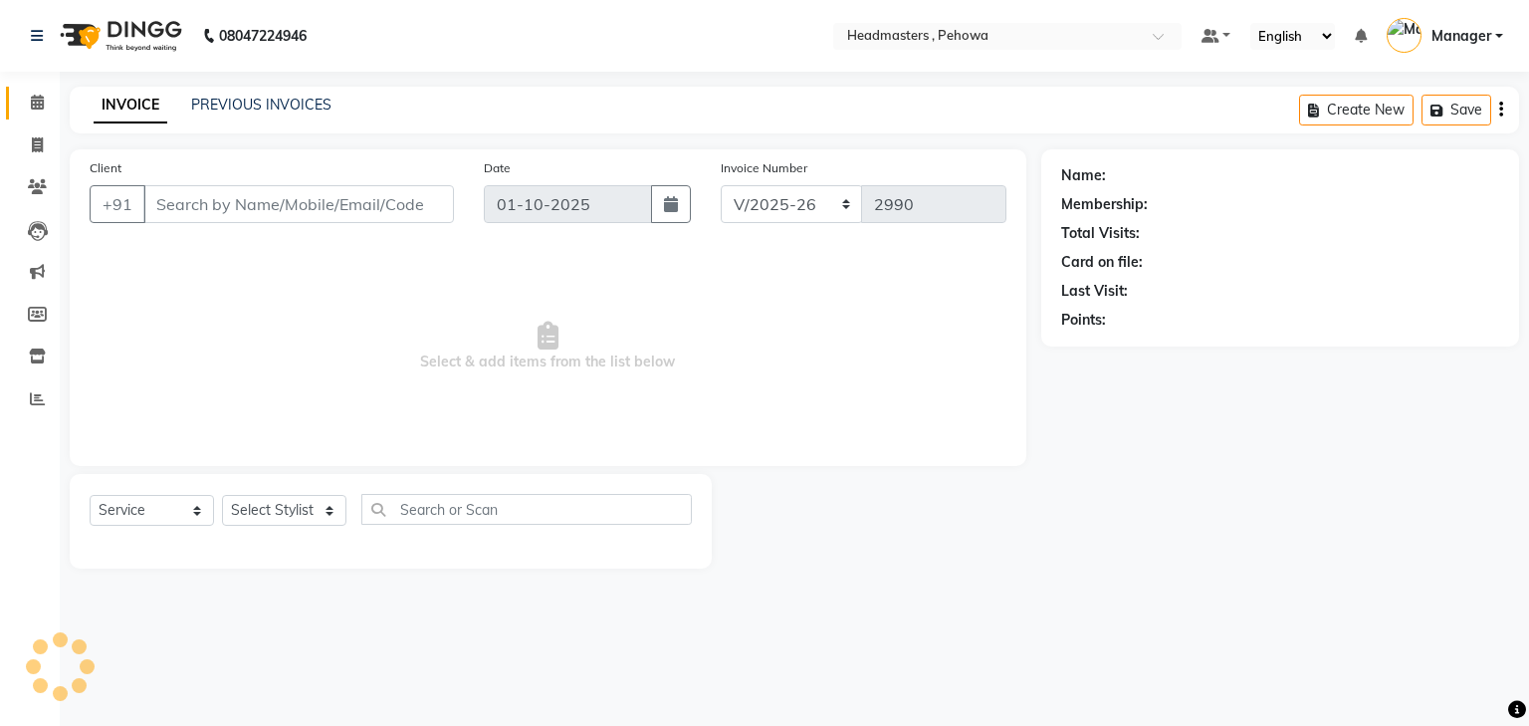
type input "9896726904"
select select "82981"
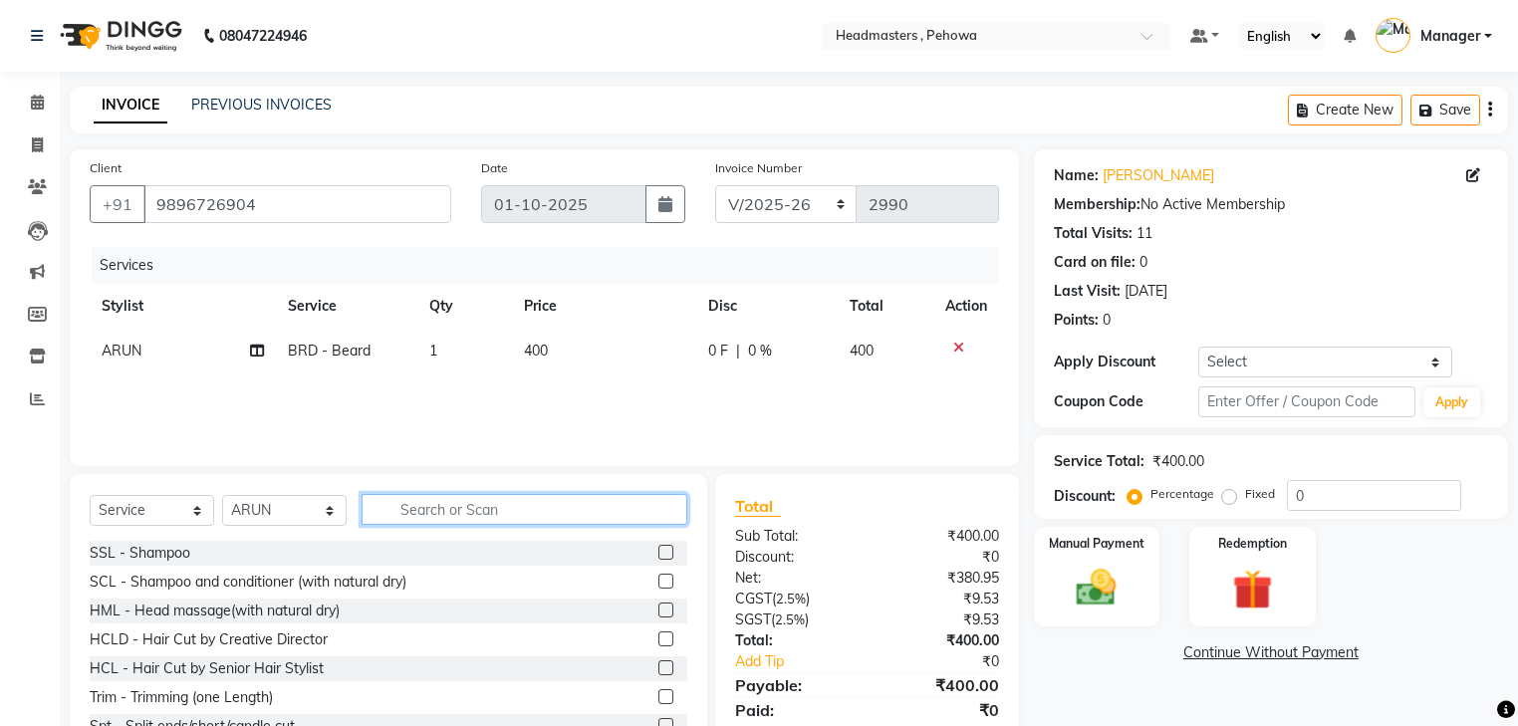
click at [472, 503] on input "text" at bounding box center [524, 509] width 326 height 31
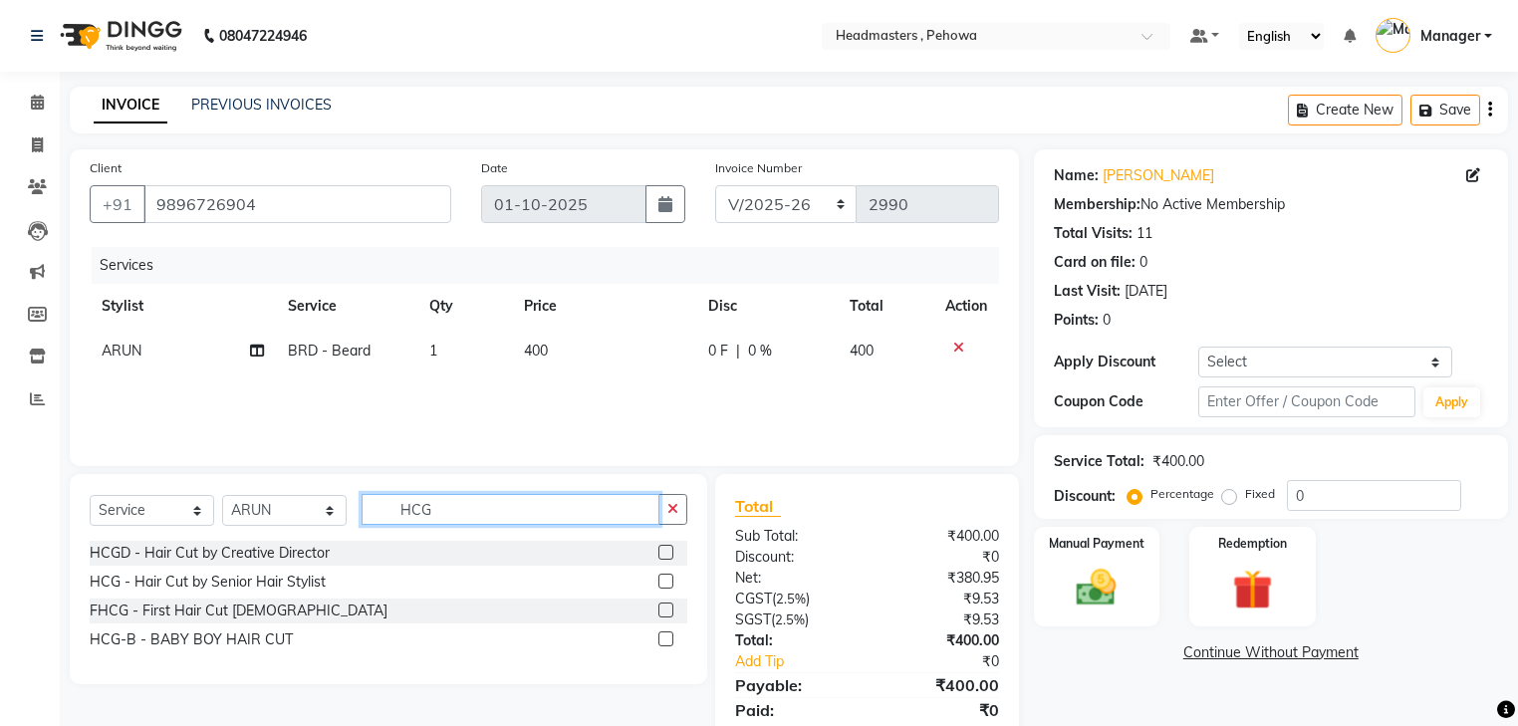
type input "HCG"
click at [658, 584] on label at bounding box center [665, 581] width 15 height 15
click at [658, 584] on input "checkbox" at bounding box center [664, 582] width 13 height 13
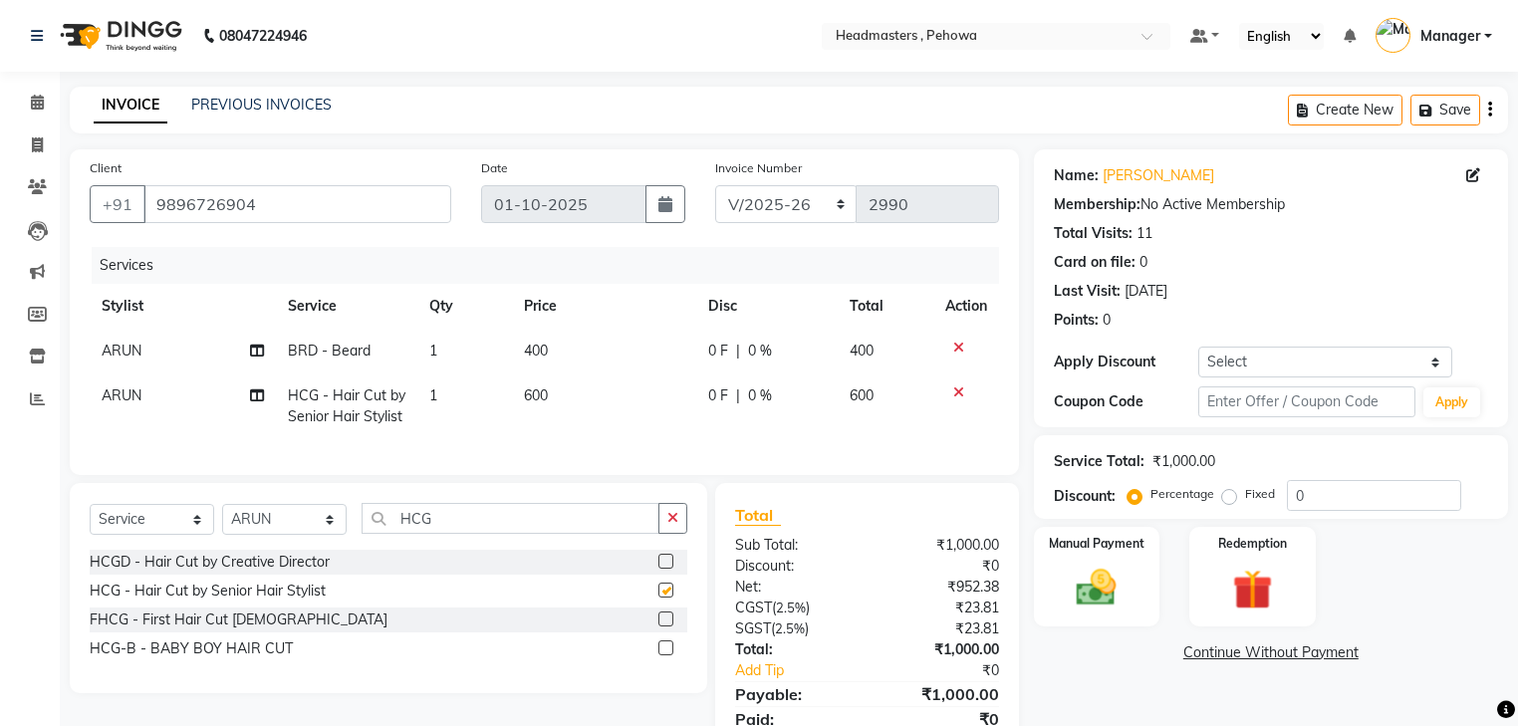
checkbox input "false"
click at [1294, 499] on input "0" at bounding box center [1374, 495] width 174 height 31
type input "50"
click at [1121, 586] on img at bounding box center [1096, 589] width 68 height 48
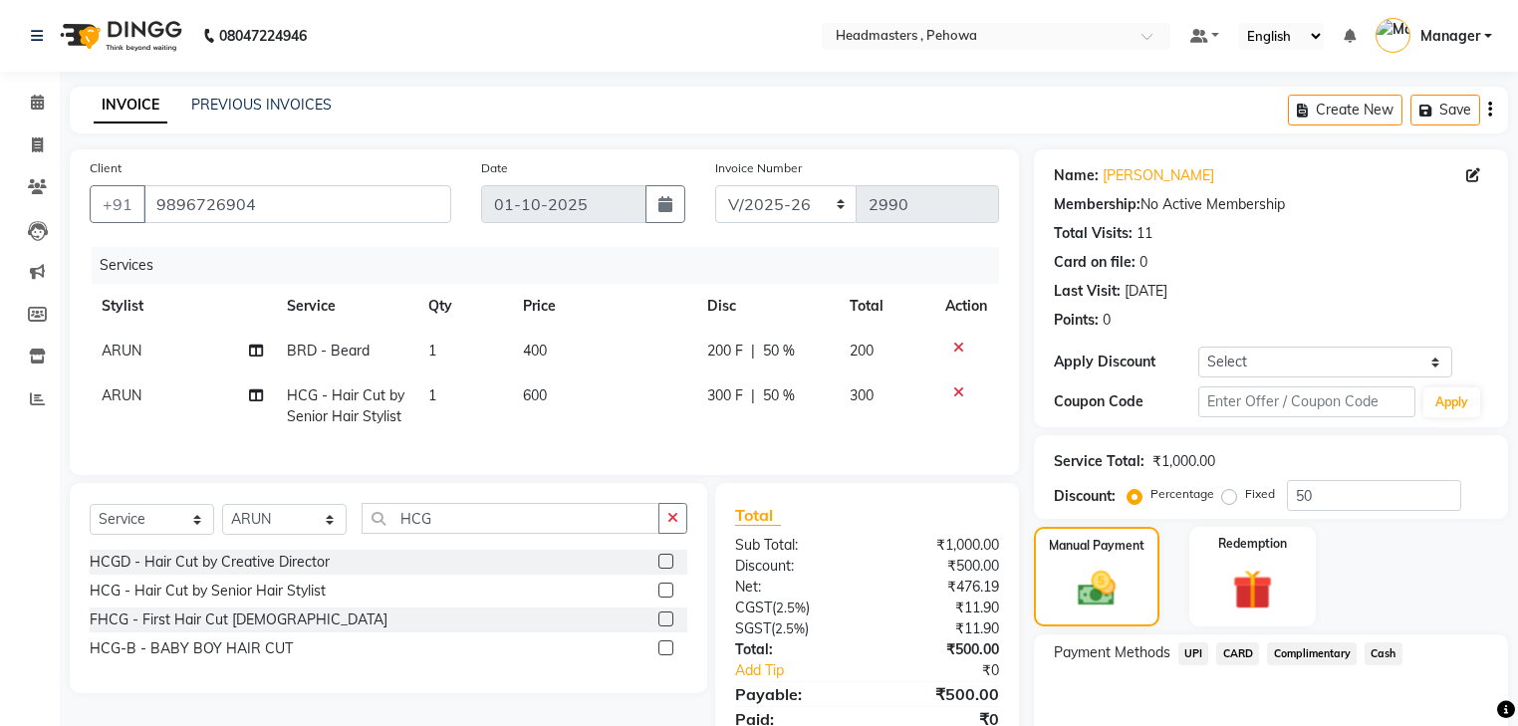
scroll to position [98, 0]
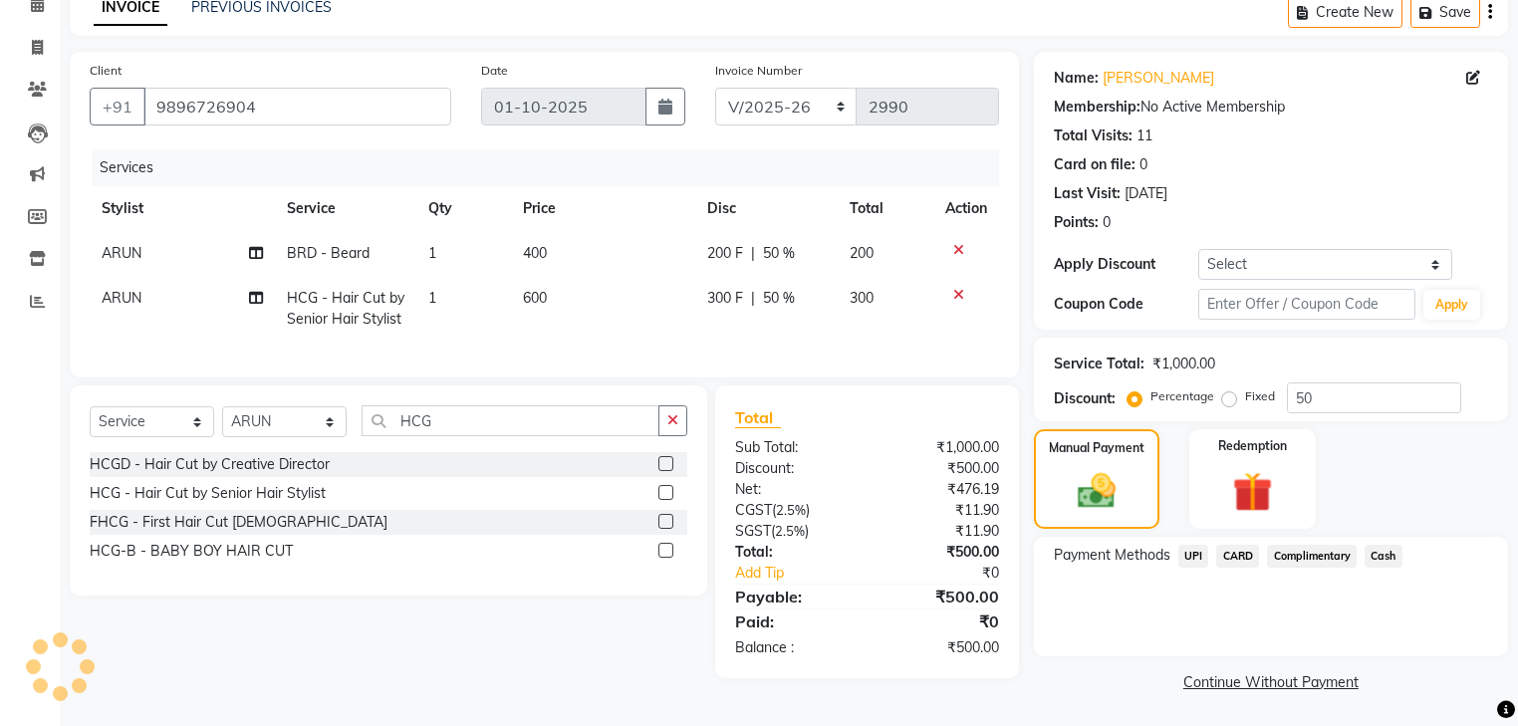
click at [1199, 554] on span "UPI" at bounding box center [1193, 556] width 31 height 23
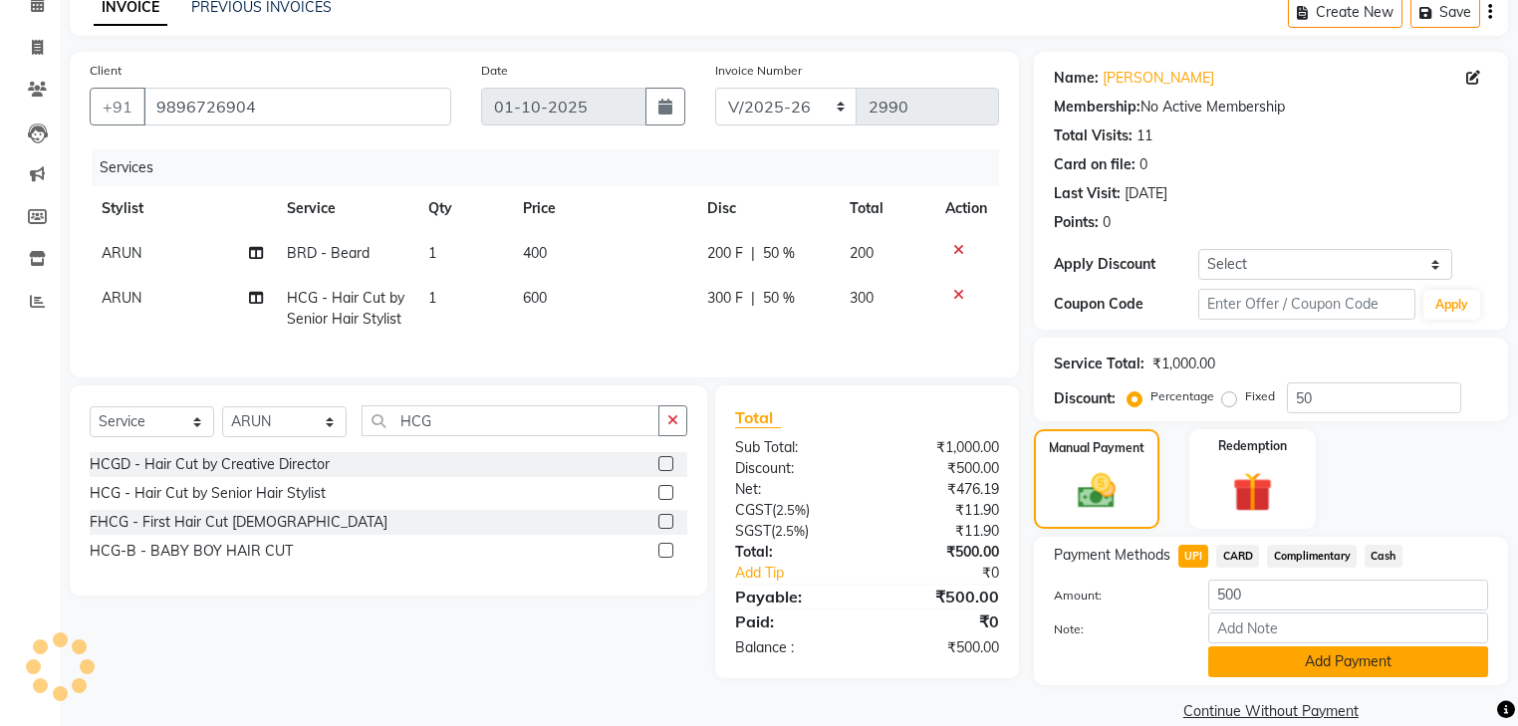
click at [1274, 657] on button "Add Payment" at bounding box center [1348, 661] width 280 height 31
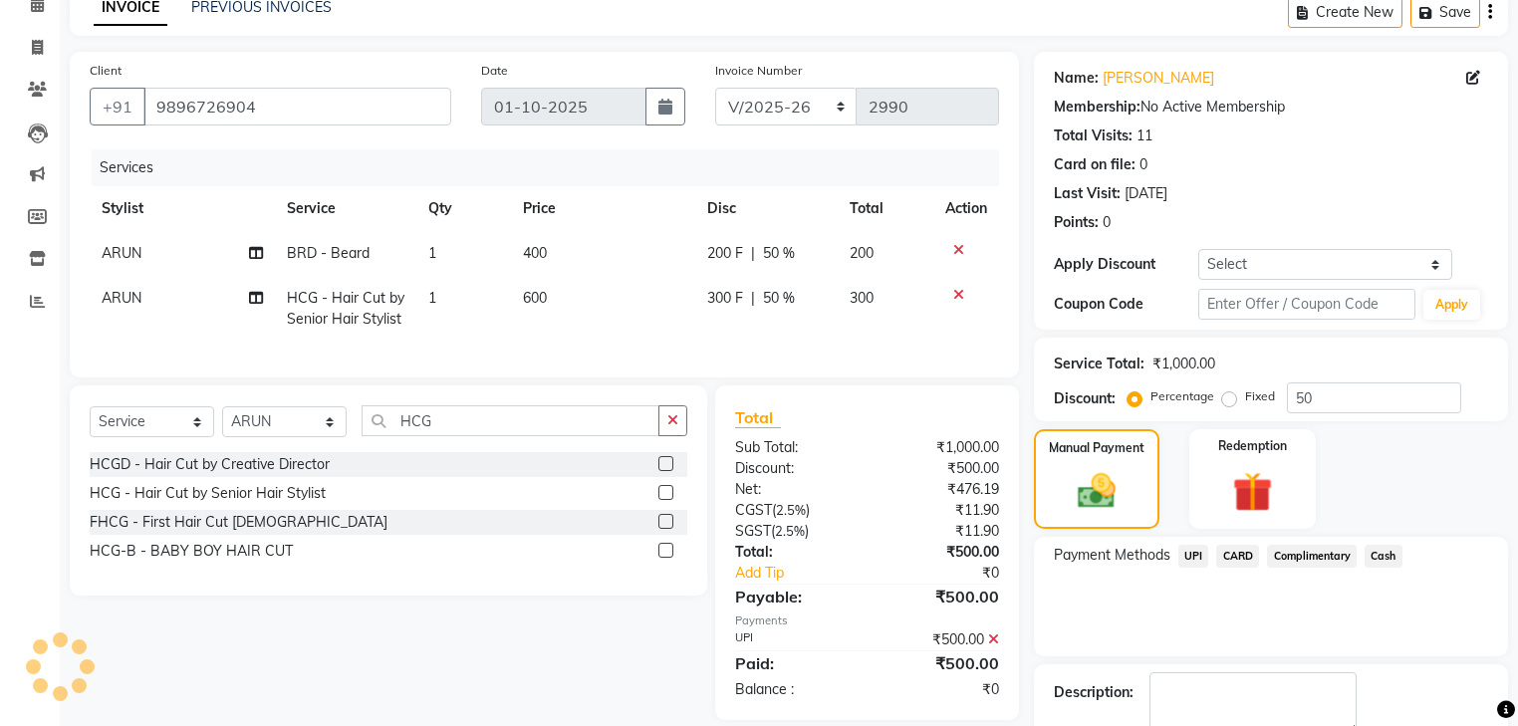
scroll to position [180, 0]
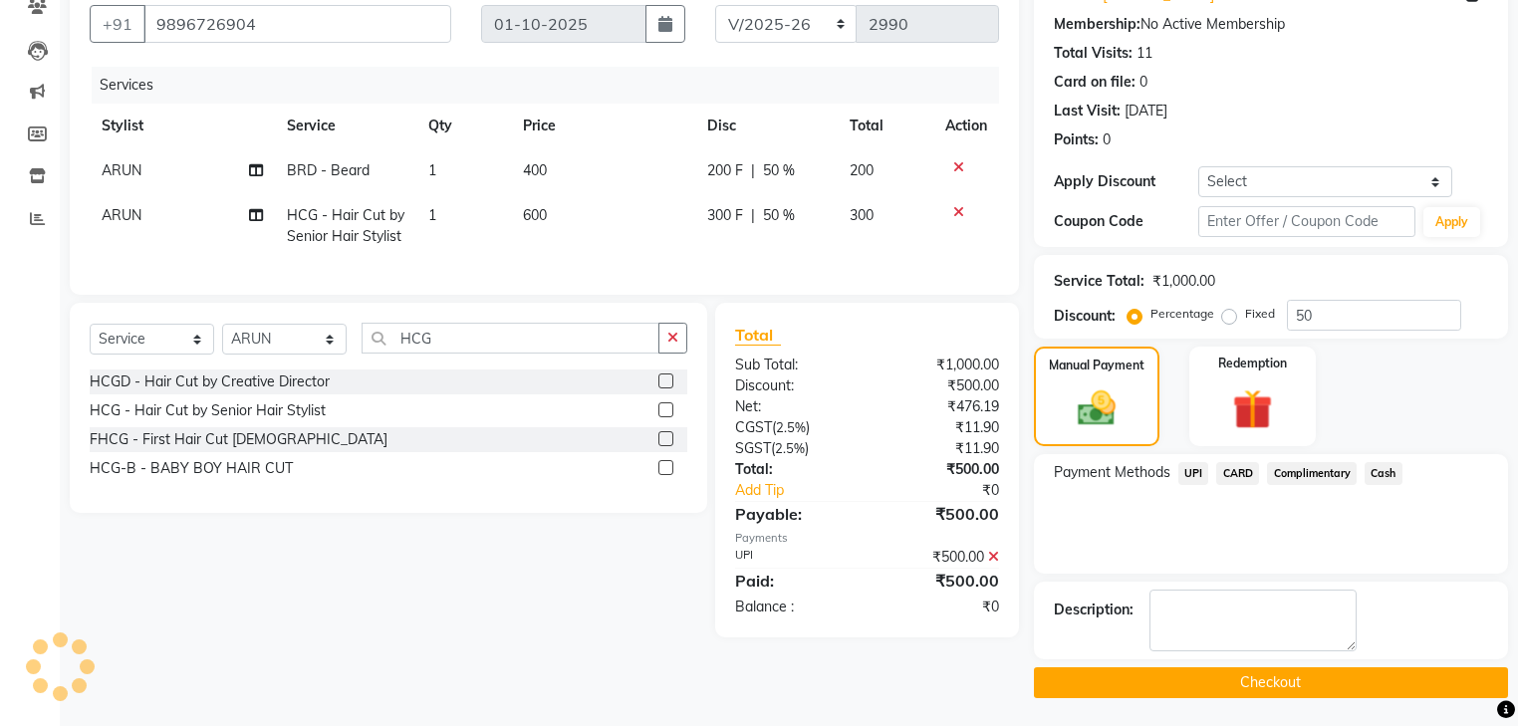
click at [1275, 699] on main "INVOICE PREVIOUS INVOICES Create New Save Client +91 9896726904 Date 01-10-2025…" at bounding box center [789, 317] width 1458 height 822
click at [1274, 685] on button "Checkout" at bounding box center [1271, 682] width 474 height 31
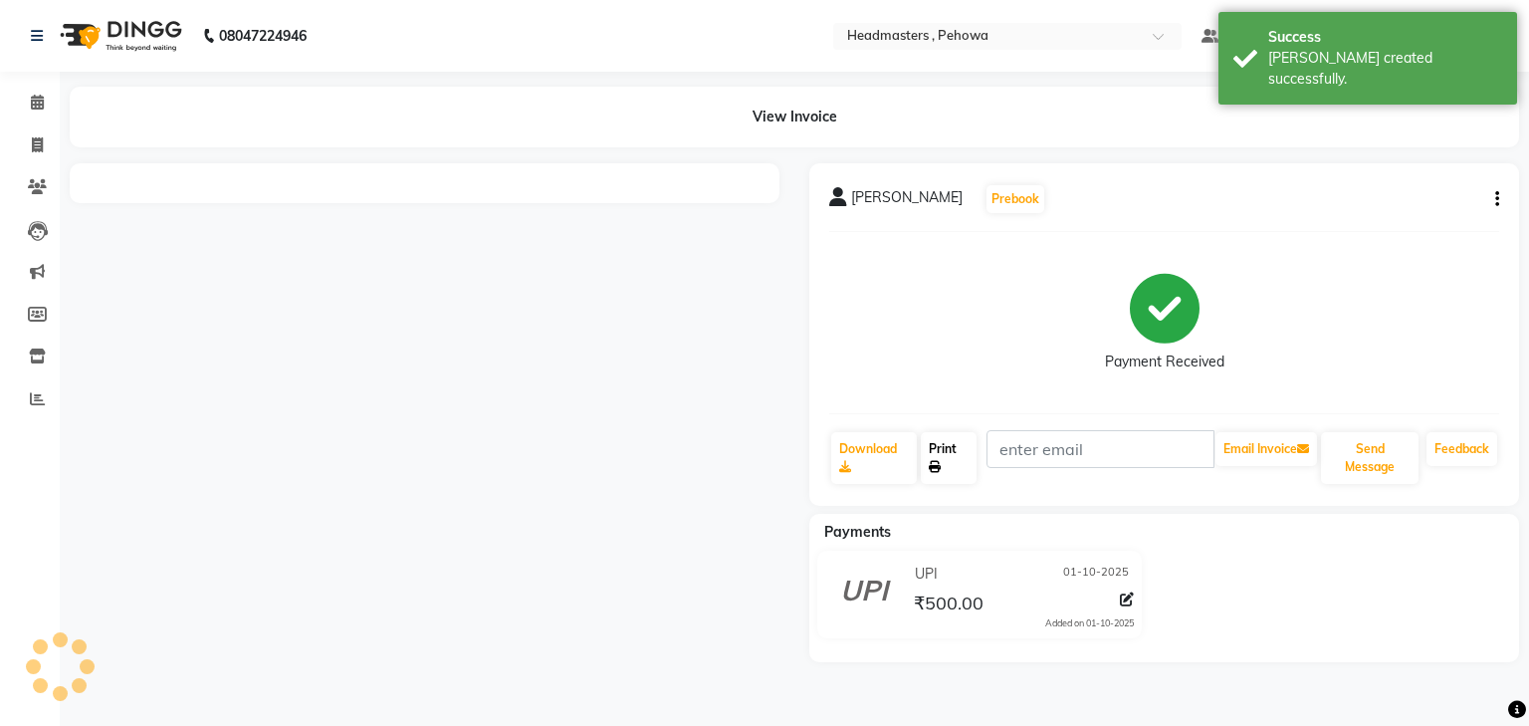
click at [938, 453] on link "Print" at bounding box center [949, 458] width 56 height 52
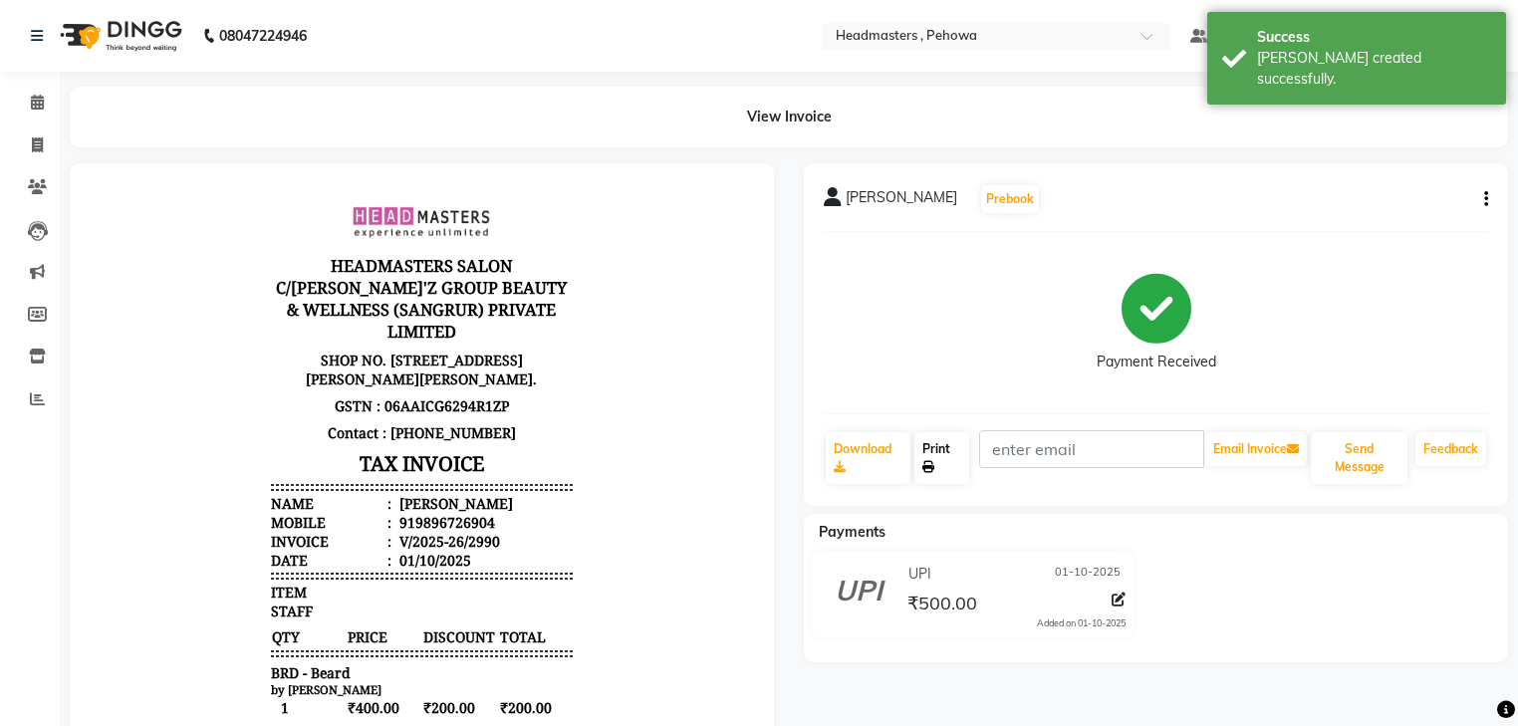
click at [956, 466] on link "Print" at bounding box center [941, 458] width 55 height 52
click at [42, 104] on icon at bounding box center [37, 102] width 13 height 15
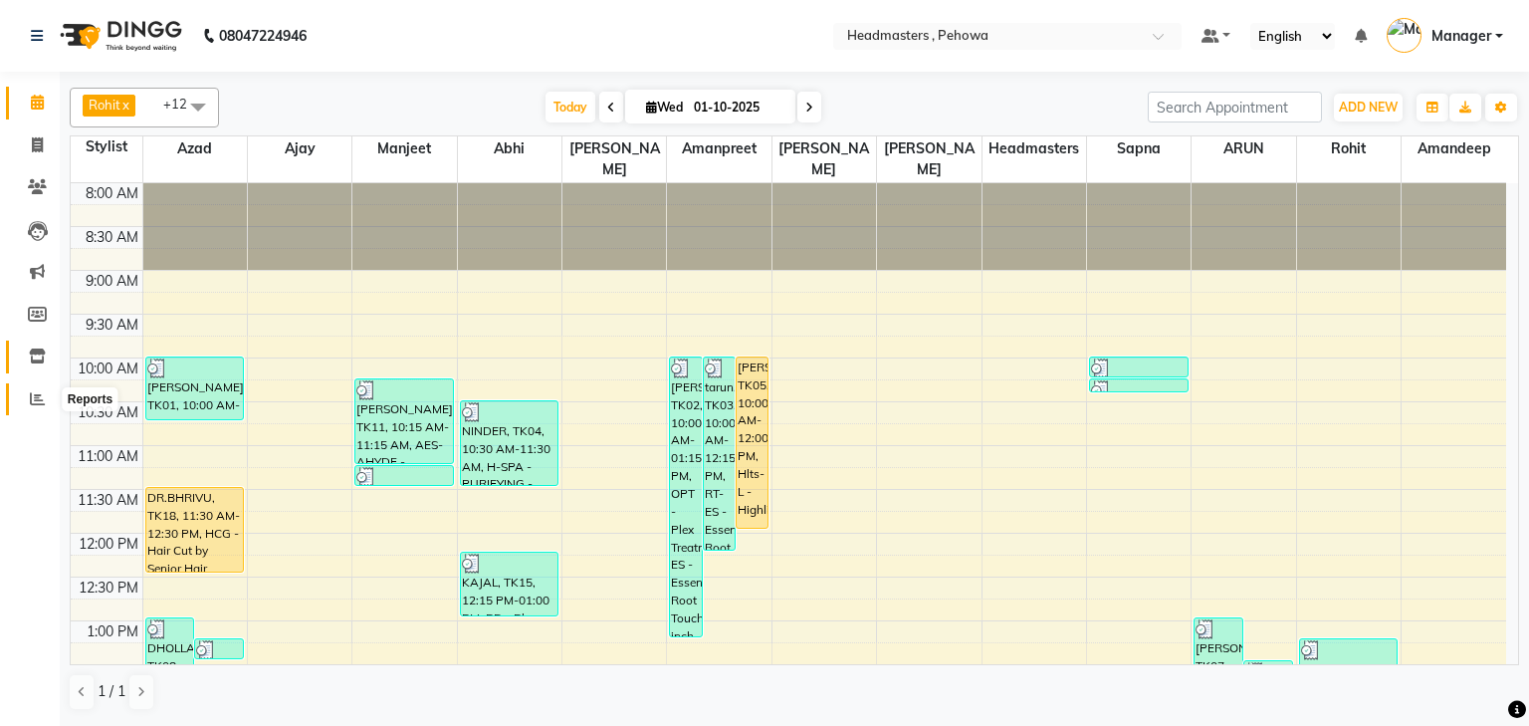
drag, startPoint x: 32, startPoint y: 394, endPoint x: 25, endPoint y: 370, distance: 24.9
click at [32, 394] on icon at bounding box center [37, 398] width 15 height 15
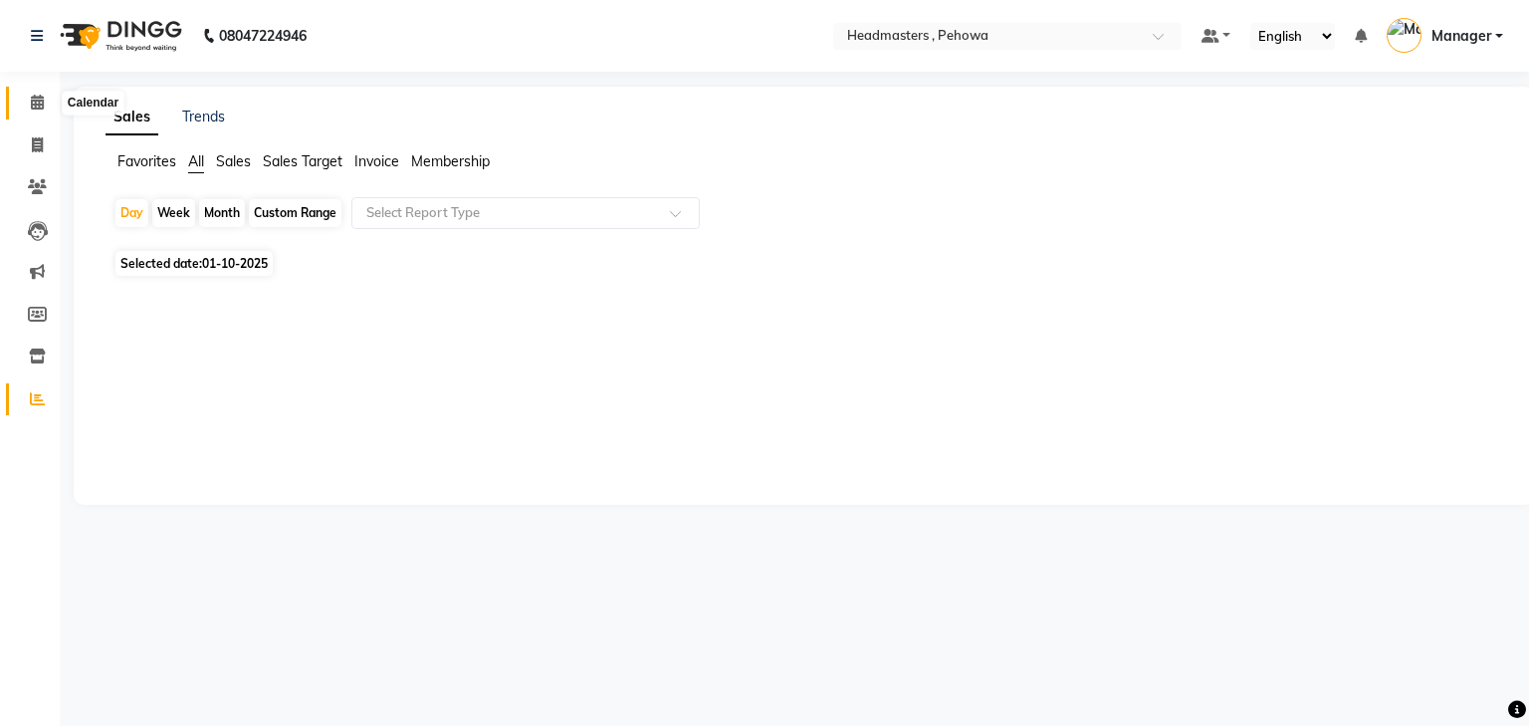
click at [44, 104] on span at bounding box center [37, 103] width 35 height 23
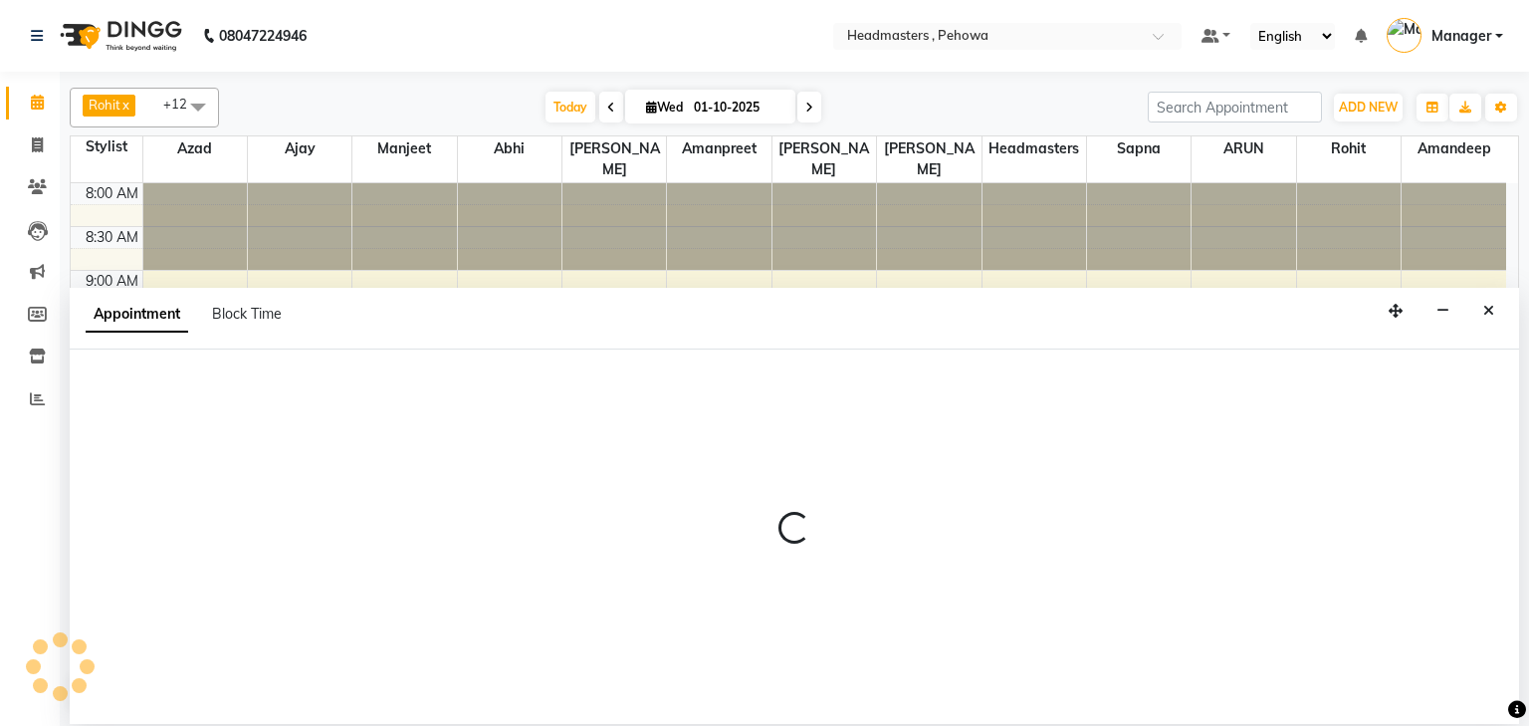
select select "69396"
select select "555"
select select "tentative"
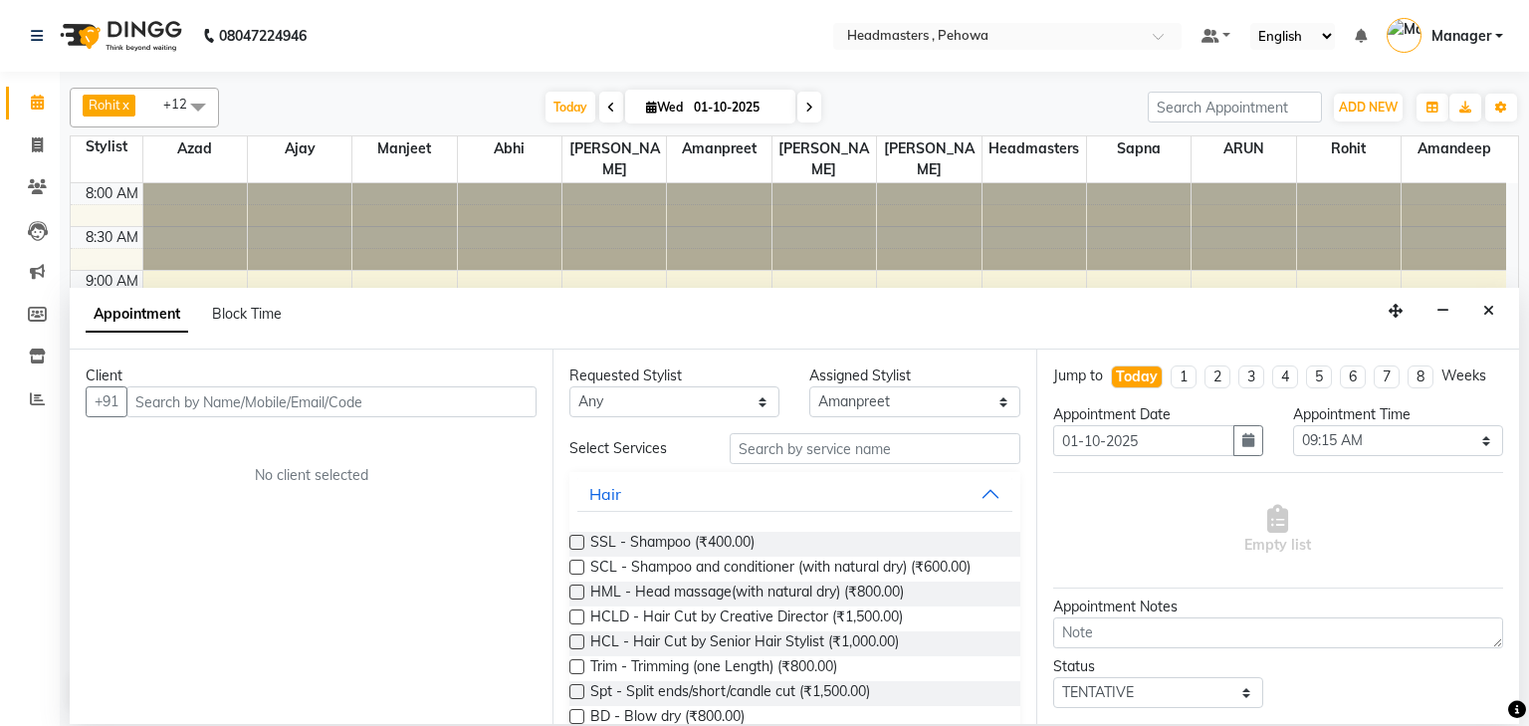
click at [338, 399] on input "text" at bounding box center [331, 401] width 410 height 31
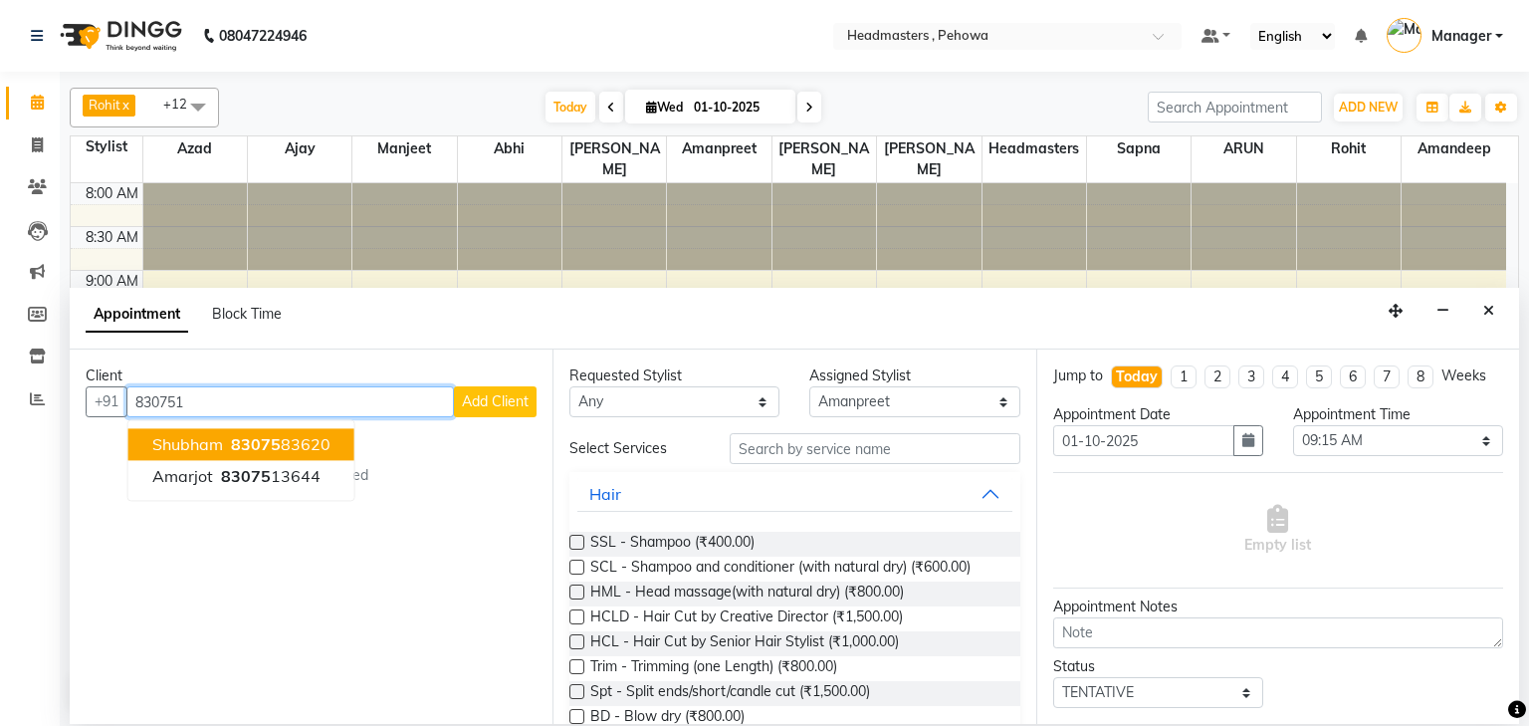
click at [307, 389] on input "830751" at bounding box center [290, 401] width 328 height 31
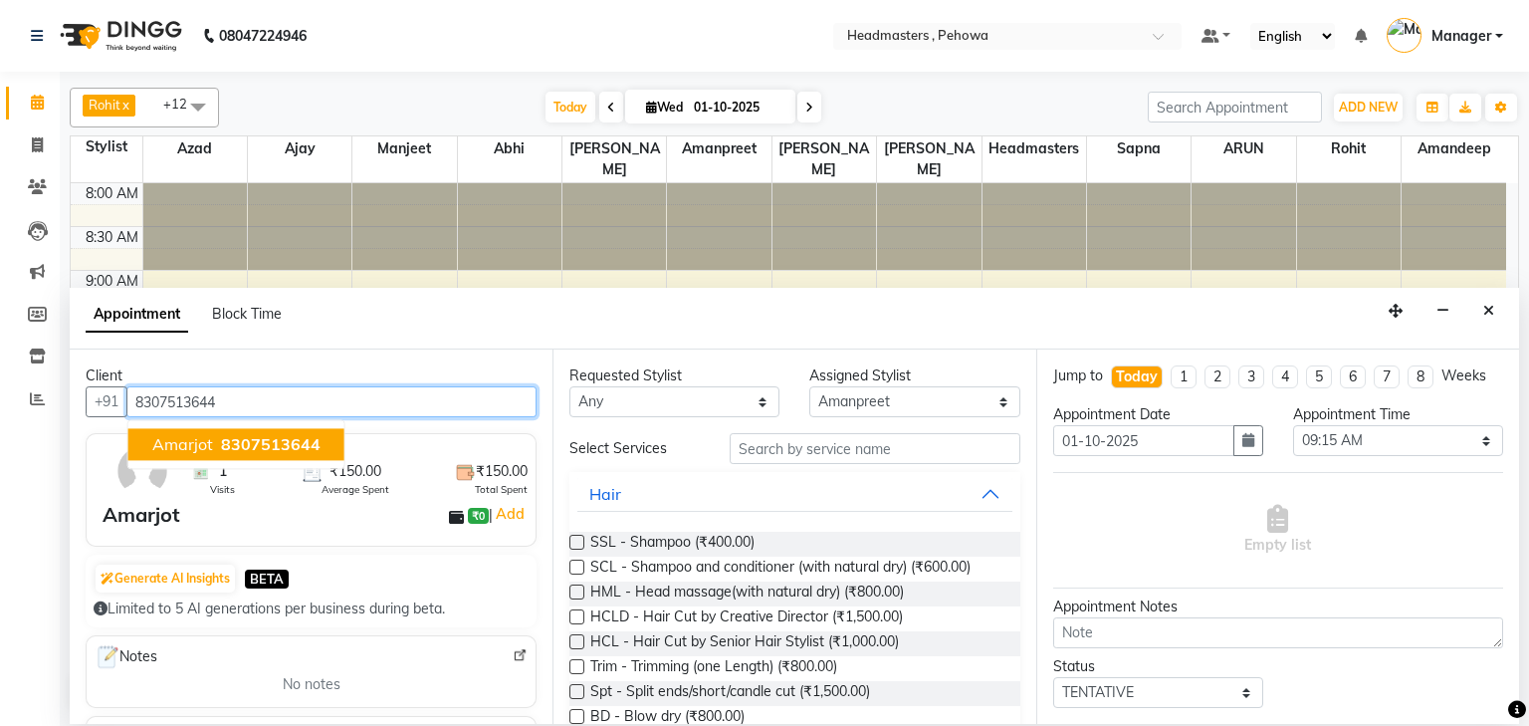
click at [217, 447] on ngb-highlight "8307513644" at bounding box center [269, 445] width 104 height 20
type input "8307513644"
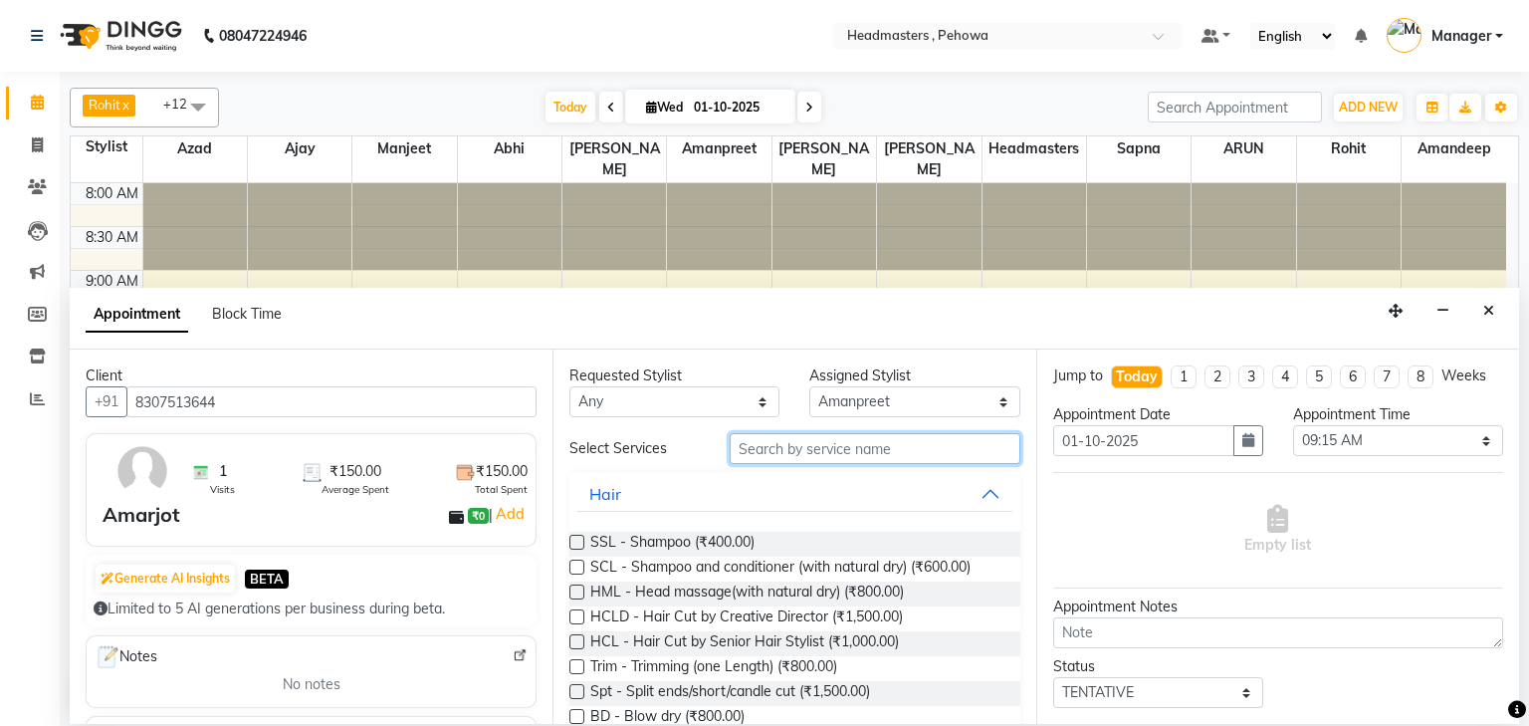
click at [862, 441] on input "text" at bounding box center [875, 448] width 291 height 31
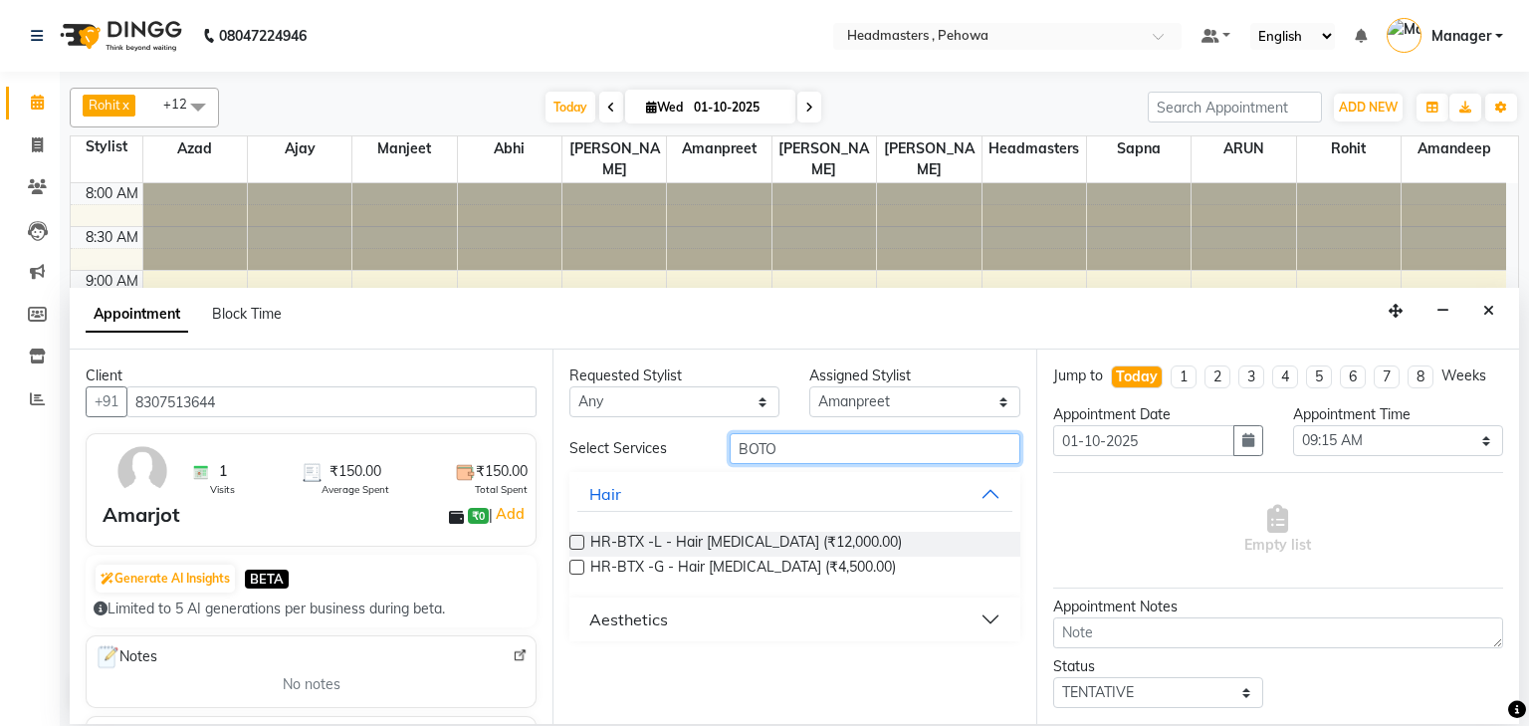
type input "BOTO"
click at [577, 543] on label at bounding box center [577, 542] width 15 height 15
click at [577, 543] on input "checkbox" at bounding box center [576, 544] width 13 height 13
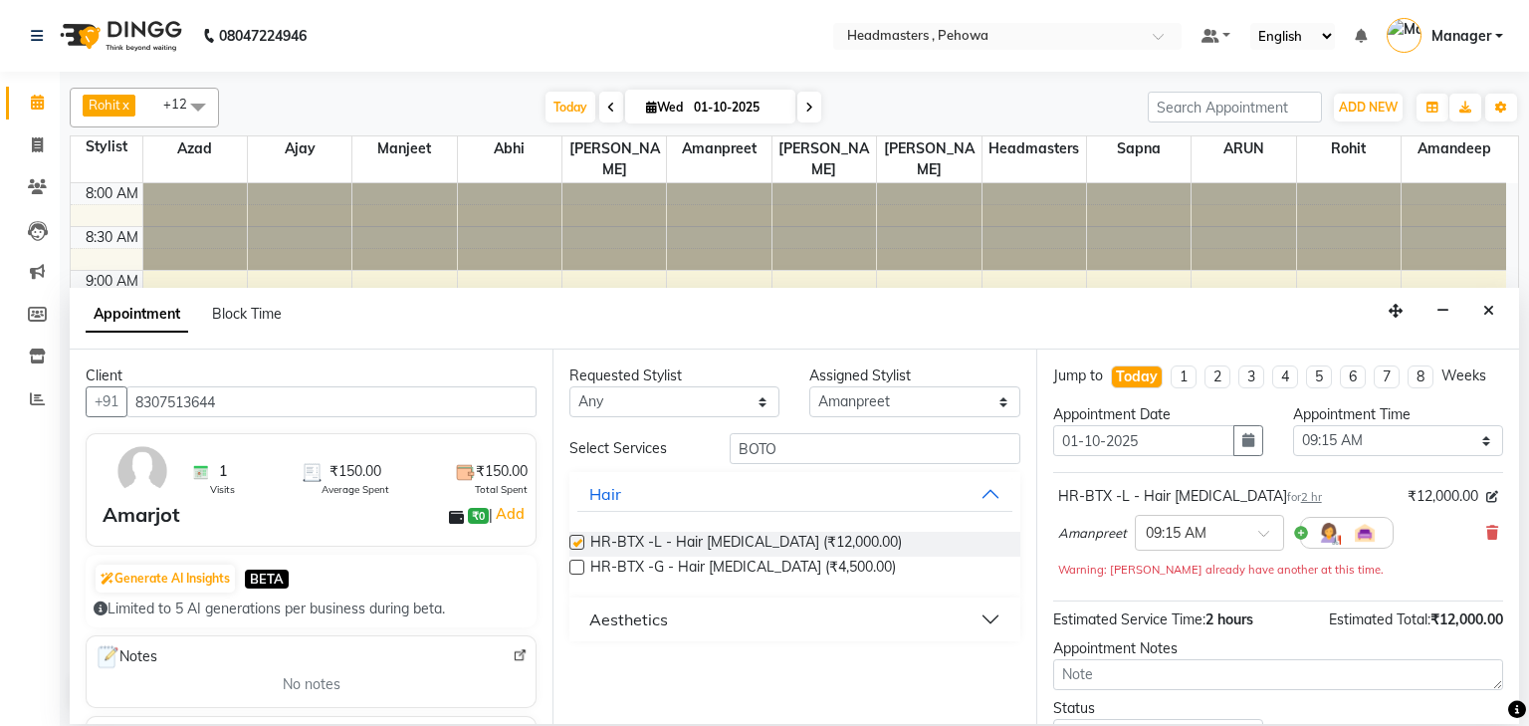
checkbox input "false"
click at [404, 403] on div "Client +91 8307513644 1 Visits ₹150.00 Average Spent ₹150.00 Total Spent Amarjo…" at bounding box center [795, 536] width 1450 height 373
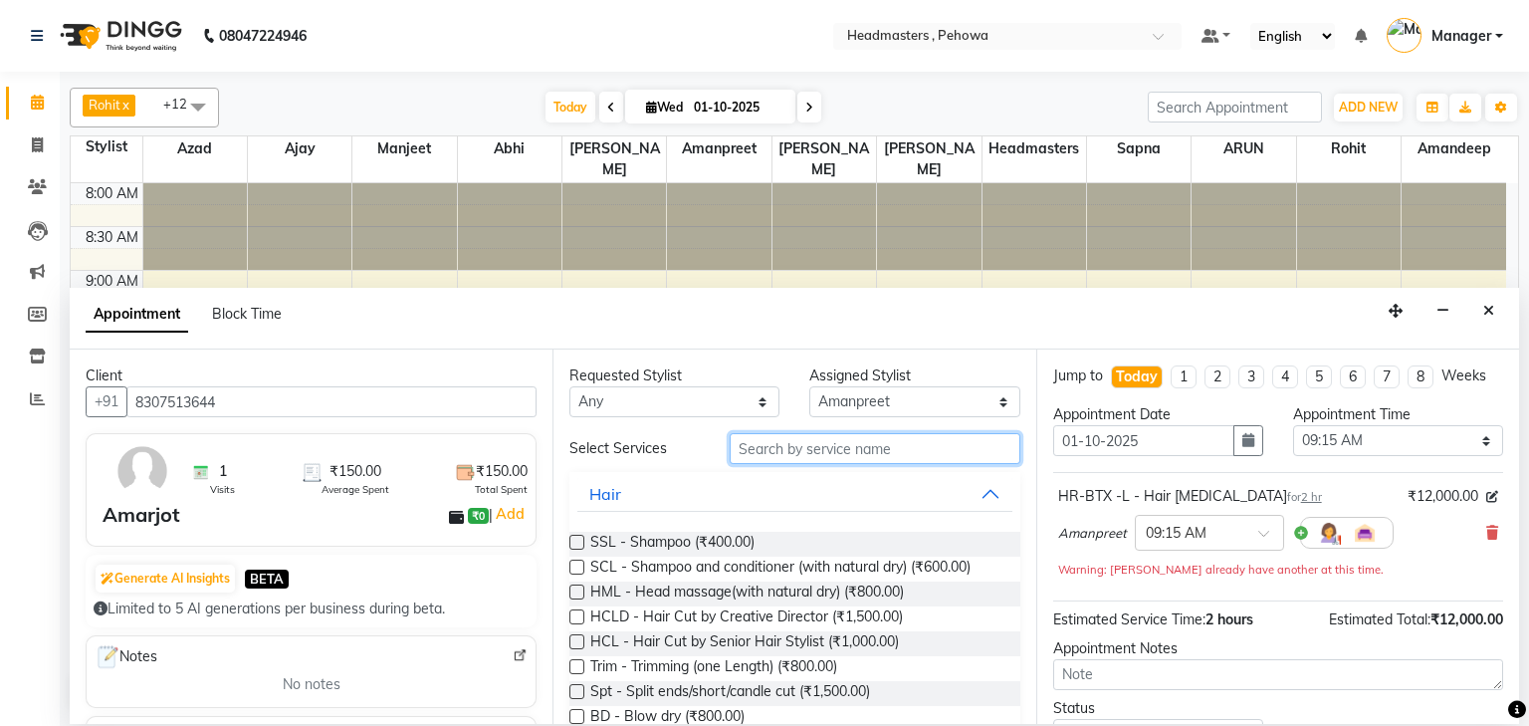
type input "R"
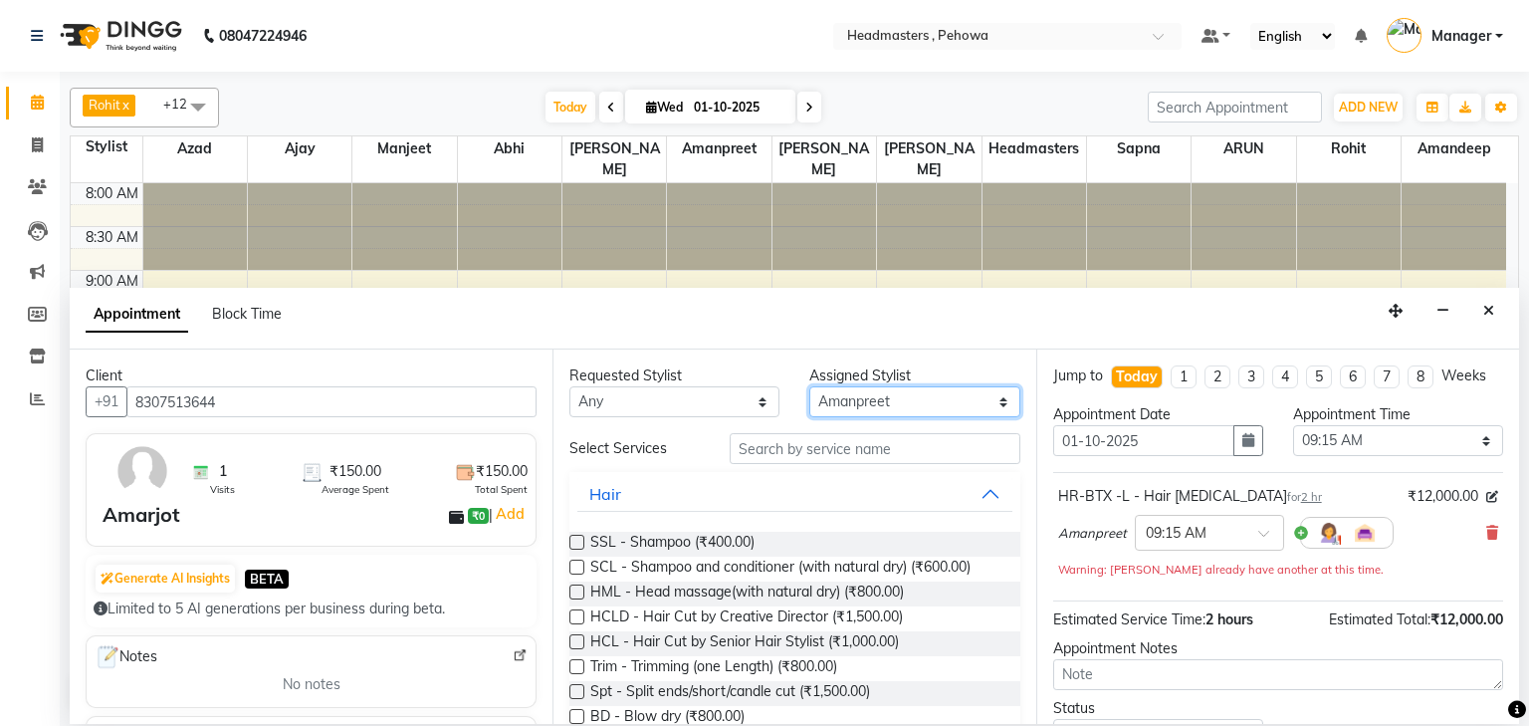
click at [860, 402] on select "Select Abhi Ajay Amandeep Amanpreet Anas ARUN Azad Bilal Davy Headmasters Jasha…" at bounding box center [915, 401] width 210 height 31
select select "79956"
click at [810, 386] on select "Select Abhi Ajay Amandeep Amanpreet Anas ARUN Azad Bilal Davy Headmasters Jasha…" at bounding box center [915, 401] width 210 height 31
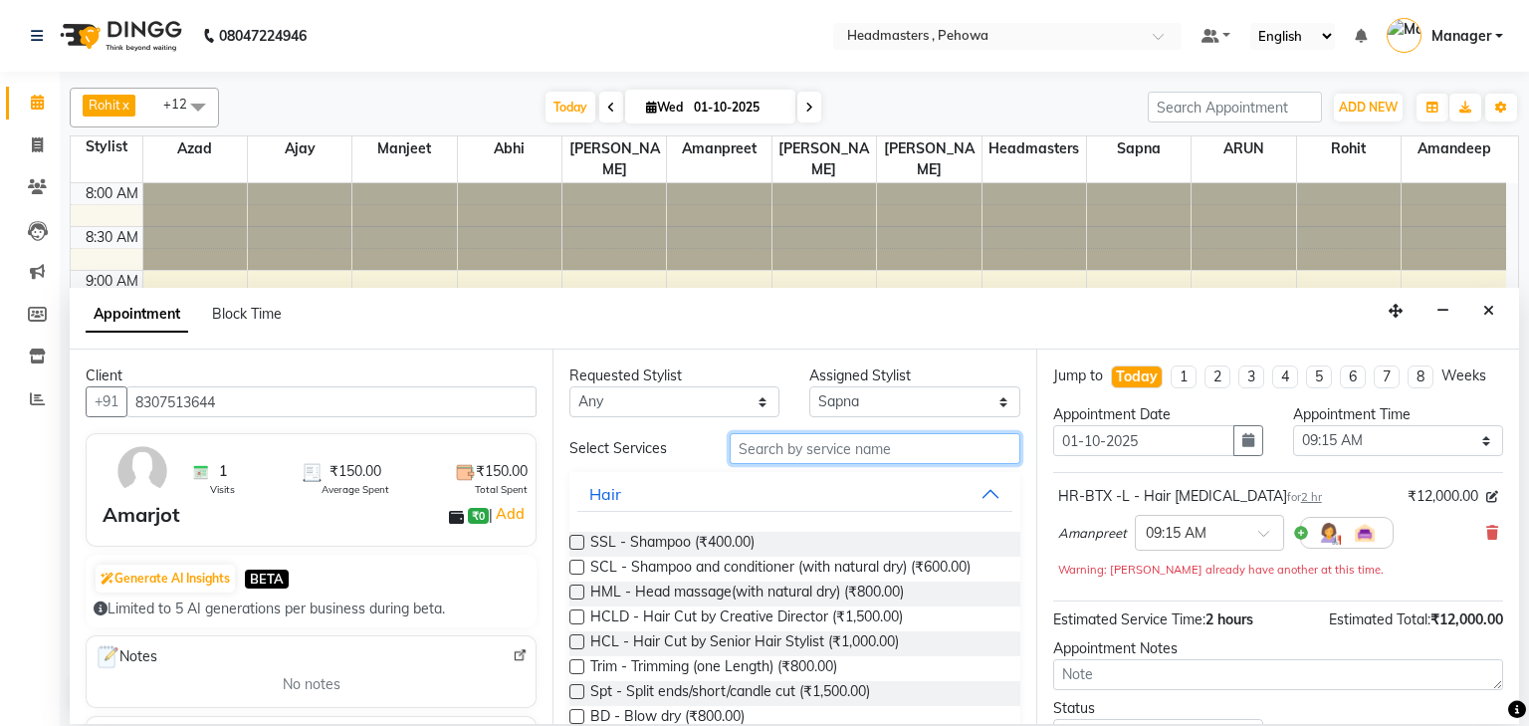
click at [824, 455] on input "text" at bounding box center [875, 448] width 291 height 31
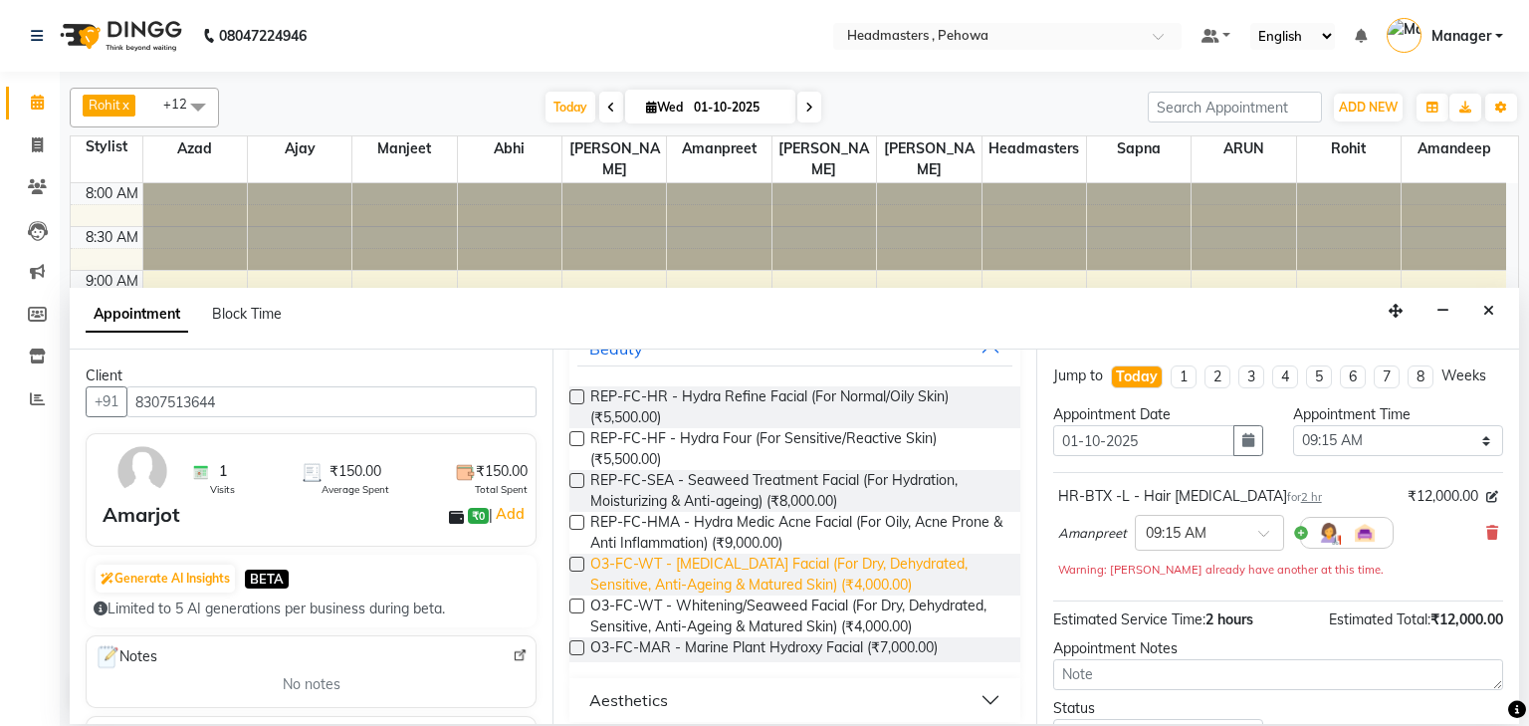
scroll to position [159, 0]
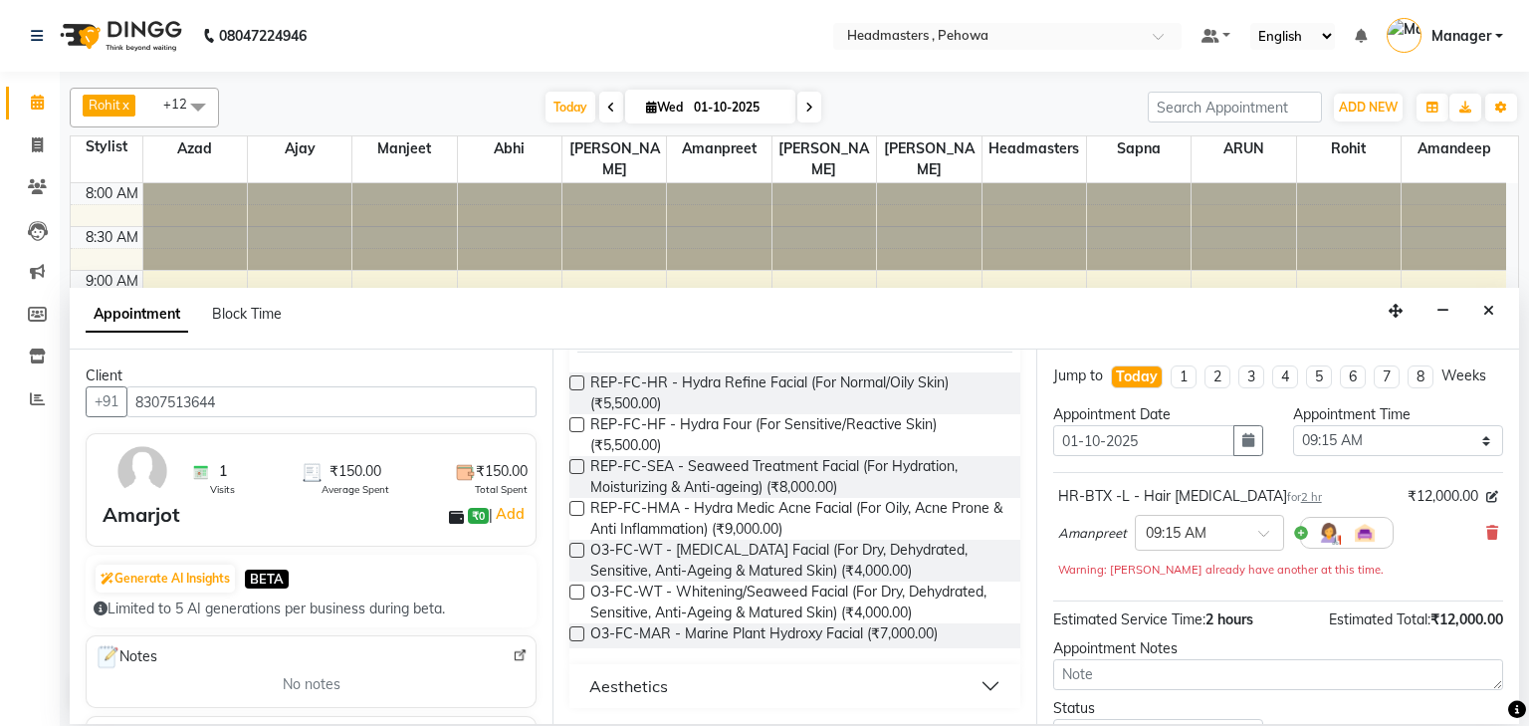
type input "HYDR"
click at [645, 691] on div "Aesthetics" at bounding box center [628, 686] width 79 height 24
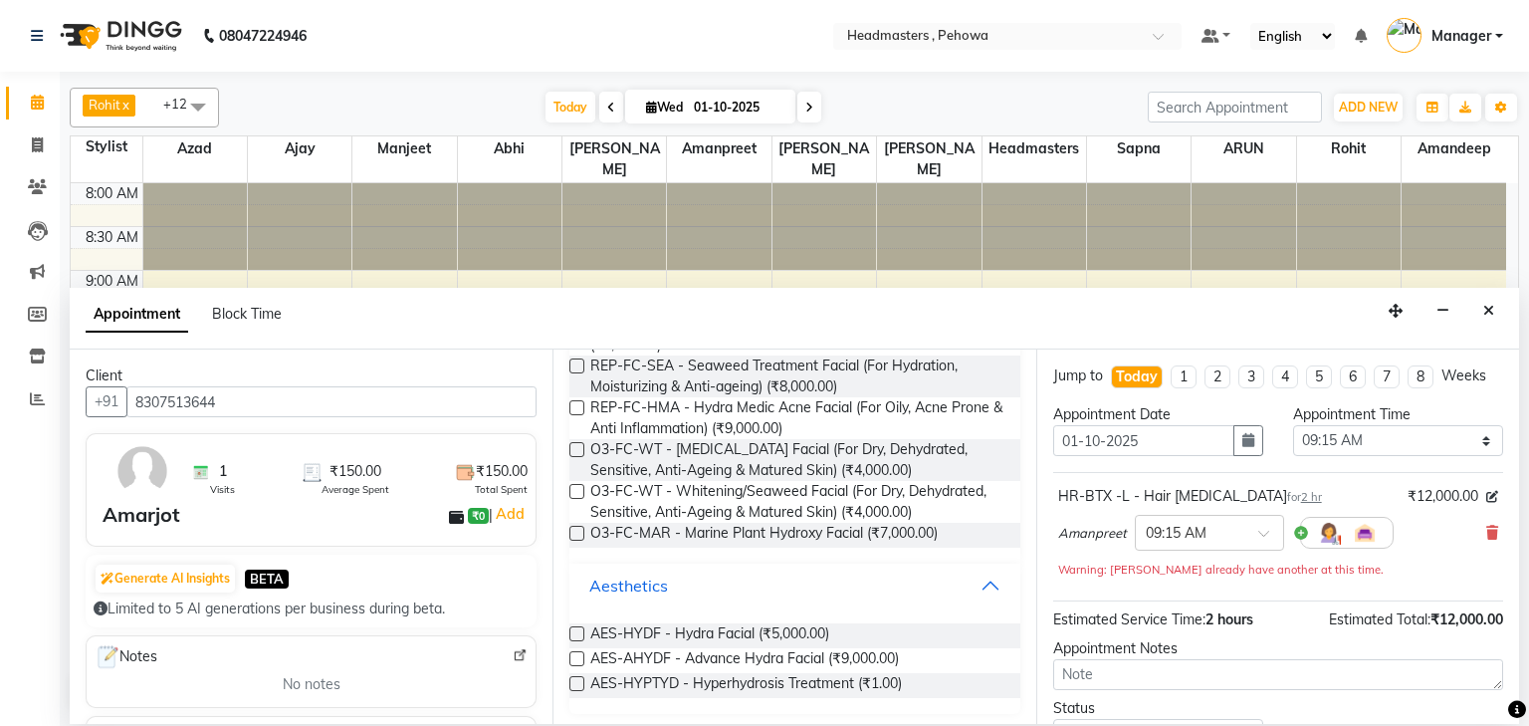
scroll to position [263, 0]
click at [582, 655] on label at bounding box center [577, 655] width 15 height 15
click at [582, 655] on input "checkbox" at bounding box center [576, 657] width 13 height 13
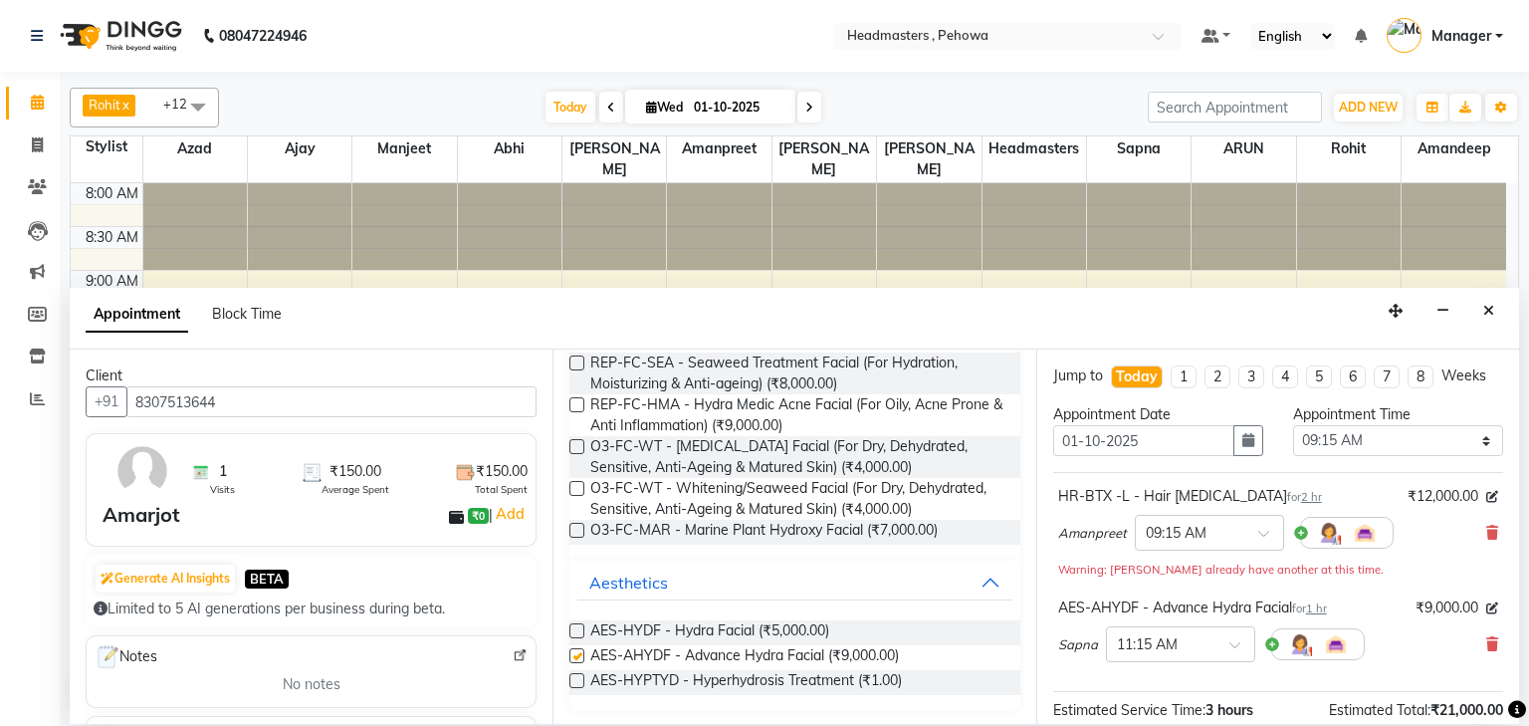
checkbox input "false"
click at [1035, 310] on div "Appointment Block Time" at bounding box center [795, 319] width 1450 height 62
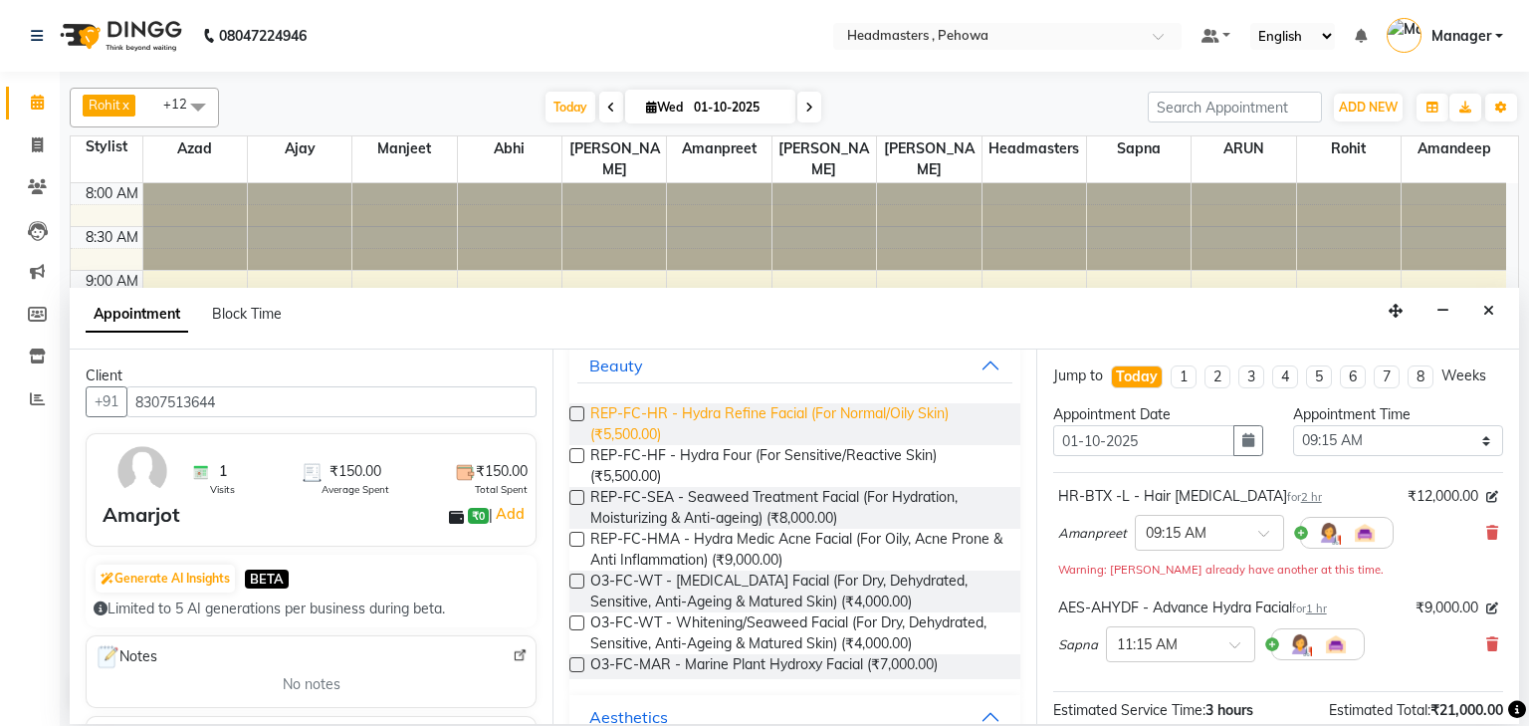
scroll to position [0, 0]
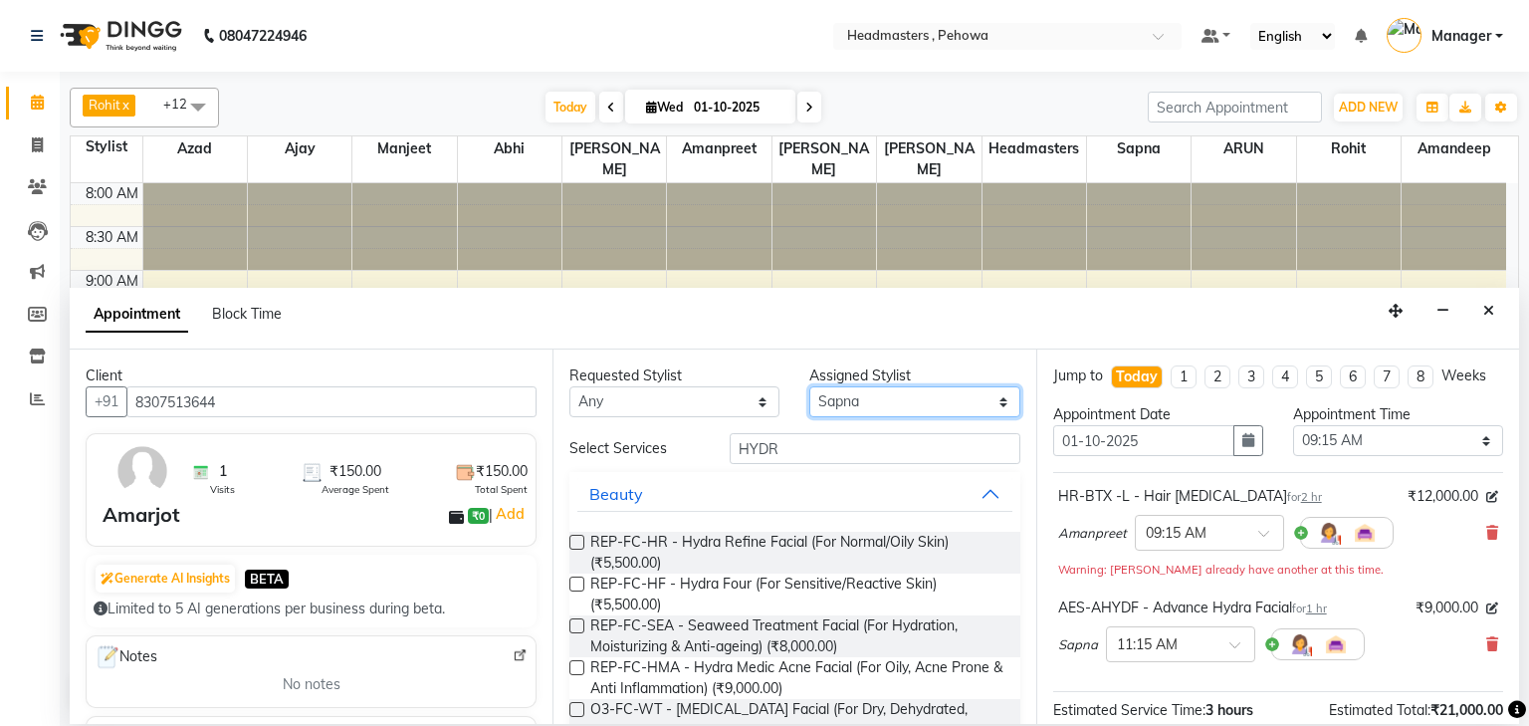
drag, startPoint x: 867, startPoint y: 398, endPoint x: 854, endPoint y: 386, distance: 17.6
click at [867, 398] on select "Select Abhi Ajay Amandeep Amanpreet Anas ARUN Azad Bilal Davy Headmasters Jasha…" at bounding box center [915, 401] width 210 height 31
select select "69396"
click at [810, 386] on select "Select Abhi Ajay Amandeep Amanpreet Anas ARUN Azad Bilal Davy Headmasters Jasha…" at bounding box center [915, 401] width 210 height 31
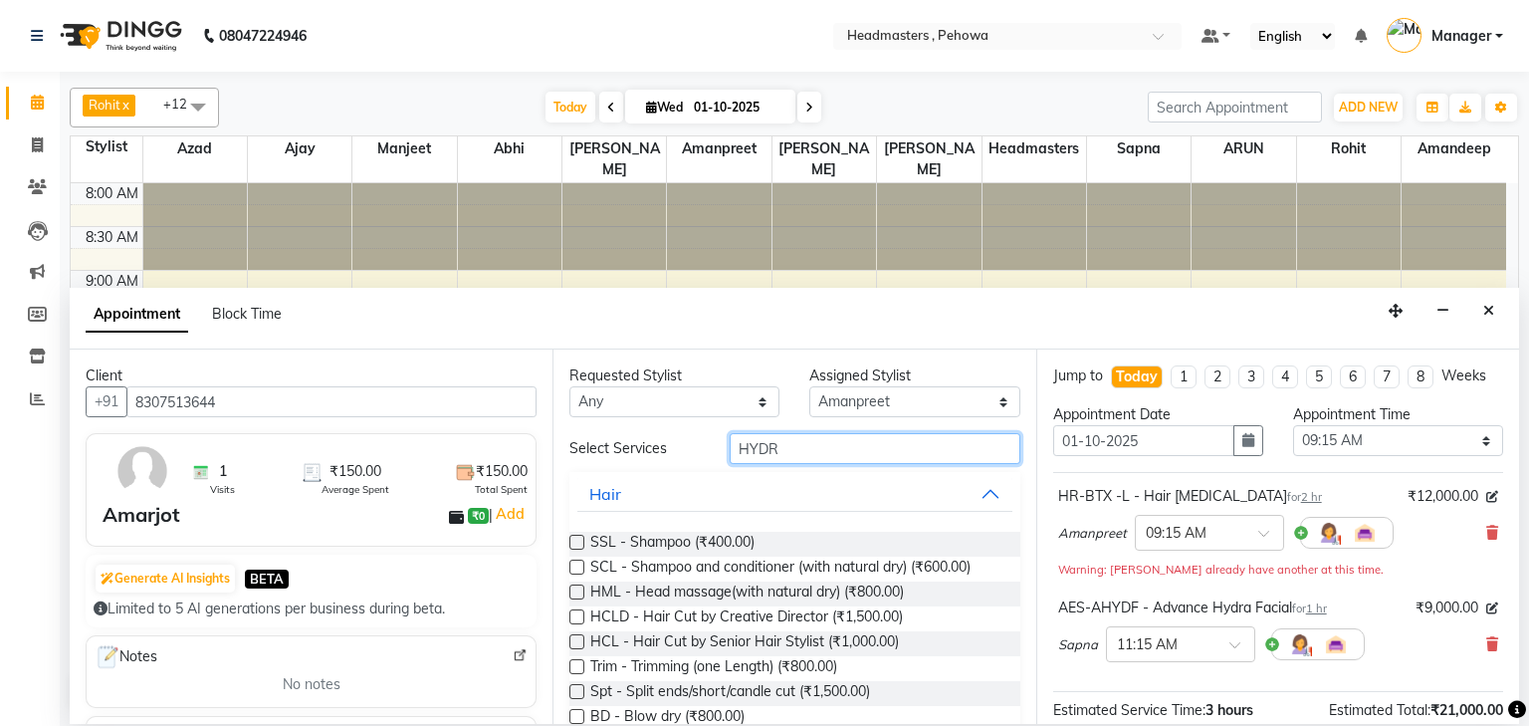
drag, startPoint x: 789, startPoint y: 438, endPoint x: 700, endPoint y: 445, distance: 88.9
click at [700, 445] on div "Select Services HYDR" at bounding box center [795, 448] width 480 height 31
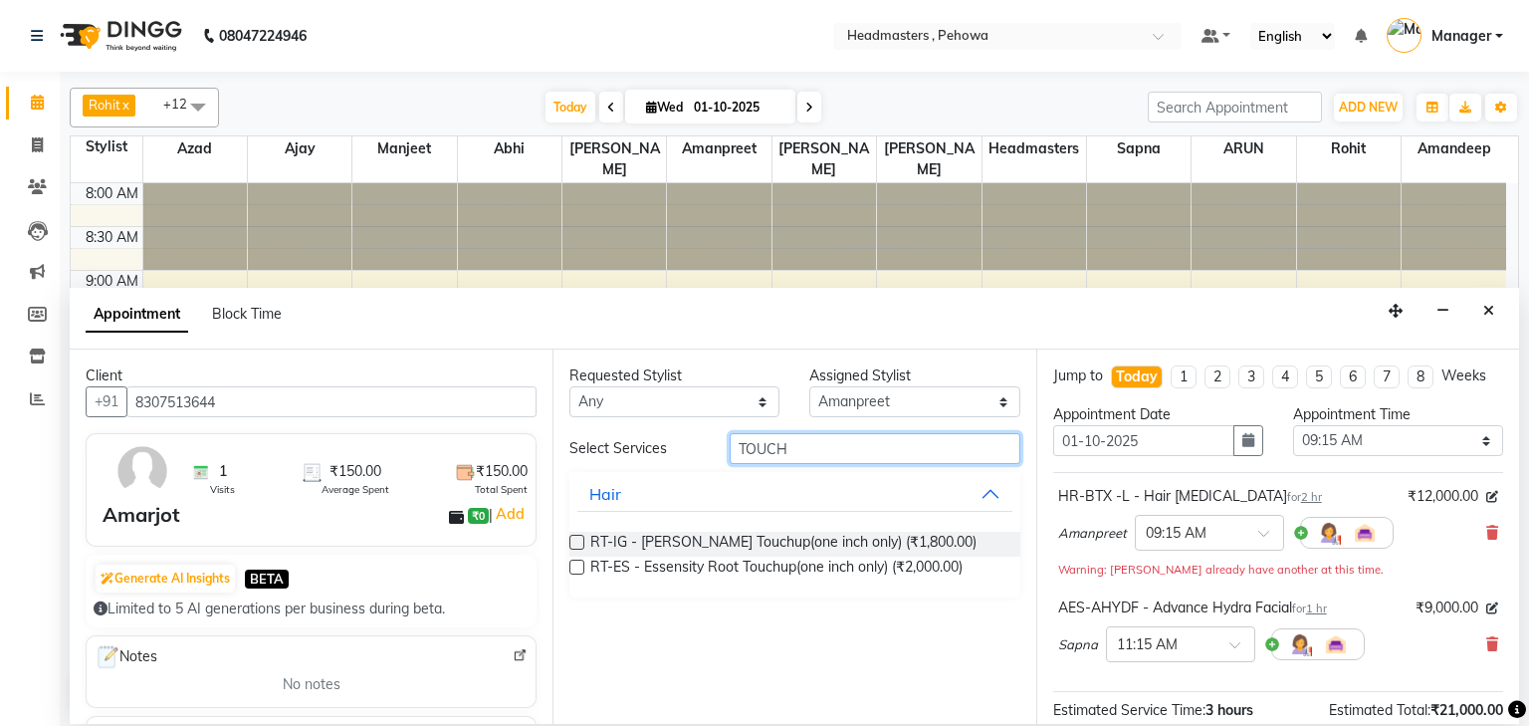
type input "TOUCH"
click at [582, 567] on label at bounding box center [577, 567] width 15 height 15
click at [582, 567] on input "checkbox" at bounding box center [576, 569] width 13 height 13
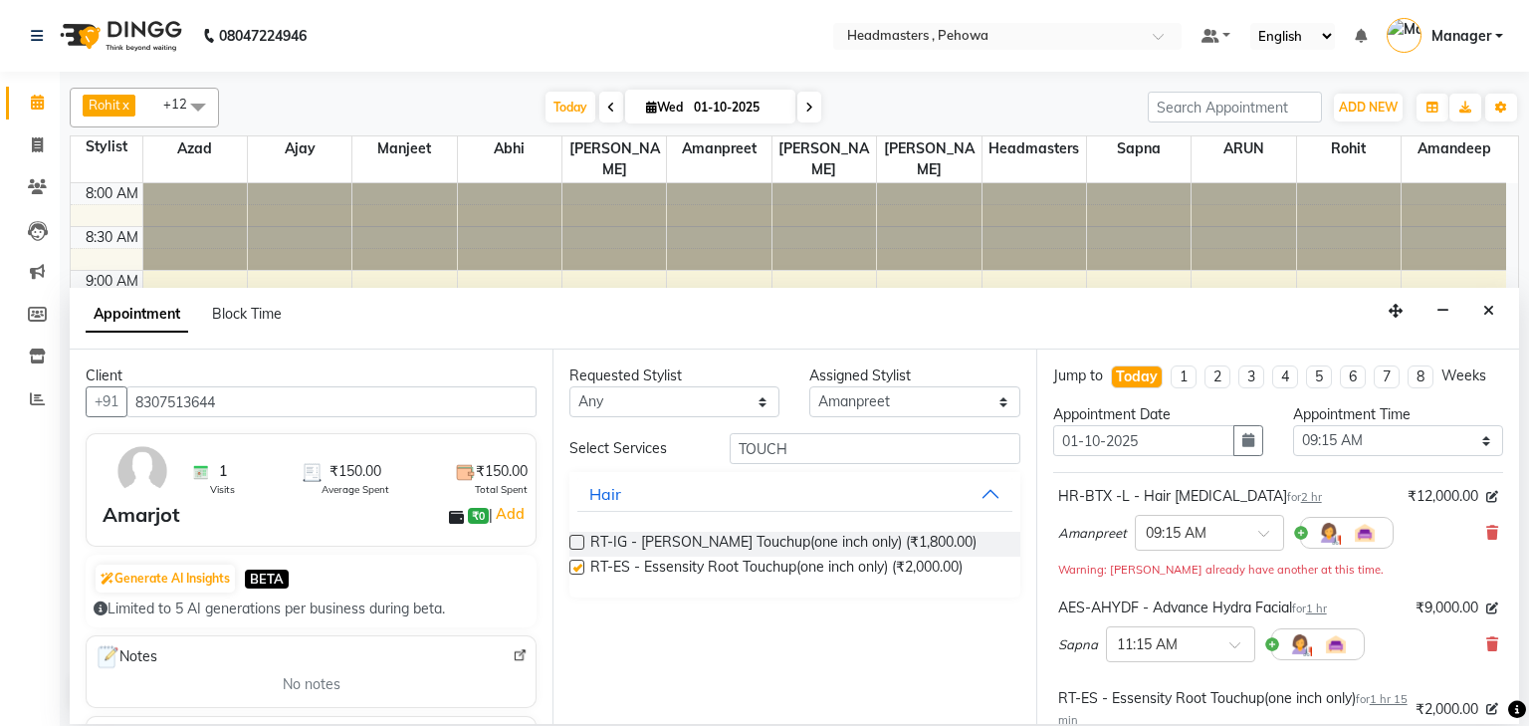
checkbox input "false"
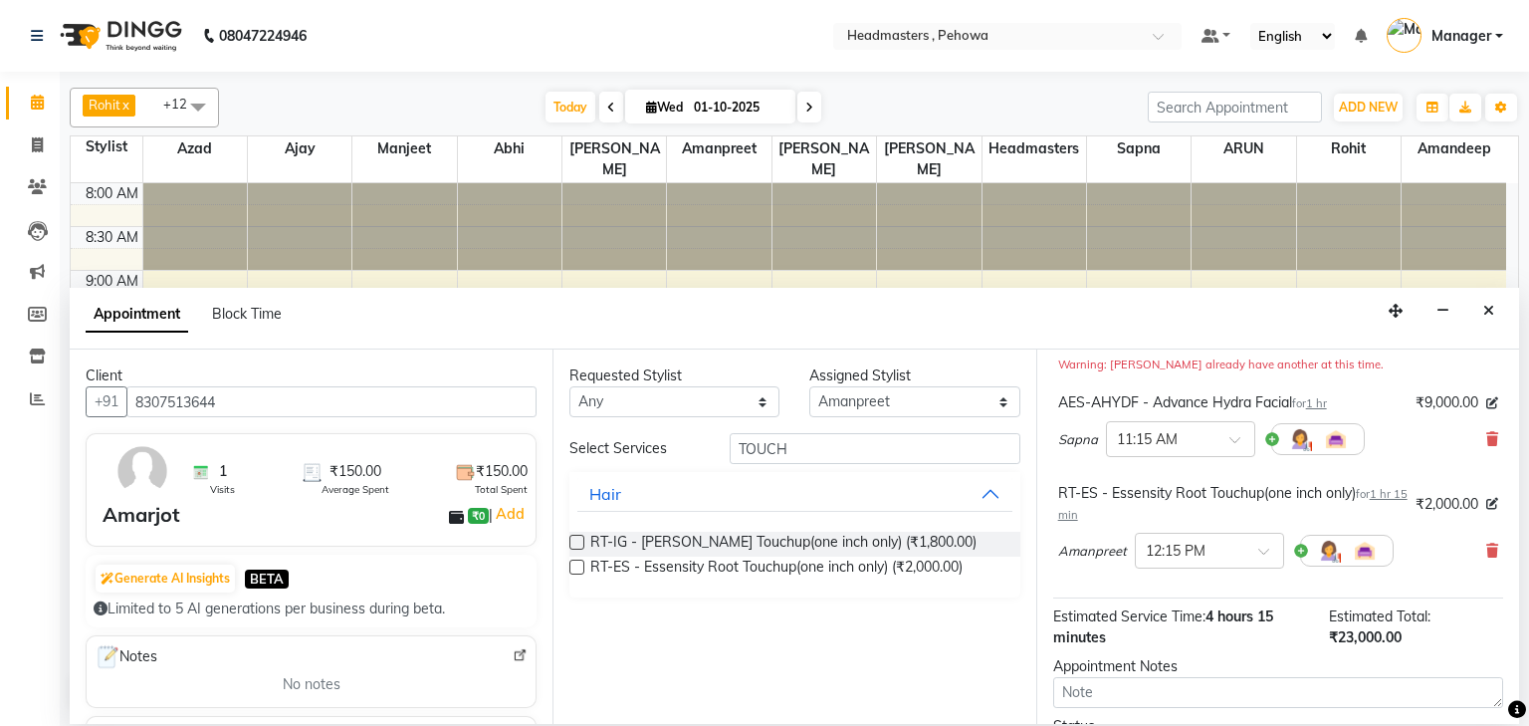
scroll to position [341, 0]
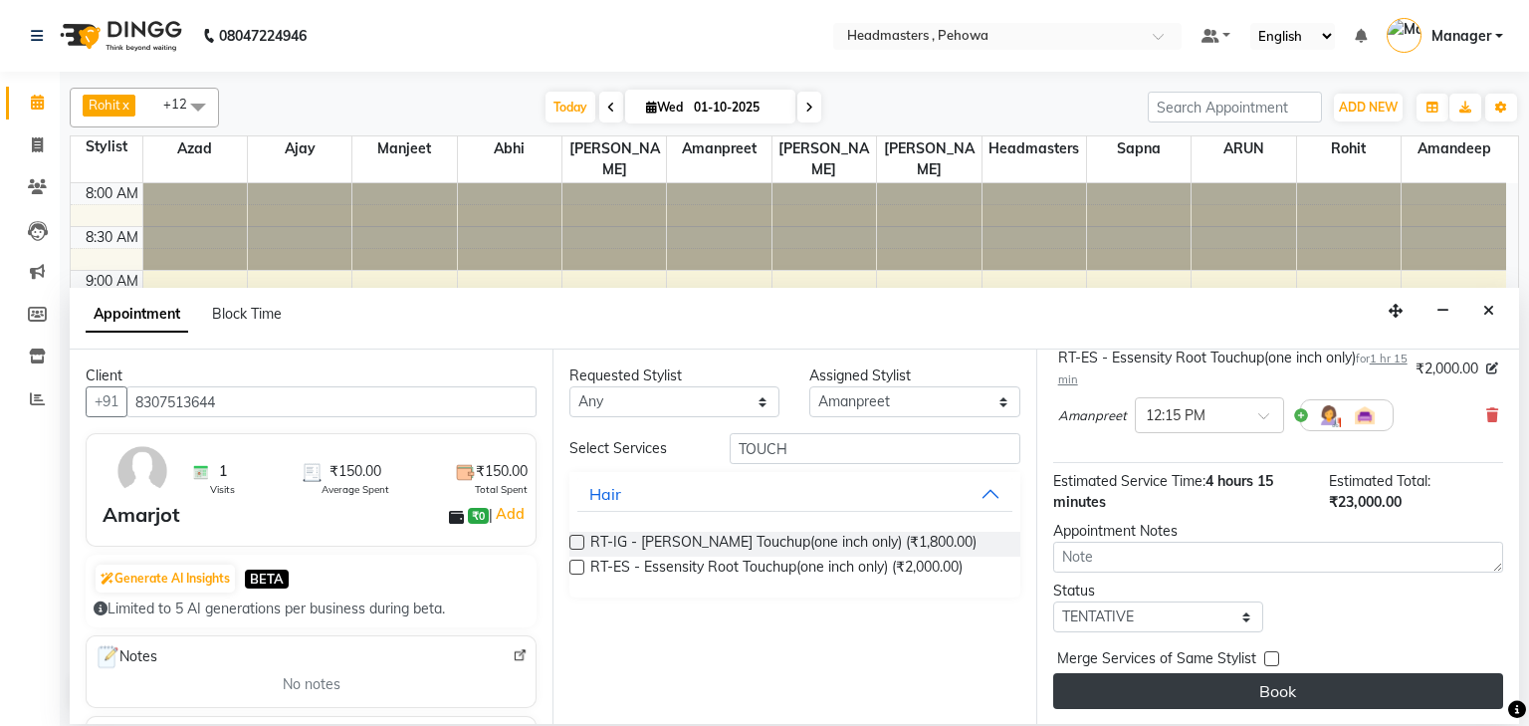
click at [1297, 686] on button "Book" at bounding box center [1279, 691] width 450 height 36
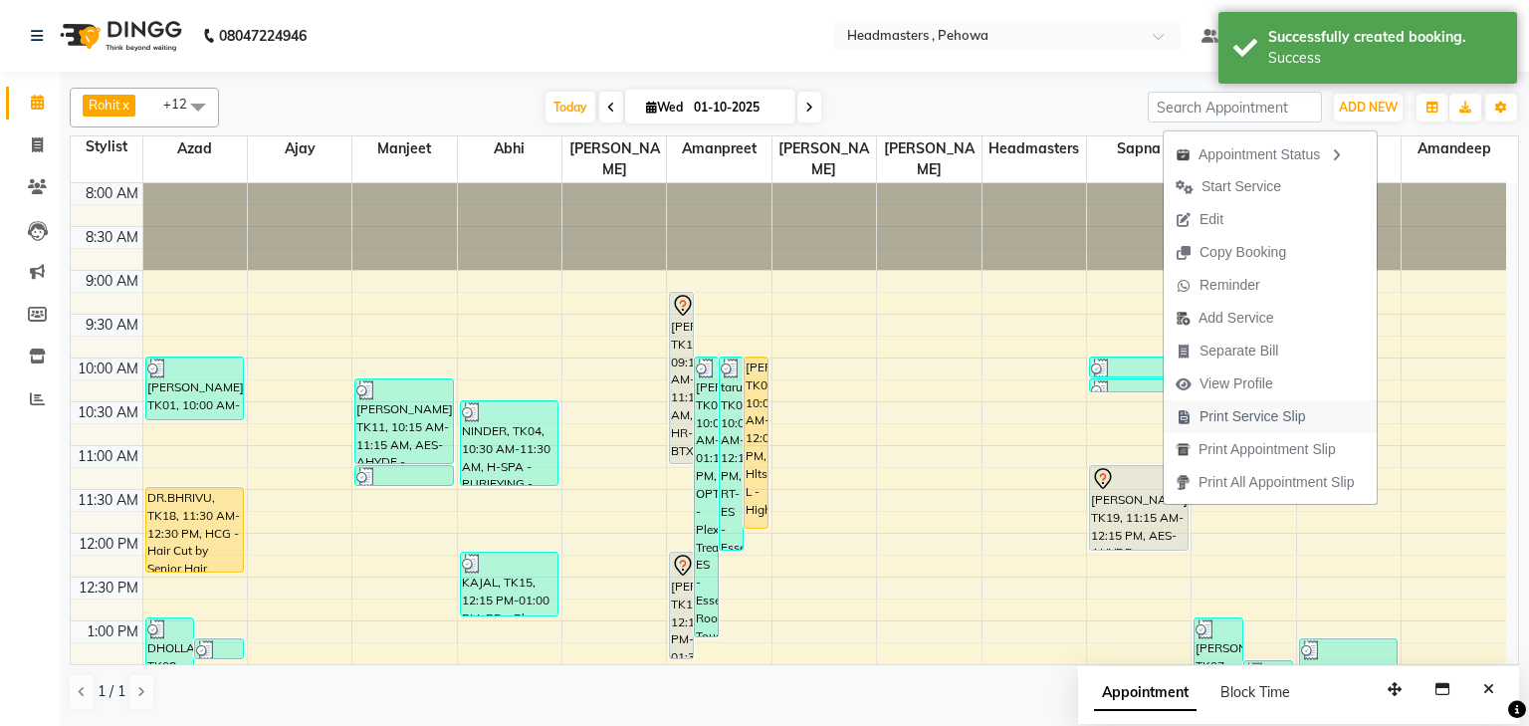
click at [1199, 425] on span "Print Service Slip" at bounding box center [1241, 416] width 154 height 33
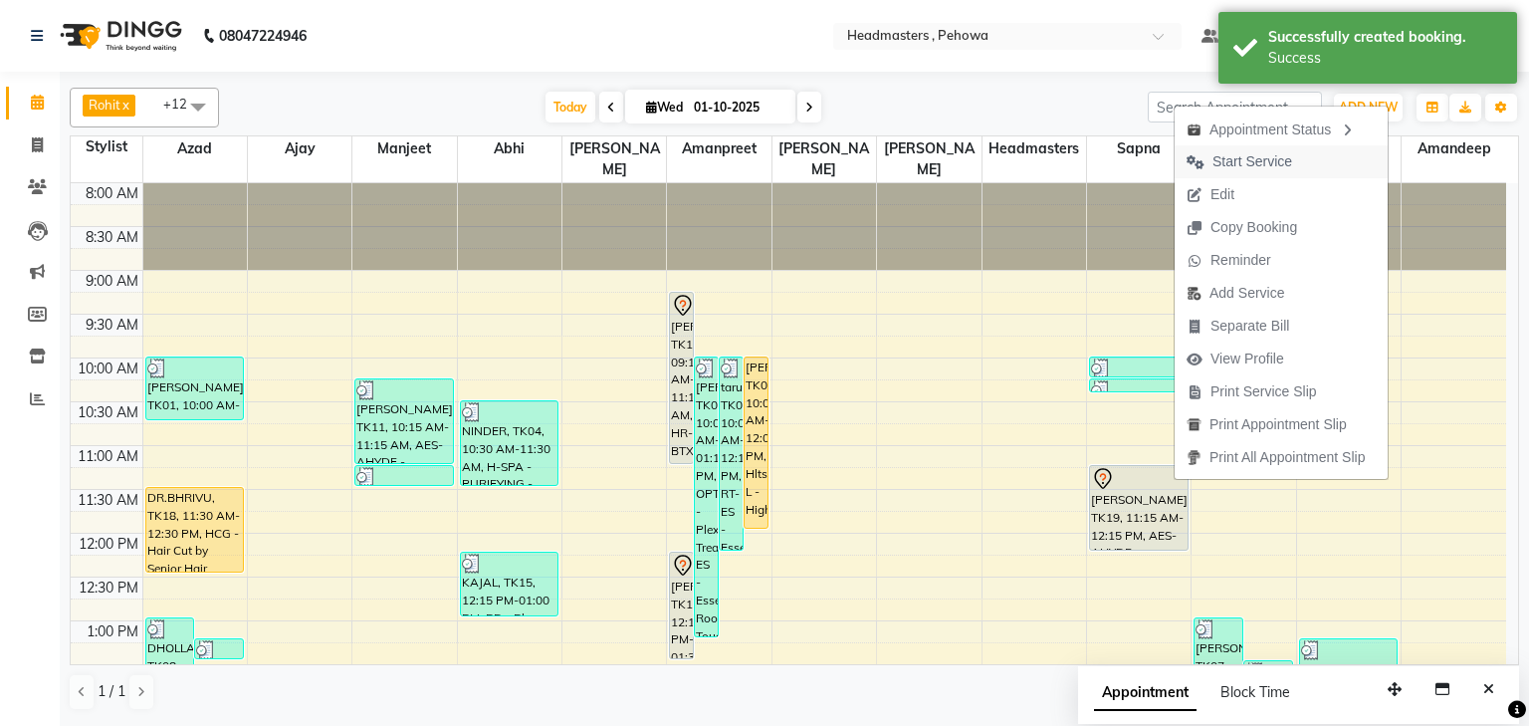
click at [1228, 170] on span "Start Service" at bounding box center [1253, 161] width 80 height 21
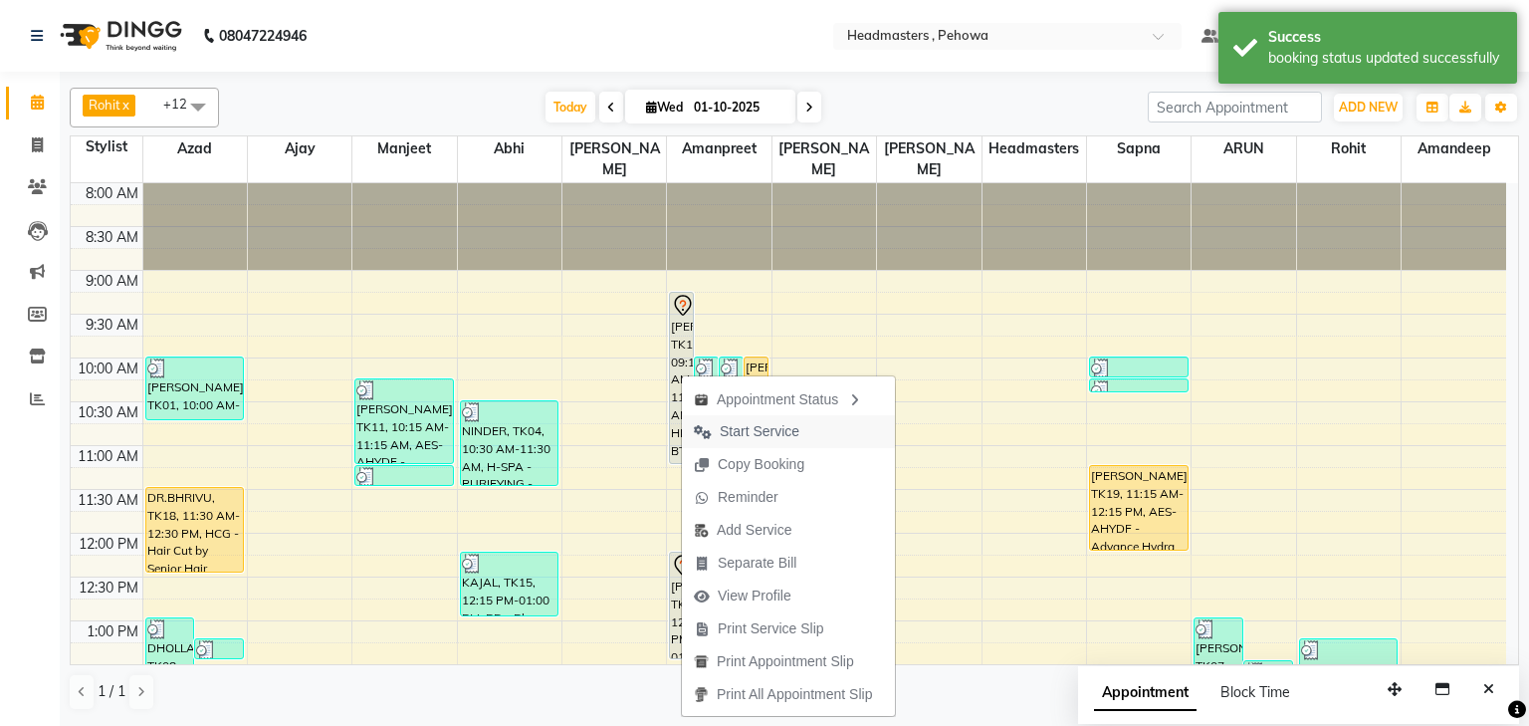
click at [720, 441] on span "Start Service" at bounding box center [760, 431] width 80 height 21
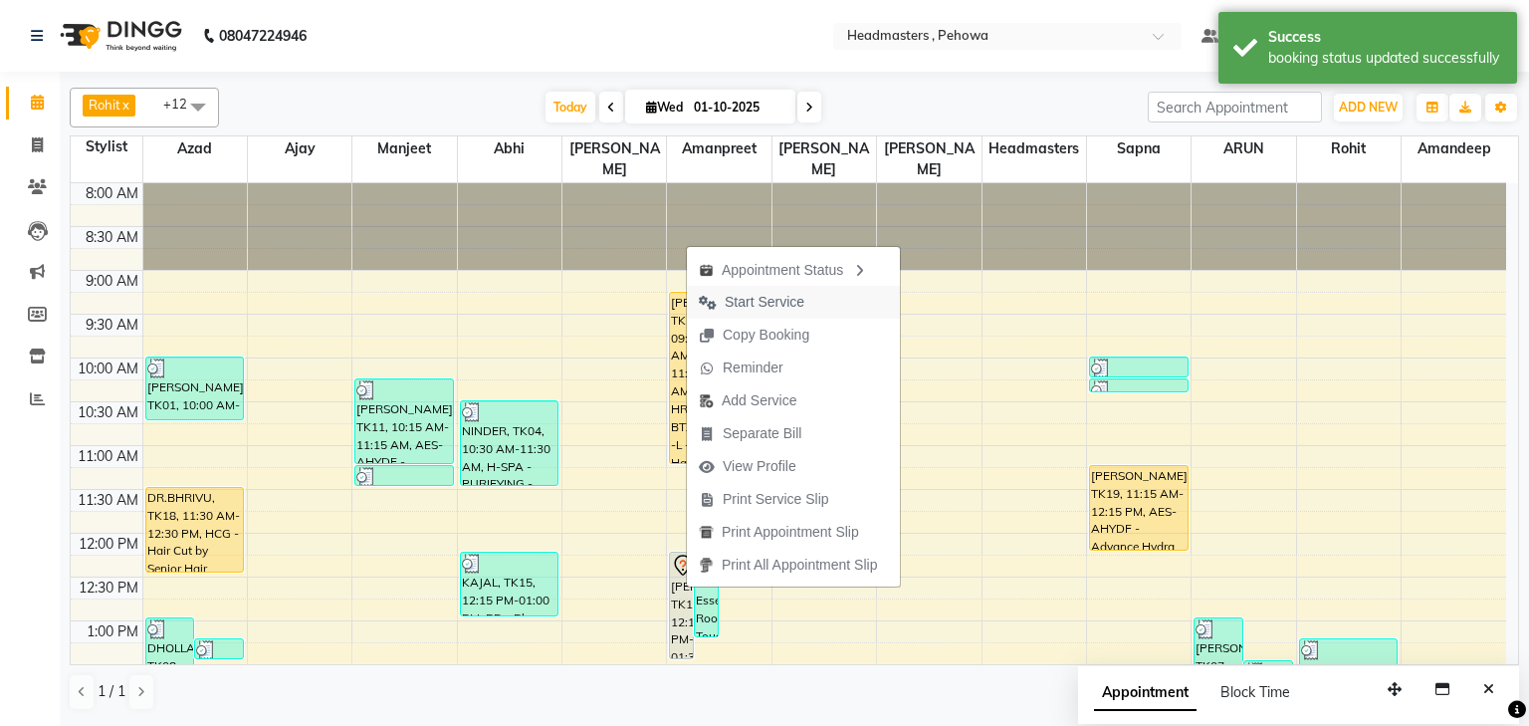
click at [749, 309] on span "Start Service" at bounding box center [765, 302] width 80 height 21
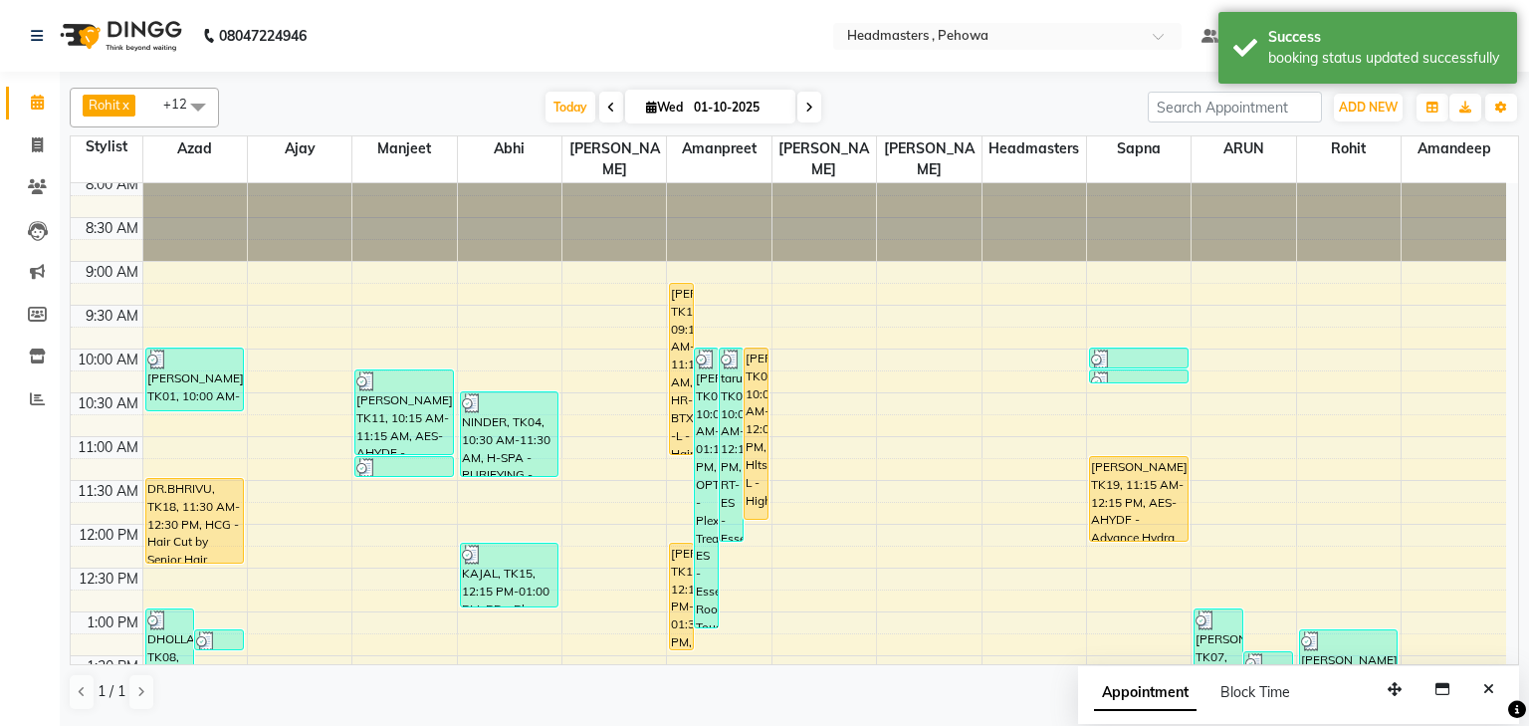
scroll to position [0, 0]
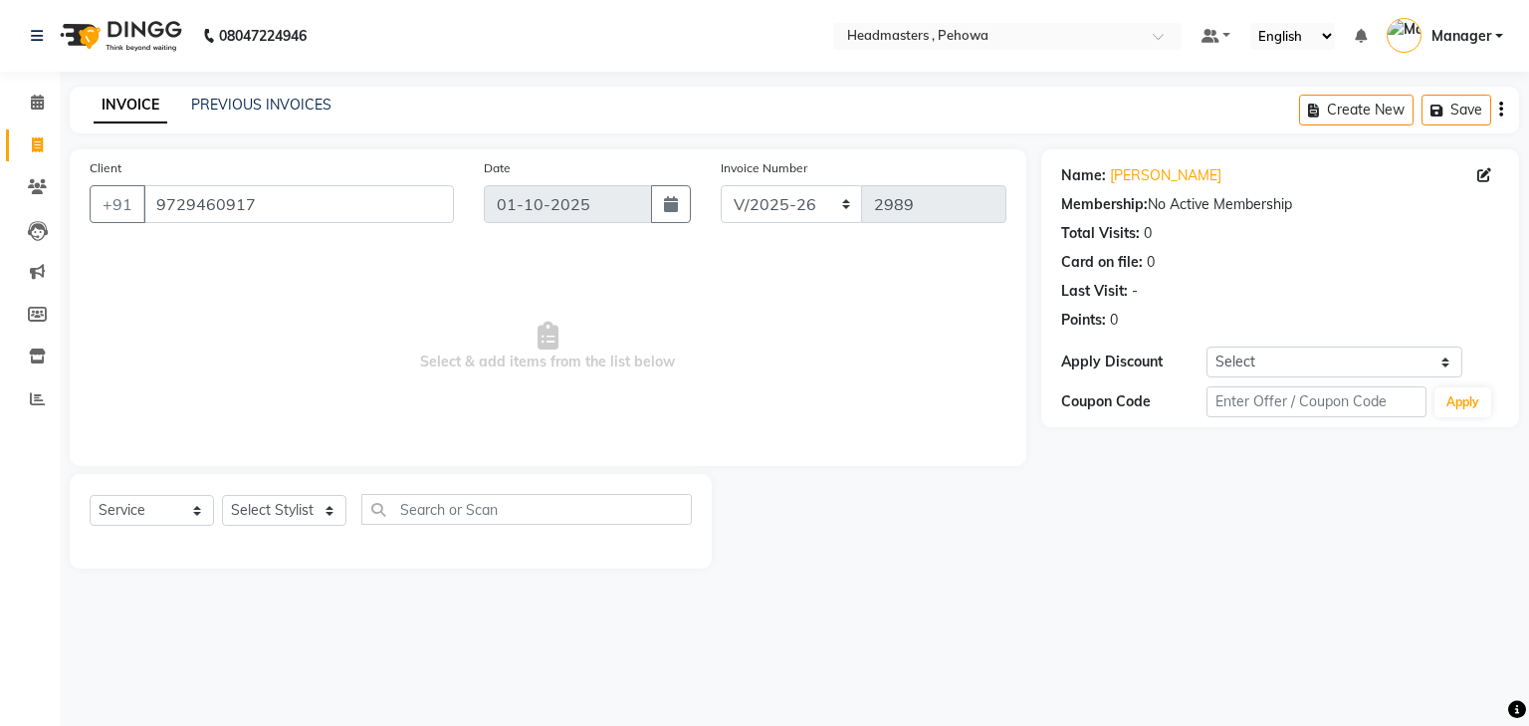
select select "7727"
click at [116, 520] on select "Select Service Product Membership Package Voucher Prepaid Gift Card" at bounding box center [152, 510] width 124 height 31
select select "product"
click at [90, 496] on select "Select Service Product Membership Package Voucher Prepaid Gift Card" at bounding box center [152, 510] width 124 height 31
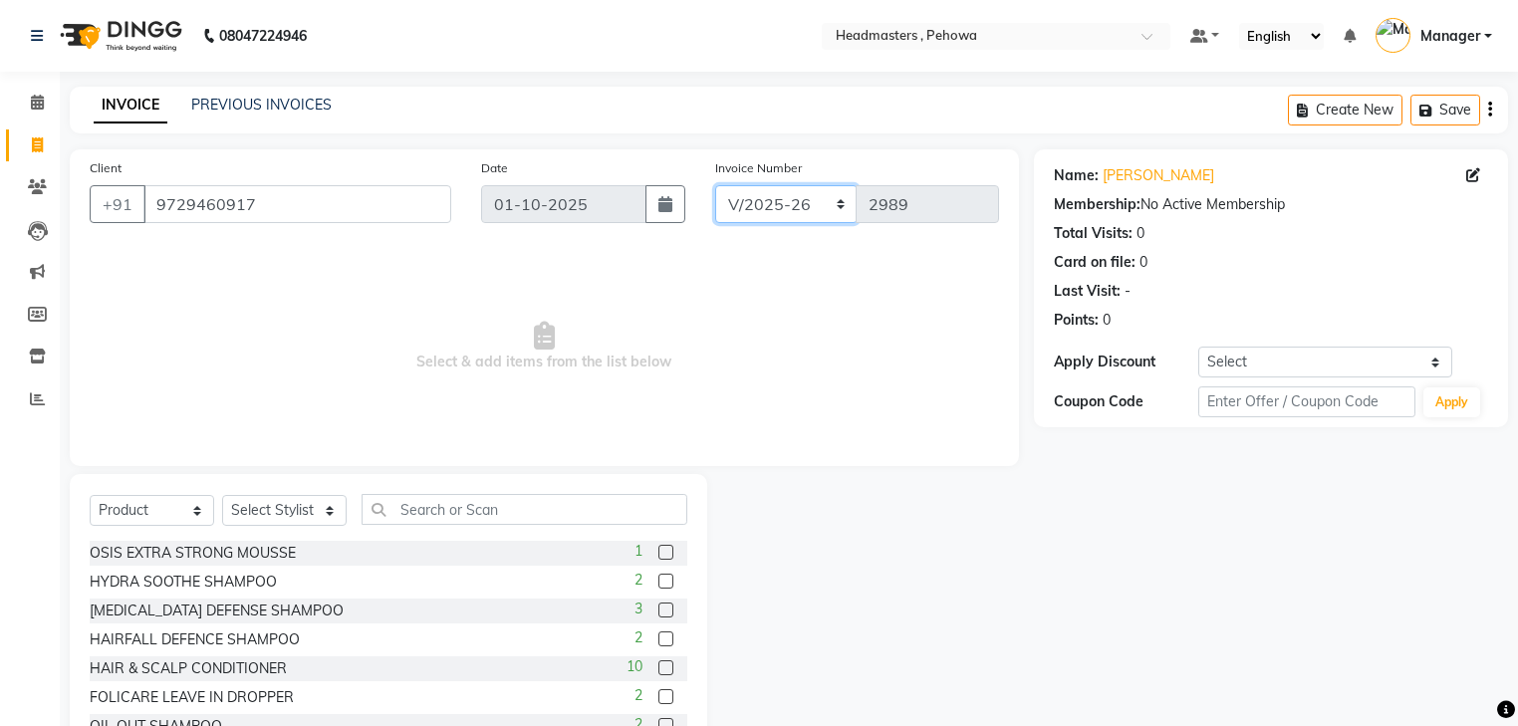
click at [775, 199] on select "RET/2025-26 V/2025-26" at bounding box center [786, 204] width 142 height 38
select select "9070"
click at [715, 185] on select "RET/2025-26 V/2025-26" at bounding box center [786, 204] width 142 height 38
type input "0005"
click at [293, 510] on select "Select Stylist Abhi Ajay Amandeep Amanpreet Anas ARUN Azad Bilal Davy Headmaste…" at bounding box center [284, 510] width 124 height 31
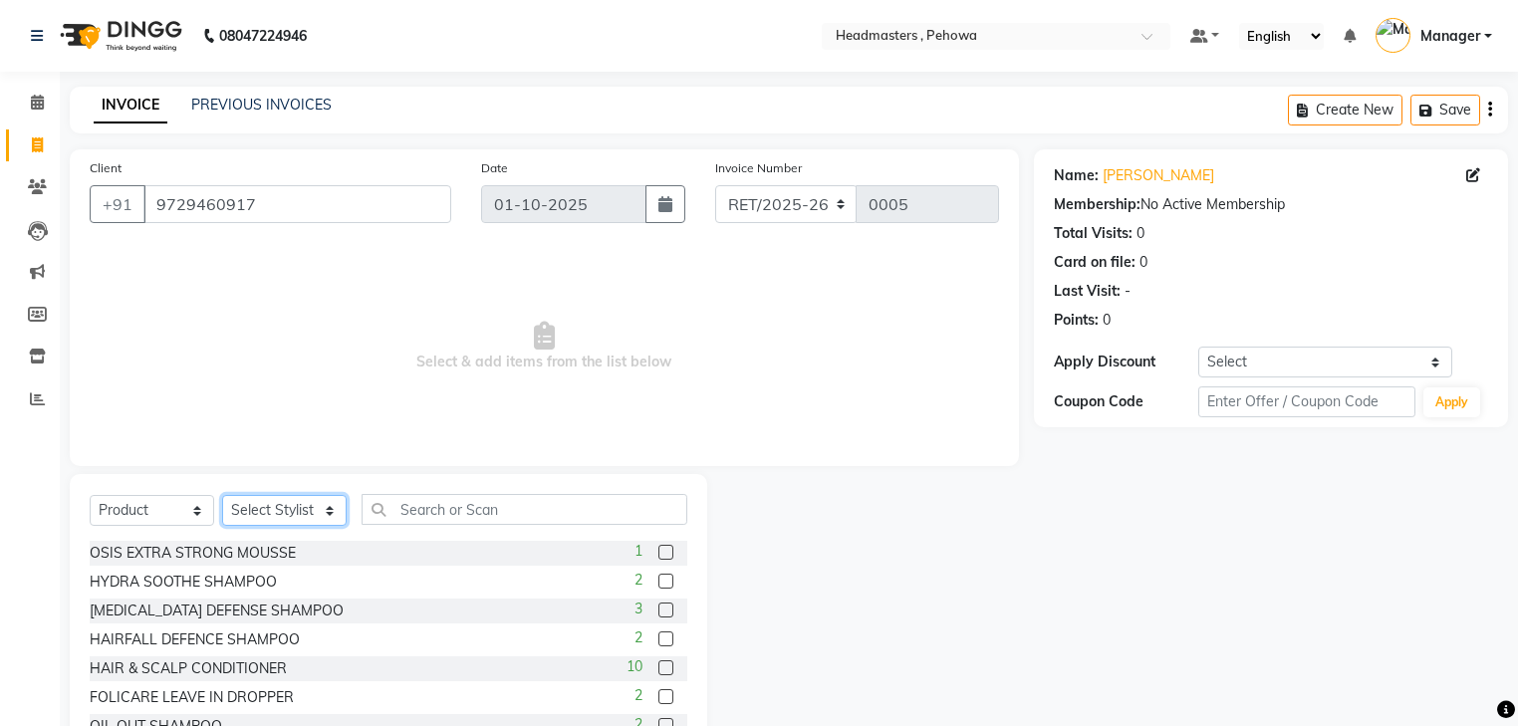
select select "69396"
click at [222, 496] on select "Select Stylist Abhi Ajay Amandeep Amanpreet Anas ARUN Azad Bilal Davy Headmaste…" at bounding box center [284, 510] width 124 height 31
click at [442, 507] on input "text" at bounding box center [524, 509] width 326 height 31
click at [473, 513] on input "text" at bounding box center [524, 509] width 326 height 31
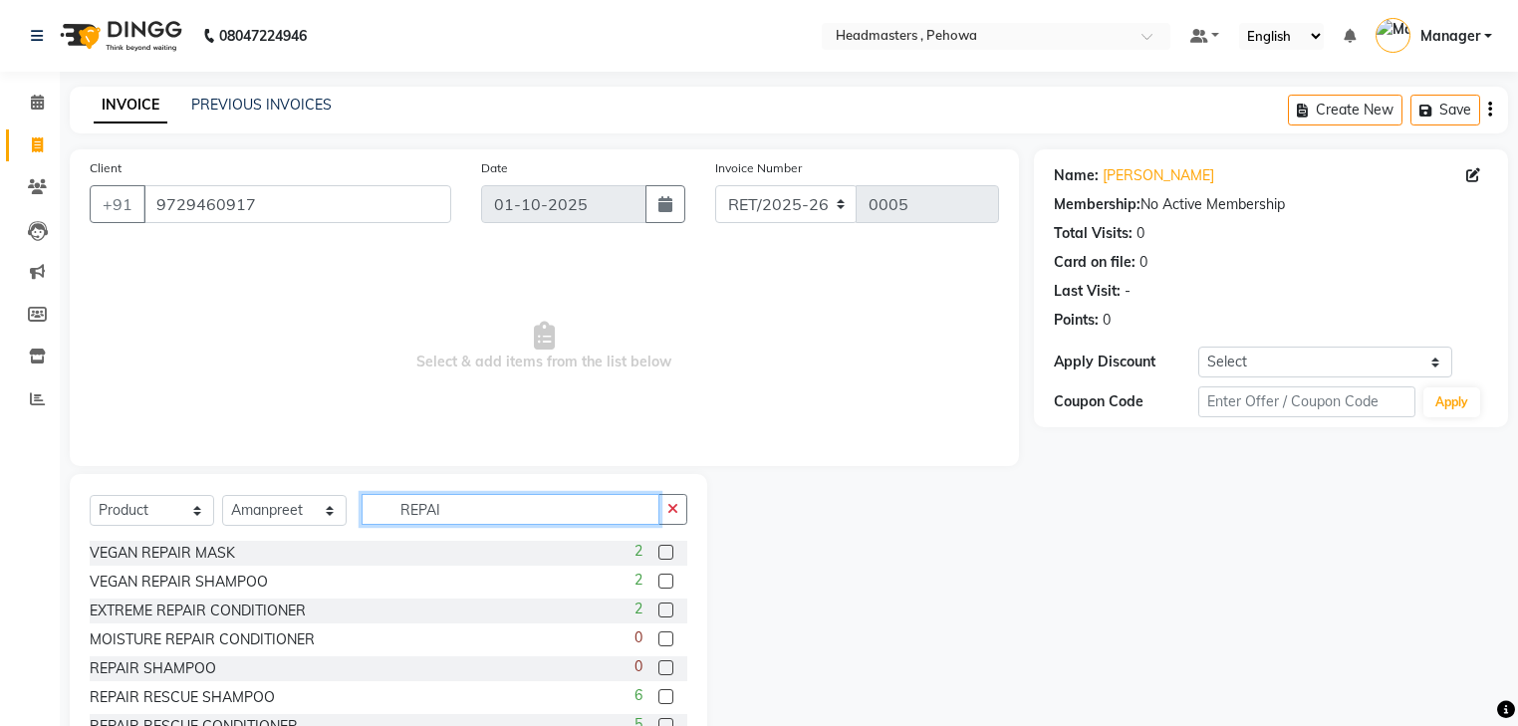
type input "REPAI"
click at [658, 584] on label at bounding box center [665, 581] width 15 height 15
click at [658, 584] on input "checkbox" at bounding box center [664, 582] width 13 height 13
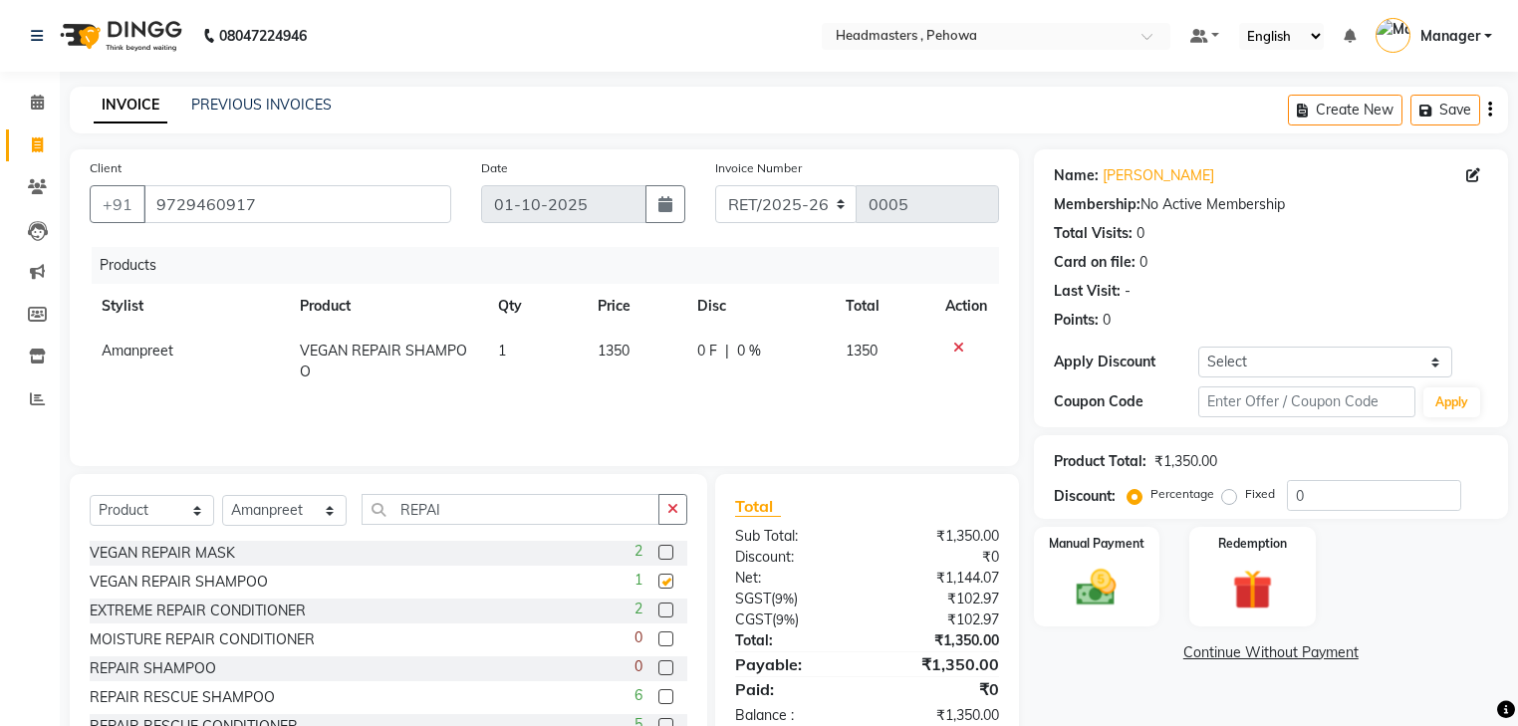
checkbox input "false"
click at [658, 581] on label at bounding box center [665, 578] width 15 height 15
click at [658, 581] on input "checkbox" at bounding box center [664, 579] width 13 height 13
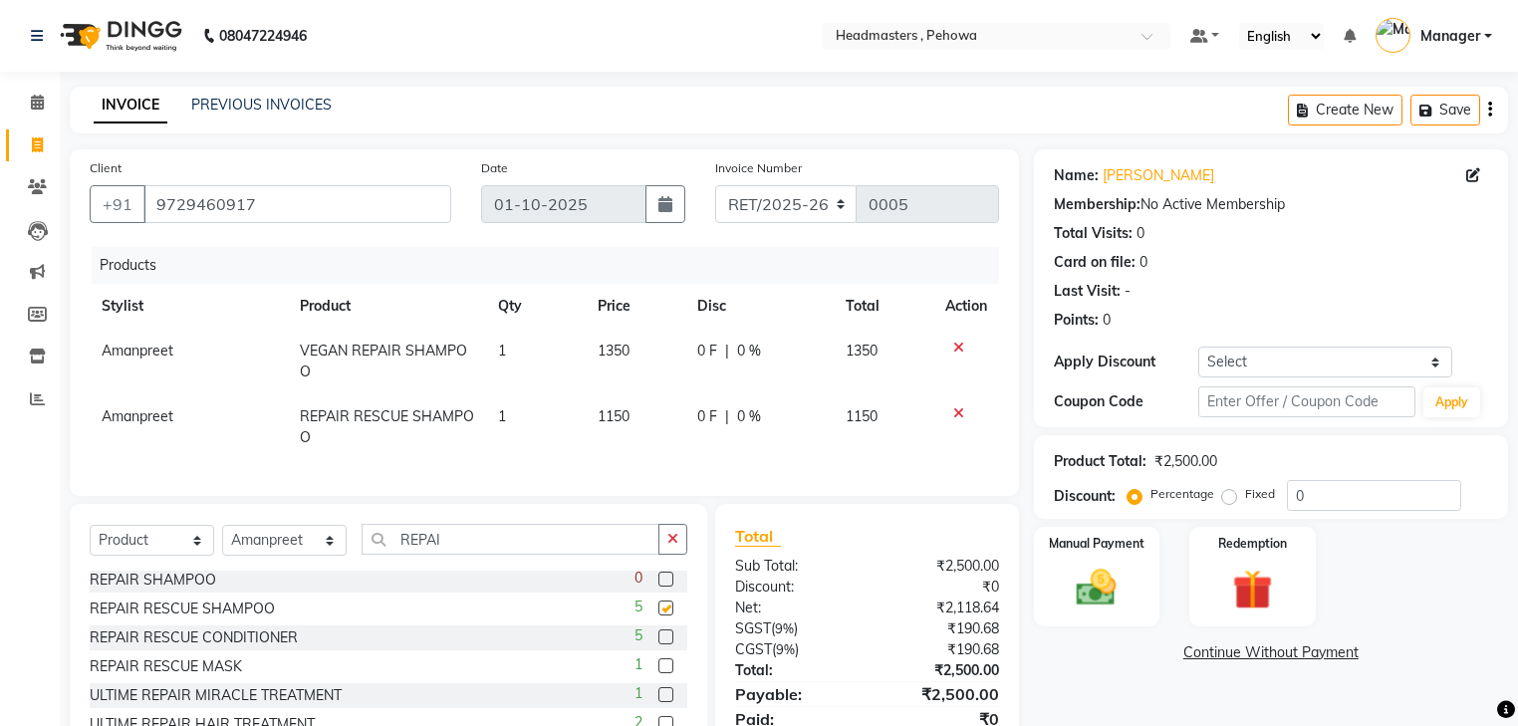
checkbox input "false"
click at [960, 347] on icon at bounding box center [958, 348] width 11 height 14
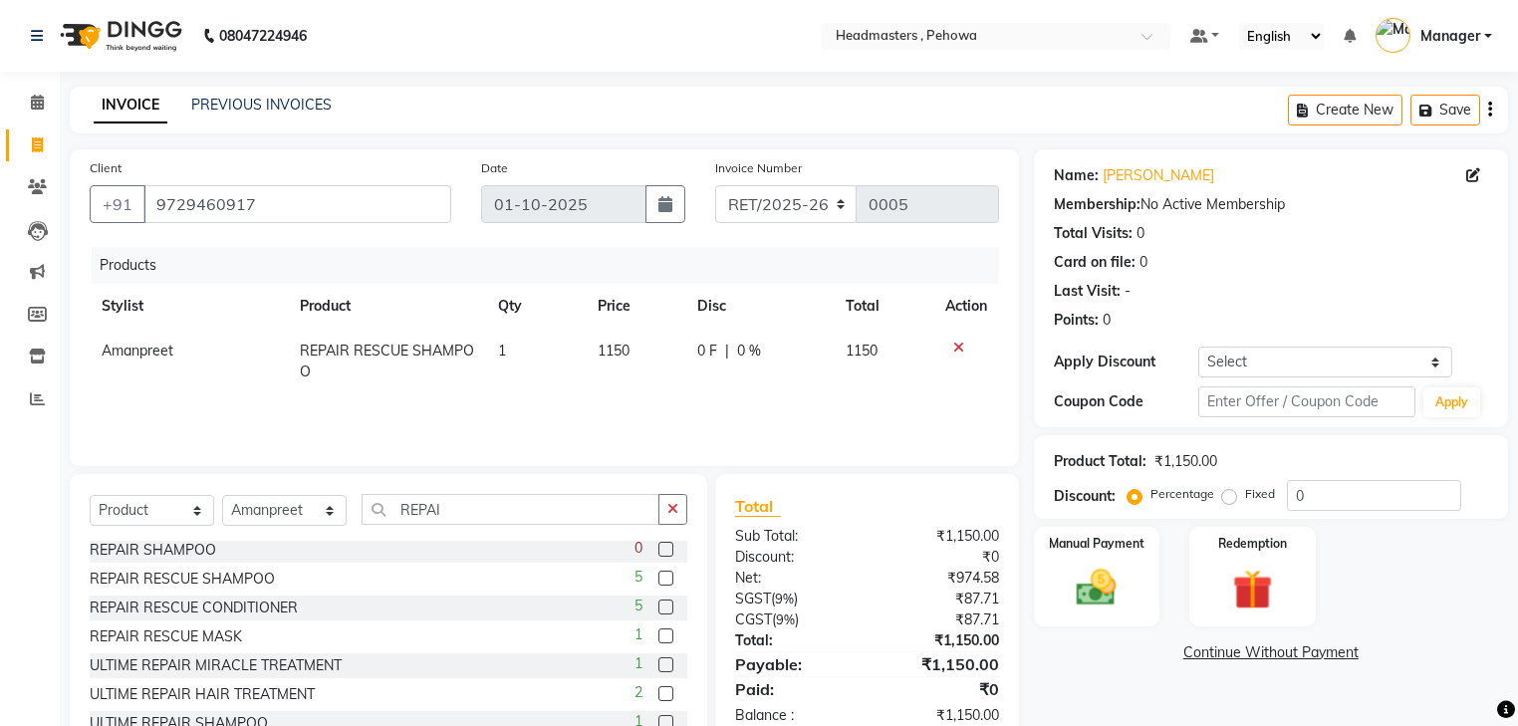
click at [658, 637] on label at bounding box center [665, 635] width 15 height 15
click at [658, 637] on input "checkbox" at bounding box center [664, 636] width 13 height 13
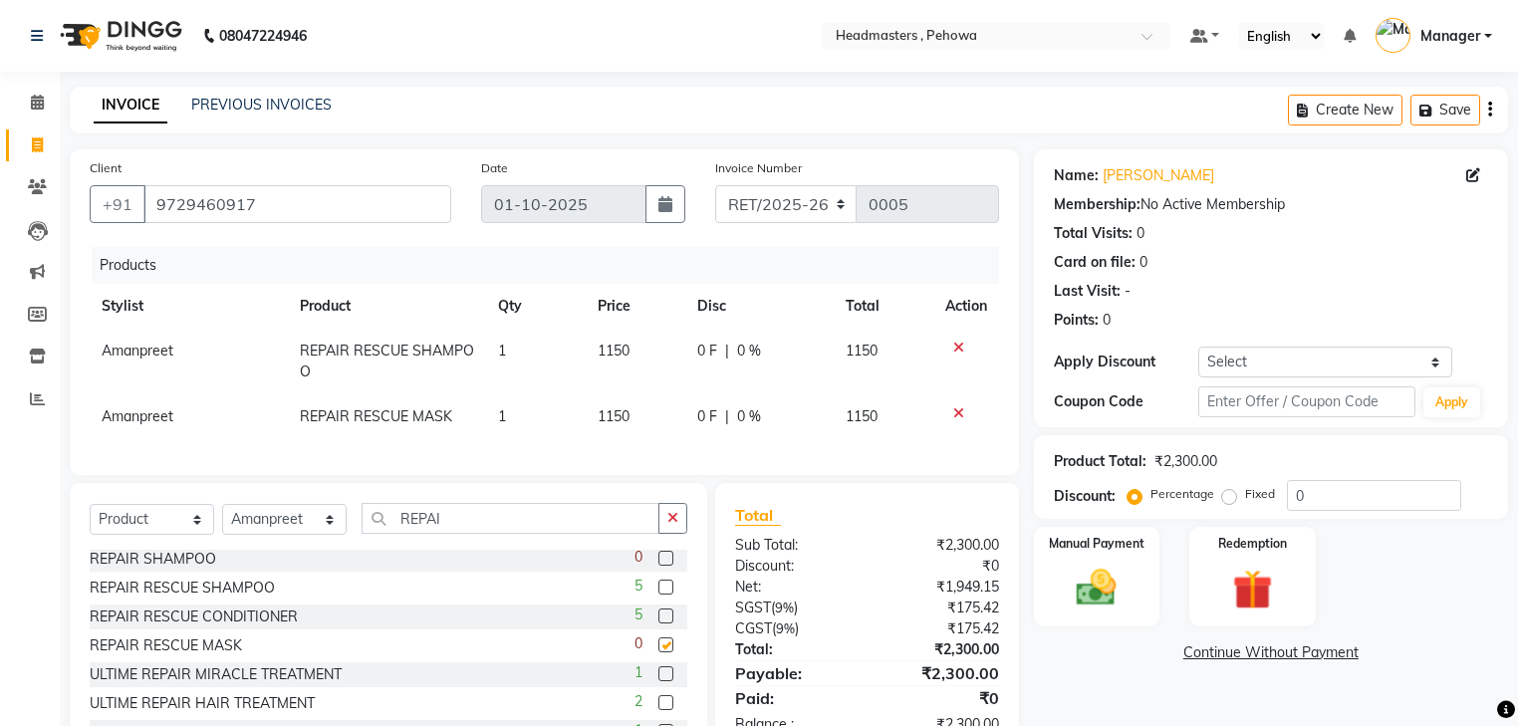
checkbox input "false"
drag, startPoint x: 456, startPoint y: 540, endPoint x: 323, endPoint y: 535, distance: 133.5
click at [317, 537] on div "Select Service Product Membership Package Voucher Prepaid Gift Card Select Styl…" at bounding box center [388, 526] width 597 height 47
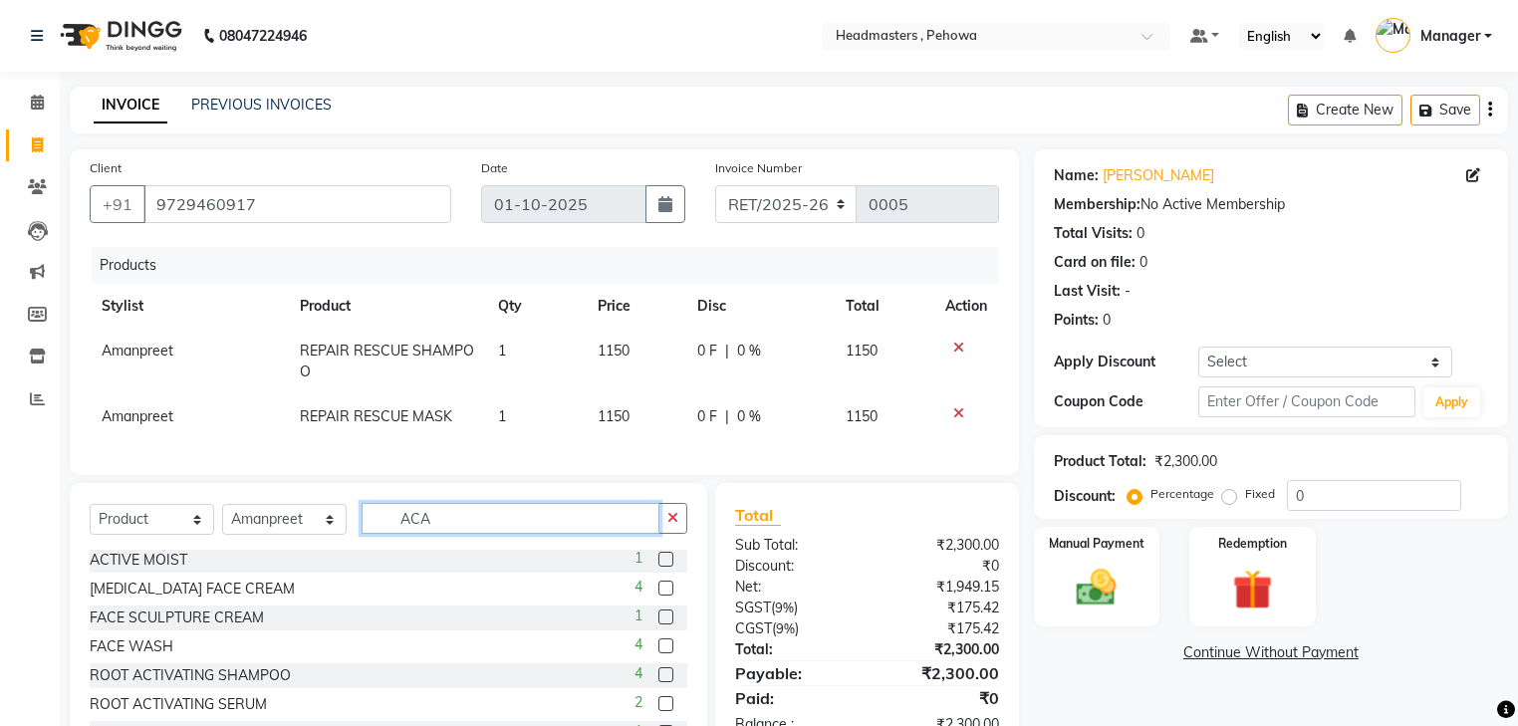
scroll to position [0, 0]
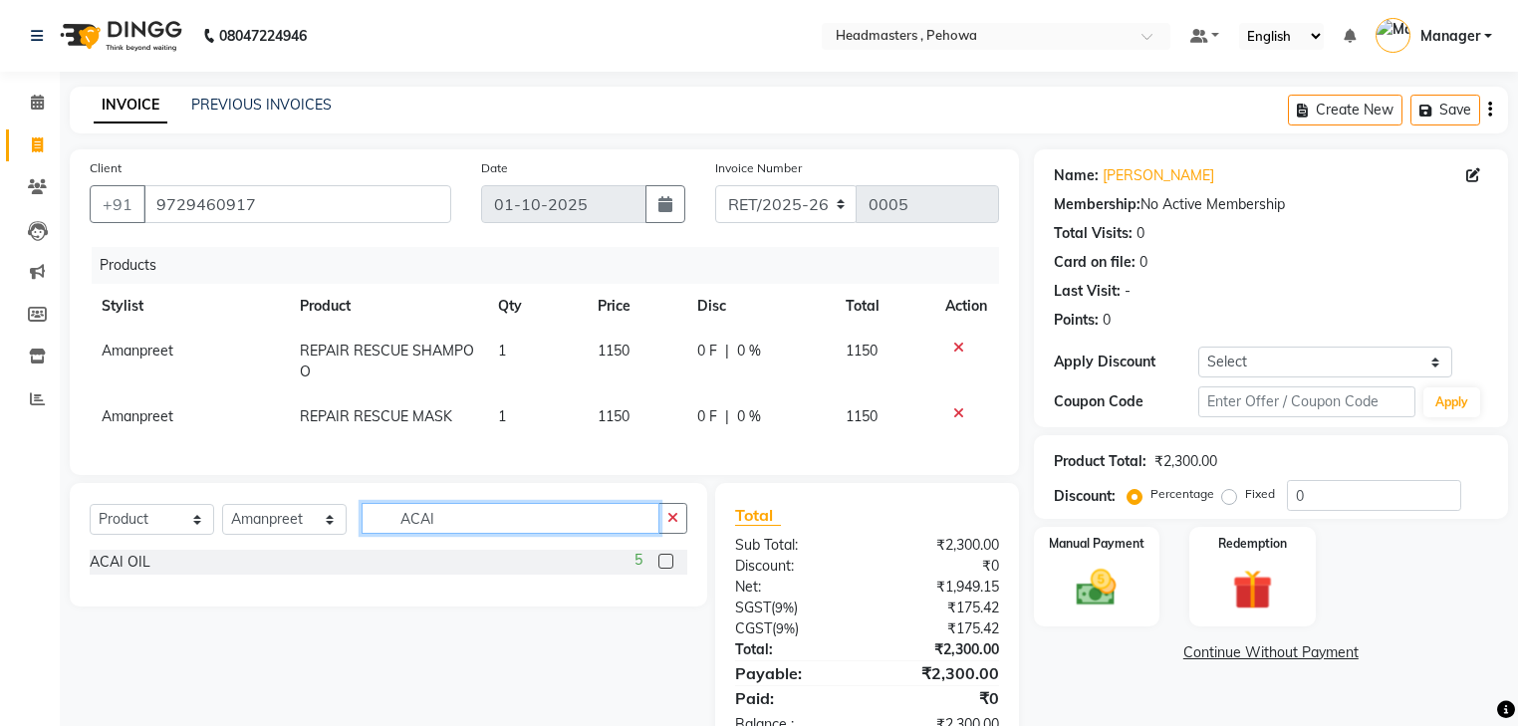
type input "ACAI"
click at [664, 569] on label at bounding box center [665, 561] width 15 height 15
click at [664, 569] on input "checkbox" at bounding box center [664, 562] width 13 height 13
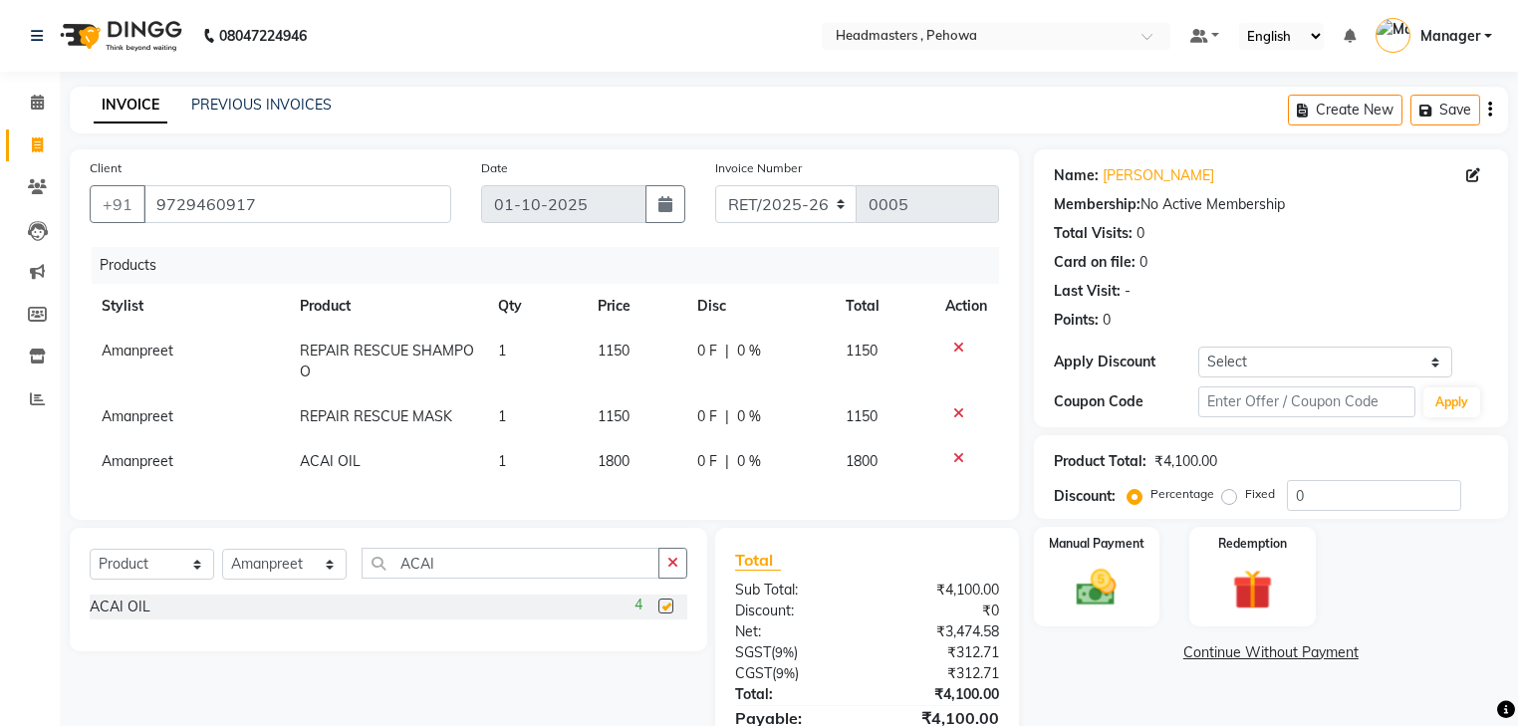
checkbox input "false"
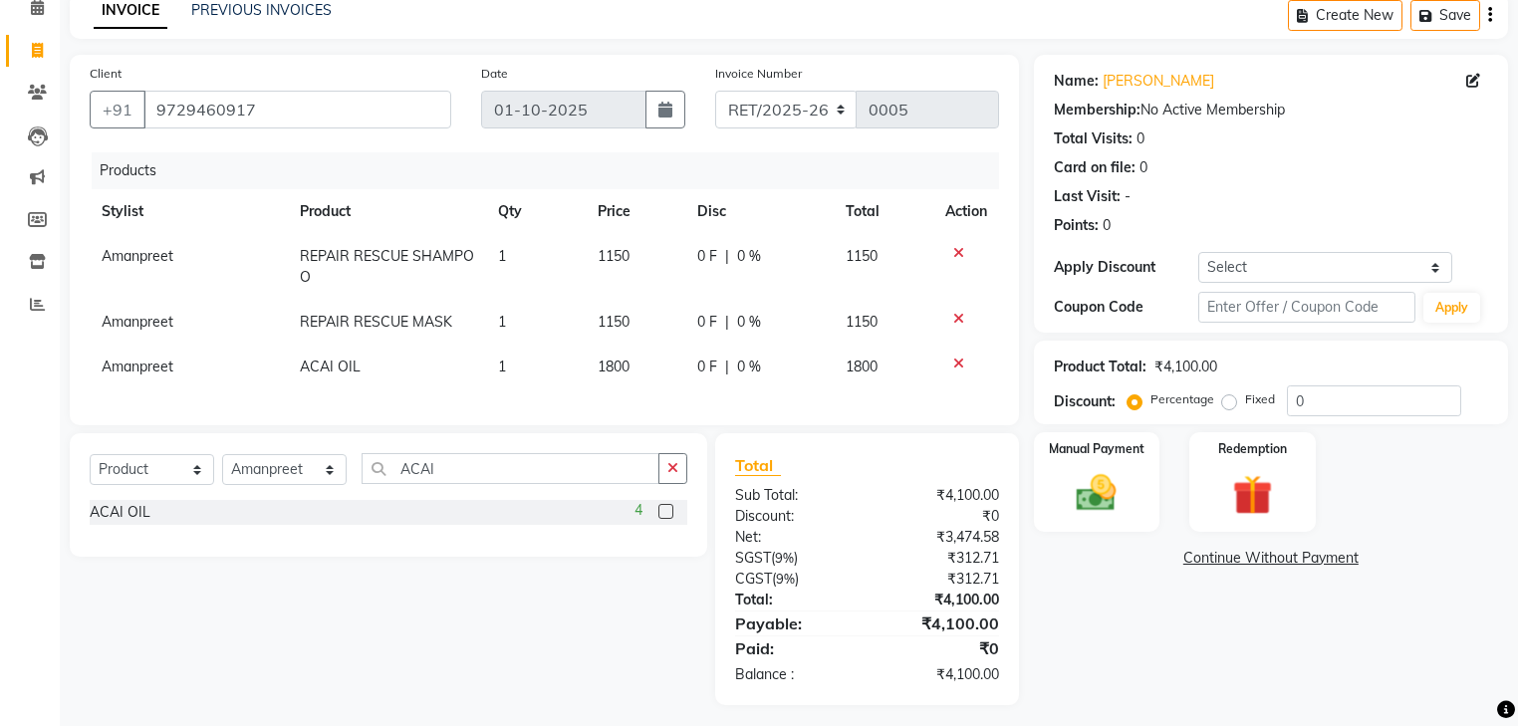
scroll to position [116, 0]
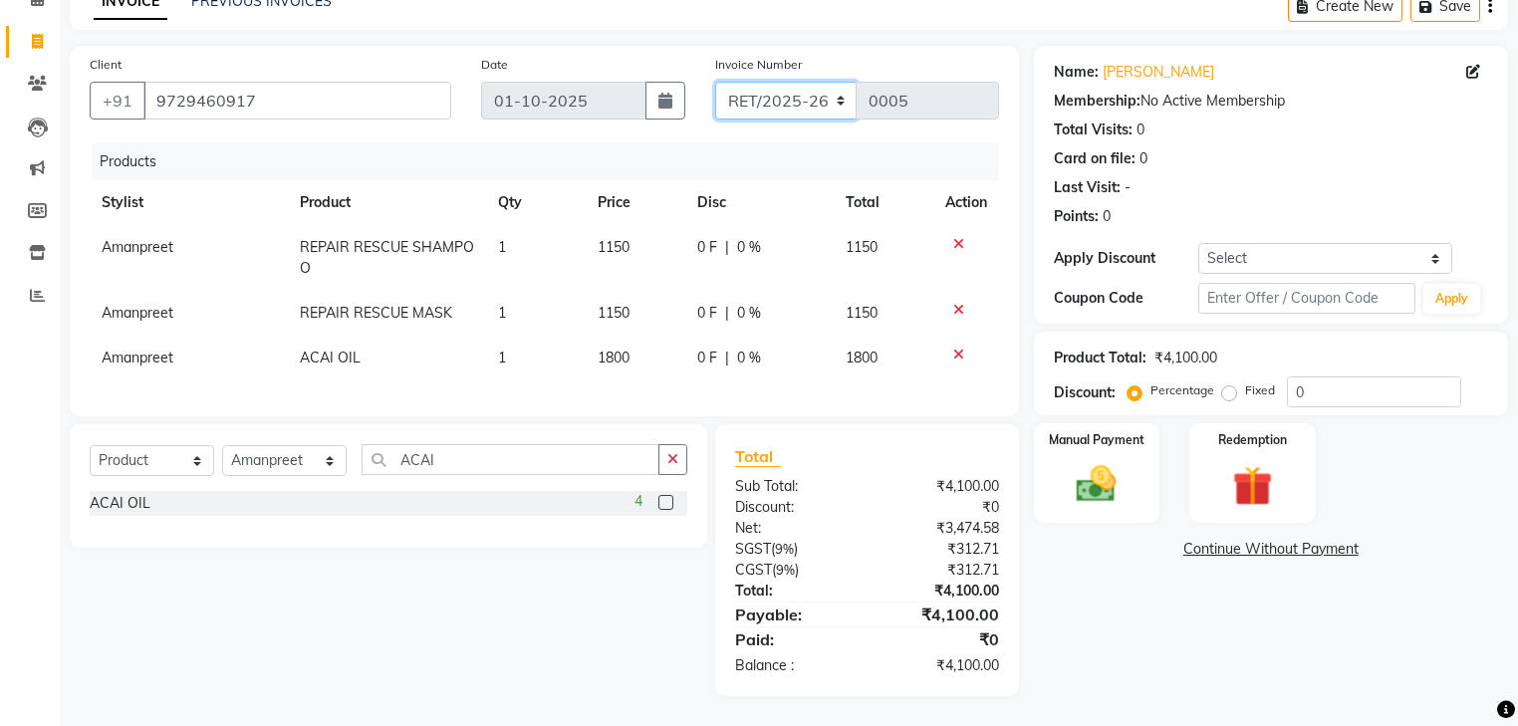
click at [772, 93] on select "RET/2025-26 V/2025-26" at bounding box center [786, 101] width 142 height 38
select select "7727"
click at [715, 82] on select "RET/2025-26 V/2025-26" at bounding box center [786, 101] width 142 height 38
type input "2989"
click at [757, 84] on select "RET/2025-26 V/2025-26" at bounding box center [786, 101] width 142 height 38
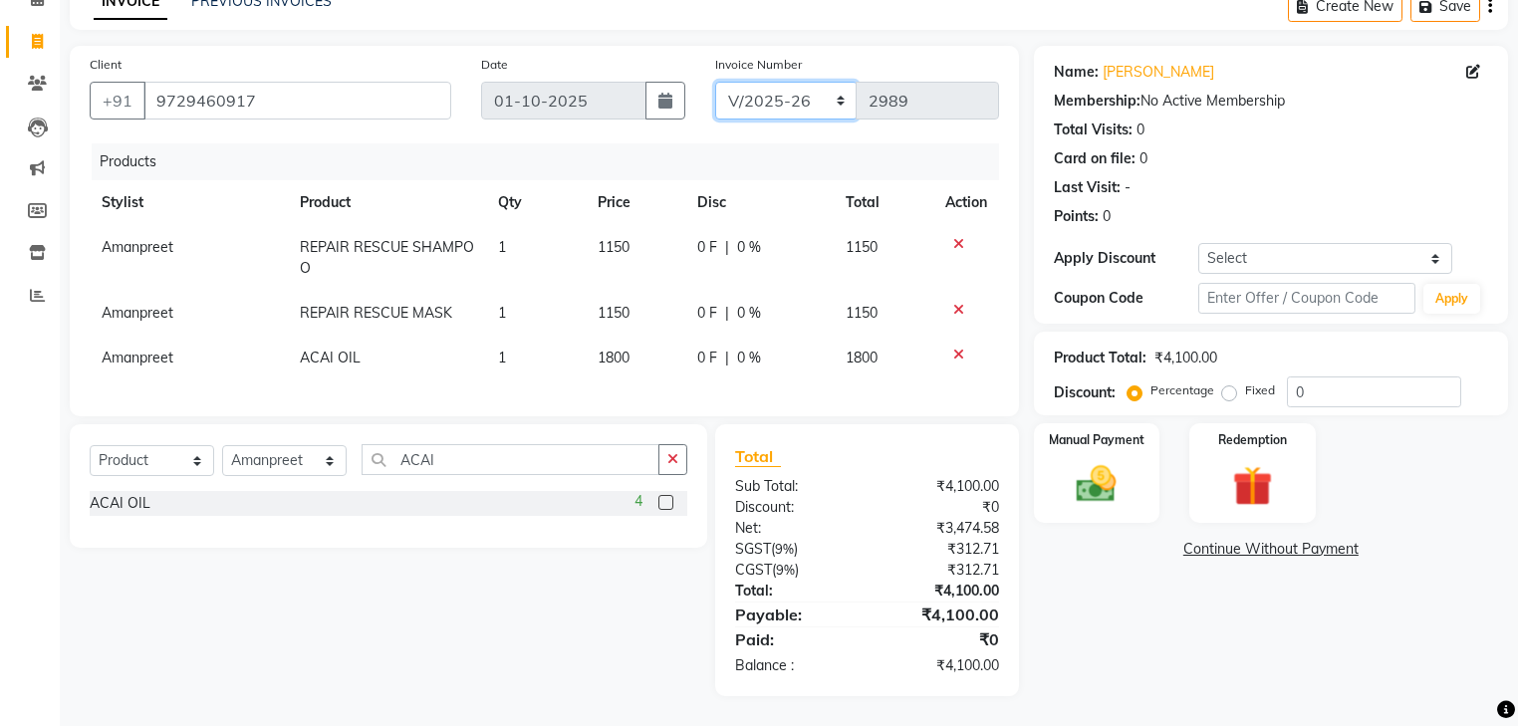
select select "9070"
click at [715, 82] on select "RET/2025-26 V/2025-26" at bounding box center [786, 101] width 142 height 38
type input "0005"
click at [1127, 484] on img at bounding box center [1096, 485] width 68 height 48
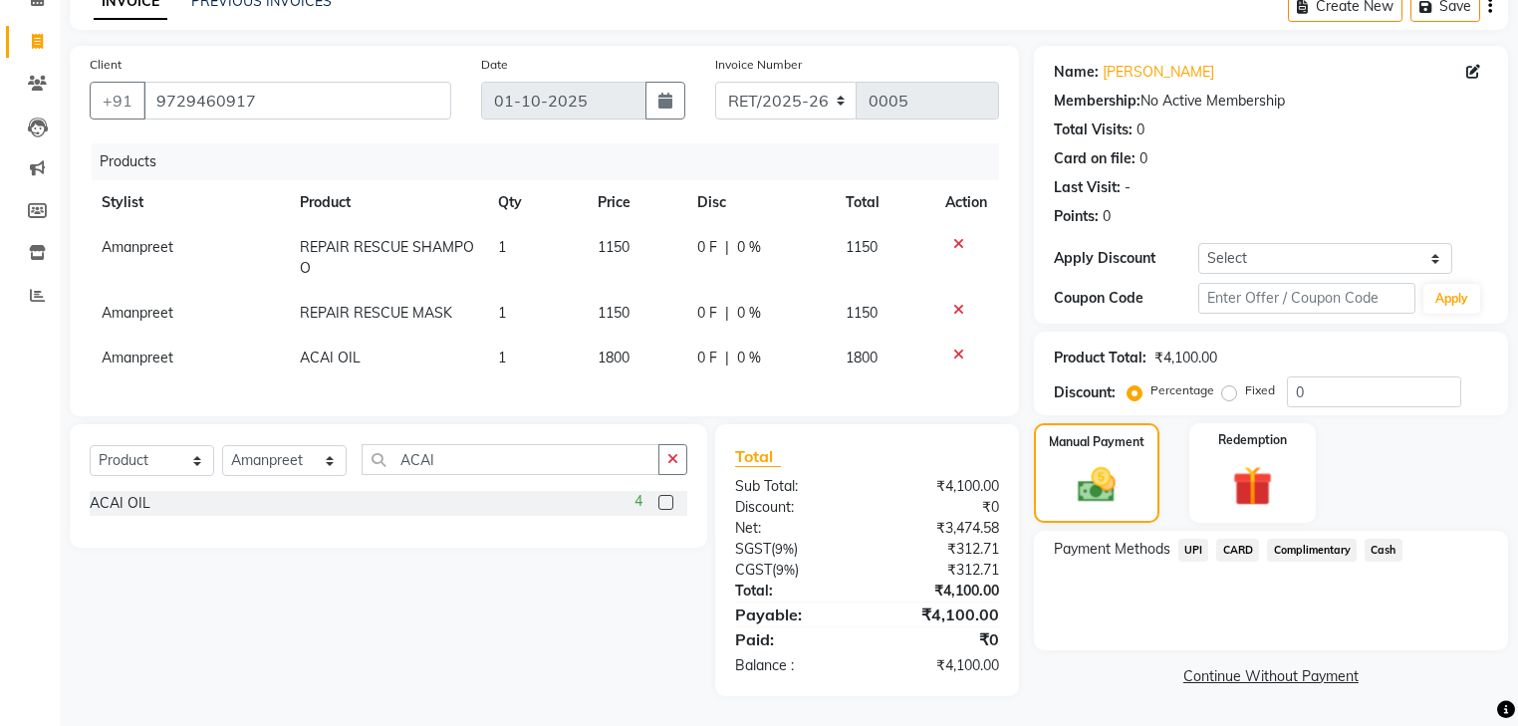
click at [1190, 546] on span "UPI" at bounding box center [1193, 550] width 31 height 23
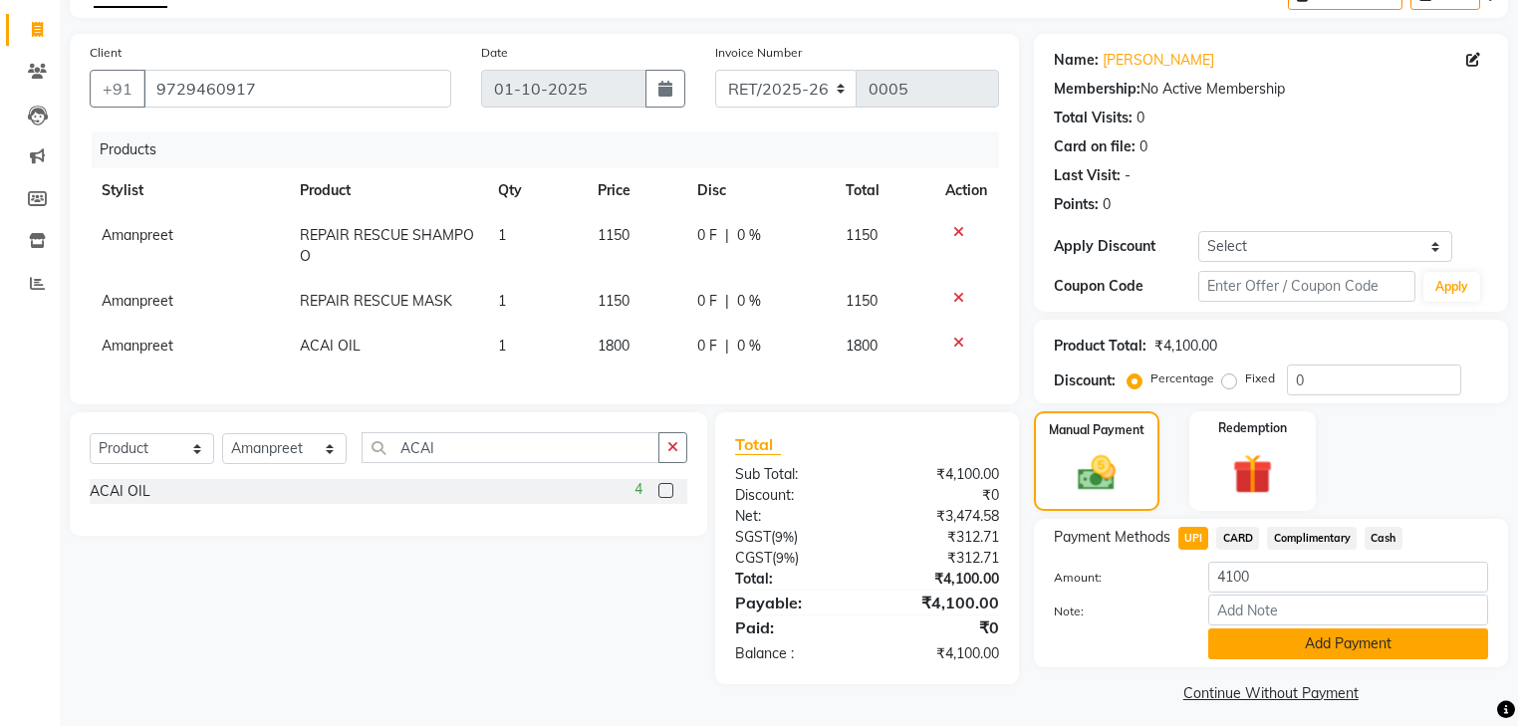
click at [1258, 645] on button "Add Payment" at bounding box center [1348, 643] width 280 height 31
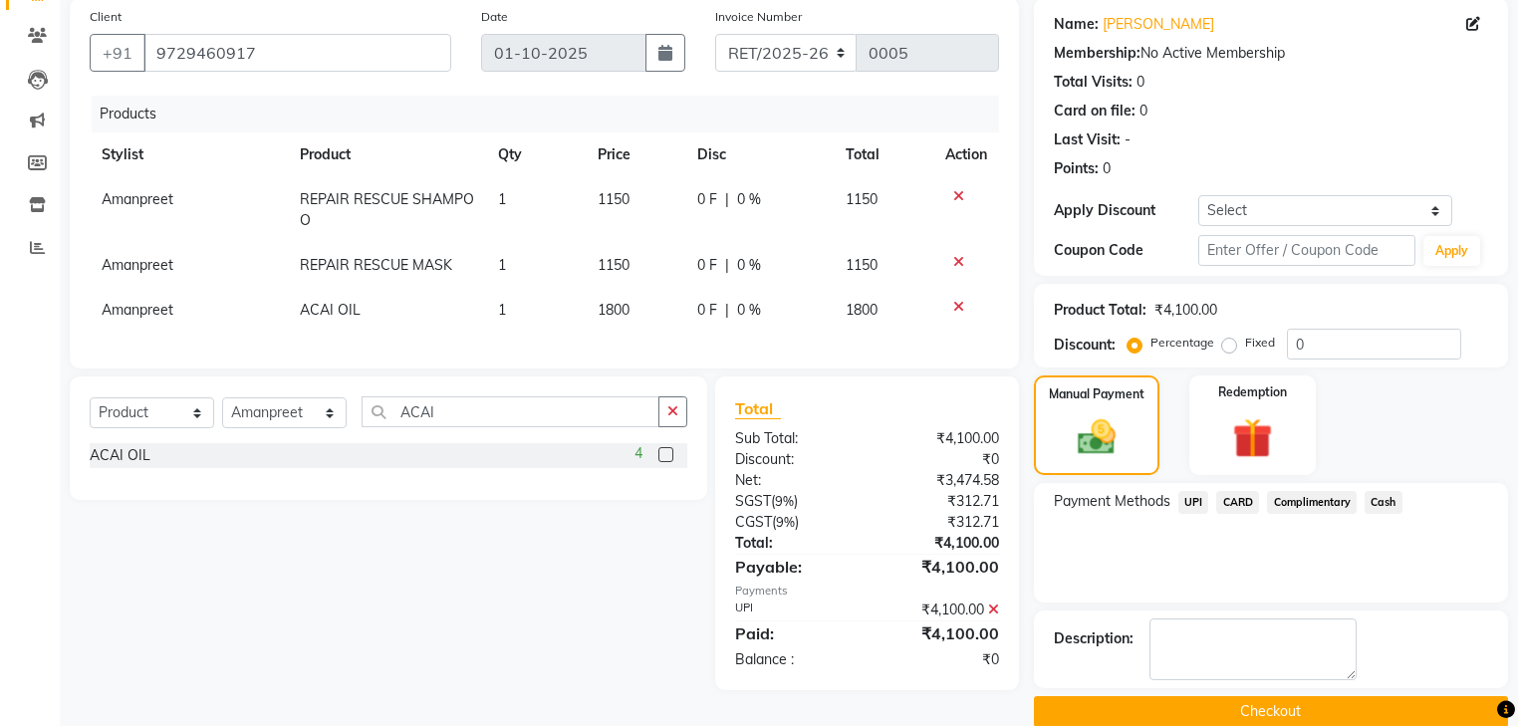
scroll to position [180, 0]
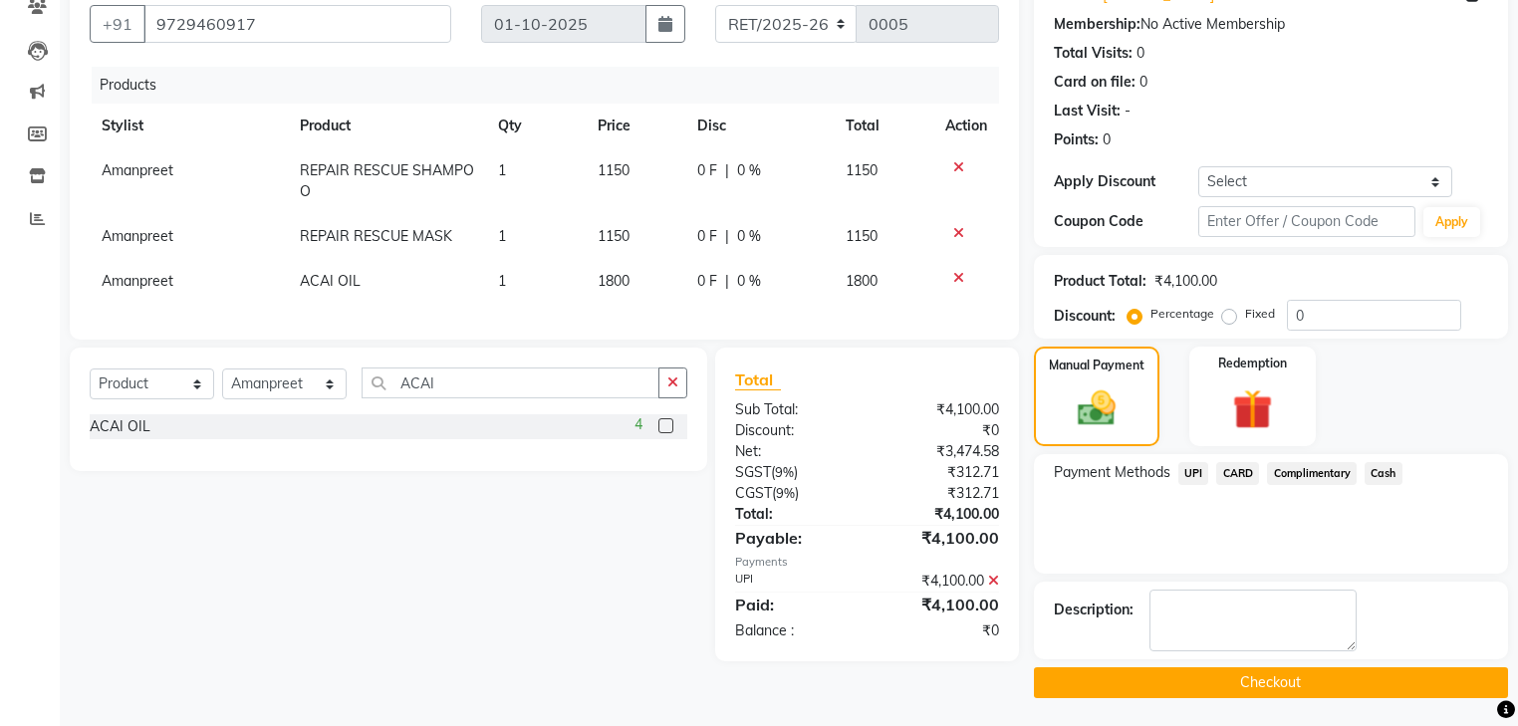
click at [1281, 680] on button "Checkout" at bounding box center [1271, 682] width 474 height 31
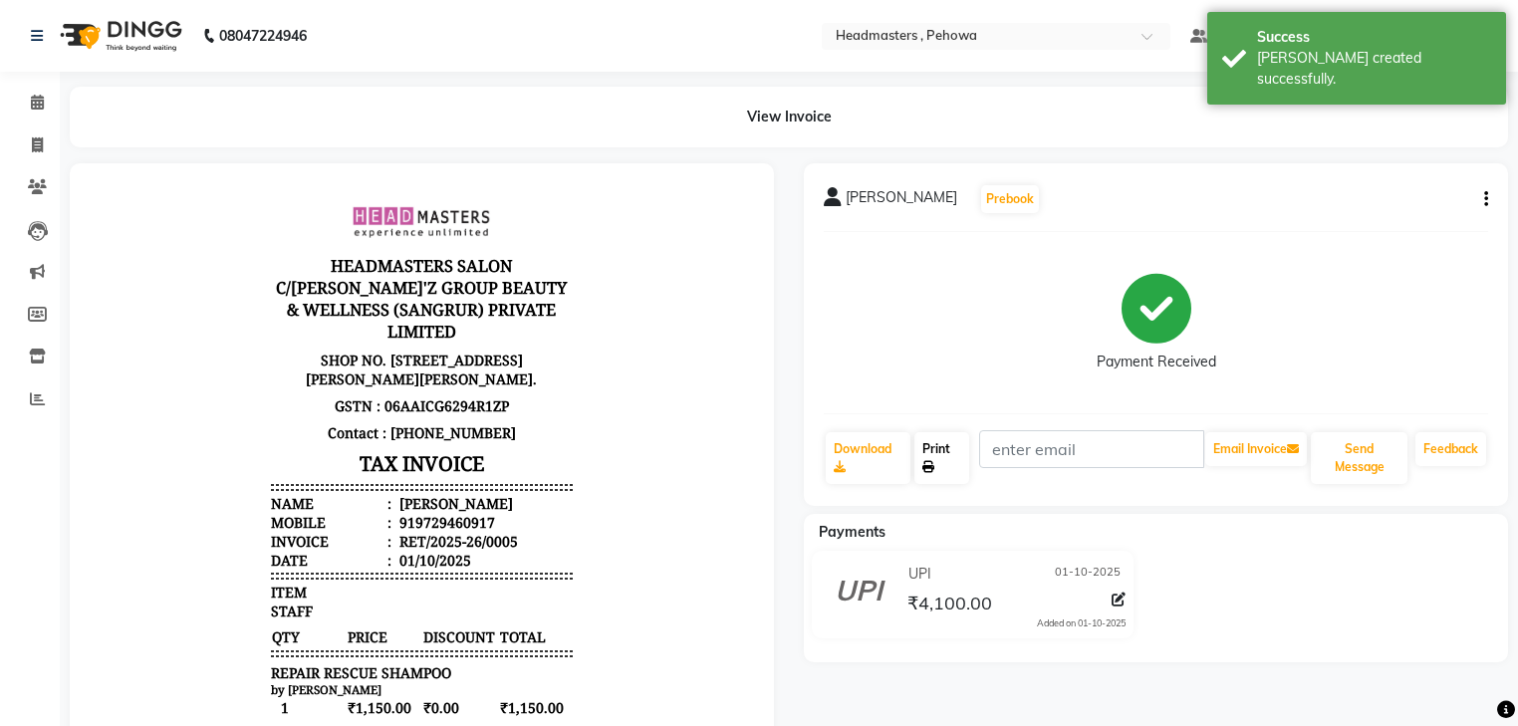
click at [931, 481] on link "Print" at bounding box center [941, 458] width 55 height 52
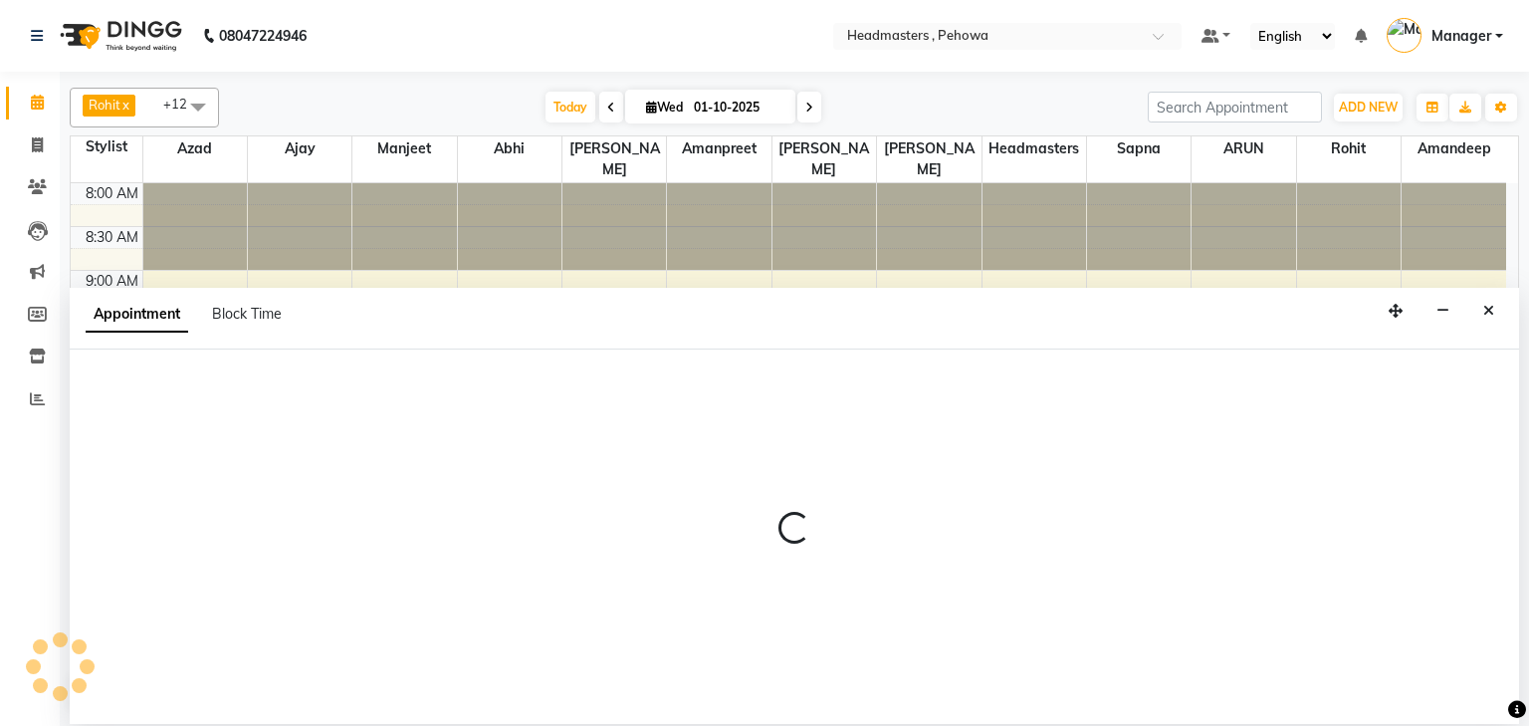
select select "68772"
select select "tentative"
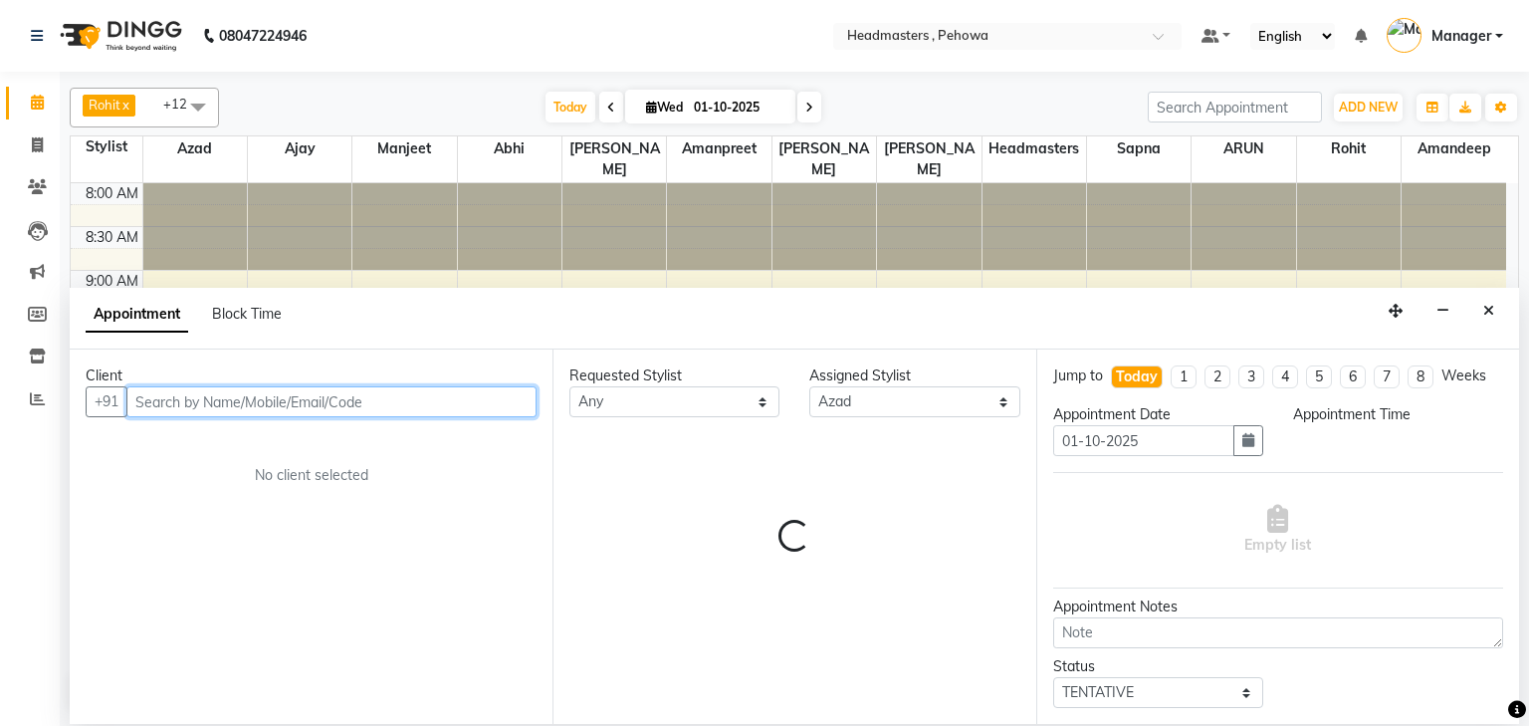
select select "690"
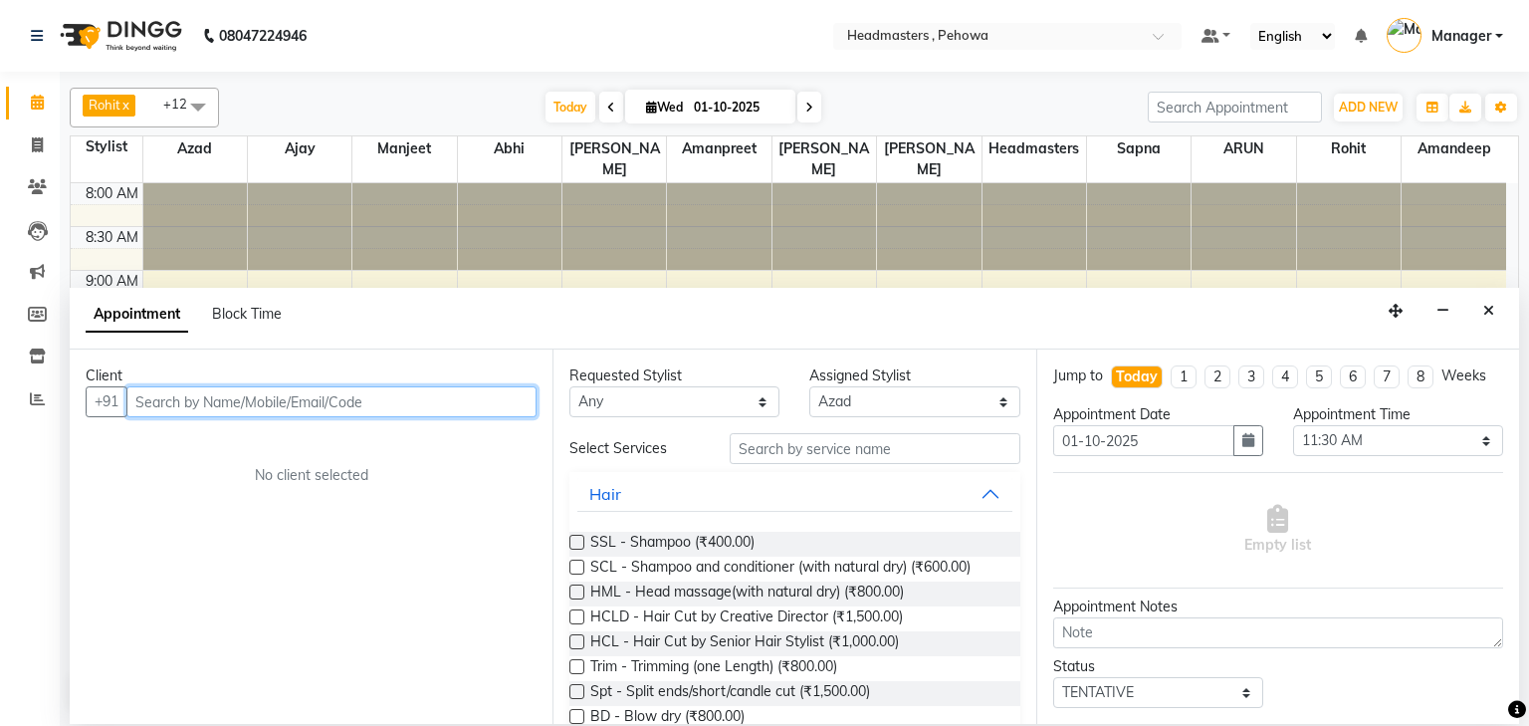
click at [265, 403] on input "text" at bounding box center [331, 401] width 410 height 31
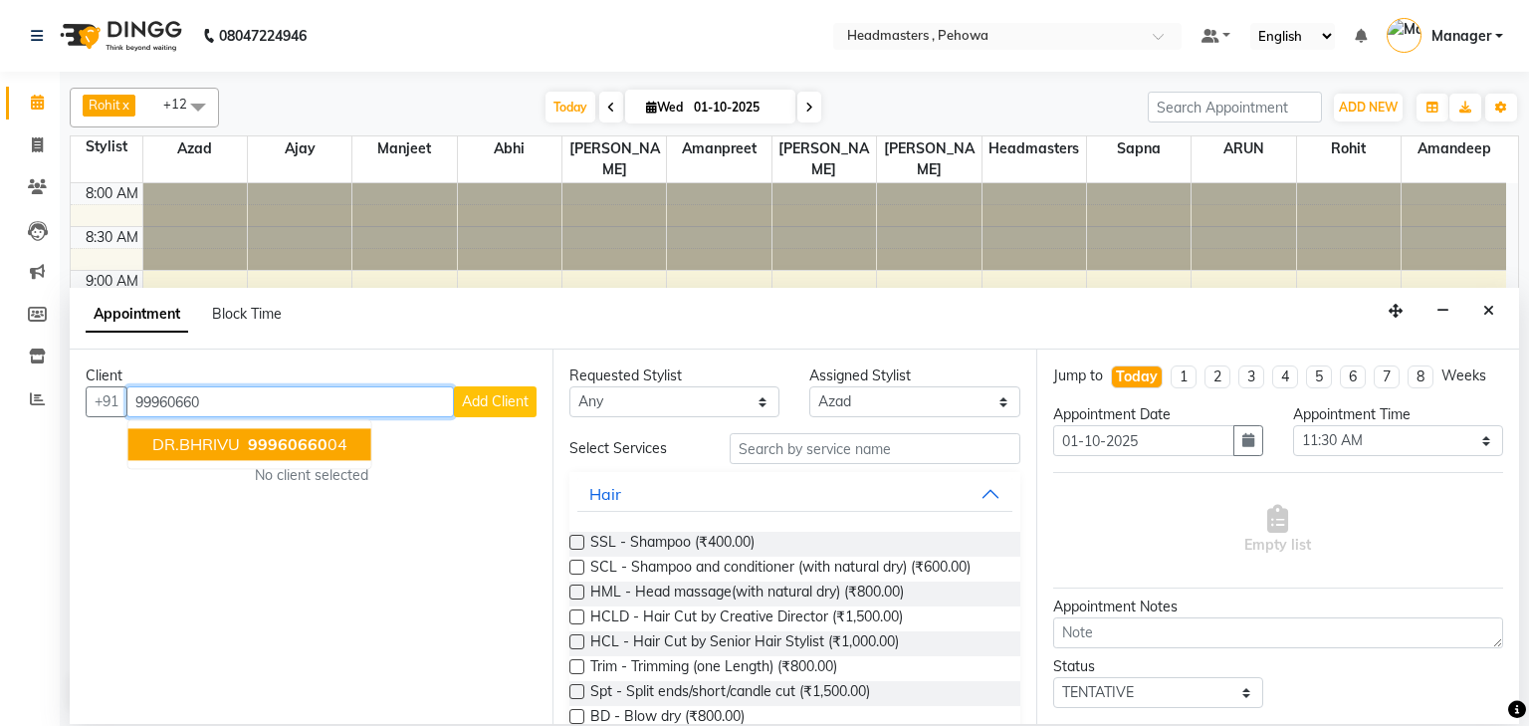
click at [287, 451] on span "99960660" at bounding box center [288, 445] width 80 height 20
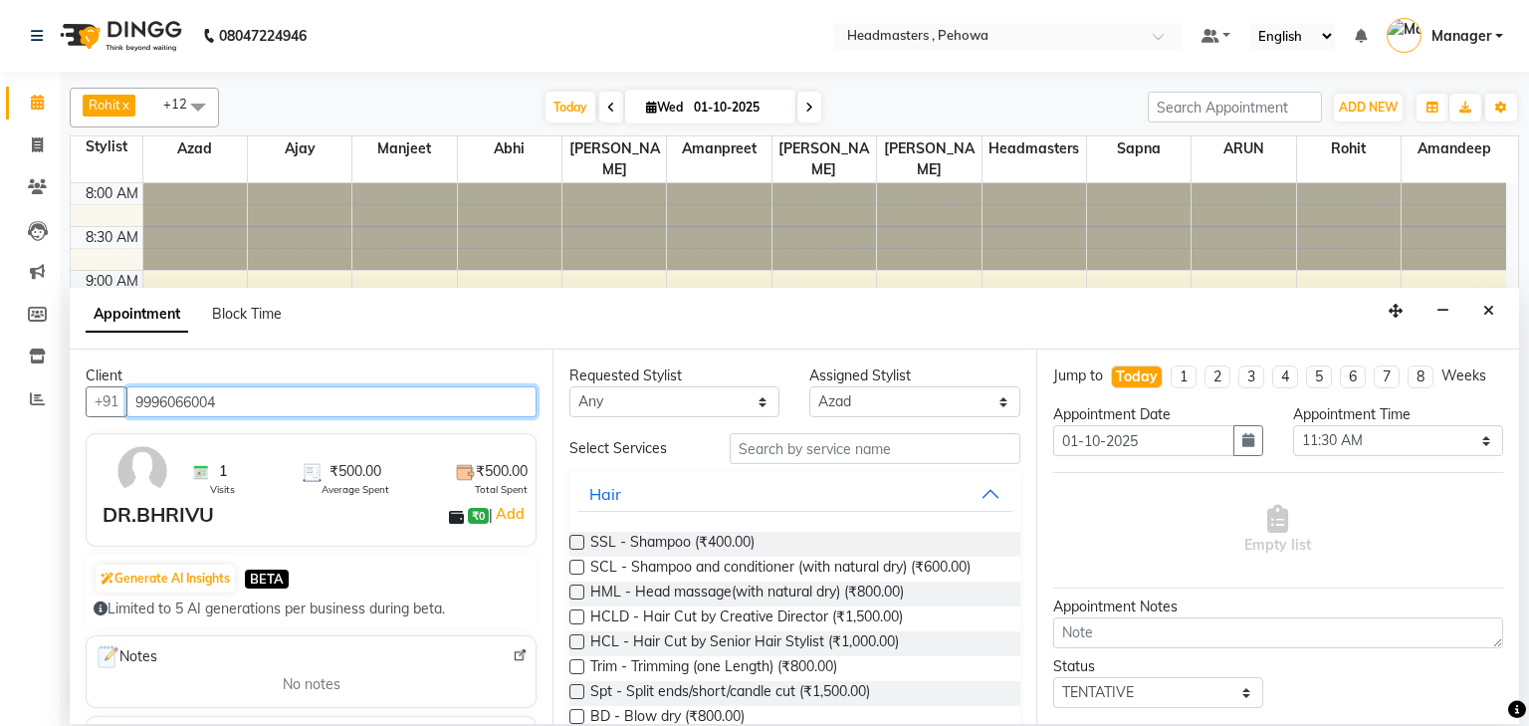
type input "9996066004"
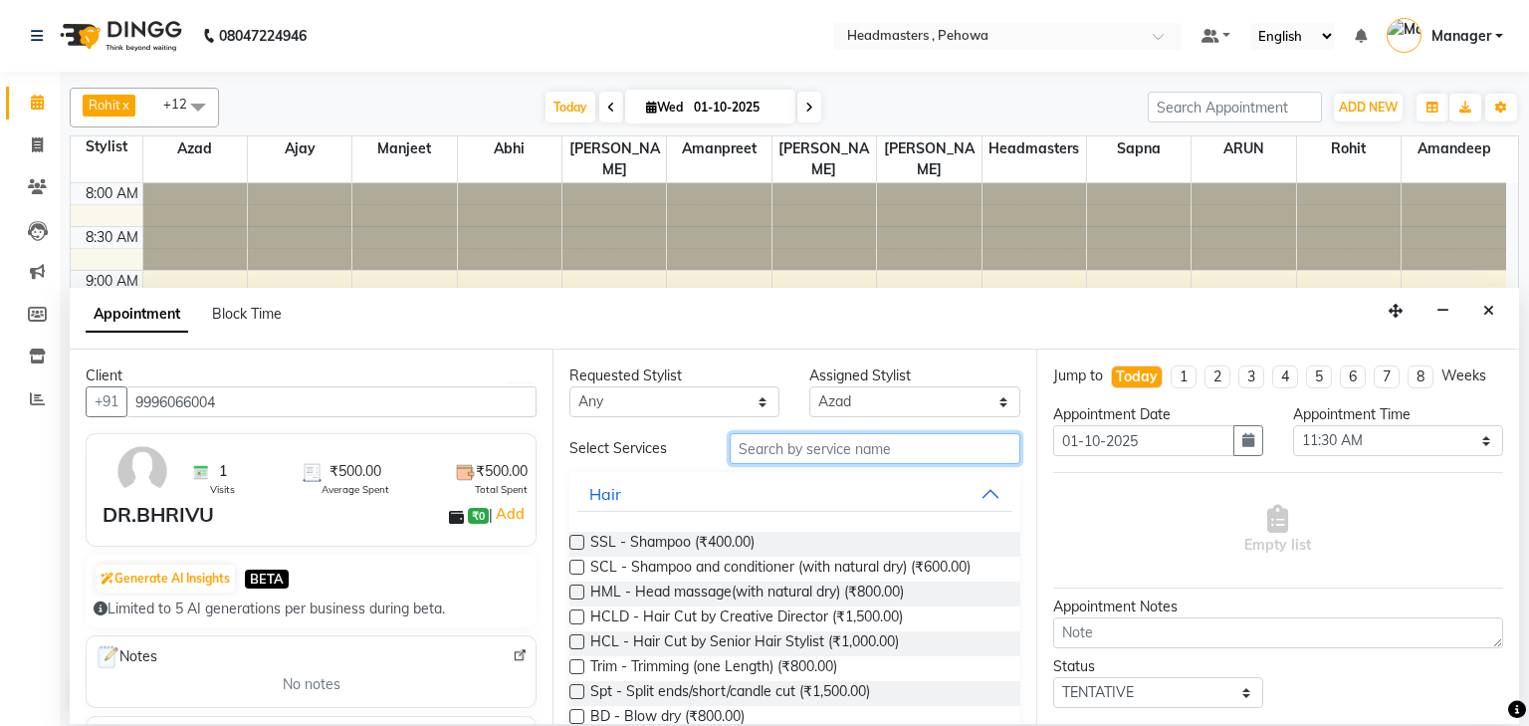
click at [896, 437] on input "text" at bounding box center [875, 448] width 291 height 31
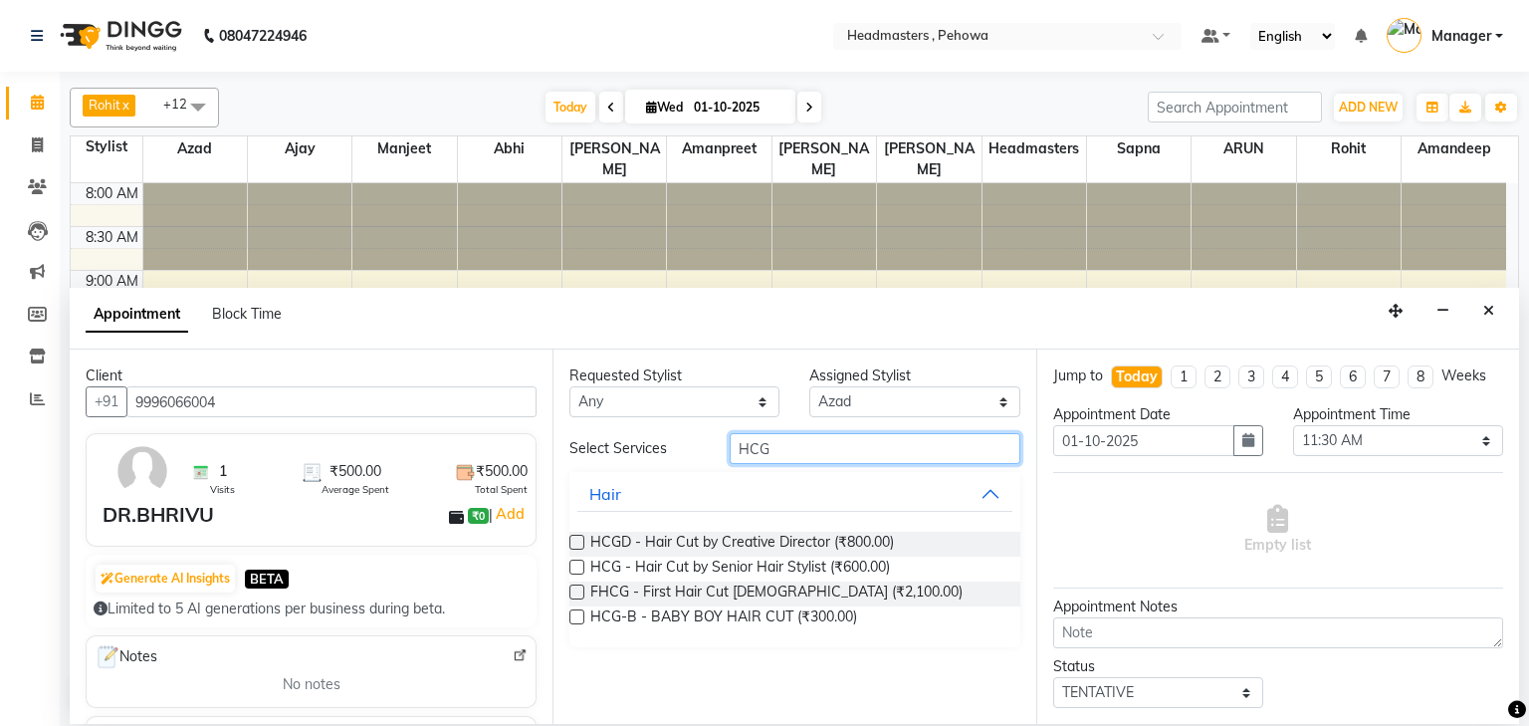
type input "HCG"
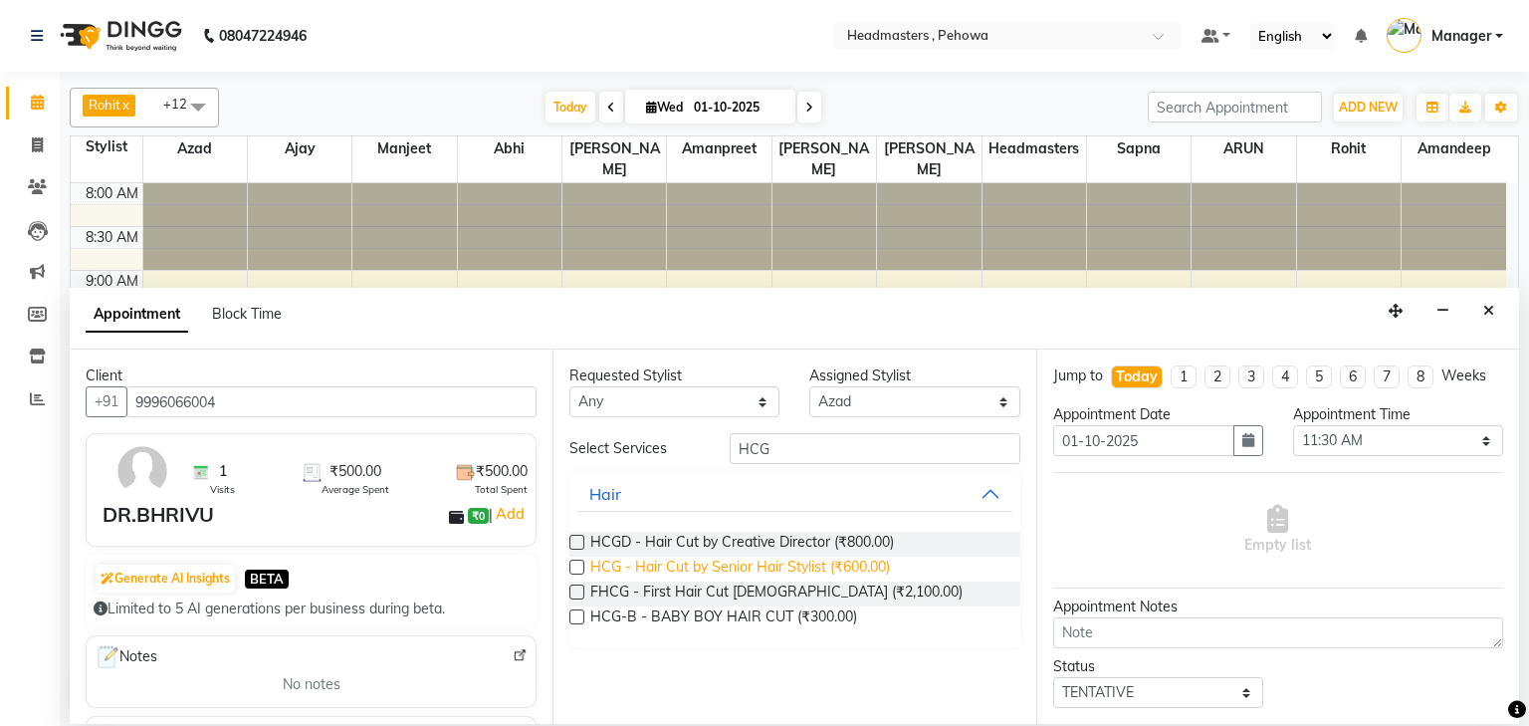
drag, startPoint x: 576, startPoint y: 568, endPoint x: 618, endPoint y: 574, distance: 43.2
click at [586, 571] on div "HCG - Hair Cut by Senior Hair Stylist (₹600.00)" at bounding box center [795, 569] width 450 height 25
drag, startPoint x: 579, startPoint y: 565, endPoint x: 589, endPoint y: 566, distance: 11.0
click at [579, 566] on label at bounding box center [577, 567] width 15 height 15
click at [579, 566] on input "checkbox" at bounding box center [576, 569] width 13 height 13
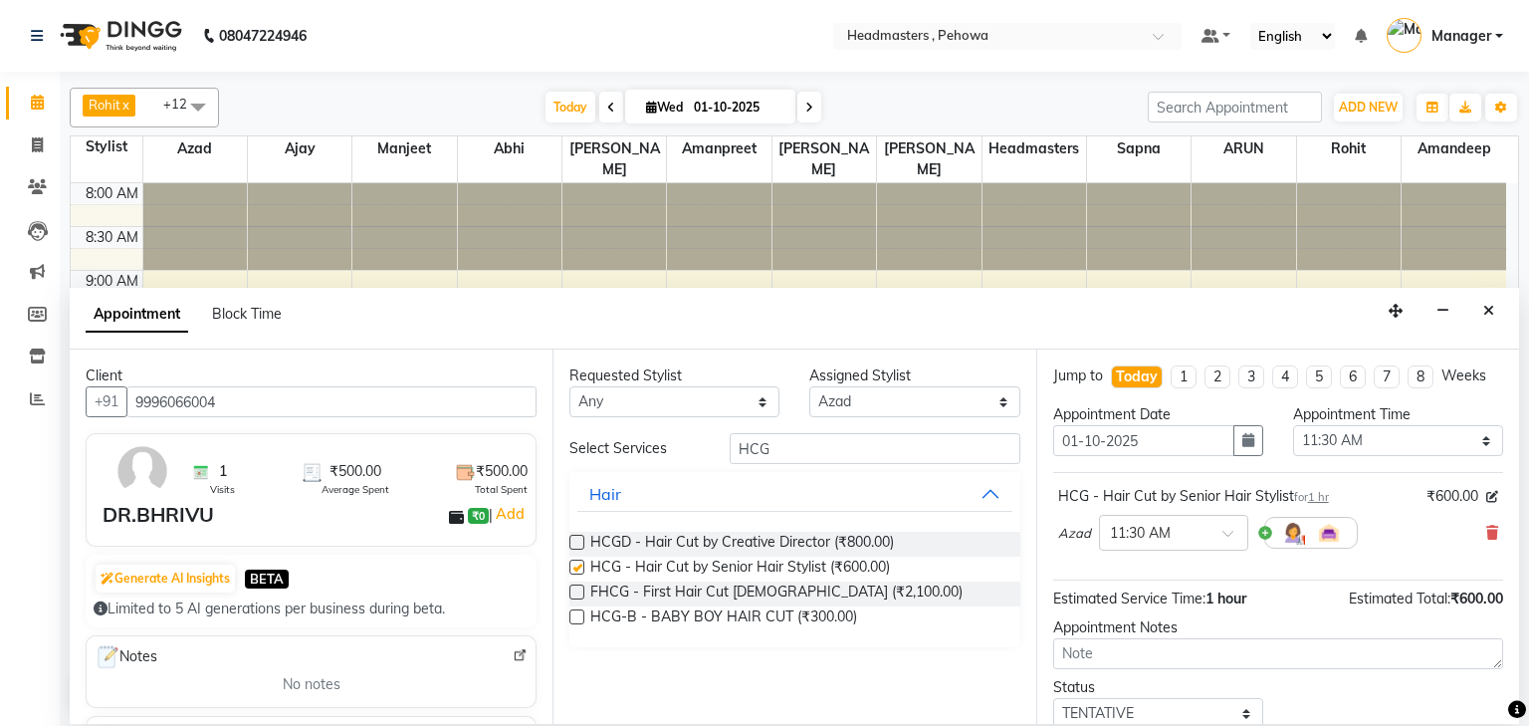
checkbox input "false"
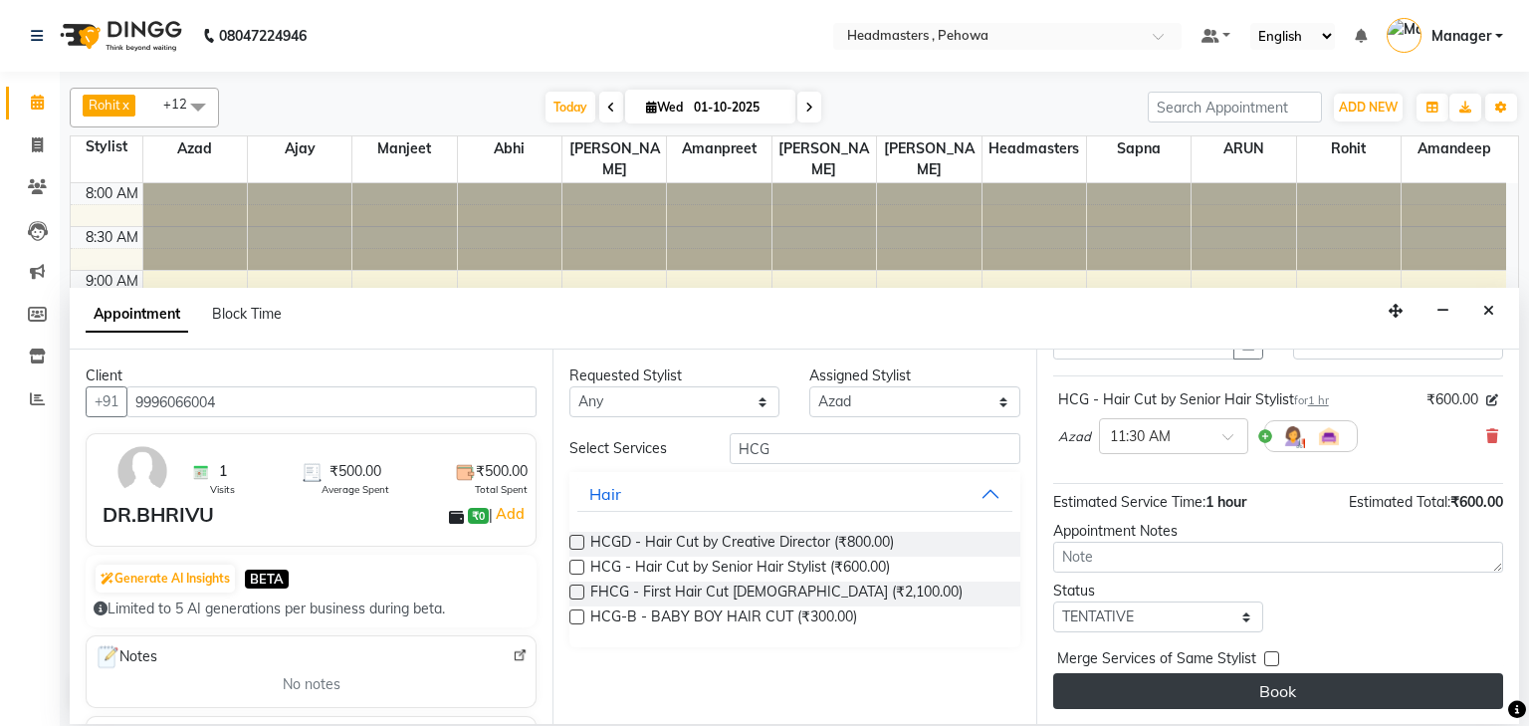
click at [1133, 684] on button "Book" at bounding box center [1279, 691] width 450 height 36
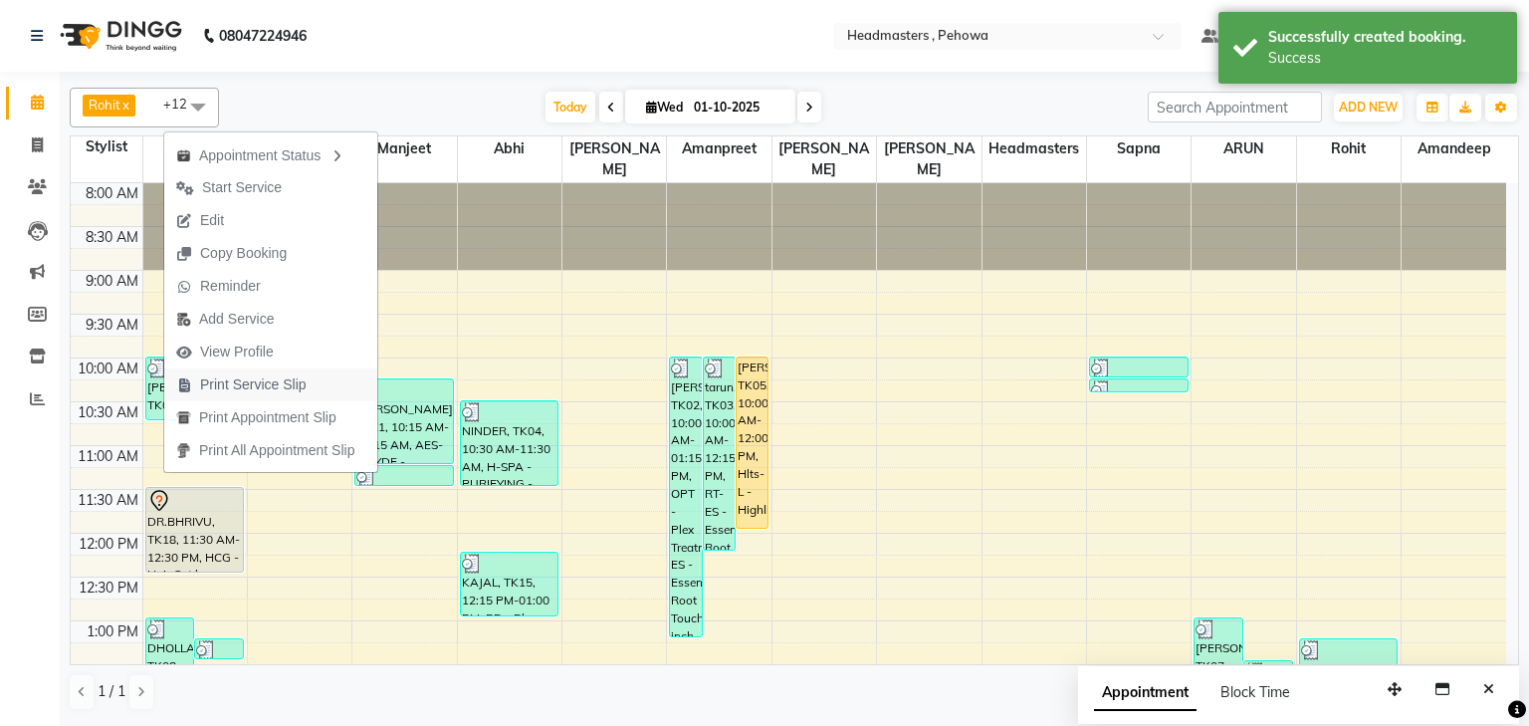
click at [268, 376] on span "Print Service Slip" at bounding box center [253, 384] width 107 height 21
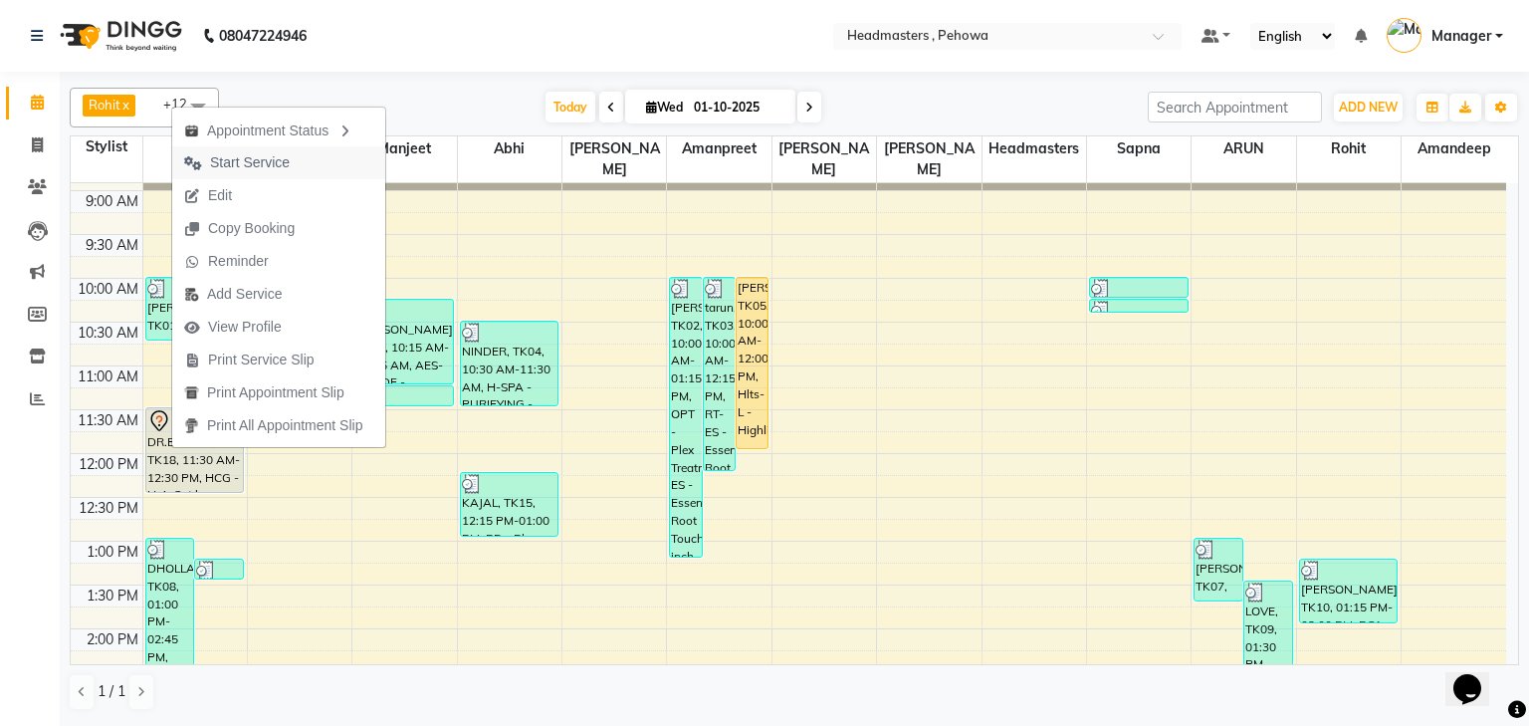
click at [224, 159] on span "Start Service" at bounding box center [250, 162] width 80 height 21
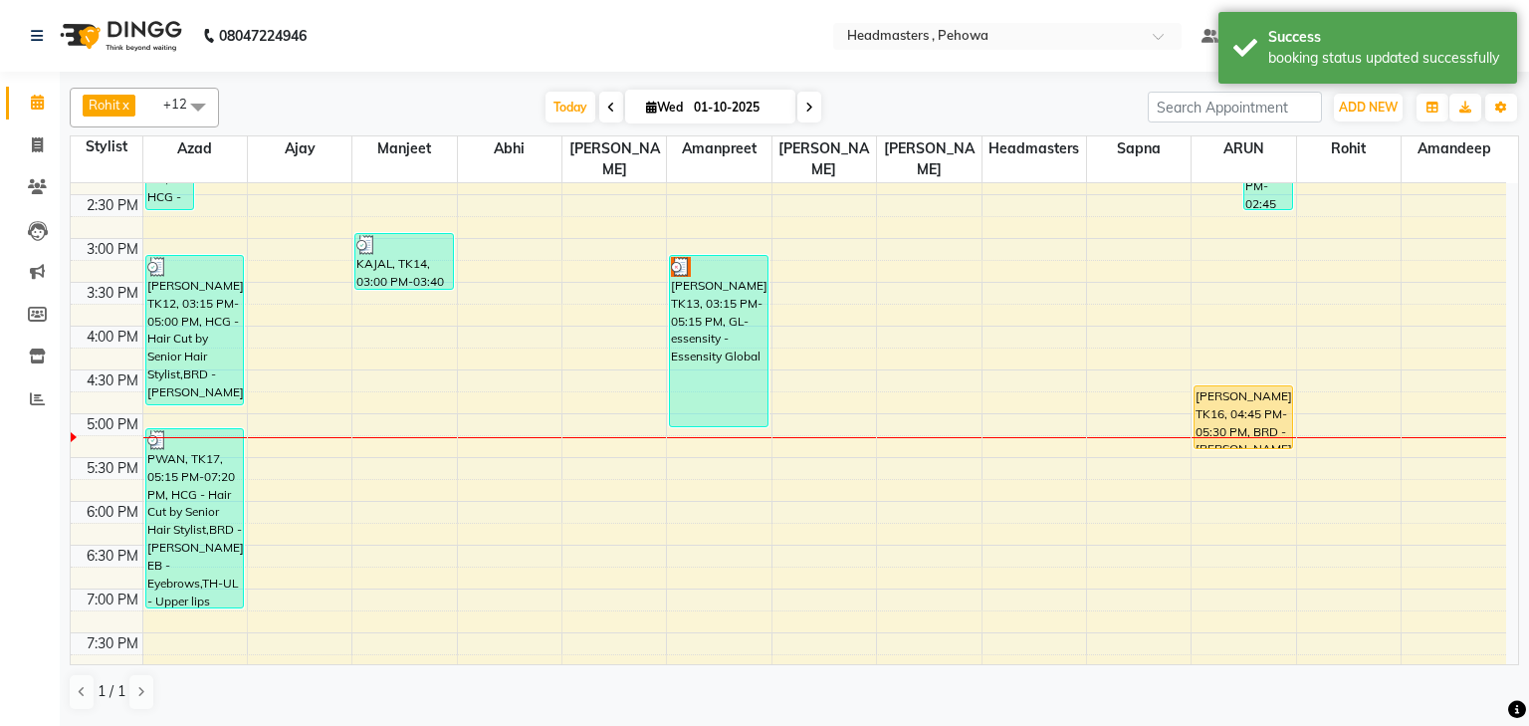
scroll to position [398, 0]
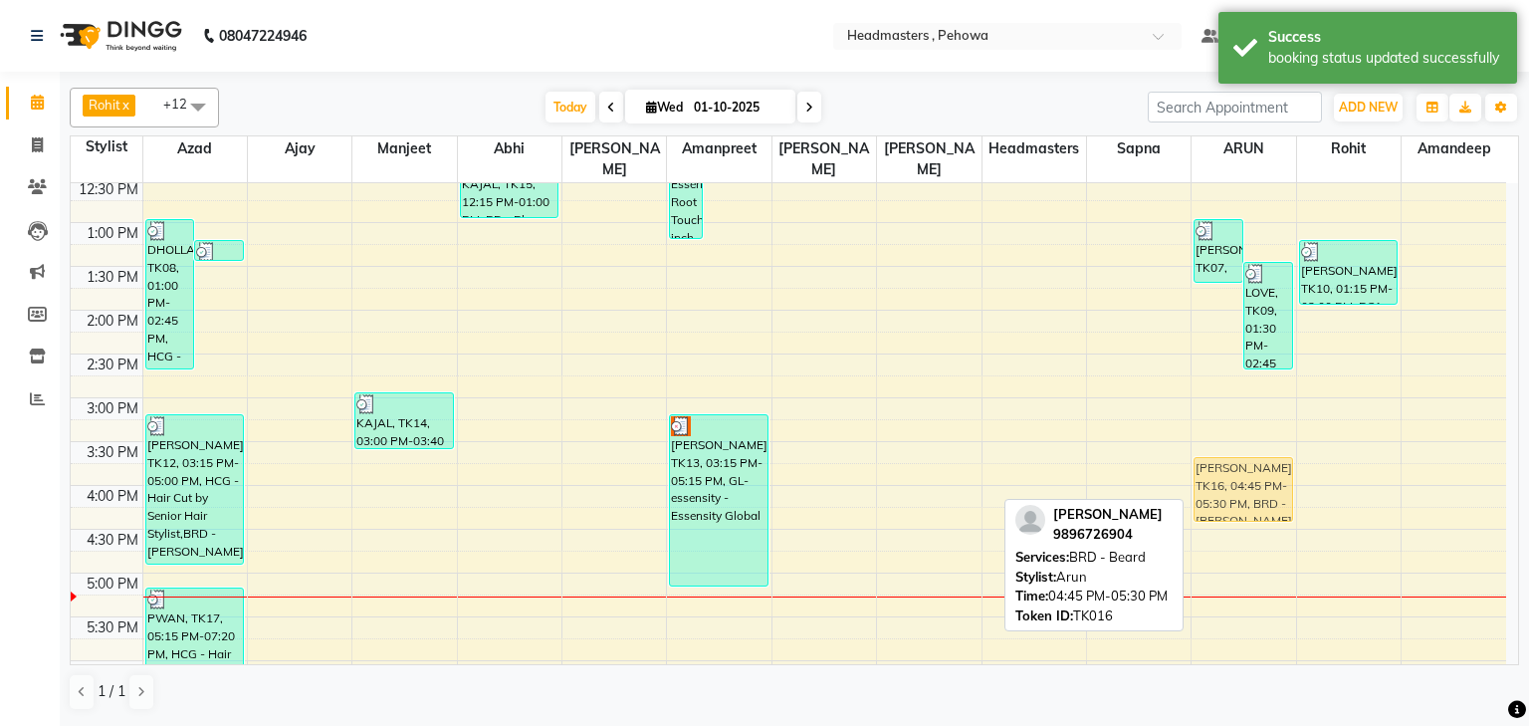
drag, startPoint x: 1275, startPoint y: 569, endPoint x: 1267, endPoint y: 484, distance: 85.0
click at [1267, 484] on div "[PERSON_NAME], TK07, 01:00 PM-01:45 PM, BRD - [PERSON_NAME] LOVE, TK09, 01:30 P…" at bounding box center [1244, 398] width 104 height 1226
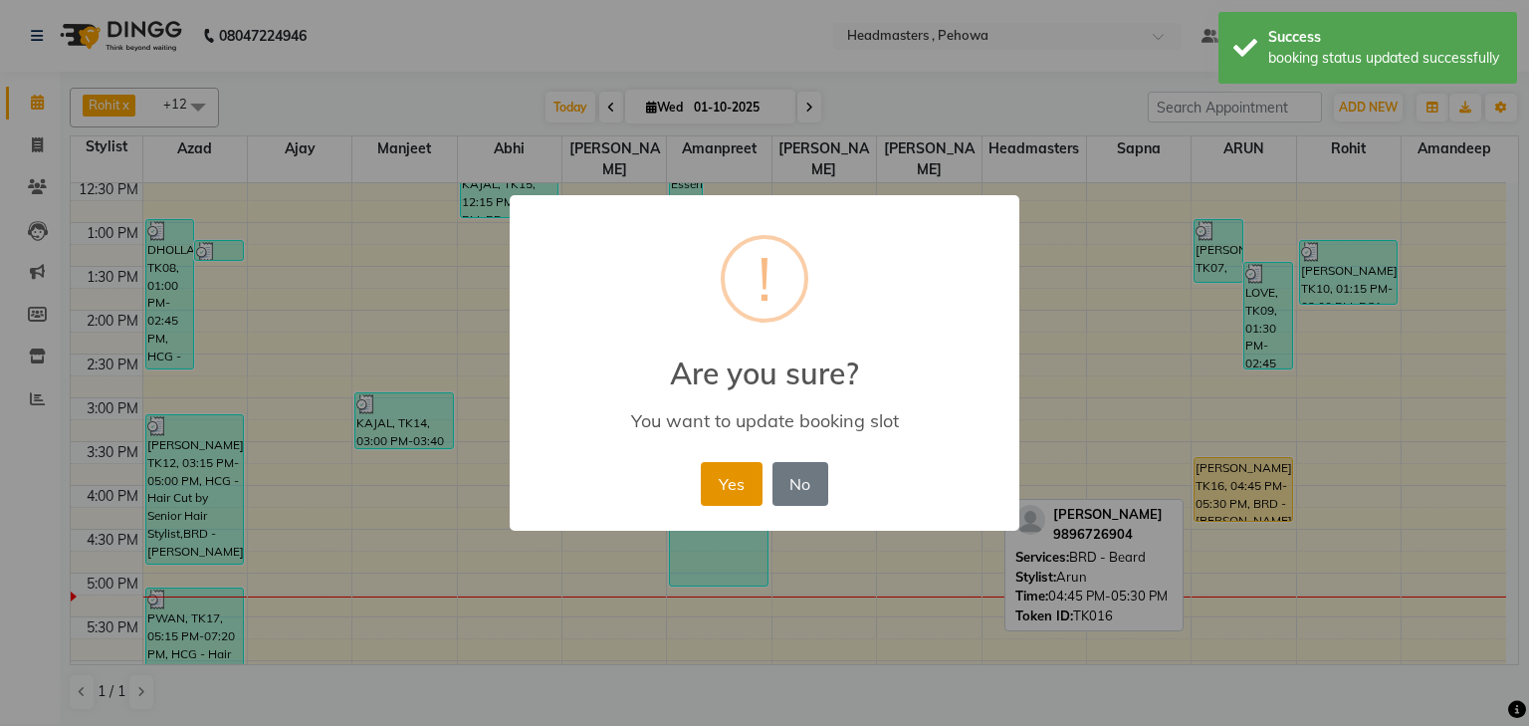
click at [750, 490] on button "Yes" at bounding box center [731, 484] width 61 height 44
